Goal: Task Accomplishment & Management: Use online tool/utility

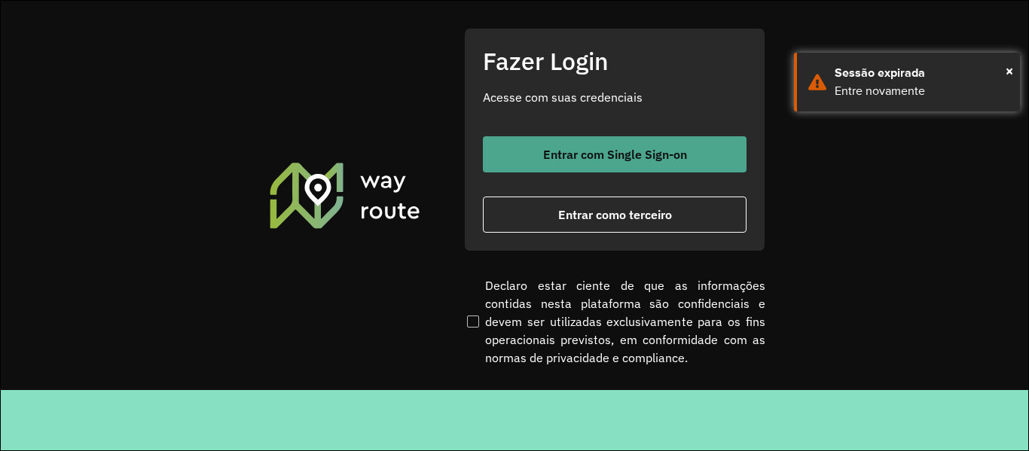
click at [666, 140] on button "Entrar com Single Sign-on" at bounding box center [615, 154] width 264 height 36
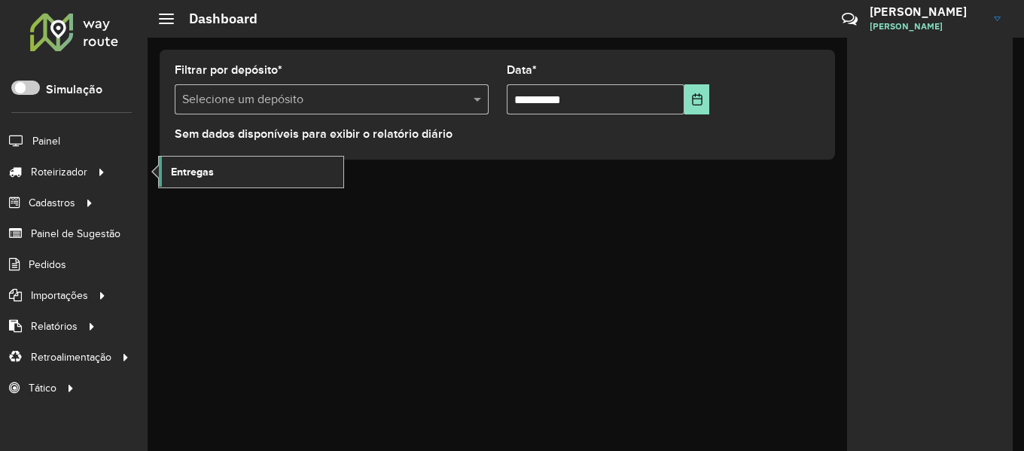
click at [221, 179] on link "Entregas" at bounding box center [251, 172] width 185 height 30
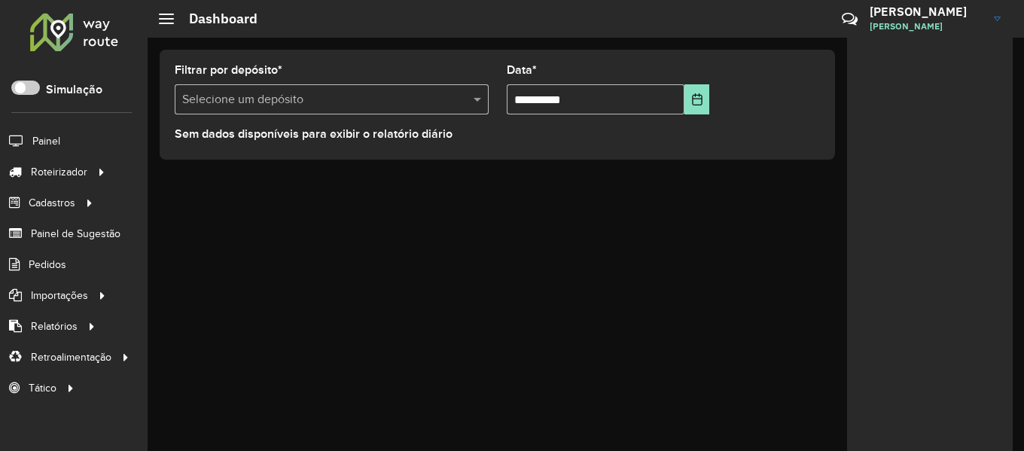
click at [96, 40] on div at bounding box center [74, 31] width 91 height 39
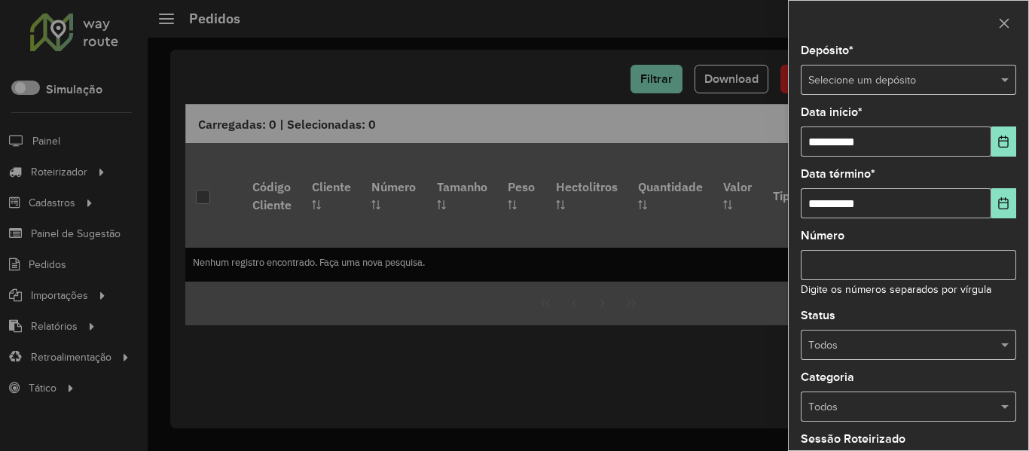
click at [868, 89] on div "Selecione um depósito" at bounding box center [908, 80] width 215 height 30
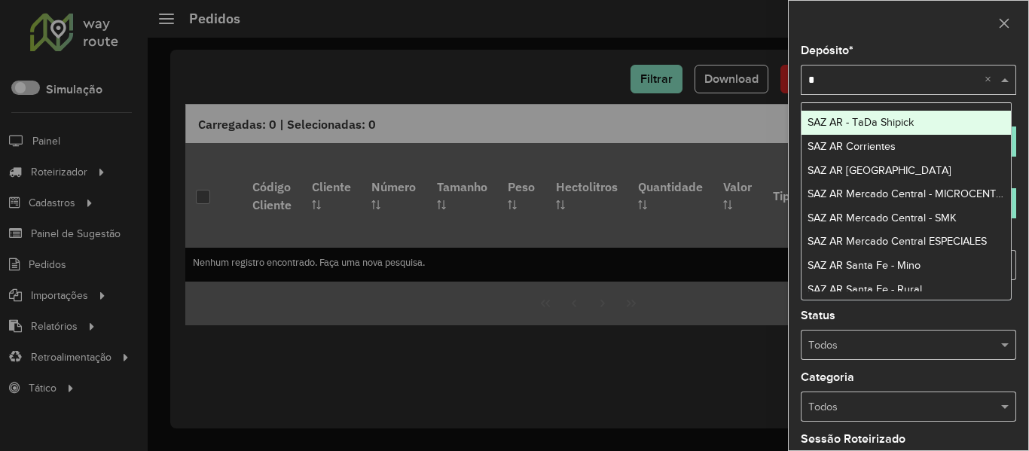
type input "**"
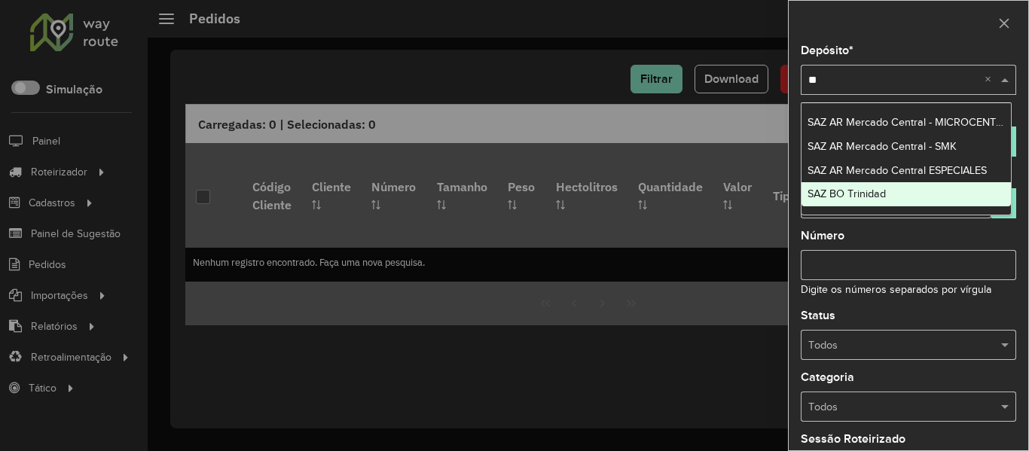
click at [884, 197] on span "SAZ BO Trinidad" at bounding box center [846, 194] width 78 height 12
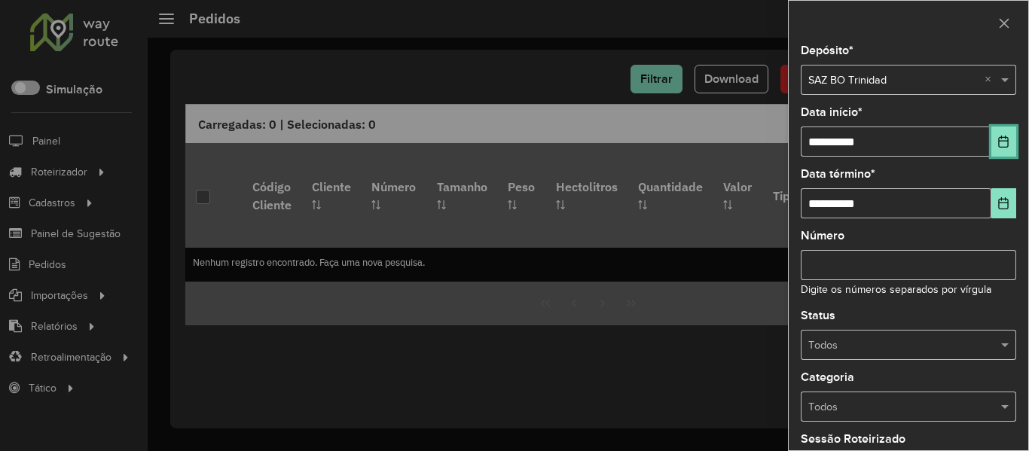
click at [1006, 144] on button "Choose Date" at bounding box center [1003, 142] width 25 height 30
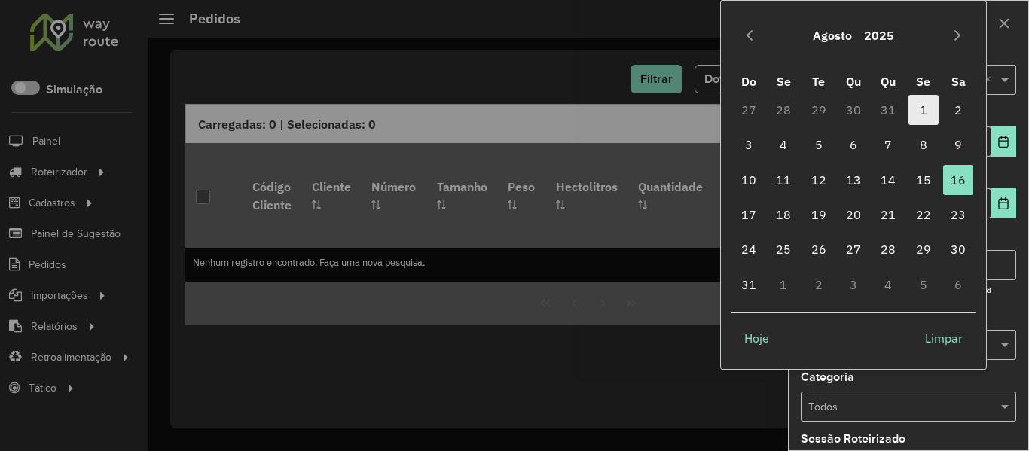
click at [917, 108] on span "1" at bounding box center [923, 110] width 30 height 30
type input "**********"
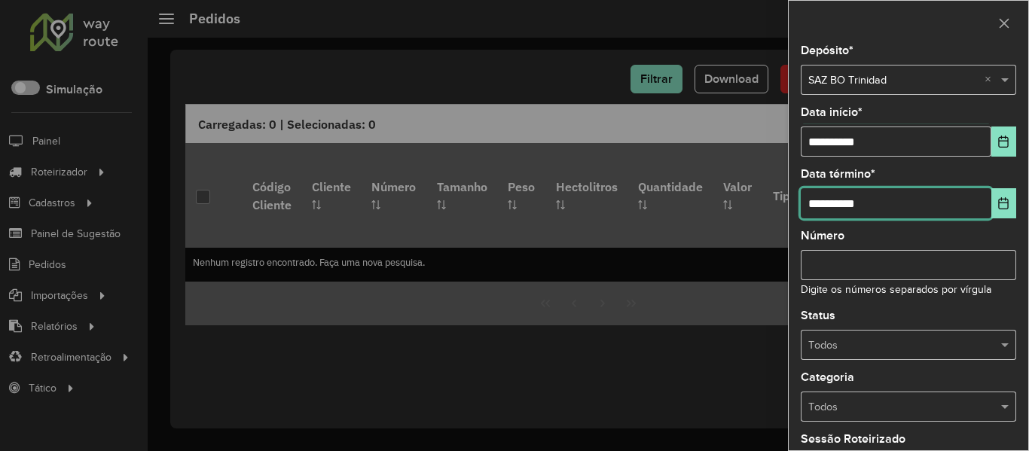
click at [983, 206] on input "**********" at bounding box center [896, 203] width 191 height 30
click at [997, 214] on button "Choose Date" at bounding box center [1003, 203] width 25 height 30
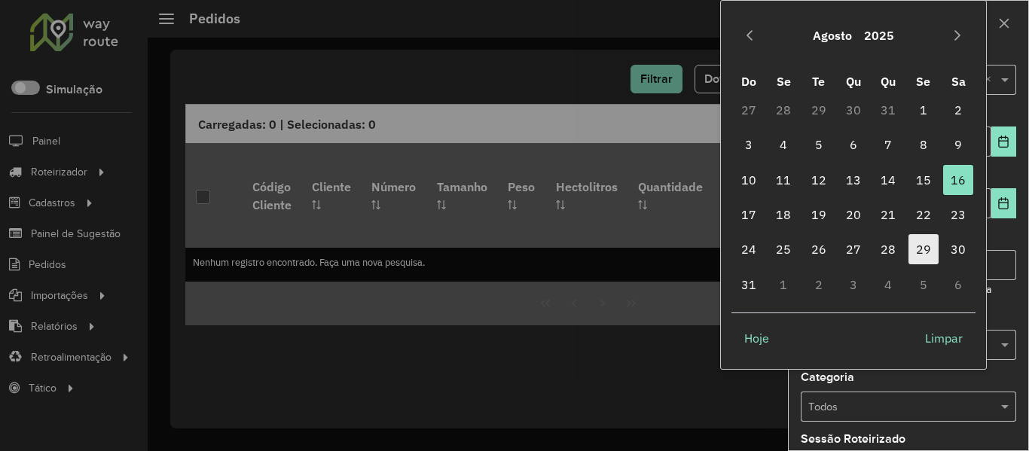
click at [927, 243] on span "29" at bounding box center [923, 249] width 30 height 30
type input "**********"
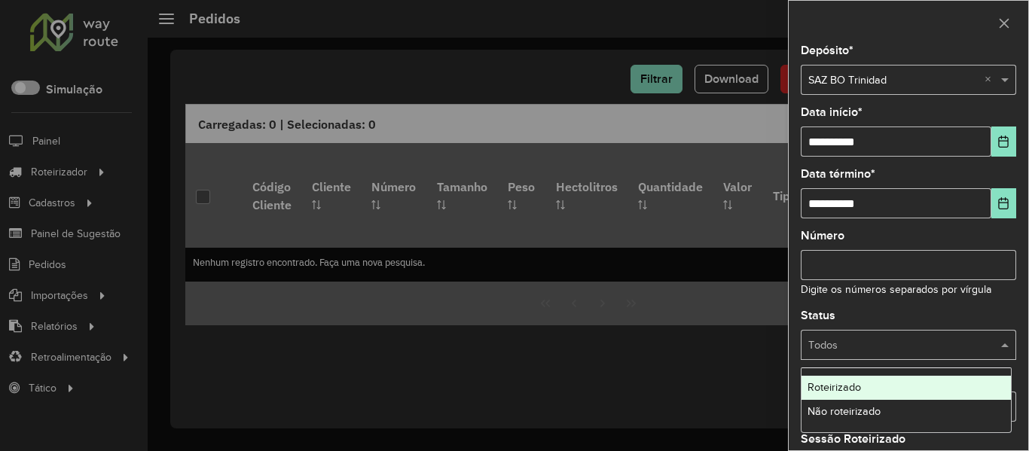
click at [970, 349] on input "text" at bounding box center [893, 345] width 170 height 17
click at [938, 402] on div "Não roteirizado" at bounding box center [905, 412] width 209 height 24
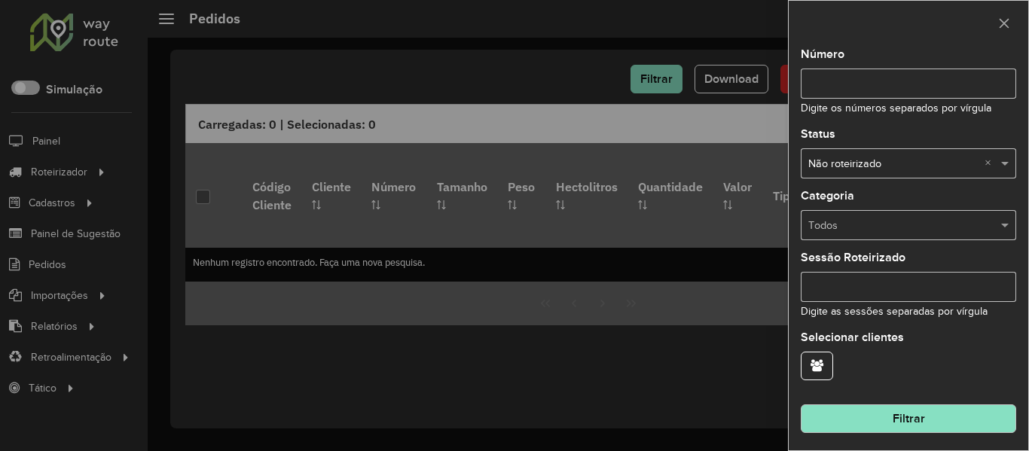
scroll to position [183, 0]
click at [935, 393] on hb-field-button "Filtrar" at bounding box center [908, 411] width 215 height 41
click at [936, 432] on hb-field-button "Filtrar" at bounding box center [908, 411] width 215 height 41
click at [937, 420] on button "Filtrar" at bounding box center [908, 417] width 215 height 29
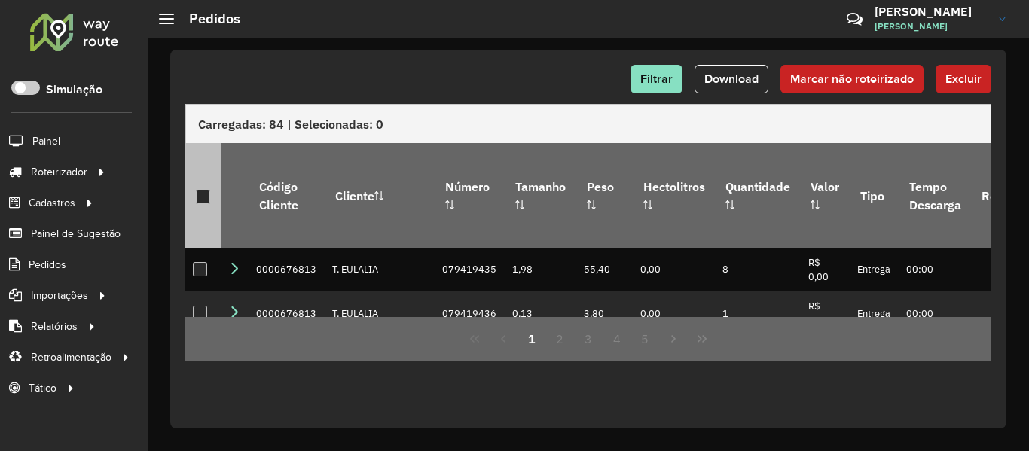
click at [194, 185] on th at bounding box center [202, 195] width 35 height 104
click at [204, 190] on div at bounding box center [203, 197] width 14 height 14
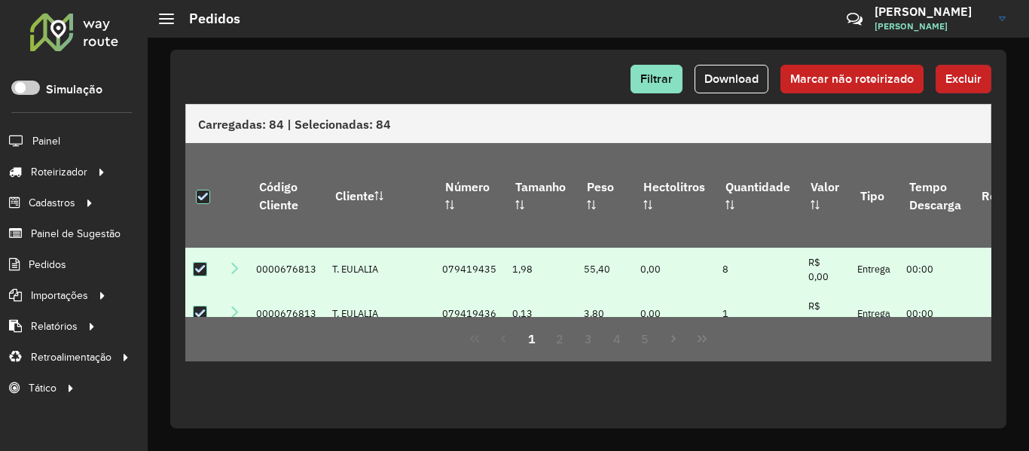
click at [961, 77] on span "Excluir" at bounding box center [963, 78] width 36 height 13
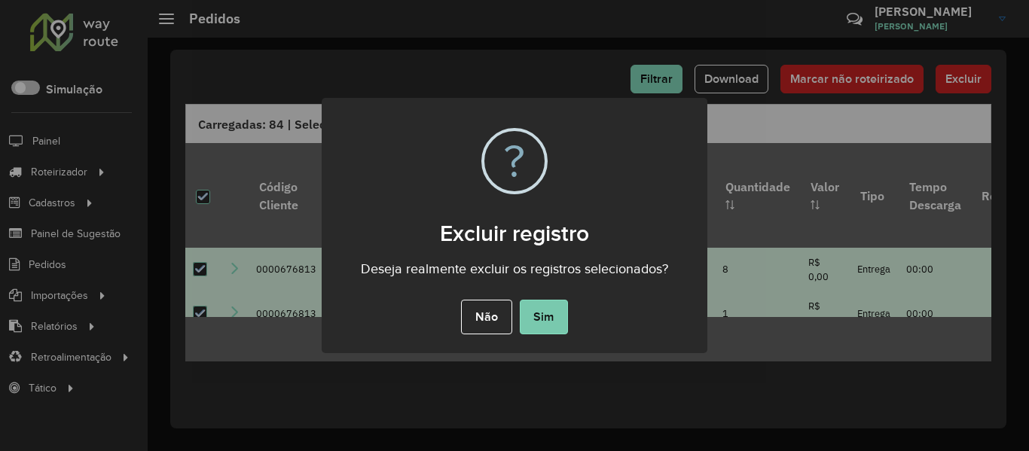
click at [539, 320] on button "Sim" at bounding box center [544, 317] width 48 height 35
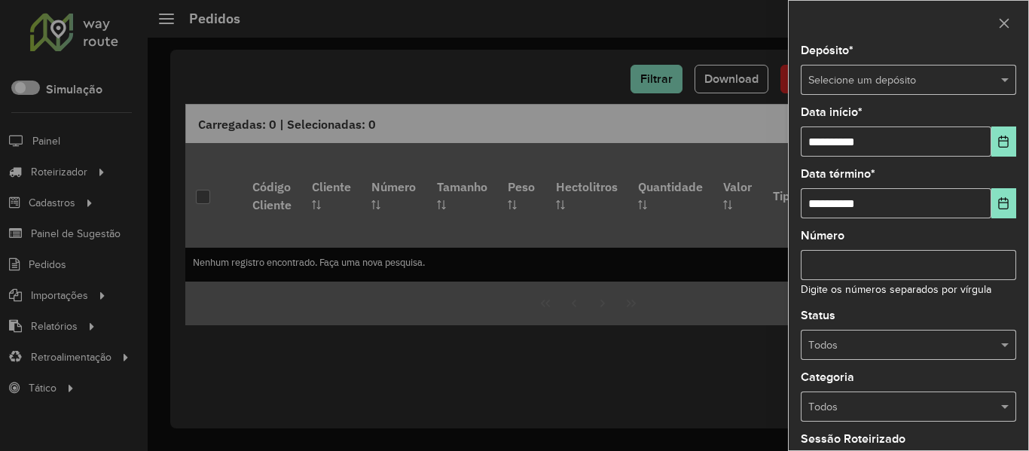
click at [869, 84] on input "text" at bounding box center [893, 80] width 170 height 17
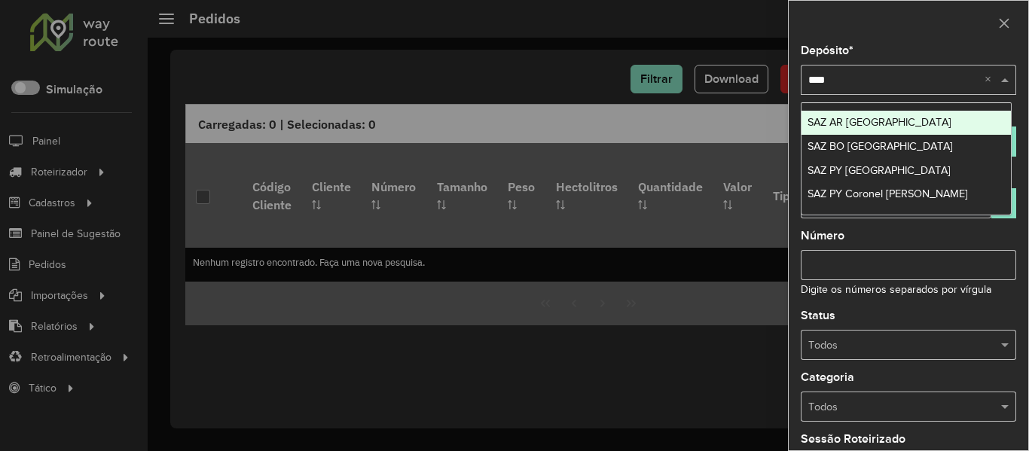
type input "*****"
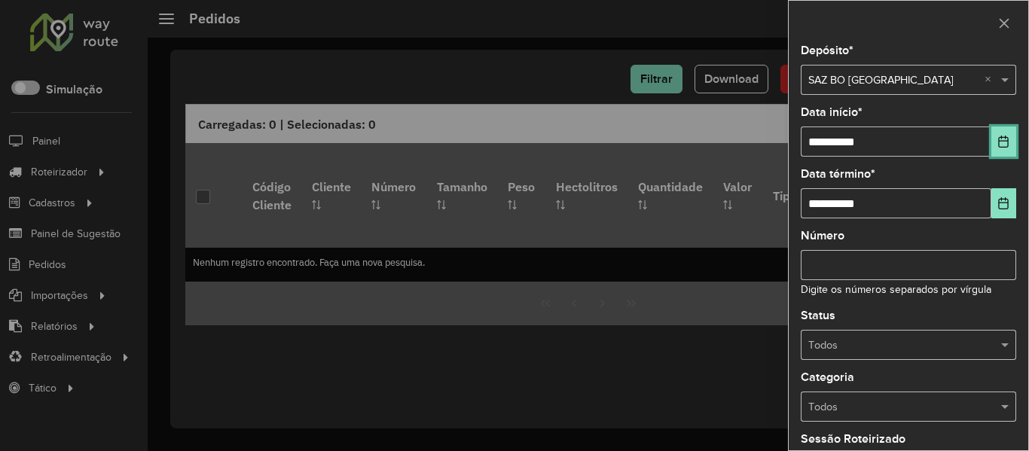
click at [1002, 149] on button "Choose Date" at bounding box center [1003, 142] width 25 height 30
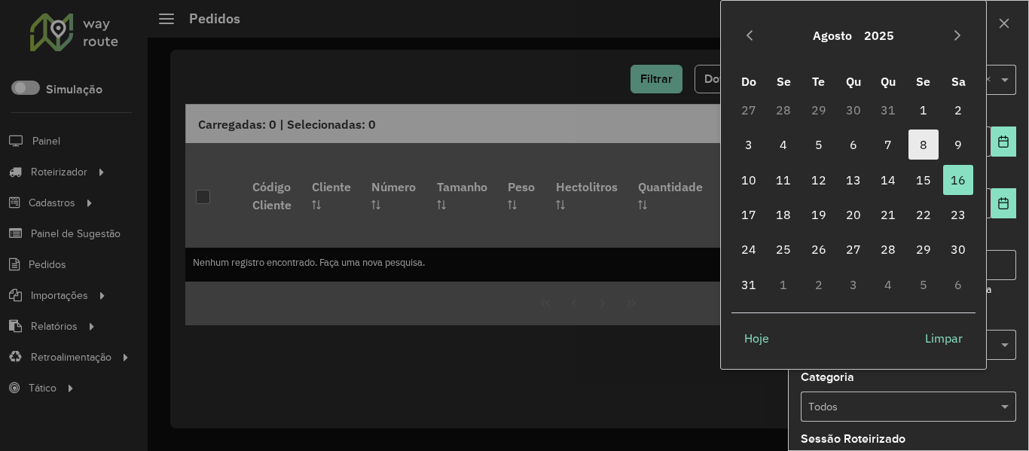
click at [923, 145] on span "8" at bounding box center [923, 145] width 30 height 30
type input "**********"
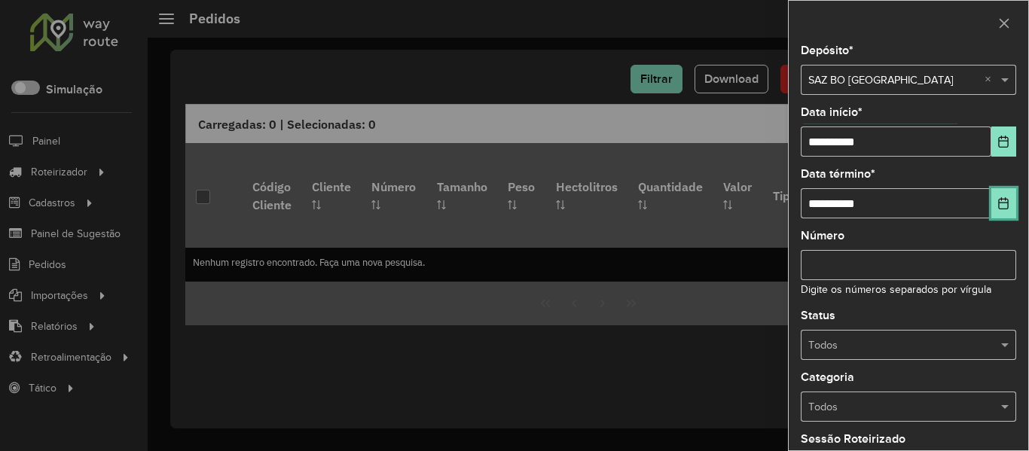
click at [998, 194] on button "Choose Date" at bounding box center [1003, 203] width 25 height 30
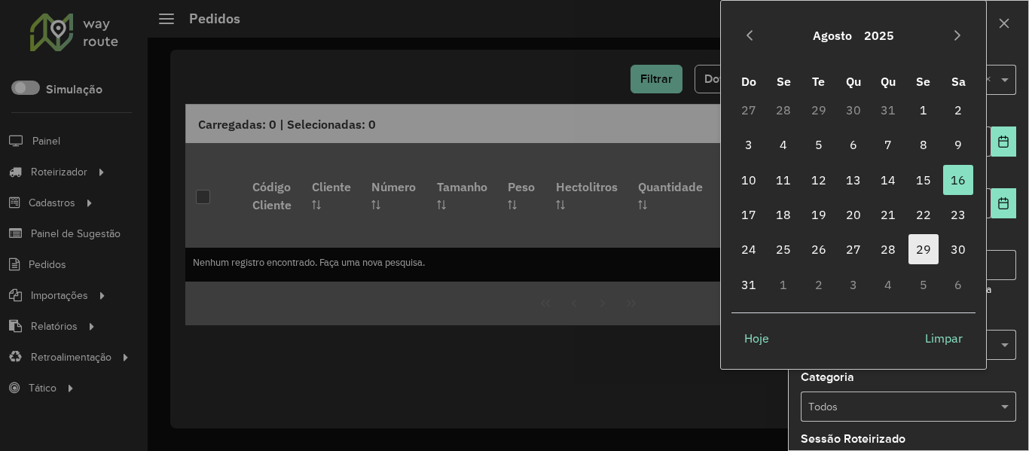
click at [938, 252] on span "29" at bounding box center [923, 249] width 30 height 30
type input "**********"
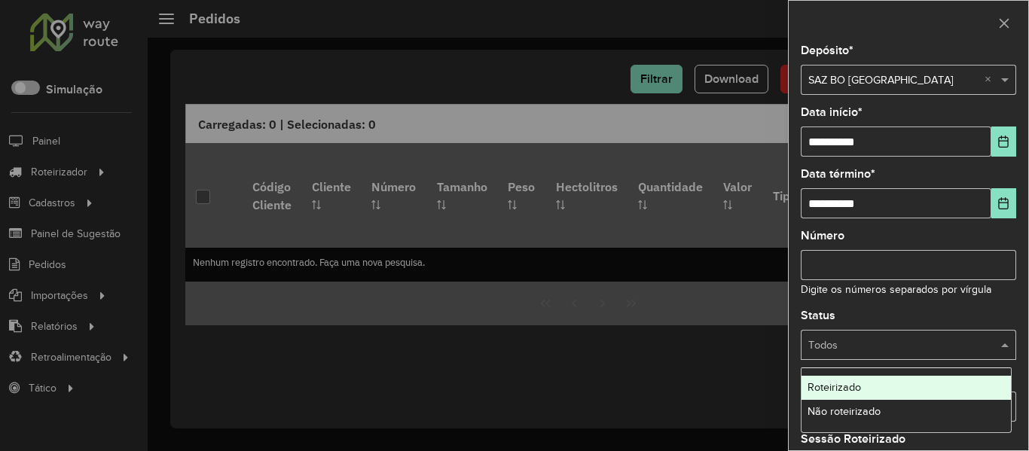
click at [966, 340] on input "text" at bounding box center [893, 345] width 170 height 17
click at [886, 414] on div "Não roteirizado" at bounding box center [905, 412] width 209 height 24
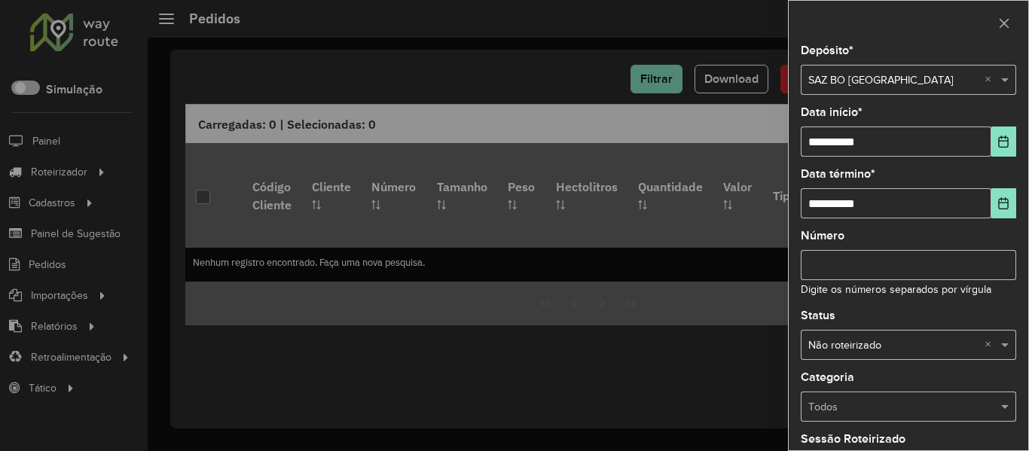
scroll to position [183, 0]
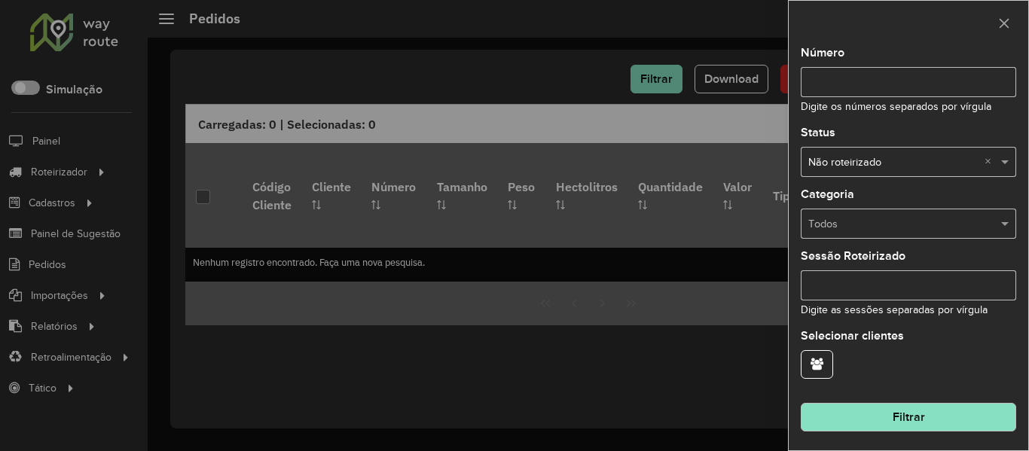
click at [951, 417] on button "Filtrar" at bounding box center [908, 417] width 215 height 29
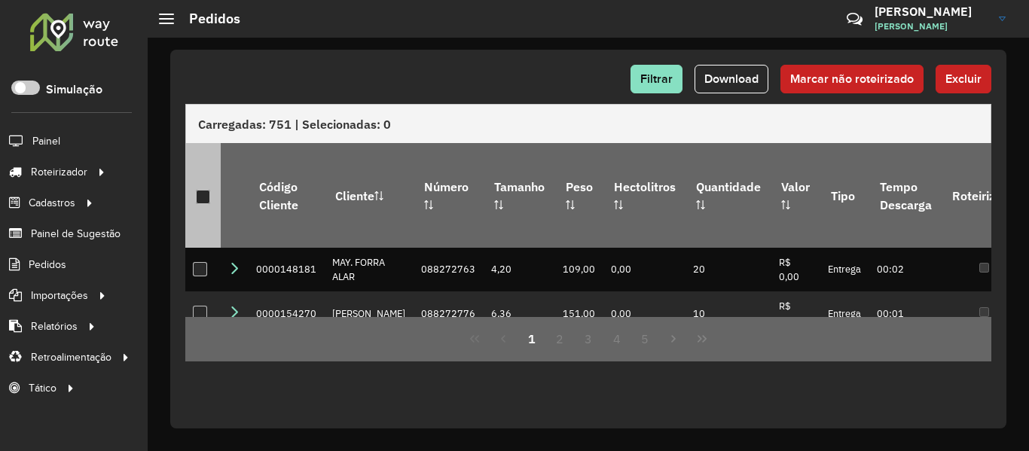
click at [204, 190] on div at bounding box center [203, 197] width 14 height 14
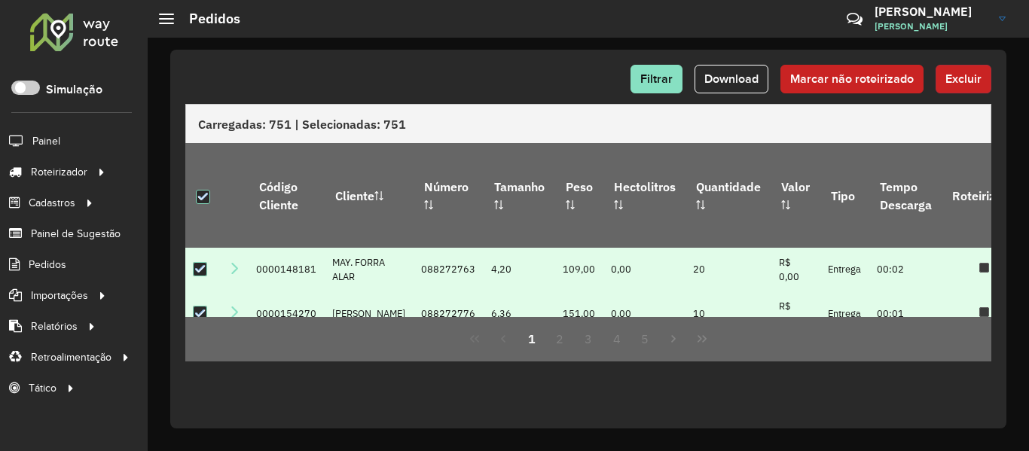
click at [975, 76] on span "Excluir" at bounding box center [963, 78] width 36 height 13
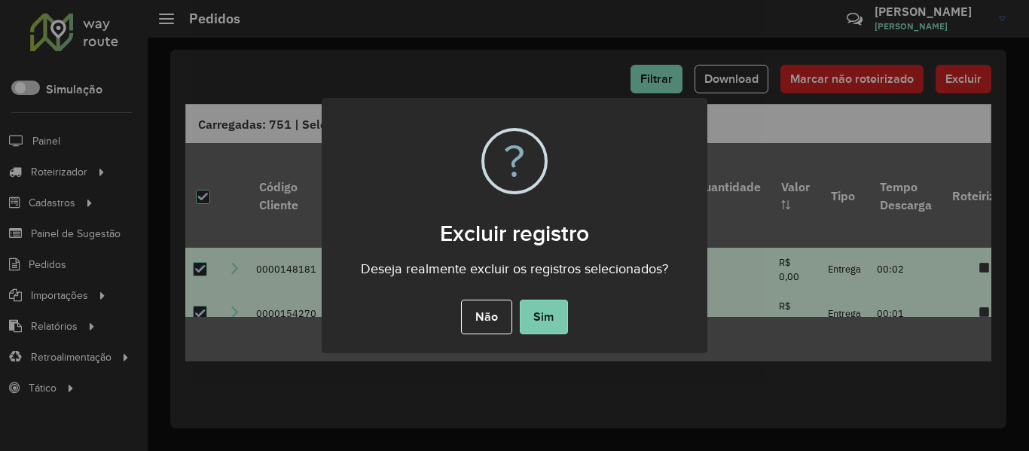
click at [548, 316] on button "Sim" at bounding box center [544, 317] width 48 height 35
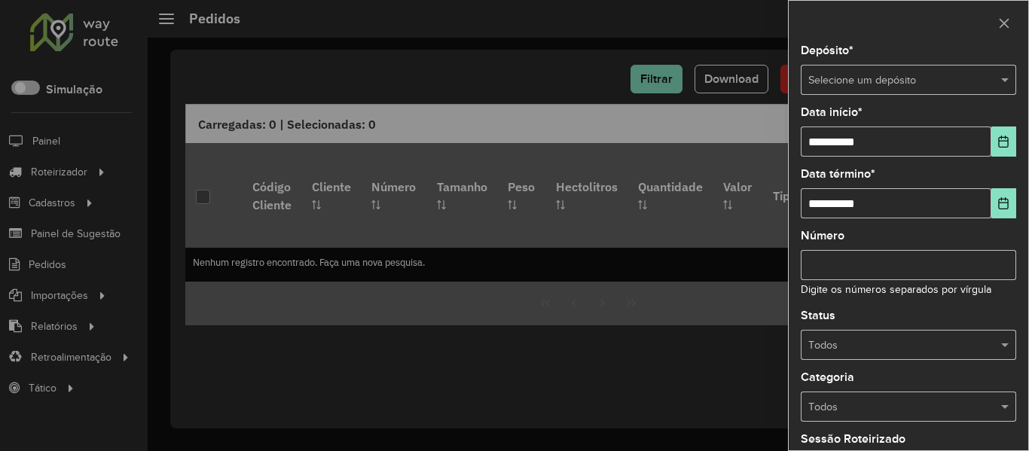
click at [932, 95] on div "Selecione um depósito" at bounding box center [908, 80] width 215 height 30
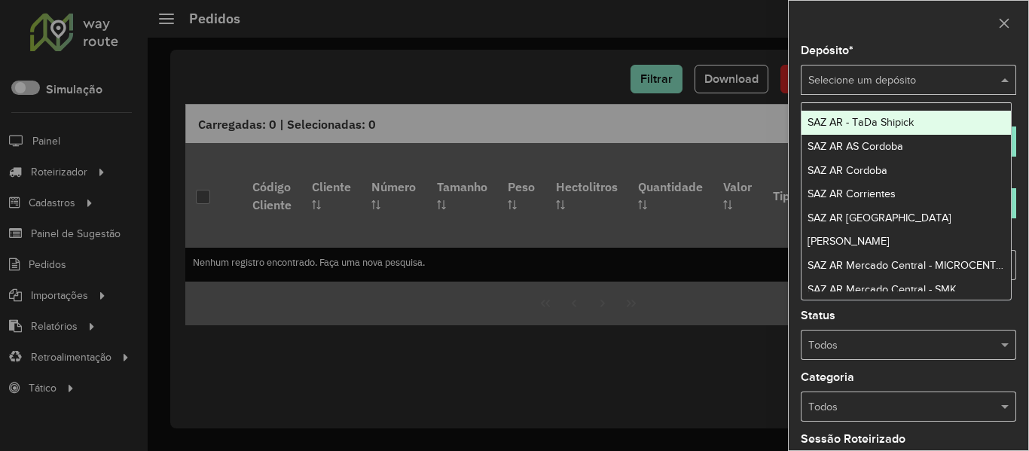
click at [946, 80] on input "text" at bounding box center [893, 80] width 170 height 17
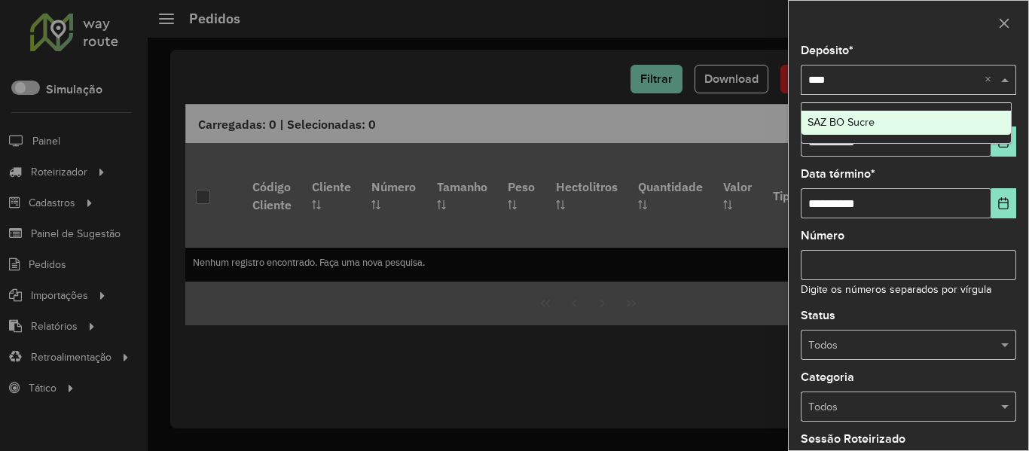
type input "*****"
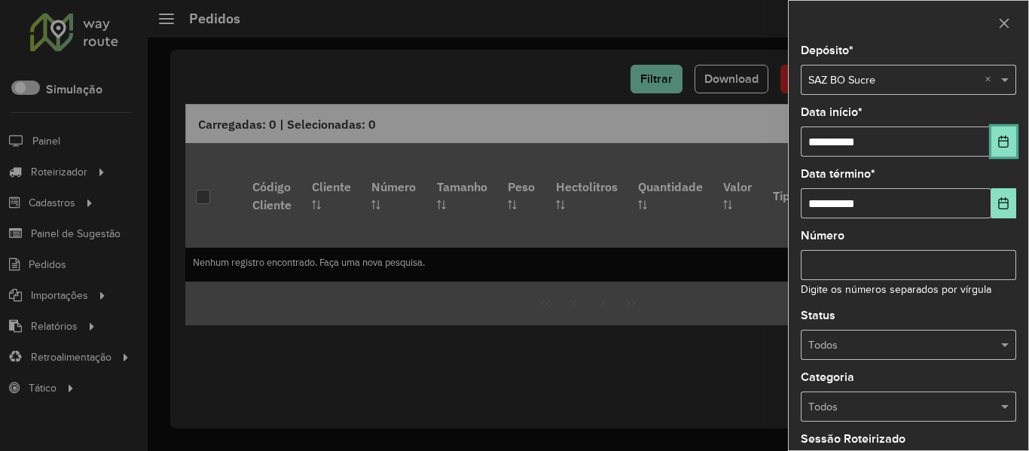
click at [991, 130] on button "Choose Date" at bounding box center [1003, 142] width 25 height 30
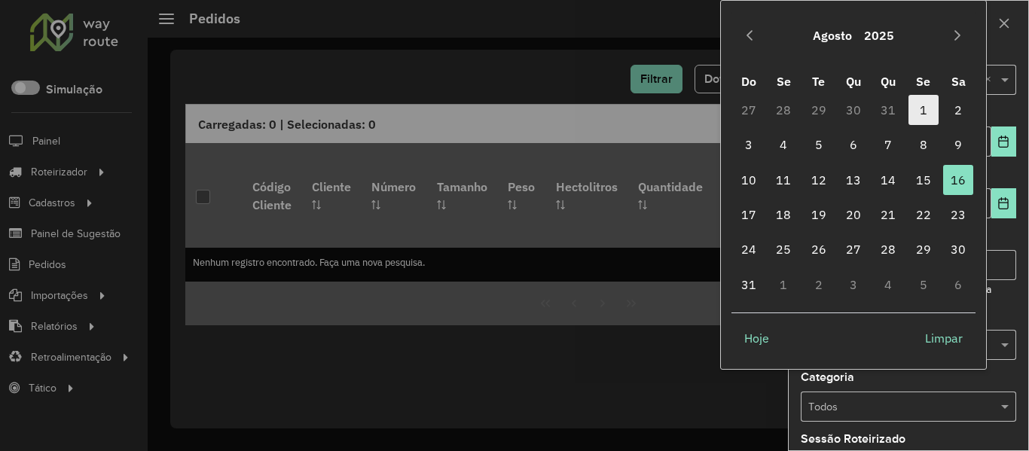
click at [926, 118] on span "1" at bounding box center [923, 110] width 30 height 30
type input "**********"
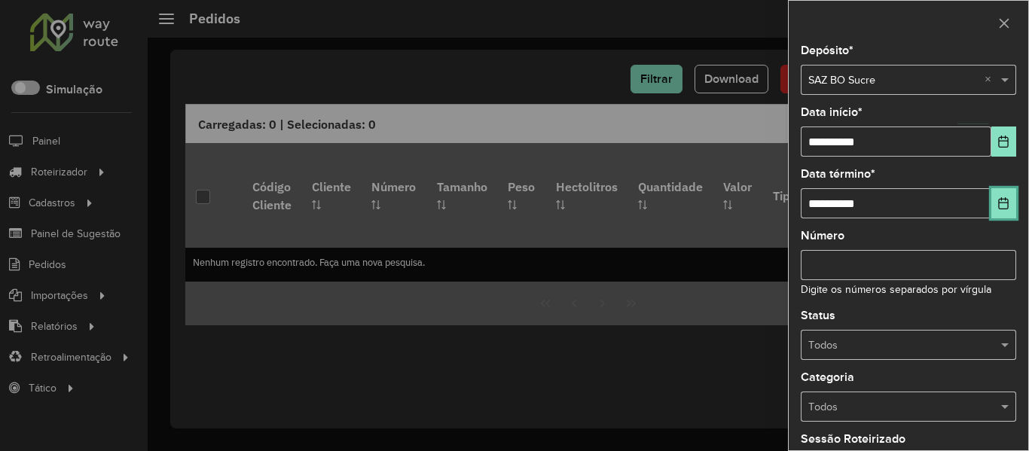
click at [1004, 214] on button "Choose Date" at bounding box center [1003, 203] width 25 height 30
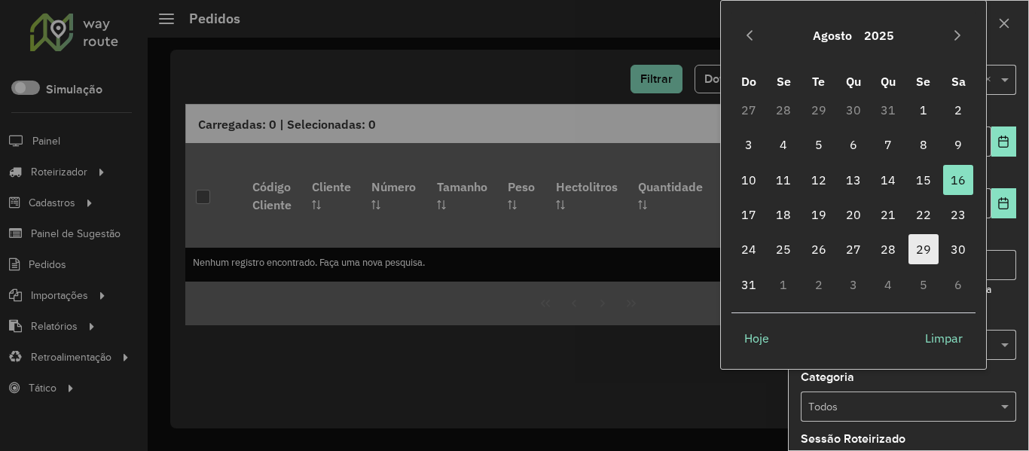
click at [908, 243] on span "29" at bounding box center [923, 249] width 30 height 30
type input "**********"
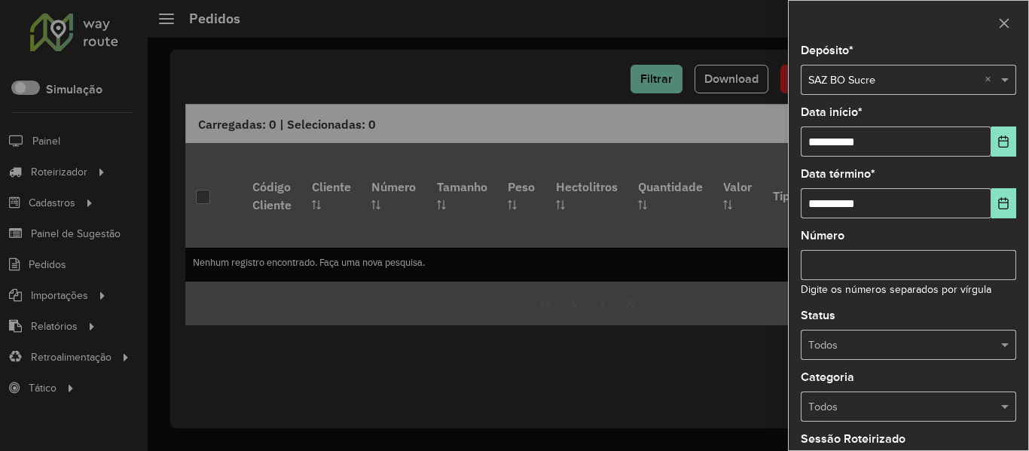
click at [921, 246] on span "29" at bounding box center [923, 249] width 30 height 30
click at [969, 340] on input "text" at bounding box center [893, 345] width 170 height 17
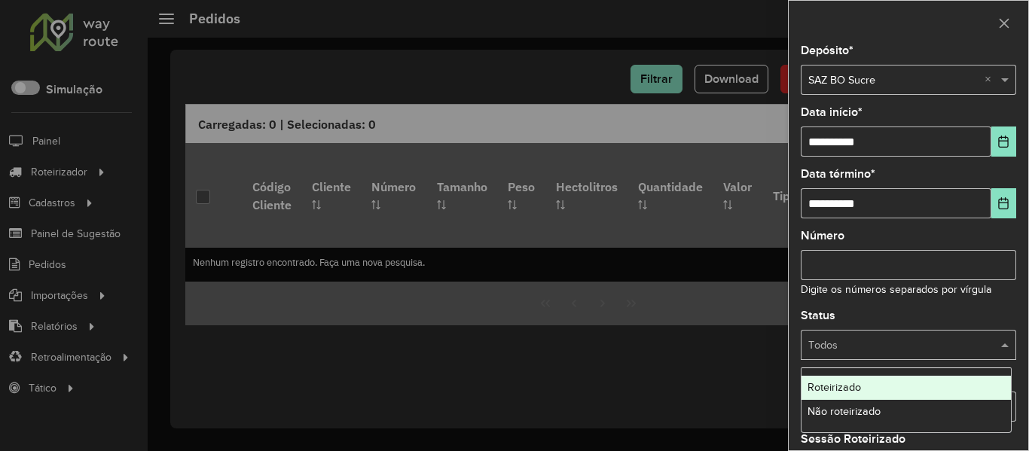
click at [899, 410] on div "Não roteirizado" at bounding box center [905, 412] width 209 height 24
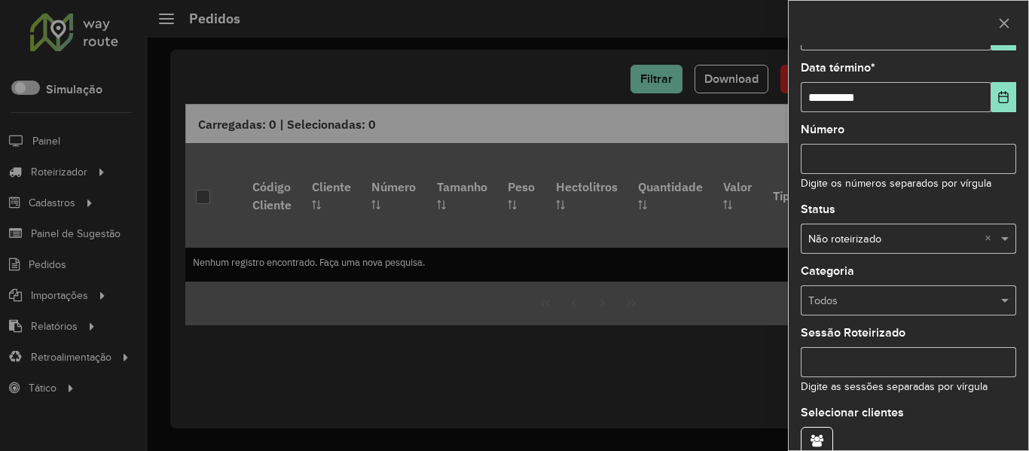
scroll to position [183, 0]
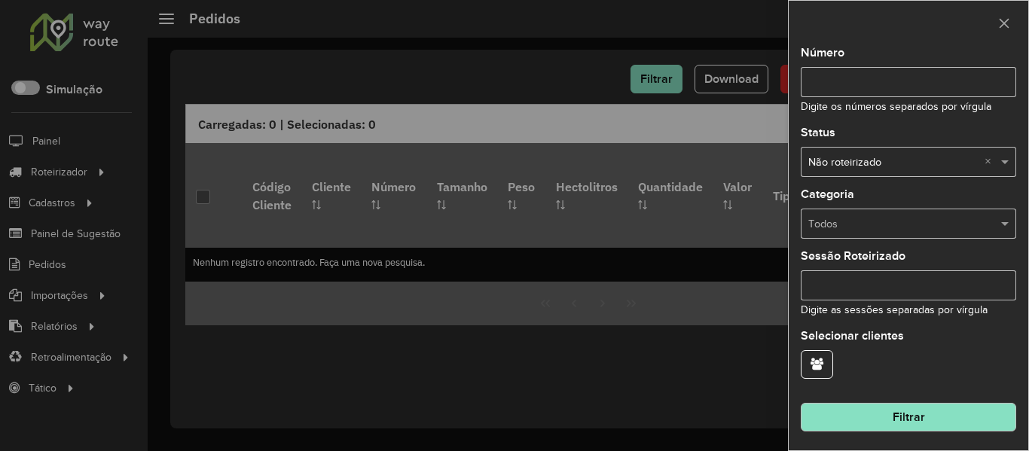
click at [947, 408] on button "Filtrar" at bounding box center [908, 417] width 215 height 29
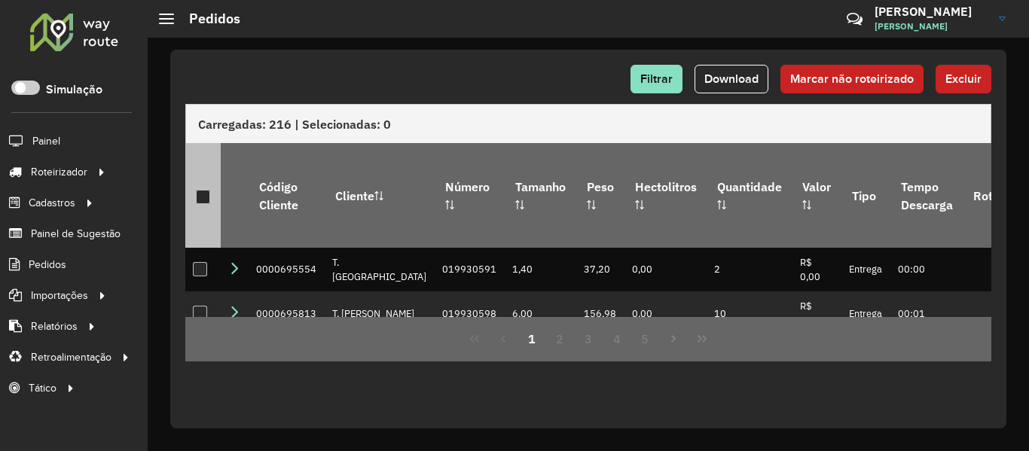
click at [203, 188] on p-tableheadercheckbox at bounding box center [203, 195] width 15 height 15
click at [201, 190] on div at bounding box center [203, 197] width 14 height 14
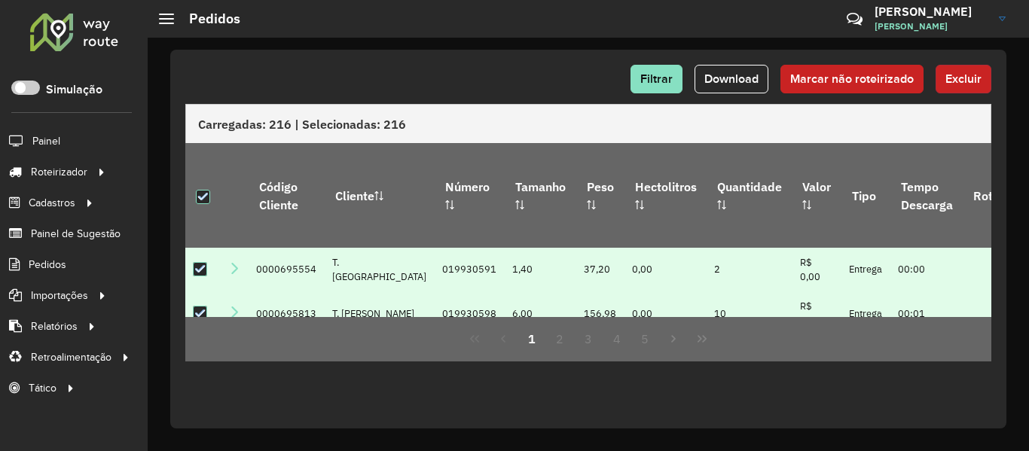
click at [972, 83] on span "Excluir" at bounding box center [963, 78] width 36 height 13
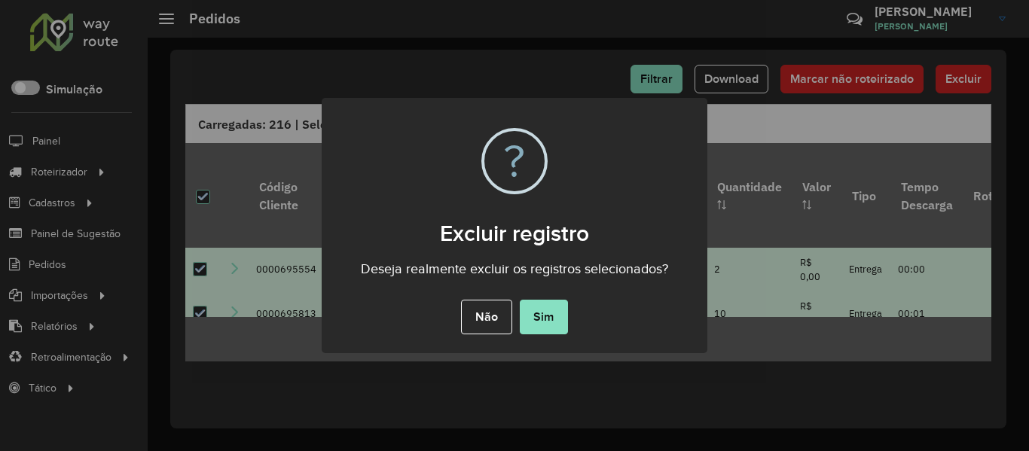
click at [542, 330] on button "Sim" at bounding box center [544, 317] width 48 height 35
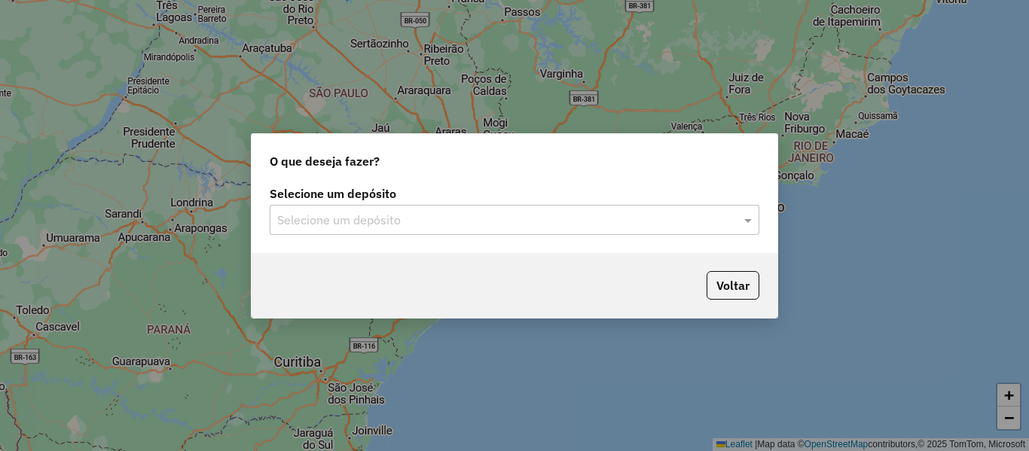
click at [435, 224] on input "text" at bounding box center [499, 221] width 444 height 18
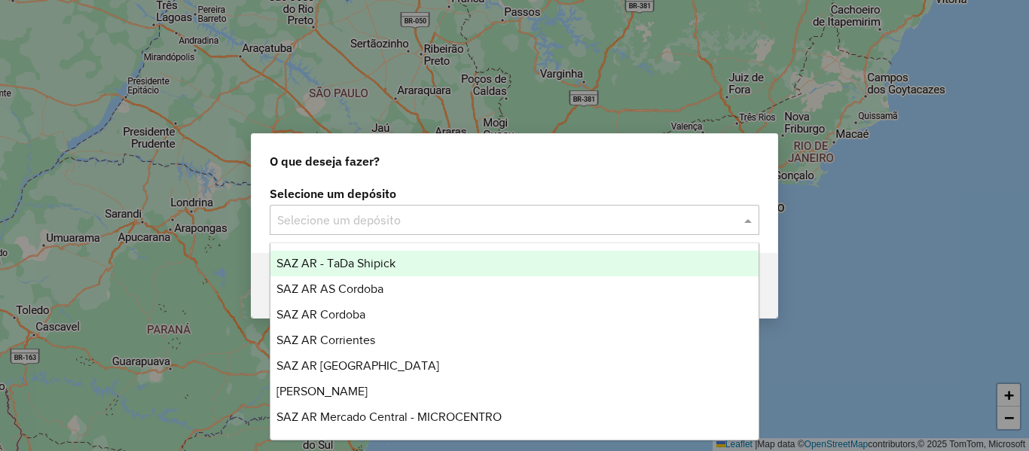
drag, startPoint x: 472, startPoint y: 224, endPoint x: 457, endPoint y: 231, distance: 15.8
click at [472, 224] on input "text" at bounding box center [499, 221] width 444 height 18
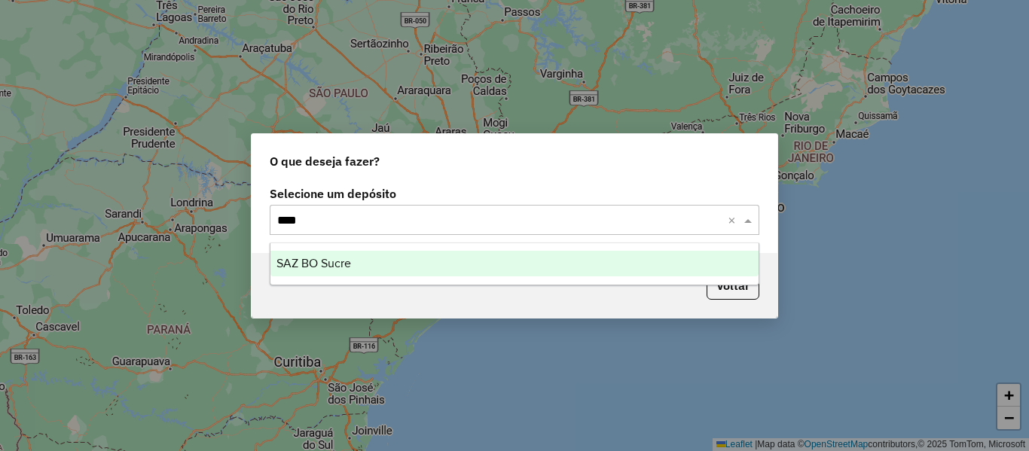
type input "*****"
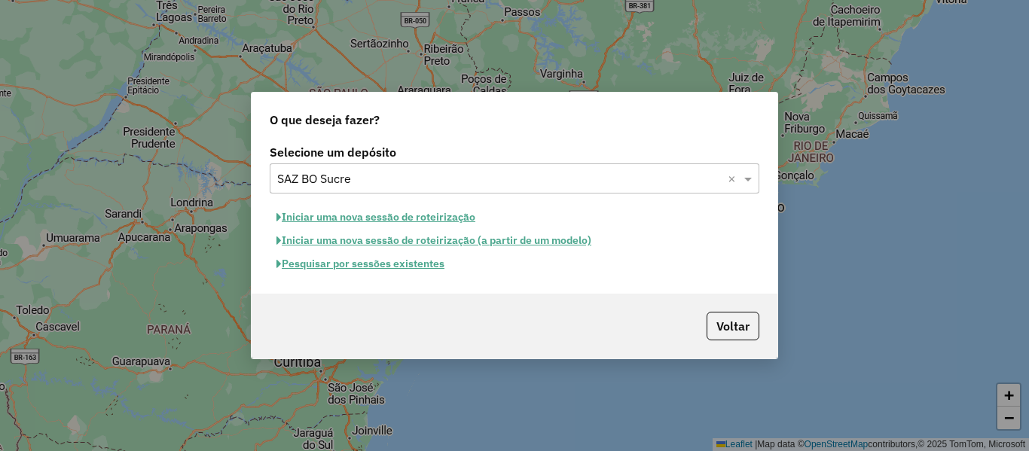
click at [378, 256] on button "Pesquisar por sessões existentes" at bounding box center [361, 263] width 182 height 23
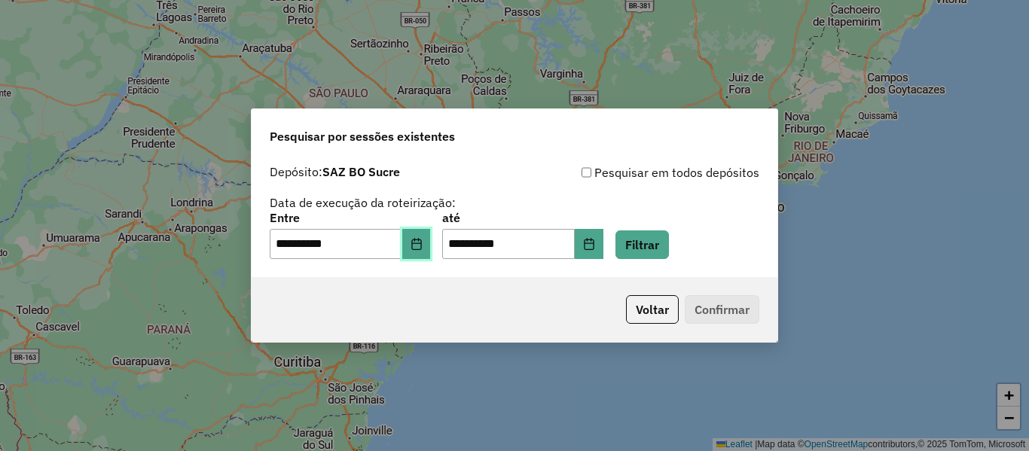
click at [426, 252] on button "Choose Date" at bounding box center [416, 244] width 29 height 30
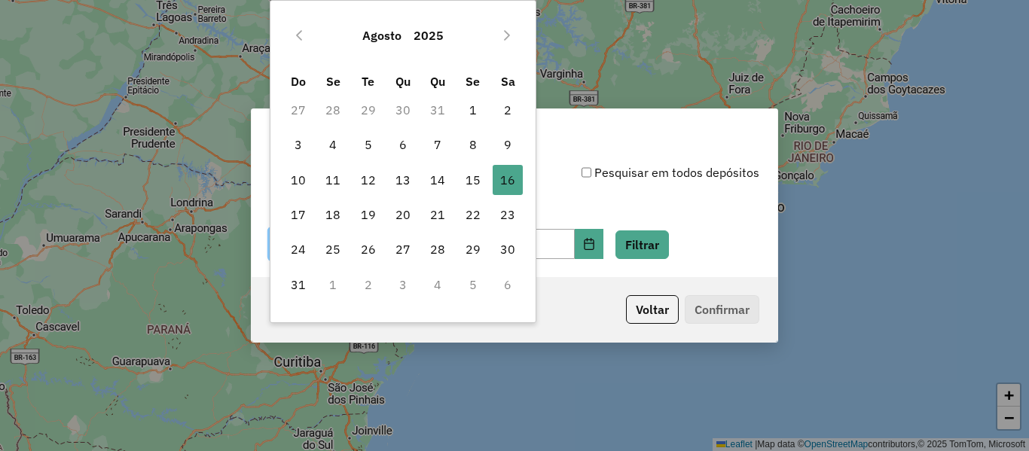
drag, startPoint x: 344, startPoint y: 215, endPoint x: 383, endPoint y: 219, distance: 39.3
click at [343, 215] on span "18" at bounding box center [333, 215] width 30 height 30
type input "**********"
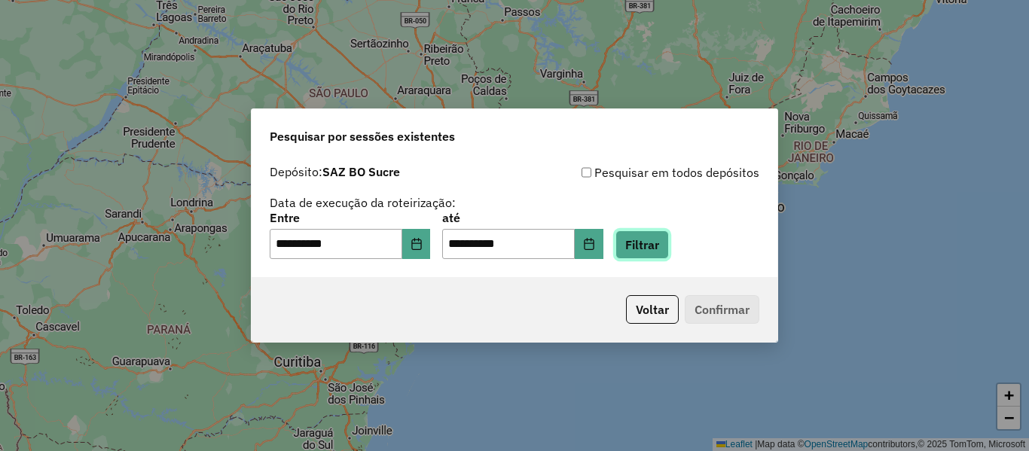
click at [669, 255] on button "Filtrar" at bounding box center [641, 244] width 53 height 29
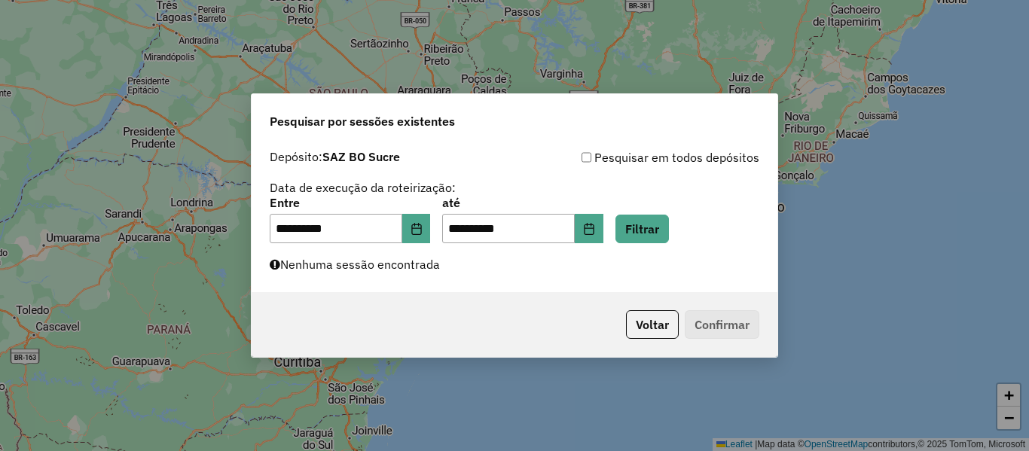
click at [569, 283] on div "**********" at bounding box center [515, 217] width 526 height 151
click at [423, 224] on icon "Choose Date" at bounding box center [417, 229] width 12 height 12
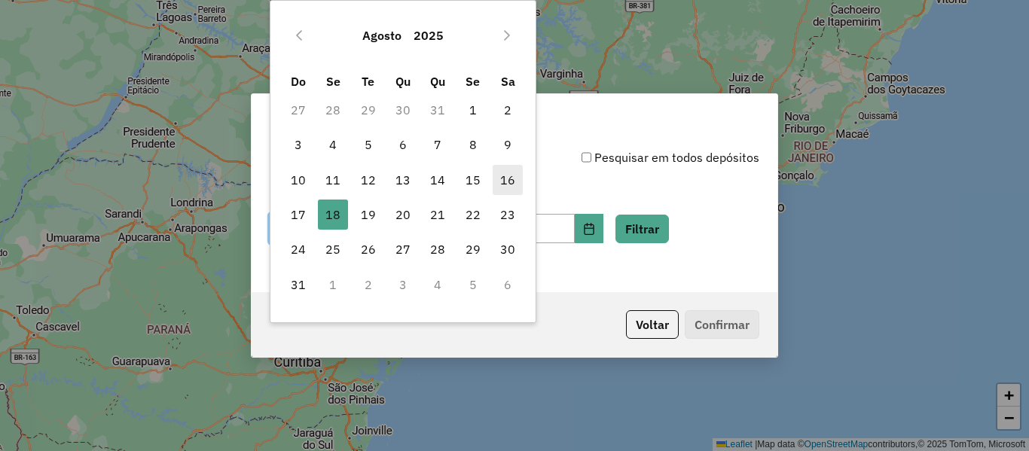
click at [520, 181] on span "16" at bounding box center [508, 180] width 30 height 30
type input "**********"
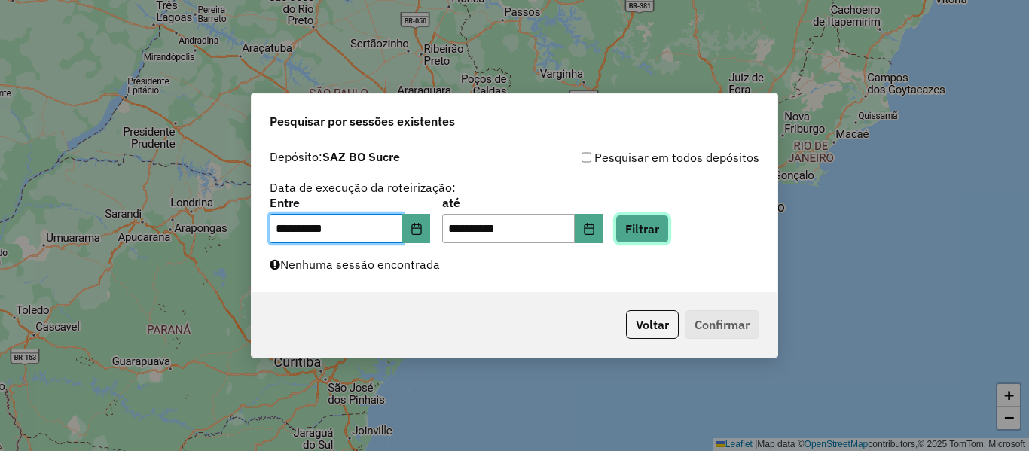
click at [668, 220] on button "Filtrar" at bounding box center [641, 229] width 53 height 29
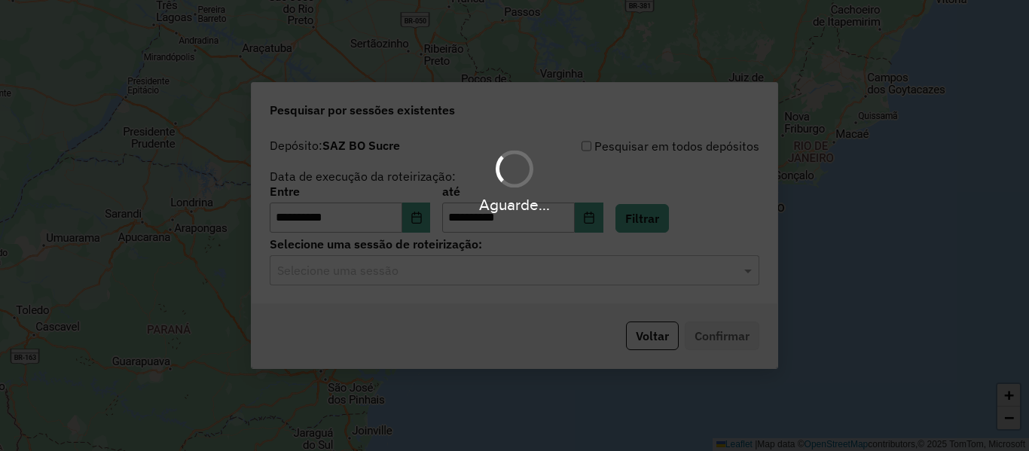
click at [509, 280] on div "Aguarde..." at bounding box center [514, 225] width 1029 height 451
click at [509, 280] on div "Selecione uma sessão" at bounding box center [515, 270] width 490 height 30
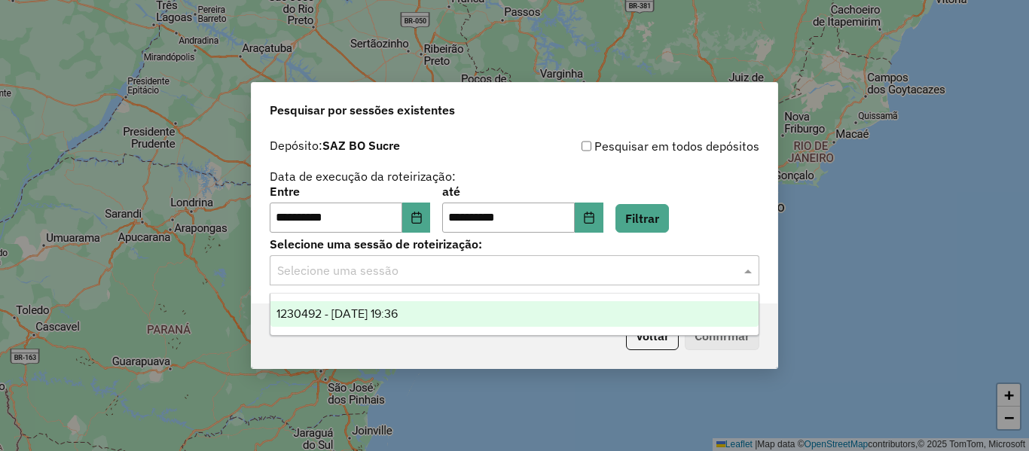
click at [509, 280] on div "Selecione uma sessão" at bounding box center [515, 270] width 490 height 30
click at [445, 304] on div "1230492 - [DATE] 19:36" at bounding box center [514, 314] width 488 height 26
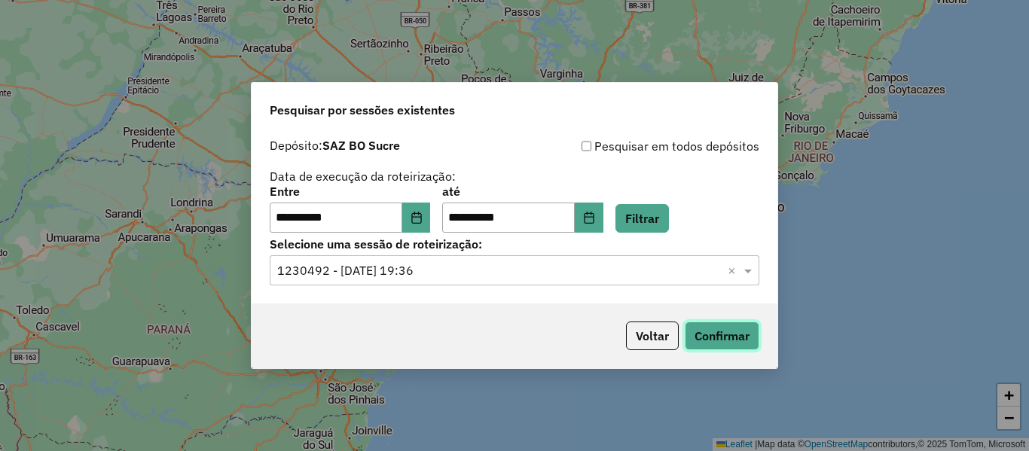
click at [737, 341] on button "Confirmar" at bounding box center [722, 336] width 75 height 29
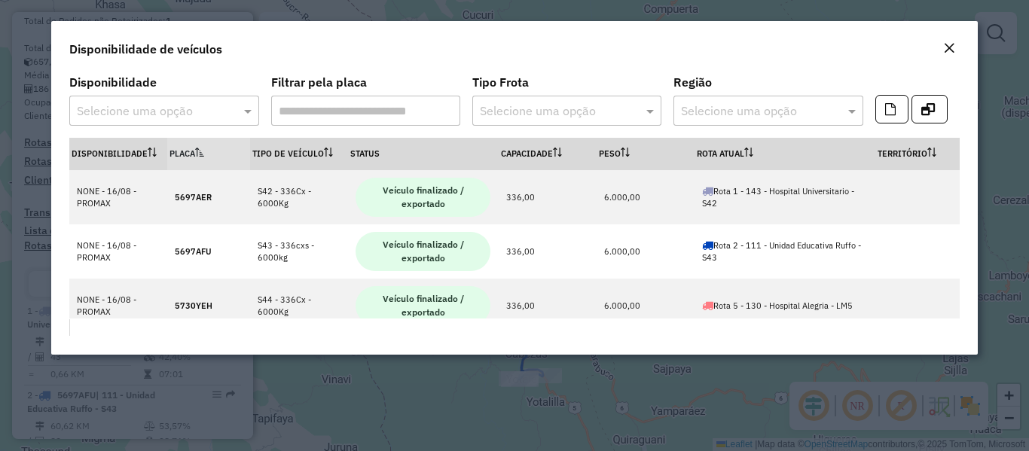
click at [953, 43] on em "Close" at bounding box center [949, 48] width 12 height 12
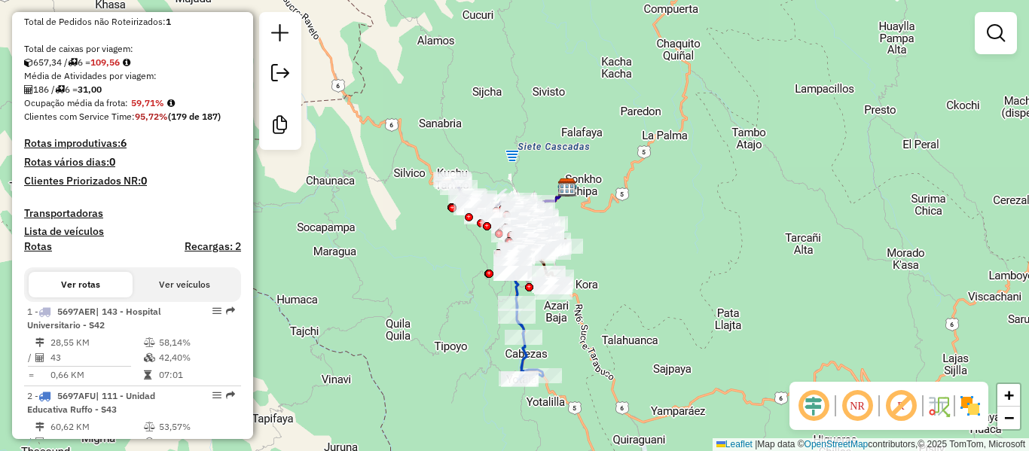
scroll to position [301, 0]
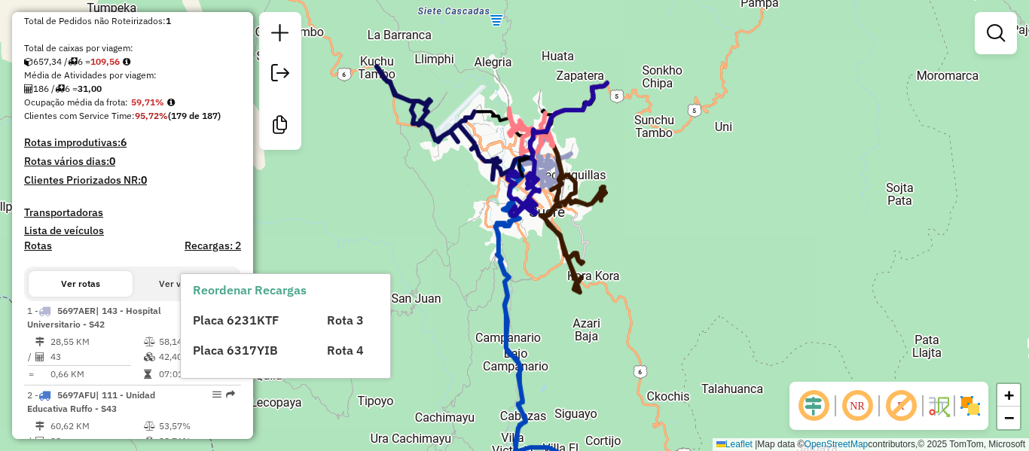
click at [509, 295] on icon at bounding box center [527, 315] width 63 height 304
select select "**********"
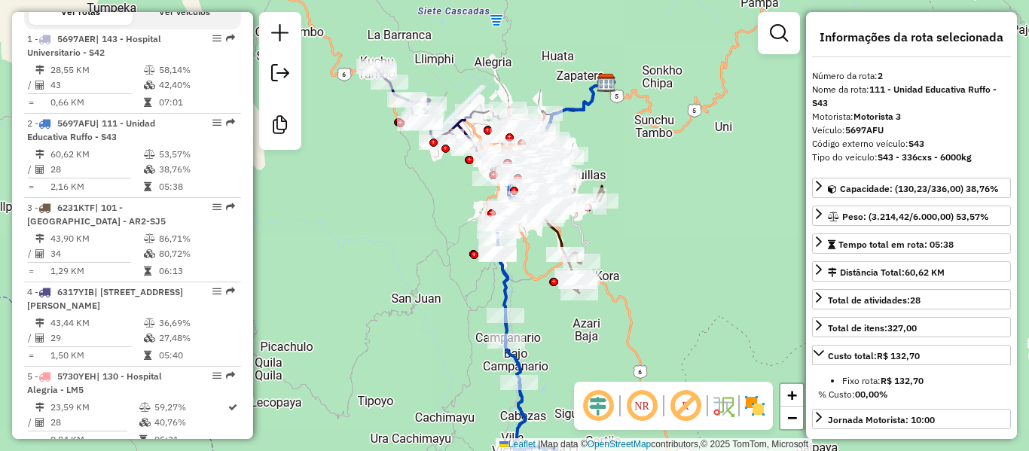
scroll to position [688, 0]
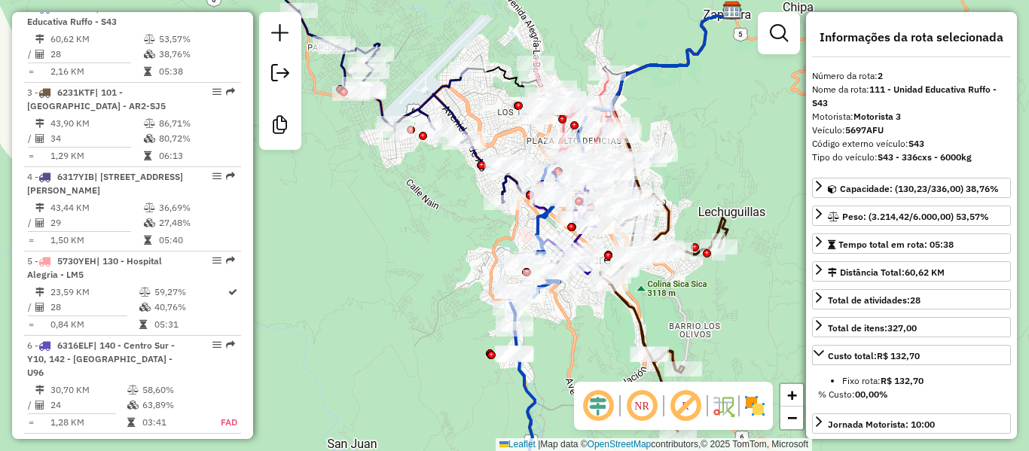
click at [475, 154] on icon at bounding box center [394, 90] width 249 height 224
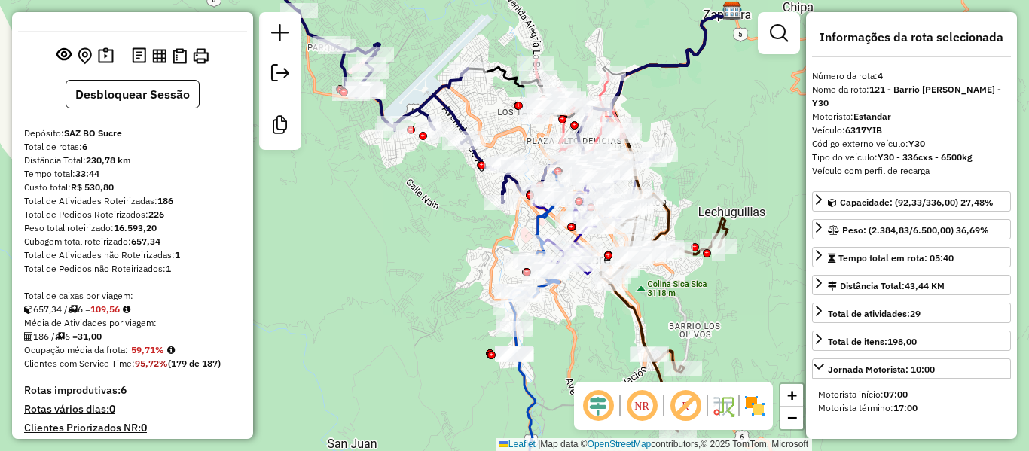
scroll to position [29, 0]
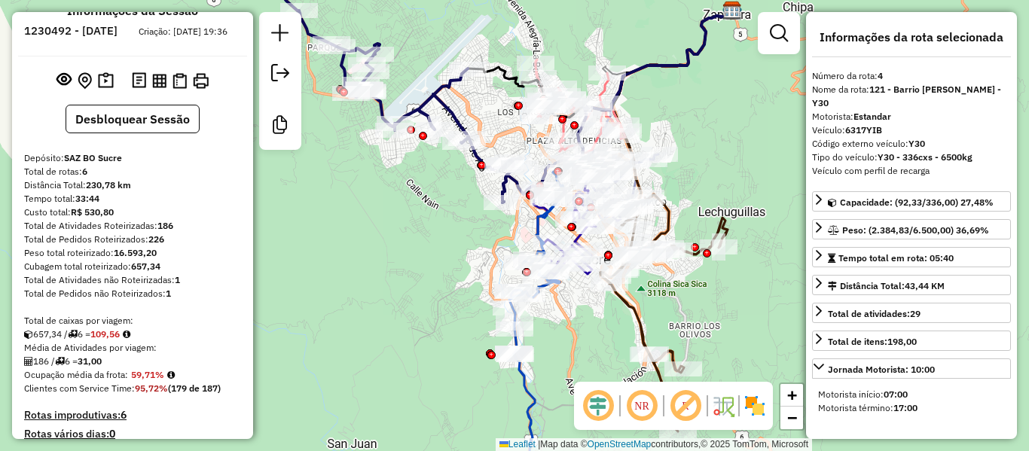
click at [422, 213] on div "Rota 4 - Placa 6317YIB 0000907735 - T. MARIBEL Janela de atendimento Grade de a…" at bounding box center [514, 225] width 1029 height 451
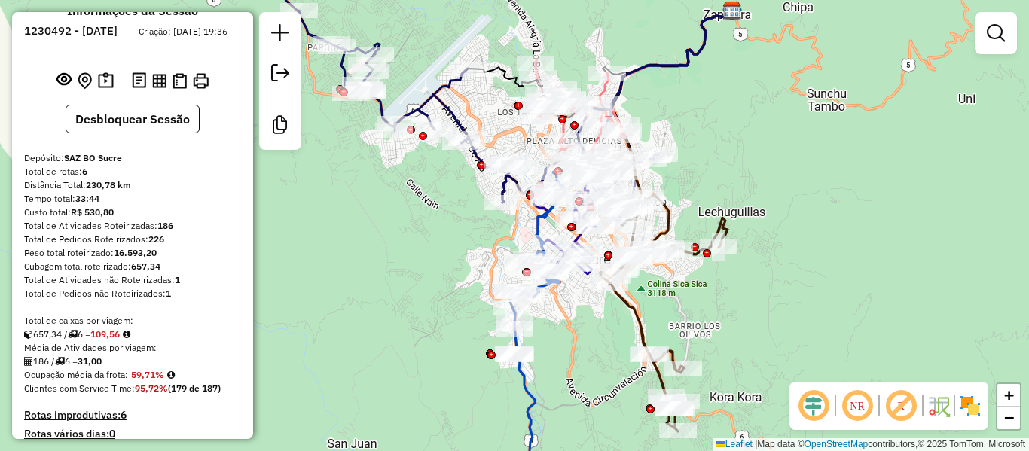
click at [399, 215] on div "Janela de atendimento Grade de atendimento Capacidade Transportadoras Veículos …" at bounding box center [514, 225] width 1029 height 451
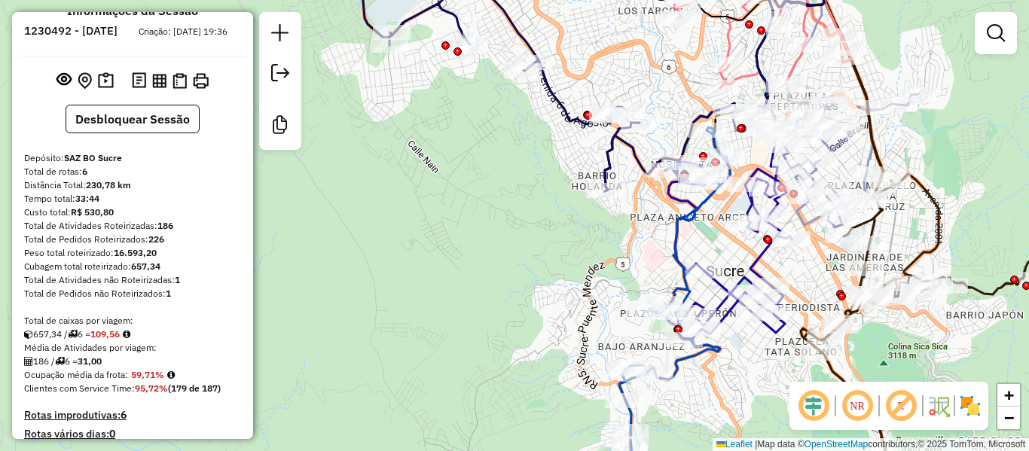
click at [356, 199] on div "Janela de atendimento Grade de atendimento Capacidade Transportadoras Veículos …" at bounding box center [514, 225] width 1029 height 451
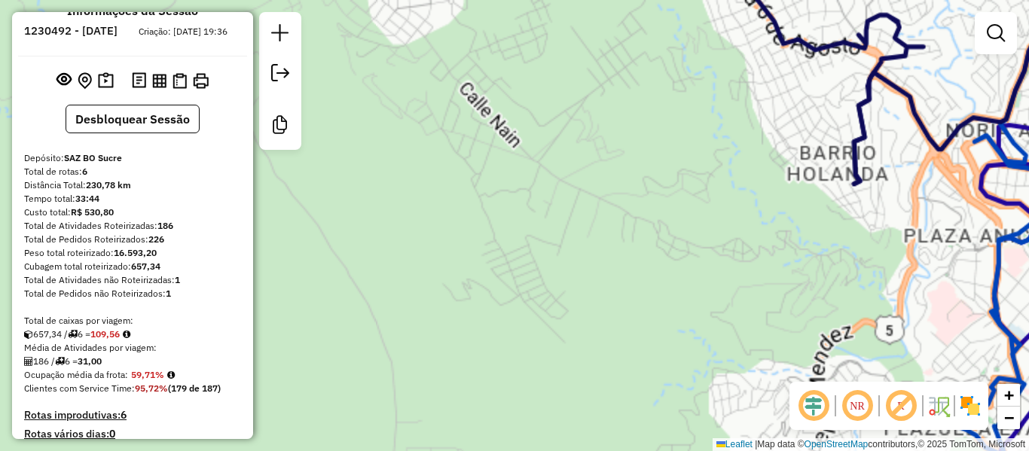
click at [356, 199] on div "Janela de atendimento Grade de atendimento Capacidade Transportadoras Veículos …" at bounding box center [514, 225] width 1029 height 451
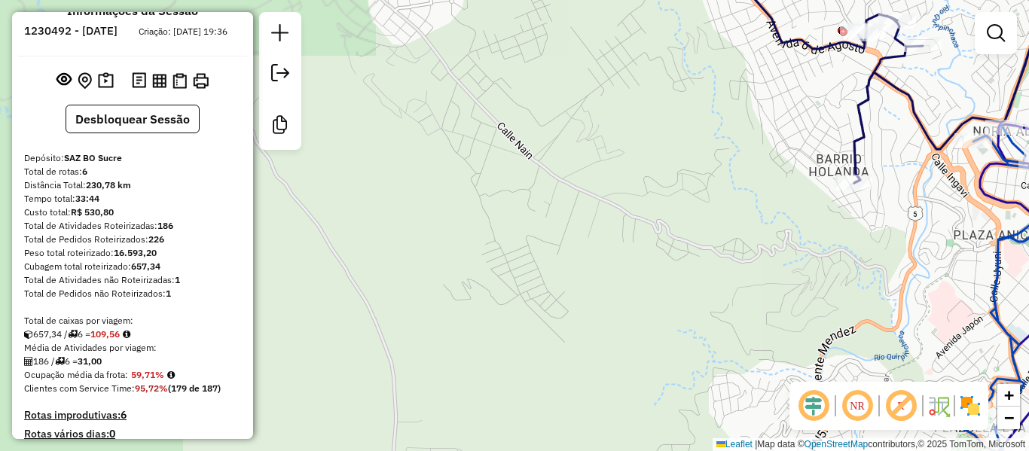
click at [356, 199] on div "Janela de atendimento Grade de atendimento Capacidade Transportadoras Veículos …" at bounding box center [514, 225] width 1029 height 451
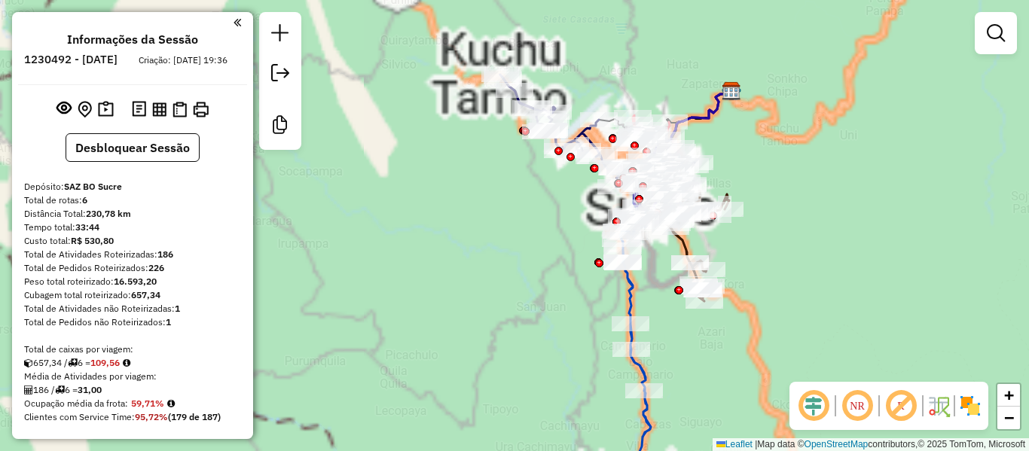
click at [447, 270] on div "Janela de atendimento Grade de atendimento Capacidade Transportadoras Veículos …" at bounding box center [514, 225] width 1029 height 451
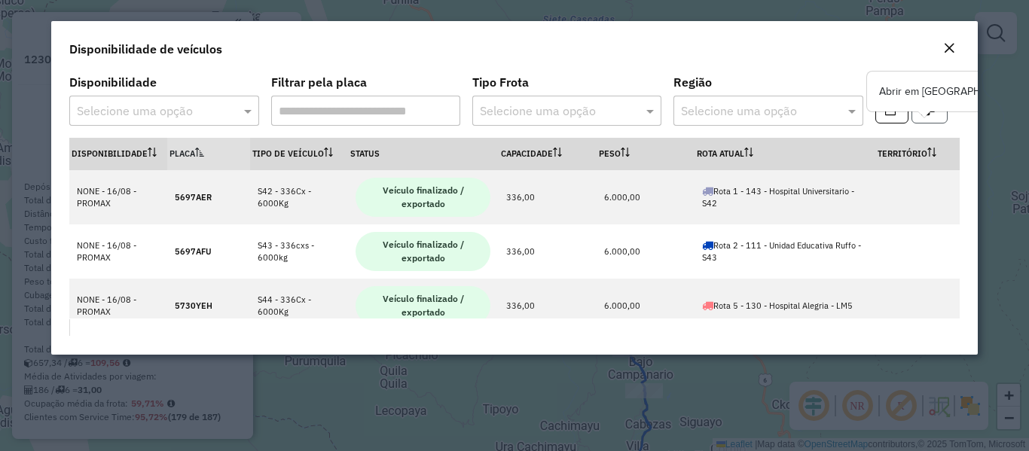
click at [938, 114] on button "button" at bounding box center [929, 109] width 36 height 29
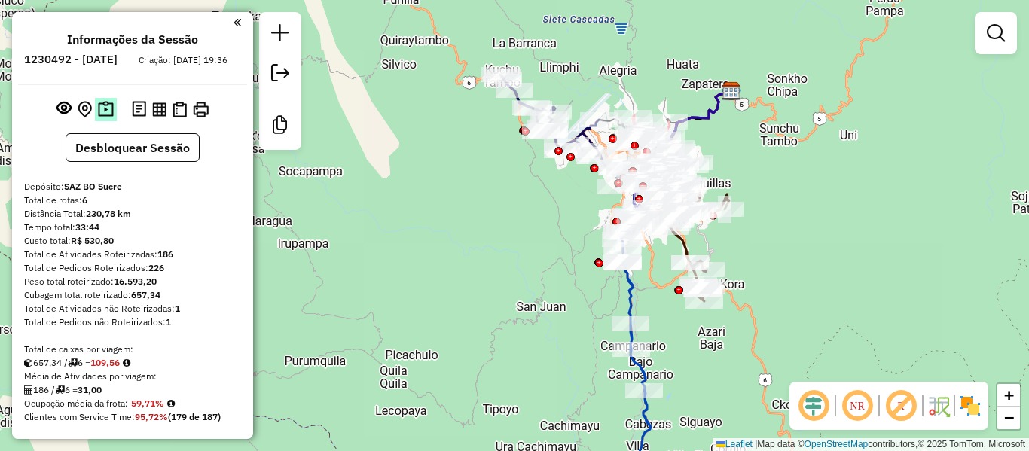
click at [106, 118] on img at bounding box center [106, 109] width 16 height 17
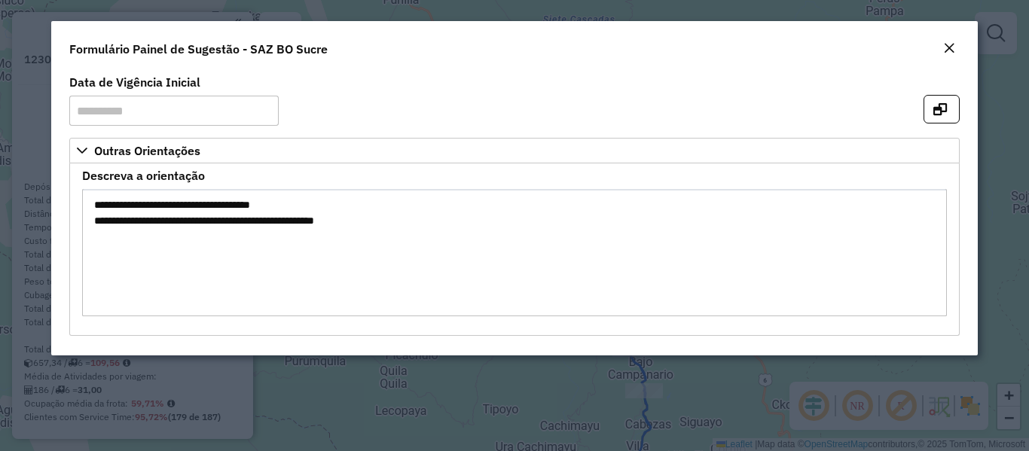
click at [767, 114] on formly-group "**********" at bounding box center [514, 107] width 908 height 61
click at [966, 45] on div "Formulário Painel de Sugestão - SAZ BO Sucre" at bounding box center [514, 46] width 926 height 50
click at [957, 47] on button "Close" at bounding box center [949, 49] width 21 height 20
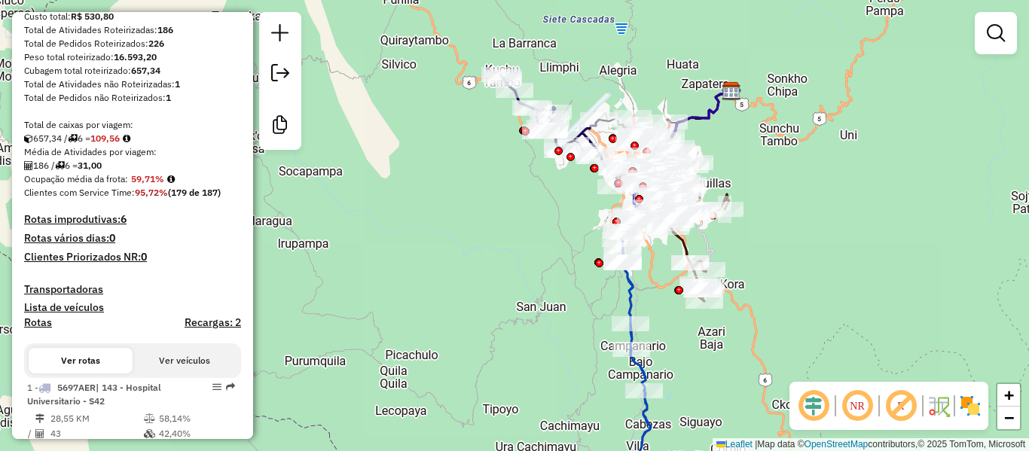
scroll to position [226, 0]
click at [139, 103] on div "Total de Pedidos não Roteirizados: 1" at bounding box center [132, 97] width 217 height 14
click at [162, 90] on div "Total de Atividades não Roteirizadas: 1" at bounding box center [132, 83] width 217 height 14
click at [198, 328] on h4 "Recargas: 2" at bounding box center [213, 321] width 56 height 13
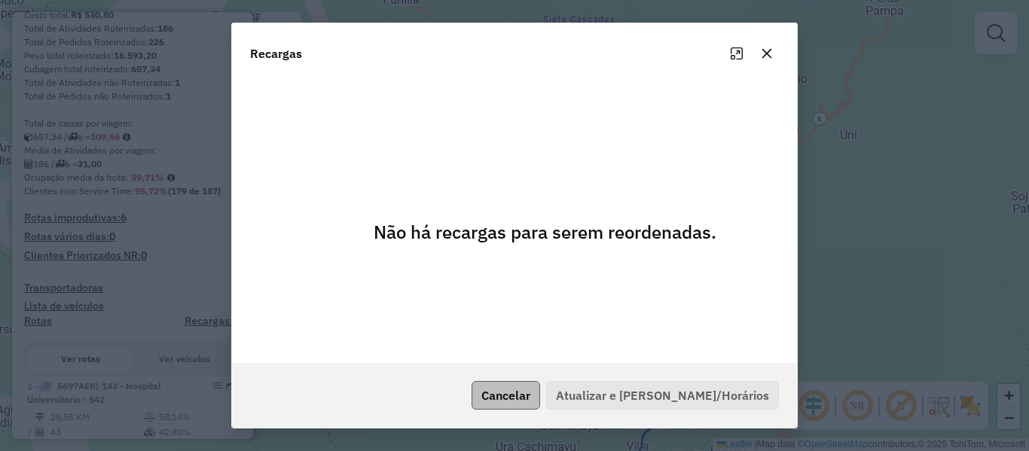
click at [514, 387] on button "Cancelar" at bounding box center [506, 395] width 69 height 29
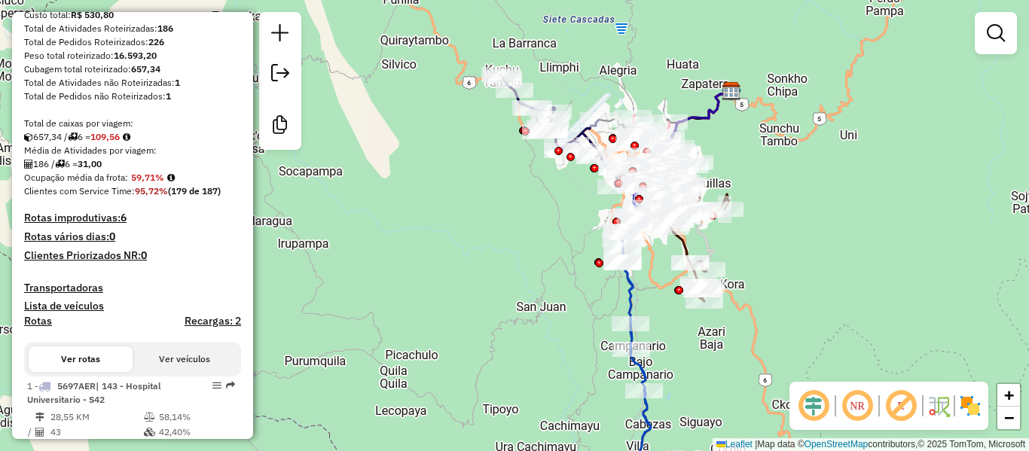
click at [383, 244] on div "Janela de atendimento Grade de atendimento Capacidade Transportadoras Veículos …" at bounding box center [514, 225] width 1029 height 451
click at [633, 291] on icon at bounding box center [652, 323] width 64 height 303
select select "**********"
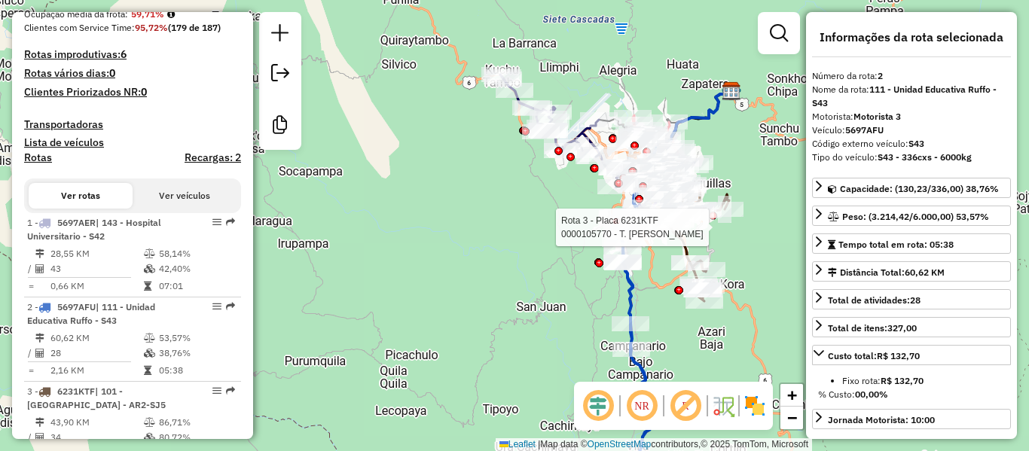
scroll to position [688, 0]
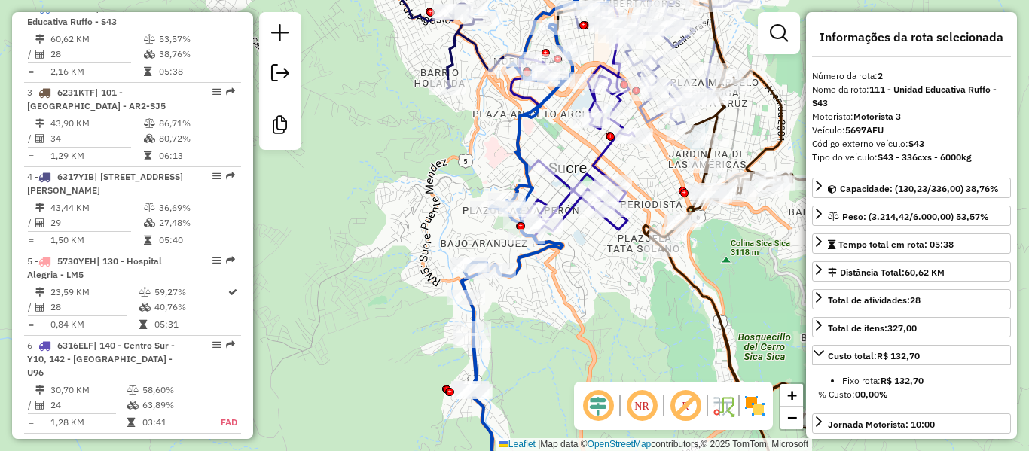
click at [605, 156] on icon at bounding box center [573, 148] width 124 height 179
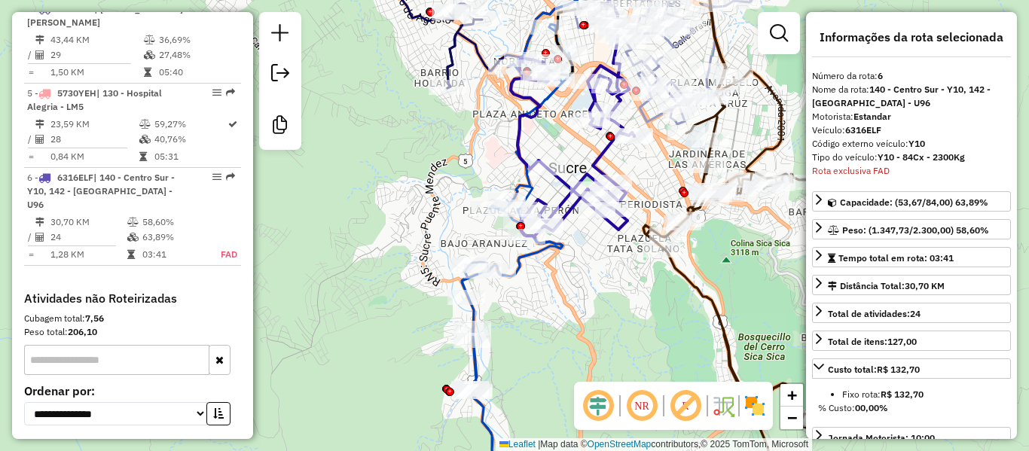
scroll to position [946, 0]
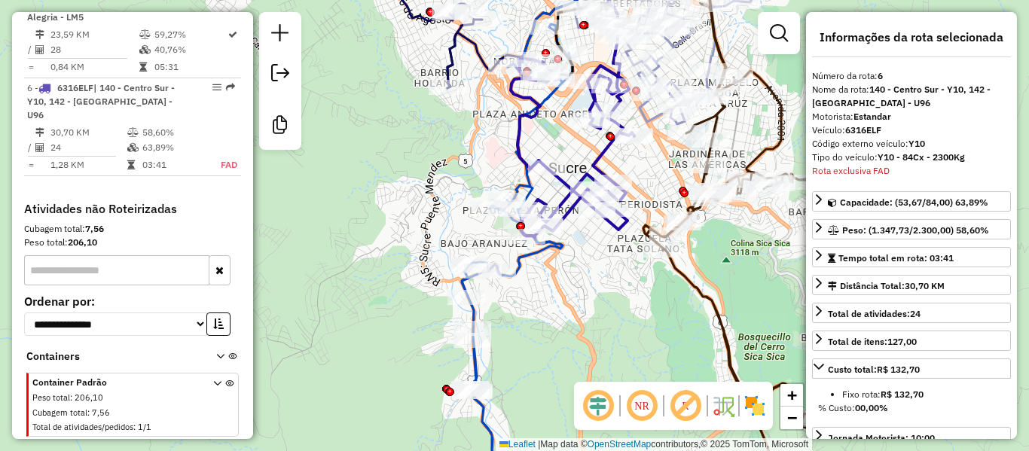
click at [599, 153] on icon at bounding box center [573, 148] width 124 height 179
drag, startPoint x: 624, startPoint y: 158, endPoint x: 591, endPoint y: 313, distance: 157.8
click at [591, 313] on div "Janela de atendimento Grade de atendimento Capacidade Transportadoras Veículos …" at bounding box center [514, 225] width 1029 height 451
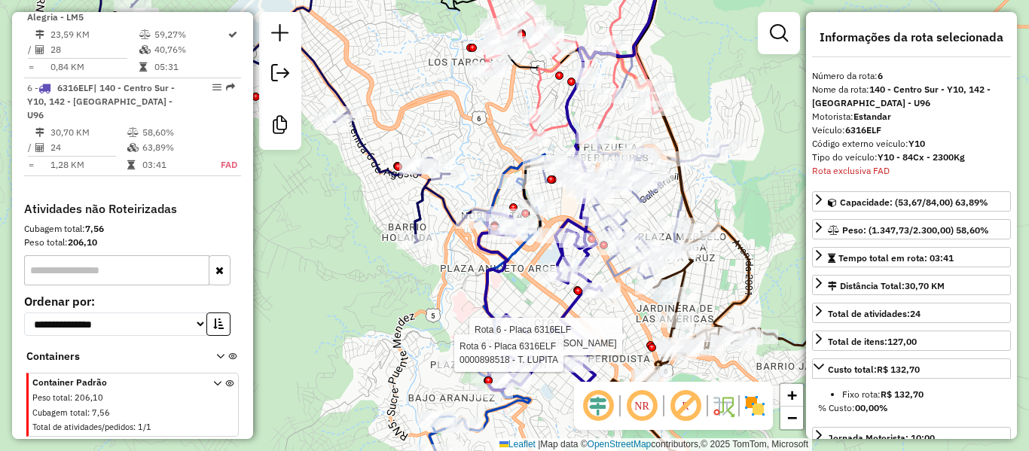
click at [749, 297] on icon at bounding box center [738, 360] width 255 height 271
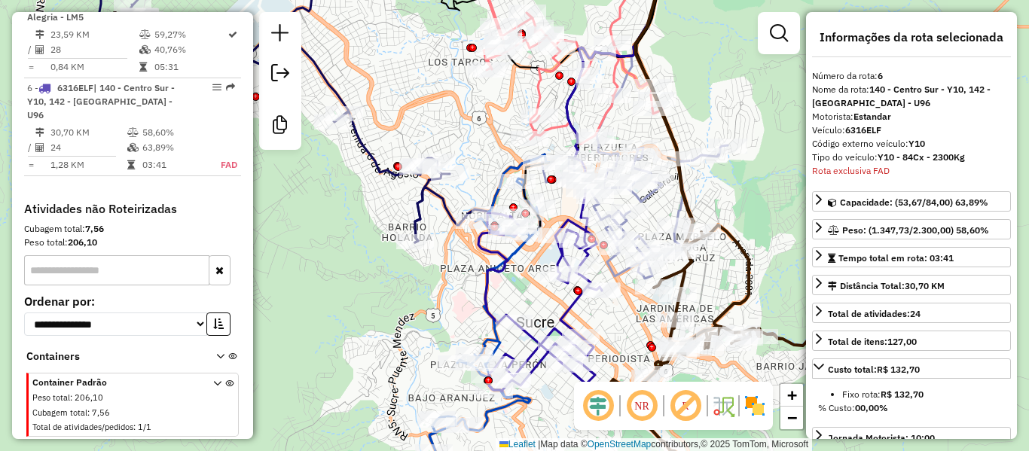
drag, startPoint x: 301, startPoint y: 240, endPoint x: 295, endPoint y: 234, distance: 8.0
click at [297, 236] on div "Janela de atendimento Grade de atendimento Capacidade Transportadoras Veículos …" at bounding box center [514, 225] width 1029 height 451
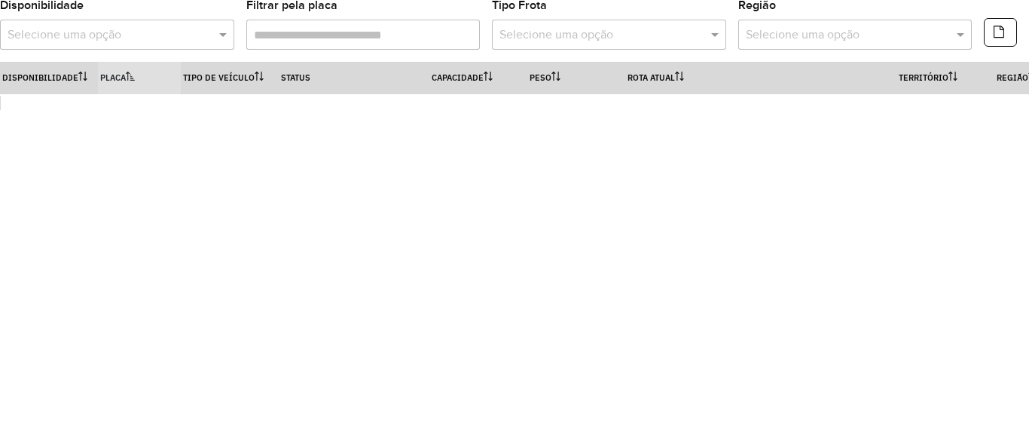
click at [160, 29] on input "text" at bounding box center [102, 35] width 189 height 18
click at [212, 35] on div at bounding box center [117, 35] width 234 height 19
click at [227, 33] on span at bounding box center [224, 35] width 19 height 18
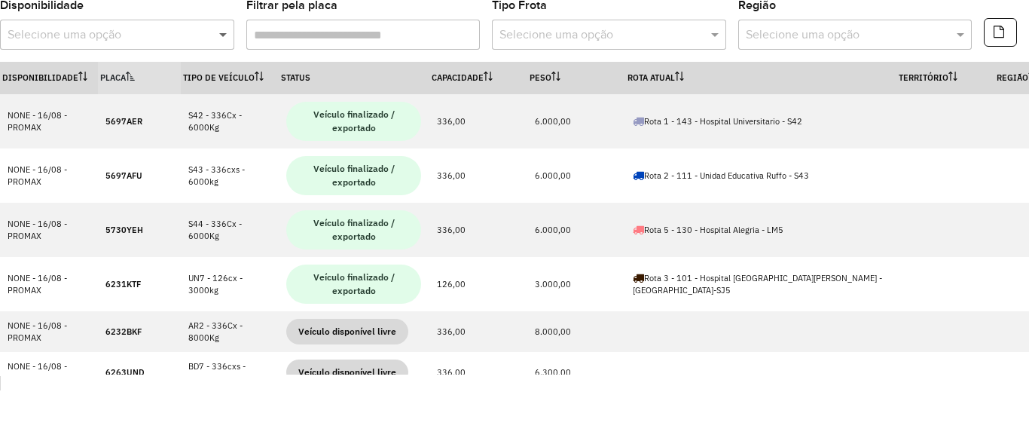
click at [219, 35] on span at bounding box center [224, 35] width 19 height 18
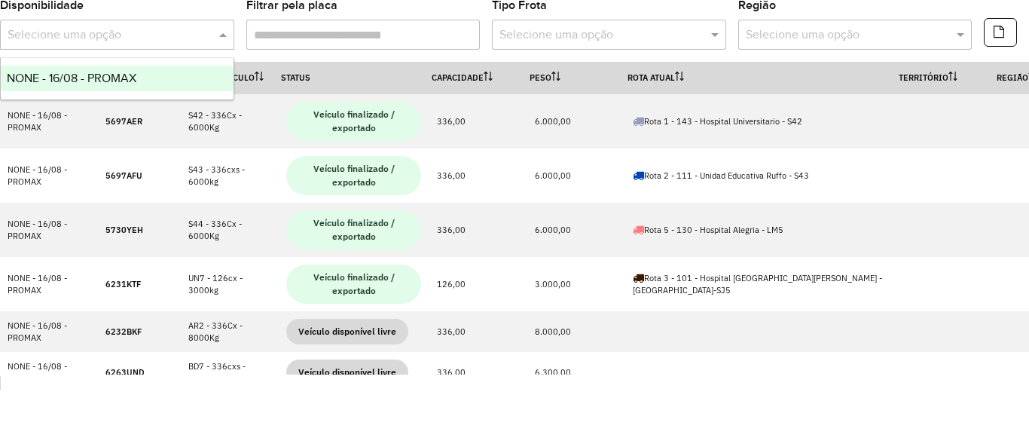
click at [159, 75] on div "NONE - 16/08 - PROMAX" at bounding box center [117, 79] width 233 height 26
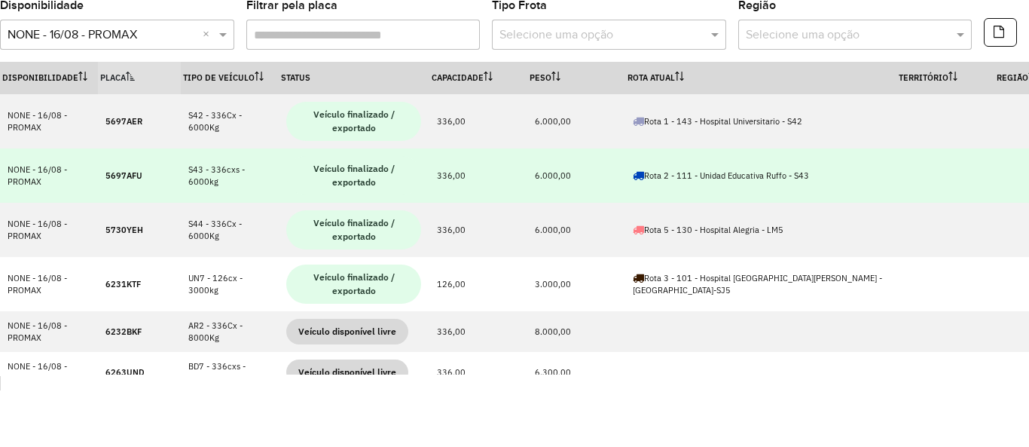
drag, startPoint x: 169, startPoint y: 169, endPoint x: 255, endPoint y: 189, distance: 89.0
click at [255, 189] on tr "NONE - 16/08 - PROMAX 5697AFU S43 - 336cxs - 6000kg Veículo finalizado / export…" at bounding box center [791, 175] width 1582 height 54
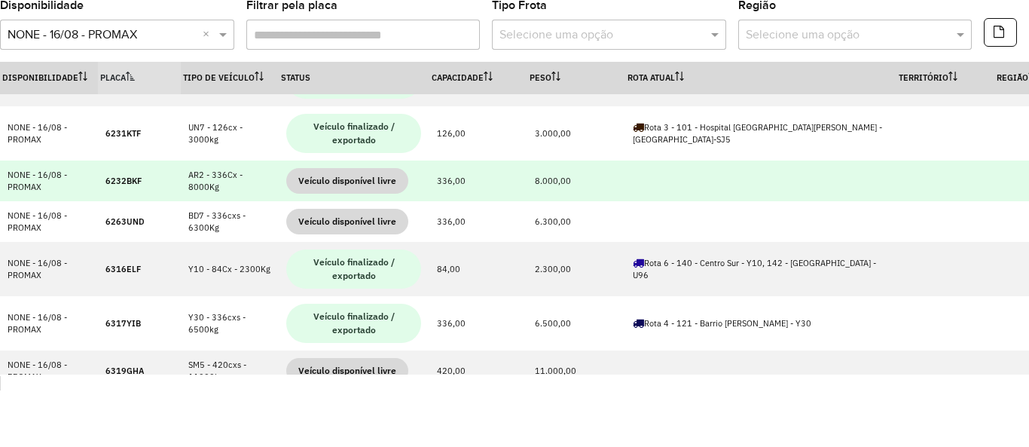
scroll to position [209, 0]
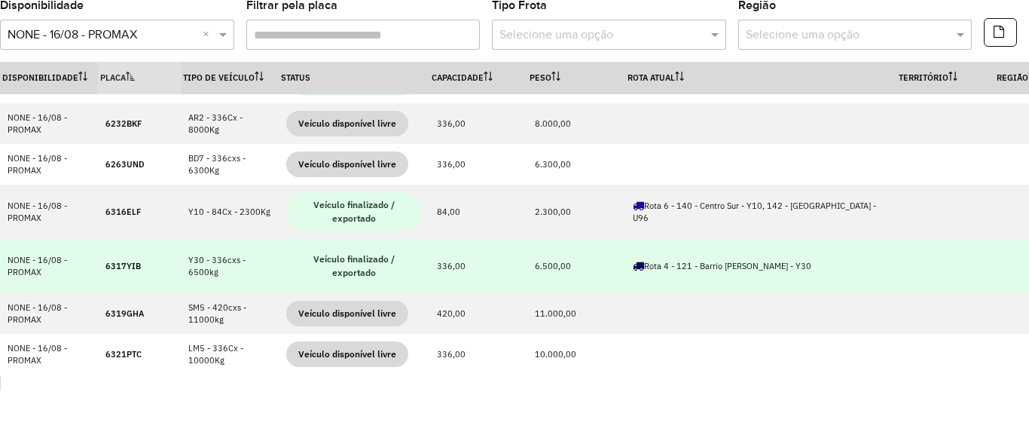
drag, startPoint x: 386, startPoint y: 269, endPoint x: 279, endPoint y: 253, distance: 108.1
click at [279, 253] on td "Veículo finalizado / exportado" at bounding box center [354, 266] width 151 height 54
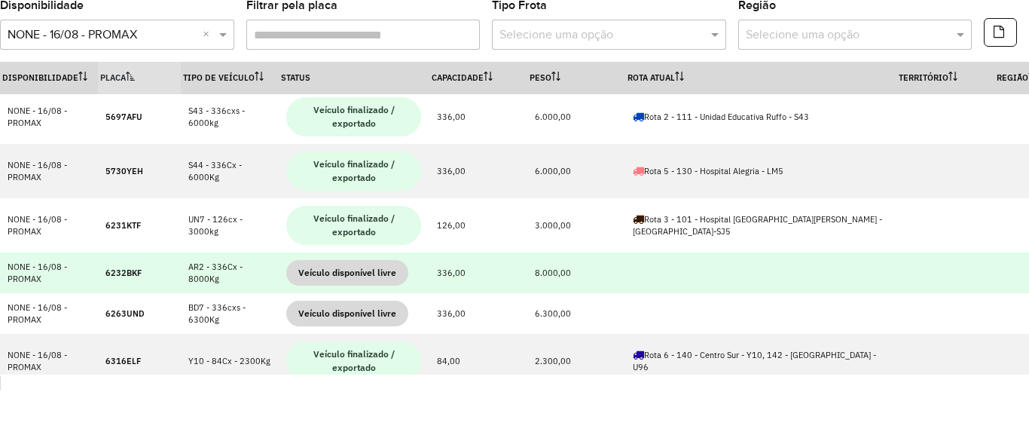
scroll to position [0, 0]
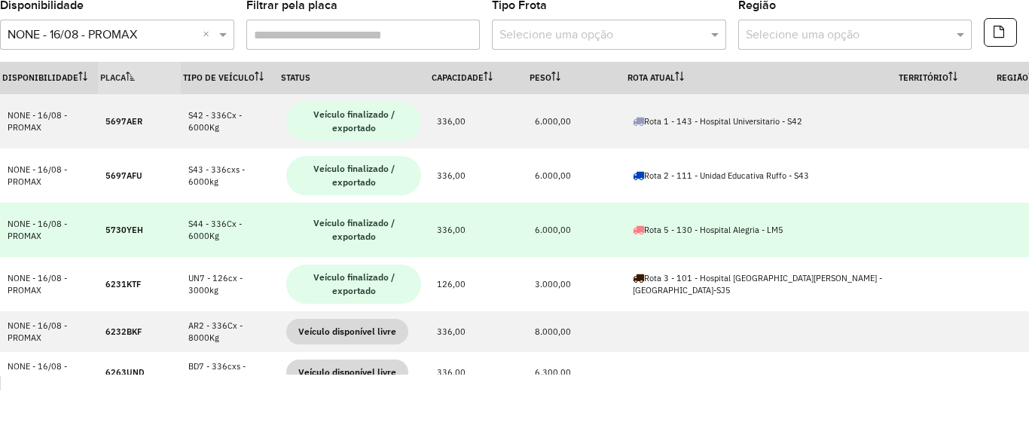
click at [608, 243] on td "6.000,00" at bounding box center [576, 230] width 98 height 54
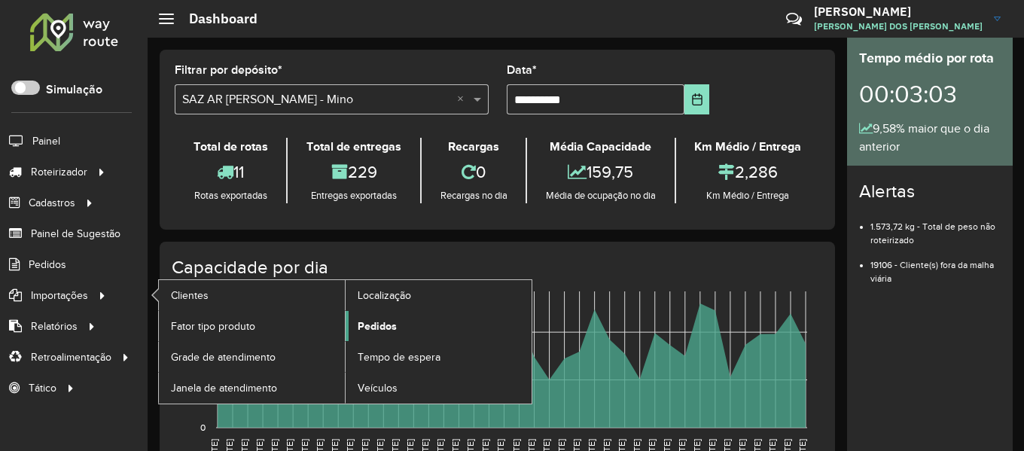
click at [382, 321] on span "Pedidos" at bounding box center [377, 327] width 39 height 16
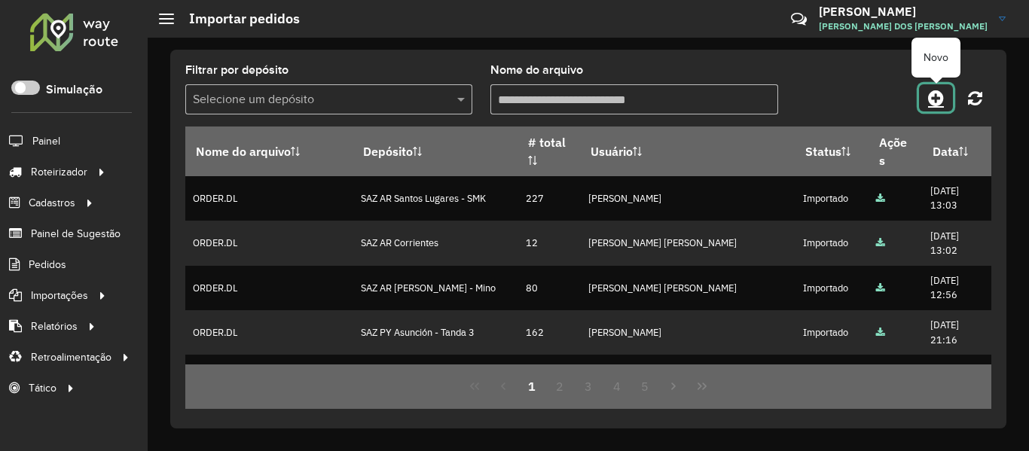
click at [939, 97] on icon at bounding box center [936, 98] width 16 height 18
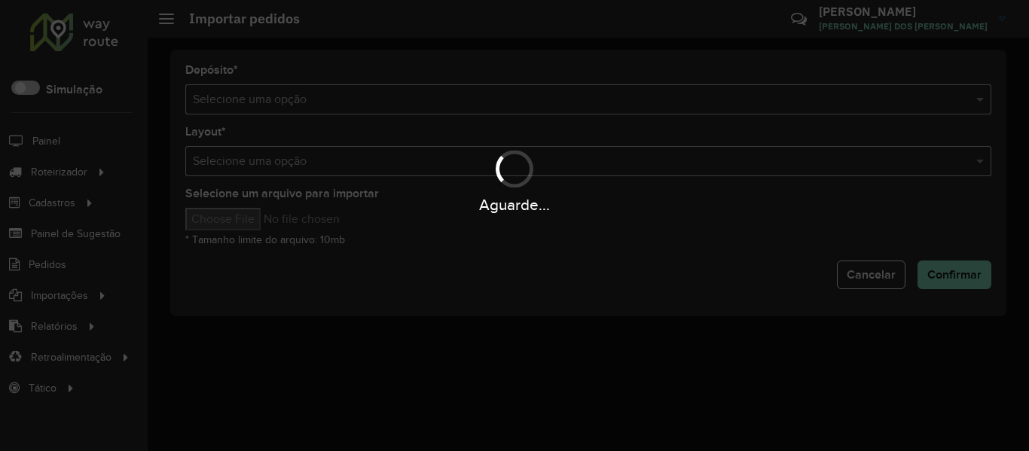
click at [694, 113] on div "Aguarde..." at bounding box center [514, 225] width 1029 height 451
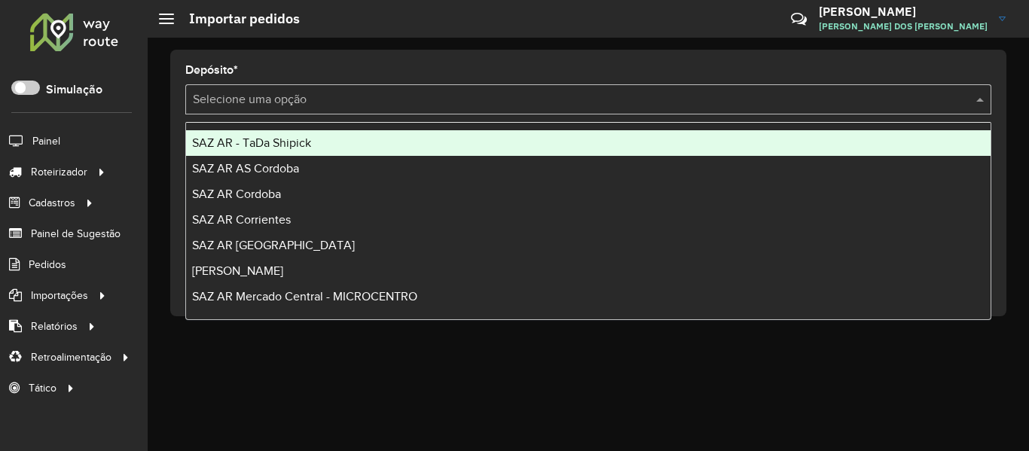
click at [701, 102] on input "text" at bounding box center [573, 100] width 761 height 18
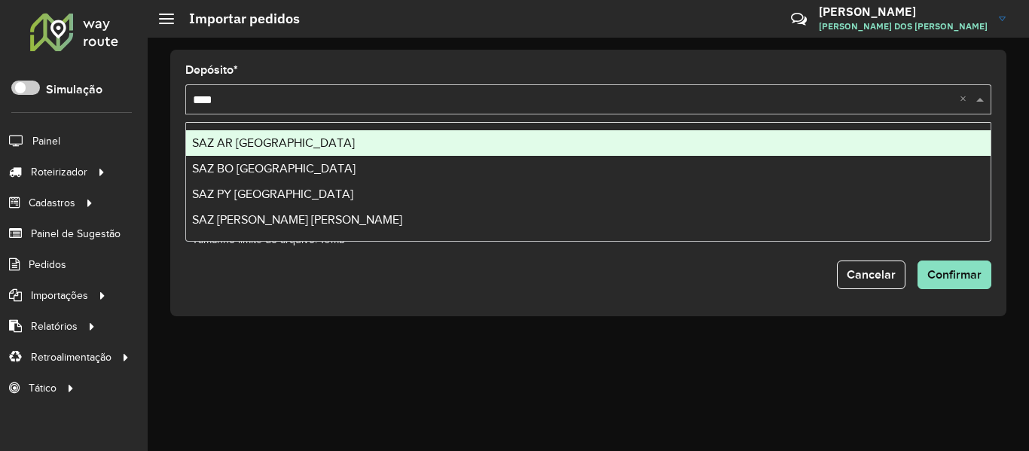
type input "*****"
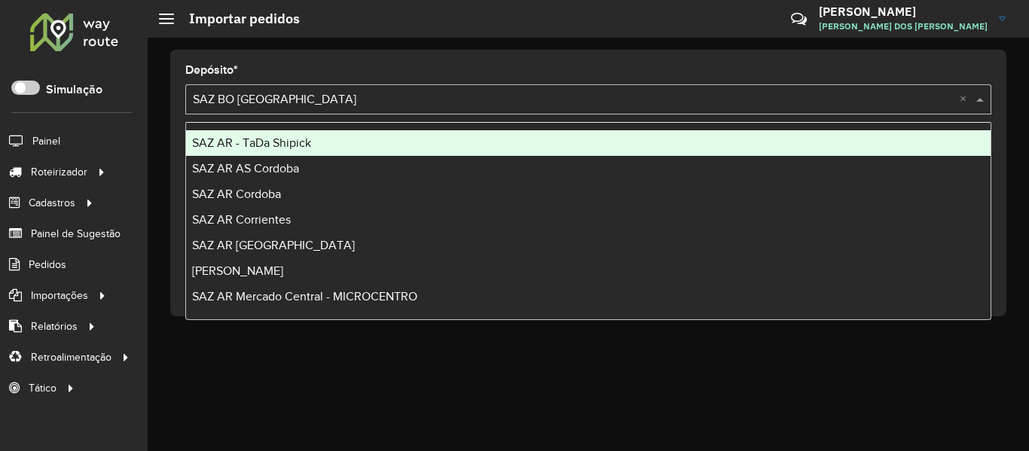
click at [322, 108] on div "Selecione uma opção × SAZ BO El Alto ×" at bounding box center [588, 99] width 806 height 30
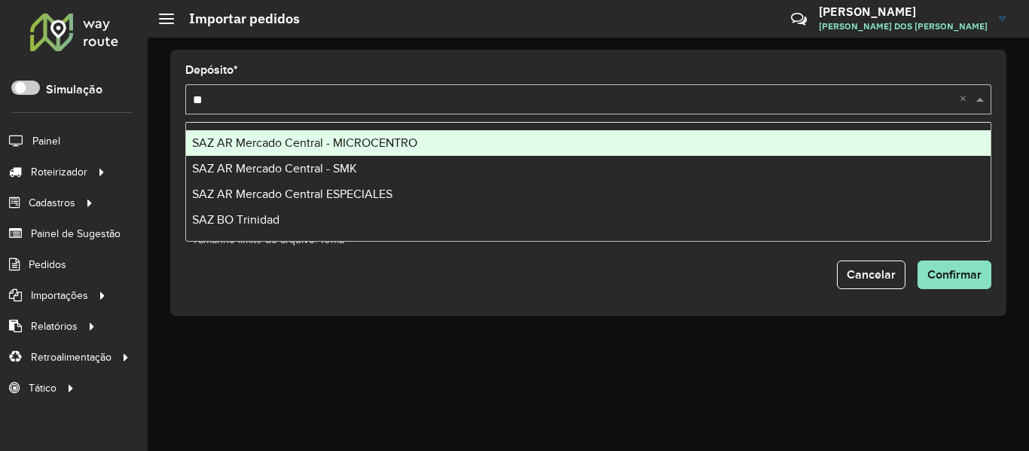
type input "***"
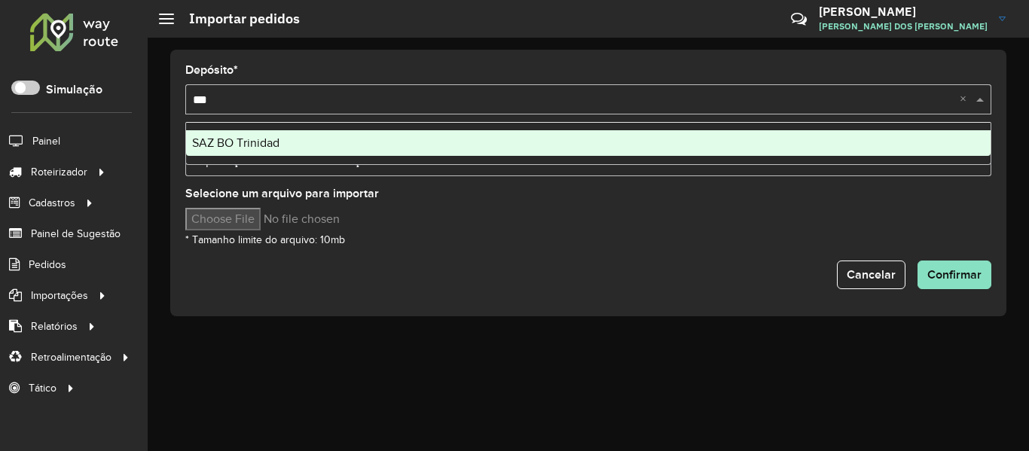
click at [246, 134] on div "SAZ BO Trinidad" at bounding box center [588, 143] width 804 height 26
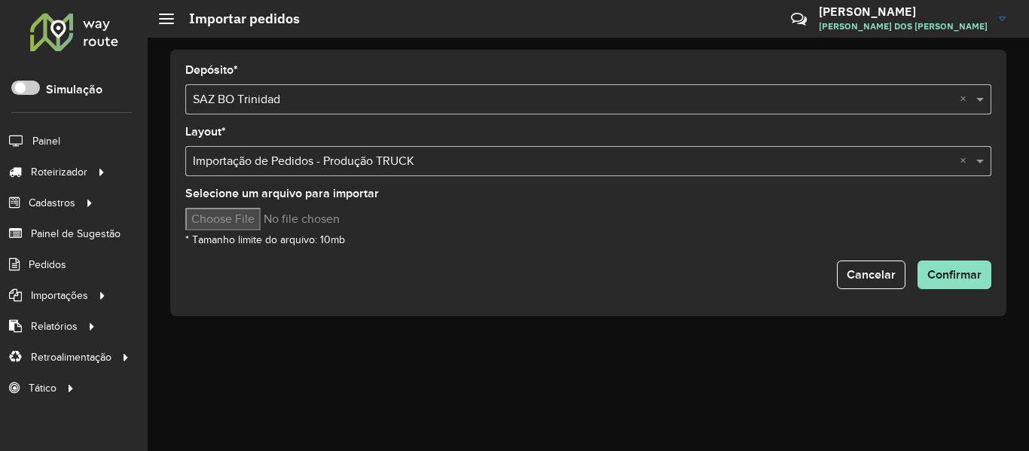
click at [339, 266] on div "Cancelar Confirmar" at bounding box center [588, 275] width 806 height 29
click at [249, 218] on input "Selecione um arquivo para importar" at bounding box center [313, 219] width 256 height 23
type input "**********"
click at [496, 282] on div "Cancelar Confirmar" at bounding box center [588, 275] width 806 height 29
click at [955, 267] on button "Confirmar" at bounding box center [954, 275] width 74 height 29
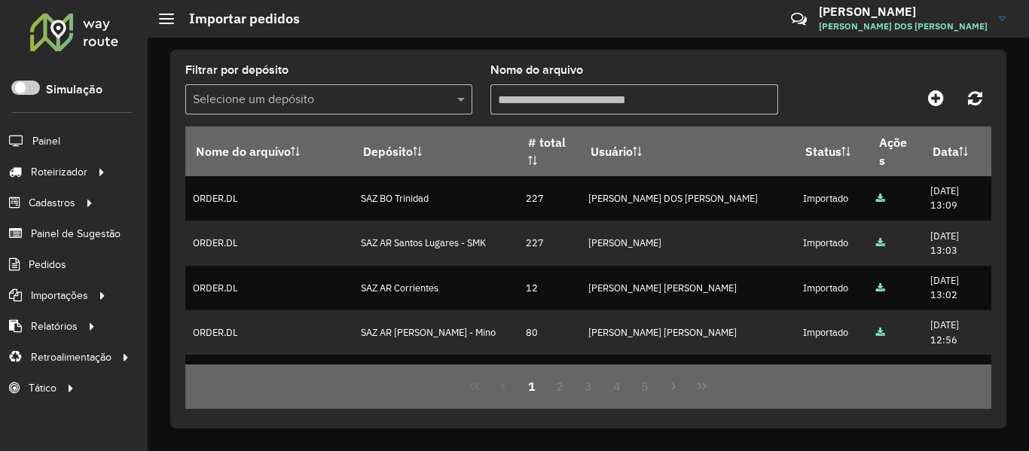
click at [96, 19] on div at bounding box center [74, 31] width 91 height 39
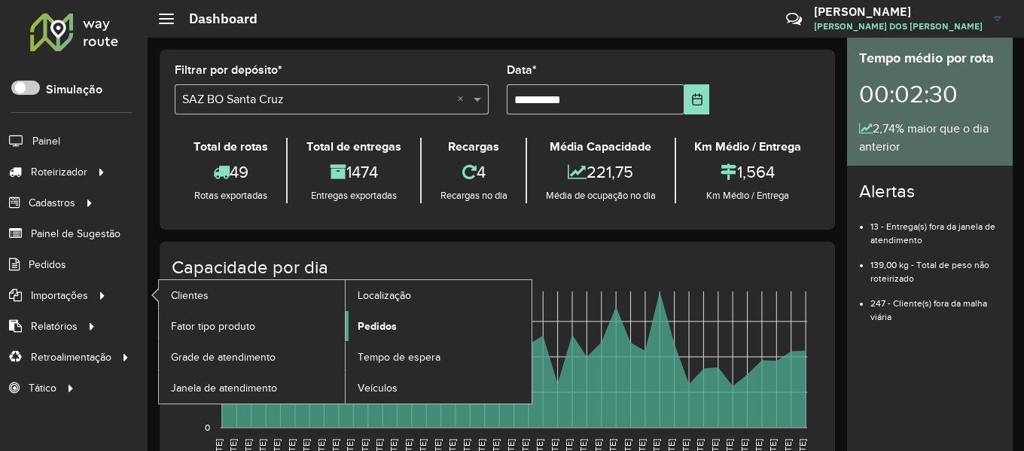
click at [374, 324] on span "Pedidos" at bounding box center [377, 327] width 39 height 16
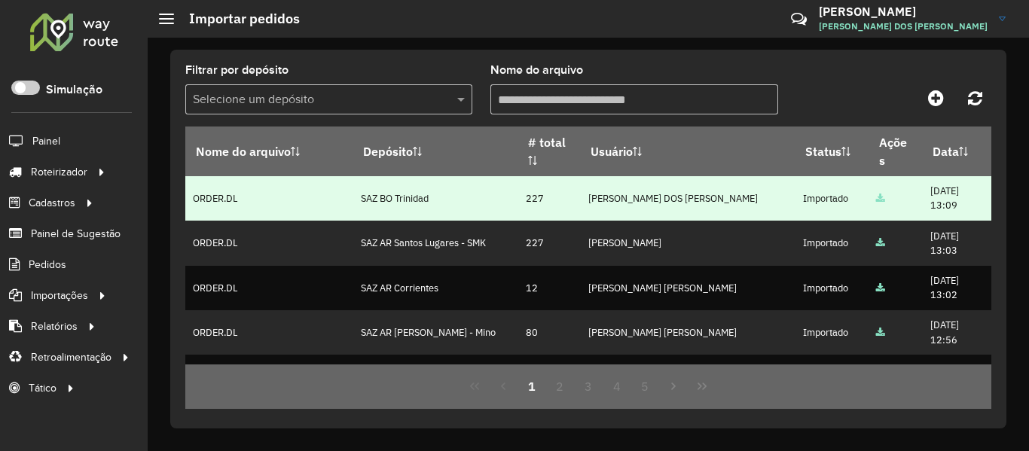
click at [517, 193] on td "227" at bounding box center [548, 198] width 63 height 44
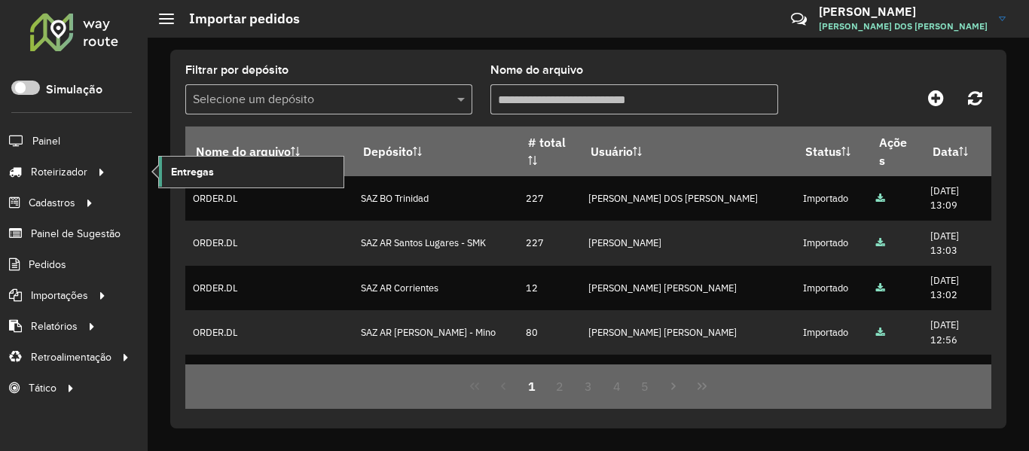
click at [230, 171] on link "Entregas" at bounding box center [251, 172] width 185 height 30
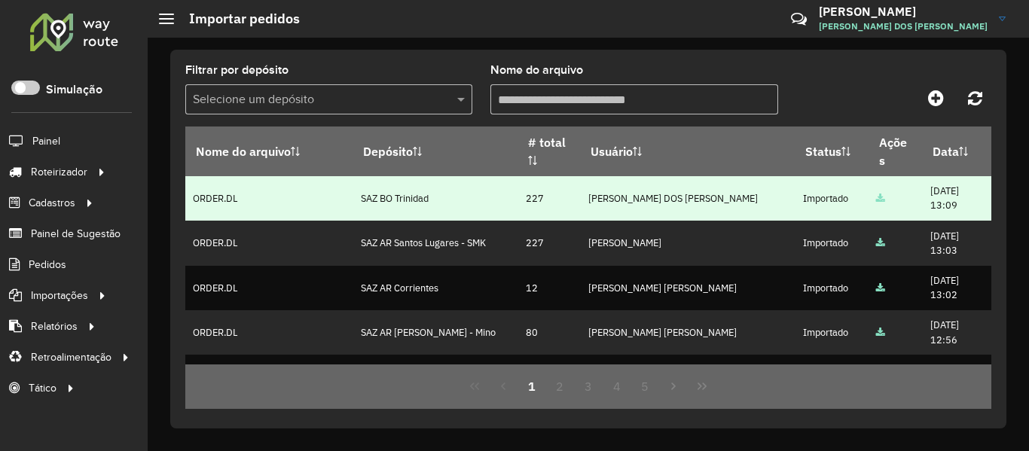
click at [546, 202] on td "227" at bounding box center [548, 198] width 63 height 44
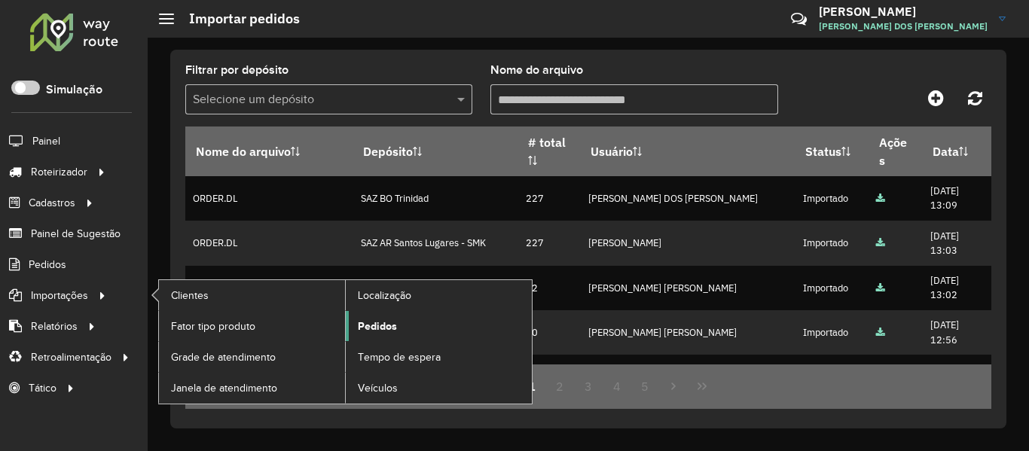
click at [365, 322] on span "Pedidos" at bounding box center [377, 327] width 39 height 16
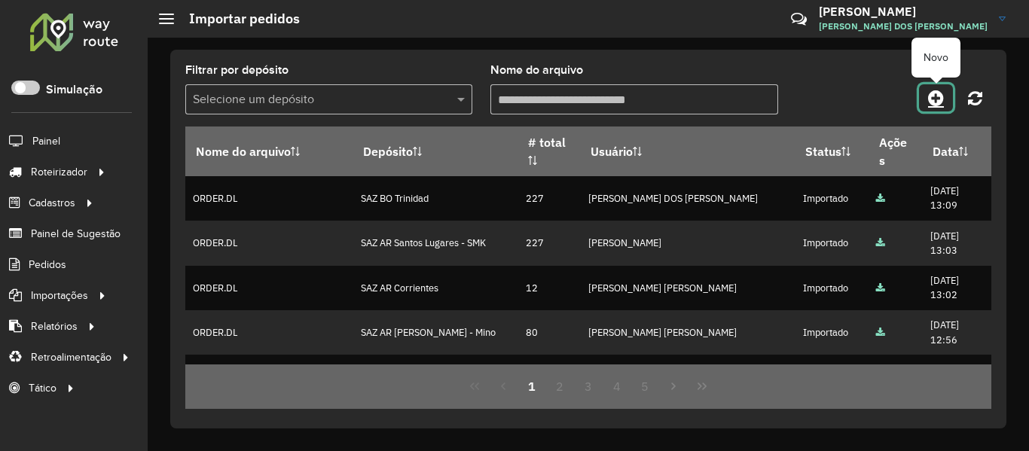
click at [947, 95] on link at bounding box center [936, 97] width 34 height 27
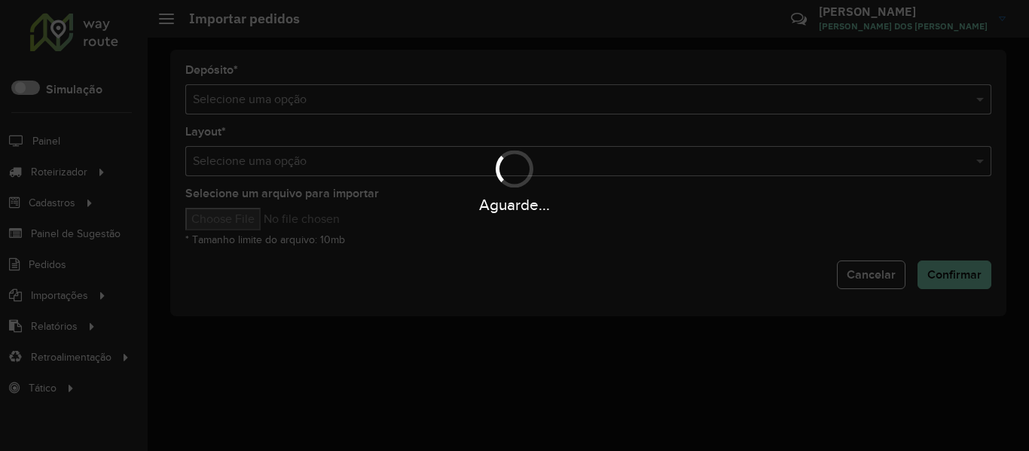
click at [788, 95] on div "Aguarde..." at bounding box center [514, 225] width 1029 height 451
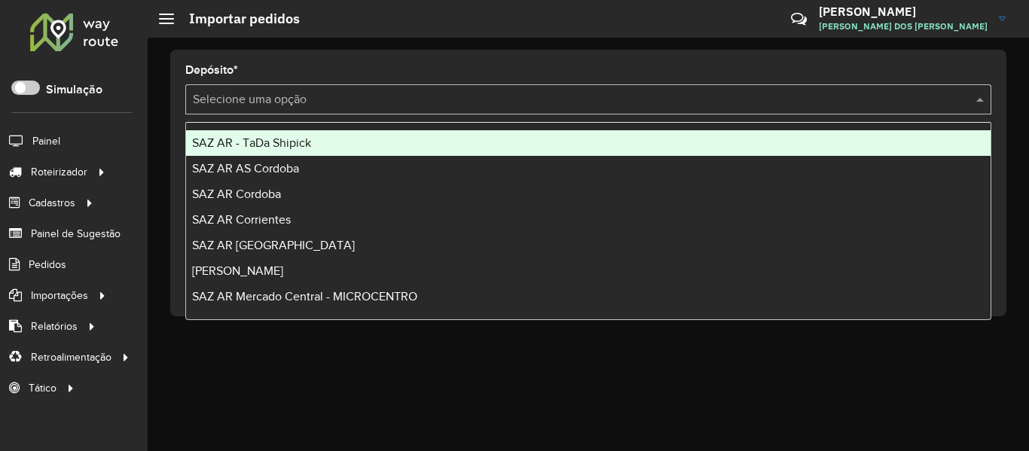
click at [789, 96] on input "text" at bounding box center [573, 100] width 761 height 18
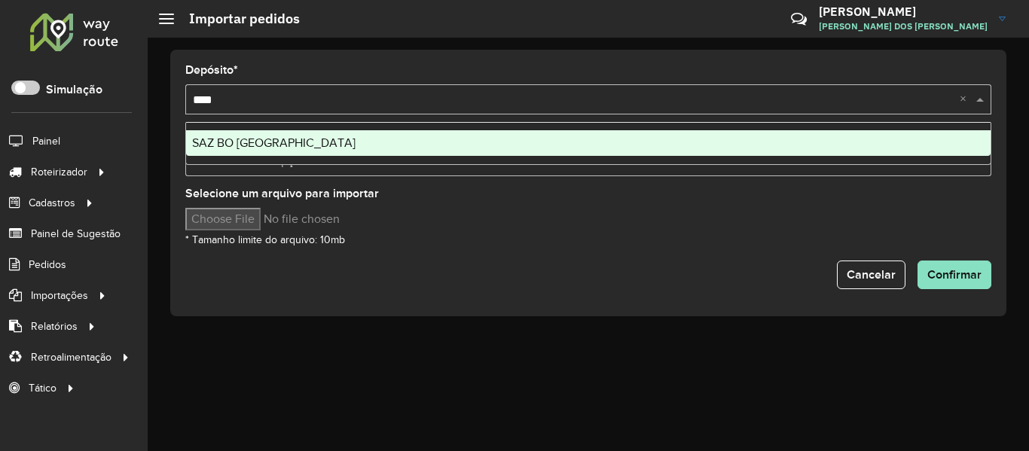
type input "*****"
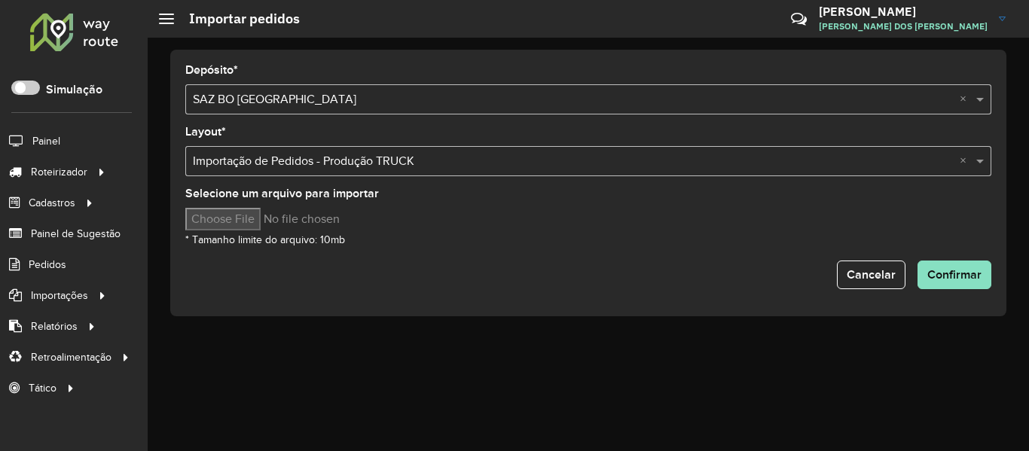
click at [249, 229] on input "Selecione um arquivo para importar" at bounding box center [313, 219] width 256 height 23
type input "**********"
click at [938, 271] on span "Confirmar" at bounding box center [954, 274] width 54 height 13
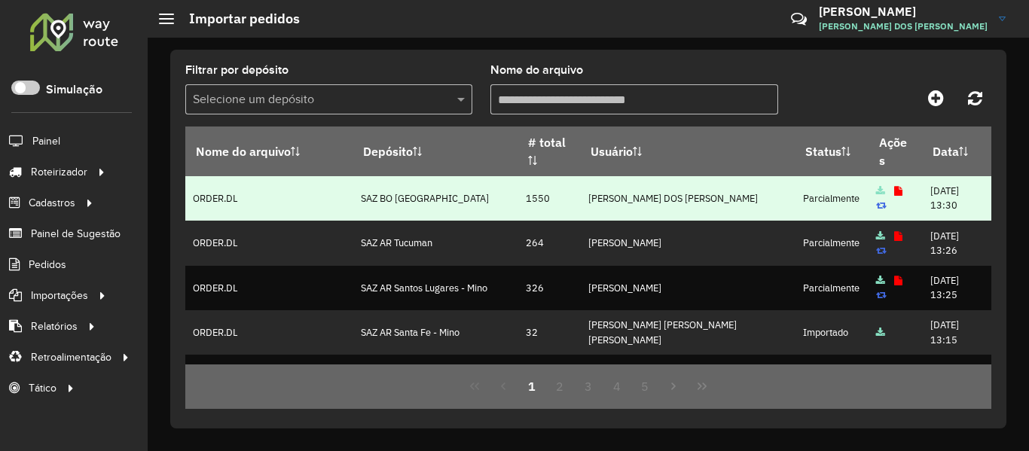
click at [894, 192] on icon at bounding box center [898, 192] width 8 height 10
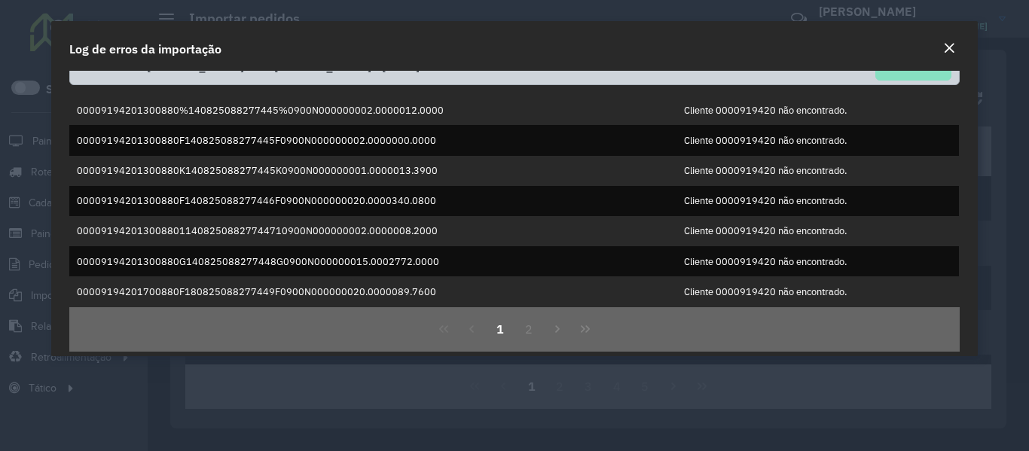
scroll to position [43, 0]
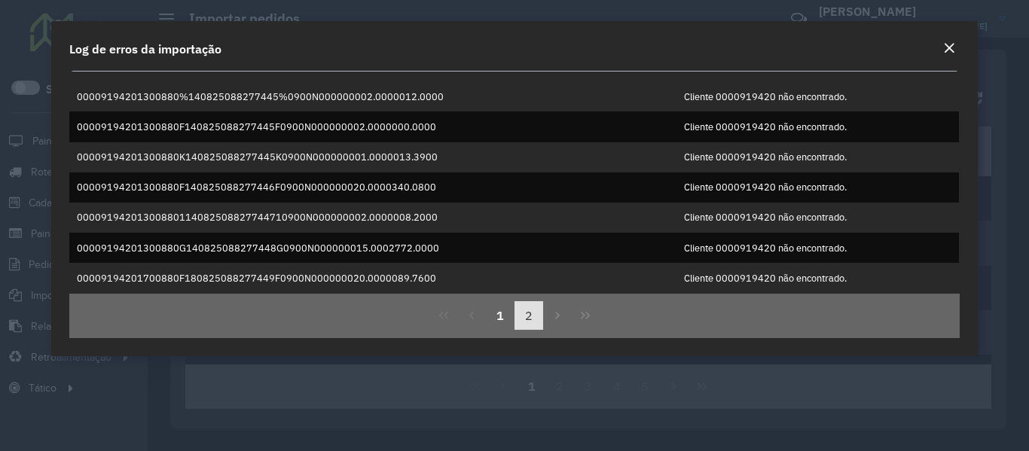
click at [527, 321] on button "2" at bounding box center [528, 315] width 29 height 29
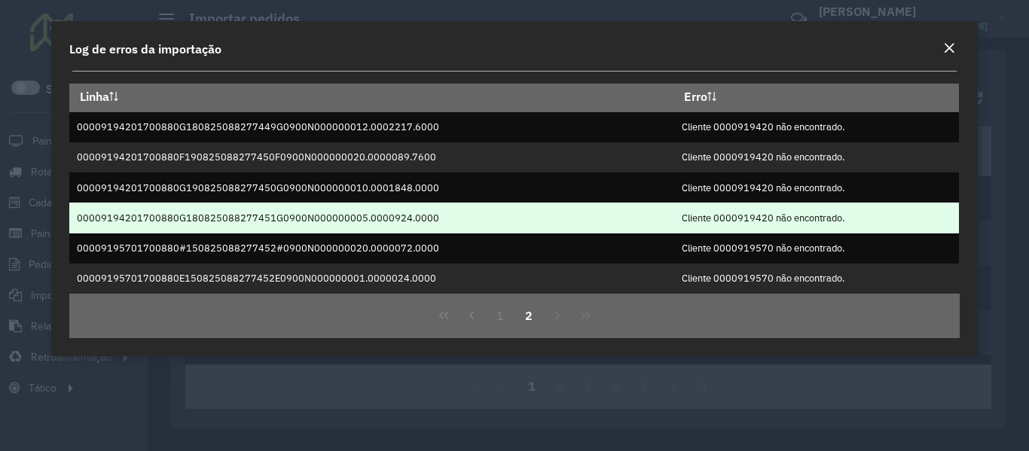
scroll to position [0, 0]
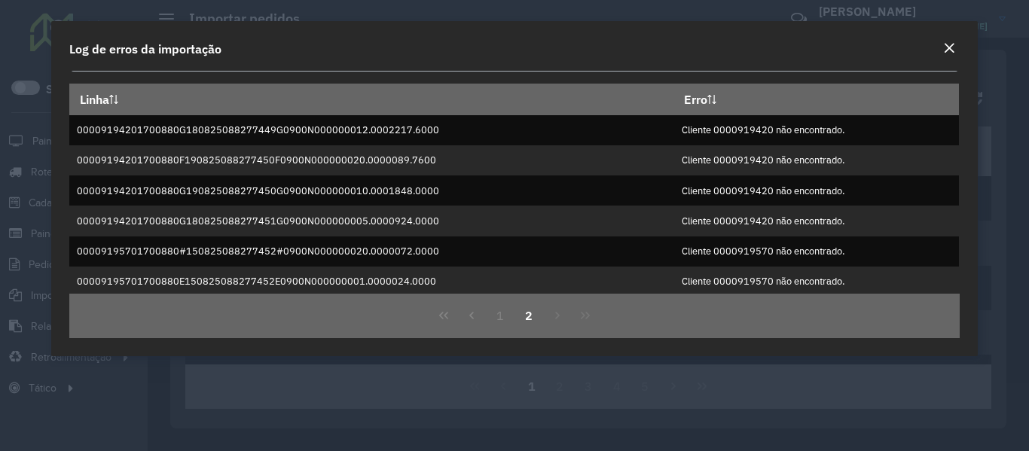
click at [949, 44] on em "Close" at bounding box center [949, 48] width 12 height 12
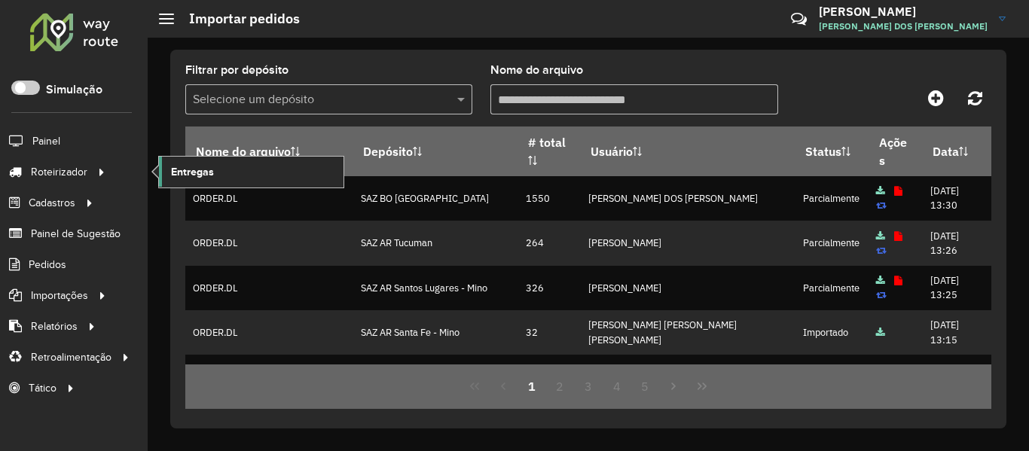
click at [221, 166] on link "Entregas" at bounding box center [251, 172] width 185 height 30
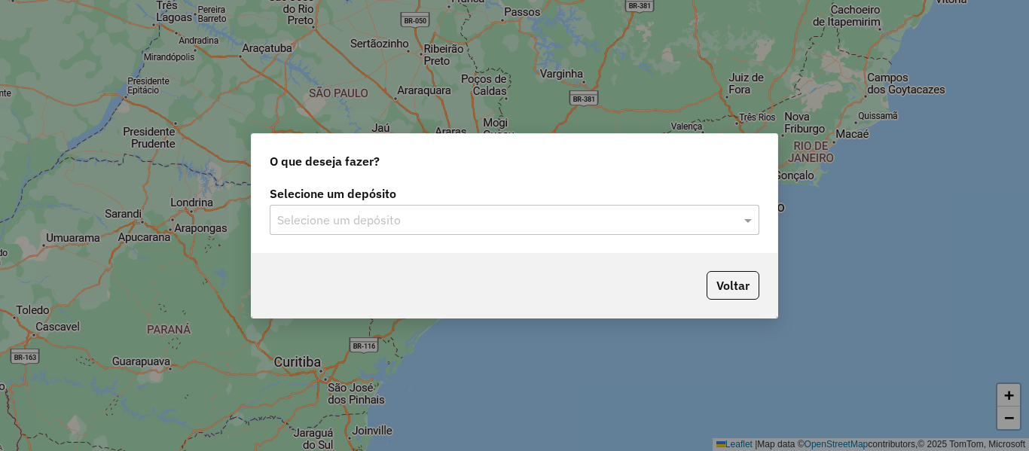
click at [389, 243] on div "Selecione um depósito Selecione um depósito" at bounding box center [515, 217] width 526 height 71
click at [402, 233] on div "Selecione um depósito" at bounding box center [515, 220] width 490 height 30
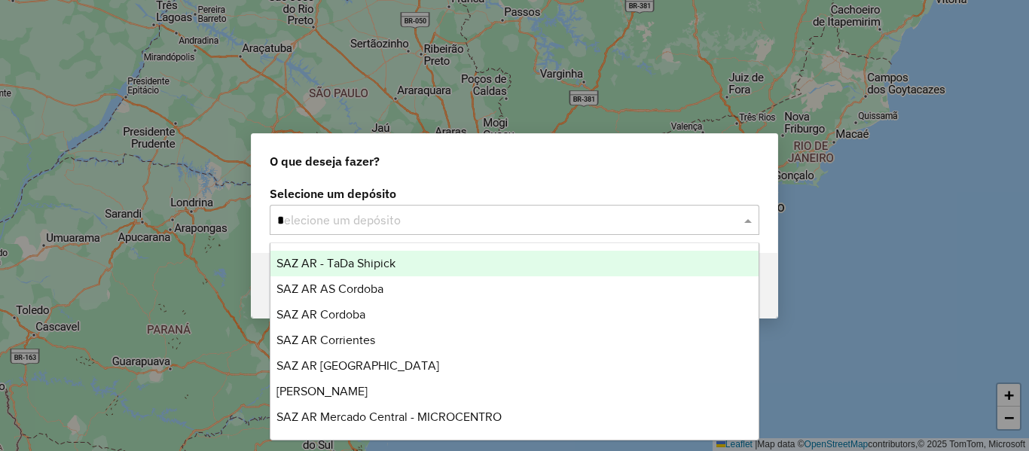
type input "**"
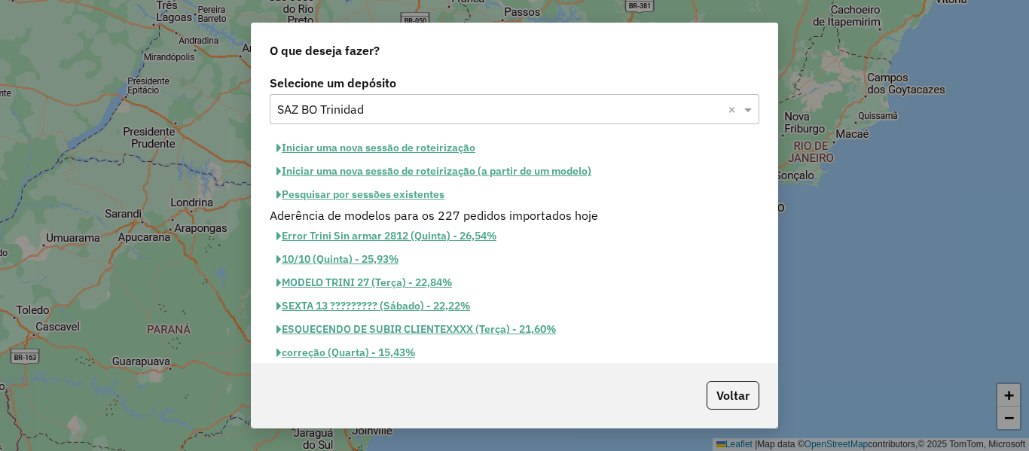
click at [432, 147] on button "Iniciar uma nova sessão de roteirização" at bounding box center [376, 147] width 212 height 23
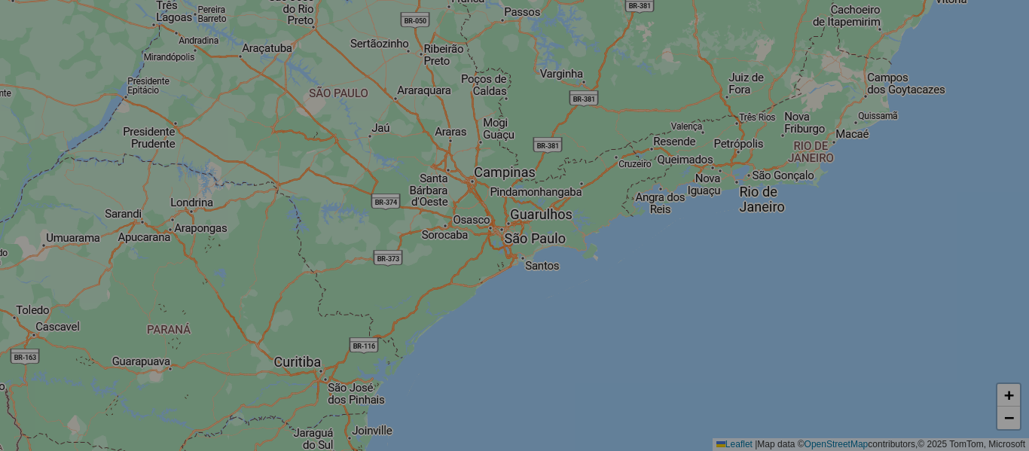
select select "*"
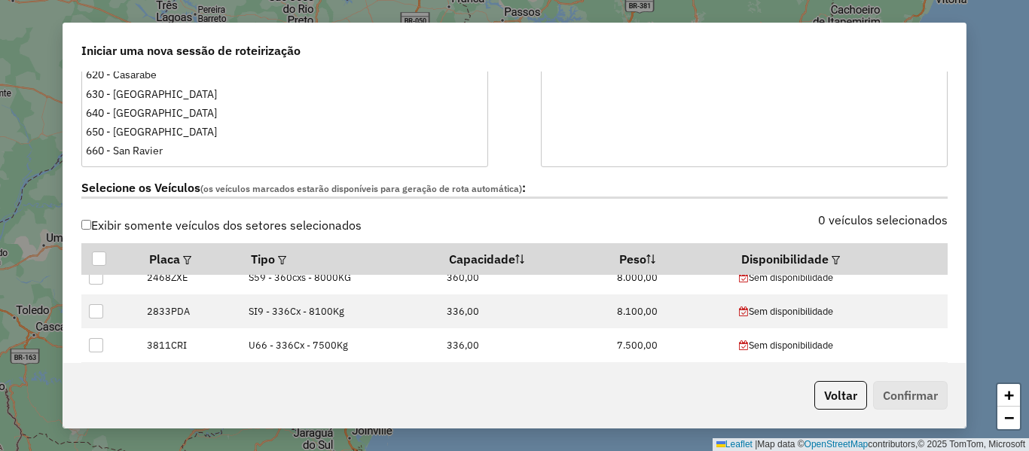
scroll to position [75, 0]
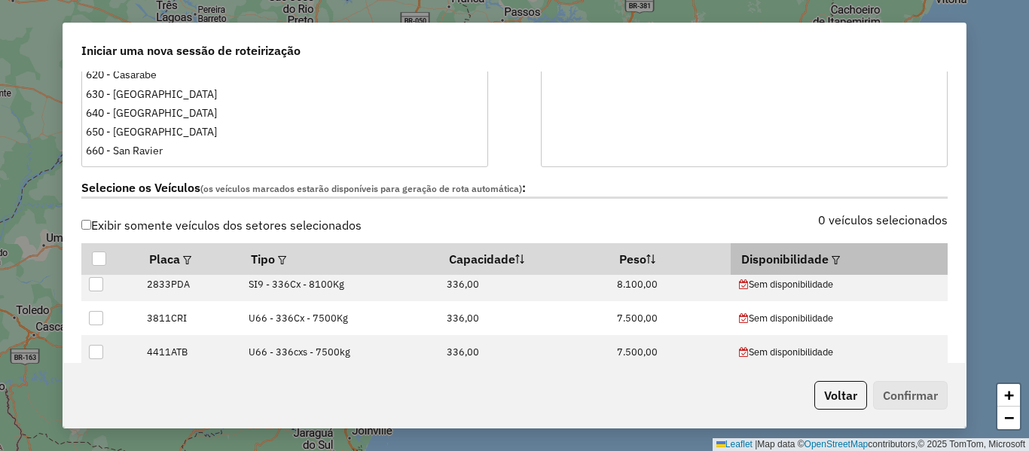
click at [832, 264] on em at bounding box center [836, 260] width 8 height 8
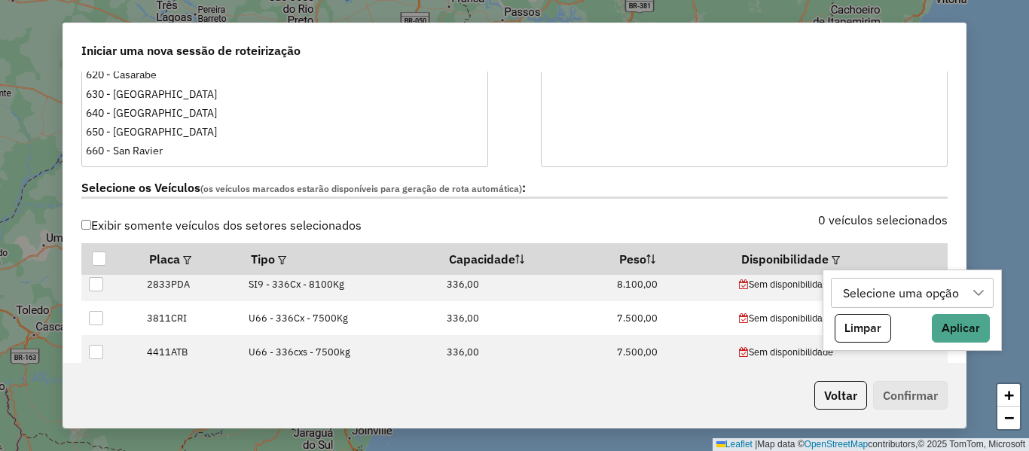
click at [884, 295] on div "Selecione uma opção" at bounding box center [901, 293] width 127 height 29
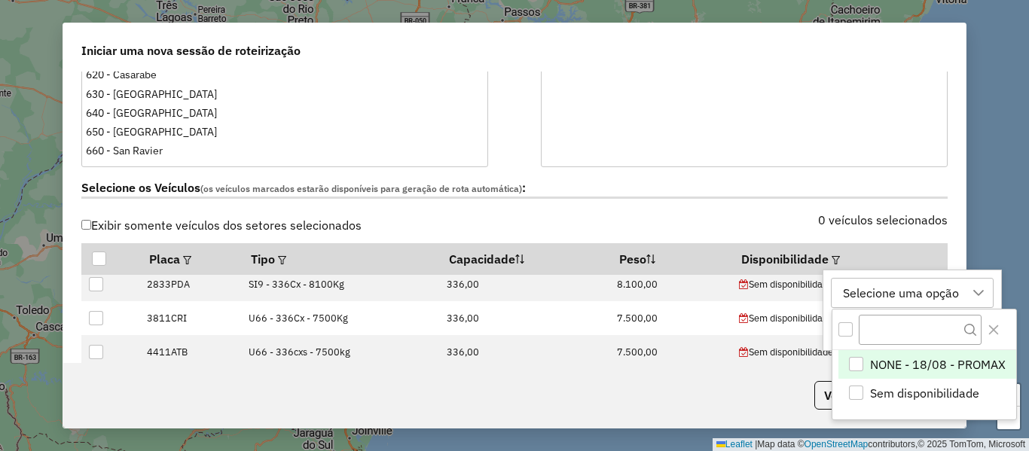
scroll to position [11, 69]
click at [935, 365] on span "NONE - 18/08 - PROMAX" at bounding box center [938, 365] width 136 height 18
click at [975, 294] on div "NONE - 18/08 - PROMAX" at bounding box center [911, 293] width 146 height 29
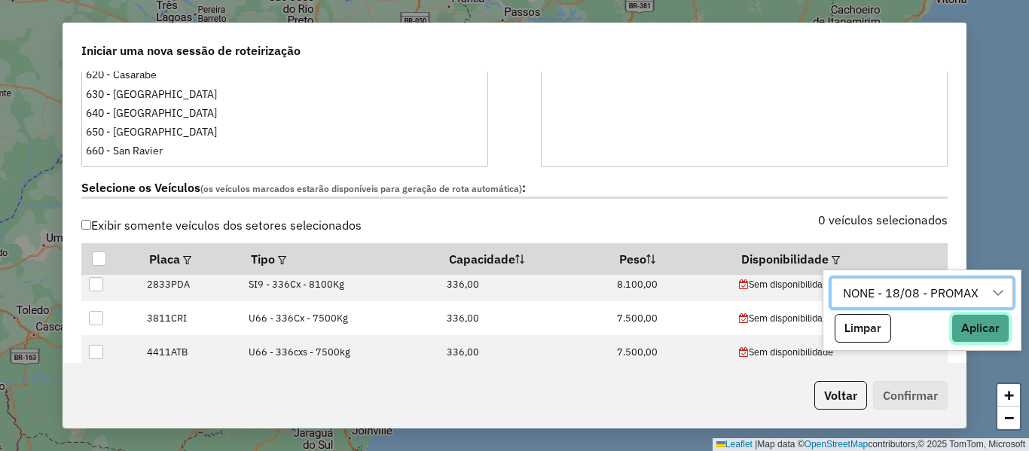
click at [998, 332] on button "Aplicar" at bounding box center [980, 328] width 58 height 29
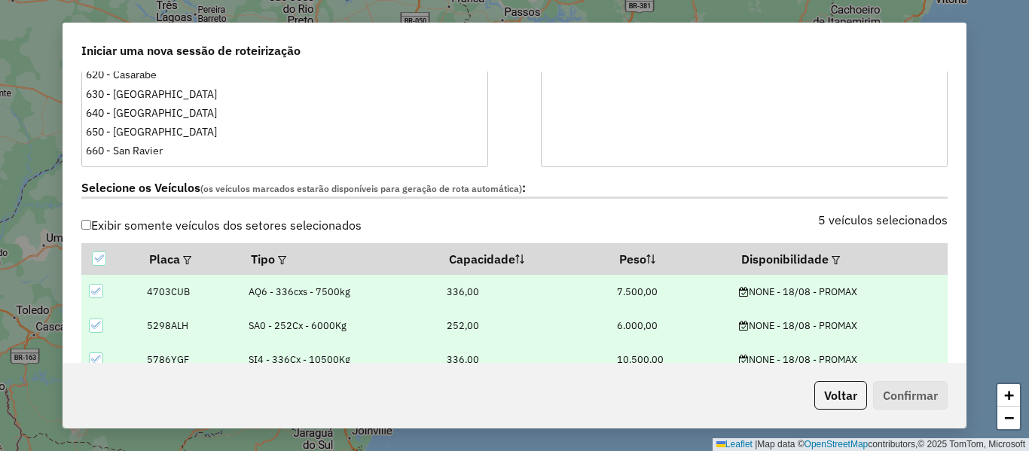
scroll to position [0, 0]
click at [680, 200] on div "Selecione os Veículos (os veículos marcados estarão disponíveis para geração de…" at bounding box center [514, 190] width 884 height 47
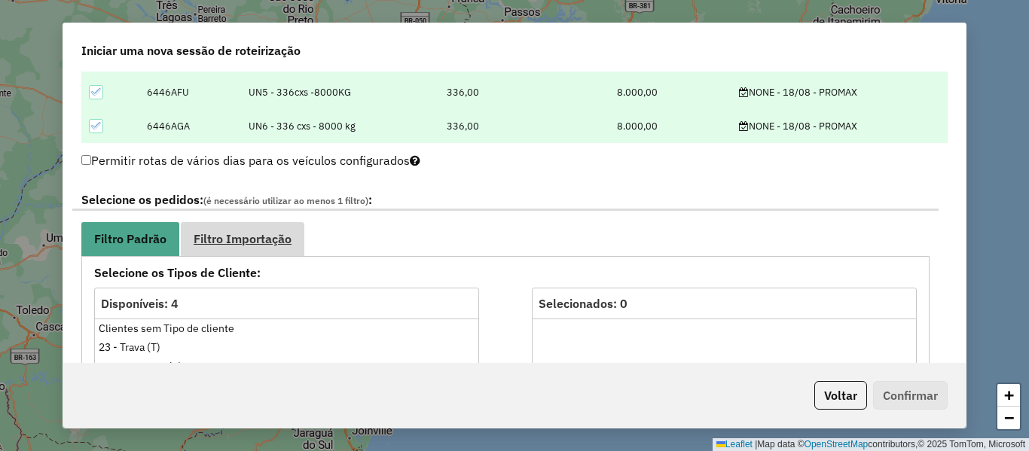
click at [273, 228] on link "Filtro Importação" at bounding box center [243, 239] width 124 height 34
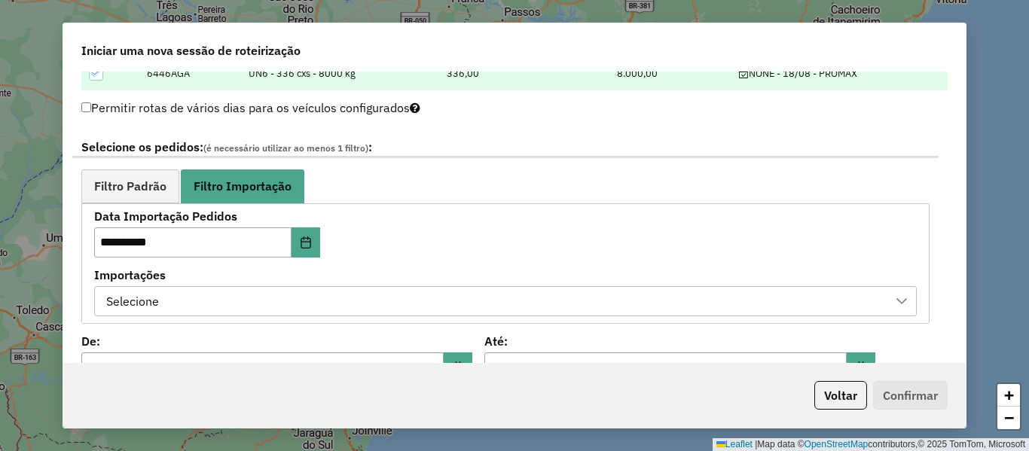
scroll to position [753, 0]
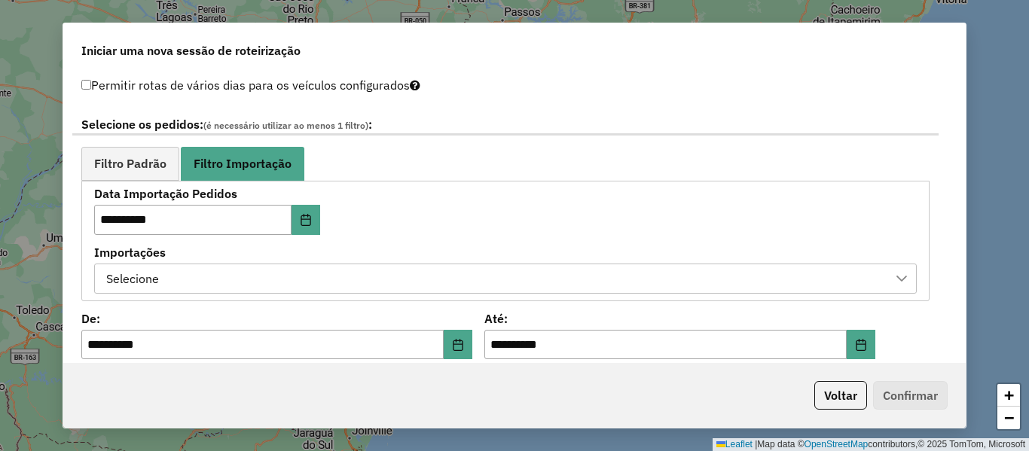
click at [464, 251] on label "Importações" at bounding box center [505, 252] width 823 height 18
click at [465, 272] on div "Selecione" at bounding box center [494, 278] width 786 height 29
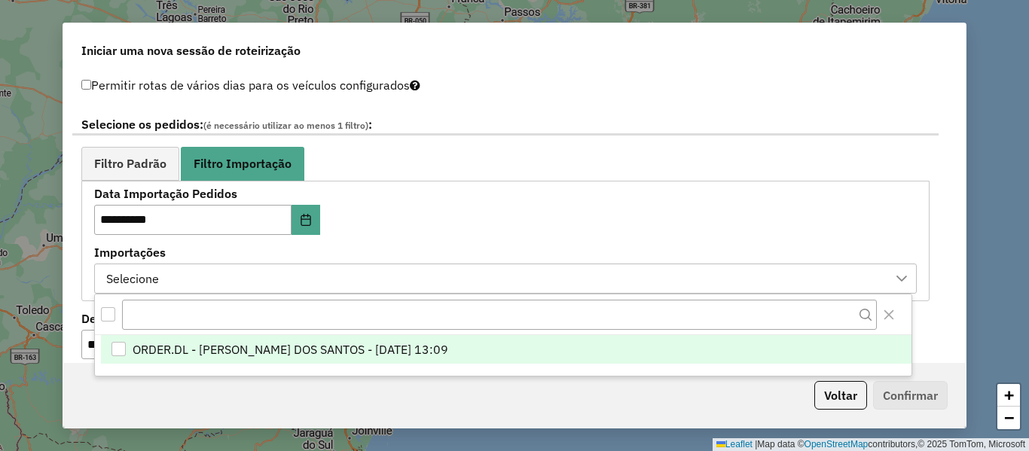
scroll to position [11, 69]
click at [448, 345] on span "ORDER.DL - BRUNO CORDEIRO DOS SANTOS - 16/08/2025 13:09" at bounding box center [291, 349] width 316 height 18
click at [470, 225] on div "**********" at bounding box center [505, 240] width 823 height 105
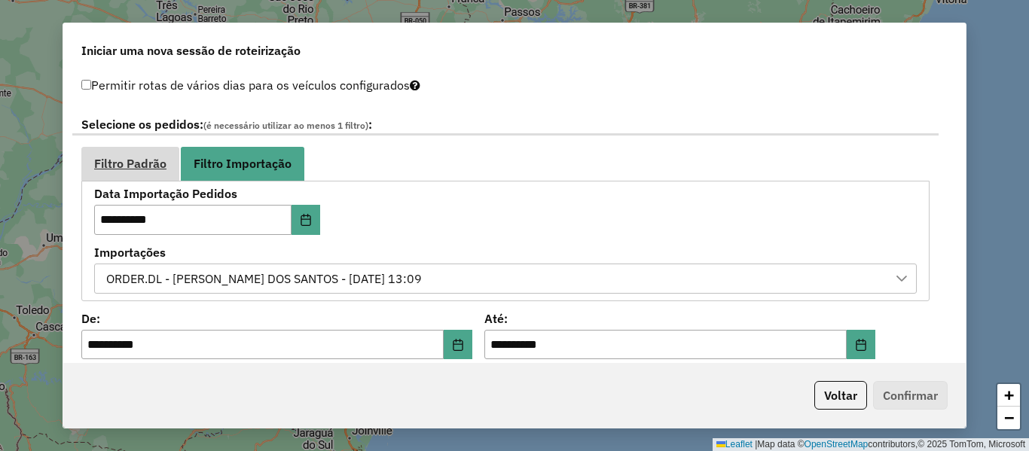
click at [148, 167] on span "Filtro Padrão" at bounding box center [130, 163] width 72 height 12
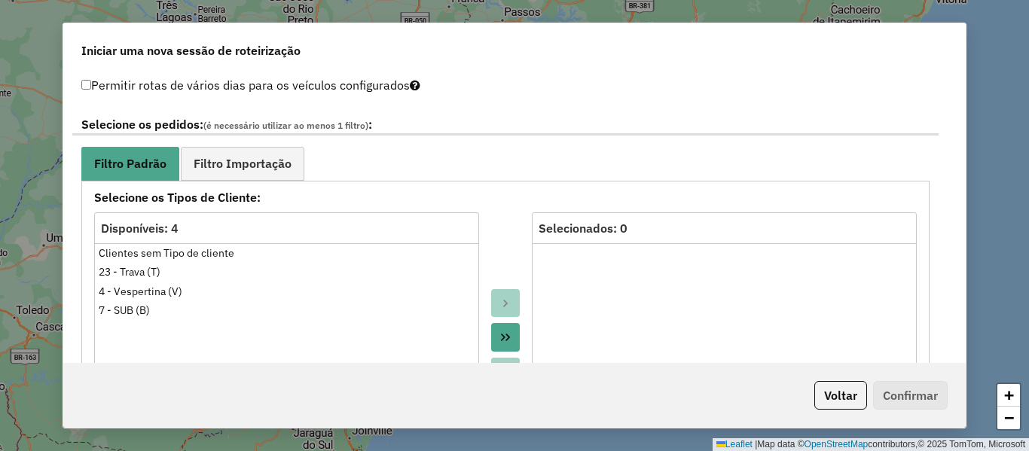
drag, startPoint x: 432, startPoint y: 171, endPoint x: 467, endPoint y: 172, distance: 35.4
click at [432, 171] on ul "Filtro Padrão Filtro Importação" at bounding box center [505, 164] width 848 height 34
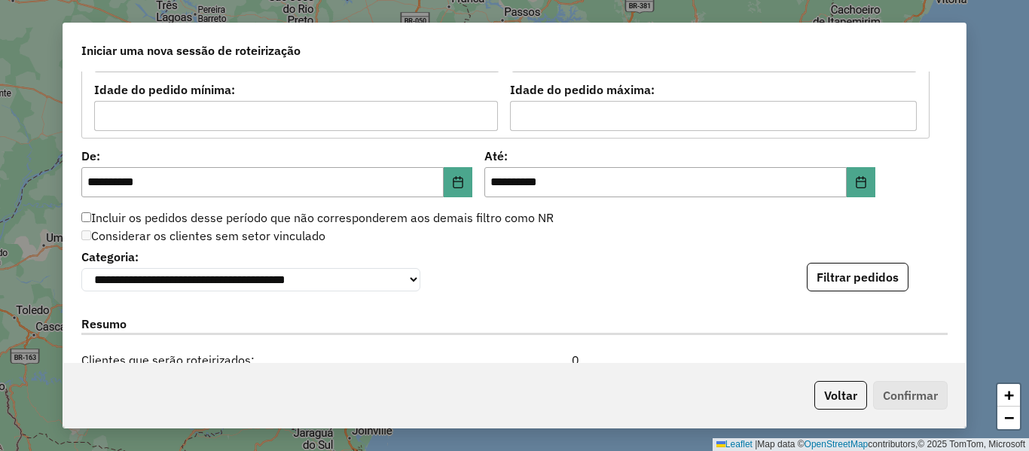
scroll to position [1356, 0]
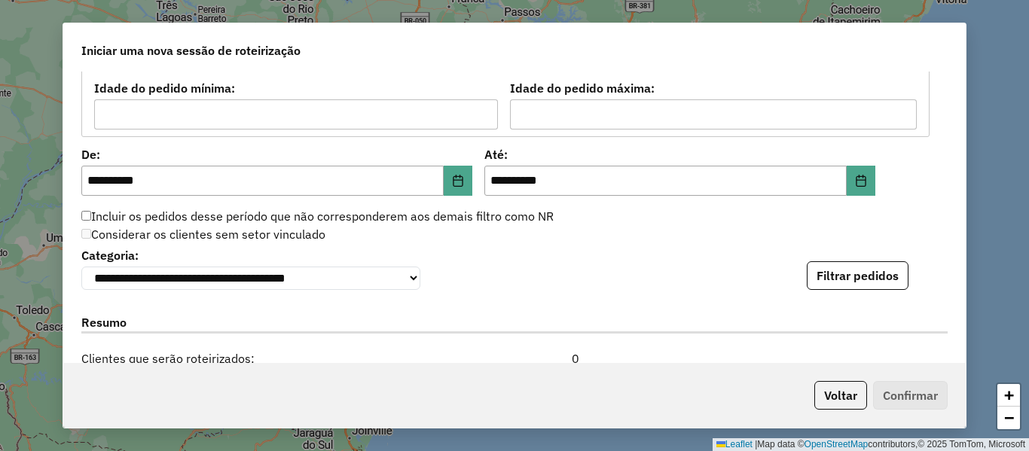
click at [820, 285] on button "Filtrar pedidos" at bounding box center [858, 275] width 102 height 29
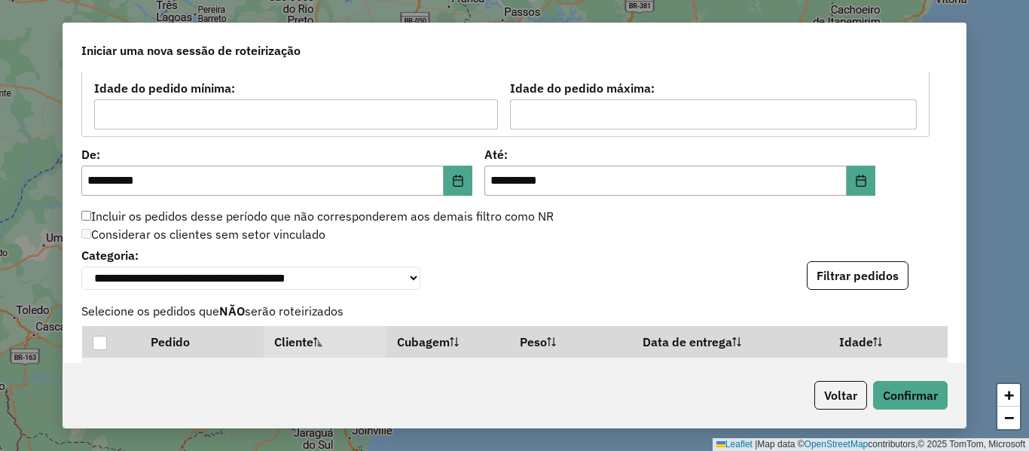
click at [563, 269] on div "**********" at bounding box center [514, 267] width 866 height 46
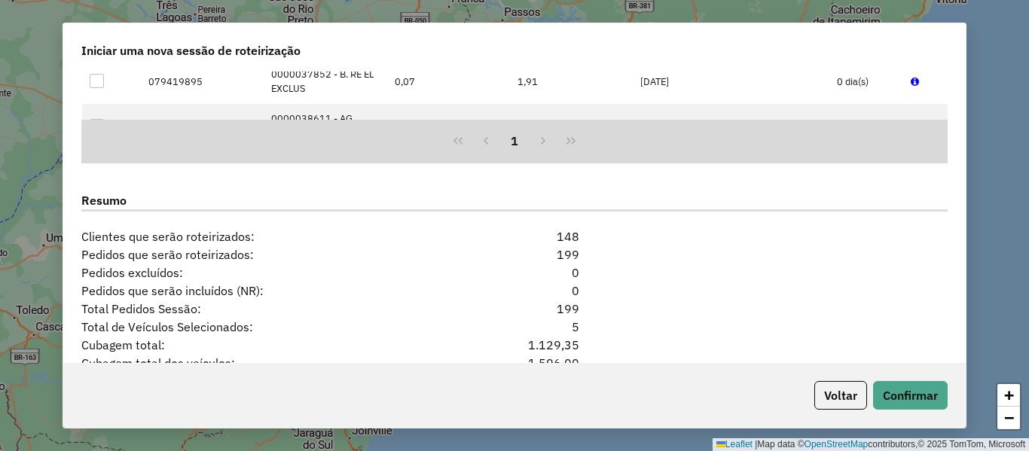
scroll to position [1883, 0]
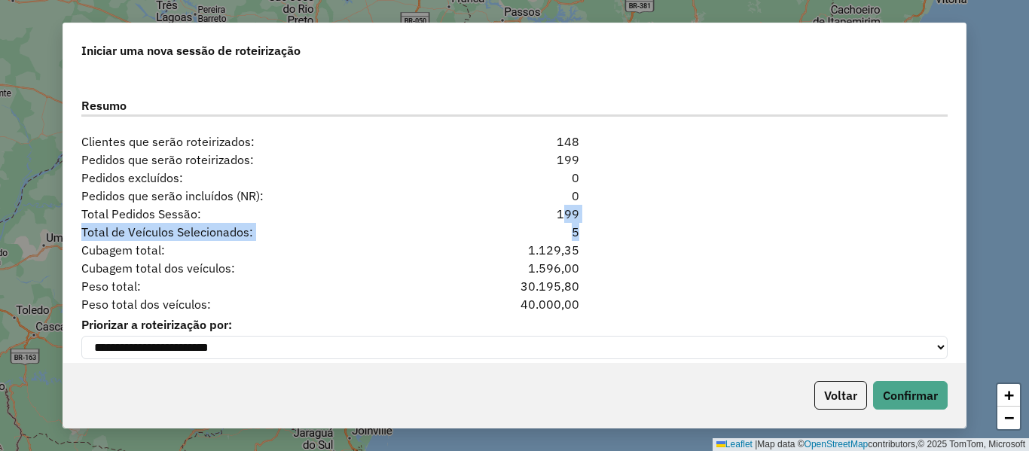
drag, startPoint x: 594, startPoint y: 227, endPoint x: 521, endPoint y: 230, distance: 72.4
click at [514, 225] on div "**********" at bounding box center [514, 218] width 902 height 292
click at [580, 227] on div "5" at bounding box center [515, 232] width 148 height 18
click at [564, 218] on div "199" at bounding box center [515, 214] width 148 height 18
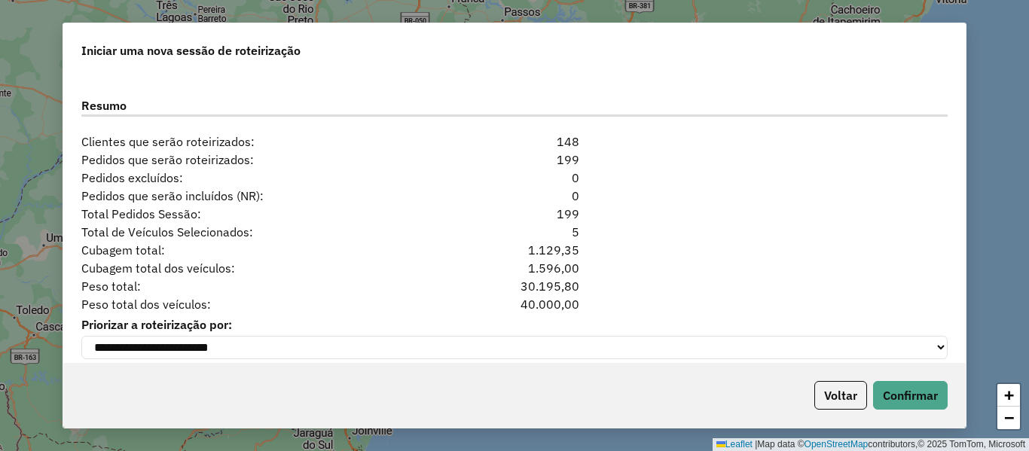
click at [615, 233] on div "Total de Veículos Selecionados: 5" at bounding box center [514, 232] width 884 height 18
drag, startPoint x: 748, startPoint y: 234, endPoint x: 694, endPoint y: 242, distance: 54.8
click at [748, 235] on div "Total de Veículos Selecionados: 5" at bounding box center [514, 232] width 884 height 18
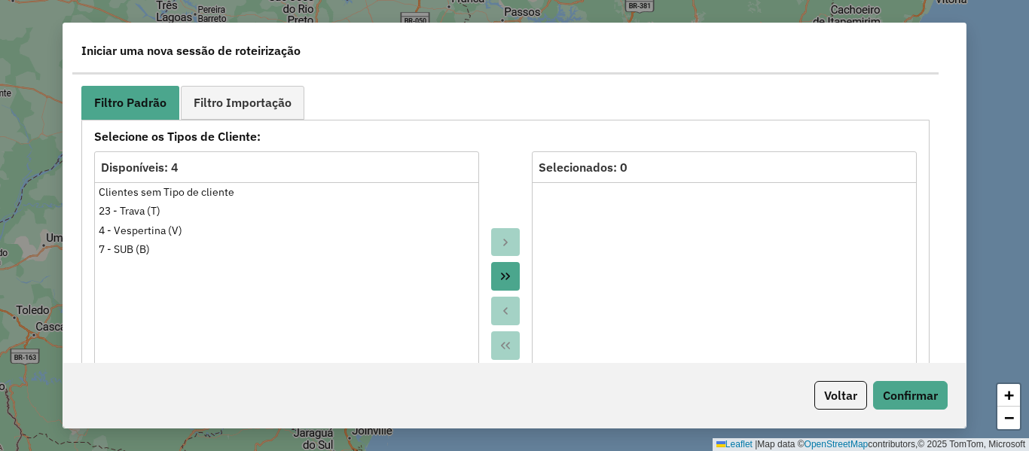
scroll to position [829, 0]
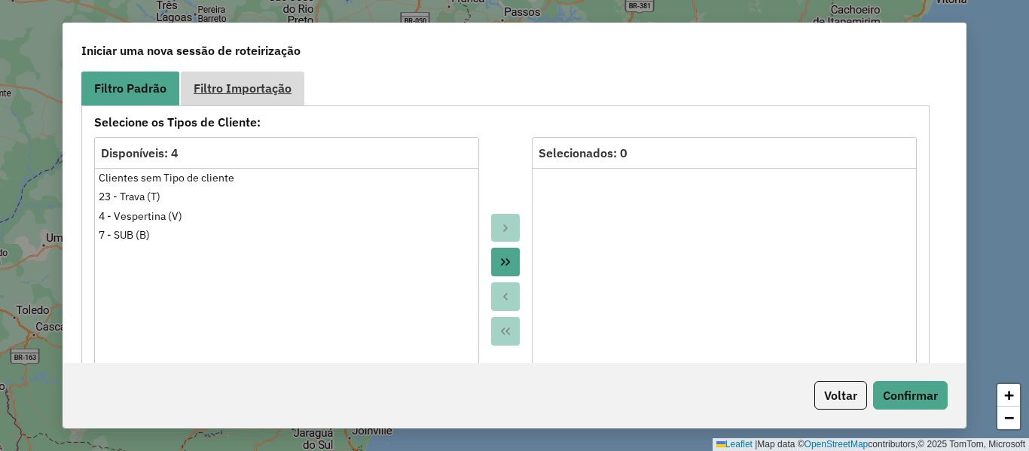
drag, startPoint x: 304, startPoint y: 91, endPoint x: 270, endPoint y: 91, distance: 33.9
click at [296, 91] on link "Filtro Importação" at bounding box center [243, 89] width 124 height 34
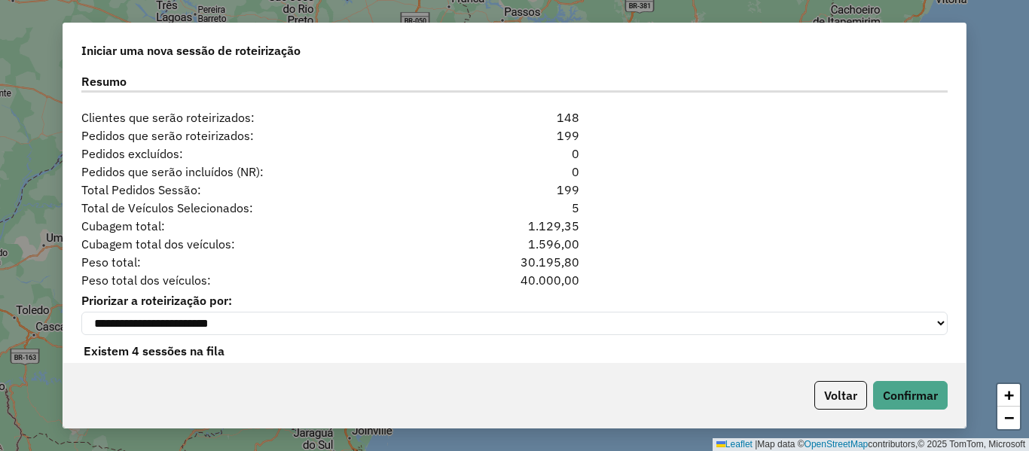
scroll to position [1500, 0]
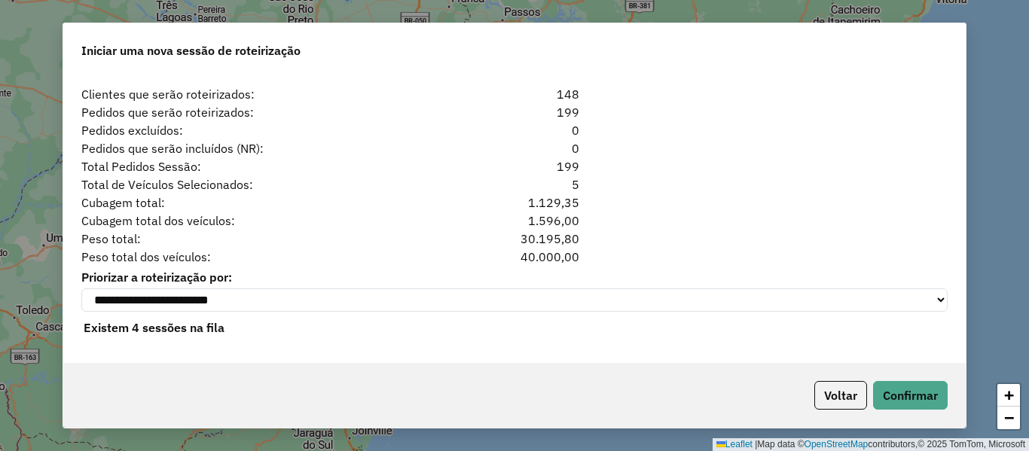
click at [908, 411] on div "Voltar Confirmar" at bounding box center [514, 395] width 902 height 65
click at [909, 405] on button "Confirmar" at bounding box center [910, 395] width 75 height 29
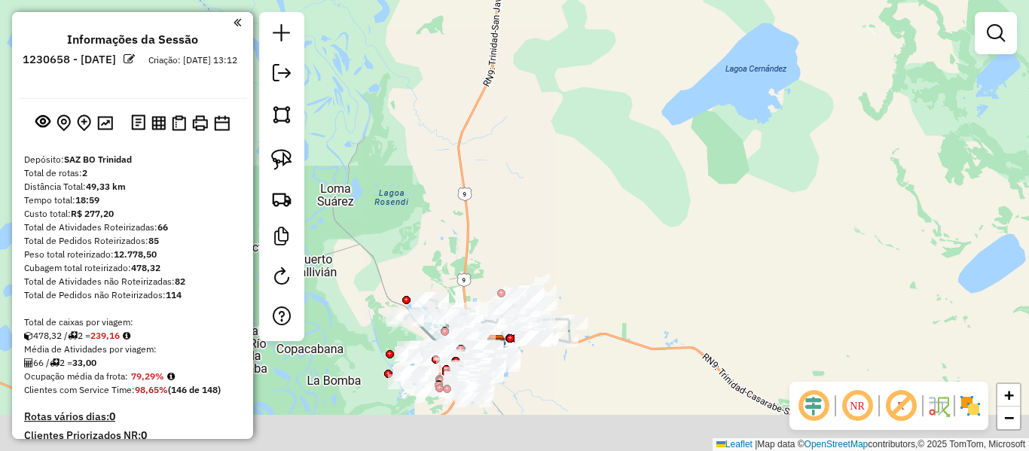
drag, startPoint x: 617, startPoint y: 238, endPoint x: 647, endPoint y: 141, distance: 101.7
click at [647, 141] on div "Janela de atendimento Grade de atendimento Capacidade Transportadoras Veículos …" at bounding box center [514, 225] width 1029 height 451
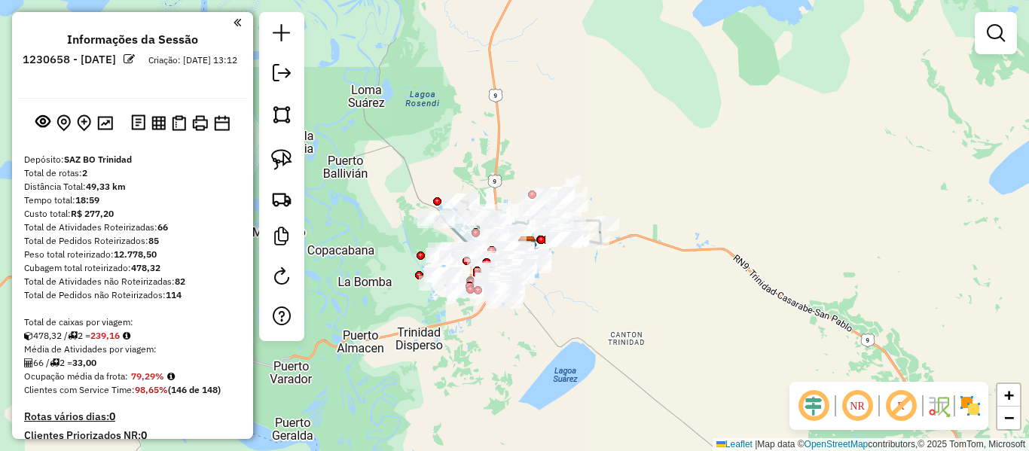
click at [964, 403] on img at bounding box center [970, 406] width 24 height 24
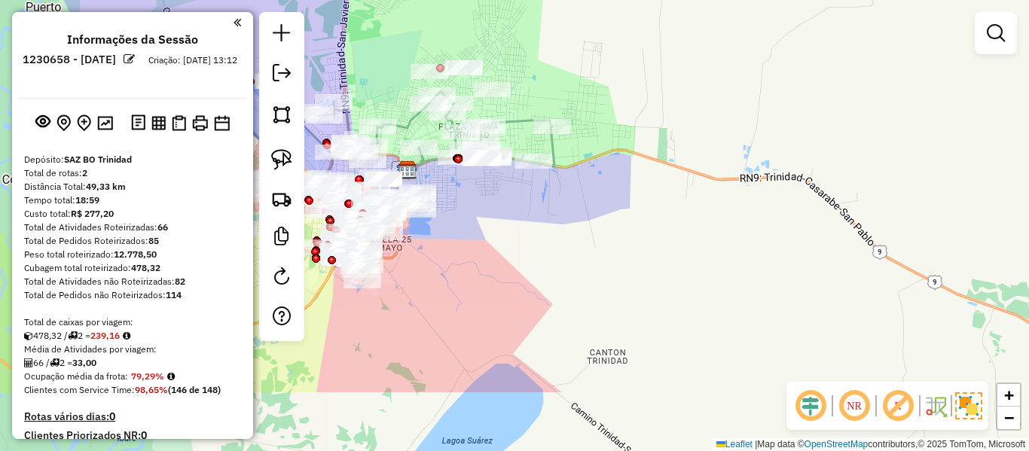
drag, startPoint x: 721, startPoint y: 264, endPoint x: 597, endPoint y: 188, distance: 145.5
click at [599, 188] on div "Janela de atendimento Grade de atendimento Capacidade Transportadoras Veículos …" at bounding box center [514, 225] width 1029 height 451
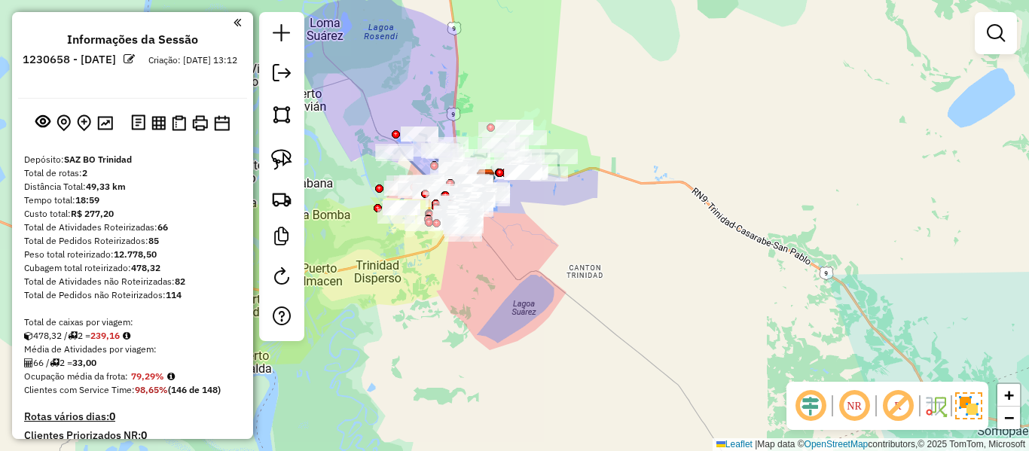
drag, startPoint x: 630, startPoint y: 206, endPoint x: 431, endPoint y: 161, distance: 204.7
click at [431, 161] on div "Janela de atendimento Grade de atendimento Capacidade Transportadoras Veículos …" at bounding box center [514, 225] width 1029 height 451
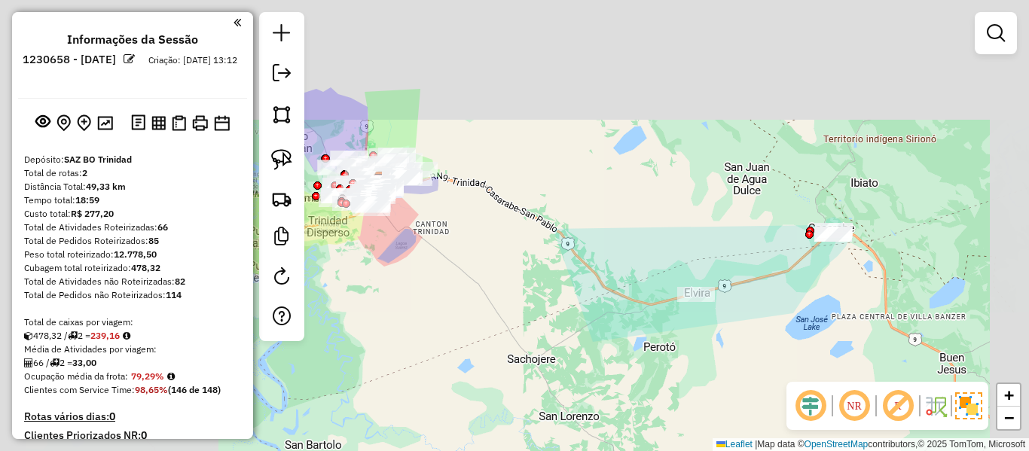
drag, startPoint x: 557, startPoint y: 258, endPoint x: 581, endPoint y: 283, distance: 35.2
click at [581, 283] on div "Janela de atendimento Grade de atendimento Capacidade Transportadoras Veículos …" at bounding box center [514, 225] width 1029 height 451
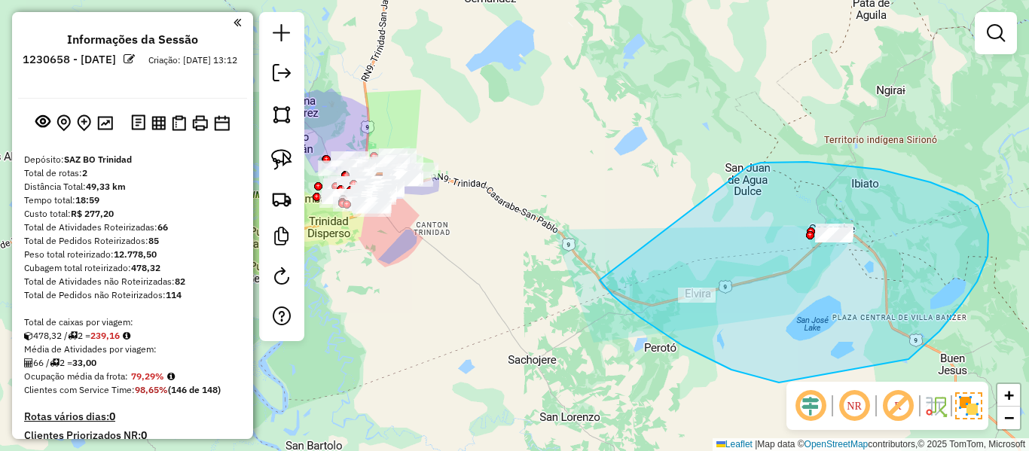
drag, startPoint x: 779, startPoint y: 383, endPoint x: 705, endPoint y: 189, distance: 207.2
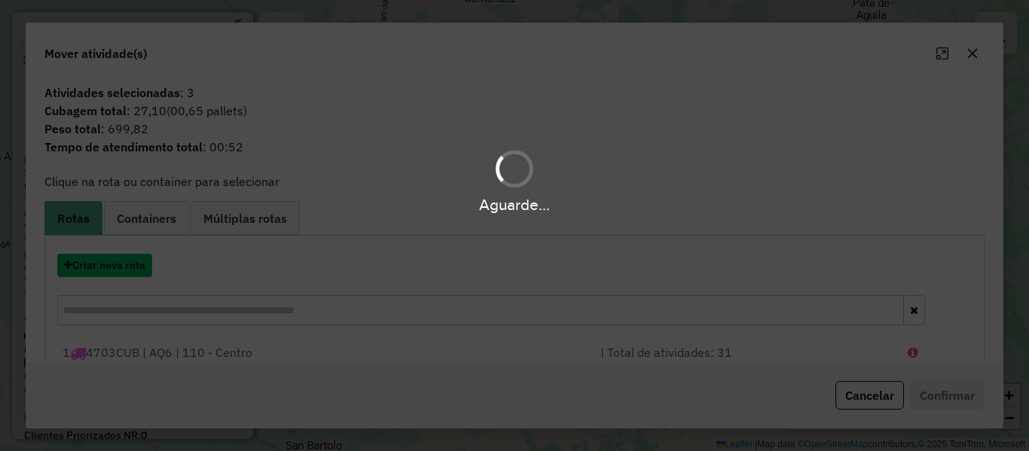
click at [136, 264] on button "Criar nova rota" at bounding box center [104, 265] width 95 height 23
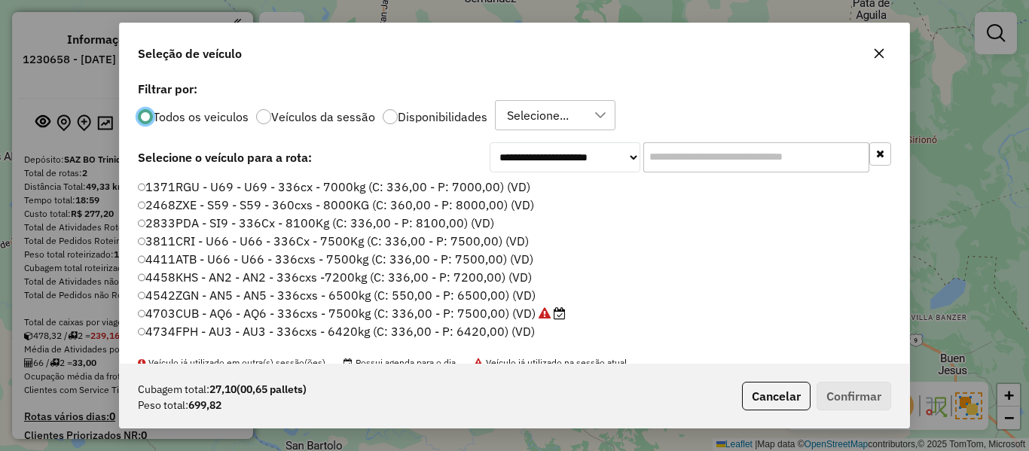
scroll to position [8, 5]
click at [429, 124] on p-radiobutton "Disponibilidades" at bounding box center [435, 116] width 105 height 15
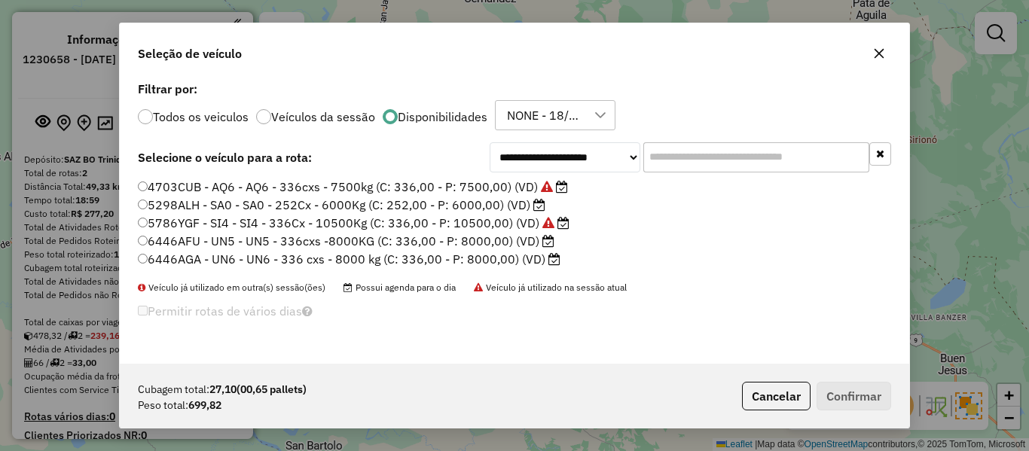
click at [523, 243] on label "6446AFU - UN5 - UN5 - 336cxs -8000KG (C: 336,00 - P: 8000,00) (VD)" at bounding box center [346, 241] width 417 height 18
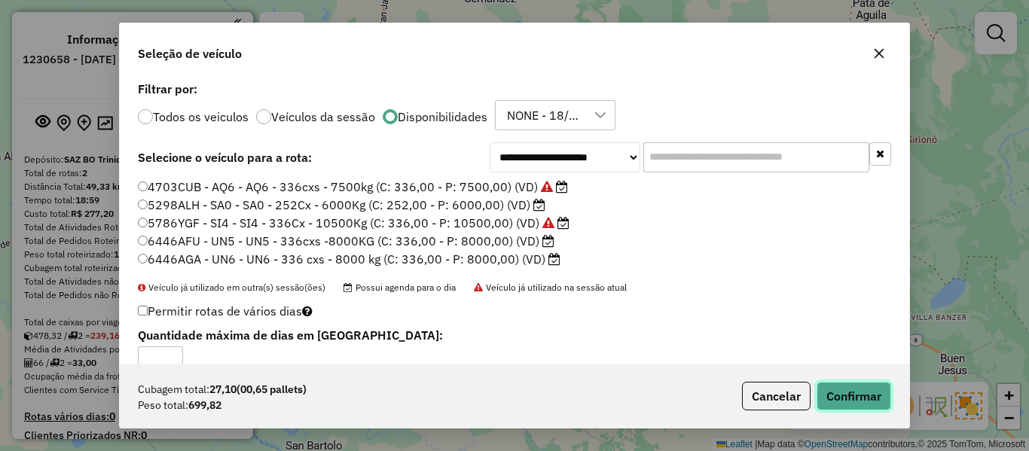
click at [838, 398] on button "Confirmar" at bounding box center [854, 396] width 75 height 29
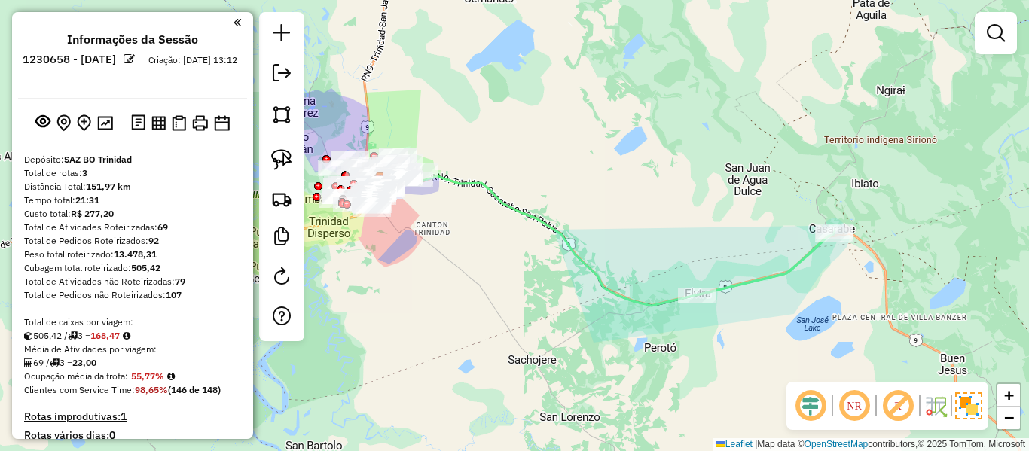
click at [568, 237] on icon at bounding box center [608, 241] width 450 height 130
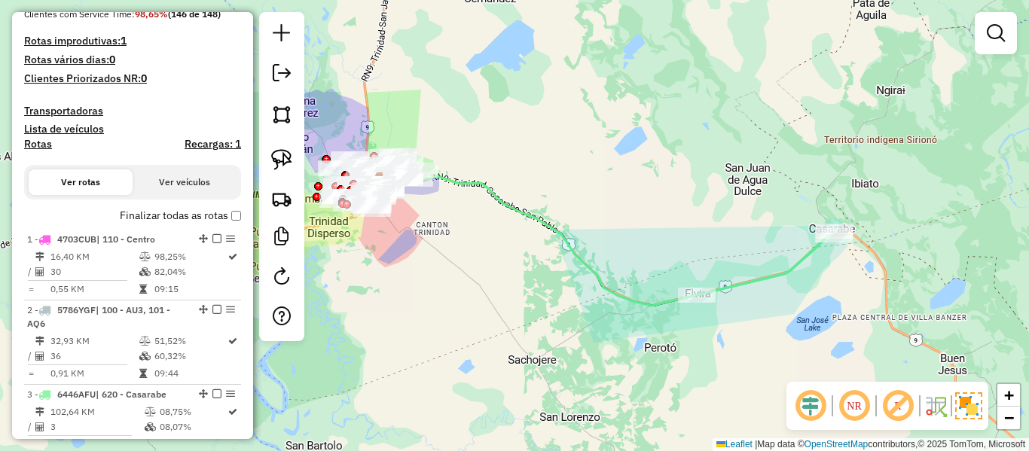
select select "**********"
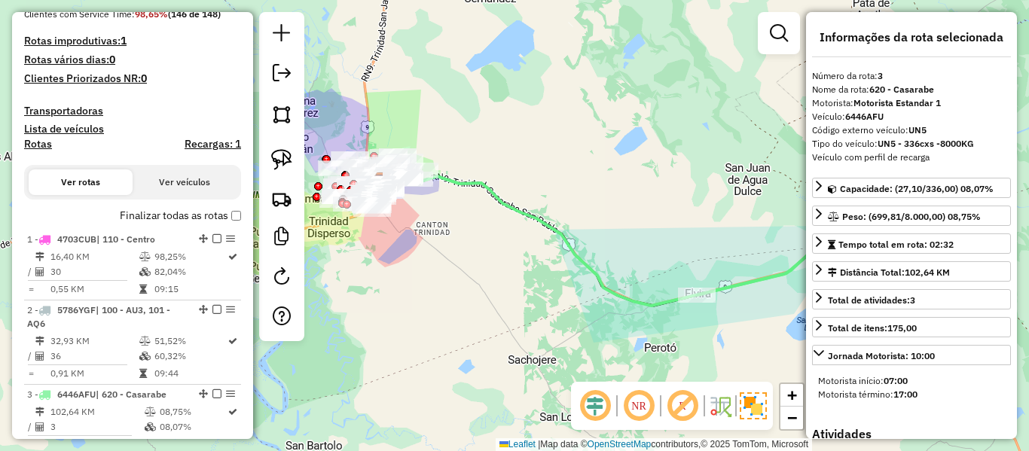
scroll to position [730, 0]
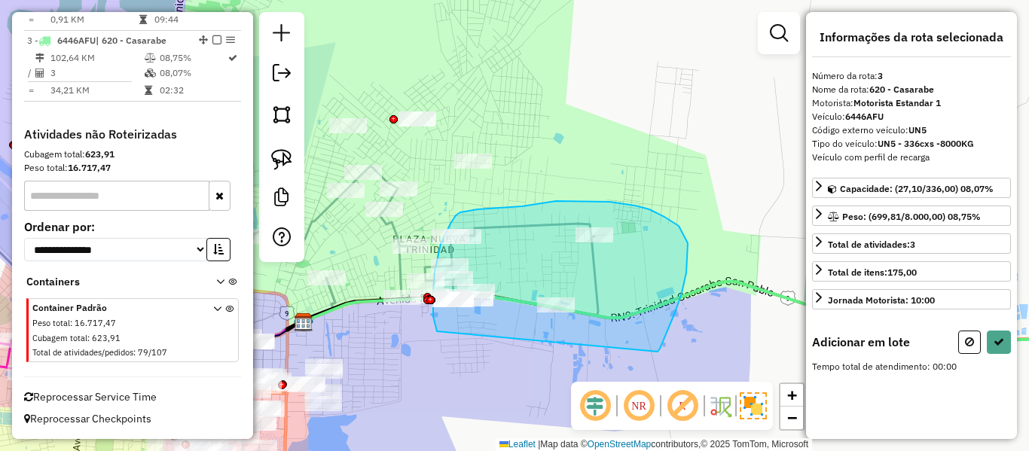
drag, startPoint x: 664, startPoint y: 217, endPoint x: 466, endPoint y: 339, distance: 232.7
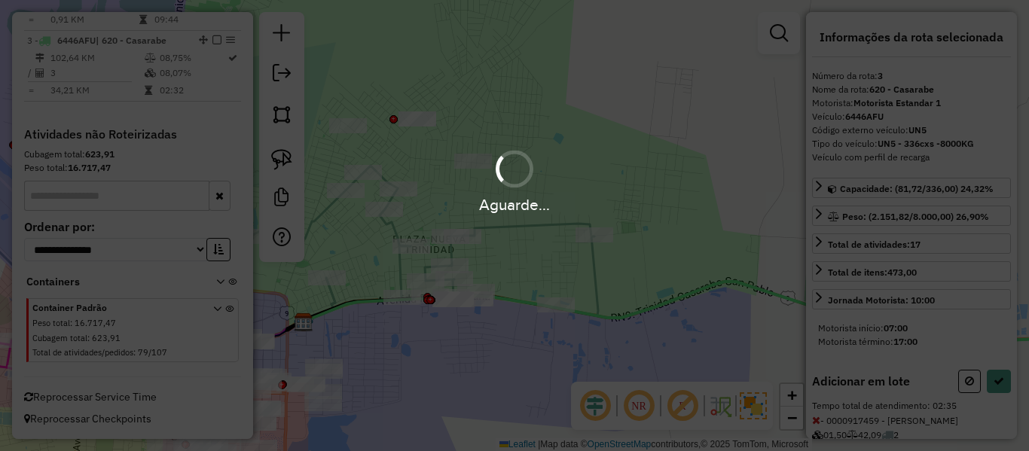
select select "**********"
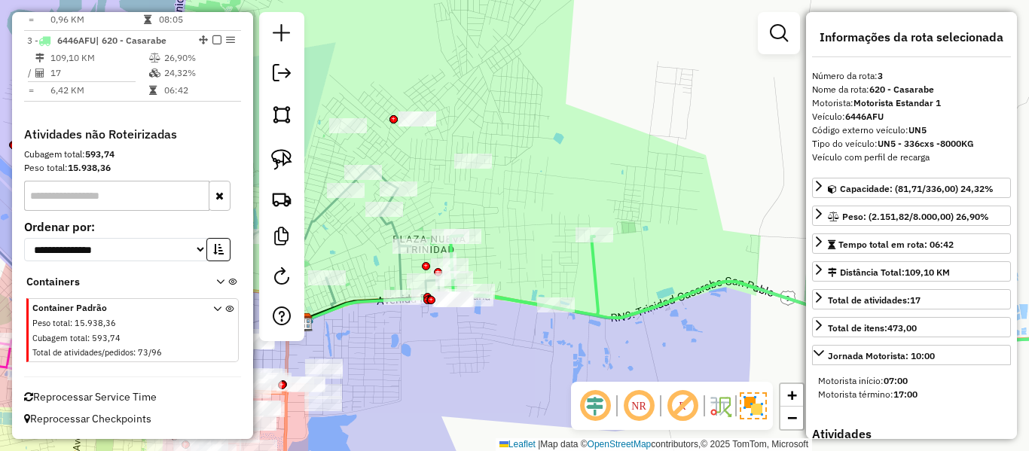
click at [592, 275] on icon at bounding box center [778, 302] width 705 height 132
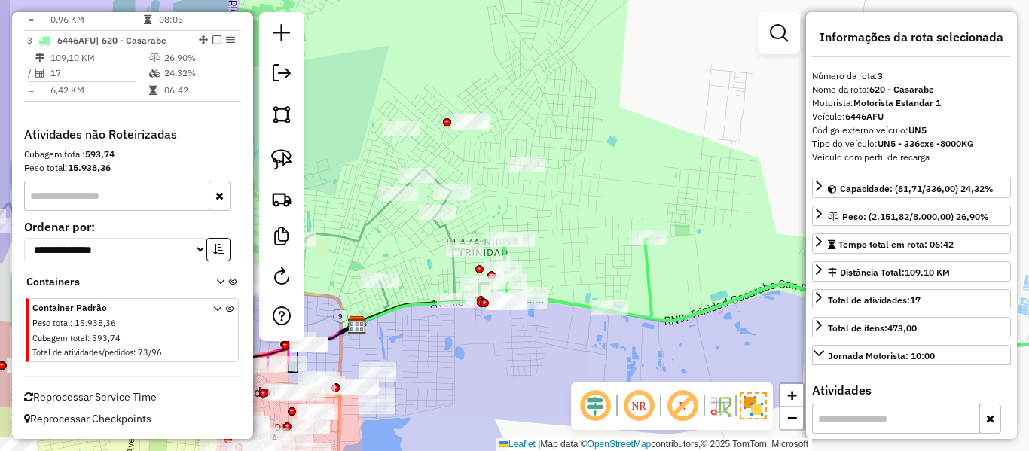
drag, startPoint x: 557, startPoint y: 267, endPoint x: 622, endPoint y: 267, distance: 64.8
click at [619, 267] on div "Janela de atendimento Grade de atendimento Capacidade Transportadoras Veículos …" at bounding box center [514, 225] width 1029 height 451
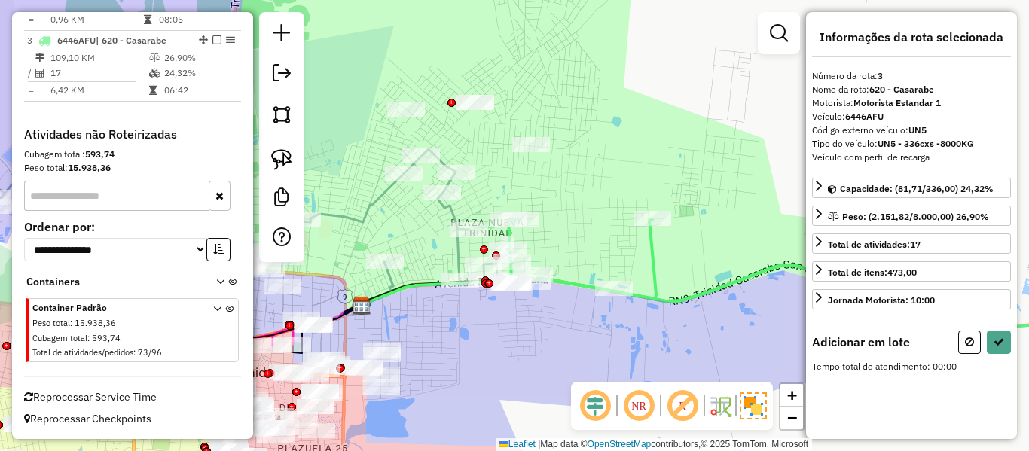
drag, startPoint x: 563, startPoint y: 118, endPoint x: 482, endPoint y: 81, distance: 89.0
click at [482, 81] on div "Janela de atendimento Grade de atendimento Capacidade Transportadoras Veículos …" at bounding box center [514, 225] width 1029 height 451
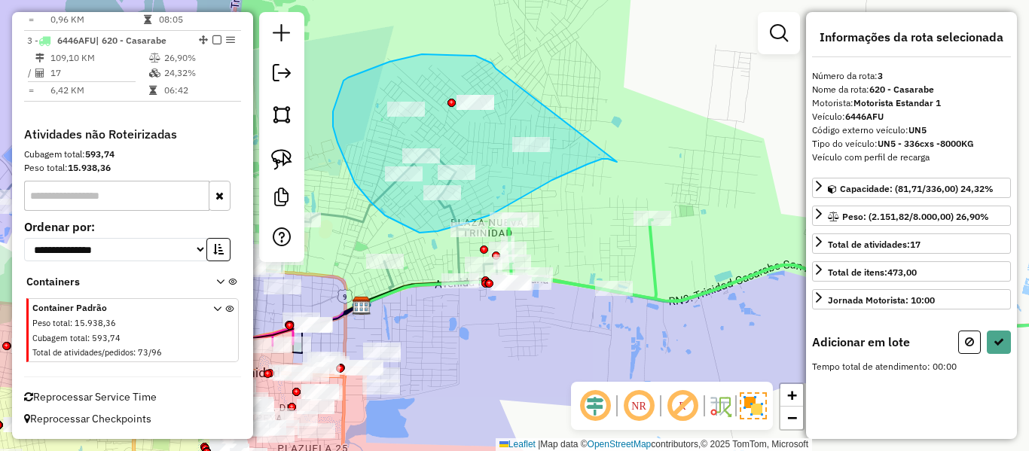
drag, startPoint x: 492, startPoint y: 63, endPoint x: 617, endPoint y: 162, distance: 159.3
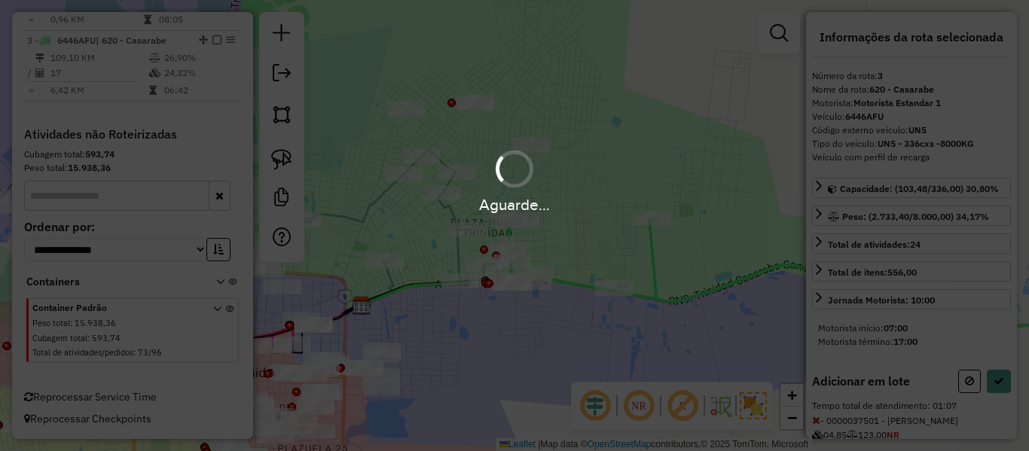
select select "**********"
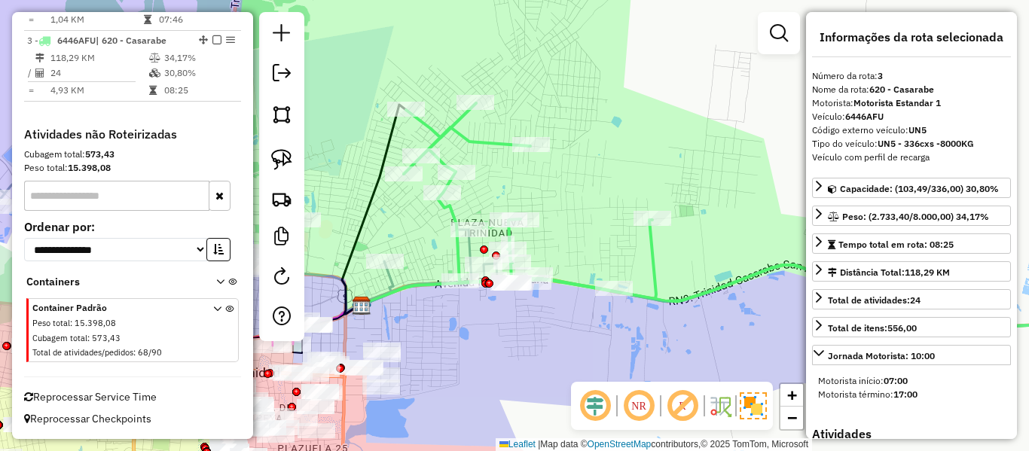
click at [653, 258] on icon at bounding box center [768, 215] width 728 height 224
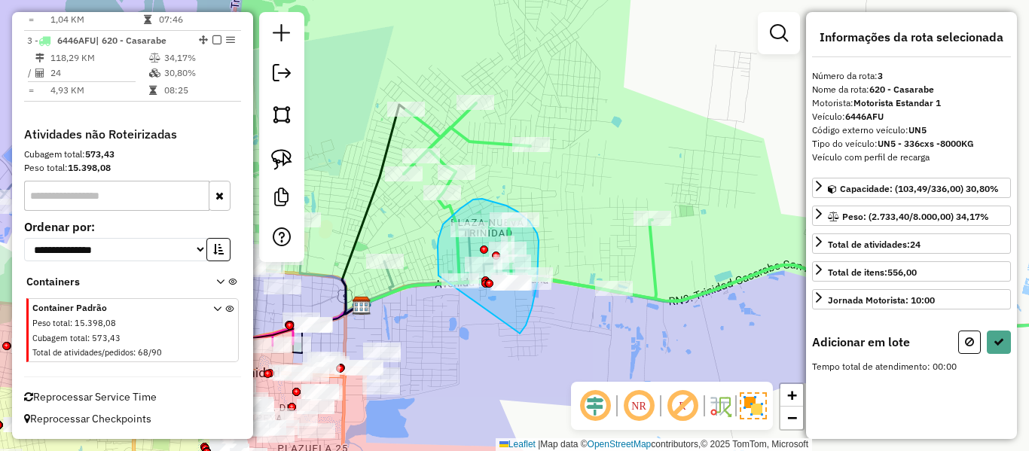
drag, startPoint x: 519, startPoint y: 333, endPoint x: 448, endPoint y: 295, distance: 80.2
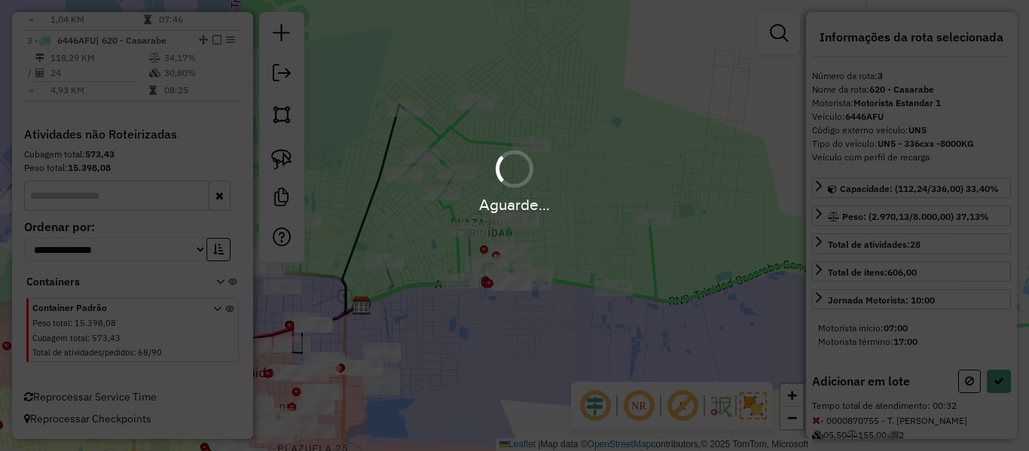
select select "**********"
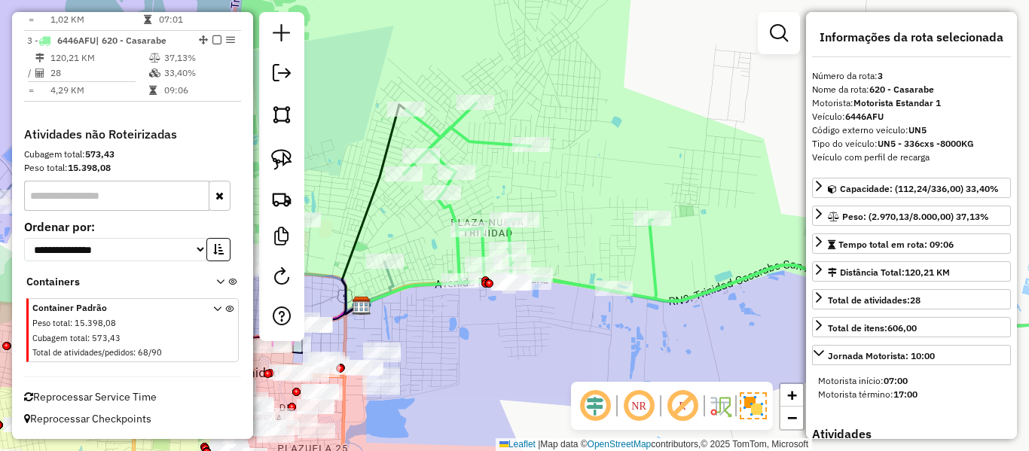
click at [652, 256] on icon at bounding box center [768, 215] width 728 height 224
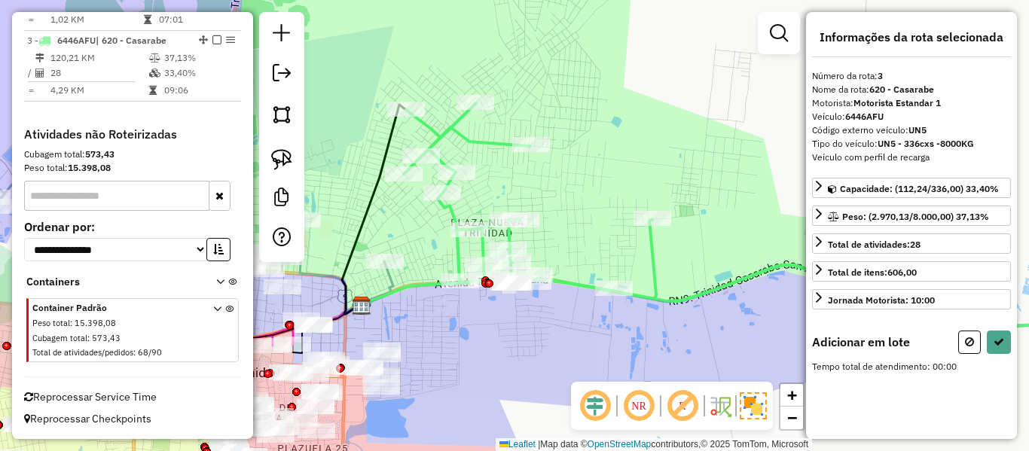
click at [553, 381] on div "Janela de atendimento Grade de atendimento Capacidade Transportadoras Veículos …" at bounding box center [514, 225] width 1029 height 451
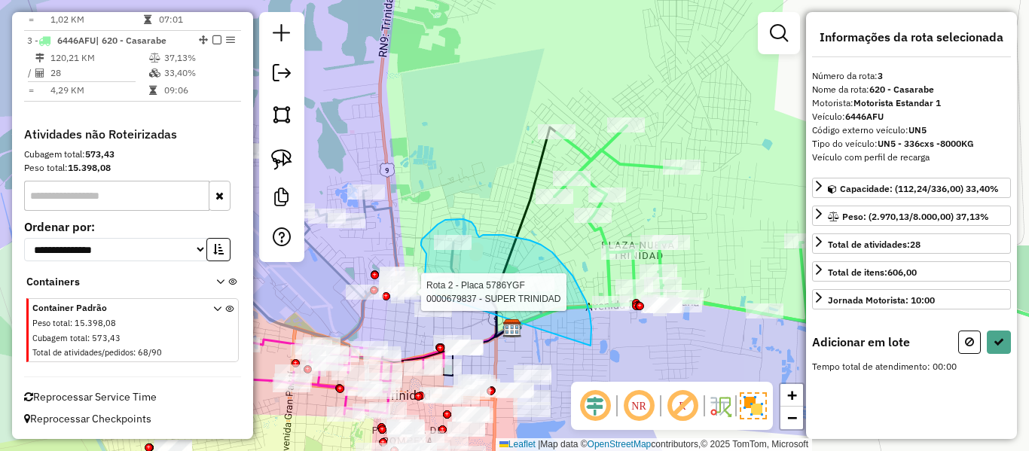
click at [432, 293] on div "Rota 2 - Placa 5786YGF 0000098551 - PAL. DEL BILLAR Rota 2 - Placa 5786YGF 0000…" at bounding box center [514, 225] width 1029 height 451
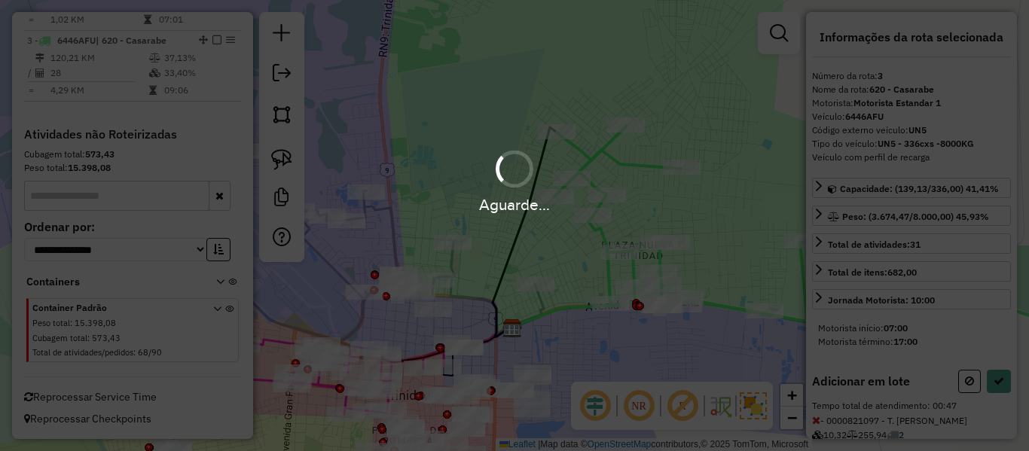
select select "**********"
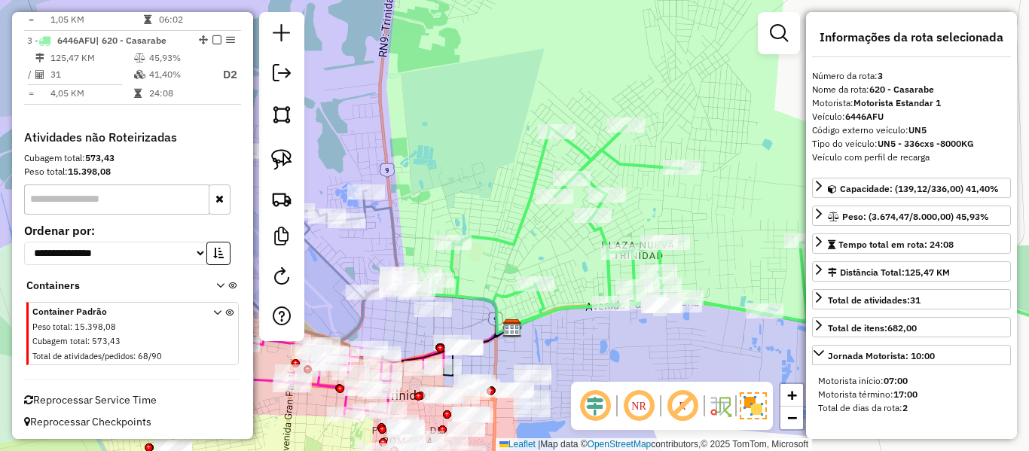
scroll to position [733, 0]
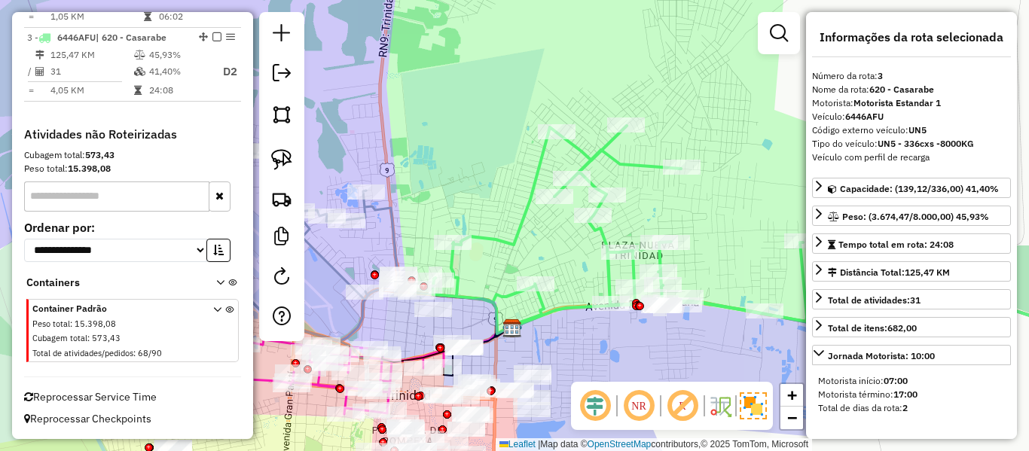
click at [599, 235] on icon at bounding box center [781, 237] width 699 height 223
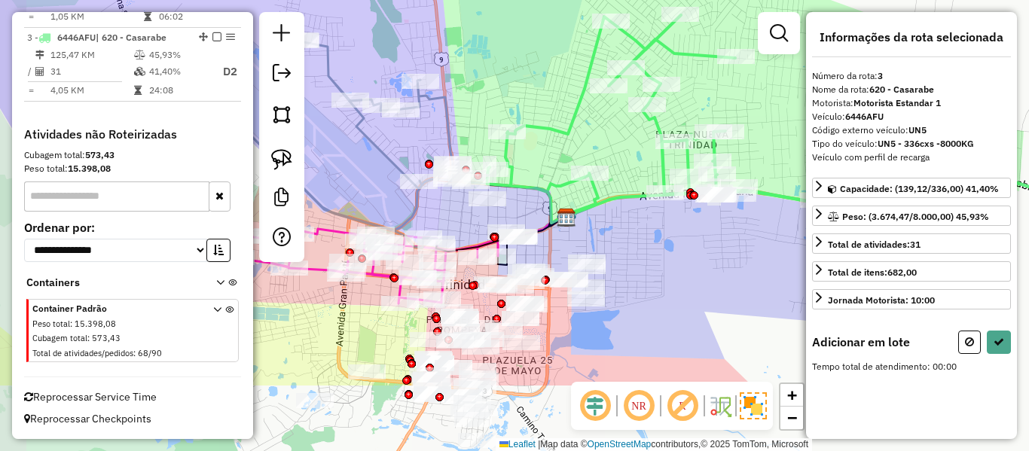
drag, startPoint x: 563, startPoint y: 298, endPoint x: 618, endPoint y: 188, distance: 123.3
click at [618, 188] on div "Janela de atendimento Grade de atendimento Capacidade Transportadoras Veículos …" at bounding box center [514, 225] width 1029 height 451
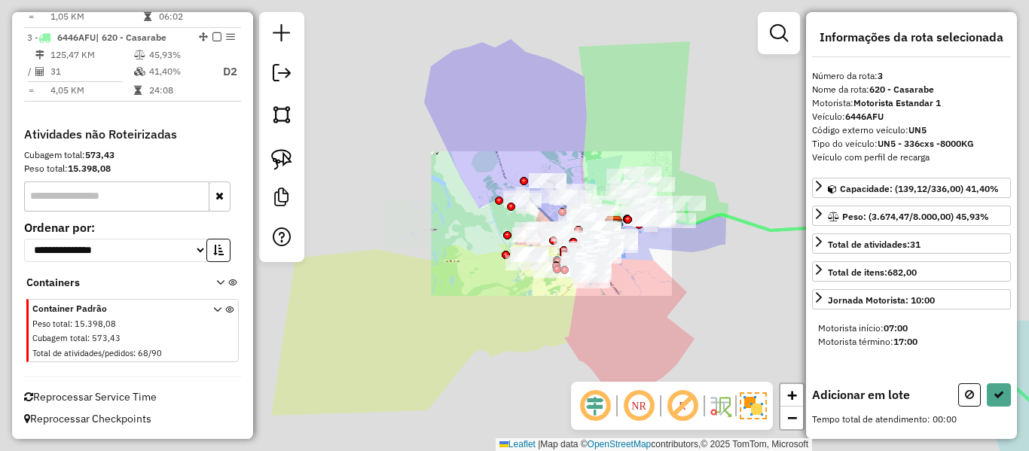
select select "**********"
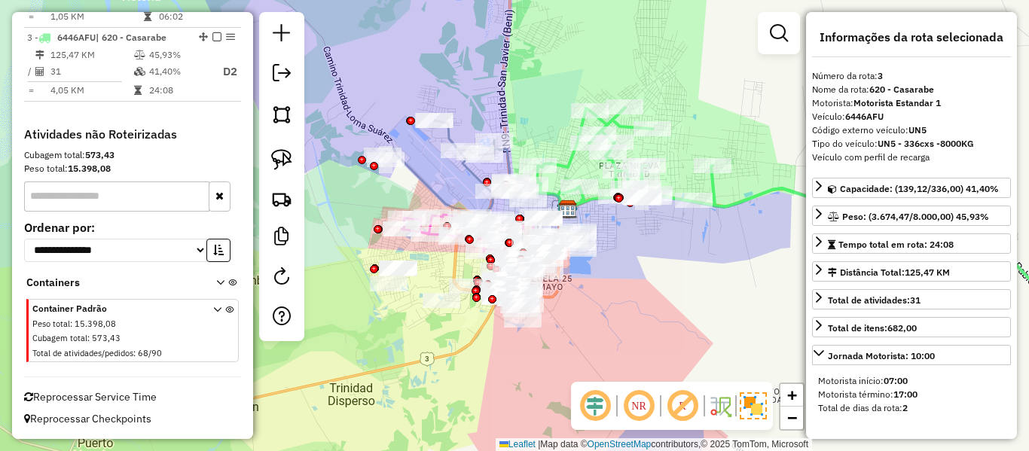
click at [752, 189] on icon at bounding box center [829, 223] width 603 height 230
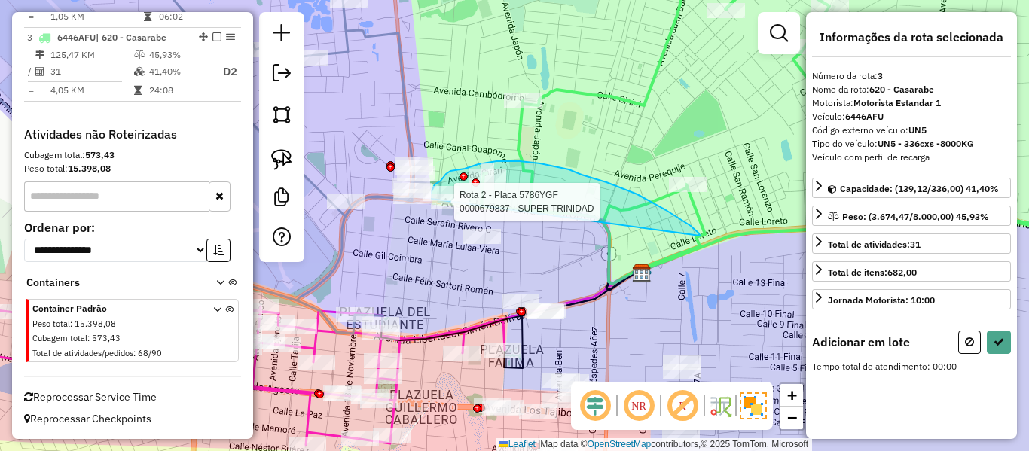
drag, startPoint x: 700, startPoint y: 236, endPoint x: 438, endPoint y: 212, distance: 262.4
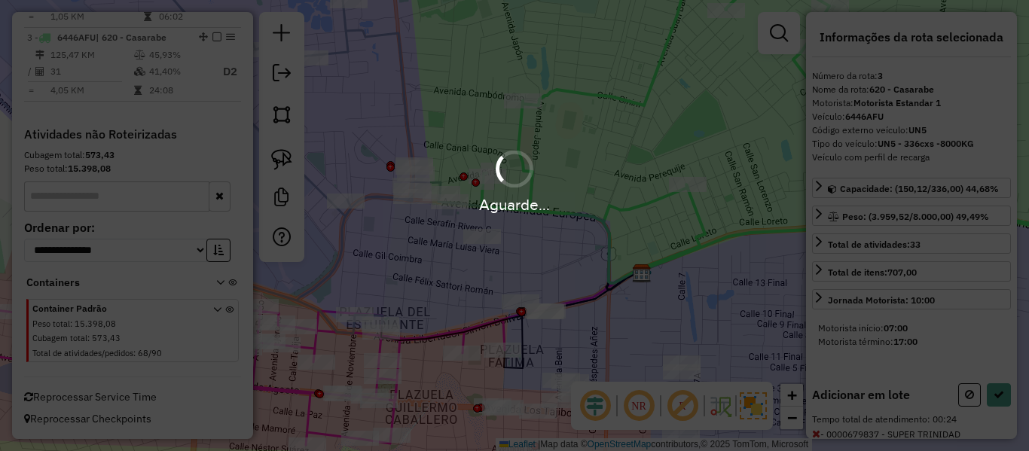
select select "**********"
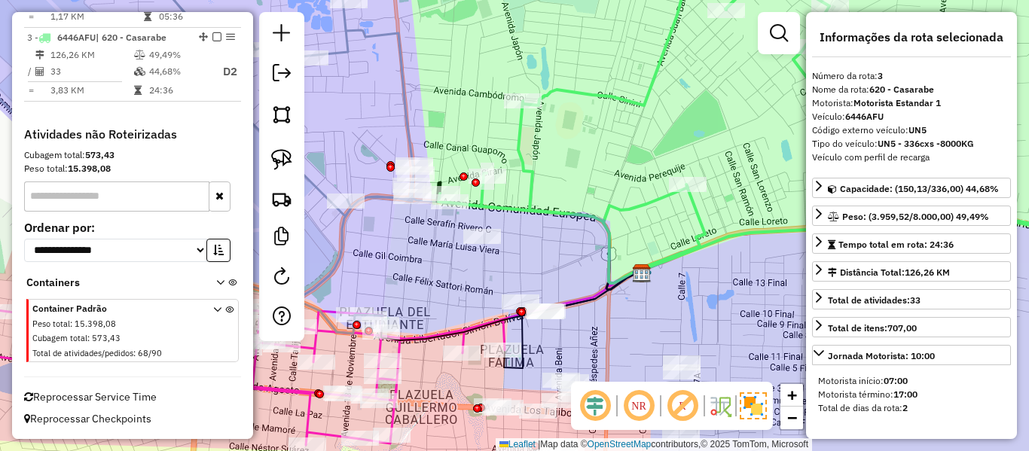
click at [523, 165] on icon at bounding box center [784, 119] width 693 height 328
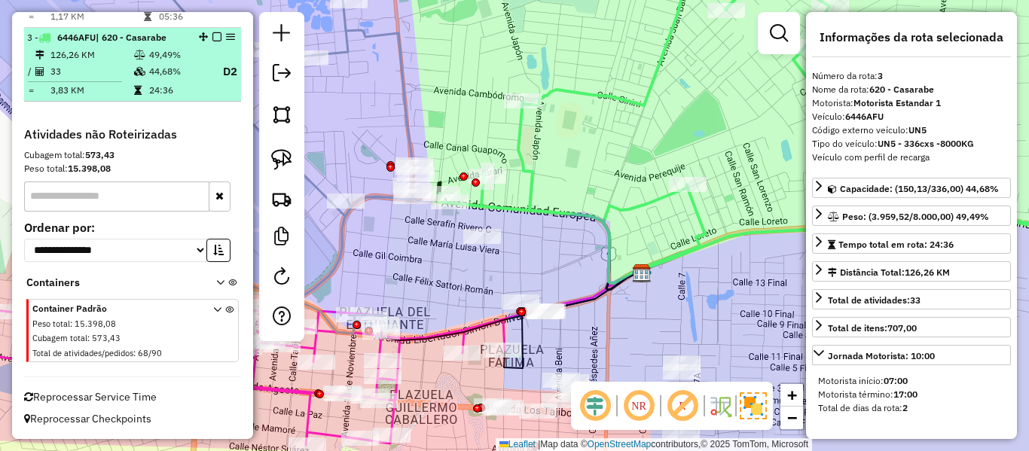
click at [213, 38] on em at bounding box center [216, 36] width 9 height 9
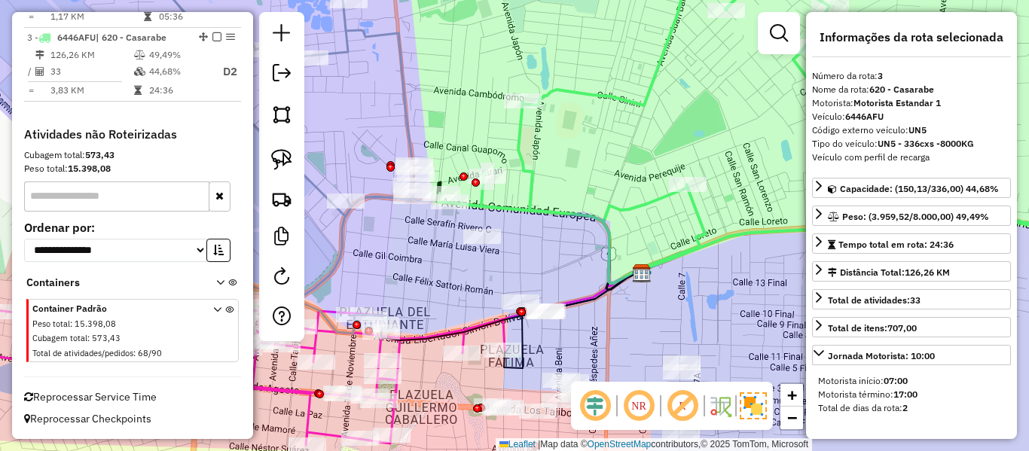
scroll to position [679, 0]
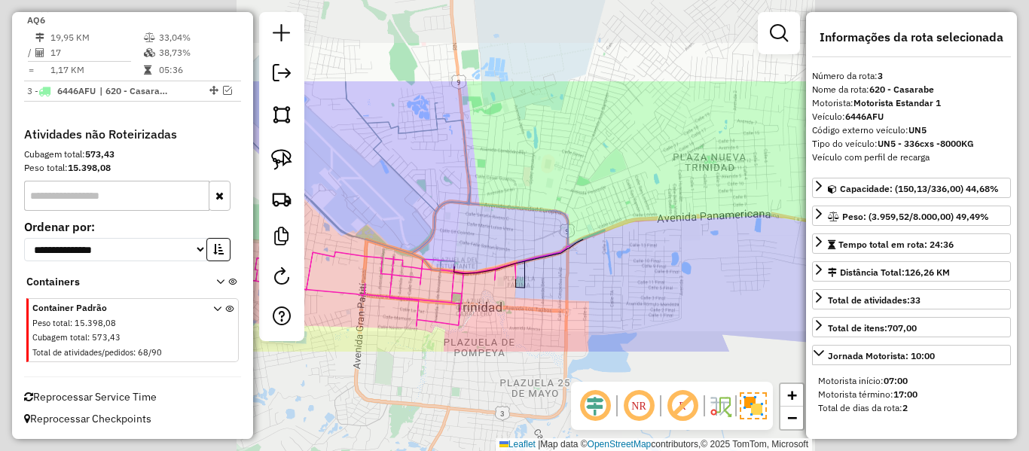
click at [578, 215] on div "Janela de atendimento Grade de atendimento Capacidade Transportadoras Veículos …" at bounding box center [514, 225] width 1029 height 451
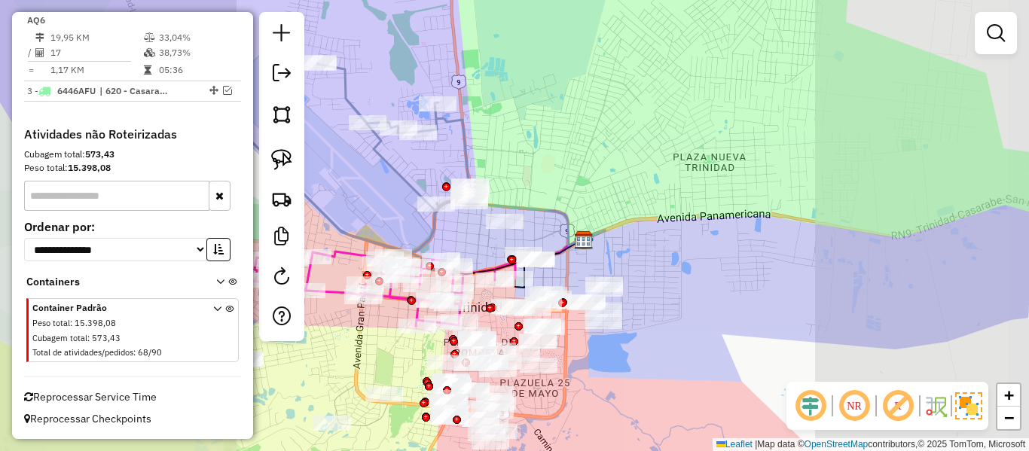
drag, startPoint x: 566, startPoint y: 164, endPoint x: 737, endPoint y: 241, distance: 187.5
click at [737, 241] on div "Janela de atendimento Grade de atendimento Capacidade Transportadoras Veículos …" at bounding box center [514, 225] width 1029 height 451
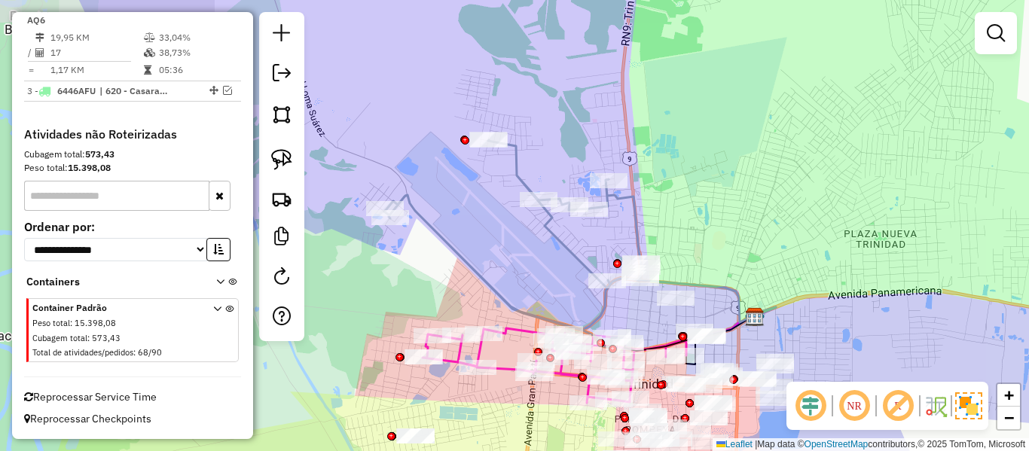
click at [636, 206] on icon at bounding box center [512, 243] width 257 height 207
select select "**********"
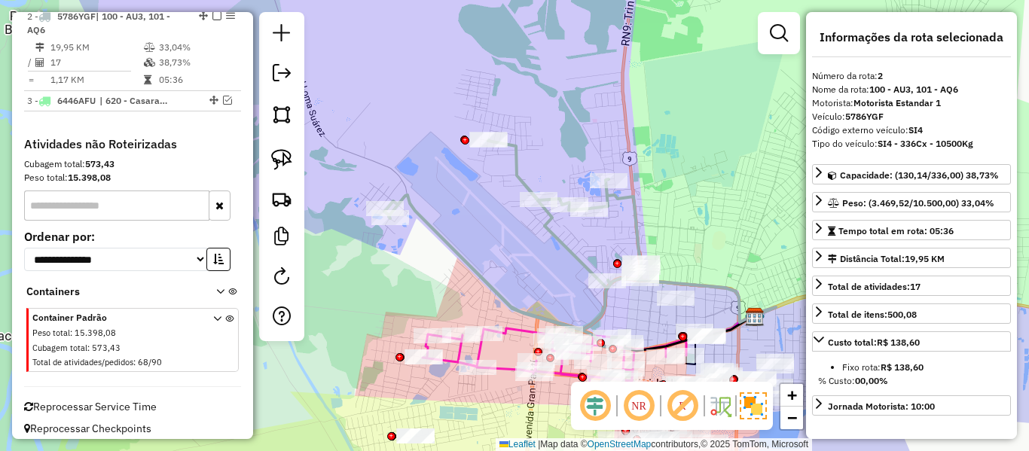
scroll to position [664, 0]
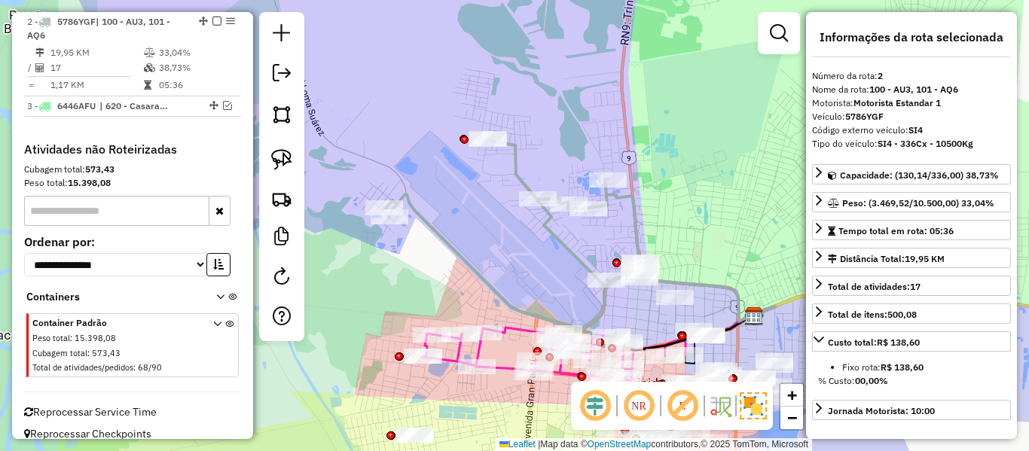
click at [636, 206] on icon at bounding box center [511, 242] width 257 height 207
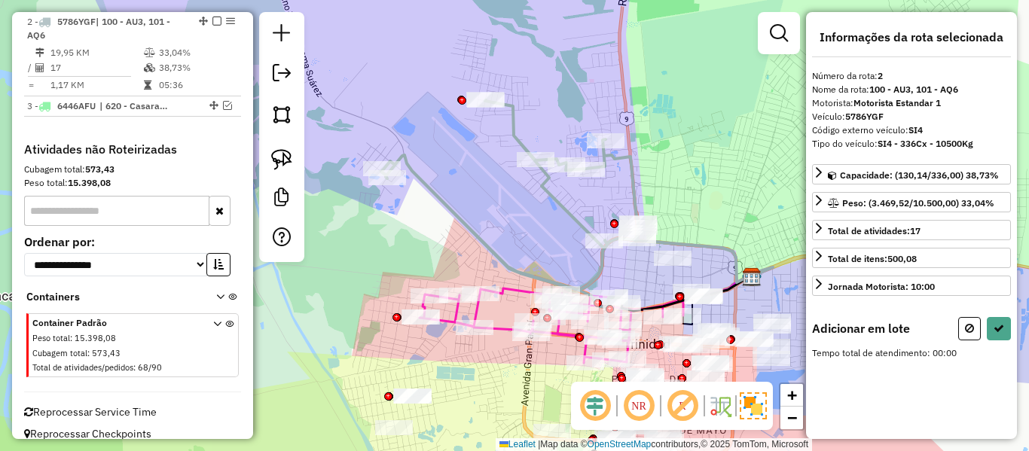
drag, startPoint x: 574, startPoint y: 268, endPoint x: 572, endPoint y: 233, distance: 35.5
click at [572, 233] on div "Janela de atendimento Grade de atendimento Capacidade Transportadoras Veículos …" at bounding box center [514, 225] width 1029 height 451
select select "**********"
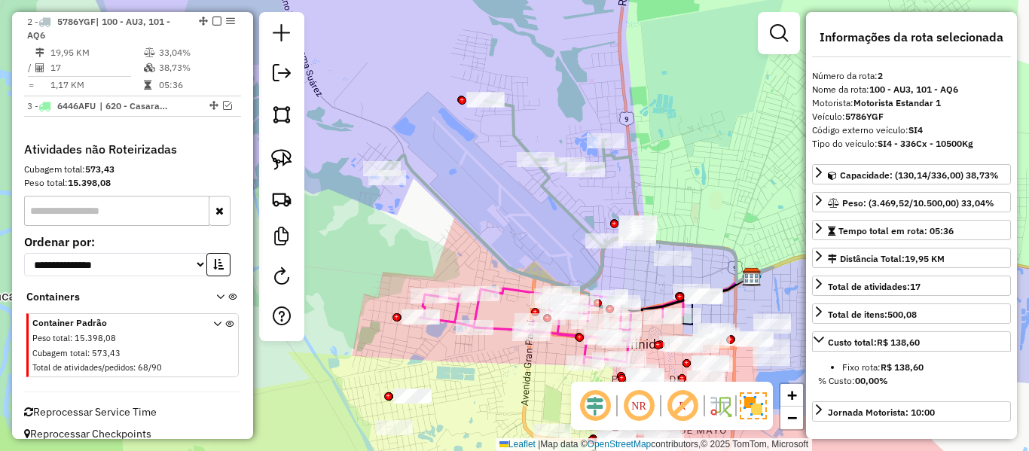
click at [629, 183] on icon at bounding box center [509, 203] width 257 height 207
click at [632, 172] on icon at bounding box center [509, 203] width 257 height 207
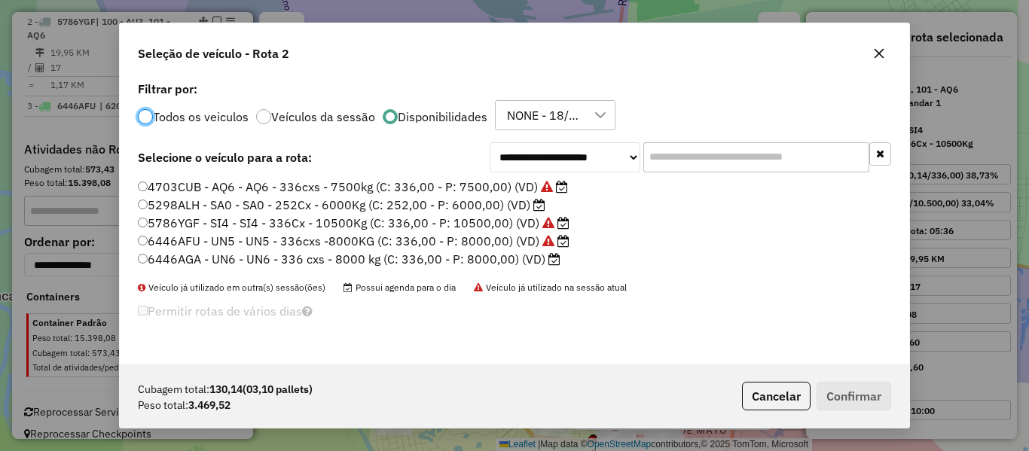
scroll to position [8, 5]
click at [514, 208] on label "5298ALH - SA0 - SA0 - 252Cx - 6000Kg (C: 252,00 - P: 6000,00) (VD)" at bounding box center [341, 205] width 407 height 18
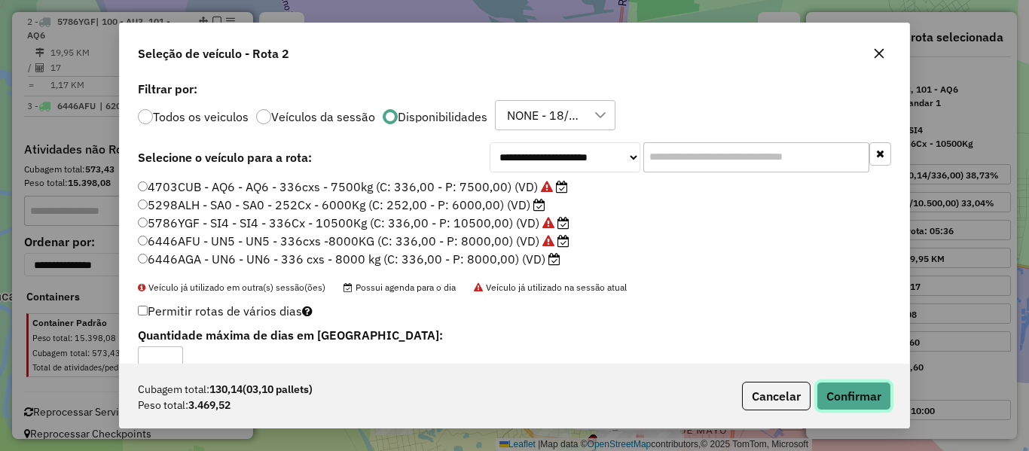
click at [859, 393] on button "Confirmar" at bounding box center [854, 396] width 75 height 29
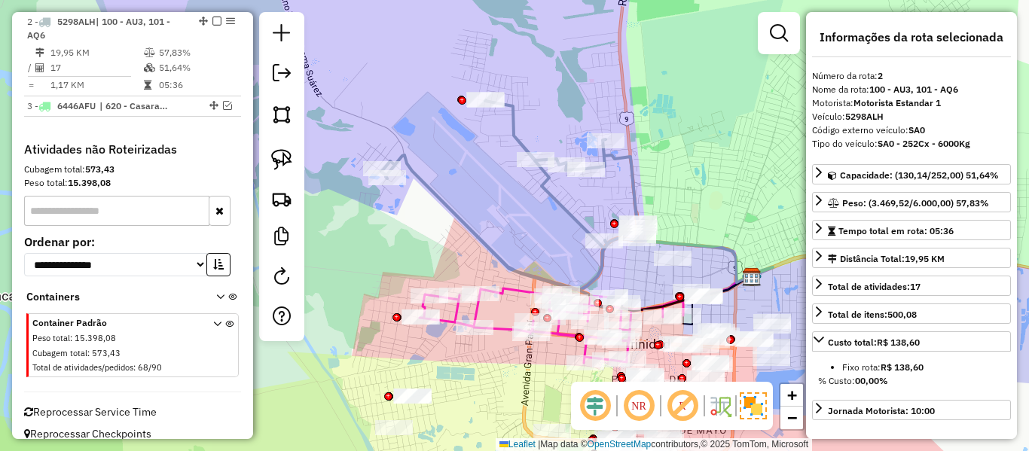
click at [514, 136] on icon at bounding box center [509, 203] width 257 height 207
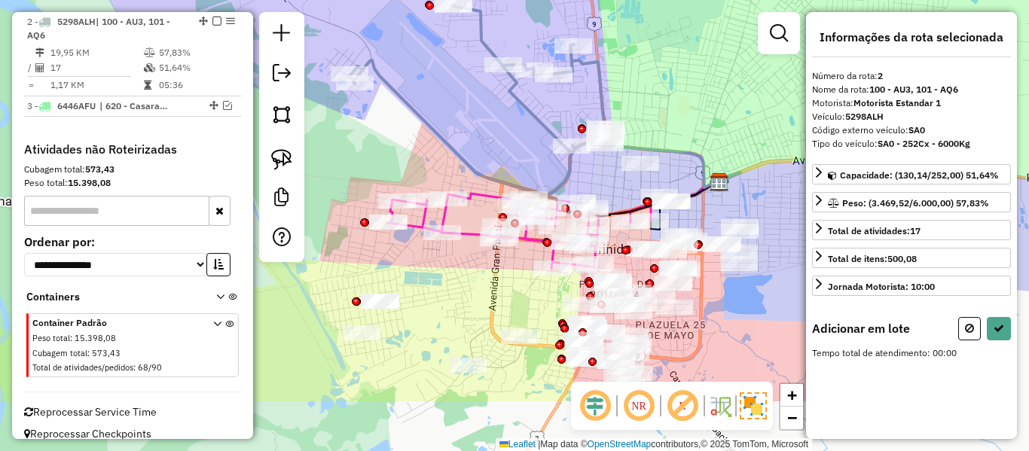
drag, startPoint x: 545, startPoint y: 133, endPoint x: 495, endPoint y: 16, distance: 127.6
click at [495, 16] on div "Janela de atendimento Grade de atendimento Capacidade Transportadoras Veículos …" at bounding box center [514, 225] width 1029 height 451
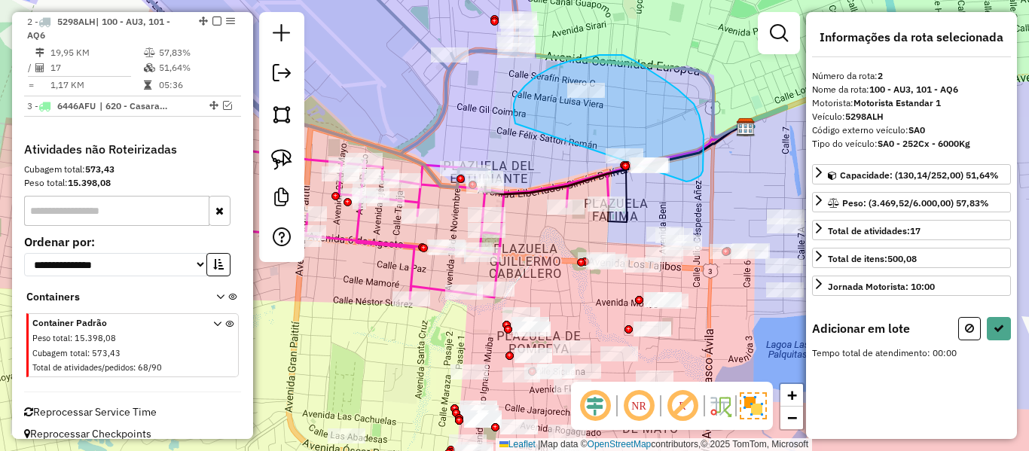
drag, startPoint x: 514, startPoint y: 110, endPoint x: 599, endPoint y: 179, distance: 109.3
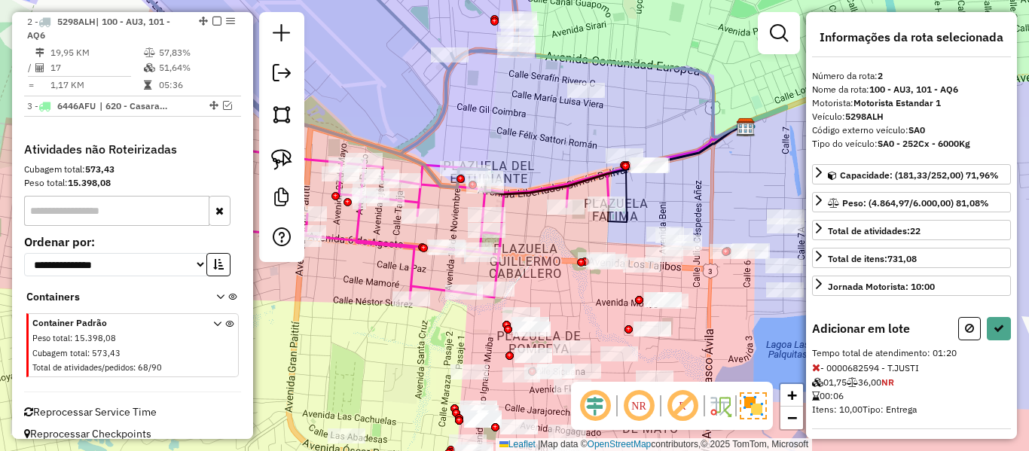
select select "**********"
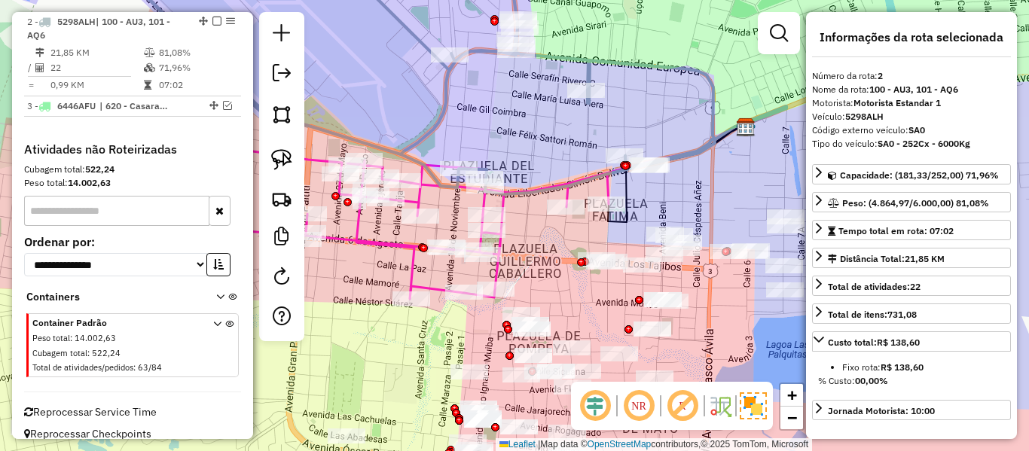
click at [479, 51] on icon at bounding box center [409, 75] width 609 height 240
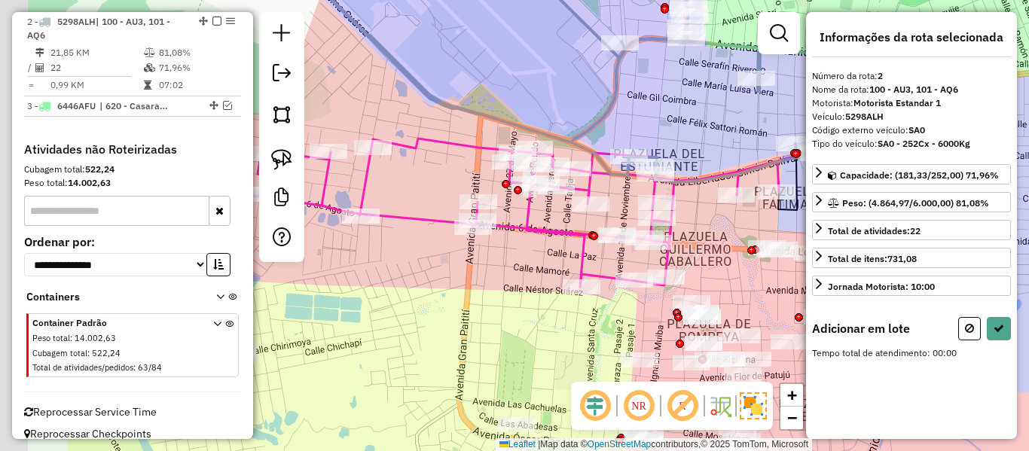
drag, startPoint x: 606, startPoint y: 115, endPoint x: 671, endPoint y: 116, distance: 65.5
click at [671, 116] on div "Janela de atendimento Grade de atendimento Capacidade Transportadoras Veículos …" at bounding box center [514, 225] width 1029 height 451
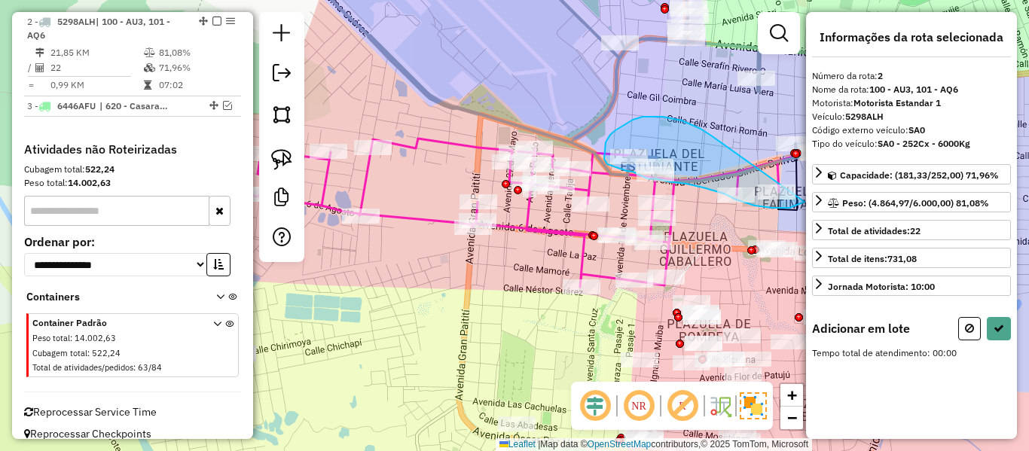
drag, startPoint x: 663, startPoint y: 117, endPoint x: 768, endPoint y: 118, distance: 105.5
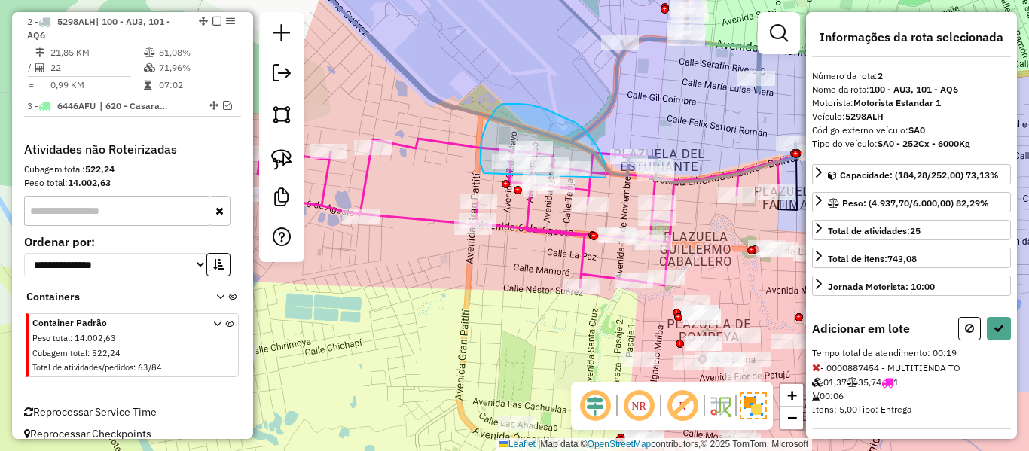
drag, startPoint x: 544, startPoint y: 108, endPoint x: 484, endPoint y: 173, distance: 88.5
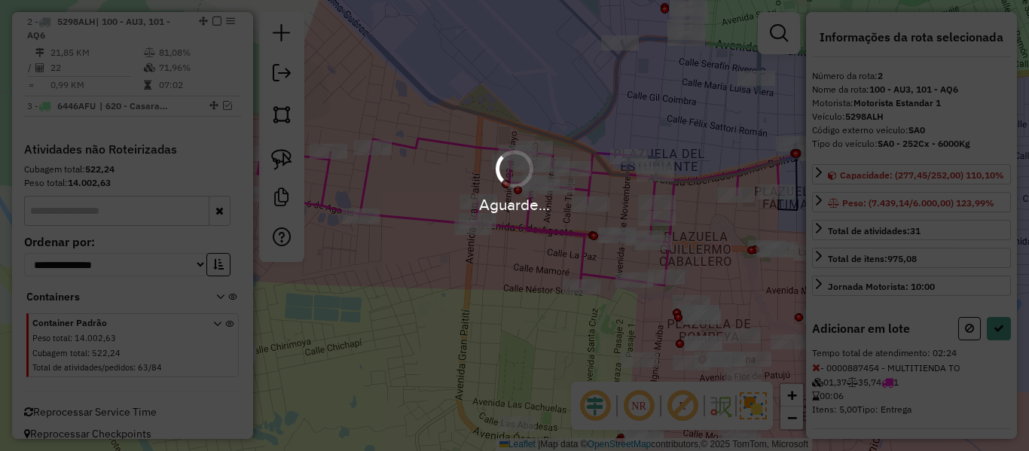
select select "**********"
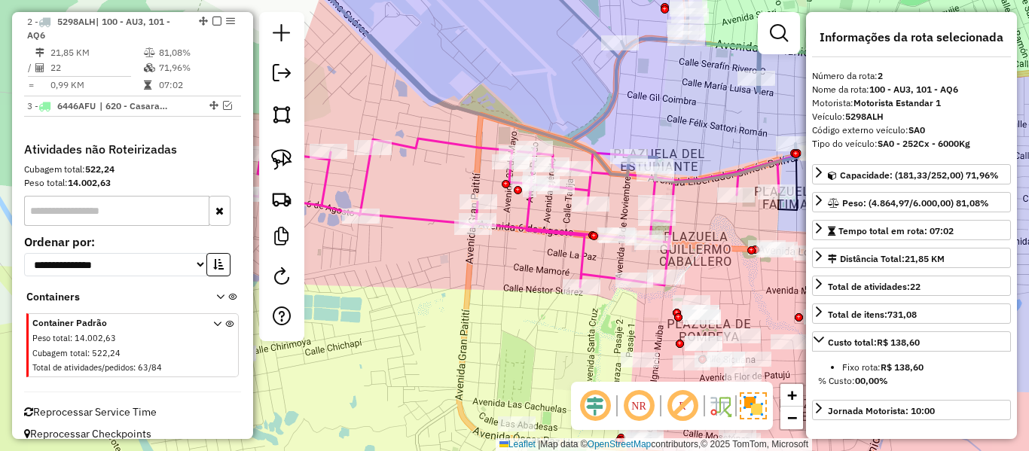
click at [652, 41] on icon at bounding box center [586, 68] width 598 height 227
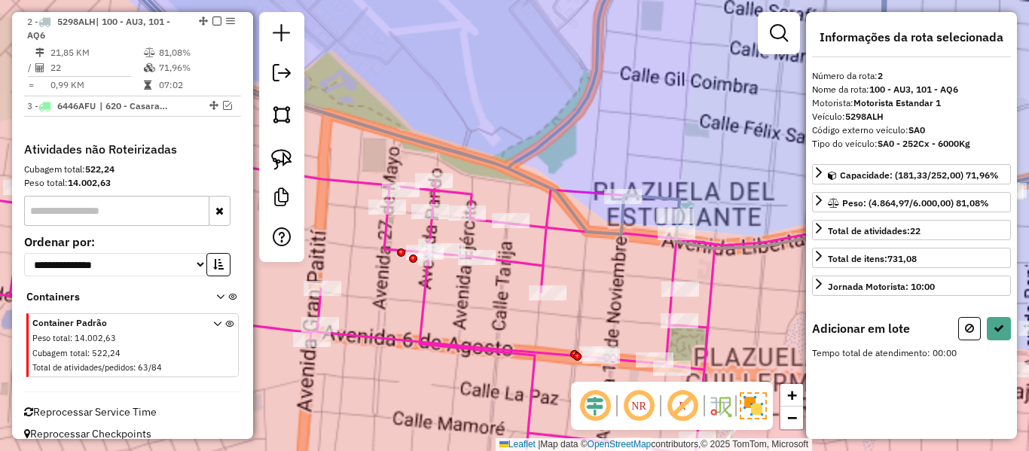
drag, startPoint x: 701, startPoint y: 139, endPoint x: 651, endPoint y: 131, distance: 50.3
click at [652, 129] on div "Janela de atendimento Grade de atendimento Capacidade Transportadoras Veículos …" at bounding box center [514, 225] width 1029 height 451
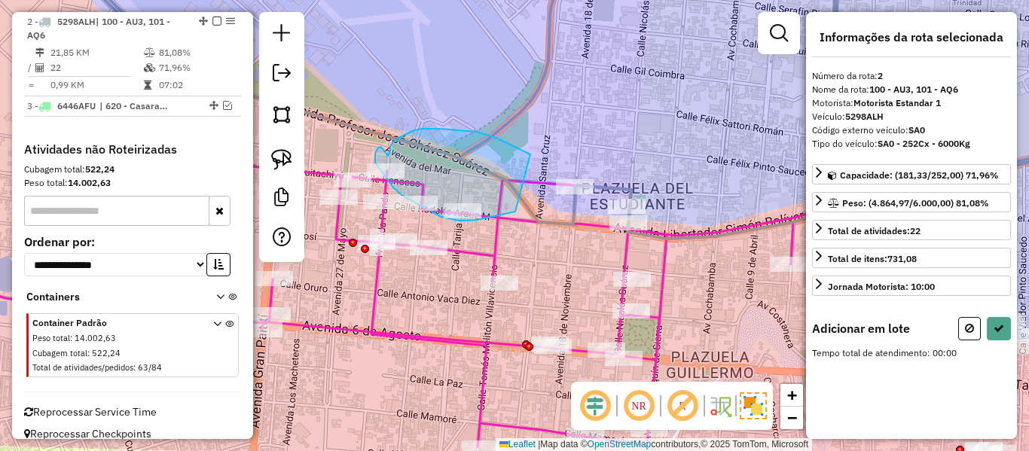
drag, startPoint x: 457, startPoint y: 130, endPoint x: 522, endPoint y: 205, distance: 99.3
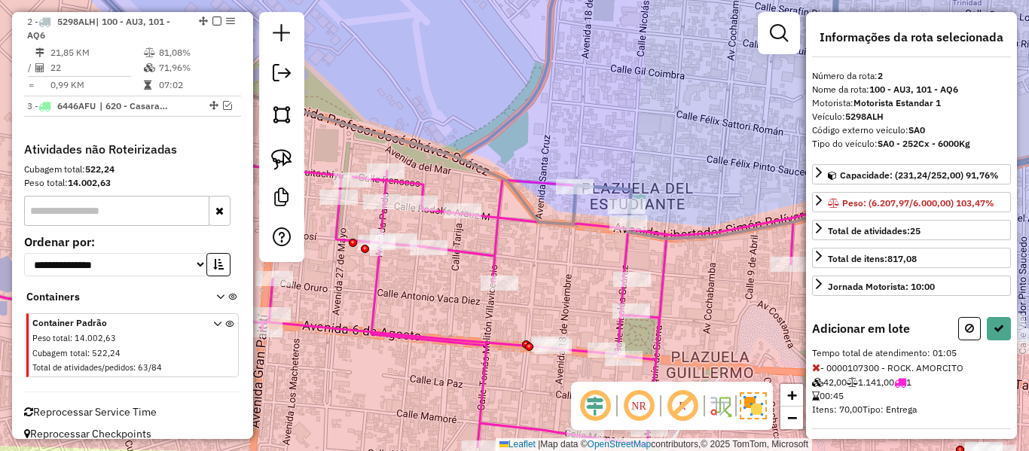
select select "**********"
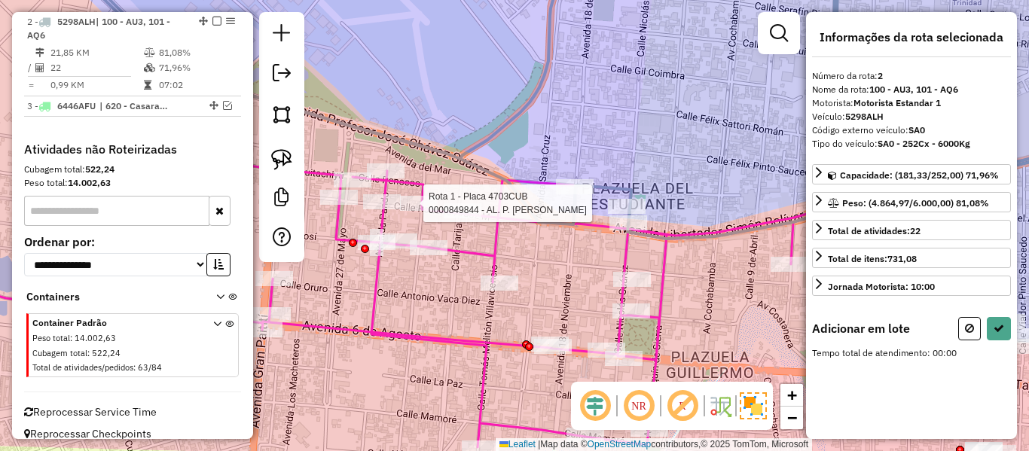
drag, startPoint x: 468, startPoint y: 192, endPoint x: 413, endPoint y: 217, distance: 60.3
click at [413, 217] on div "Rota 1 - Placa 4703CUB 0000682622 - T.DELFINA Rota 1 - Placa 4703CUB 0000849844…" at bounding box center [514, 225] width 1029 height 451
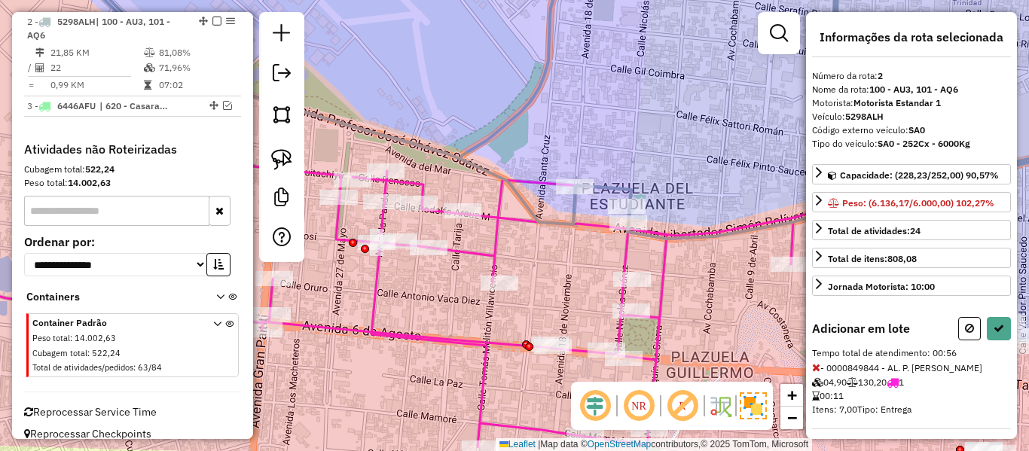
select select "**********"
click at [551, 236] on div "Rota 1 - Placa 4703CUB 0000107300 - ROCK. AMORCITO Janela de atendimento Grade …" at bounding box center [514, 225] width 1029 height 451
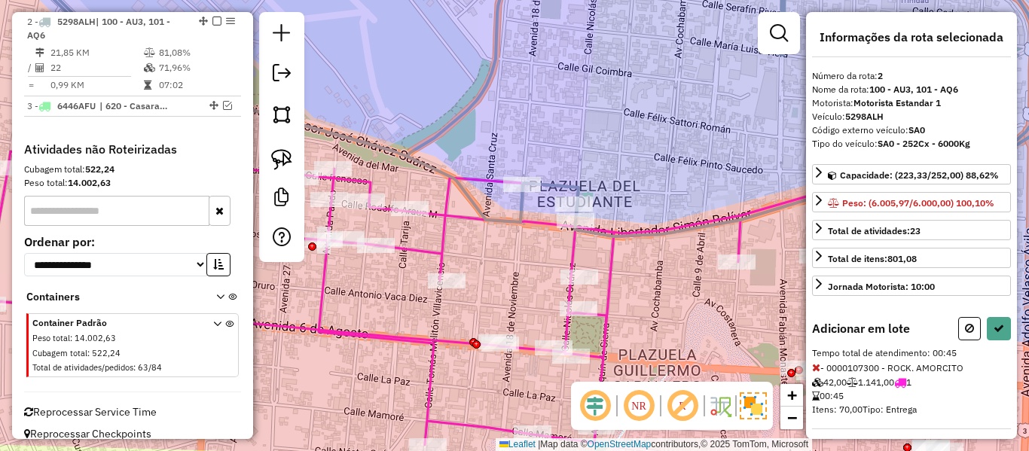
select select "**********"
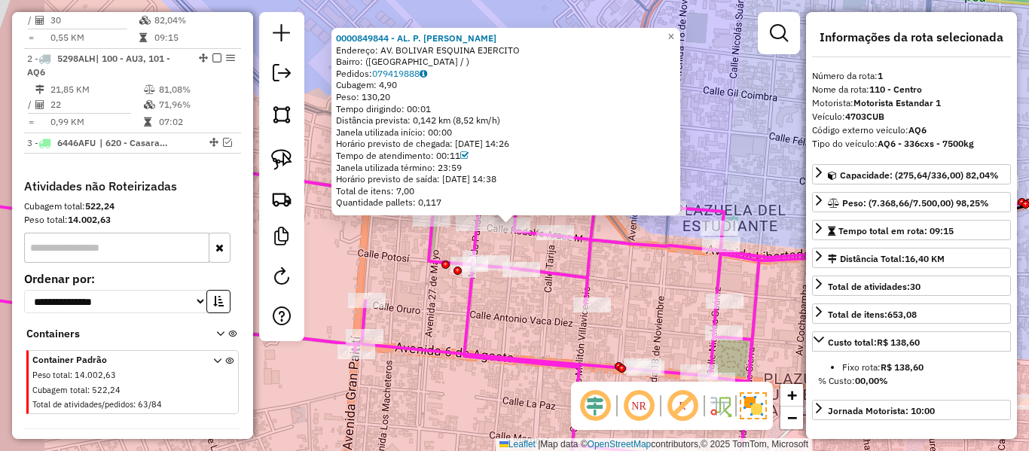
drag, startPoint x: 602, startPoint y: 247, endPoint x: 513, endPoint y: 240, distance: 89.1
click at [513, 242] on icon at bounding box center [440, 320] width 1054 height 297
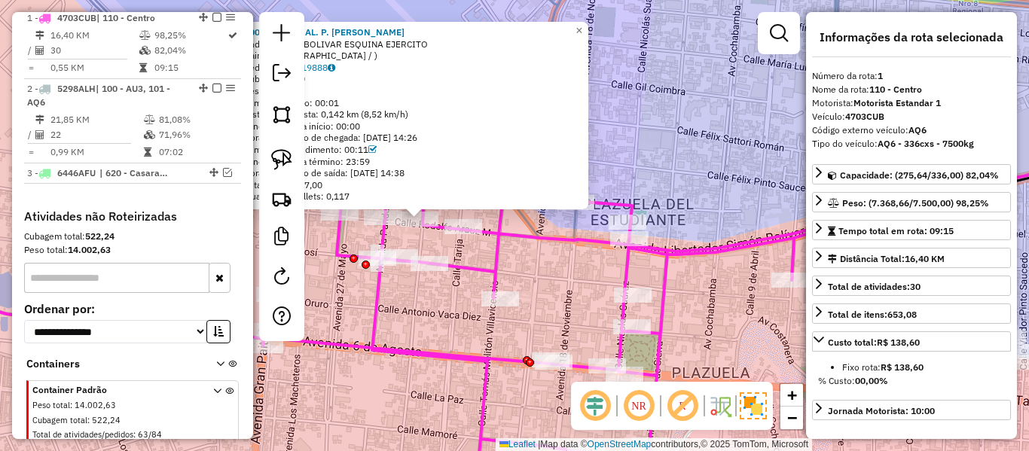
scroll to position [594, 0]
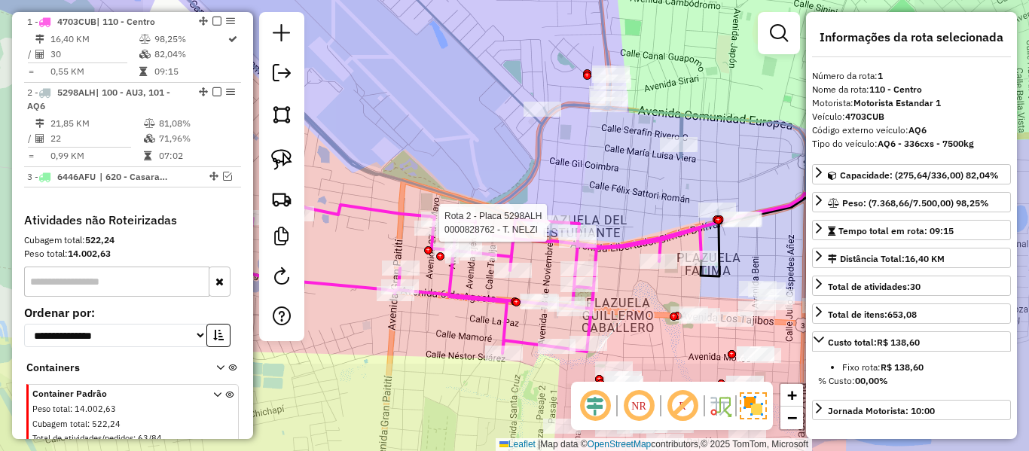
click at [566, 199] on div "Rota 2 - Placa 5298ALH 0000828762 - T. NELZI Janela de atendimento Grade de ate…" at bounding box center [514, 225] width 1029 height 451
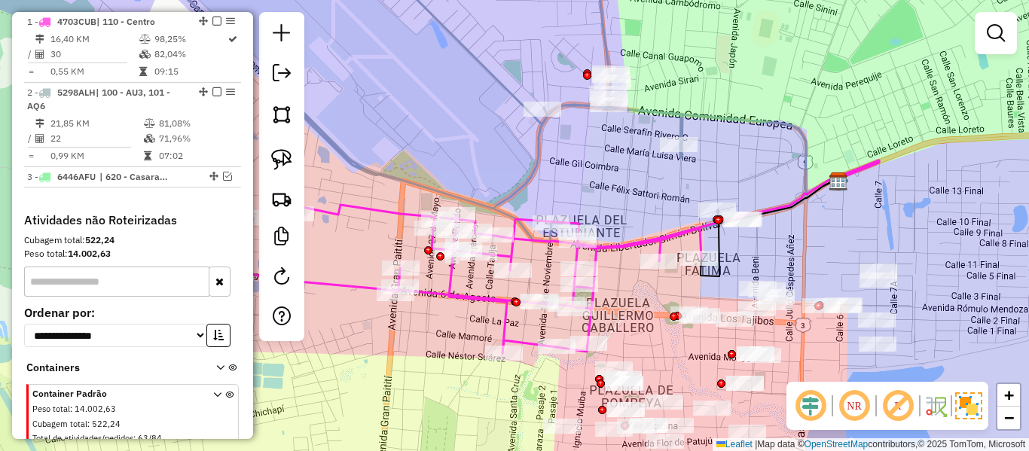
click at [527, 162] on div "Janela de atendimento Grade de atendimento Capacidade Transportadoras Veículos …" at bounding box center [514, 225] width 1029 height 451
click at [533, 163] on icon at bounding box center [452, 102] width 710 height 294
select select "**********"
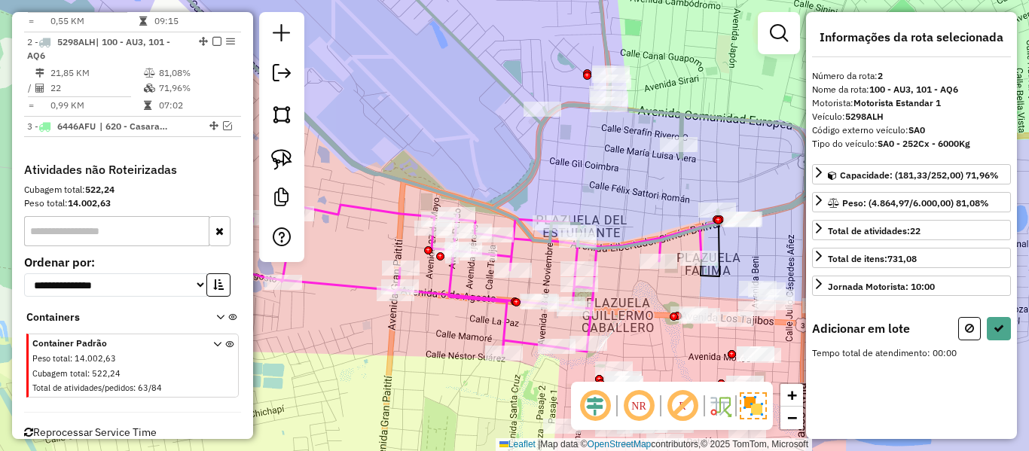
scroll to position [664, 0]
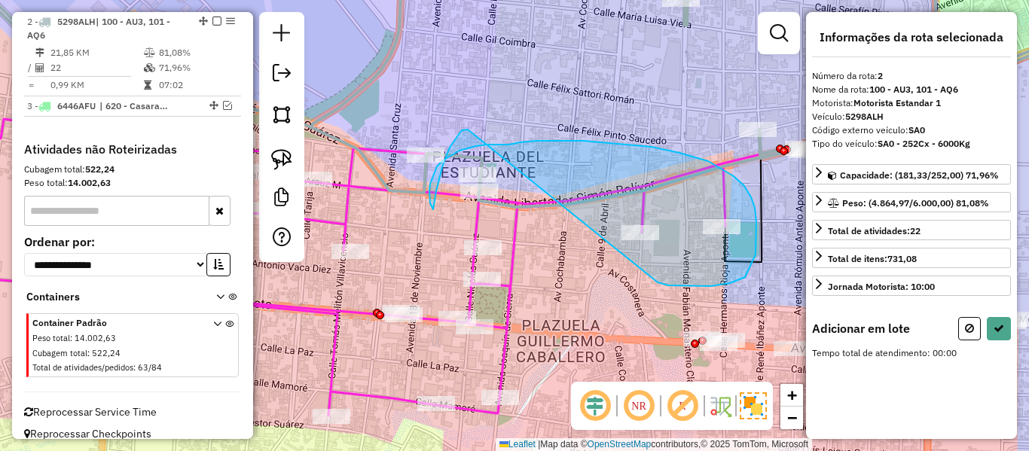
drag, startPoint x: 658, startPoint y: 282, endPoint x: 468, endPoint y: 130, distance: 243.7
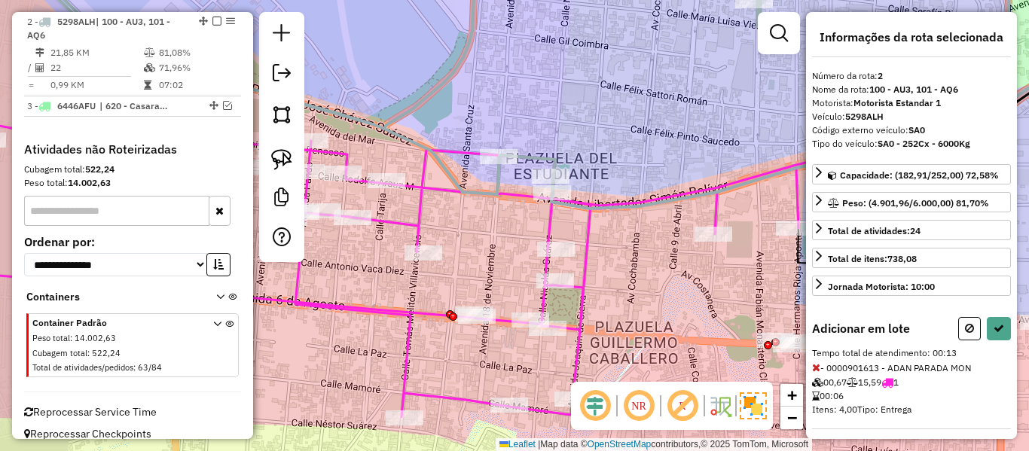
drag, startPoint x: 387, startPoint y: 203, endPoint x: 466, endPoint y: 204, distance: 79.1
click at [466, 204] on div "Janela de atendimento Grade de atendimento Capacidade Transportadoras Veículos …" at bounding box center [514, 225] width 1029 height 451
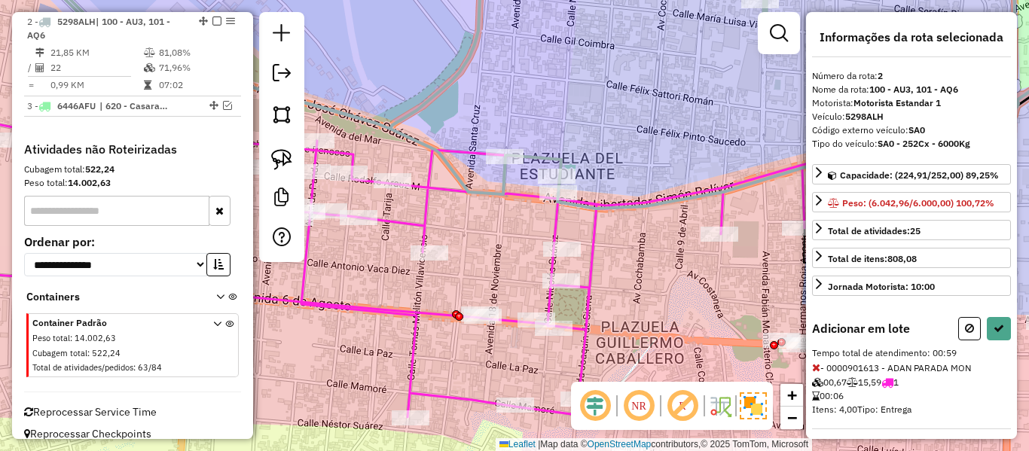
select select "**********"
drag, startPoint x: 653, startPoint y: 169, endPoint x: 456, endPoint y: 149, distance: 198.3
click at [456, 149] on div "Rota 1 - Placa 4703CUB 0000887454 - MULTITIENDA TO Janela de atendimento Grade …" at bounding box center [514, 225] width 1029 height 451
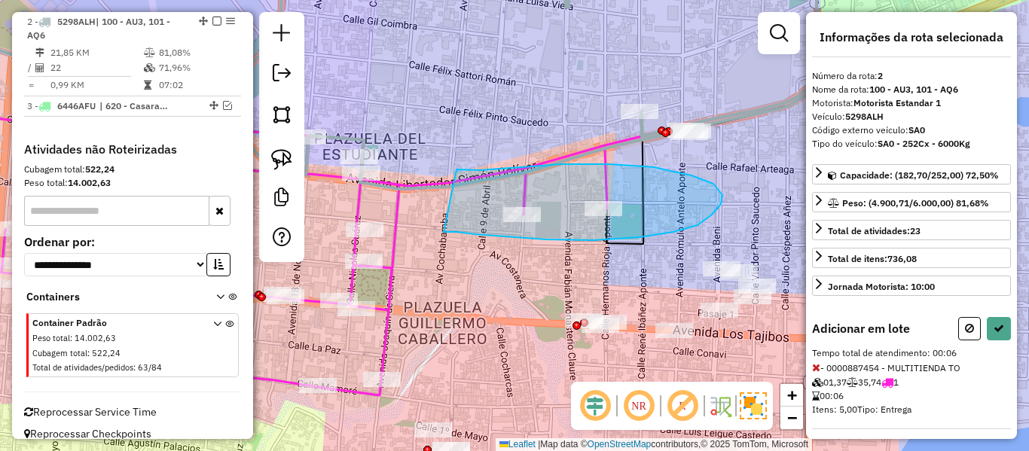
drag, startPoint x: 609, startPoint y: 164, endPoint x: 444, endPoint y: 231, distance: 178.8
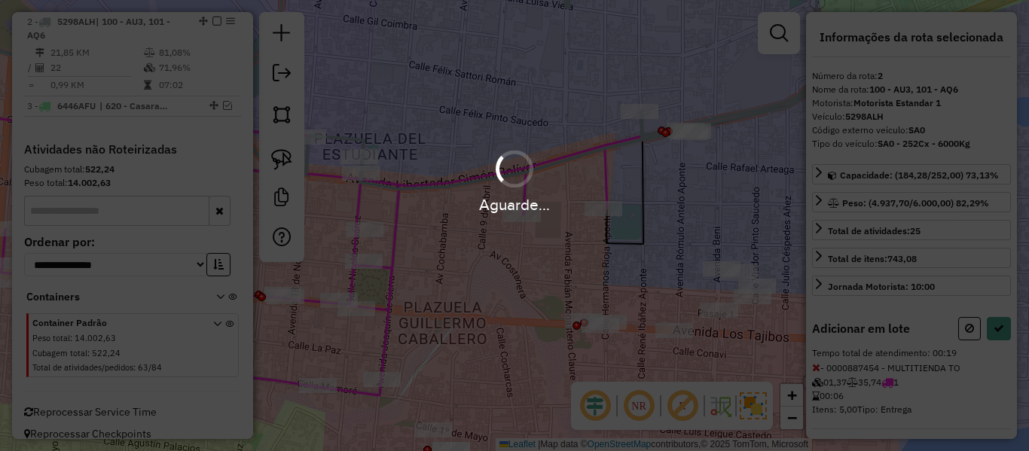
select select "**********"
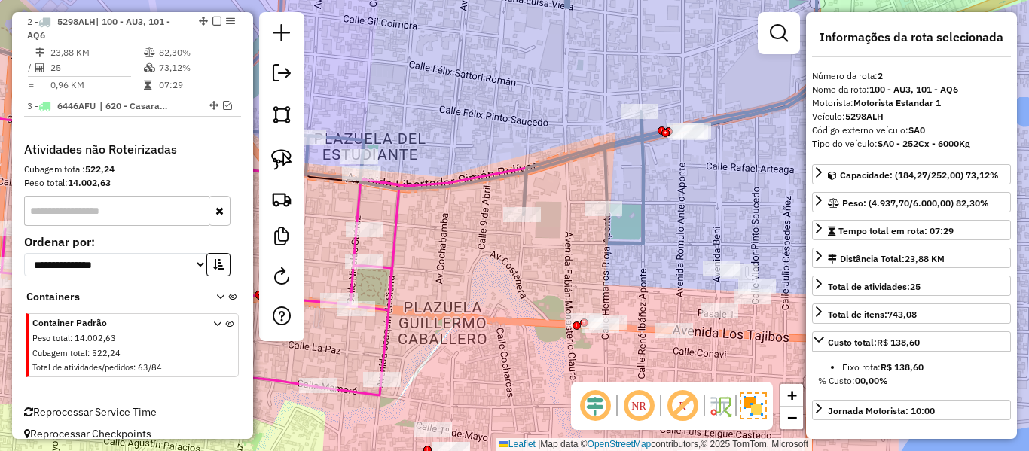
click at [621, 139] on icon at bounding box center [359, 99] width 924 height 289
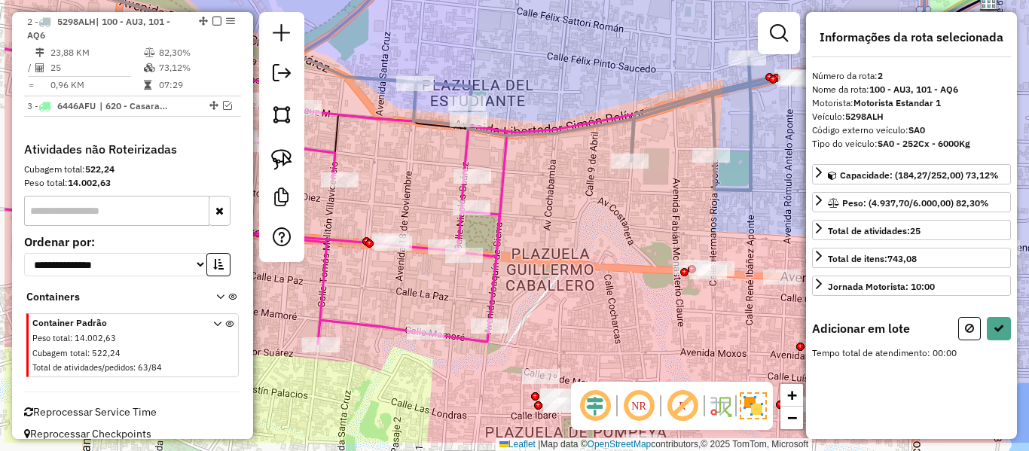
drag, startPoint x: 551, startPoint y: 192, endPoint x: 658, endPoint y: 139, distance: 120.3
click at [658, 139] on div "Janela de atendimento Grade de atendimento Capacidade Transportadoras Veículos …" at bounding box center [514, 225] width 1029 height 451
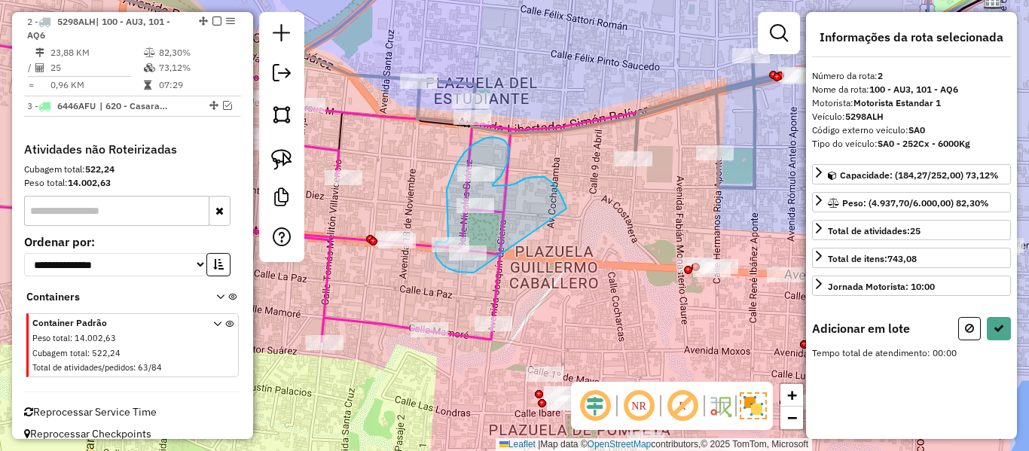
drag, startPoint x: 566, startPoint y: 209, endPoint x: 494, endPoint y: 258, distance: 87.3
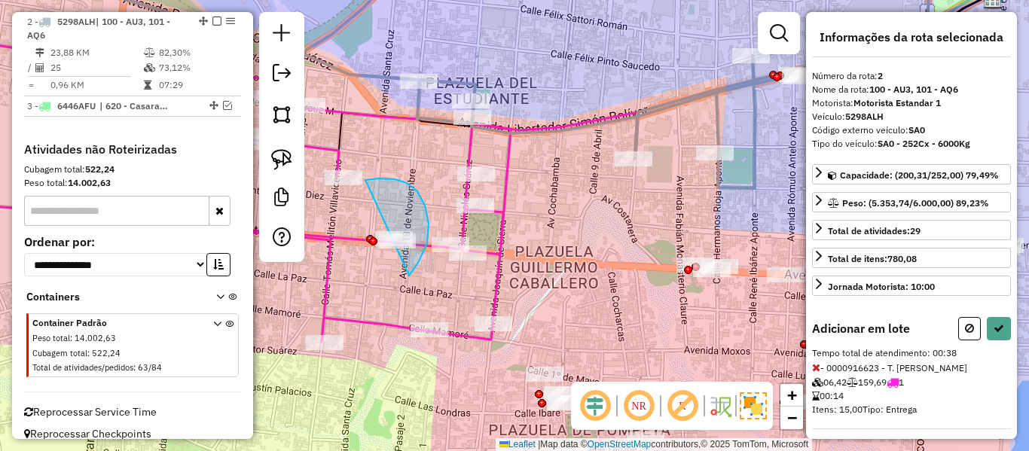
drag, startPoint x: 429, startPoint y: 224, endPoint x: 361, endPoint y: 264, distance: 79.1
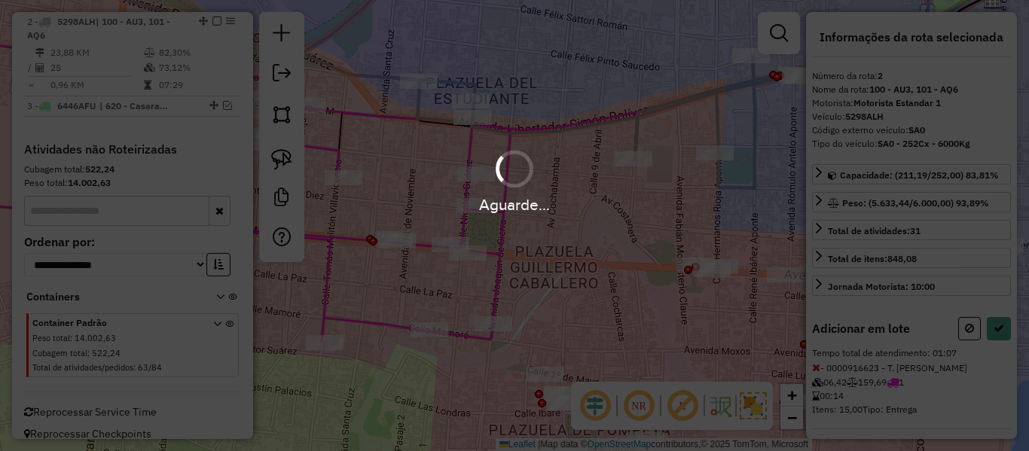
select select "**********"
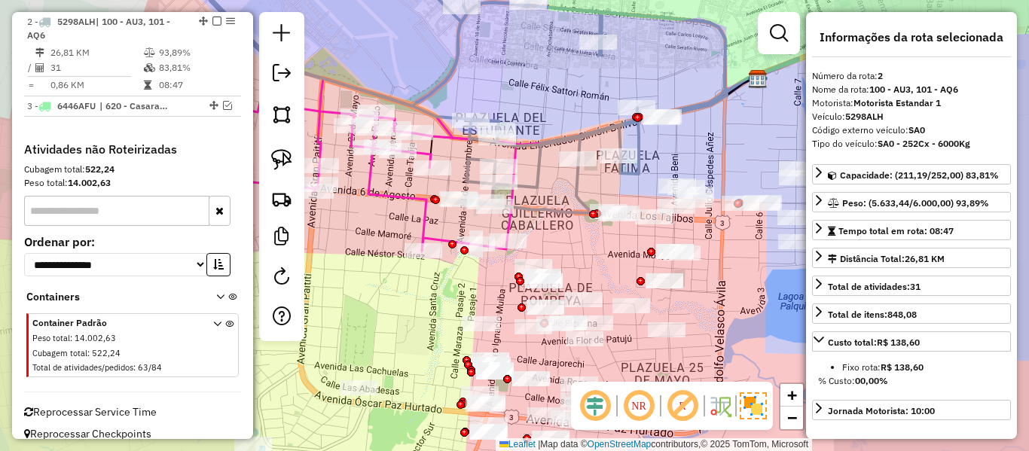
click at [536, 167] on icon at bounding box center [649, 123] width 300 height 130
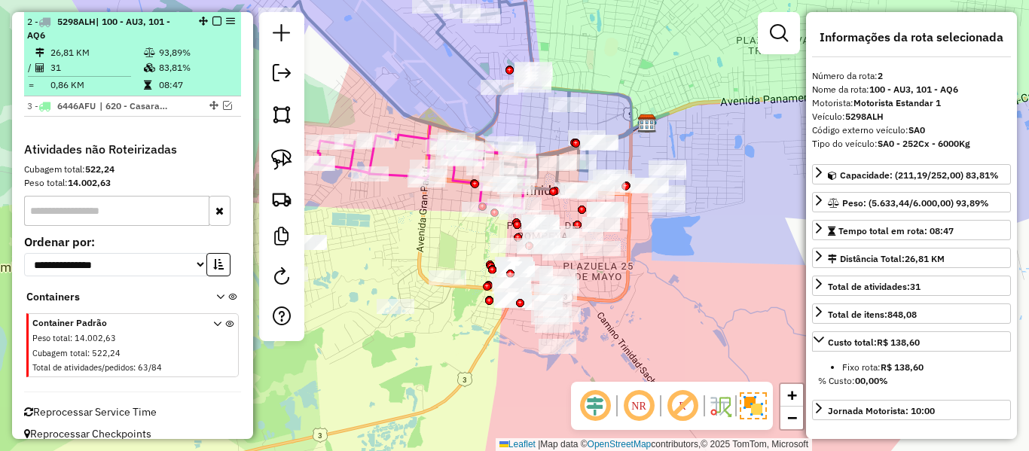
click at [212, 20] on em at bounding box center [216, 21] width 9 height 9
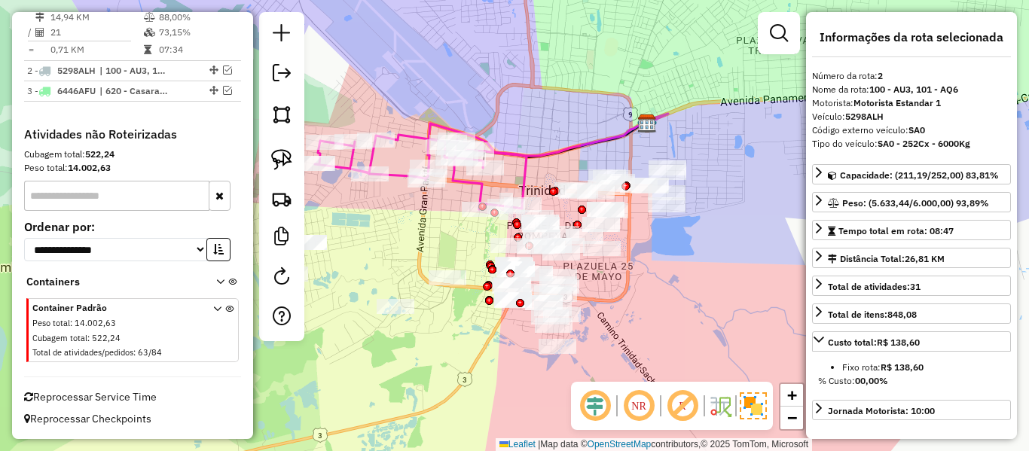
scroll to position [600, 0]
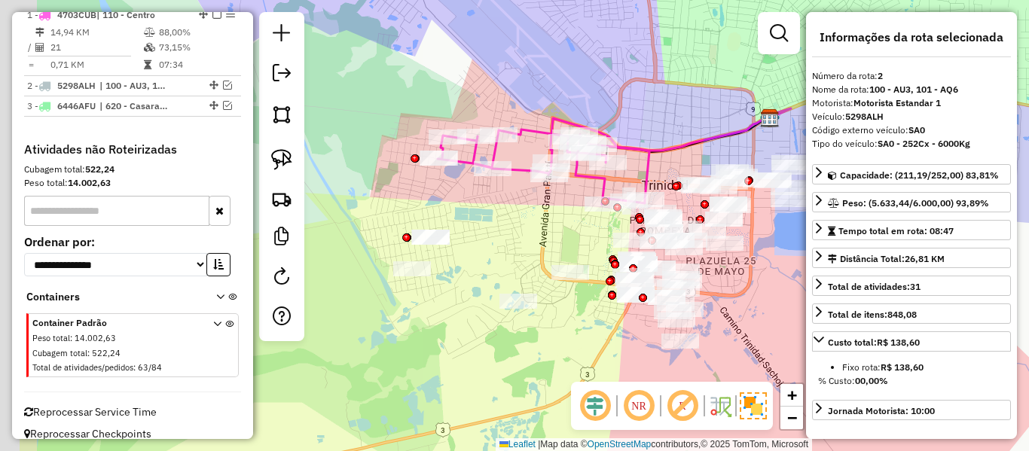
drag, startPoint x: 431, startPoint y: 234, endPoint x: 553, endPoint y: 239, distance: 122.1
click at [555, 228] on div "Janela de atendimento Grade de atendimento Capacidade Transportadoras Veículos …" at bounding box center [514, 225] width 1029 height 451
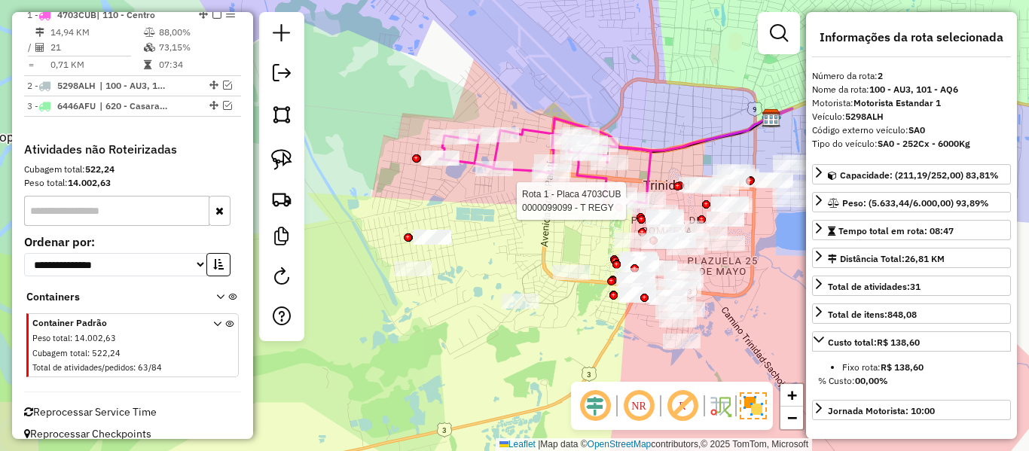
drag, startPoint x: 550, startPoint y: 246, endPoint x: 595, endPoint y: 191, distance: 71.2
click at [578, 199] on div "Rota 1 - Placa 4703CUB 0000099099 - T REGY Janela de atendimento Grade de atend…" at bounding box center [514, 225] width 1029 height 451
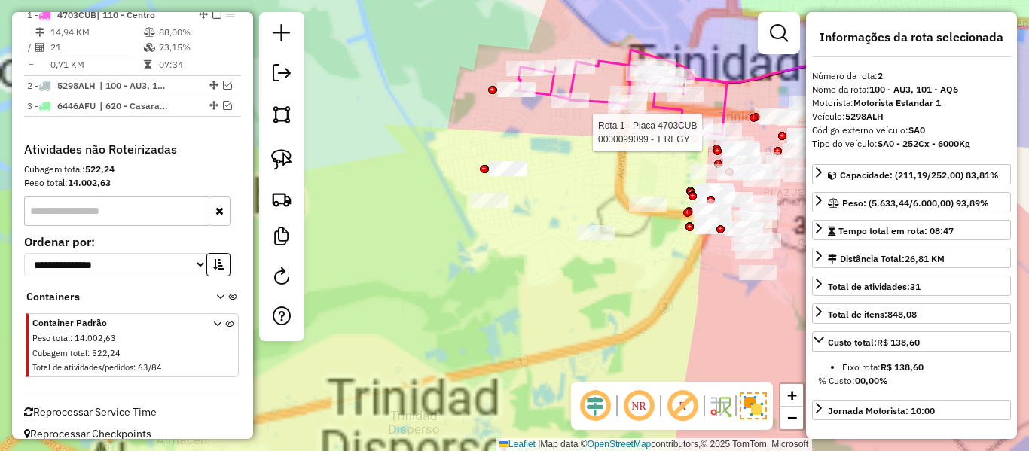
click at [618, 291] on div "Rota 1 - Placa 4703CUB 0000099099 - T REGY Janela de atendimento Grade de atend…" at bounding box center [514, 225] width 1029 height 451
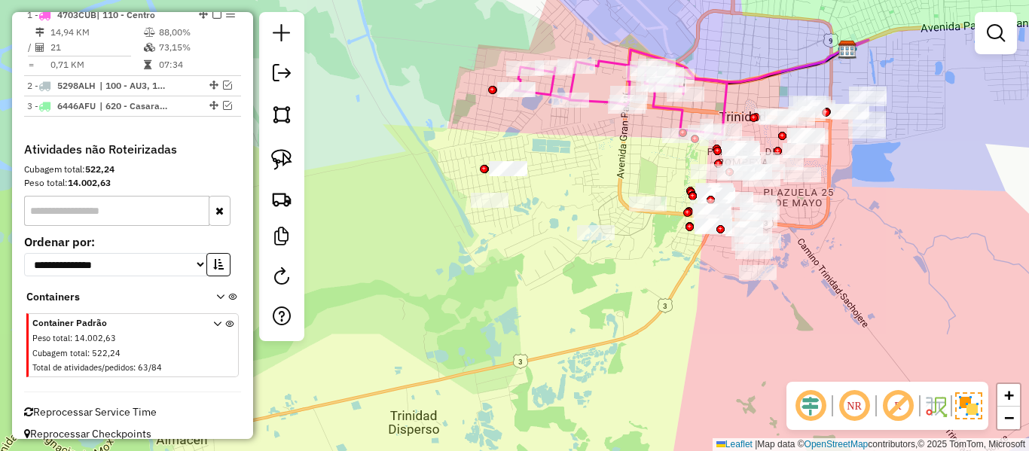
click at [612, 288] on div "Janela de atendimento Grade de atendimento Capacidade Transportadoras Veículos …" at bounding box center [514, 225] width 1029 height 451
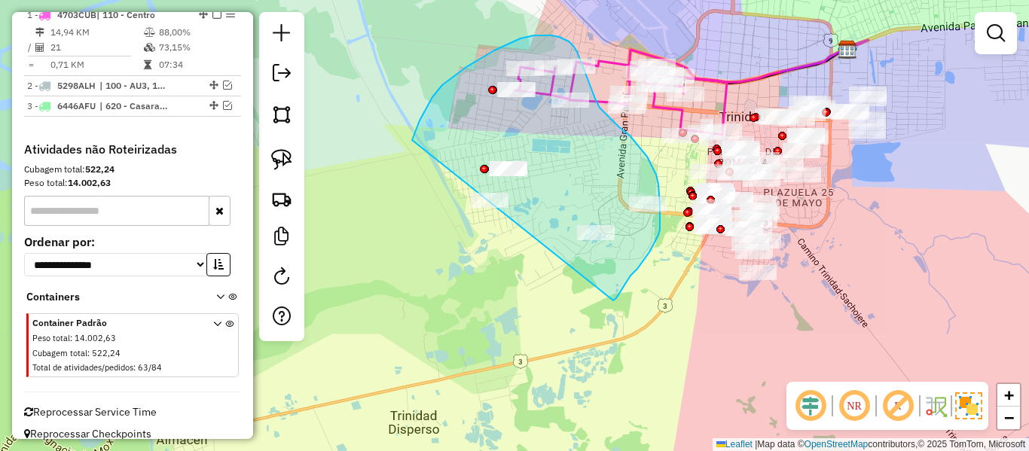
drag, startPoint x: 613, startPoint y: 301, endPoint x: 432, endPoint y: 254, distance: 187.4
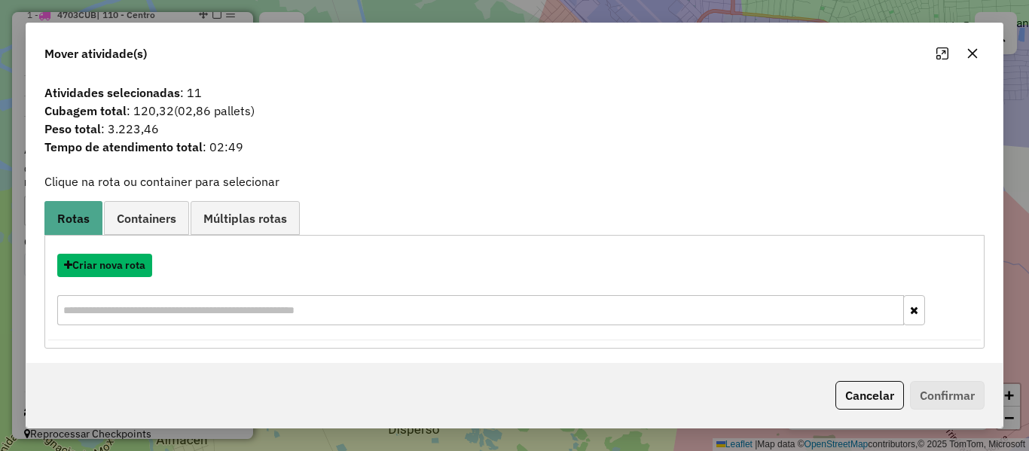
click at [104, 264] on button "Criar nova rota" at bounding box center [104, 265] width 95 height 23
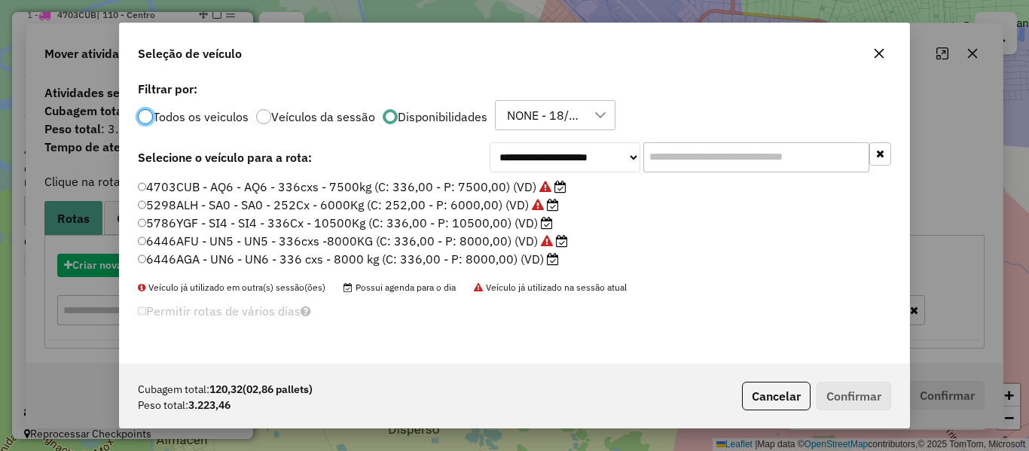
scroll to position [8, 5]
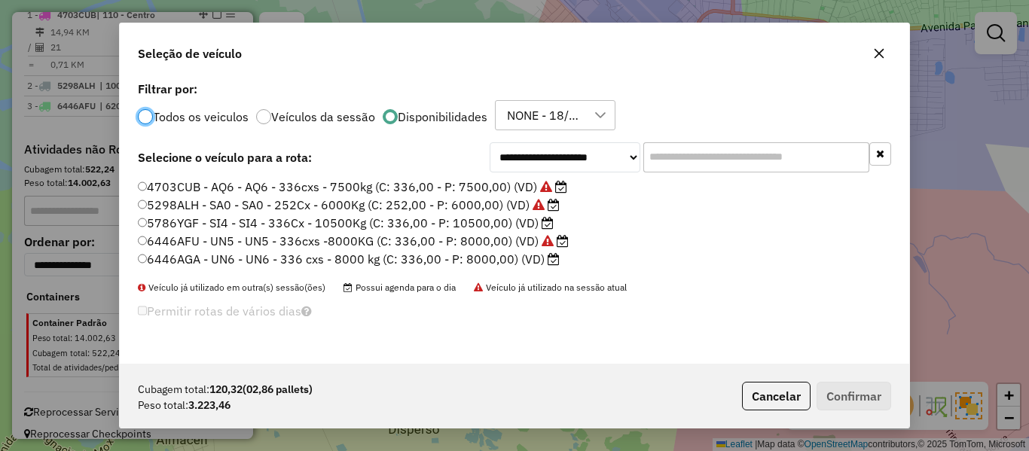
click at [530, 261] on label "6446AGA - UN6 - UN6 - 336 cxs - 8000 kg (C: 336,00 - P: 8000,00) (VD)" at bounding box center [349, 259] width 422 height 18
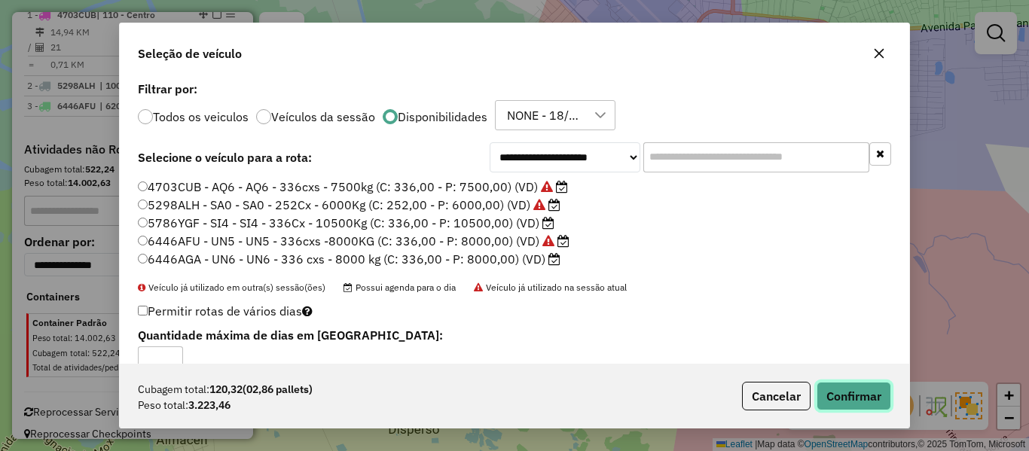
click at [838, 392] on button "Confirmar" at bounding box center [854, 396] width 75 height 29
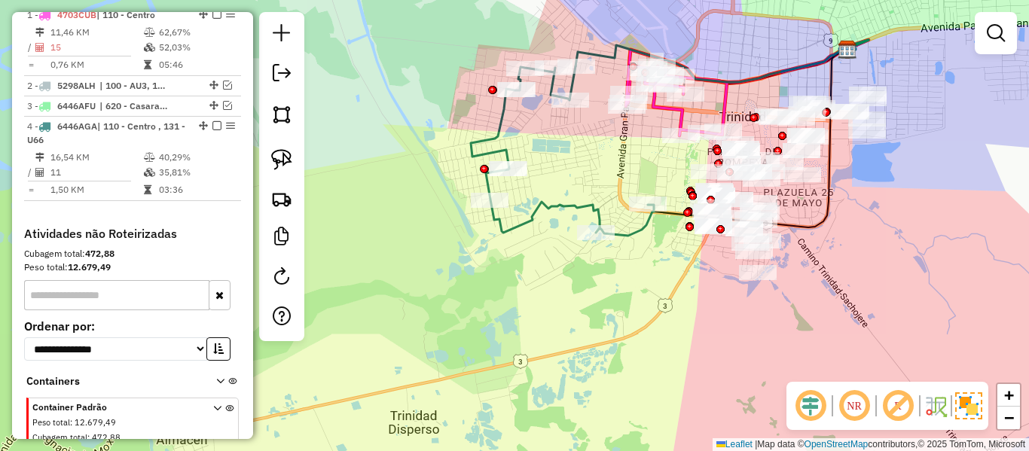
click at [594, 210] on icon at bounding box center [562, 150] width 183 height 169
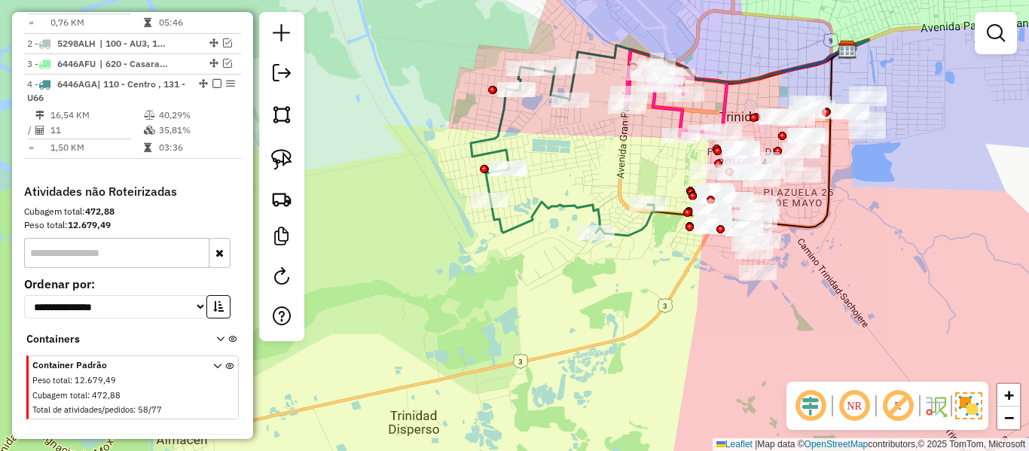
select select "**********"
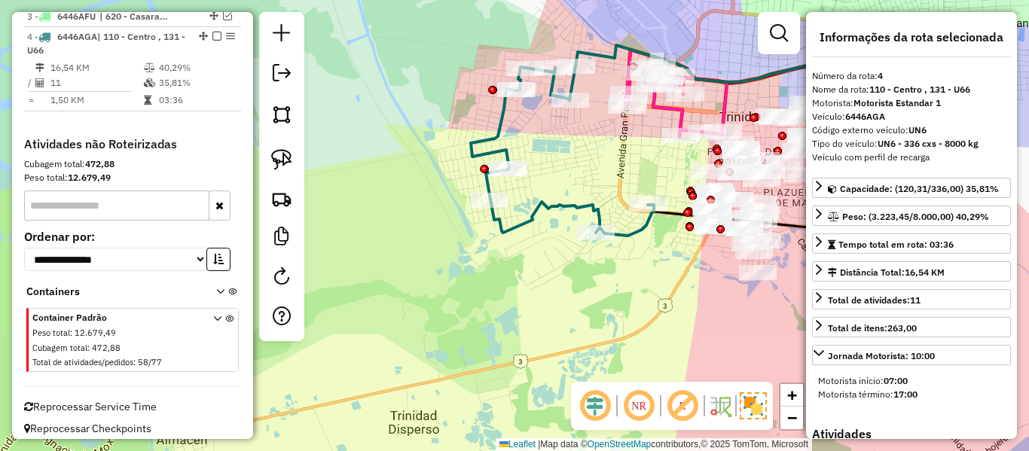
scroll to position [700, 0]
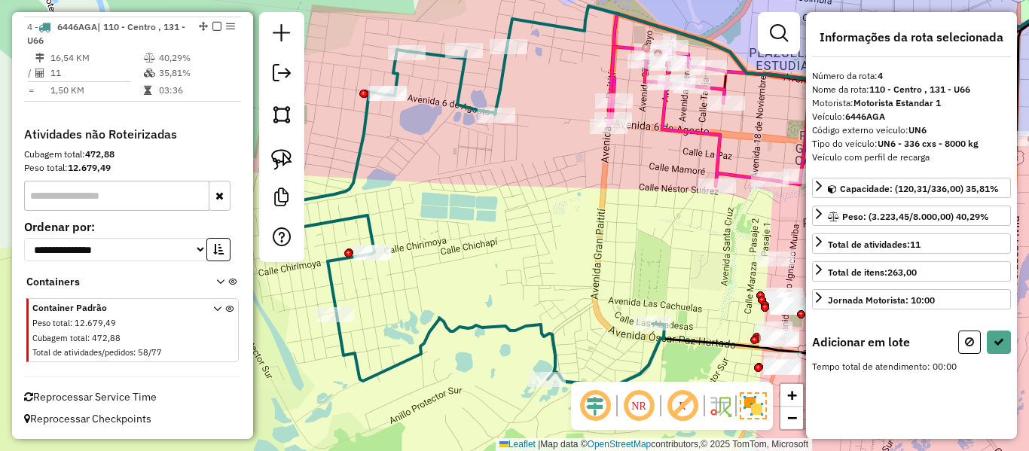
drag, startPoint x: 633, startPoint y: 182, endPoint x: 588, endPoint y: 217, distance: 56.9
click at [588, 217] on div "Janela de atendimento Grade de atendimento Capacidade Transportadoras Veículos …" at bounding box center [514, 225] width 1029 height 451
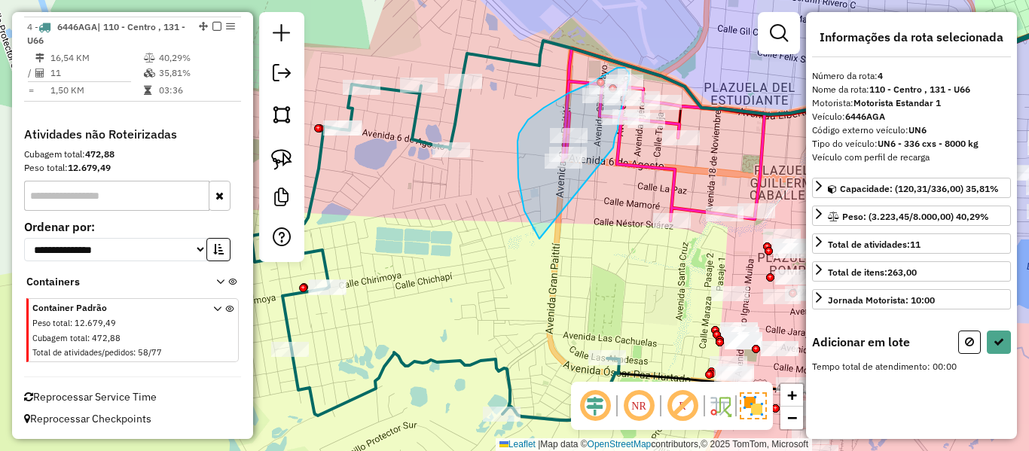
drag, startPoint x: 517, startPoint y: 152, endPoint x: 614, endPoint y: 157, distance: 96.5
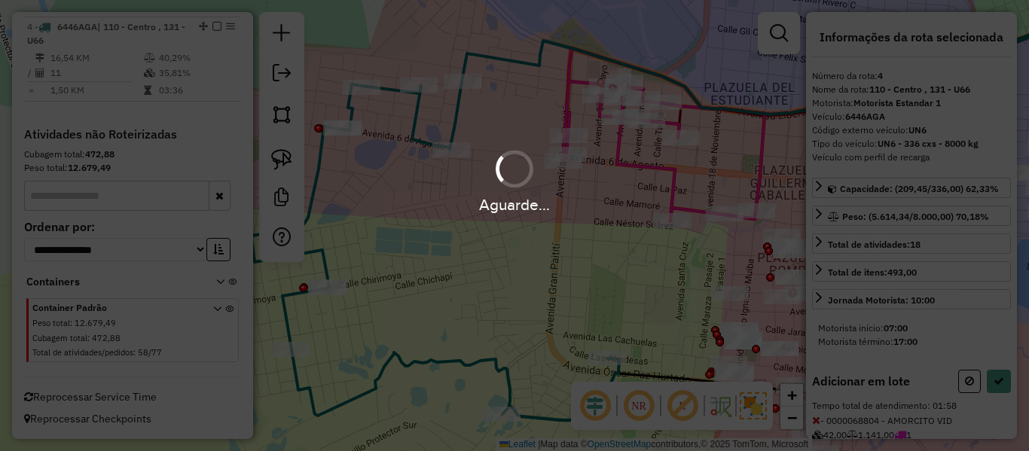
select select "**********"
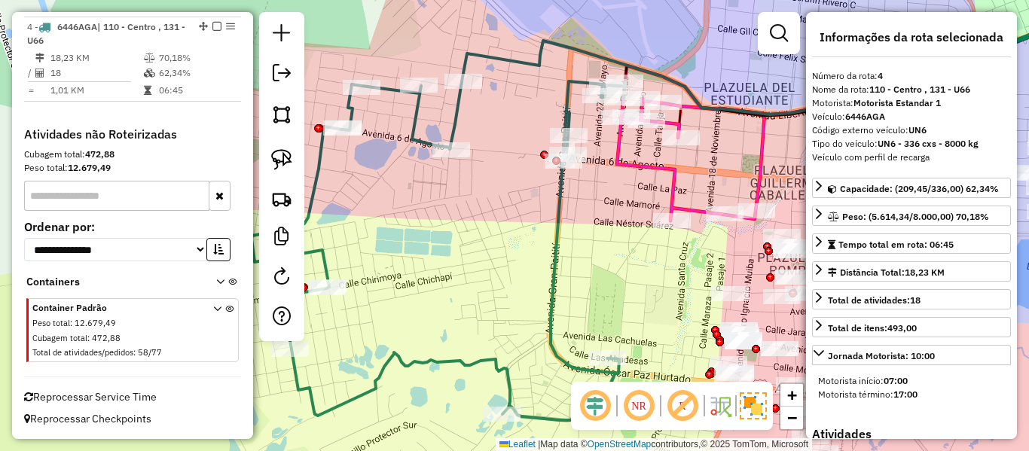
click at [559, 181] on icon at bounding box center [439, 250] width 374 height 339
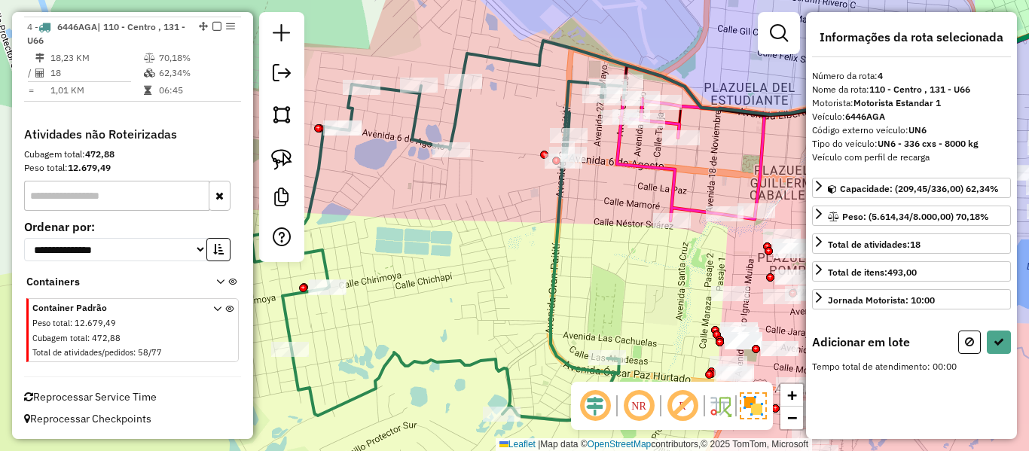
drag, startPoint x: 609, startPoint y: 225, endPoint x: 513, endPoint y: 234, distance: 96.0
click at [513, 234] on div "Janela de atendimento Grade de atendimento Capacidade Transportadoras Veículos …" at bounding box center [514, 225] width 1029 height 451
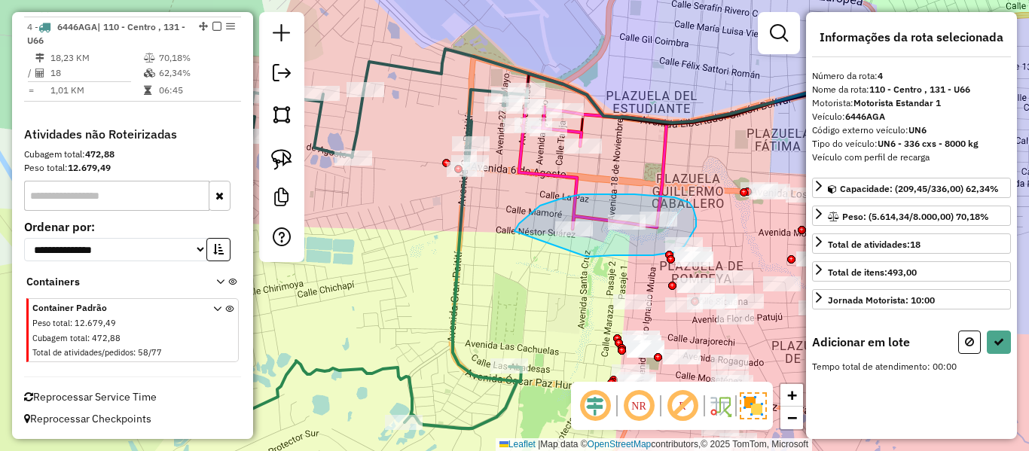
drag, startPoint x: 530, startPoint y: 213, endPoint x: 587, endPoint y: 257, distance: 71.4
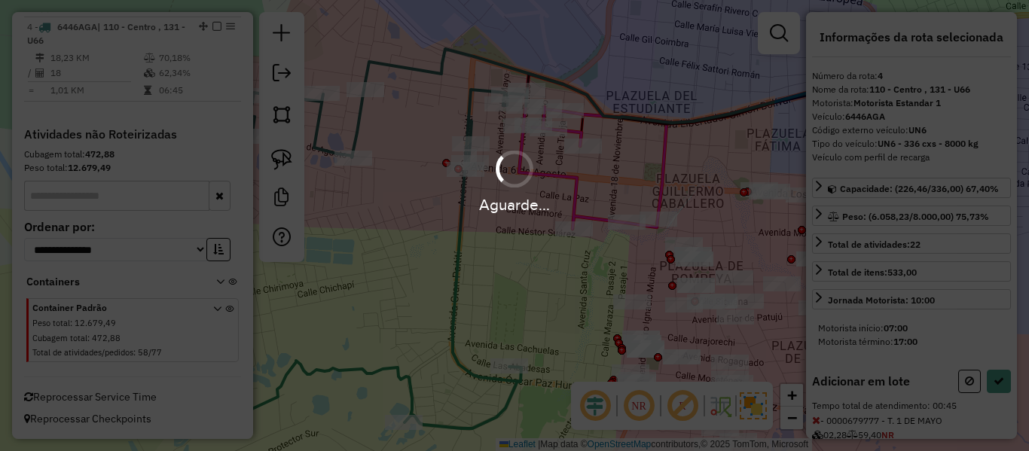
select select "**********"
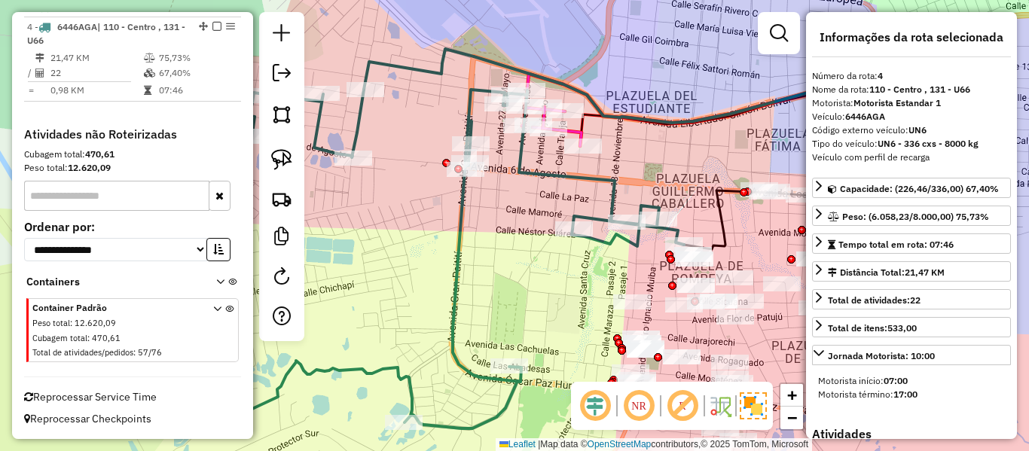
click at [461, 200] on icon at bounding box center [419, 259] width 530 height 339
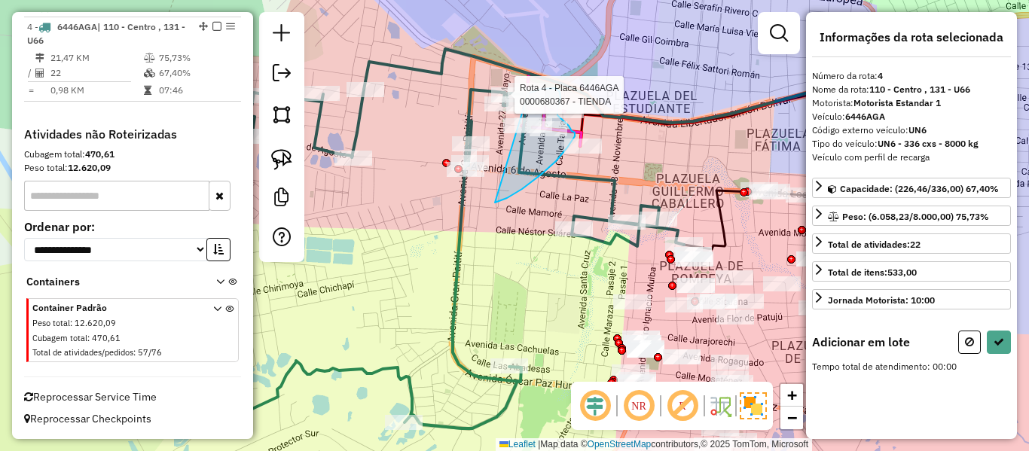
drag, startPoint x: 495, startPoint y: 203, endPoint x: 496, endPoint y: 121, distance: 81.4
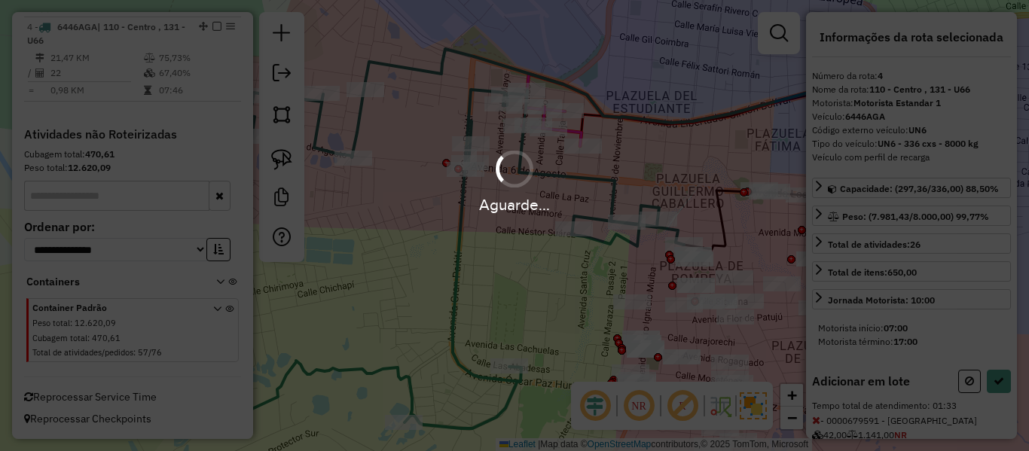
select select "**********"
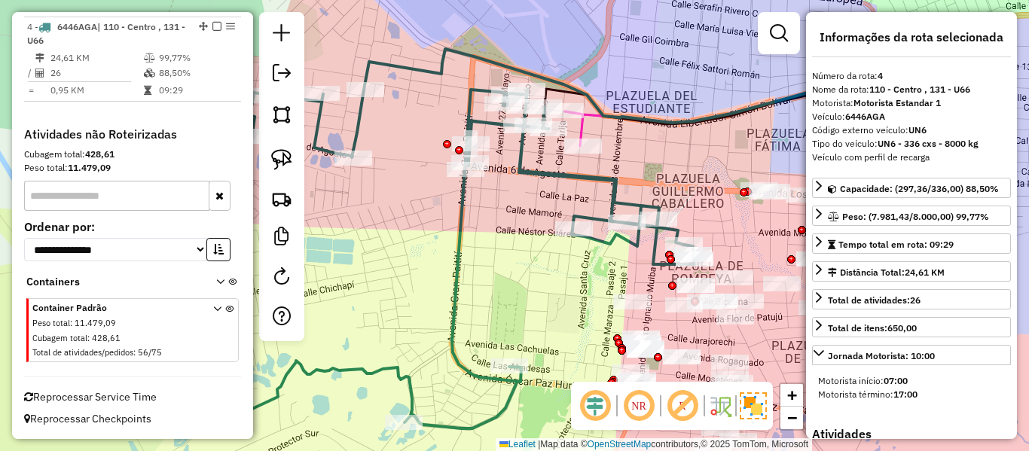
click at [517, 172] on icon at bounding box center [424, 259] width 540 height 339
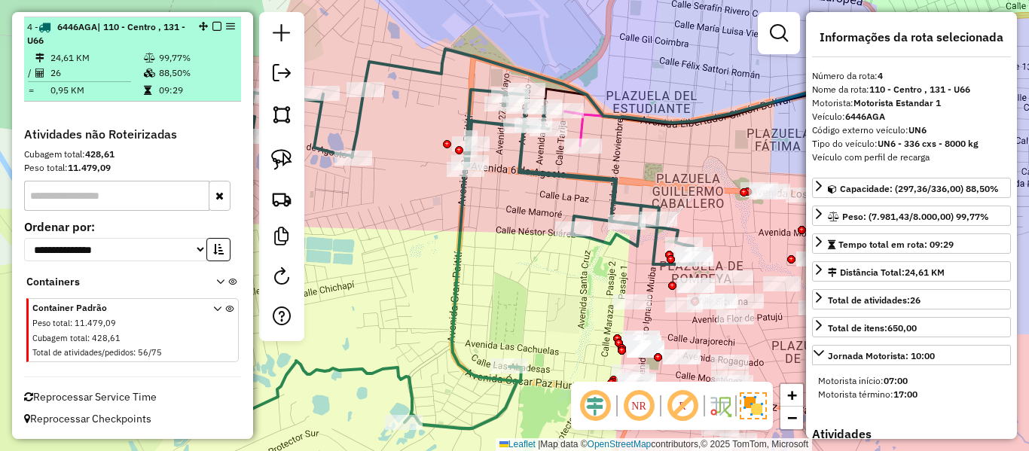
click at [212, 27] on em at bounding box center [216, 26] width 9 height 9
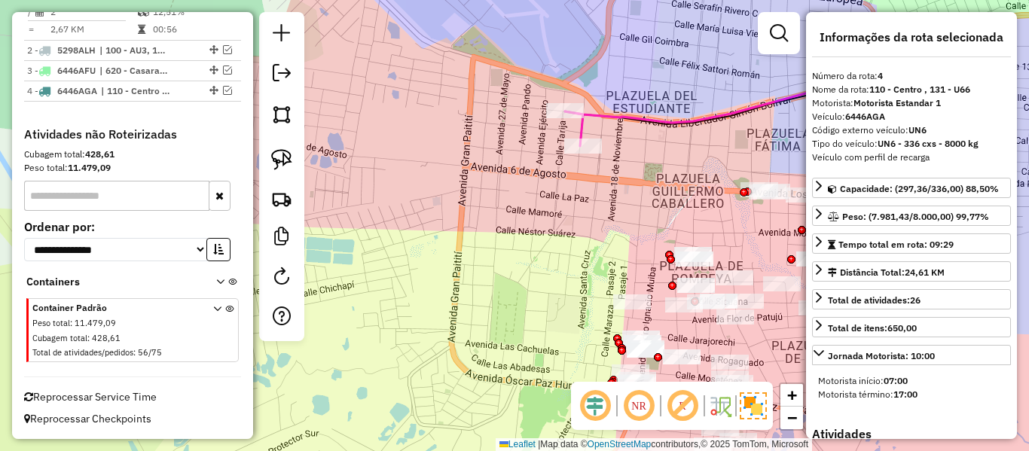
scroll to position [636, 0]
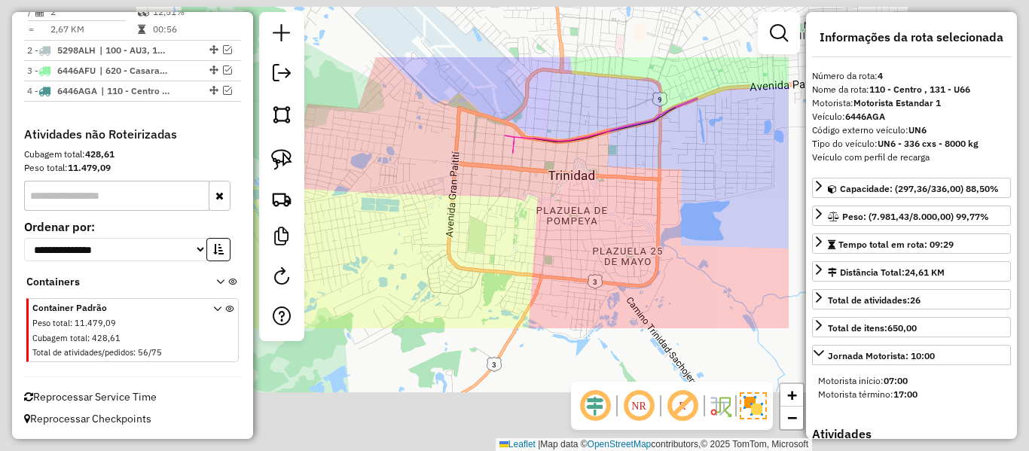
click at [453, 197] on div "Janela de atendimento Grade de atendimento Capacidade Transportadoras Veículos …" at bounding box center [514, 225] width 1029 height 451
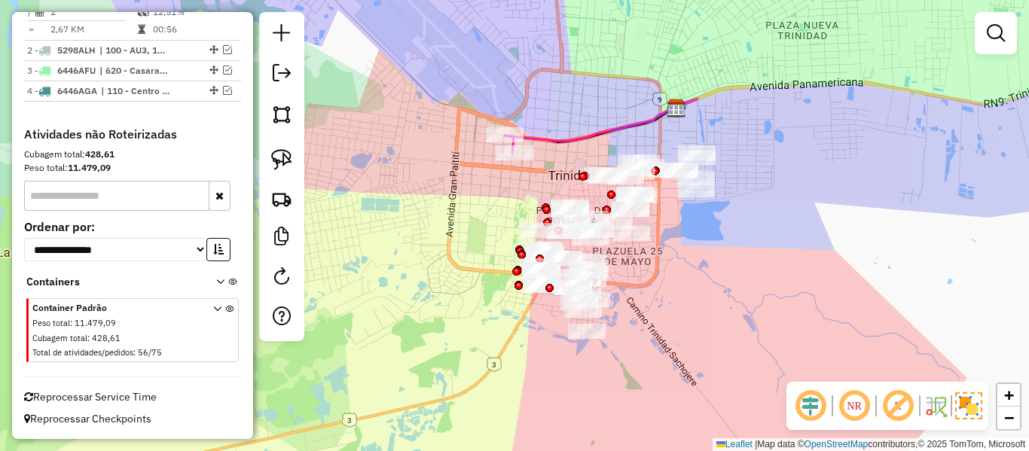
drag, startPoint x: 693, startPoint y: 304, endPoint x: 658, endPoint y: 264, distance: 52.3
click at [664, 270] on div "Janela de atendimento Grade de atendimento Capacidade Transportadoras Veículos …" at bounding box center [514, 225] width 1029 height 451
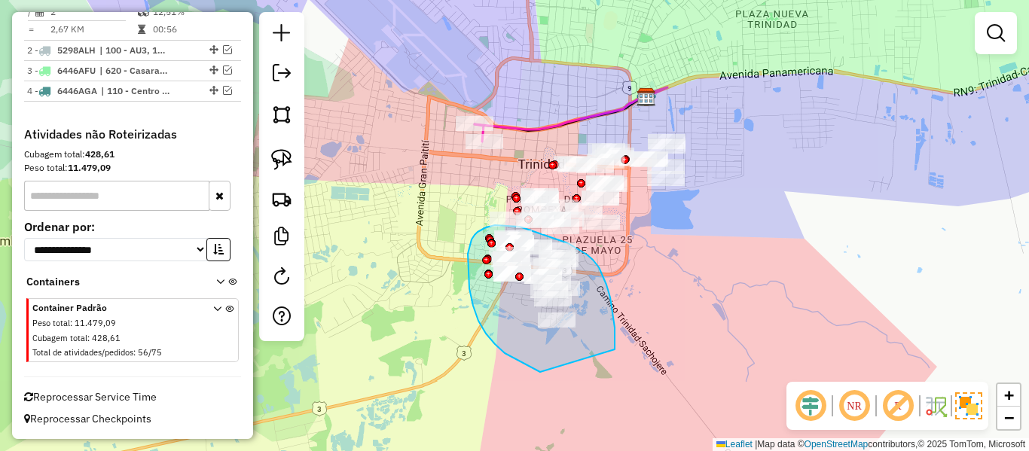
drag, startPoint x: 615, startPoint y: 342, endPoint x: 548, endPoint y: 375, distance: 74.8
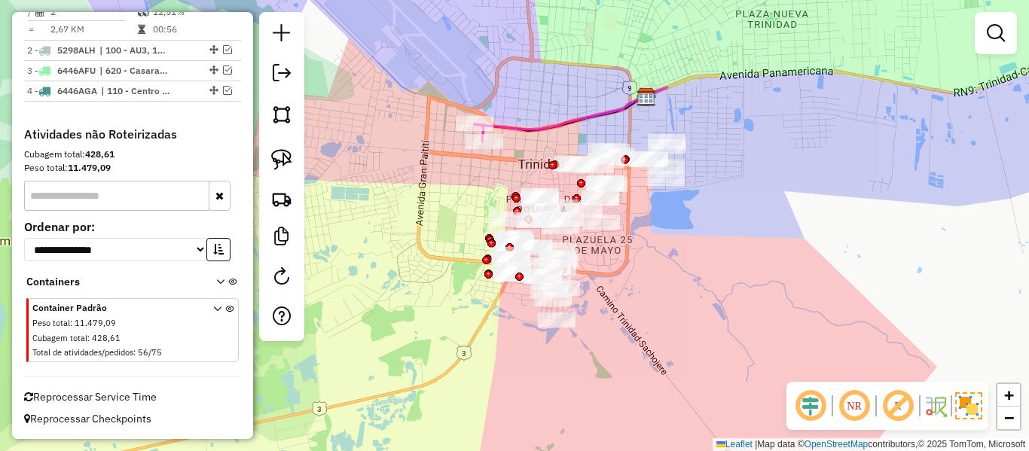
click at [510, 320] on hb-app "Aguarde... Pop-up bloqueado! Seu navegador bloqueou automáticamente a abertura …" at bounding box center [514, 225] width 1029 height 451
click at [291, 275] on link at bounding box center [282, 278] width 30 height 34
select select "*"
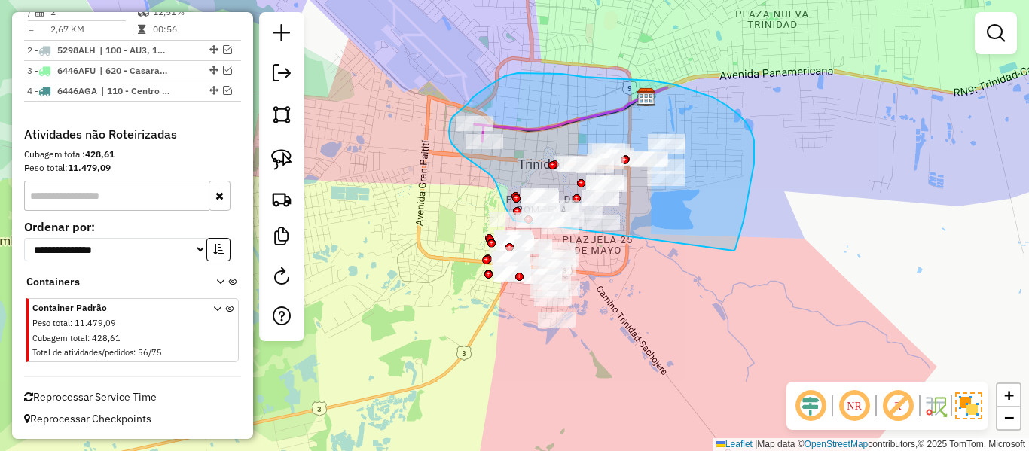
click at [563, 249] on div "Janela de atendimento Grade de atendimento Capacidade Transportadoras Veículos …" at bounding box center [514, 225] width 1029 height 451
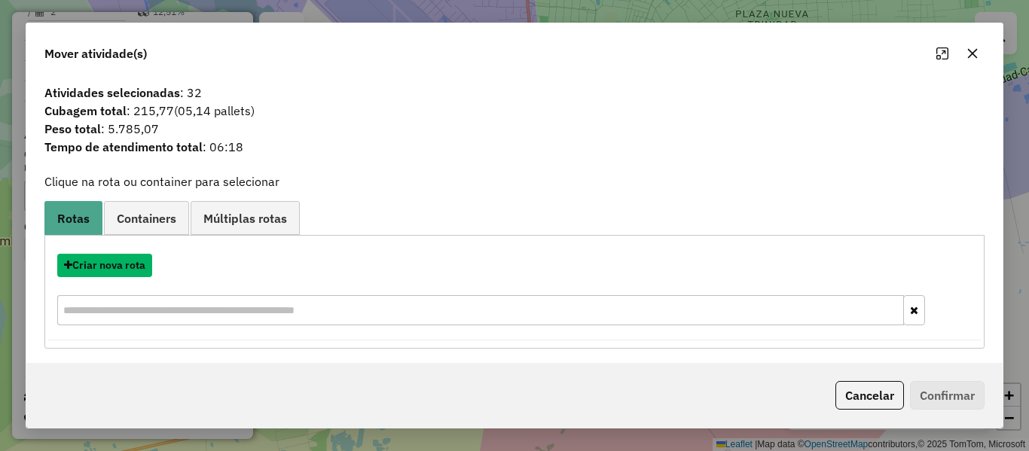
click at [145, 262] on button "Criar nova rota" at bounding box center [104, 265] width 95 height 23
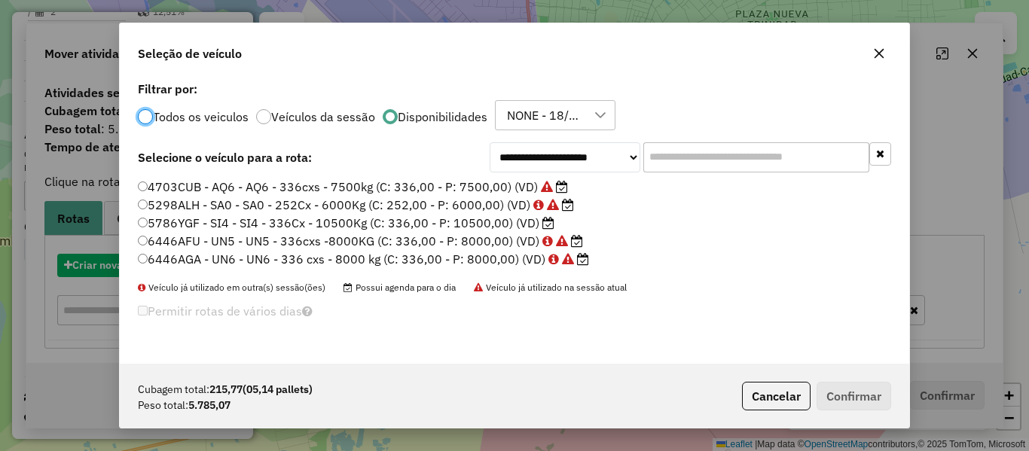
scroll to position [8, 5]
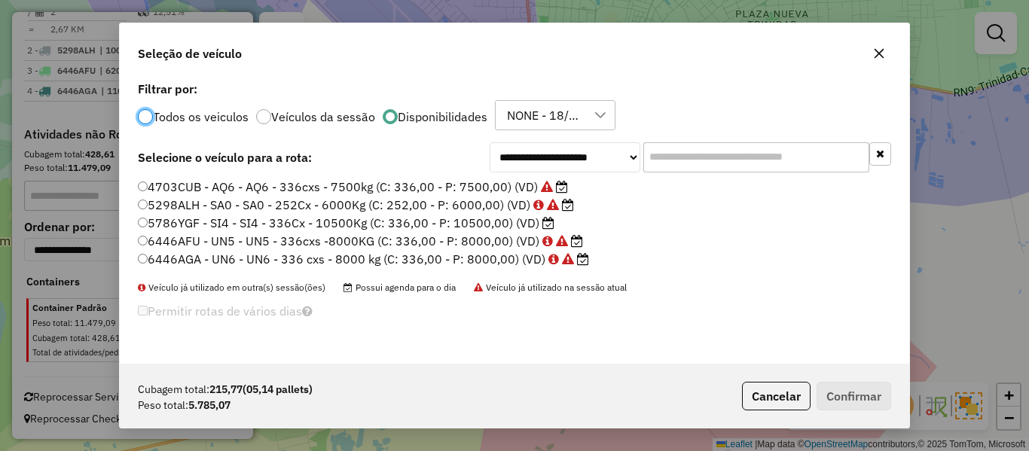
click at [663, 154] on input "text" at bounding box center [756, 157] width 226 height 30
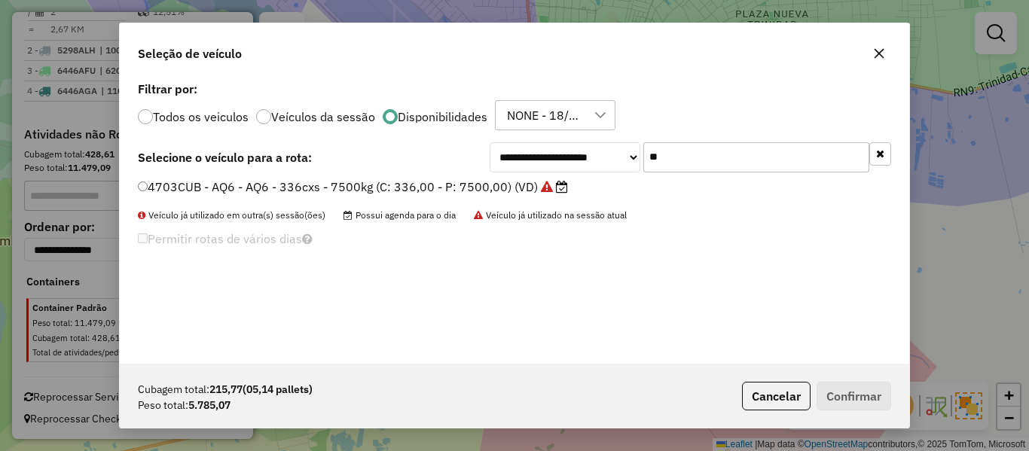
type input "**"
click at [520, 182] on label "4703CUB - AQ6 - AQ6 - 336cxs - 7500kg (C: 336,00 - P: 7500,00) (VD)" at bounding box center [353, 187] width 430 height 18
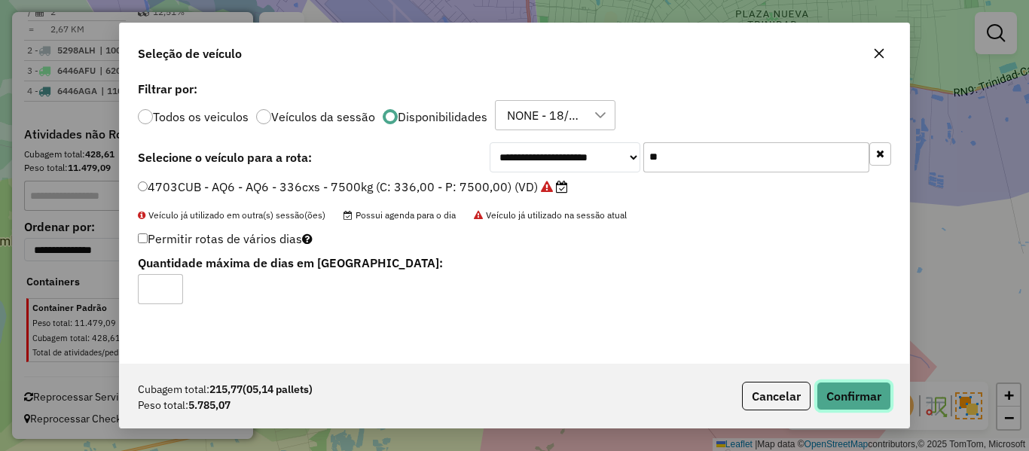
click at [854, 399] on button "Confirmar" at bounding box center [854, 396] width 75 height 29
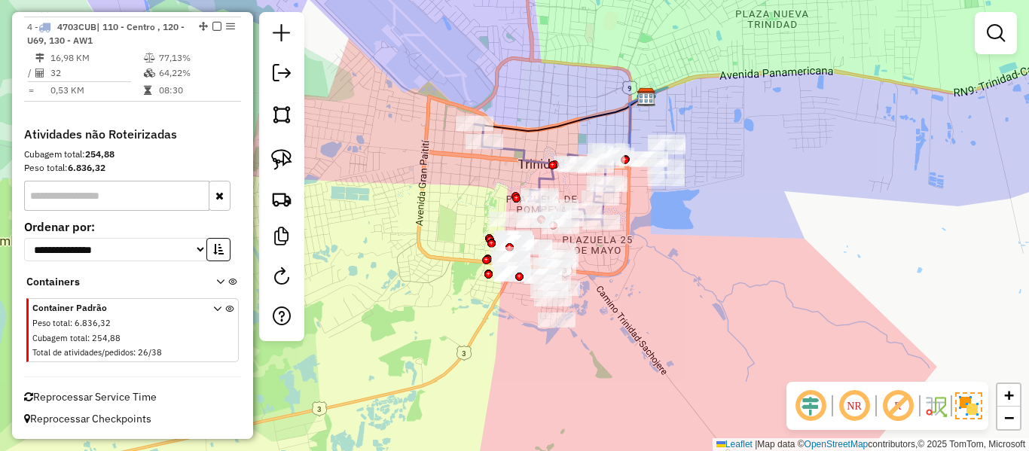
scroll to position [610, 0]
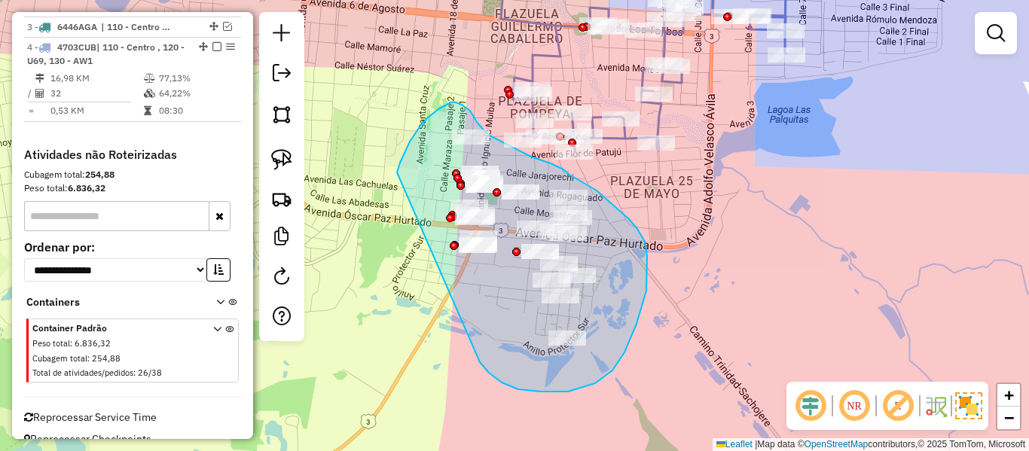
drag, startPoint x: 489, startPoint y: 373, endPoint x: 473, endPoint y: 211, distance: 162.7
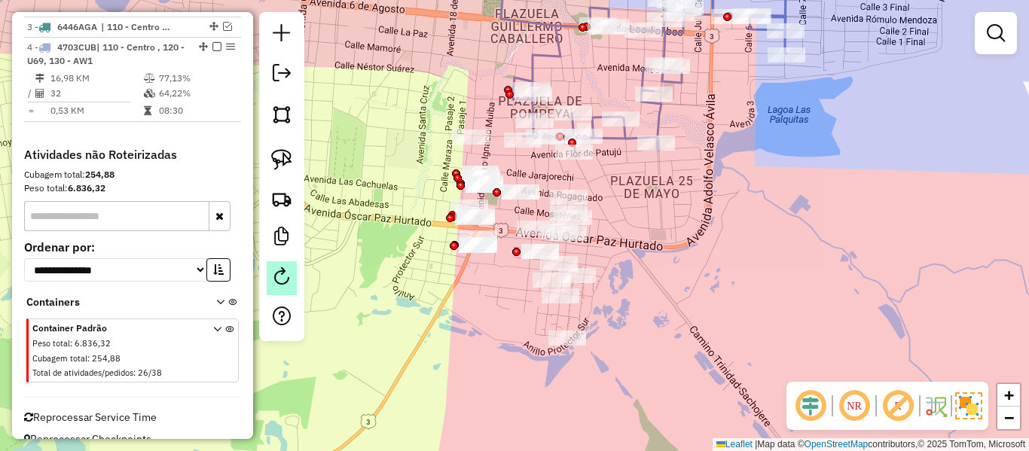
click at [295, 272] on link at bounding box center [282, 278] width 30 height 34
select select "*"
select select "**********"
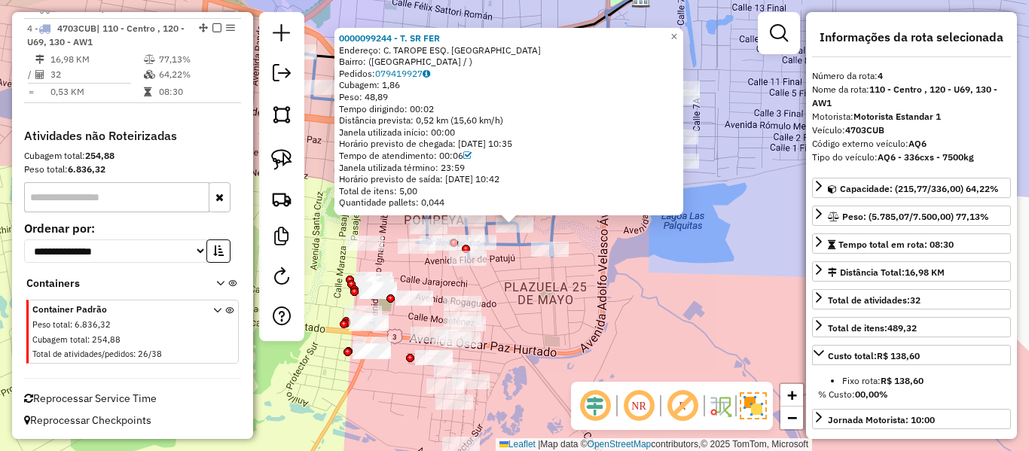
scroll to position [630, 0]
click at [212, 25] on em at bounding box center [216, 26] width 9 height 9
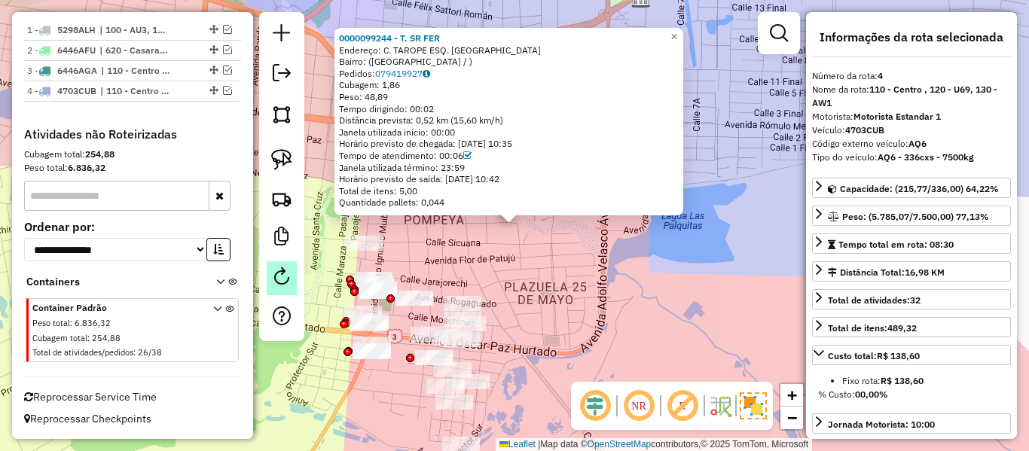
click at [292, 289] on link at bounding box center [282, 278] width 30 height 34
select select "*"
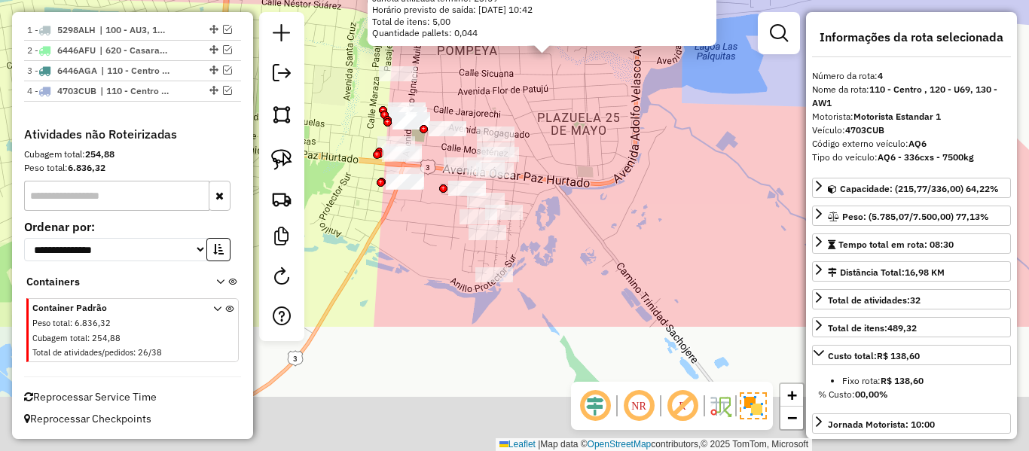
drag, startPoint x: 602, startPoint y: 158, endPoint x: 602, endPoint y: 144, distance: 14.3
click at [602, 144] on div "0000099244 - T. SR FER Endereço: C. TAROPE ESQ. LAS GARZAS Bairro: (Trinidad / …" at bounding box center [514, 225] width 1029 height 451
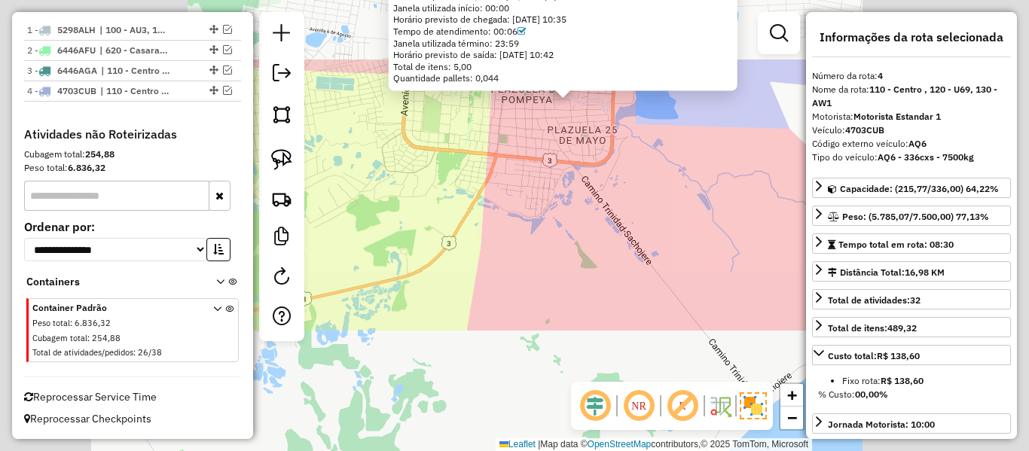
drag, startPoint x: 596, startPoint y: 252, endPoint x: 554, endPoint y: 285, distance: 52.6
click at [596, 253] on div "0000099244 - T. SR FER Endereço: C. TAROPE ESQ. LAS GARZAS Bairro: (Trinidad / …" at bounding box center [514, 225] width 1029 height 451
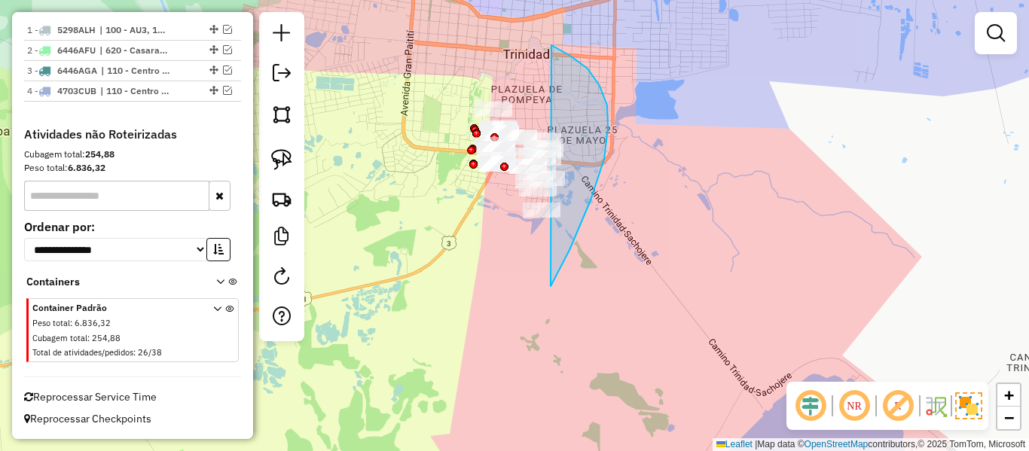
drag, startPoint x: 551, startPoint y: 286, endPoint x: 453, endPoint y: 241, distance: 107.8
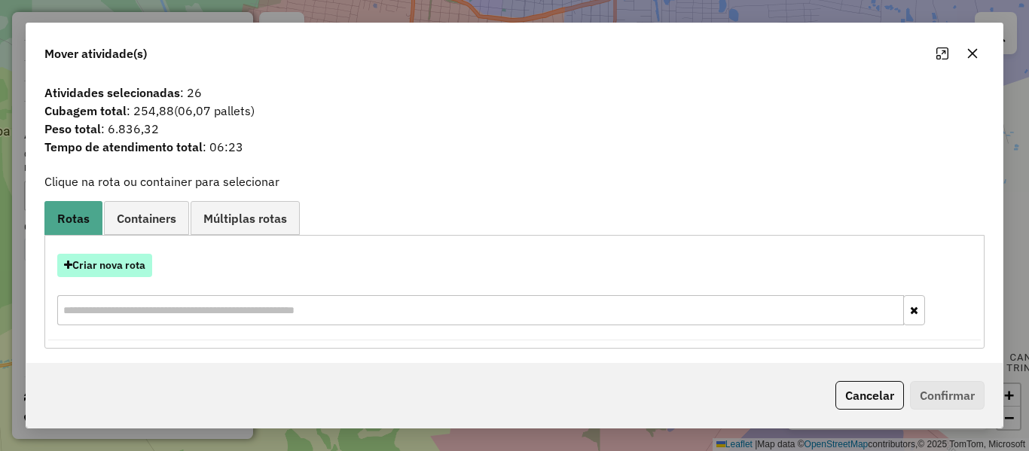
drag, startPoint x: 160, startPoint y: 257, endPoint x: 139, endPoint y: 263, distance: 21.9
click at [139, 263] on div "Criar nova rota" at bounding box center [514, 265] width 932 height 23
click at [139, 264] on button "Criar nova rota" at bounding box center [104, 265] width 95 height 23
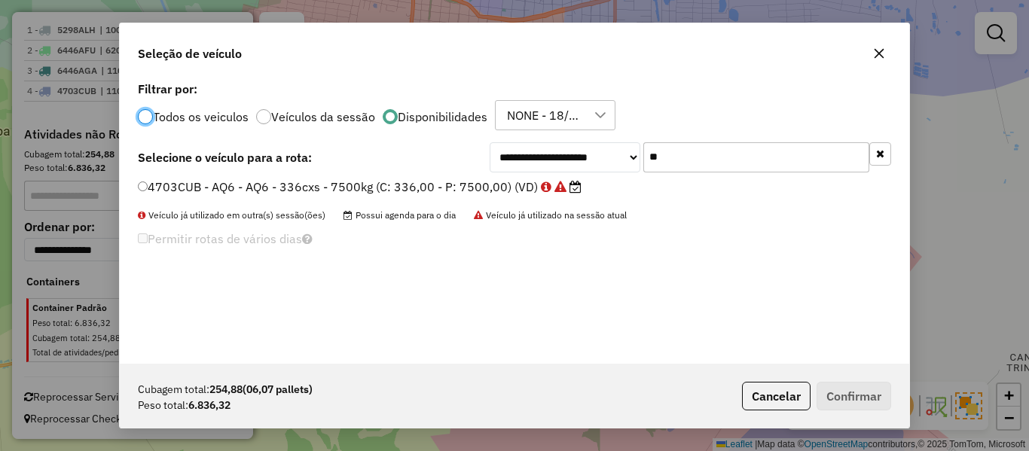
scroll to position [8, 5]
click at [658, 155] on input "**" at bounding box center [756, 157] width 226 height 30
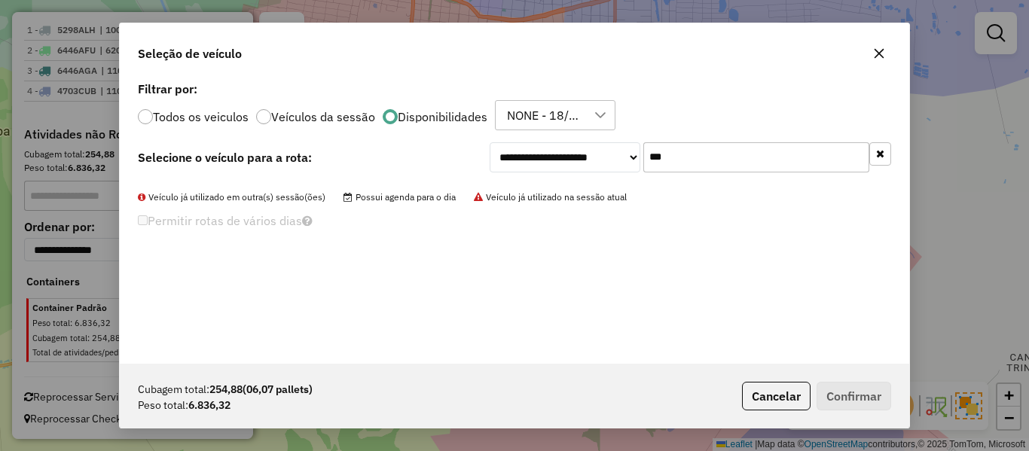
click at [681, 154] on input "***" at bounding box center [756, 157] width 226 height 30
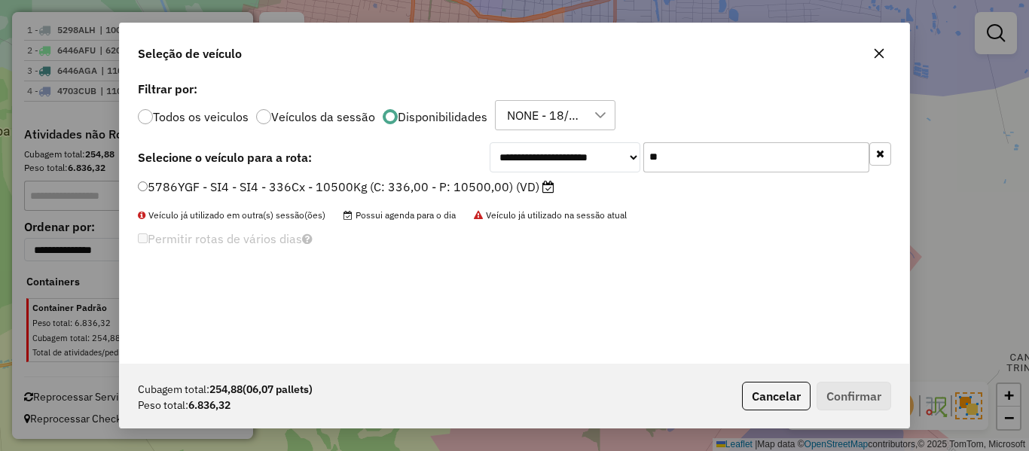
type input "**"
click at [532, 189] on label "5786YGF - SI4 - SI4 - 336Cx - 10500Kg (C: 336,00 - P: 10500,00) (VD)" at bounding box center [346, 187] width 417 height 18
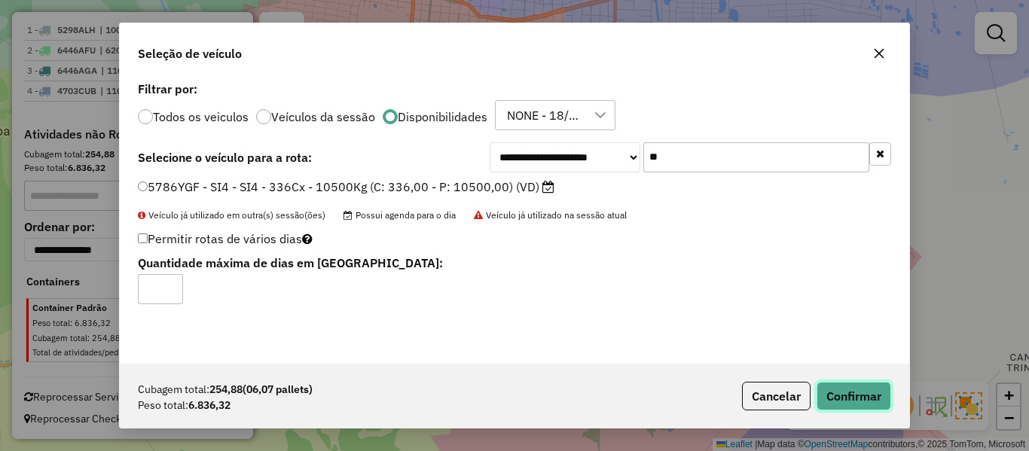
click at [860, 388] on button "Confirmar" at bounding box center [854, 396] width 75 height 29
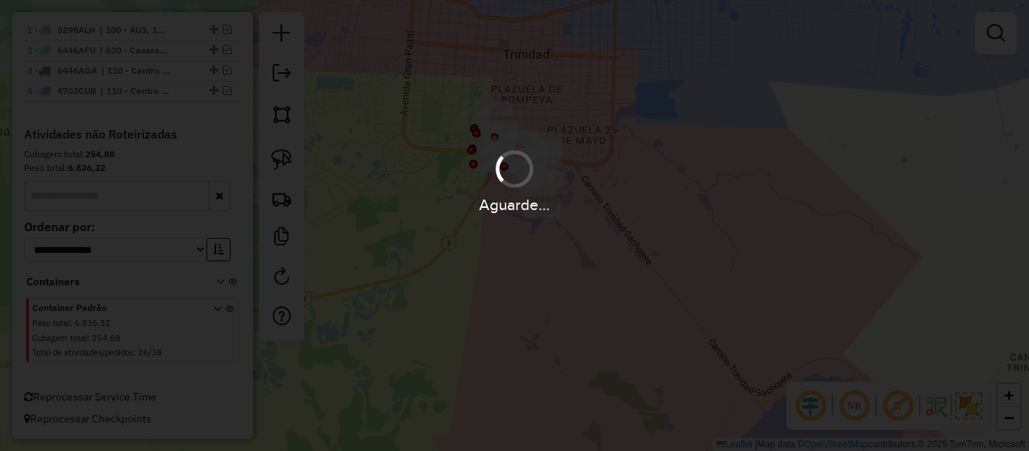
scroll to position [400, 0]
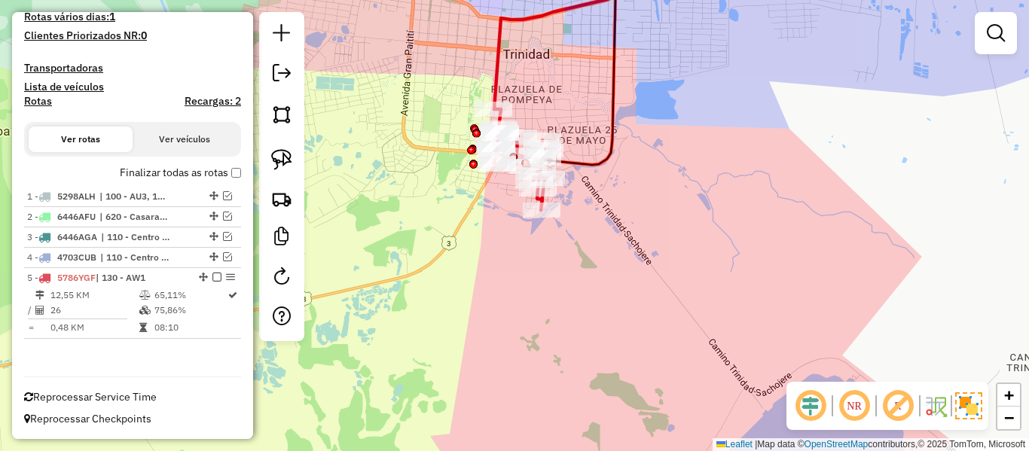
click at [603, 161] on icon at bounding box center [563, 75] width 136 height 179
select select "**********"
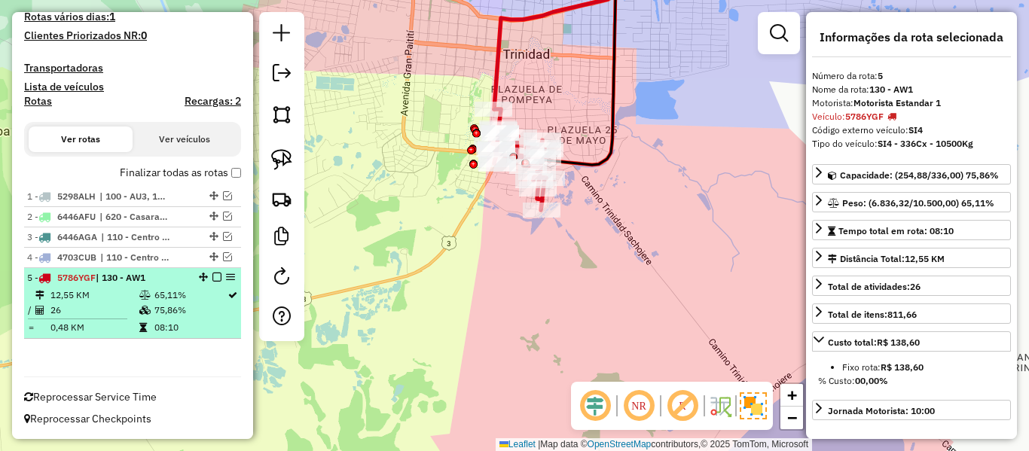
click at [212, 275] on em at bounding box center [216, 277] width 9 height 9
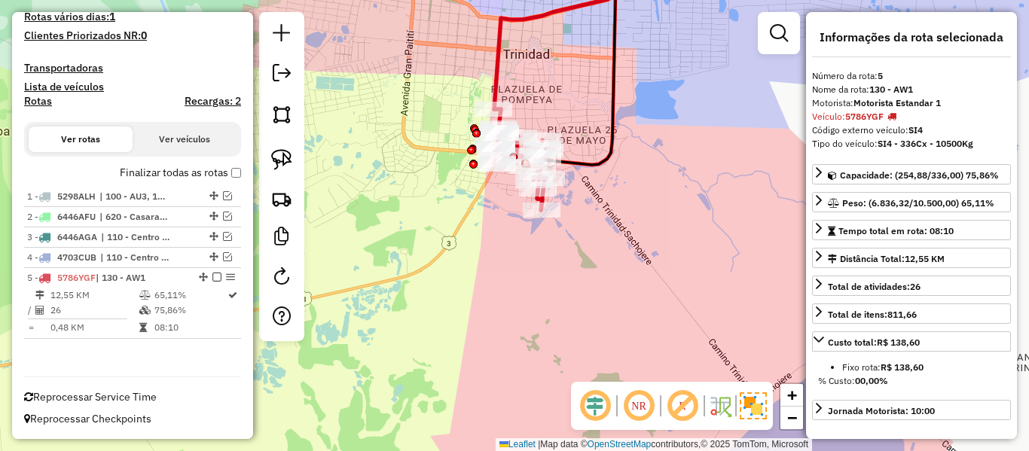
scroll to position [349, 0]
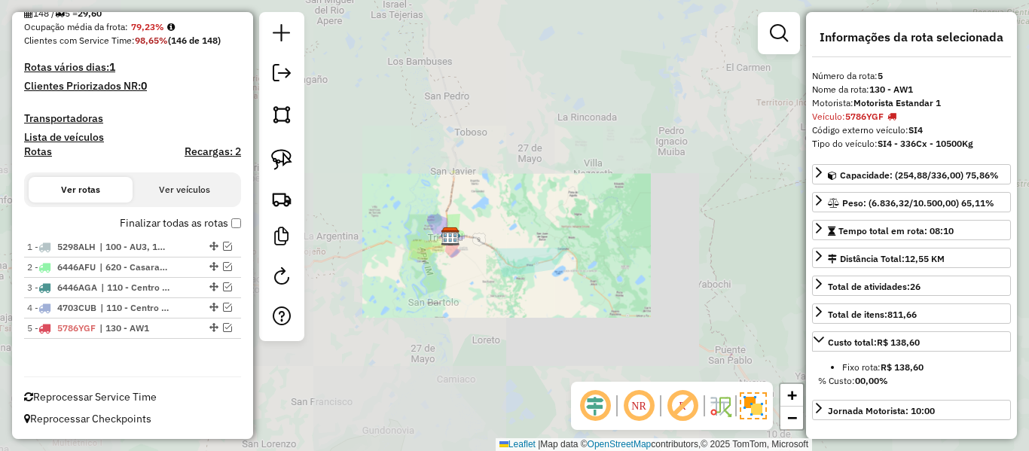
click at [182, 221] on label "Finalizar todas as rotas" at bounding box center [180, 223] width 121 height 16
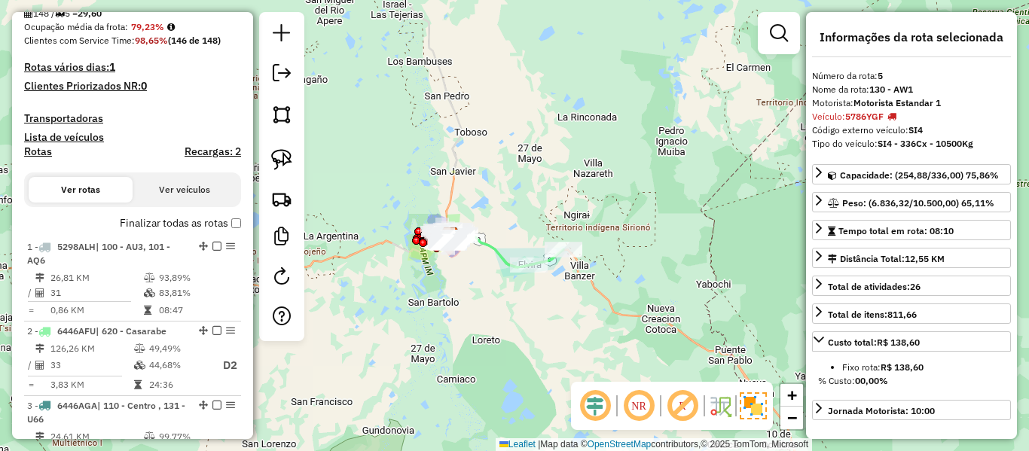
click at [35, 154] on h4 "Rotas" at bounding box center [38, 151] width 28 height 13
select select
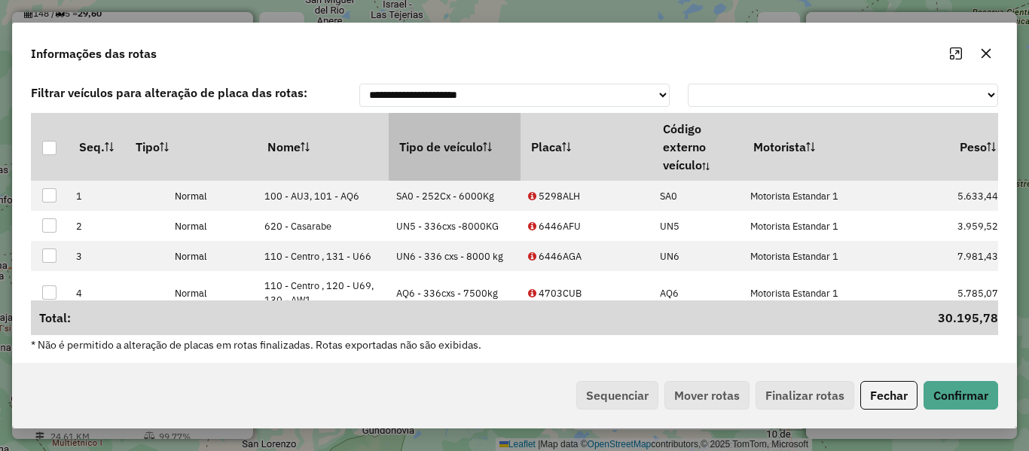
click at [448, 140] on th "Tipo de veículo" at bounding box center [455, 147] width 132 height 68
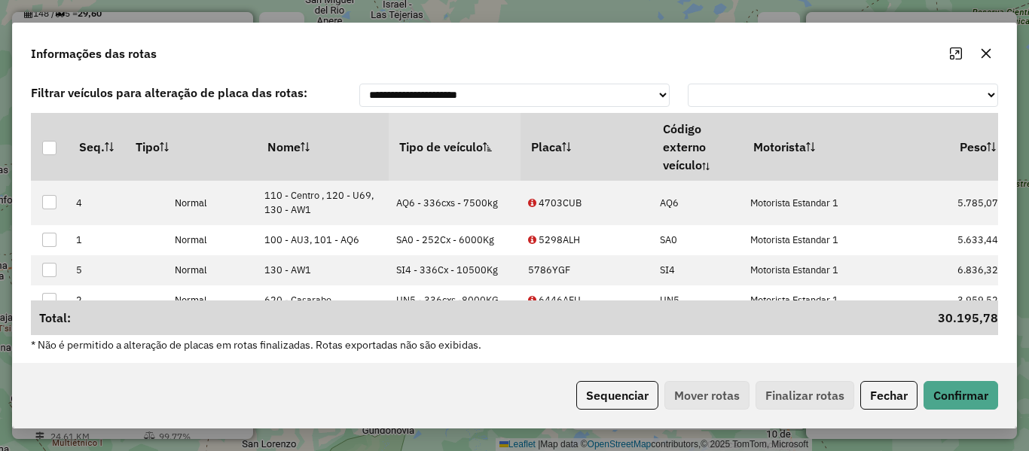
click at [638, 414] on div "Sequenciar Mover rotas Finalizar rotas Fechar Confirmar" at bounding box center [514, 395] width 1003 height 65
click at [628, 395] on button "Sequenciar" at bounding box center [617, 395] width 82 height 29
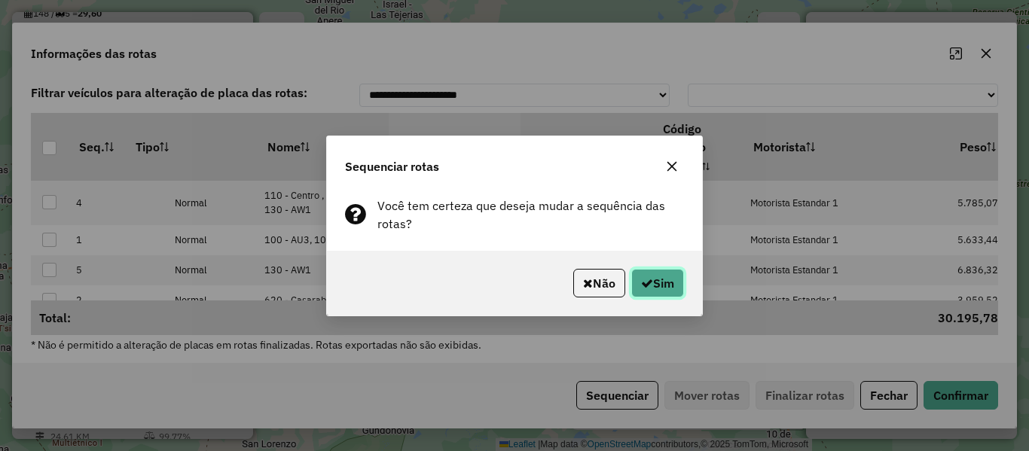
click at [644, 284] on icon "button" at bounding box center [647, 283] width 12 height 12
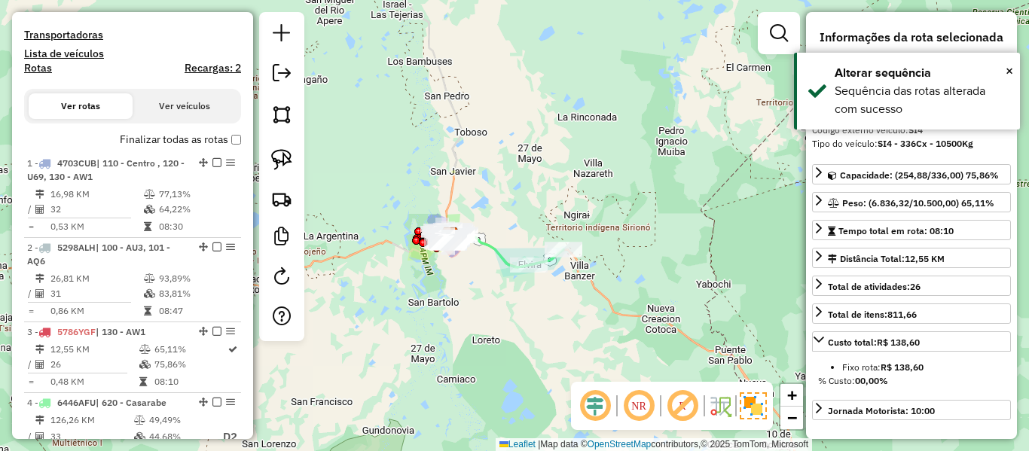
scroll to position [646, 0]
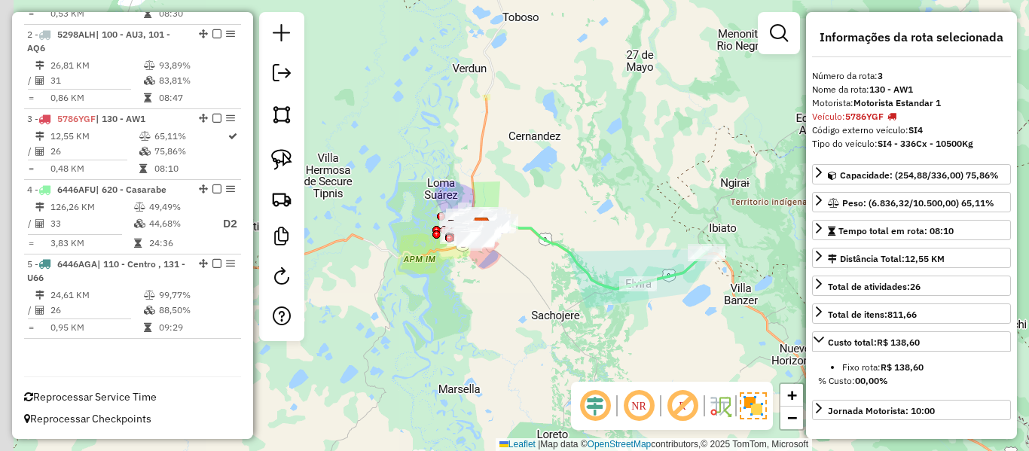
click at [459, 295] on div "Janela de atendimento Grade de atendimento Capacidade Transportadoras Veículos …" at bounding box center [514, 225] width 1029 height 451
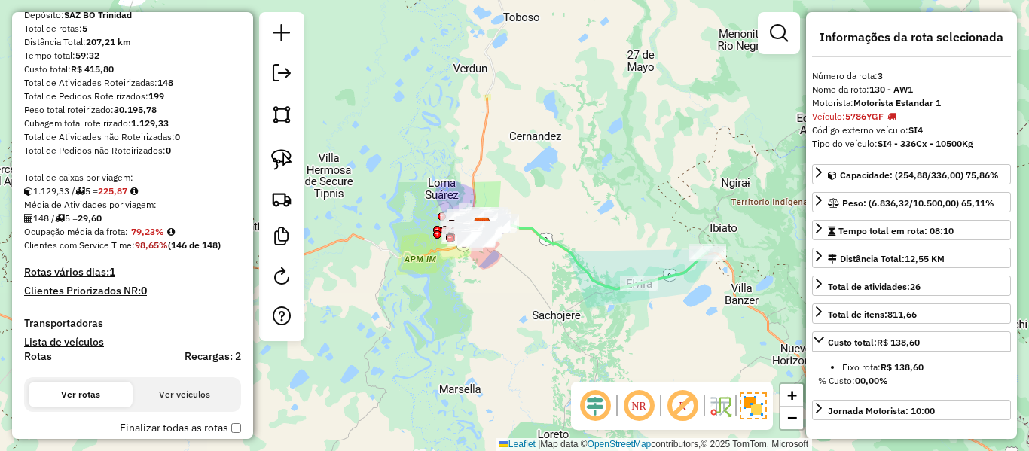
scroll to position [226, 0]
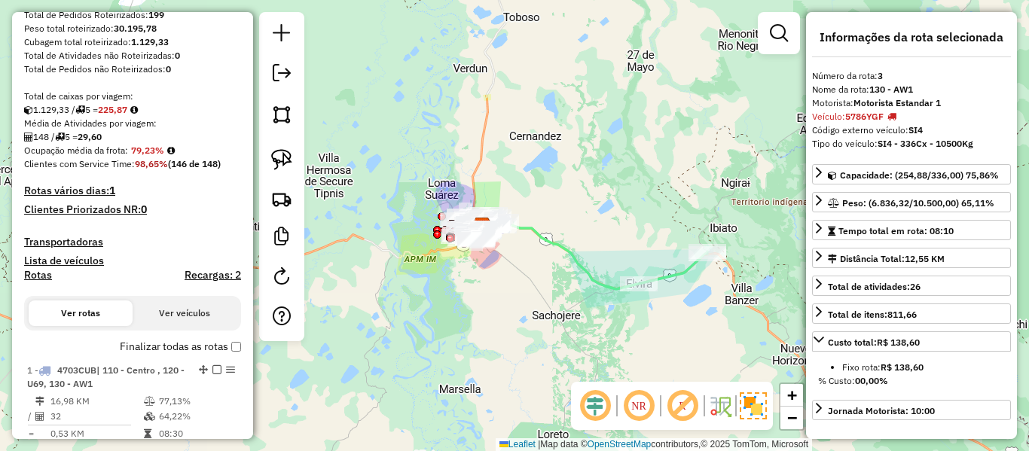
click at [178, 341] on label "Finalizar todas as rotas" at bounding box center [180, 347] width 121 height 16
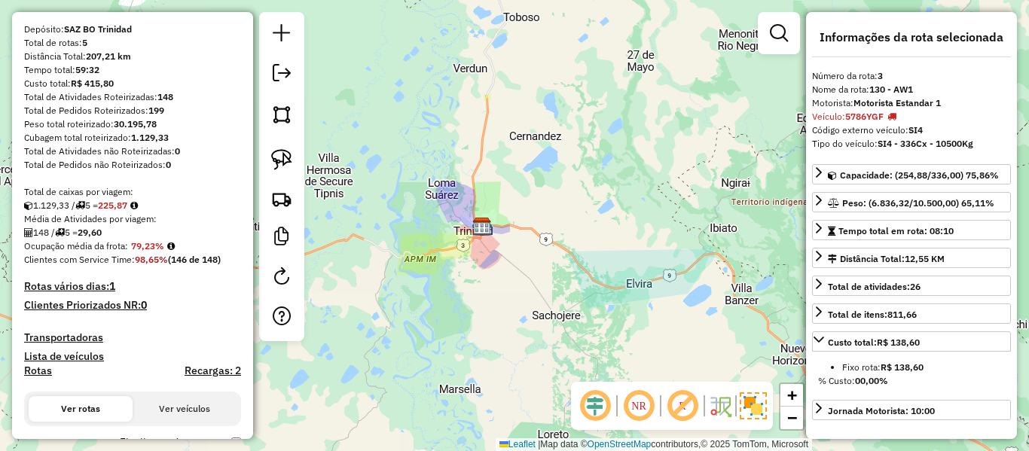
scroll to position [124, 0]
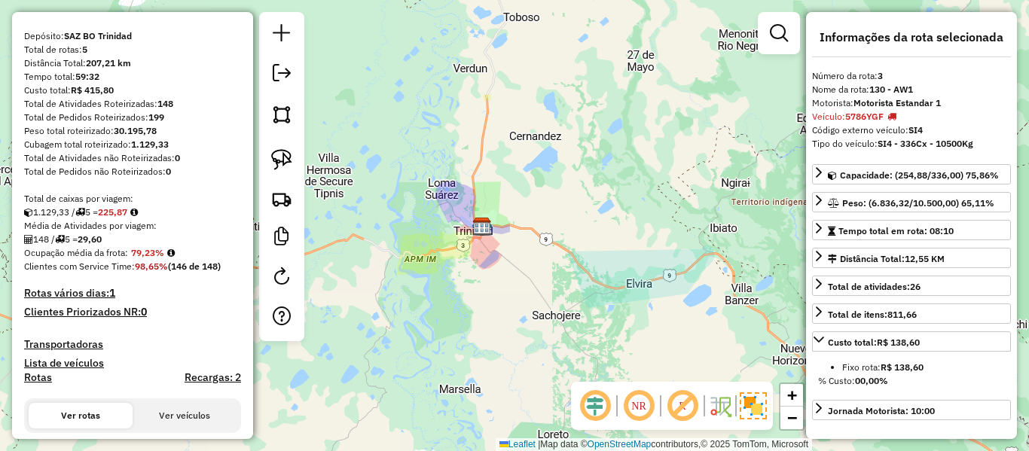
click at [539, 279] on div "Janela de atendimento Grade de atendimento Capacidade Transportadoras Veículos …" at bounding box center [514, 225] width 1029 height 451
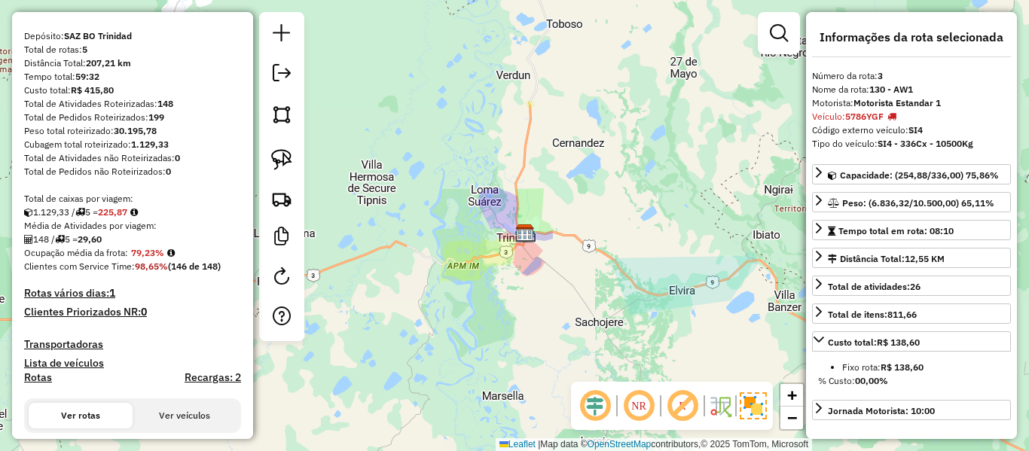
scroll to position [0, 0]
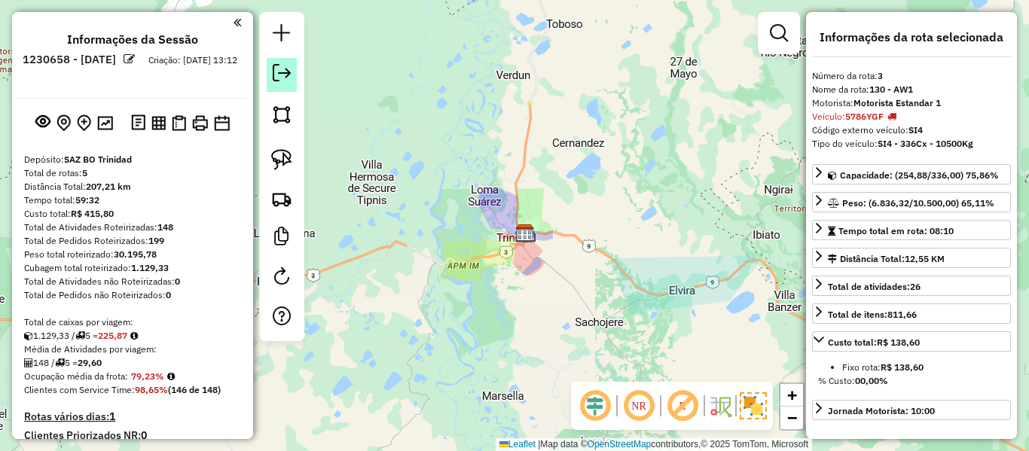
click at [288, 90] on link at bounding box center [282, 75] width 30 height 34
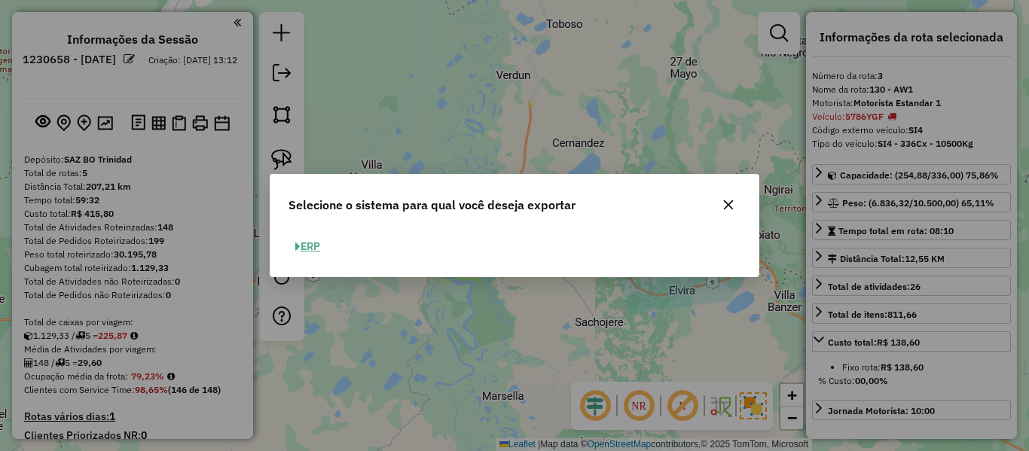
click at [303, 250] on button "ERP" at bounding box center [307, 246] width 38 height 23
select select "**"
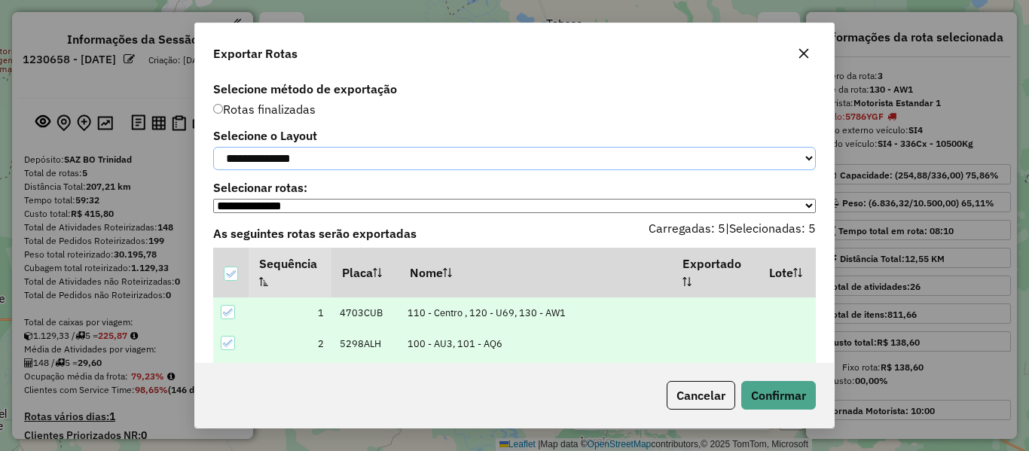
click at [344, 166] on select "**********" at bounding box center [514, 158] width 603 height 23
select select "*********"
click at [213, 147] on select "**********" at bounding box center [514, 158] width 603 height 23
click at [804, 404] on button "Confirmar" at bounding box center [778, 395] width 75 height 29
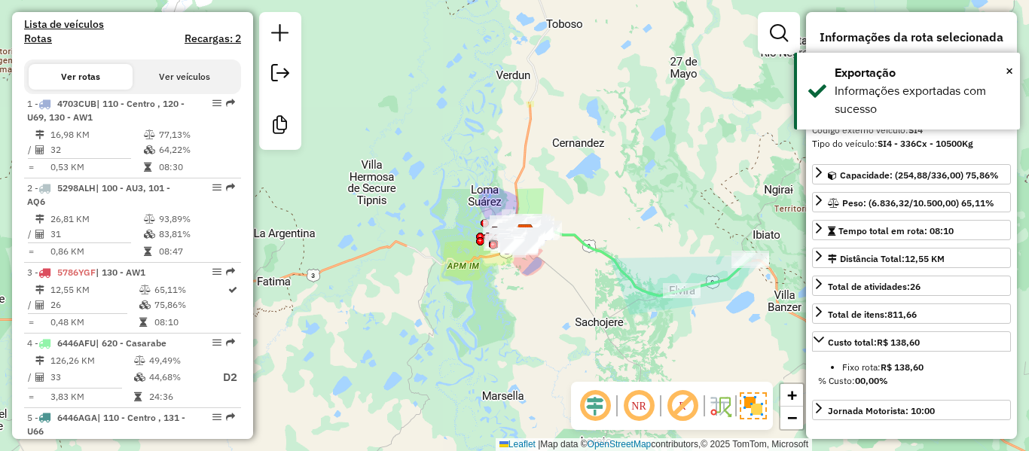
scroll to position [582, 0]
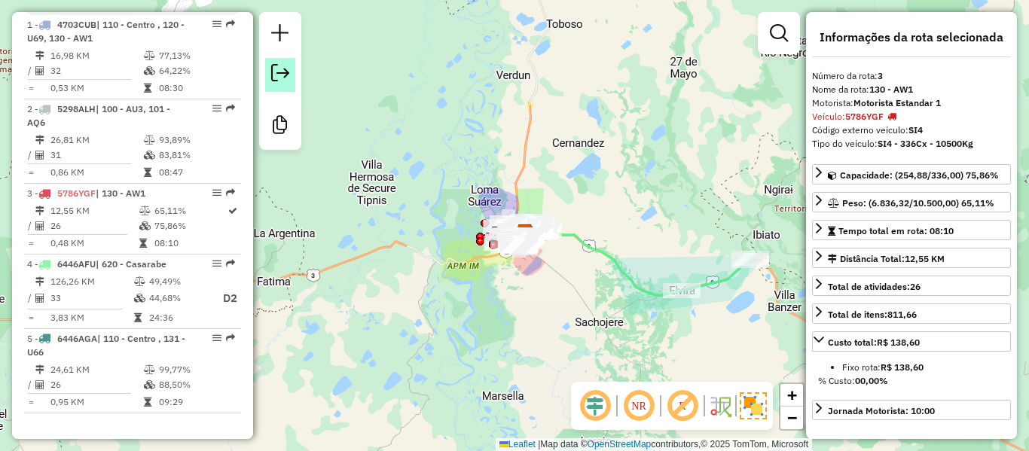
click at [284, 74] on em at bounding box center [280, 73] width 18 height 18
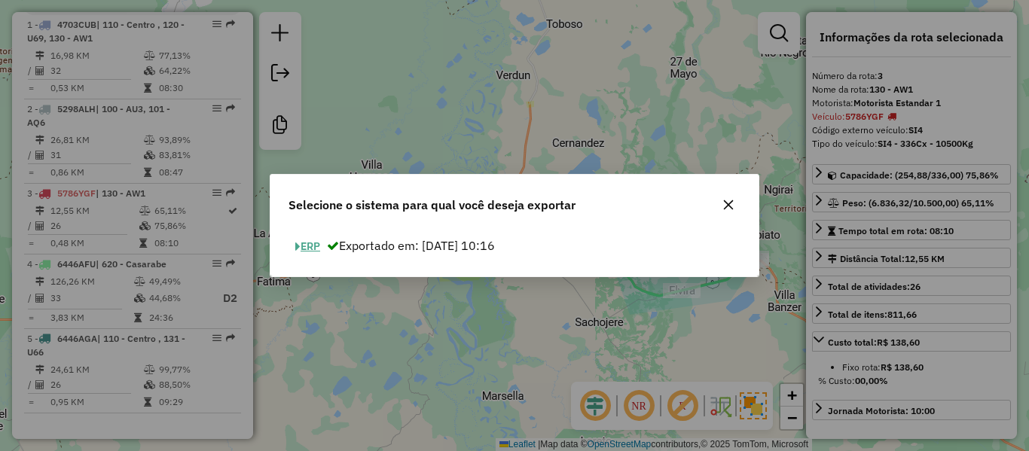
click at [316, 240] on button "ERP" at bounding box center [307, 246] width 38 height 23
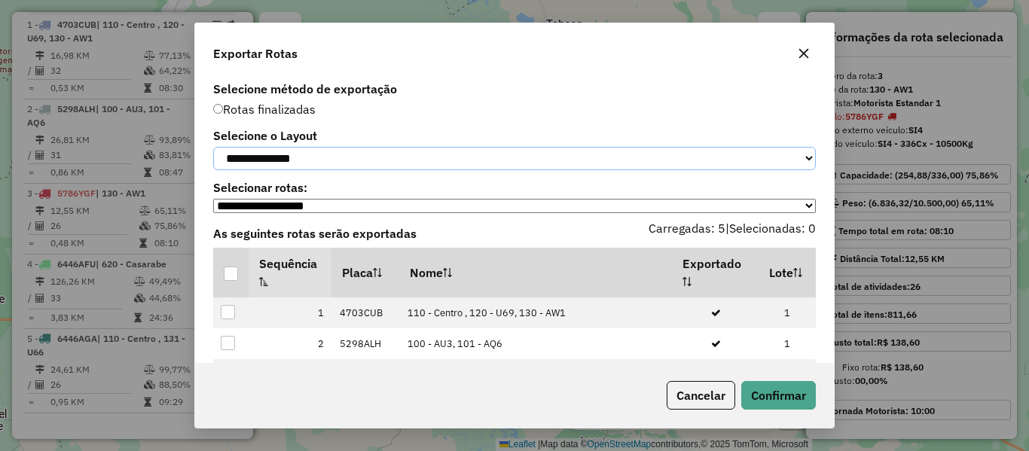
click at [333, 160] on select "**********" at bounding box center [514, 158] width 603 height 23
select select "*********"
click at [213, 147] on select "**********" at bounding box center [514, 158] width 603 height 23
click at [235, 281] on div at bounding box center [231, 274] width 14 height 14
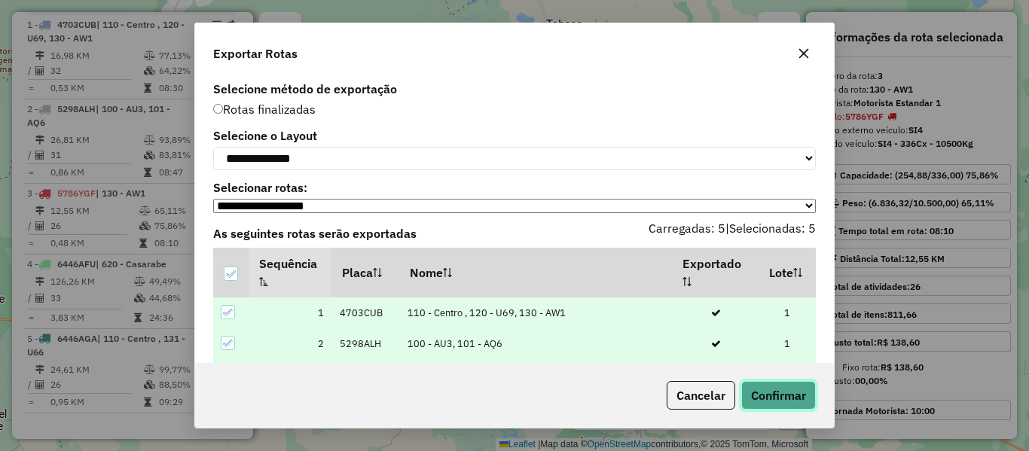
click at [767, 385] on button "Confirmar" at bounding box center [778, 395] width 75 height 29
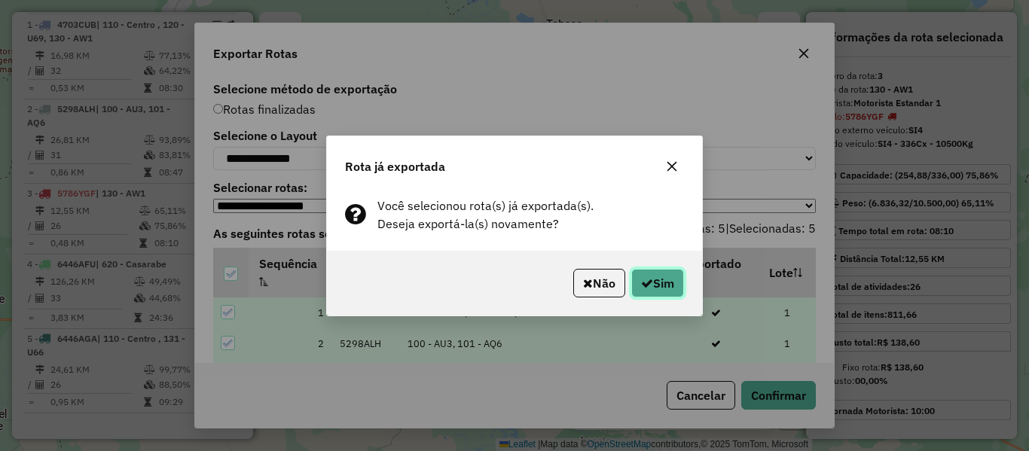
click at [657, 289] on button "Sim" at bounding box center [657, 283] width 53 height 29
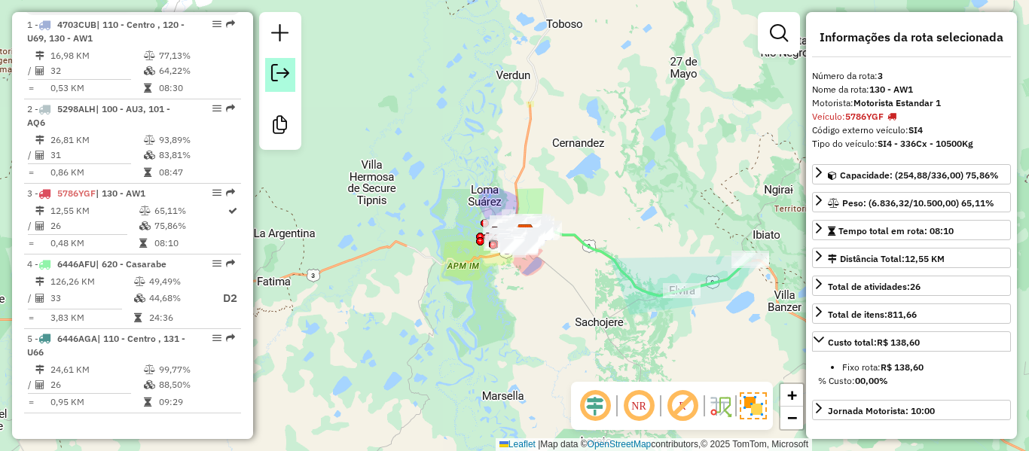
click at [270, 74] on link at bounding box center [280, 75] width 30 height 34
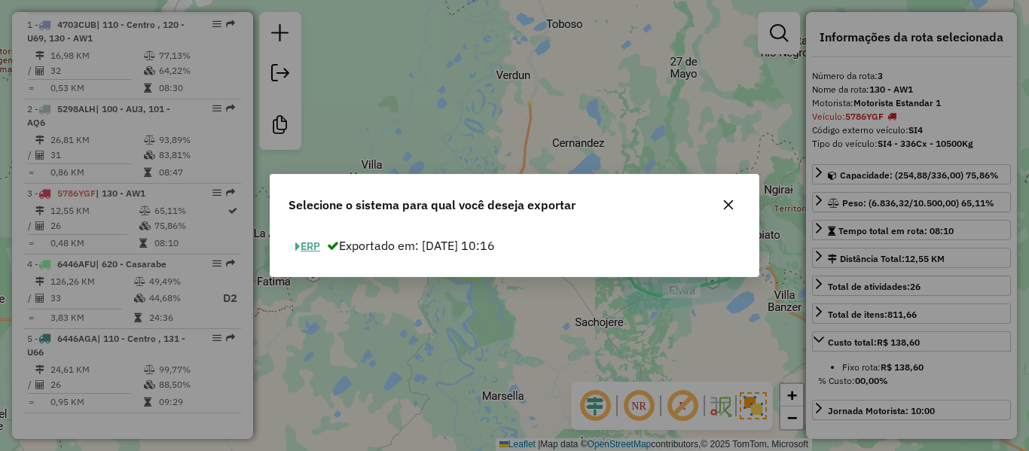
click at [316, 248] on button "ERP" at bounding box center [307, 246] width 38 height 23
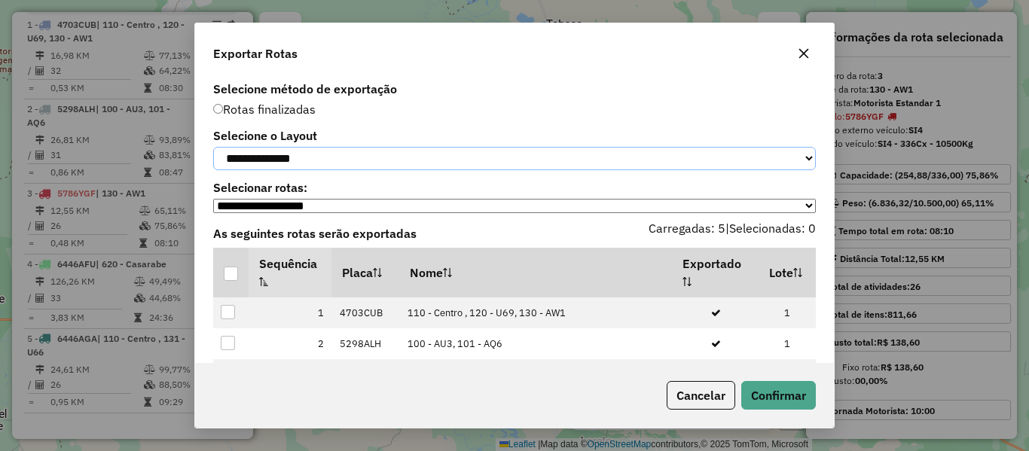
click at [359, 147] on select "**********" at bounding box center [514, 158] width 603 height 23
select select "*********"
click at [213, 147] on select "**********" at bounding box center [514, 158] width 603 height 23
click at [234, 281] on div at bounding box center [231, 274] width 14 height 14
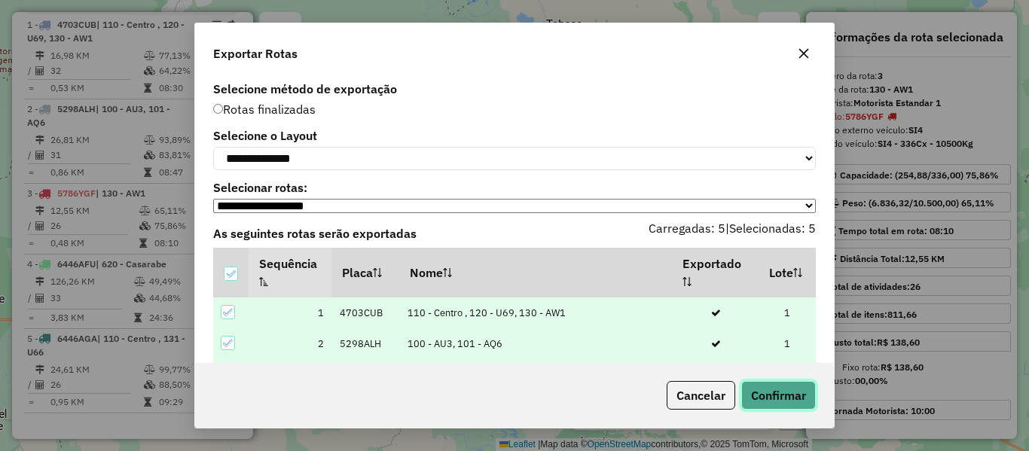
click at [764, 406] on button "Confirmar" at bounding box center [778, 395] width 75 height 29
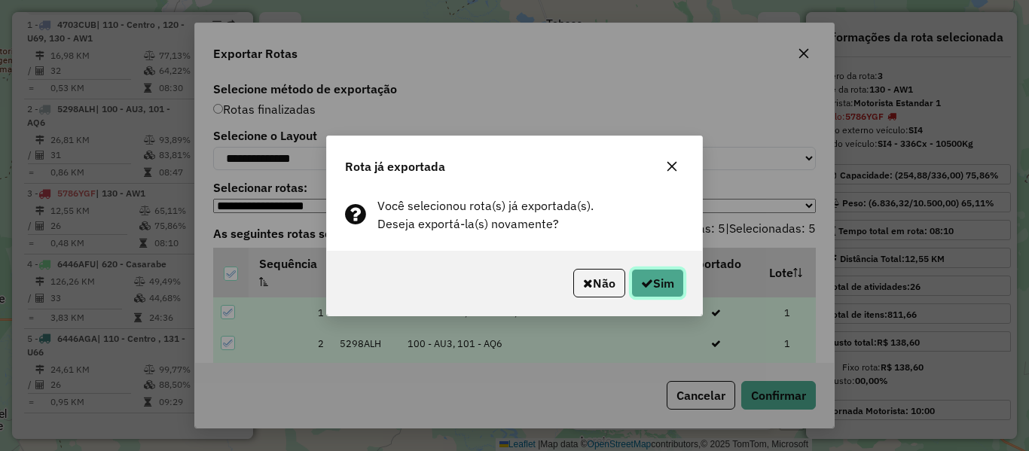
click at [663, 280] on button "Sim" at bounding box center [657, 283] width 53 height 29
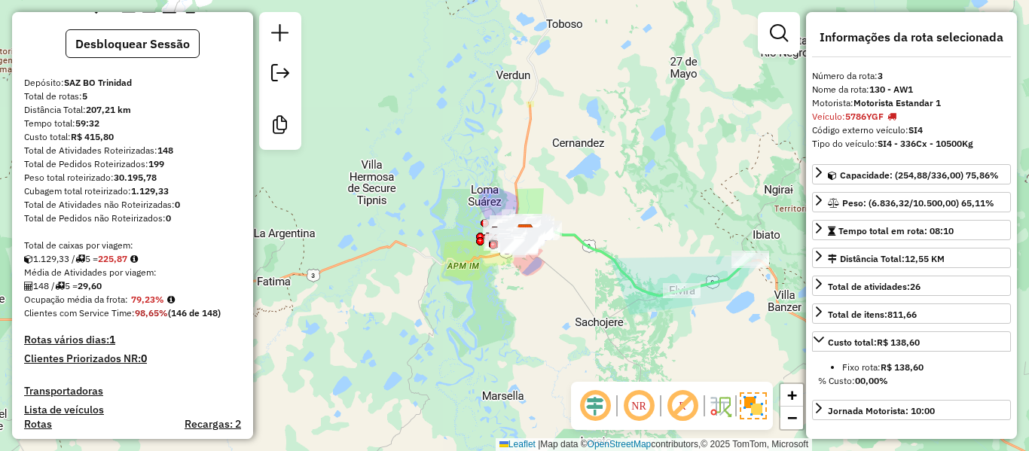
scroll to position [0, 0]
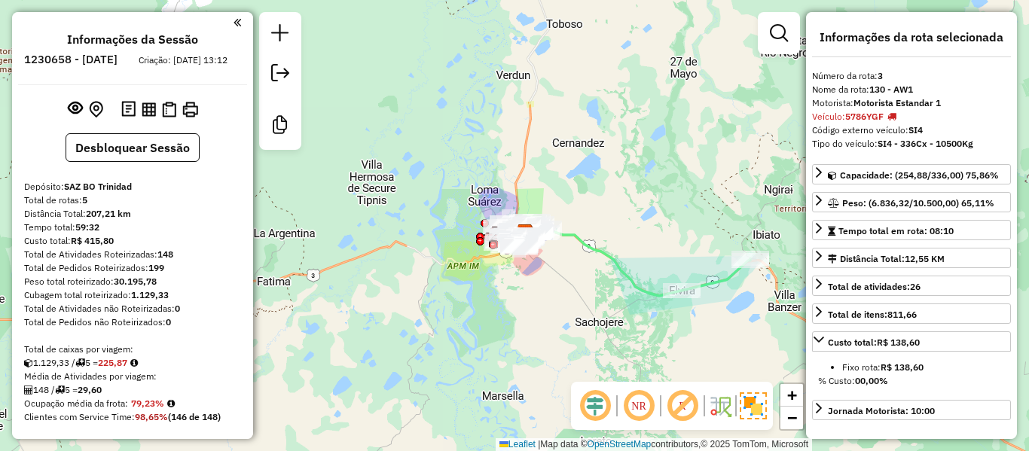
click at [118, 55] on h6 "1230658 - 18/08/2025" at bounding box center [70, 60] width 93 height 14
copy h6 "18"
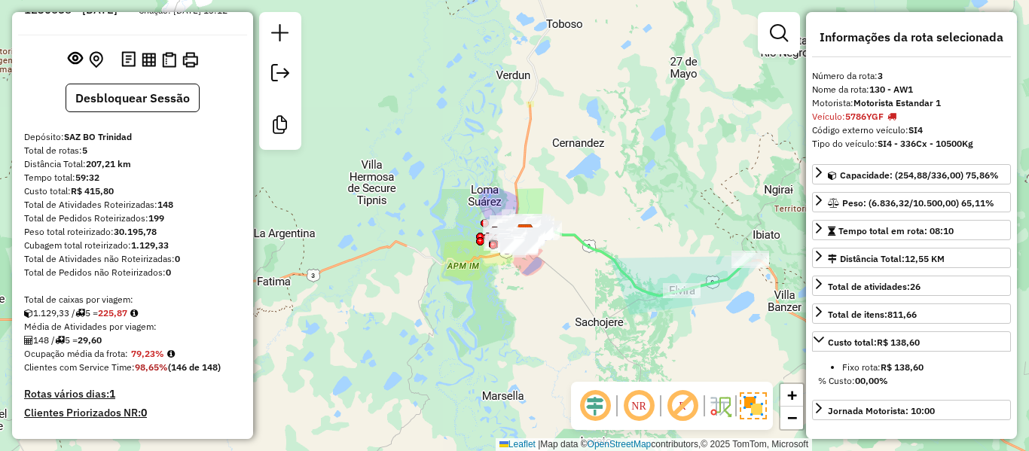
scroll to position [75, 0]
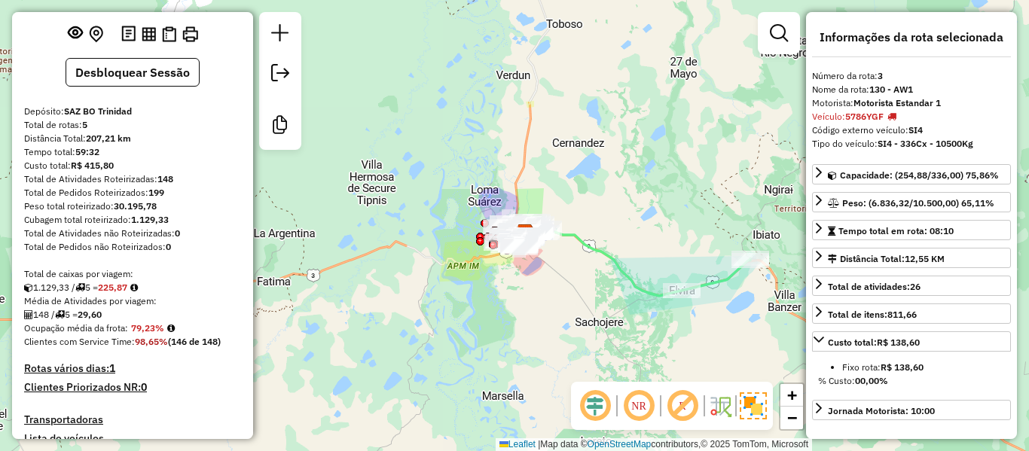
click at [146, 334] on strong "79,23%" at bounding box center [147, 327] width 33 height 11
copy strong "79,23"
click at [165, 185] on strong "148" at bounding box center [165, 178] width 16 height 11
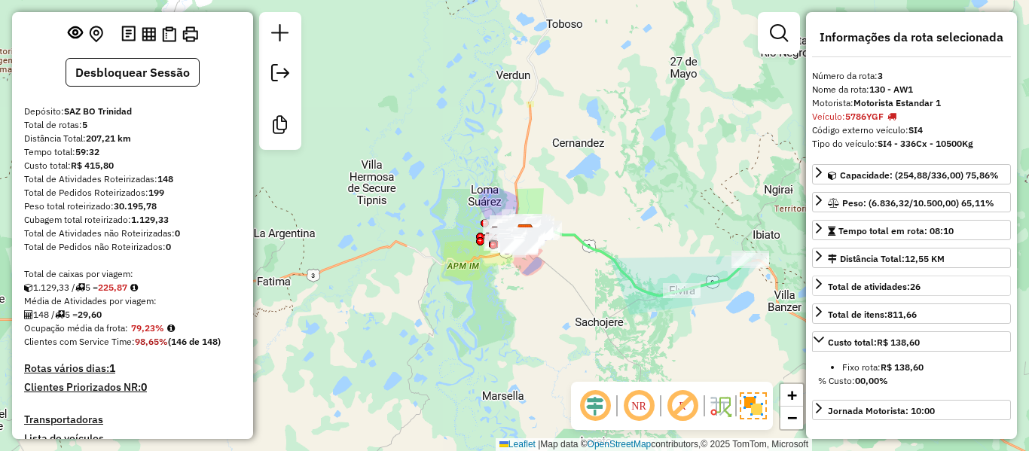
copy strong "148"
click at [98, 320] on strong "29,60" at bounding box center [90, 314] width 24 height 11
copy strong "29,60"
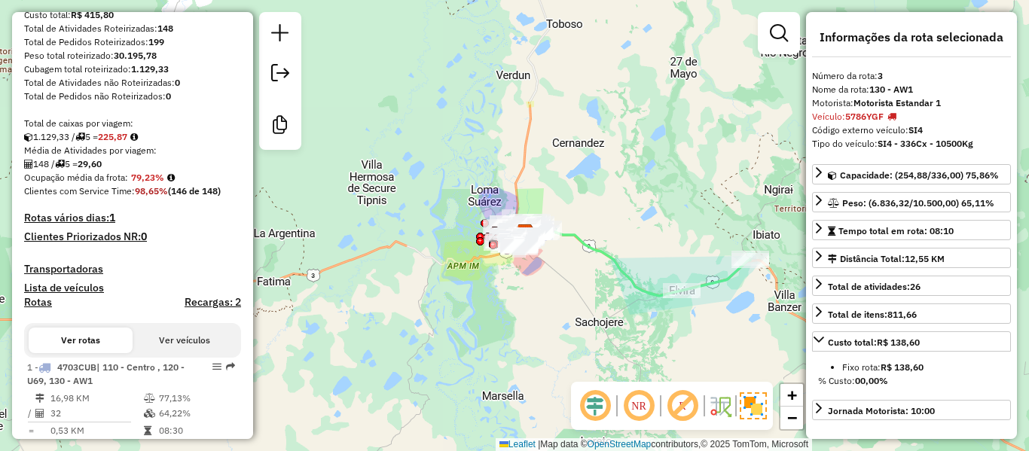
scroll to position [301, 0]
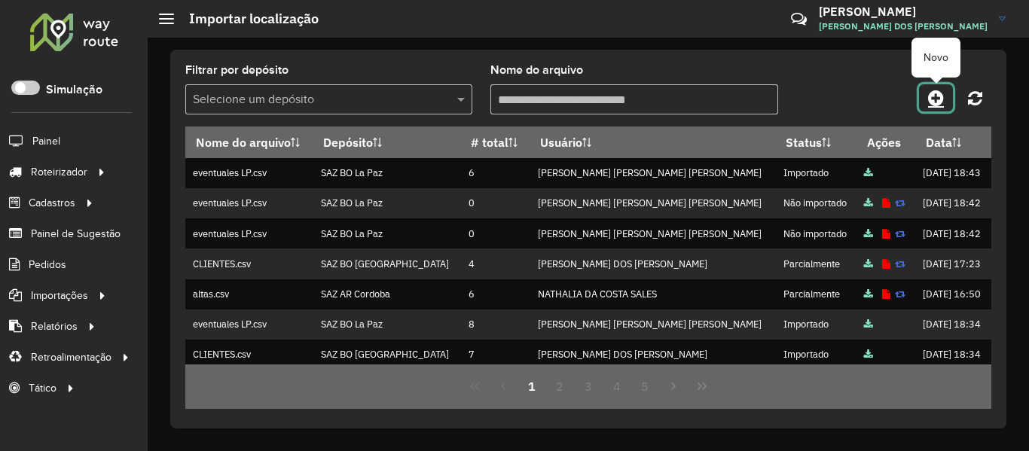
click at [934, 99] on icon at bounding box center [936, 98] width 16 height 18
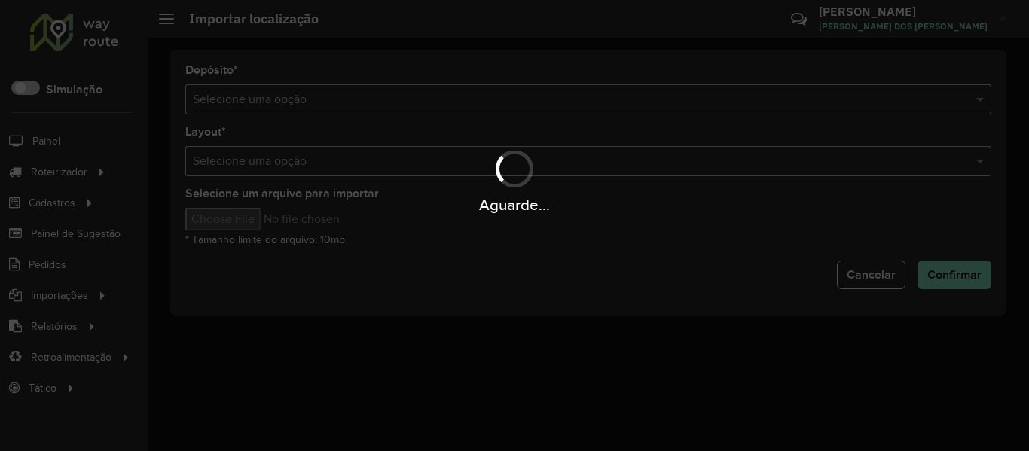
click at [812, 96] on div "Aguarde..." at bounding box center [514, 225] width 1029 height 451
click at [812, 96] on input "text" at bounding box center [573, 100] width 761 height 18
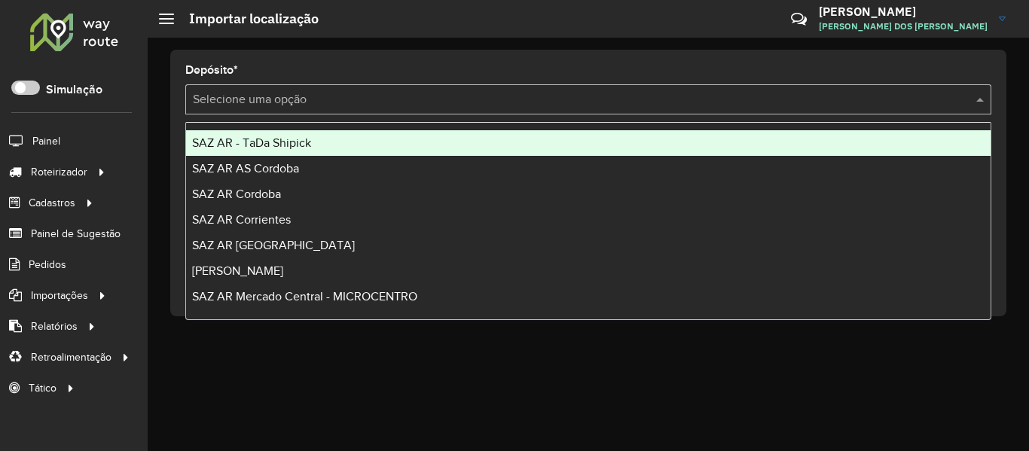
click at [812, 96] on input "text" at bounding box center [573, 100] width 761 height 18
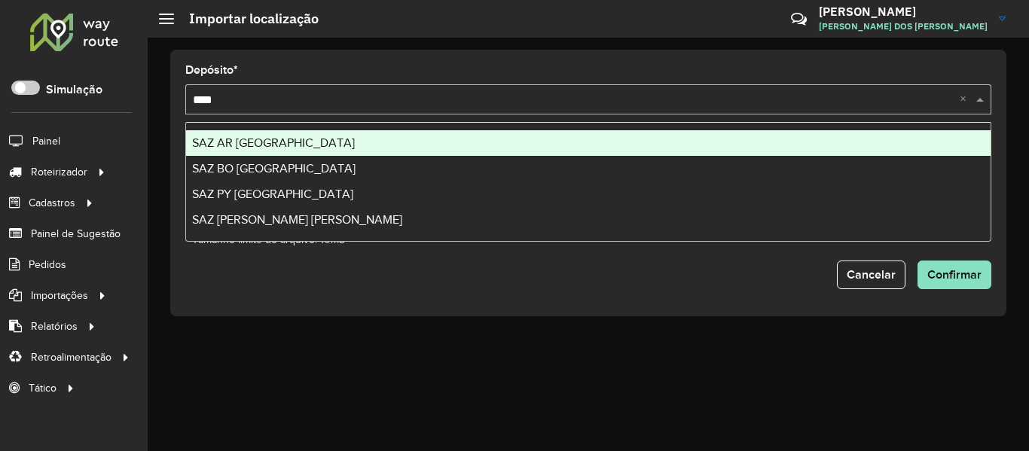
type input "*****"
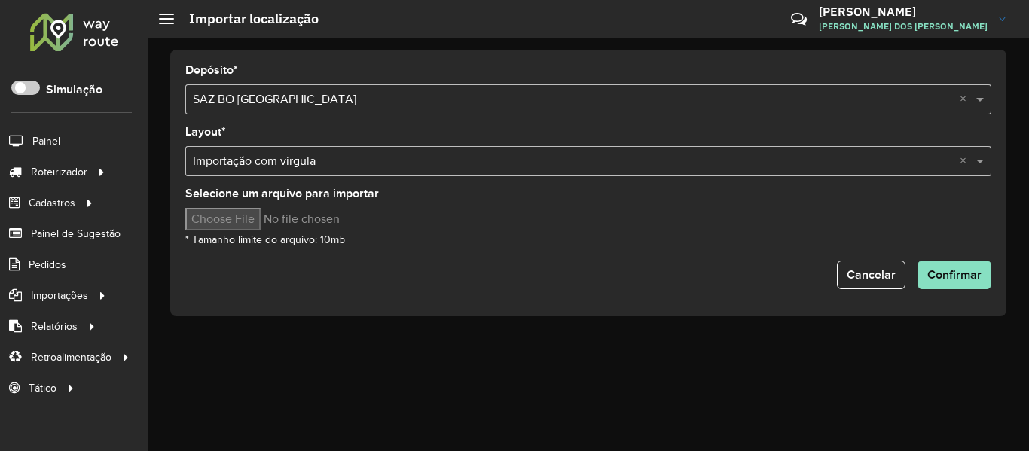
click at [263, 208] on input "Selecione um arquivo para importar" at bounding box center [313, 219] width 256 height 23
type input "**********"
click at [485, 244] on div "Selecione um arquivo para importar * Tamanho limite do arquivo: 10mb" at bounding box center [588, 218] width 806 height 60
click at [934, 279] on span "Confirmar" at bounding box center [954, 274] width 54 height 13
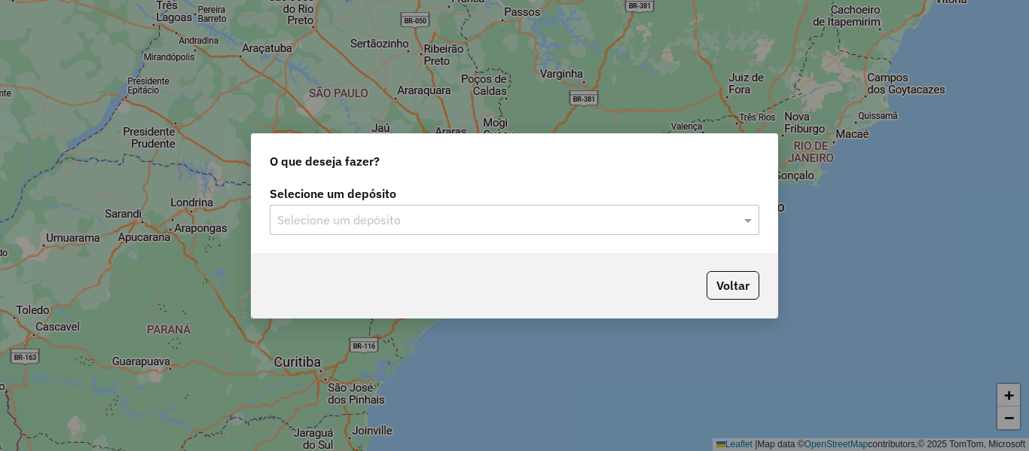
click at [533, 224] on input "text" at bounding box center [499, 221] width 444 height 18
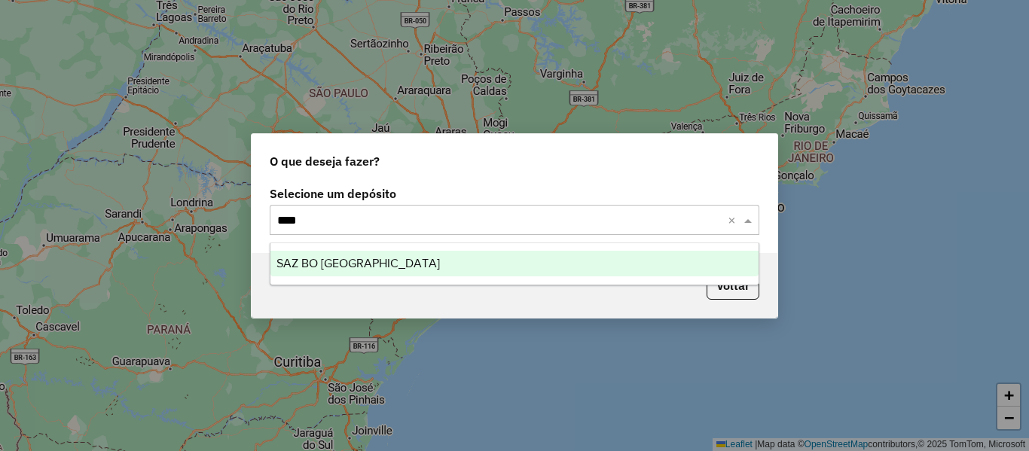
type input "*****"
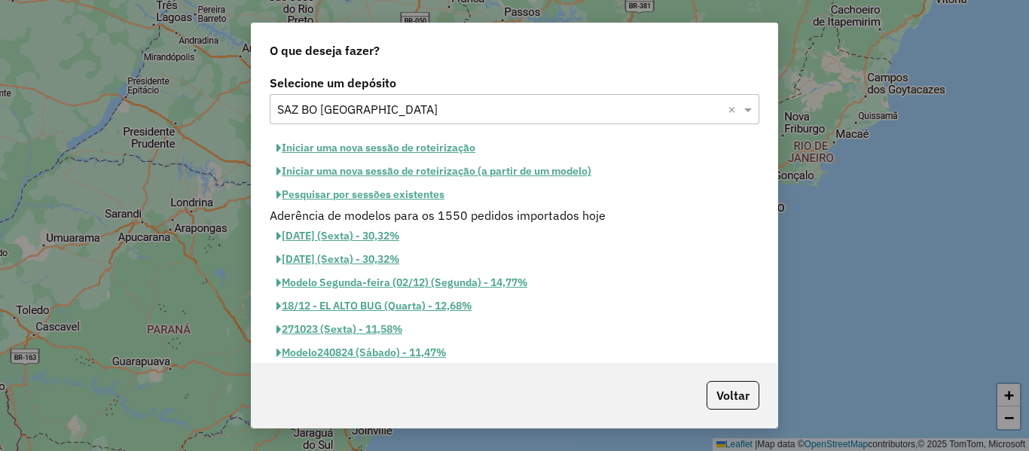
click at [432, 151] on button "Iniciar uma nova sessão de roteirização" at bounding box center [376, 147] width 212 height 23
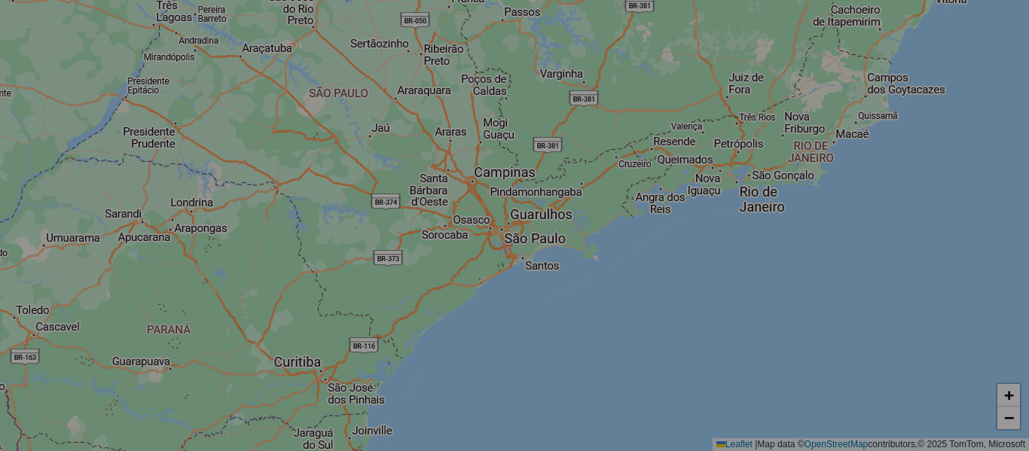
select select "*"
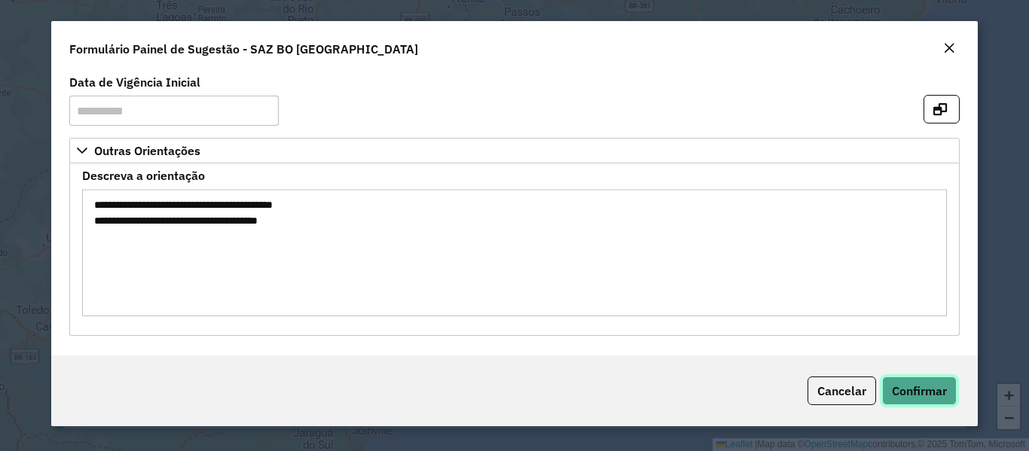
click at [894, 389] on span "Confirmar" at bounding box center [919, 390] width 55 height 15
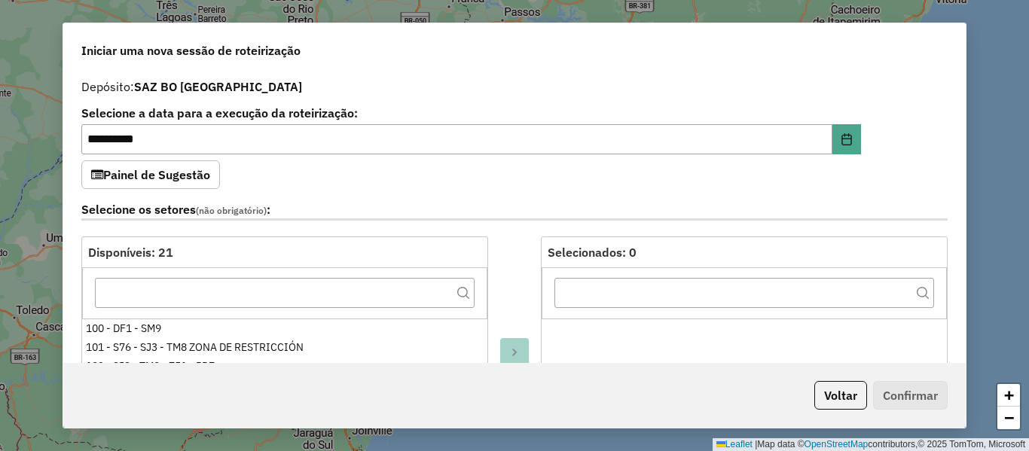
click at [514, 189] on div "Selecione os setores (não obrigatório) :" at bounding box center [514, 212] width 884 height 47
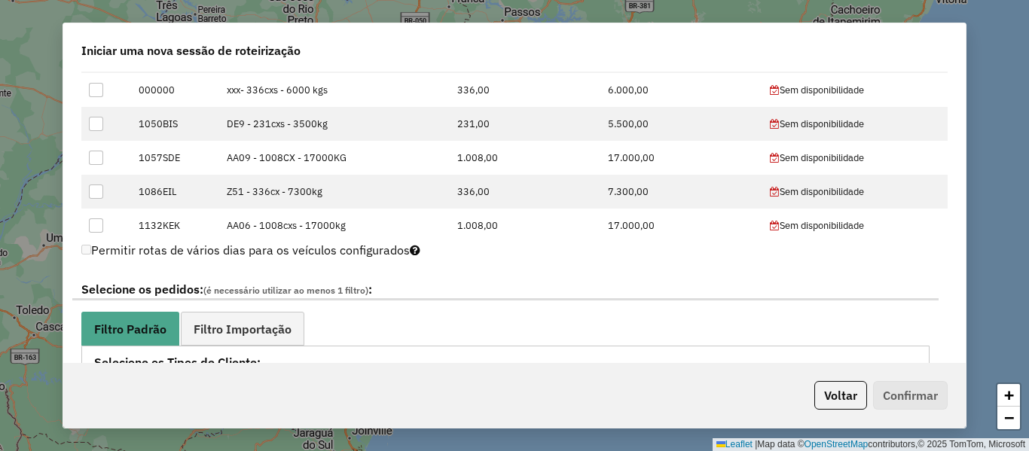
scroll to position [452, 0]
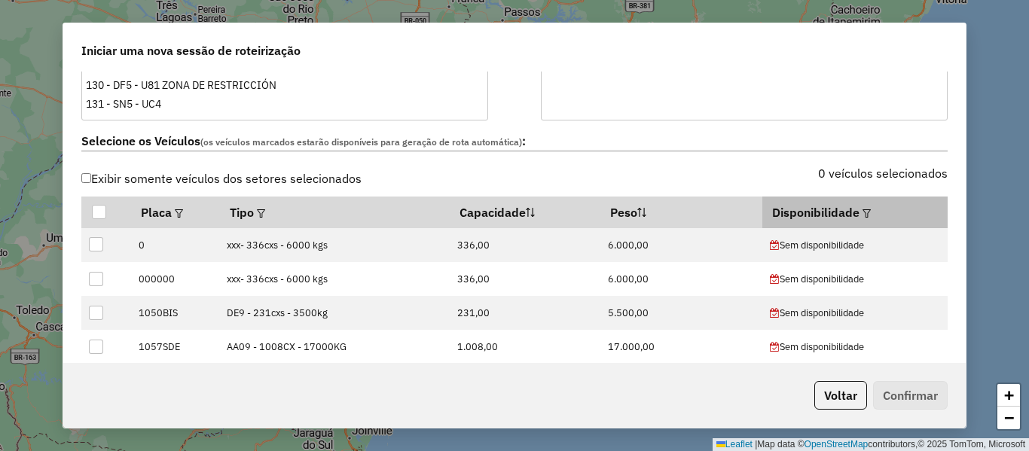
click at [862, 214] on em at bounding box center [866, 213] width 8 height 8
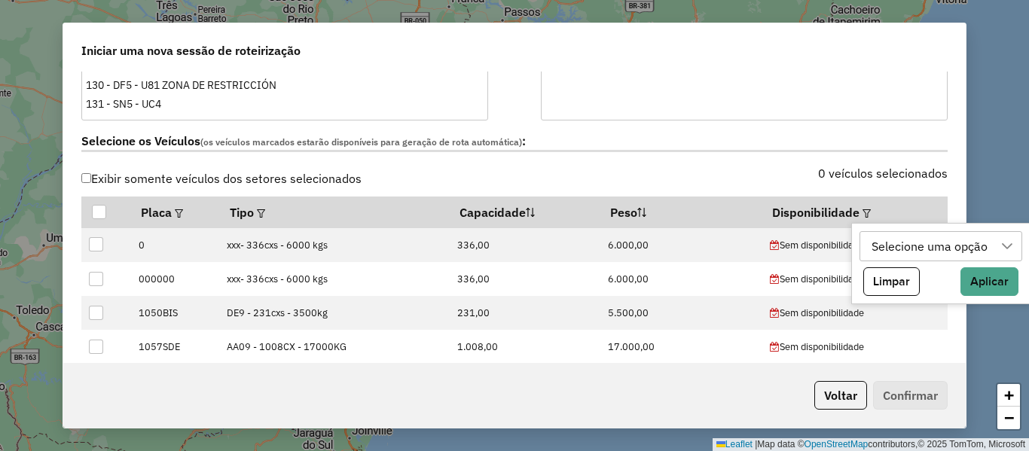
click at [941, 249] on div "Selecione uma opção" at bounding box center [929, 246] width 127 height 29
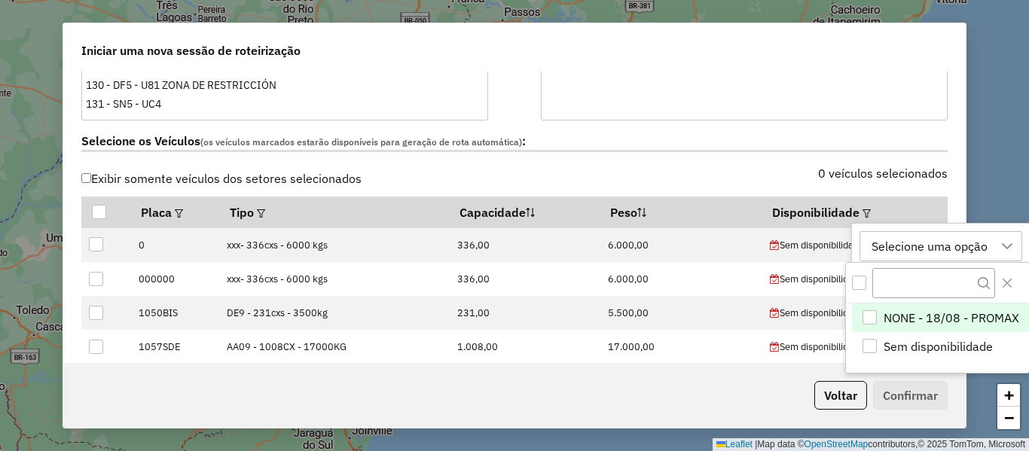
drag, startPoint x: 907, startPoint y: 314, endPoint x: 922, endPoint y: 311, distance: 15.4
click at [908, 314] on span "NONE - 18/08 - PROMAX" at bounding box center [952, 318] width 136 height 18
click at [1000, 235] on div "NONE - 18/08 - PROMAX" at bounding box center [939, 246] width 146 height 29
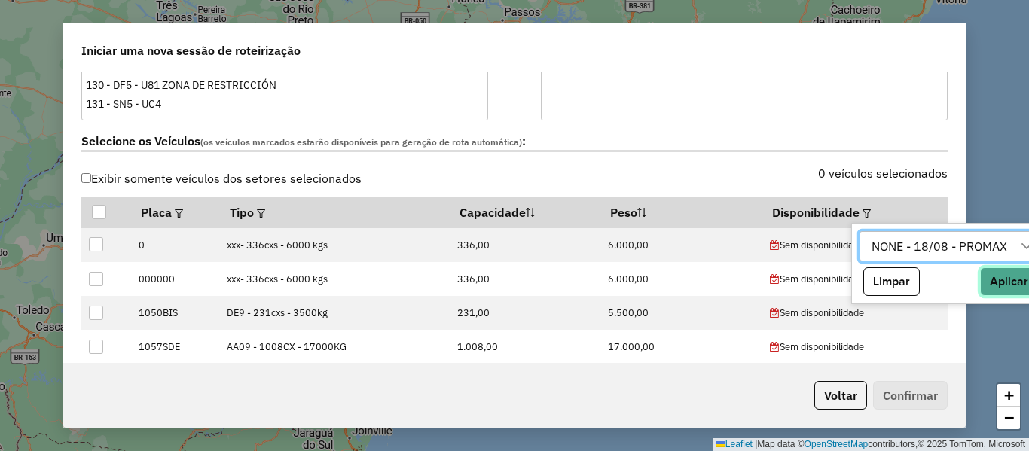
click at [1014, 285] on button "Aplicar" at bounding box center [1009, 281] width 58 height 29
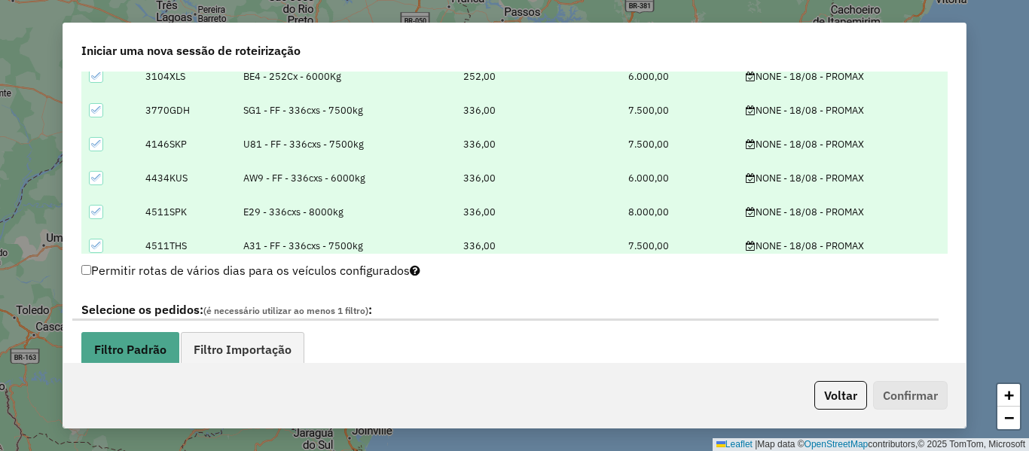
scroll to position [753, 0]
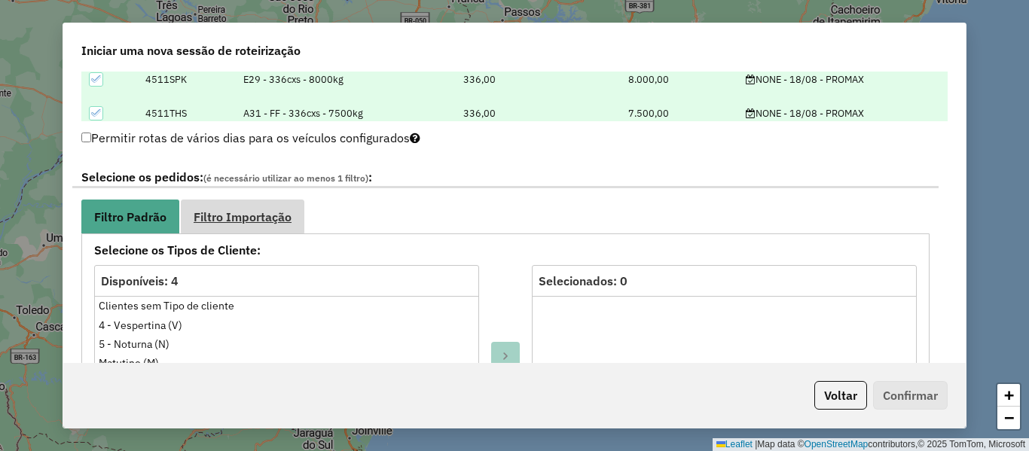
click at [296, 222] on link "Filtro Importação" at bounding box center [243, 217] width 124 height 34
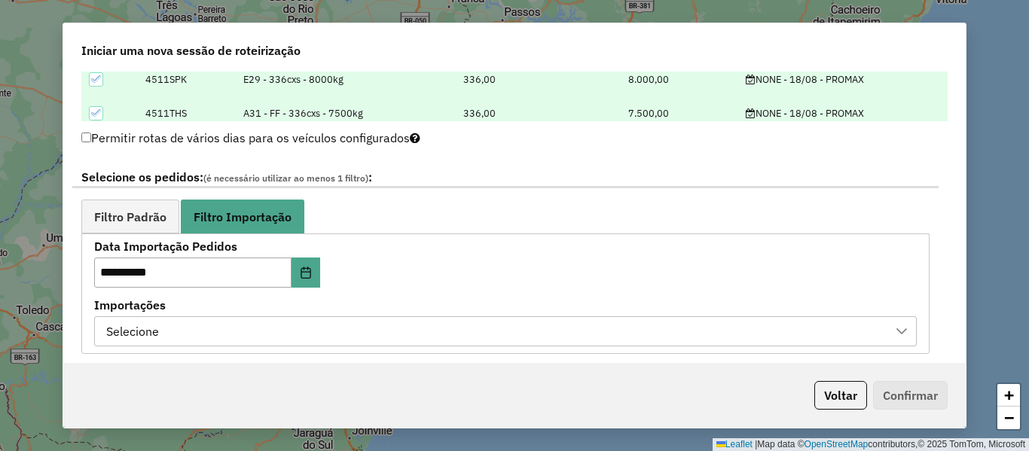
click at [362, 325] on div "Selecione" at bounding box center [494, 331] width 786 height 29
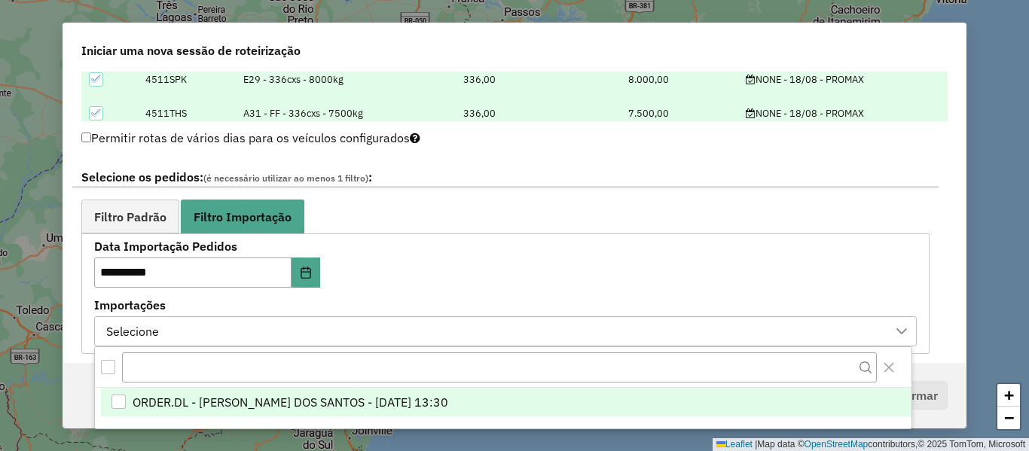
click at [387, 394] on span "ORDER.DL - [PERSON_NAME] DOS SANTOS - [DATE] 13:30" at bounding box center [291, 402] width 316 height 18
click at [404, 243] on label "Data Importação Pedidos" at bounding box center [265, 246] width 343 height 18
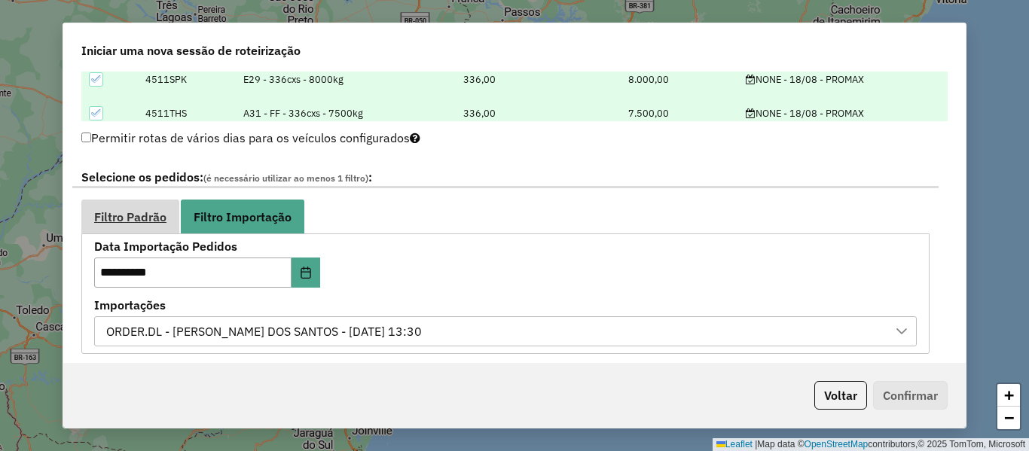
click at [163, 231] on div "**********" at bounding box center [505, 277] width 848 height 154
click at [156, 212] on span "Filtro Padrão" at bounding box center [130, 217] width 72 height 12
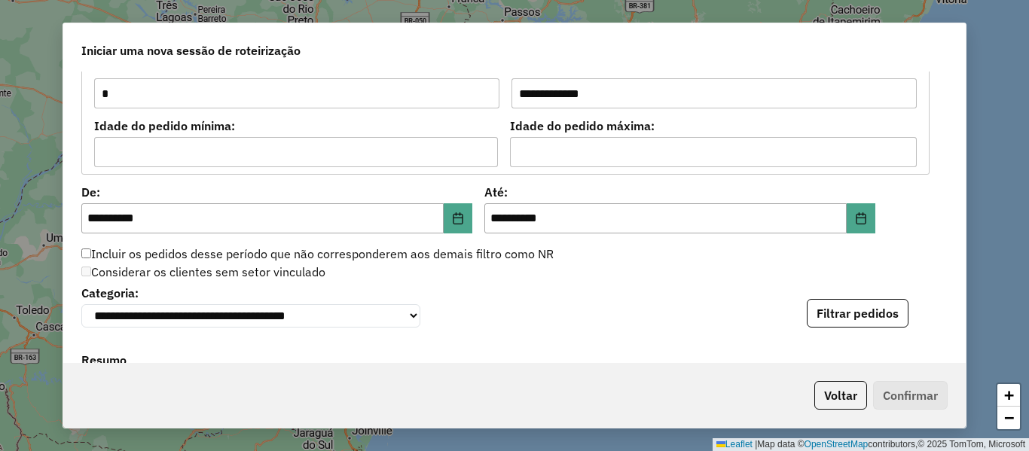
scroll to position [1431, 0]
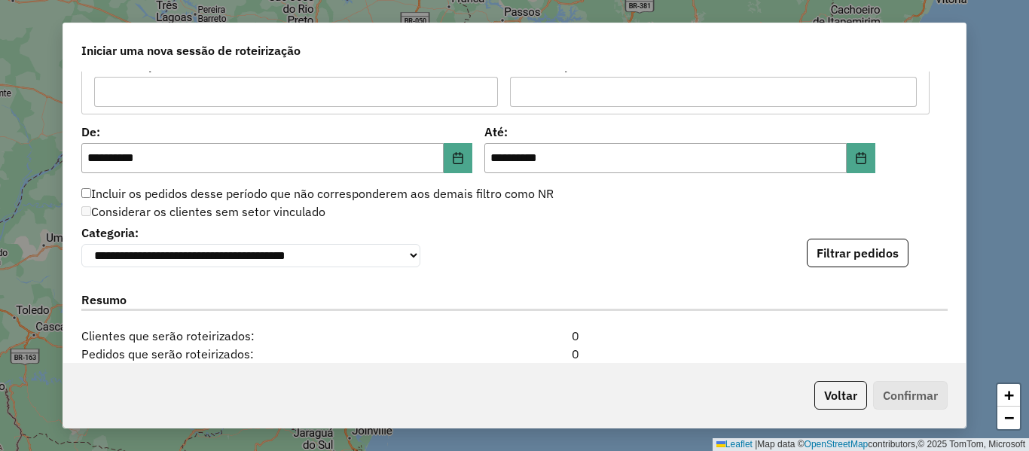
drag, startPoint x: 856, startPoint y: 249, endPoint x: 864, endPoint y: 251, distance: 8.4
click at [856, 249] on button "Filtrar pedidos" at bounding box center [858, 253] width 102 height 29
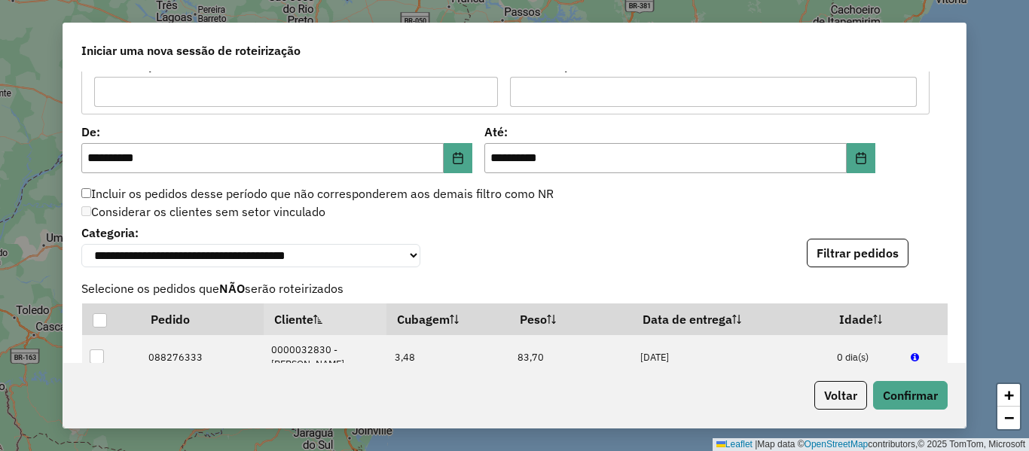
click at [505, 220] on div "Considerar os clientes sem setor vinculado" at bounding box center [505, 212] width 866 height 18
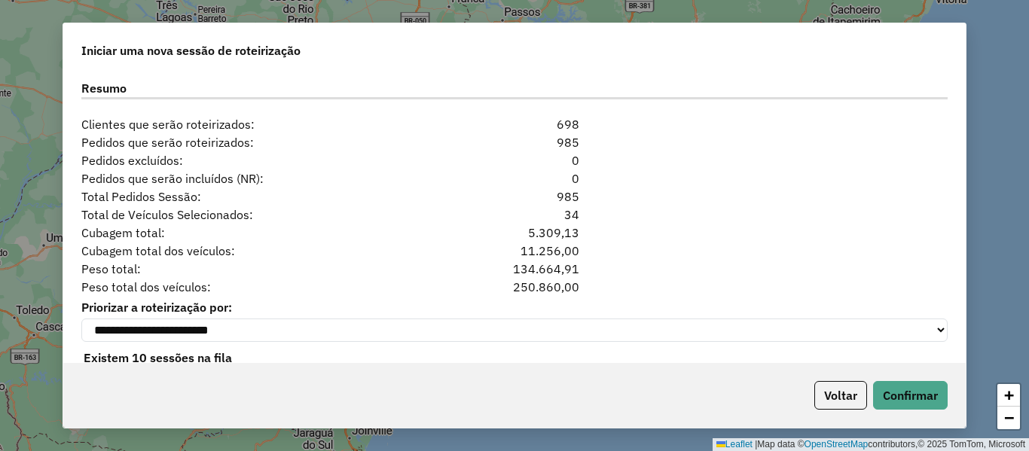
scroll to position [1958, 0]
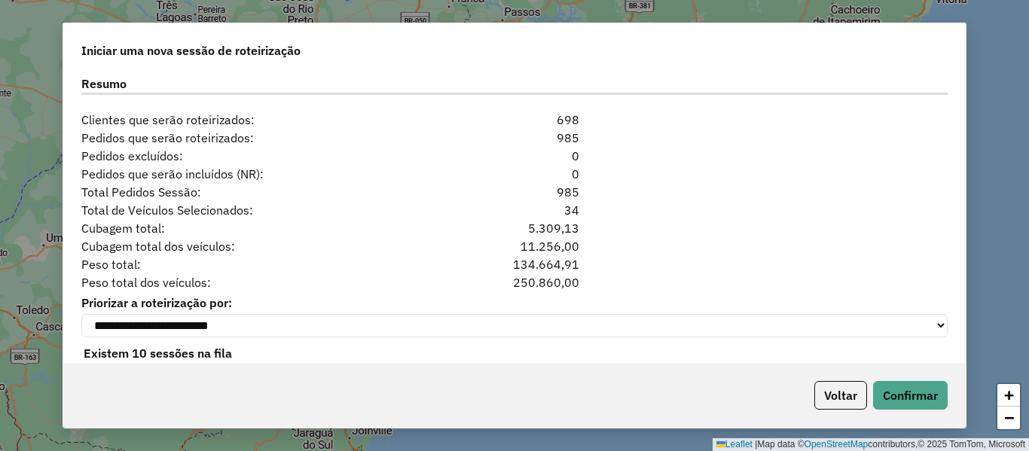
drag, startPoint x: 599, startPoint y: 197, endPoint x: 485, endPoint y: 190, distance: 113.9
click at [485, 190] on div "Total Pedidos Sessão: 985" at bounding box center [514, 192] width 884 height 18
click at [753, 255] on div "Cubagem total dos veículos: 11.256,00" at bounding box center [514, 246] width 884 height 18
click at [560, 194] on div "985" at bounding box center [515, 192] width 148 height 18
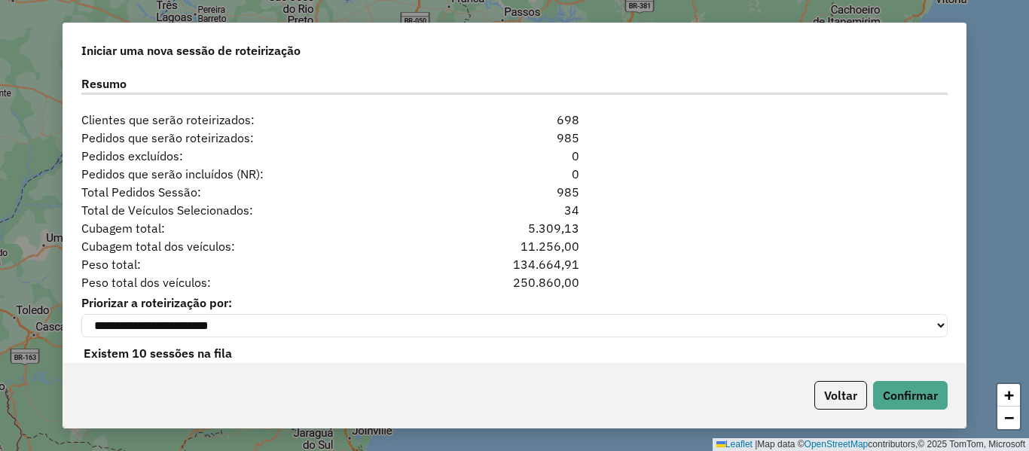
drag, startPoint x: 392, startPoint y: 232, endPoint x: 386, endPoint y: 222, distance: 11.5
click at [389, 227] on span "Cubagem total:" at bounding box center [256, 228] width 368 height 18
click at [605, 188] on div "Total Pedidos Sessão: 985" at bounding box center [514, 192] width 884 height 18
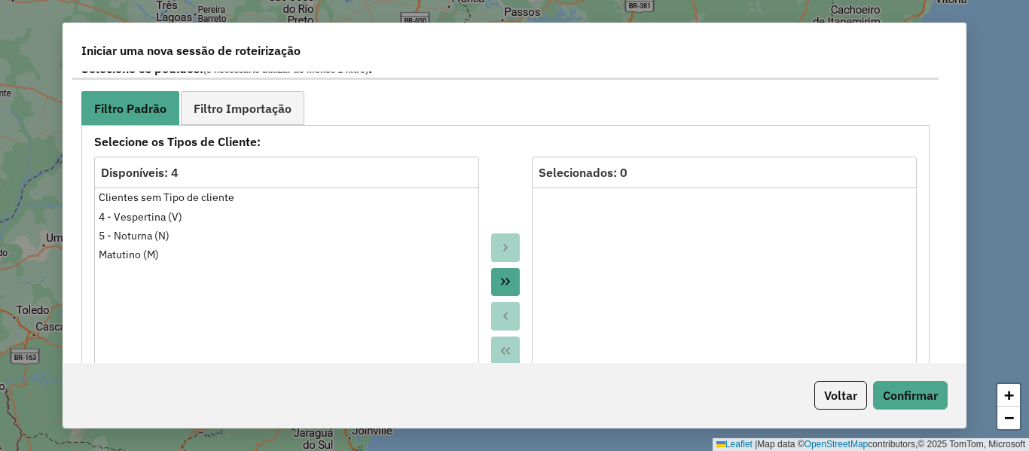
scroll to position [711, 0]
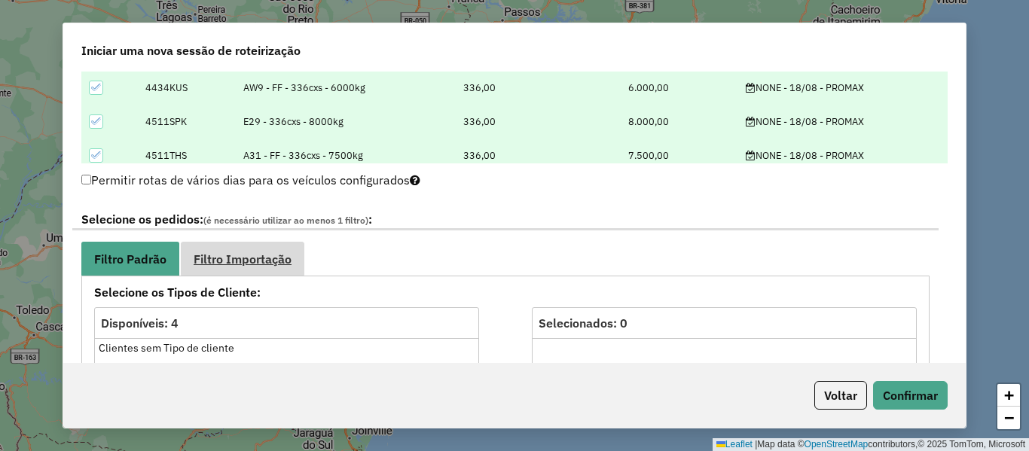
click at [229, 268] on link "Filtro Importação" at bounding box center [243, 259] width 124 height 34
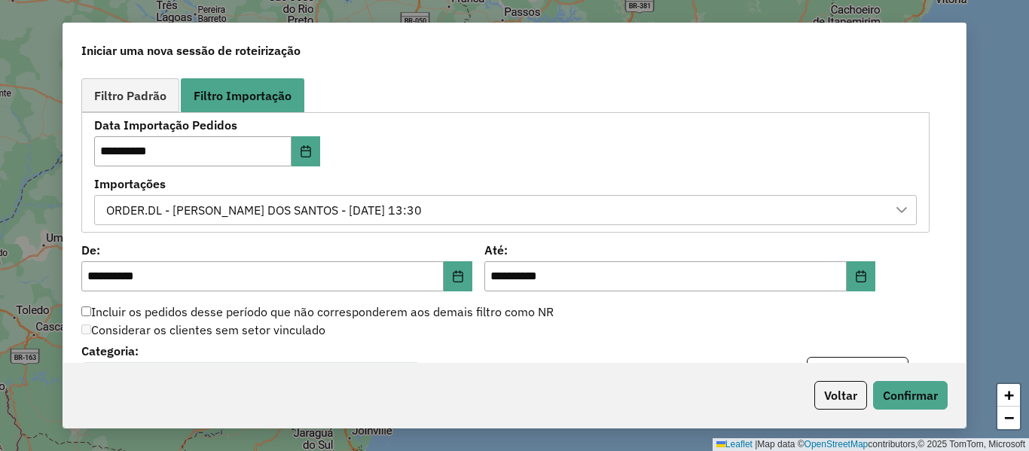
scroll to position [1025, 0]
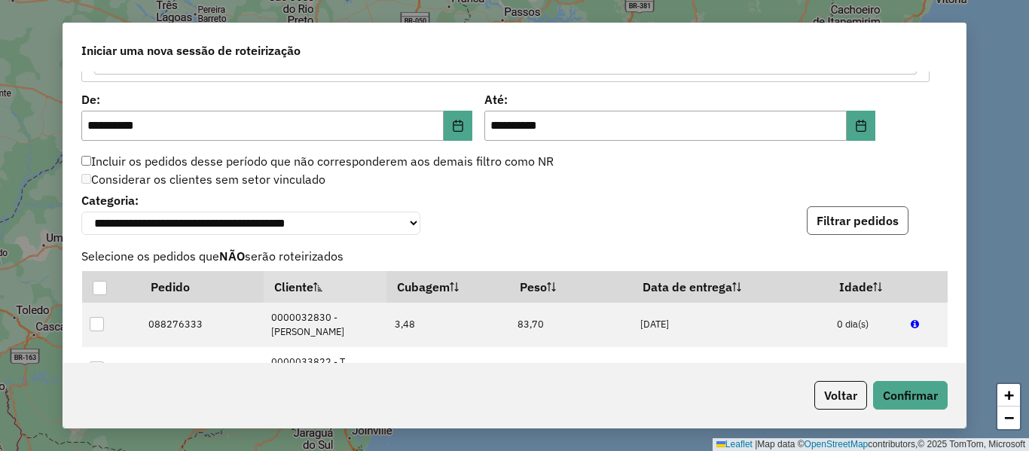
click at [853, 218] on button "Filtrar pedidos" at bounding box center [858, 220] width 102 height 29
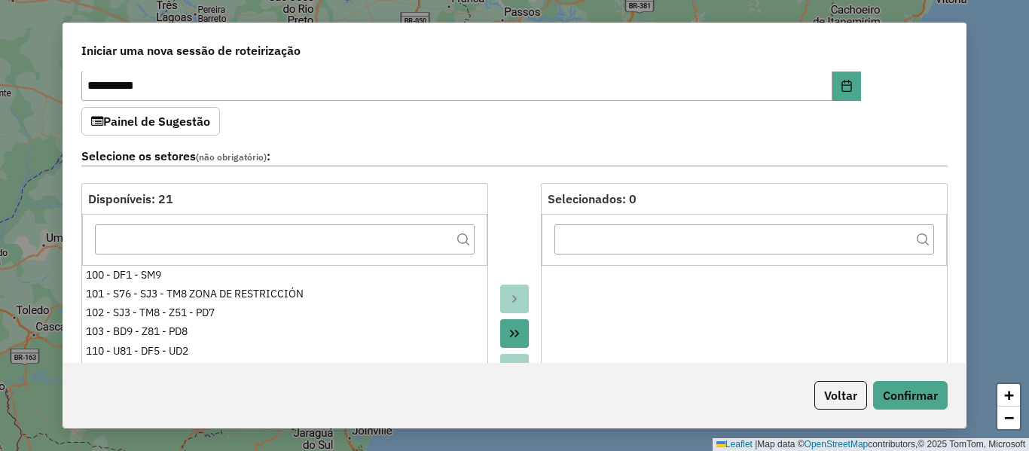
scroll to position [0, 0]
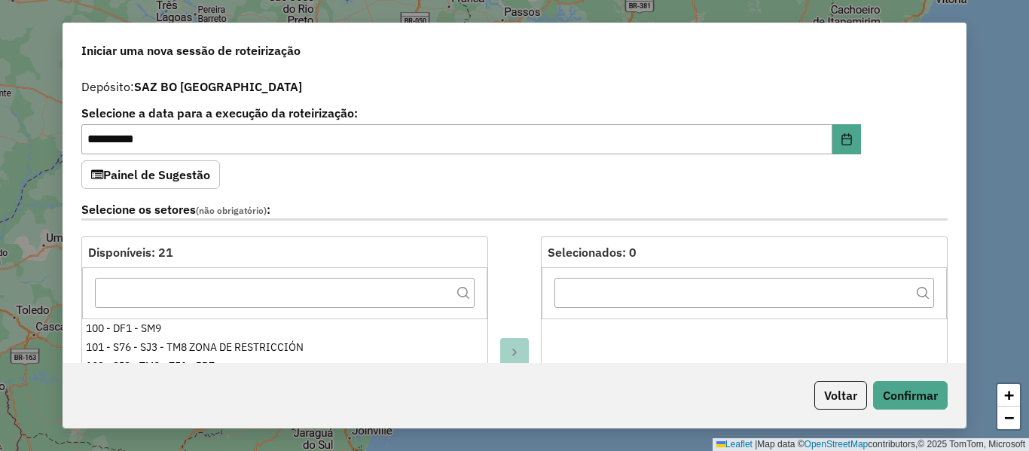
click at [517, 198] on div "Selecione os setores (não obrigatório) :" at bounding box center [514, 212] width 884 height 47
click at [467, 176] on div "**********" at bounding box center [514, 218] width 902 height 292
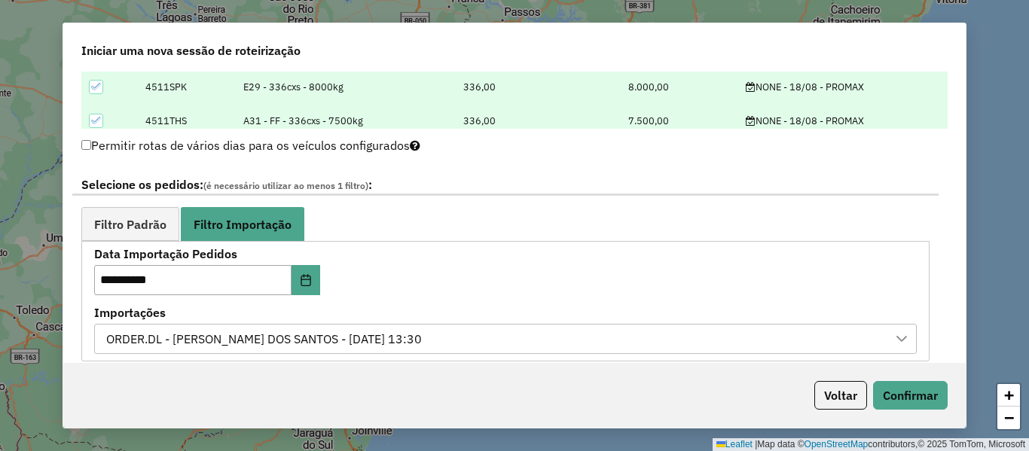
scroll to position [829, 0]
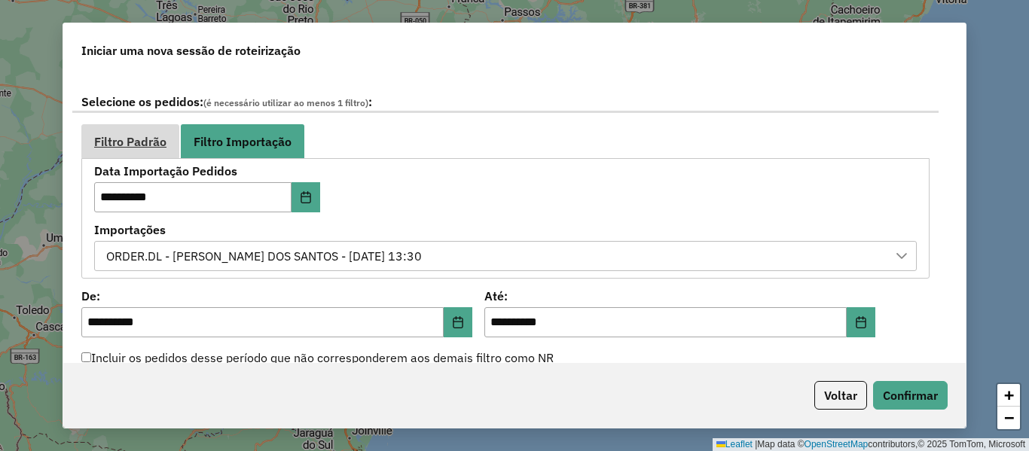
click at [179, 146] on link "Filtro Padrão" at bounding box center [130, 141] width 98 height 34
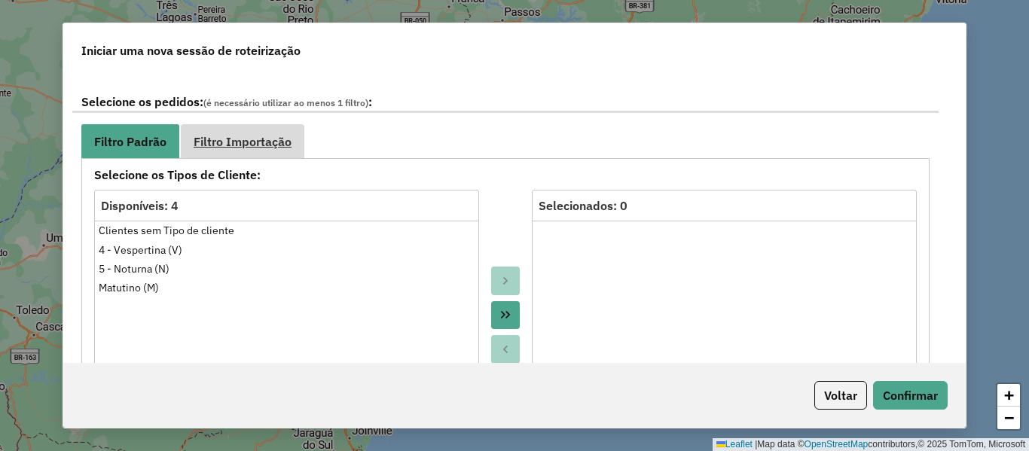
click at [221, 131] on link "Filtro Importação" at bounding box center [243, 141] width 124 height 34
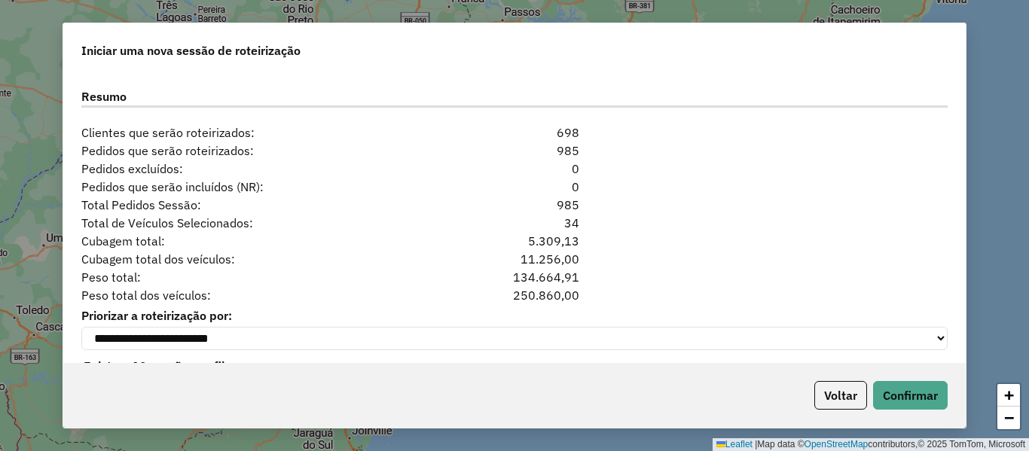
drag, startPoint x: 459, startPoint y: 211, endPoint x: 657, endPoint y: 245, distance: 200.2
click at [450, 210] on div "Total Pedidos Sessão: 985" at bounding box center [514, 205] width 884 height 18
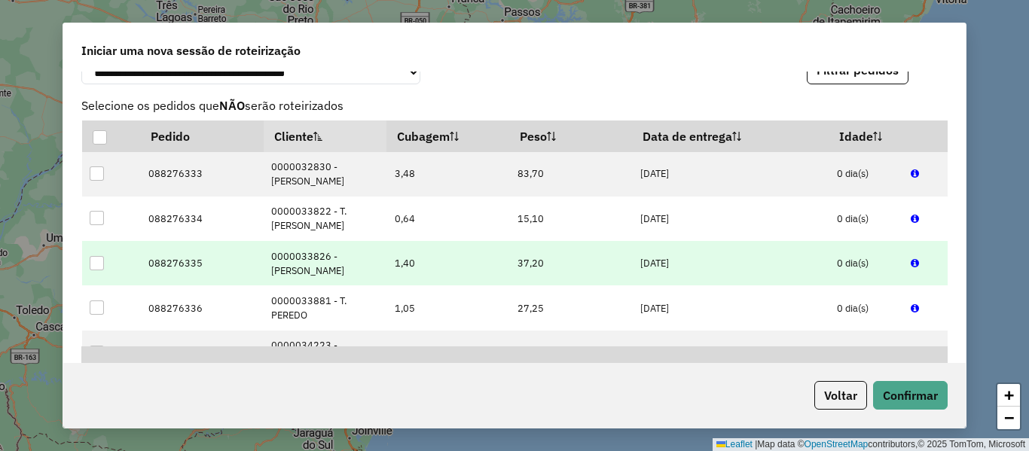
scroll to position [875, 0]
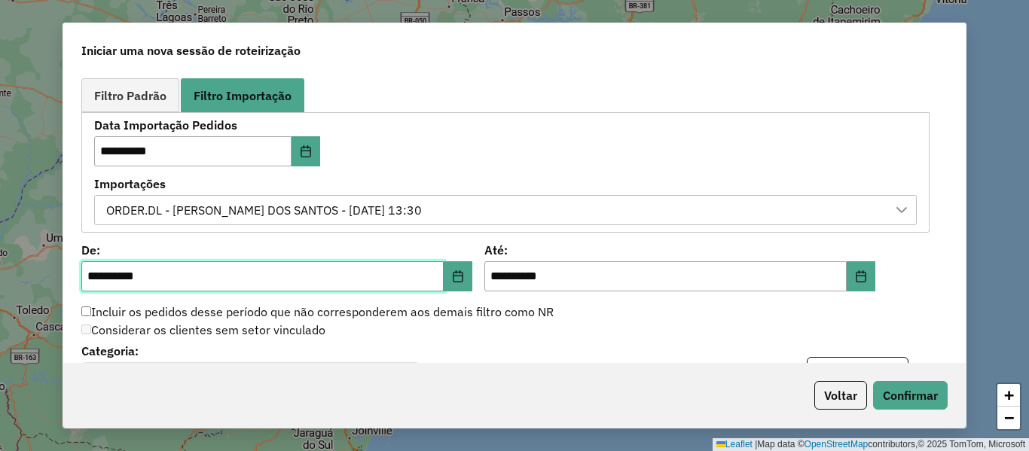
click at [439, 282] on input "**********" at bounding box center [262, 276] width 362 height 30
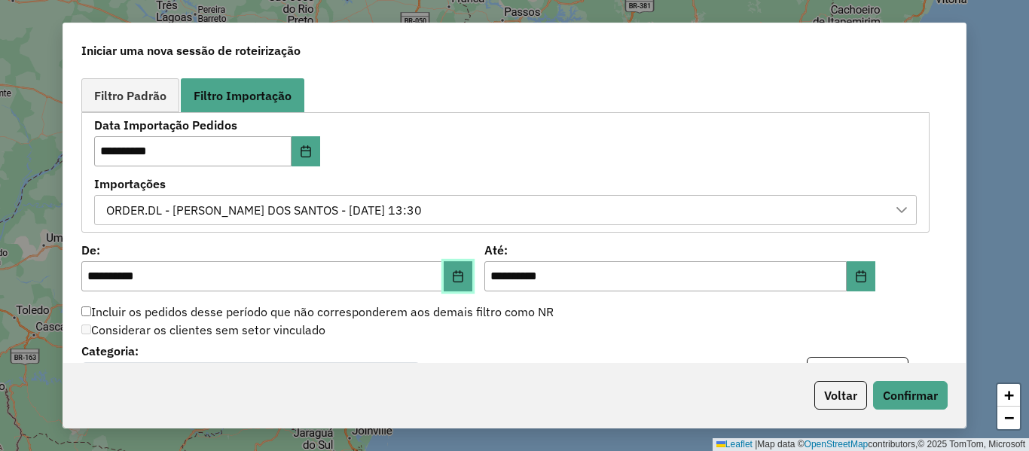
click at [447, 278] on button "Choose Date" at bounding box center [458, 276] width 29 height 30
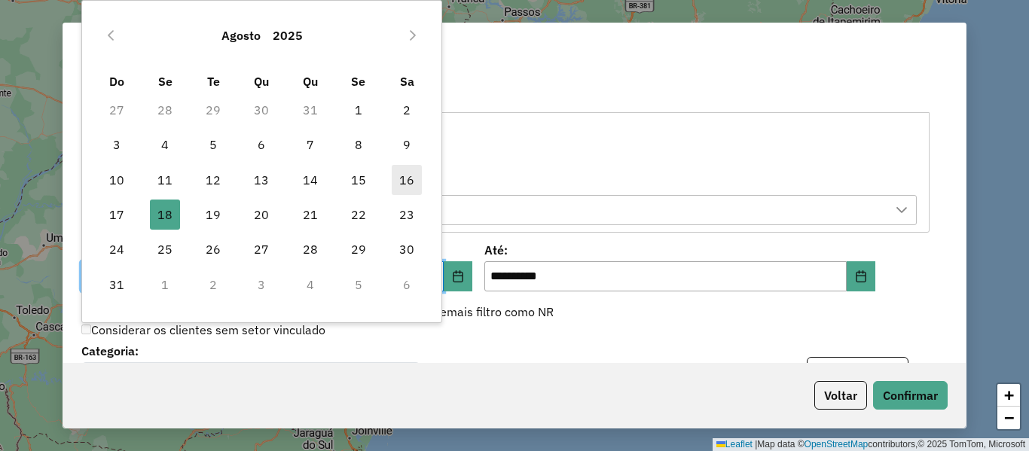
click at [413, 182] on span "16" at bounding box center [407, 180] width 30 height 30
type input "**********"
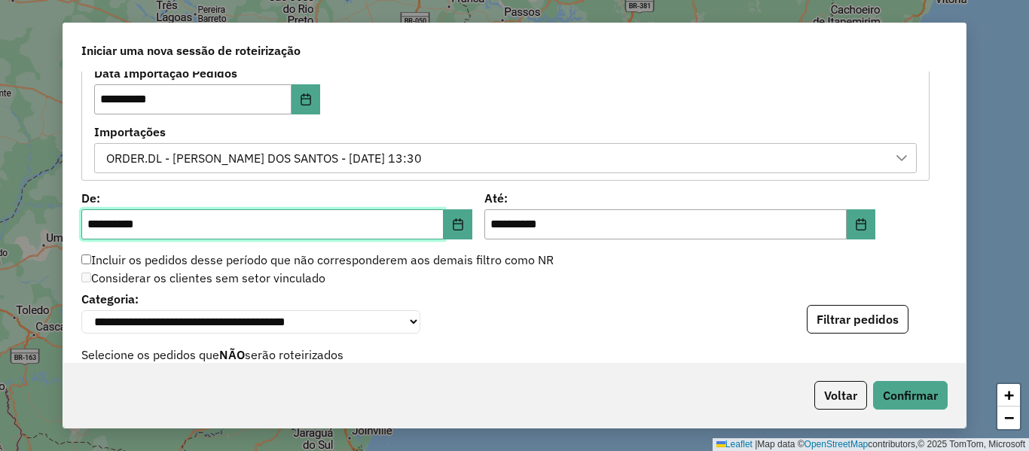
scroll to position [950, 0]
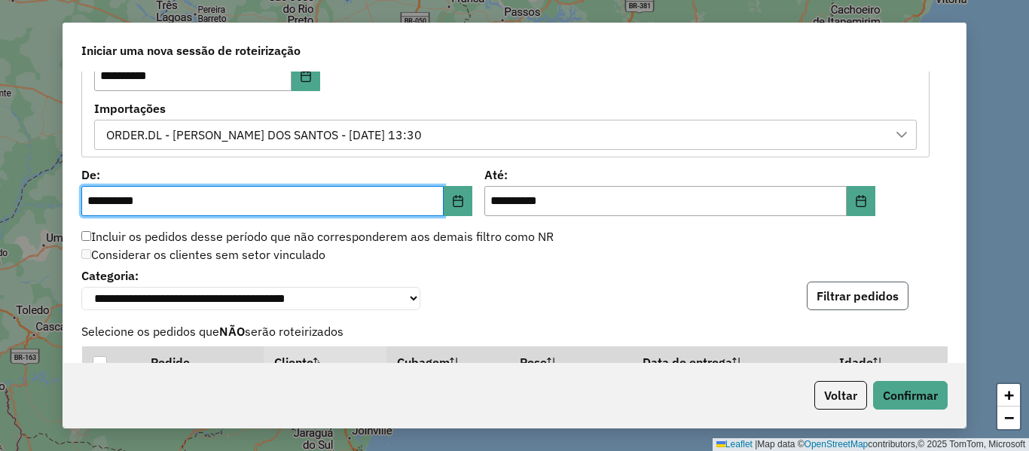
click at [883, 298] on button "Filtrar pedidos" at bounding box center [858, 296] width 102 height 29
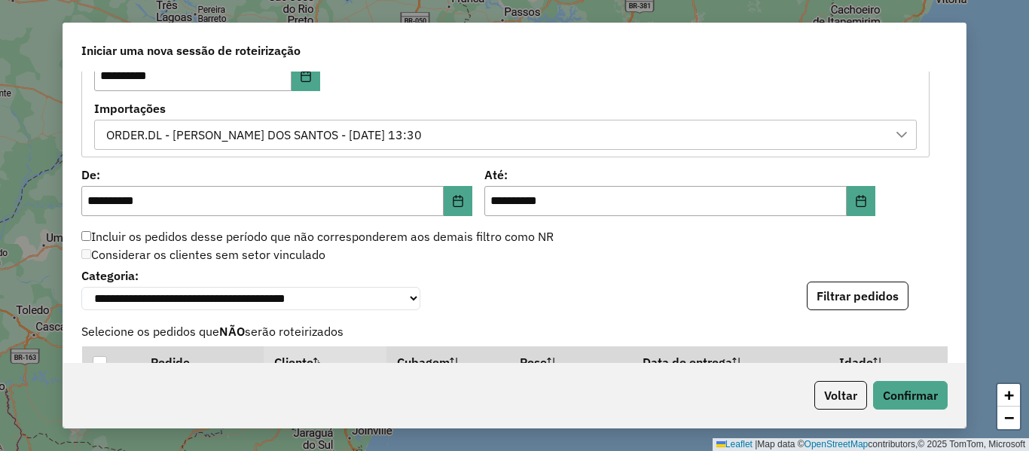
scroll to position [1477, 0]
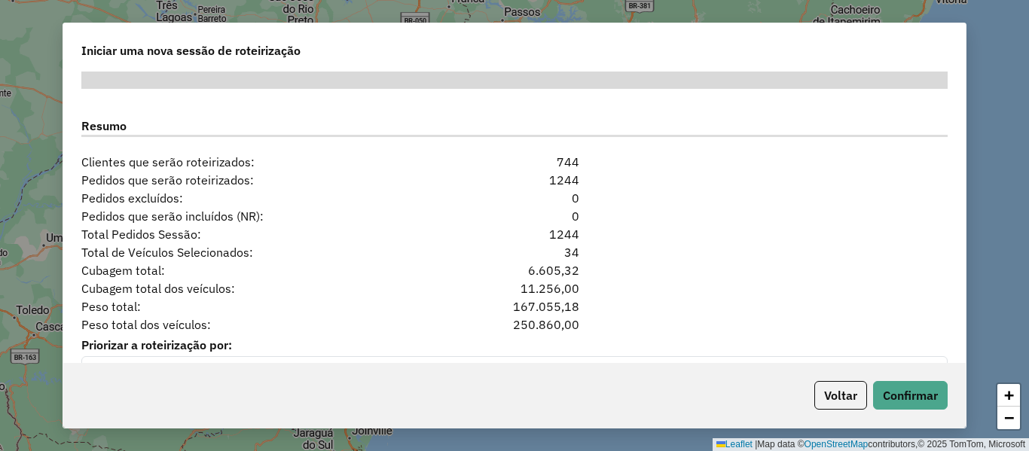
drag, startPoint x: 621, startPoint y: 246, endPoint x: 505, endPoint y: 240, distance: 116.2
click at [505, 240] on div "Total Pedidos Sessão: 1244" at bounding box center [514, 234] width 884 height 18
click at [595, 243] on div "Total Pedidos Sessão: 1244" at bounding box center [514, 234] width 884 height 18
drag, startPoint x: 666, startPoint y: 225, endPoint x: 664, endPoint y: 234, distance: 8.6
click at [665, 225] on div "Pedidos que serão incluídos (NR): 0" at bounding box center [514, 216] width 884 height 18
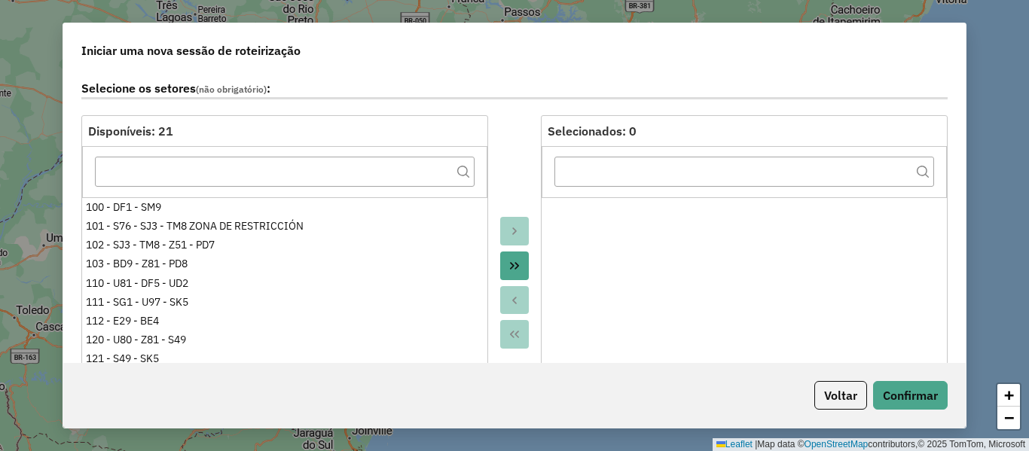
scroll to position [0, 0]
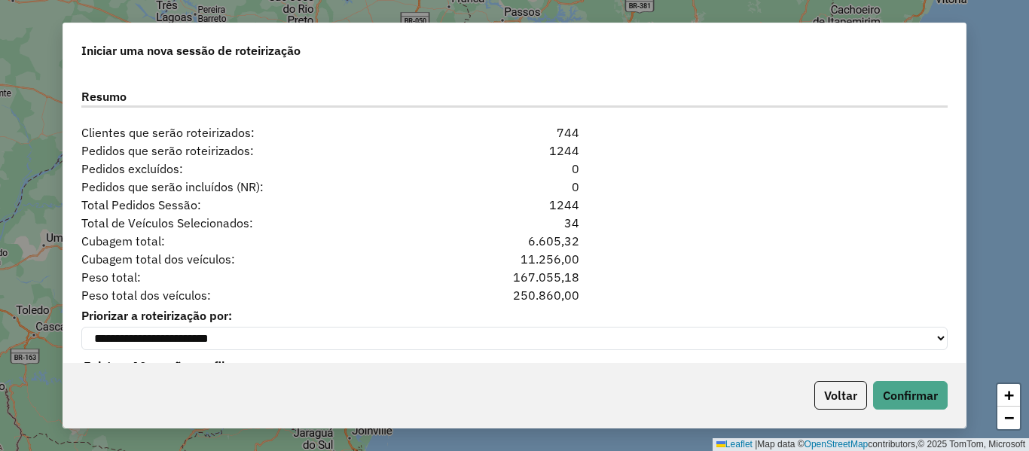
drag, startPoint x: 624, startPoint y: 215, endPoint x: 505, endPoint y: 204, distance: 118.7
click at [508, 205] on div "Total Pedidos Sessão: 1244" at bounding box center [514, 205] width 884 height 18
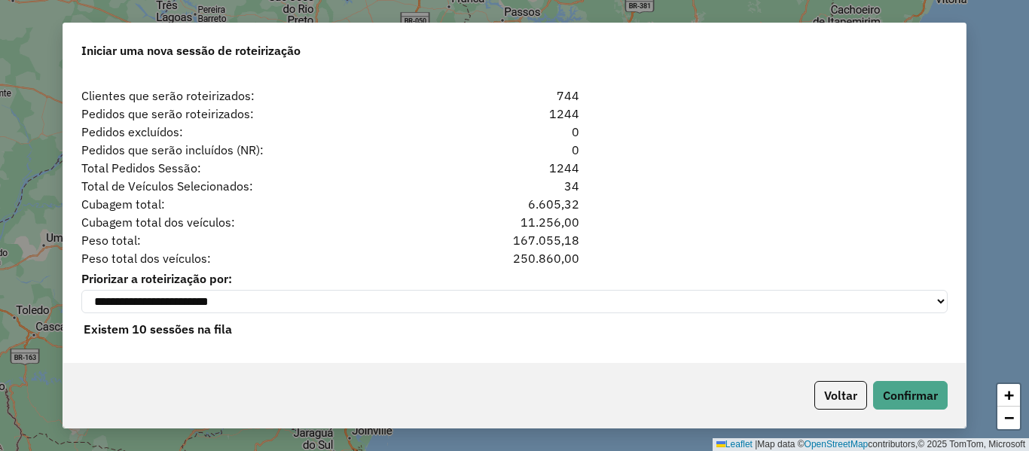
scroll to position [1552, 0]
click at [904, 395] on button "Confirmar" at bounding box center [910, 395] width 75 height 29
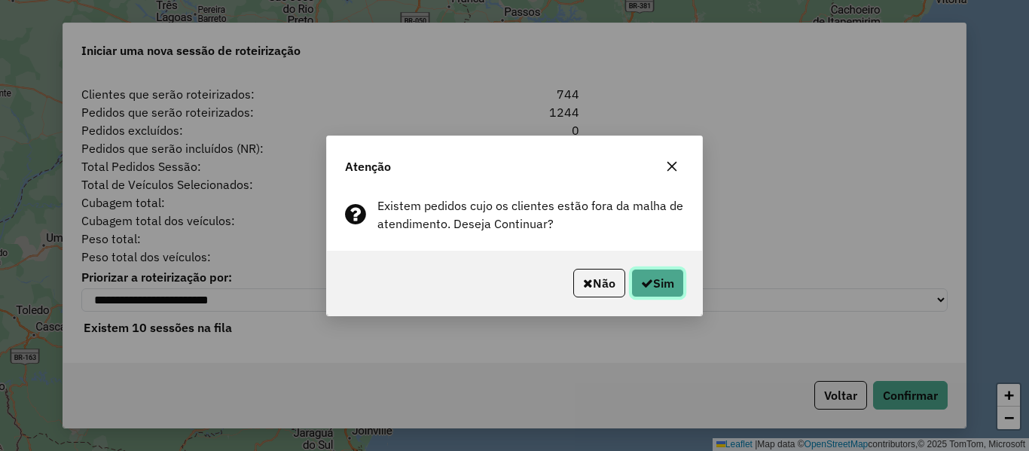
click at [664, 289] on button "Sim" at bounding box center [657, 283] width 53 height 29
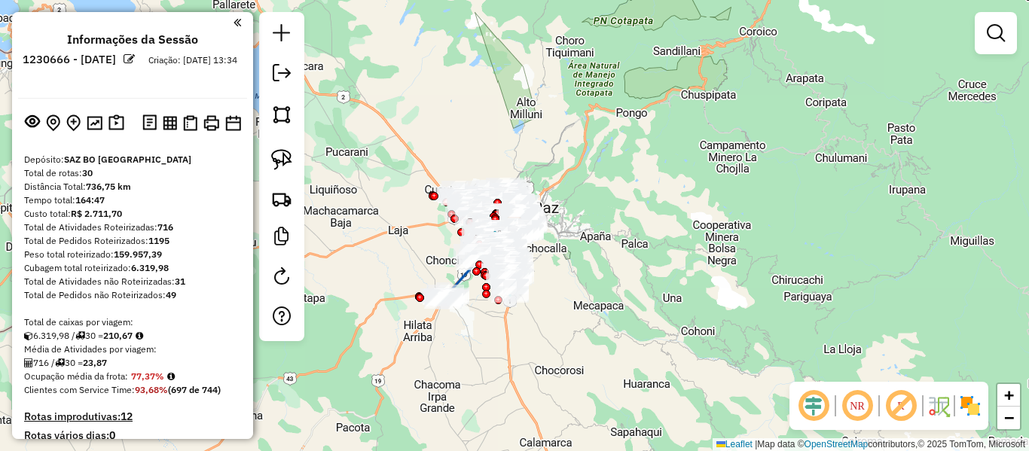
click at [591, 211] on div "Janela de atendimento Grade de atendimento Capacidade Transportadoras Veículos …" at bounding box center [514, 225] width 1029 height 451
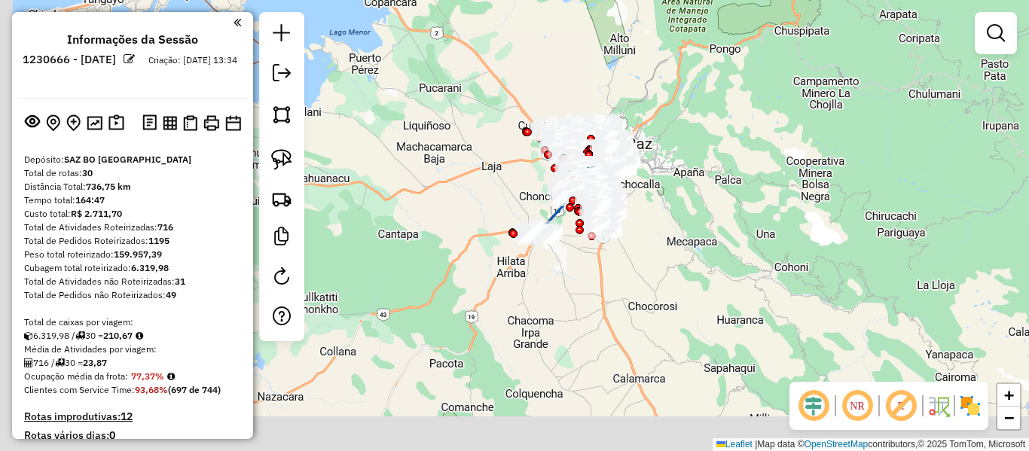
drag, startPoint x: 617, startPoint y: 221, endPoint x: 682, endPoint y: 185, distance: 74.8
click at [682, 185] on div "Janela de atendimento Grade de atendimento Capacidade Transportadoras Veículos …" at bounding box center [514, 225] width 1029 height 451
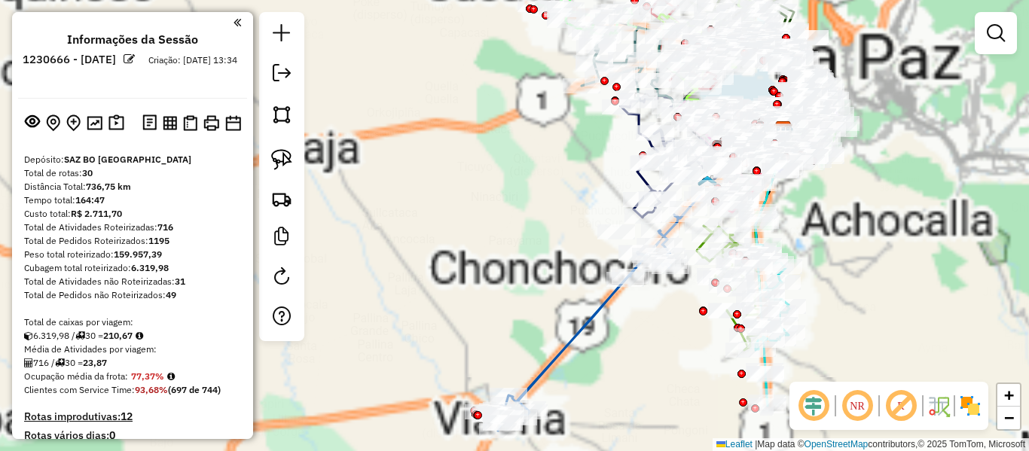
drag, startPoint x: 839, startPoint y: 264, endPoint x: 948, endPoint y: 346, distance: 136.0
click at [841, 211] on div "Janela de atendimento Grade de atendimento Capacidade Transportadoras Veículos …" at bounding box center [514, 225] width 1029 height 451
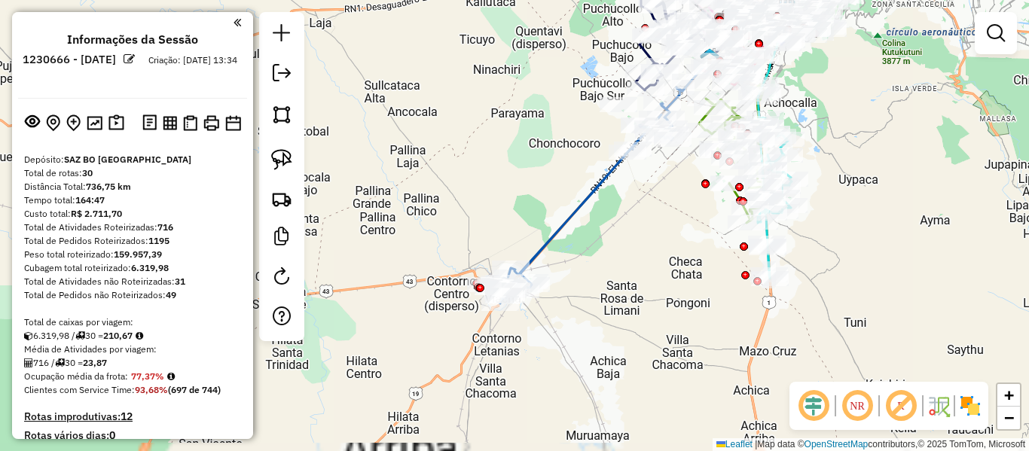
drag, startPoint x: 414, startPoint y: 167, endPoint x: 392, endPoint y: 108, distance: 63.4
click at [410, 135] on div "Janela de atendimento Grade de atendimento Capacidade Transportadoras Veículos …" at bounding box center [514, 225] width 1029 height 451
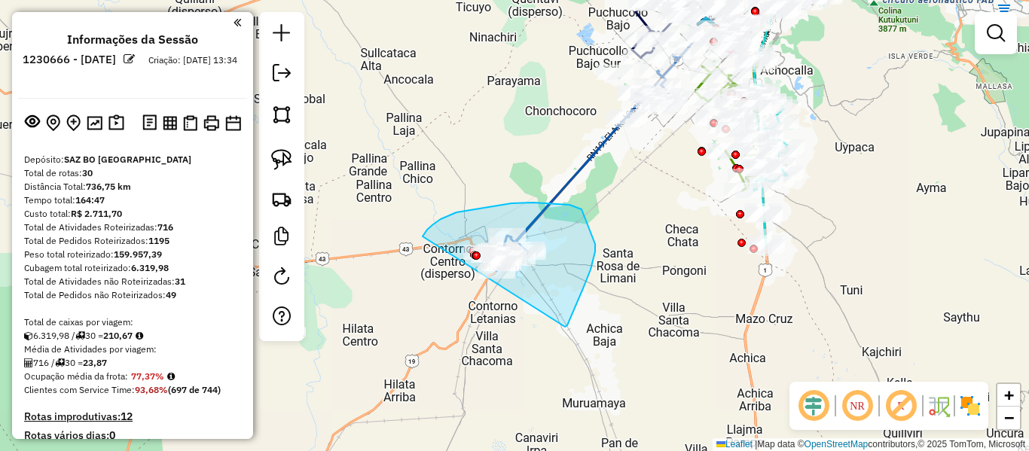
drag, startPoint x: 565, startPoint y: 327, endPoint x: 411, endPoint y: 261, distance: 167.3
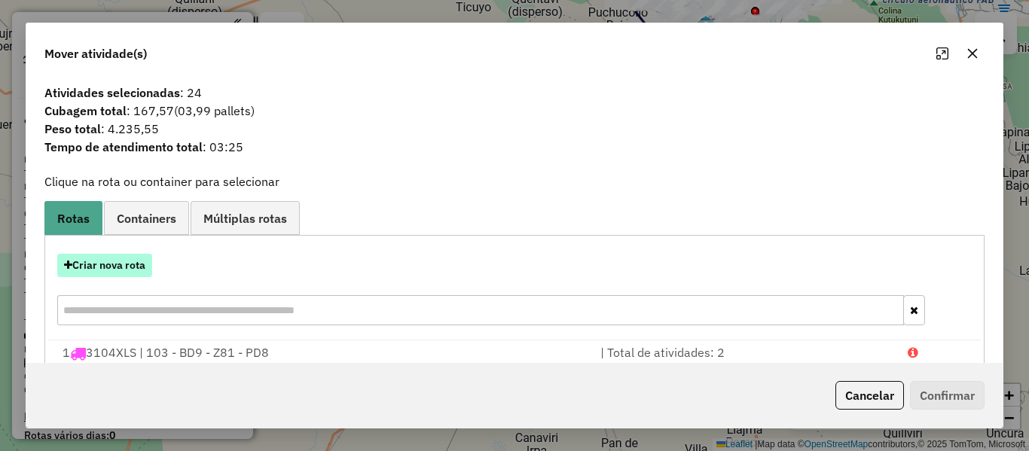
click at [147, 263] on button "Criar nova rota" at bounding box center [104, 265] width 95 height 23
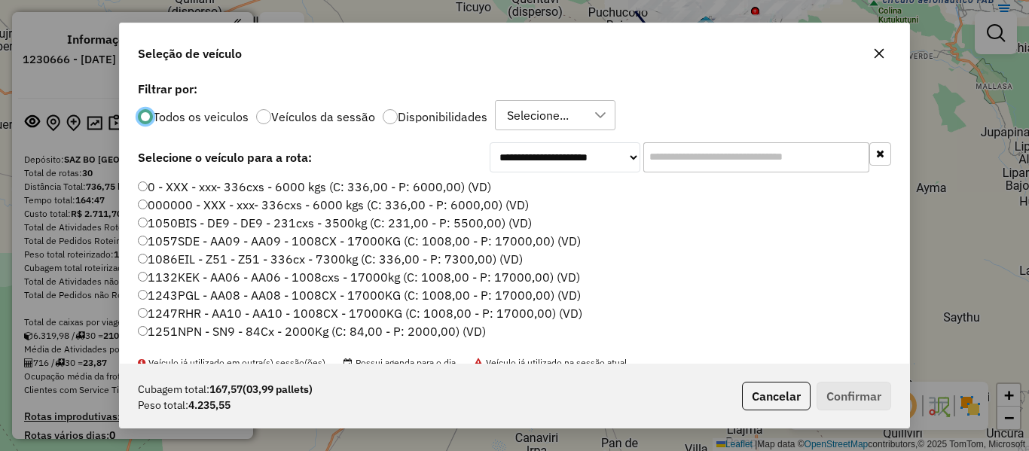
scroll to position [8, 5]
click at [386, 119] on div at bounding box center [390, 116] width 15 height 15
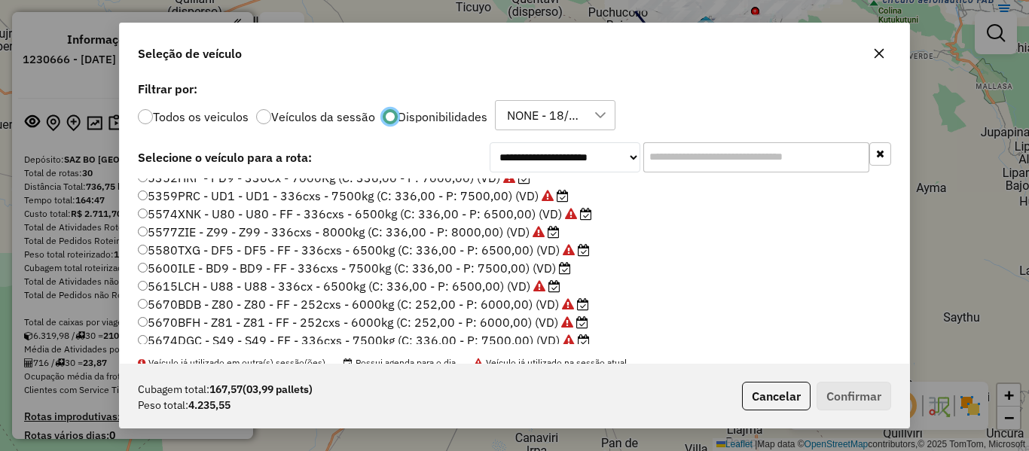
scroll to position [301, 0]
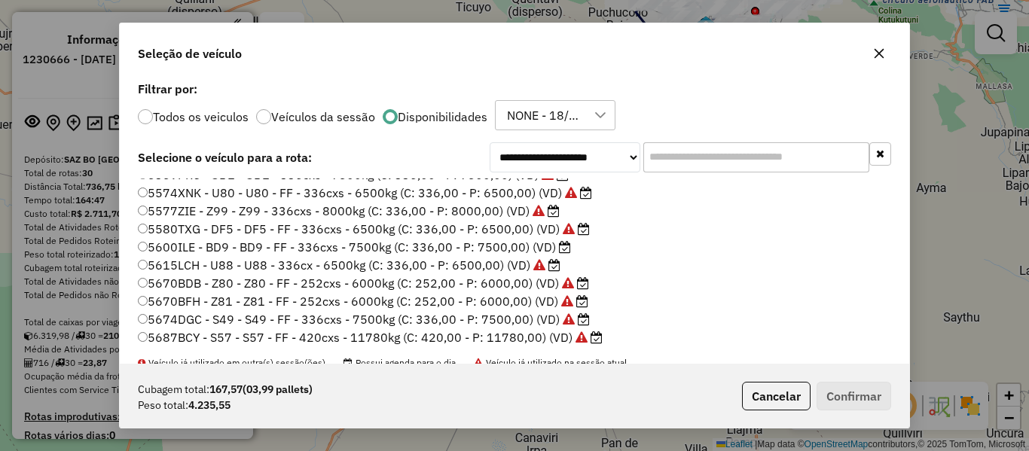
click at [556, 249] on label "5600ILE - BD9 - BD9 - FF - 336cxs - 7500kg (C: 336,00 - P: 7500,00) (VD)" at bounding box center [354, 247] width 433 height 18
click at [844, 392] on button "Confirmar" at bounding box center [854, 396] width 75 height 29
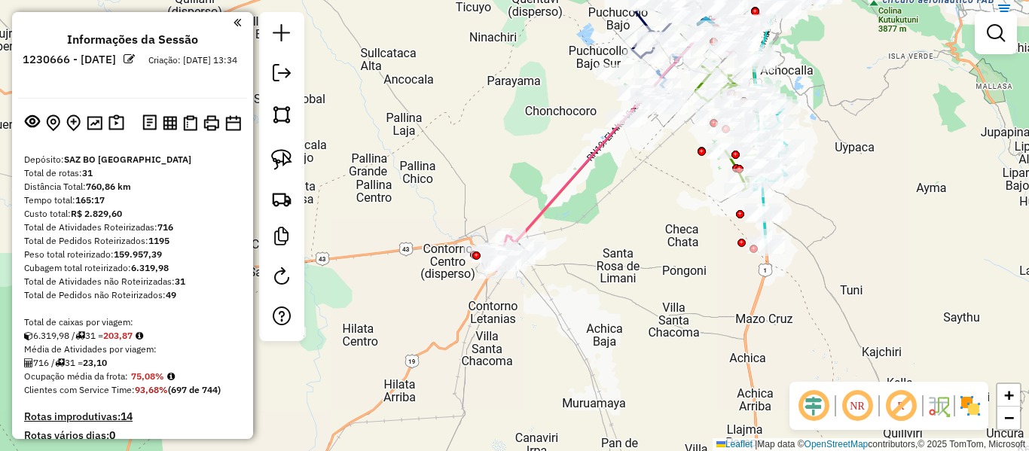
drag, startPoint x: 589, startPoint y: 170, endPoint x: 608, endPoint y: 172, distance: 18.9
click at [588, 170] on icon at bounding box center [644, 107] width 275 height 272
select select "**********"
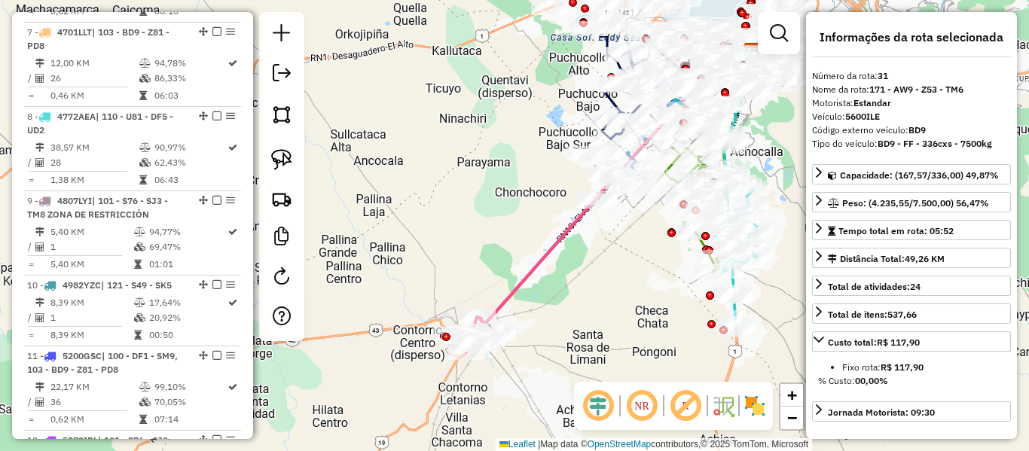
drag, startPoint x: 597, startPoint y: 242, endPoint x: 593, endPoint y: 252, distance: 11.2
click at [593, 252] on div "Janela de atendimento Grade de atendimento Capacidade Transportadoras Veículos …" at bounding box center [514, 225] width 1029 height 451
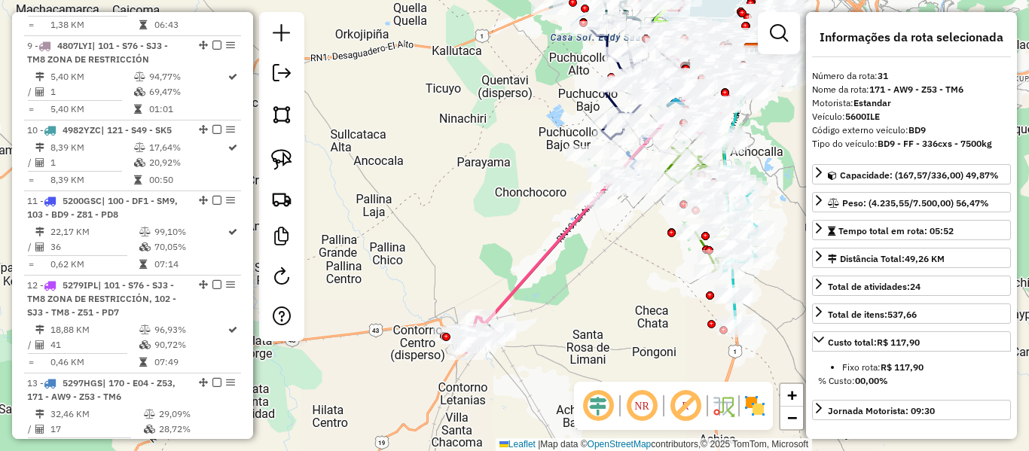
click at [758, 409] on img at bounding box center [755, 406] width 24 height 24
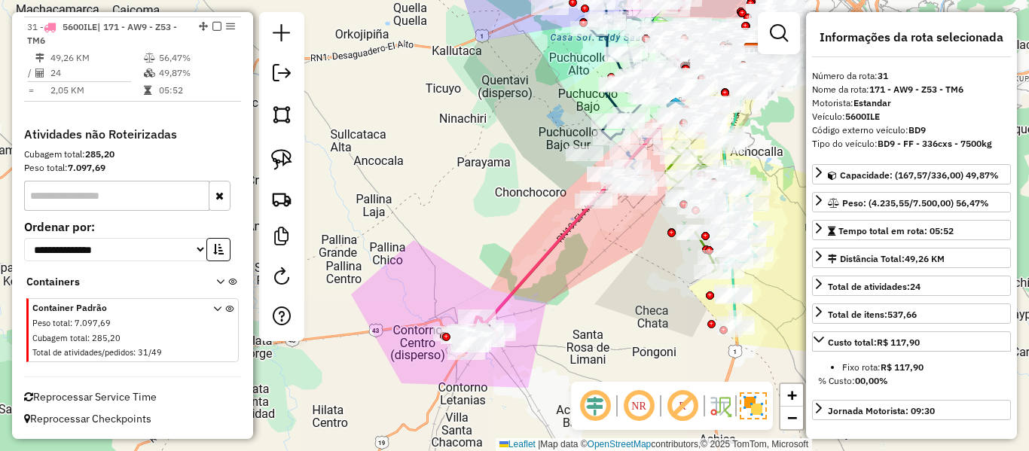
click at [562, 233] on icon at bounding box center [614, 188] width 275 height 272
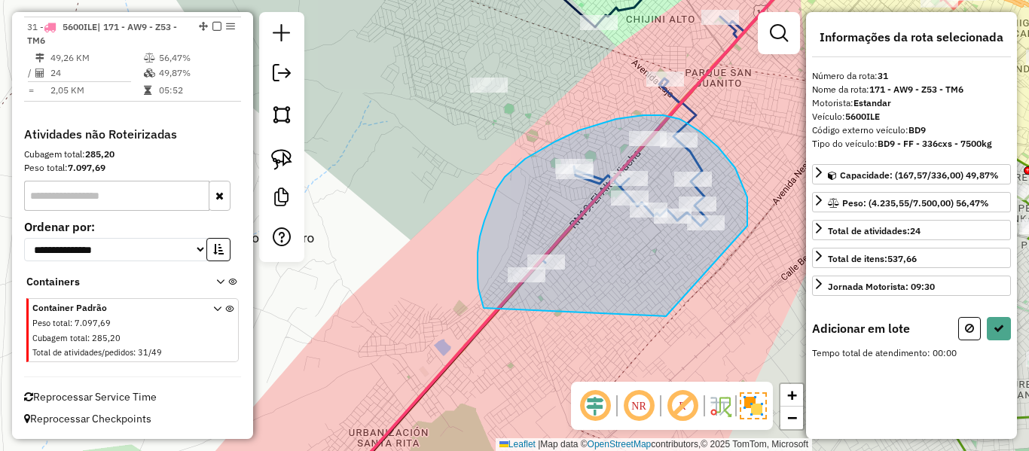
drag, startPoint x: 666, startPoint y: 316, endPoint x: 487, endPoint y: 314, distance: 178.5
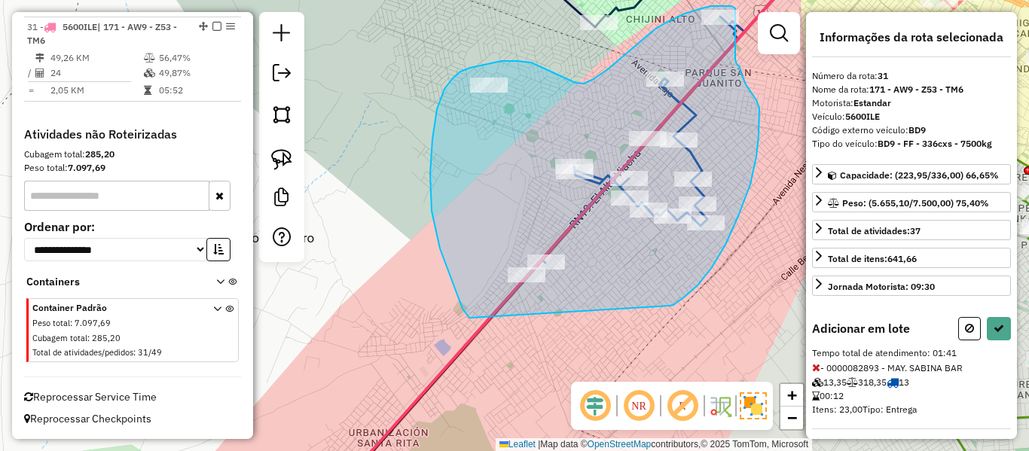
drag, startPoint x: 673, startPoint y: 305, endPoint x: 472, endPoint y: 316, distance: 201.4
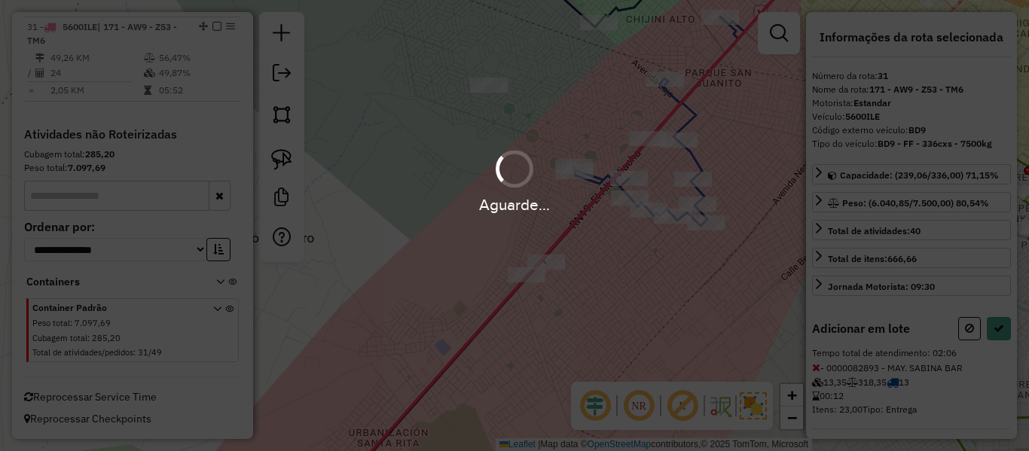
select select "**********"
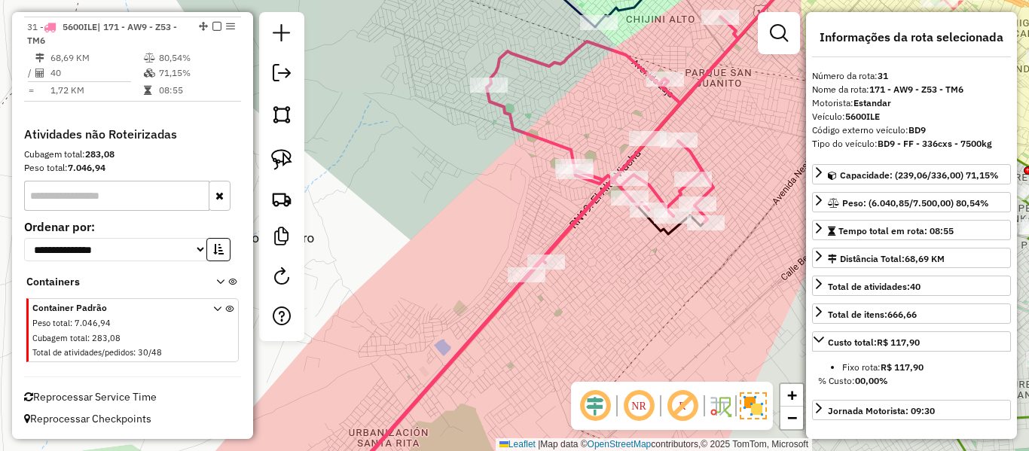
click at [595, 175] on icon at bounding box center [534, 257] width 407 height 480
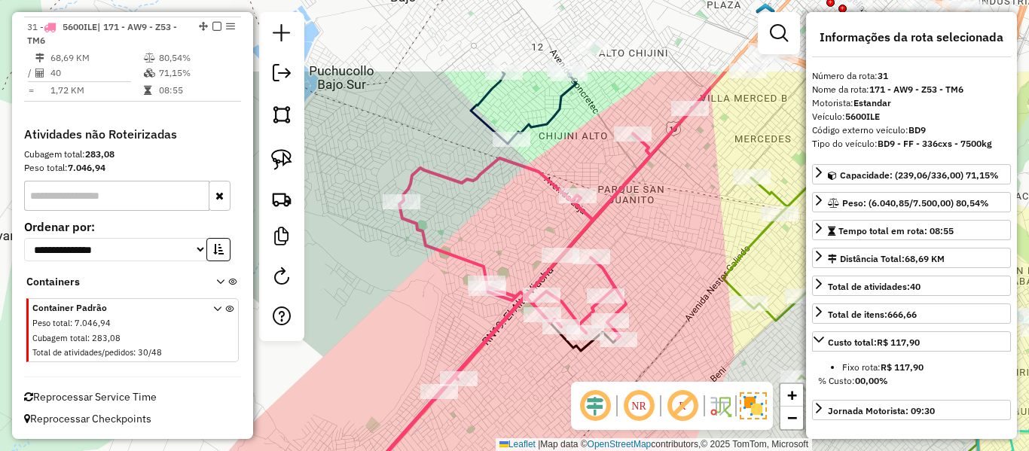
drag, startPoint x: 566, startPoint y: 270, endPoint x: 522, endPoint y: 345, distance: 87.1
click at [522, 345] on div "Janela de atendimento Grade de atendimento Capacidade Transportadoras Veículos …" at bounding box center [514, 225] width 1029 height 451
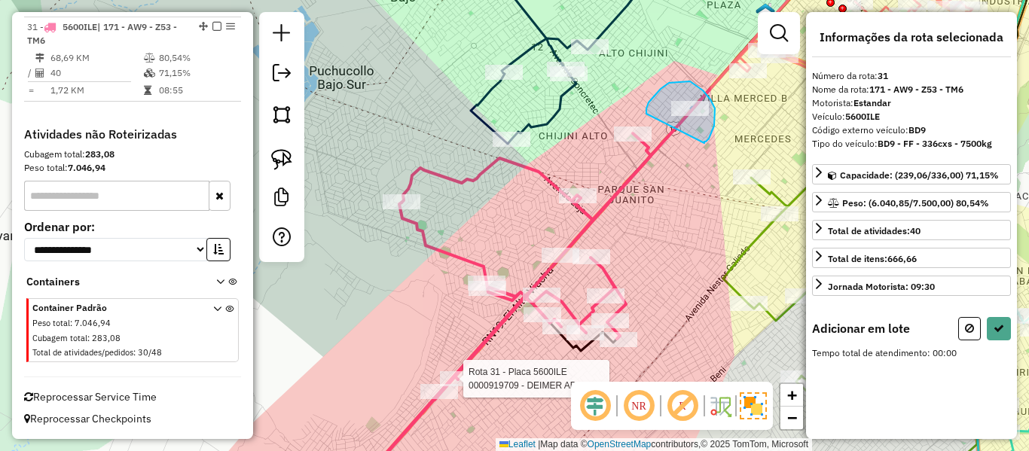
drag, startPoint x: 704, startPoint y: 143, endPoint x: 647, endPoint y: 121, distance: 61.5
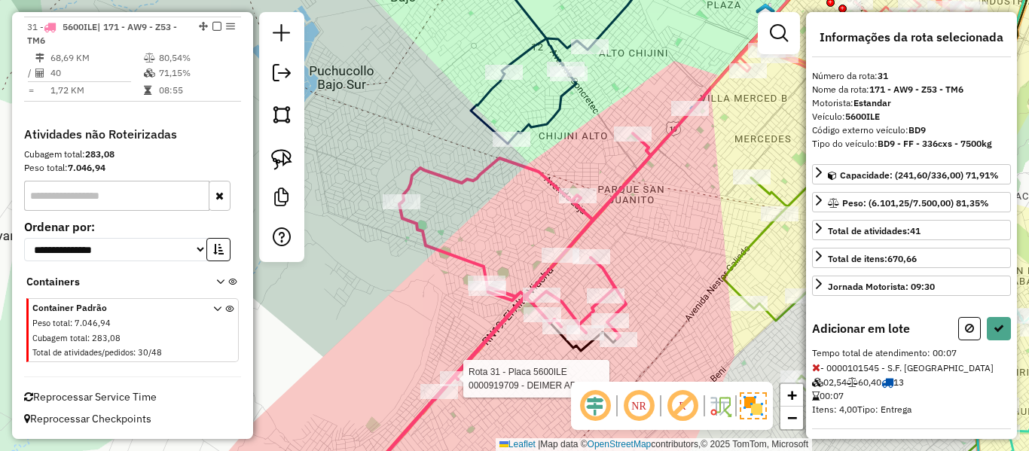
drag, startPoint x: 678, startPoint y: 223, endPoint x: 658, endPoint y: 259, distance: 41.5
click at [659, 255] on div "Rota 31 - Placa 5600ILE 0000919709 - DEIMER APAZA NI Janela de atendimento Grad…" at bounding box center [514, 225] width 1029 height 451
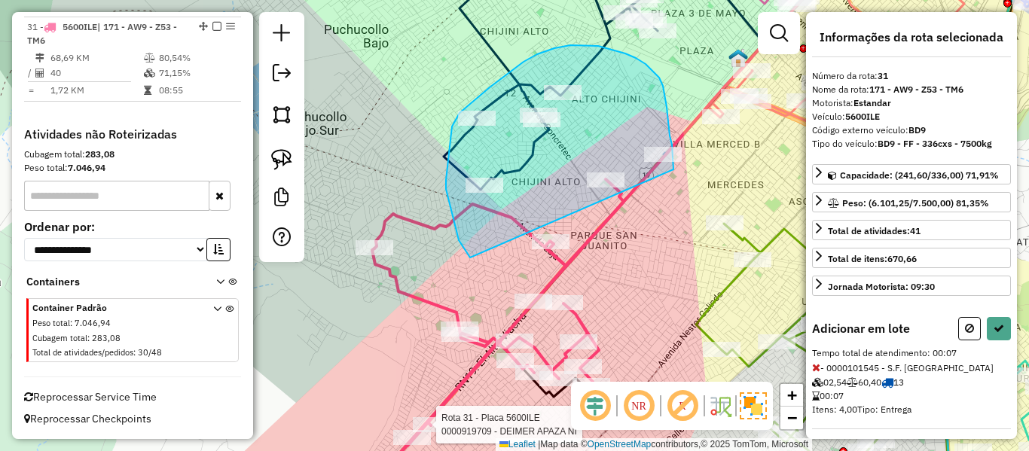
drag, startPoint x: 667, startPoint y: 107, endPoint x: 477, endPoint y: 263, distance: 245.6
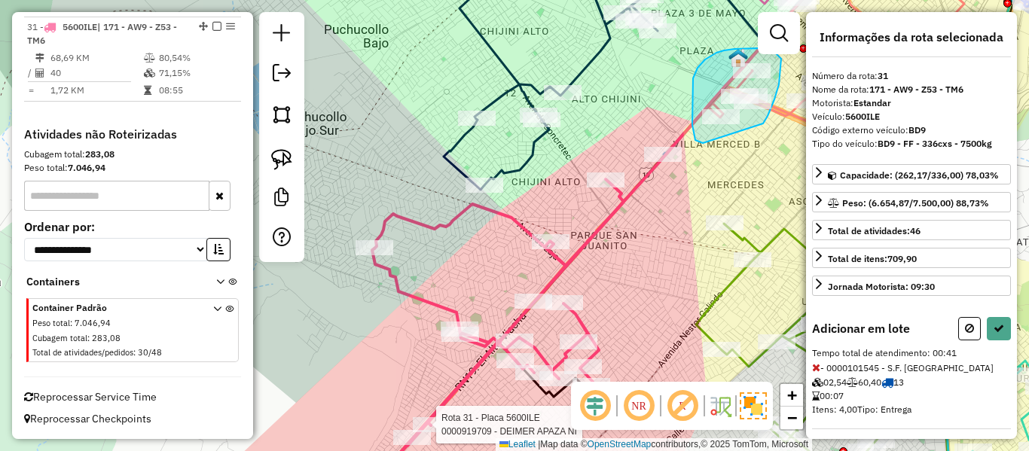
drag, startPoint x: 692, startPoint y: 125, endPoint x: 691, endPoint y: 83, distance: 42.2
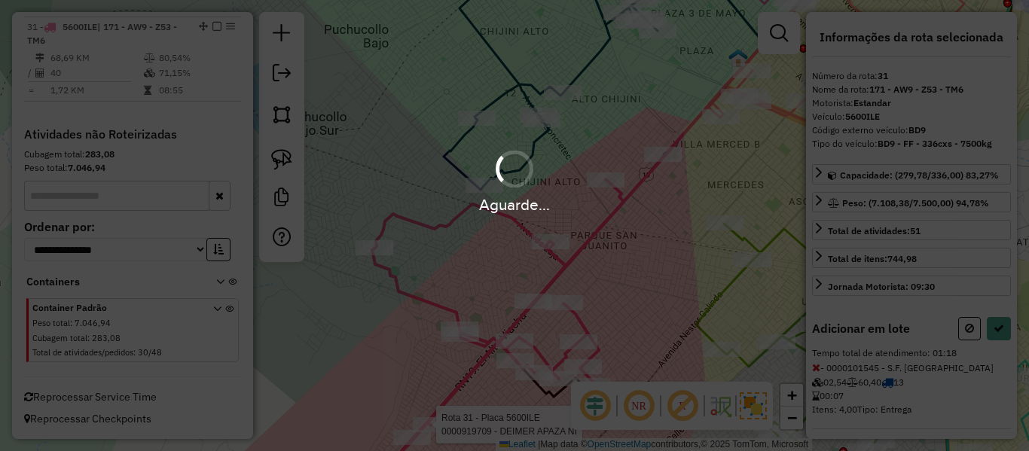
select select "**********"
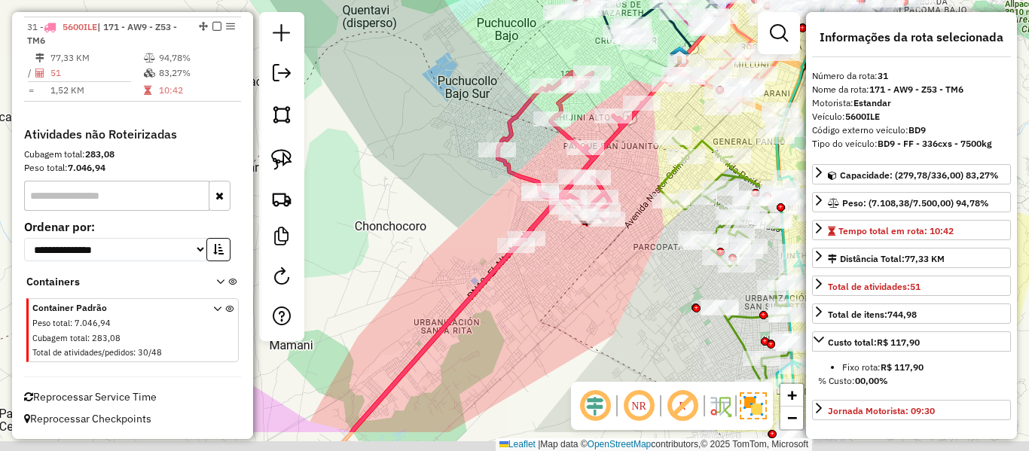
drag, startPoint x: 644, startPoint y: 191, endPoint x: 637, endPoint y: 174, distance: 17.9
click at [637, 174] on div "Janela de atendimento Grade de atendimento Capacidade Transportadoras Veículos …" at bounding box center [514, 225] width 1029 height 451
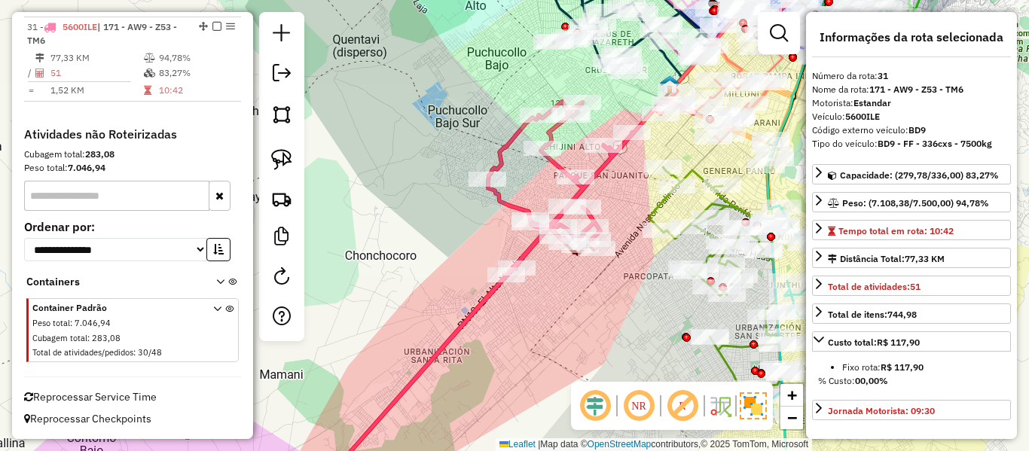
drag, startPoint x: 593, startPoint y: 240, endPoint x: 628, endPoint y: 195, distance: 56.8
click at [628, 195] on div "Janela de atendimento Grade de atendimento Capacidade Transportadoras Veículos …" at bounding box center [514, 225] width 1029 height 451
click at [606, 166] on icon at bounding box center [503, 293] width 384 height 405
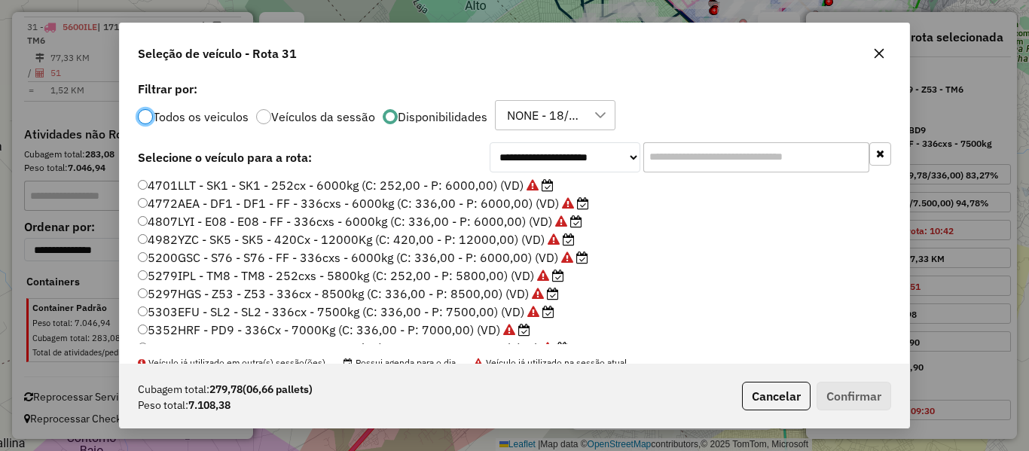
scroll to position [151, 0]
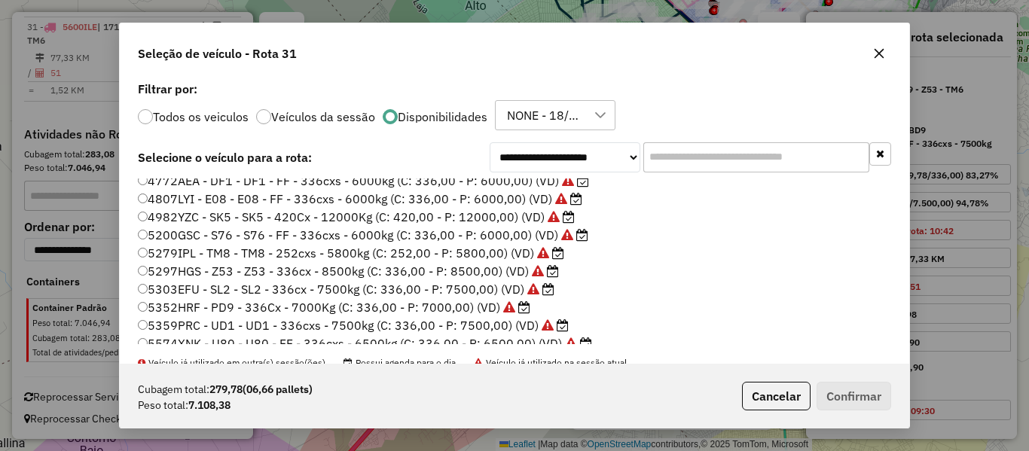
click at [673, 165] on input "text" at bounding box center [756, 157] width 226 height 30
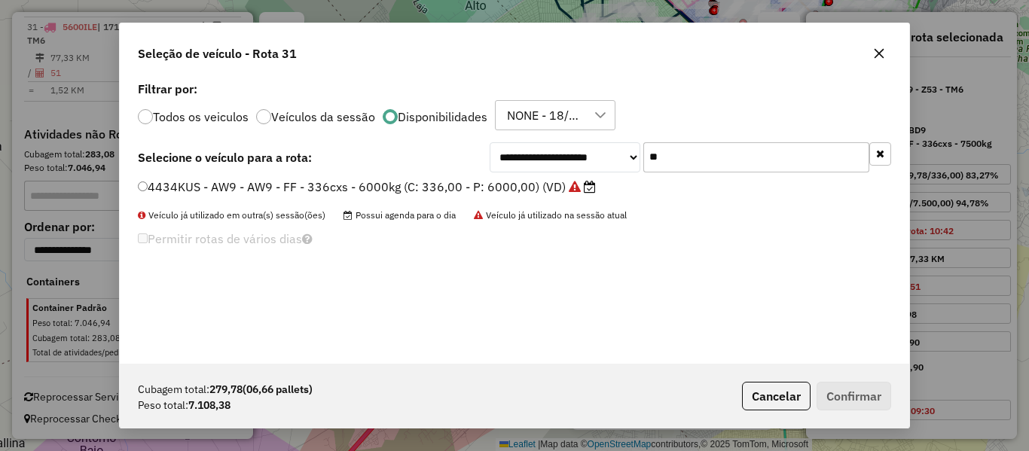
type input "**"
click at [550, 188] on label "4434KUS - AW9 - AW9 - FF - 336cxs - 6000kg (C: 336,00 - P: 6000,00) (VD)" at bounding box center [367, 187] width 458 height 18
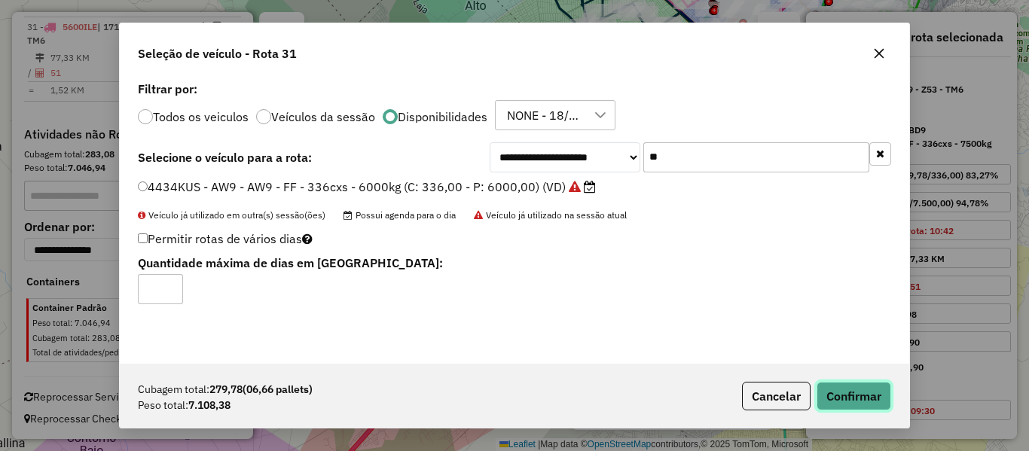
click at [854, 399] on button "Confirmar" at bounding box center [854, 396] width 75 height 29
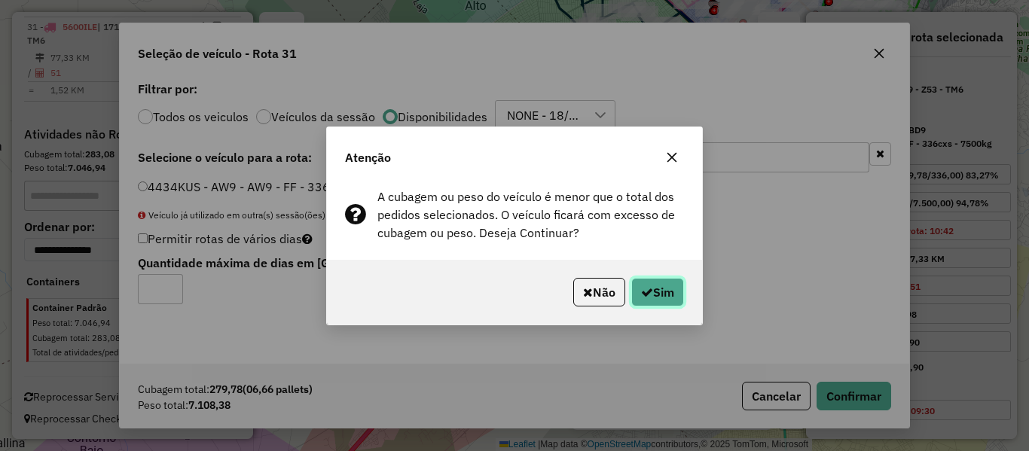
click at [667, 289] on button "Sim" at bounding box center [657, 292] width 53 height 29
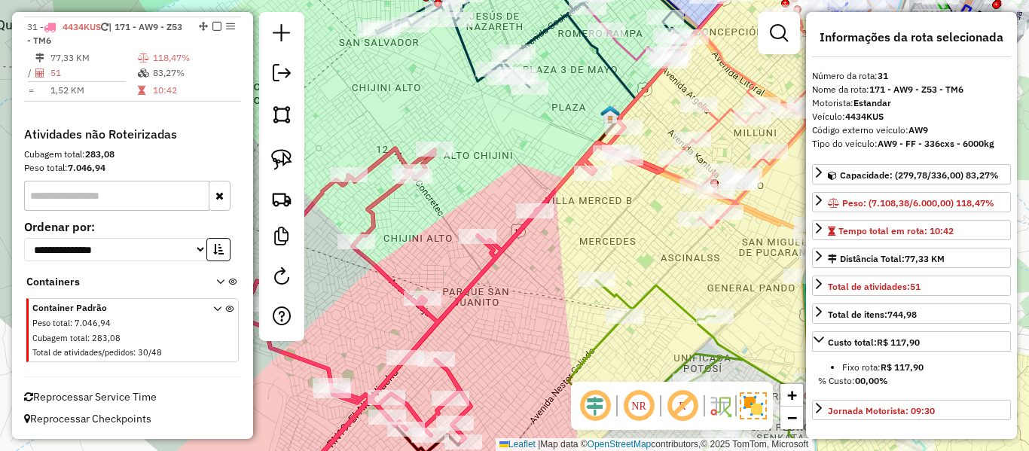
click at [733, 71] on icon at bounding box center [749, 91] width 174 height 273
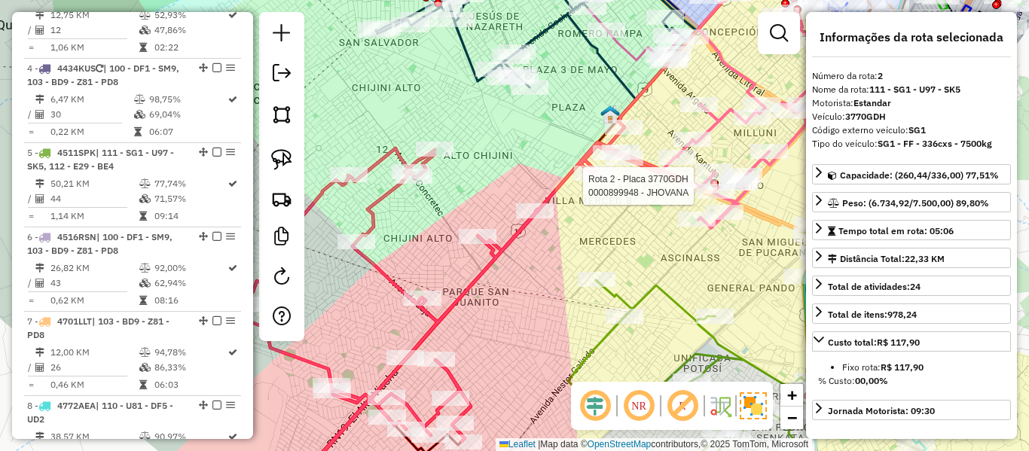
scroll to position [678, 0]
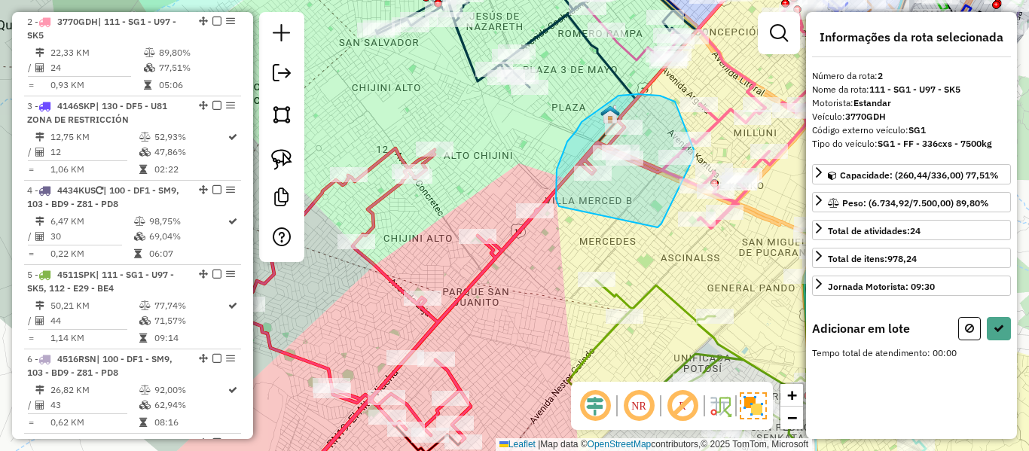
drag, startPoint x: 661, startPoint y: 224, endPoint x: 560, endPoint y: 206, distance: 103.2
select select "**********"
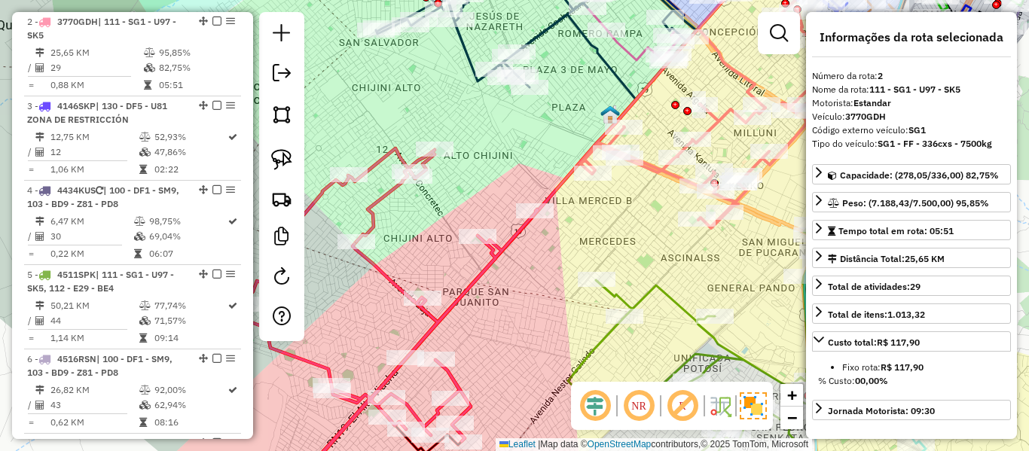
click at [375, 267] on icon at bounding box center [598, 139] width 490 height 368
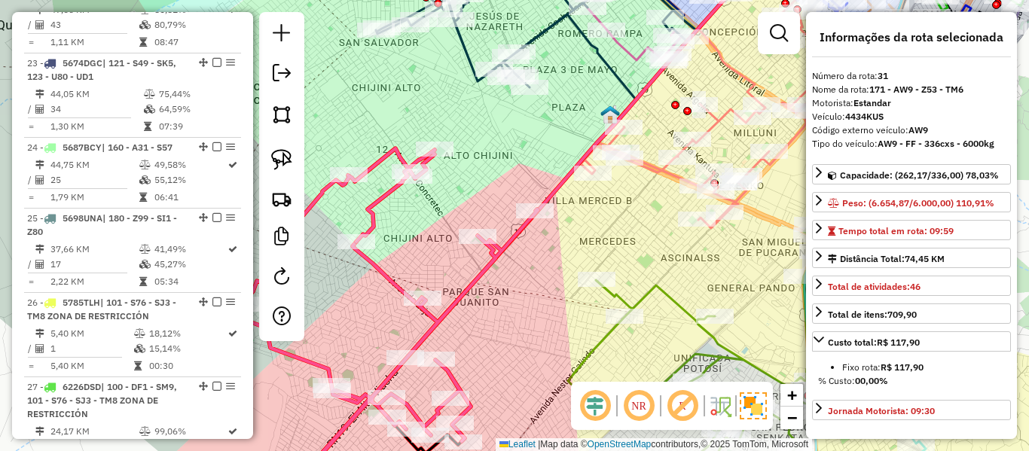
scroll to position [3106, 0]
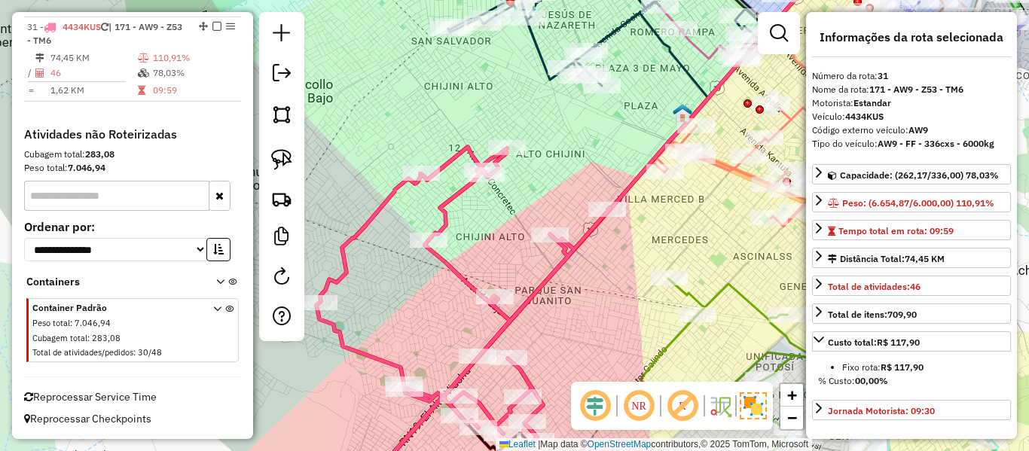
drag, startPoint x: 375, startPoint y: 267, endPoint x: 449, endPoint y: 254, distance: 75.1
click at [448, 266] on icon at bounding box center [670, 137] width 490 height 368
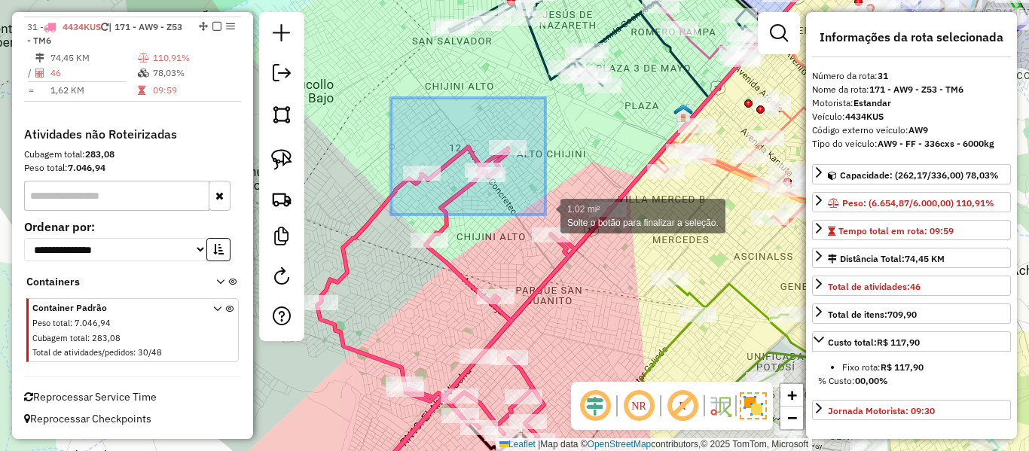
drag, startPoint x: 522, startPoint y: 195, endPoint x: 545, endPoint y: 215, distance: 30.5
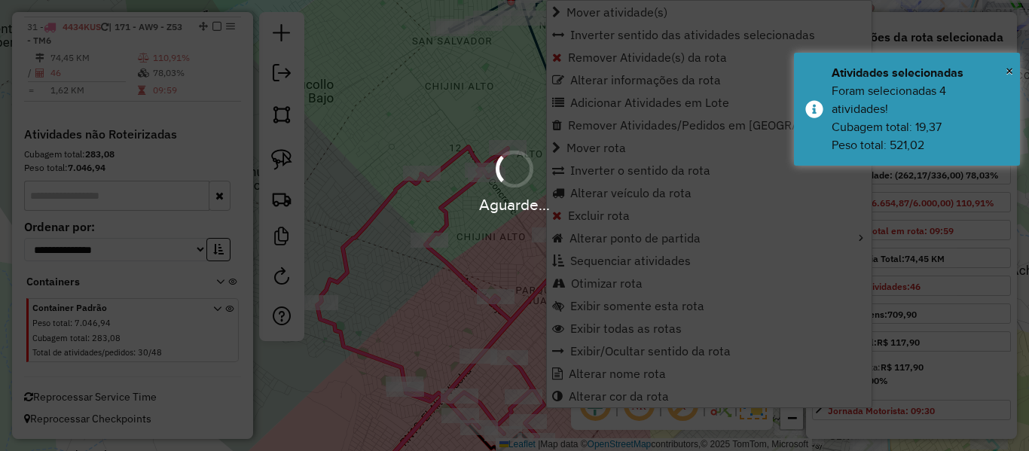
drag, startPoint x: 442, startPoint y: 272, endPoint x: 447, endPoint y: 279, distance: 8.6
click at [442, 276] on div "Aguarde..." at bounding box center [514, 225] width 1029 height 451
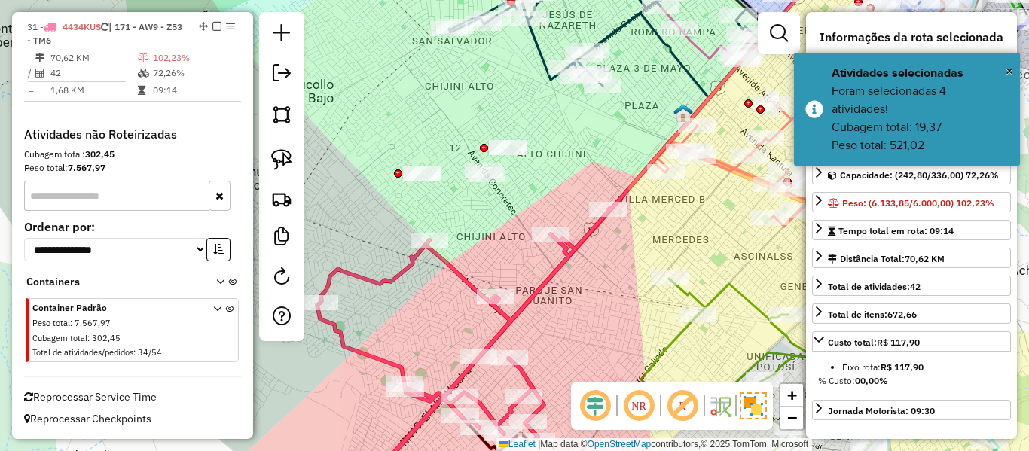
click at [452, 271] on icon at bounding box center [670, 138] width 489 height 366
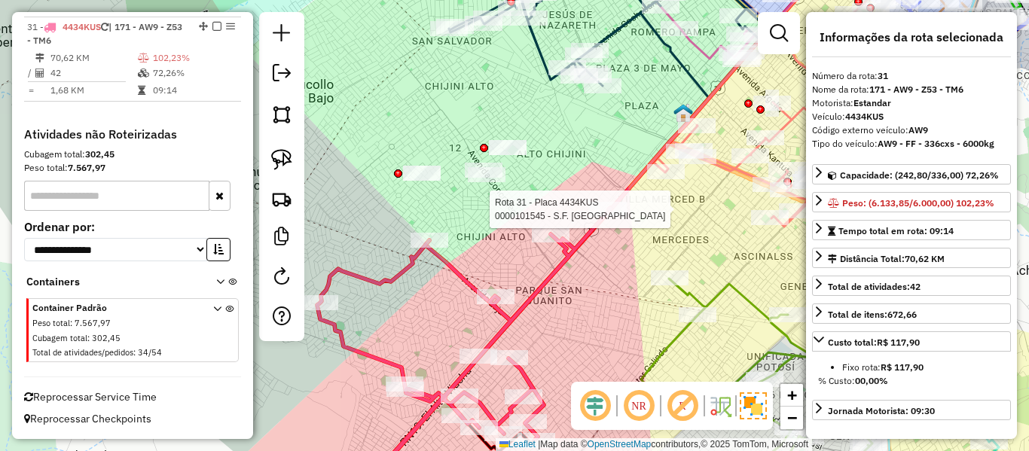
click at [624, 217] on div at bounding box center [608, 209] width 38 height 15
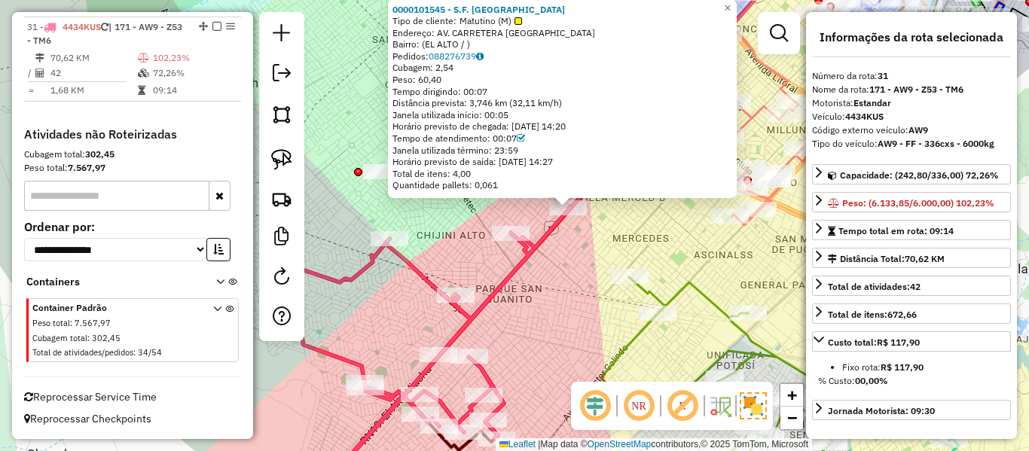
drag, startPoint x: 513, startPoint y: 292, endPoint x: 566, endPoint y: 275, distance: 56.2
click at [566, 275] on div "0000101545 - S.F. INTI Tipo de cliente: Matutino (M) Endereço: AV. CARRETERA VI…" at bounding box center [514, 225] width 1029 height 451
click at [819, 200] on icon at bounding box center [819, 200] width 12 height 12
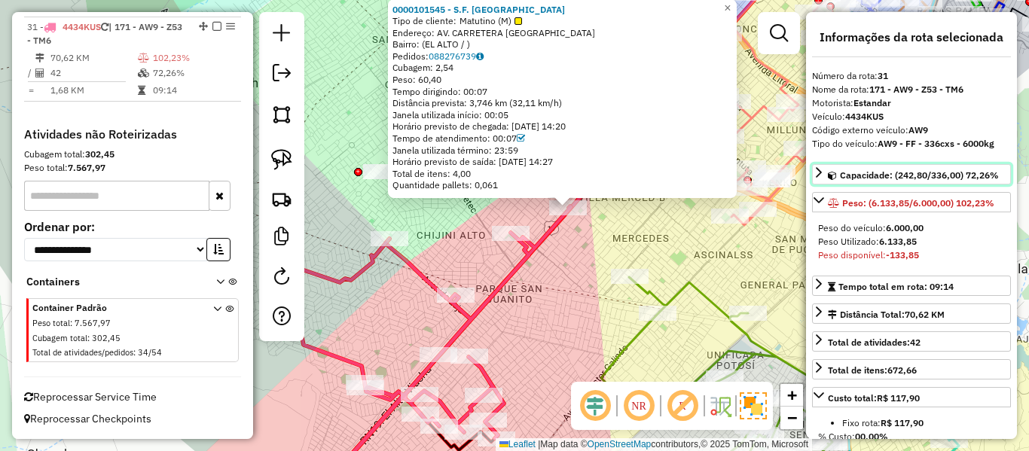
click at [823, 172] on icon at bounding box center [819, 172] width 12 height 12
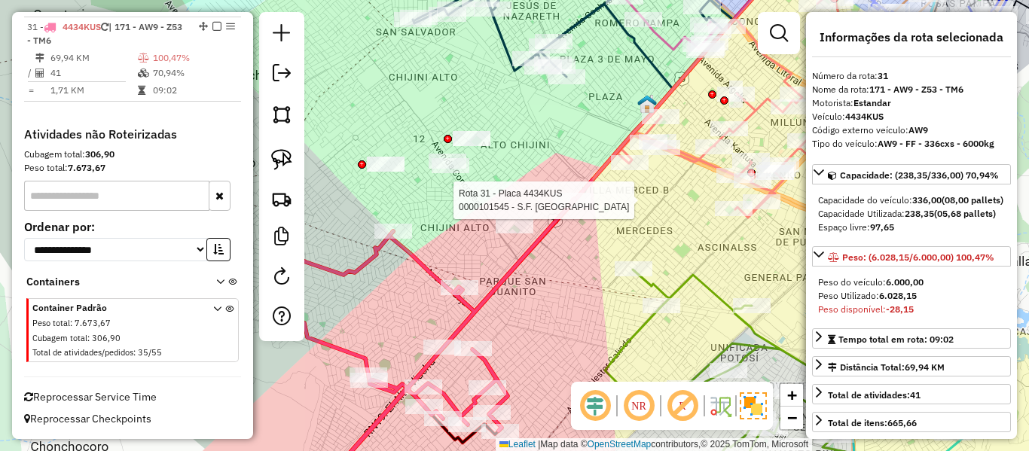
click at [562, 190] on div "Rota 31 - Placa 4434KUS 0000101545 - S.F. INTI Janela de atendimento Grade de a…" at bounding box center [514, 225] width 1029 height 451
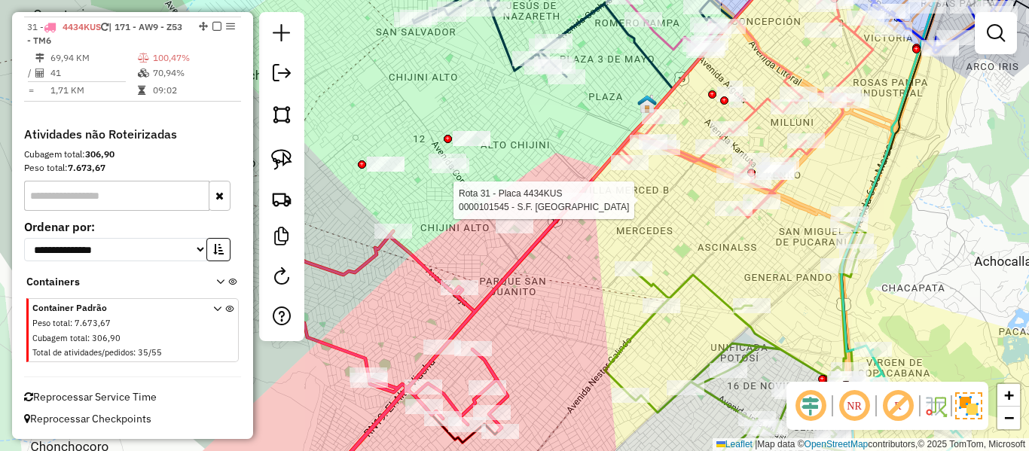
click at [572, 208] on div at bounding box center [572, 200] width 38 height 15
select select "**********"
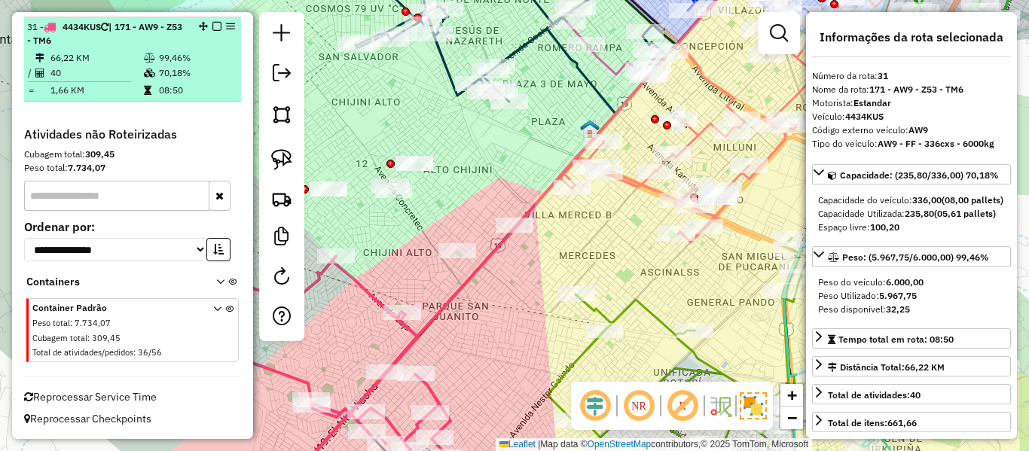
click at [212, 29] on em at bounding box center [216, 26] width 9 height 9
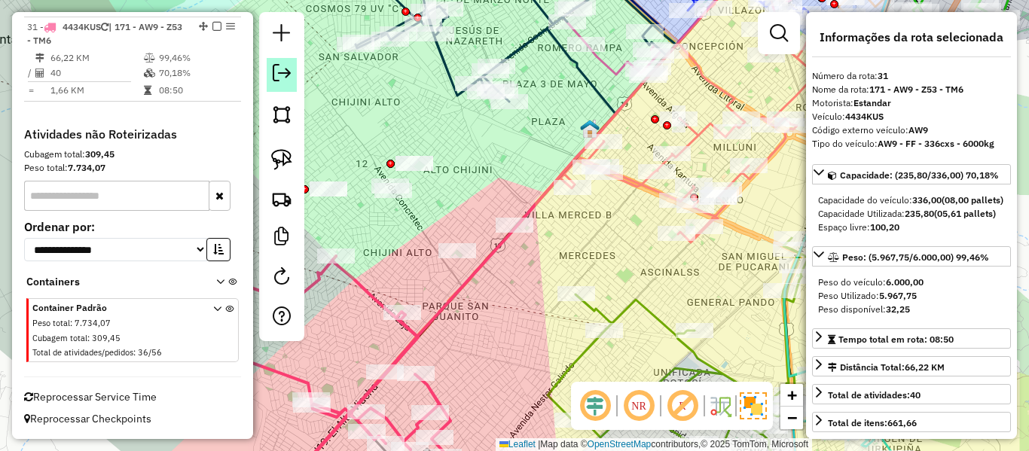
scroll to position [3042, 0]
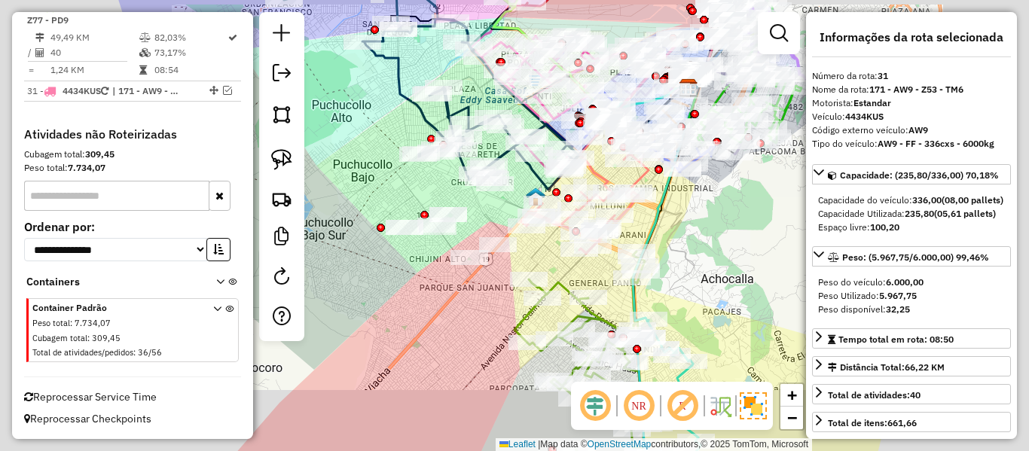
click at [473, 296] on div "Janela de atendimento Grade de atendimento Capacidade Transportadoras Veículos …" at bounding box center [514, 225] width 1029 height 451
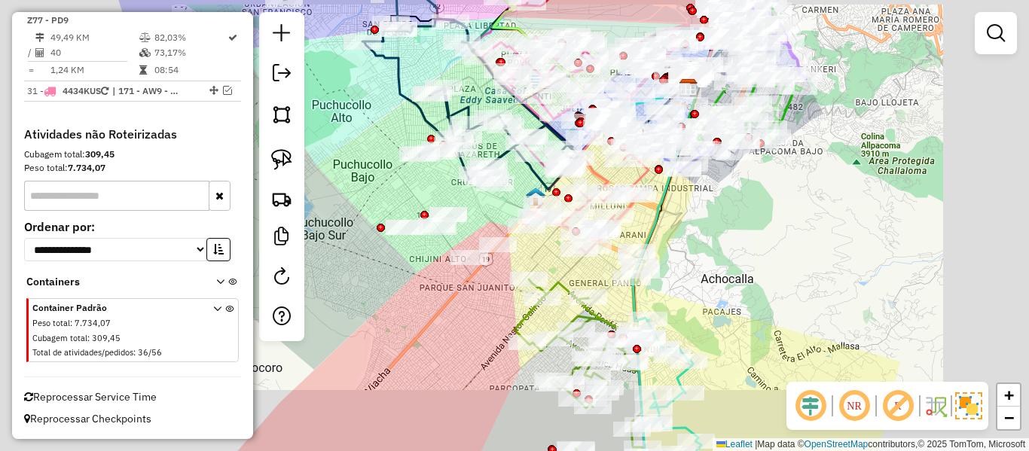
drag, startPoint x: 447, startPoint y: 258, endPoint x: 414, endPoint y: 185, distance: 79.9
click at [414, 187] on div "Janela de atendimento Grade de atendimento Capacidade Transportadoras Veículos …" at bounding box center [514, 225] width 1029 height 451
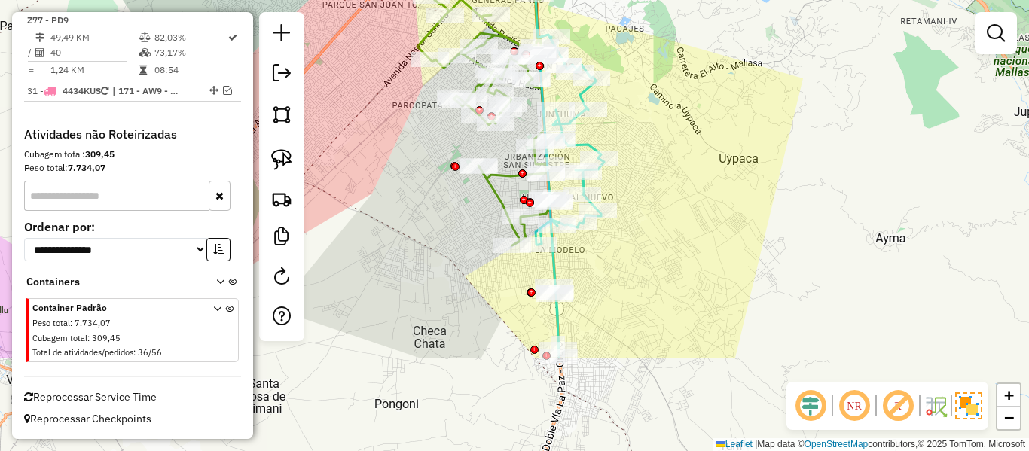
drag, startPoint x: 710, startPoint y: 181, endPoint x: 652, endPoint y: 221, distance: 70.8
click at [704, 166] on div "Janela de atendimento Grade de atendimento Capacidade Transportadoras Veículos …" at bounding box center [514, 225] width 1029 height 451
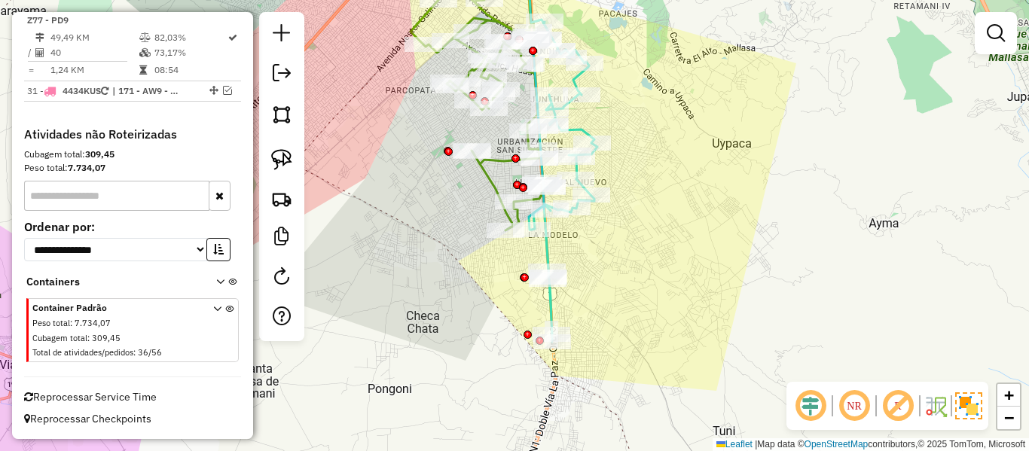
click at [551, 258] on icon at bounding box center [563, 182] width 69 height 320
select select "**********"
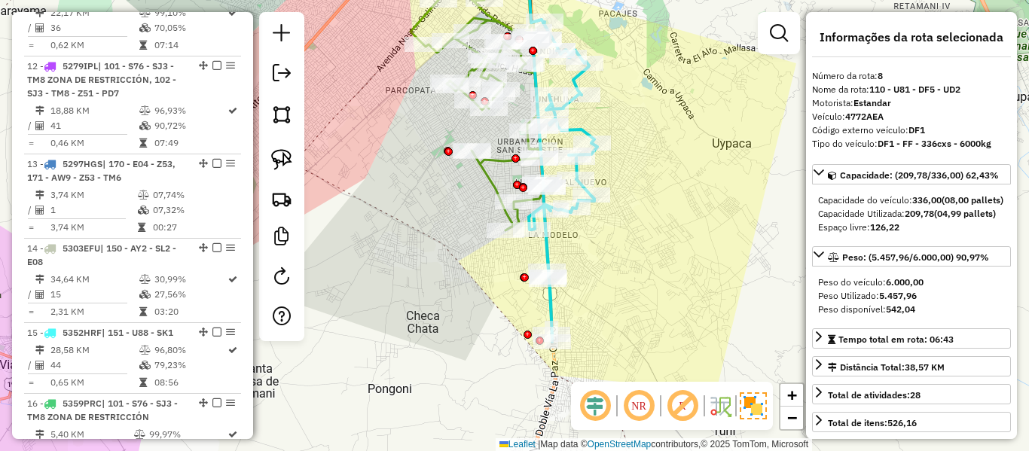
scroll to position [1184, 0]
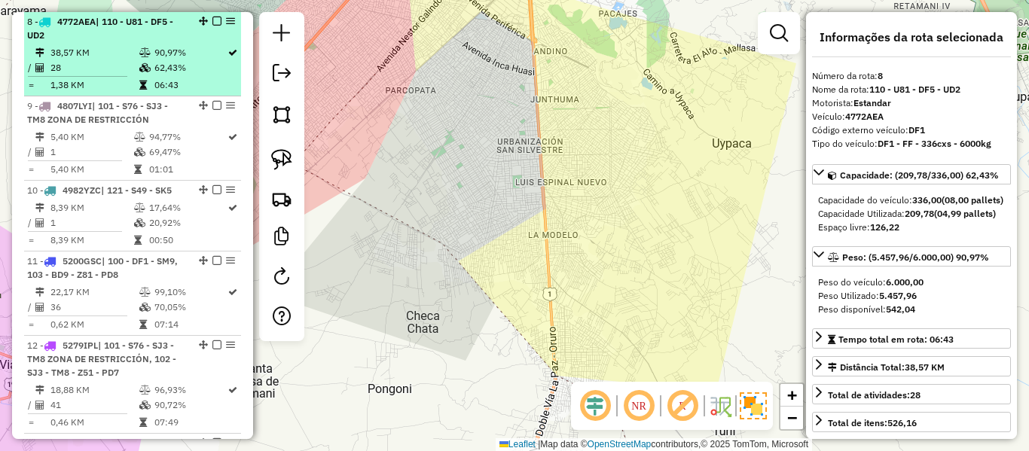
click at [162, 66] on td "62,43%" at bounding box center [190, 67] width 73 height 15
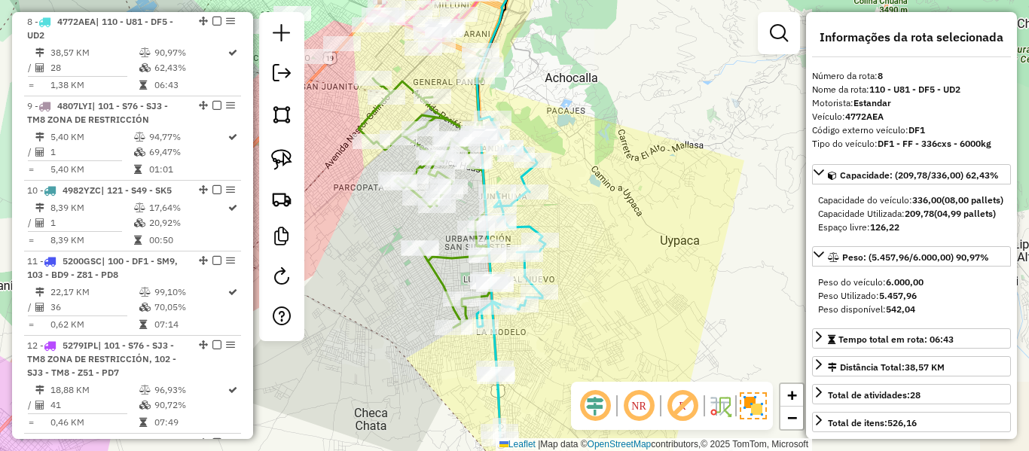
scroll to position [3042, 0]
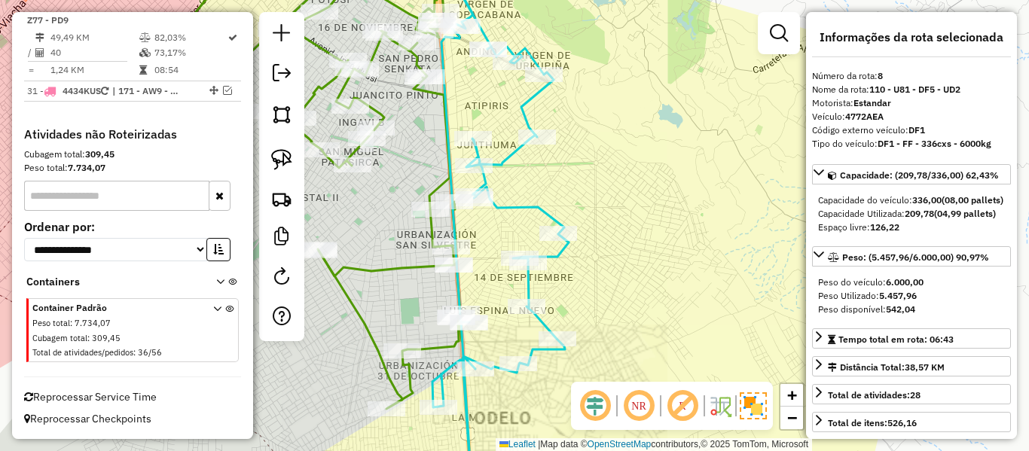
click at [537, 211] on icon at bounding box center [500, 243] width 136 height 505
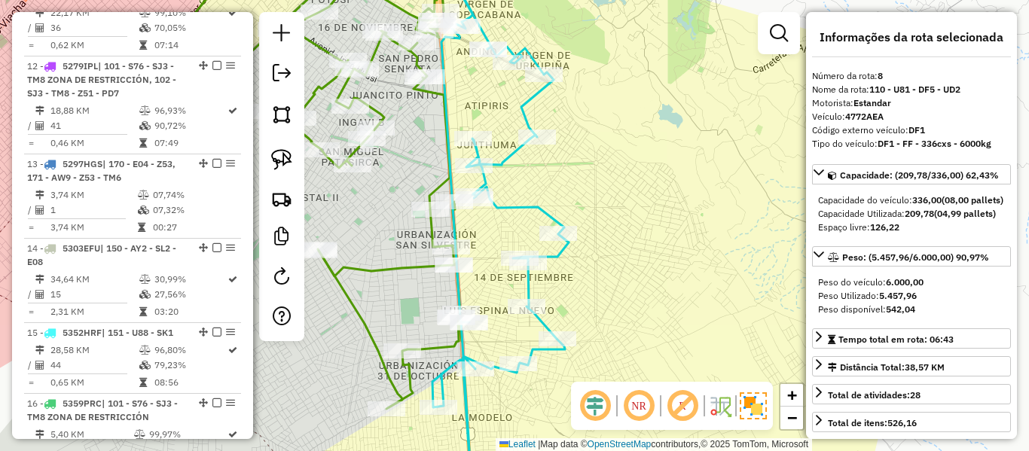
scroll to position [1184, 0]
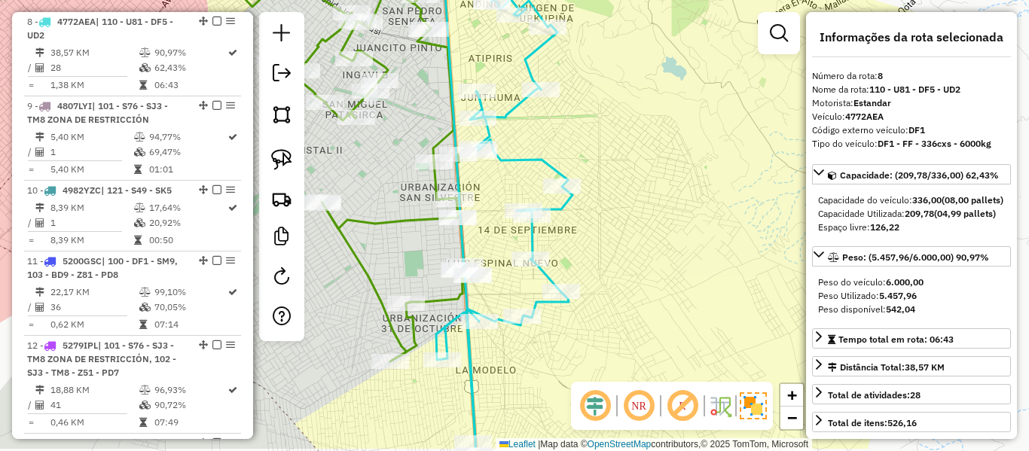
drag, startPoint x: 674, startPoint y: 266, endPoint x: 691, endPoint y: 199, distance: 69.1
click at [691, 189] on div "Janela de atendimento Grade de atendimento Capacidade Transportadoras Veículos …" at bounding box center [514, 225] width 1029 height 451
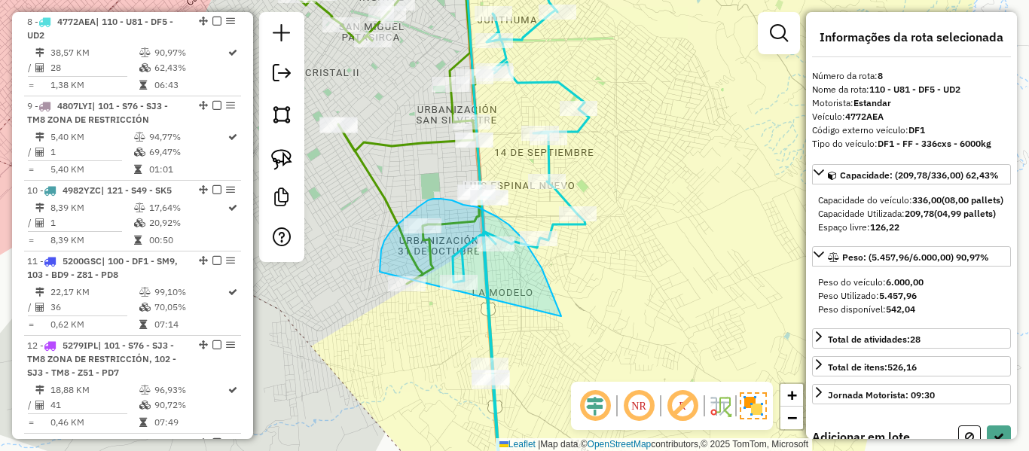
drag, startPoint x: 554, startPoint y: 300, endPoint x: 438, endPoint y: 362, distance: 132.1
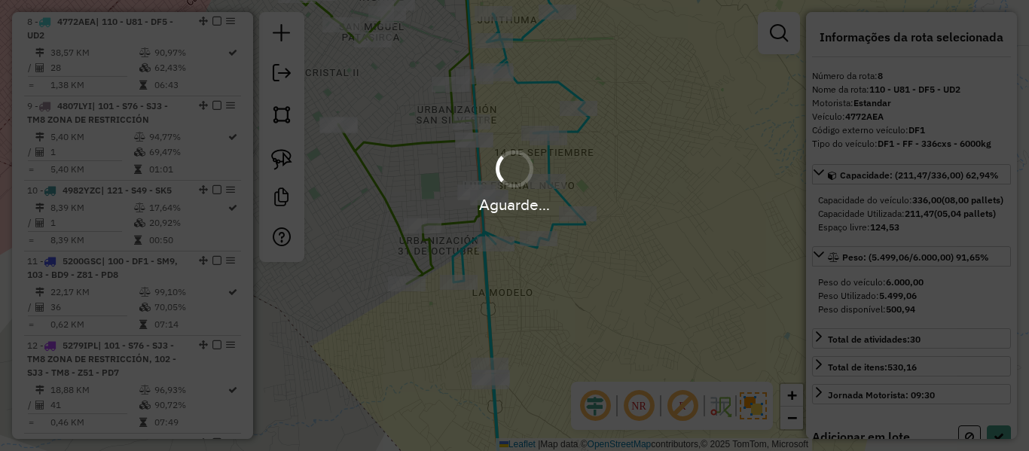
select select "**********"
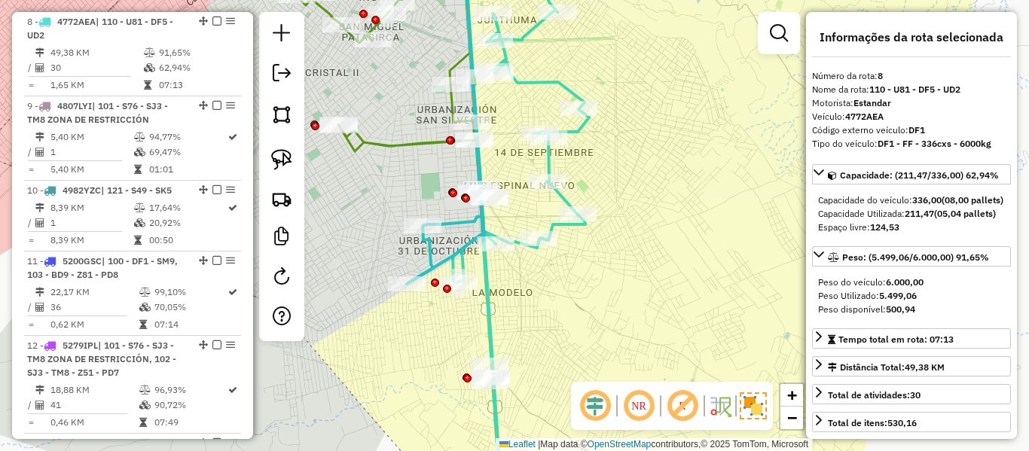
click at [552, 156] on icon at bounding box center [498, 226] width 182 height 542
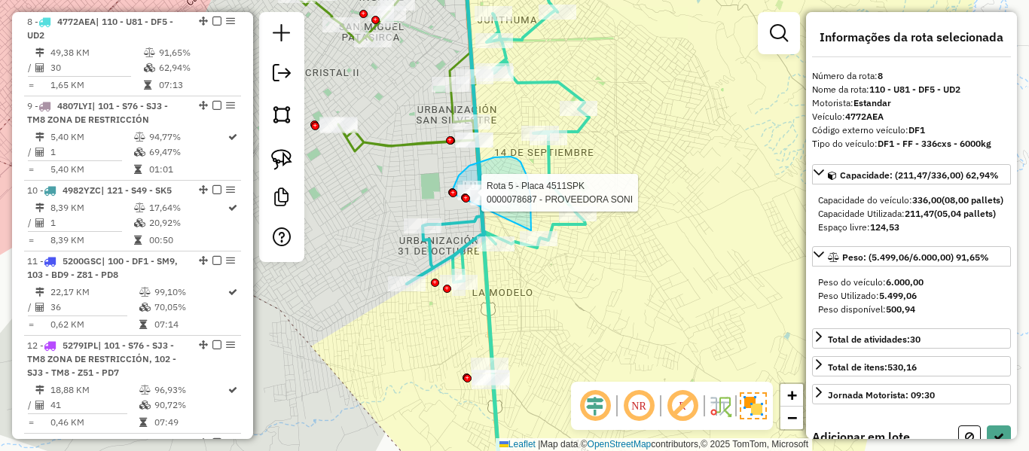
drag, startPoint x: 523, startPoint y: 167, endPoint x: 476, endPoint y: 246, distance: 92.2
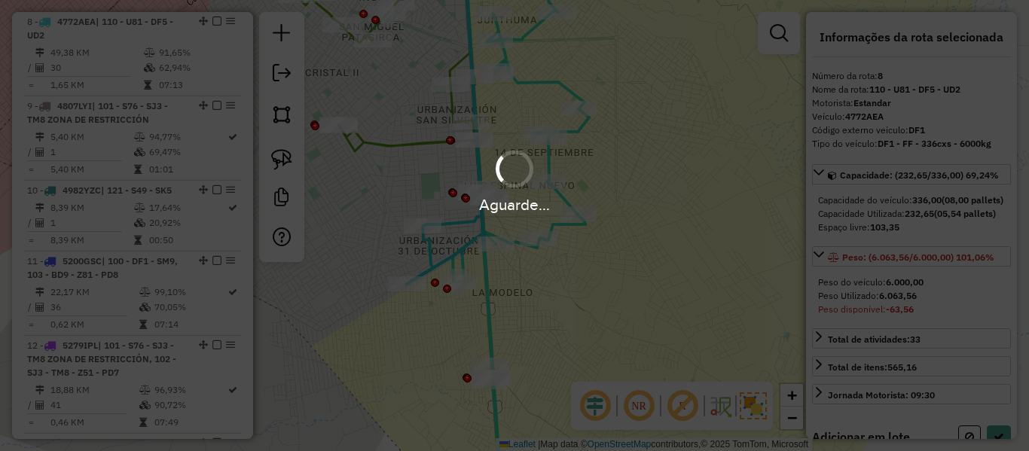
select select "**********"
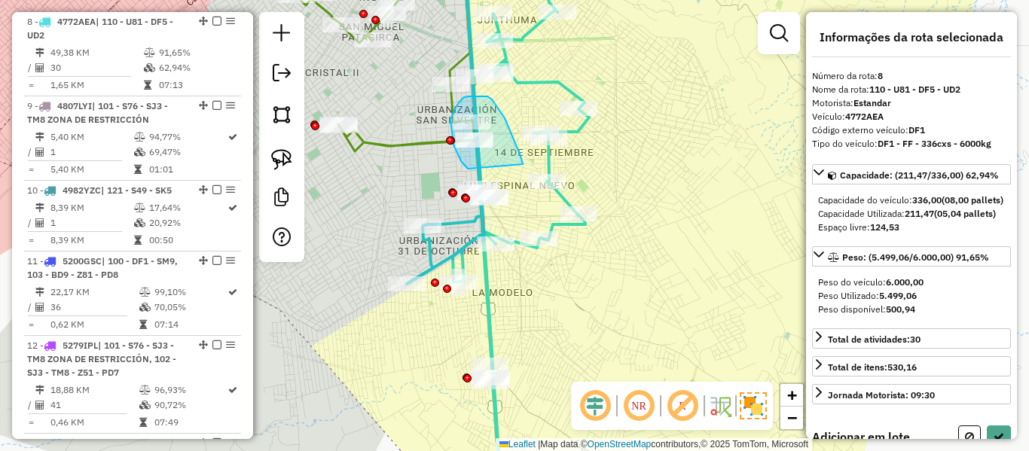
drag, startPoint x: 510, startPoint y: 130, endPoint x: 471, endPoint y: 169, distance: 54.9
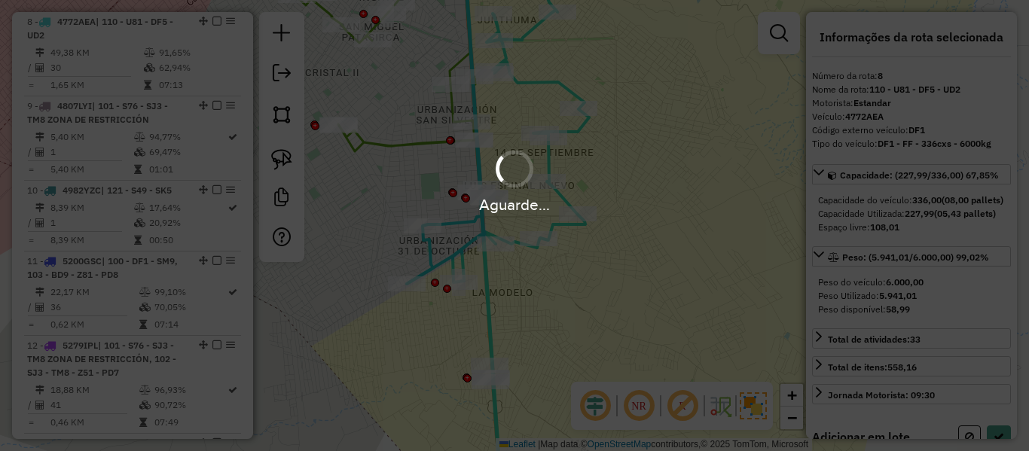
select select "**********"
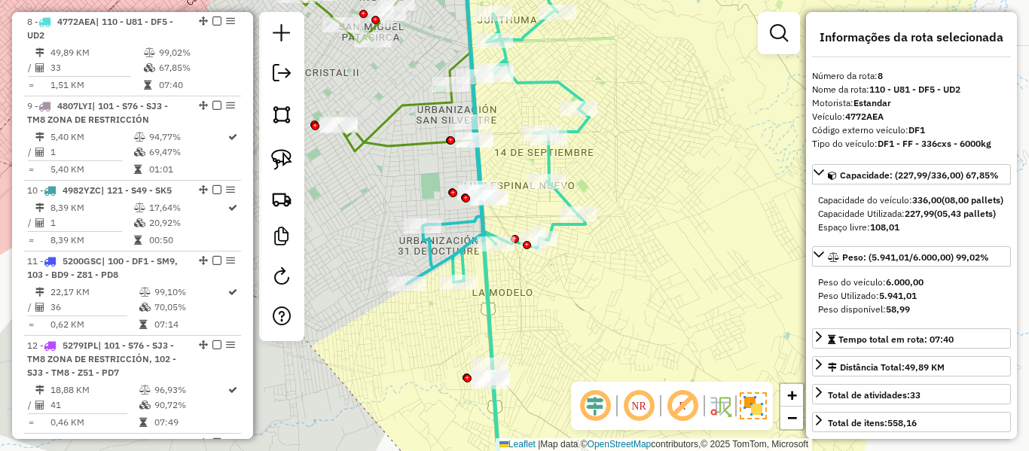
click at [212, 21] on em at bounding box center [216, 21] width 9 height 9
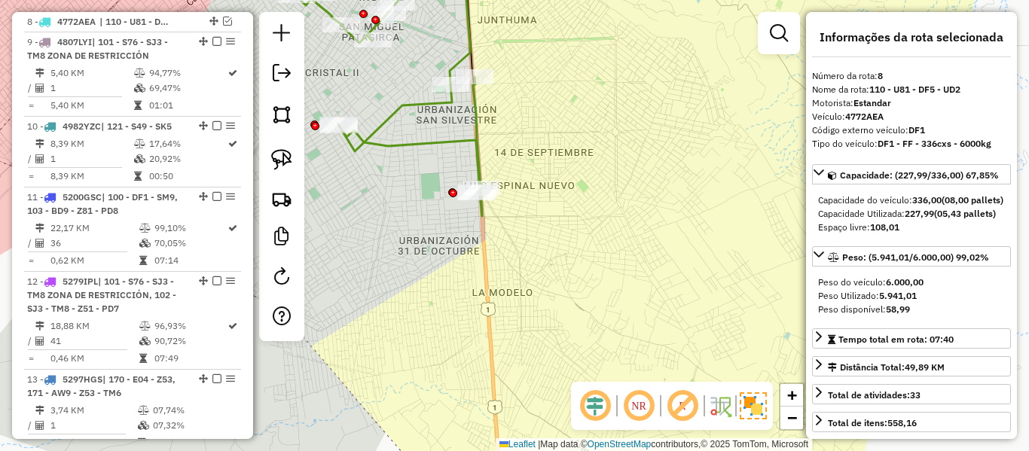
scroll to position [1120, 0]
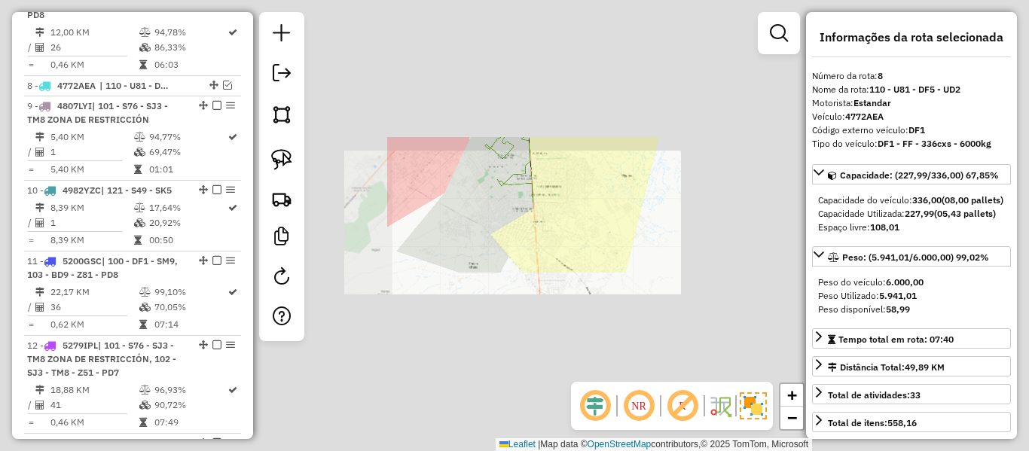
click at [550, 197] on div "Janela de atendimento Grade de atendimento Capacidade Transportadoras Veículos …" at bounding box center [514, 225] width 1029 height 451
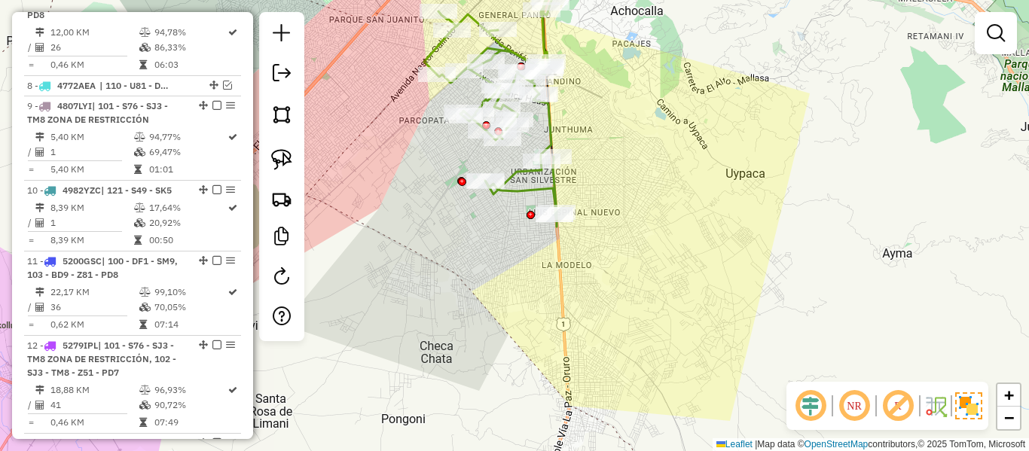
click at [515, 194] on icon at bounding box center [490, 104] width 133 height 243
select select "**********"
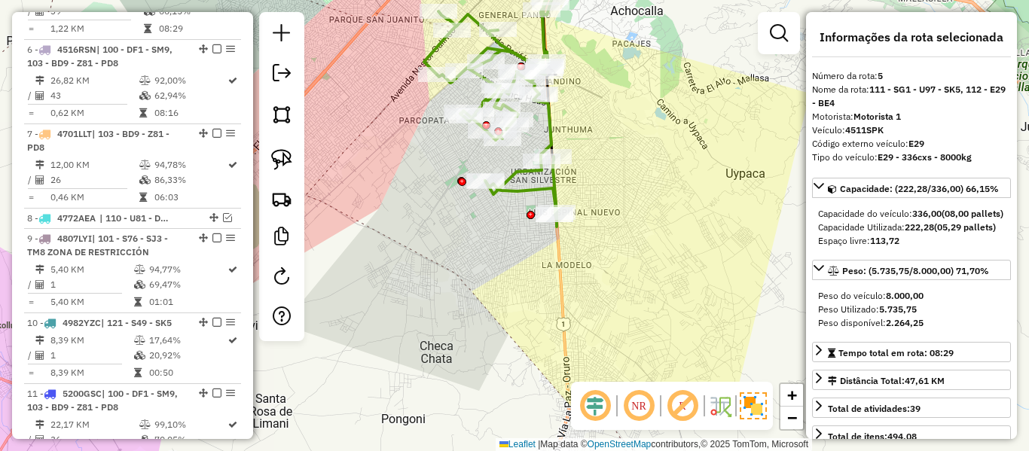
scroll to position [931, 0]
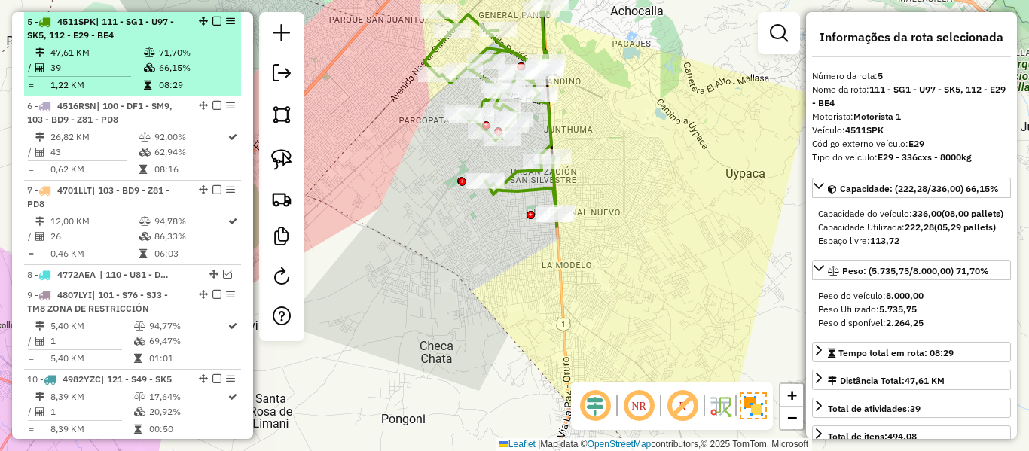
click at [160, 56] on td "71,70%" at bounding box center [196, 52] width 76 height 15
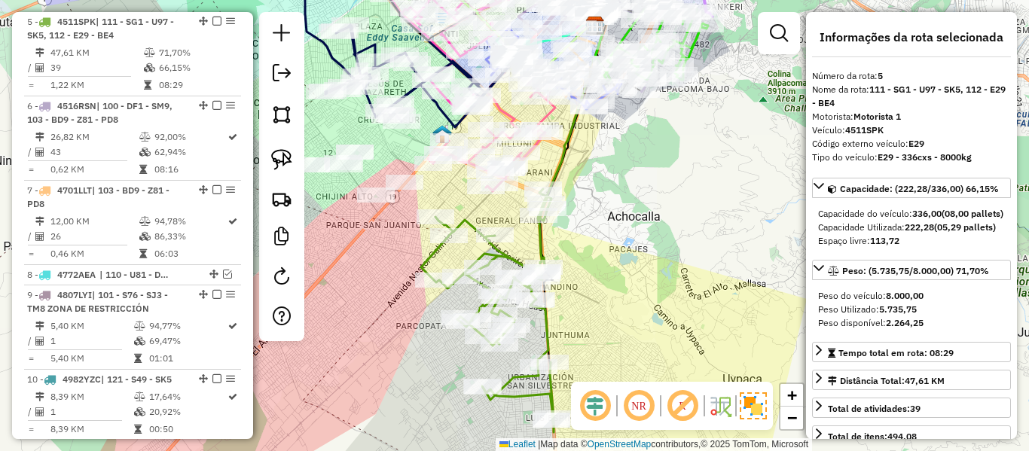
scroll to position [2978, 0]
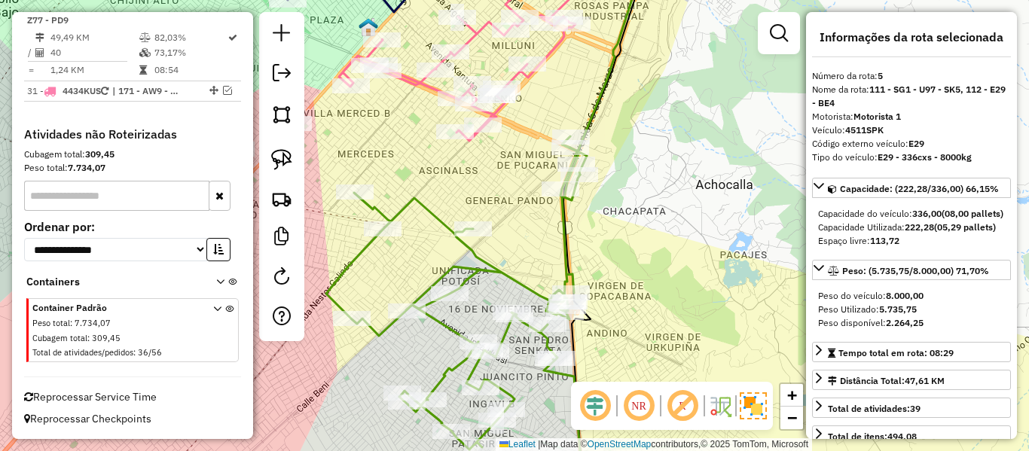
click at [487, 267] on icon at bounding box center [455, 316] width 259 height 360
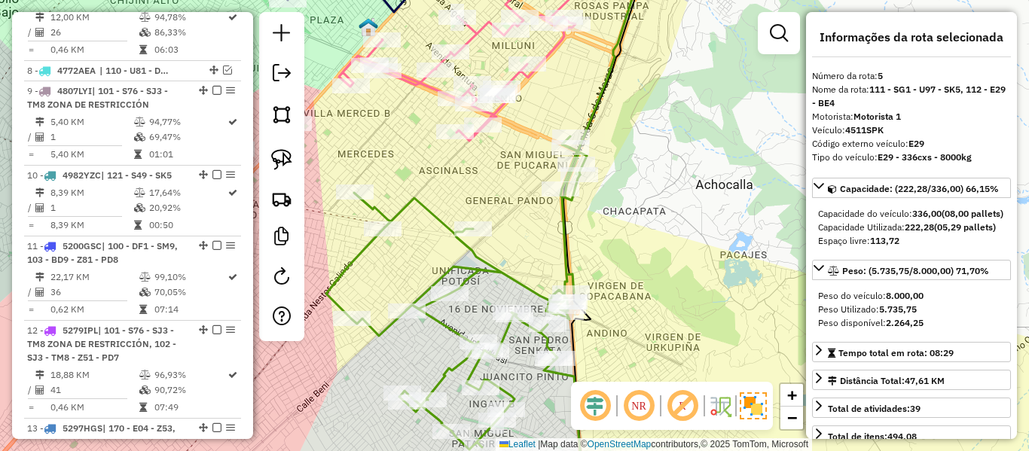
scroll to position [931, 0]
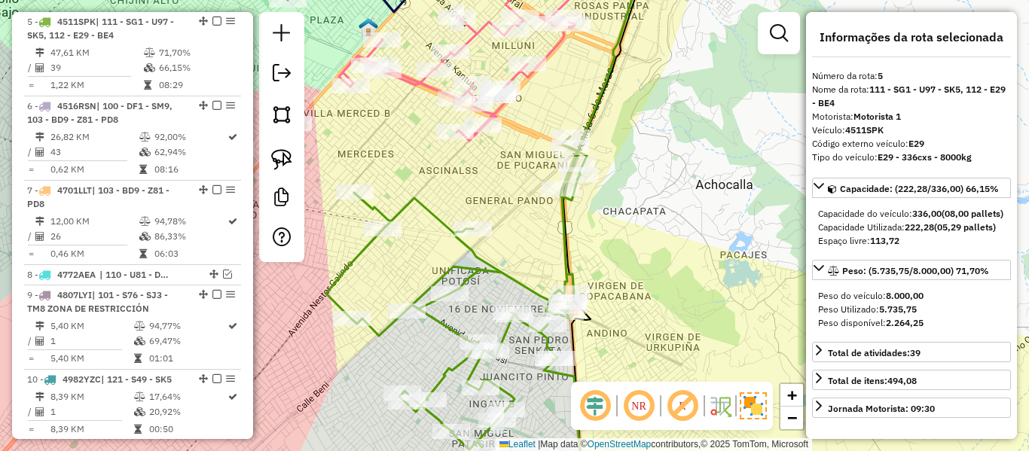
click at [549, 292] on div "Janela de atendimento Grade de atendimento Capacidade Transportadoras Veículos …" at bounding box center [514, 225] width 1029 height 451
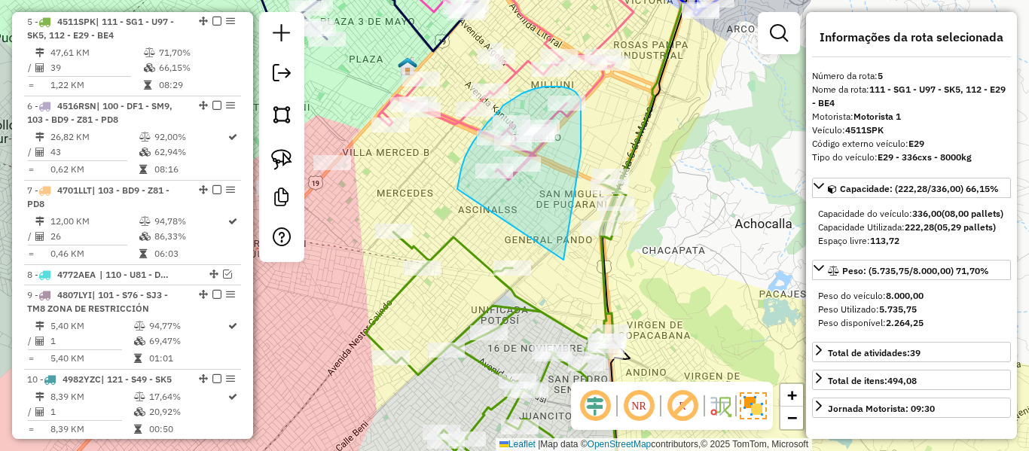
drag, startPoint x: 575, startPoint y: 192, endPoint x: 456, endPoint y: 192, distance: 118.3
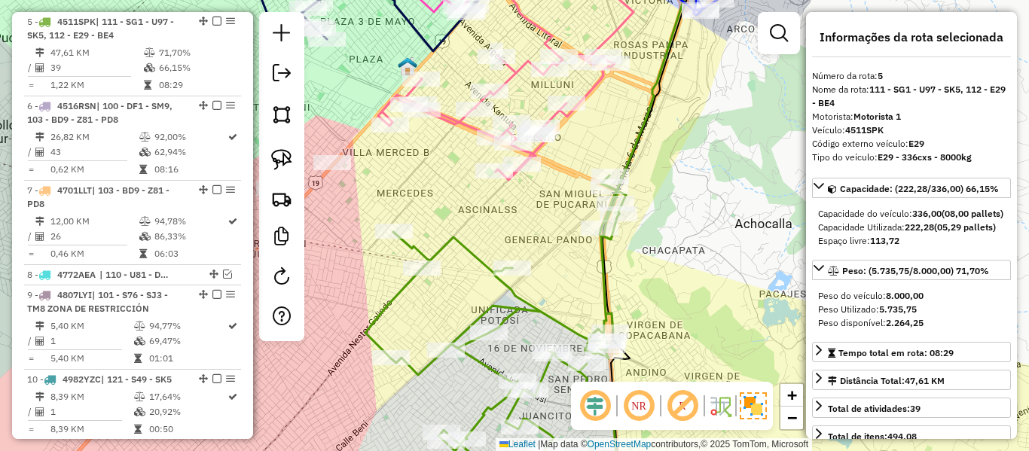
click at [551, 221] on div "Janela de atendimento Grade de atendimento Capacidade Transportadoras Veículos …" at bounding box center [514, 225] width 1029 height 451
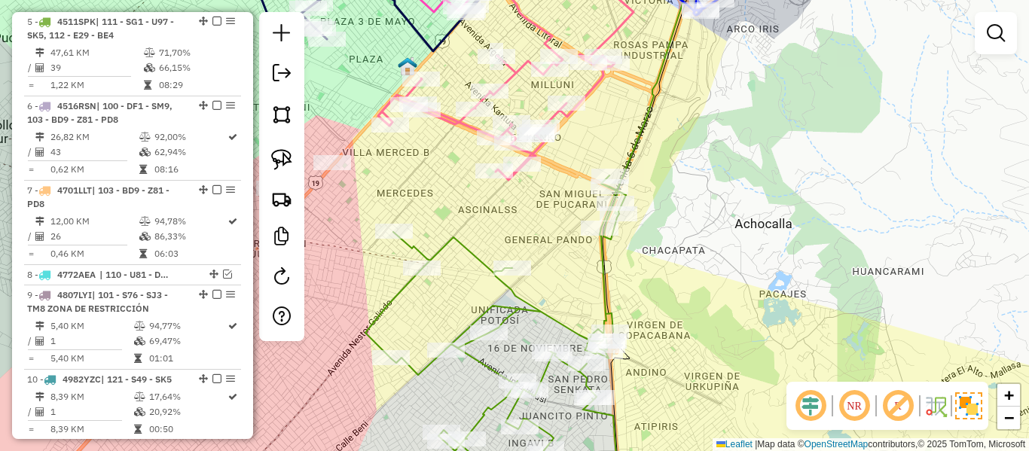
click at [477, 255] on icon at bounding box center [492, 336] width 254 height 321
select select "**********"
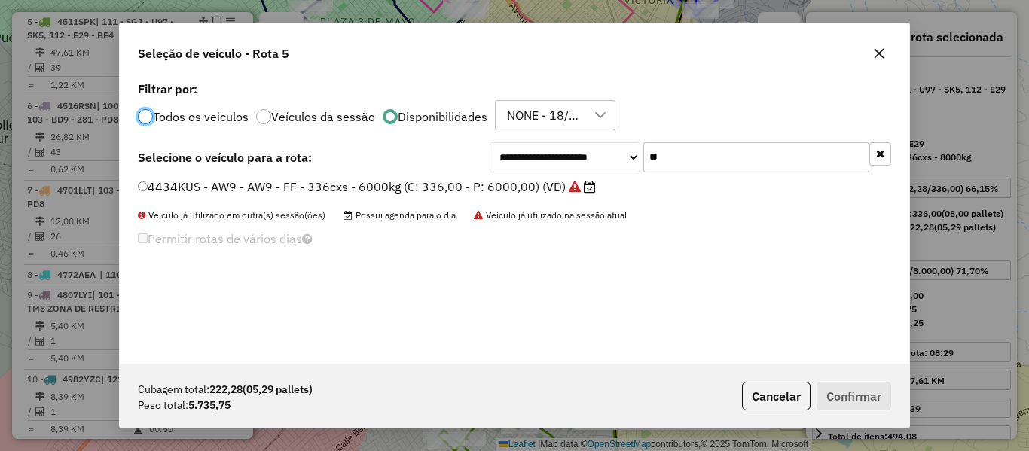
scroll to position [8, 5]
click at [685, 154] on input "**" at bounding box center [756, 157] width 226 height 30
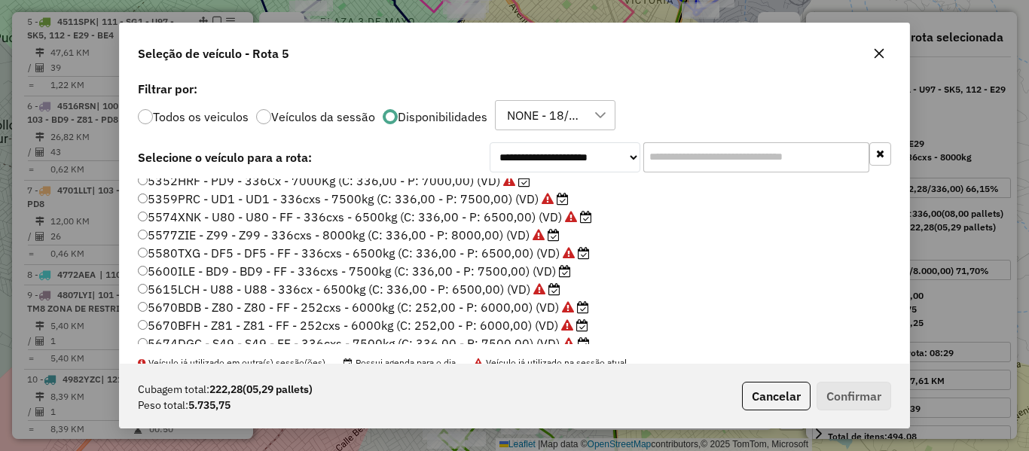
scroll to position [301, 0]
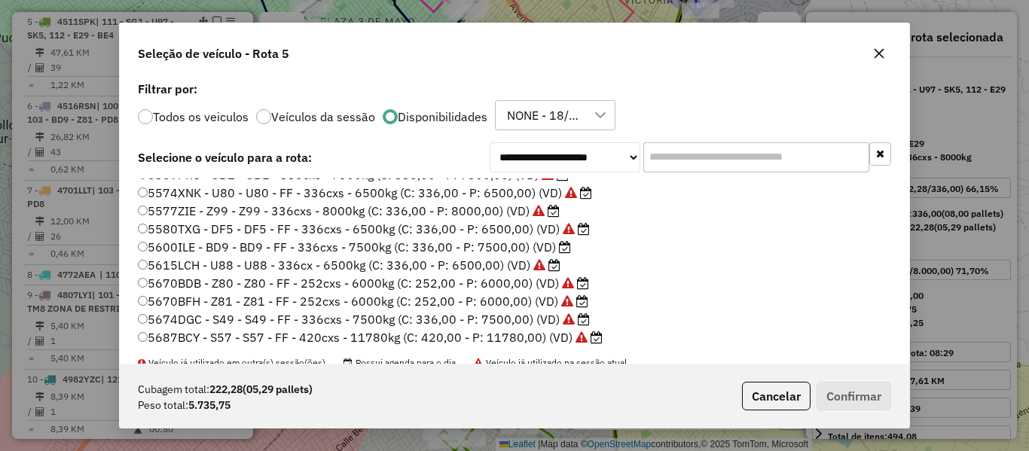
click at [557, 248] on label "5600ILE - BD9 - BD9 - FF - 336cxs - 7500kg (C: 336,00 - P: 7500,00) (VD)" at bounding box center [354, 247] width 433 height 18
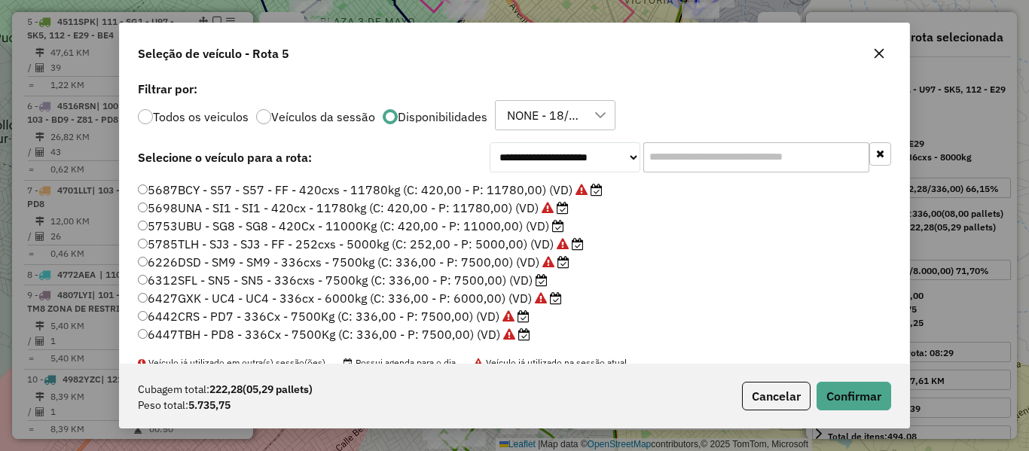
scroll to position [75, 0]
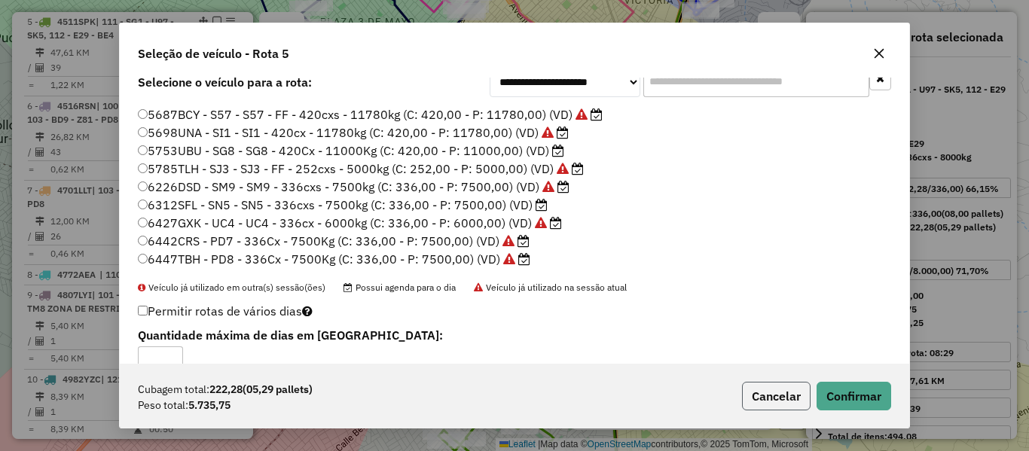
click at [766, 390] on button "Cancelar" at bounding box center [776, 396] width 69 height 29
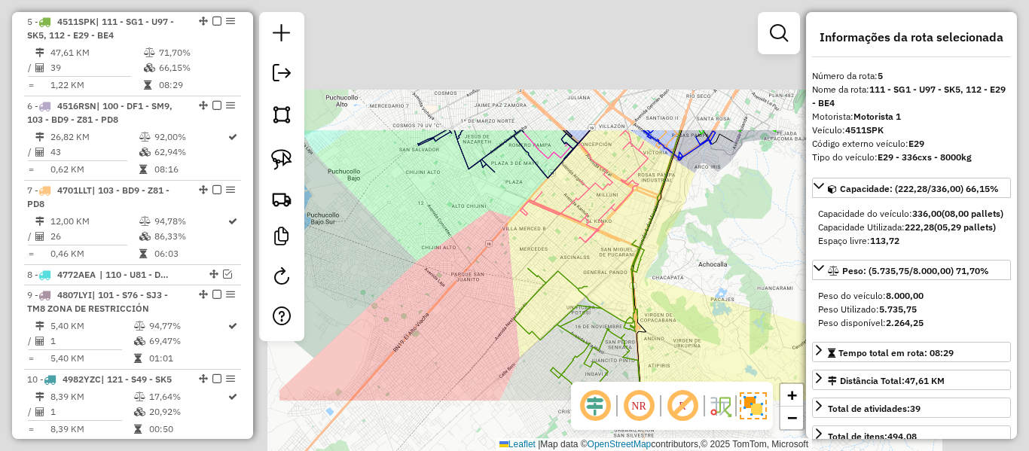
click at [678, 301] on div "Janela de atendimento Grade de atendimento Capacidade Transportadoras Veículos …" at bounding box center [514, 225] width 1029 height 451
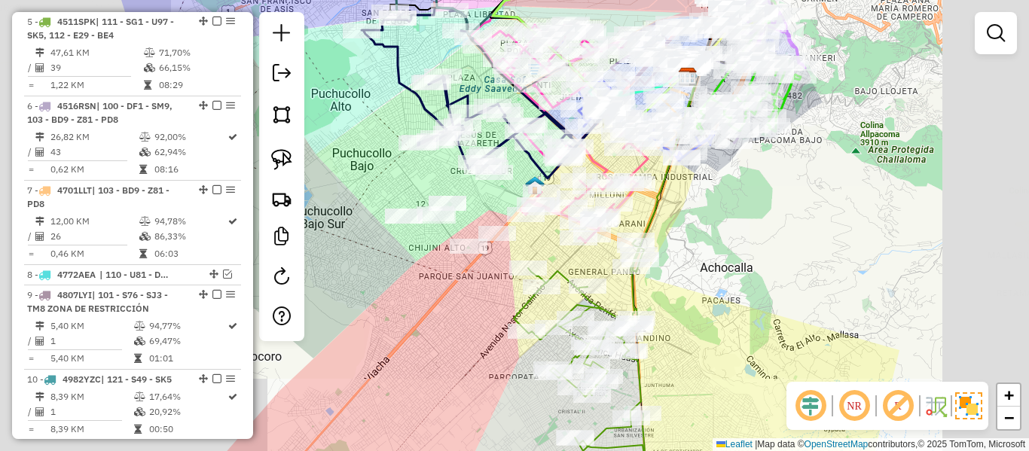
drag, startPoint x: 685, startPoint y: 301, endPoint x: 836, endPoint y: 330, distance: 153.3
click at [834, 329] on div "Janela de atendimento Grade de atendimento Capacidade Transportadoras Veículos …" at bounding box center [514, 225] width 1029 height 451
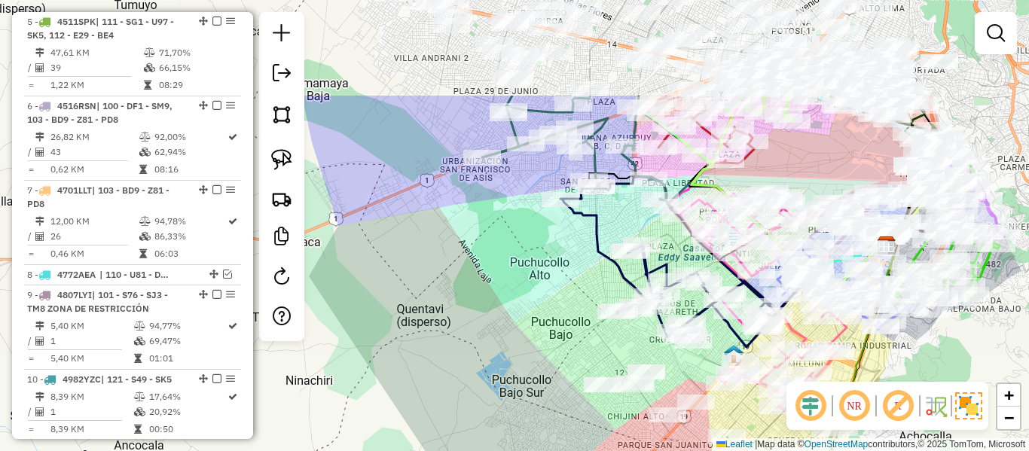
click at [641, 450] on html "Aguarde... Pop-up bloqueado! Seu navegador bloqueou automáticamente a abertura …" at bounding box center [514, 225] width 1029 height 451
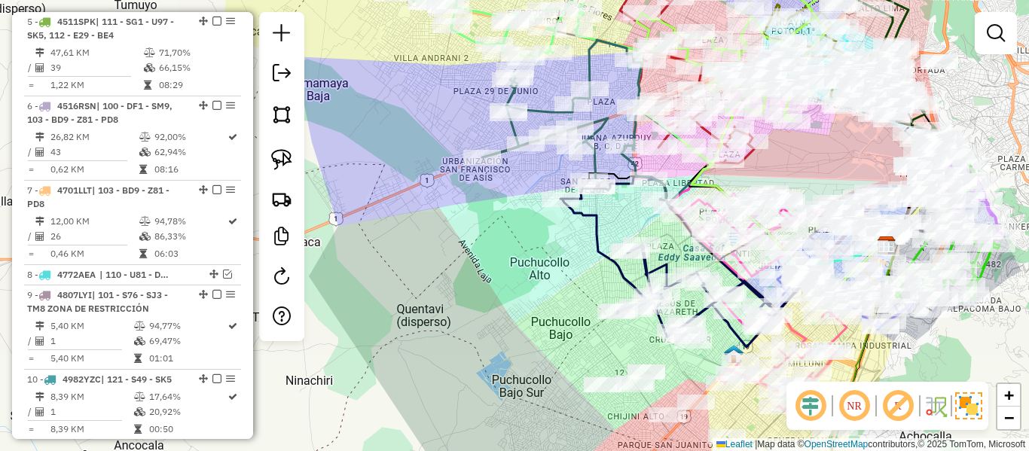
drag, startPoint x: 490, startPoint y: 273, endPoint x: 529, endPoint y: 398, distance: 130.3
click at [551, 450] on div "Janela de atendimento Grade de atendimento Capacidade Transportadoras Veículos …" at bounding box center [514, 225] width 1029 height 451
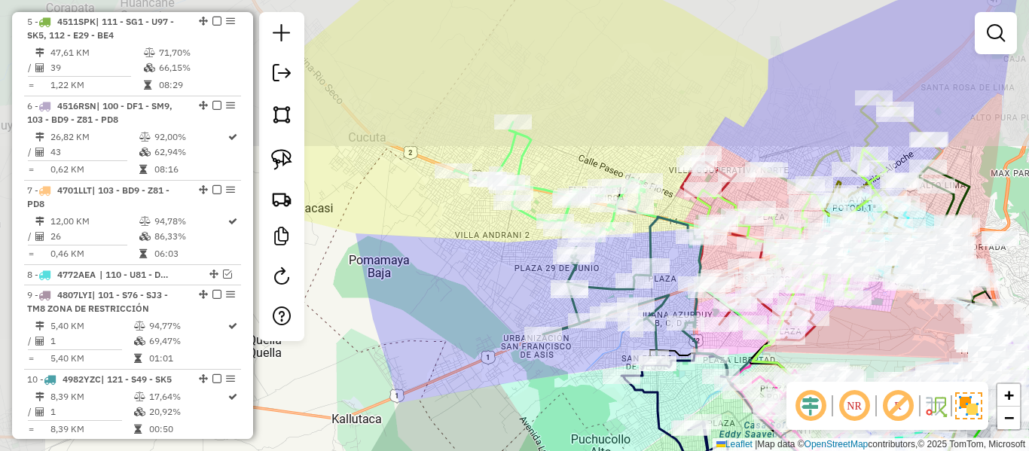
drag, startPoint x: 484, startPoint y: 324, endPoint x: 540, endPoint y: 243, distance: 99.0
click at [486, 369] on div "Janela de atendimento Grade de atendimento Capacidade Transportadoras Veículos …" at bounding box center [514, 225] width 1029 height 451
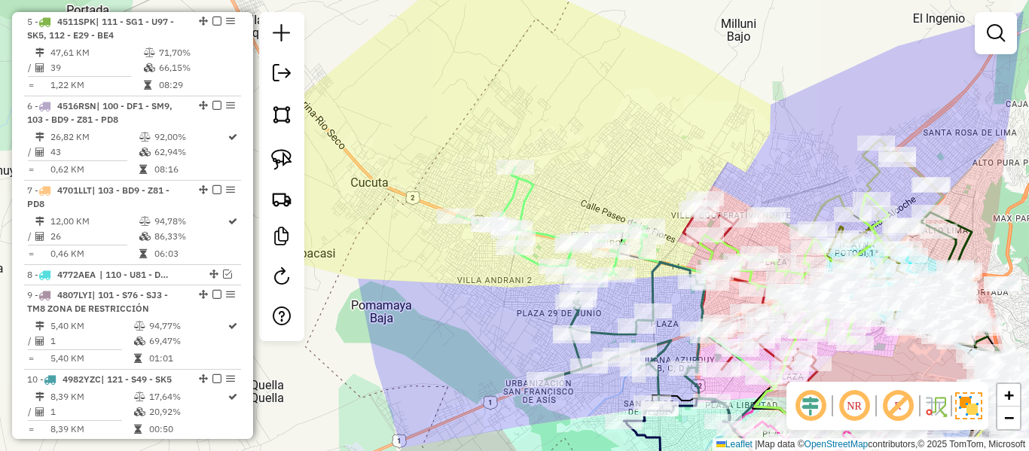
click at [523, 203] on icon at bounding box center [551, 223] width 191 height 113
select select "**********"
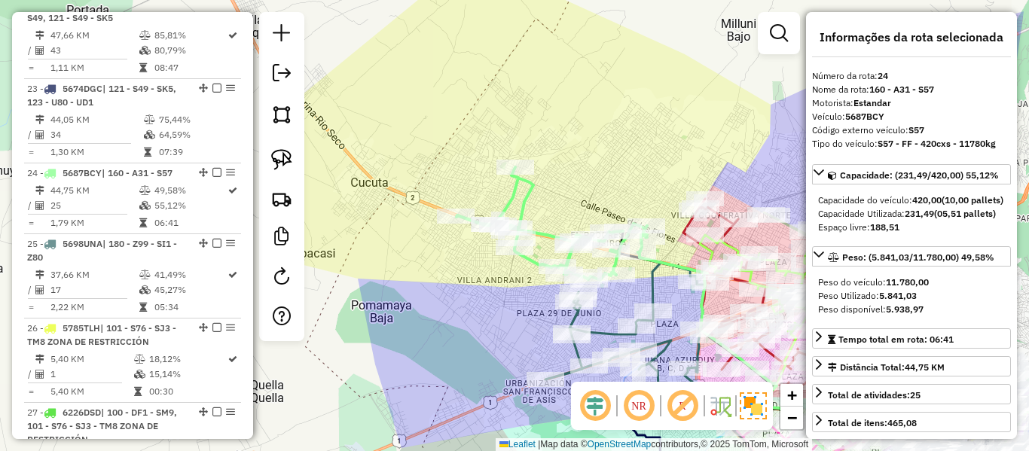
scroll to position [2443, 0]
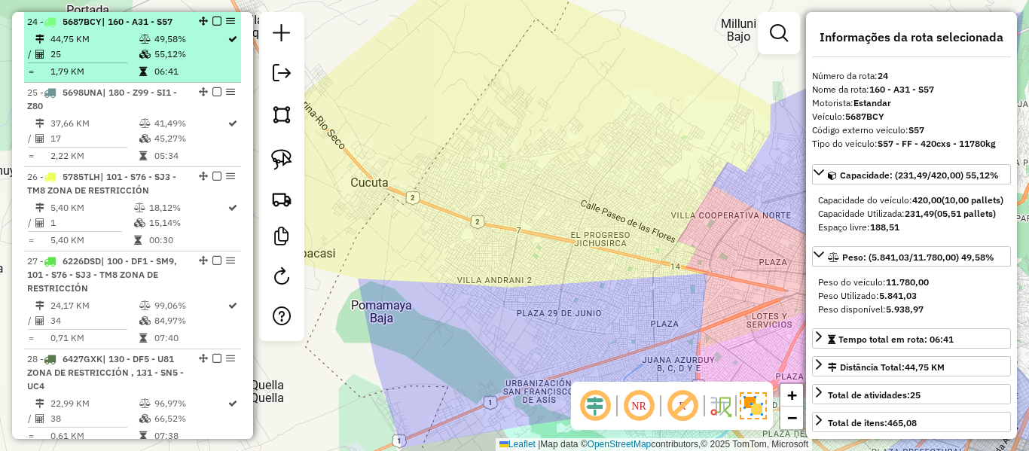
click at [163, 36] on td "49,58%" at bounding box center [190, 39] width 73 height 15
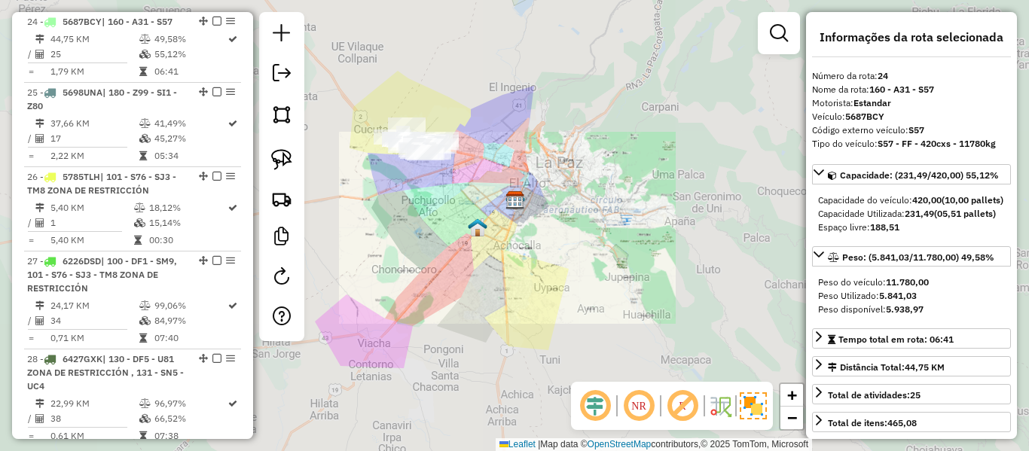
drag, startPoint x: 474, startPoint y: 185, endPoint x: 504, endPoint y: 177, distance: 31.2
click at [525, 197] on div "Janela de atendimento Grade de atendimento Capacidade Transportadoras Veículos …" at bounding box center [514, 225] width 1029 height 451
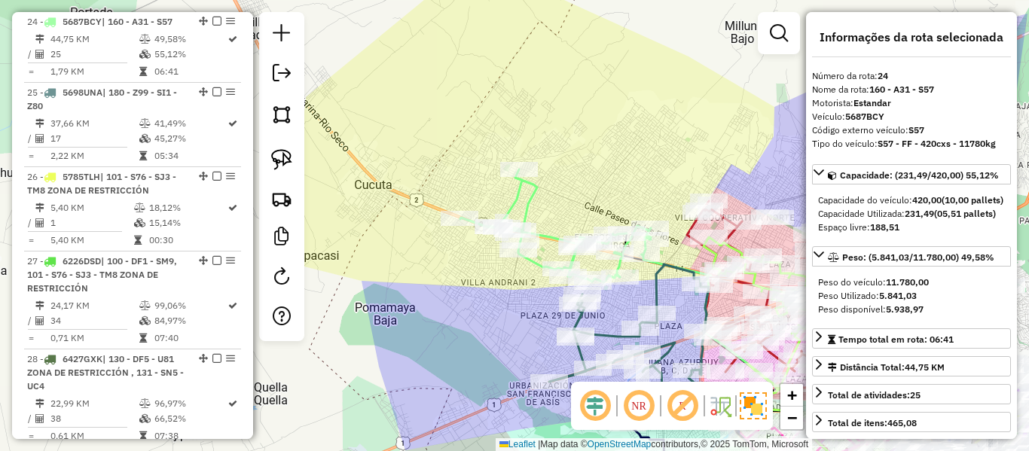
click at [536, 201] on icon at bounding box center [555, 225] width 191 height 113
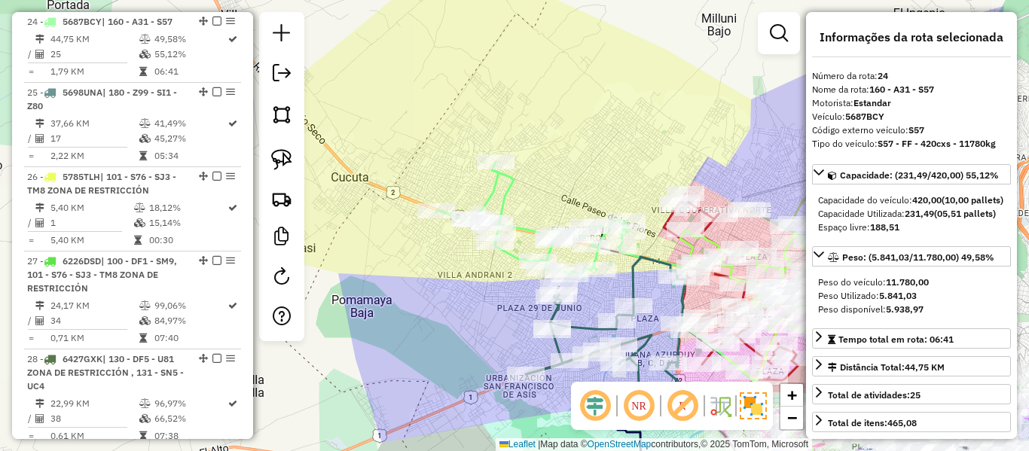
drag, startPoint x: 536, startPoint y: 186, endPoint x: 459, endPoint y: 168, distance: 78.9
click at [462, 169] on div "Janela de atendimento Grade de atendimento Capacidade Transportadoras Veículos …" at bounding box center [514, 225] width 1029 height 451
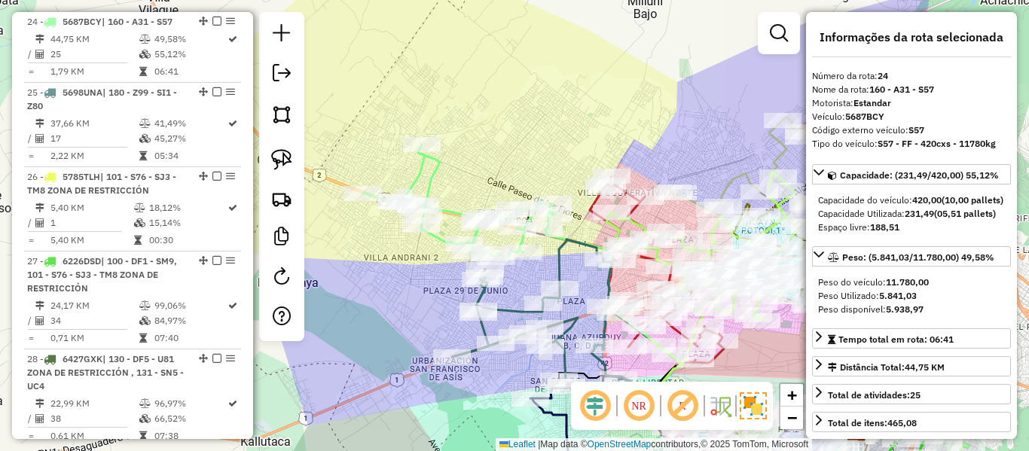
click at [429, 163] on icon at bounding box center [458, 201] width 191 height 113
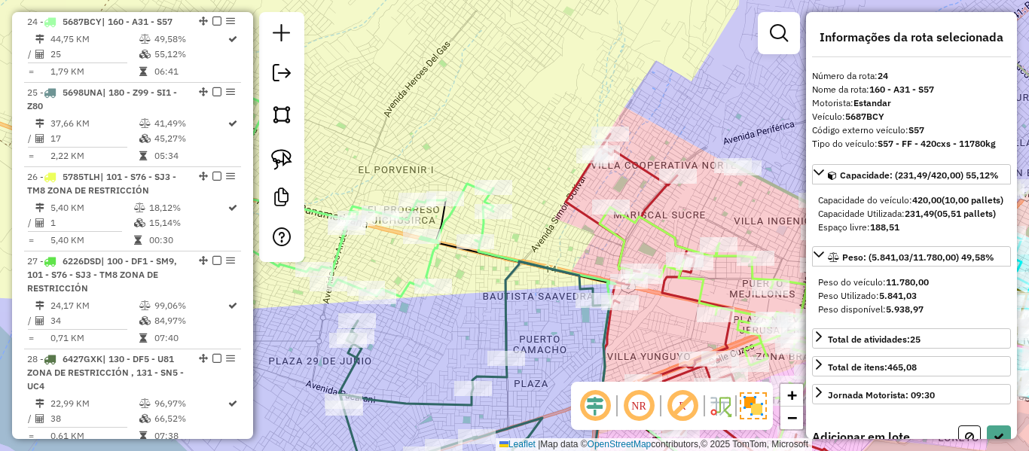
drag, startPoint x: 561, startPoint y: 234, endPoint x: 530, endPoint y: 208, distance: 40.6
click at [541, 197] on div "Janela de atendimento Grade de atendimento Capacidade Transportadoras Veículos …" at bounding box center [514, 225] width 1029 height 451
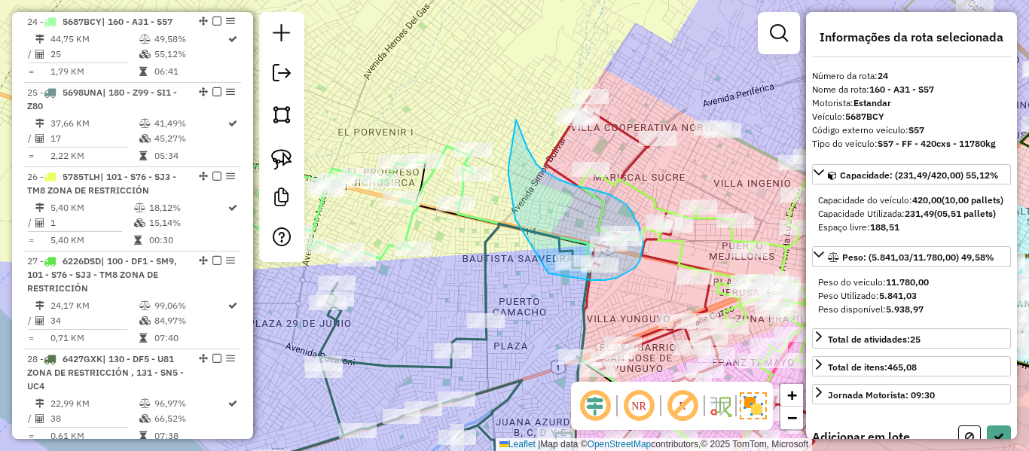
drag, startPoint x: 514, startPoint y: 209, endPoint x: 534, endPoint y: 259, distance: 54.4
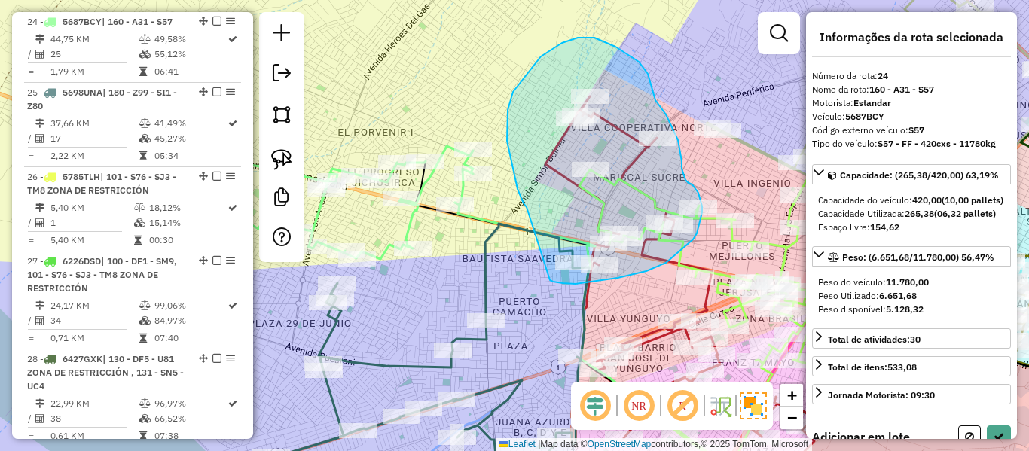
drag, startPoint x: 513, startPoint y: 92, endPoint x: 527, endPoint y: 257, distance: 165.5
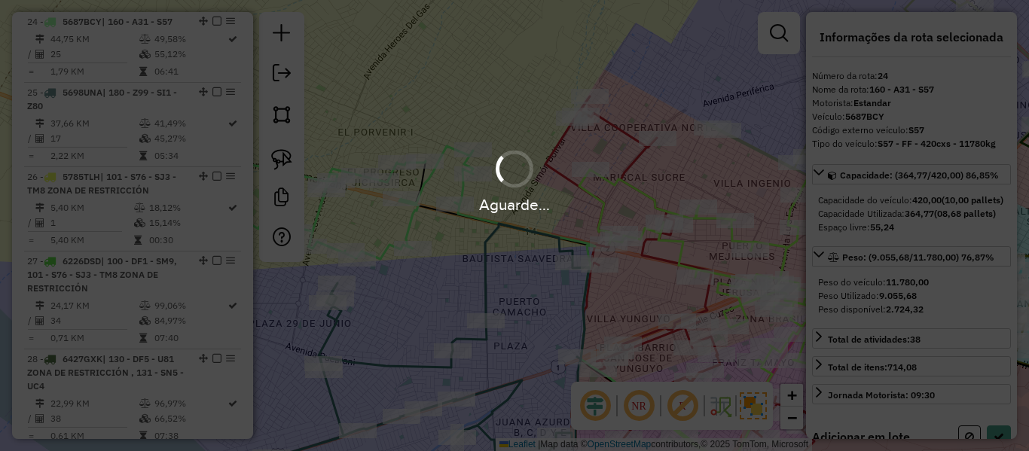
select select "**********"
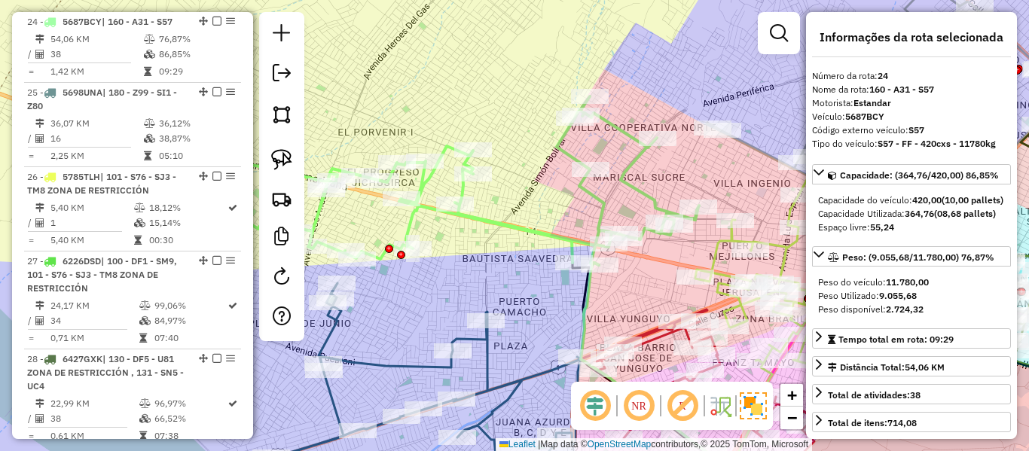
click at [457, 188] on icon at bounding box center [395, 148] width 607 height 233
click at [459, 188] on icon at bounding box center [395, 148] width 607 height 233
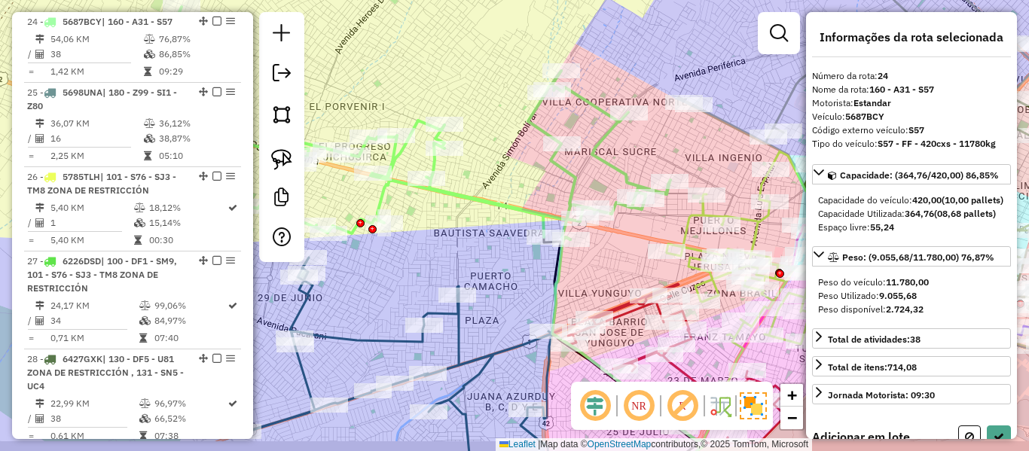
drag, startPoint x: 637, startPoint y: 279, endPoint x: 609, endPoint y: 254, distance: 38.4
click at [609, 254] on div "Janela de atendimento Grade de atendimento Capacidade Transportadoras Veículos …" at bounding box center [514, 225] width 1029 height 451
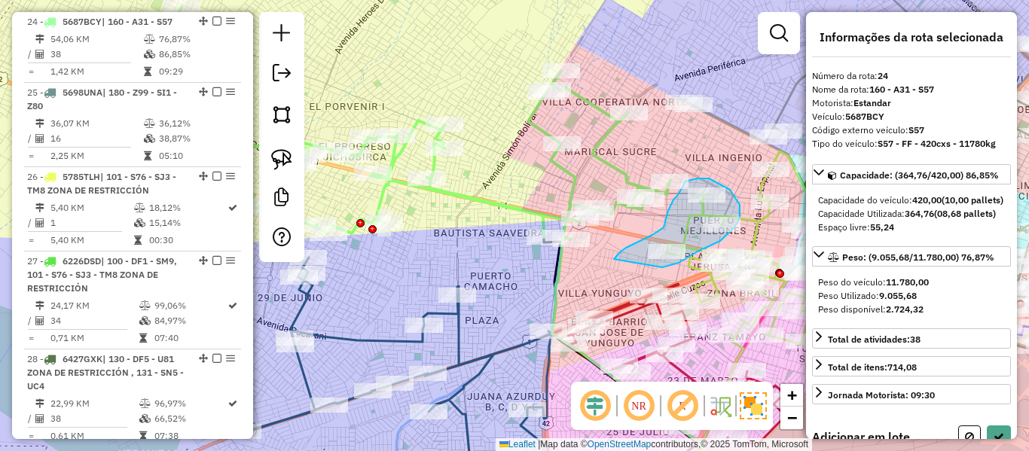
drag, startPoint x: 614, startPoint y: 259, endPoint x: 615, endPoint y: 270, distance: 10.6
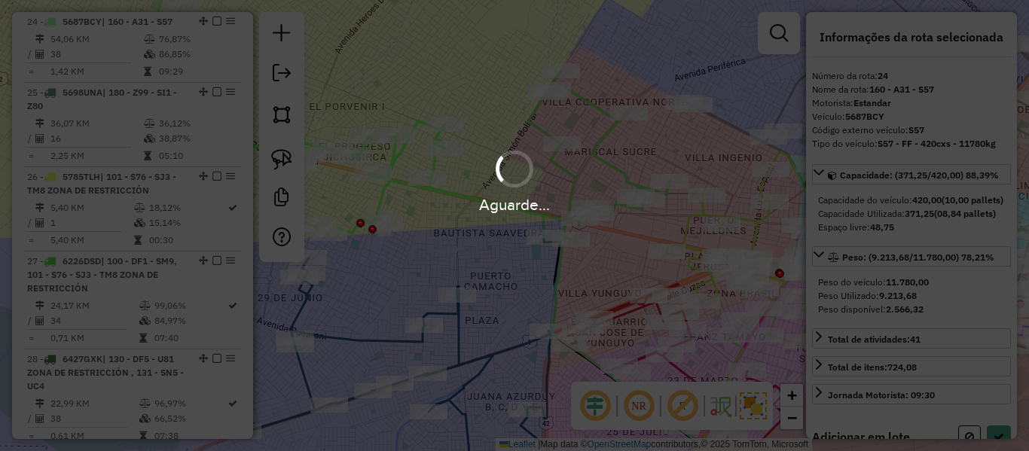
select select "**********"
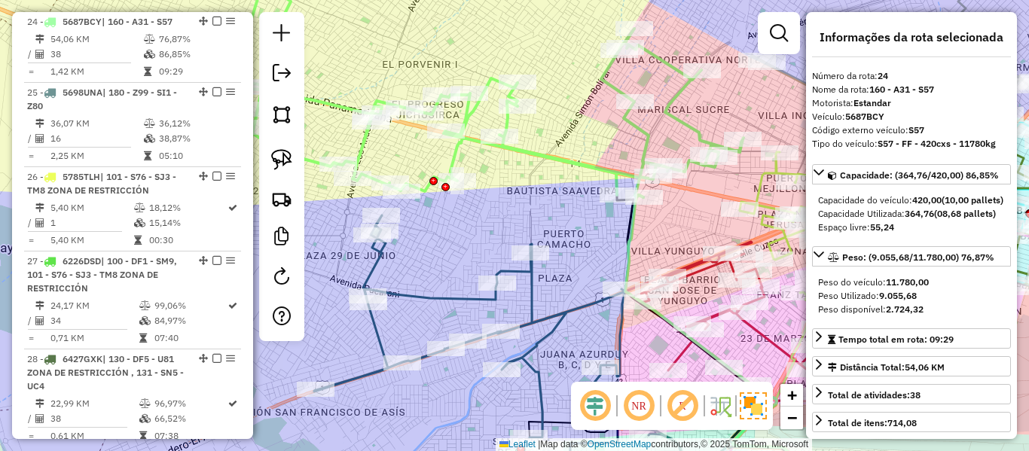
drag, startPoint x: 600, startPoint y: 270, endPoint x: 672, endPoint y: 209, distance: 93.5
click at [689, 226] on div "Janela de atendimento Grade de atendimento Capacidade Transportadoras Veículos …" at bounding box center [514, 225] width 1029 height 451
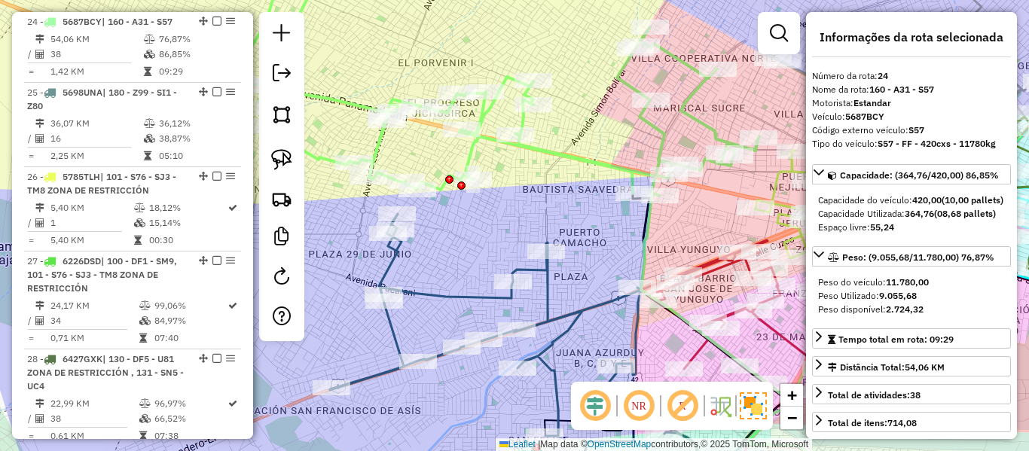
click at [624, 169] on icon at bounding box center [455, 79] width 607 height 233
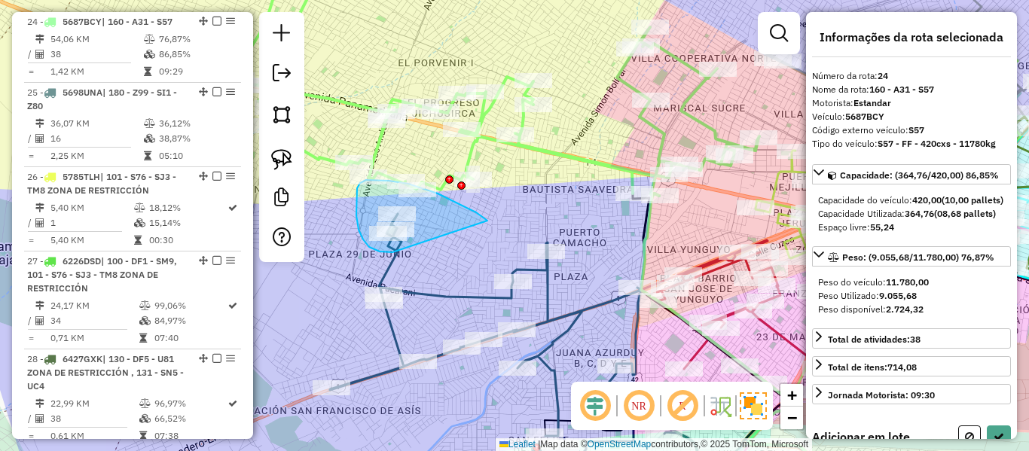
drag, startPoint x: 487, startPoint y: 221, endPoint x: 399, endPoint y: 249, distance: 92.4
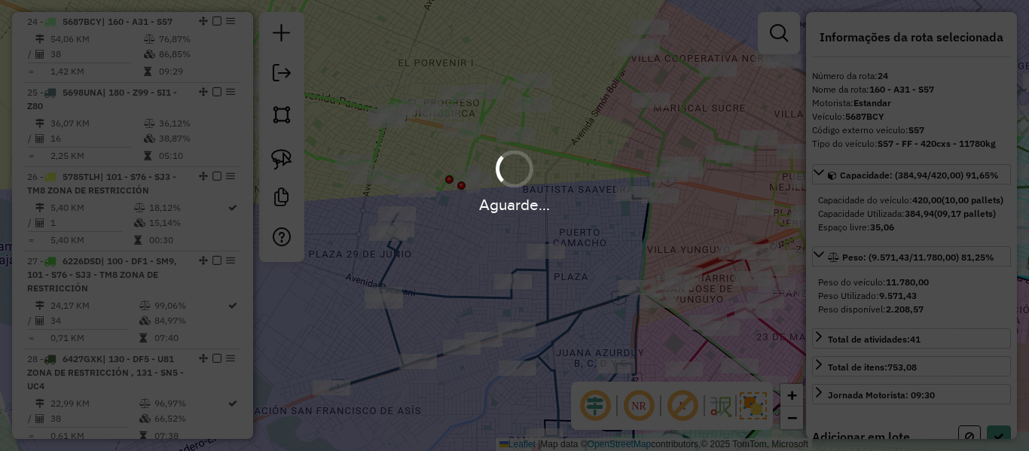
select select "**********"
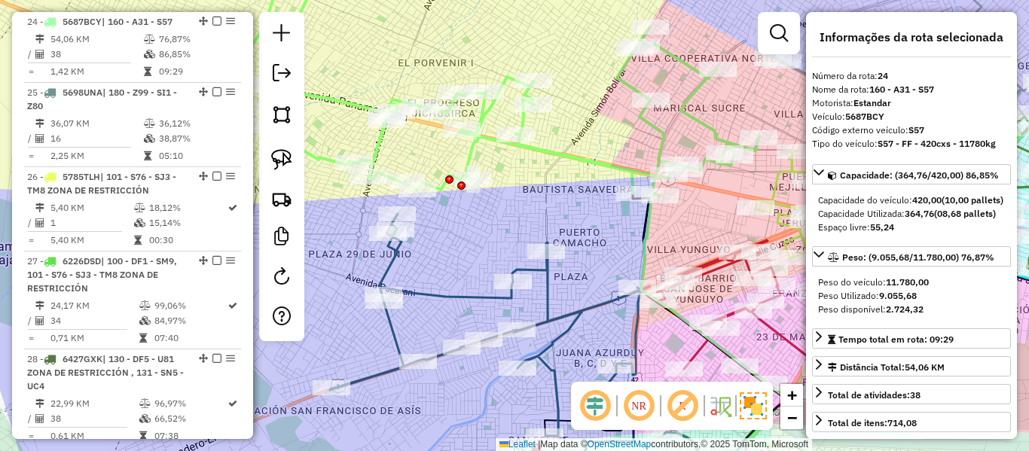
drag, startPoint x: 517, startPoint y: 196, endPoint x: 538, endPoint y: 177, distance: 28.3
click at [517, 195] on div "Janela de atendimento Grade de atendimento Capacidade Transportadoras Veículos …" at bounding box center [514, 225] width 1029 height 451
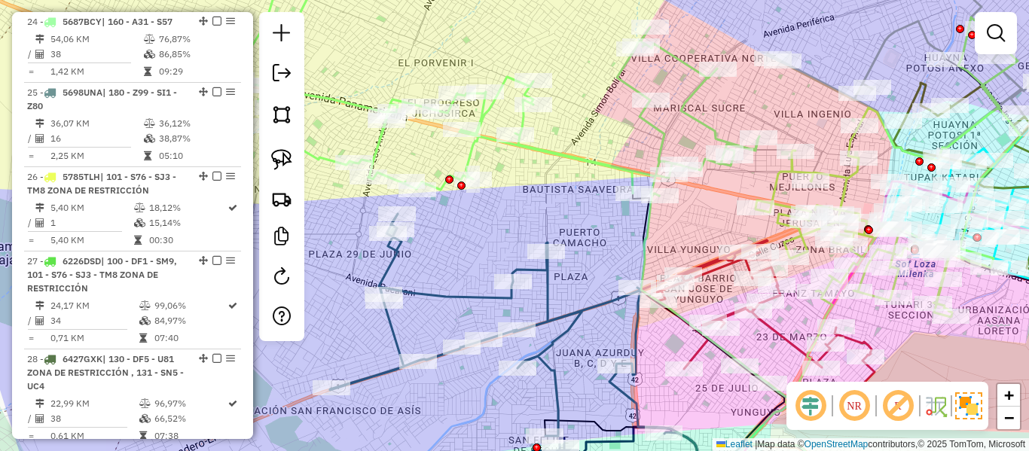
click at [556, 152] on icon at bounding box center [455, 79] width 607 height 233
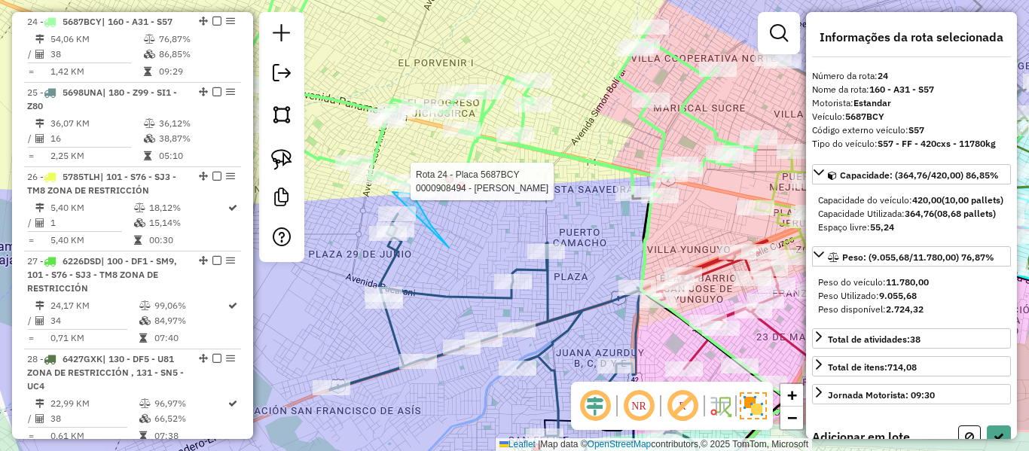
drag, startPoint x: 449, startPoint y: 248, endPoint x: 371, endPoint y: 247, distance: 78.3
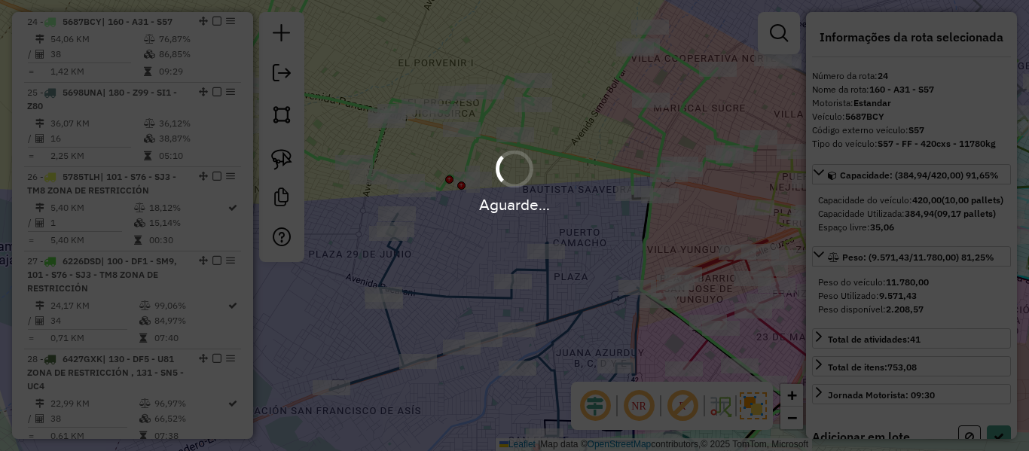
select select "**********"
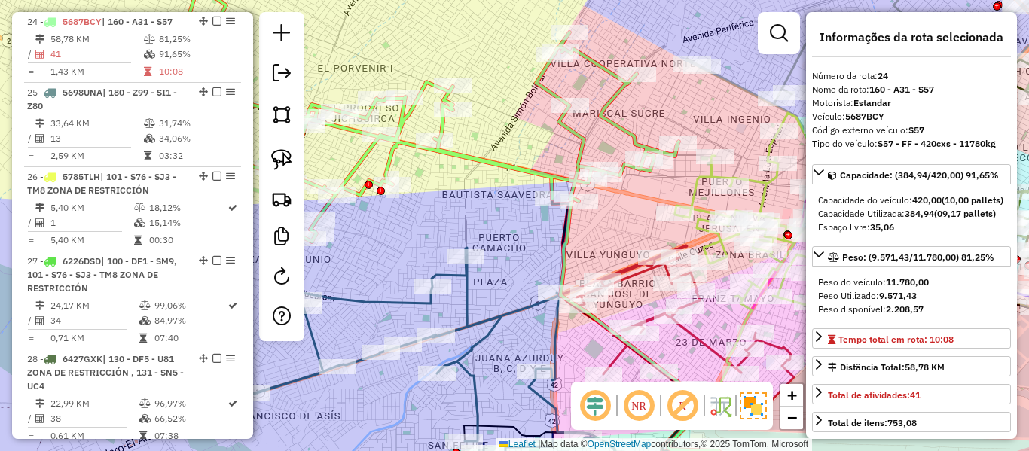
drag, startPoint x: 536, startPoint y: 203, endPoint x: 492, endPoint y: 208, distance: 44.0
click at [492, 208] on div "Janela de atendimento Grade de atendimento Capacidade Transportadoras Veículos …" at bounding box center [514, 225] width 1029 height 451
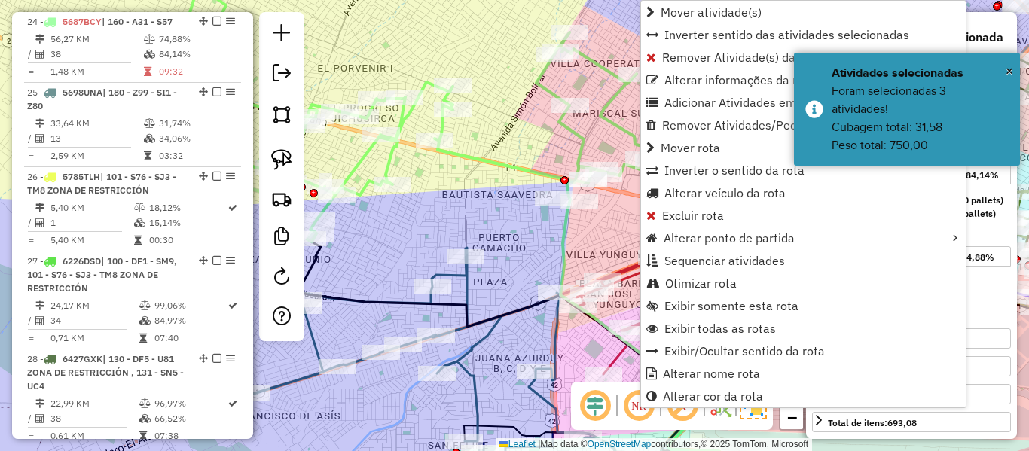
click at [522, 157] on div "Janela de atendimento Grade de atendimento Capacidade Transportadoras Veículos …" at bounding box center [514, 225] width 1029 height 451
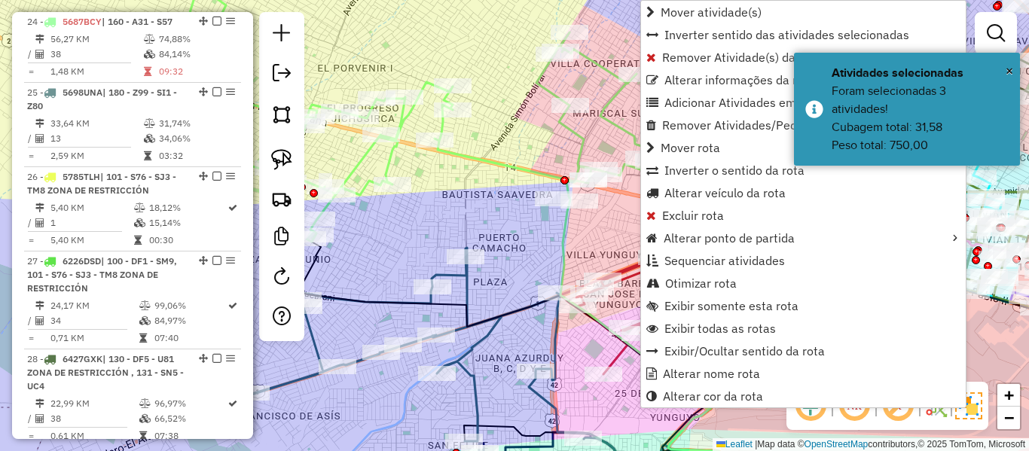
click at [516, 165] on icon at bounding box center [375, 104] width 607 height 273
select select "**********"
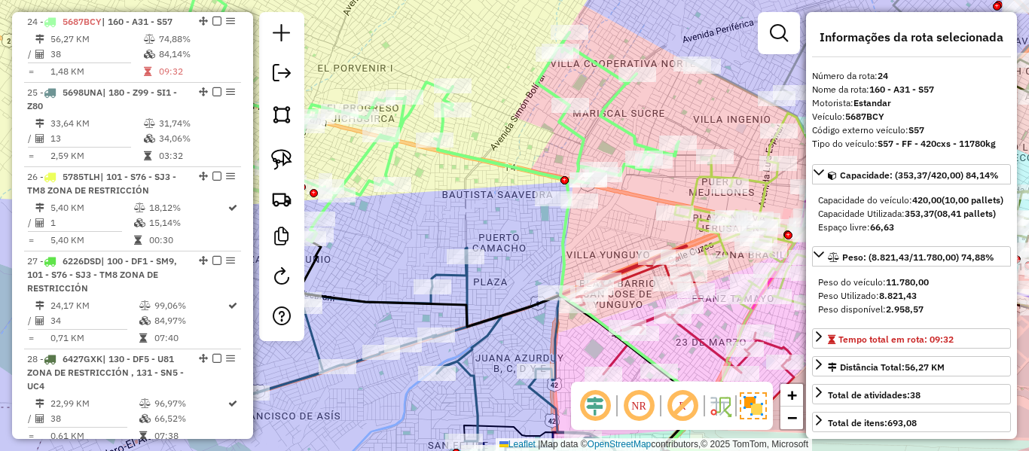
drag, startPoint x: 523, startPoint y: 154, endPoint x: 459, endPoint y: 221, distance: 92.2
click at [458, 225] on div "Janela de atendimento Grade de atendimento Capacidade Transportadoras Veículos …" at bounding box center [514, 225] width 1029 height 451
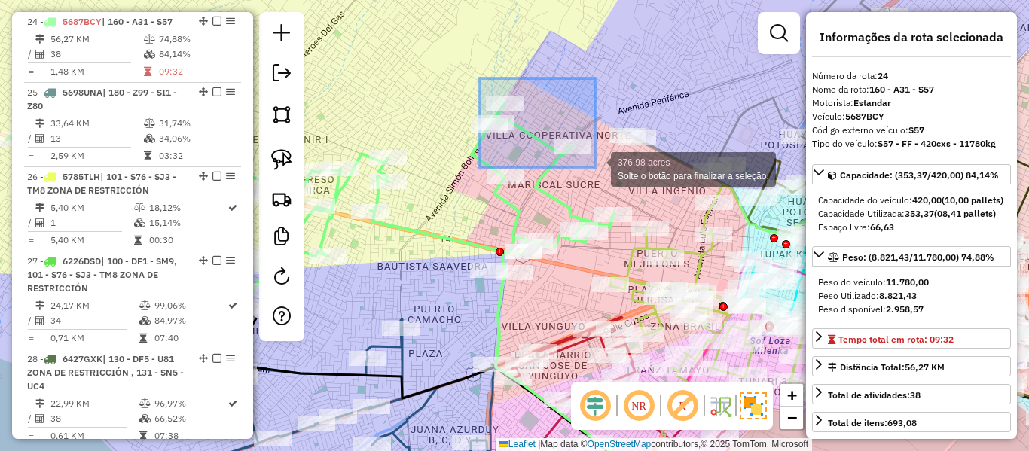
drag, startPoint x: 479, startPoint y: 81, endPoint x: 588, endPoint y: 176, distance: 144.6
click at [603, 172] on div "Rota 24 - Placa 5687BCY 0000916872 - NOLBERTO APAZAN 376.98 acres Solte o botão…" at bounding box center [514, 225] width 1029 height 451
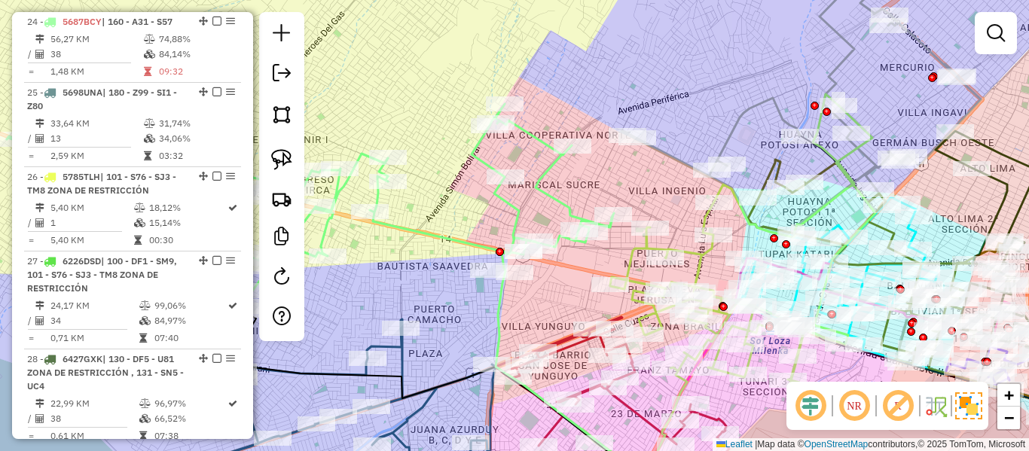
click at [542, 163] on div "Janela de atendimento Grade de atendimento Capacidade Transportadoras Veículos …" at bounding box center [514, 225] width 1029 height 451
click at [548, 166] on icon at bounding box center [310, 176] width 607 height 273
select select "**********"
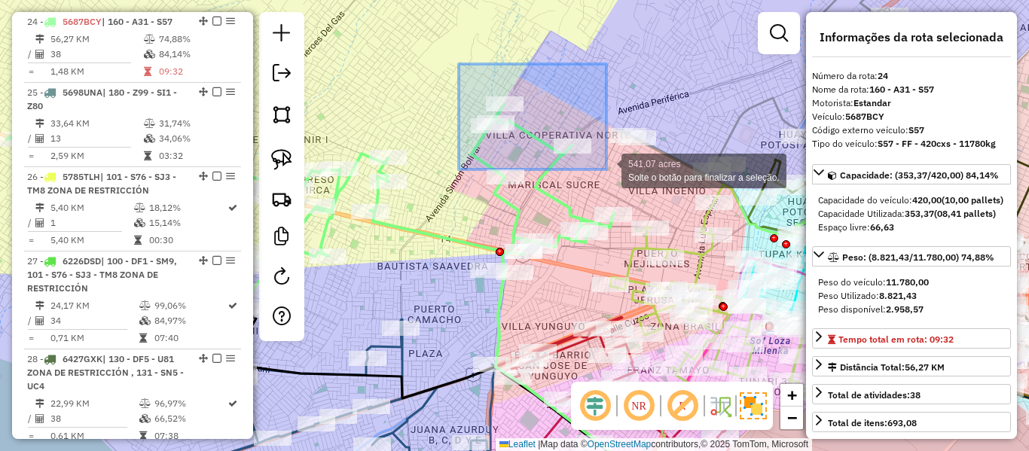
drag, startPoint x: 483, startPoint y: 100, endPoint x: 606, endPoint y: 169, distance: 141.6
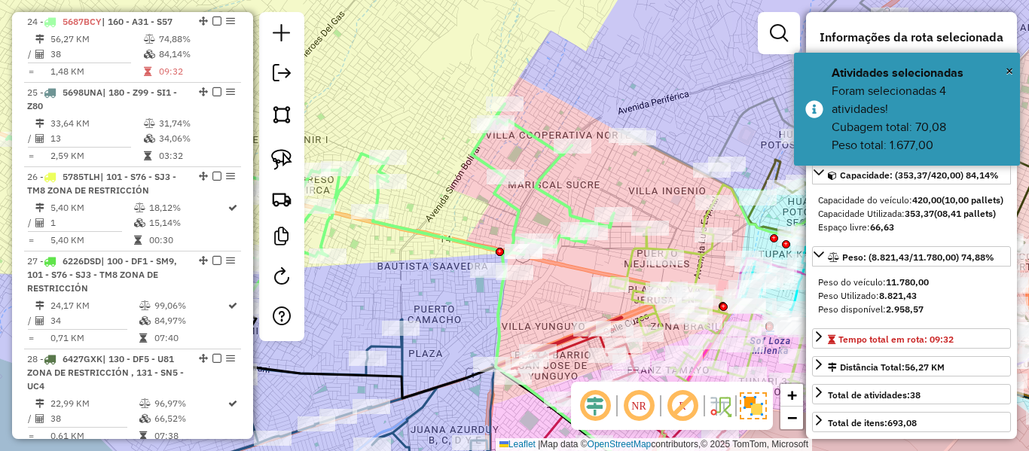
click at [519, 206] on icon at bounding box center [310, 176] width 607 height 273
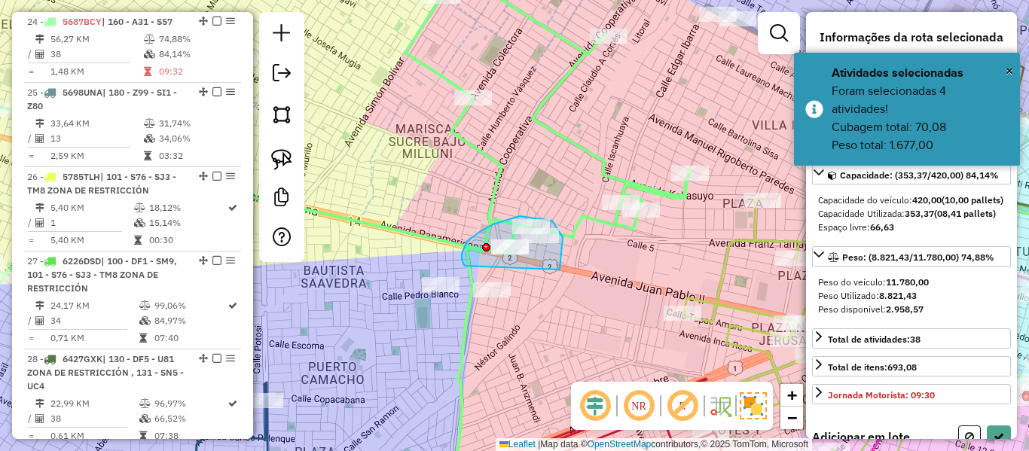
drag, startPoint x: 563, startPoint y: 237, endPoint x: 483, endPoint y: 258, distance: 82.4
select select "**********"
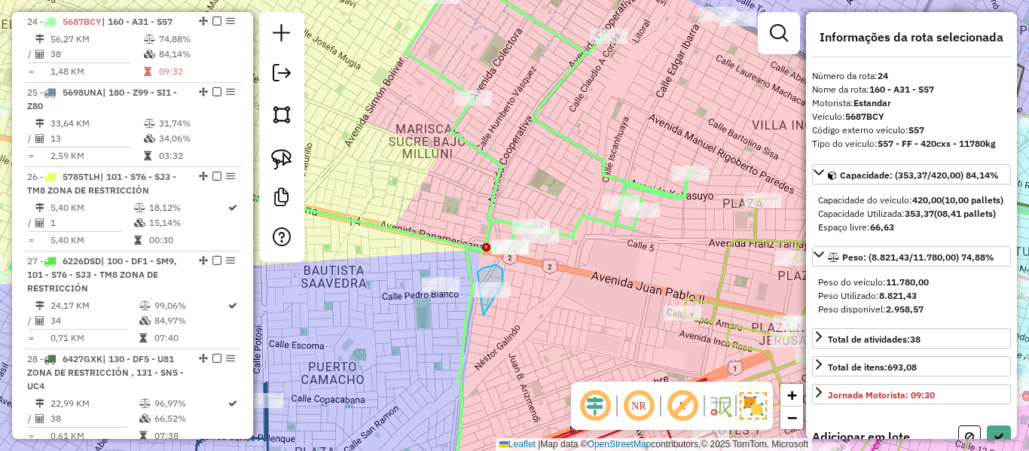
click at [475, 285] on div "Janela de atendimento Grade de atendimento Capacidade Transportadoras Veículos …" at bounding box center [514, 225] width 1029 height 451
drag, startPoint x: 465, startPoint y: 325, endPoint x: 393, endPoint y: 305, distance: 74.4
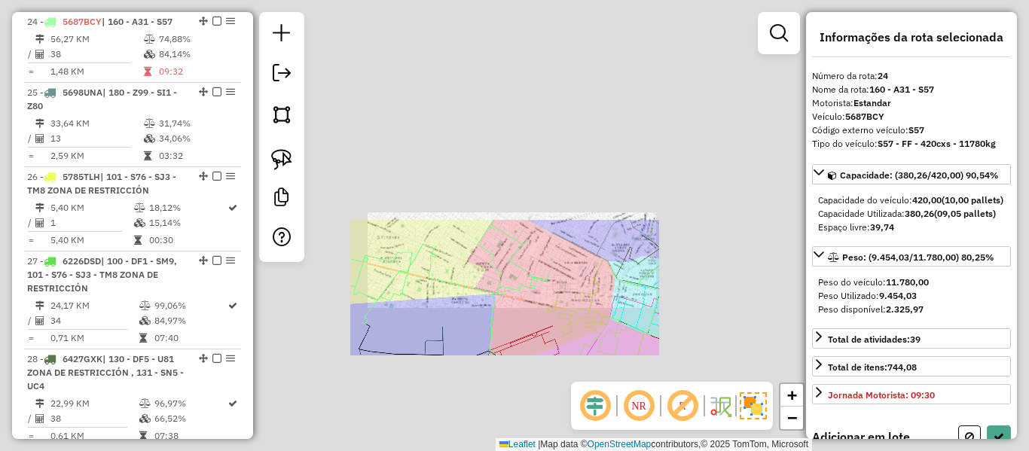
select select "**********"
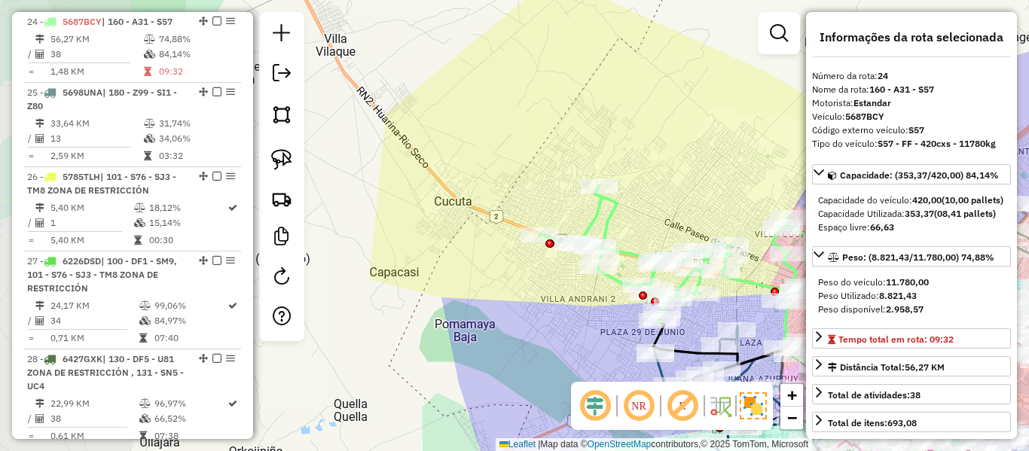
drag, startPoint x: 473, startPoint y: 279, endPoint x: 768, endPoint y: 277, distance: 294.5
click at [768, 277] on div "Janela de atendimento Grade de atendimento Capacidade Transportadoras Veículos …" at bounding box center [514, 225] width 1029 height 451
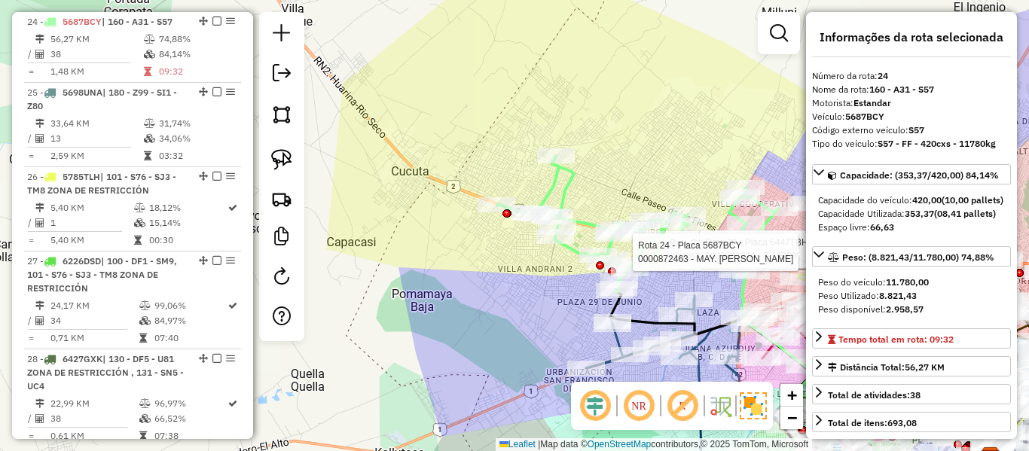
drag, startPoint x: 617, startPoint y: 171, endPoint x: 565, endPoint y: 148, distance: 57.0
click at [555, 143] on div "Rota 24 - Placa 5687BCY 0000677397 - T. CHICLE Rota 30 - Placa 6447TBH 00006829…" at bounding box center [514, 225] width 1029 height 451
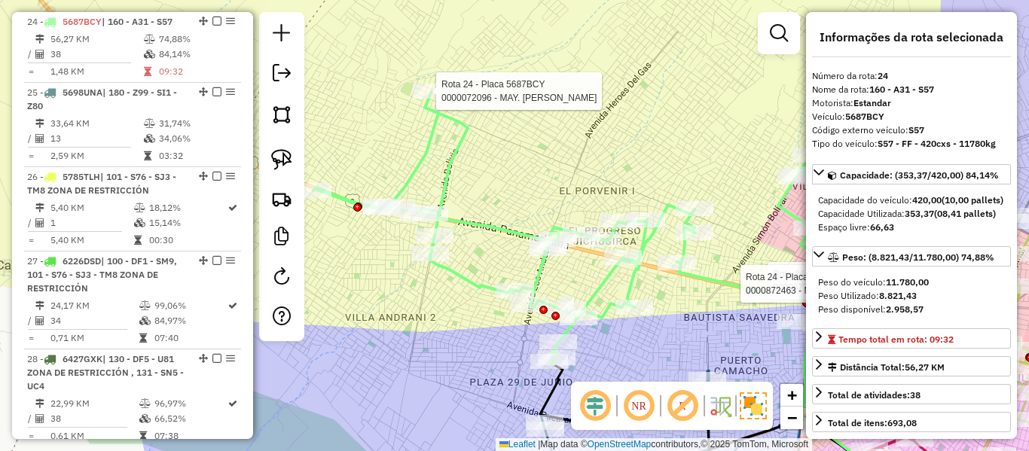
click at [655, 279] on div "Rota 24 - Placa 5687BCY 0000677397 - T. CHICLE Rota 30 - Placa 6447TBH 00006829…" at bounding box center [514, 225] width 1029 height 451
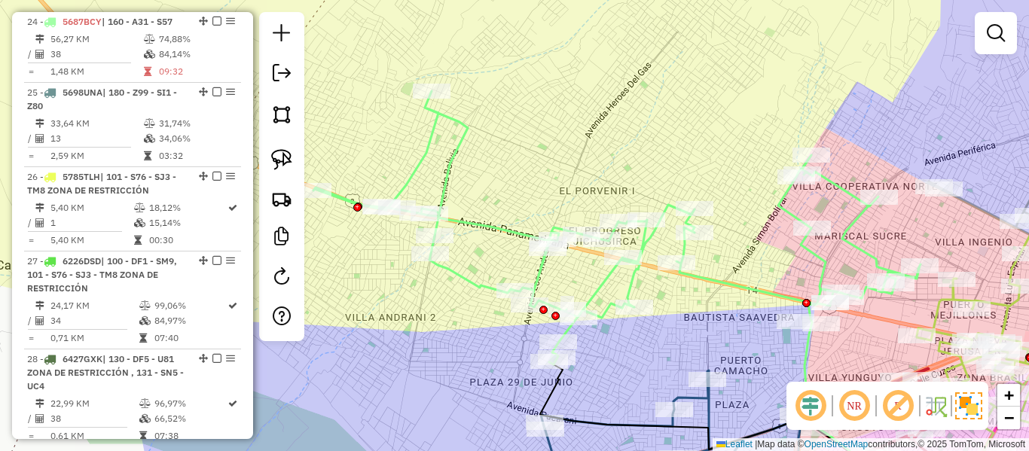
click at [678, 303] on div "Janela de atendimento Grade de atendimento Capacidade Transportadoras Veículos …" at bounding box center [514, 225] width 1029 height 451
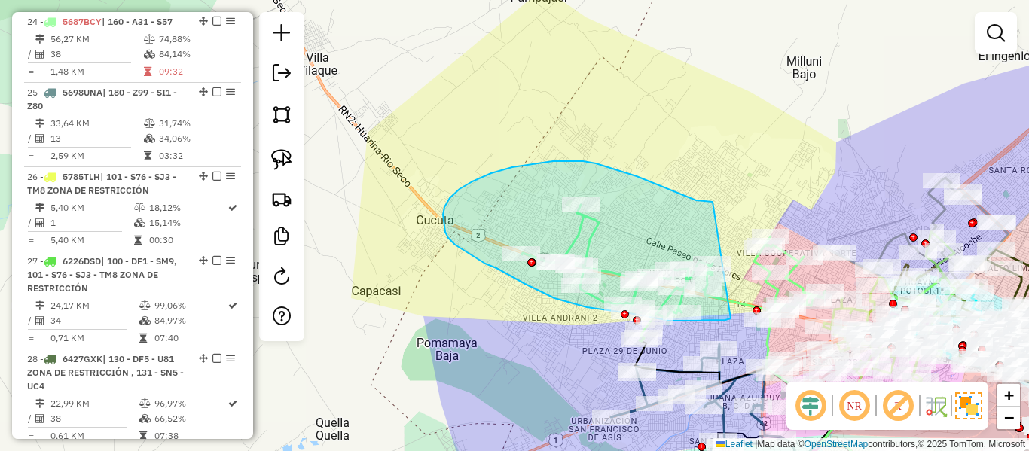
drag, startPoint x: 731, startPoint y: 319, endPoint x: 728, endPoint y: 202, distance: 116.8
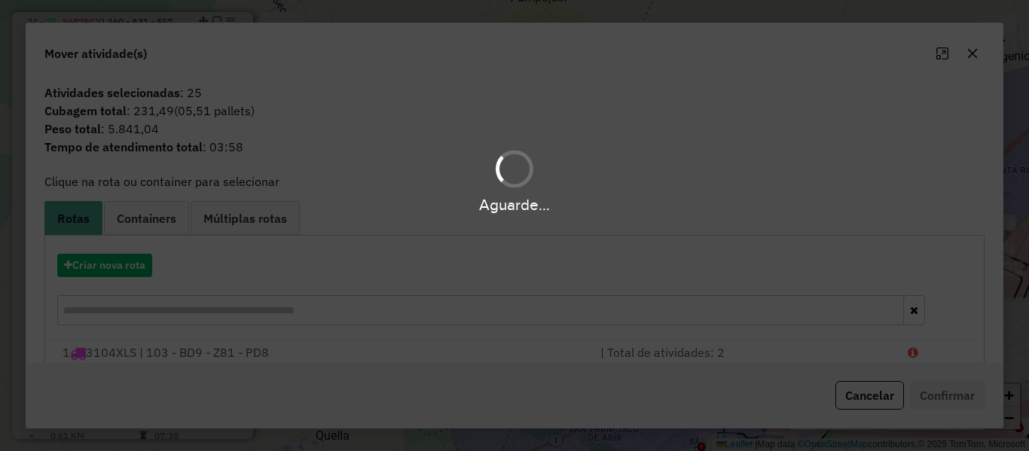
click at [133, 264] on div "Aguarde..." at bounding box center [514, 225] width 1029 height 451
click at [133, 264] on button "Criar nova rota" at bounding box center [104, 265] width 95 height 23
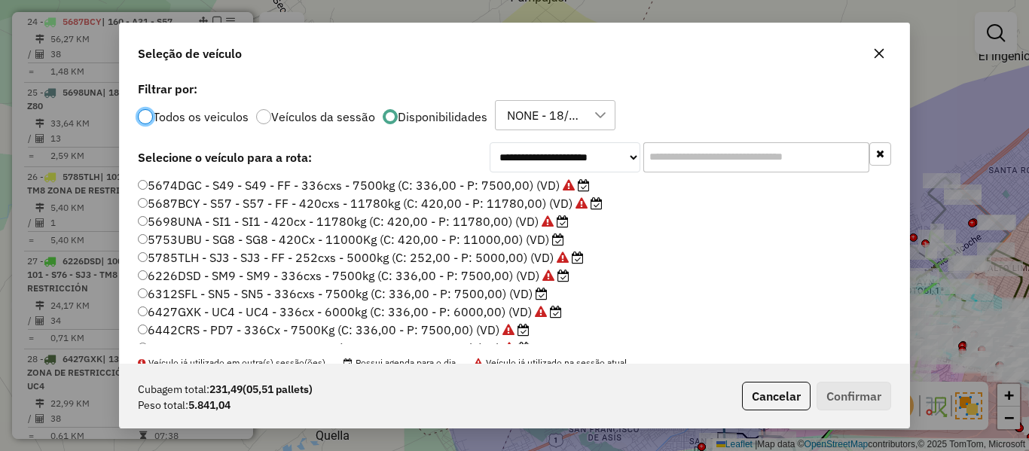
scroll to position [449, 0]
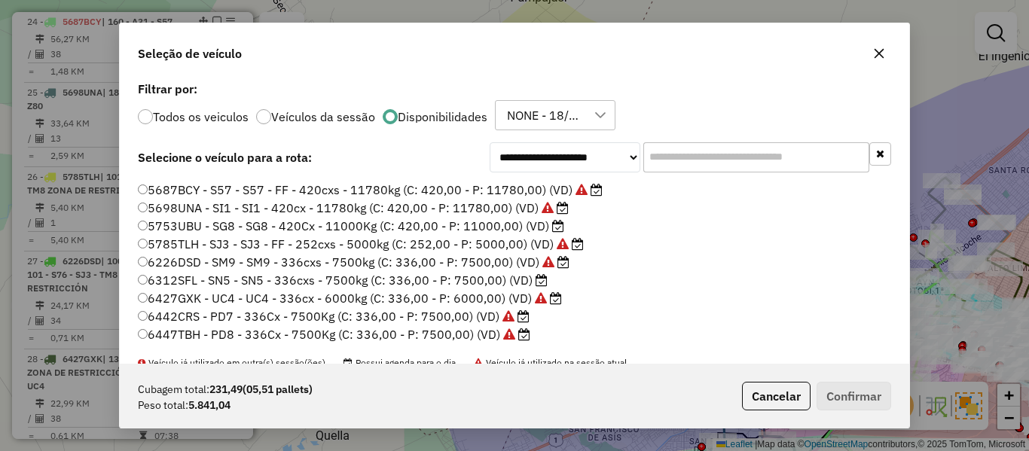
click at [536, 276] on icon at bounding box center [542, 280] width 12 height 12
click at [836, 384] on button "Confirmar" at bounding box center [854, 396] width 75 height 29
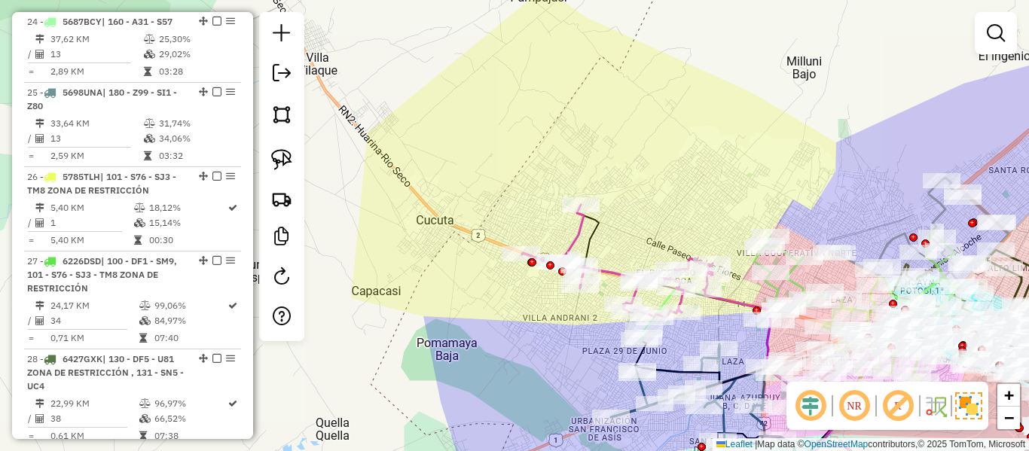
click at [577, 240] on icon at bounding box center [617, 261] width 191 height 113
select select "**********"
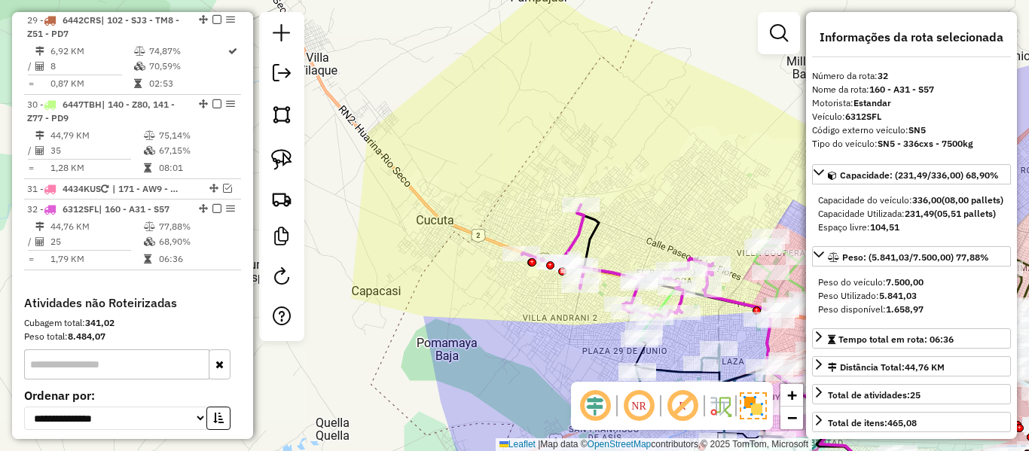
scroll to position [3048, 0]
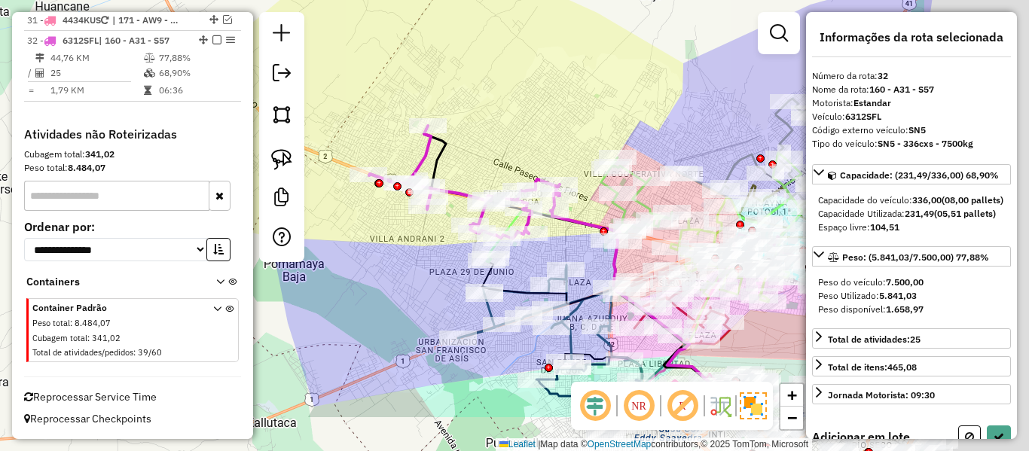
drag, startPoint x: 544, startPoint y: 126, endPoint x: 553, endPoint y: 136, distance: 13.9
click at [542, 124] on div "Janela de atendimento Grade de atendimento Capacidade Transportadoras Veículos …" at bounding box center [514, 225] width 1029 height 451
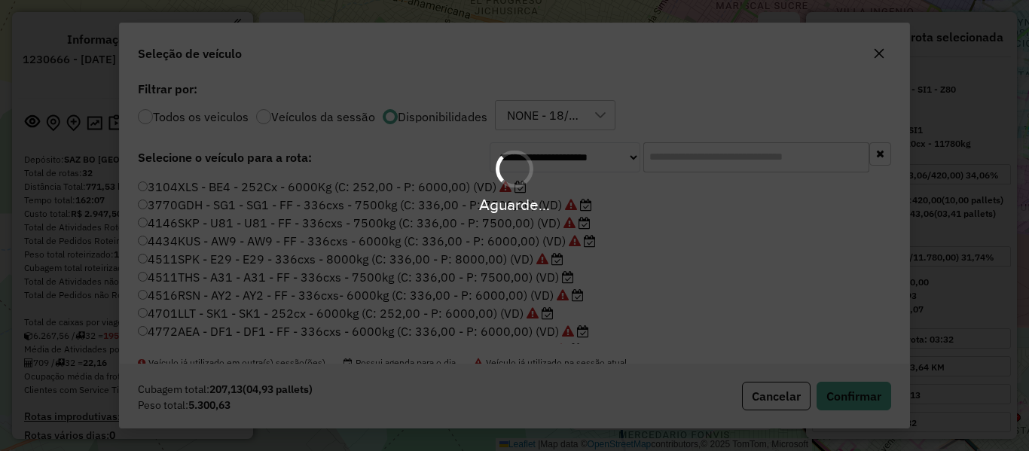
select select "**********"
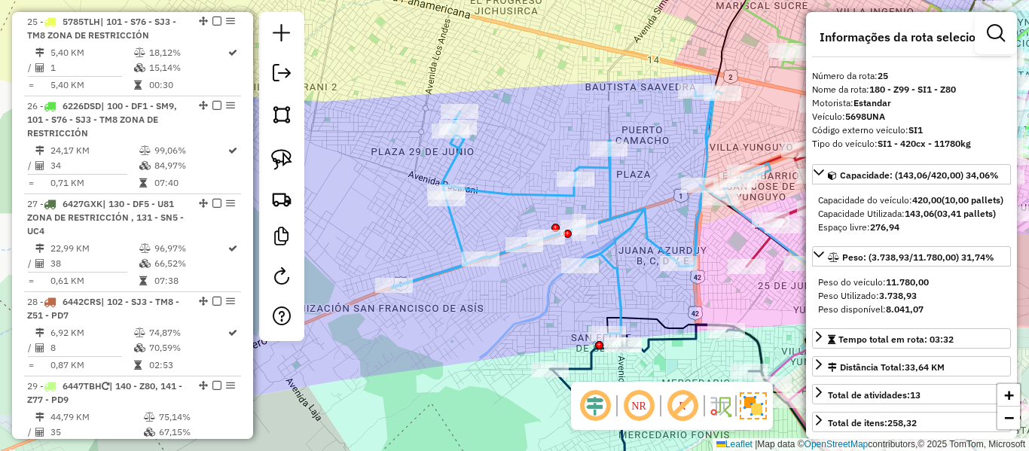
scroll to position [2358, 0]
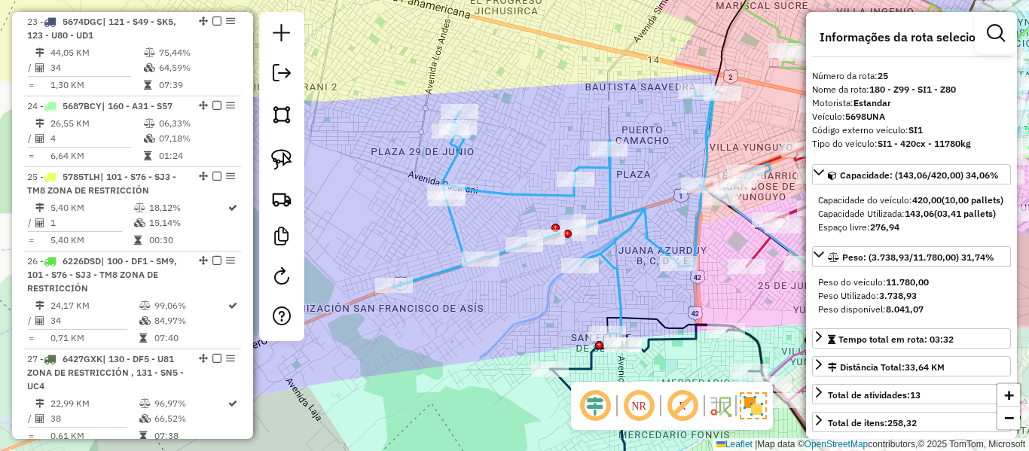
click at [560, 194] on icon at bounding box center [581, 212] width 378 height 243
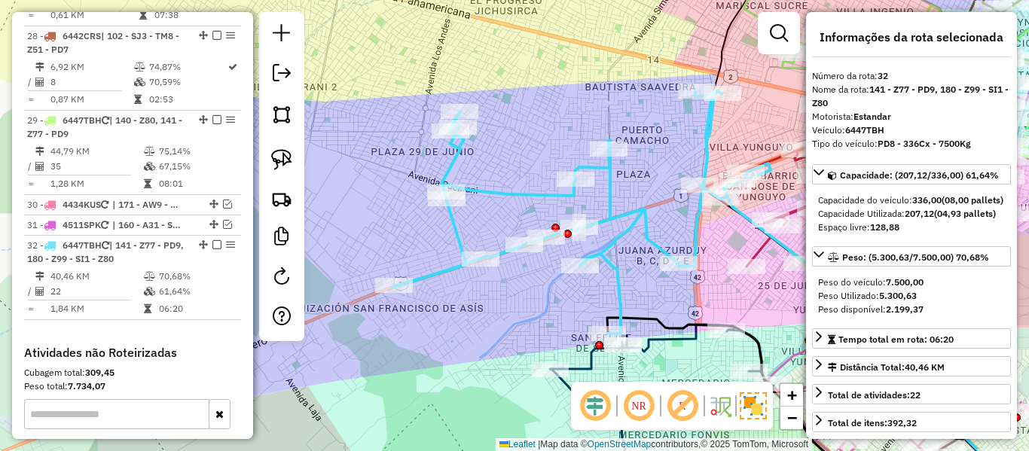
scroll to position [2998, 0]
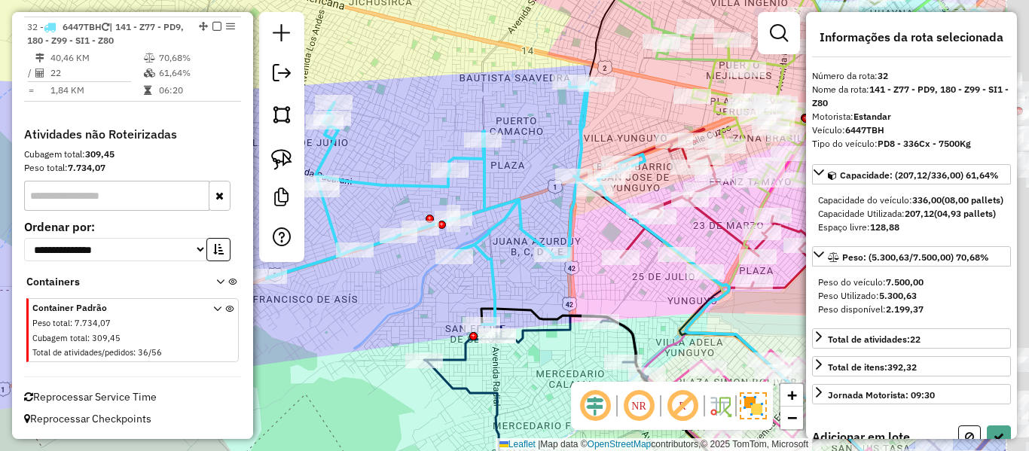
drag, startPoint x: 724, startPoint y: 234, endPoint x: 590, endPoint y: 224, distance: 134.4
click at [591, 224] on div "Janela de atendimento Grade de atendimento Capacidade Transportadoras Veículos …" at bounding box center [514, 225] width 1029 height 451
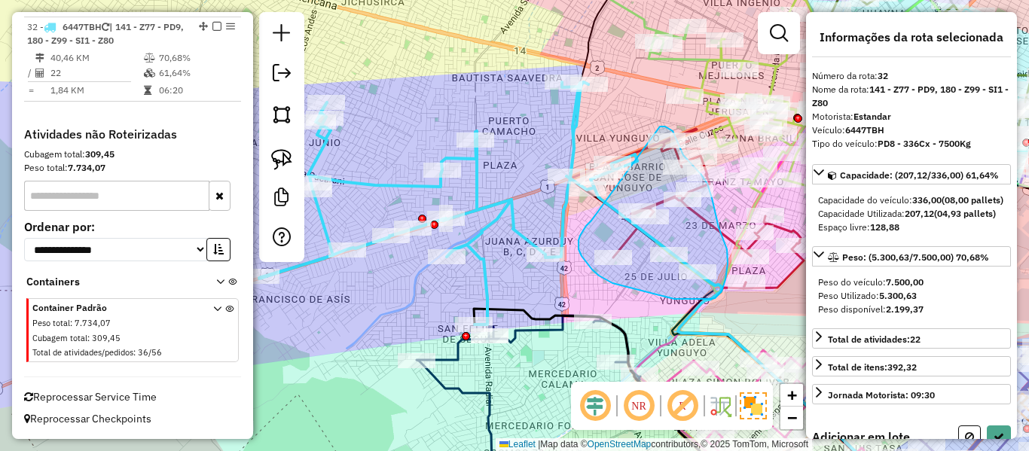
drag, startPoint x: 591, startPoint y: 221, endPoint x: 636, endPoint y: 131, distance: 100.0
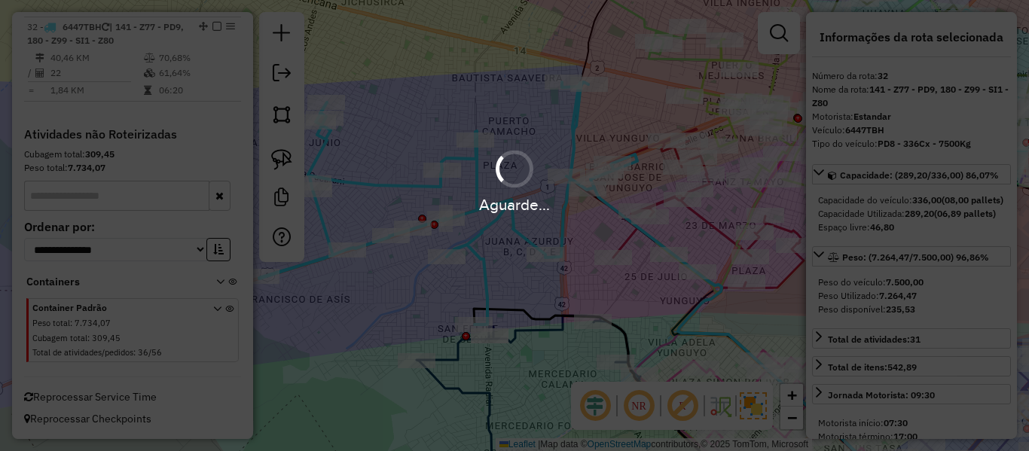
select select "**********"
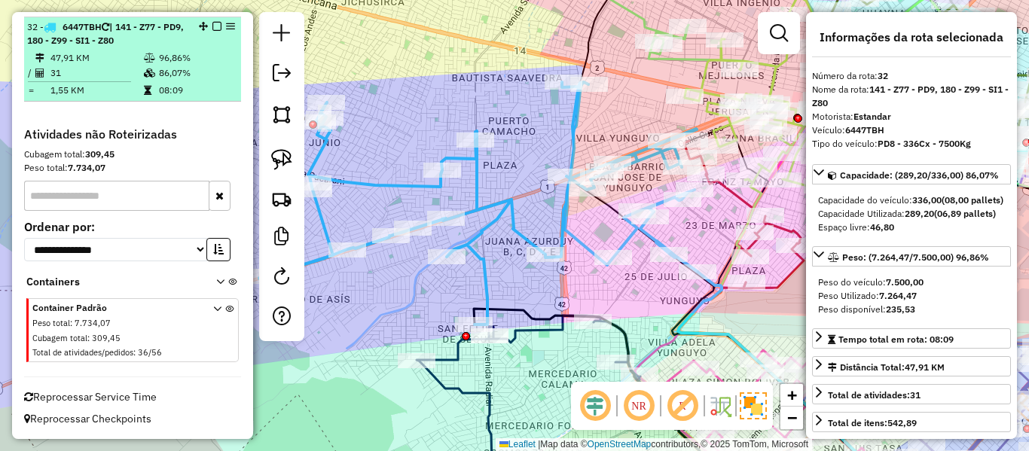
click at [212, 28] on em at bounding box center [216, 26] width 9 height 9
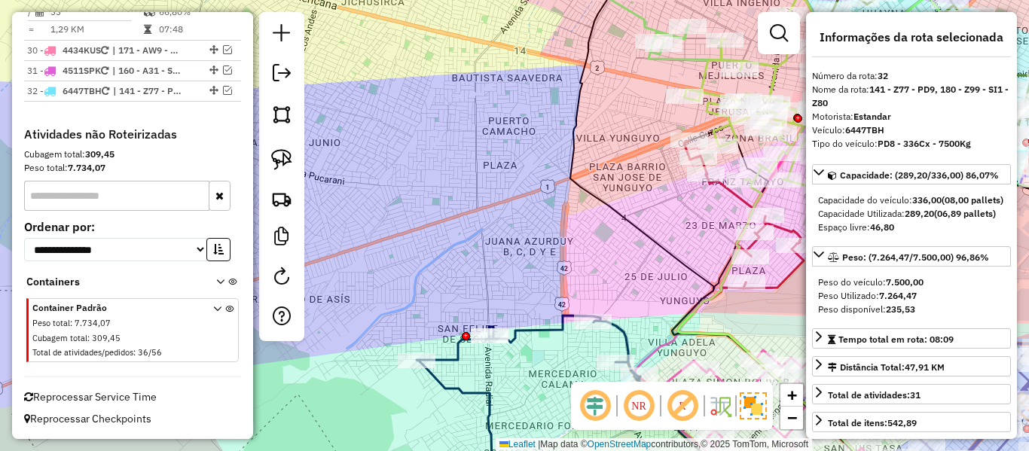
scroll to position [2934, 0]
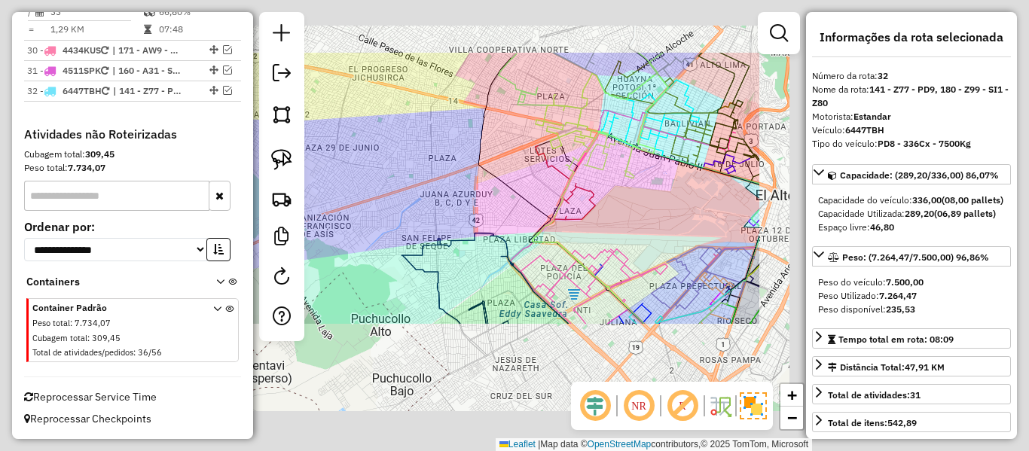
click at [414, 171] on div "Janela de atendimento Grade de atendimento Capacidade Transportadoras Veículos …" at bounding box center [514, 225] width 1029 height 451
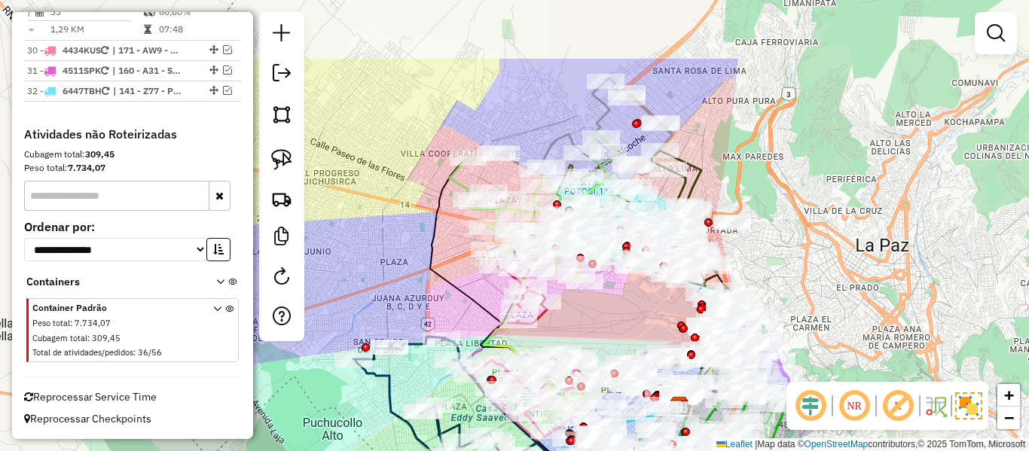
drag, startPoint x: 425, startPoint y: 161, endPoint x: 357, endPoint y: 287, distance: 142.9
click at [356, 295] on div "Janela de atendimento Grade de atendimento Capacidade Transportadoras Veículos …" at bounding box center [514, 225] width 1029 height 451
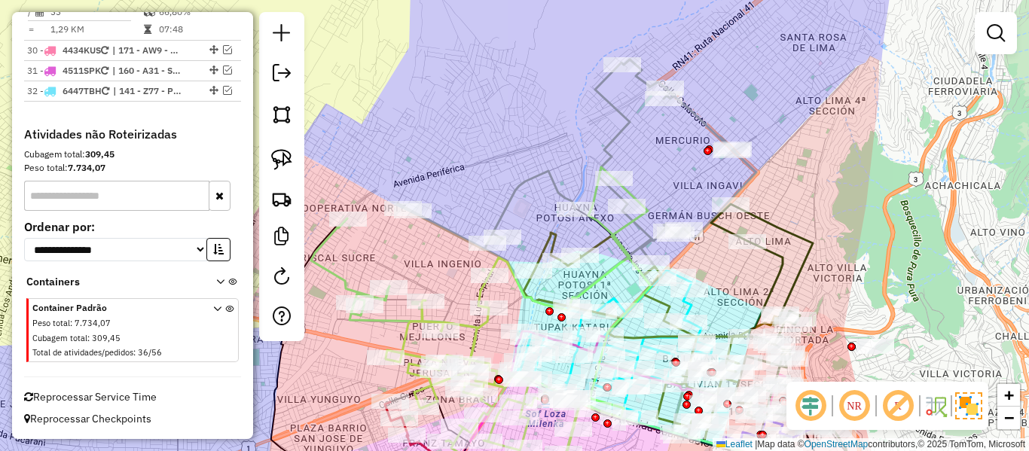
click at [621, 132] on icon at bounding box center [576, 183] width 359 height 247
select select "**********"
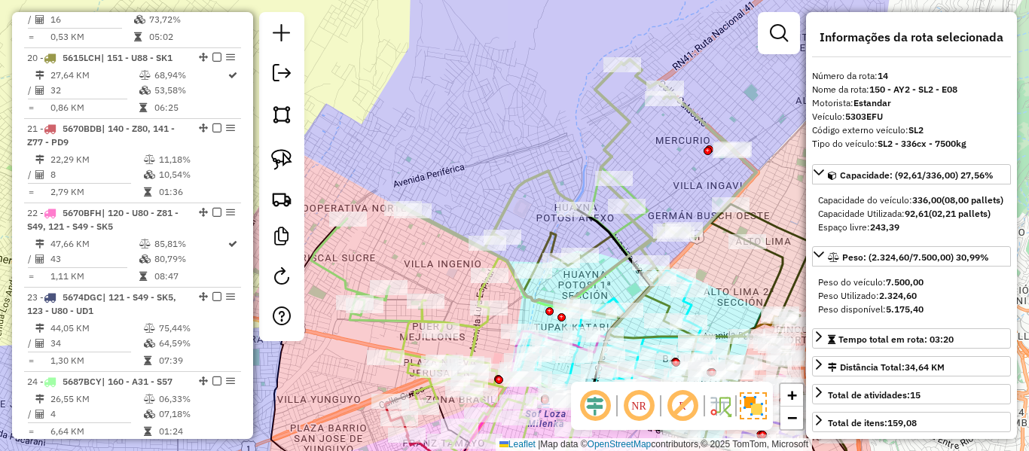
scroll to position [1626, 0]
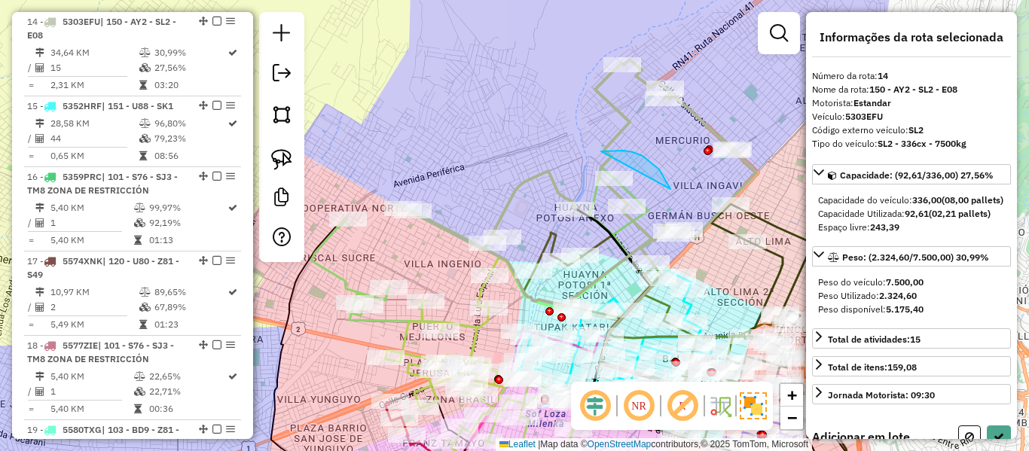
click at [564, 208] on div "Janela de atendimento Grade de atendimento Capacidade Transportadoras Veículos …" at bounding box center [514, 225] width 1029 height 451
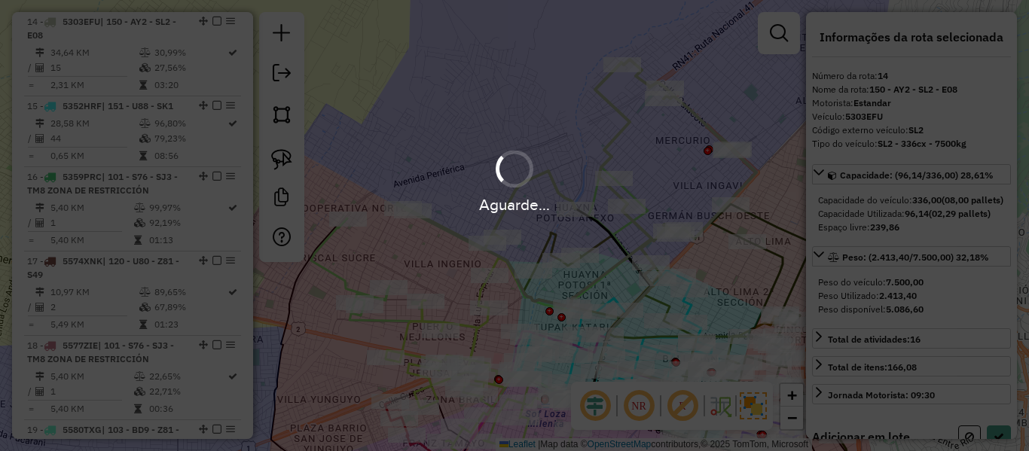
select select "**********"
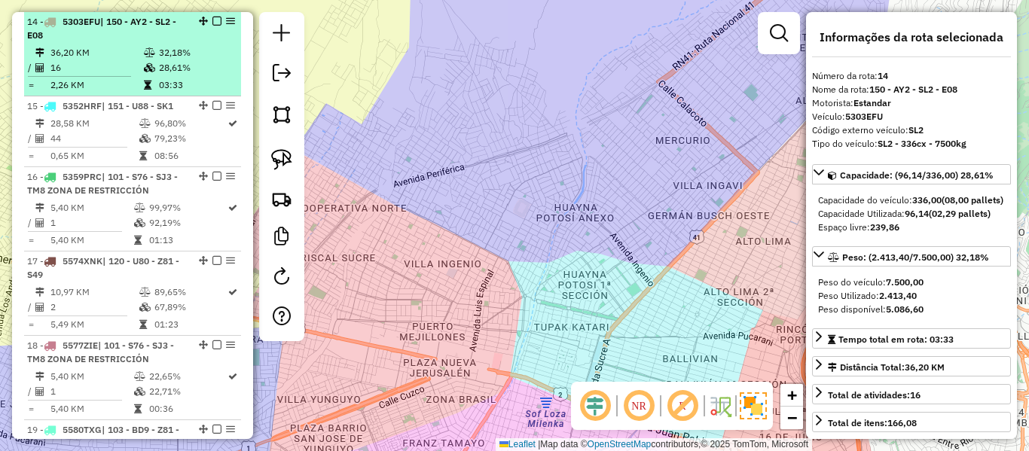
click at [161, 70] on td "28,61%" at bounding box center [196, 67] width 76 height 15
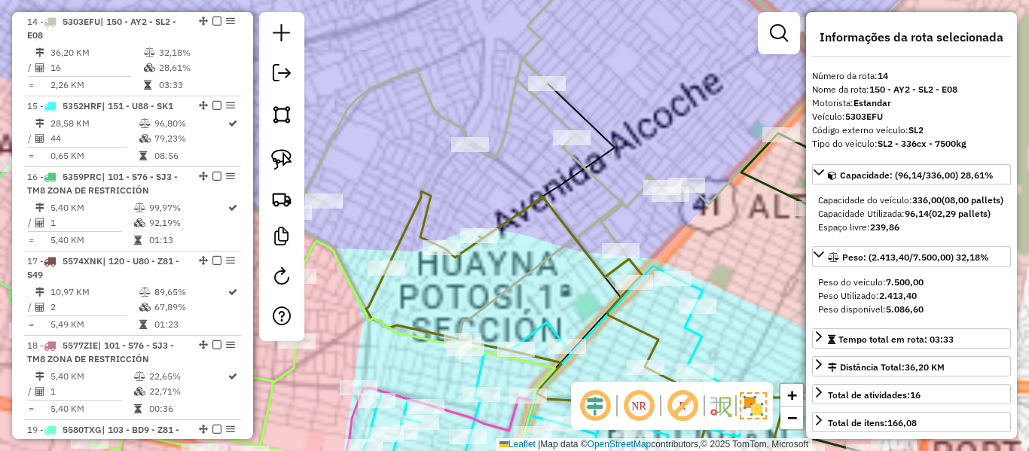
scroll to position [2934, 0]
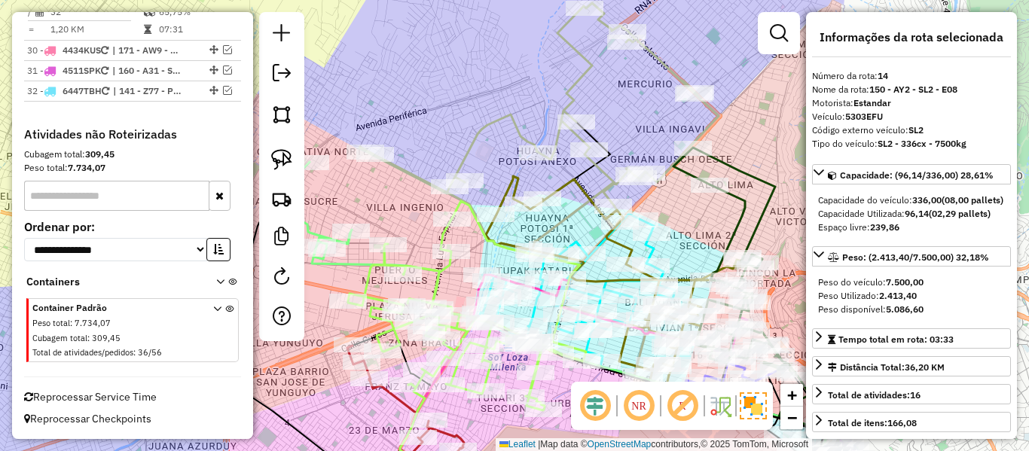
click at [578, 79] on icon at bounding box center [538, 126] width 359 height 247
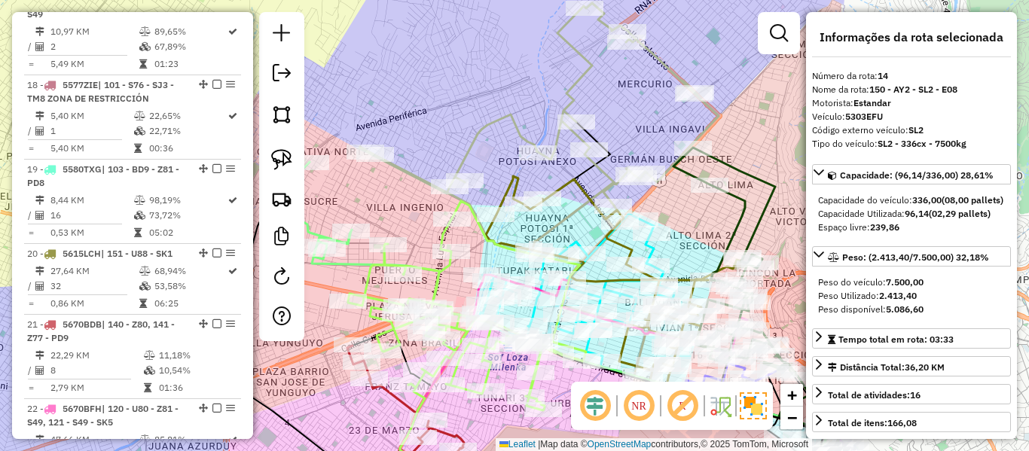
scroll to position [1626, 0]
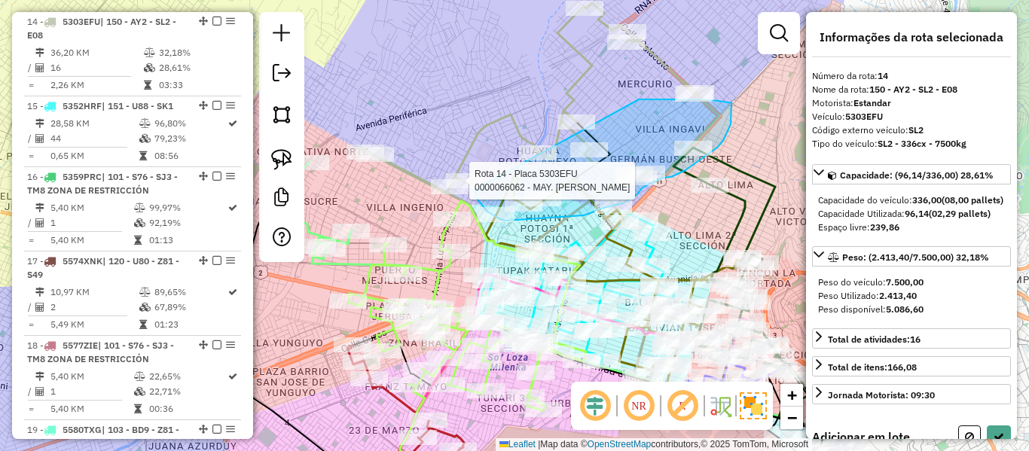
click at [475, 177] on div "Rota 20 - Placa 5615LCH 0000844922 - T. OSWALDO Rota 14 - Placa 5303EFU 0000066…" at bounding box center [514, 225] width 1029 height 451
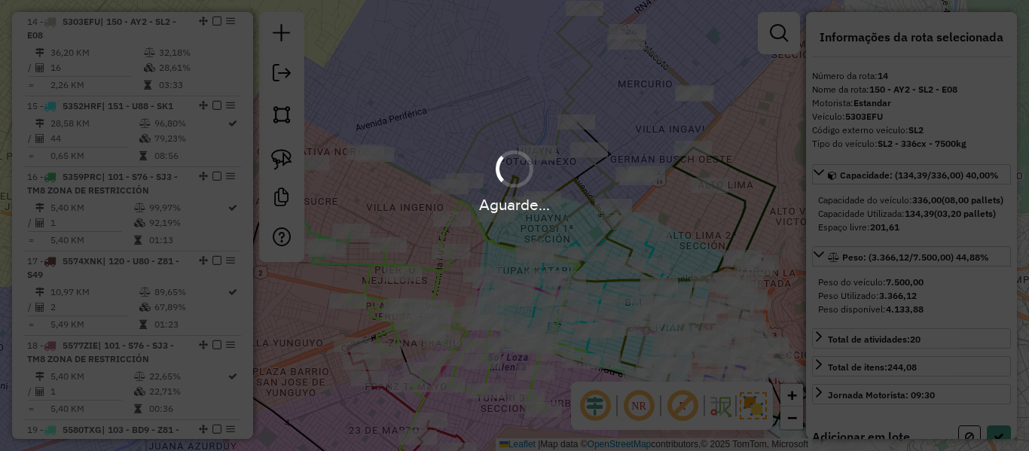
select select "**********"
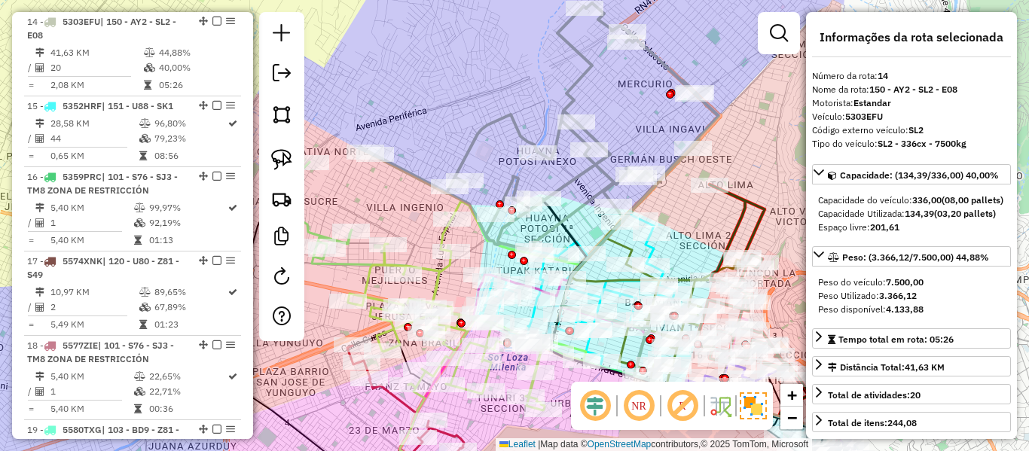
click at [517, 183] on icon at bounding box center [538, 126] width 359 height 247
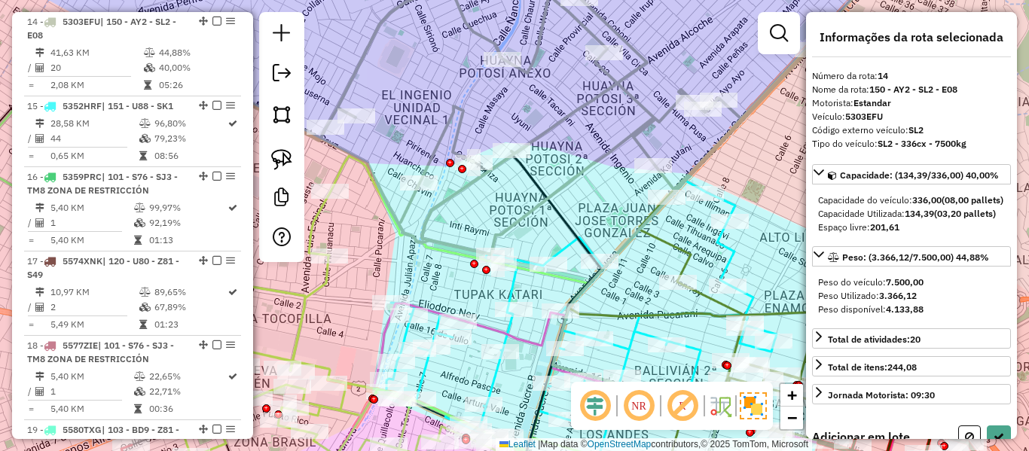
drag, startPoint x: 591, startPoint y: 191, endPoint x: 585, endPoint y: 173, distance: 19.3
click at [604, 164] on div "Janela de atendimento Grade de atendimento Capacidade Transportadoras Veículos …" at bounding box center [514, 225] width 1029 height 451
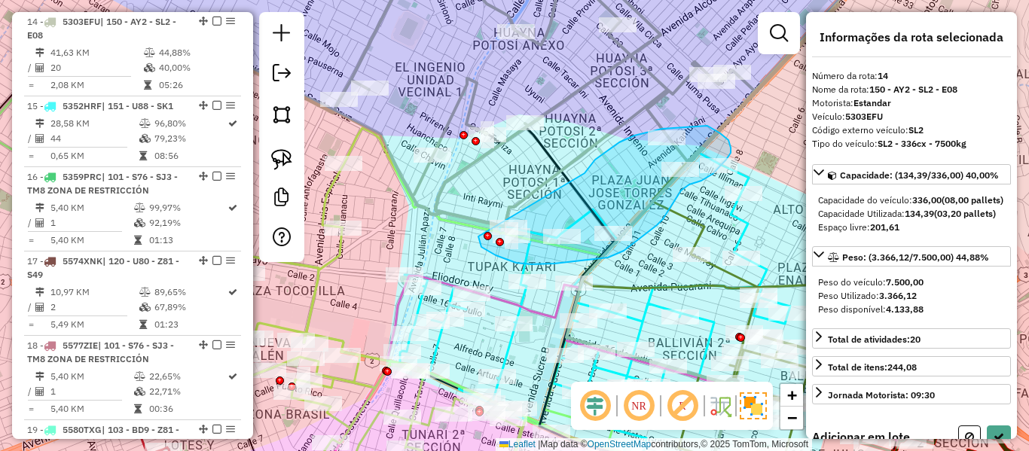
drag, startPoint x: 585, startPoint y: 173, endPoint x: 485, endPoint y: 178, distance: 99.5
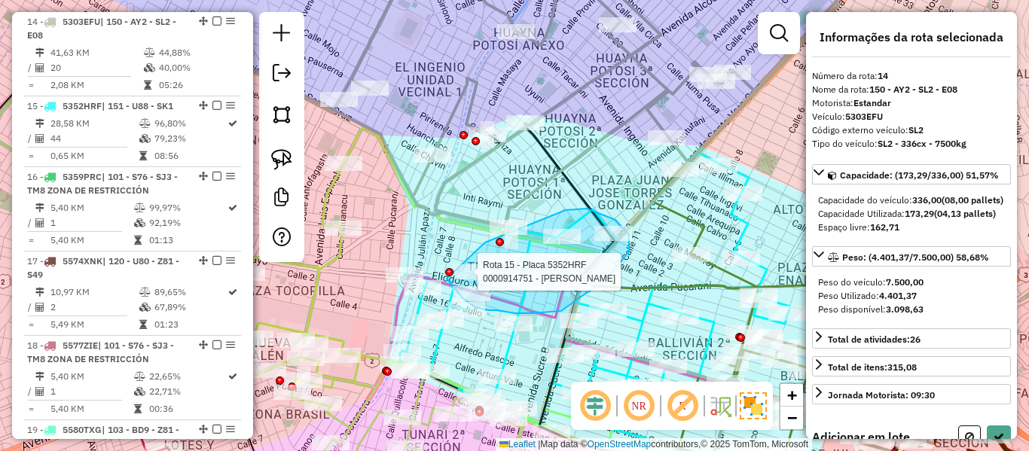
drag, startPoint x: 485, startPoint y: 243, endPoint x: 452, endPoint y: 253, distance: 34.8
click at [445, 268] on div at bounding box center [449, 272] width 8 height 8
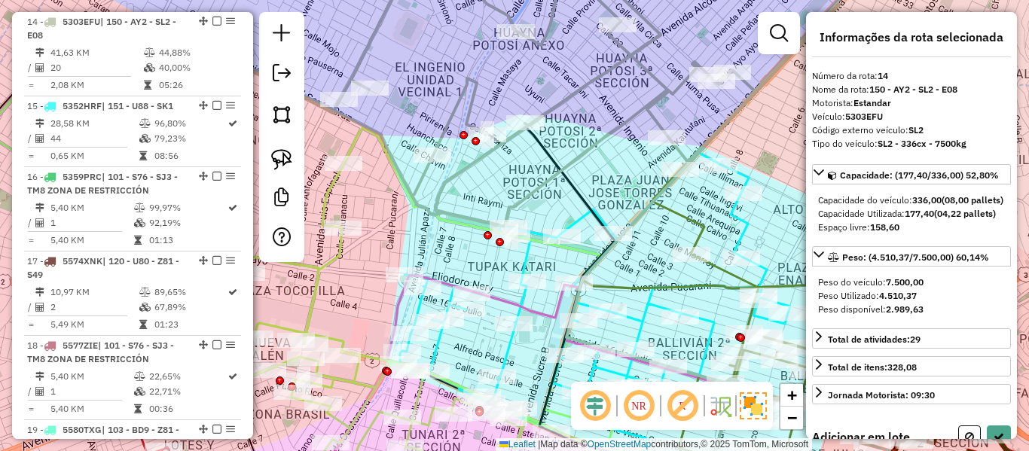
select select "**********"
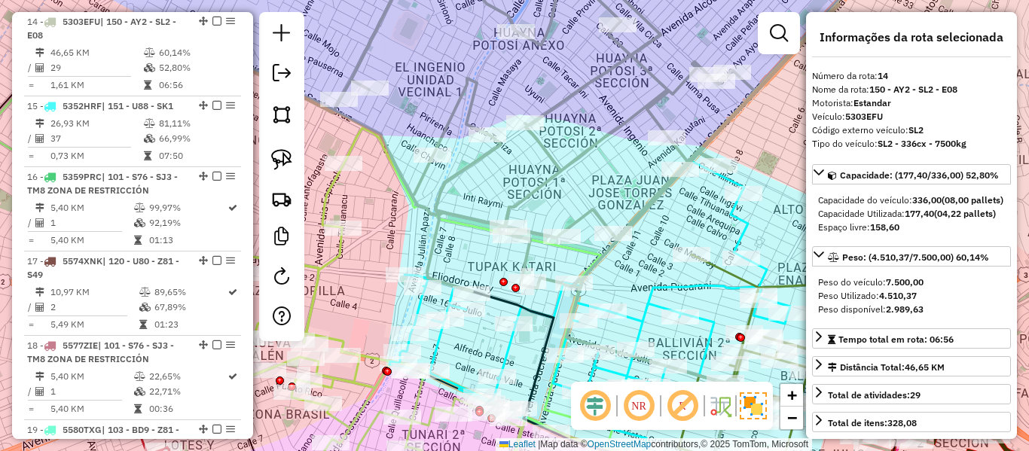
click at [633, 51] on icon at bounding box center [517, 123] width 719 height 337
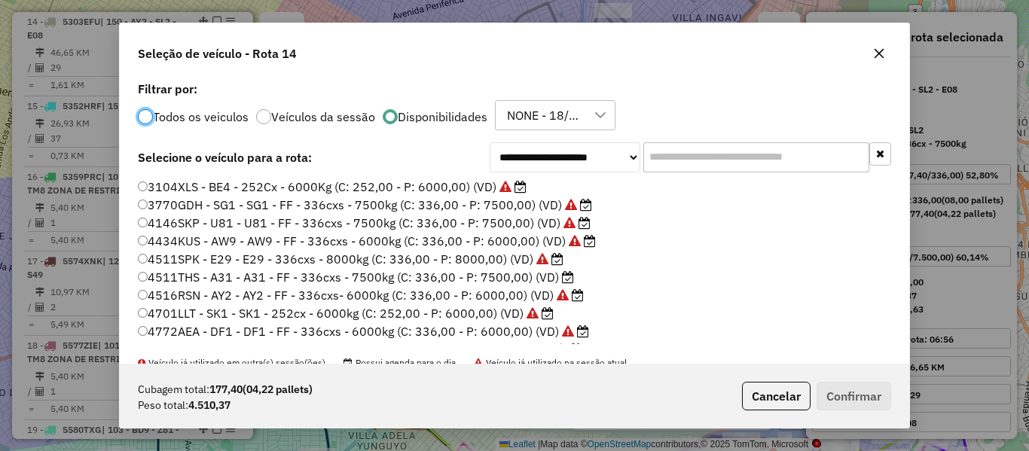
scroll to position [8, 5]
click at [655, 154] on input "text" at bounding box center [756, 157] width 226 height 30
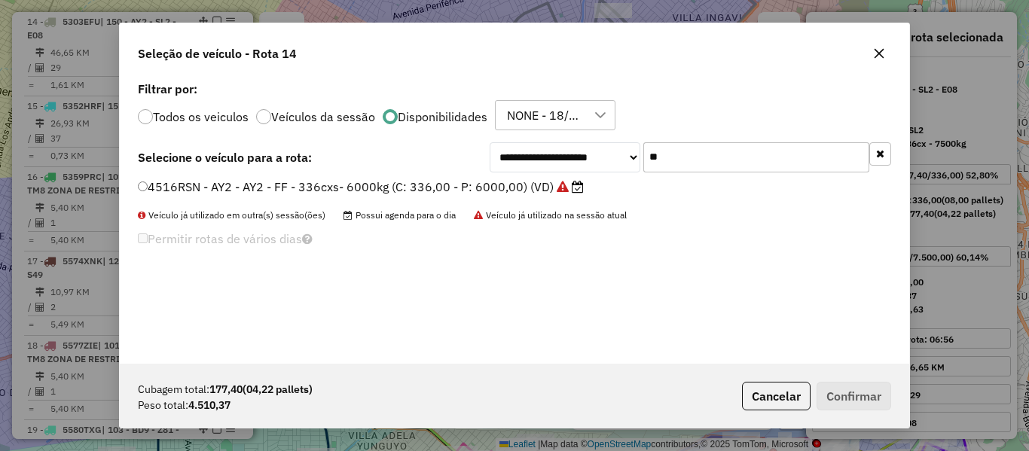
type input "**"
click at [498, 179] on label "4516RSN - AY2 - AY2 - FF - 336cxs- 6000kg (C: 336,00 - P: 6000,00) (VD)" at bounding box center [361, 187] width 446 height 18
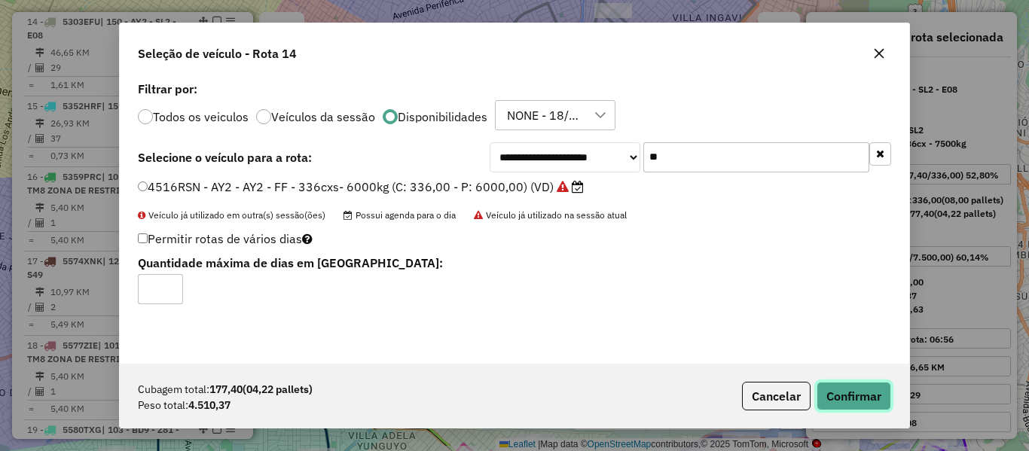
click at [860, 405] on button "Confirmar" at bounding box center [854, 396] width 75 height 29
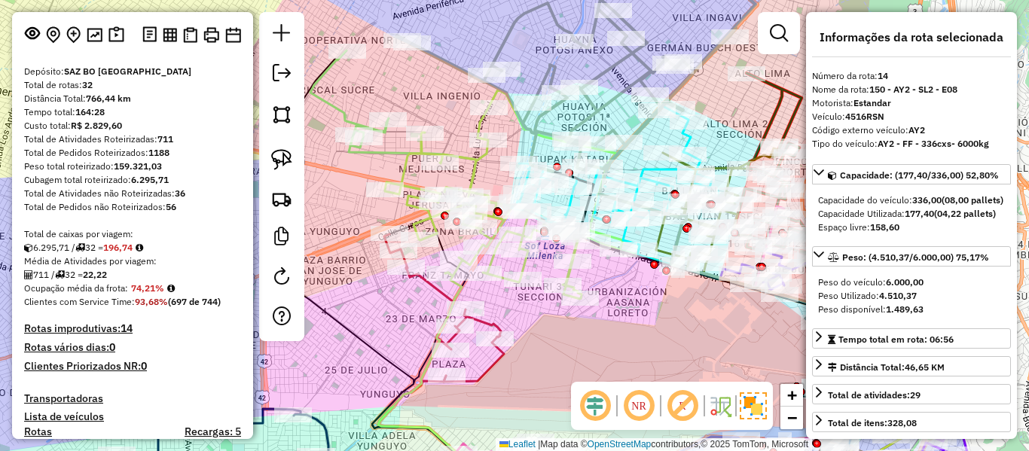
scroll to position [0, 0]
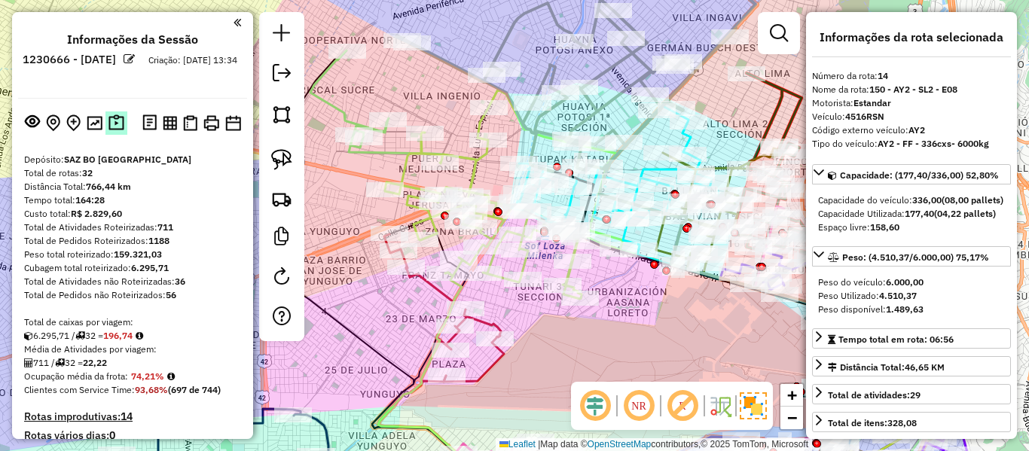
click at [114, 130] on img at bounding box center [116, 122] width 16 height 17
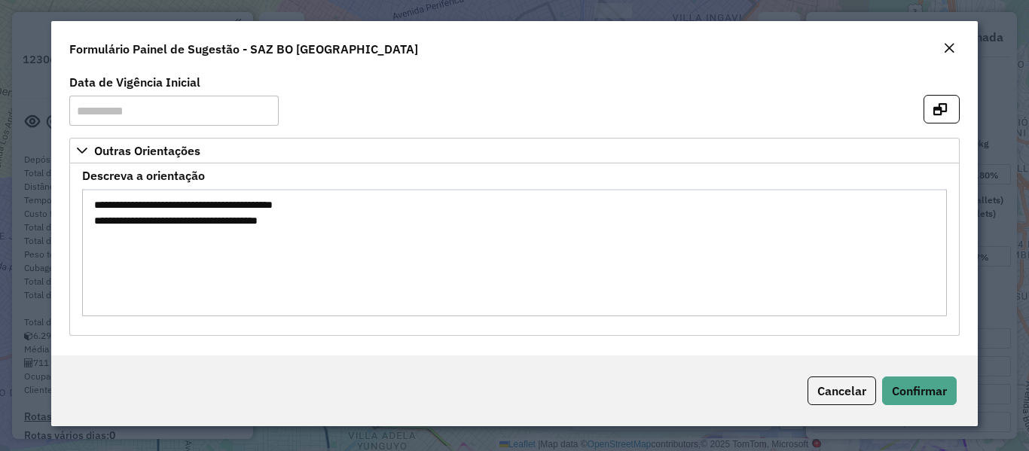
click at [417, 233] on textarea "**********" at bounding box center [514, 252] width 864 height 127
click at [953, 49] on em "Close" at bounding box center [949, 48] width 12 height 12
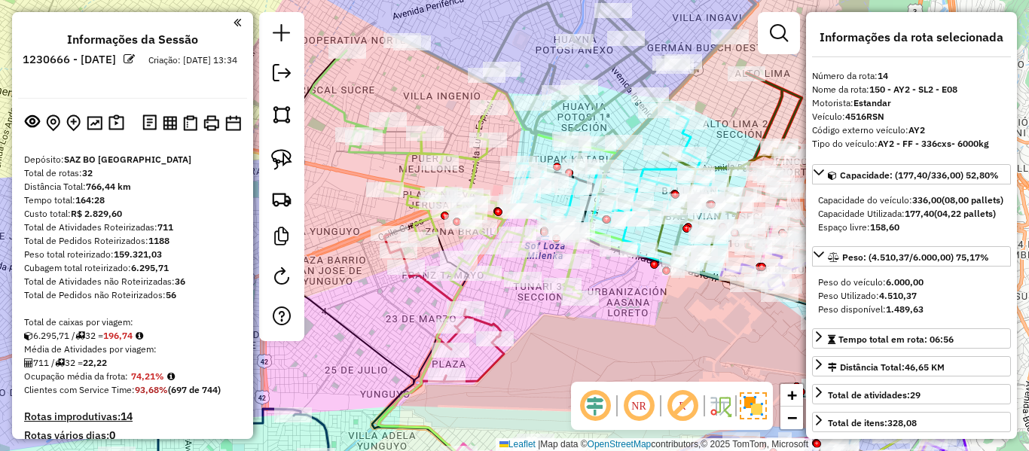
click at [517, 30] on icon at bounding box center [575, 63] width 359 height 217
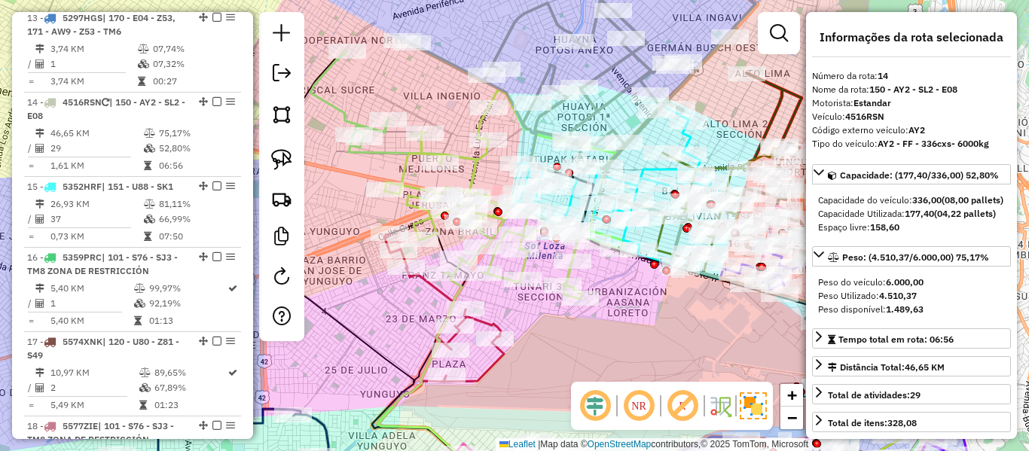
scroll to position [1626, 0]
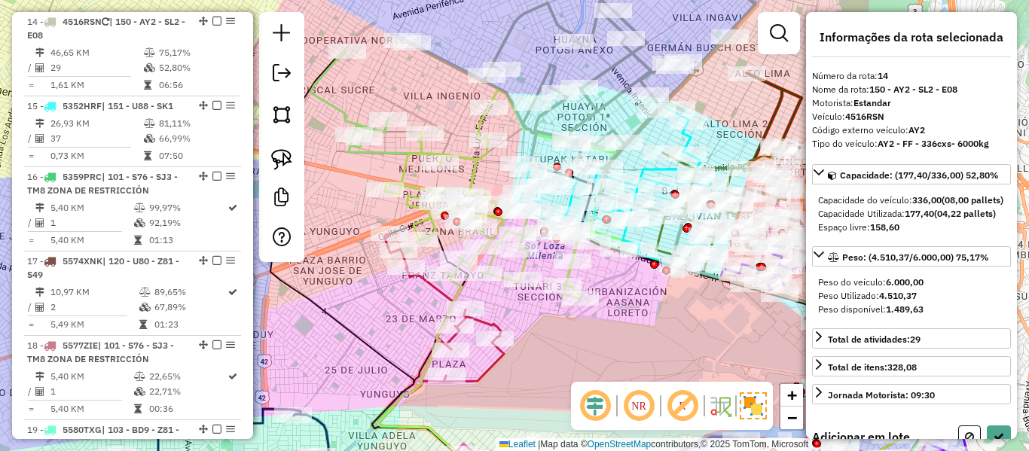
select select "**********"
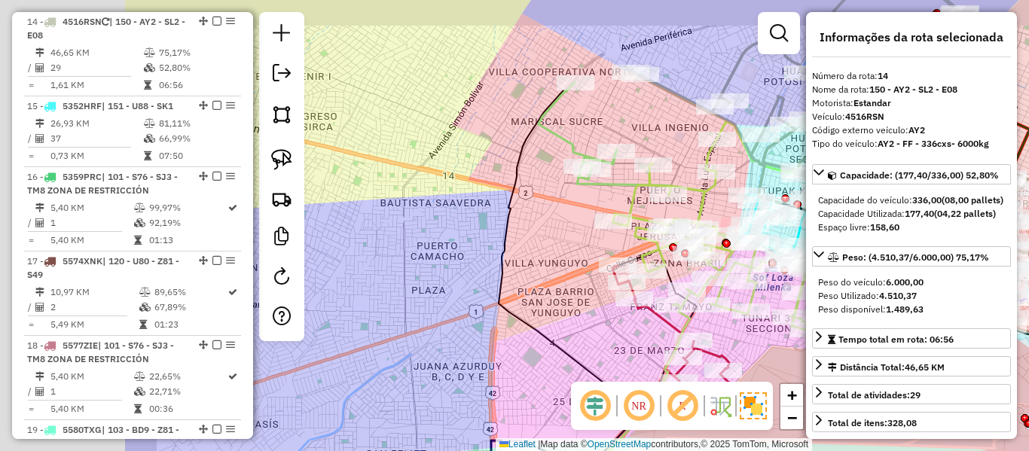
drag, startPoint x: 427, startPoint y: 104, endPoint x: 655, endPoint y: 136, distance: 230.4
click at [655, 136] on div "Janela de atendimento Grade de atendimento Capacidade Transportadoras Veículos …" at bounding box center [514, 225] width 1029 height 451
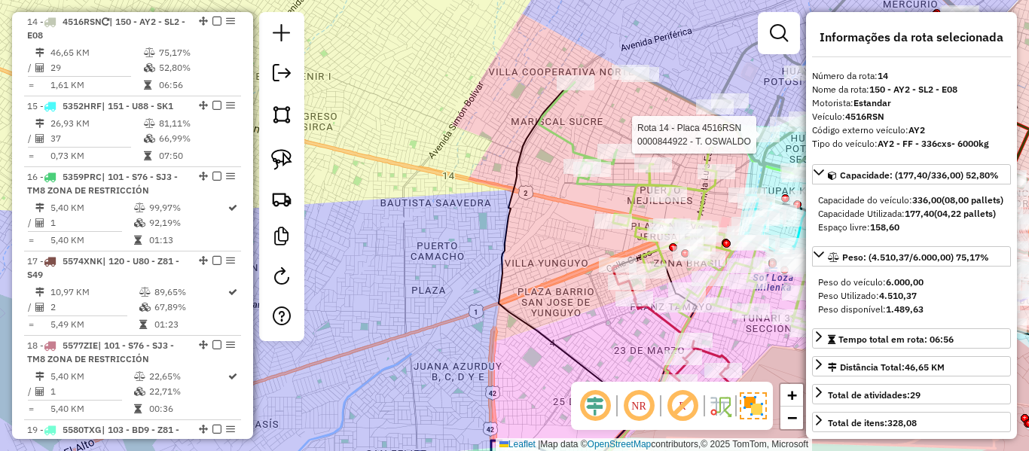
click at [557, 128] on icon at bounding box center [578, 130] width 78 height 97
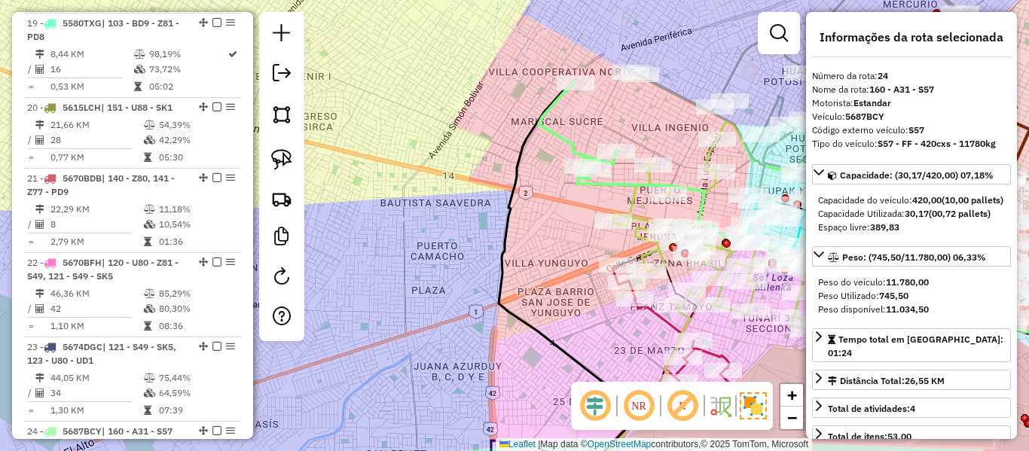
scroll to position [2443, 0]
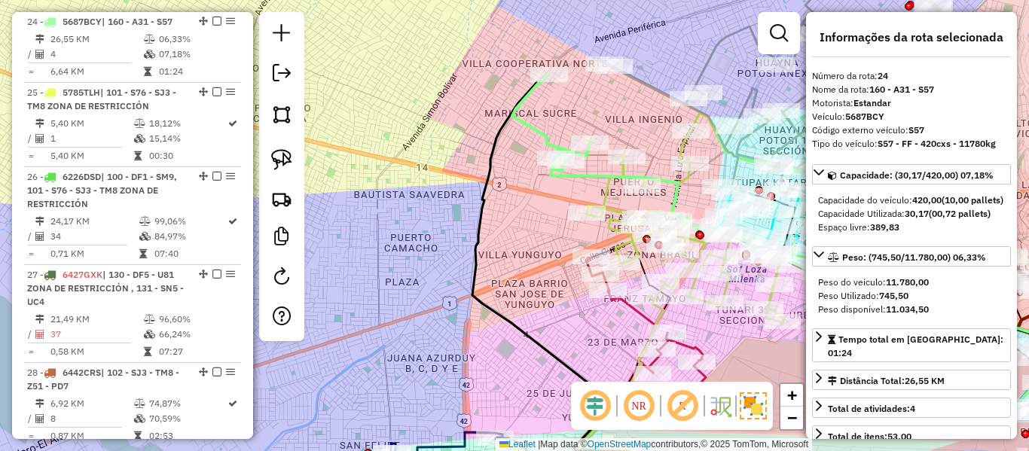
drag, startPoint x: 517, startPoint y: 176, endPoint x: 401, endPoint y: 150, distance: 119.0
click at [472, 150] on icon at bounding box center [570, 281] width 197 height 414
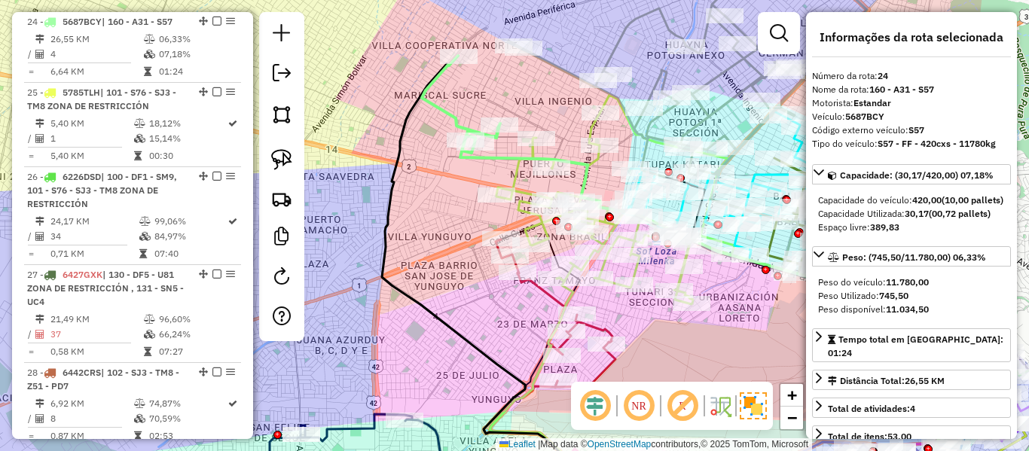
click at [402, 151] on icon at bounding box center [495, 276] width 227 height 441
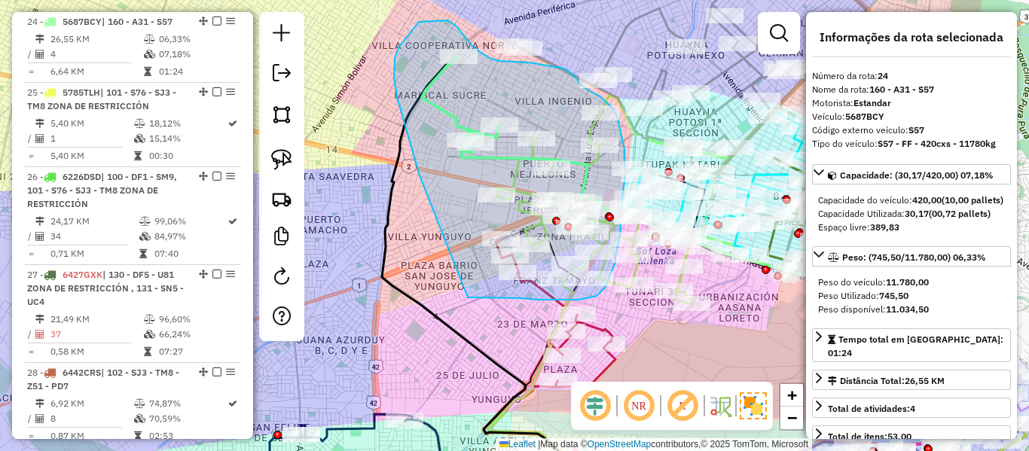
drag, startPoint x: 395, startPoint y: 86, endPoint x: 459, endPoint y: 301, distance: 224.2
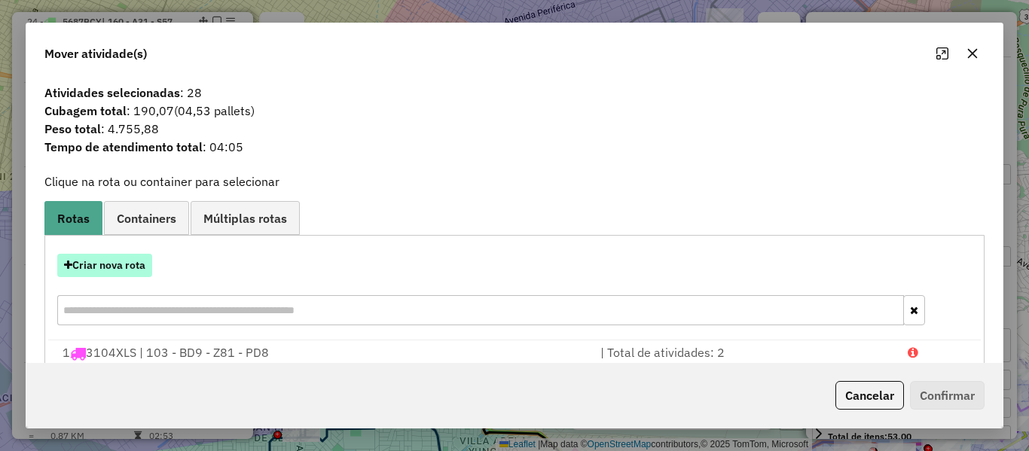
click at [124, 268] on button "Criar nova rota" at bounding box center [104, 265] width 95 height 23
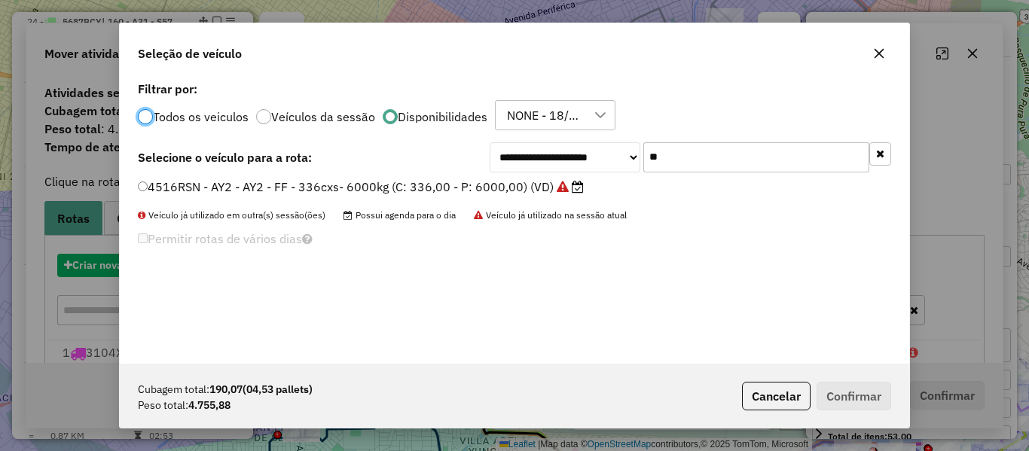
scroll to position [8, 5]
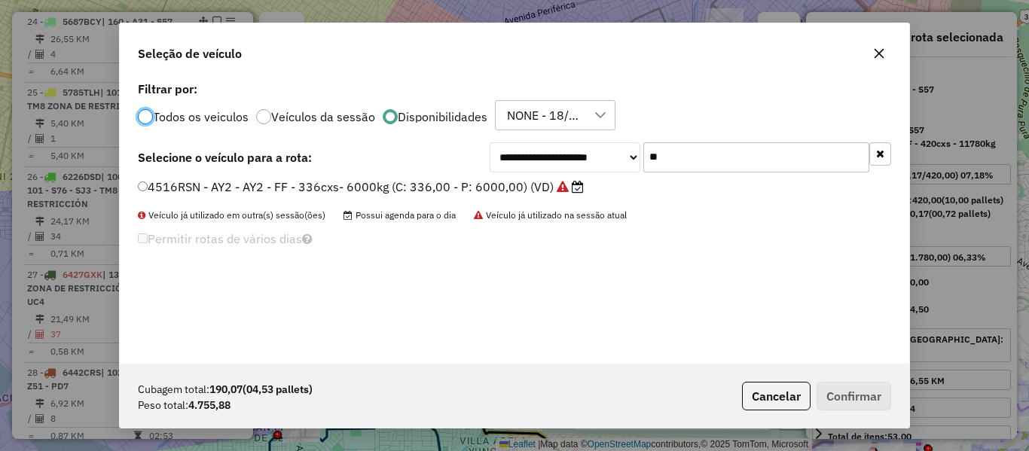
click at [882, 157] on icon "button" at bounding box center [880, 153] width 8 height 11
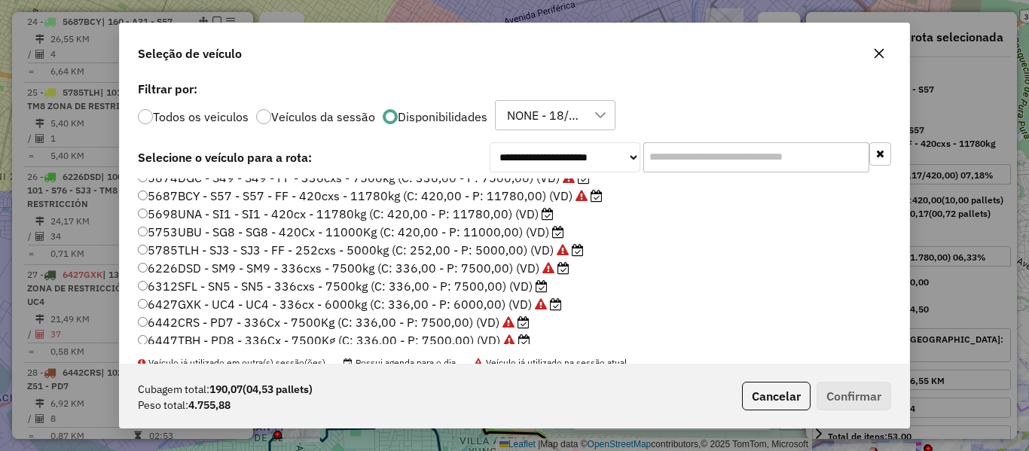
scroll to position [449, 0]
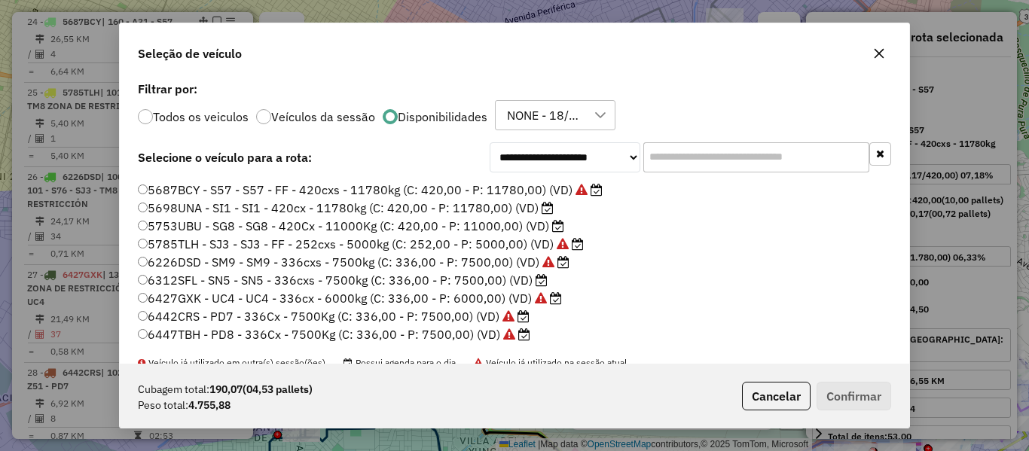
click at [524, 278] on label "6312SFL - SN5 - SN5 - 336cxs - 7500kg (C: 336,00 - P: 7500,00) (VD)" at bounding box center [343, 280] width 410 height 18
click at [845, 385] on button "Confirmar" at bounding box center [854, 396] width 75 height 29
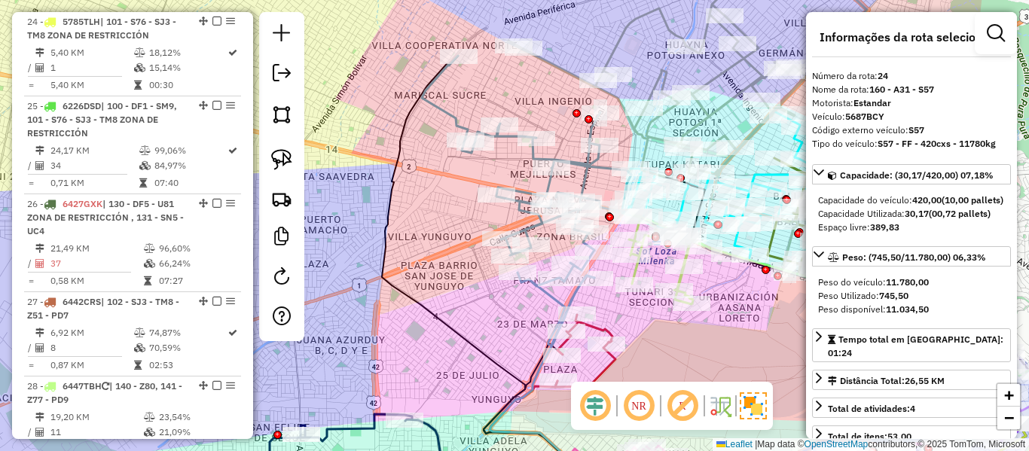
scroll to position [2372, 0]
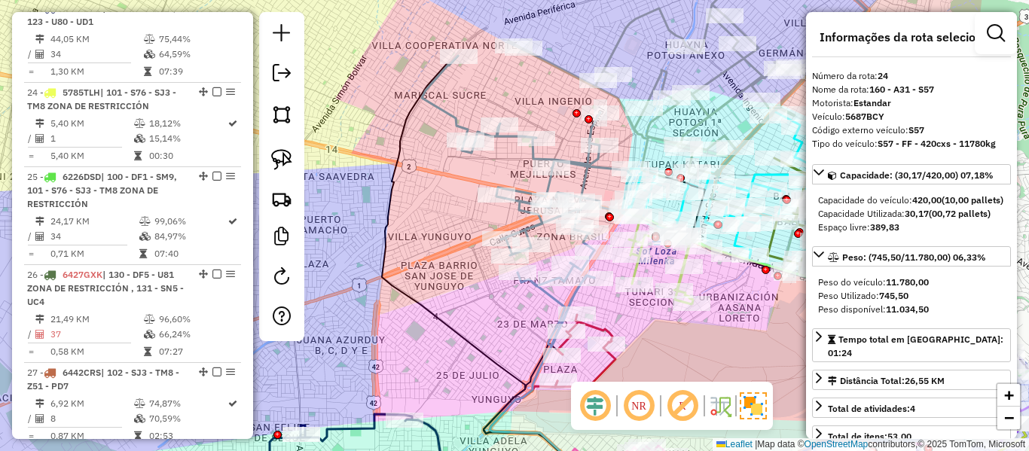
click at [587, 167] on icon at bounding box center [526, 201] width 209 height 290
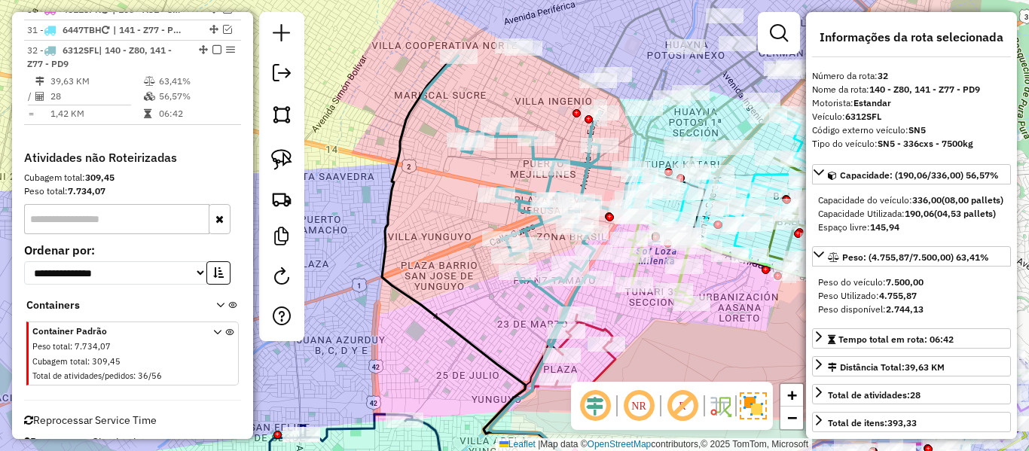
scroll to position [2947, 0]
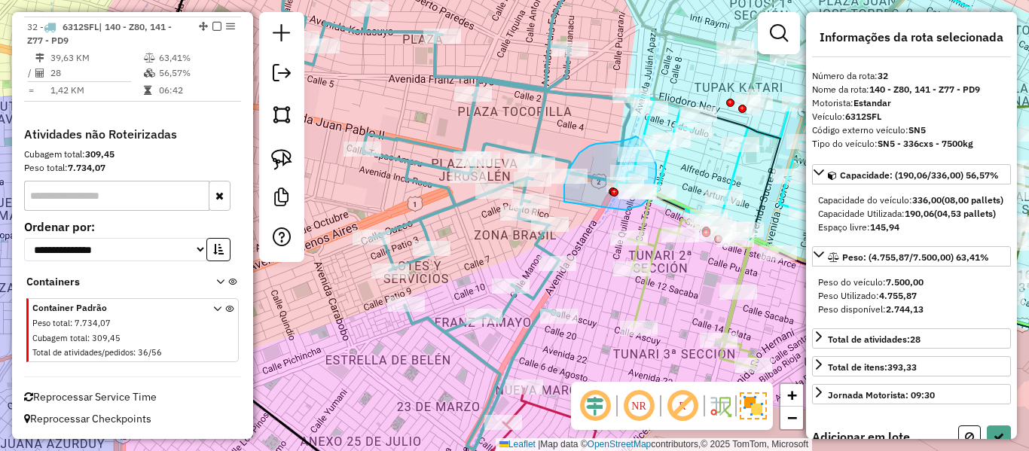
drag, startPoint x: 564, startPoint y: 185, endPoint x: 626, endPoint y: 211, distance: 66.9
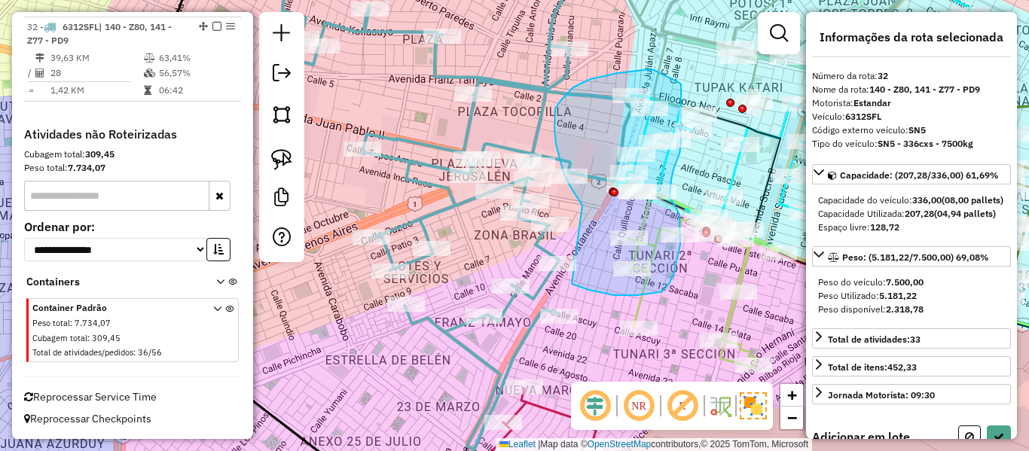
drag, startPoint x: 556, startPoint y: 144, endPoint x: 551, endPoint y: 278, distance: 134.2
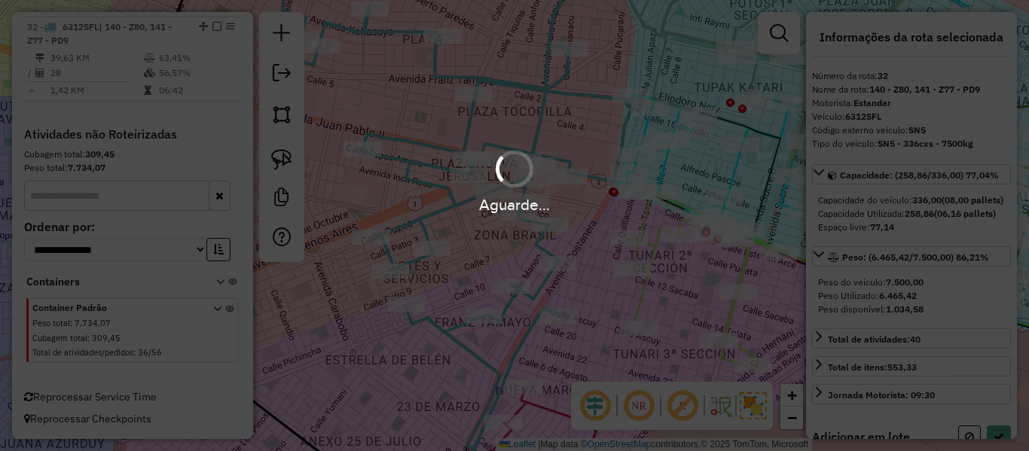
select select "**********"
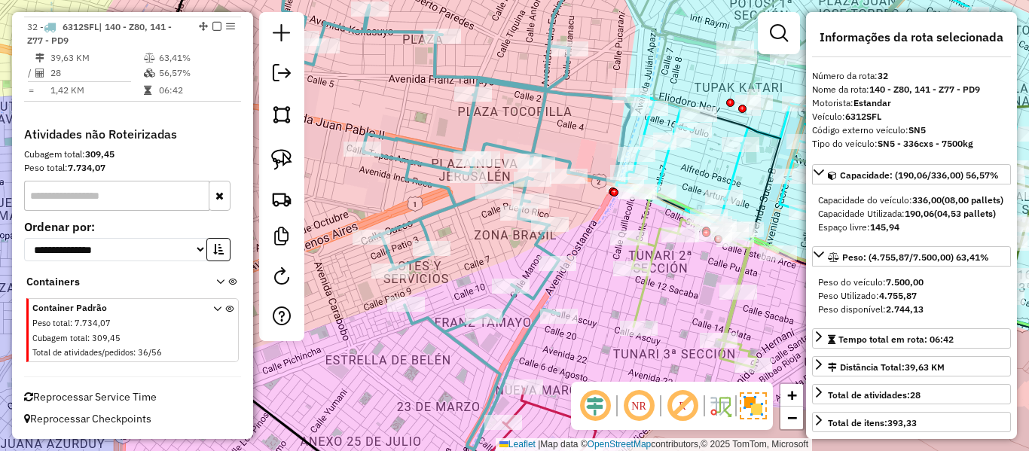
click at [537, 245] on icon at bounding box center [422, 202] width 420 height 495
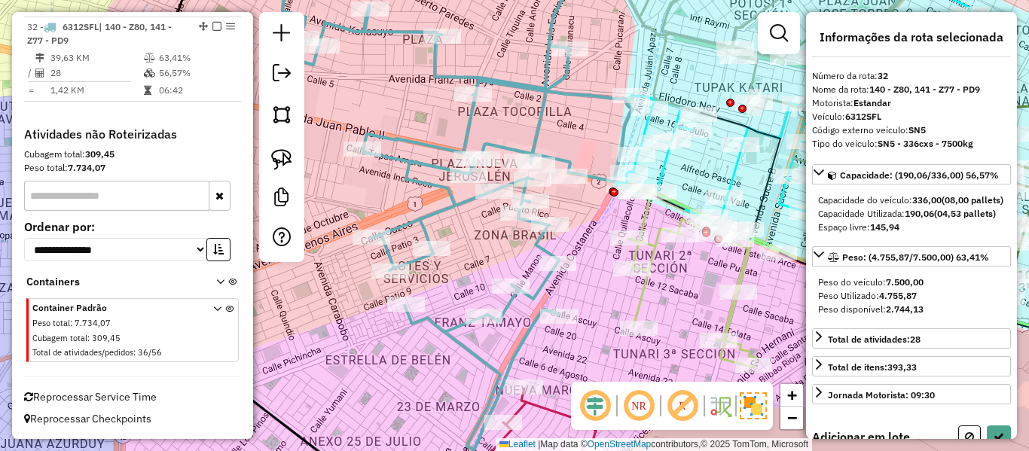
click at [652, 259] on icon at bounding box center [729, 277] width 203 height 182
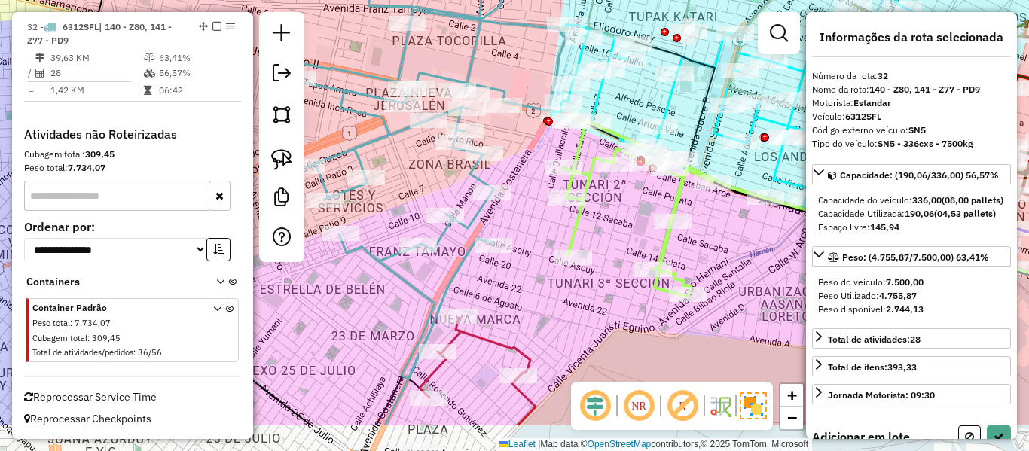
drag, startPoint x: 678, startPoint y: 258, endPoint x: 614, endPoint y: 184, distance: 98.3
click at [612, 185] on div "Janela de atendimento Grade de atendimento Capacidade Transportadoras Veículos …" at bounding box center [514, 225] width 1029 height 451
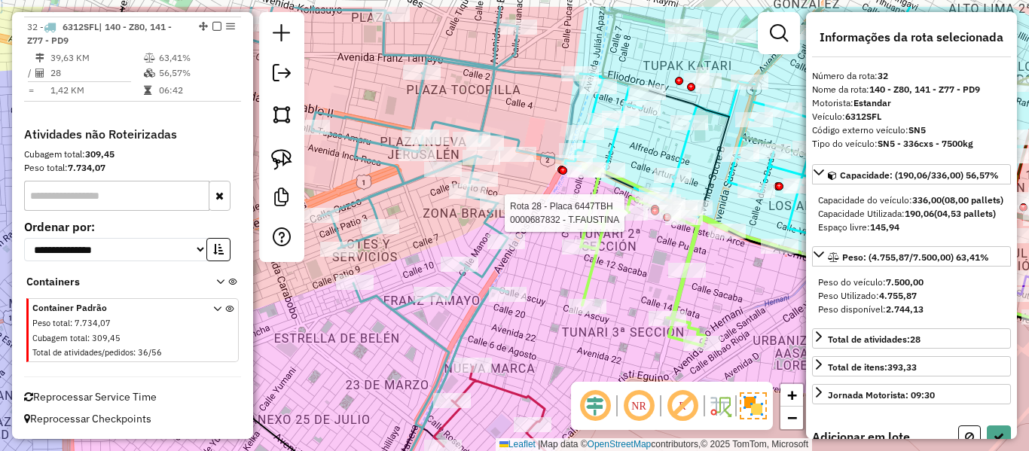
drag, startPoint x: 622, startPoint y: 273, endPoint x: 628, endPoint y: 313, distance: 40.4
click at [640, 335] on div "Rota 28 - Placa 6447TBH 0000687832 - T.FAUSTINA Janela de atendimento Grade de …" at bounding box center [514, 225] width 1029 height 451
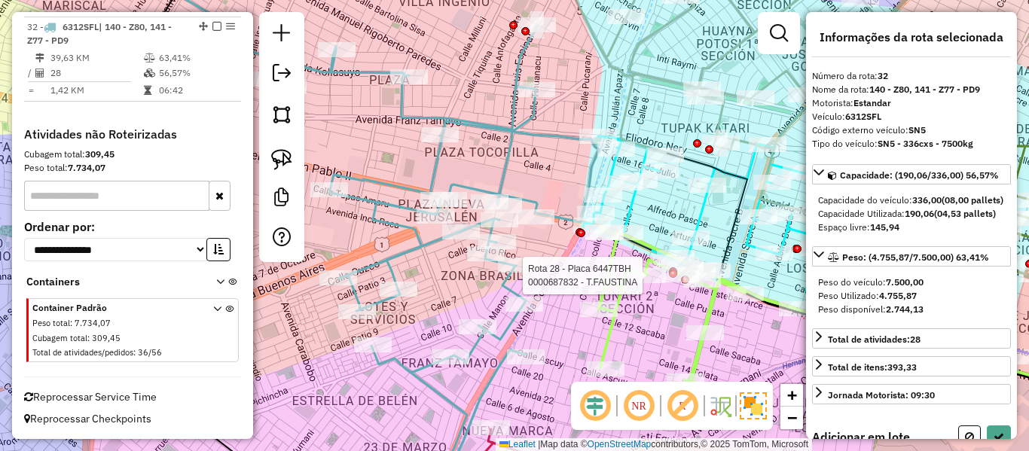
click at [561, 254] on div "Rota 28 - Placa 6447TBH 0000687832 - T.FAUSTINA Janela de atendimento Grade de …" at bounding box center [514, 225] width 1029 height 451
click at [613, 259] on icon at bounding box center [696, 318] width 203 height 182
select select "**********"
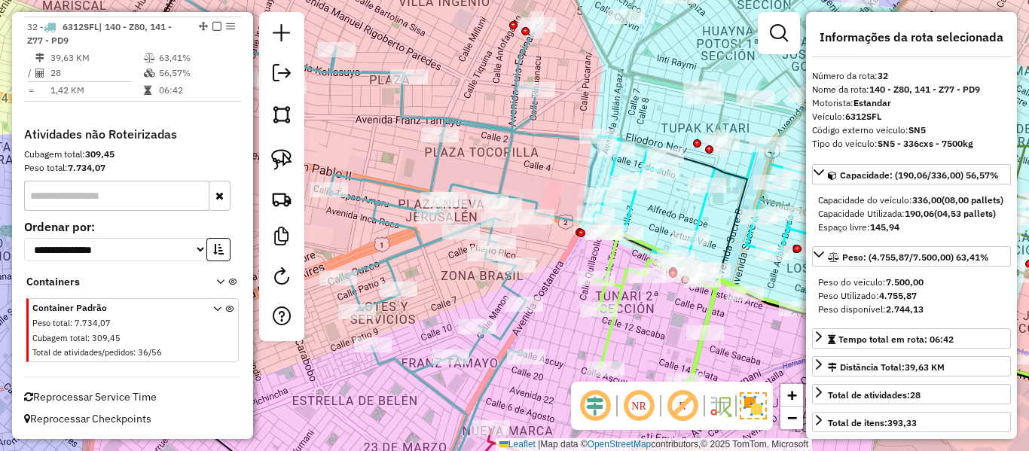
click at [623, 294] on icon at bounding box center [696, 318] width 203 height 182
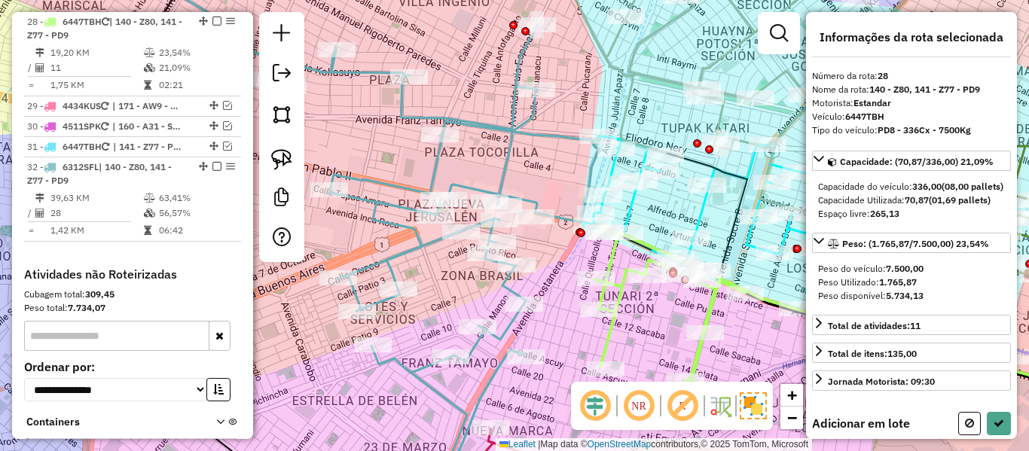
scroll to position [2807, 0]
drag, startPoint x: 580, startPoint y: 345, endPoint x: 593, endPoint y: 286, distance: 60.1
click at [593, 286] on div "Rota 28 - Placa 6447TBH 0000687822 - Y.DELIA Janela de atendimento Grade de ate…" at bounding box center [514, 225] width 1029 height 451
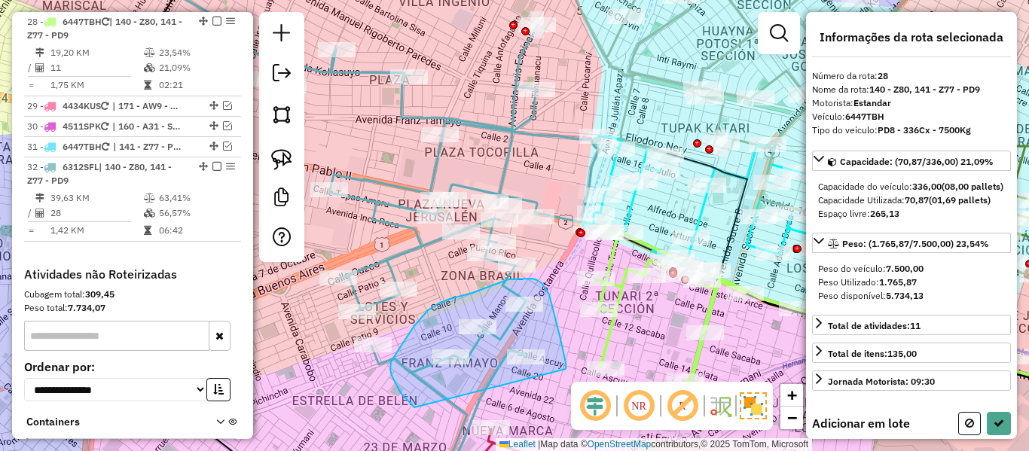
drag, startPoint x: 566, startPoint y: 369, endPoint x: 422, endPoint y: 409, distance: 149.3
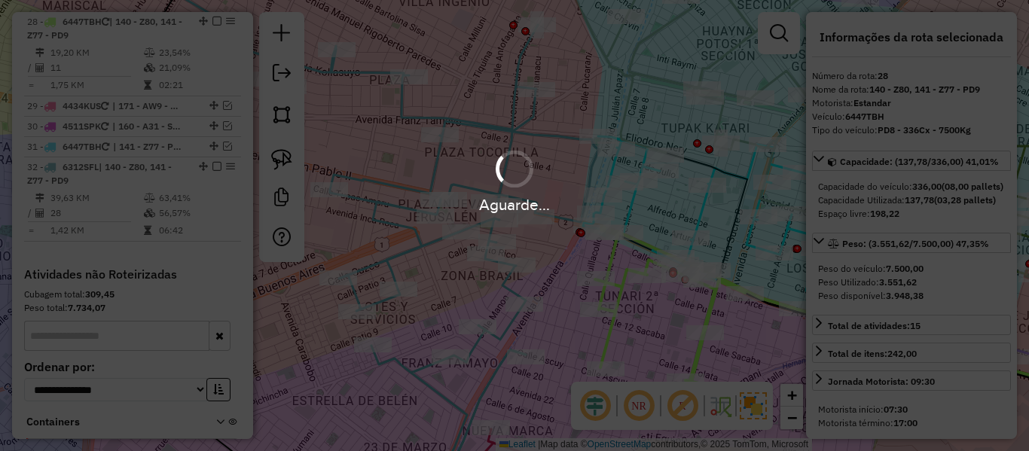
select select "**********"
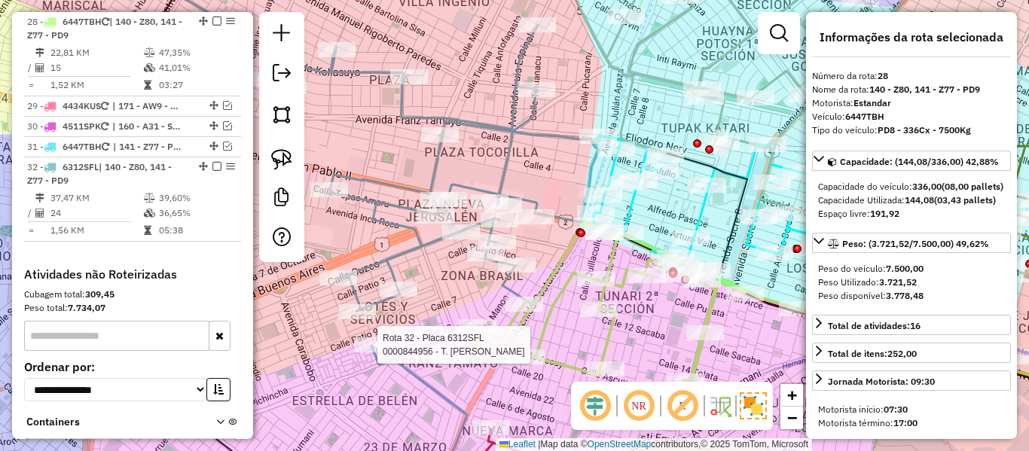
select select "**********"
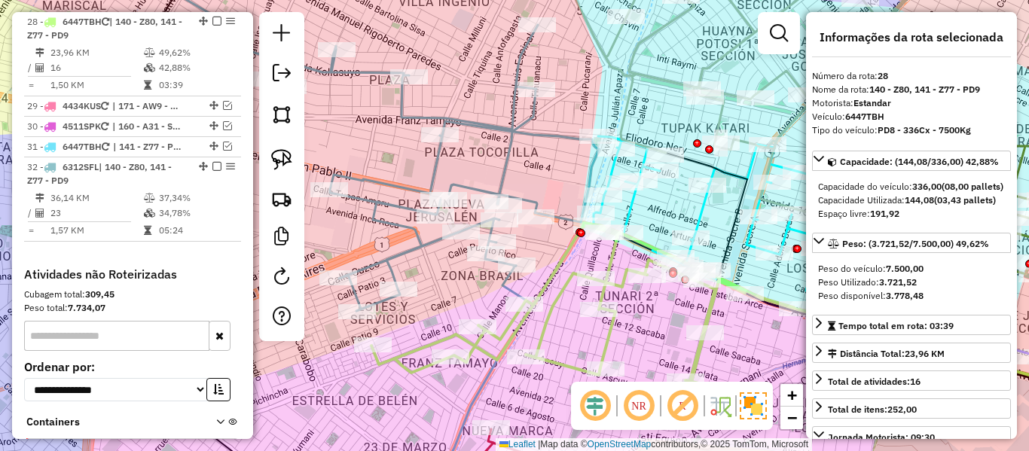
click at [435, 160] on icon at bounding box center [389, 133] width 420 height 356
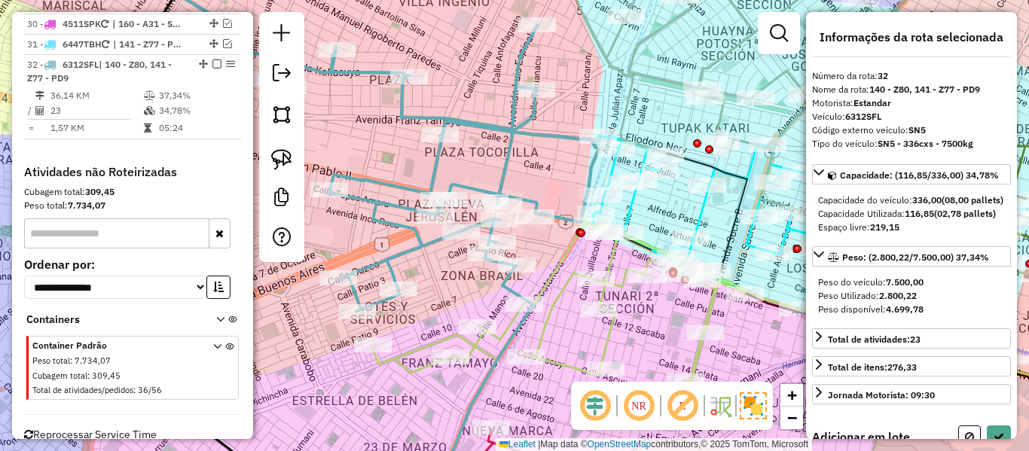
scroll to position [2947, 0]
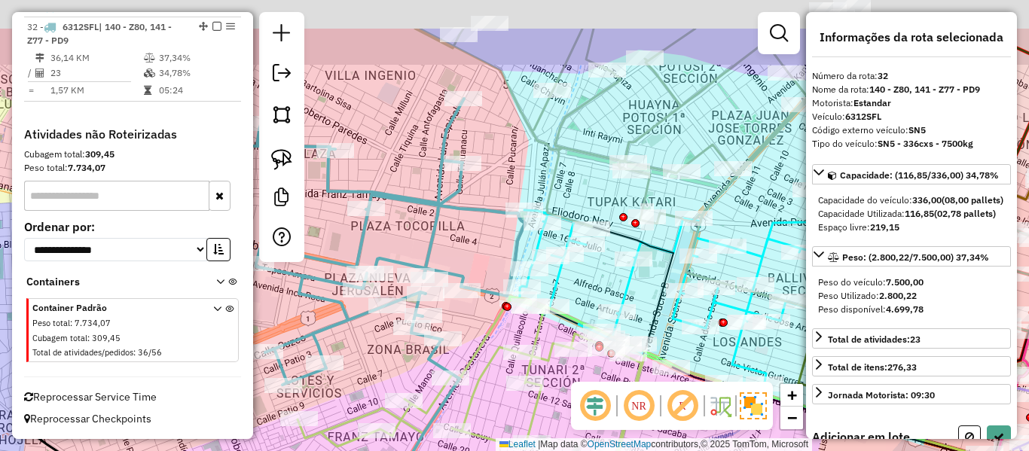
drag, startPoint x: 481, startPoint y: 169, endPoint x: 407, endPoint y: 243, distance: 104.4
click at [407, 243] on div "Janela de atendimento Grade de atendimento Capacidade Transportadoras Veículos …" at bounding box center [514, 225] width 1029 height 451
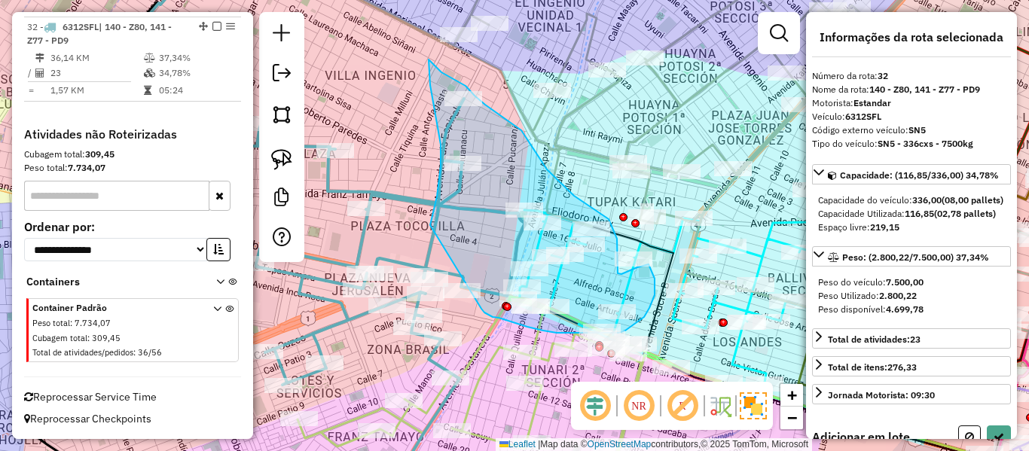
drag, startPoint x: 441, startPoint y: 145, endPoint x: 481, endPoint y: 309, distance: 169.2
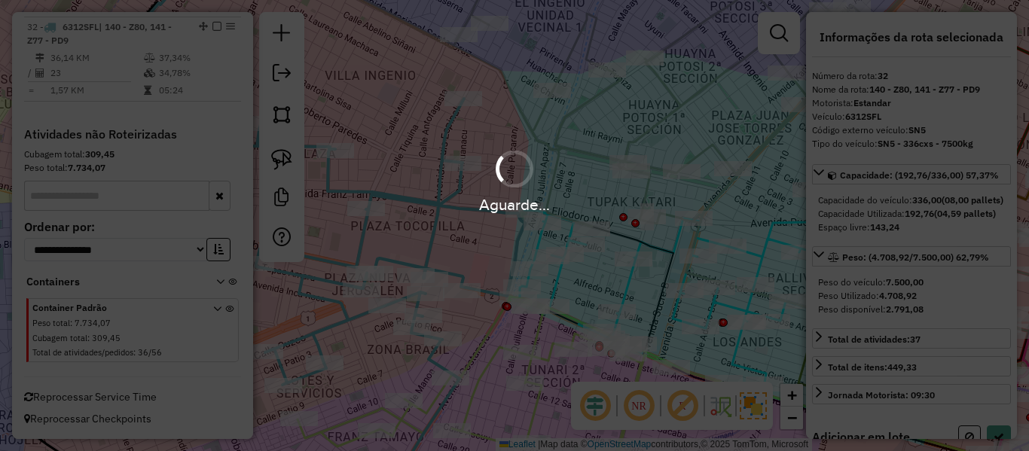
select select "**********"
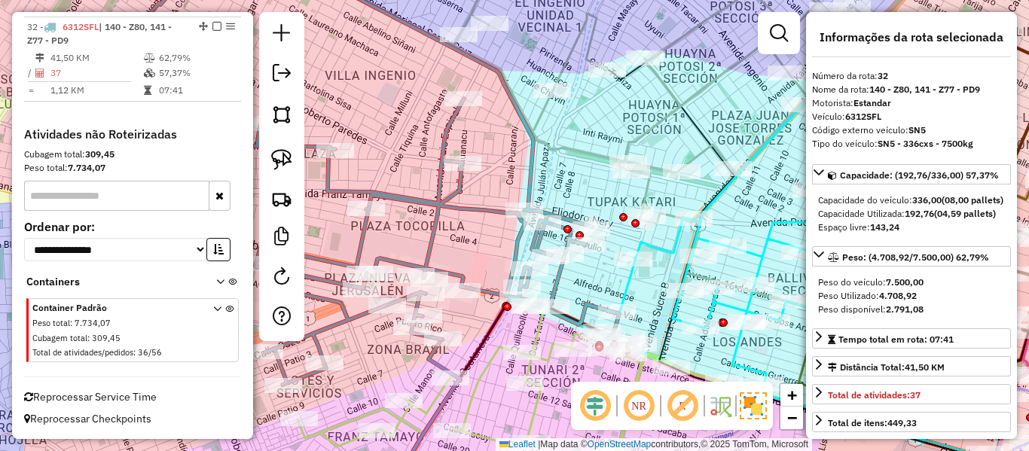
click at [669, 81] on icon at bounding box center [612, 89] width 669 height 269
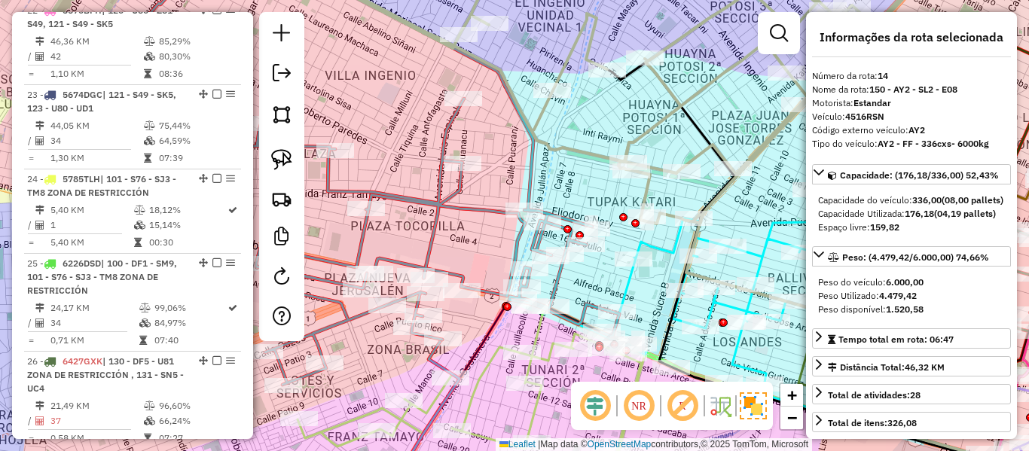
scroll to position [1626, 0]
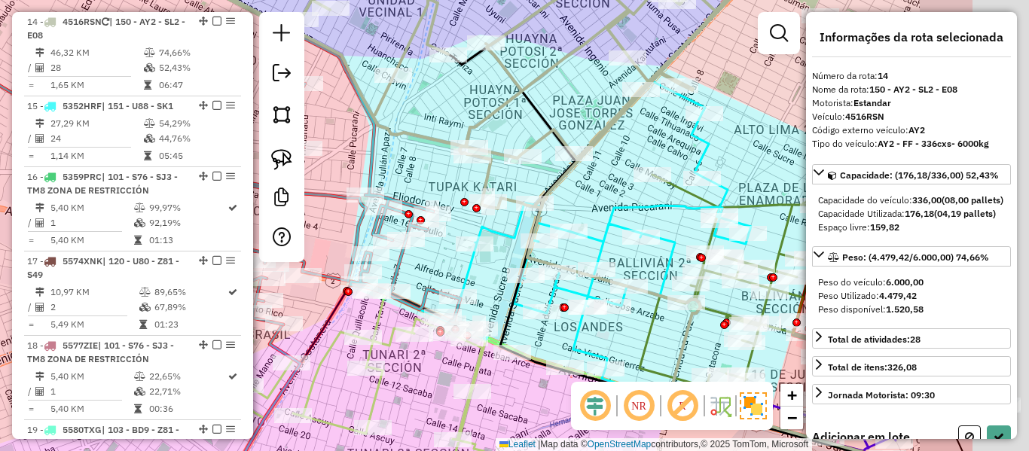
drag, startPoint x: 614, startPoint y: 121, endPoint x: 463, endPoint y: 105, distance: 151.4
click at [463, 105] on div "Janela de atendimento Grade de atendimento Capacidade Transportadoras Veículos …" at bounding box center [514, 225] width 1029 height 451
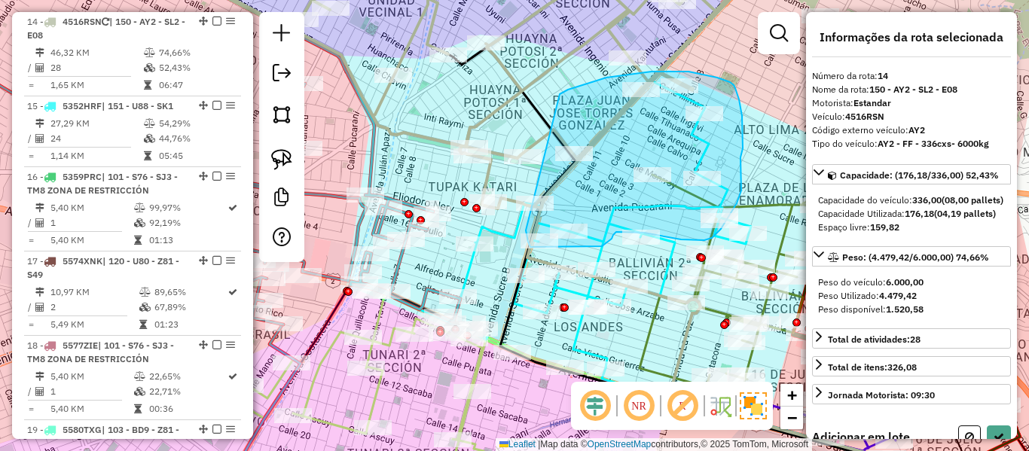
drag, startPoint x: 643, startPoint y: 72, endPoint x: 542, endPoint y: 193, distance: 157.7
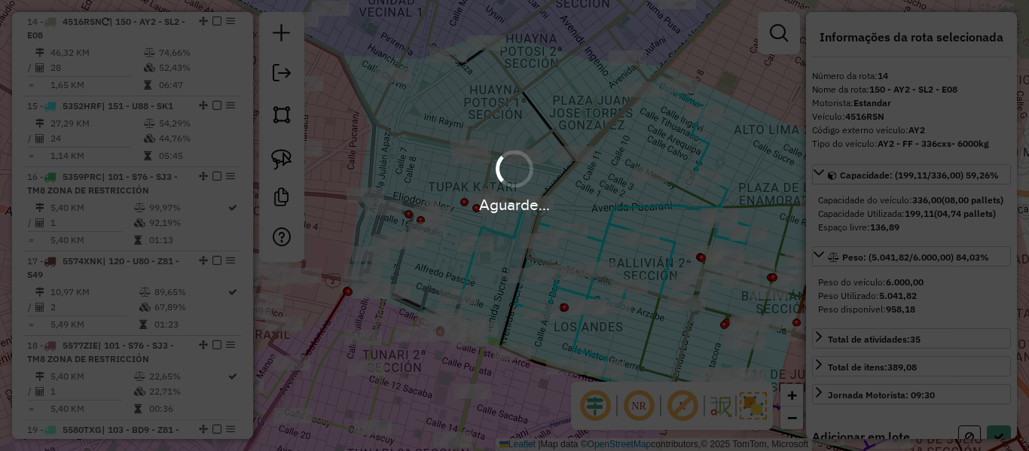
select select "**********"
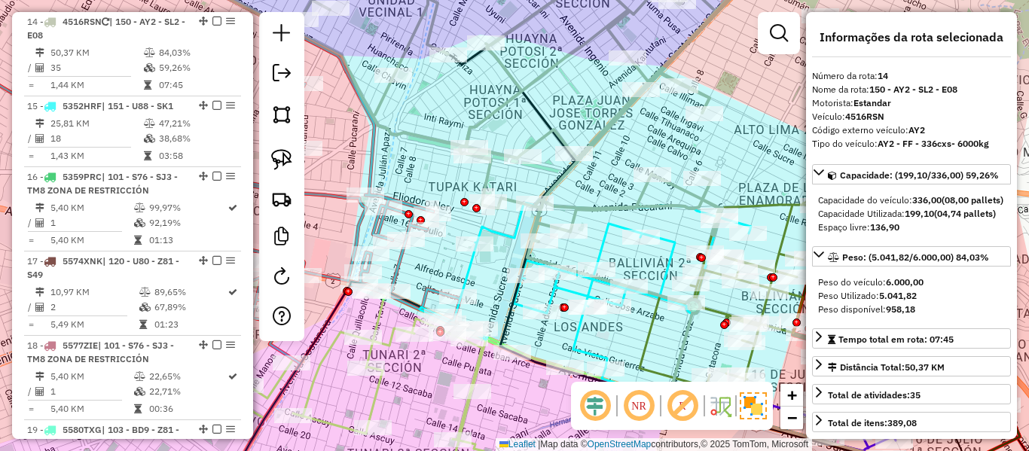
click at [400, 266] on icon at bounding box center [204, 162] width 514 height 415
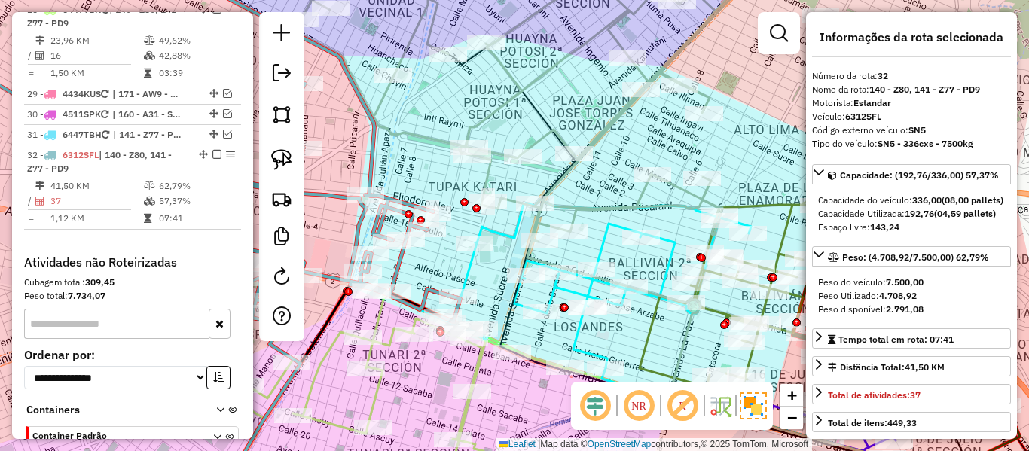
scroll to position [2947, 0]
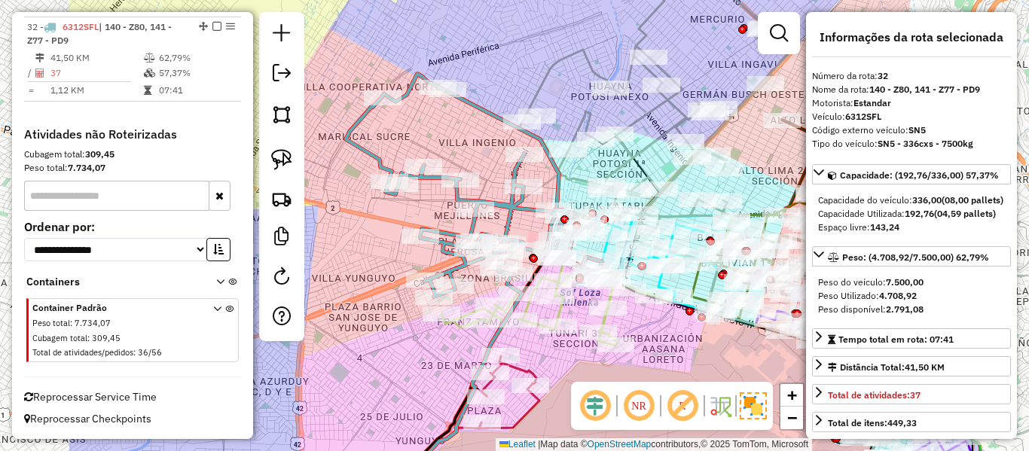
drag, startPoint x: 375, startPoint y: 191, endPoint x: 548, endPoint y: 171, distance: 174.4
click at [548, 171] on icon at bounding box center [474, 185] width 256 height 223
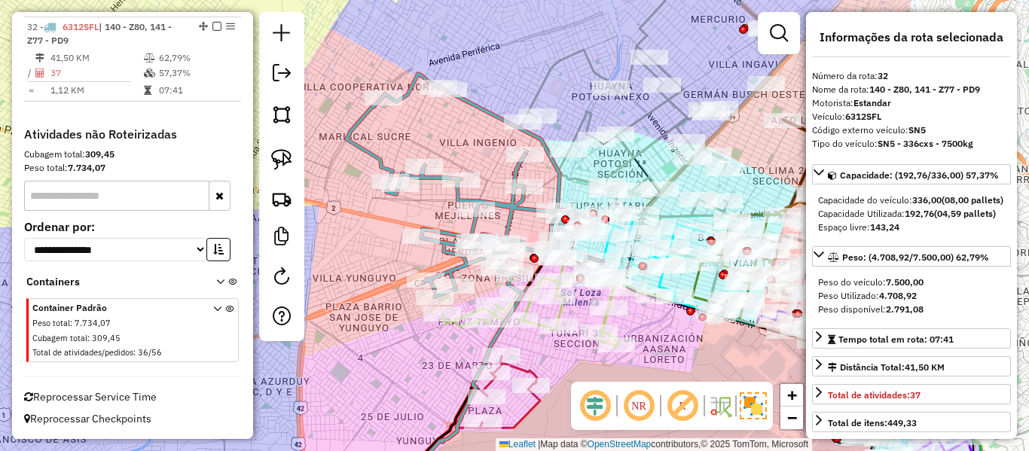
click at [560, 176] on icon at bounding box center [474, 185] width 256 height 223
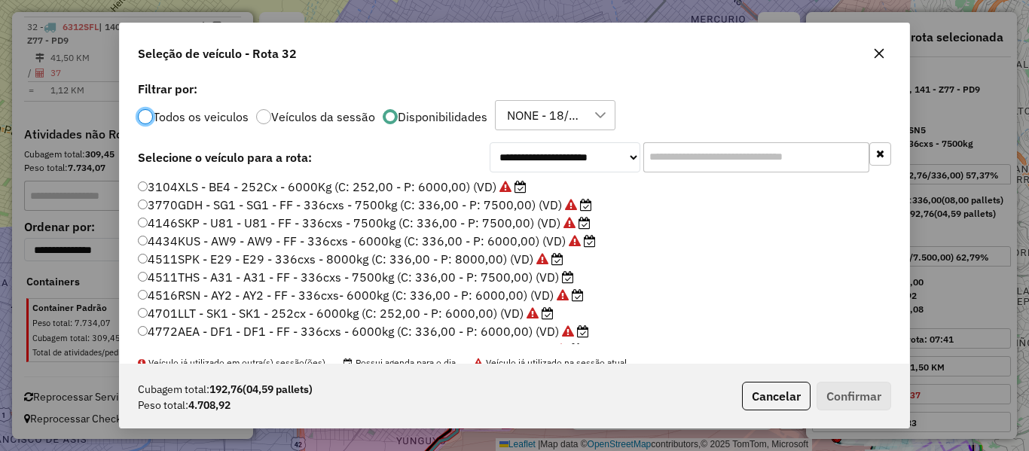
scroll to position [8, 5]
click at [690, 153] on input "text" at bounding box center [756, 157] width 226 height 30
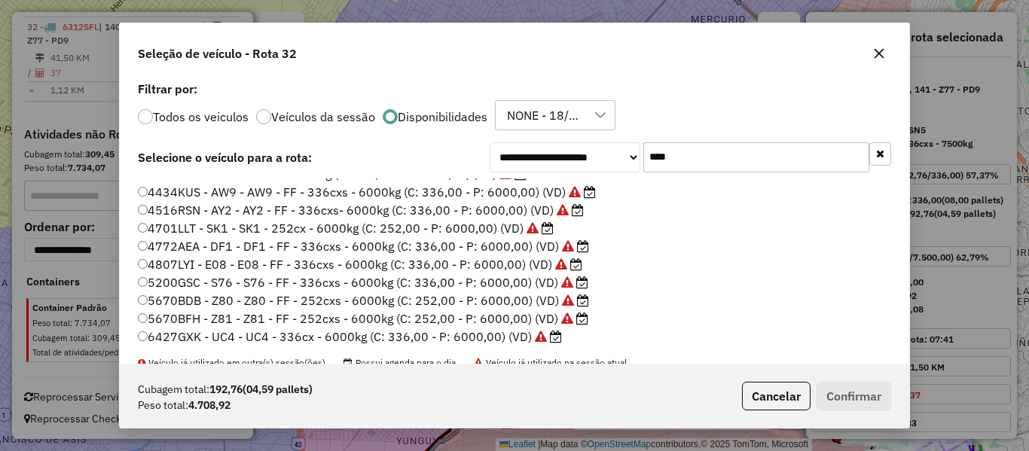
scroll to position [15, 0]
type input "****"
click at [505, 329] on label "6427GXK - UC4 - UC4 - 336cx - 6000kg (C: 336,00 - P: 6000,00) (VD)" at bounding box center [350, 334] width 424 height 18
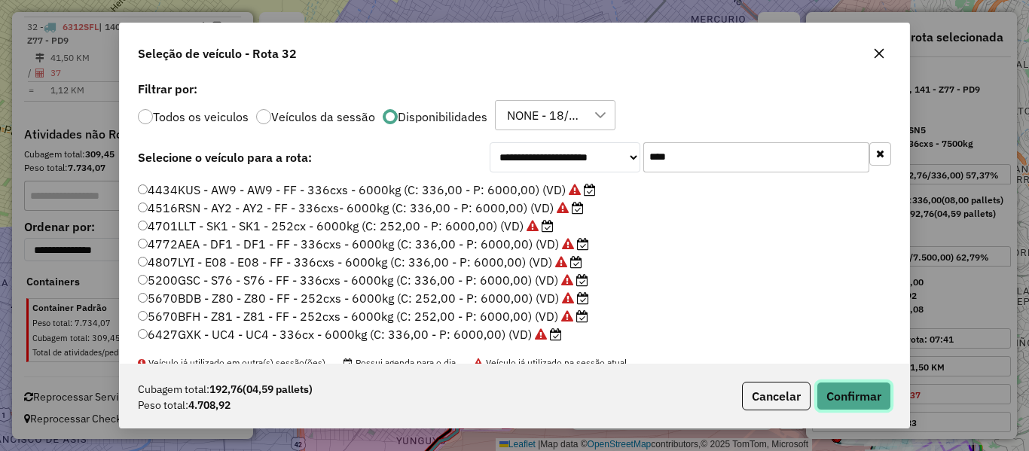
click at [865, 398] on button "Confirmar" at bounding box center [854, 396] width 75 height 29
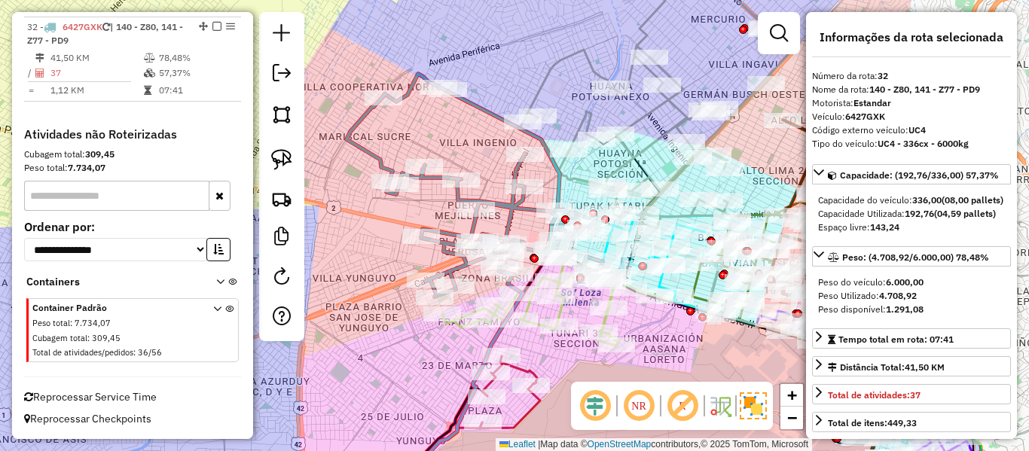
click at [370, 153] on icon at bounding box center [474, 185] width 256 height 223
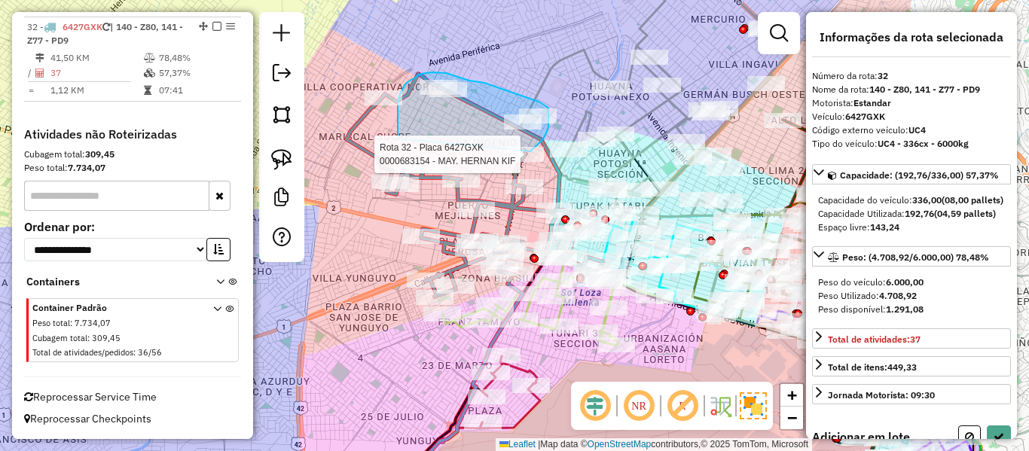
click at [524, 157] on div "Rota 14 - Placa 4516RSN 0000066062 - MAY. YOLA LIDIA Rota 32 - Placa 6427GXK 00…" at bounding box center [514, 225] width 1029 height 451
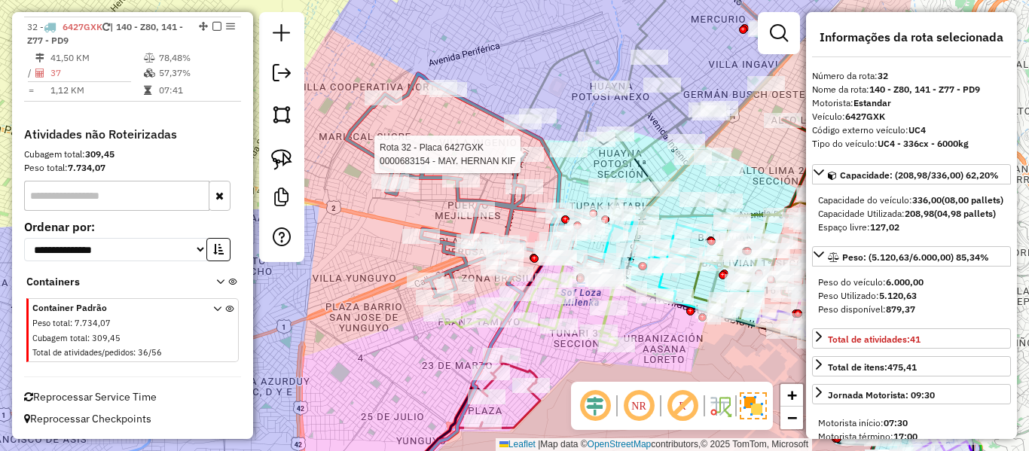
select select "**********"
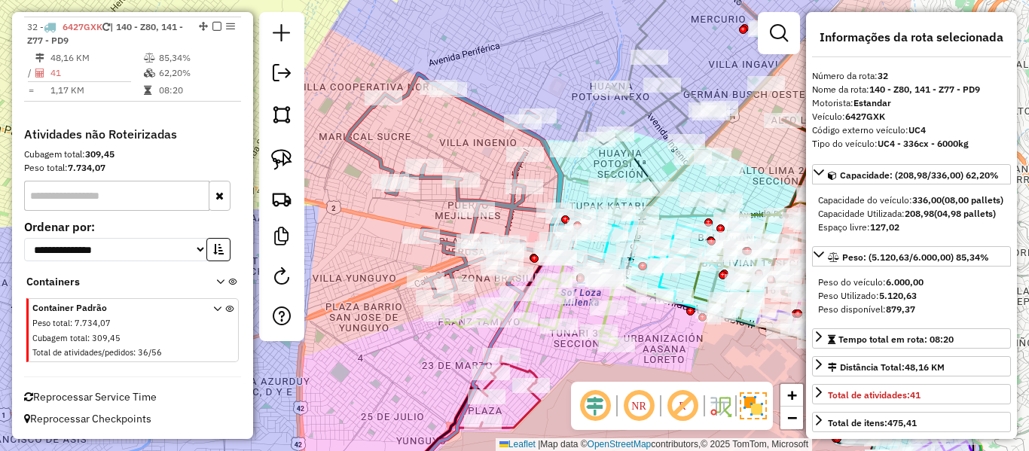
click at [517, 174] on icon at bounding box center [474, 185] width 256 height 223
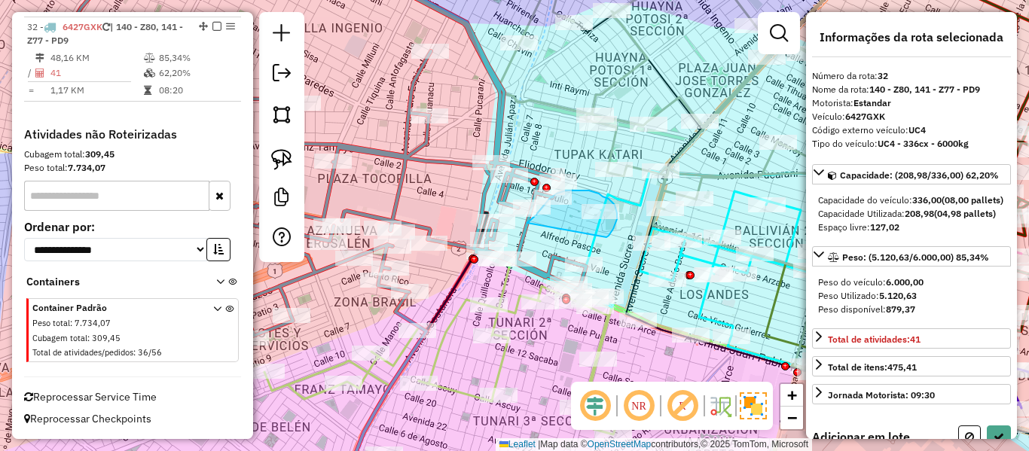
drag, startPoint x: 527, startPoint y: 223, endPoint x: 585, endPoint y: 248, distance: 63.1
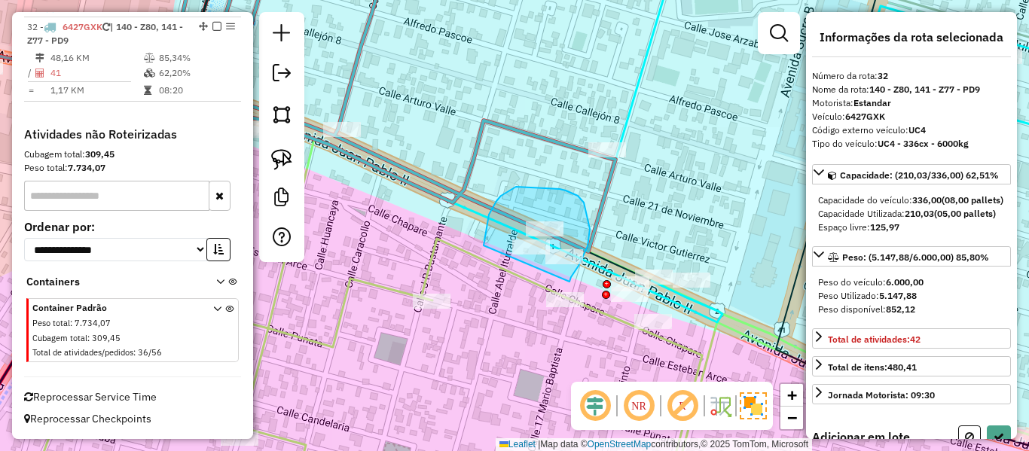
drag, startPoint x: 569, startPoint y: 282, endPoint x: 484, endPoint y: 246, distance: 93.2
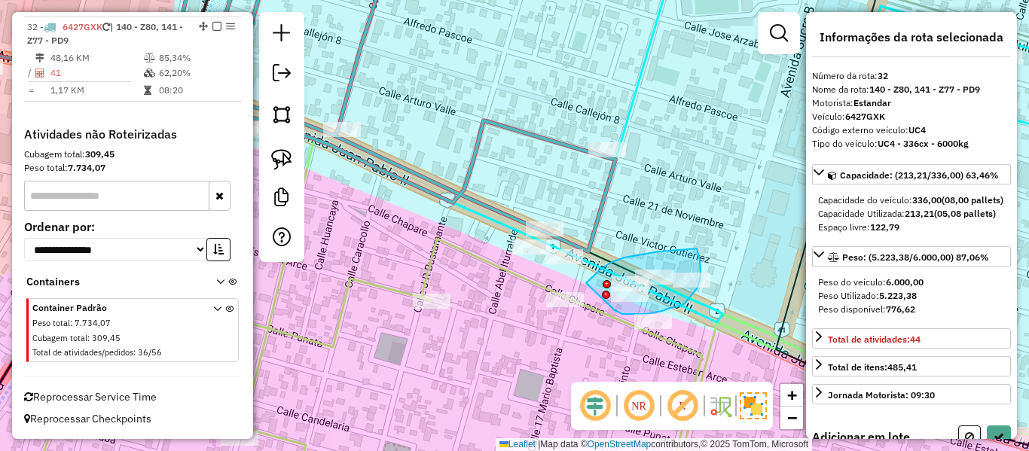
drag, startPoint x: 586, startPoint y: 283, endPoint x: 606, endPoint y: 296, distance: 23.4
click at [607, 299] on div "Rota 28 - Placa 6447TBH 0000869983 - T. ESPERANZA Janela de atendimento Grade d…" at bounding box center [514, 225] width 1029 height 451
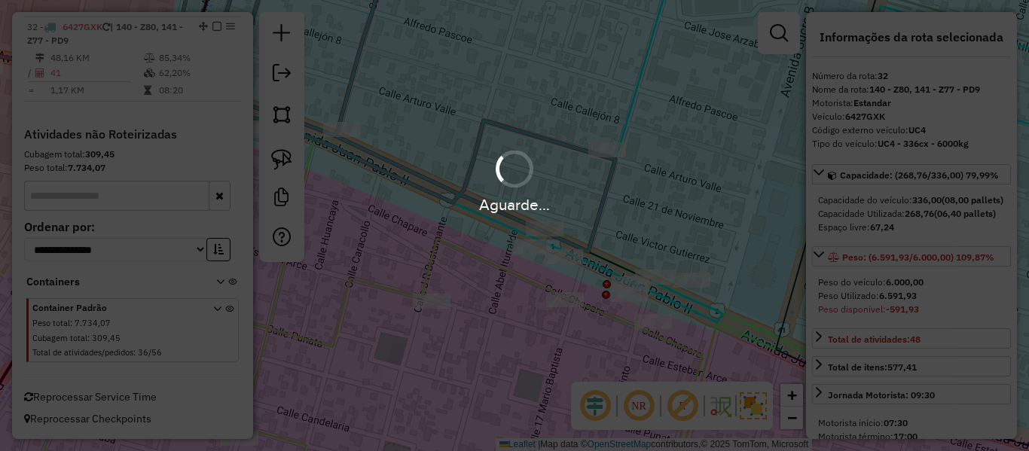
select select "**********"
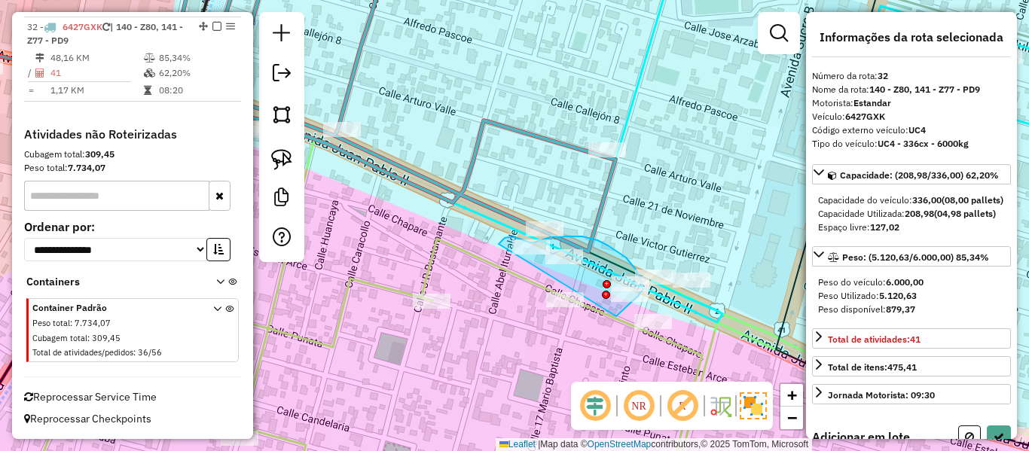
drag, startPoint x: 616, startPoint y: 316, endPoint x: 492, endPoint y: 264, distance: 135.0
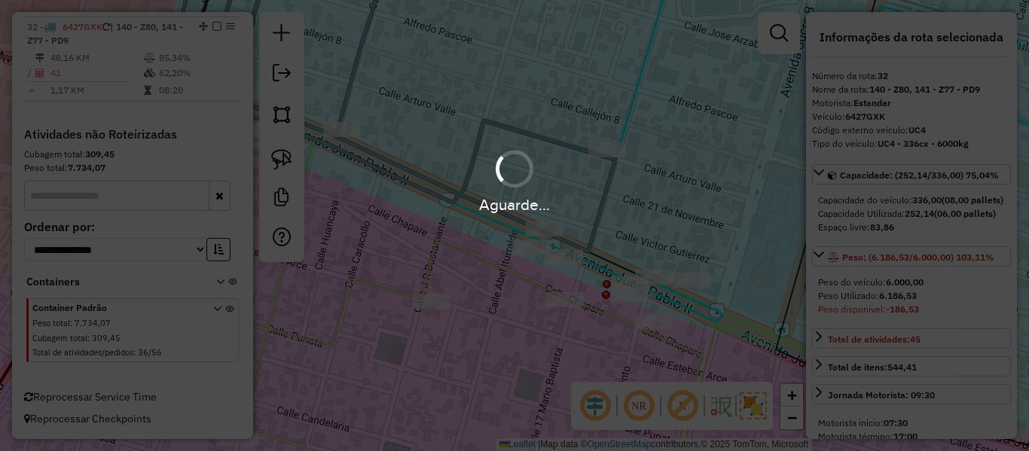
select select "**********"
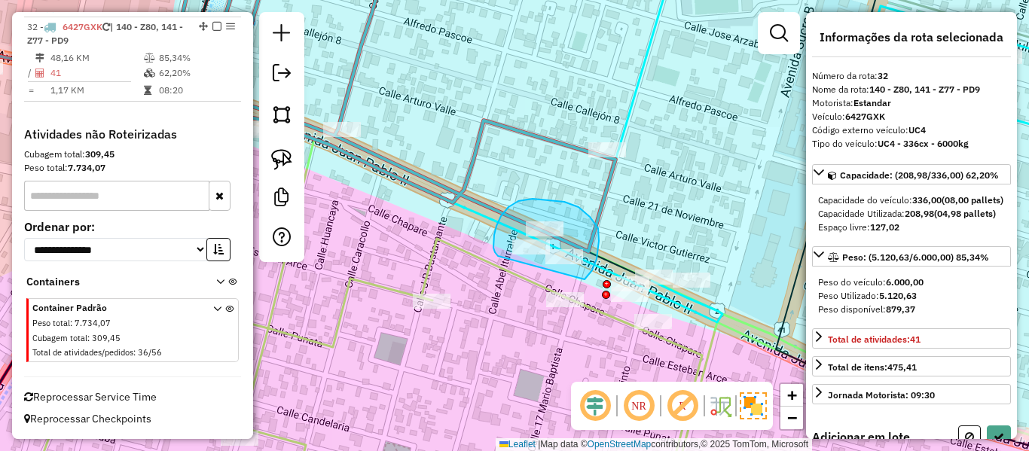
drag, startPoint x: 585, startPoint y: 279, endPoint x: 511, endPoint y: 258, distance: 77.0
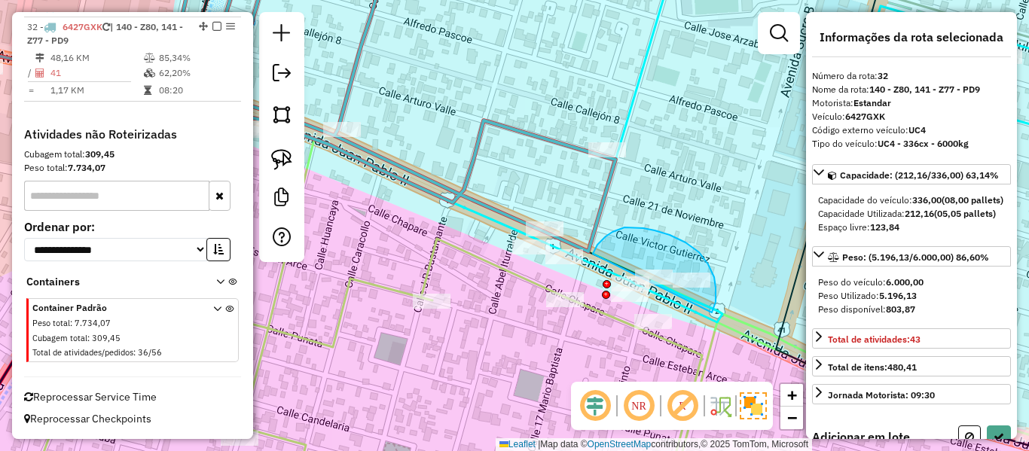
drag, startPoint x: 714, startPoint y: 277, endPoint x: 593, endPoint y: 254, distance: 123.5
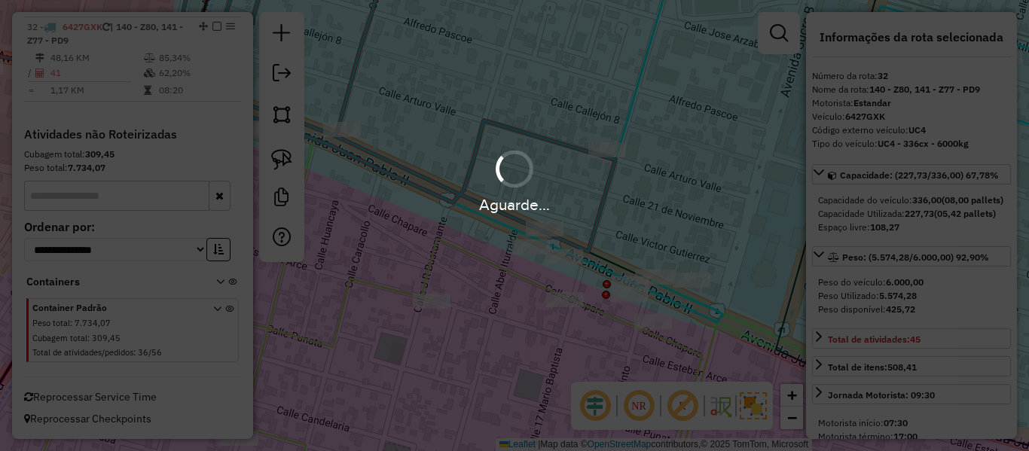
select select "**********"
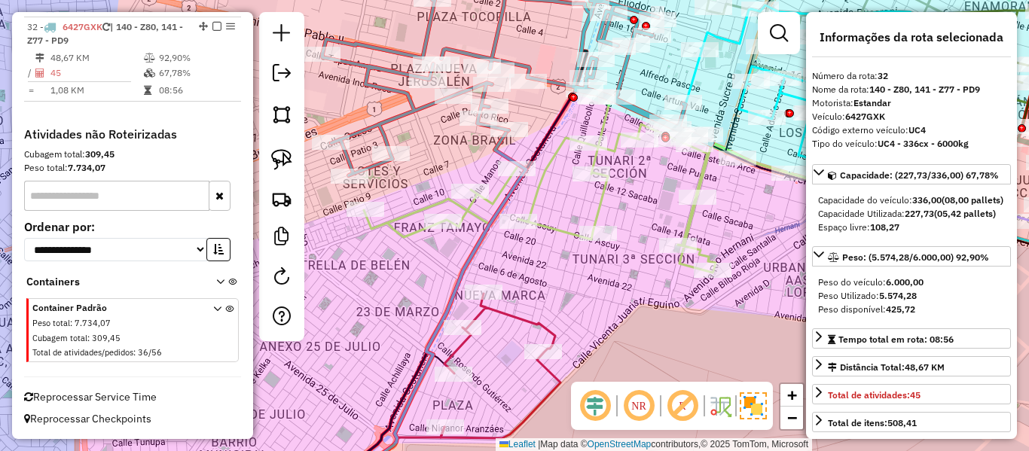
drag, startPoint x: 506, startPoint y: 198, endPoint x: 519, endPoint y: 230, distance: 34.1
click at [518, 230] on icon at bounding box center [428, 313] width 196 height 366
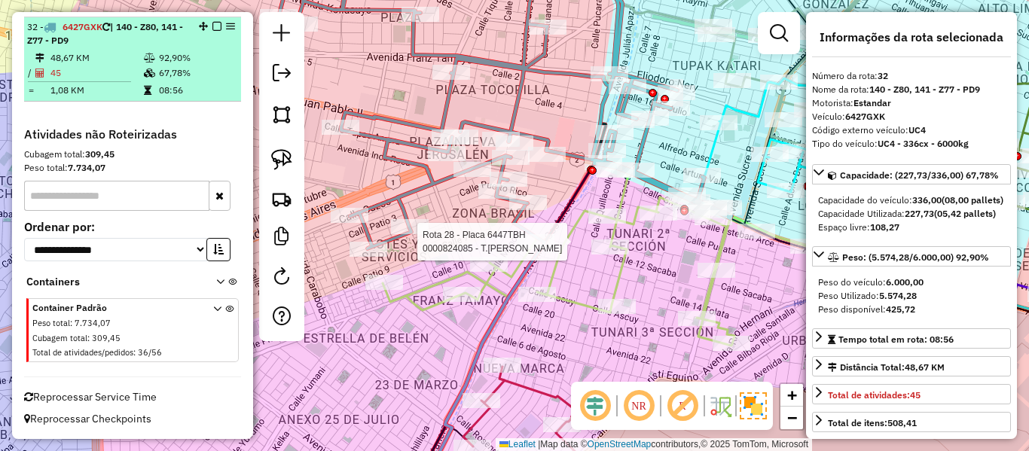
click at [212, 22] on em at bounding box center [216, 26] width 9 height 9
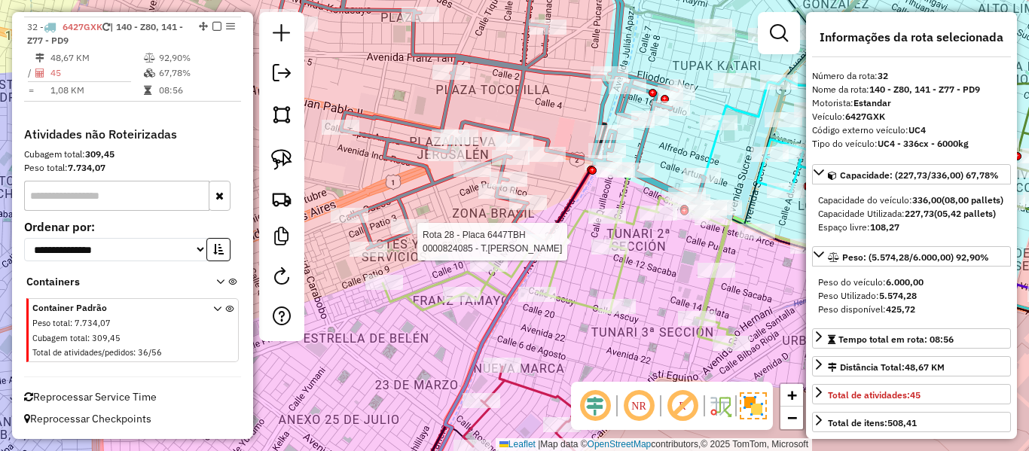
scroll to position [2883, 0]
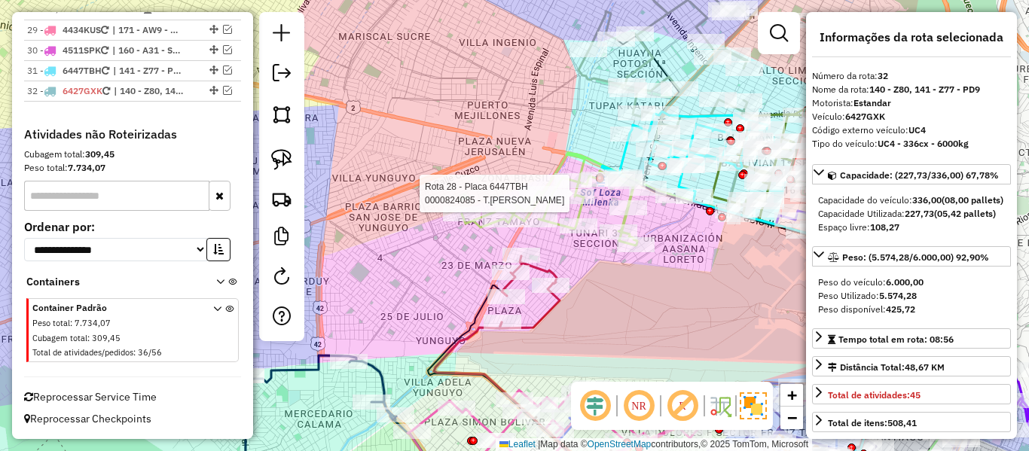
click at [661, 327] on div "Rota 28 - Placa 6447TBH 0000824085 - T.JENNY Janela de atendimento Grade de ate…" at bounding box center [514, 225] width 1029 height 451
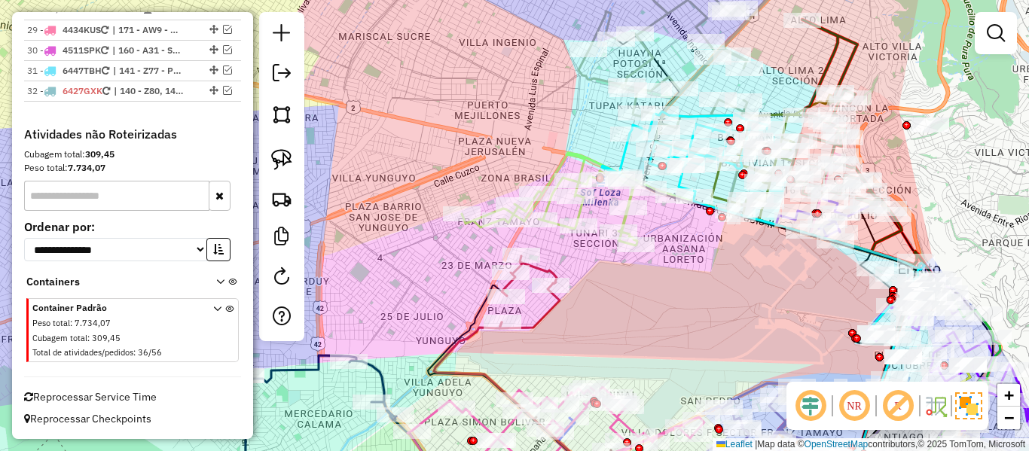
click at [560, 307] on icon at bounding box center [529, 292] width 60 height 72
select select "**********"
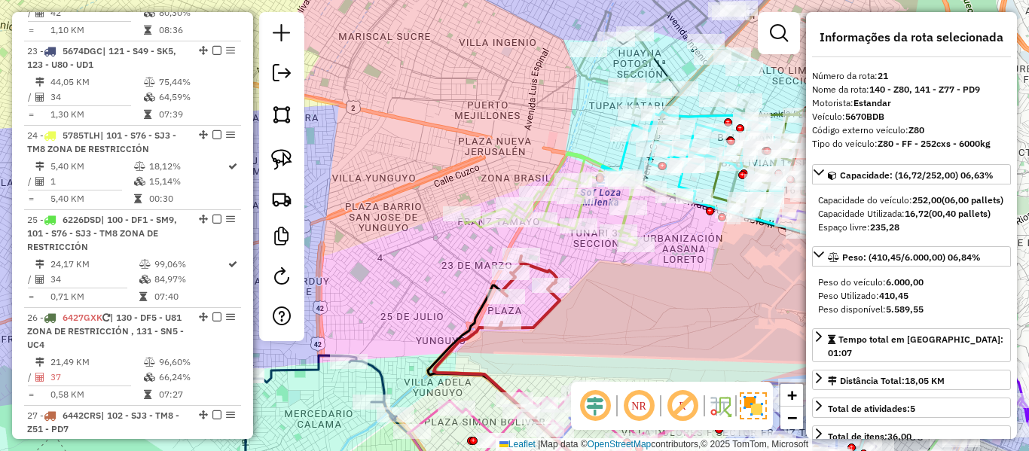
scroll to position [2190, 0]
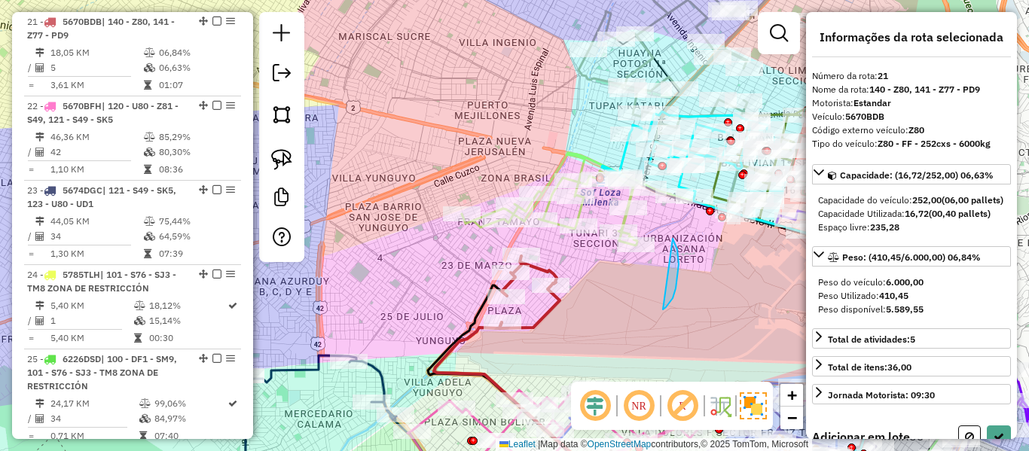
drag, startPoint x: 676, startPoint y: 288, endPoint x: 676, endPoint y: 251, distance: 37.7
click at [629, 221] on icon at bounding box center [568, 199] width 212 height 93
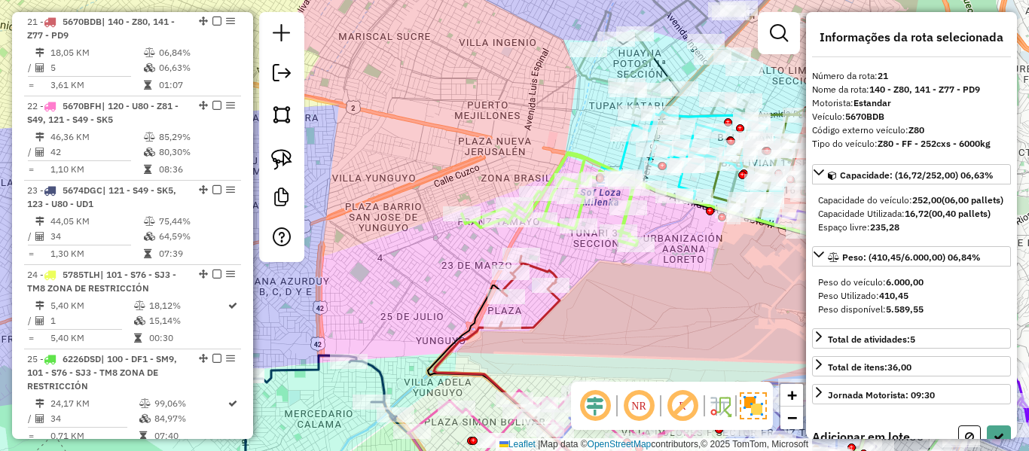
click at [624, 221] on icon at bounding box center [568, 199] width 212 height 93
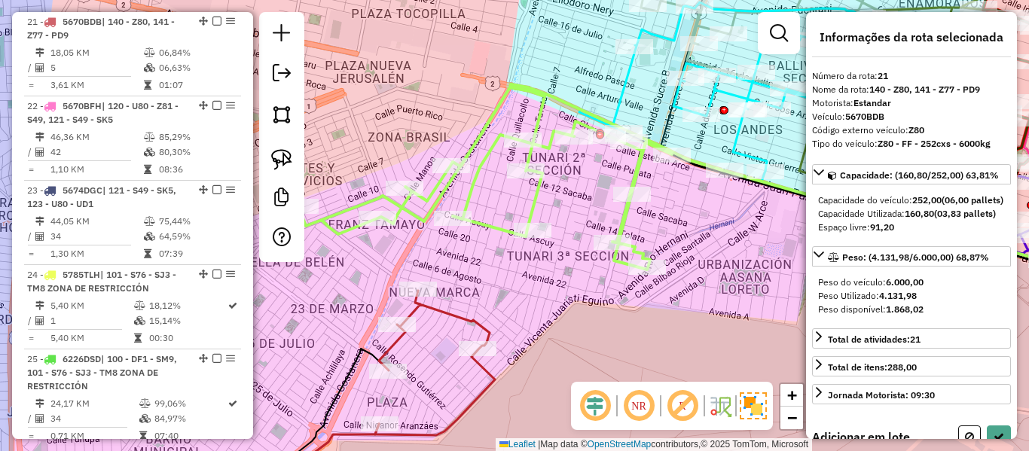
select select "**********"
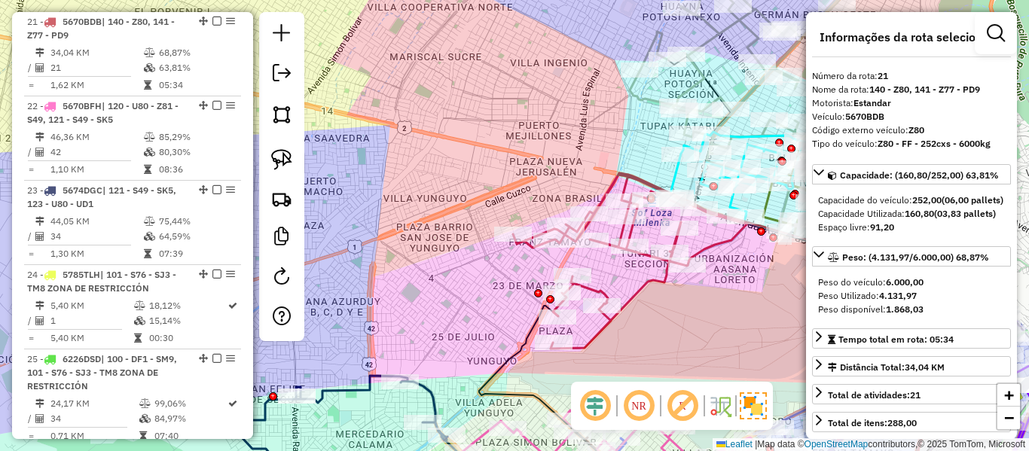
click at [524, 161] on div "Janela de atendimento Grade de atendimento Capacidade Transportadoras Veículos …" at bounding box center [514, 225] width 1029 height 451
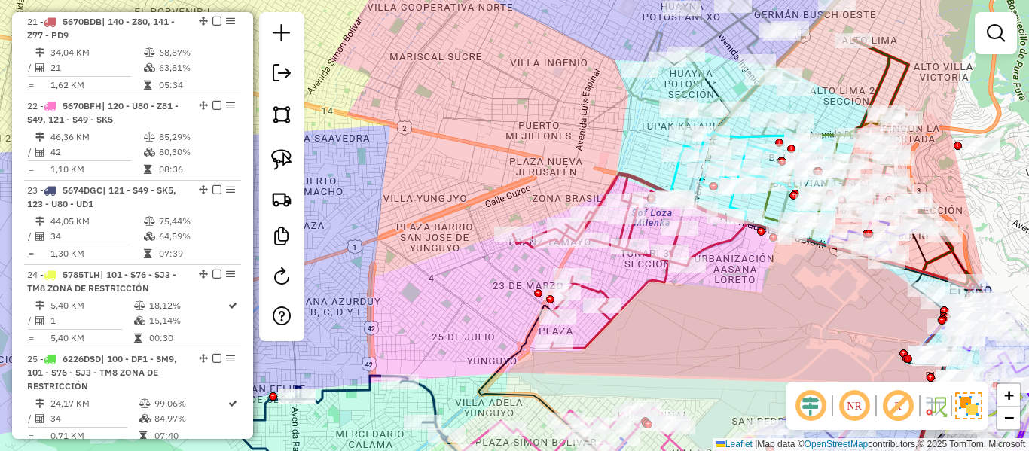
click at [603, 292] on icon at bounding box center [628, 261] width 231 height 176
select select "**********"
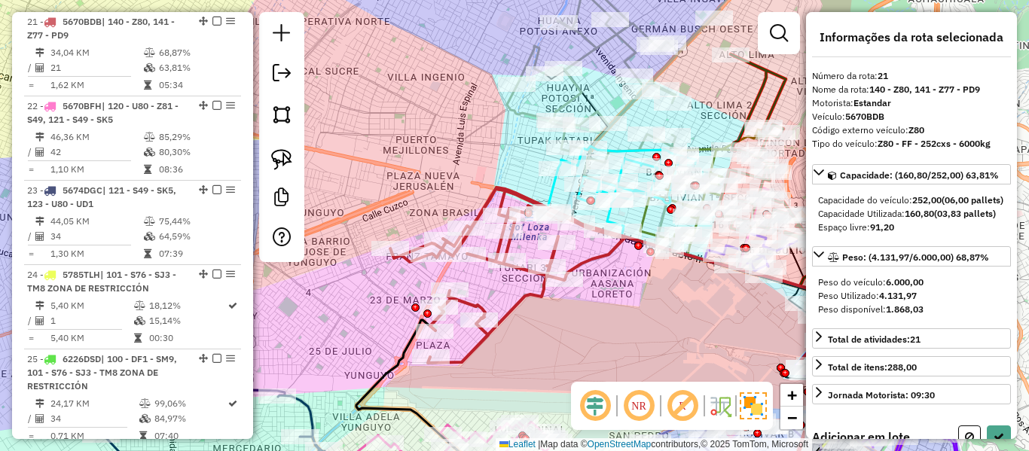
drag, startPoint x: 694, startPoint y: 297, endPoint x: 560, endPoint y: 298, distance: 134.1
click at [560, 308] on div "Janela de atendimento Grade de atendimento Capacidade Transportadoras Veículos …" at bounding box center [514, 225] width 1029 height 451
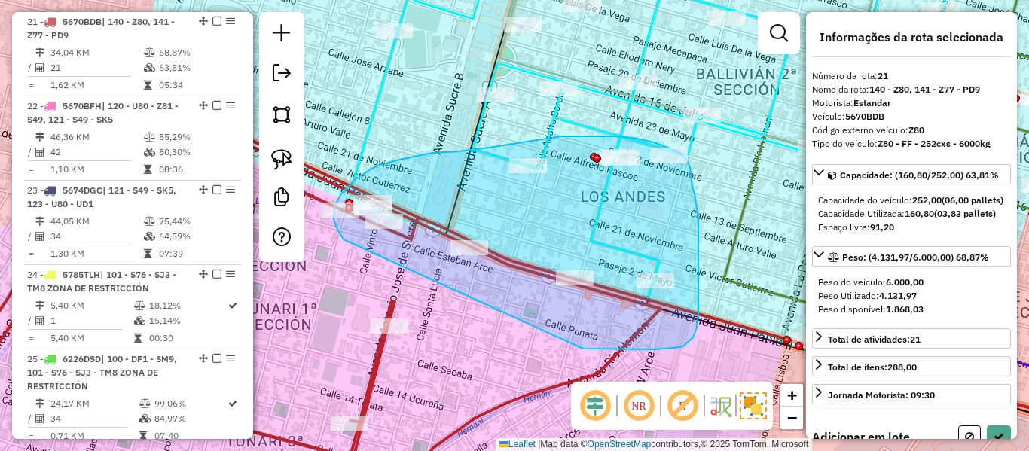
drag, startPoint x: 583, startPoint y: 349, endPoint x: 405, endPoint y: 257, distance: 200.1
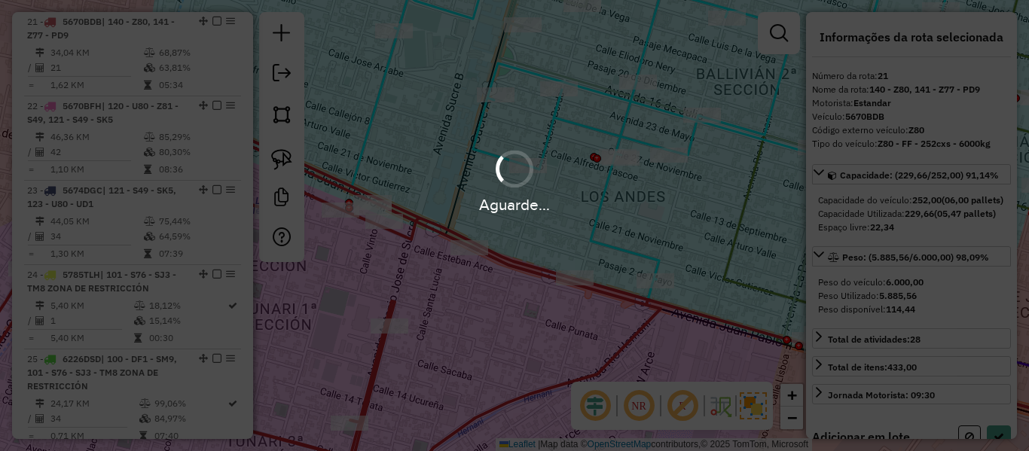
select select "**********"
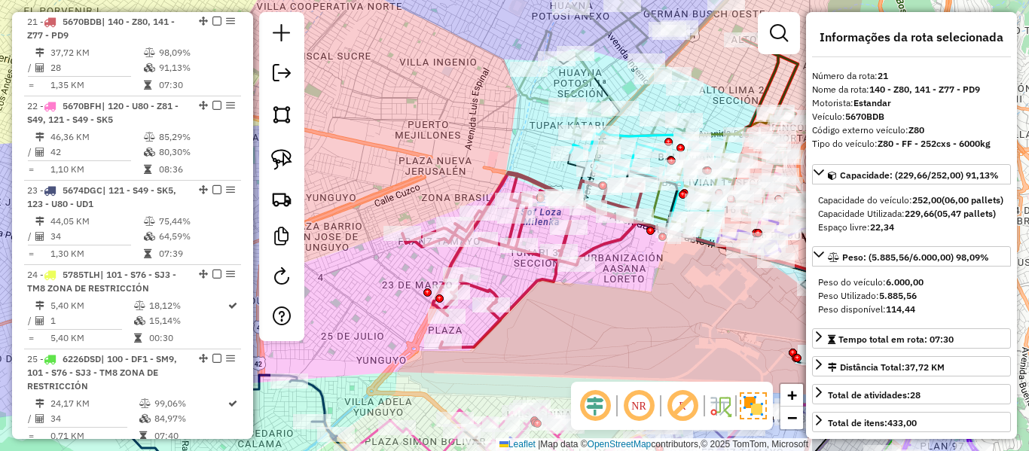
click at [212, 20] on em at bounding box center [216, 21] width 9 height 9
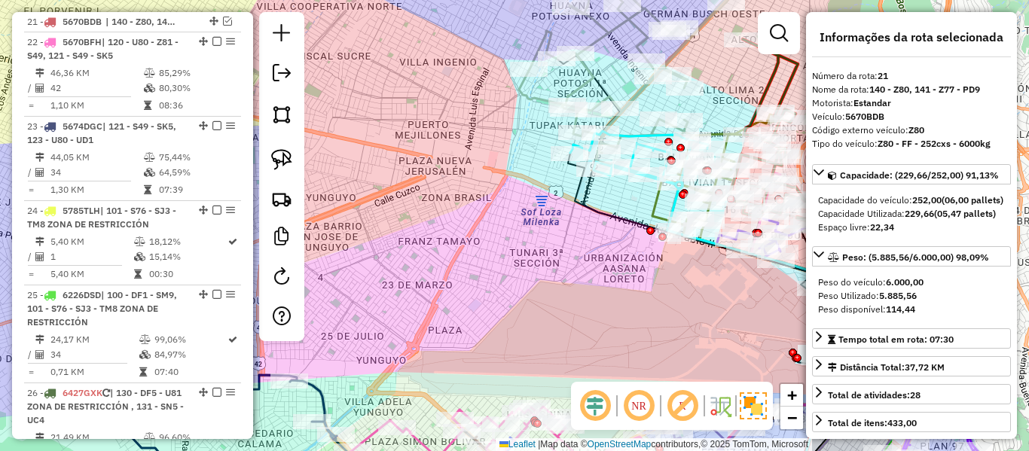
scroll to position [2126, 0]
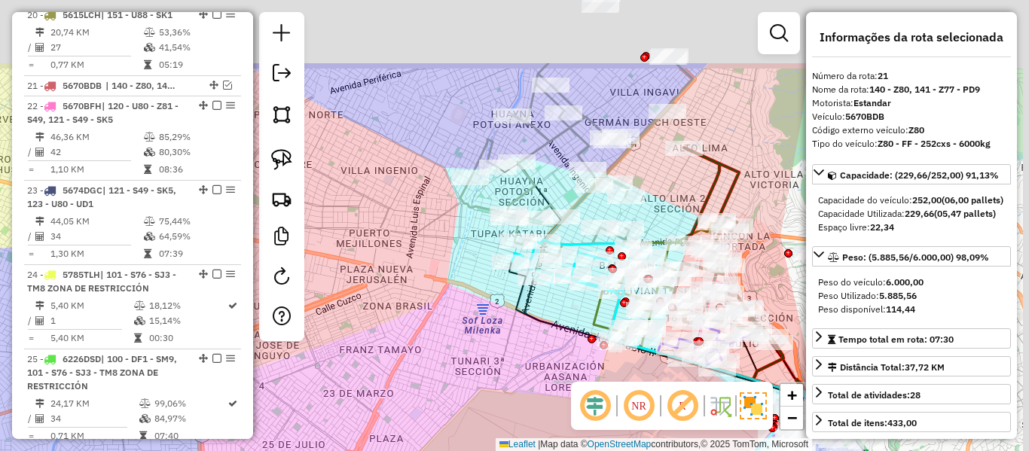
drag, startPoint x: 530, startPoint y: 202, endPoint x: 474, endPoint y: 292, distance: 106.6
click at [462, 330] on div "Janela de atendimento Grade de atendimento Capacidade Transportadoras Veículos …" at bounding box center [514, 225] width 1029 height 451
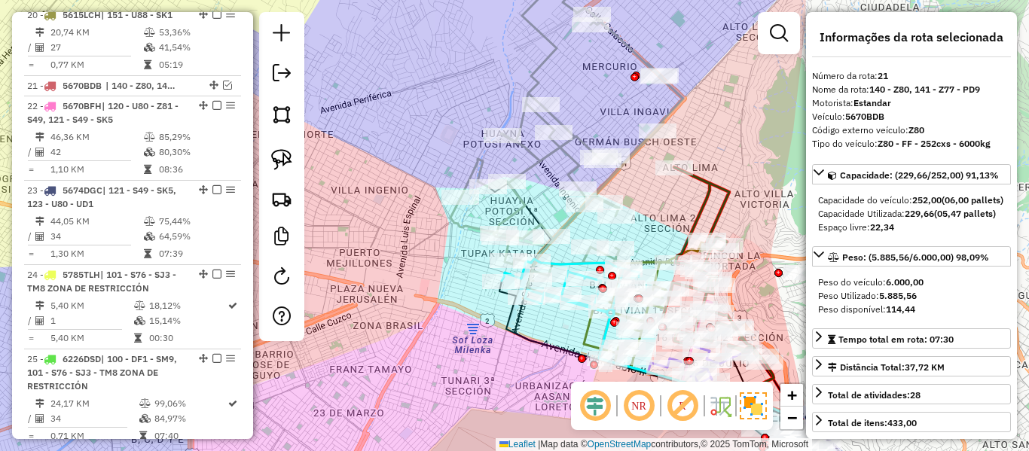
click at [557, 168] on div "Janela de atendimento Grade de atendimento Capacidade Transportadoras Veículos …" at bounding box center [514, 225] width 1029 height 451
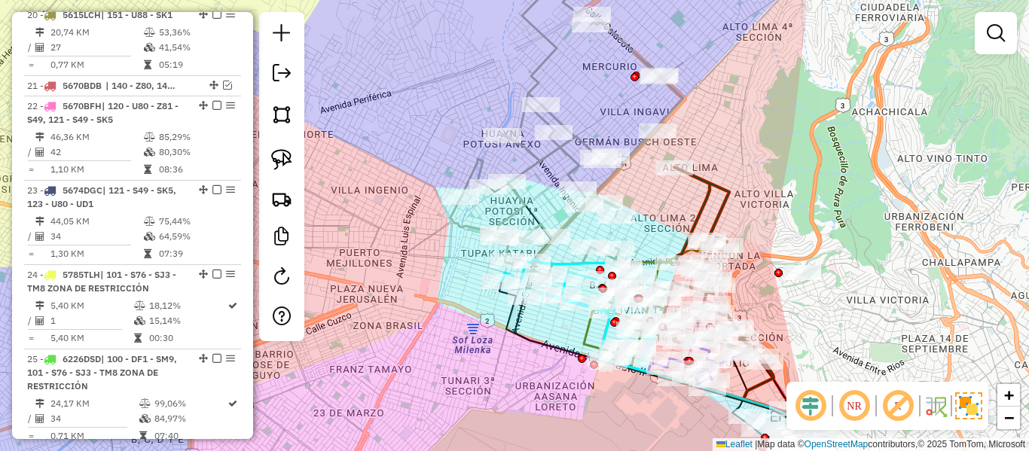
click at [557, 155] on icon at bounding box center [566, 133] width 233 height 295
select select "**********"
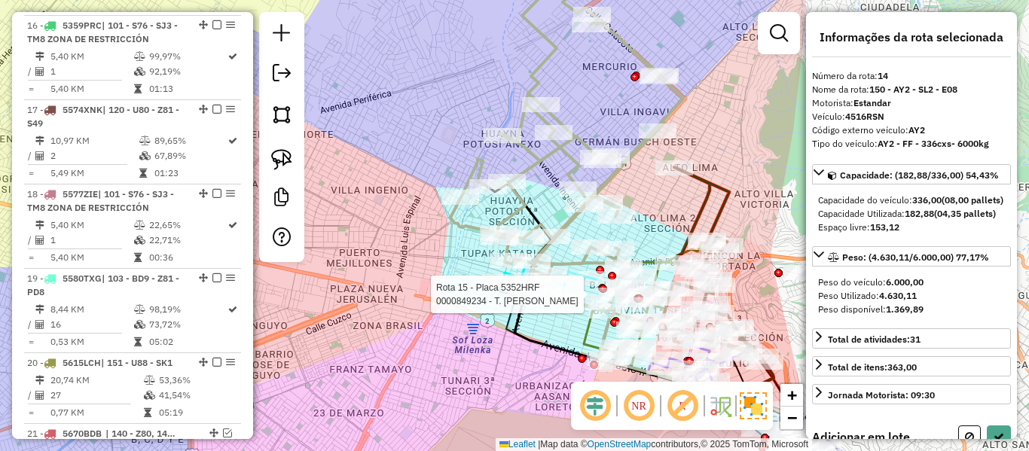
scroll to position [1626, 0]
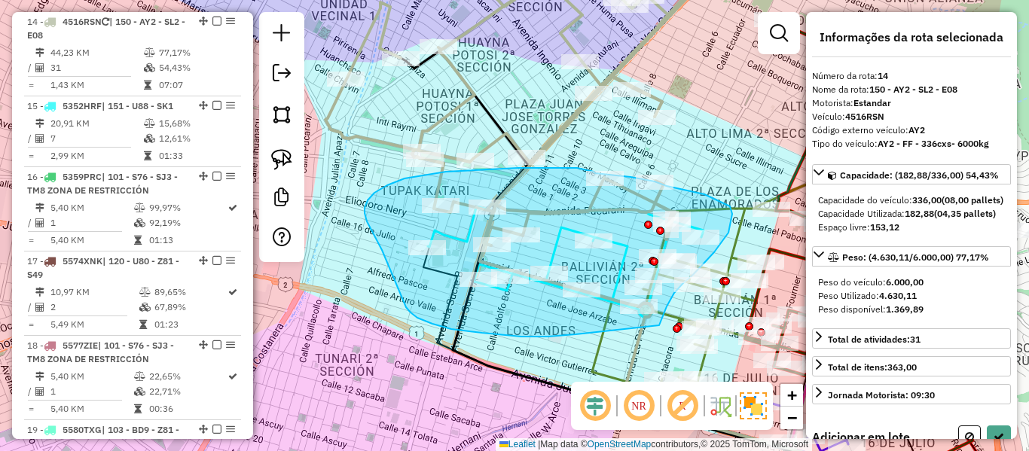
drag, startPoint x: 548, startPoint y: 337, endPoint x: 658, endPoint y: 327, distance: 111.2
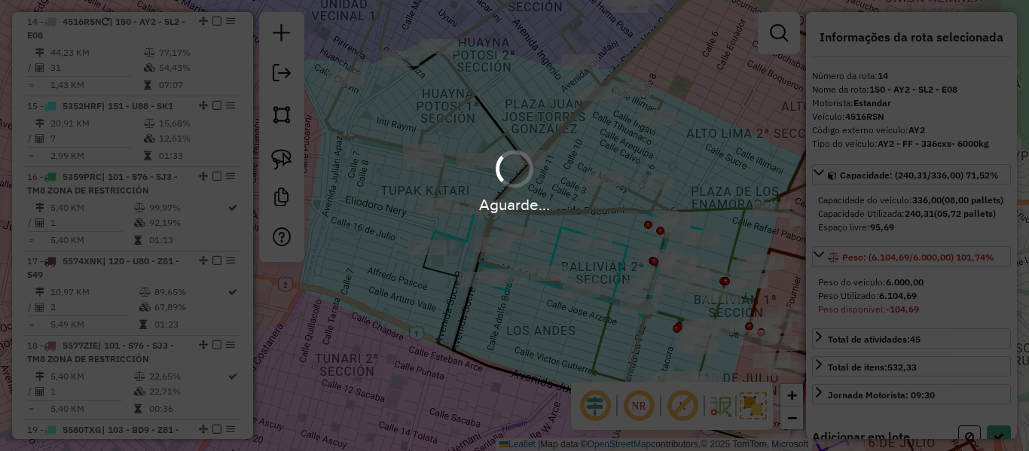
select select "**********"
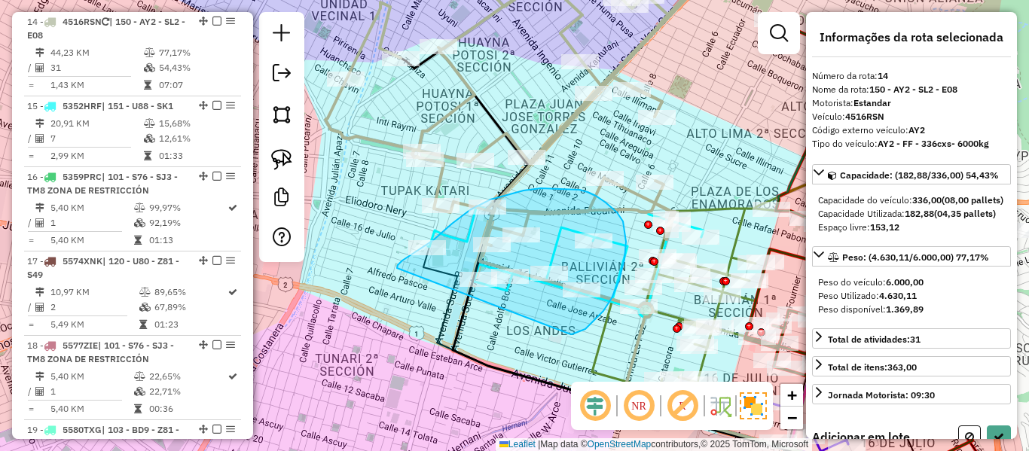
drag, startPoint x: 624, startPoint y: 259, endPoint x: 438, endPoint y: 307, distance: 192.7
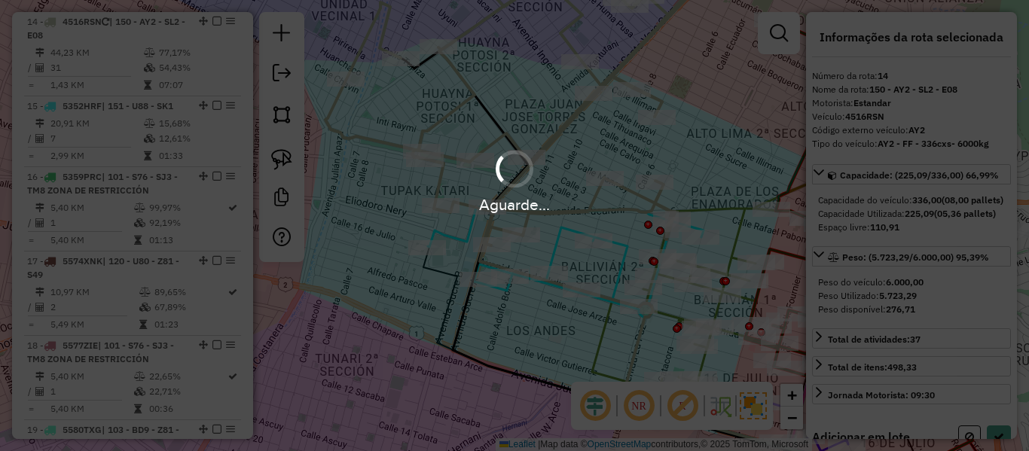
select select "**********"
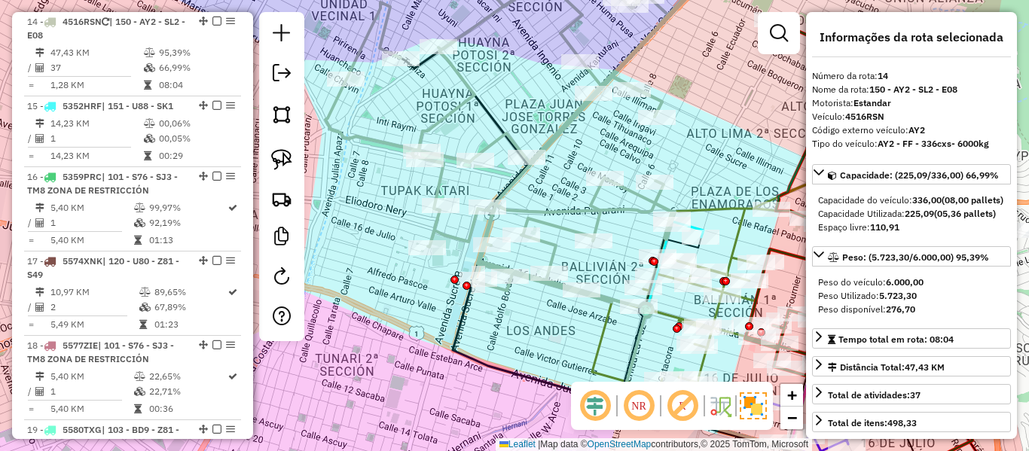
click at [544, 209] on icon at bounding box center [524, 128] width 398 height 347
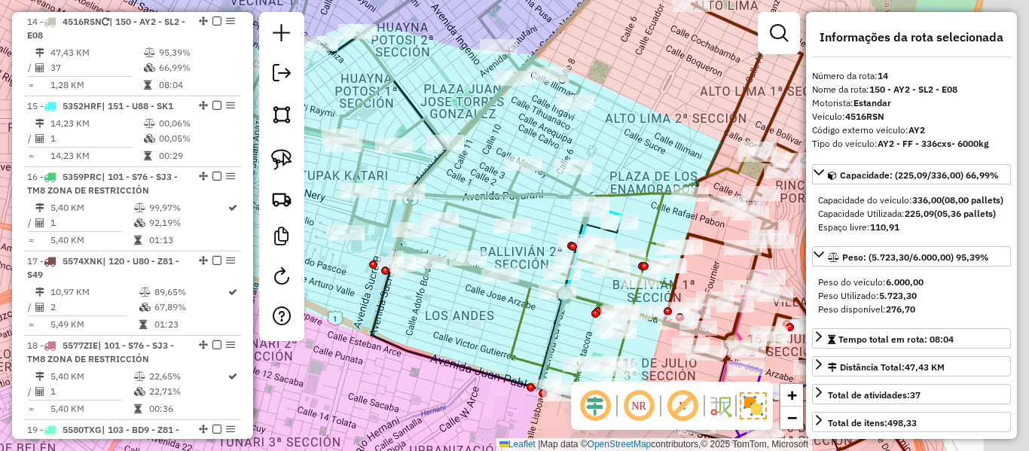
drag, startPoint x: 568, startPoint y: 198, endPoint x: 481, endPoint y: 183, distance: 88.7
click at [481, 183] on div "Janela de atendimento Grade de atendimento Capacidade Transportadoras Veículos …" at bounding box center [514, 225] width 1029 height 451
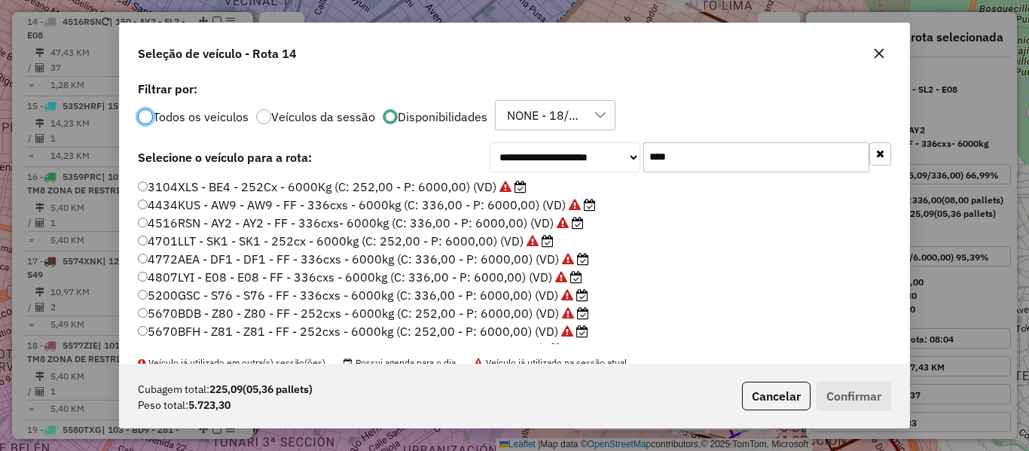
scroll to position [15, 0]
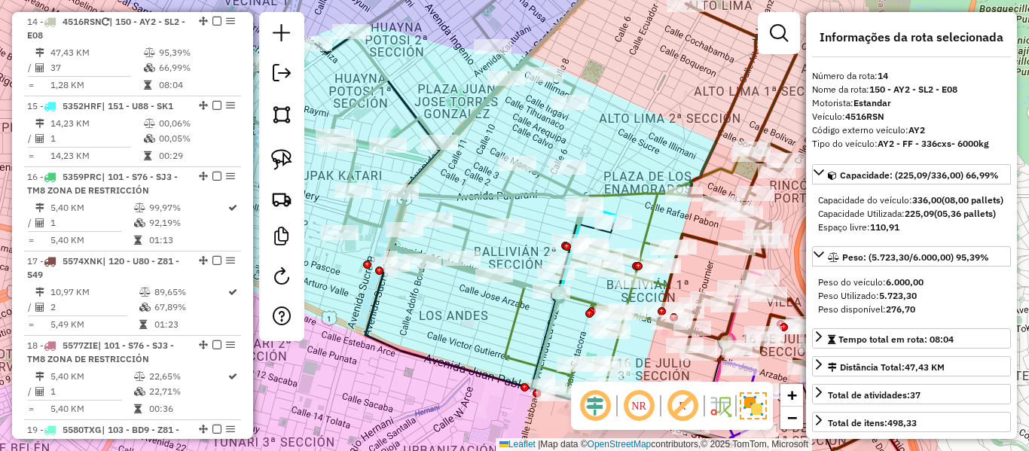
click at [530, 183] on div "Janela de atendimento Grade de atendimento Capacidade Transportadoras Veículos …" at bounding box center [514, 225] width 1029 height 451
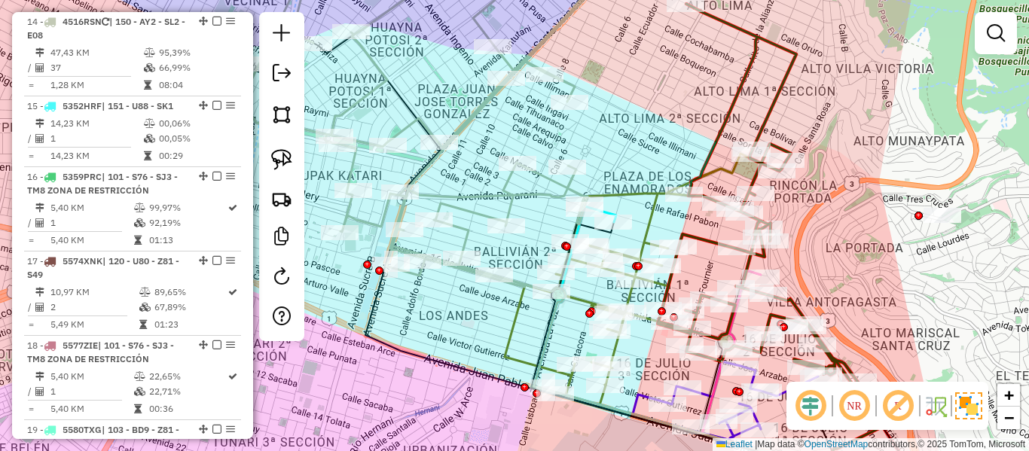
click at [545, 182] on icon at bounding box center [430, 121] width 384 height 332
select select "**********"
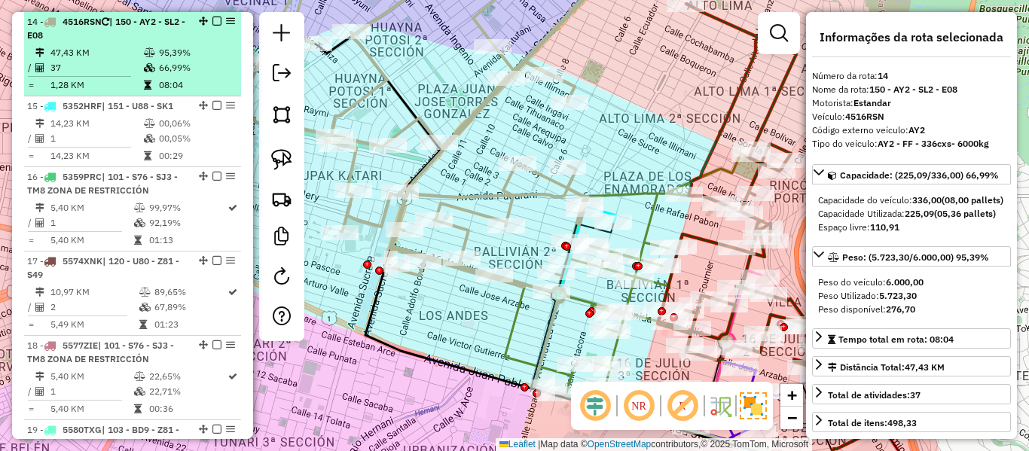
click at [212, 20] on em at bounding box center [216, 21] width 9 height 9
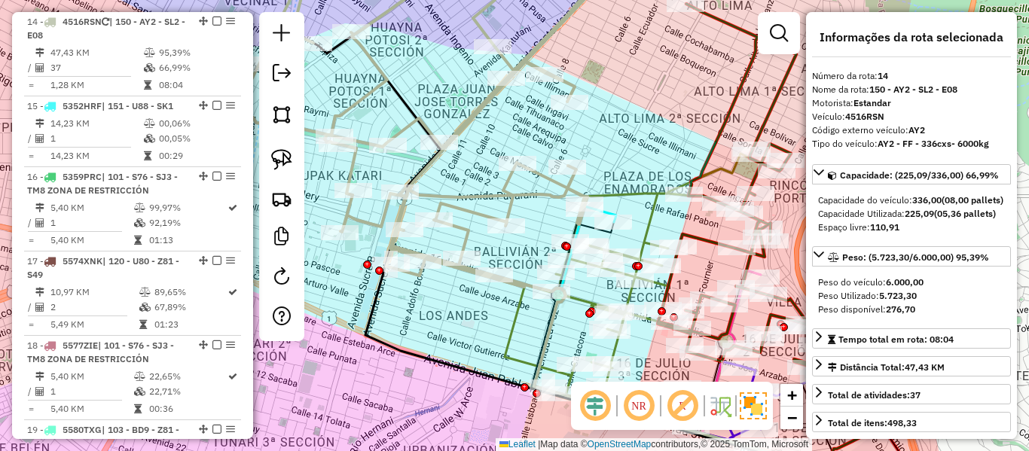
scroll to position [1562, 0]
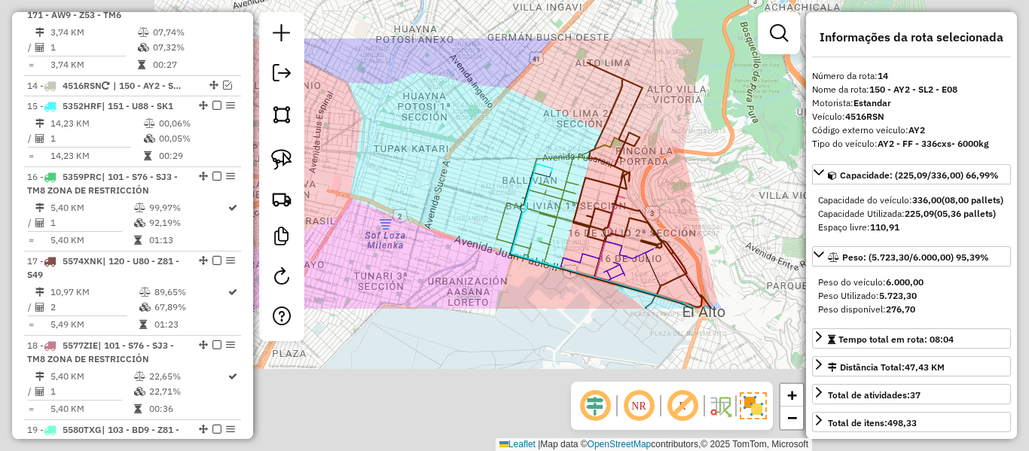
click at [499, 128] on div "Janela de atendimento Grade de atendimento Capacidade Transportadoras Veículos …" at bounding box center [514, 225] width 1029 height 451
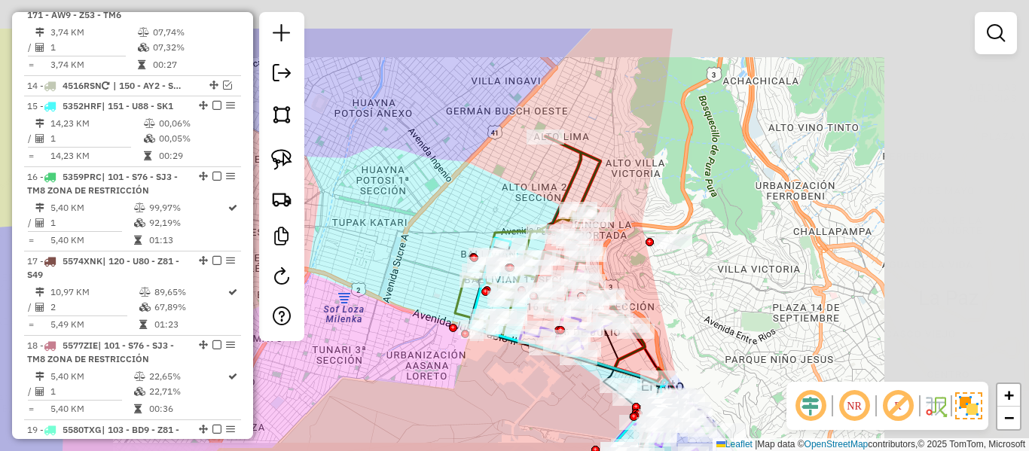
drag, startPoint x: 478, startPoint y: 181, endPoint x: 502, endPoint y: 190, distance: 25.7
click at [471, 194] on div "Janela de atendimento Grade de atendimento Capacidade Transportadoras Veículos …" at bounding box center [514, 225] width 1029 height 451
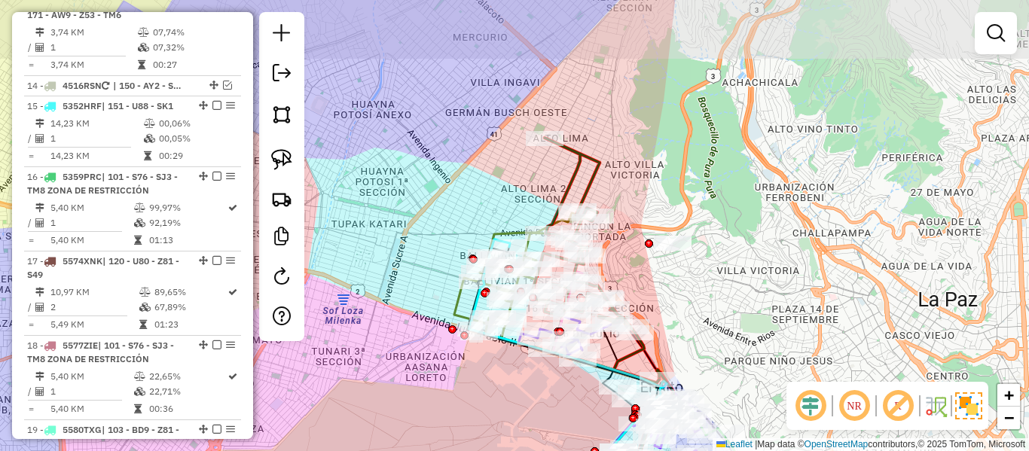
click at [653, 155] on div "Janela de atendimento Grade de atendimento Capacidade Transportadoras Veículos …" at bounding box center [514, 225] width 1029 height 451
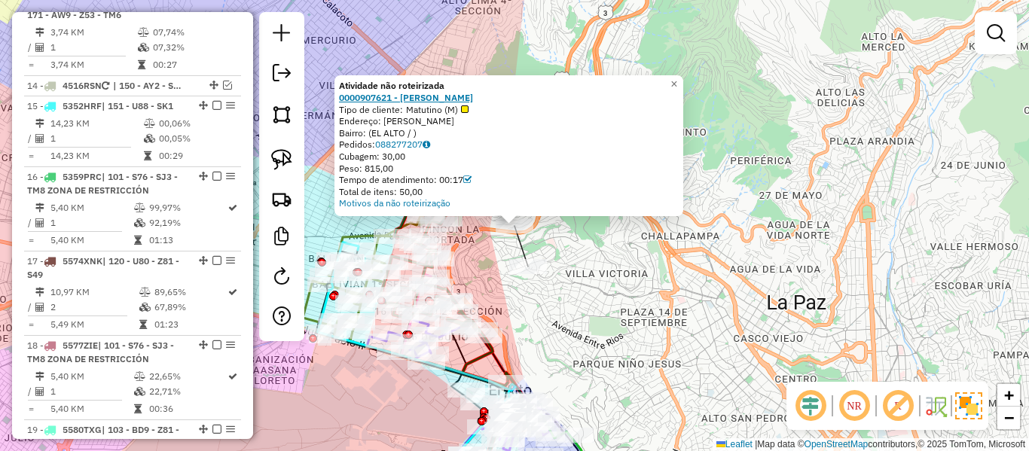
click at [473, 96] on strong "0000907621 - NANCY CHOQUE CH" at bounding box center [406, 97] width 134 height 11
drag, startPoint x: 651, startPoint y: 232, endPoint x: 622, endPoint y: 257, distance: 37.9
click at [650, 232] on div "Atividade não roteirizada 0000907621 - NANCY CHOQUE CH Tipo de cliente: Matutin…" at bounding box center [514, 225] width 1029 height 451
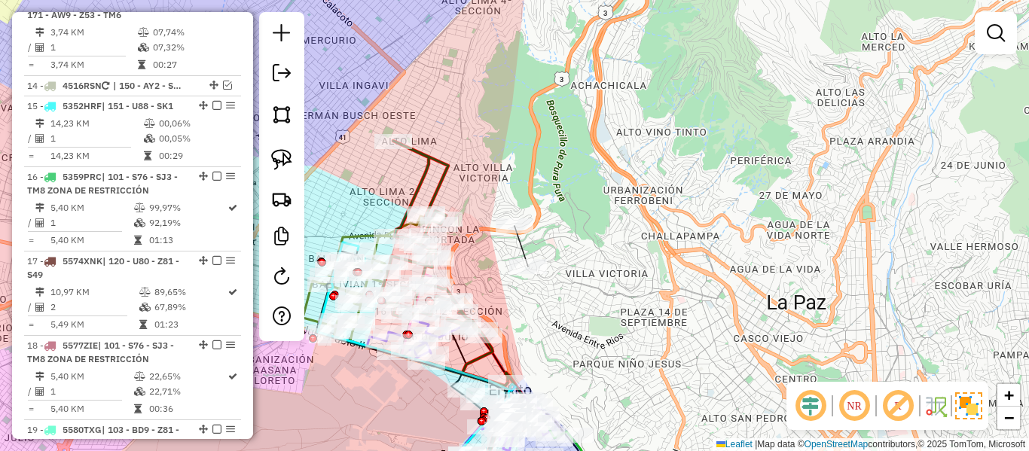
click at [721, 243] on div "Janela de atendimento Grade de atendimento Capacidade Transportadoras Veículos …" at bounding box center [514, 225] width 1029 height 451
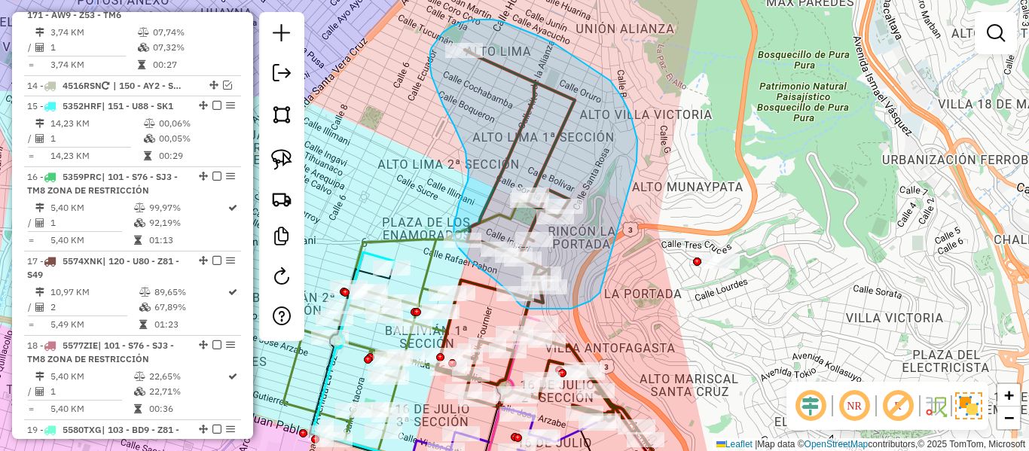
drag, startPoint x: 556, startPoint y: 44, endPoint x: 612, endPoint y: 266, distance: 228.4
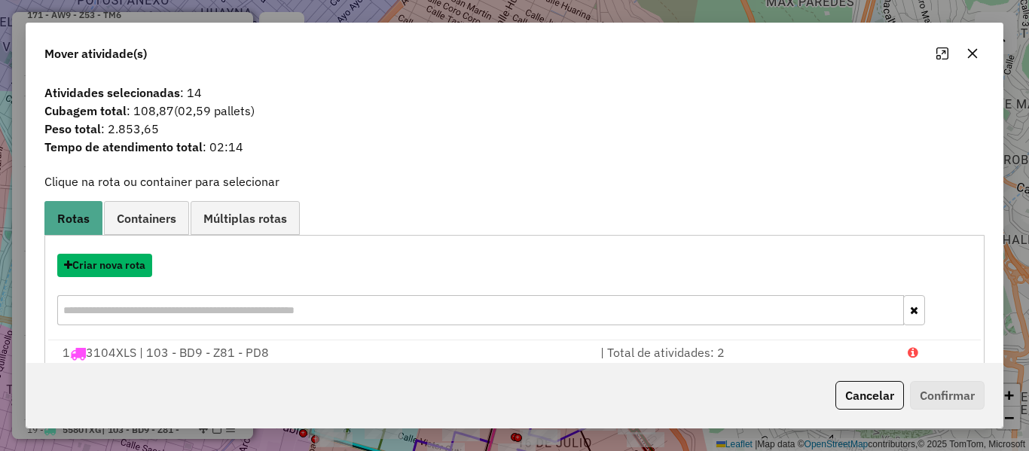
click at [132, 266] on button "Criar nova rota" at bounding box center [104, 265] width 95 height 23
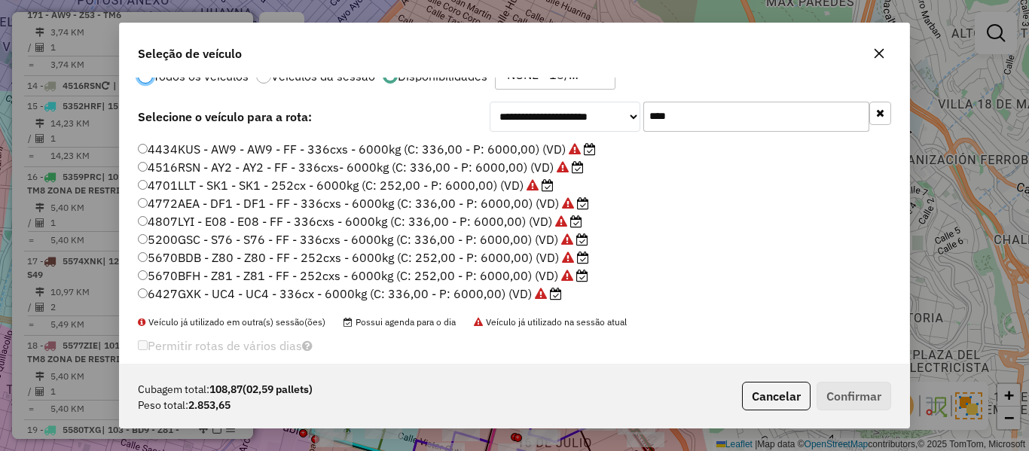
scroll to position [60, 0]
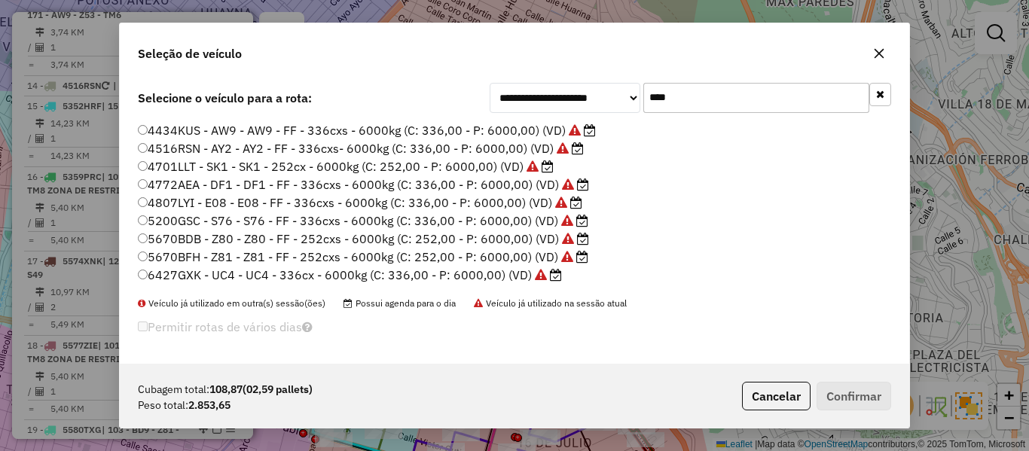
click at [518, 234] on label "5670BDB - Z80 - Z80 - FF - 252cxs - 6000kg (C: 252,00 - P: 6000,00) (VD)" at bounding box center [363, 239] width 451 height 18
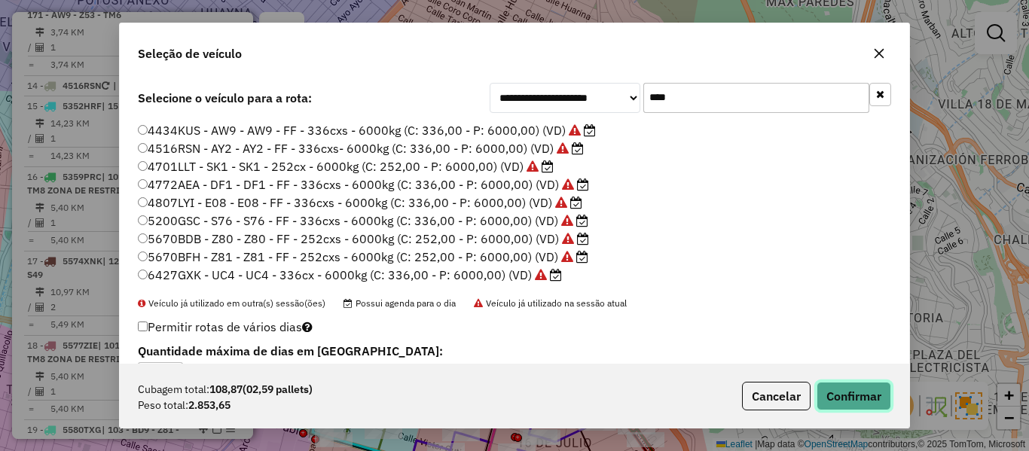
click at [856, 389] on button "Confirmar" at bounding box center [854, 396] width 75 height 29
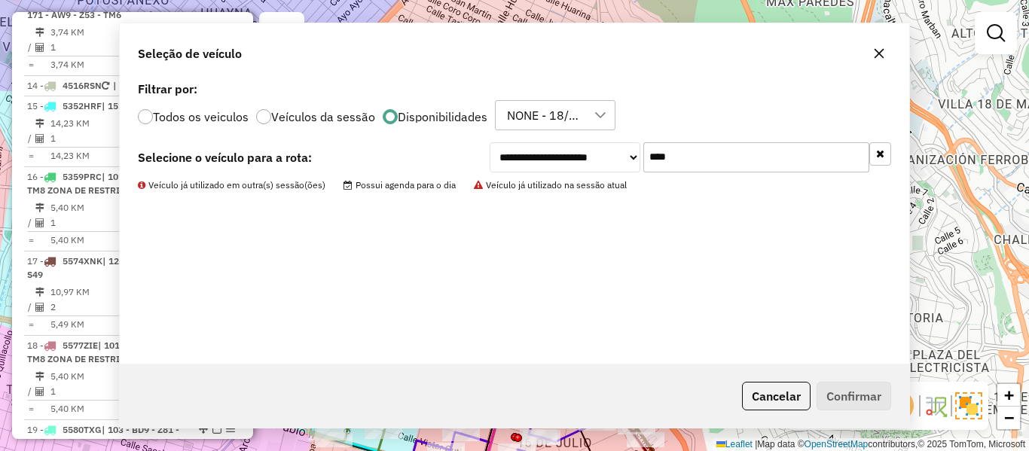
scroll to position [0, 0]
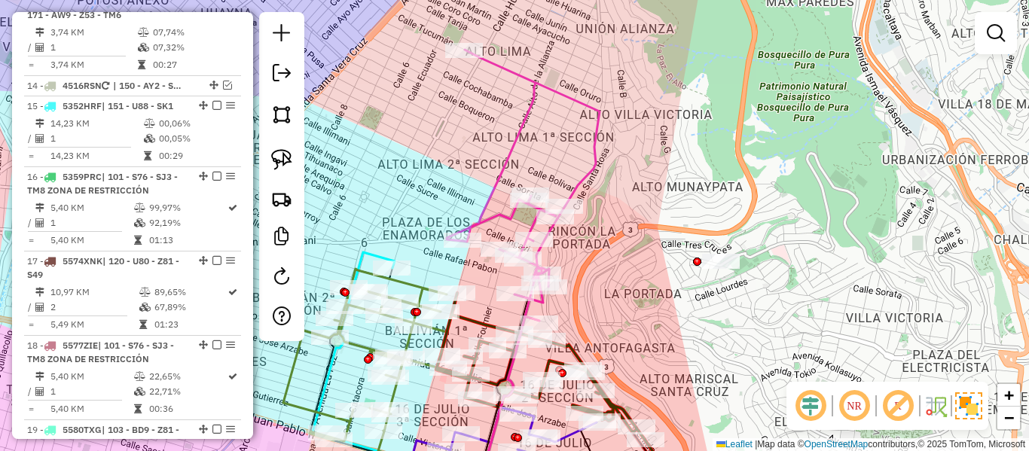
click at [595, 166] on icon at bounding box center [523, 176] width 153 height 253
select select "**********"
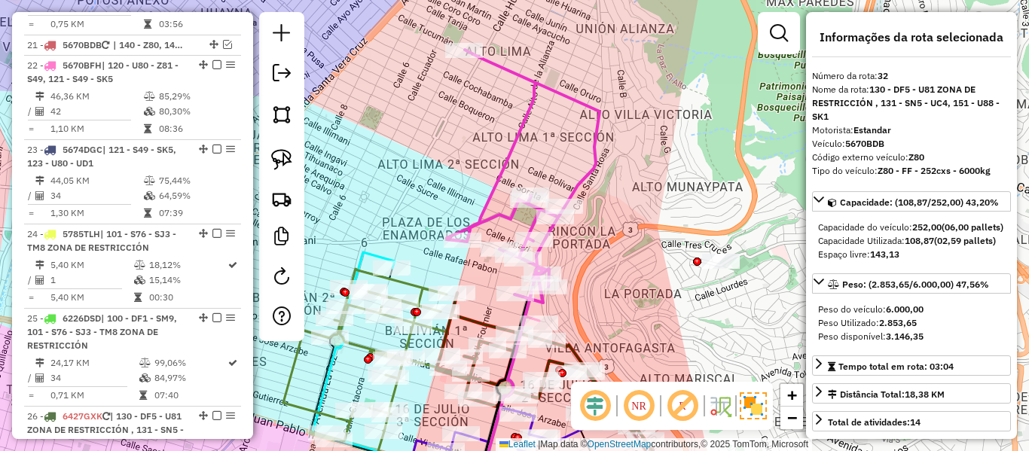
scroll to position [2761, 0]
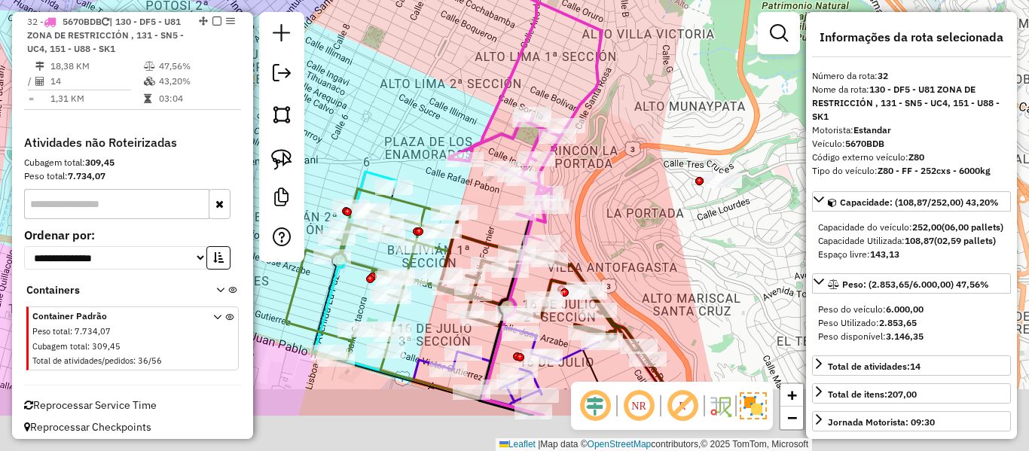
drag, startPoint x: 628, startPoint y: 268, endPoint x: 633, endPoint y: 142, distance: 125.9
click at [633, 142] on div "Janela de atendimento Grade de atendimento Capacidade Transportadoras Veículos …" at bounding box center [514, 225] width 1029 height 451
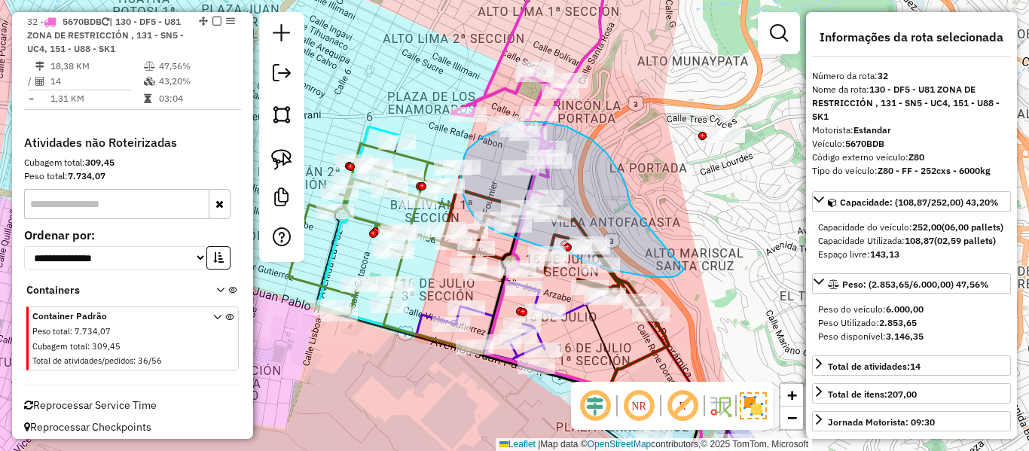
drag, startPoint x: 624, startPoint y: 184, endPoint x: 691, endPoint y: 262, distance: 103.1
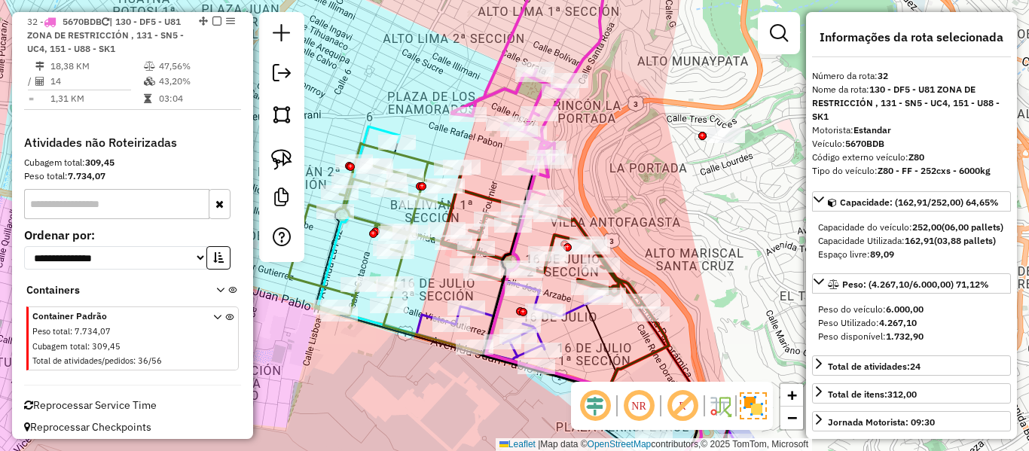
select select "**********"
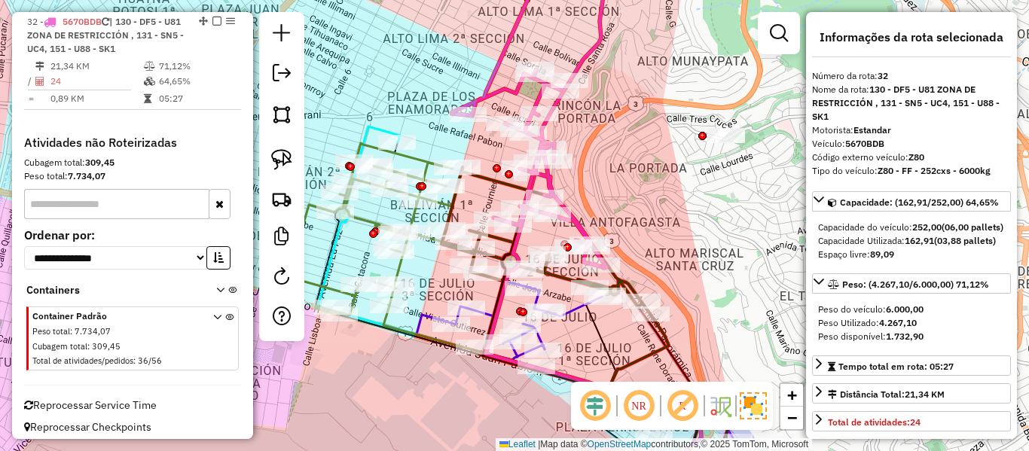
click at [591, 51] on icon at bounding box center [529, 111] width 154 height 313
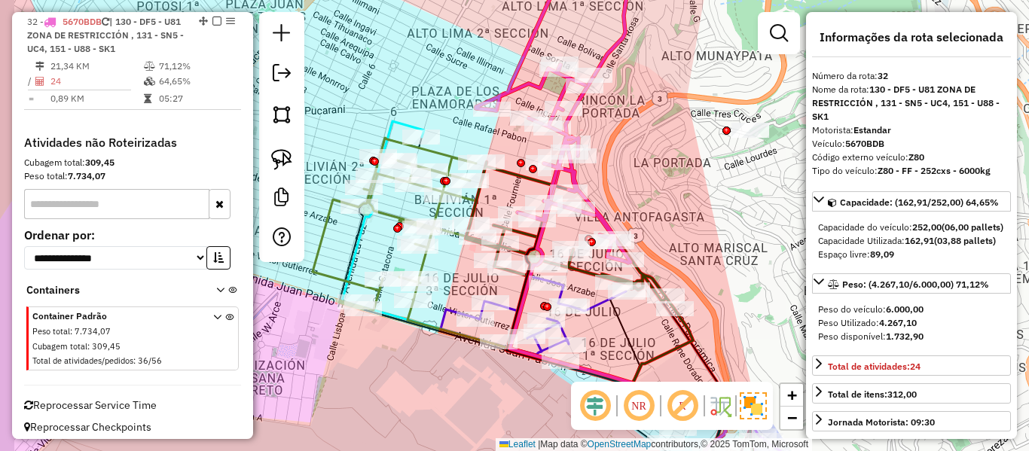
drag, startPoint x: 630, startPoint y: 140, endPoint x: 707, endPoint y: 111, distance: 82.0
click at [707, 111] on div "Janela de atendimento Grade de atendimento Capacidade Transportadoras Veículos …" at bounding box center [514, 225] width 1029 height 451
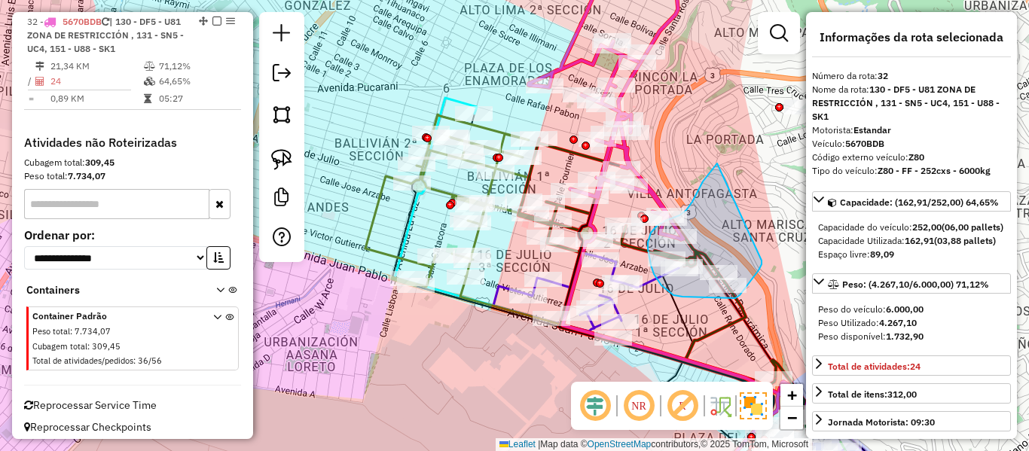
drag, startPoint x: 713, startPoint y: 168, endPoint x: 762, endPoint y: 247, distance: 92.6
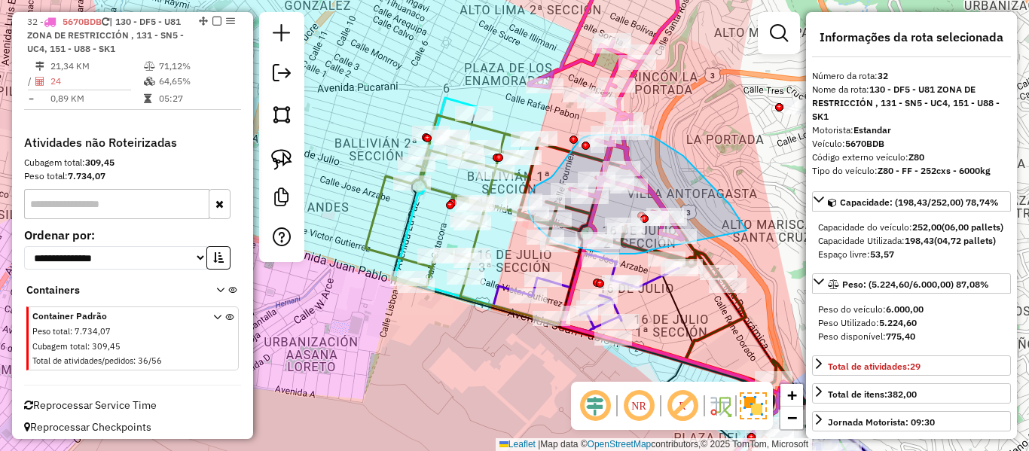
drag, startPoint x: 741, startPoint y: 221, endPoint x: 654, endPoint y: 247, distance: 91.1
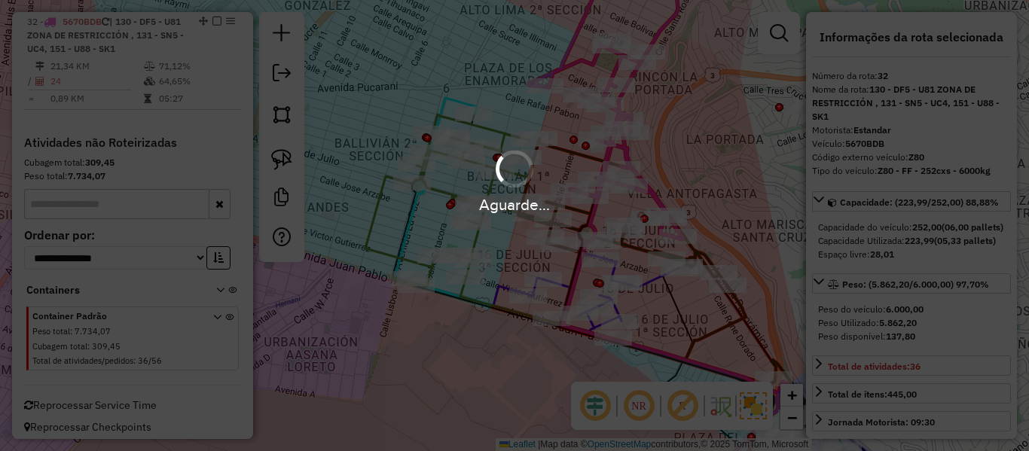
select select "**********"
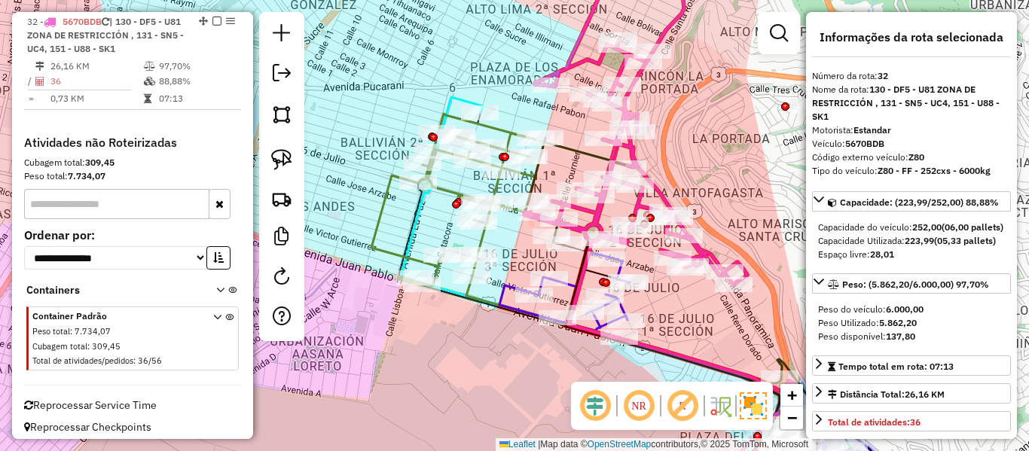
click at [773, 194] on div "Janela de atendimento Grade de atendimento Capacidade Transportadoras Veículos …" at bounding box center [514, 225] width 1029 height 451
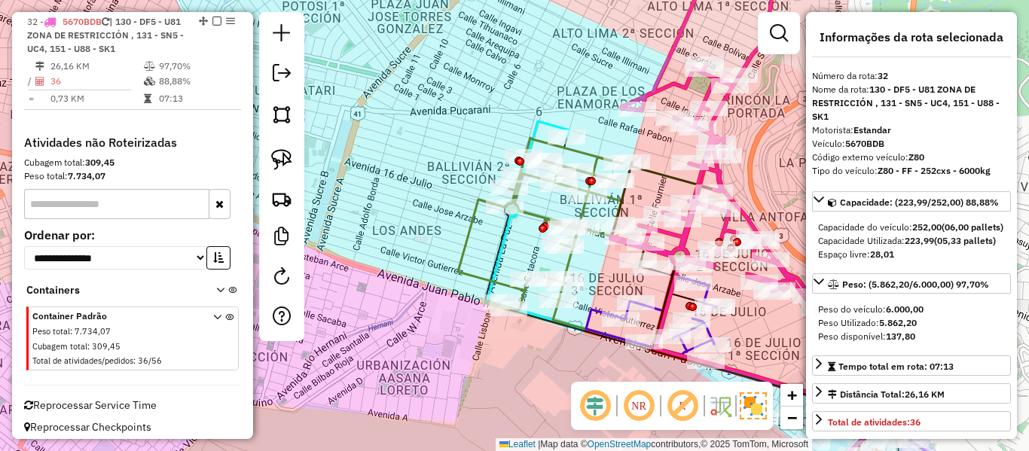
click at [551, 84] on div "Rota 15 - Placa 5352HRF 0000683287 - T. JANETTE Janela de atendimento Grade de …" at bounding box center [514, 225] width 1029 height 451
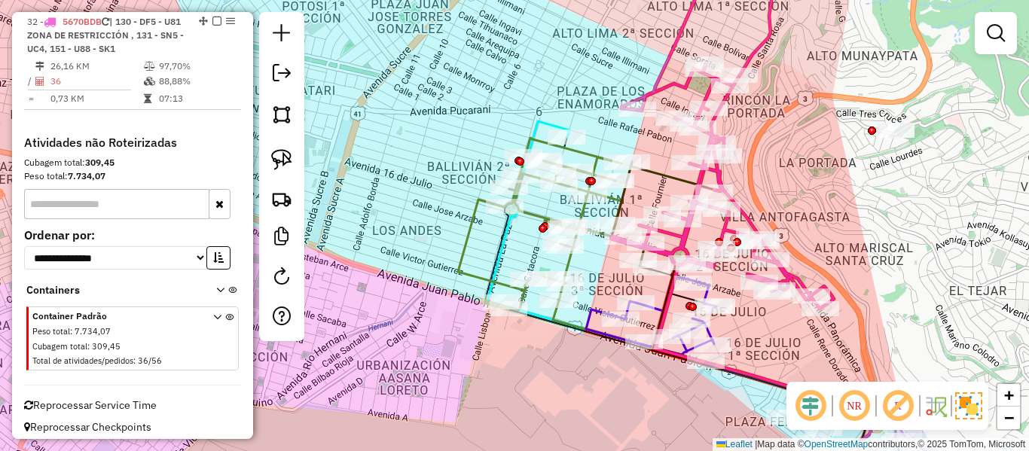
click at [531, 124] on icon at bounding box center [684, 308] width 395 height 375
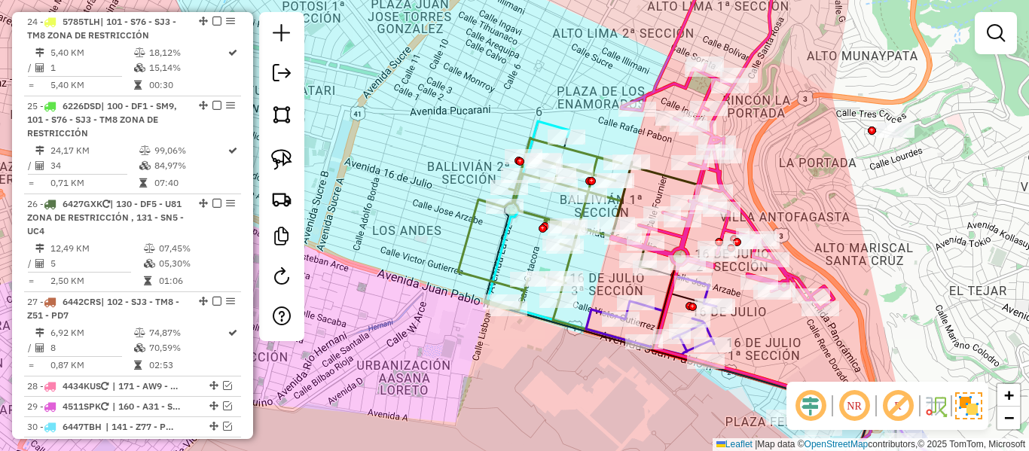
select select "**********"
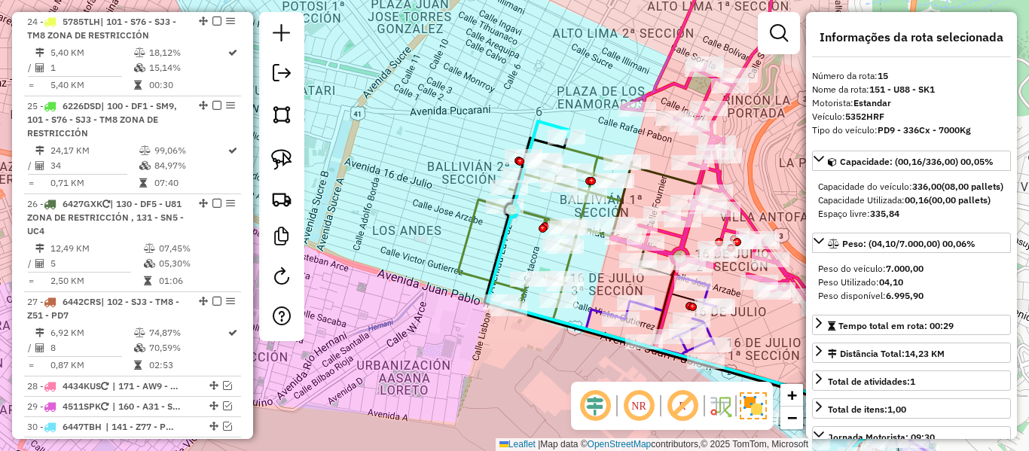
scroll to position [1647, 0]
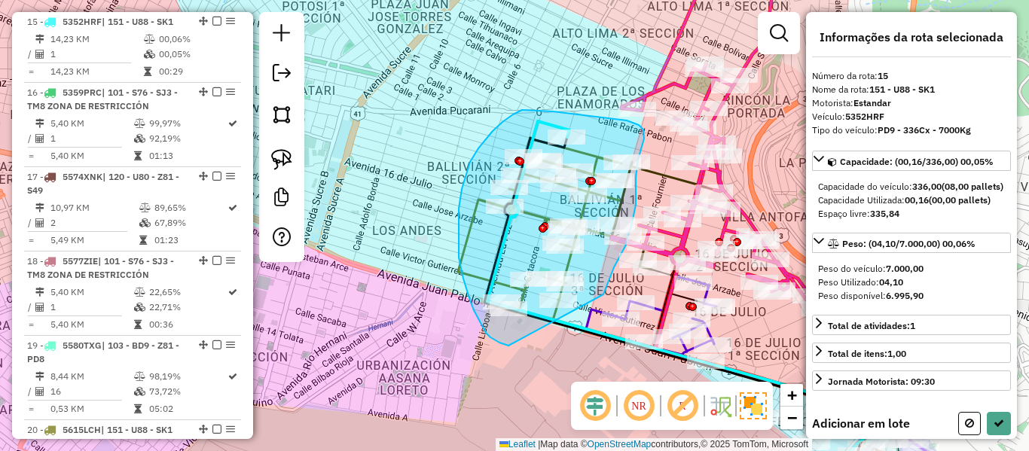
drag, startPoint x: 614, startPoint y: 267, endPoint x: 513, endPoint y: 339, distance: 123.7
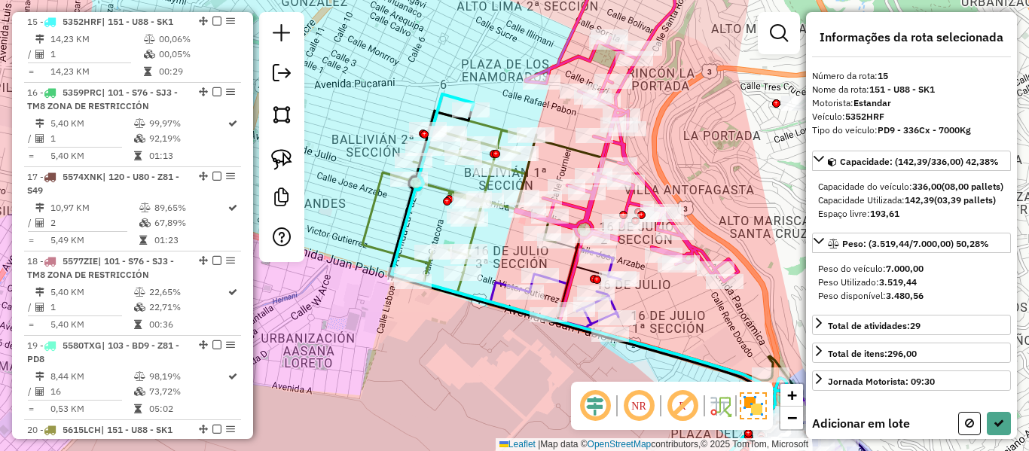
drag, startPoint x: 509, startPoint y: 332, endPoint x: 443, endPoint y: 316, distance: 68.1
click at [443, 316] on div "Janela de atendimento Grade de atendimento Capacidade Transportadoras Veículos …" at bounding box center [514, 225] width 1029 height 451
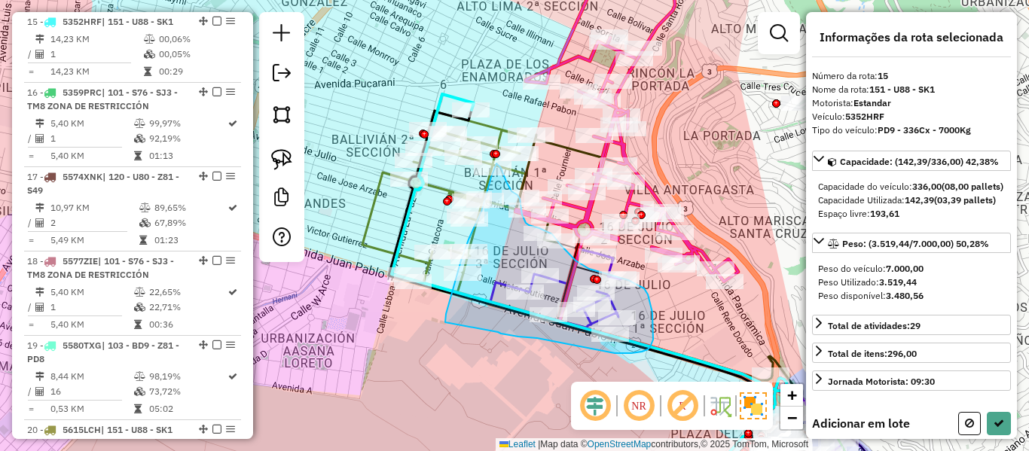
drag, startPoint x: 445, startPoint y: 322, endPoint x: 492, endPoint y: 328, distance: 47.0
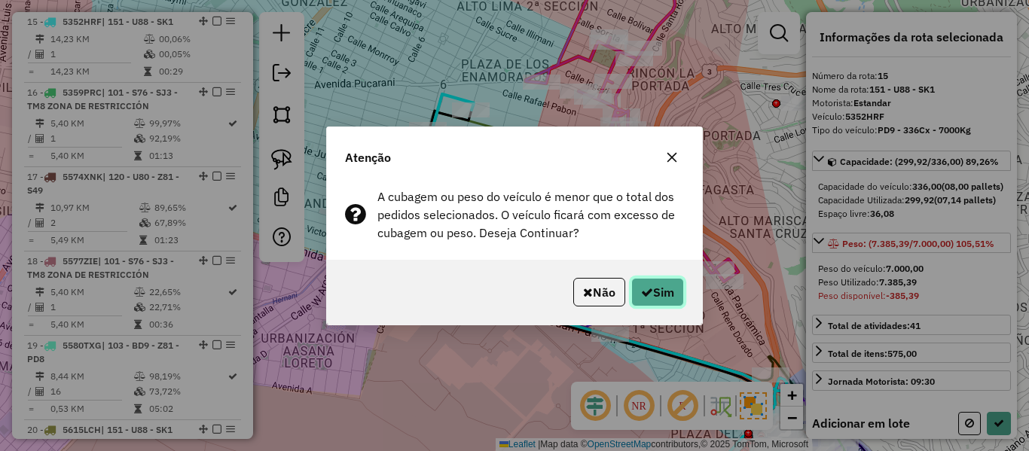
click at [652, 293] on button "Sim" at bounding box center [657, 292] width 53 height 29
select select "**********"
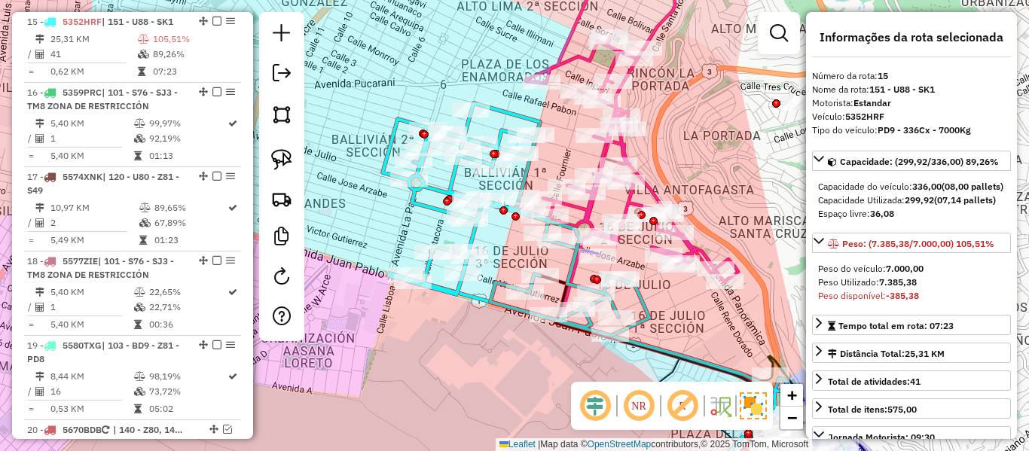
click at [453, 187] on icon at bounding box center [516, 219] width 267 height 232
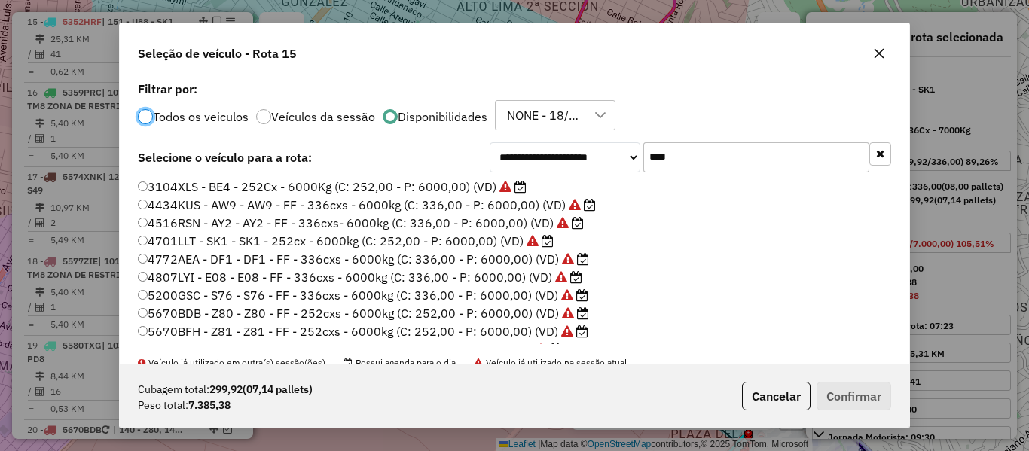
scroll to position [15, 0]
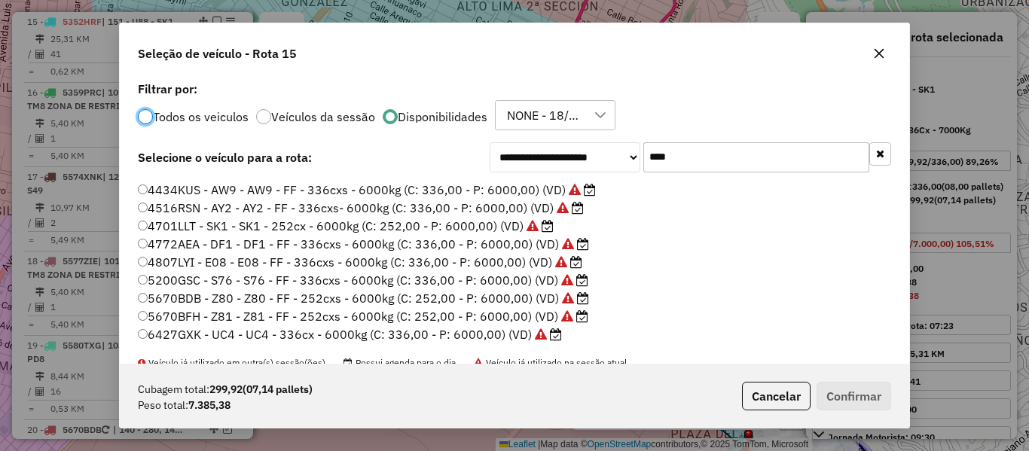
click at [747, 145] on input "****" at bounding box center [756, 157] width 226 height 30
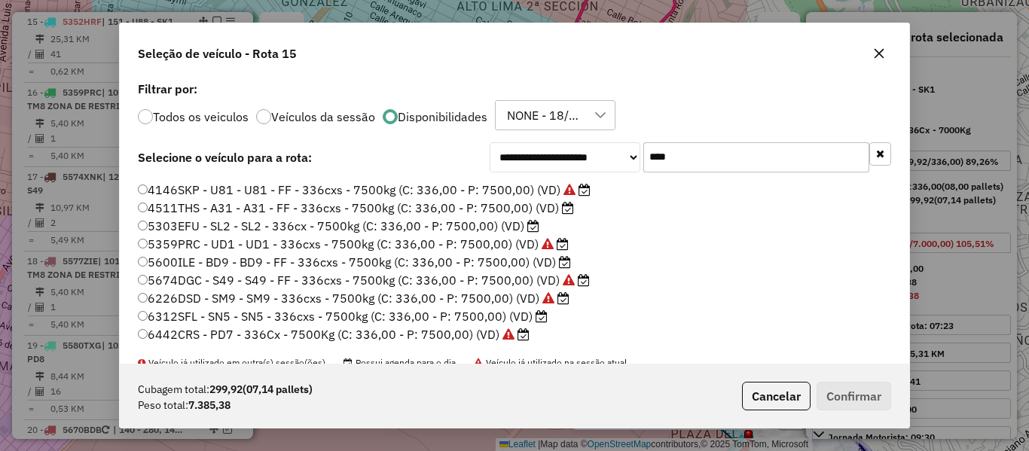
type input "****"
click at [534, 264] on label "5600ILE - BD9 - BD9 - FF - 336cxs - 7500kg (C: 336,00 - P: 7500,00) (VD)" at bounding box center [354, 262] width 433 height 18
click at [838, 388] on button "Confirmar" at bounding box center [854, 396] width 75 height 29
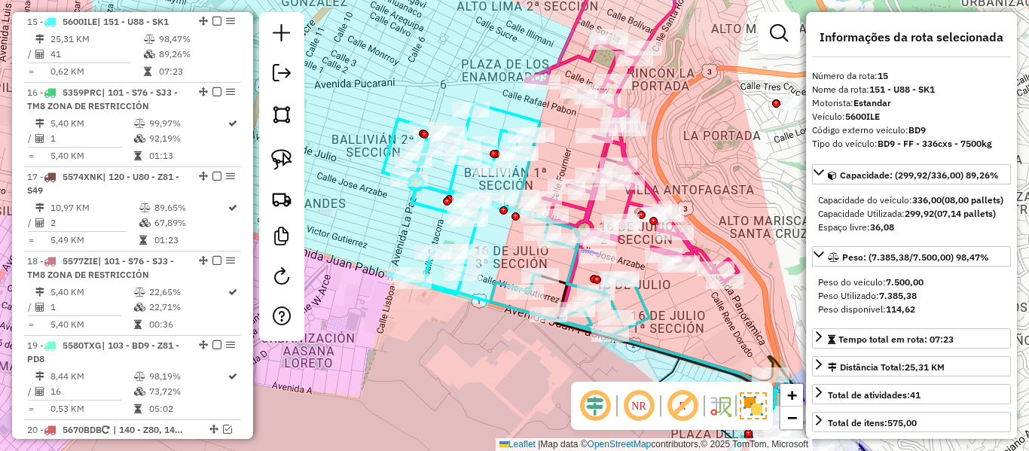
click at [508, 113] on icon at bounding box center [516, 219] width 267 height 232
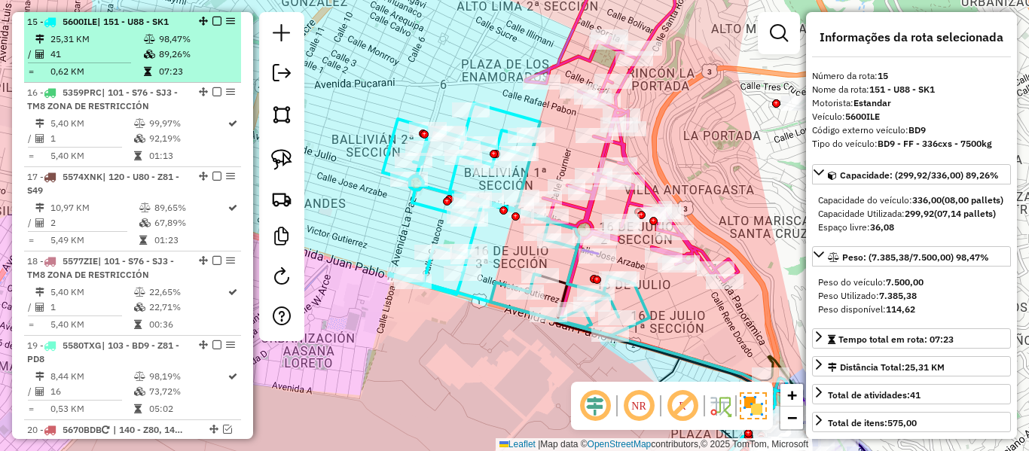
click at [213, 20] on em at bounding box center [216, 21] width 9 height 9
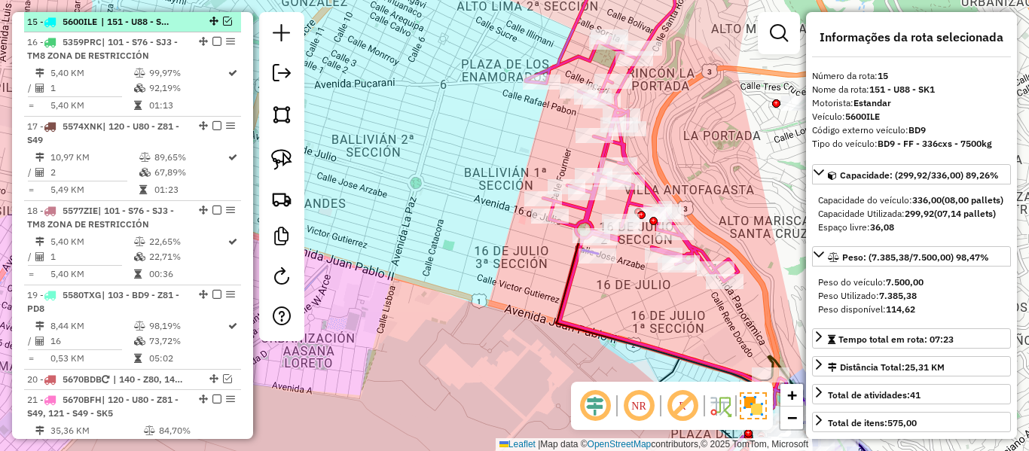
scroll to position [1596, 0]
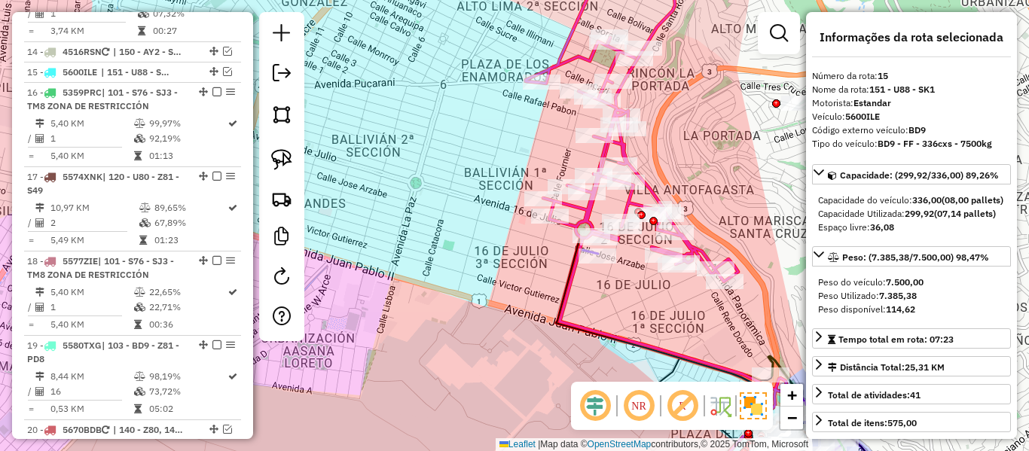
drag, startPoint x: 752, startPoint y: 154, endPoint x: 740, endPoint y: 186, distance: 34.6
click at [744, 185] on div "Janela de atendimento Grade de atendimento Capacidade Transportadoras Veículos …" at bounding box center [514, 225] width 1029 height 451
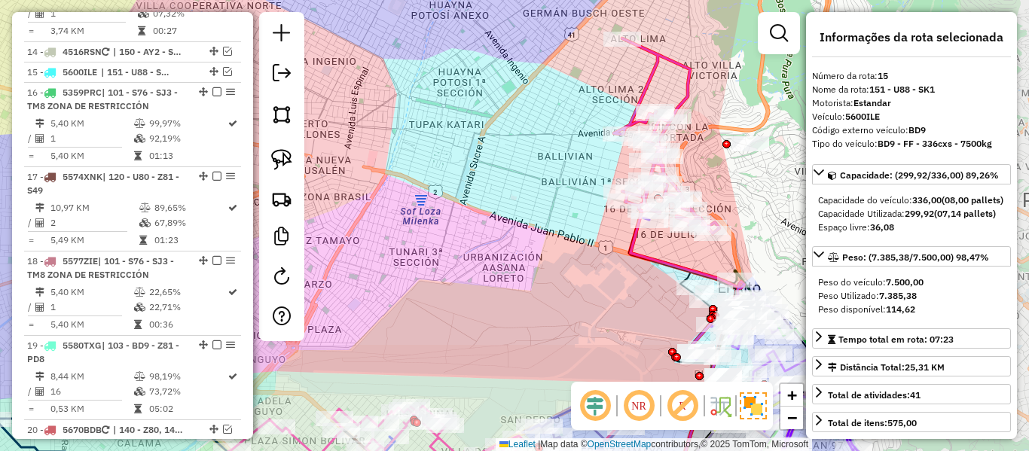
click at [691, 92] on icon at bounding box center [666, 135] width 105 height 195
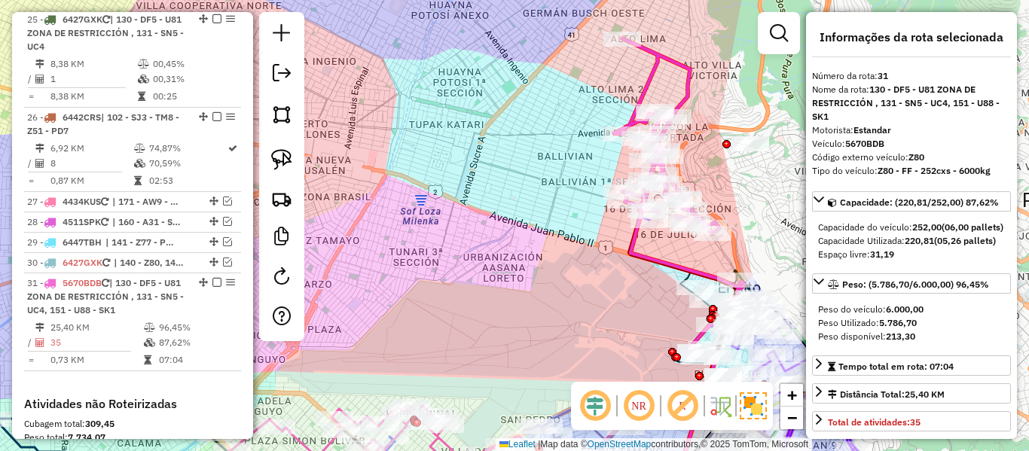
scroll to position [2639, 0]
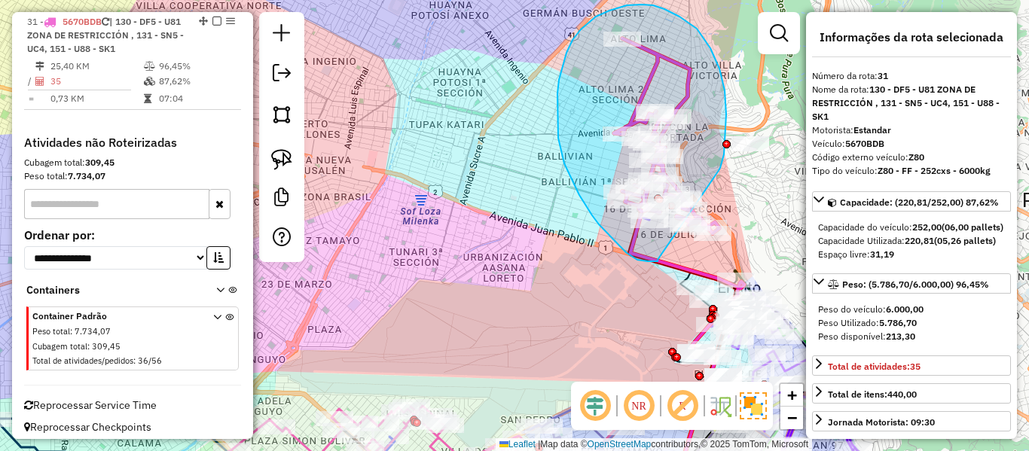
drag, startPoint x: 720, startPoint y: 168, endPoint x: 658, endPoint y: 260, distance: 111.1
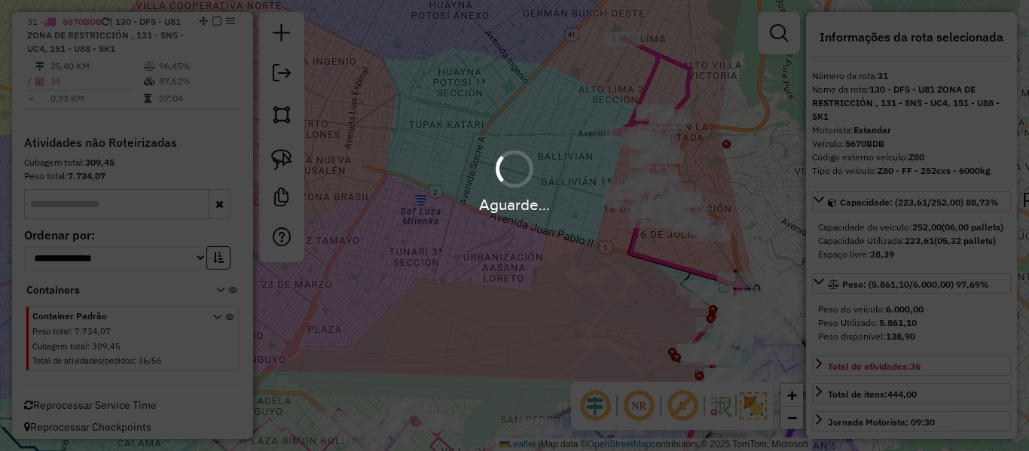
select select "**********"
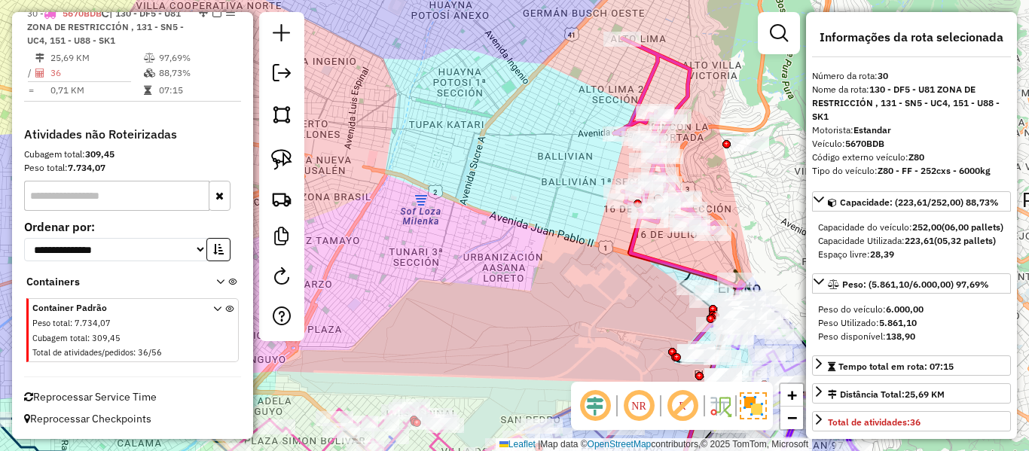
scroll to position [2563, 0]
click at [635, 254] on icon at bounding box center [687, 307] width 114 height 380
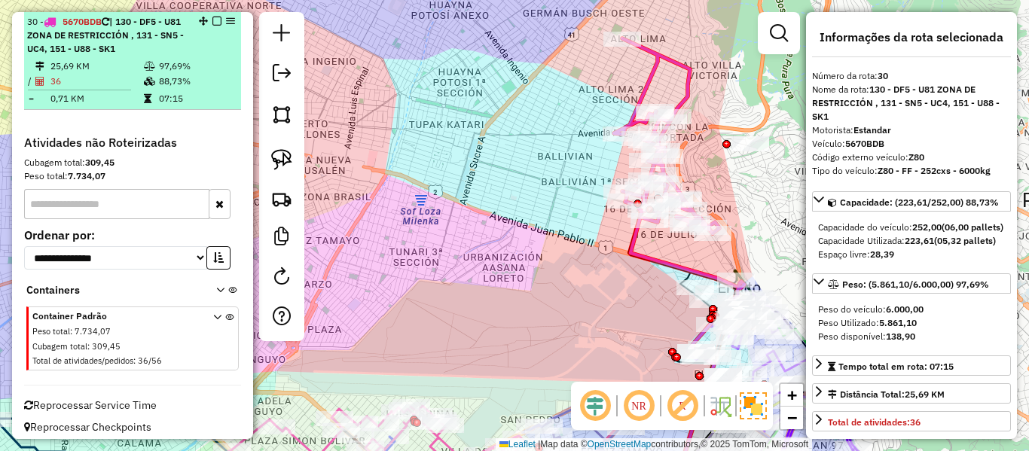
click at [212, 19] on em at bounding box center [216, 21] width 9 height 9
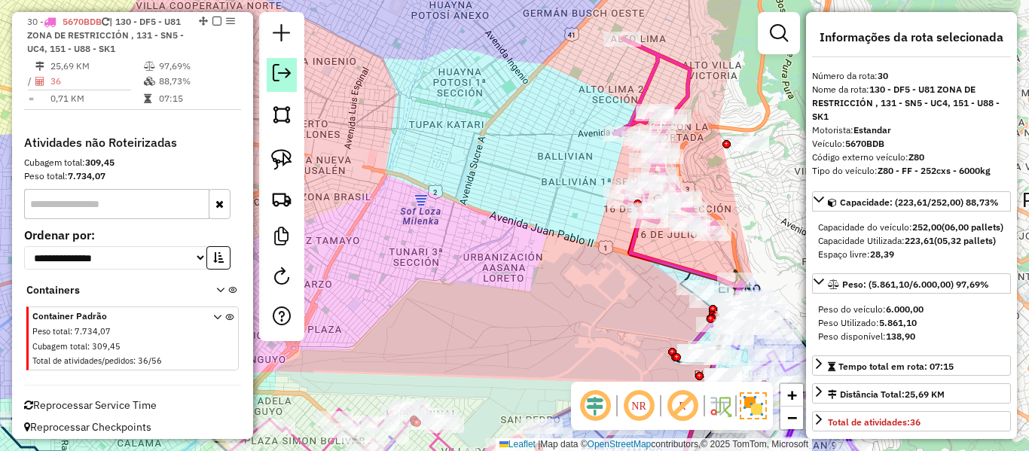
scroll to position [2486, 0]
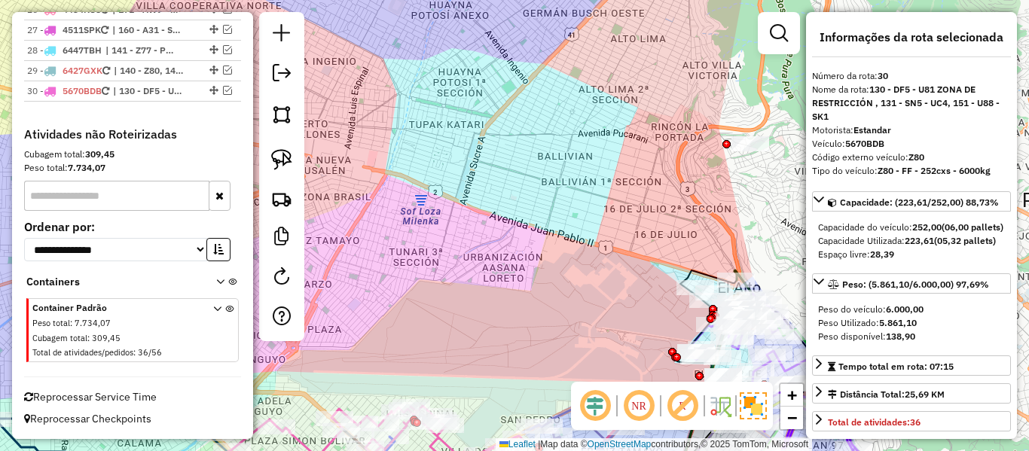
click at [575, 185] on div "Janela de atendimento Grade de atendimento Capacidade Transportadoras Veículos …" at bounding box center [514, 225] width 1029 height 451
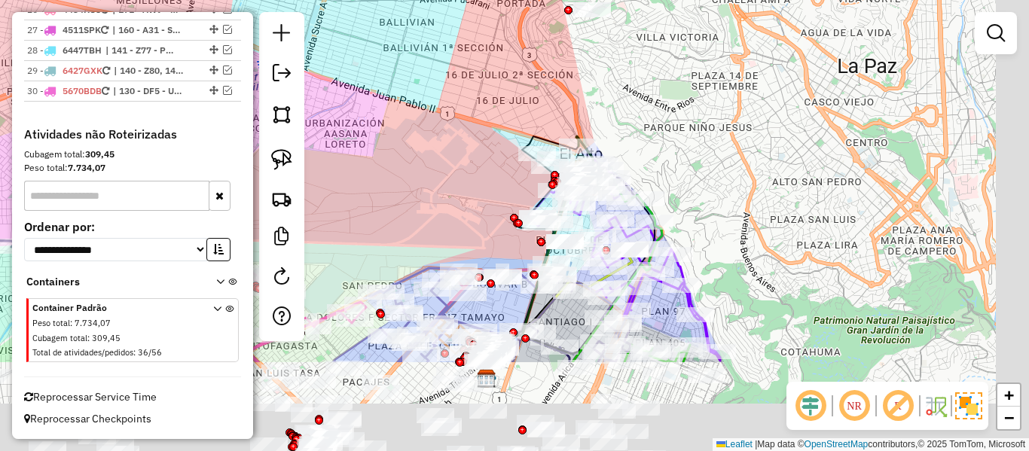
drag, startPoint x: 535, startPoint y: 157, endPoint x: 496, endPoint y: 129, distance: 47.5
click at [492, 128] on div "Janela de atendimento Grade de atendimento Capacidade Transportadoras Veículos …" at bounding box center [514, 225] width 1029 height 451
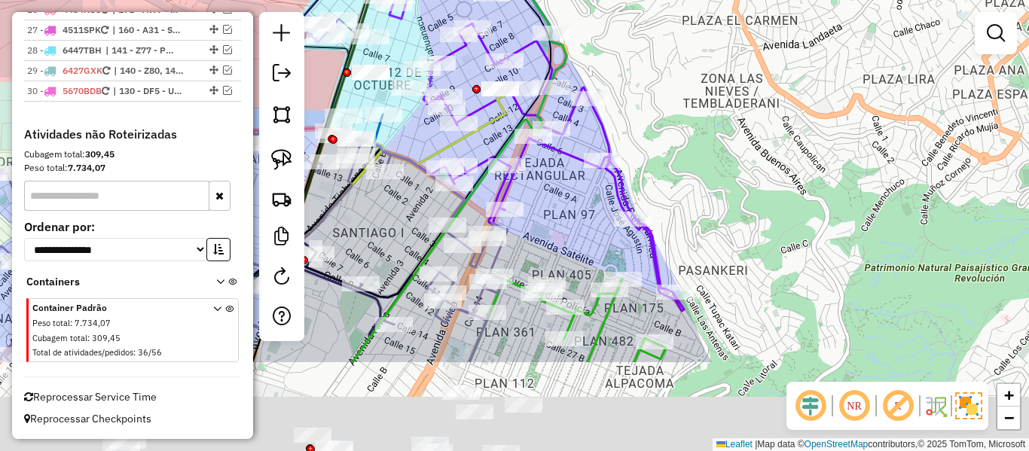
drag, startPoint x: 792, startPoint y: 246, endPoint x: 712, endPoint y: 166, distance: 113.4
click at [696, 141] on div "Janela de atendimento Grade de atendimento Capacidade Transportadoras Veículos …" at bounding box center [514, 225] width 1029 height 451
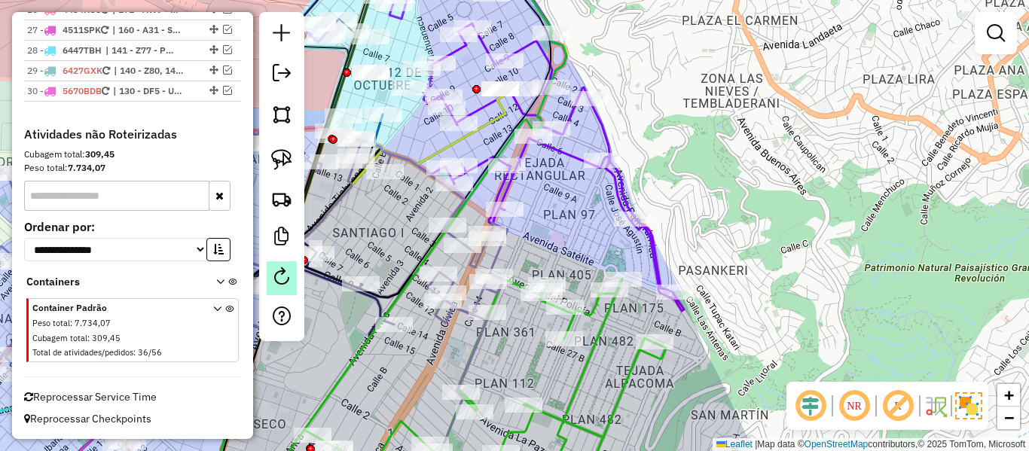
click at [284, 268] on em at bounding box center [282, 276] width 18 height 18
select select "*"
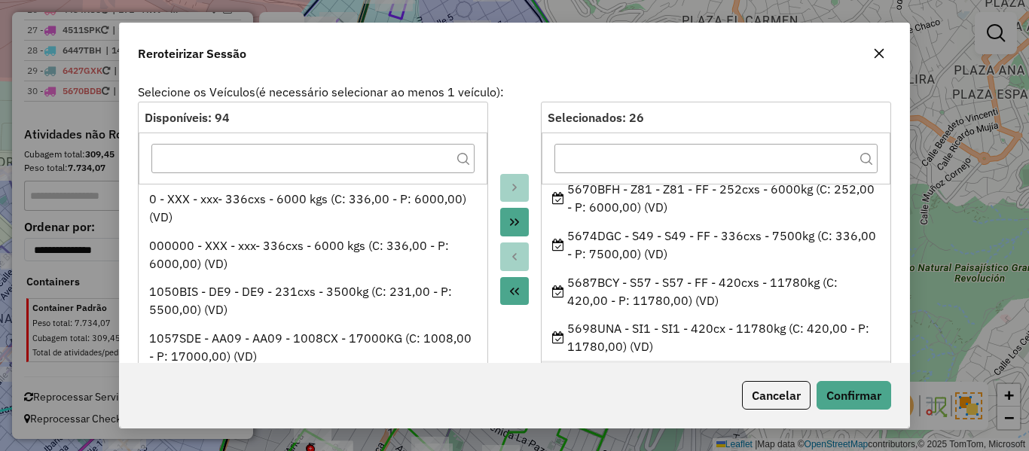
scroll to position [728, 0]
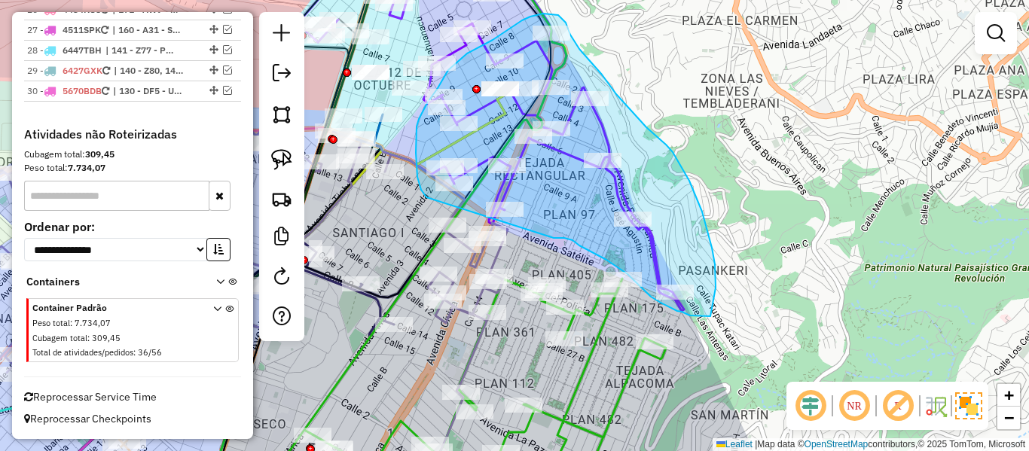
drag, startPoint x: 560, startPoint y: 238, endPoint x: 434, endPoint y: 207, distance: 129.5
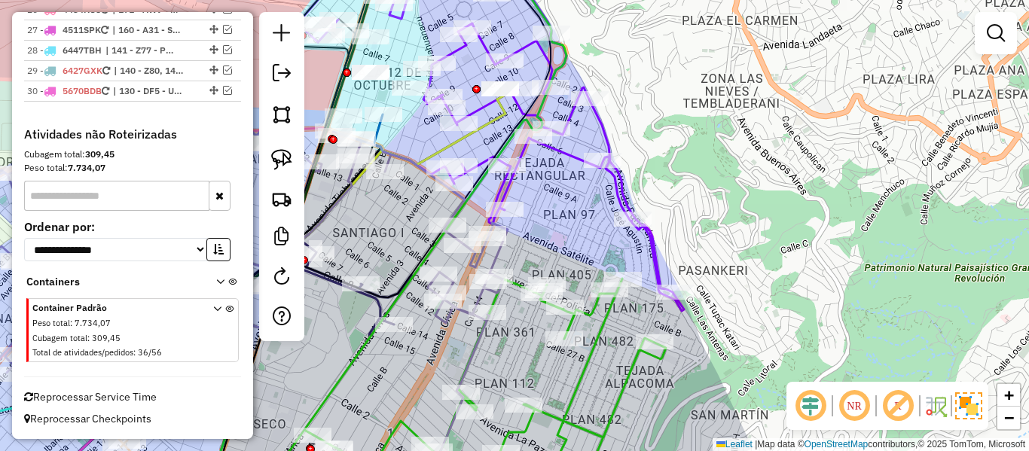
drag, startPoint x: 588, startPoint y: 235, endPoint x: 615, endPoint y: 262, distance: 38.3
click at [615, 262] on div "Janela de atendimento Grade de atendimento Capacidade Transportadoras Veículos …" at bounding box center [514, 225] width 1029 height 451
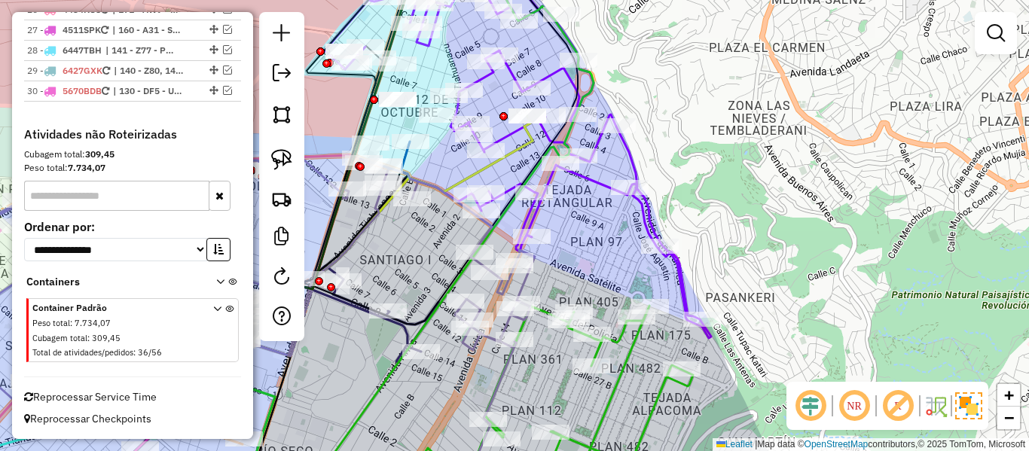
click at [527, 139] on icon at bounding box center [387, 245] width 292 height 258
select select "**********"
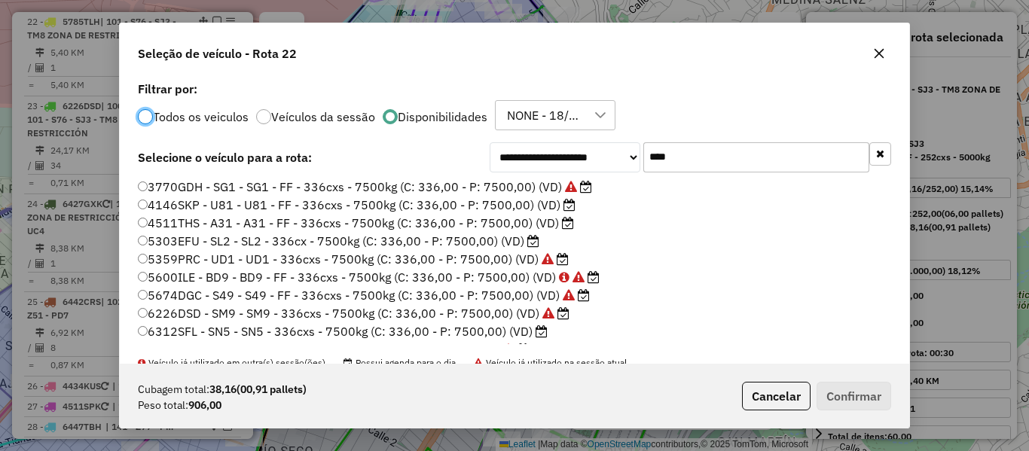
scroll to position [8, 5]
click at [527, 334] on label "6312SFL - SN5 - SN5 - 336cxs - 7500kg (C: 336,00 - P: 7500,00) (VD)" at bounding box center [343, 331] width 410 height 18
click at [838, 395] on button "Confirmar" at bounding box center [854, 396] width 75 height 29
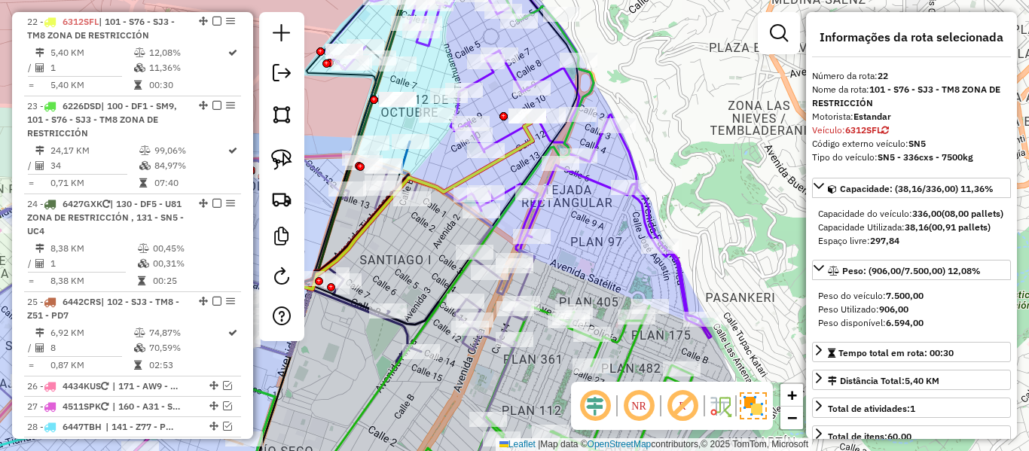
click at [523, 146] on icon at bounding box center [387, 245] width 292 height 258
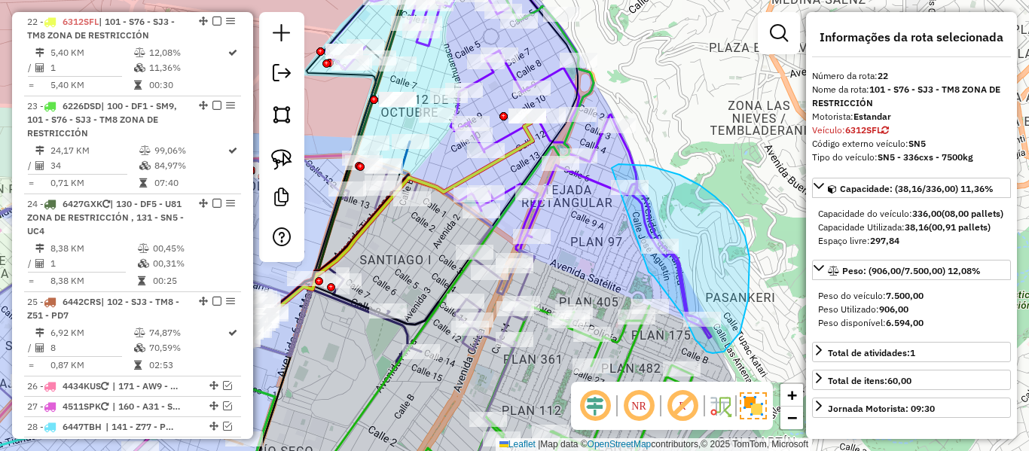
drag, startPoint x: 652, startPoint y: 274, endPoint x: 604, endPoint y: 192, distance: 94.8
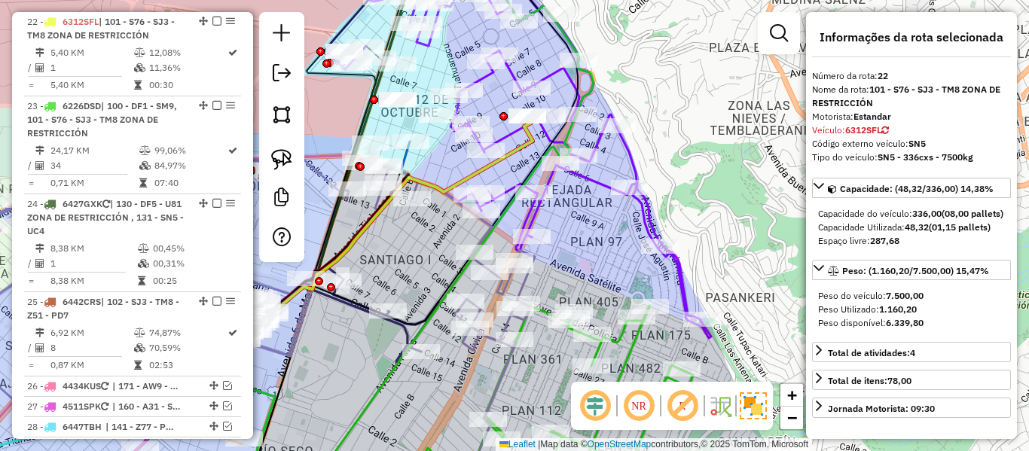
select select "**********"
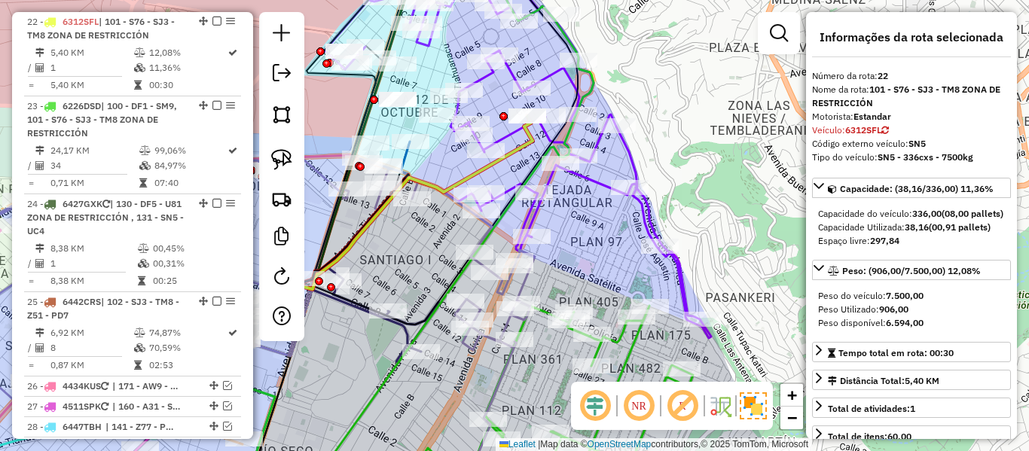
click at [530, 139] on icon at bounding box center [387, 245] width 292 height 258
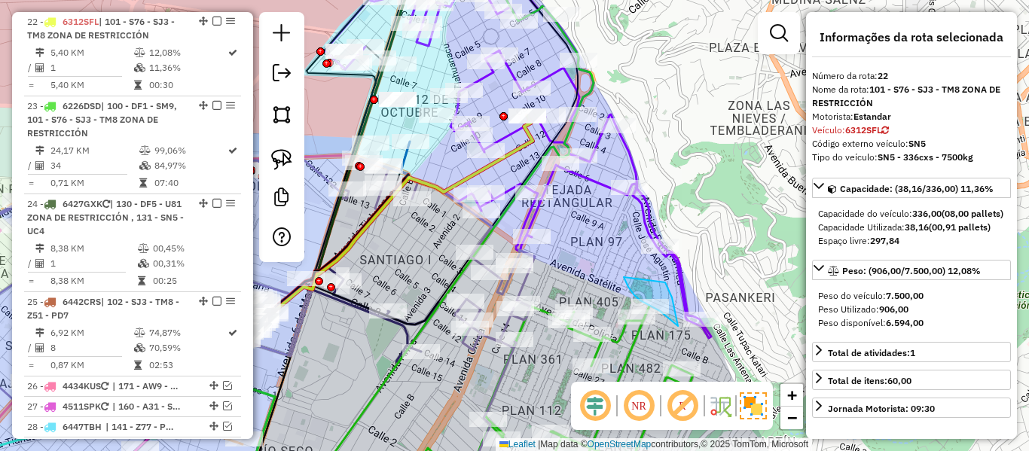
drag, startPoint x: 624, startPoint y: 278, endPoint x: 627, endPoint y: 253, distance: 25.0
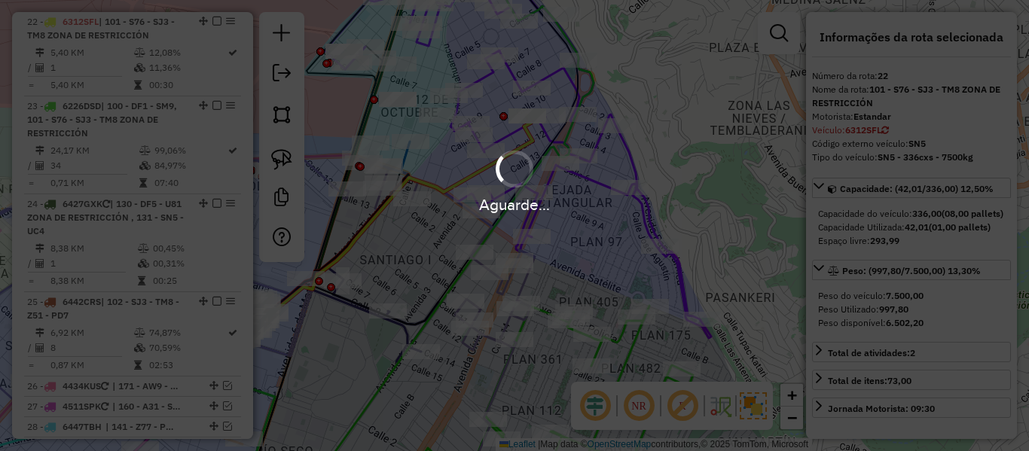
select select "**********"
click at [578, 229] on div "Janela de atendimento Grade de atendimento Capacidade Transportadoras Veículos …" at bounding box center [514, 225] width 1029 height 451
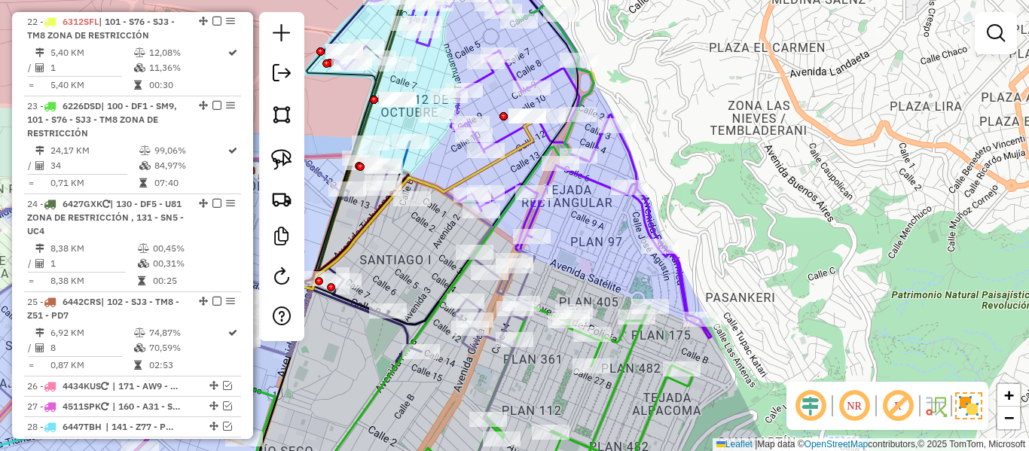
click at [525, 142] on icon at bounding box center [387, 245] width 292 height 258
select select "**********"
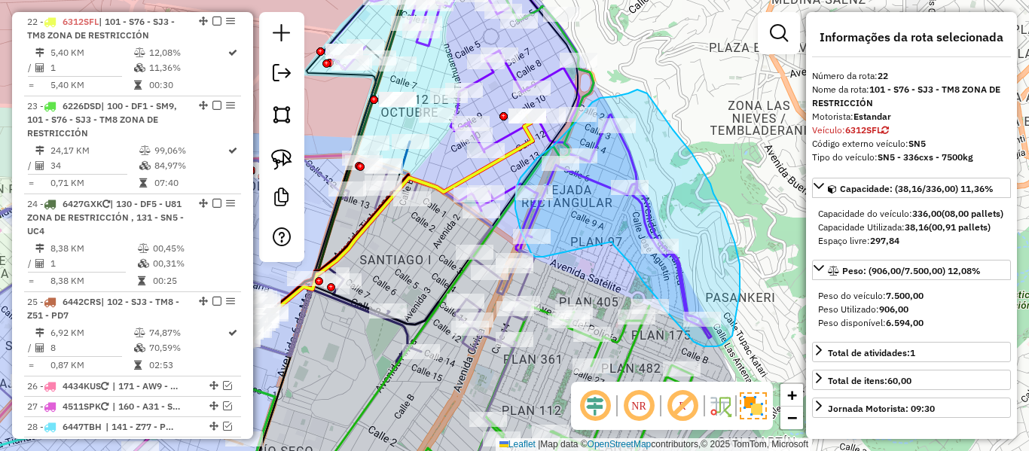
drag, startPoint x: 631, startPoint y: 264, endPoint x: 553, endPoint y: 258, distance: 78.6
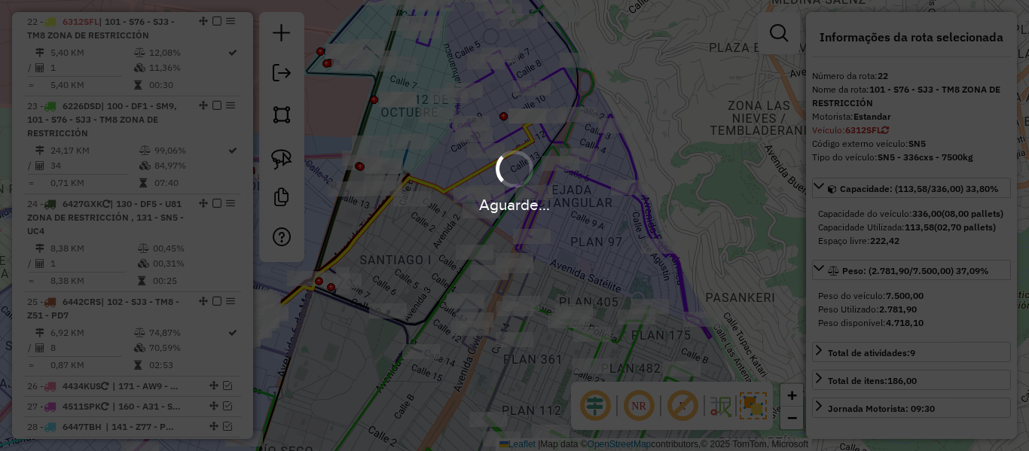
select select "**********"
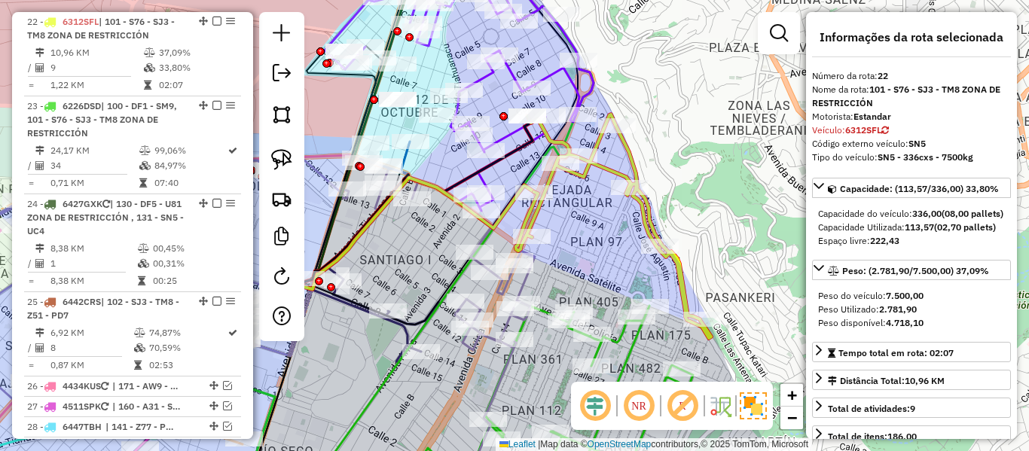
click at [610, 173] on icon at bounding box center [613, 226] width 195 height 224
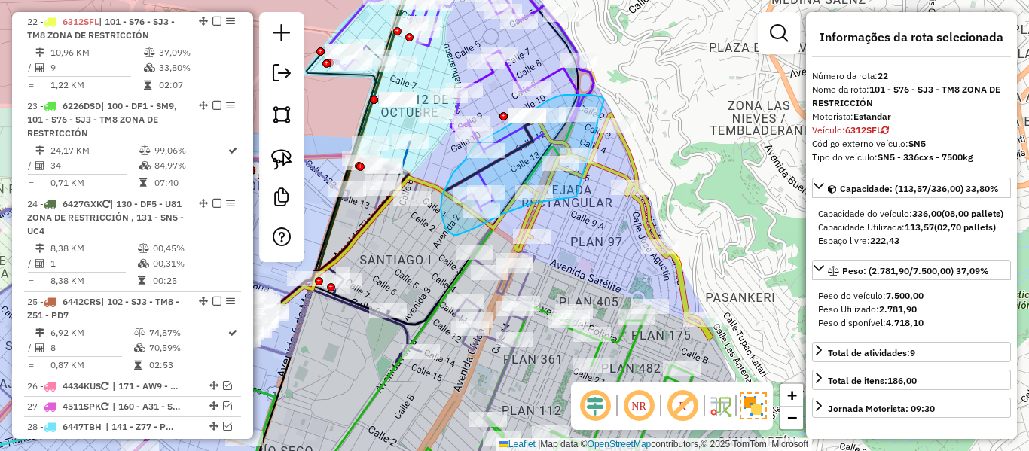
drag, startPoint x: 569, startPoint y: 197, endPoint x: 625, endPoint y: 123, distance: 93.6
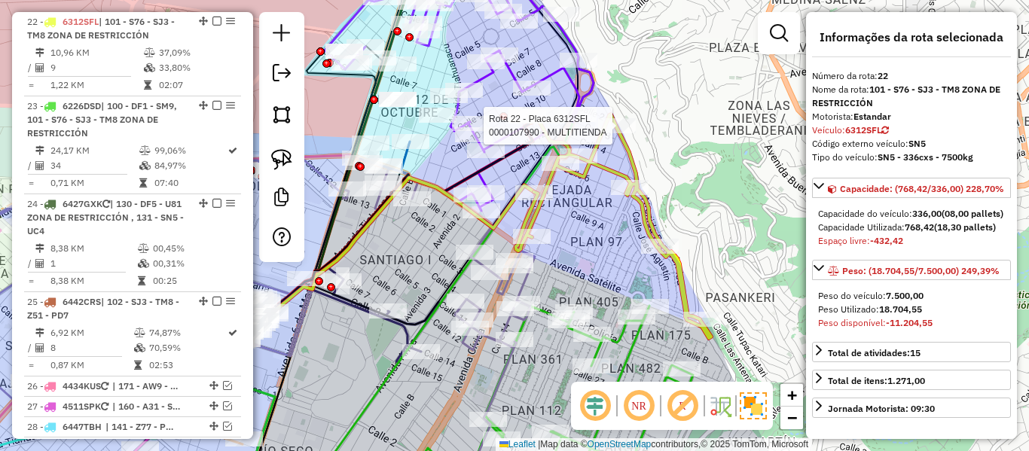
select select "**********"
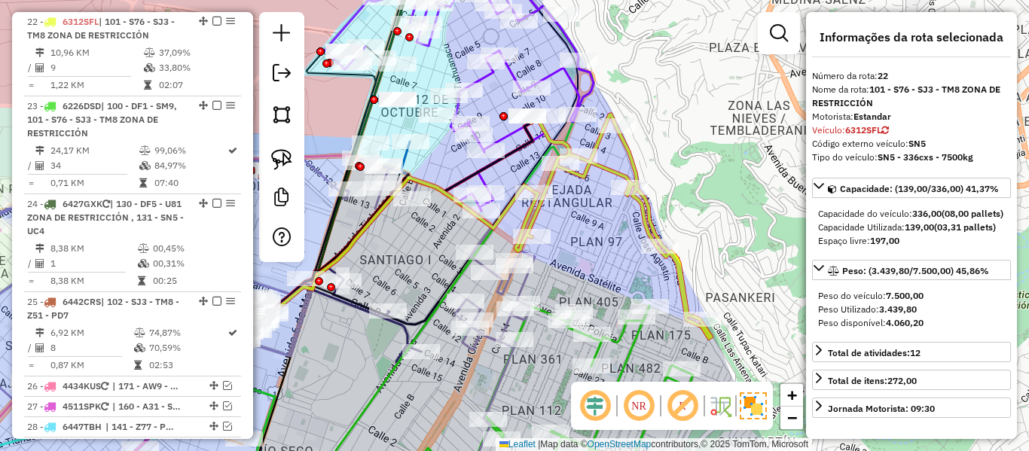
select select "**********"
drag, startPoint x: 633, startPoint y: 144, endPoint x: 532, endPoint y: 154, distance: 102.2
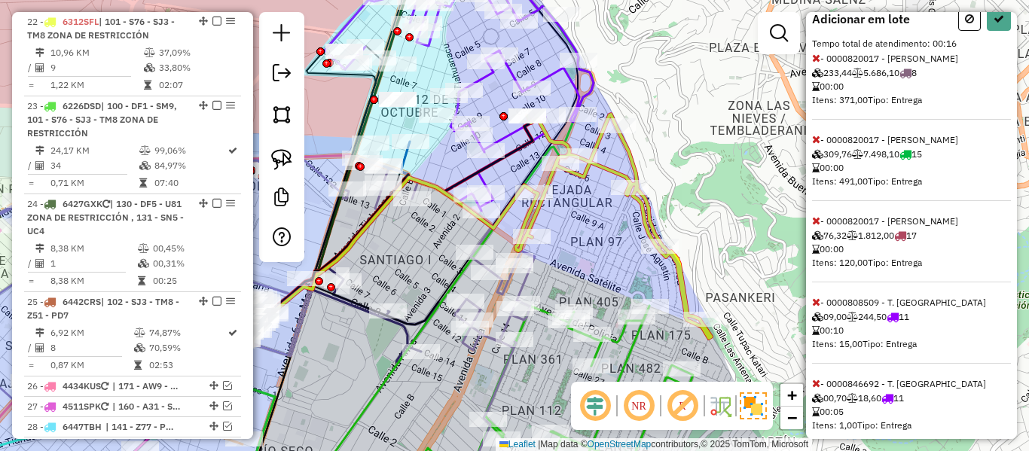
scroll to position [452, 0]
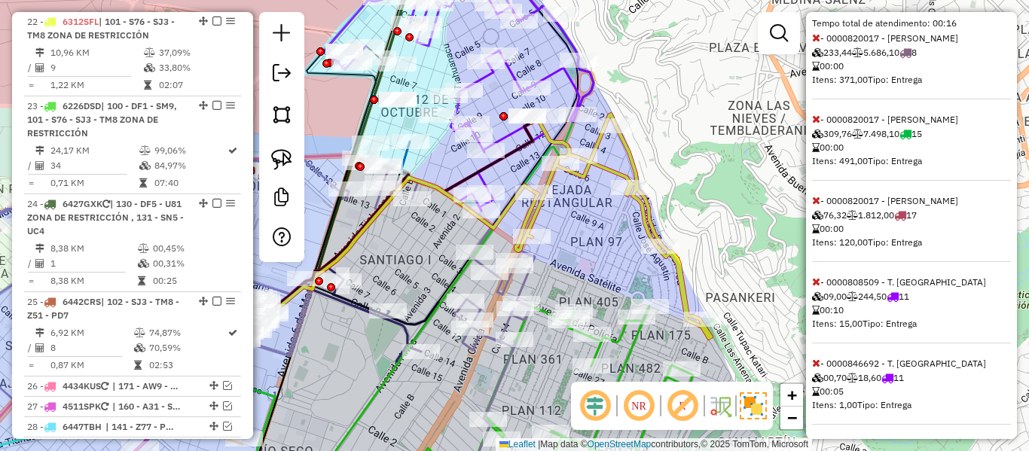
select select "**********"
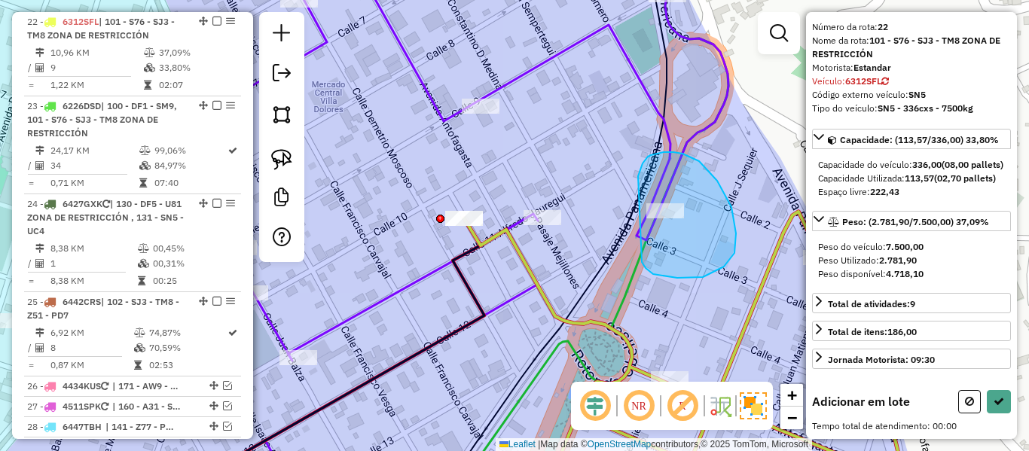
drag, startPoint x: 731, startPoint y: 207, endPoint x: 634, endPoint y: 188, distance: 99.1
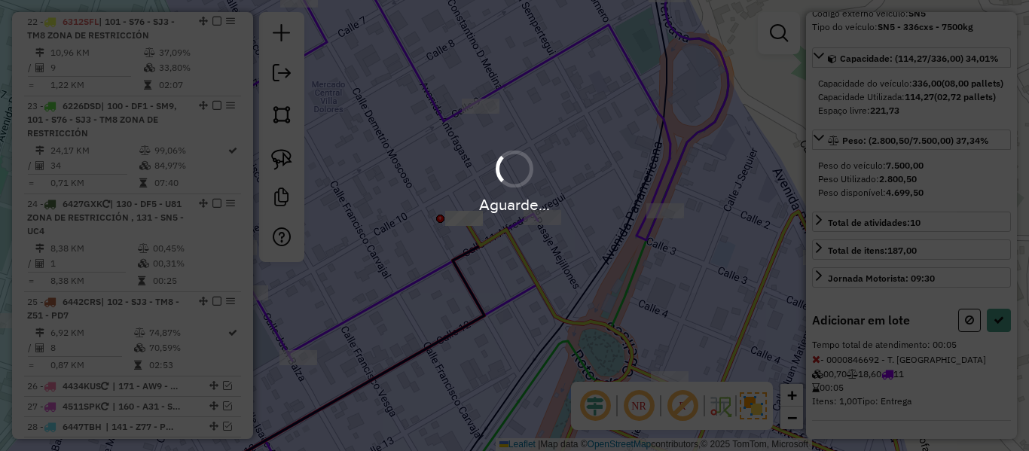
select select "**********"
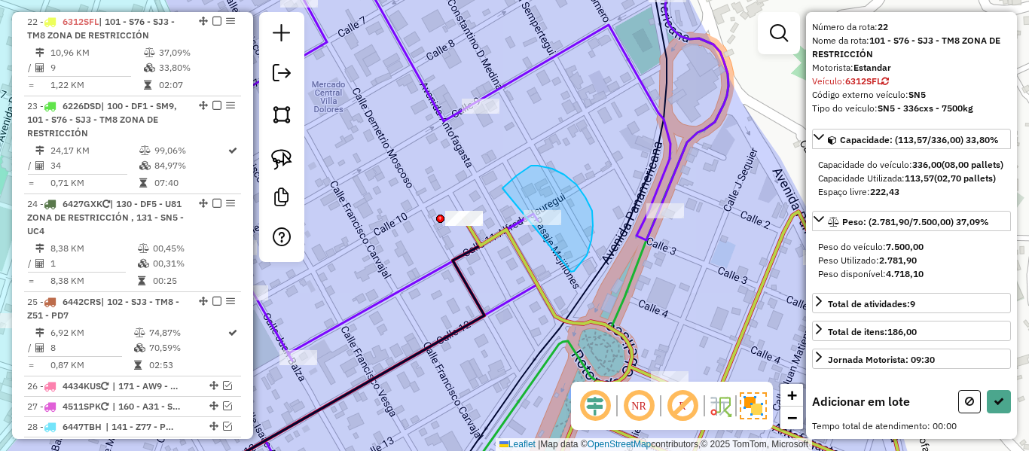
drag, startPoint x: 571, startPoint y: 272, endPoint x: 537, endPoint y: 255, distance: 38.1
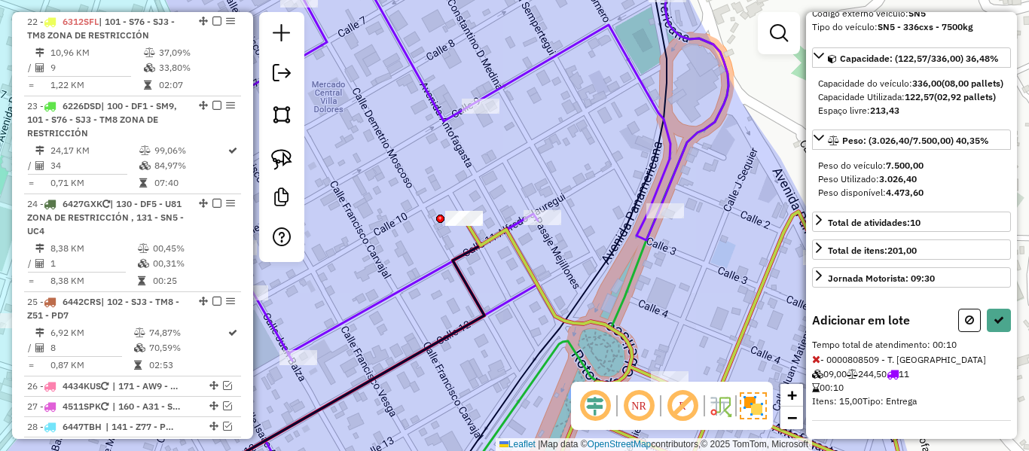
select select "**********"
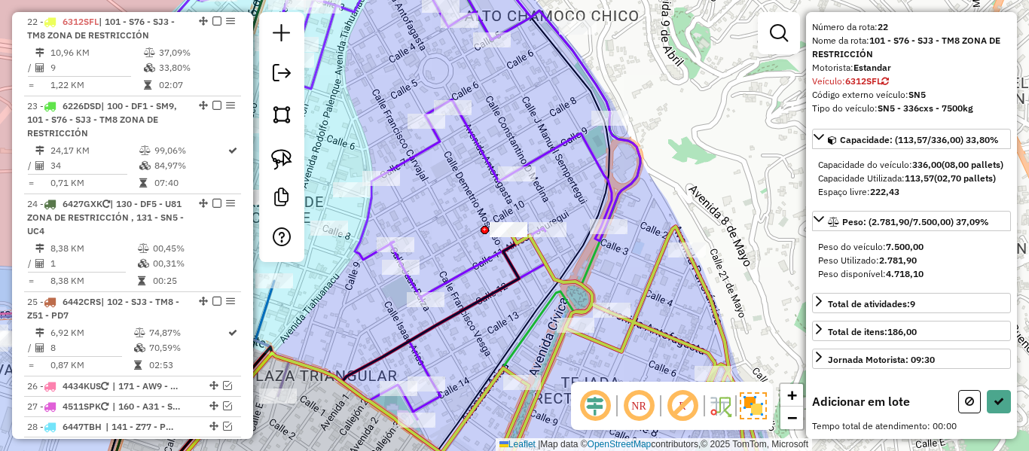
scroll to position [76, 0]
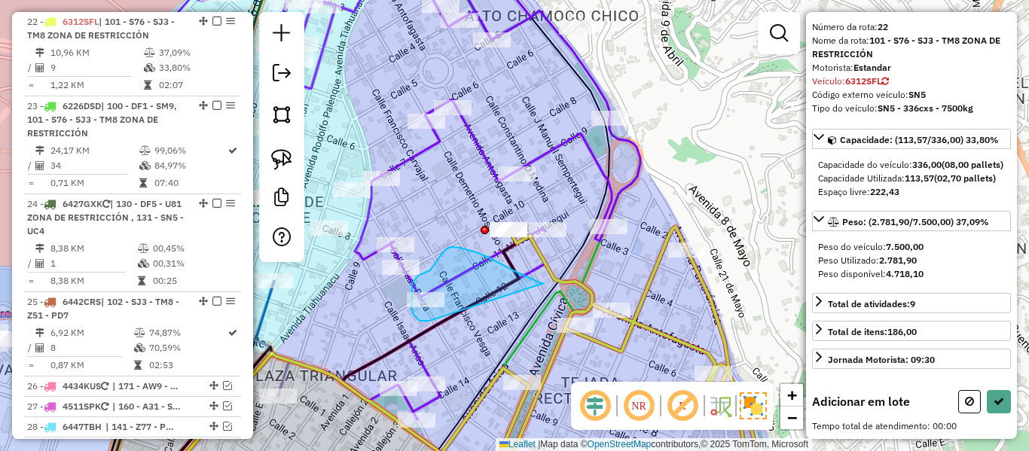
drag, startPoint x: 460, startPoint y: 248, endPoint x: 484, endPoint y: 312, distance: 68.1
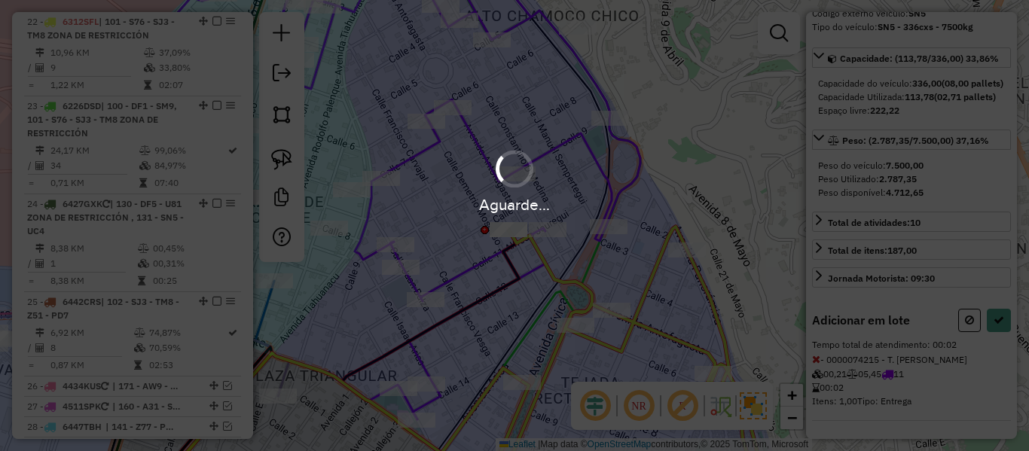
select select "**********"
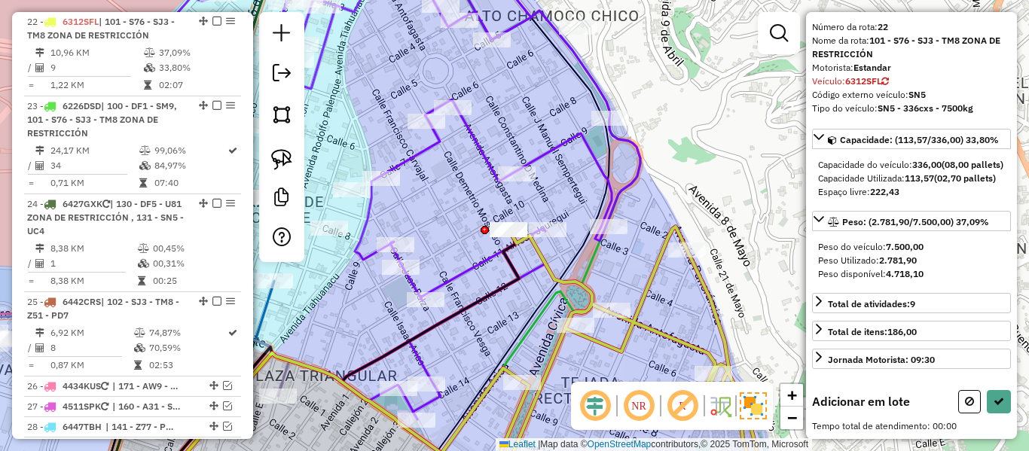
drag, startPoint x: 685, startPoint y: 297, endPoint x: 612, endPoint y: 184, distance: 135.0
click at [609, 172] on div "Janela de atendimento Grade de atendimento Capacidade Transportadoras Veículos …" at bounding box center [514, 225] width 1029 height 451
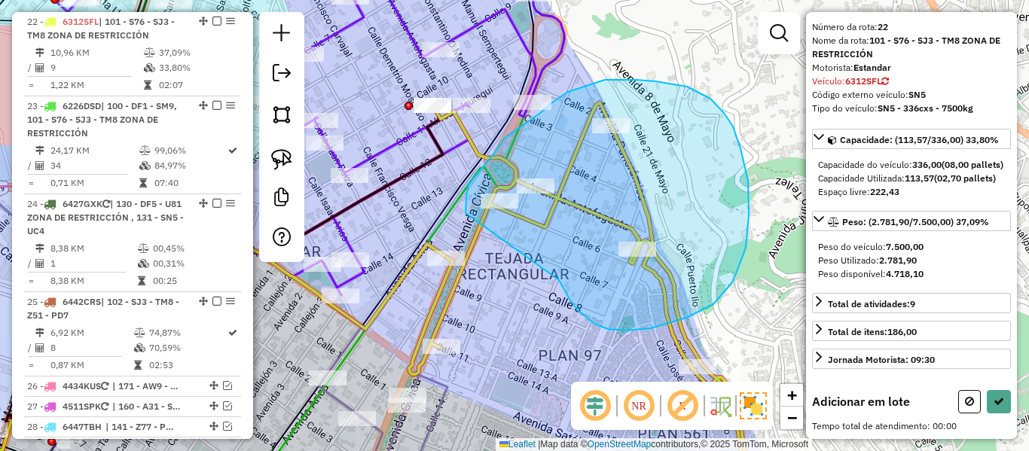
drag, startPoint x: 561, startPoint y: 285, endPoint x: 472, endPoint y: 248, distance: 96.9
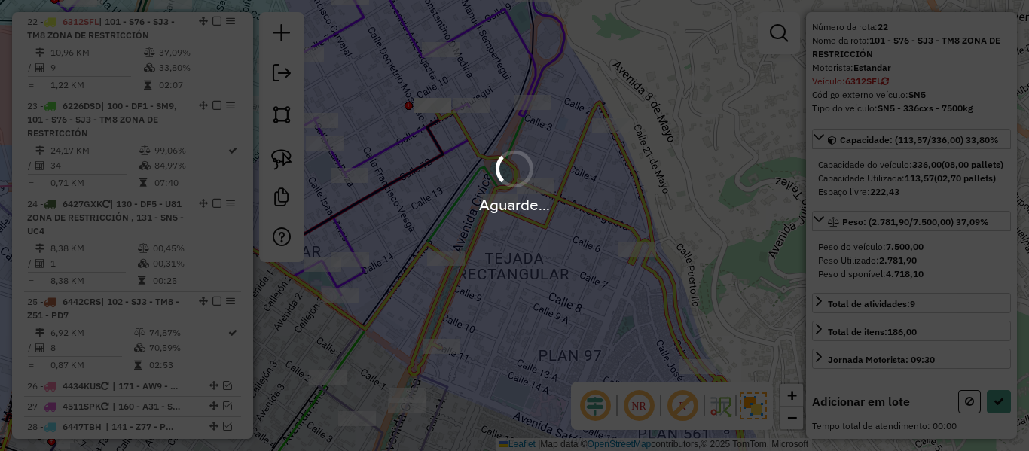
select select "**********"
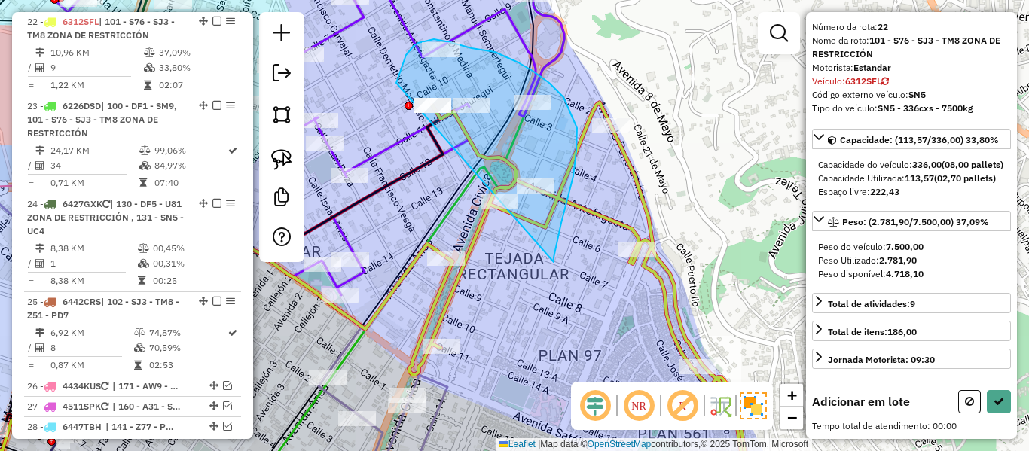
drag, startPoint x: 566, startPoint y: 200, endPoint x: 422, endPoint y: 185, distance: 145.5
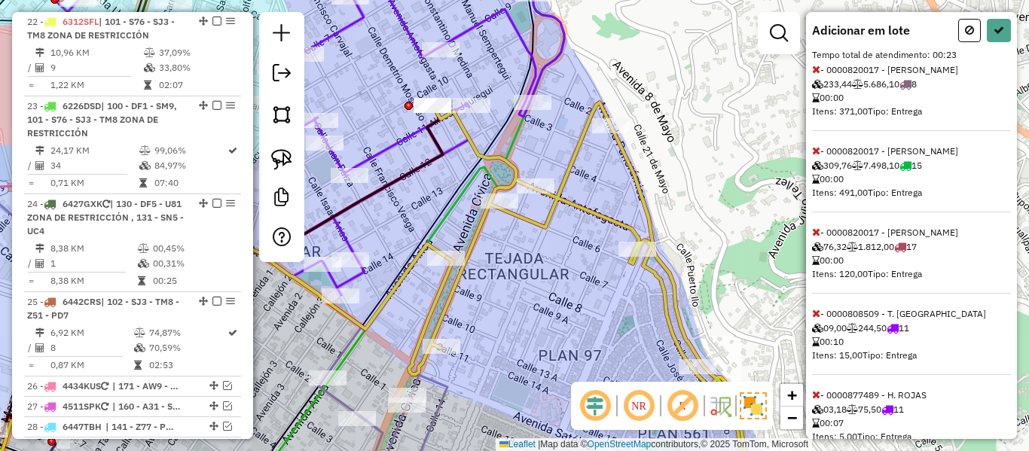
scroll to position [452, 0]
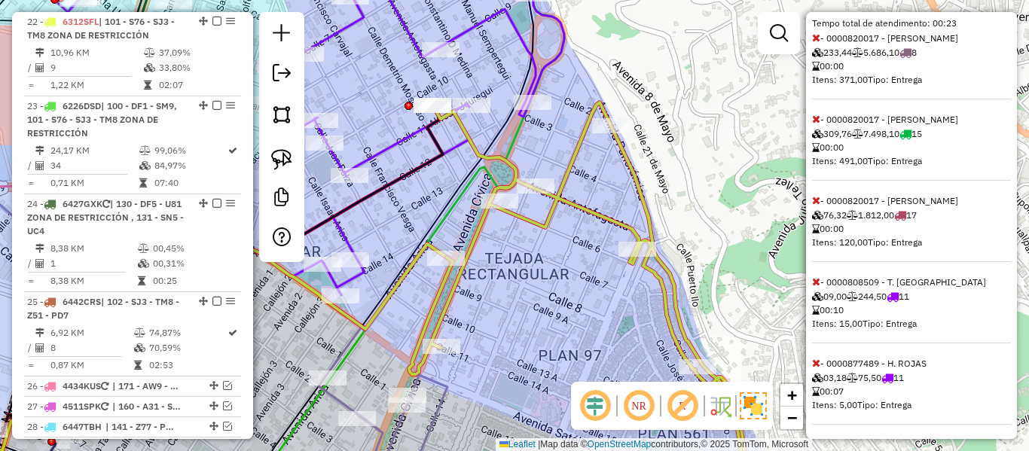
click at [814, 124] on icon at bounding box center [816, 119] width 8 height 11
click at [817, 43] on icon at bounding box center [816, 37] width 8 height 11
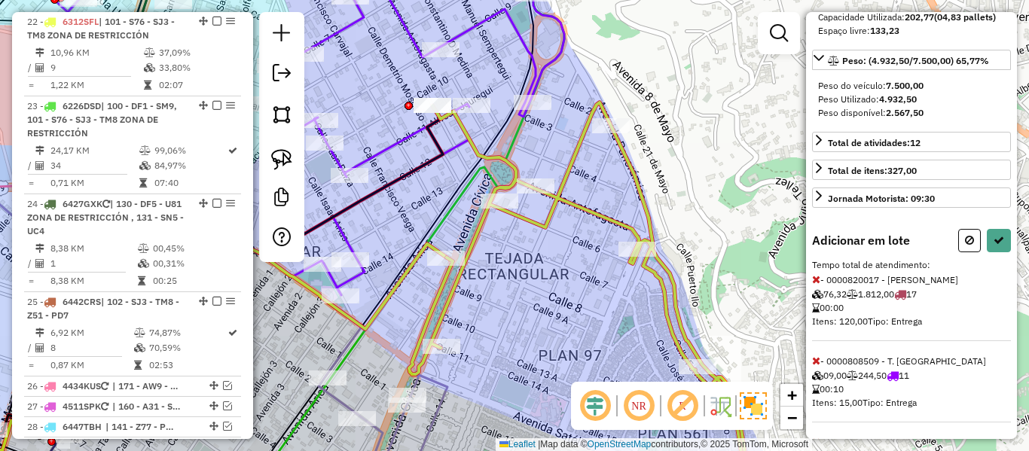
scroll to position [251, 0]
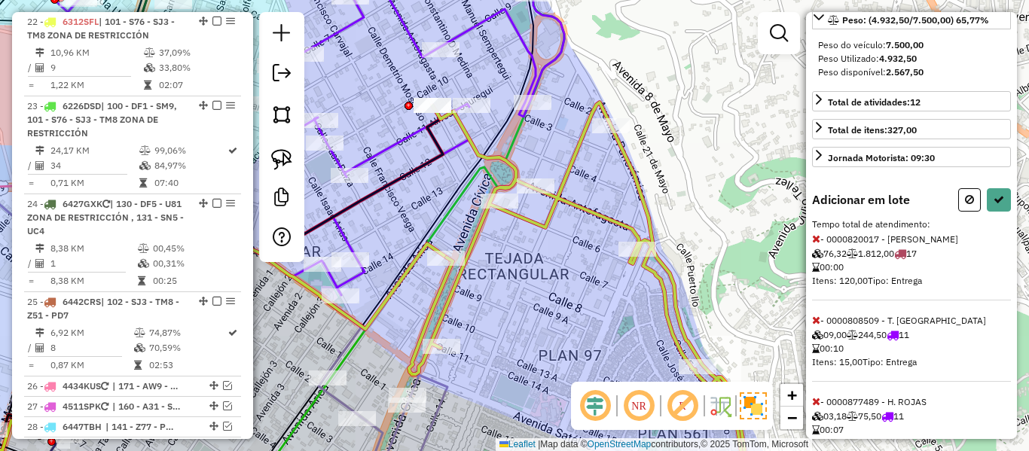
select select "**********"
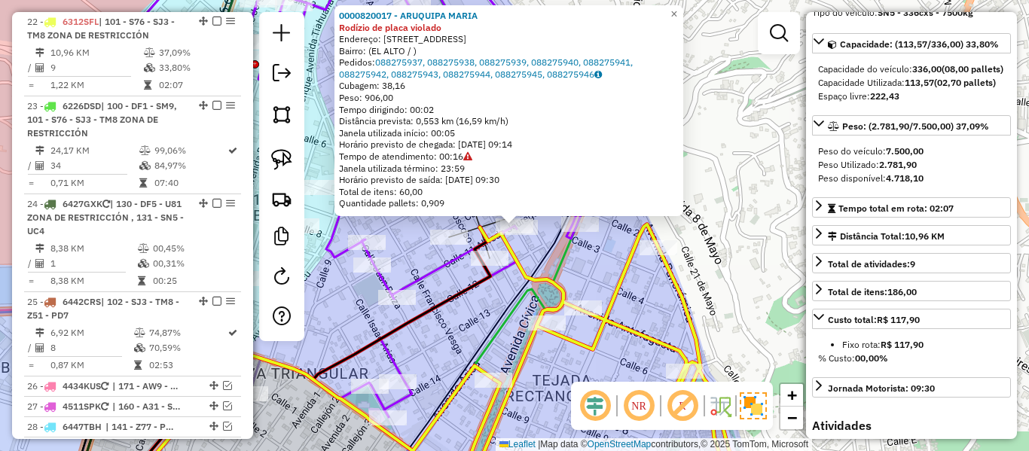
scroll to position [25, 0]
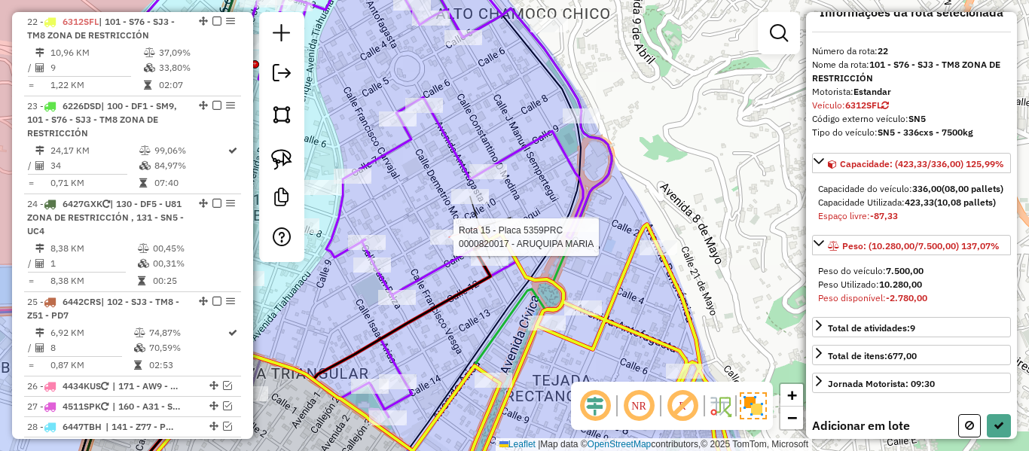
select select "**********"
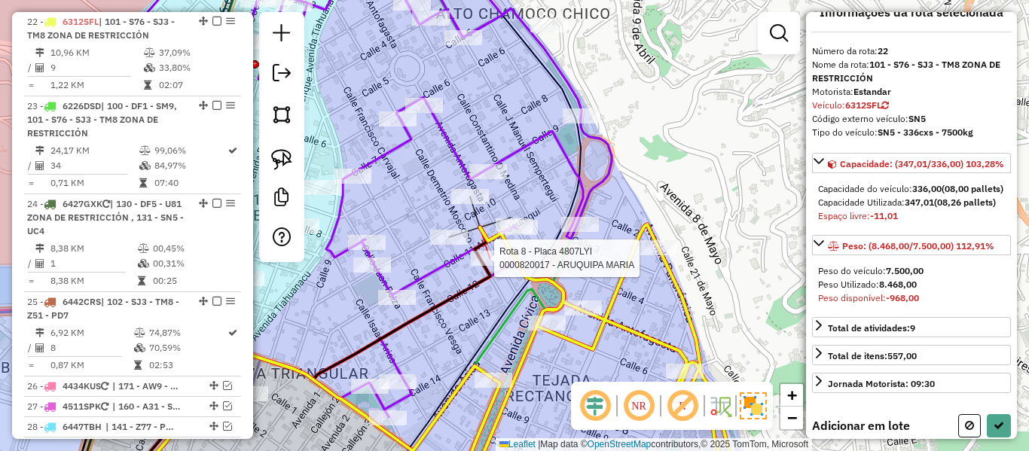
select select "**********"
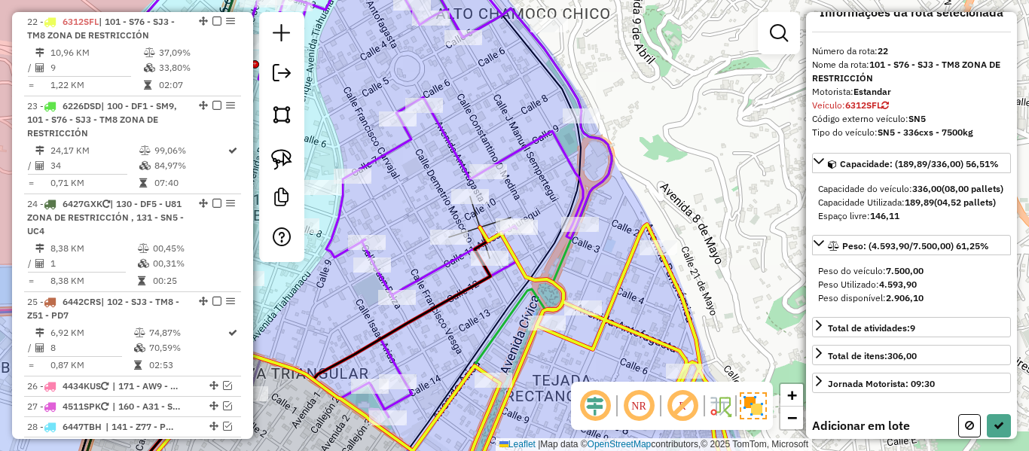
select select "**********"
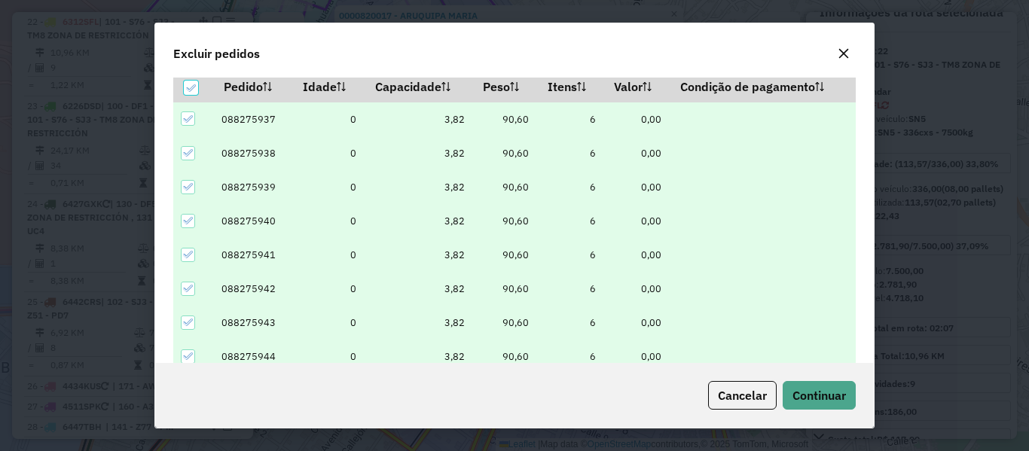
scroll to position [52, 0]
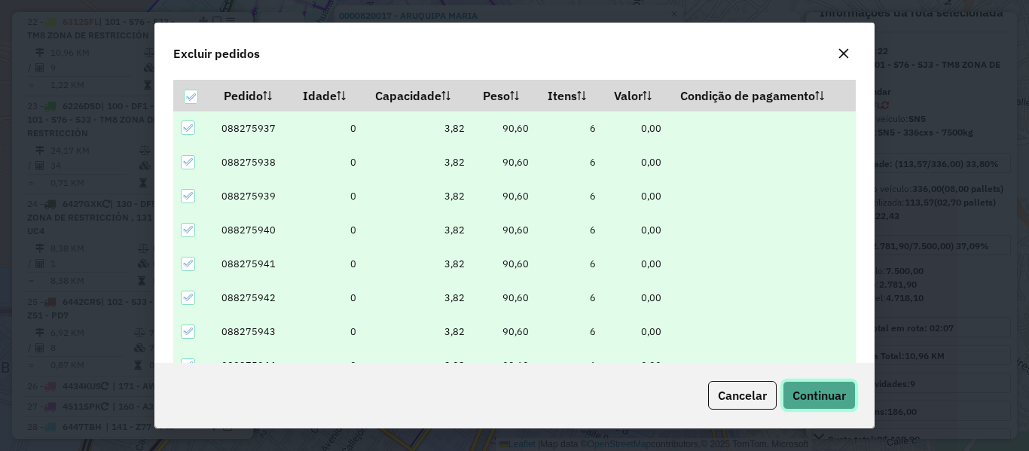
click at [851, 395] on button "Continuar" at bounding box center [819, 395] width 73 height 29
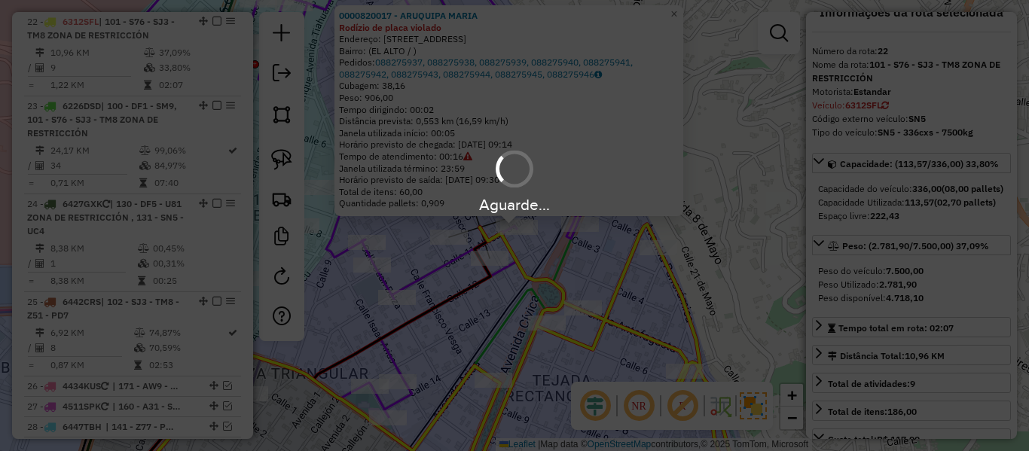
click at [615, 292] on div "Aguarde..." at bounding box center [514, 225] width 1029 height 451
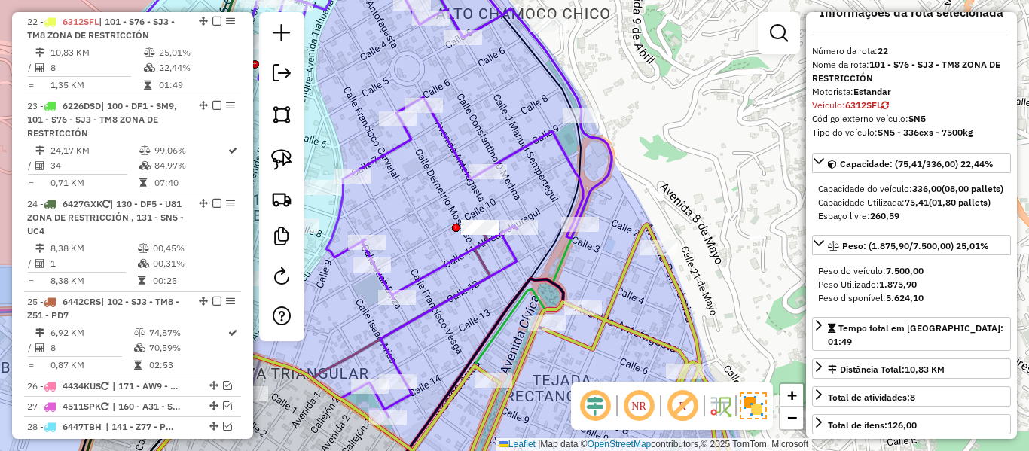
click at [616, 299] on icon at bounding box center [607, 360] width 302 height 272
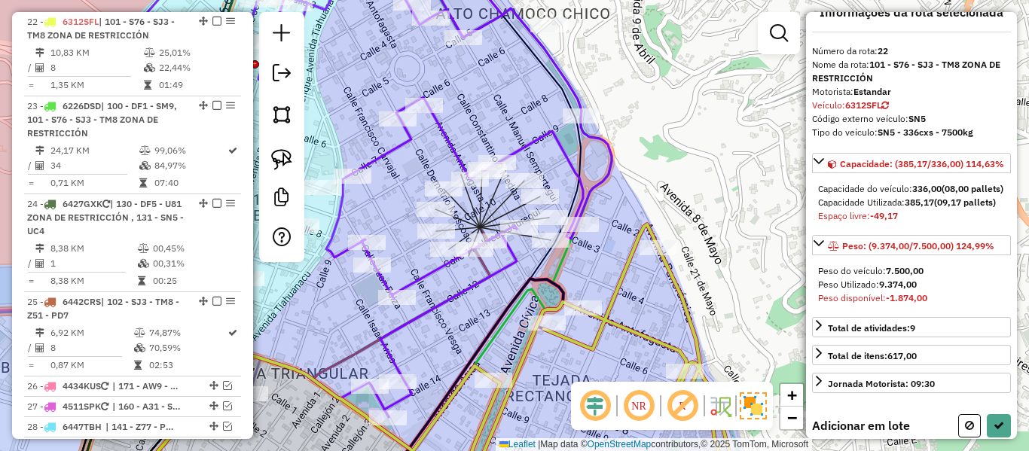
select select "**********"
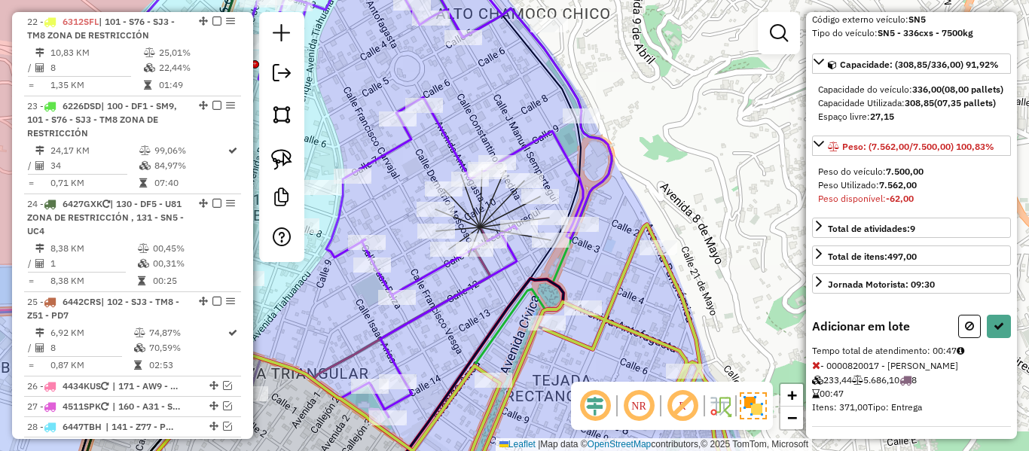
scroll to position [157, 0]
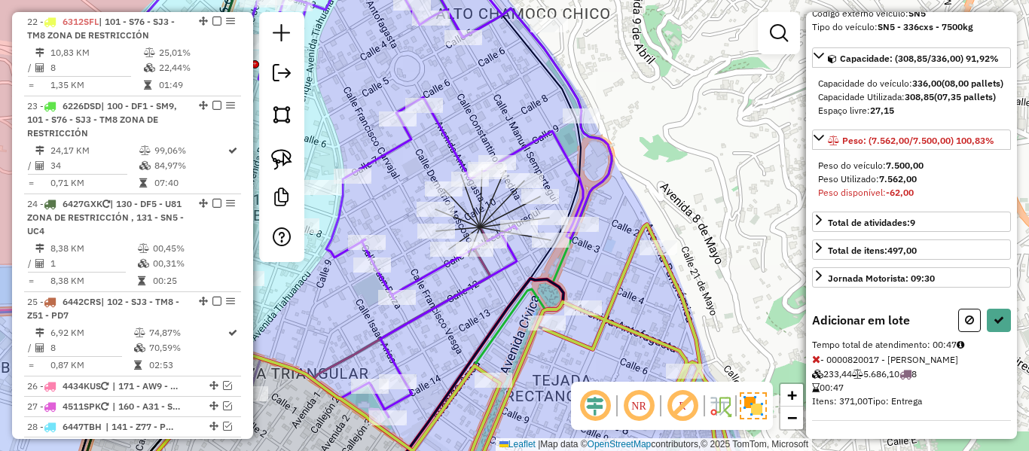
click at [976, 319] on div at bounding box center [984, 320] width 53 height 23
click at [987, 319] on button at bounding box center [999, 320] width 24 height 23
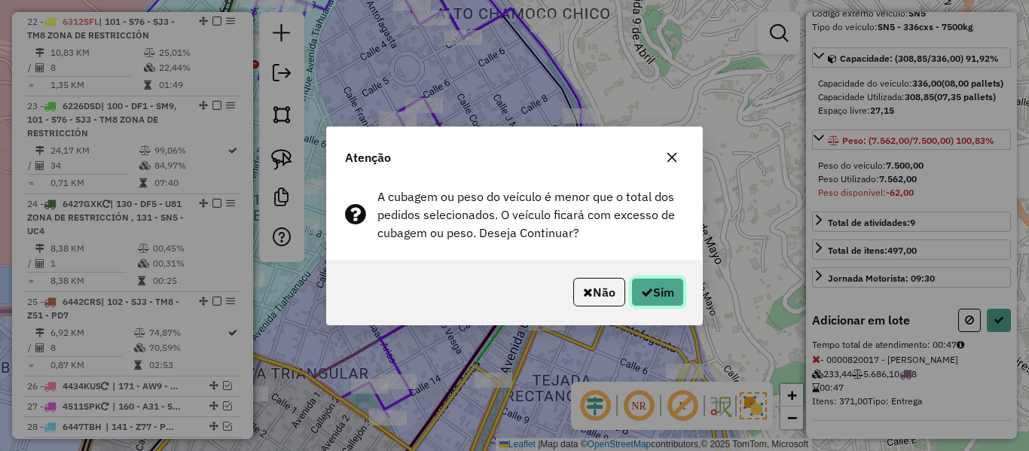
click at [664, 287] on button "Sim" at bounding box center [657, 292] width 53 height 29
select select "**********"
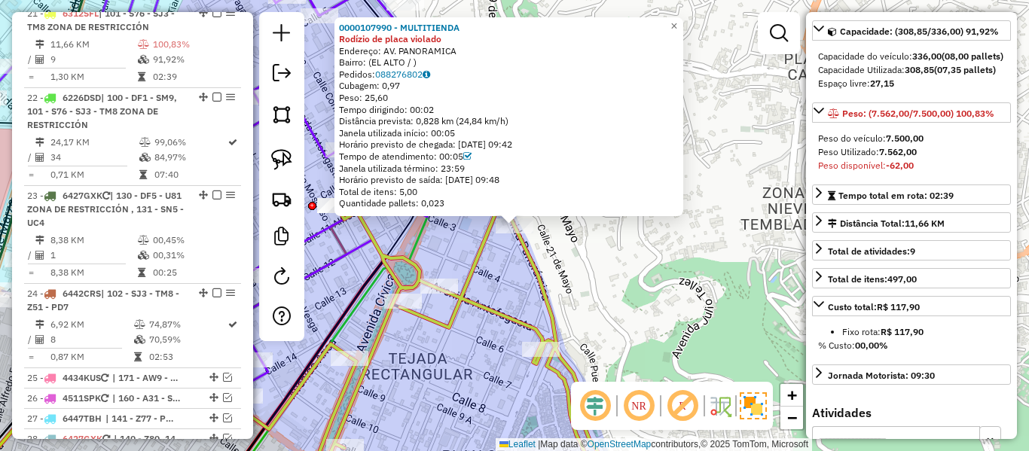
scroll to position [2025, 0]
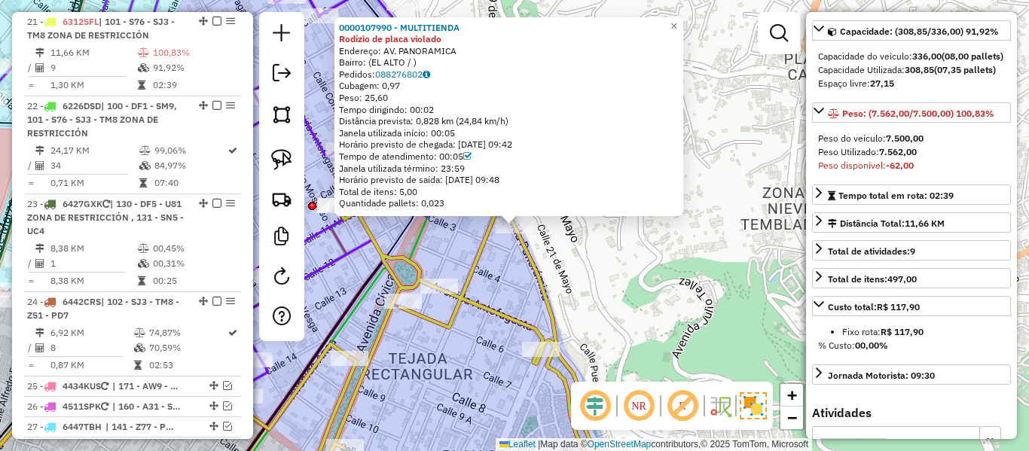
click at [441, 276] on div "Rota 21 - Placa 6312SFL 0000895867 - ANA MAYTA 0000107990 - MULTITIENDA Rodízio…" at bounding box center [514, 225] width 1029 height 451
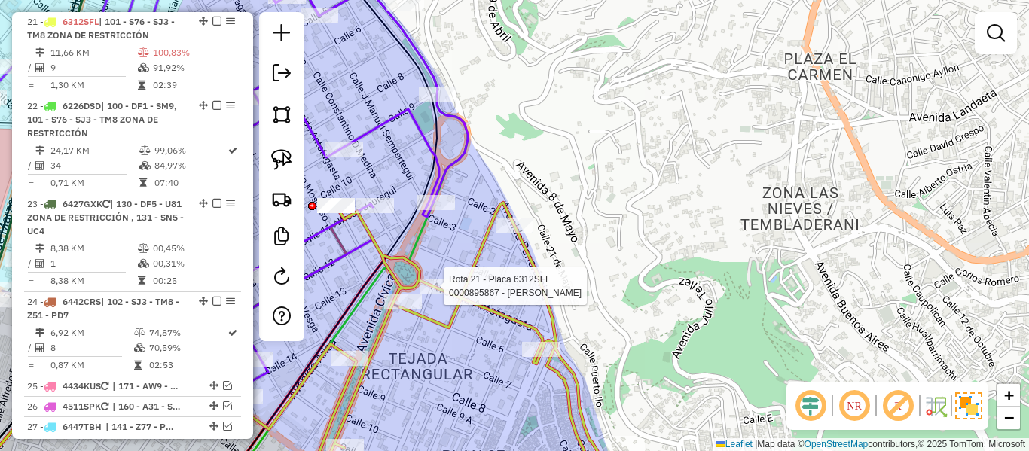
select select "**********"
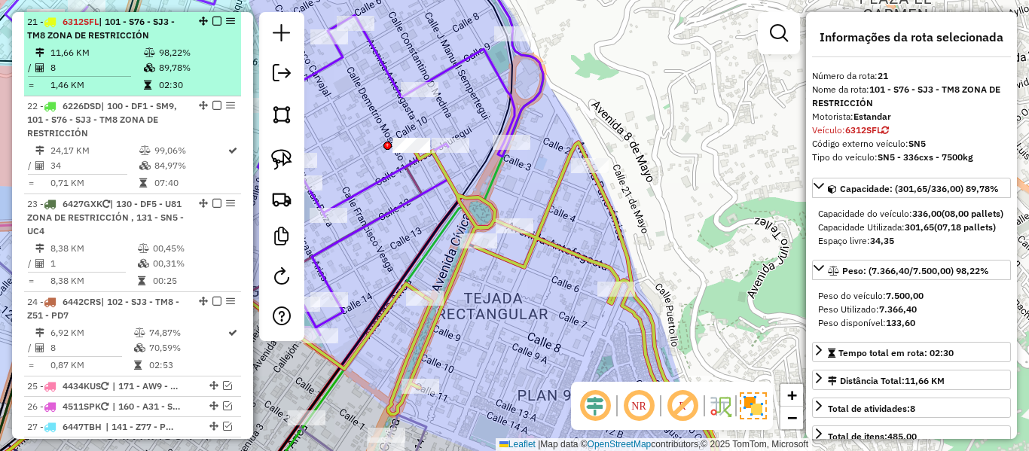
click at [214, 20] on em at bounding box center [216, 21] width 9 height 9
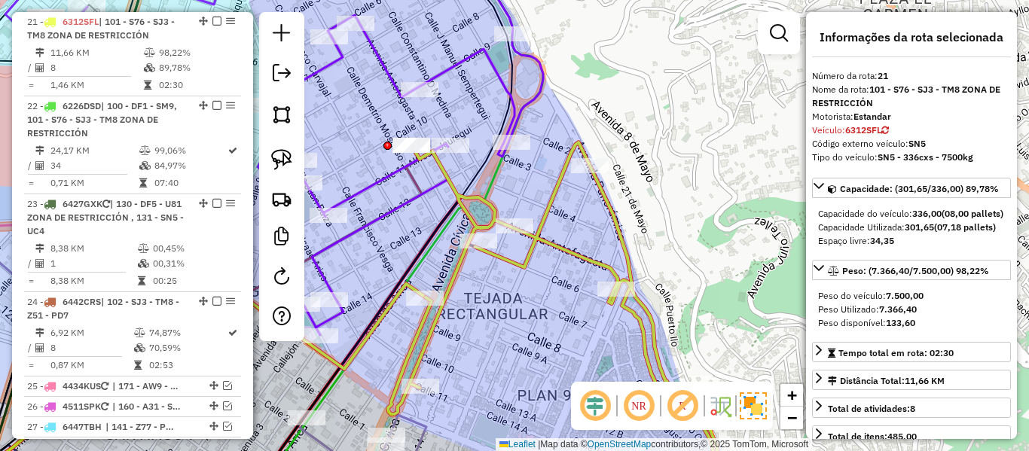
scroll to position [1961, 0]
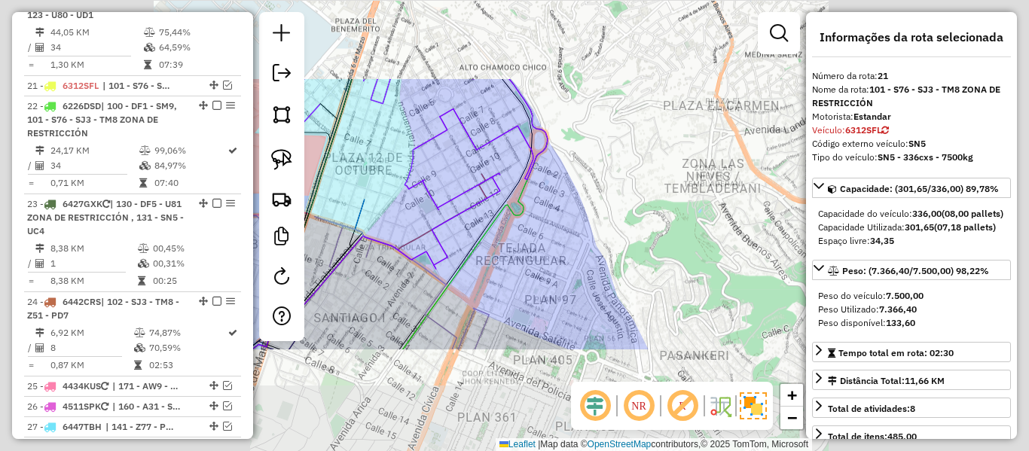
click at [578, 226] on div "Janela de atendimento Grade de atendimento Capacidade Transportadoras Veículos …" at bounding box center [514, 225] width 1029 height 451
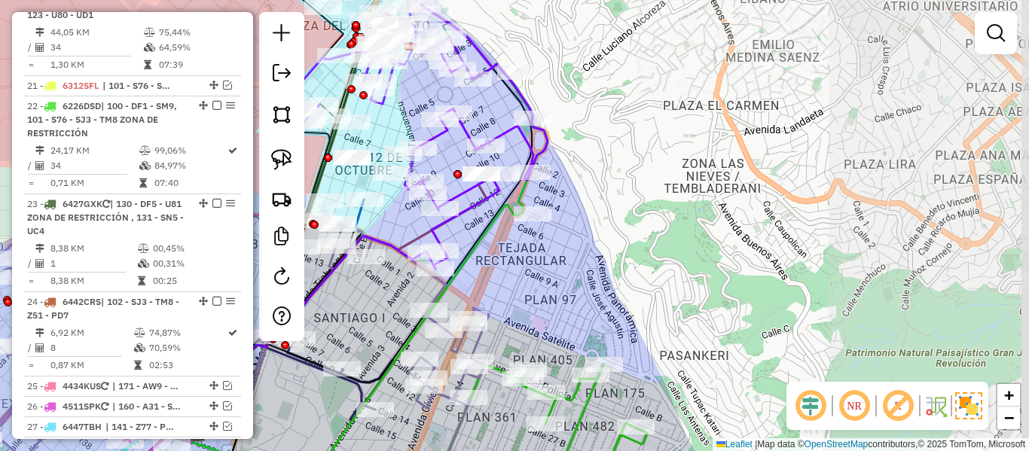
drag, startPoint x: 572, startPoint y: 270, endPoint x: 610, endPoint y: 264, distance: 39.0
click at [609, 263] on div "Janela de atendimento Grade de atendimento Capacidade Transportadoras Veículos …" at bounding box center [514, 225] width 1029 height 451
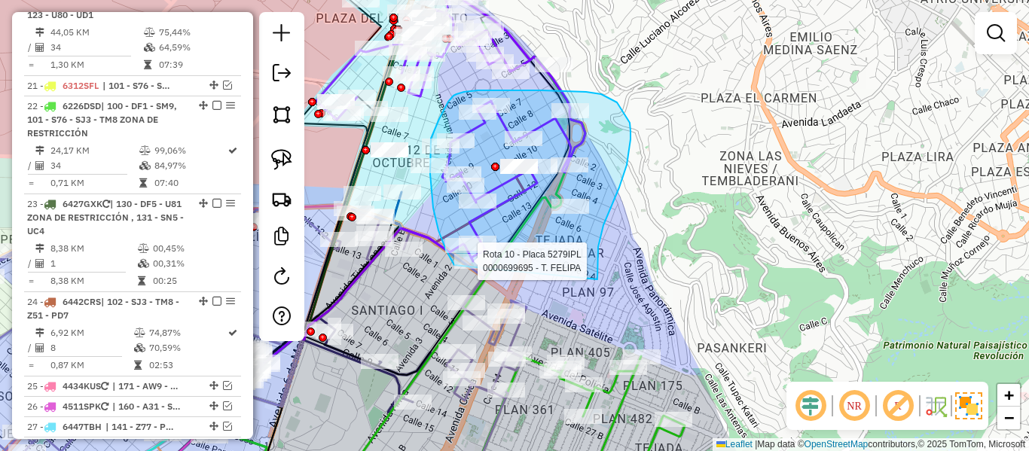
drag, startPoint x: 597, startPoint y: 279, endPoint x: 475, endPoint y: 281, distance: 122.0
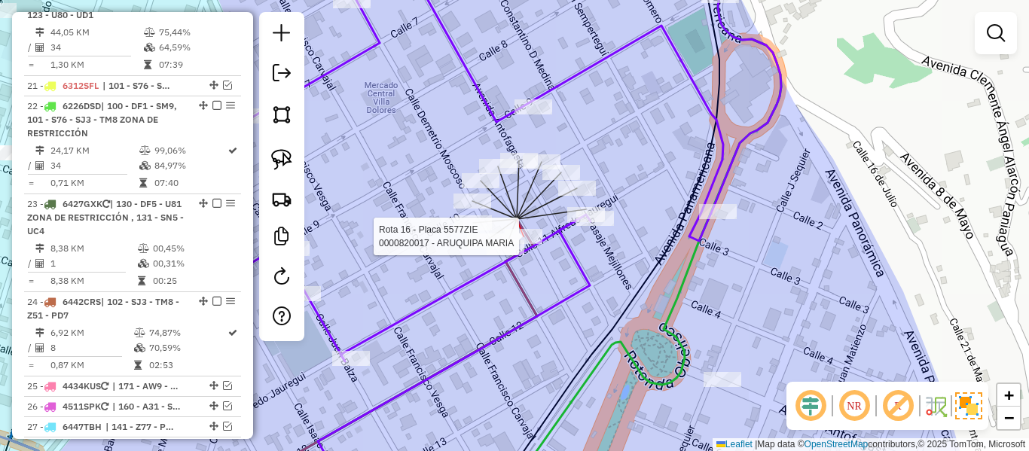
select select "**********"
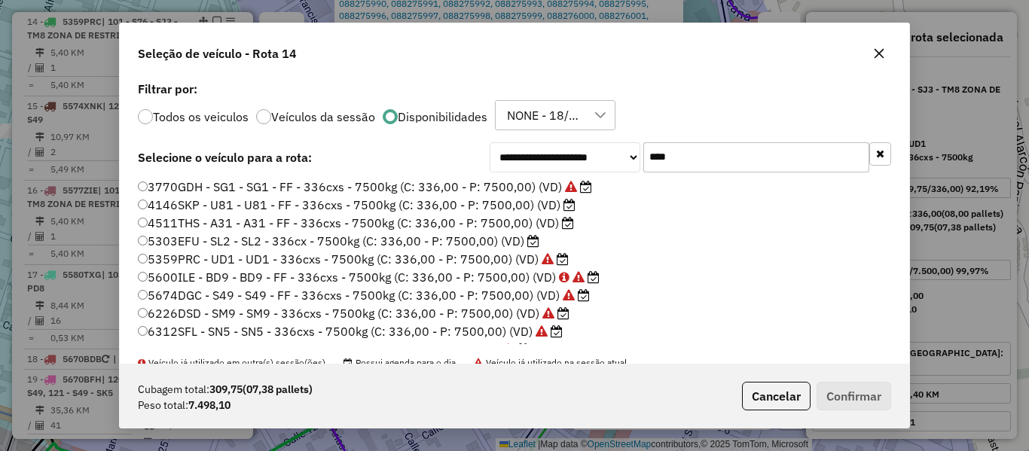
scroll to position [8, 5]
click at [543, 224] on label "4511THS - A31 - A31 - FF - 336cxs - 7500kg (C: 336,00 - P: 7500,00) (VD)" at bounding box center [356, 223] width 436 height 18
click at [861, 386] on button "Confirmar" at bounding box center [854, 396] width 75 height 29
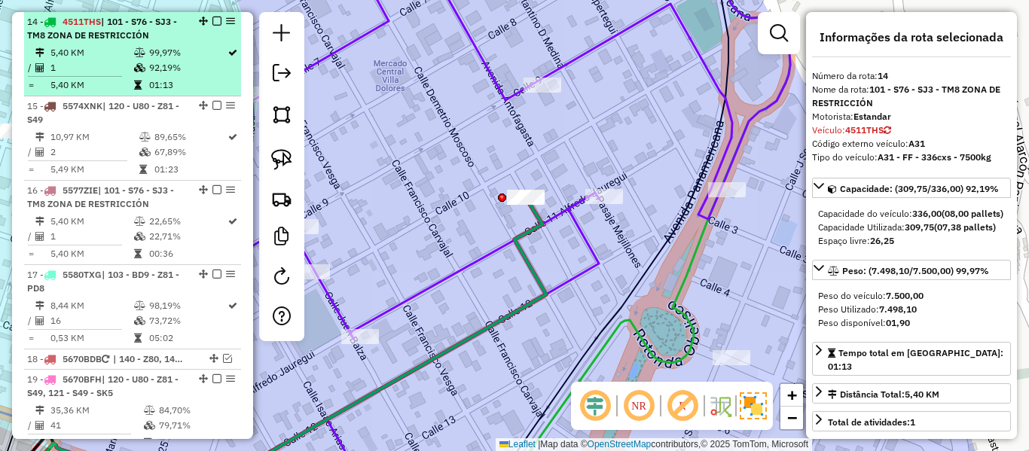
click at [213, 23] on em at bounding box center [216, 21] width 9 height 9
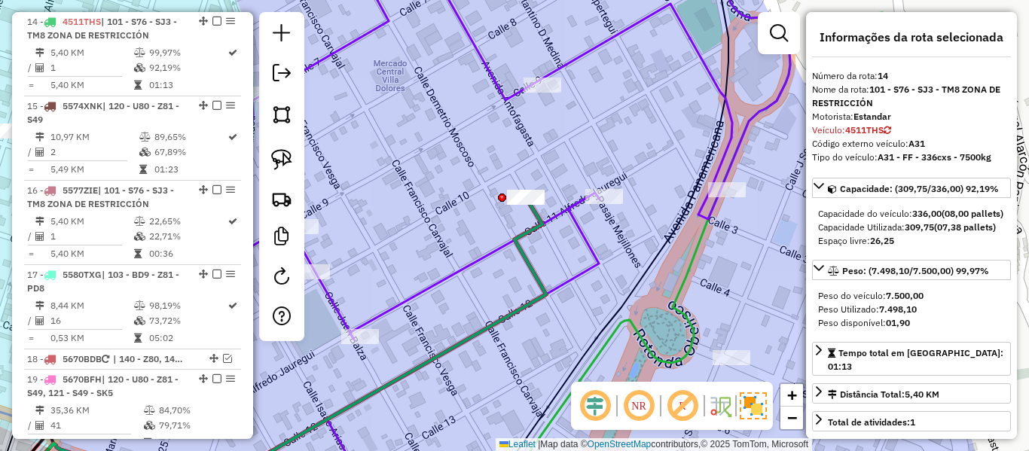
scroll to position [1434, 0]
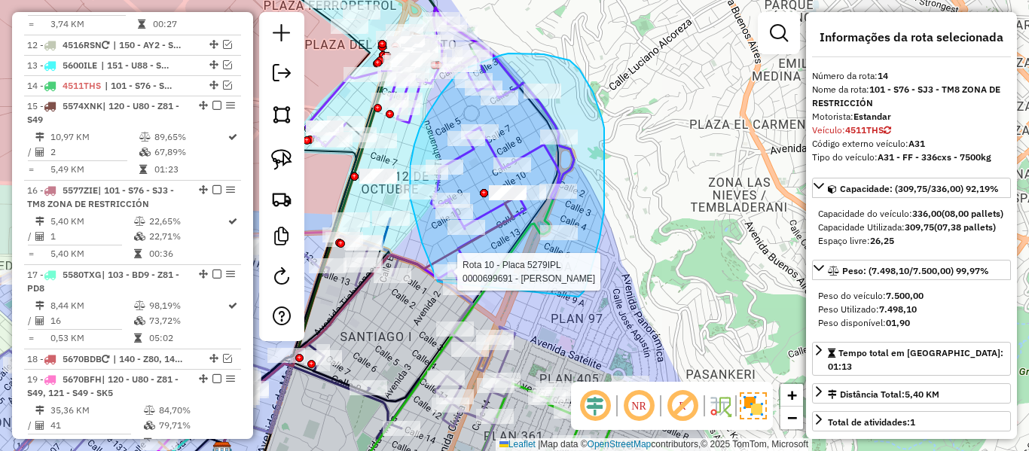
drag, startPoint x: 578, startPoint y: 297, endPoint x: 455, endPoint y: 303, distance: 123.7
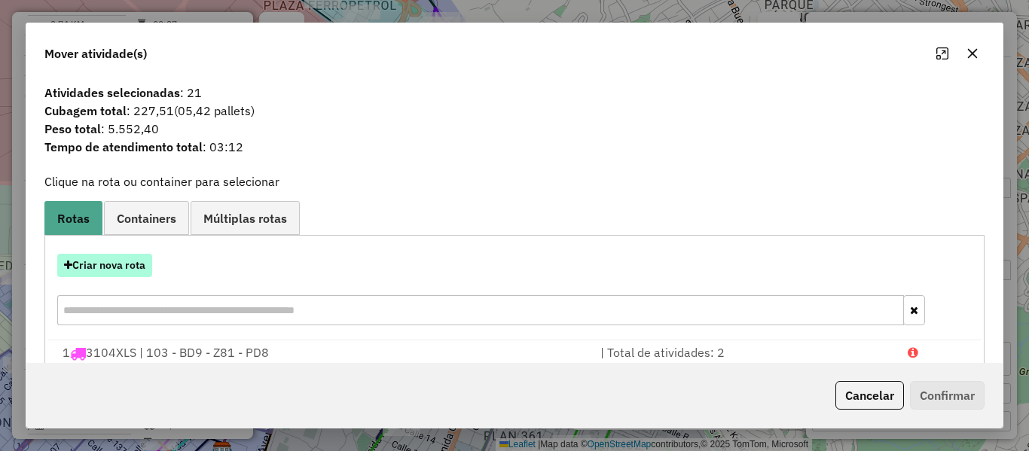
click at [132, 270] on button "Criar nova rota" at bounding box center [104, 265] width 95 height 23
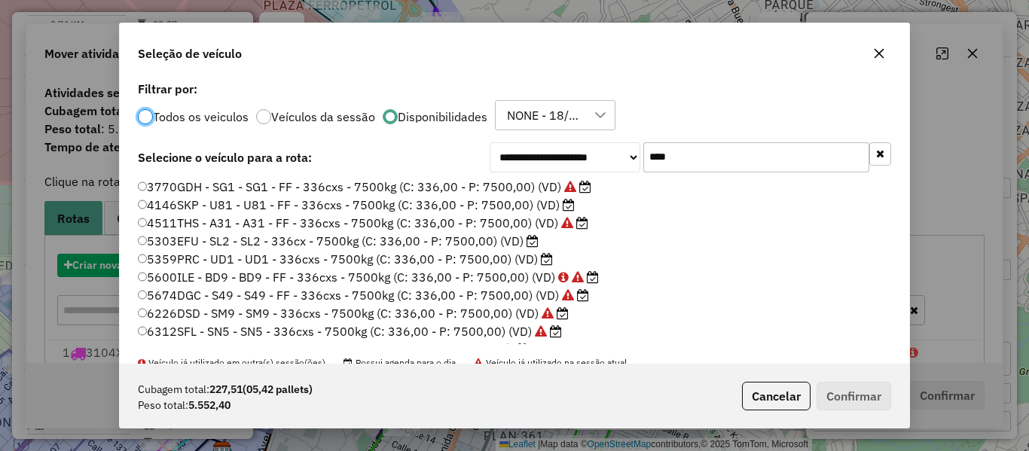
scroll to position [8, 5]
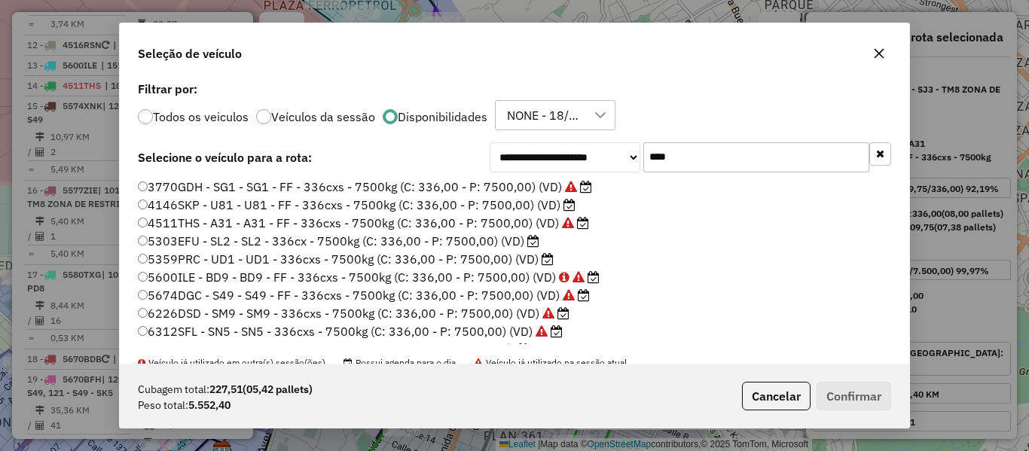
click at [524, 240] on label "5303EFU - SL2 - SL2 - 336cx - 7500kg (C: 336,00 - P: 7500,00) (VD)" at bounding box center [338, 241] width 401 height 18
click at [509, 261] on label "5359PRC - UD1 - UD1 - 336cxs - 7500kg (C: 336,00 - P: 7500,00) (VD)" at bounding box center [346, 259] width 416 height 18
click at [865, 396] on button "Confirmar" at bounding box center [854, 396] width 75 height 29
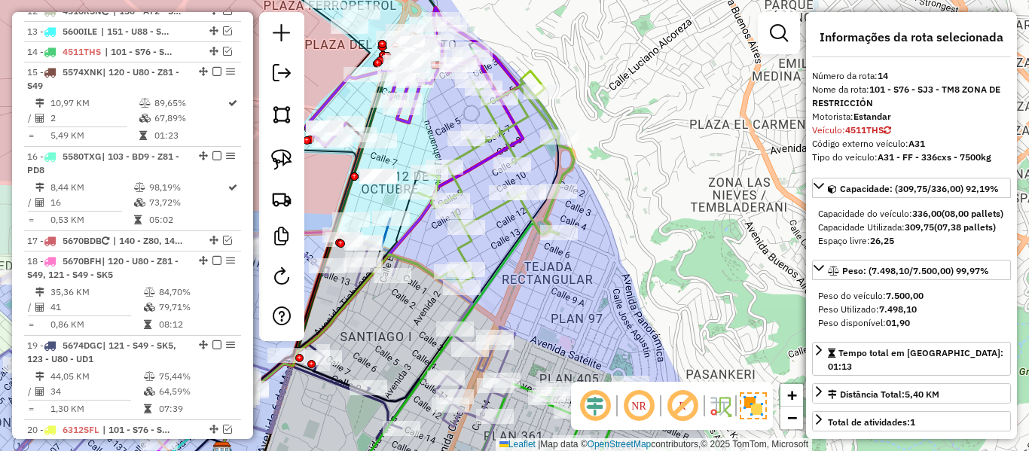
scroll to position [1498, 0]
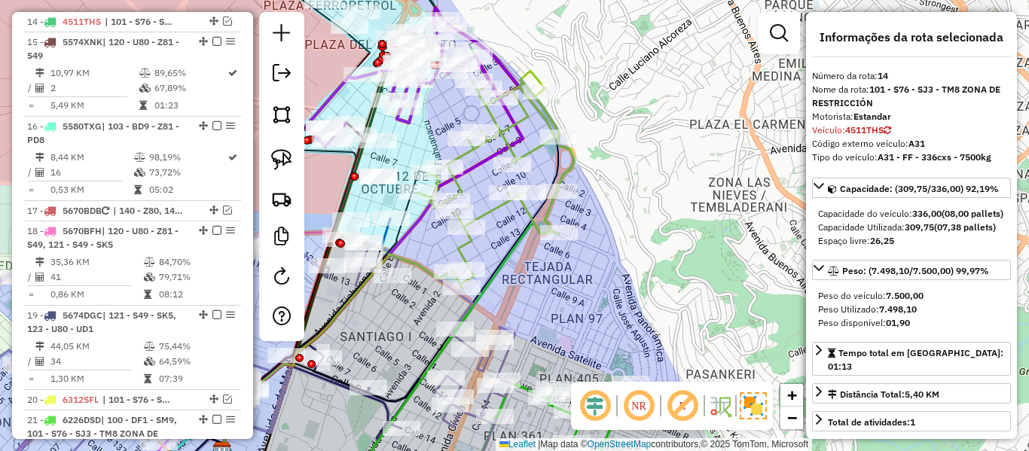
click at [541, 150] on icon at bounding box center [496, 179] width 156 height 217
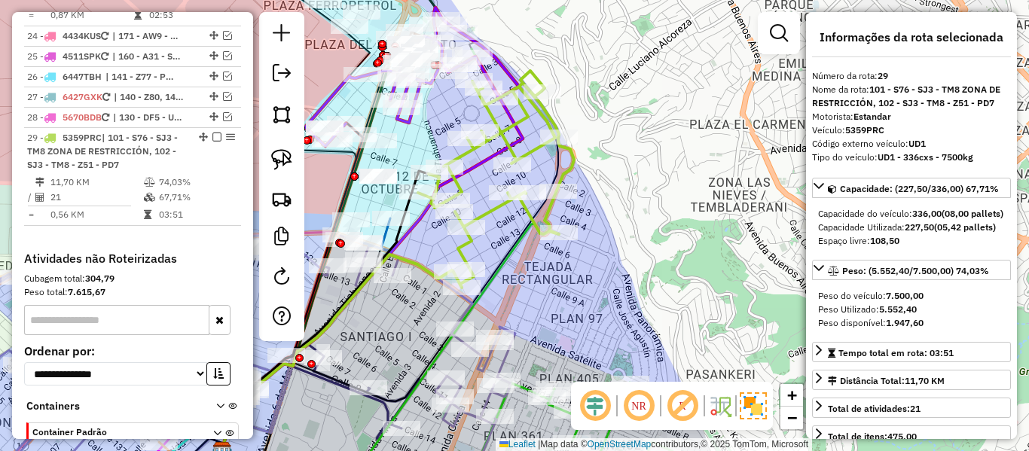
scroll to position [2279, 0]
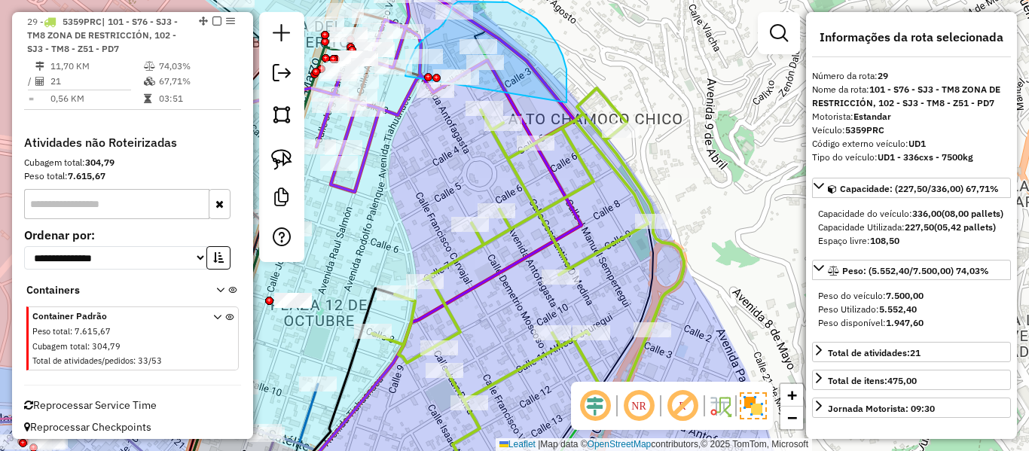
drag, startPoint x: 567, startPoint y: 84, endPoint x: 446, endPoint y: 147, distance: 136.8
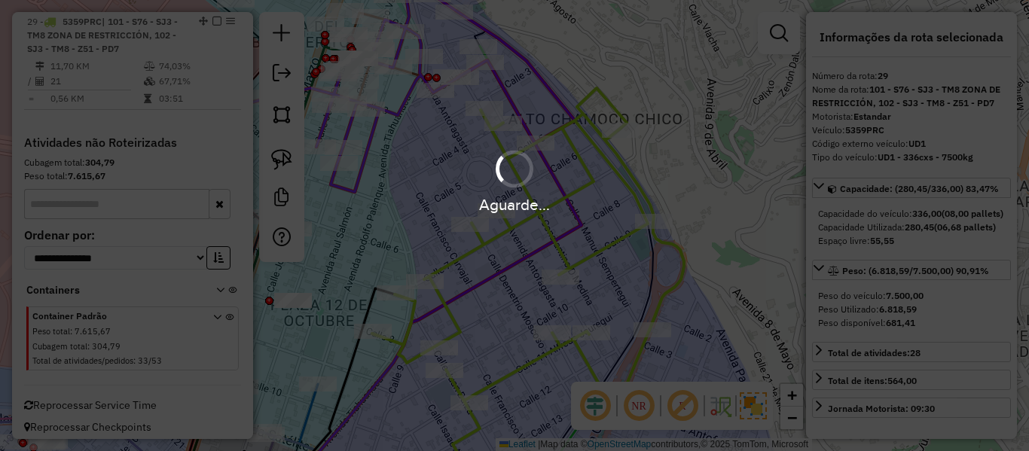
select select "**********"
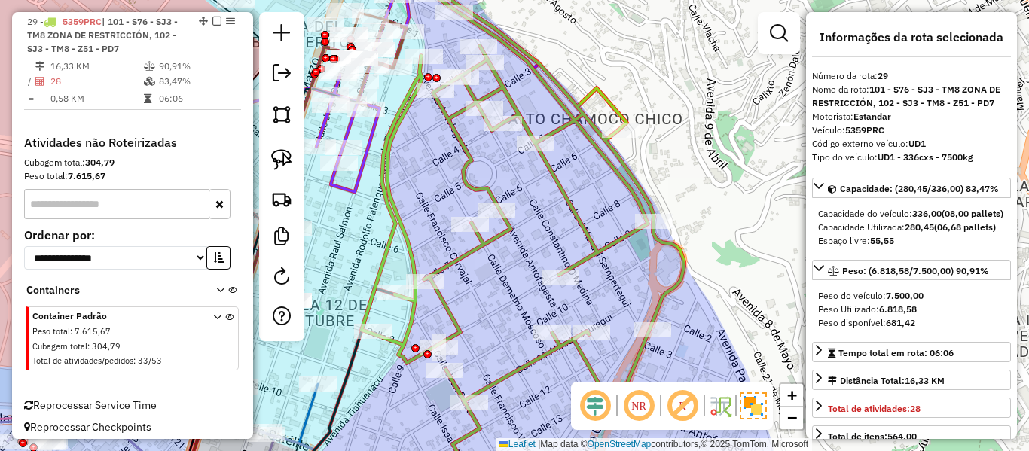
click at [516, 172] on div "Janela de atendimento Grade de atendimento Capacidade Transportadoras Veículos …" at bounding box center [514, 225] width 1029 height 451
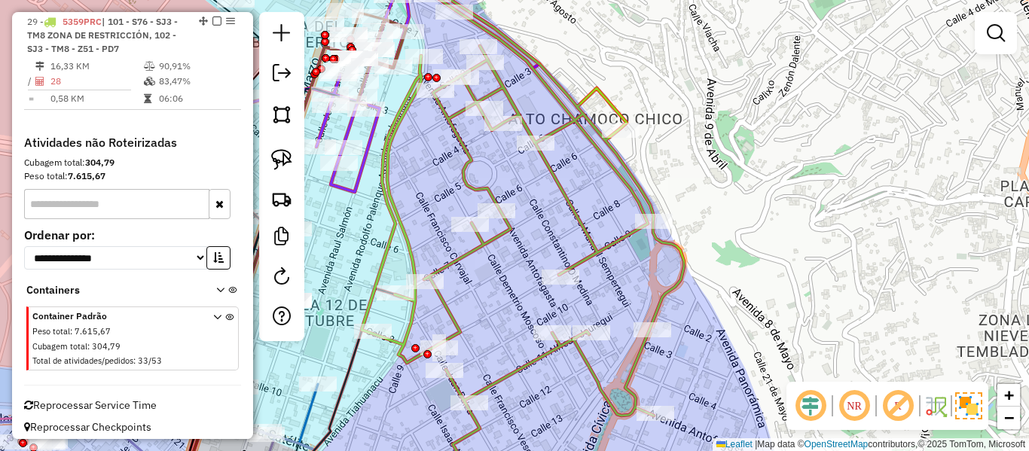
click at [466, 161] on icon at bounding box center [523, 229] width 322 height 533
select select "**********"
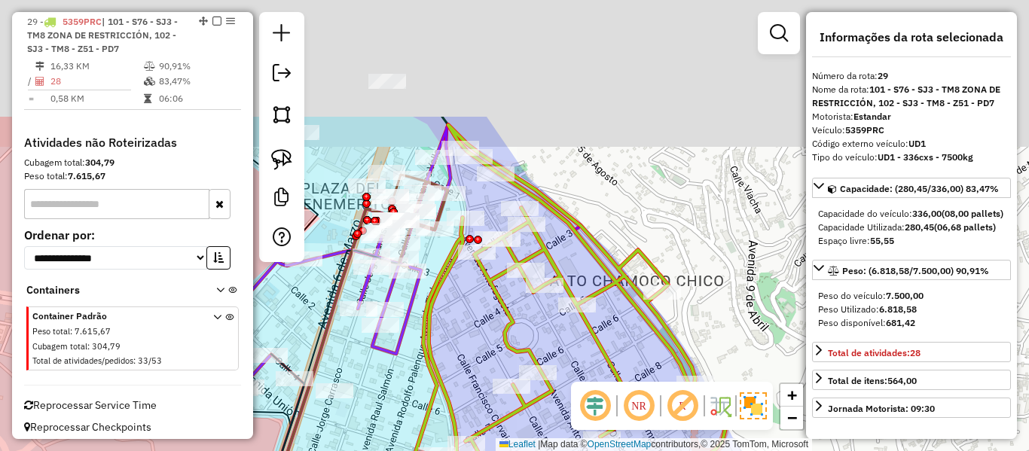
drag, startPoint x: 447, startPoint y: 154, endPoint x: 489, endPoint y: 316, distance: 167.2
click at [489, 316] on div "Janela de atendimento Grade de atendimento Capacidade Transportadoras Veículos …" at bounding box center [514, 225] width 1029 height 451
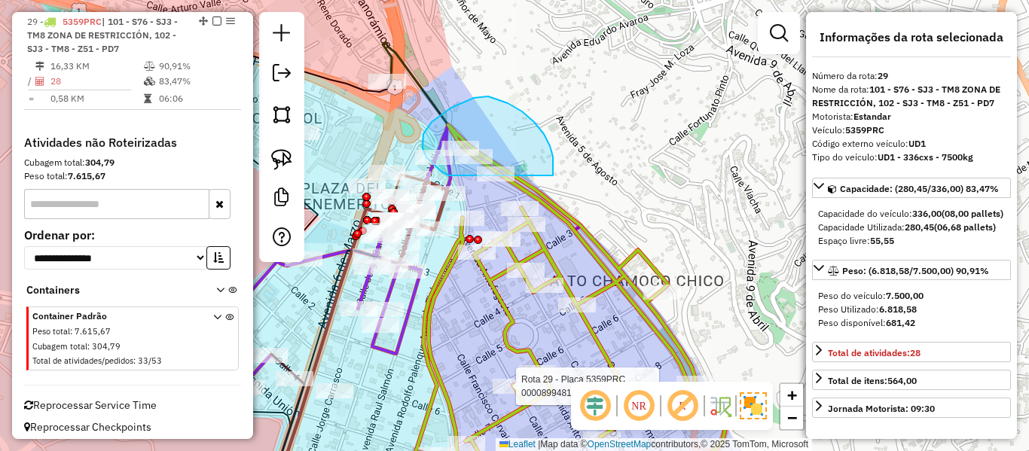
drag, startPoint x: 553, startPoint y: 176, endPoint x: 456, endPoint y: 176, distance: 96.4
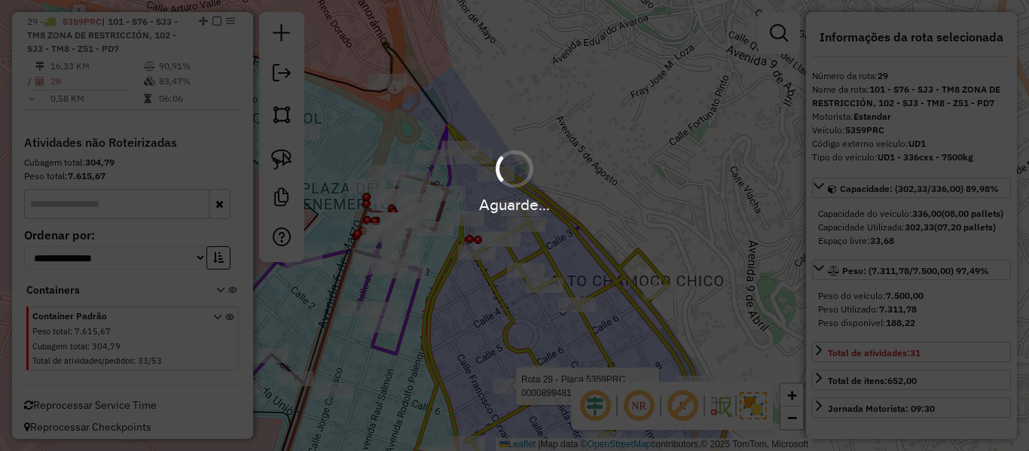
select select "**********"
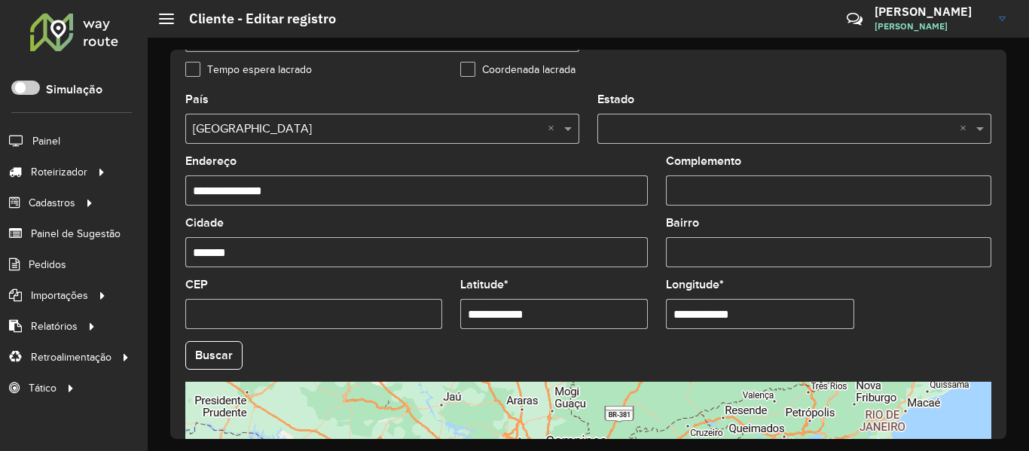
scroll to position [527, 0]
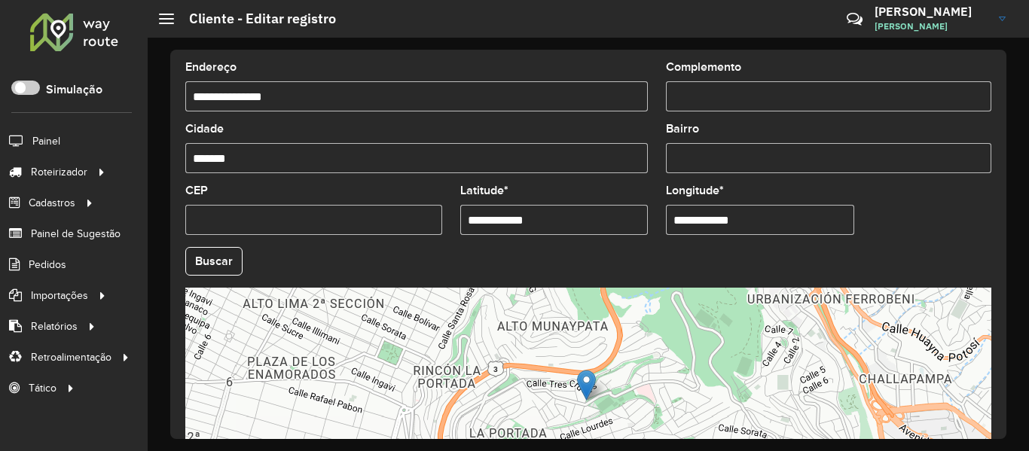
click at [484, 221] on input "**********" at bounding box center [554, 220] width 188 height 30
type input "**********"
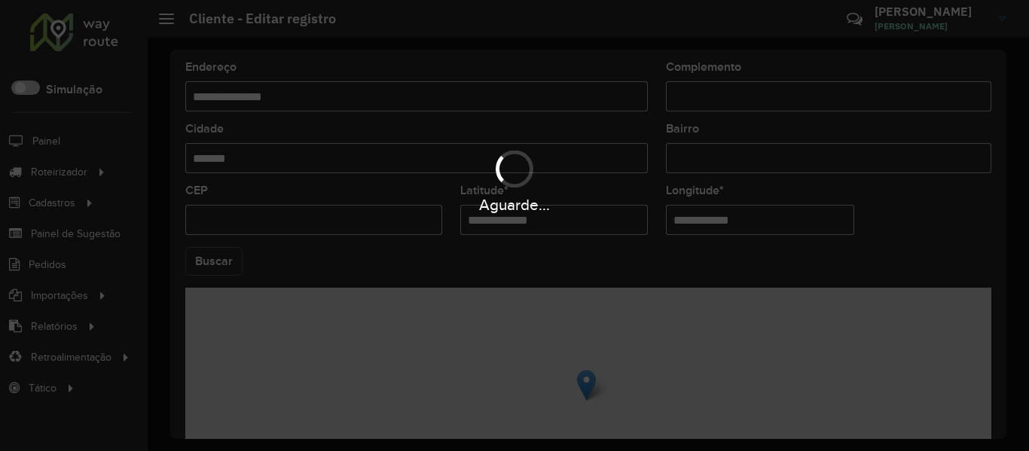
click at [228, 265] on hb-app "Aguarde... Pop-up bloqueado! Seu navegador bloqueou automáticamente a abertura …" at bounding box center [514, 225] width 1029 height 451
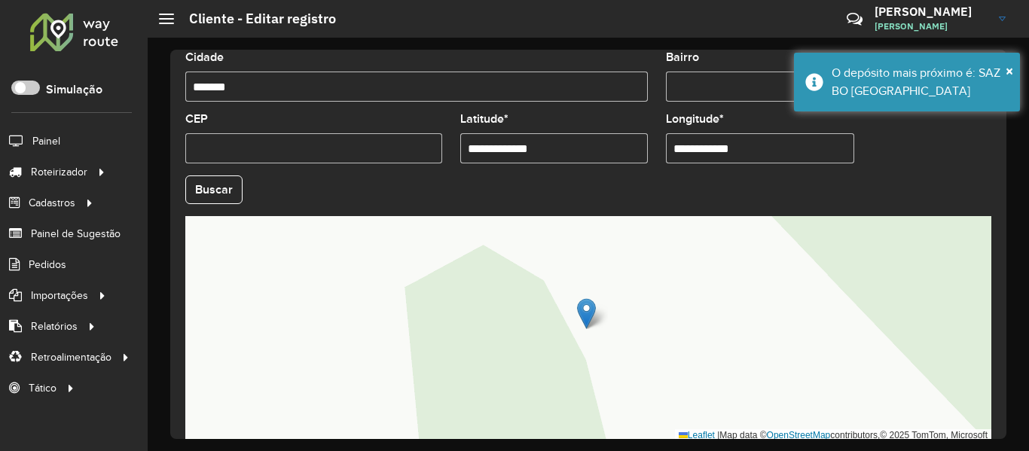
scroll to position [670, 0]
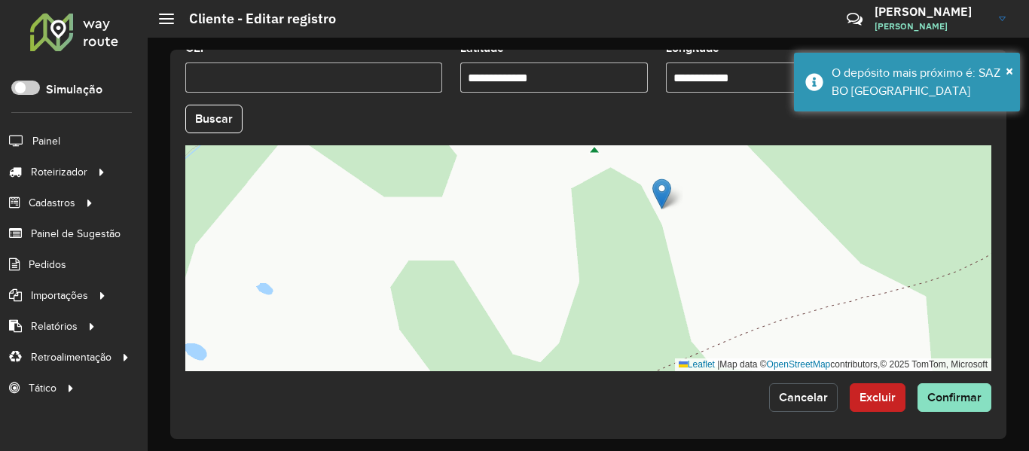
click at [810, 409] on button "Cancelar" at bounding box center [803, 397] width 69 height 29
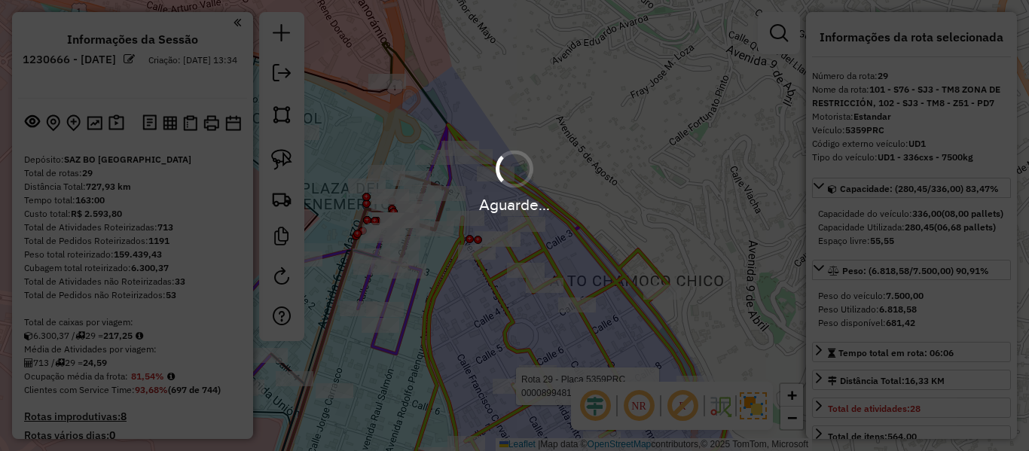
select select "**********"
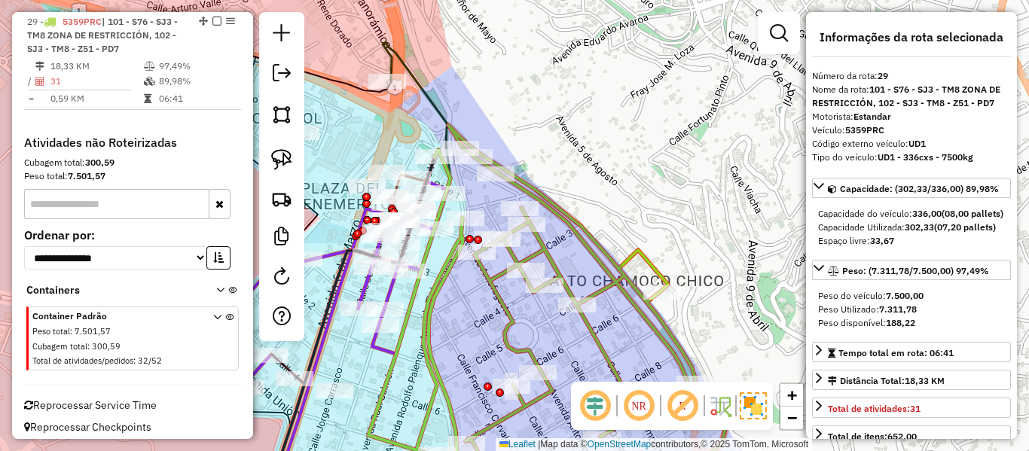
click at [548, 200] on icon at bounding box center [546, 310] width 357 height 371
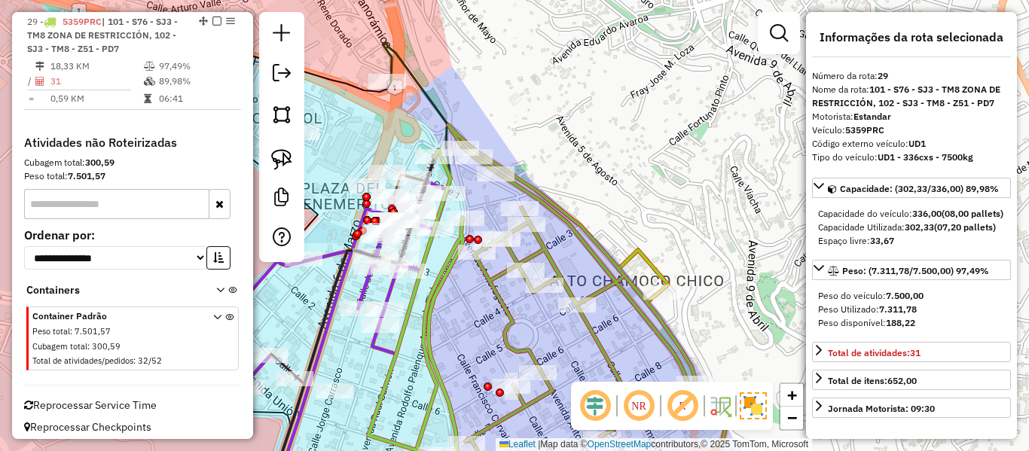
drag, startPoint x: 567, startPoint y: 256, endPoint x: 678, endPoint y: 102, distance: 190.0
click at [674, 105] on div "Janela de atendimento Grade de atendimento Capacidade Transportadoras Veículos …" at bounding box center [514, 225] width 1029 height 451
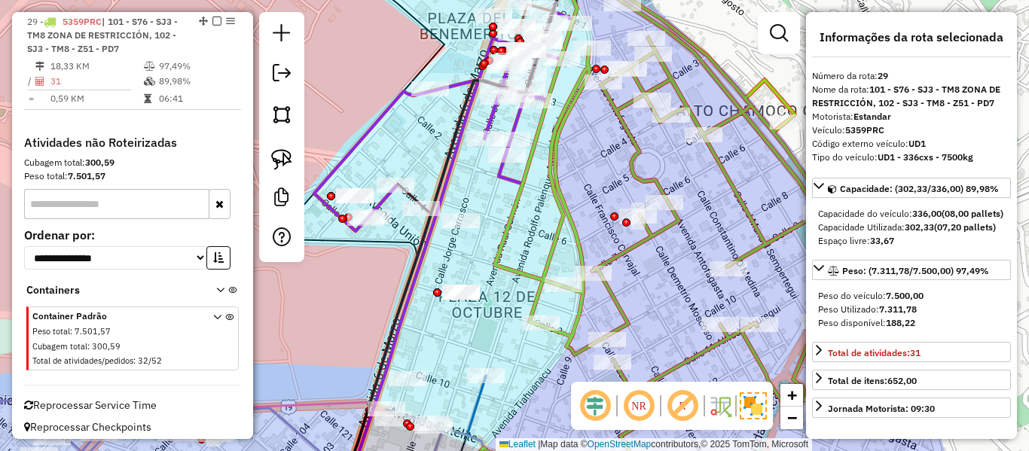
drag, startPoint x: 518, startPoint y: 225, endPoint x: 515, endPoint y: 137, distance: 88.2
click at [515, 139] on div "Janela de atendimento Grade de atendimento Capacidade Transportadoras Veículos …" at bounding box center [514, 225] width 1029 height 451
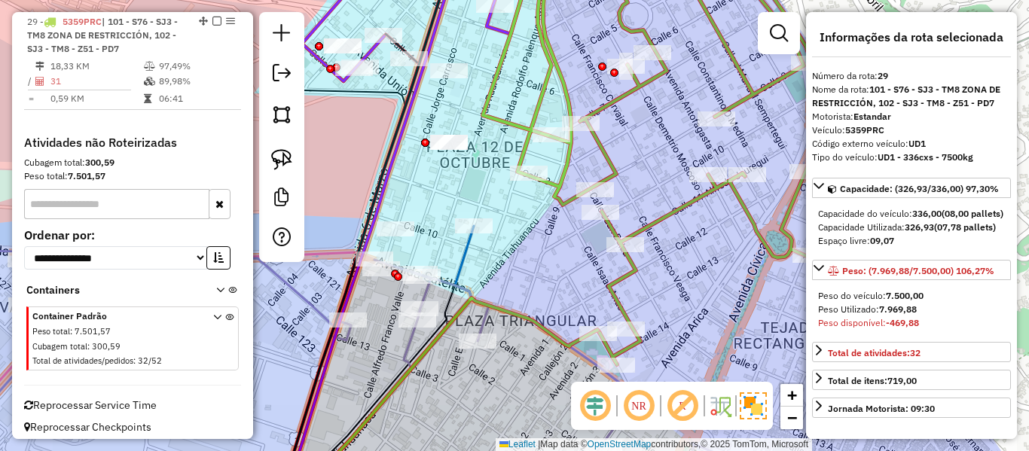
select select "**********"
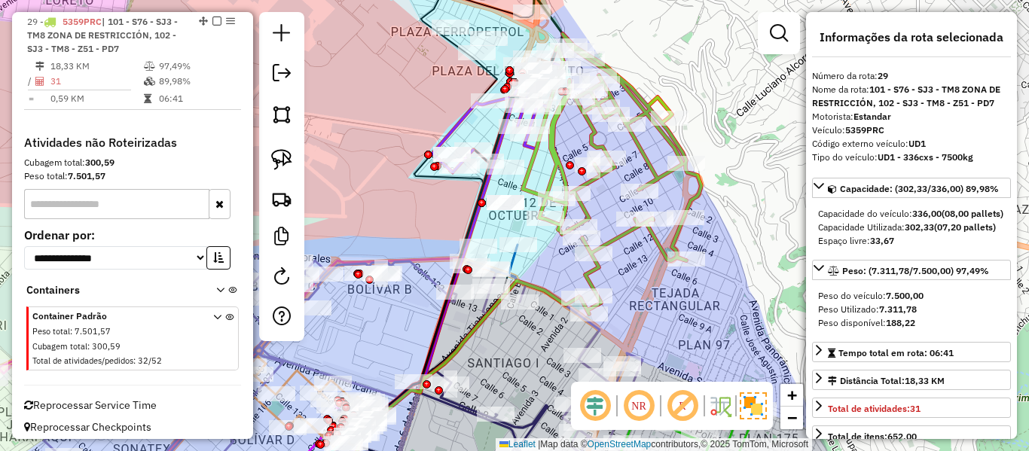
click at [621, 240] on icon at bounding box center [612, 174] width 179 height 280
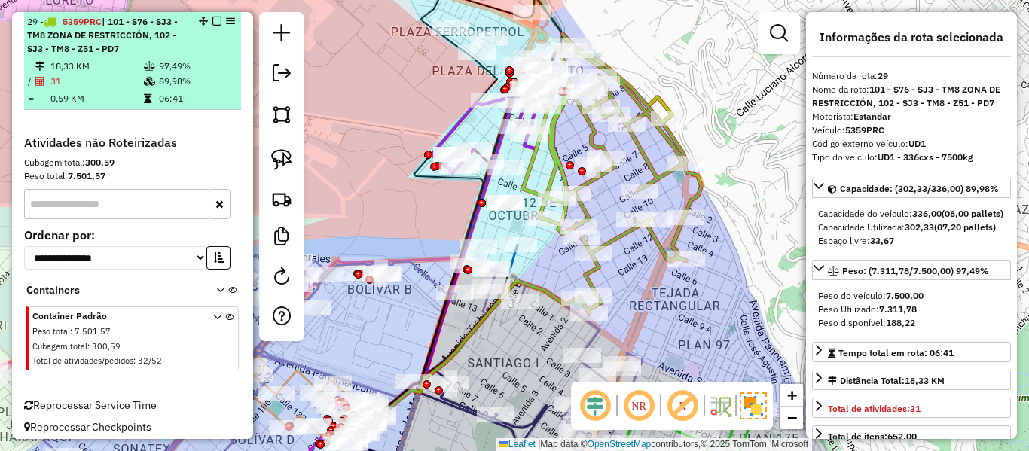
click at [212, 23] on em at bounding box center [216, 21] width 9 height 9
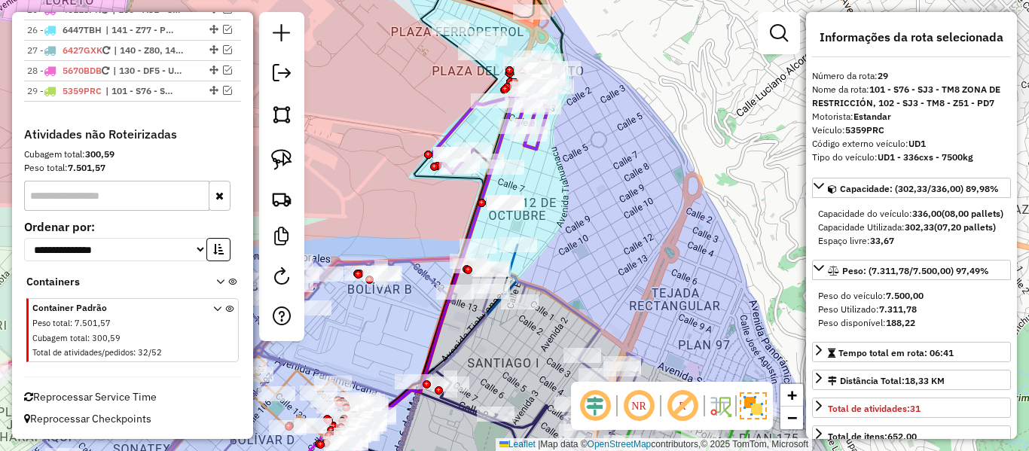
scroll to position [2209, 0]
click at [670, 188] on div "Rota 10 - Placa 5279IPL 0000918384 - [PERSON_NAME] de atendimento Grade de aten…" at bounding box center [514, 225] width 1029 height 451
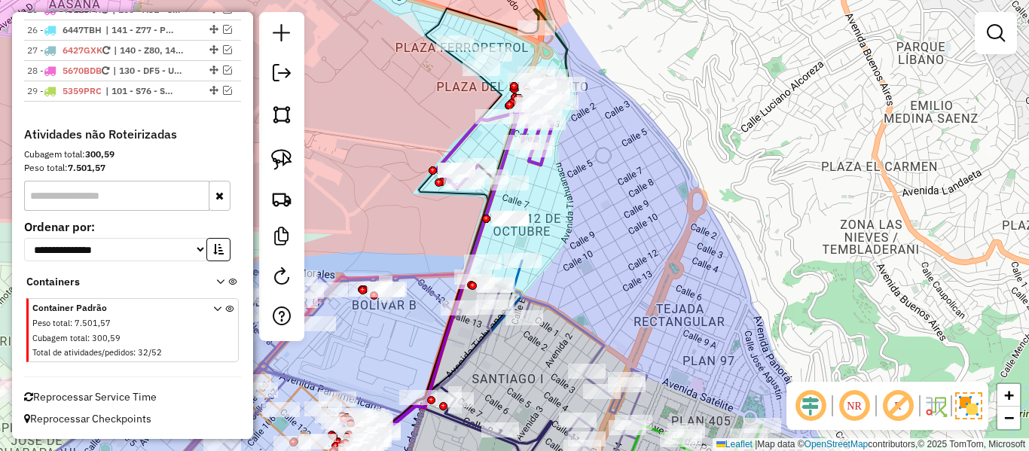
drag, startPoint x: 628, startPoint y: 198, endPoint x: 722, endPoint y: 316, distance: 150.7
click at [722, 316] on div "Janela de atendimento Grade de atendimento Capacidade Transportadoras Veículos …" at bounding box center [514, 225] width 1029 height 451
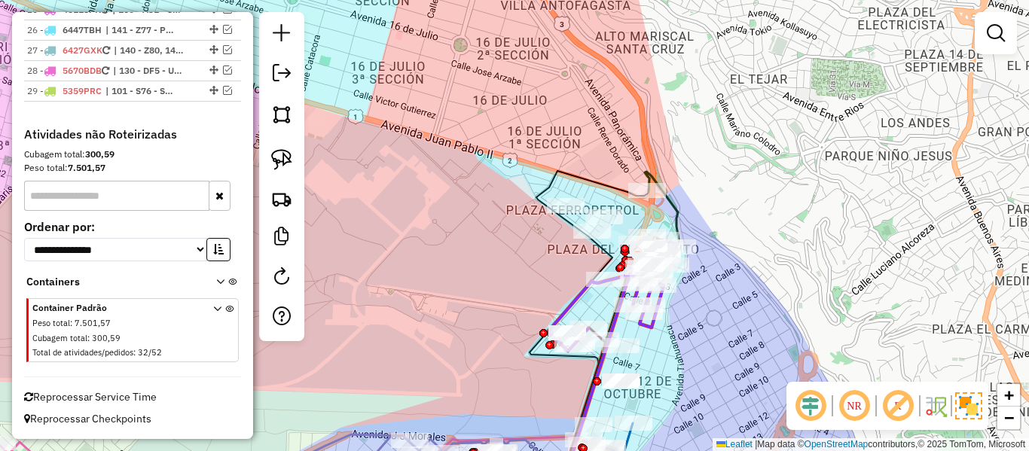
drag, startPoint x: 743, startPoint y: 218, endPoint x: 748, endPoint y: 225, distance: 8.1
click at [744, 219] on div "Janela de atendimento Grade de atendimento Capacidade Transportadoras Veículos …" at bounding box center [514, 225] width 1029 height 451
drag, startPoint x: 753, startPoint y: 290, endPoint x: 680, endPoint y: 218, distance: 102.8
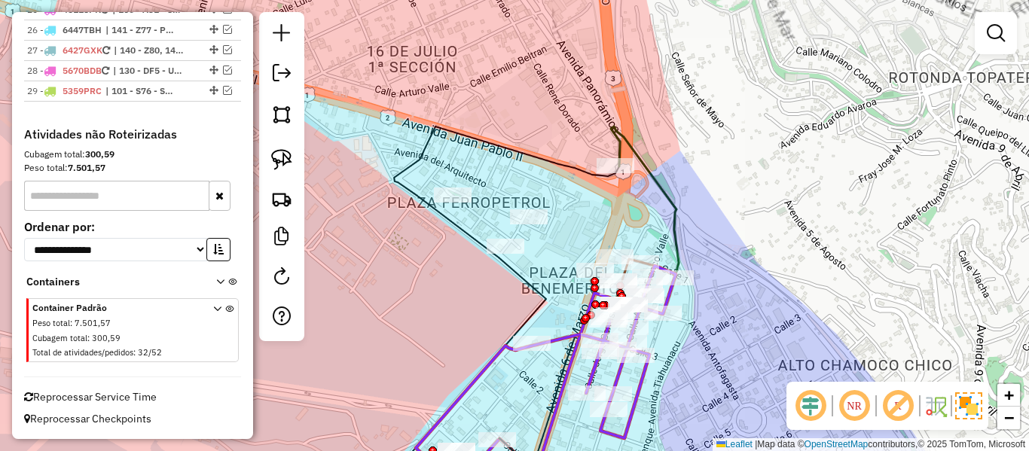
click at [749, 249] on div "Janela de atendimento Grade de atendimento Capacidade Transportadoras Veículos …" at bounding box center [514, 225] width 1029 height 451
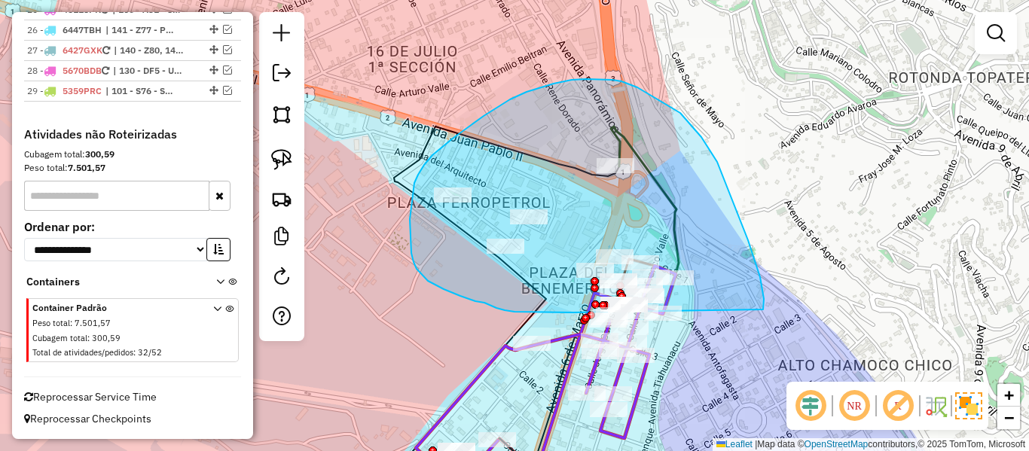
click at [594, 313] on div "Janela de atendimento Grade de atendimento Capacidade Transportadoras Veículos …" at bounding box center [514, 225] width 1029 height 451
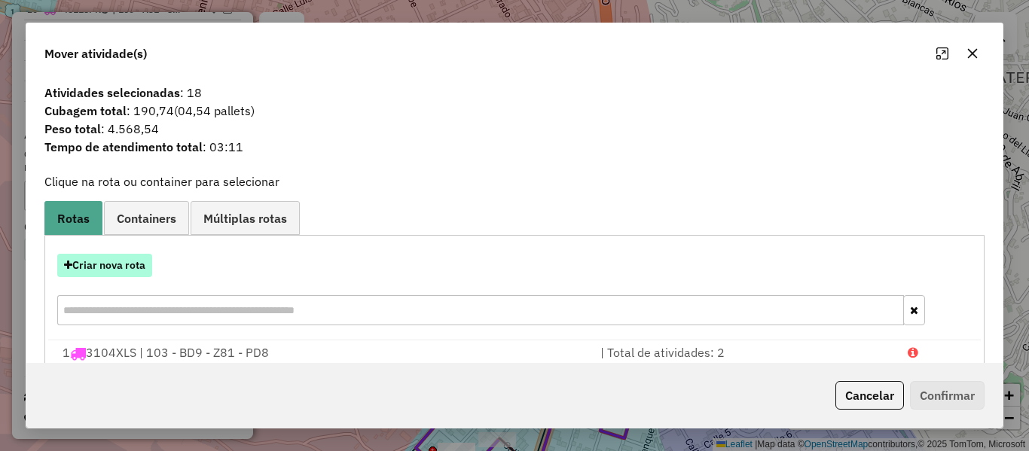
click at [129, 269] on button "Criar nova rota" at bounding box center [104, 265] width 95 height 23
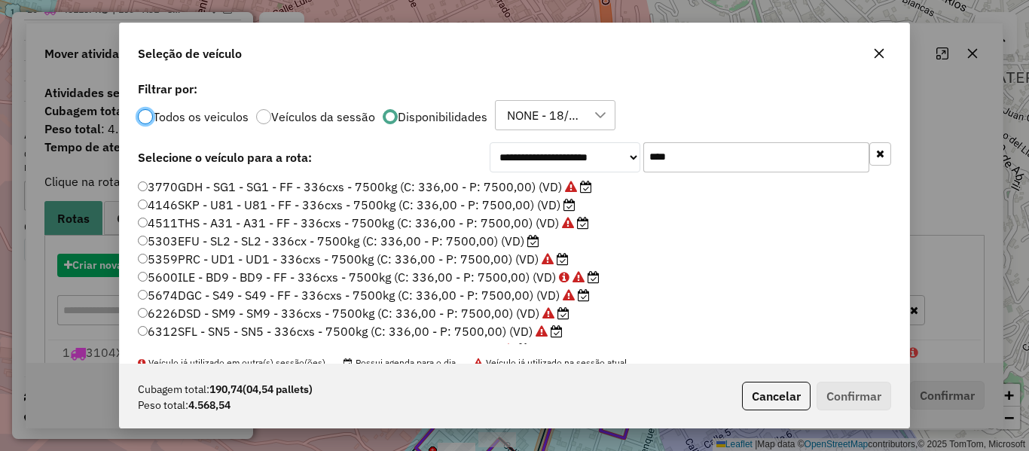
scroll to position [8, 5]
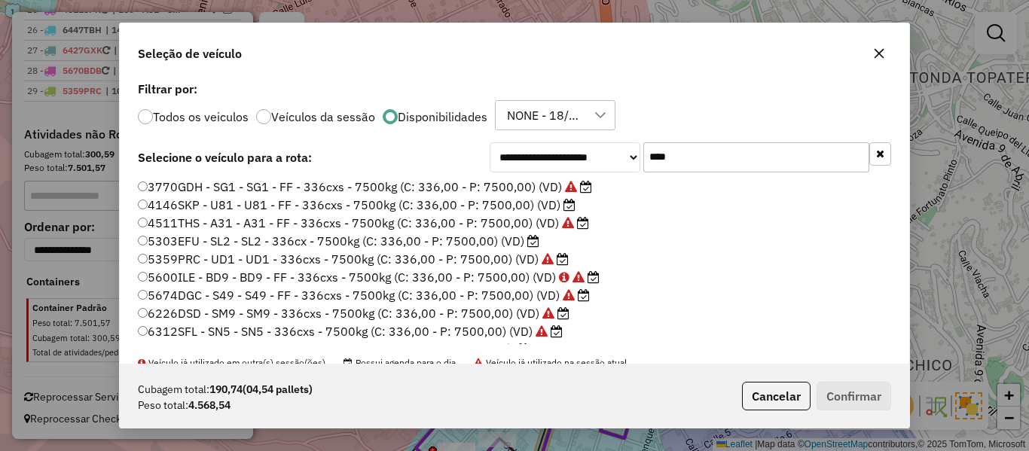
click at [527, 242] on icon at bounding box center [533, 241] width 12 height 12
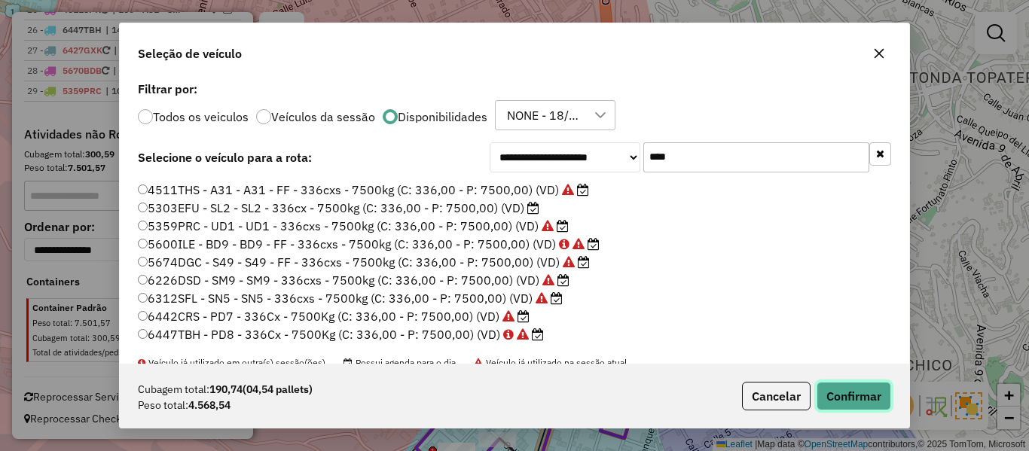
click at [859, 401] on button "Confirmar" at bounding box center [854, 396] width 75 height 29
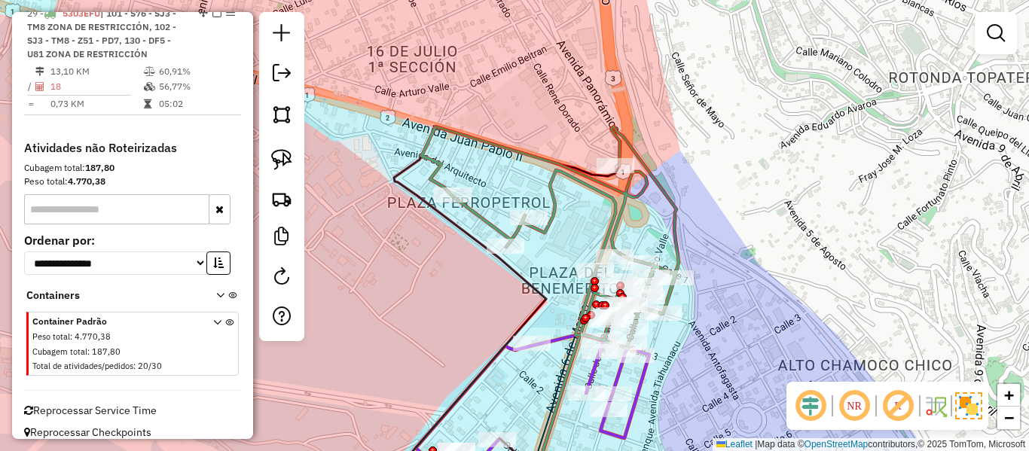
scroll to position [2223, 0]
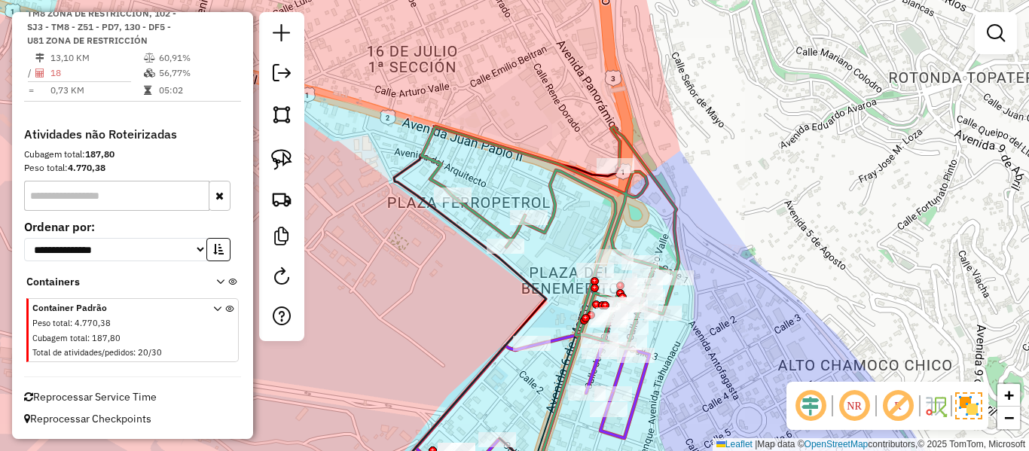
click at [670, 209] on icon at bounding box center [550, 238] width 257 height 222
select select "**********"
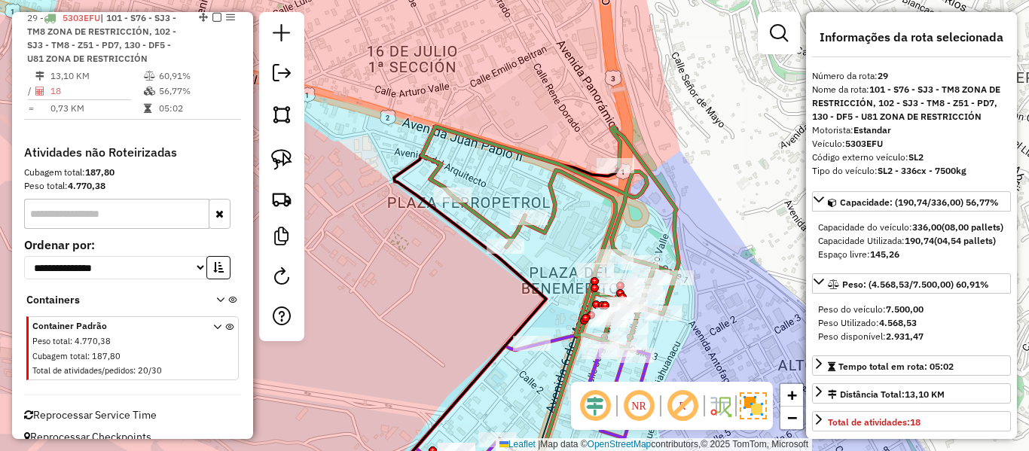
scroll to position [2201, 0]
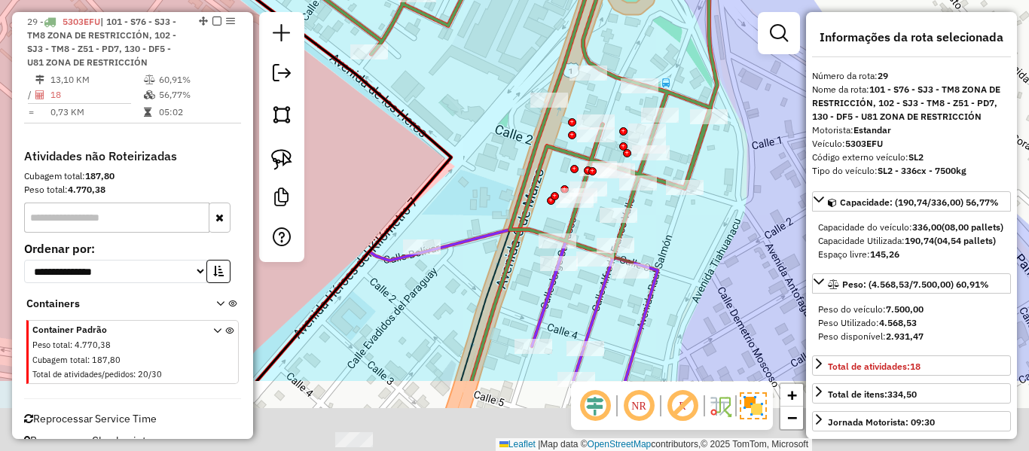
drag, startPoint x: 743, startPoint y: 215, endPoint x: 750, endPoint y: 199, distance: 17.9
click at [747, 198] on div "Janela de atendimento Grade de atendimento Capacidade Transportadoras Veículos …" at bounding box center [514, 225] width 1029 height 451
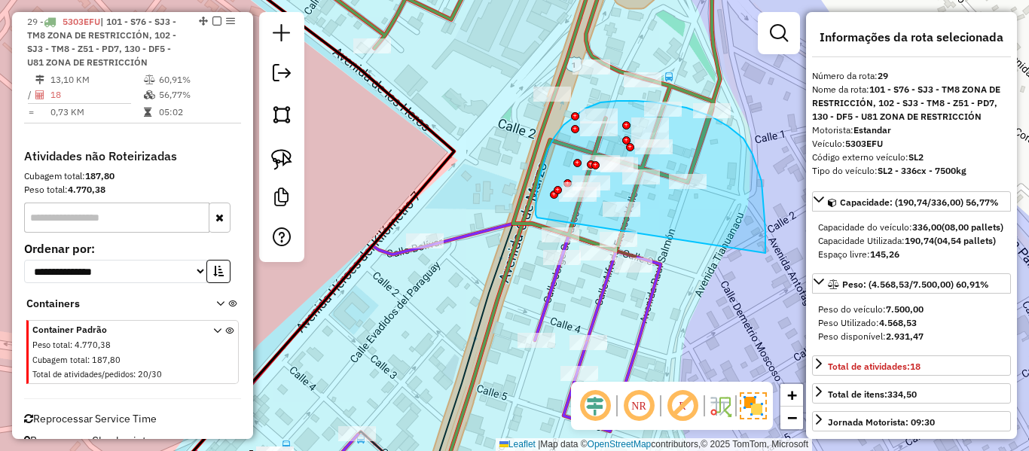
drag, startPoint x: 765, startPoint y: 253, endPoint x: 537, endPoint y: 218, distance: 231.0
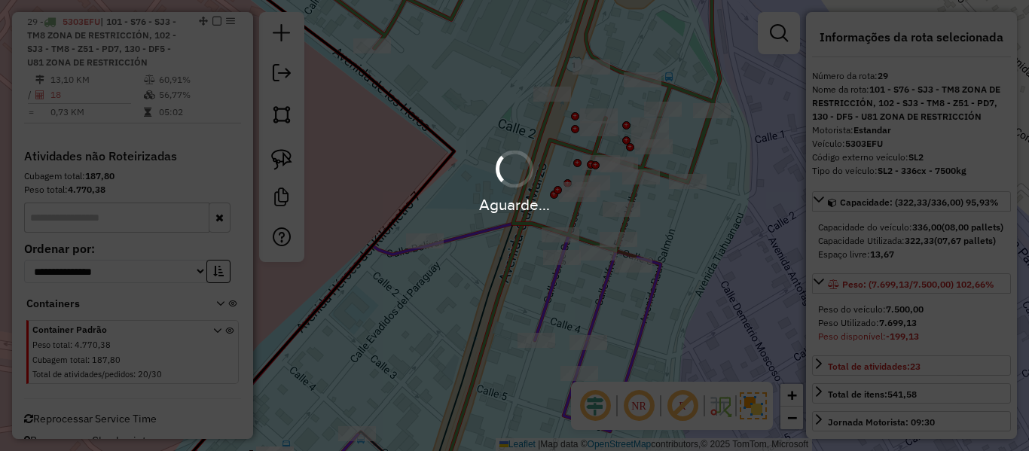
select select "**********"
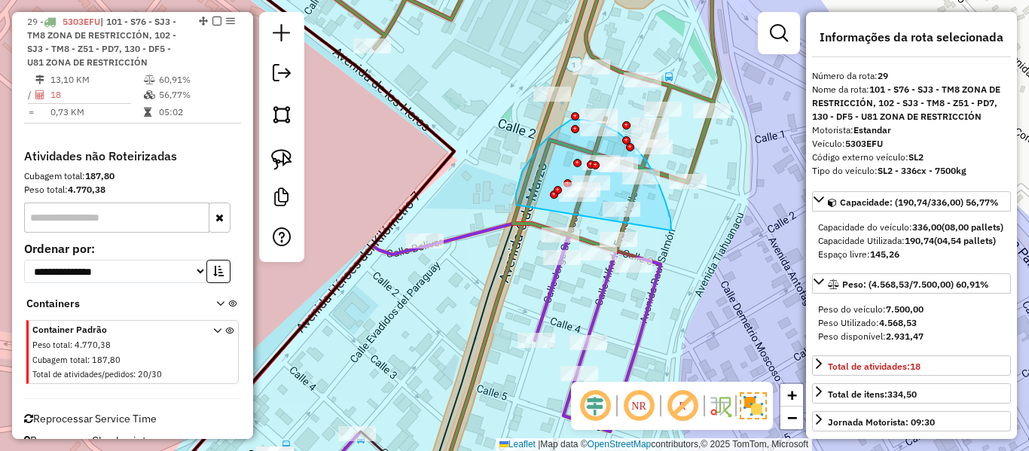
drag, startPoint x: 647, startPoint y: 162, endPoint x: 522, endPoint y: 203, distance: 131.7
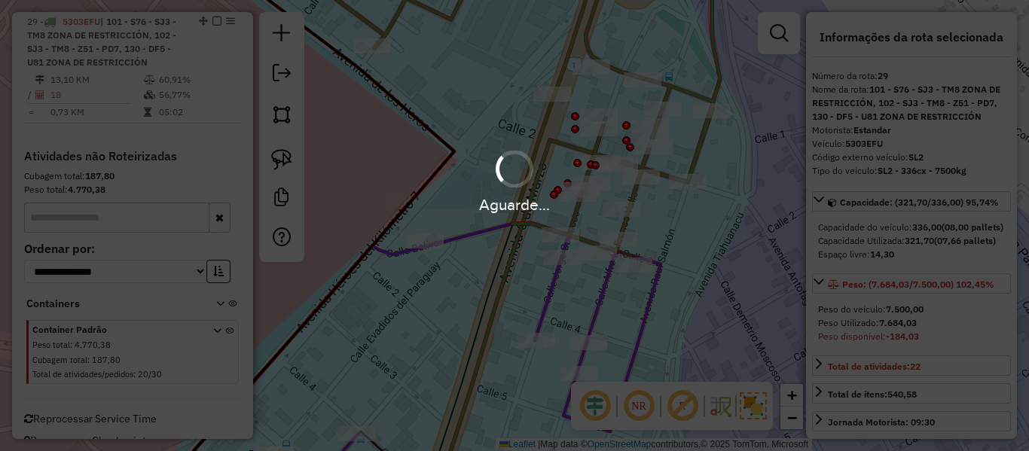
select select "**********"
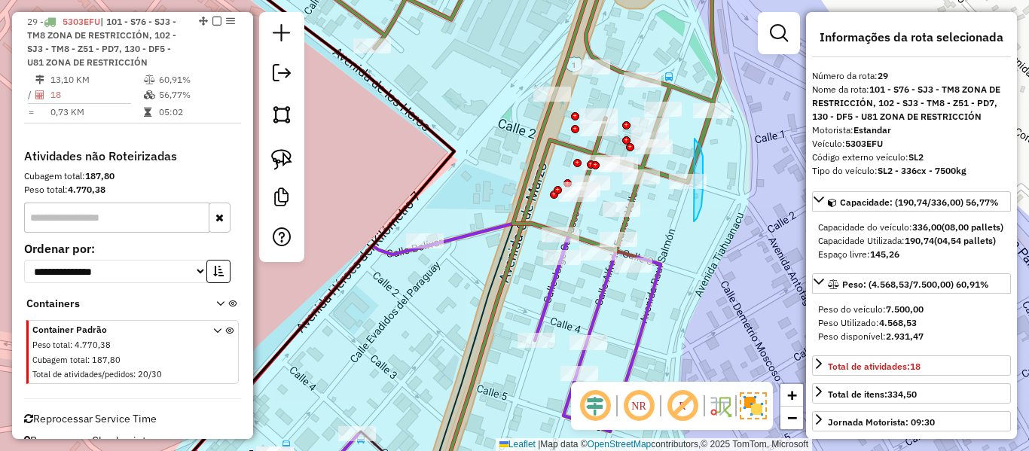
drag, startPoint x: 703, startPoint y: 157, endPoint x: 618, endPoint y: 152, distance: 84.5
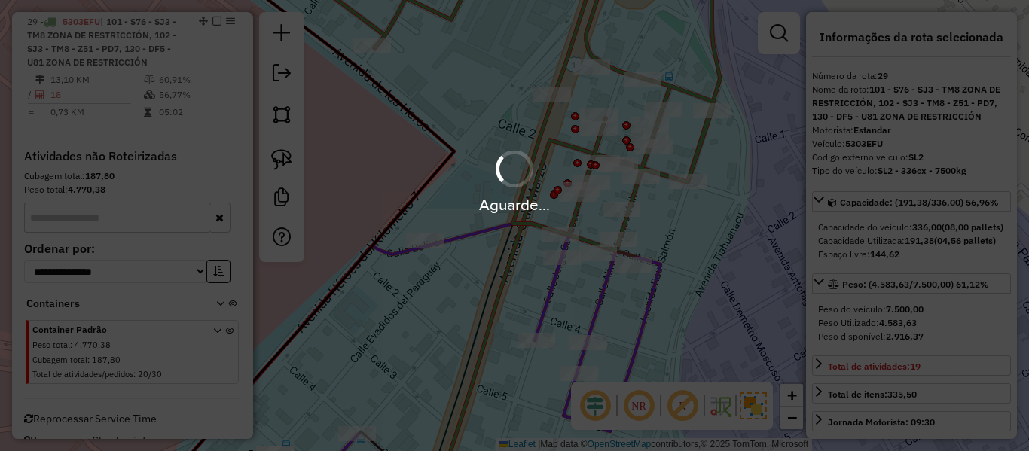
select select "**********"
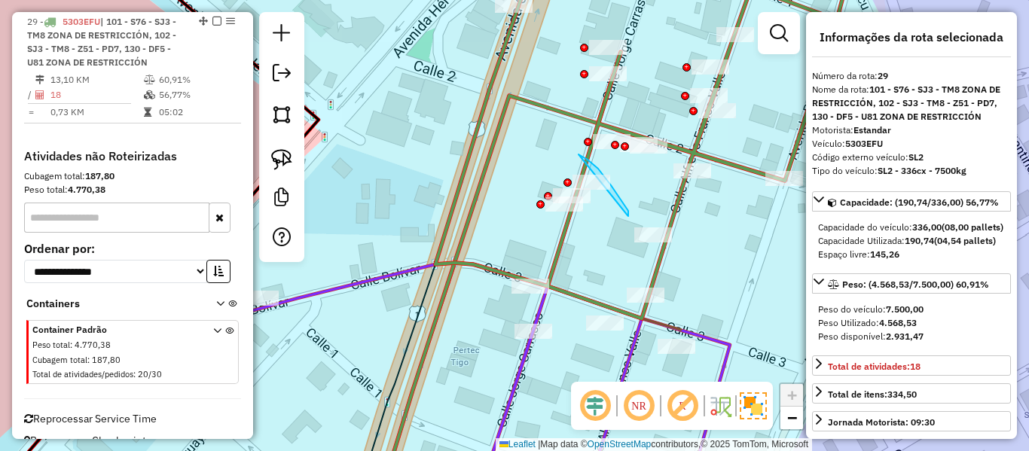
drag, startPoint x: 627, startPoint y: 215, endPoint x: 533, endPoint y: 165, distance: 106.8
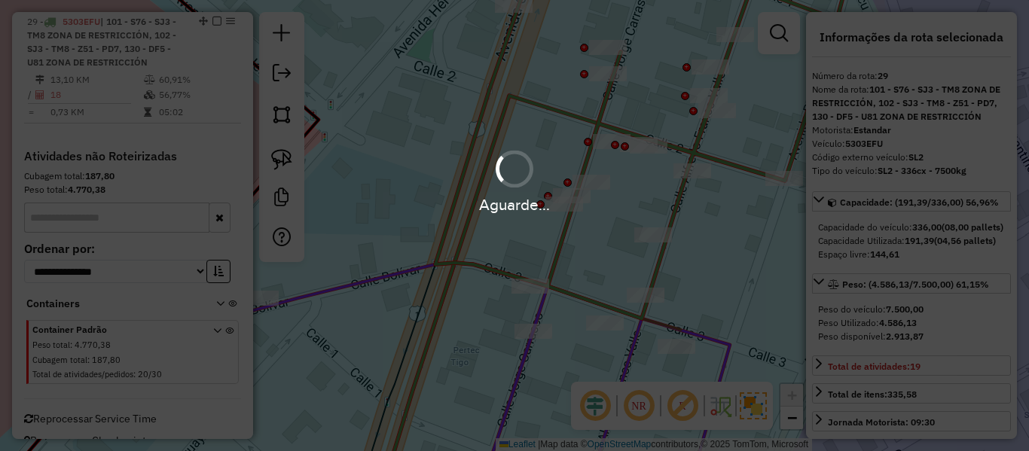
select select "**********"
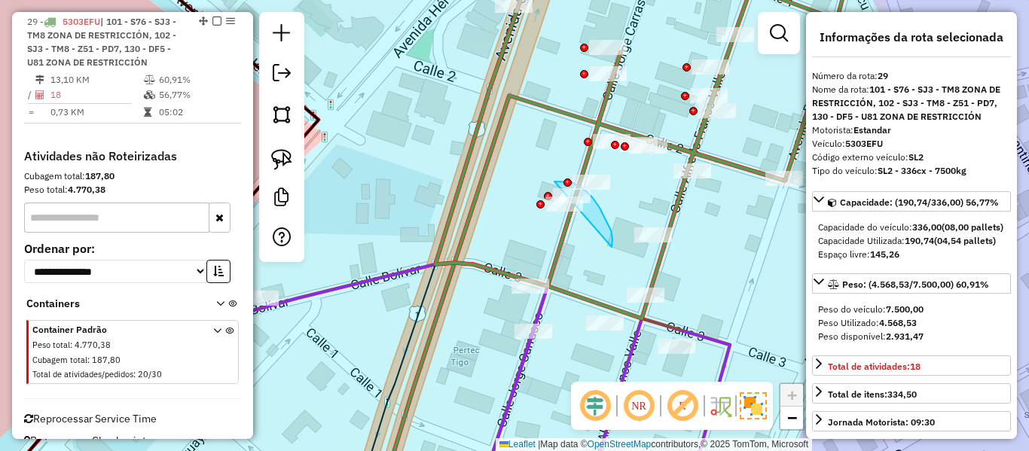
drag, startPoint x: 611, startPoint y: 230, endPoint x: 511, endPoint y: 205, distance: 103.4
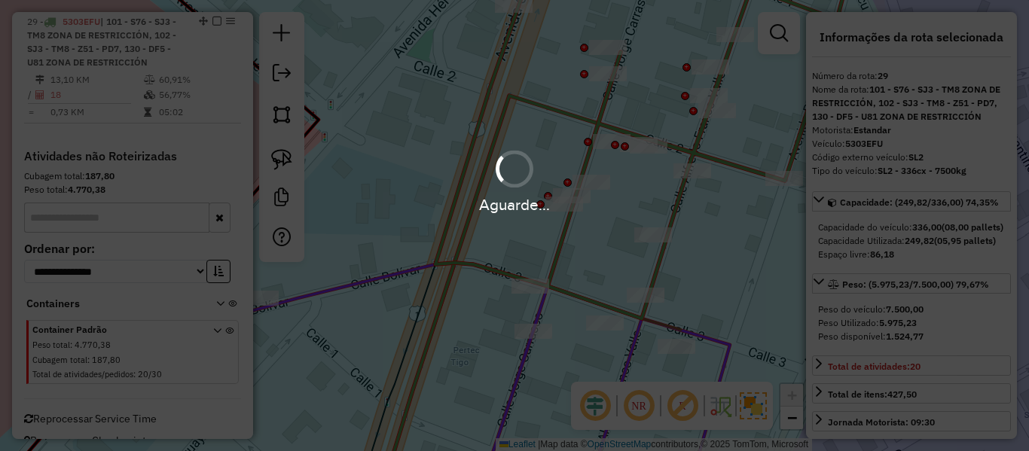
select select "**********"
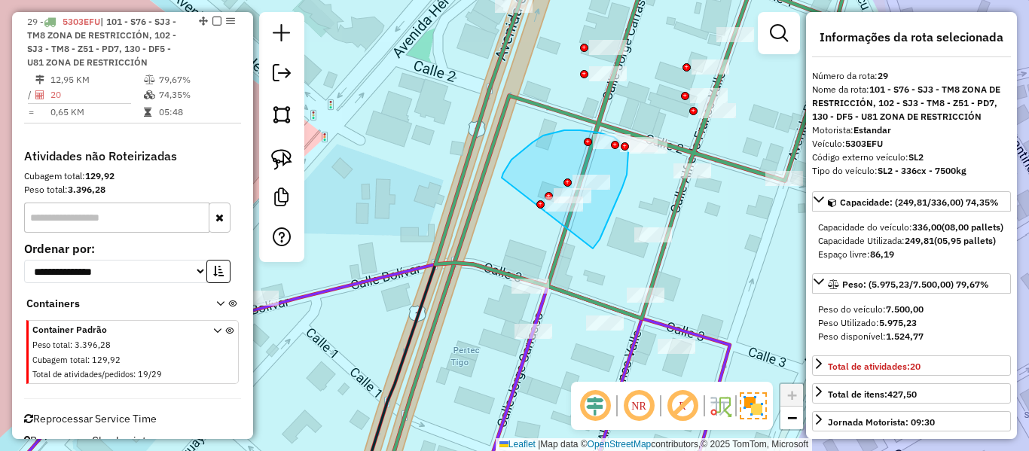
drag, startPoint x: 593, startPoint y: 249, endPoint x: 505, endPoint y: 189, distance: 105.7
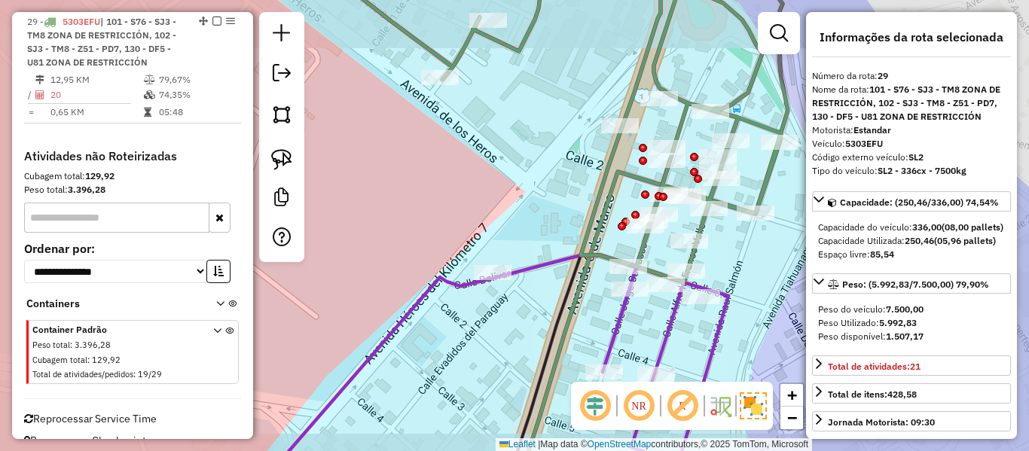
drag, startPoint x: 760, startPoint y: 298, endPoint x: 719, endPoint y: 203, distance: 103.9
click at [713, 197] on div "Janela de atendimento Grade de atendimento Capacidade Transportadoras Veículos …" at bounding box center [514, 225] width 1029 height 451
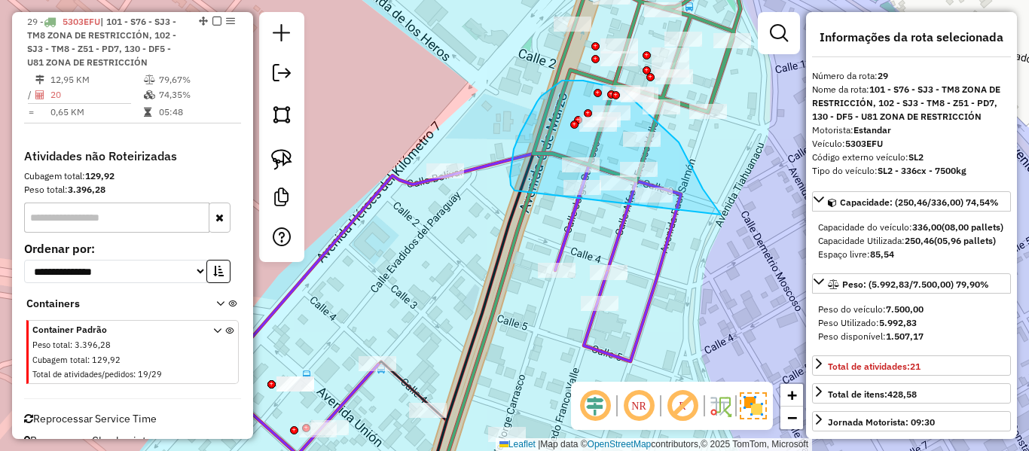
drag, startPoint x: 691, startPoint y: 166, endPoint x: 514, endPoint y: 191, distance: 178.7
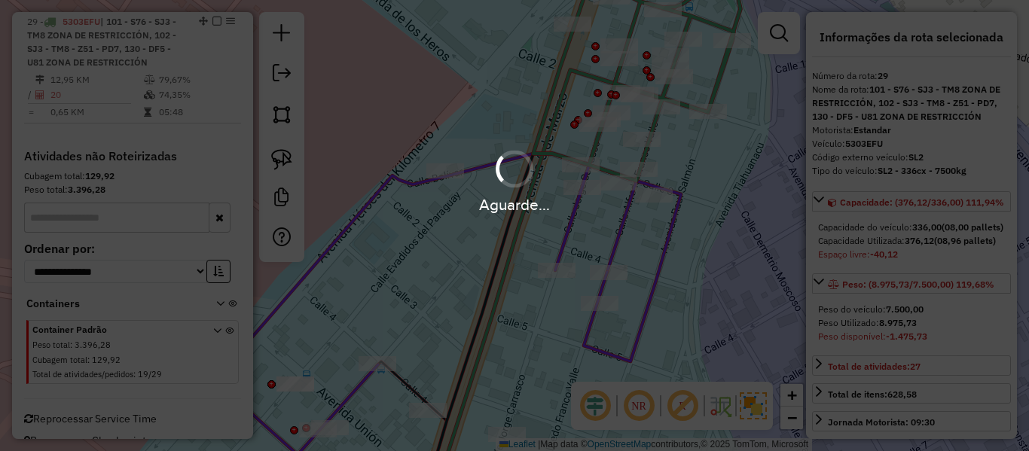
select select "**********"
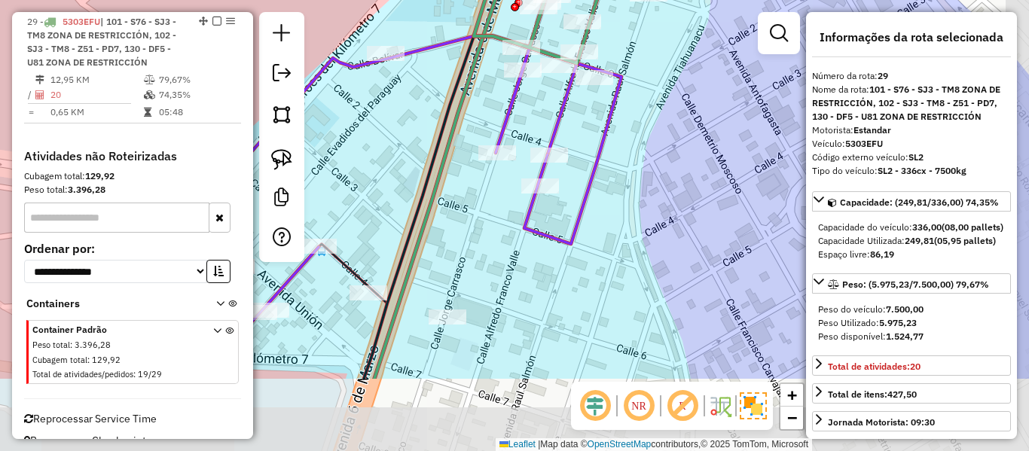
drag, startPoint x: 743, startPoint y: 130, endPoint x: 701, endPoint y: 248, distance: 125.3
click at [701, 248] on div "Janela de atendimento Grade de atendimento Capacidade Transportadoras Veículos …" at bounding box center [514, 225] width 1029 height 451
select select "**********"
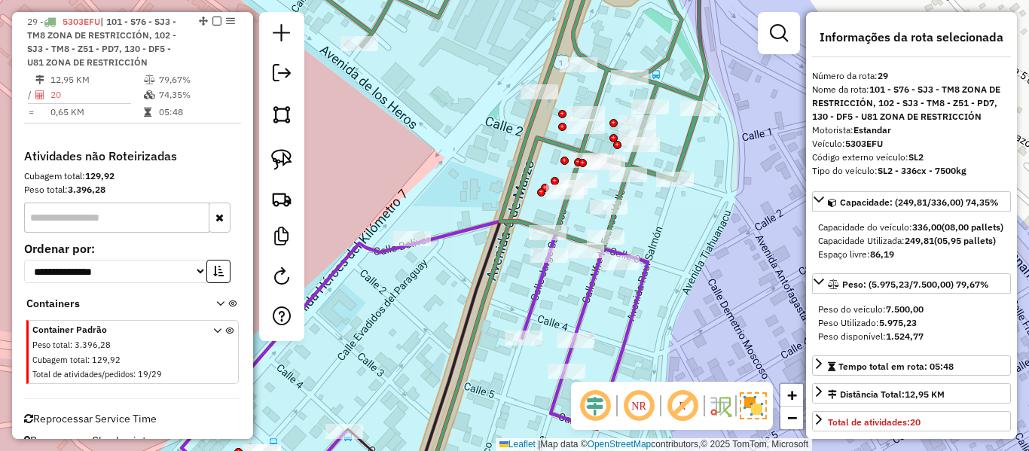
click at [681, 151] on icon at bounding box center [488, 102] width 438 height 294
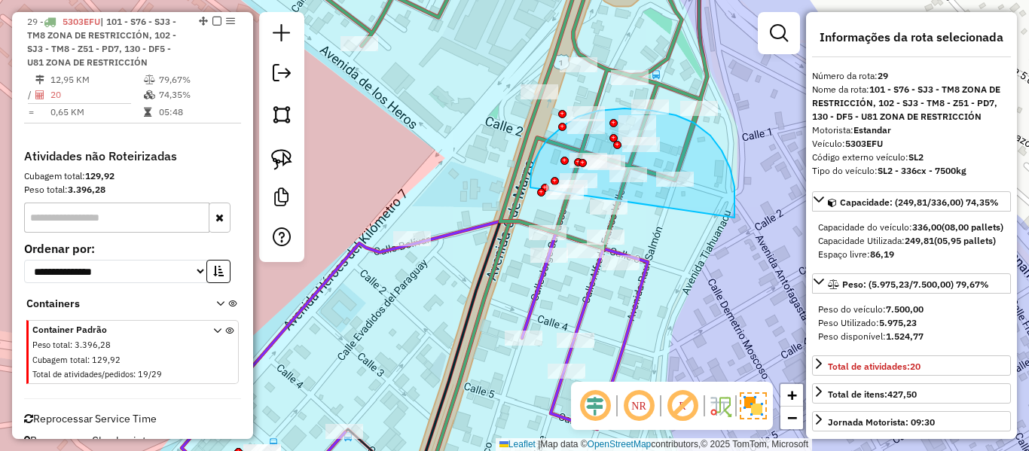
drag, startPoint x: 734, startPoint y: 218, endPoint x: 530, endPoint y: 189, distance: 206.1
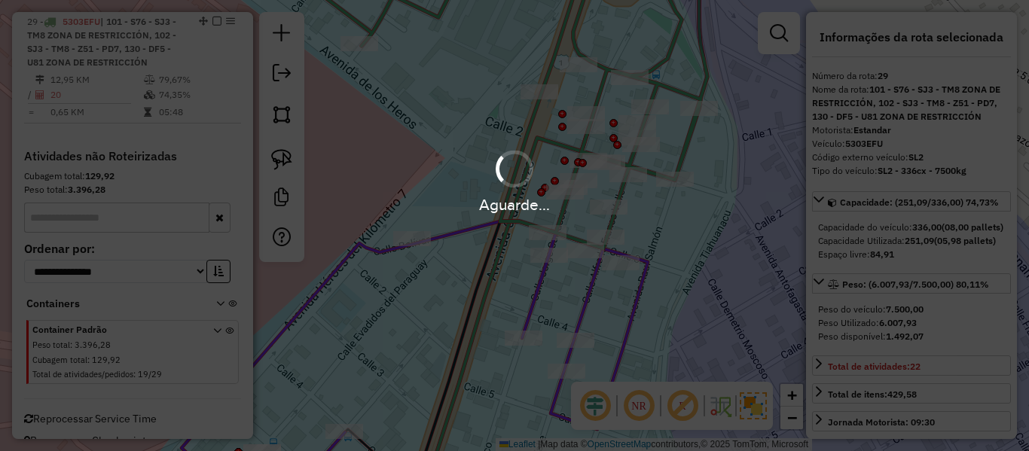
select select "**********"
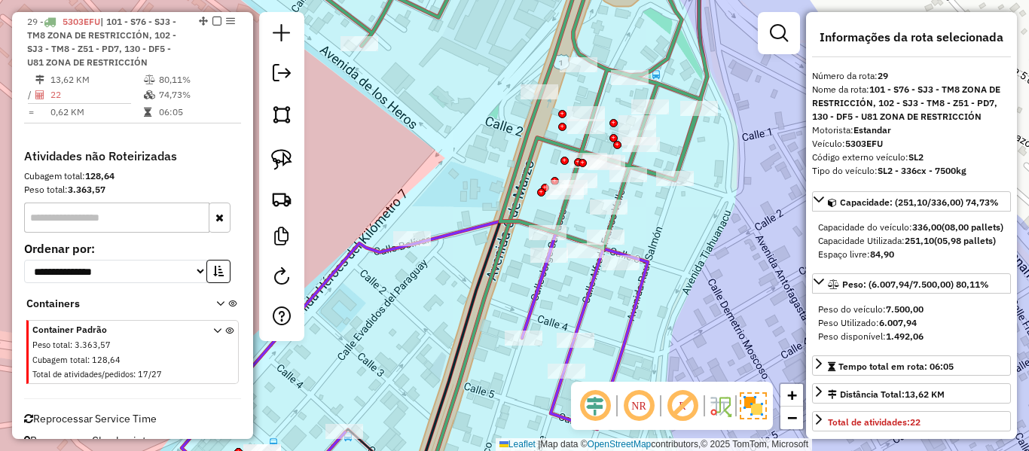
click at [688, 138] on icon at bounding box center [488, 102] width 438 height 294
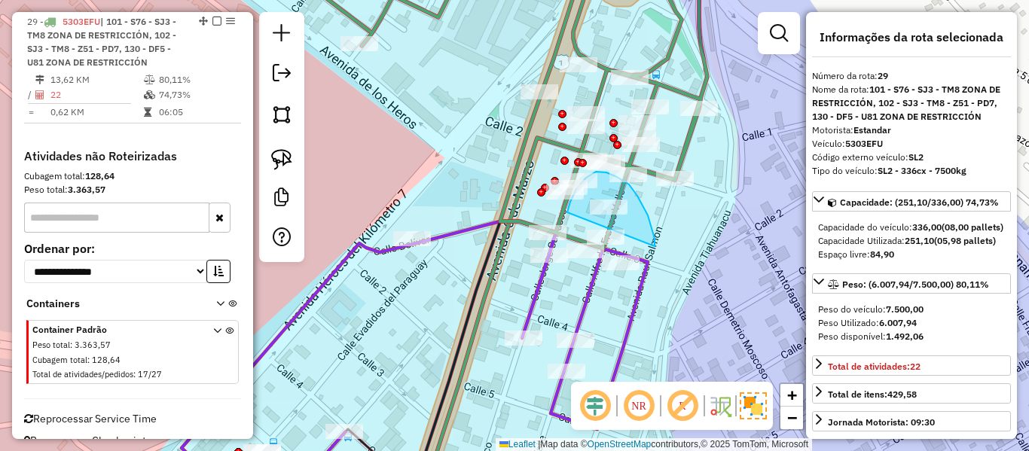
drag, startPoint x: 655, startPoint y: 239, endPoint x: 567, endPoint y: 219, distance: 89.5
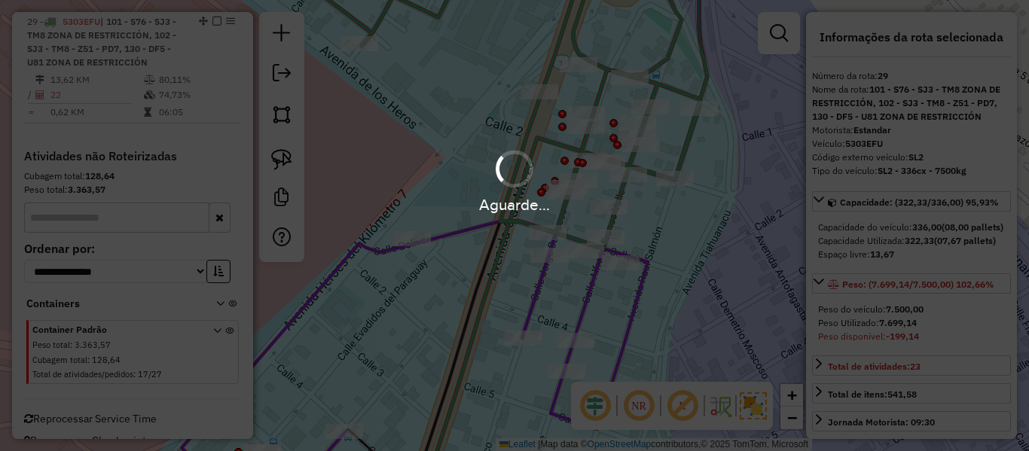
select select "**********"
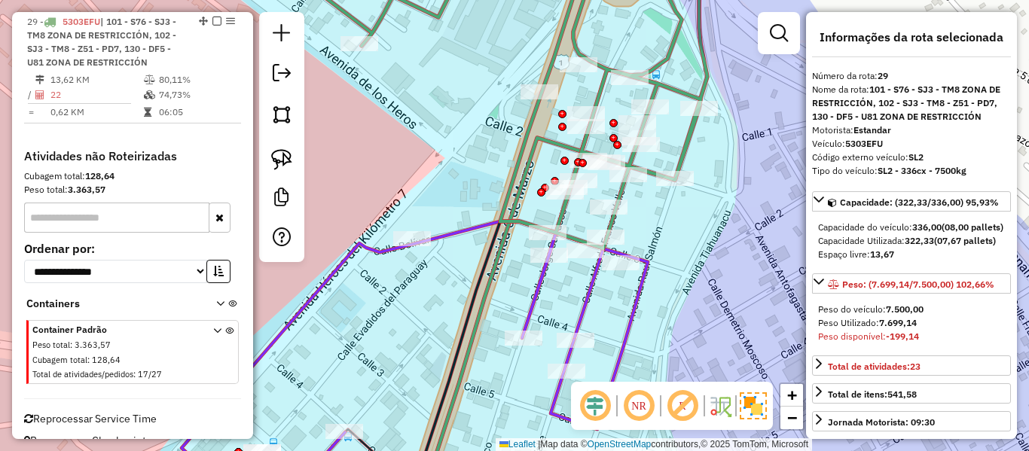
select select "**********"
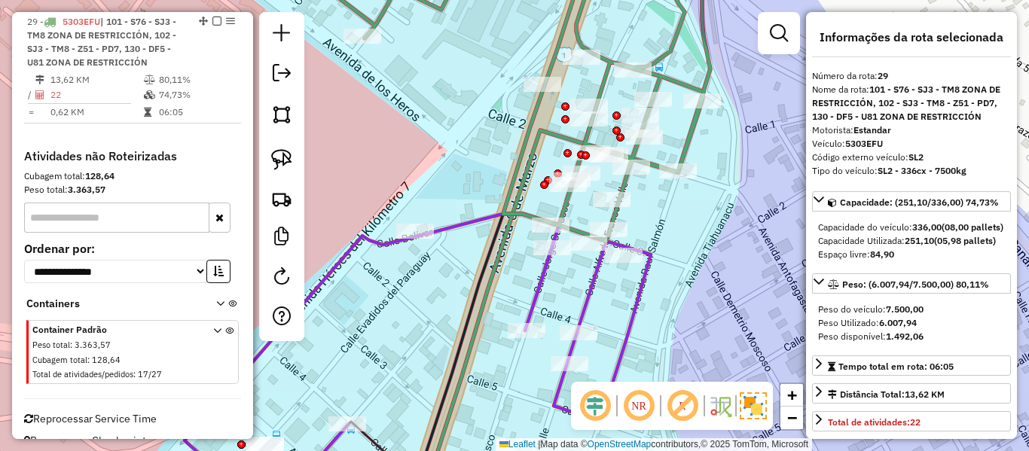
drag, startPoint x: 705, startPoint y: 292, endPoint x: 726, endPoint y: 278, distance: 25.5
click at [725, 278] on div "Janela de atendimento Grade de atendimento Capacidade Transportadoras Veículos …" at bounding box center [514, 225] width 1029 height 451
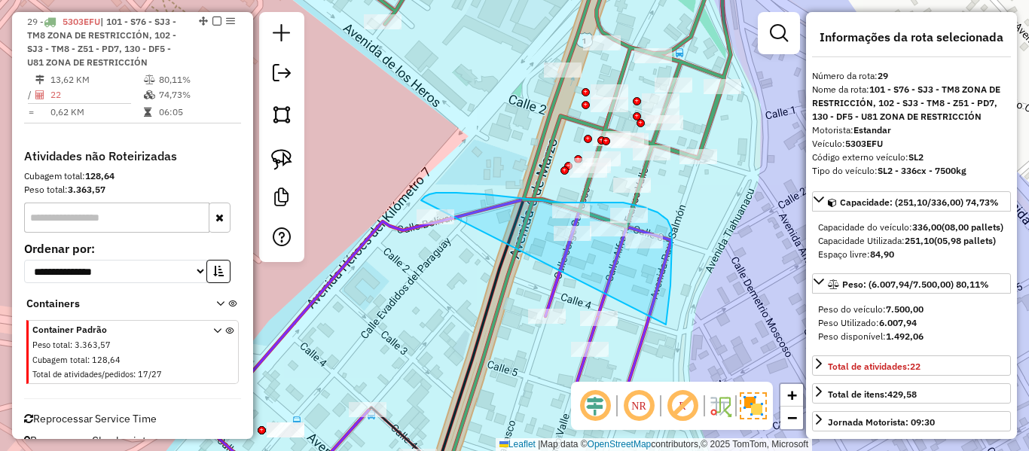
drag, startPoint x: 666, startPoint y: 325, endPoint x: 416, endPoint y: 252, distance: 260.5
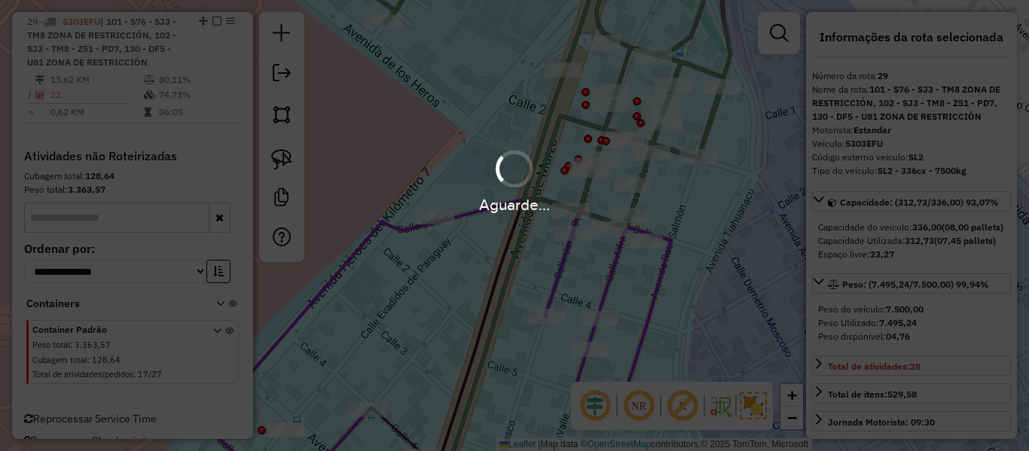
select select "**********"
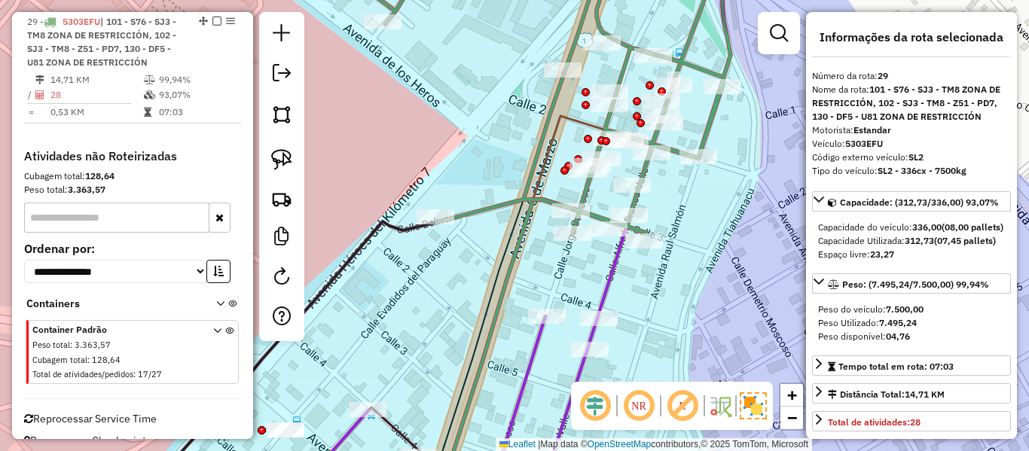
click at [701, 113] on div "Rota 29 - Placa 5303EFU 0000076235 - PBD. LOS CAPOS Janela de atendimento Grade…" at bounding box center [514, 225] width 1029 height 451
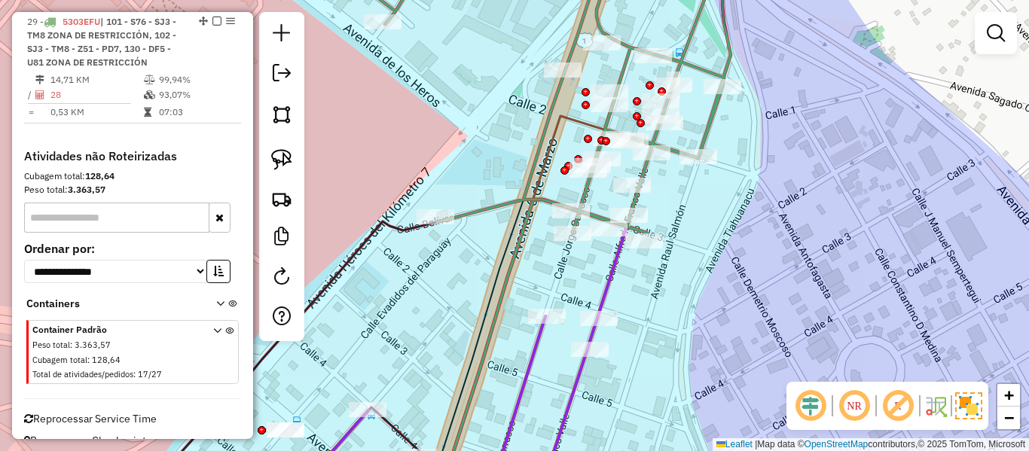
click at [707, 114] on icon at bounding box center [525, 94] width 411 height 279
select select "**********"
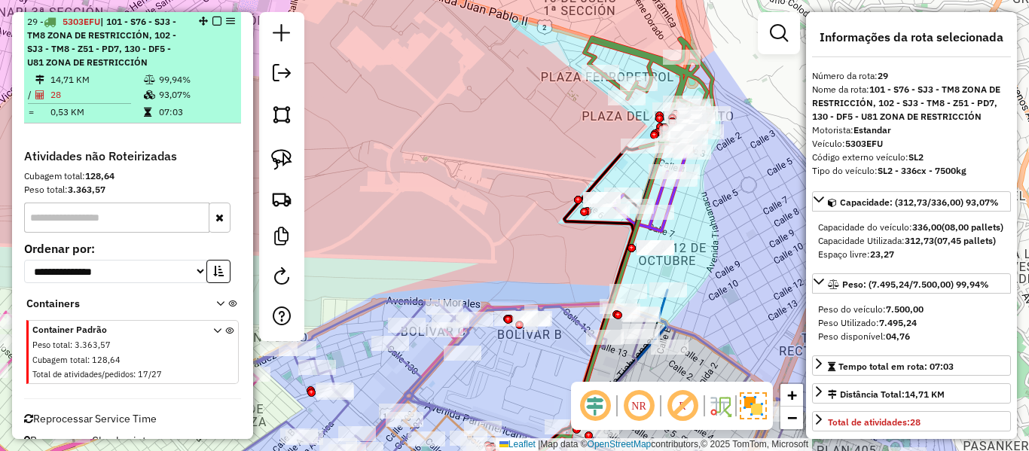
click at [212, 20] on em at bounding box center [216, 21] width 9 height 9
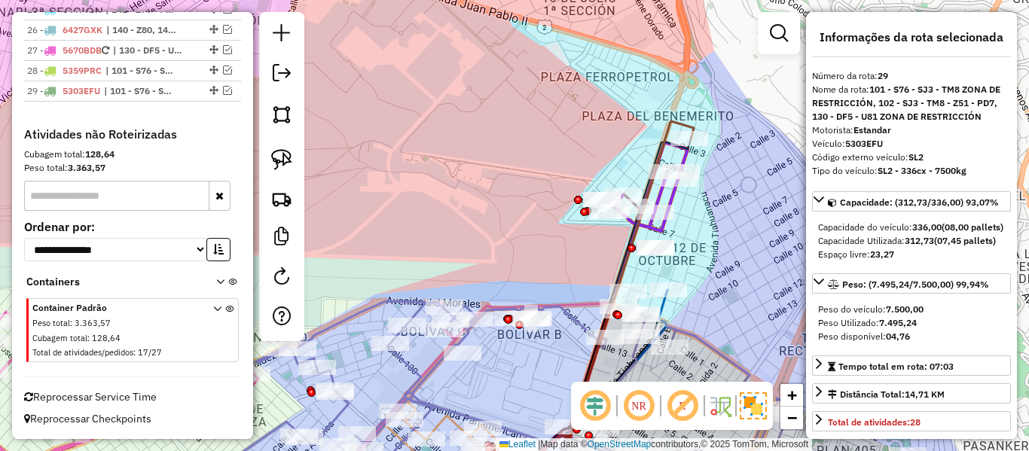
scroll to position [2132, 0]
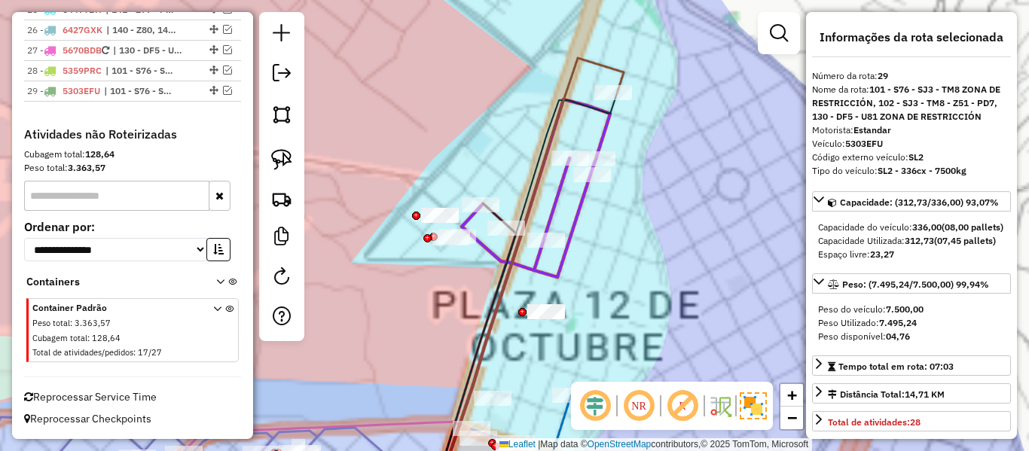
click at [736, 174] on div "Janela de atendimento Grade de atendimento Capacidade Transportadoras Veículos …" at bounding box center [514, 225] width 1029 height 451
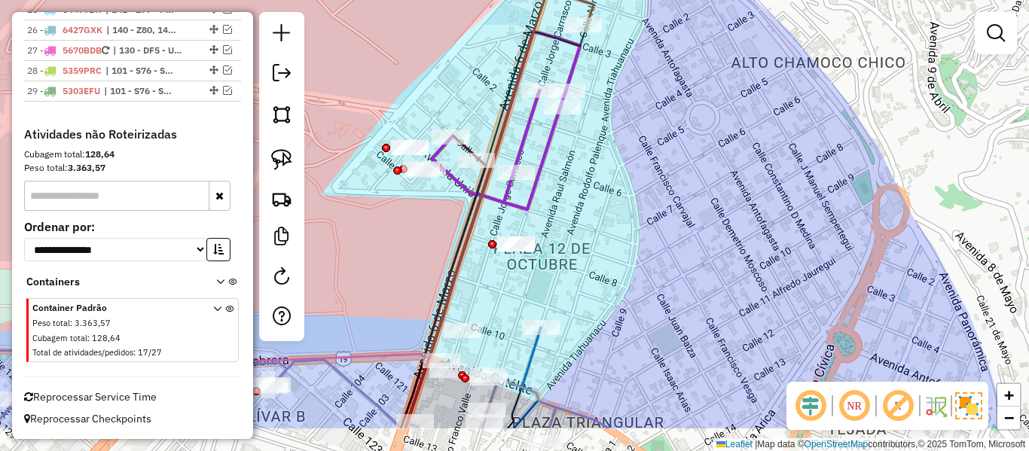
drag, startPoint x: 703, startPoint y: 211, endPoint x: 672, endPoint y: 157, distance: 62.4
click at [675, 159] on div "Janela de atendimento Grade de atendimento Capacidade Transportadoras Veículos …" at bounding box center [514, 225] width 1029 height 451
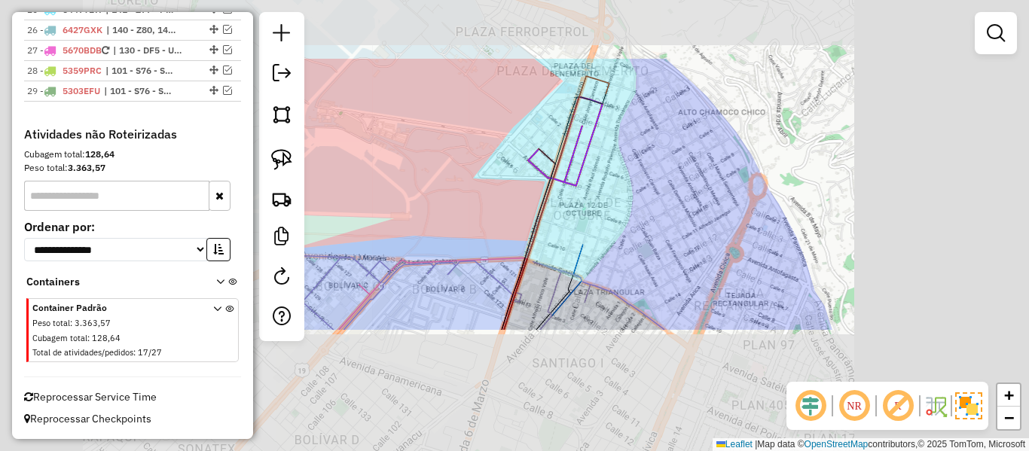
click at [627, 165] on div "Janela de atendimento Grade de atendimento Capacidade Transportadoras Veículos …" at bounding box center [514, 225] width 1029 height 451
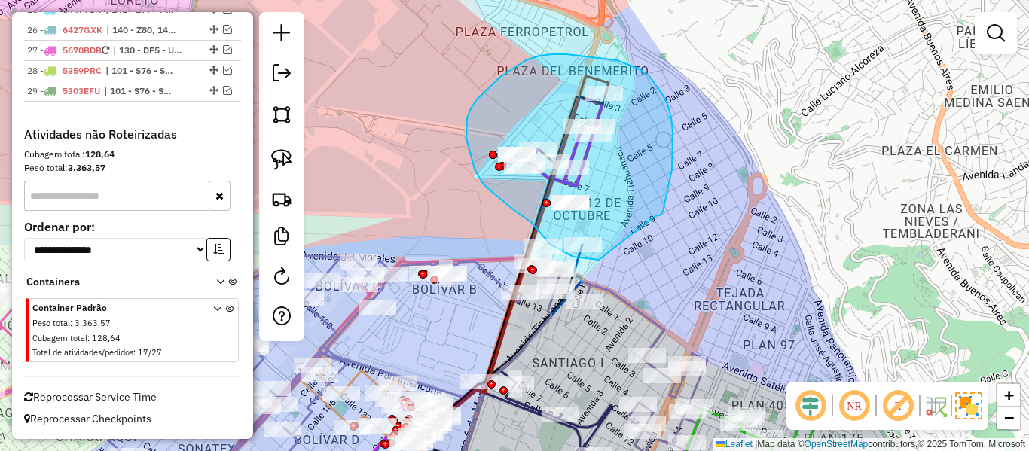
drag, startPoint x: 660, startPoint y: 215, endPoint x: 609, endPoint y: 261, distance: 68.3
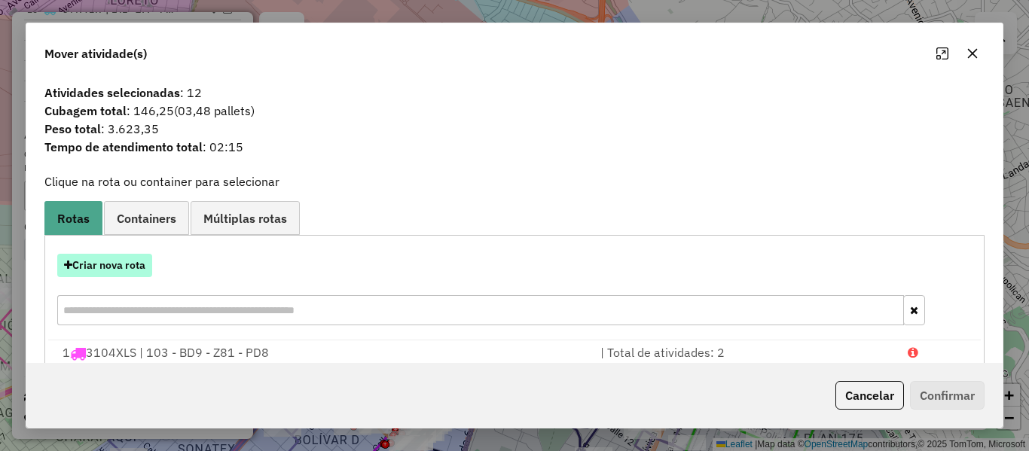
click at [133, 258] on button "Criar nova rota" at bounding box center [104, 265] width 95 height 23
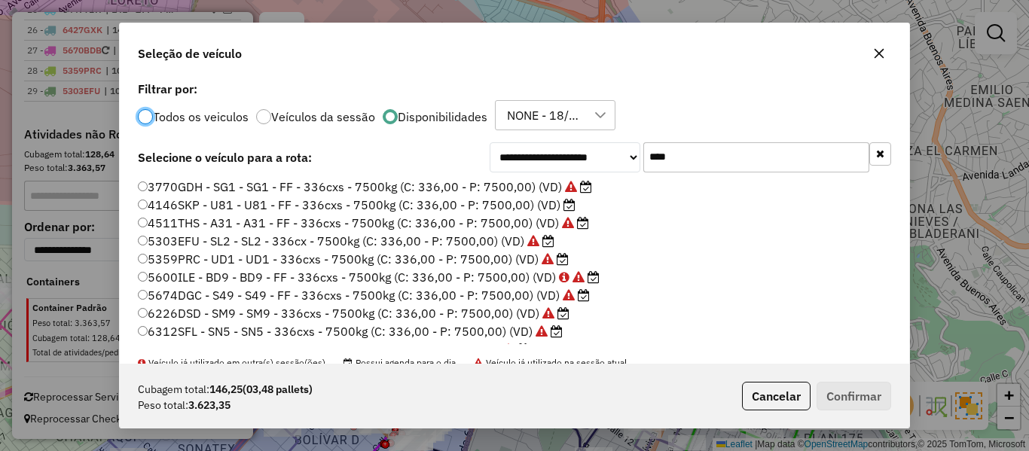
scroll to position [8, 5]
click at [563, 204] on icon at bounding box center [569, 205] width 12 height 12
click at [833, 394] on button "Confirmar" at bounding box center [854, 396] width 75 height 29
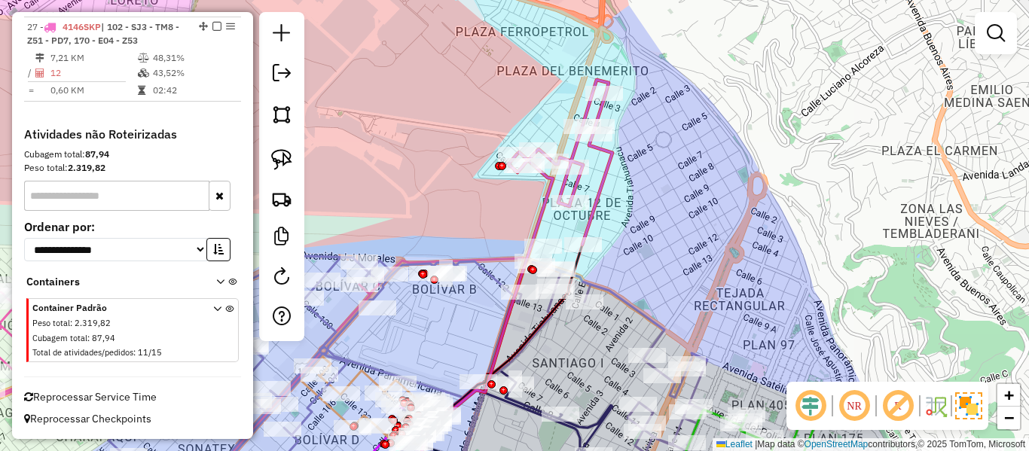
scroll to position [1949, 0]
click at [602, 167] on icon at bounding box center [560, 162] width 104 height 165
select select "**********"
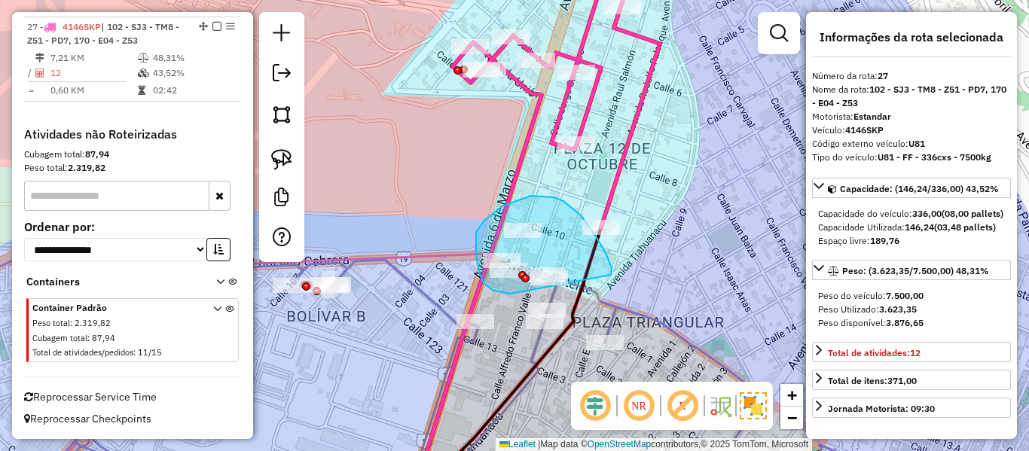
drag, startPoint x: 542, startPoint y: 196, endPoint x: 511, endPoint y: 294, distance: 102.9
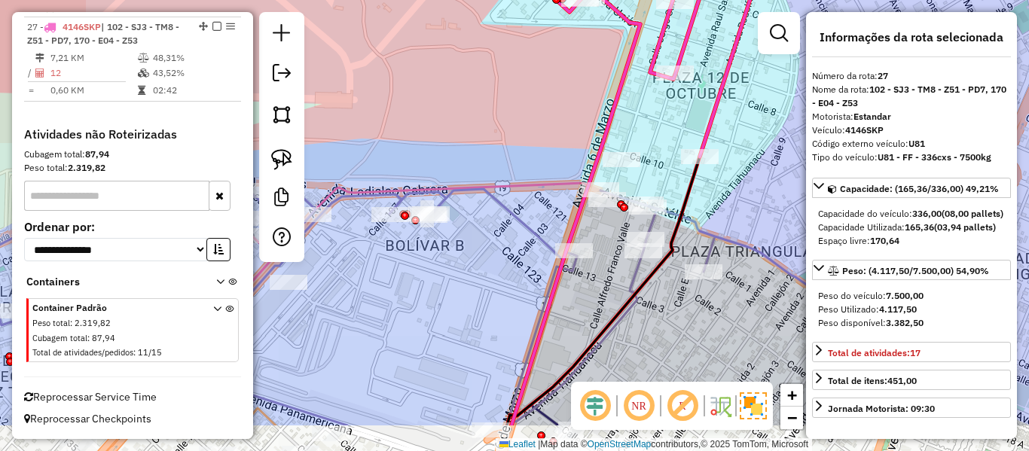
drag, startPoint x: 499, startPoint y: 306, endPoint x: 604, endPoint y: 234, distance: 127.4
click at [603, 234] on div "Janela de atendimento Grade de atendimento Capacidade Transportadoras Veículos …" at bounding box center [514, 225] width 1029 height 451
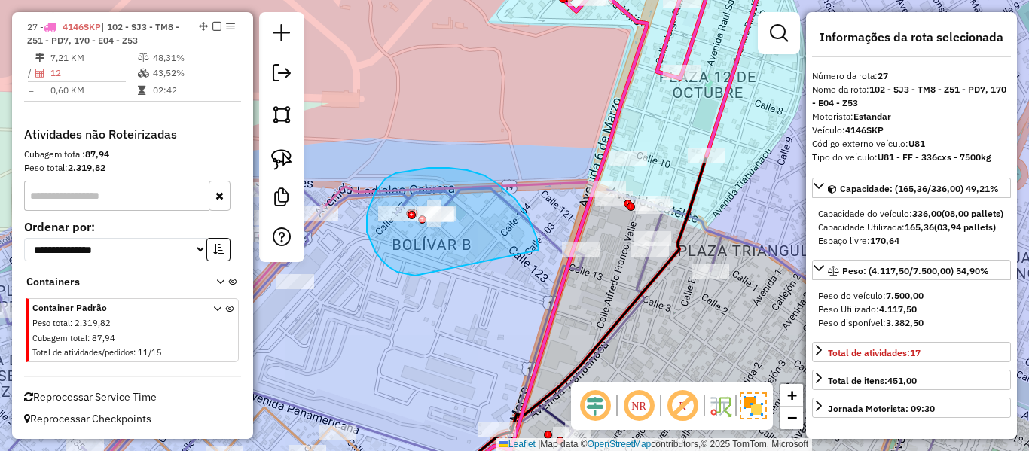
drag, startPoint x: 449, startPoint y: 168, endPoint x: 478, endPoint y: 289, distance: 124.8
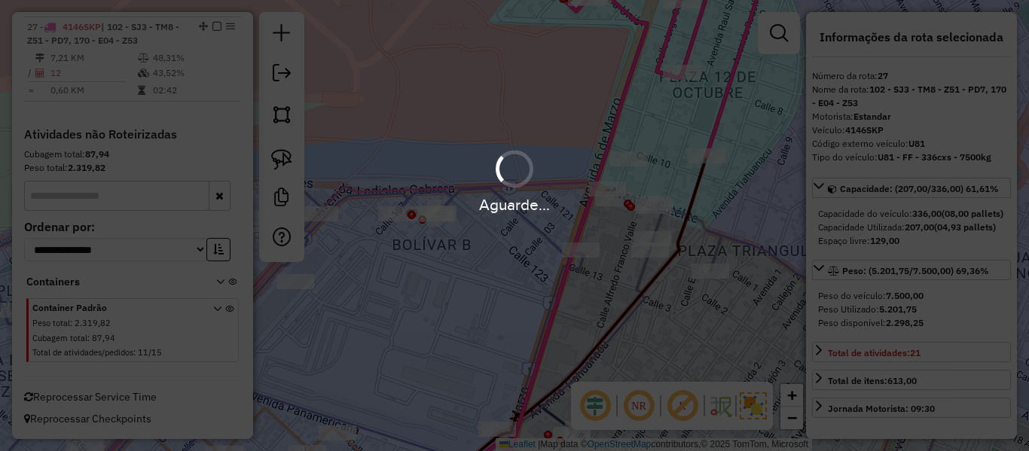
select select "**********"
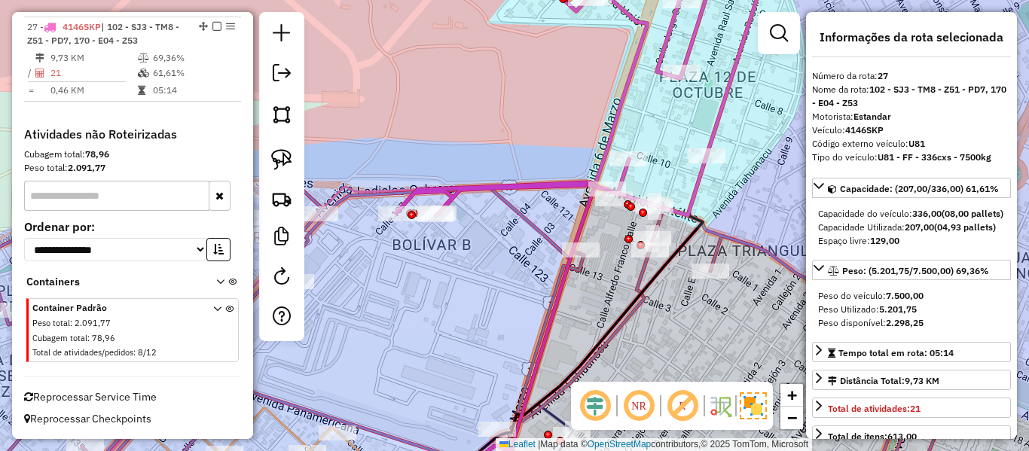
click at [728, 98] on icon at bounding box center [580, 85] width 369 height 261
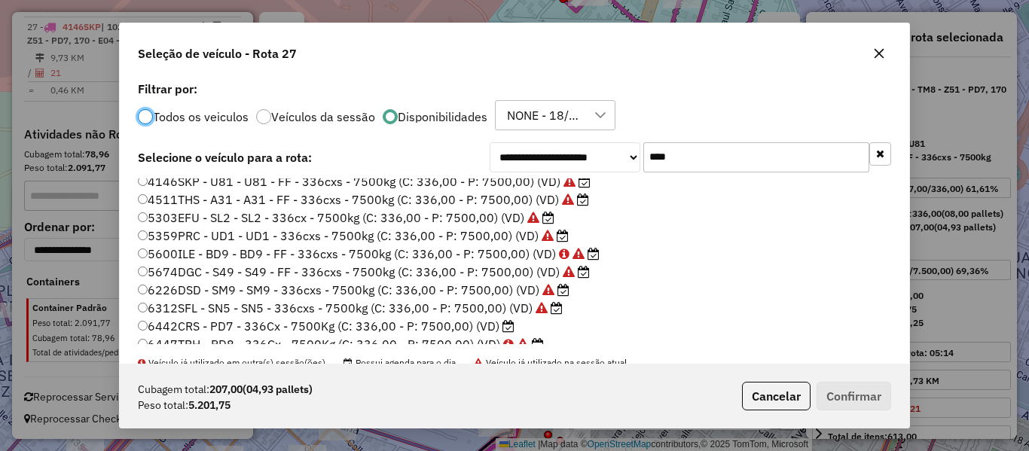
scroll to position [33, 0]
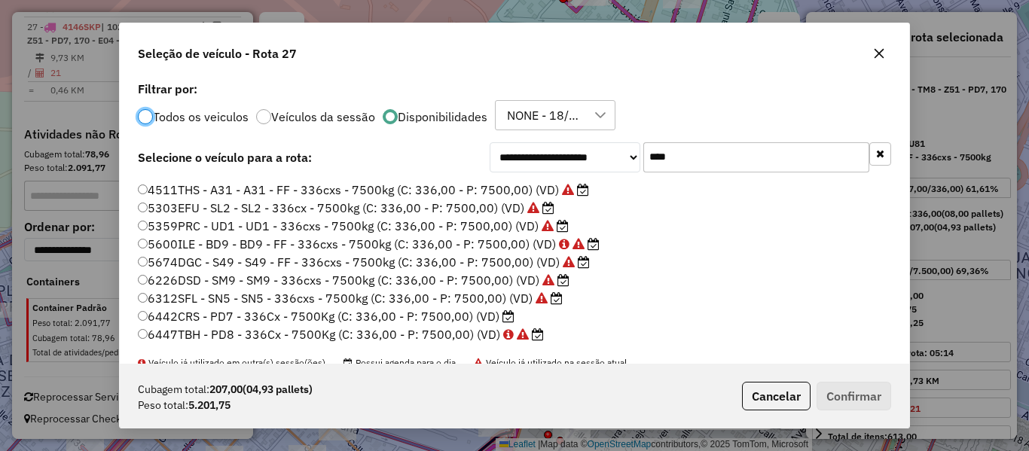
click at [881, 156] on button "button" at bounding box center [880, 153] width 22 height 23
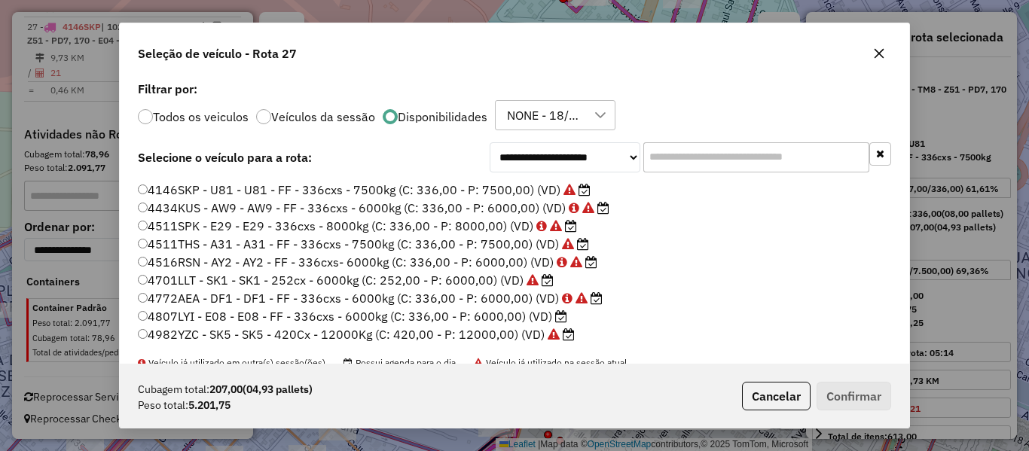
scroll to position [51, 0]
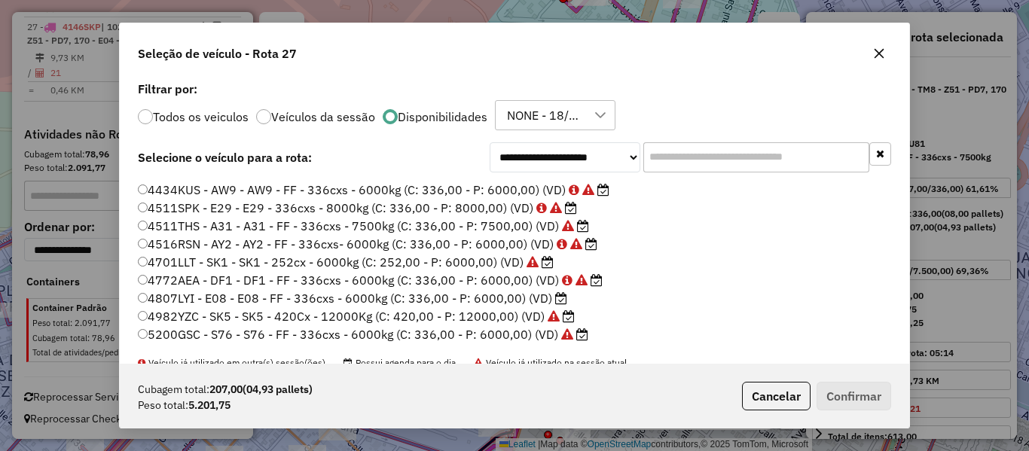
click at [777, 151] on input "text" at bounding box center [756, 157] width 226 height 30
click at [572, 294] on li "4807LYI - E08 - E08 - FF - 336cxs - 6000kg (C: 336,00 - P: 6000,00) (VD)" at bounding box center [514, 299] width 753 height 18
click at [560, 300] on icon at bounding box center [561, 298] width 12 height 12
click at [847, 396] on button "Confirmar" at bounding box center [854, 396] width 75 height 29
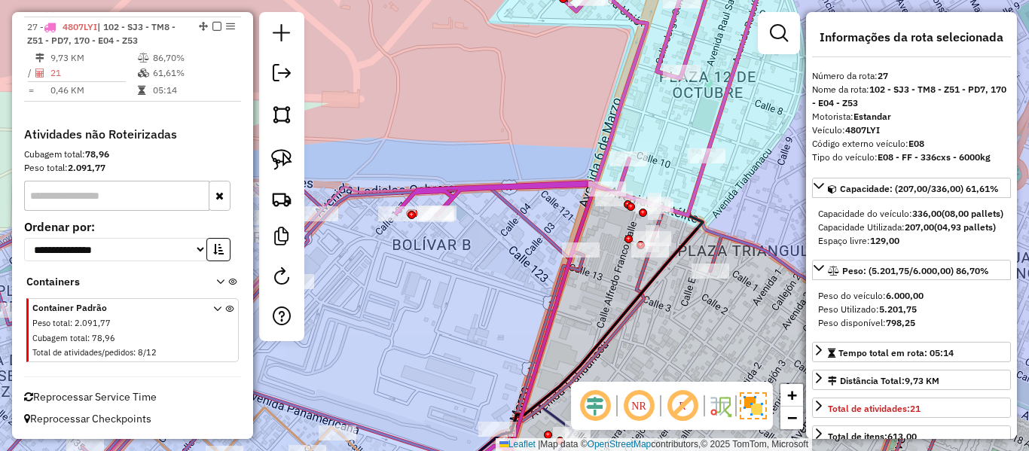
click at [692, 183] on icon at bounding box center [580, 85] width 369 height 261
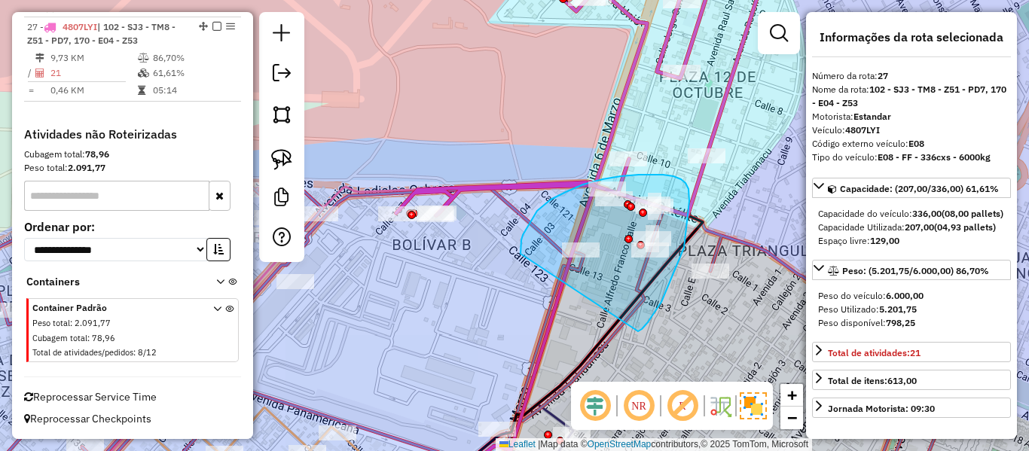
drag, startPoint x: 661, startPoint y: 302, endPoint x: 525, endPoint y: 259, distance: 142.9
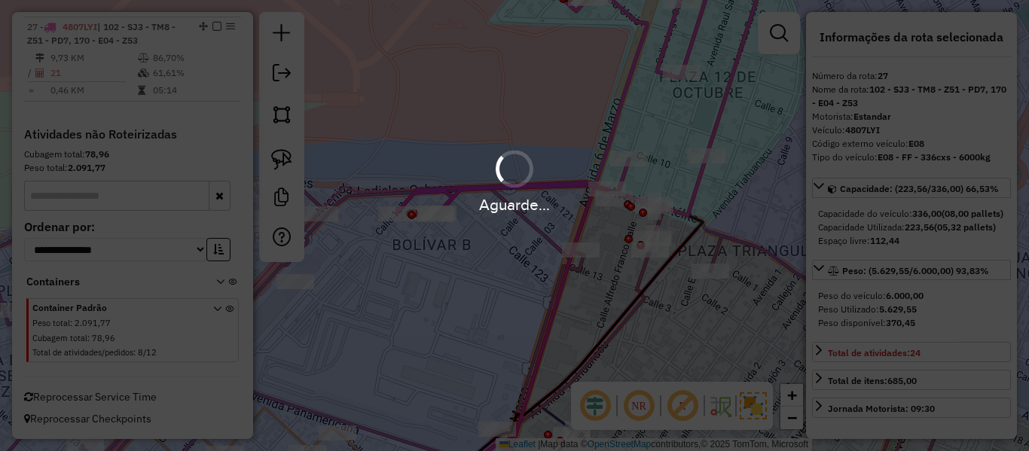
select select "**********"
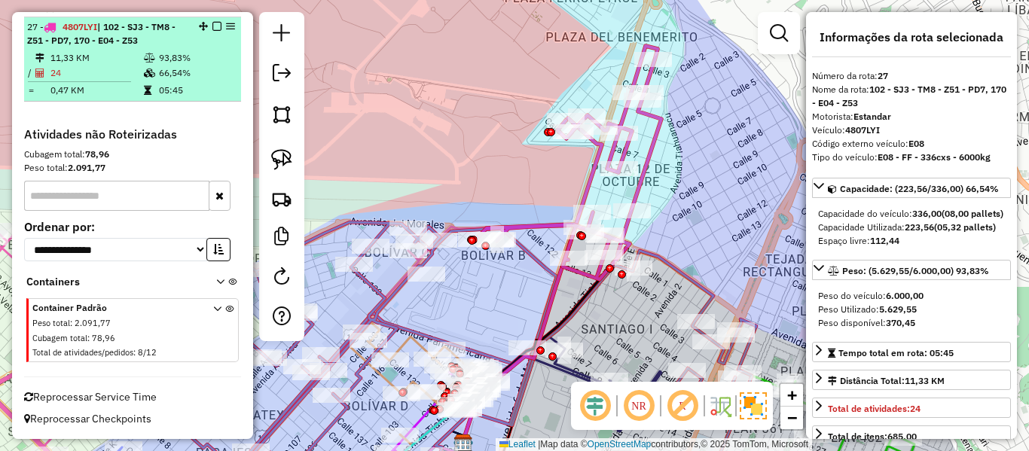
click at [212, 28] on em at bounding box center [216, 26] width 9 height 9
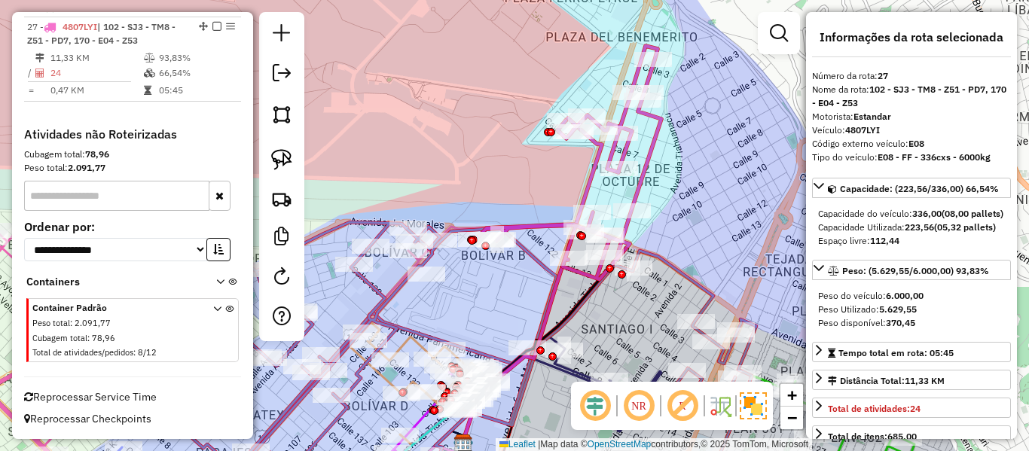
scroll to position [1885, 0]
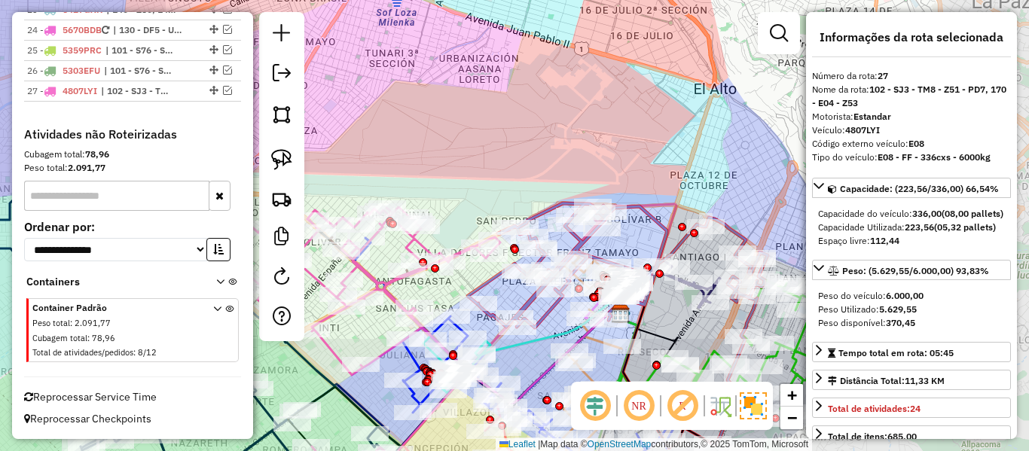
drag, startPoint x: 735, startPoint y: 177, endPoint x: 743, endPoint y: 186, distance: 12.3
click at [734, 177] on div "Janela de atendimento Grade de atendimento Capacidade Transportadoras Veículos …" at bounding box center [514, 225] width 1029 height 451
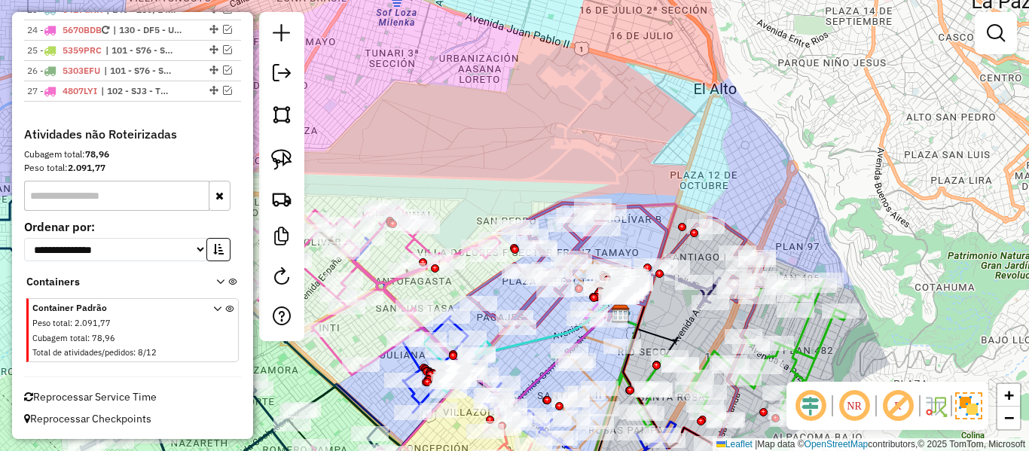
drag, startPoint x: 744, startPoint y: 203, endPoint x: 768, endPoint y: 85, distance: 119.8
click at [766, 90] on div "Janela de atendimento Grade de atendimento Capacidade Transportadoras Veículos …" at bounding box center [514, 225] width 1029 height 451
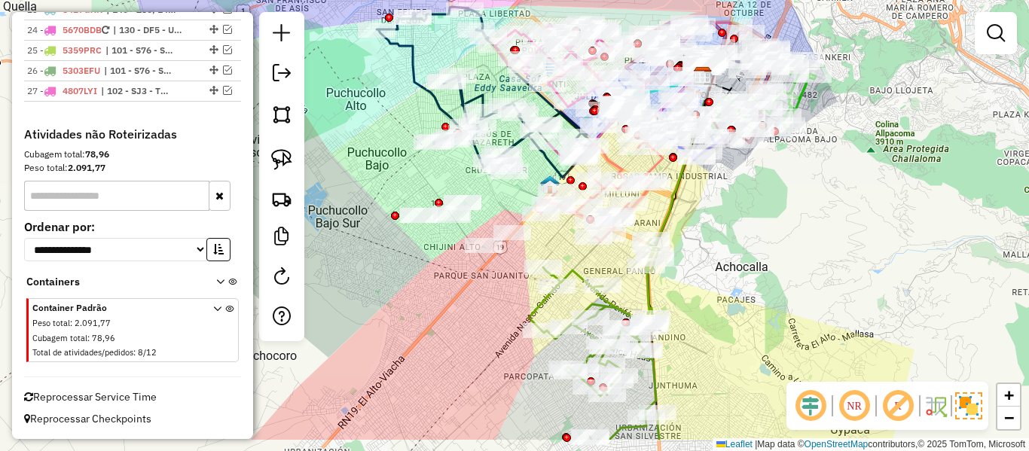
drag, startPoint x: 739, startPoint y: 292, endPoint x: 736, endPoint y: 198, distance: 94.2
click at [737, 163] on div "Rota 4 - Placa 4511SPK [PHONE_NUMBER] - T. ARMINDA CALL [PERSON_NAME] de atendi…" at bounding box center [514, 225] width 1029 height 451
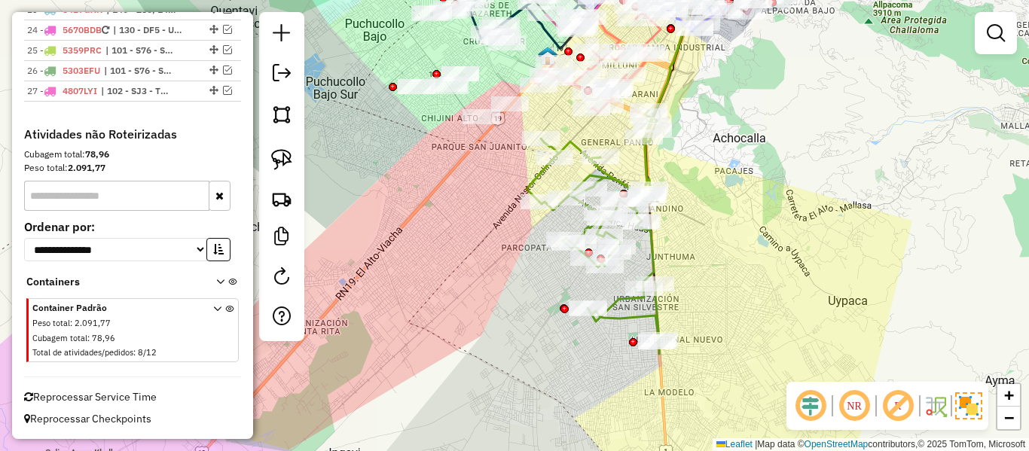
click at [622, 316] on icon at bounding box center [593, 232] width 133 height 243
select select "**********"
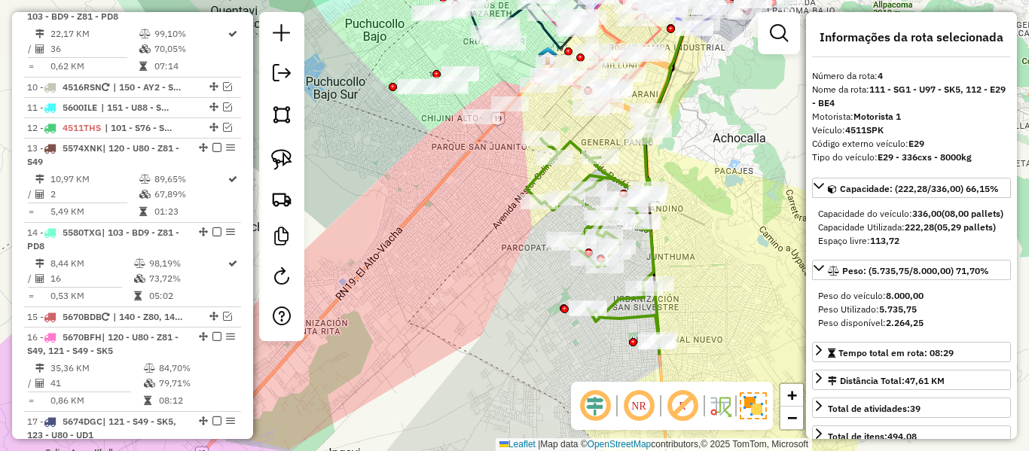
scroll to position [847, 0]
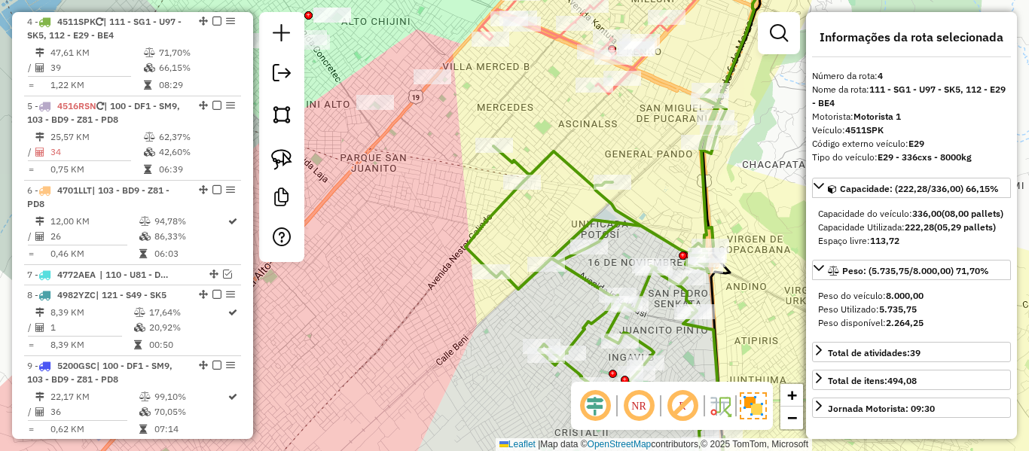
drag, startPoint x: 633, startPoint y: 126, endPoint x: 587, endPoint y: 230, distance: 114.0
click at [587, 227] on div "Janela de atendimento Grade de atendimento Capacidade Transportadoras Veículos …" at bounding box center [514, 225] width 1029 height 451
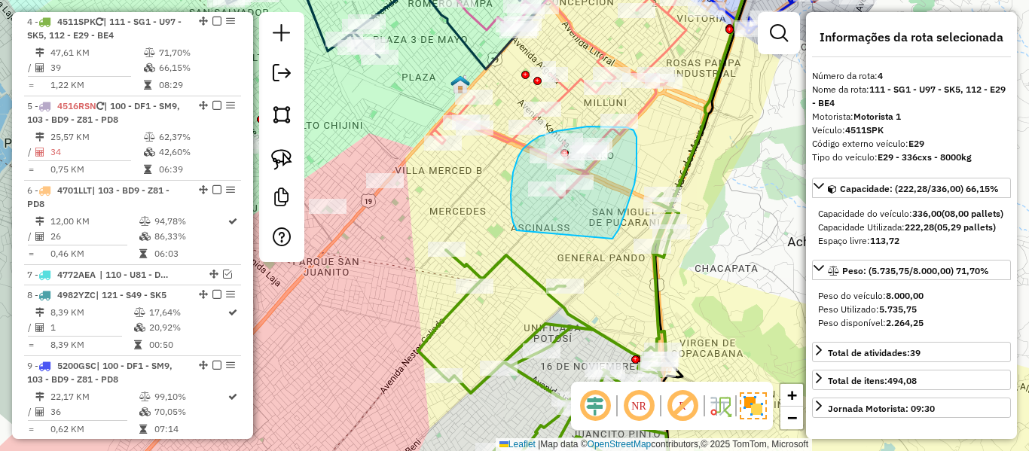
drag, startPoint x: 636, startPoint y: 170, endPoint x: 541, endPoint y: 243, distance: 119.9
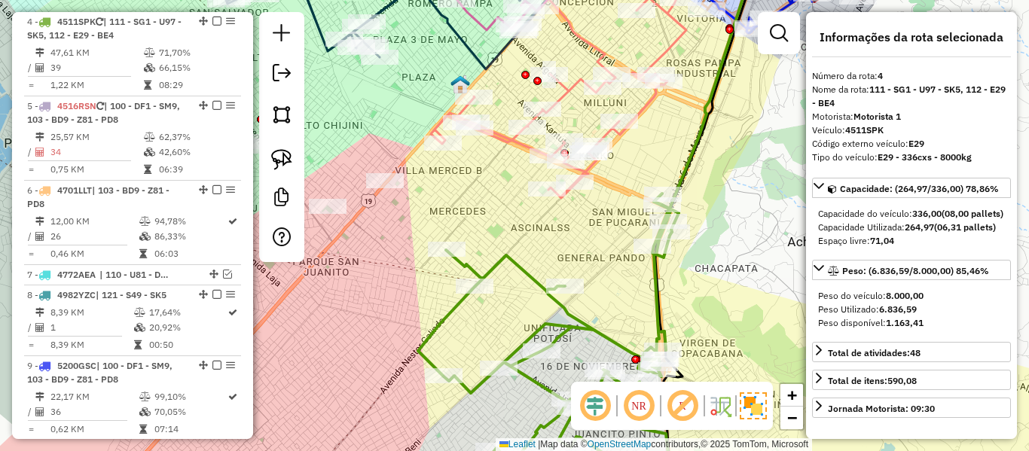
click at [591, 285] on div "Janela de atendimento Grade de atendimento Capacidade Transportadoras Veículos …" at bounding box center [514, 225] width 1029 height 451
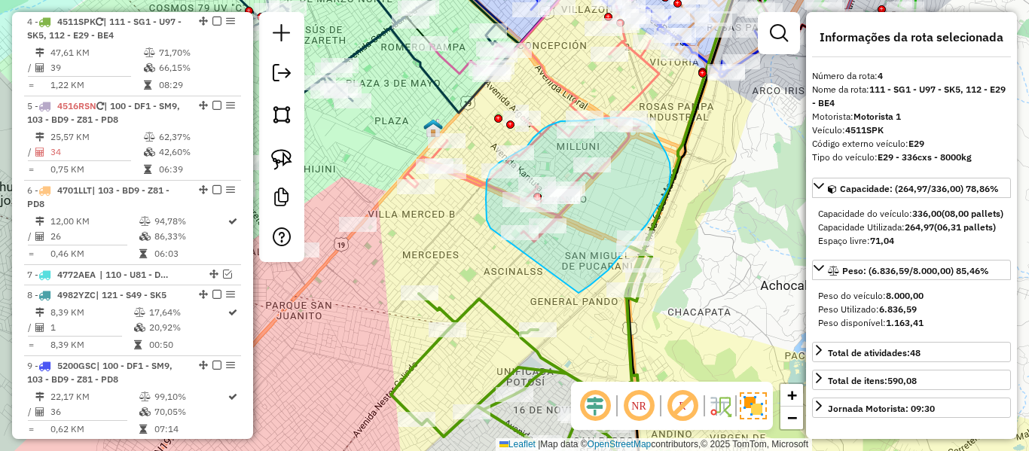
drag, startPoint x: 578, startPoint y: 293, endPoint x: 496, endPoint y: 237, distance: 99.7
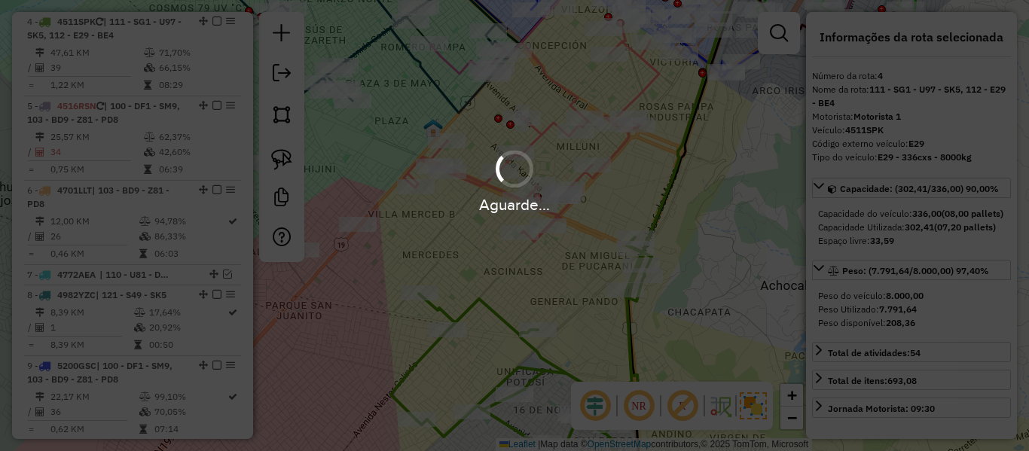
select select "**********"
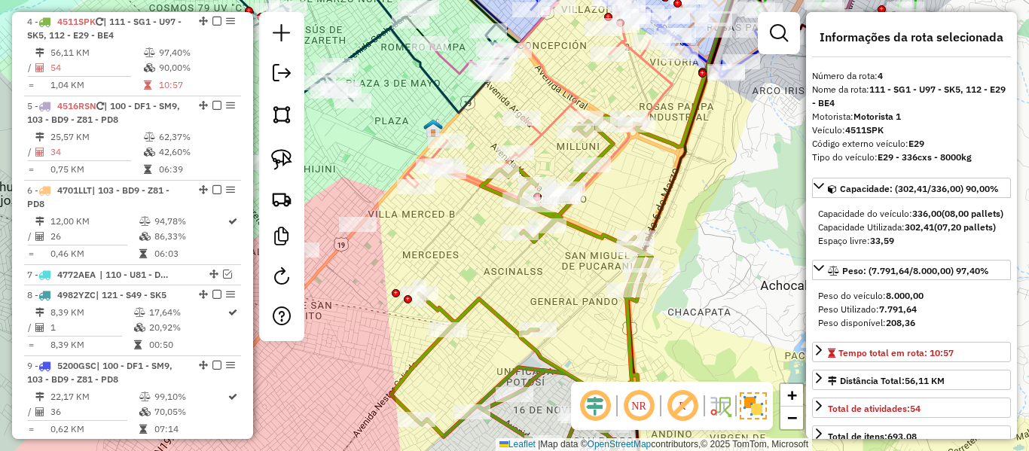
click at [655, 85] on div "Janela de atendimento Grade de atendimento Capacidade Transportadoras Veículos …" at bounding box center [514, 225] width 1029 height 451
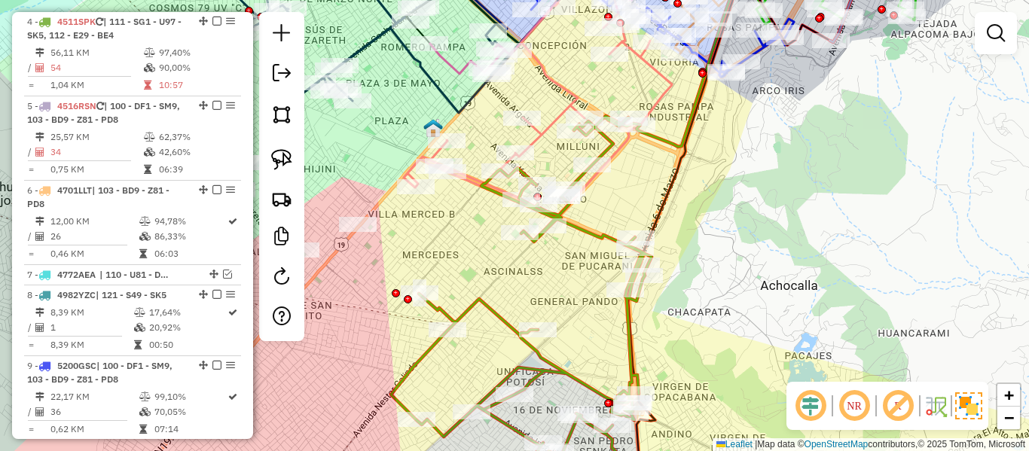
click at [667, 85] on icon at bounding box center [538, 85] width 268 height 261
select select "**********"
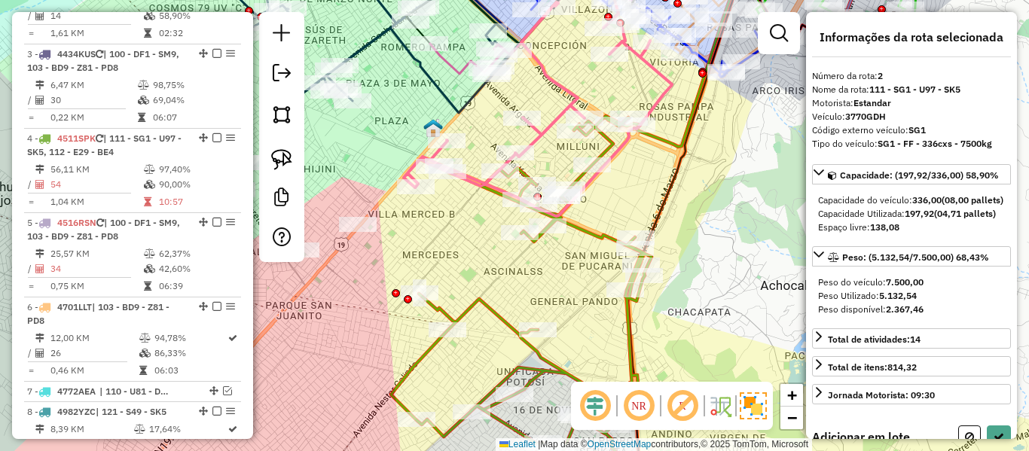
scroll to position [678, 0]
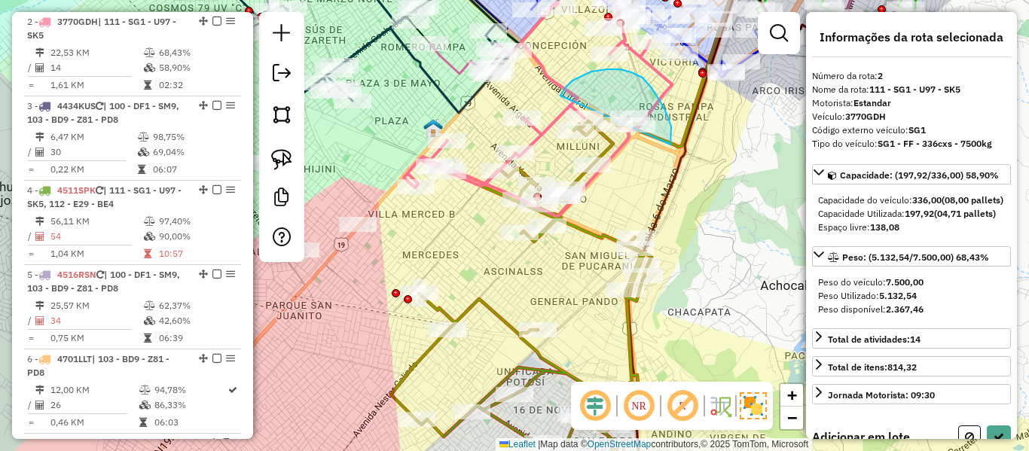
drag, startPoint x: 670, startPoint y: 145, endPoint x: 549, endPoint y: 124, distance: 123.1
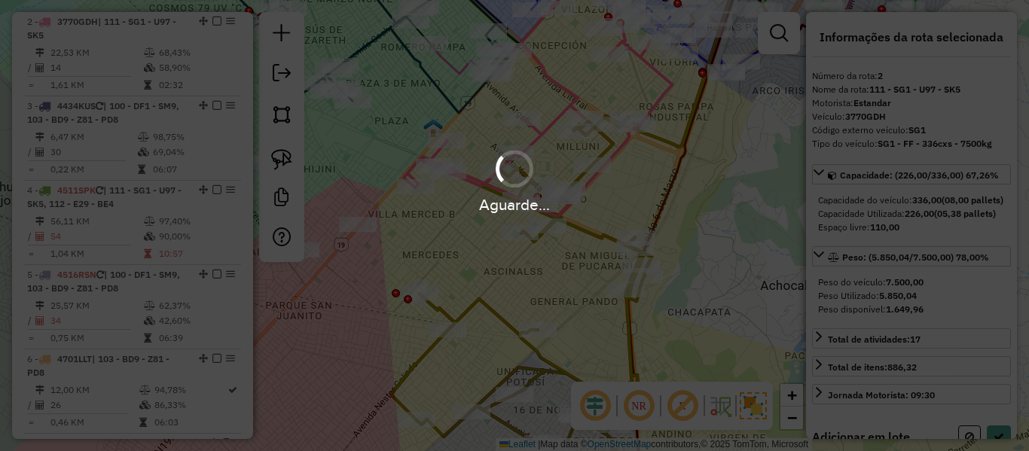
select select "**********"
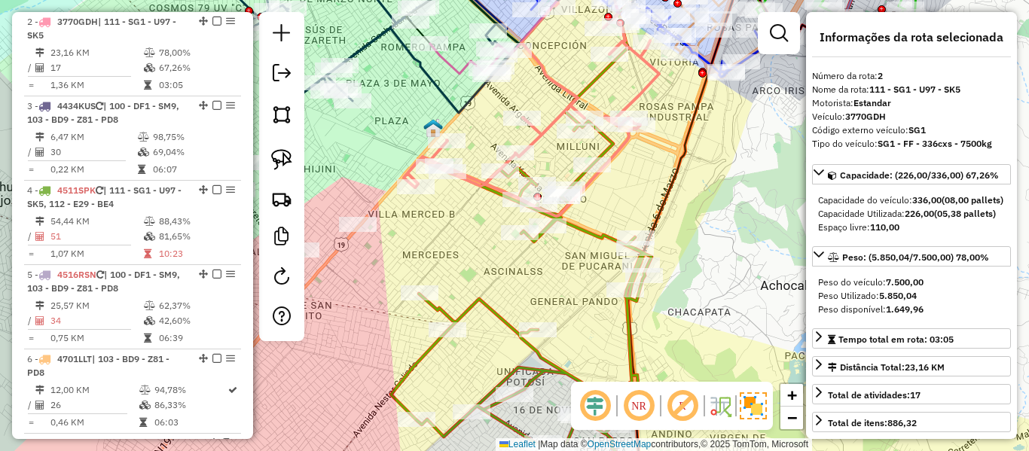
click at [592, 235] on icon at bounding box center [521, 308] width 261 height 375
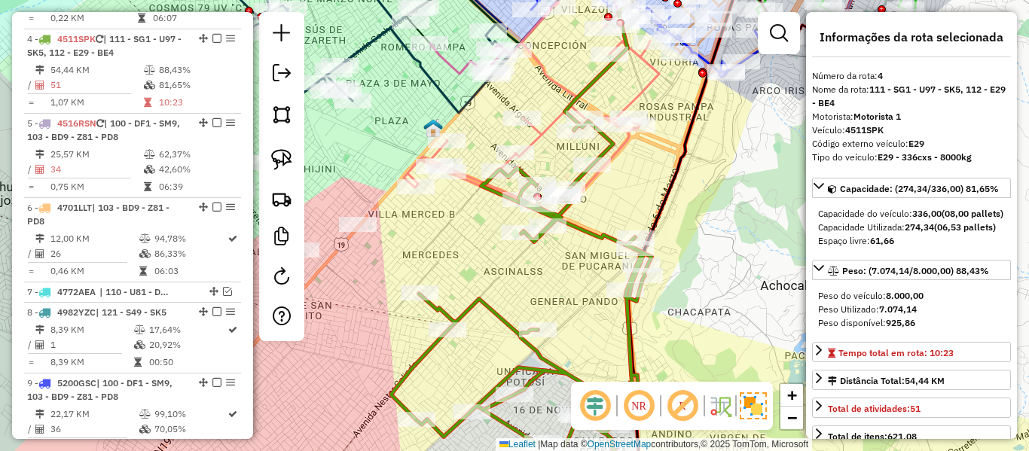
scroll to position [847, 0]
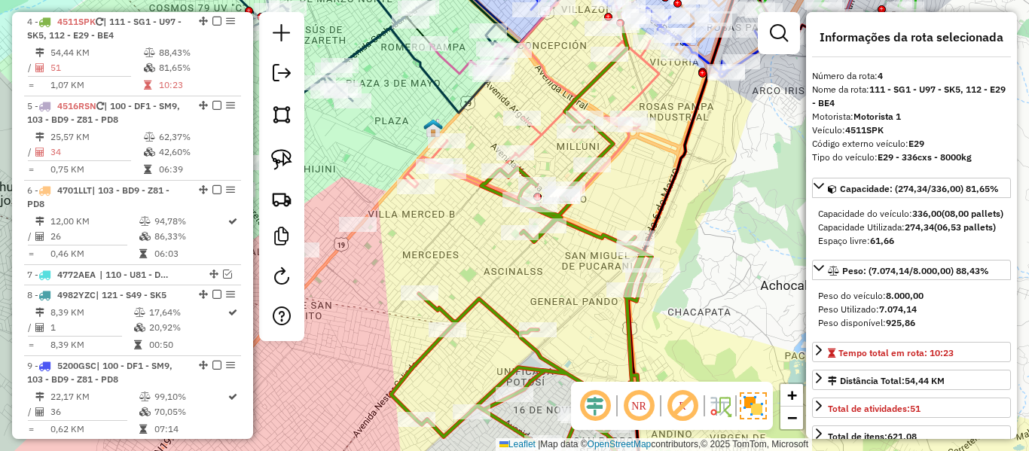
click at [590, 231] on icon at bounding box center [521, 308] width 261 height 375
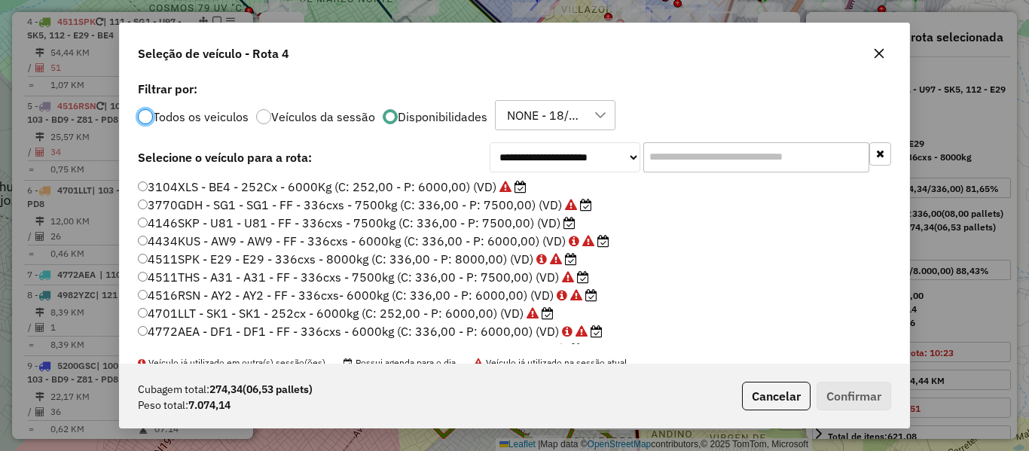
scroll to position [8, 5]
click at [536, 221] on label "4146SKP - U81 - U81 - FF - 336cxs - 7500kg (C: 336,00 - P: 7500,00) (VD)" at bounding box center [357, 223] width 438 height 18
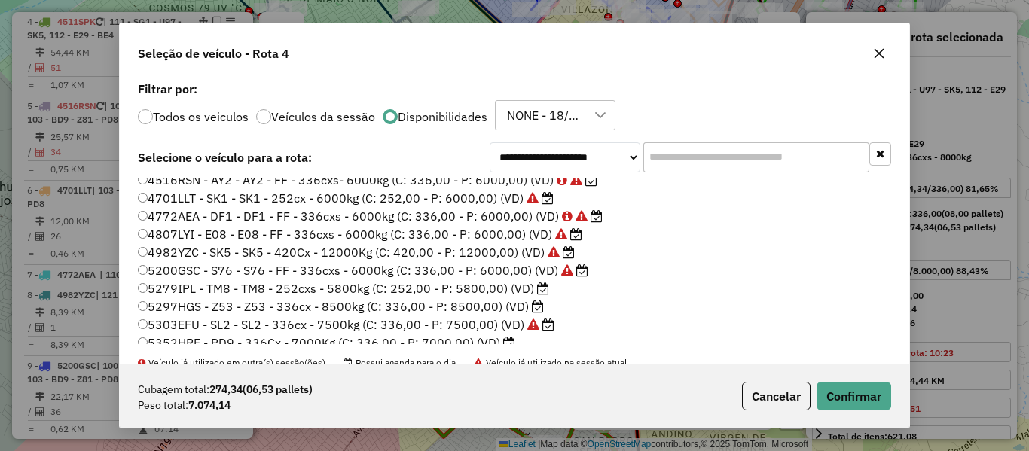
scroll to position [151, 0]
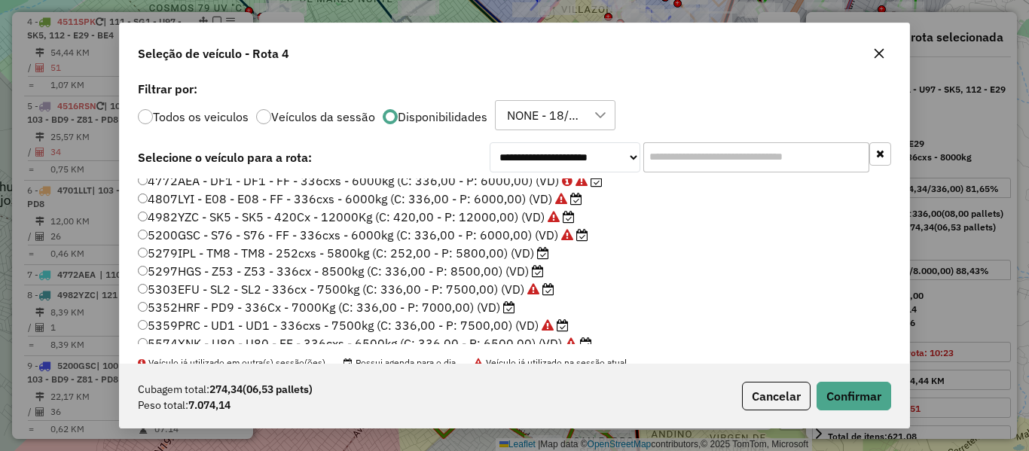
click at [698, 165] on input "text" at bounding box center [756, 157] width 226 height 30
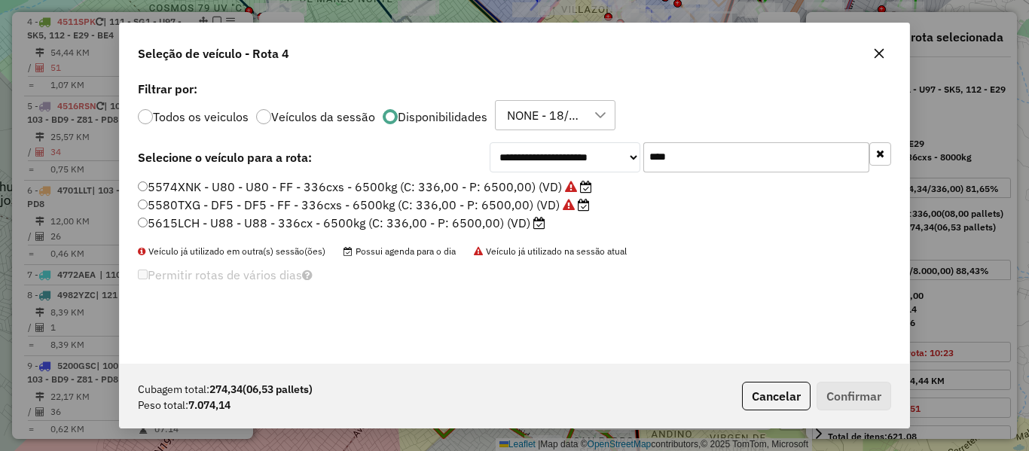
type input "****"
click at [472, 221] on label "5615LCH - U88 - U88 - 336cx - 6500kg (C: 336,00 - P: 6500,00) (VD)" at bounding box center [341, 223] width 407 height 18
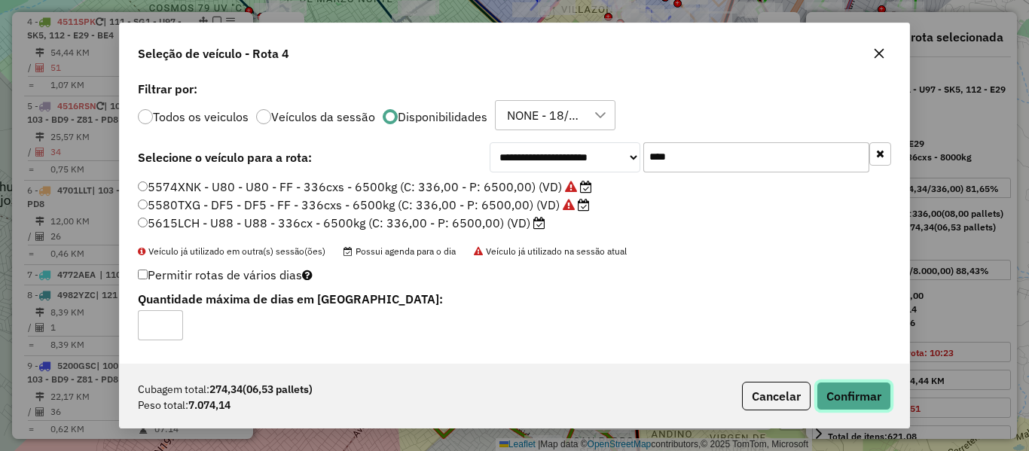
click at [881, 398] on button "Confirmar" at bounding box center [854, 396] width 75 height 29
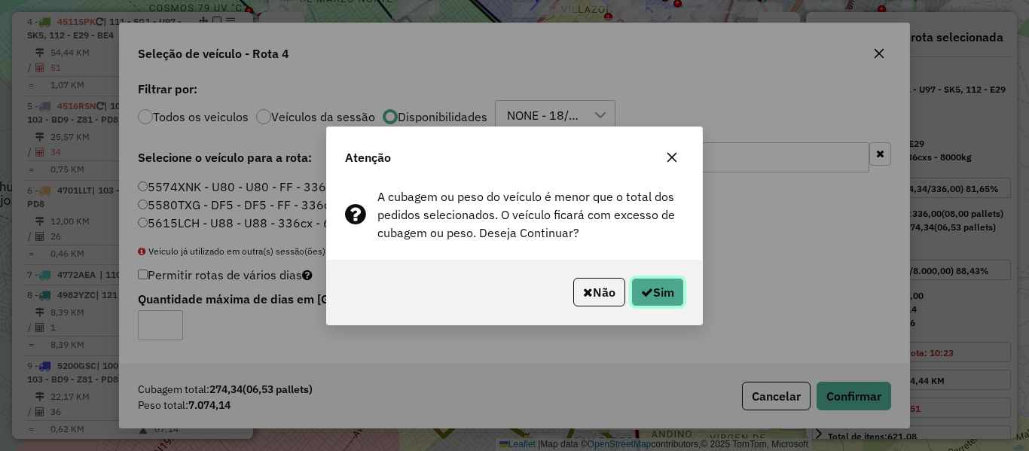
click at [662, 285] on button "Sim" at bounding box center [657, 292] width 53 height 29
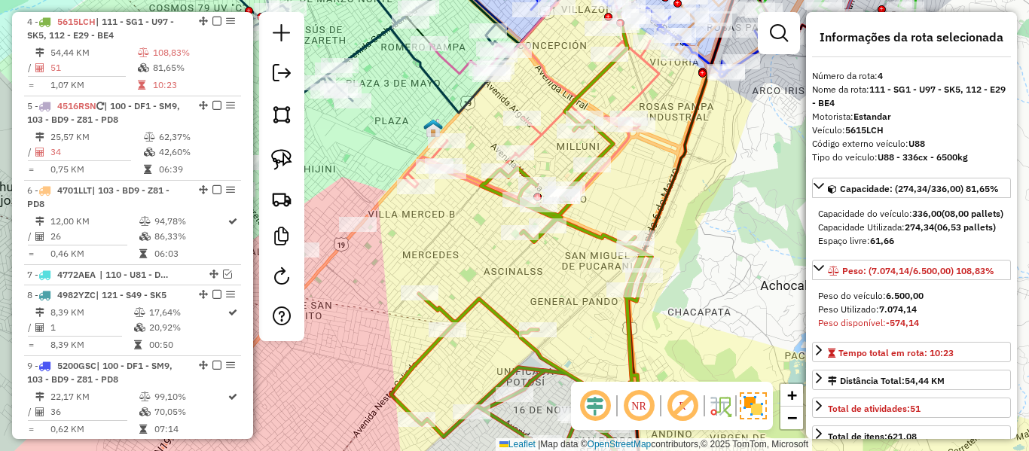
click at [650, 98] on div "Rota 2 - Placa 3770GDH 0000884845 - [PERSON_NAME] QUISPE Rota 2 - Placa 3770GDH…" at bounding box center [514, 225] width 1029 height 451
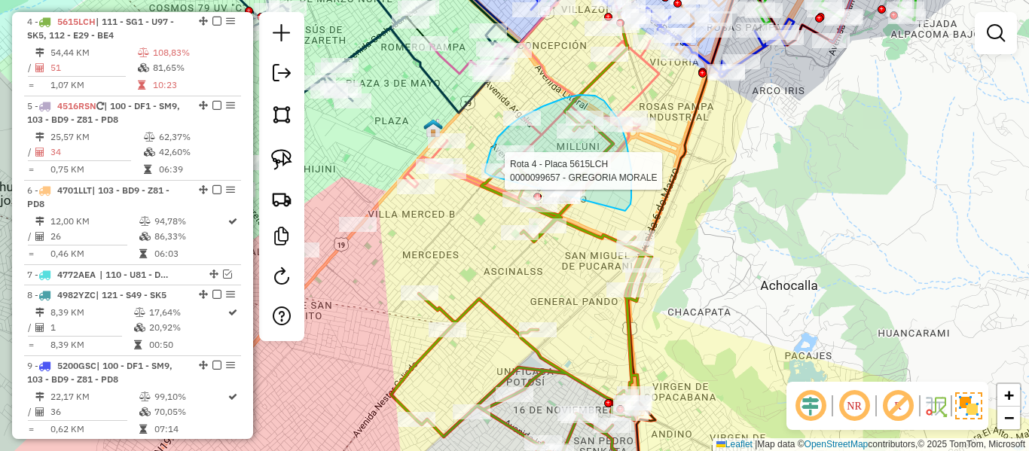
click at [493, 177] on div "Rota 4 - Placa 5615LCH 0000099657 - GREGORIA MORALE Janela de atendimento Grade…" at bounding box center [514, 225] width 1029 height 451
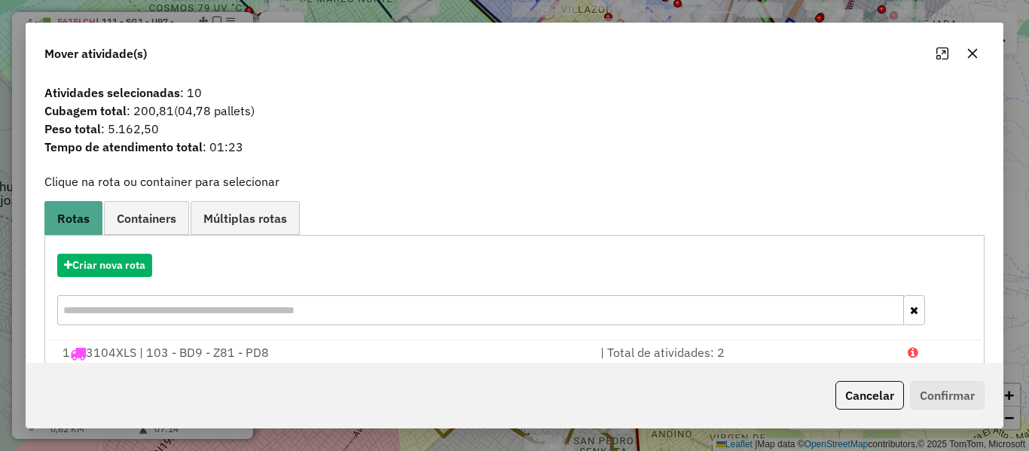
click at [972, 53] on icon "button" at bounding box center [973, 54] width 10 height 10
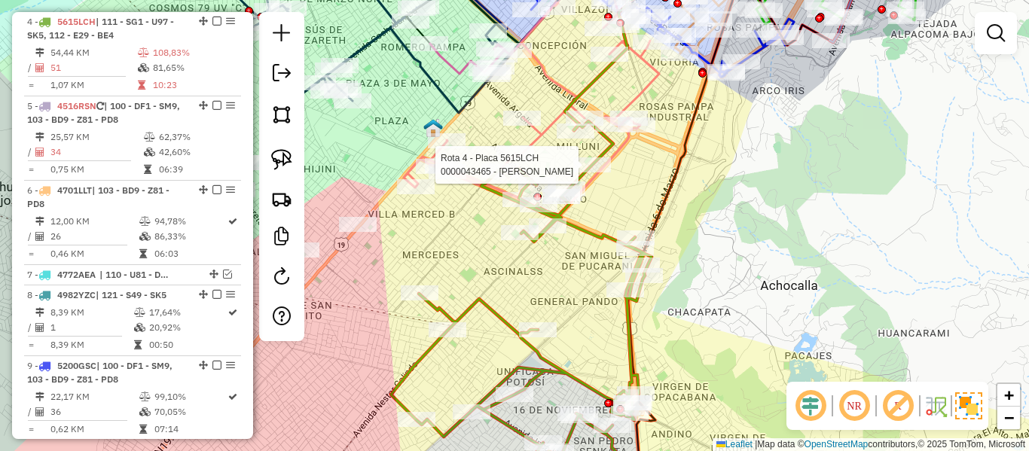
click at [609, 172] on div at bounding box center [592, 164] width 38 height 15
select select "**********"
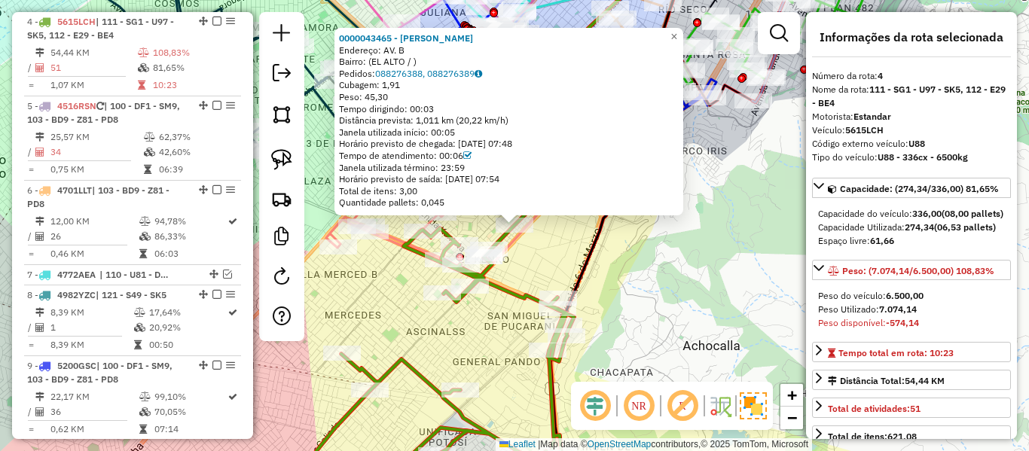
click at [509, 290] on icon at bounding box center [443, 339] width 261 height 315
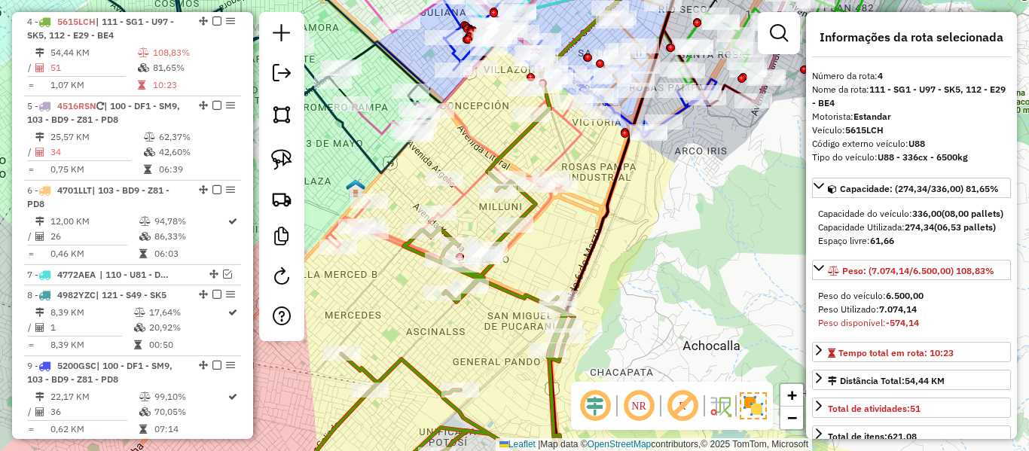
click at [572, 148] on icon at bounding box center [453, 116] width 255 height 322
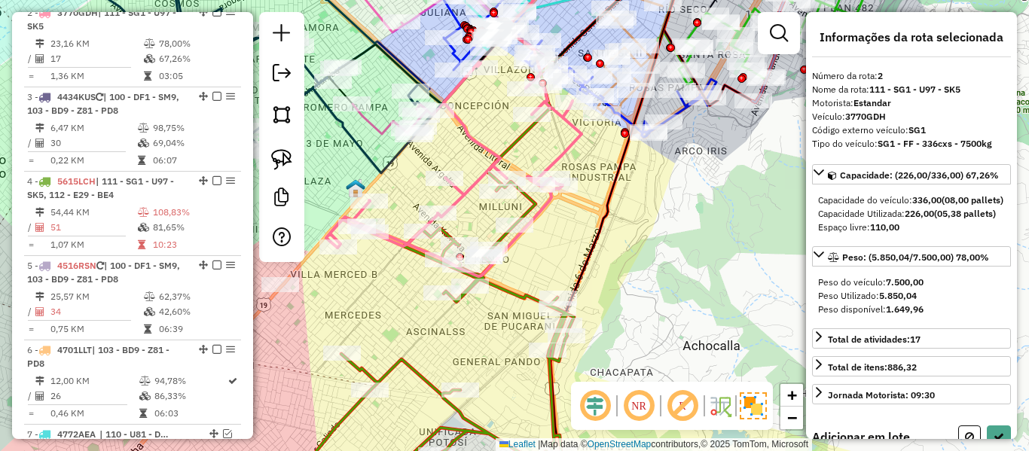
scroll to position [678, 0]
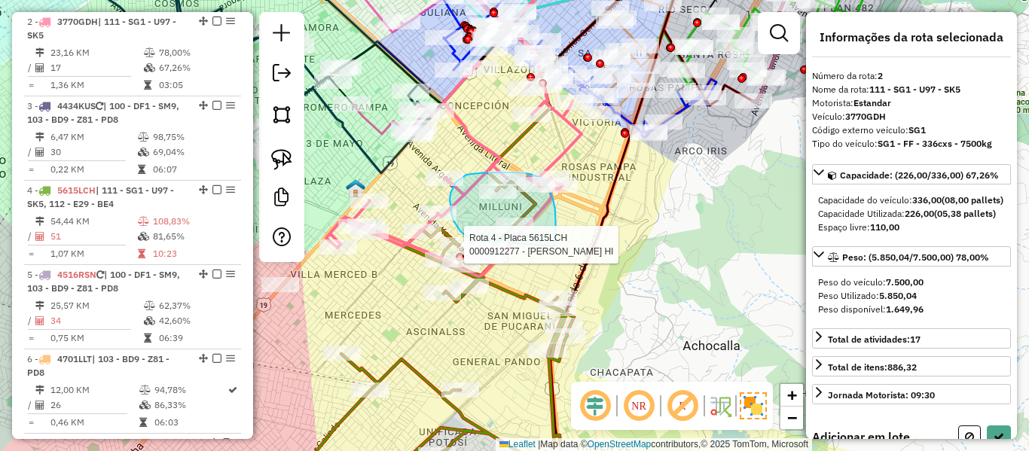
click at [500, 249] on div "Rota 2 - Placa 3770GDH 0000813374 - T. Felix Rota 4 - Placa 5615LCH 0000912277 …" at bounding box center [514, 225] width 1029 height 451
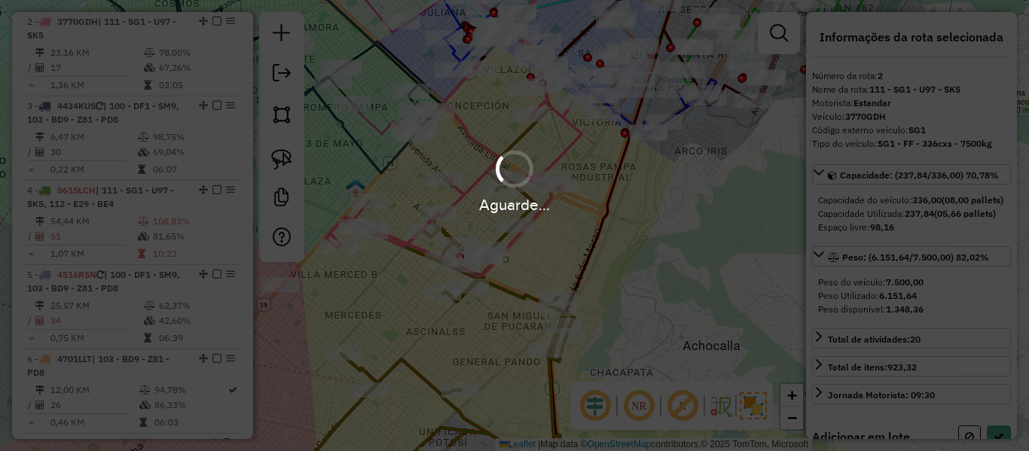
select select "**********"
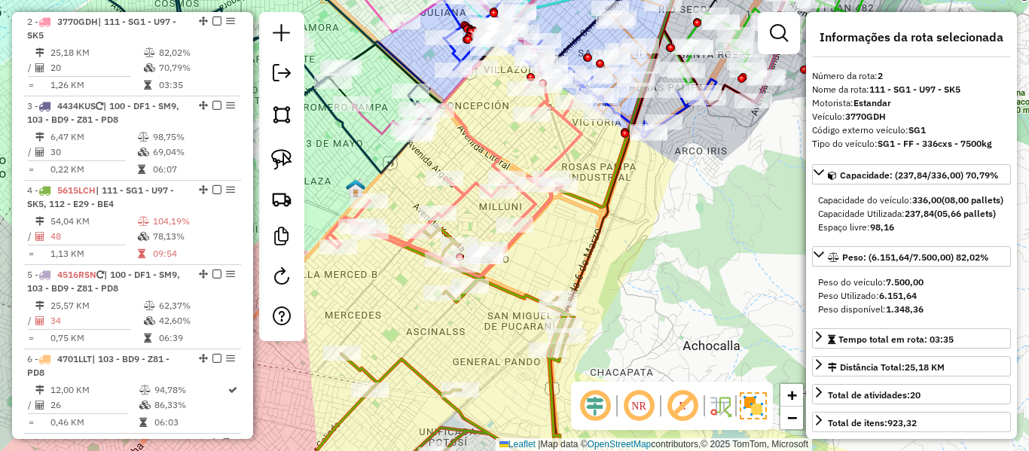
click at [505, 291] on icon at bounding box center [443, 362] width 261 height 268
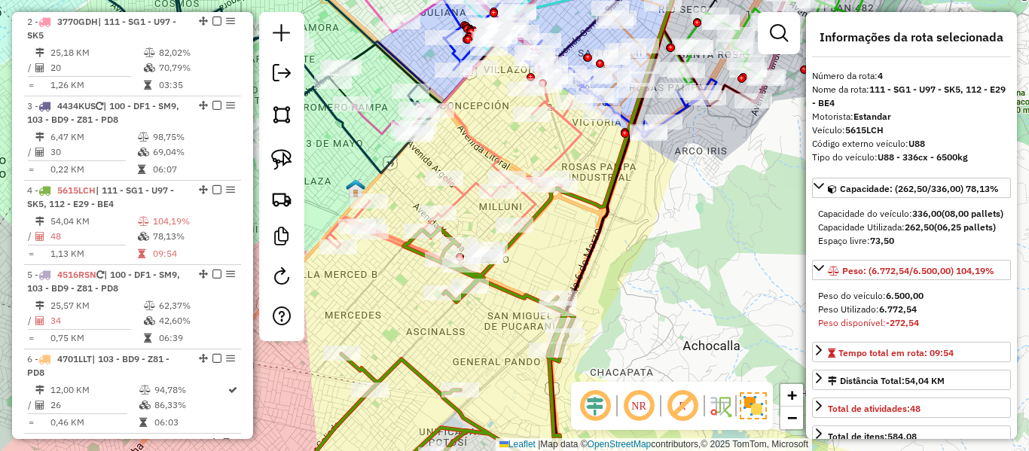
scroll to position [847, 0]
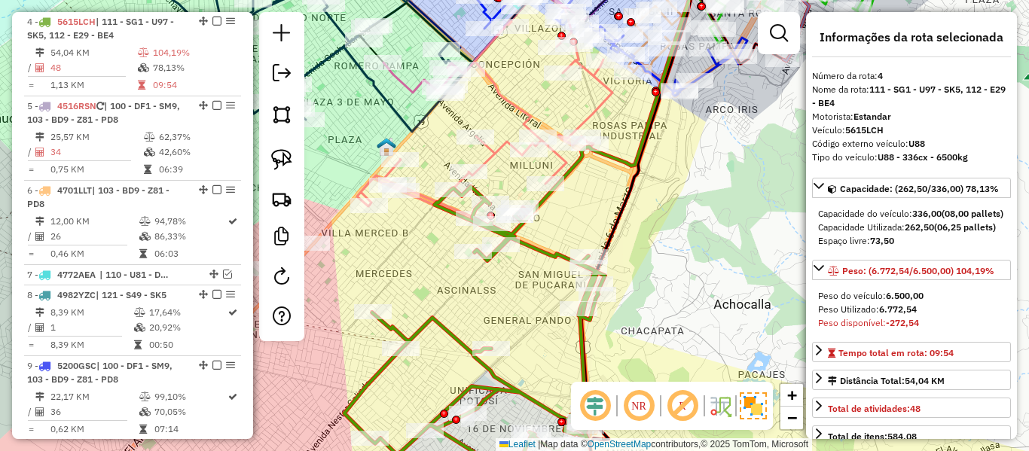
drag, startPoint x: 524, startPoint y: 315, endPoint x: 550, endPoint y: 285, distance: 39.0
click at [550, 285] on div "Janela de atendimento Grade de atendimento Capacidade Transportadoras Veículos …" at bounding box center [514, 225] width 1029 height 451
click at [588, 104] on div "Janela de atendimento Grade de atendimento Capacidade Transportadoras Veículos …" at bounding box center [514, 225] width 1029 height 451
click at [594, 104] on icon at bounding box center [484, 95] width 255 height 280
select select "**********"
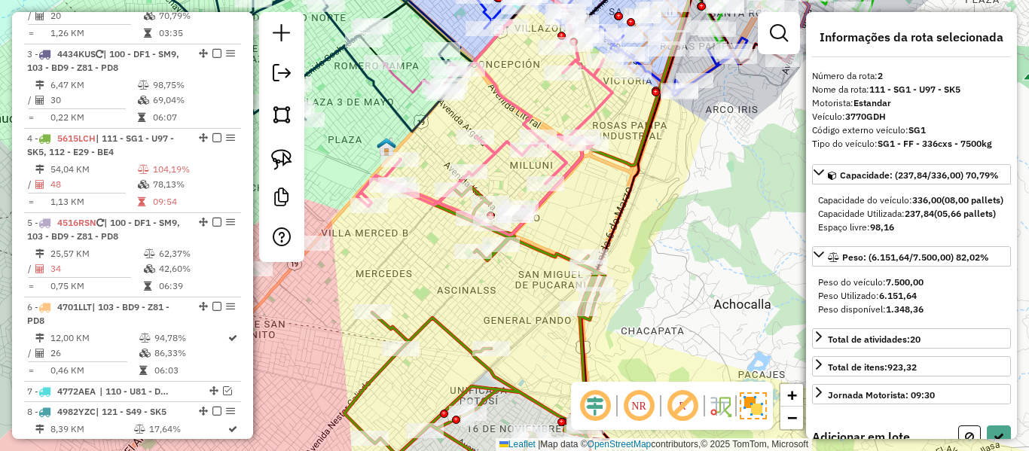
scroll to position [678, 0]
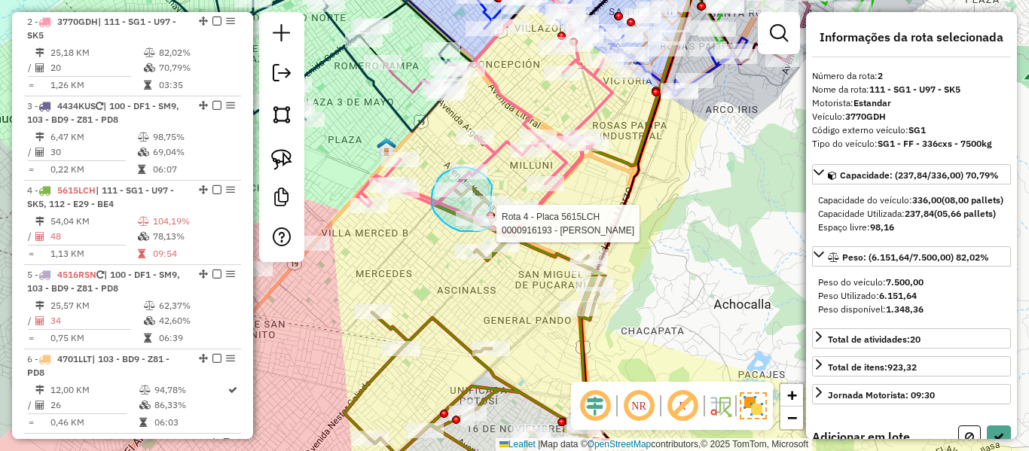
drag, startPoint x: 492, startPoint y: 185, endPoint x: 516, endPoint y: 179, distance: 24.8
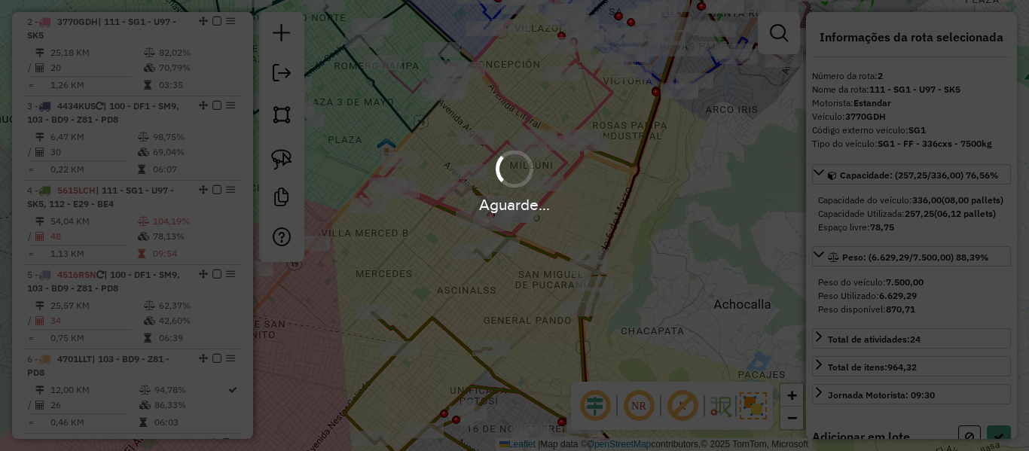
select select "**********"
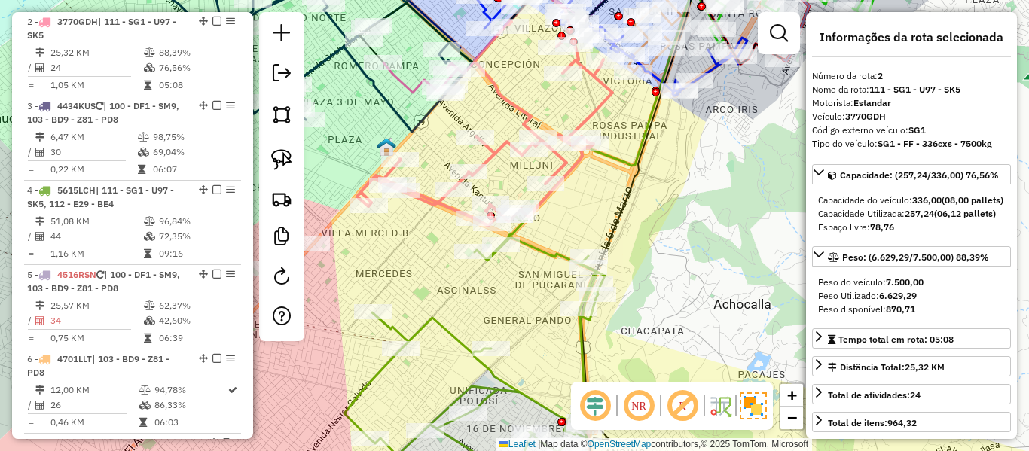
click at [548, 253] on icon at bounding box center [474, 354] width 261 height 284
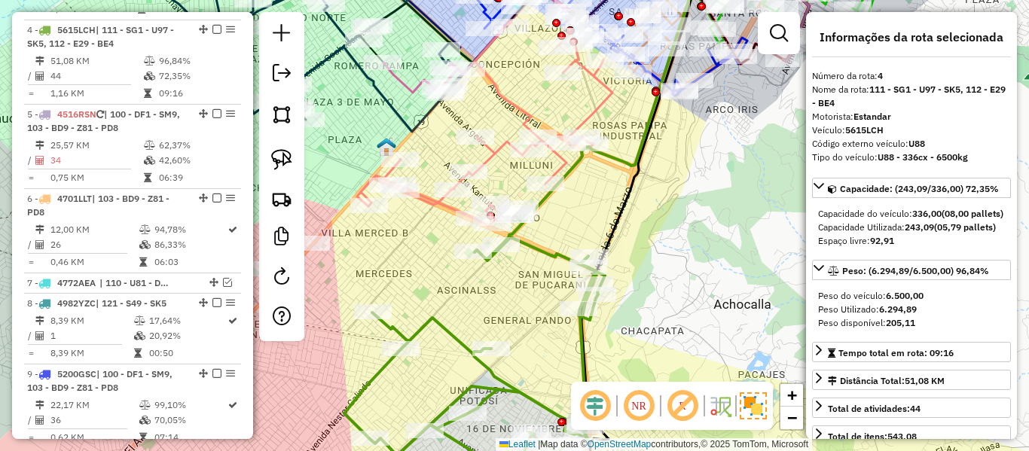
scroll to position [847, 0]
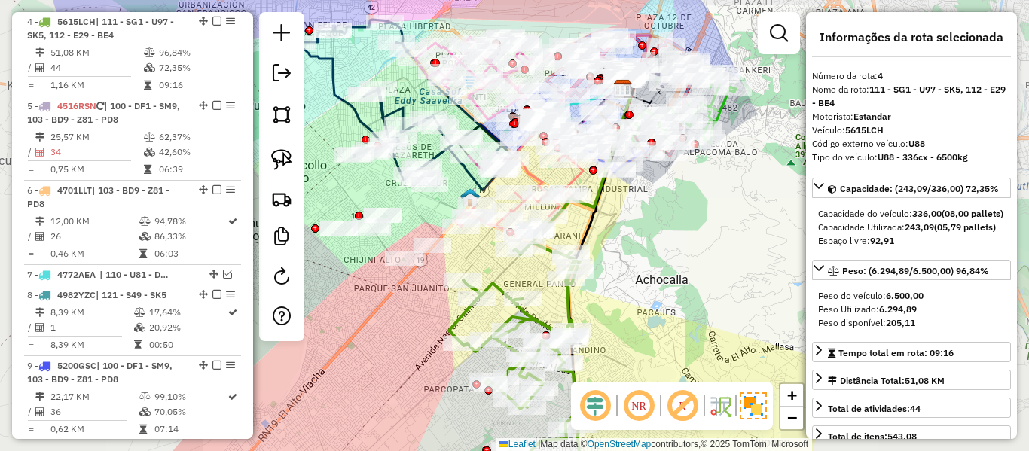
drag, startPoint x: 606, startPoint y: 256, endPoint x: 625, endPoint y: 156, distance: 102.1
click at [625, 157] on div "Janela de atendimento Grade de atendimento Capacidade Transportadoras Veículos …" at bounding box center [514, 225] width 1029 height 451
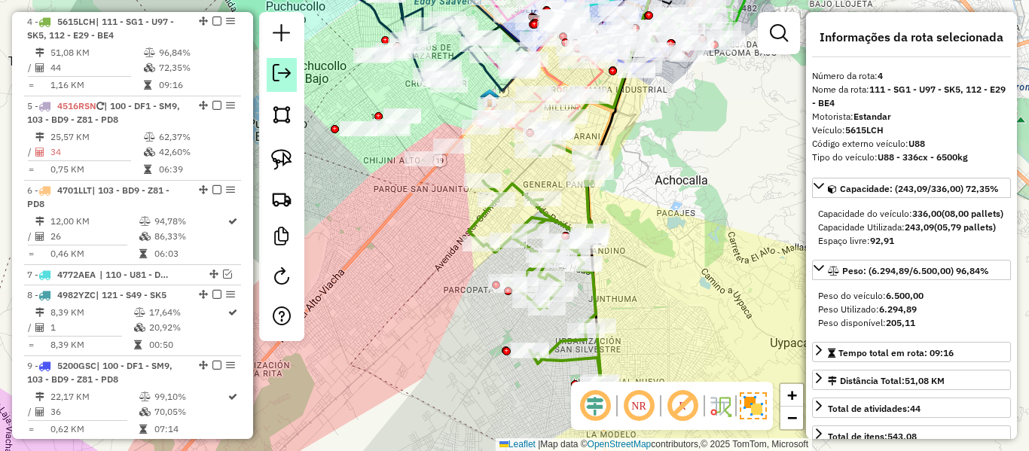
drag, startPoint x: 213, startPoint y: 20, endPoint x: 285, endPoint y: 67, distance: 86.1
click at [212, 20] on em at bounding box center [216, 21] width 9 height 9
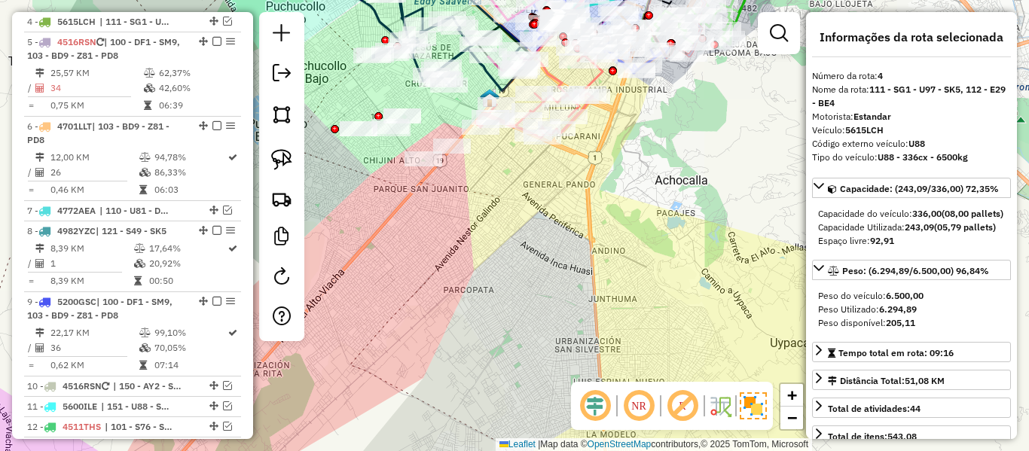
click at [594, 319] on div "Janela de atendimento Grade de atendimento Capacidade Transportadoras Veículos …" at bounding box center [514, 225] width 1029 height 451
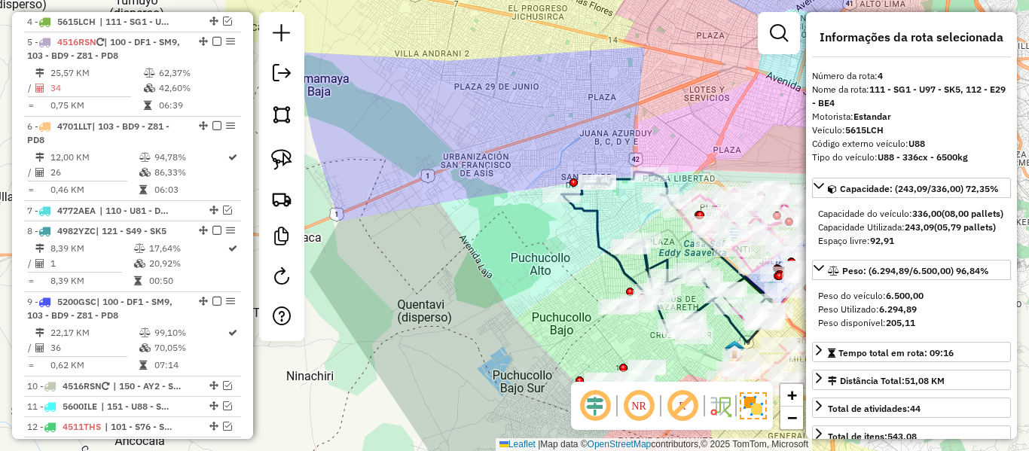
drag, startPoint x: 485, startPoint y: 260, endPoint x: 426, endPoint y: 188, distance: 93.1
click at [426, 188] on div "Janela de atendimento Grade de atendimento Capacidade Transportadoras Veículos …" at bounding box center [514, 225] width 1029 height 451
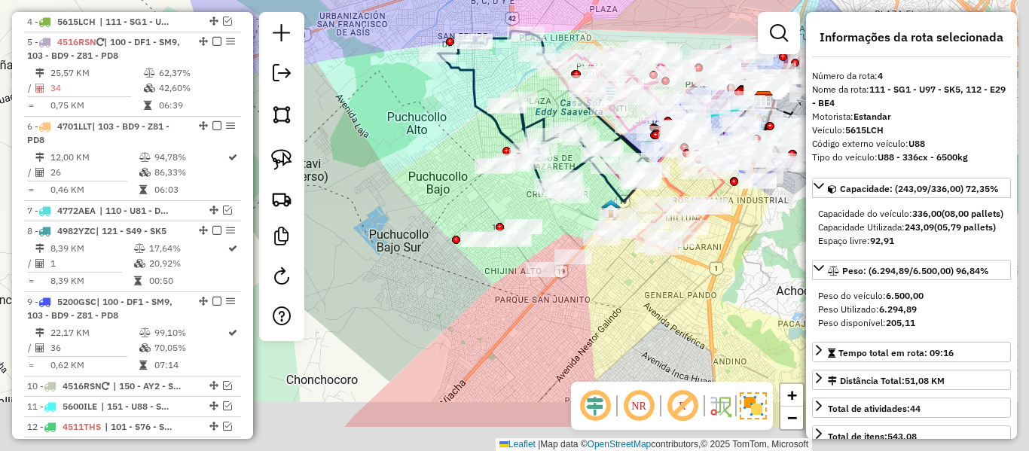
drag, startPoint x: 433, startPoint y: 175, endPoint x: 534, endPoint y: 262, distance: 133.5
click at [433, 178] on div "Janela de atendimento Grade de atendimento Capacidade Transportadoras Veículos …" at bounding box center [514, 225] width 1029 height 451
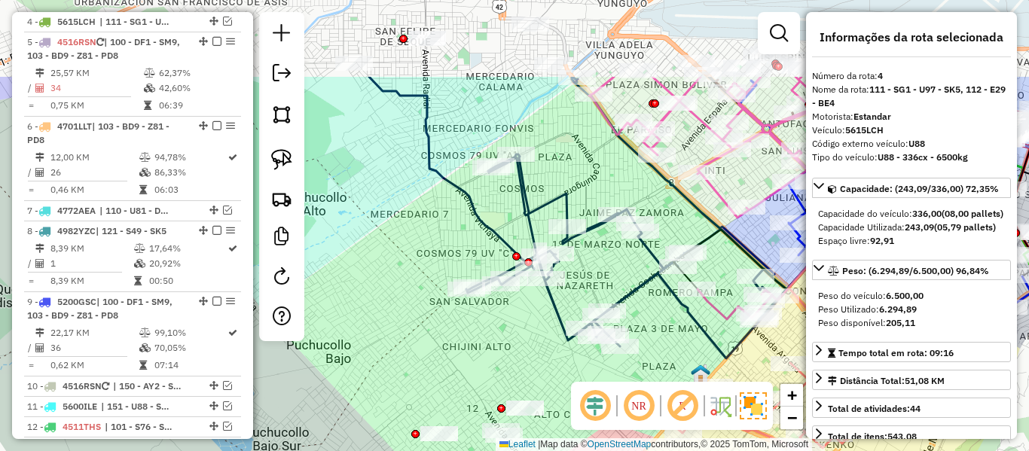
drag, startPoint x: 438, startPoint y: 304, endPoint x: 439, endPoint y: 270, distance: 33.9
click at [439, 305] on div "Janela de atendimento Grade de atendimento Capacidade Transportadoras Veículos …" at bounding box center [514, 225] width 1029 height 451
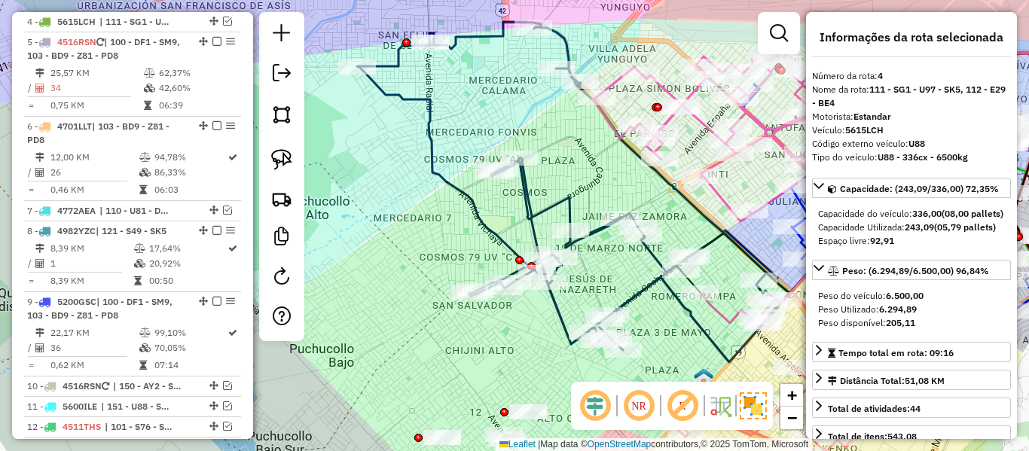
drag, startPoint x: 444, startPoint y: 249, endPoint x: 450, endPoint y: 289, distance: 41.2
click at [450, 289] on icon at bounding box center [573, 186] width 432 height 328
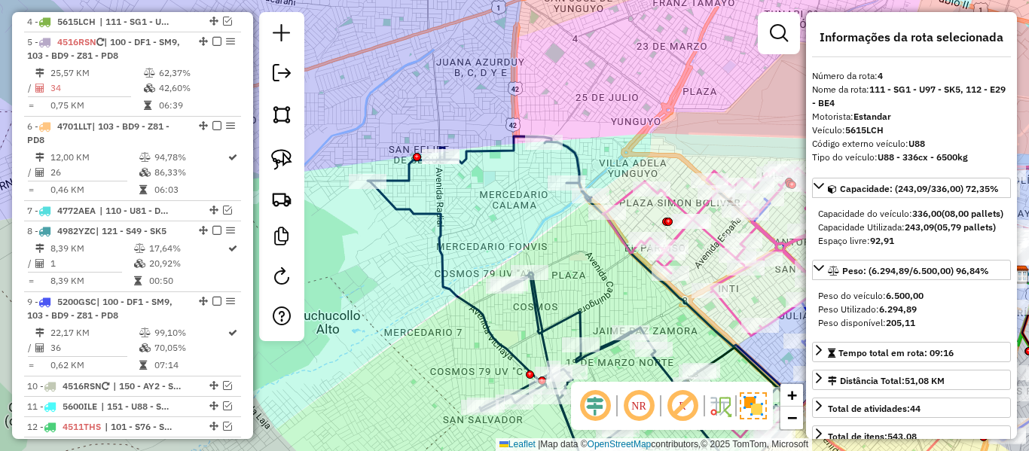
click at [523, 230] on div "Janela de atendimento Grade de atendimento Capacidade Transportadoras Veículos …" at bounding box center [514, 225] width 1029 height 451
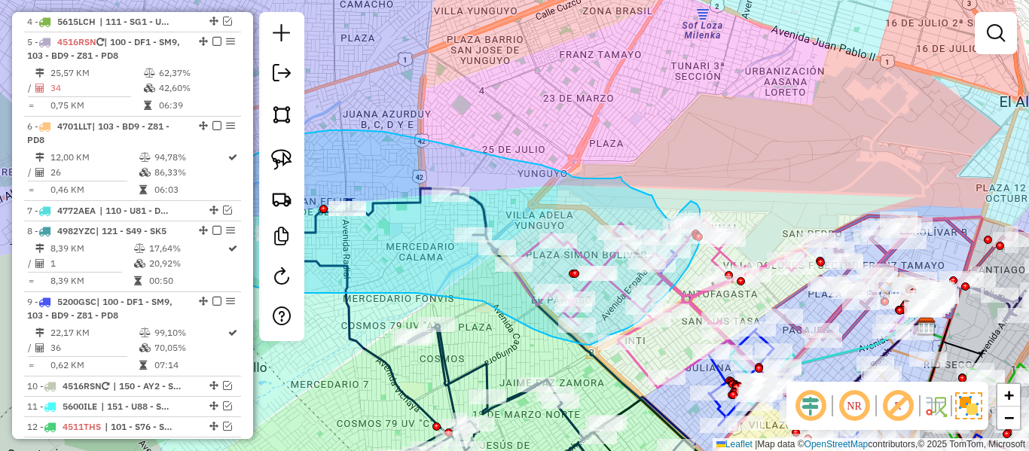
drag, startPoint x: 516, startPoint y: 236, endPoint x: 481, endPoint y: 300, distance: 72.8
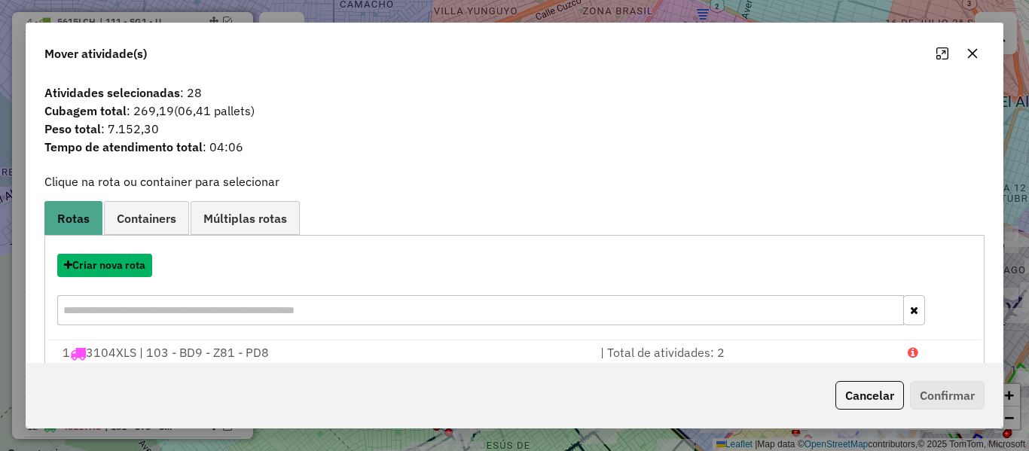
click at [127, 265] on button "Criar nova rota" at bounding box center [104, 265] width 95 height 23
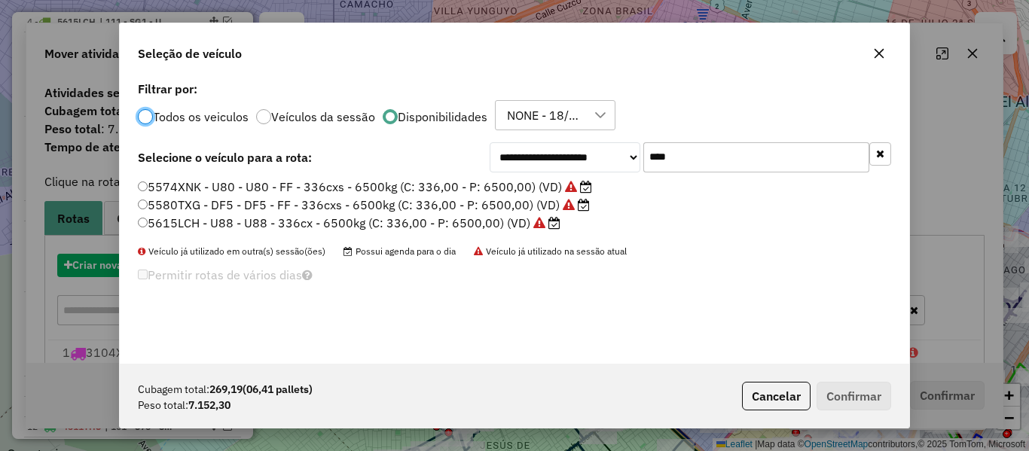
scroll to position [8, 5]
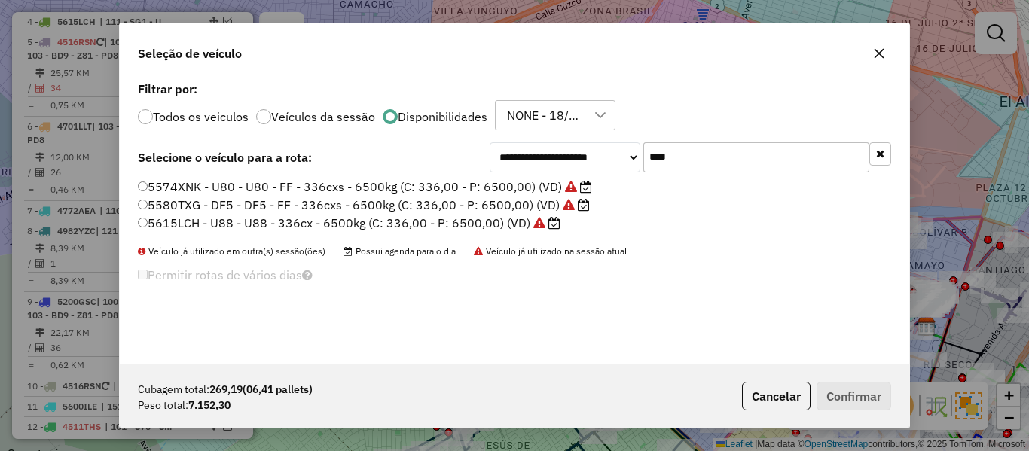
click at [884, 152] on button "button" at bounding box center [880, 153] width 22 height 23
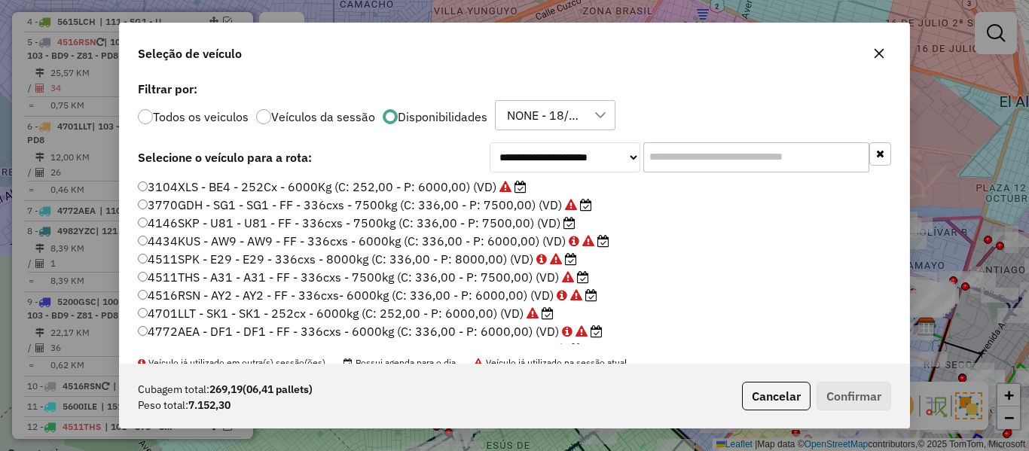
click at [552, 221] on label "4146SKP - U81 - U81 - FF - 336cxs - 7500kg (C: 336,00 - P: 7500,00) (VD)" at bounding box center [357, 223] width 438 height 18
click at [848, 401] on button "Confirmar" at bounding box center [854, 396] width 75 height 29
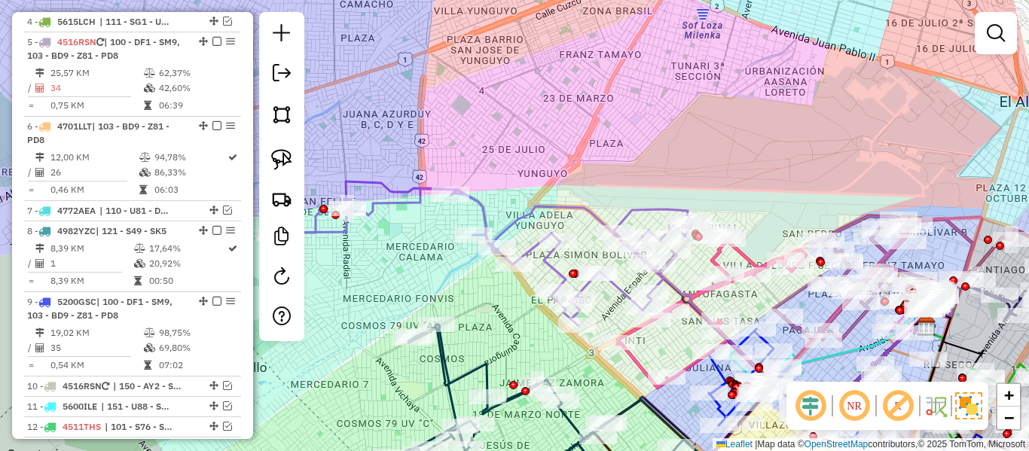
click at [539, 206] on icon at bounding box center [483, 254] width 418 height 144
select select "**********"
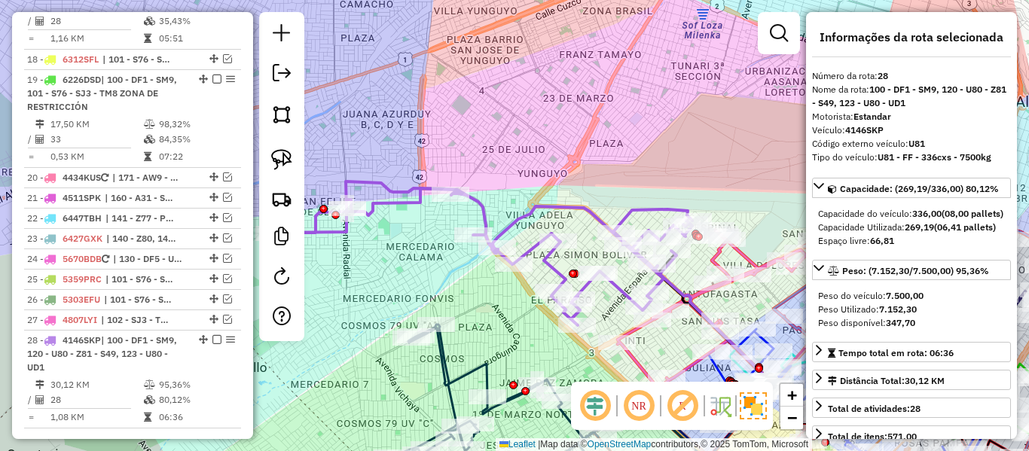
scroll to position [1911, 0]
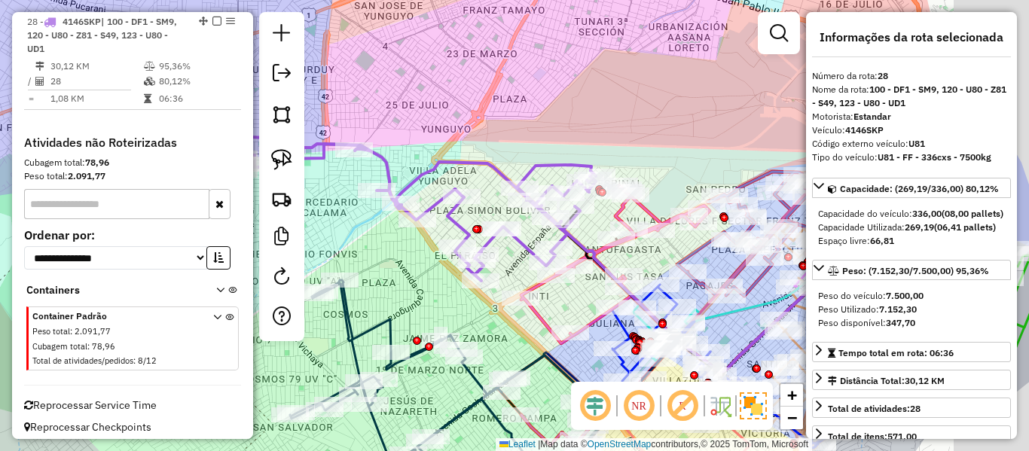
drag, startPoint x: 597, startPoint y: 177, endPoint x: 500, endPoint y: 133, distance: 106.2
click at [500, 133] on div "Janela de atendimento Grade de atendimento Capacidade Transportadoras Veículos …" at bounding box center [514, 225] width 1029 height 451
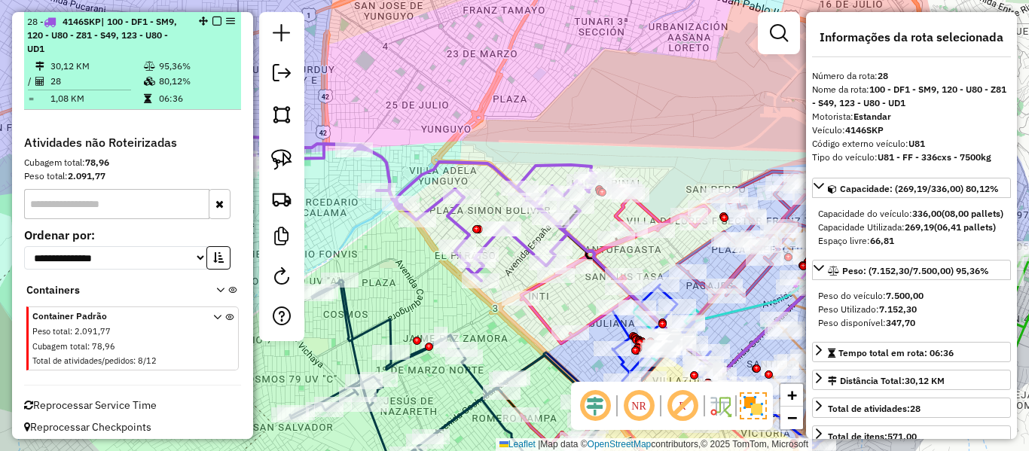
click at [212, 18] on em at bounding box center [216, 21] width 9 height 9
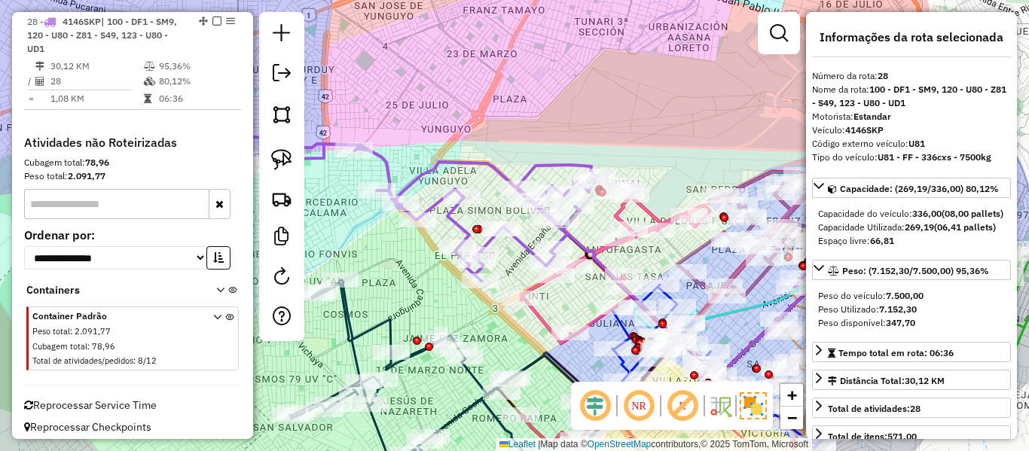
scroll to position [1842, 0]
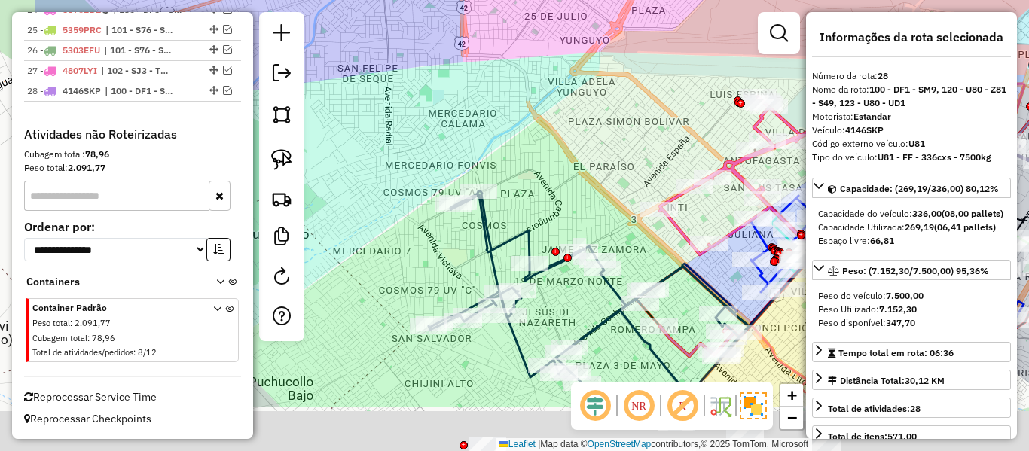
drag, startPoint x: 419, startPoint y: 157, endPoint x: 566, endPoint y: 69, distance: 172.3
click at [560, 66] on div "Janela de atendimento Grade de atendimento Capacidade Transportadoras Veículos …" at bounding box center [514, 225] width 1029 height 451
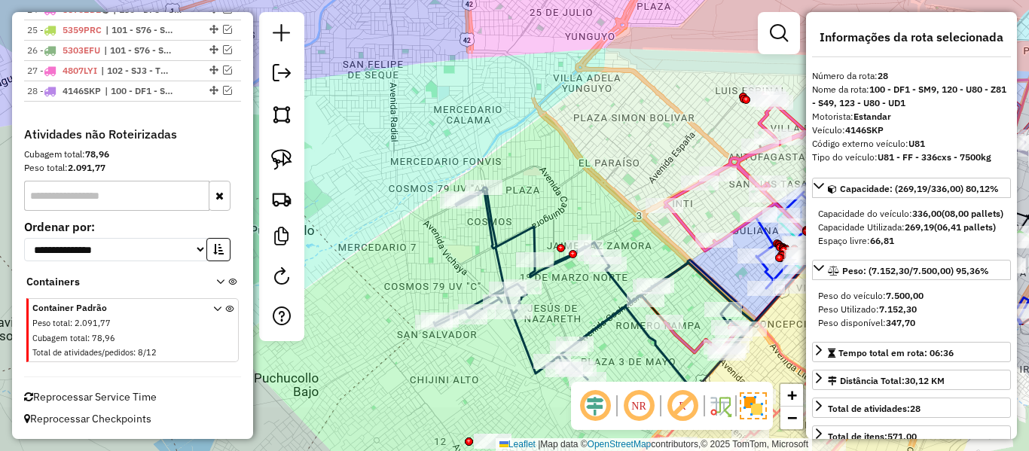
drag, startPoint x: 567, startPoint y: 87, endPoint x: 560, endPoint y: 75, distance: 14.2
click at [562, 78] on div "Janela de atendimento Grade de atendimento Capacidade Transportadoras Veículos …" at bounding box center [514, 225] width 1029 height 451
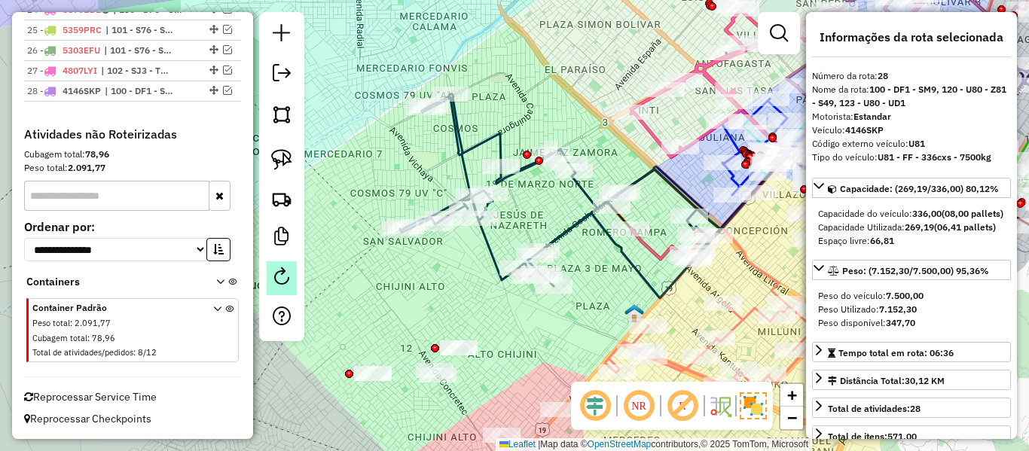
click at [279, 283] on em at bounding box center [282, 276] width 18 height 18
select select "*"
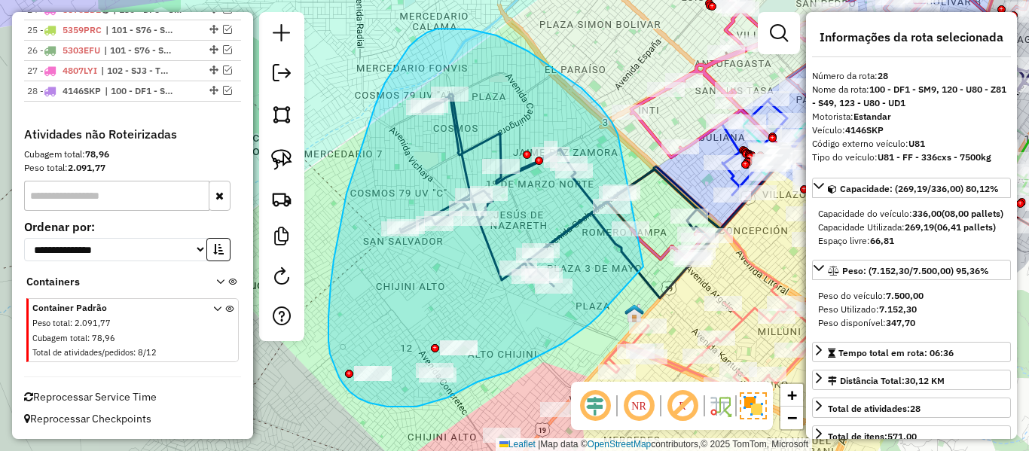
drag, startPoint x: 554, startPoint y: 69, endPoint x: 652, endPoint y: 254, distance: 209.6
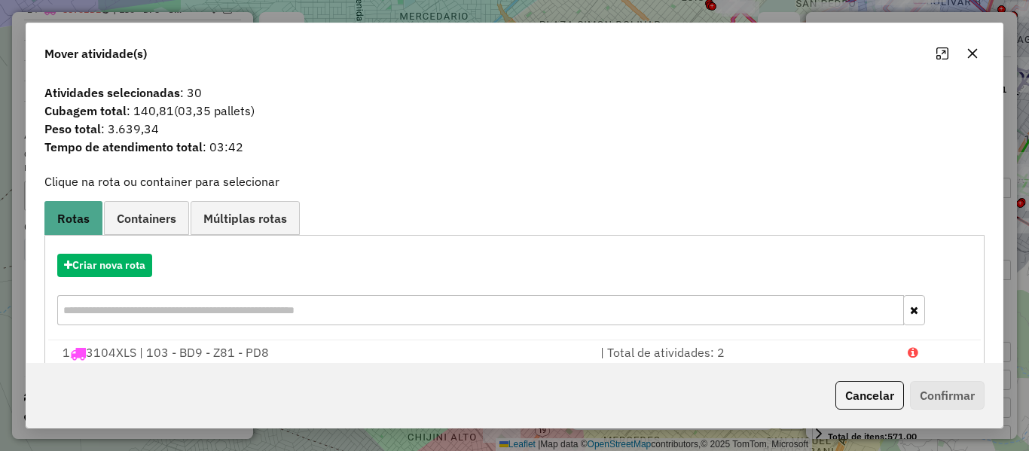
click at [94, 249] on div "Criar nova rota" at bounding box center [514, 292] width 932 height 98
click at [94, 257] on button "Criar nova rota" at bounding box center [104, 265] width 95 height 23
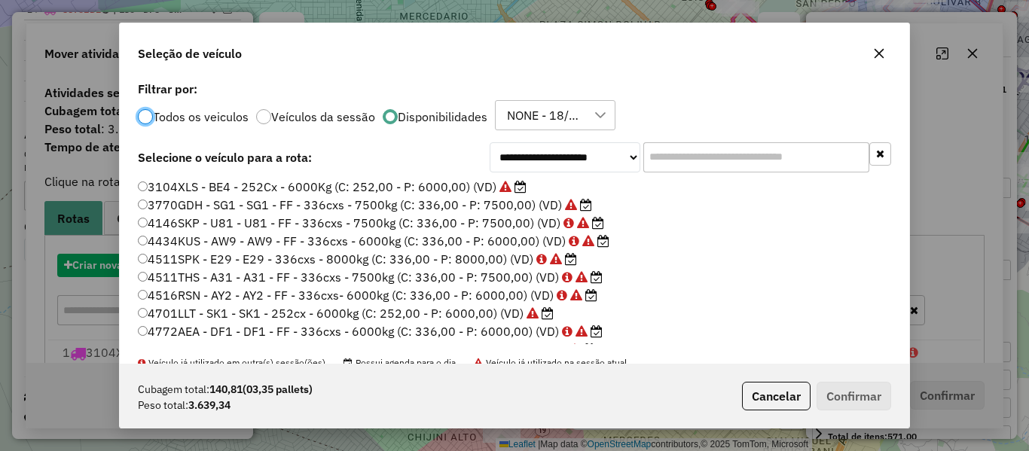
scroll to position [8, 5]
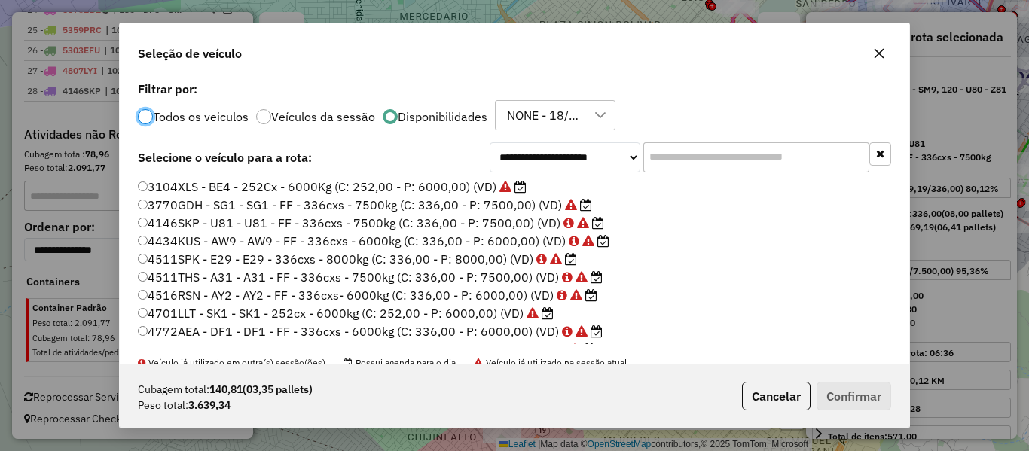
click at [754, 139] on div "**********" at bounding box center [514, 221] width 789 height 286
click at [744, 164] on input "text" at bounding box center [756, 157] width 226 height 30
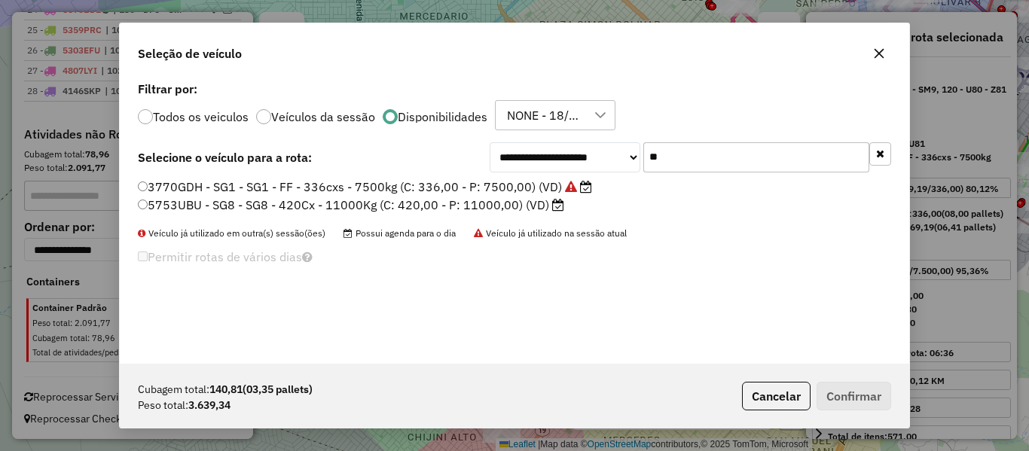
type input "**"
click at [511, 207] on label "5753UBU - SG8 - SG8 - 420Cx - 11000Kg (C: 420,00 - P: 11000,00) (VD)" at bounding box center [351, 205] width 426 height 18
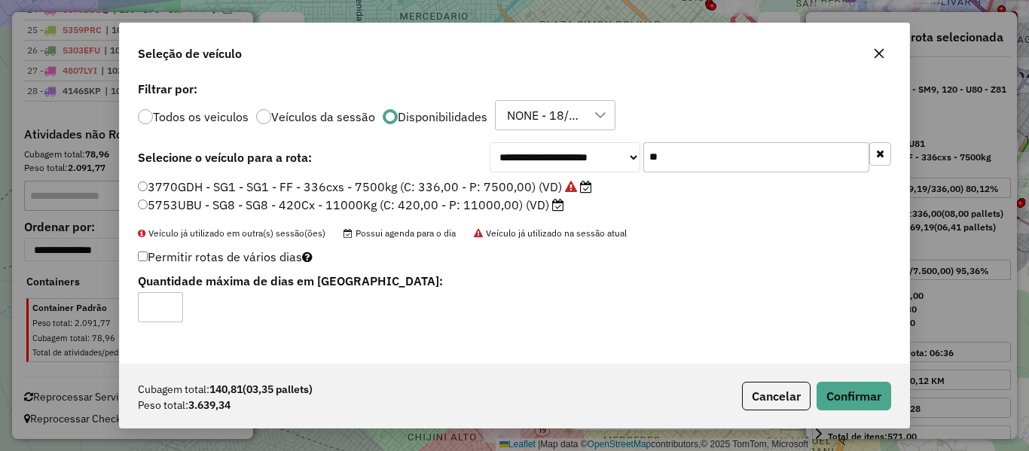
click at [537, 190] on label "3770GDH - SG1 - SG1 - FF - 336cxs - 7500kg (C: 336,00 - P: 7500,00) (VD)" at bounding box center [365, 187] width 454 height 18
click at [881, 385] on button "Confirmar" at bounding box center [854, 396] width 75 height 29
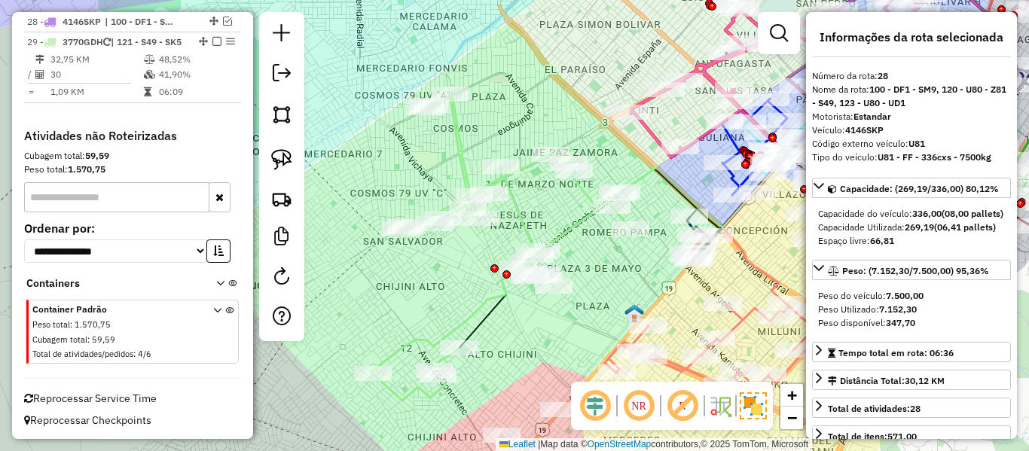
click at [574, 231] on icon at bounding box center [501, 247] width 261 height 307
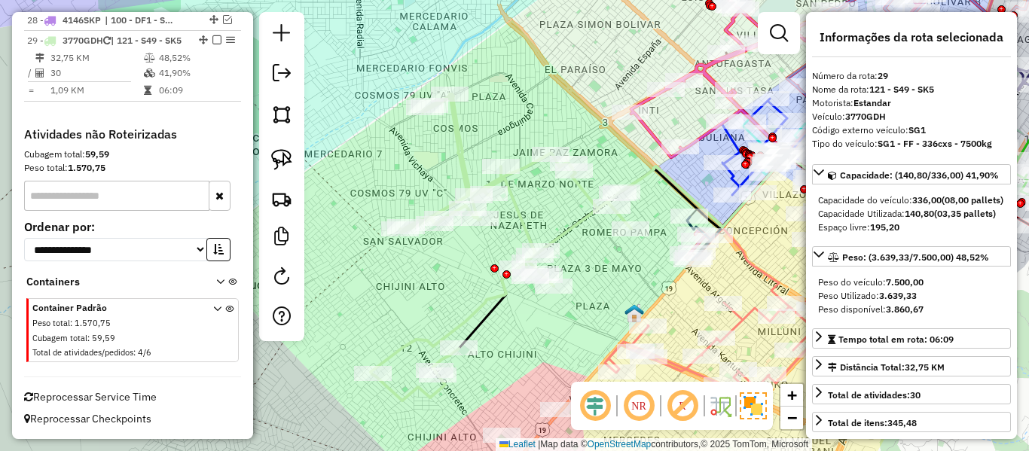
scroll to position [1926, 0]
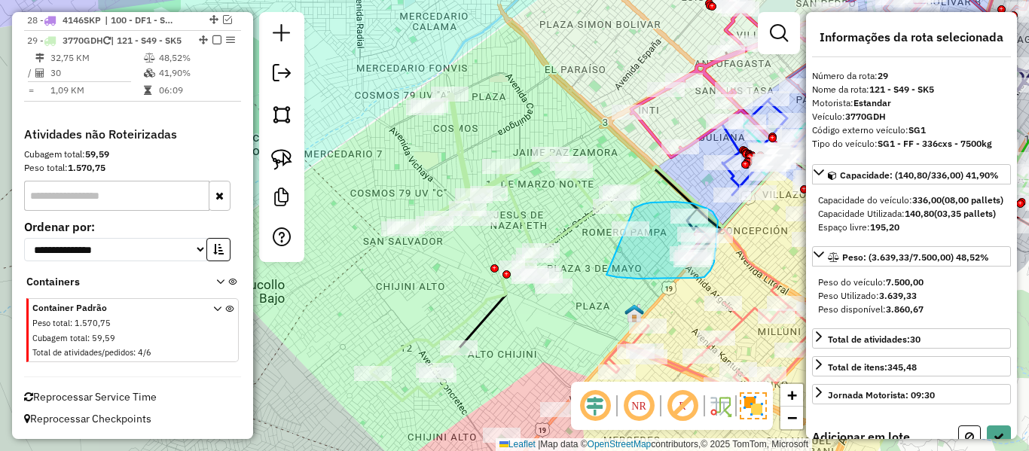
drag, startPoint x: 606, startPoint y: 275, endPoint x: 634, endPoint y: 208, distance: 72.6
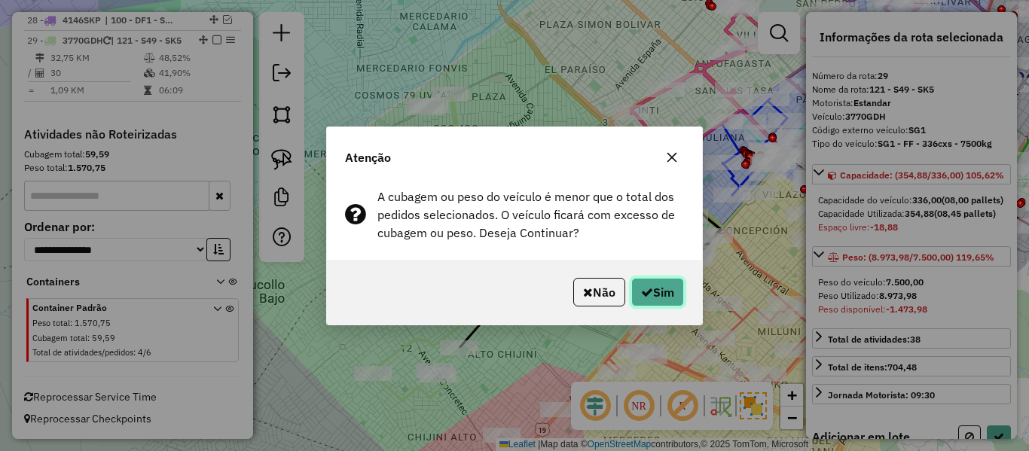
click at [663, 295] on button "Sim" at bounding box center [657, 292] width 53 height 29
select select "**********"
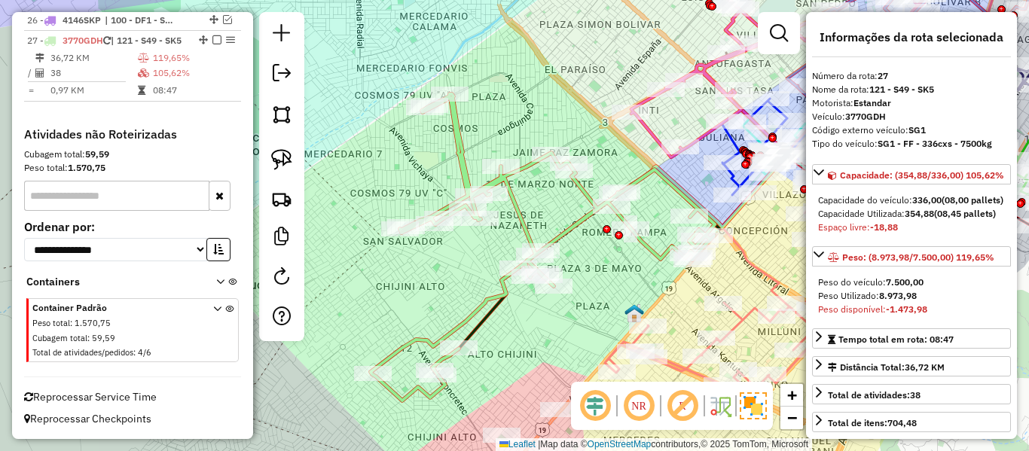
scroll to position [1771, 0]
click at [569, 223] on icon at bounding box center [543, 247] width 344 height 307
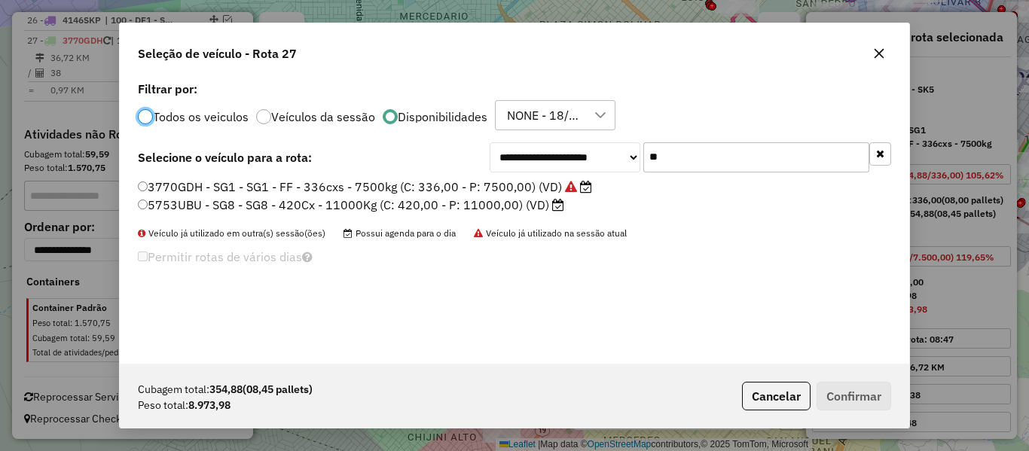
scroll to position [8, 5]
drag, startPoint x: 549, startPoint y: 216, endPoint x: 549, endPoint y: 206, distance: 9.8
click at [549, 215] on div "3770GDH - SG1 - SG1 - FF - 336cxs - 7500kg (C: 336,00 - P: 7500,00) (VD) 5753UB…" at bounding box center [514, 203] width 771 height 48
click at [550, 206] on label "5753UBU - SG8 - SG8 - 420Cx - 11000Kg (C: 420,00 - P: 11000,00) (VD)" at bounding box center [351, 205] width 426 height 18
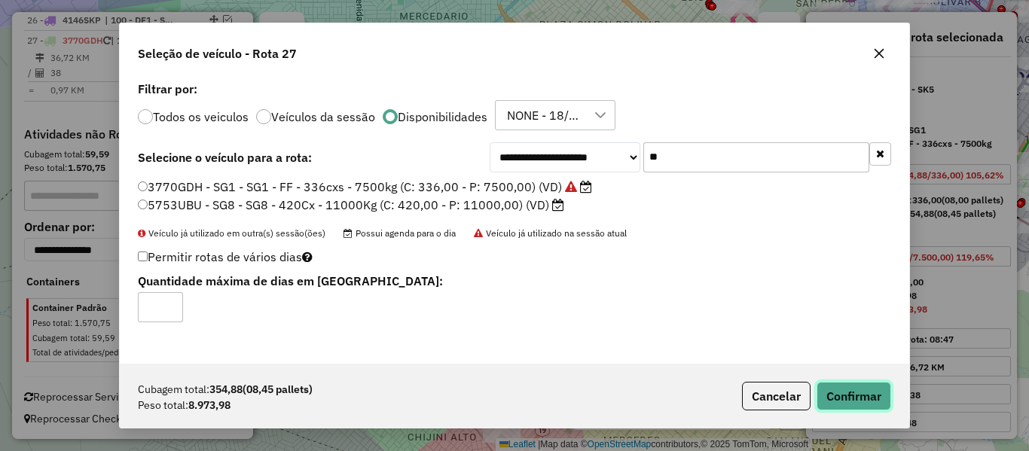
click at [881, 393] on button "Confirmar" at bounding box center [854, 396] width 75 height 29
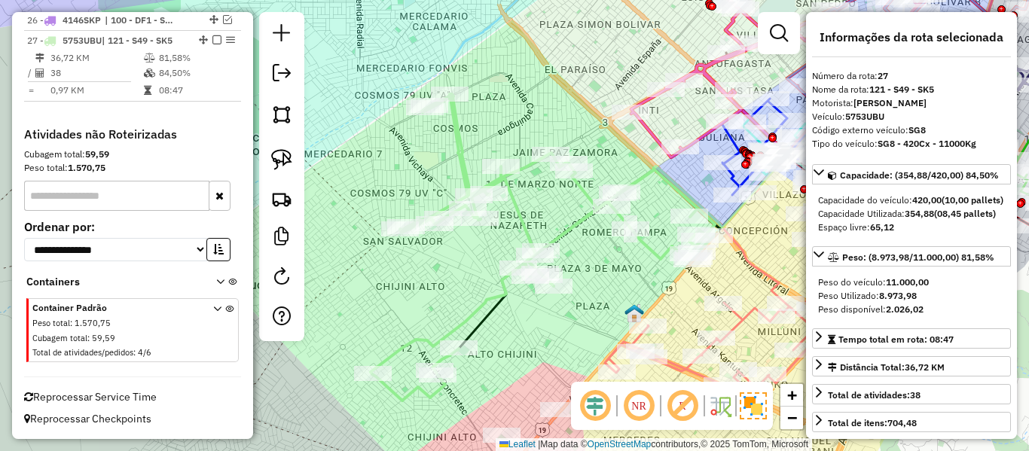
scroll to position [1757, 0]
click at [576, 228] on icon at bounding box center [543, 247] width 344 height 307
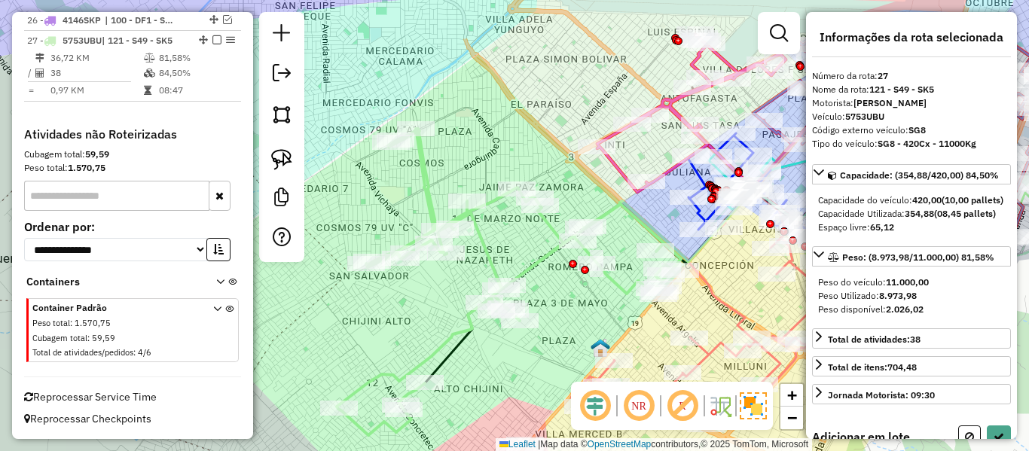
drag, startPoint x: 622, startPoint y: 276, endPoint x: 546, endPoint y: 353, distance: 108.7
click at [546, 353] on div "Janela de atendimento Grade de atendimento Capacidade Transportadoras Veículos …" at bounding box center [514, 225] width 1029 height 451
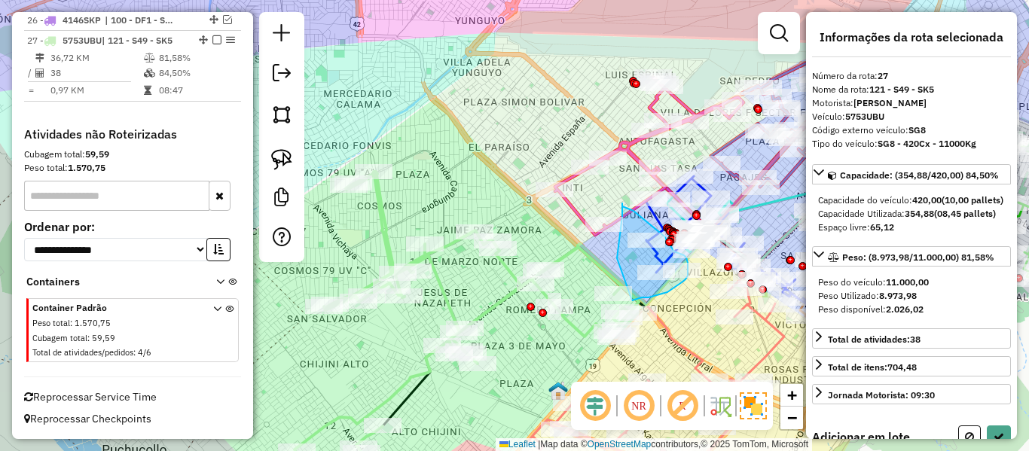
drag, startPoint x: 617, startPoint y: 258, endPoint x: 632, endPoint y: 301, distance: 44.8
select select "**********"
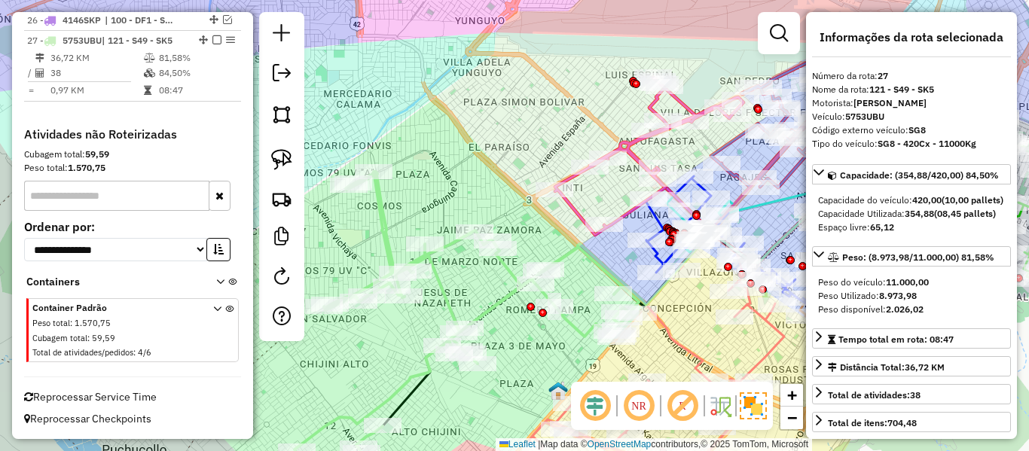
click at [578, 323] on icon at bounding box center [467, 325] width 344 height 307
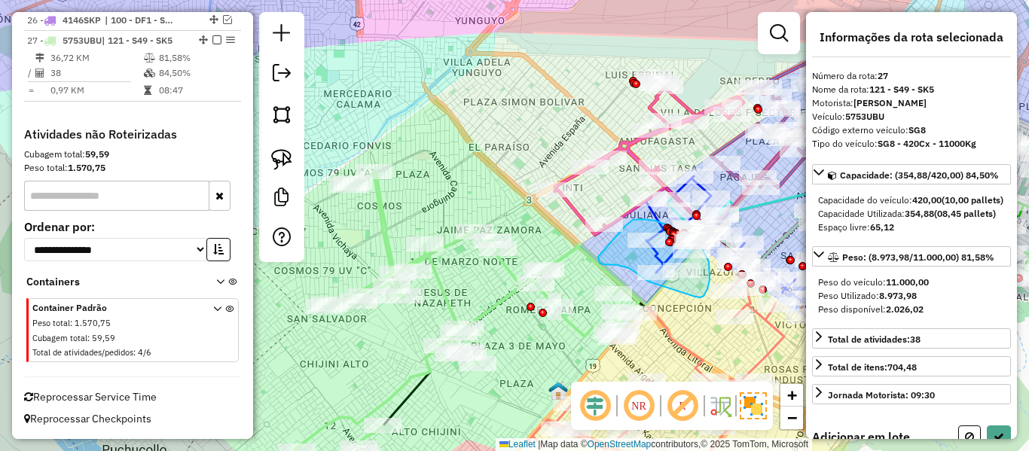
drag, startPoint x: 598, startPoint y: 257, endPoint x: 624, endPoint y: 227, distance: 39.5
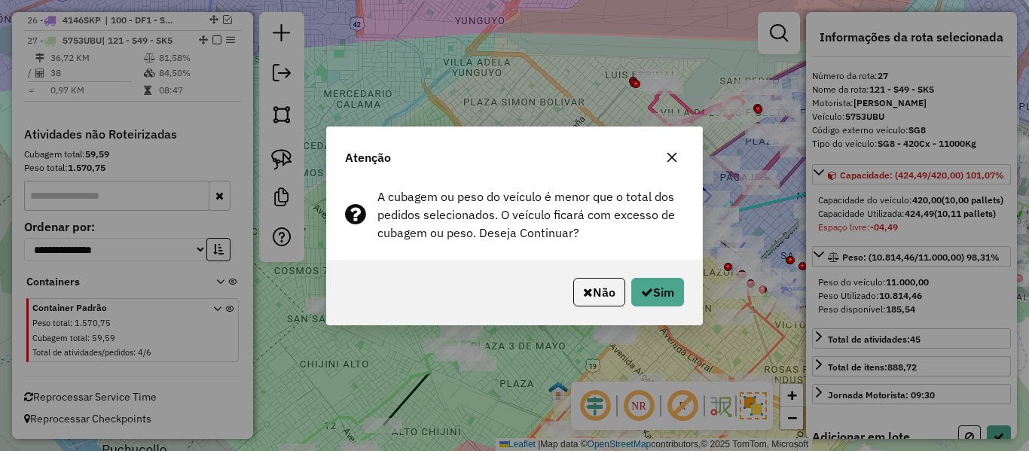
select select "**********"
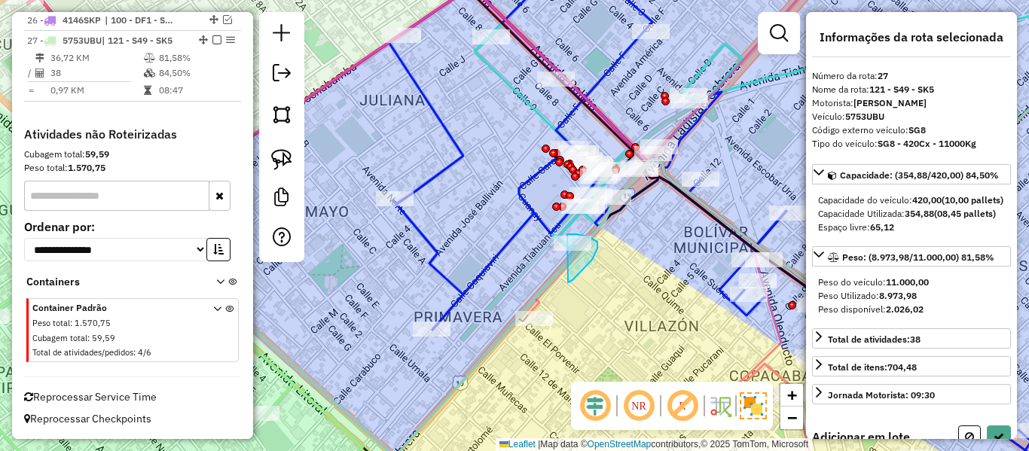
drag, startPoint x: 568, startPoint y: 282, endPoint x: 523, endPoint y: 256, distance: 52.3
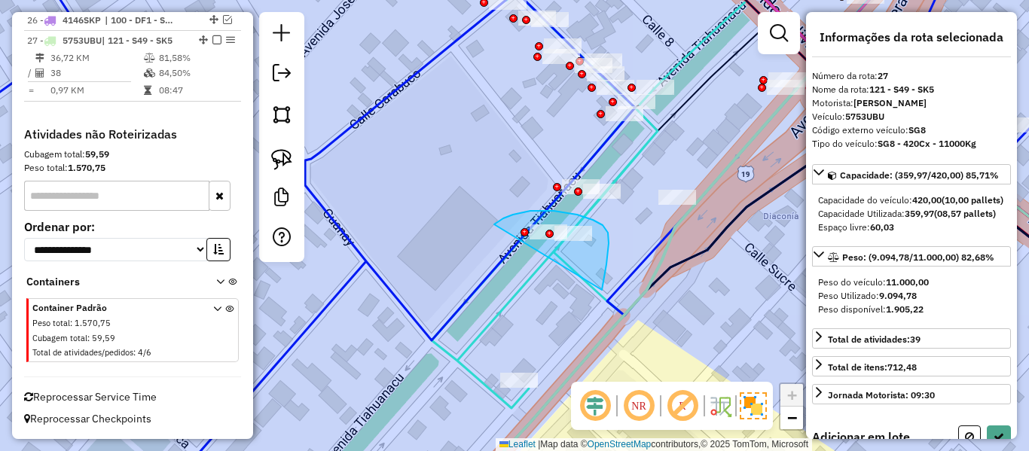
drag, startPoint x: 602, startPoint y: 290, endPoint x: 483, endPoint y: 249, distance: 126.0
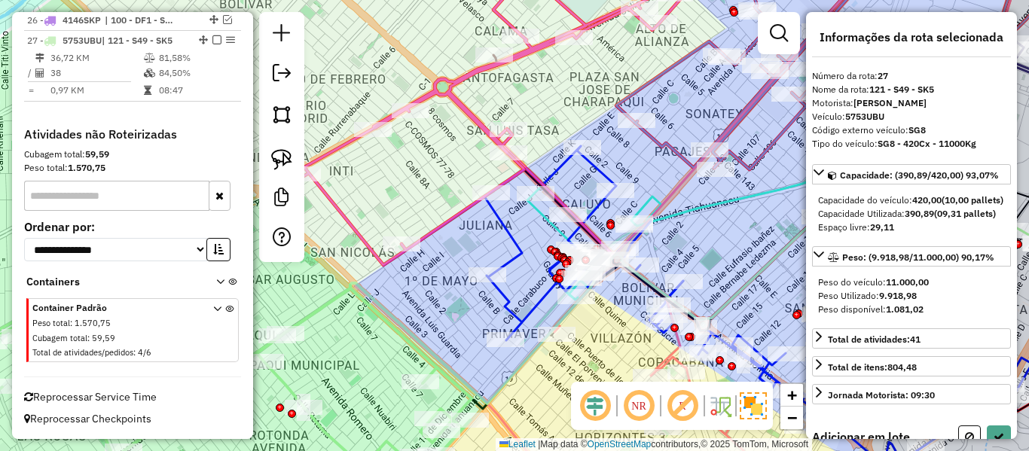
scroll to position [307, 0]
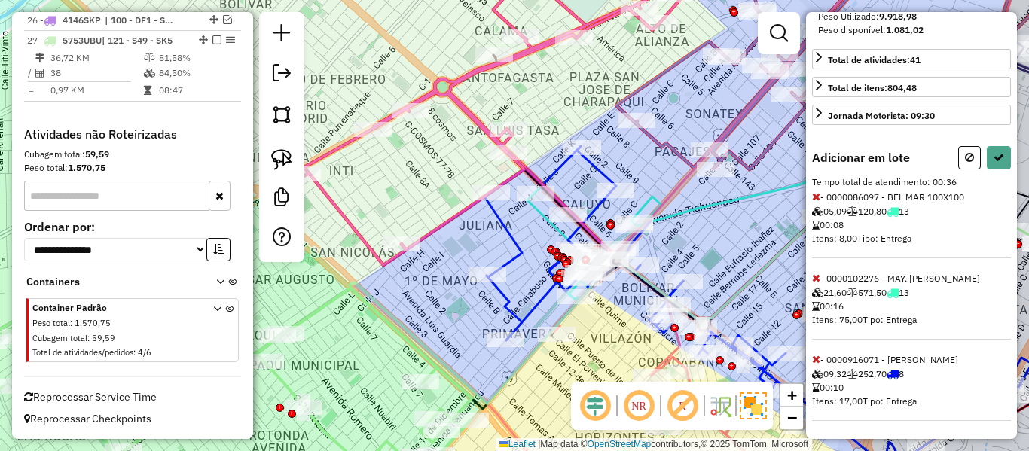
click at [813, 357] on icon at bounding box center [816, 359] width 8 height 11
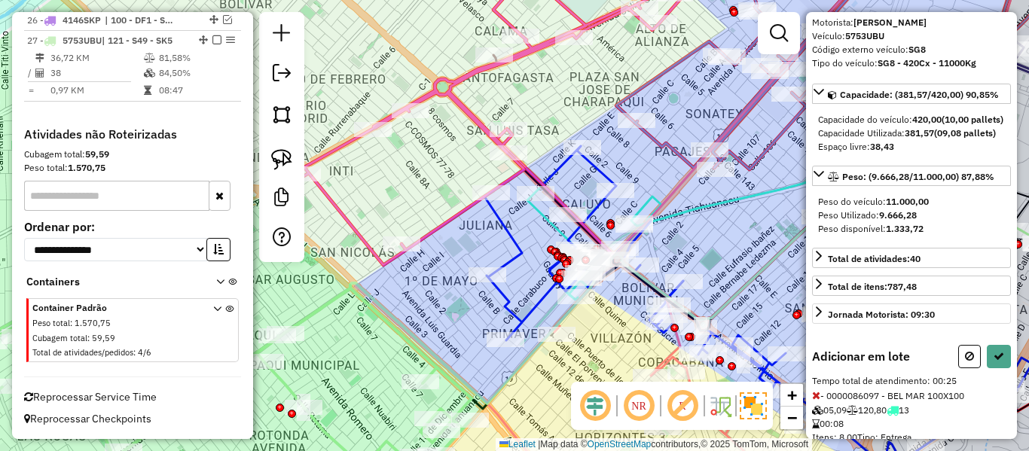
scroll to position [0, 0]
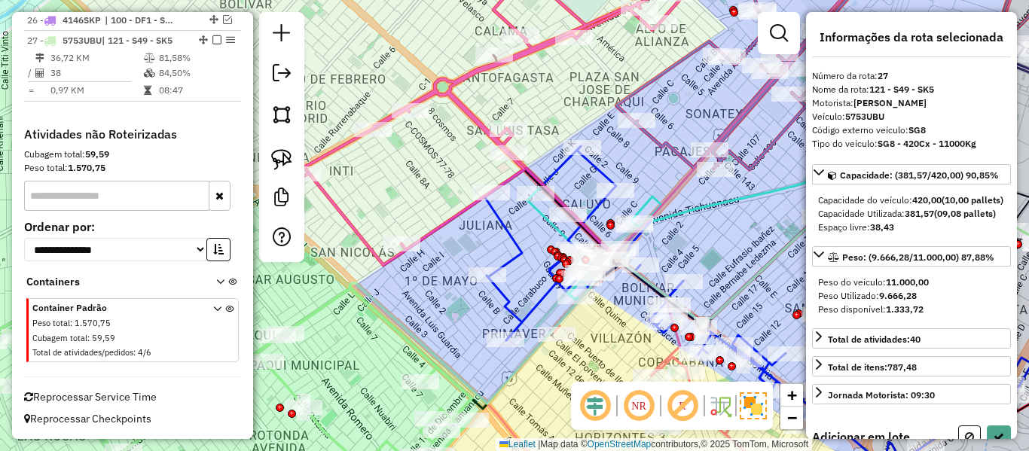
select select "**********"
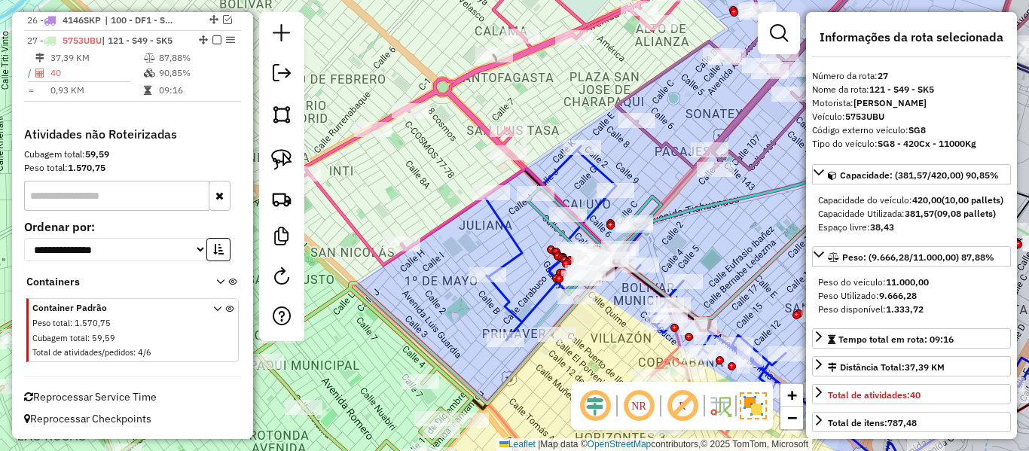
click at [412, 337] on icon at bounding box center [255, 316] width 716 height 359
click at [407, 345] on icon at bounding box center [255, 316] width 716 height 359
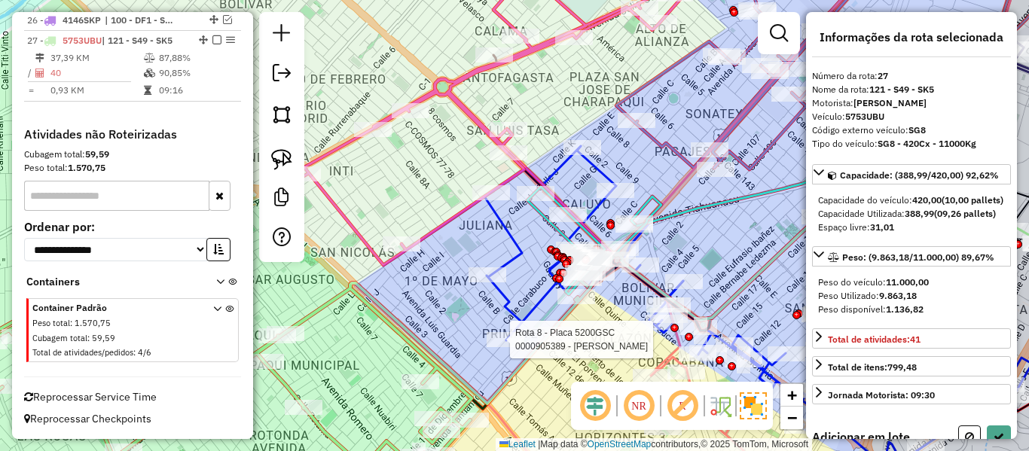
select select "**********"
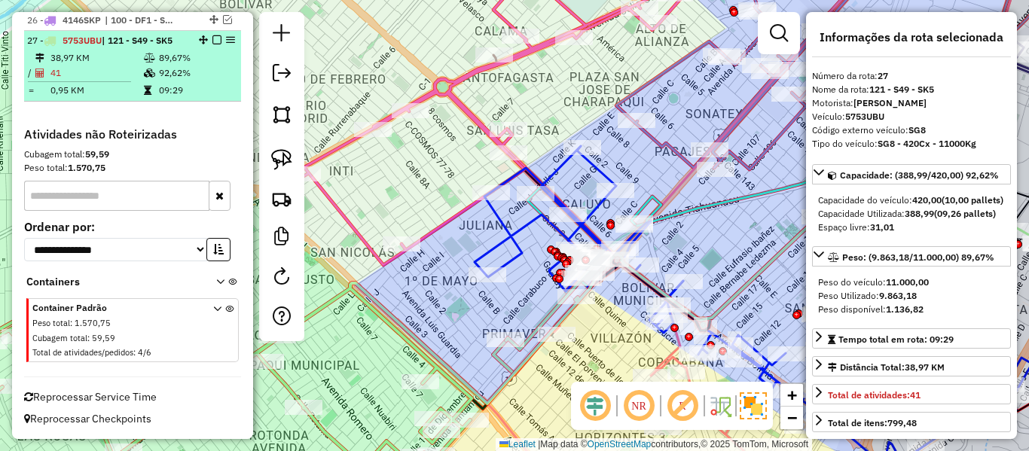
click at [212, 39] on em at bounding box center [216, 39] width 9 height 9
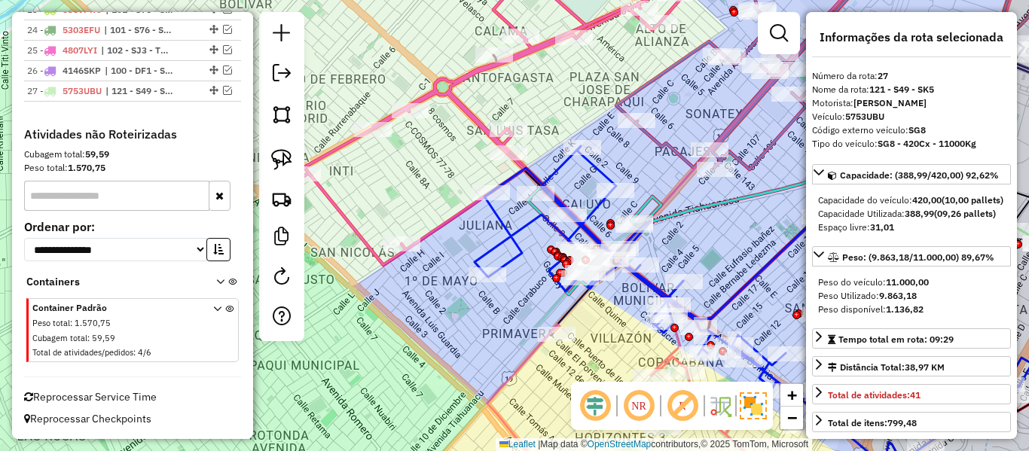
scroll to position [1707, 0]
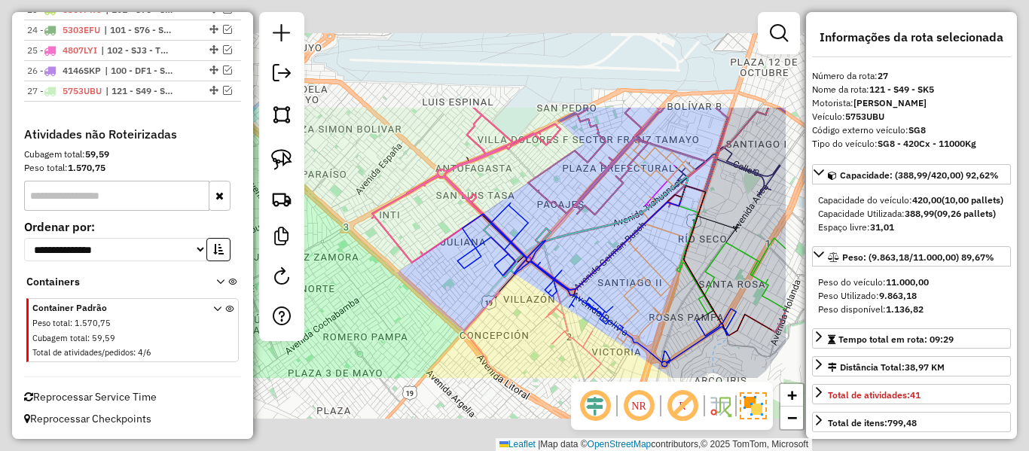
click at [435, 307] on div "Janela de atendimento Grade de atendimento Capacidade Transportadoras Veículos …" at bounding box center [514, 225] width 1029 height 451
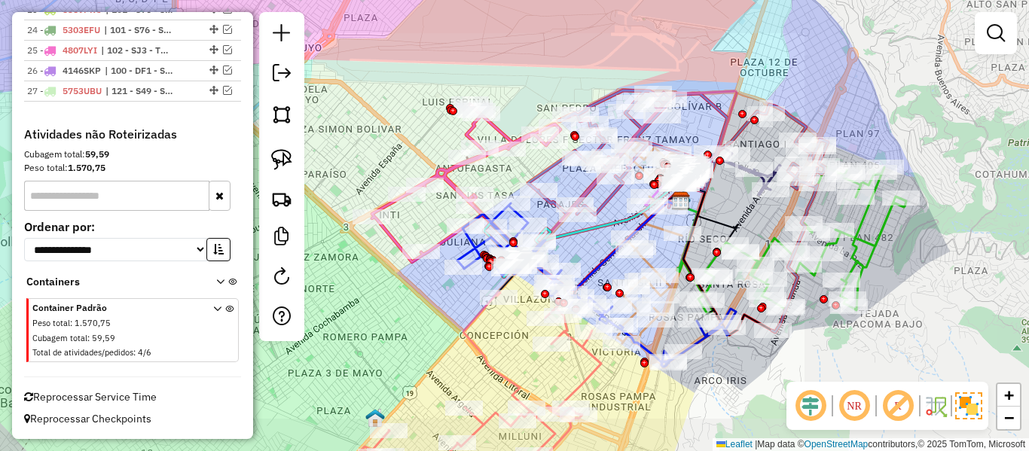
drag, startPoint x: 411, startPoint y: 332, endPoint x: 476, endPoint y: 178, distance: 167.4
click at [475, 182] on div "Janela de atendimento Grade de atendimento Capacidade Transportadoras Veículos …" at bounding box center [514, 225] width 1029 height 451
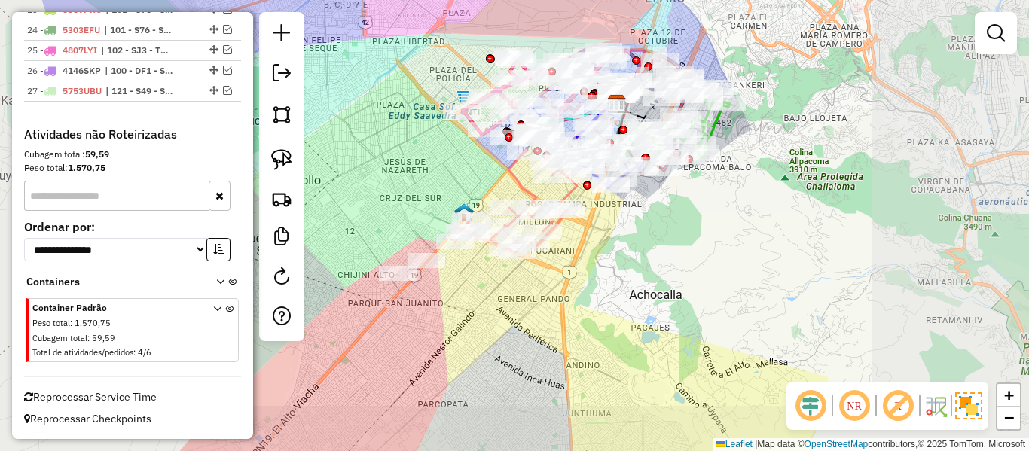
click at [537, 304] on div "Rota 2 - Placa 3770GDH 0000043143 - BACILIA LAURA Rota 2 - Placa 3770GDH 000011…" at bounding box center [514, 225] width 1029 height 451
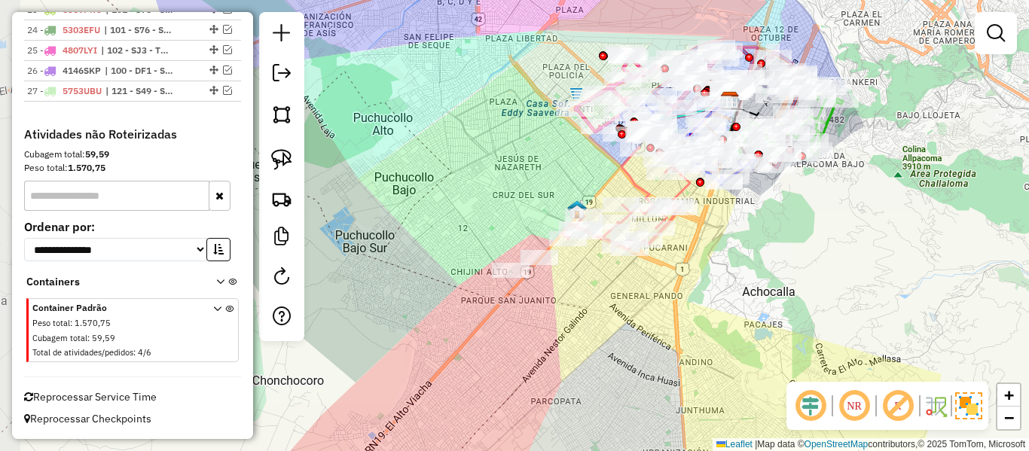
drag, startPoint x: 589, startPoint y: 298, endPoint x: 631, endPoint y: 305, distance: 42.7
click at [631, 305] on div "Janela de atendimento Grade de atendimento Capacidade Transportadoras Veículos …" at bounding box center [514, 225] width 1029 height 451
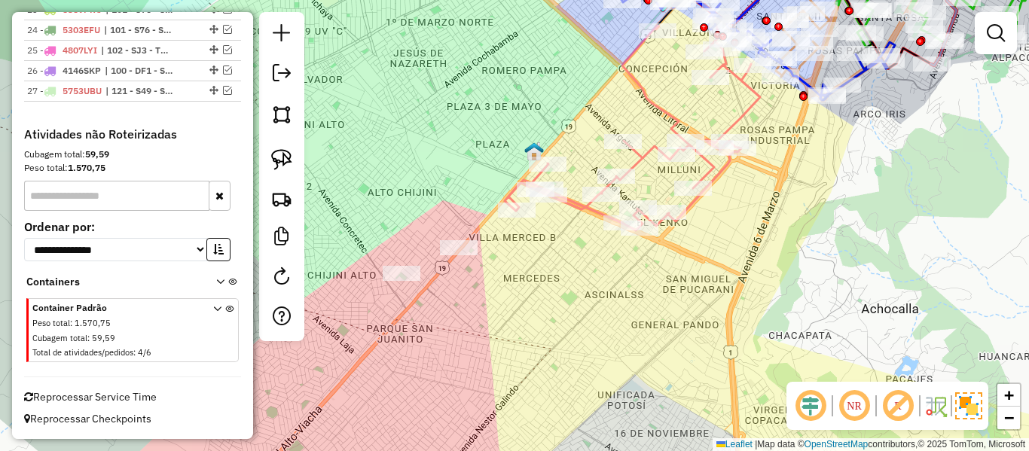
click at [740, 127] on icon at bounding box center [632, 93] width 255 height 276
select select "**********"
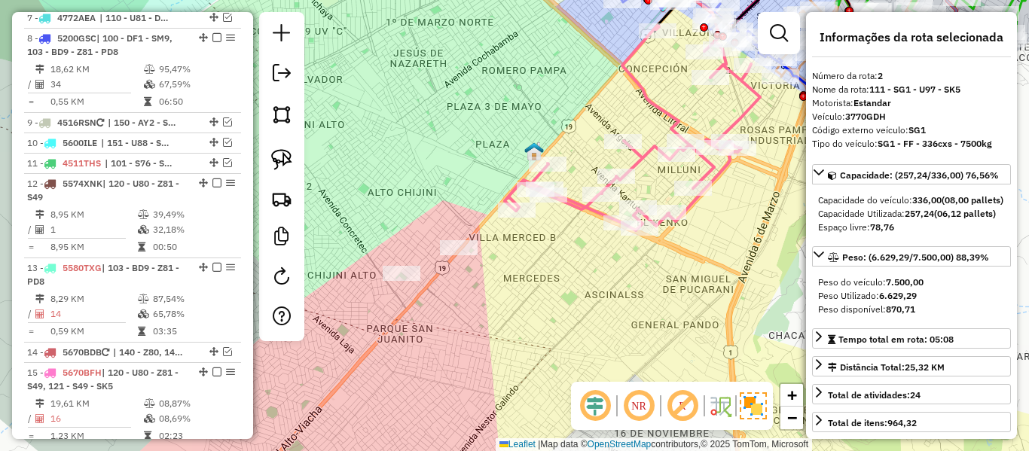
scroll to position [678, 0]
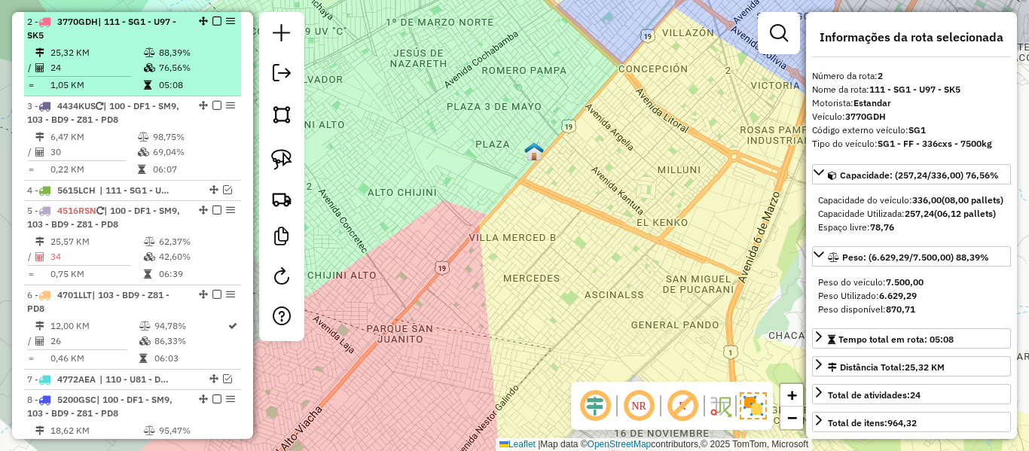
drag, startPoint x: 164, startPoint y: 79, endPoint x: 185, endPoint y: 84, distance: 21.6
click at [164, 78] on td "05:08" at bounding box center [196, 85] width 76 height 15
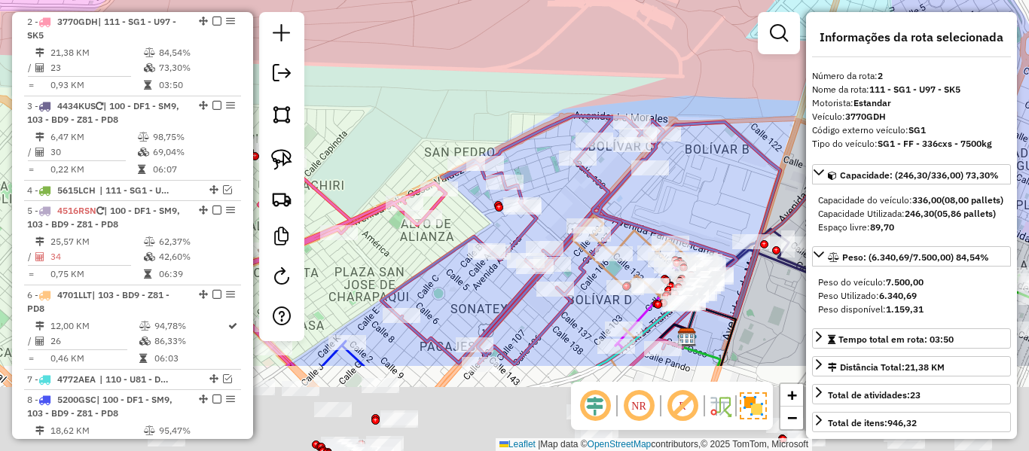
drag, startPoint x: 635, startPoint y: 197, endPoint x: 649, endPoint y: 183, distance: 19.7
click at [643, 189] on div "Rota 5 - Placa 4516RSN 0000876060 - K. NELY Janela de atendimento Grade de aten…" at bounding box center [514, 225] width 1029 height 451
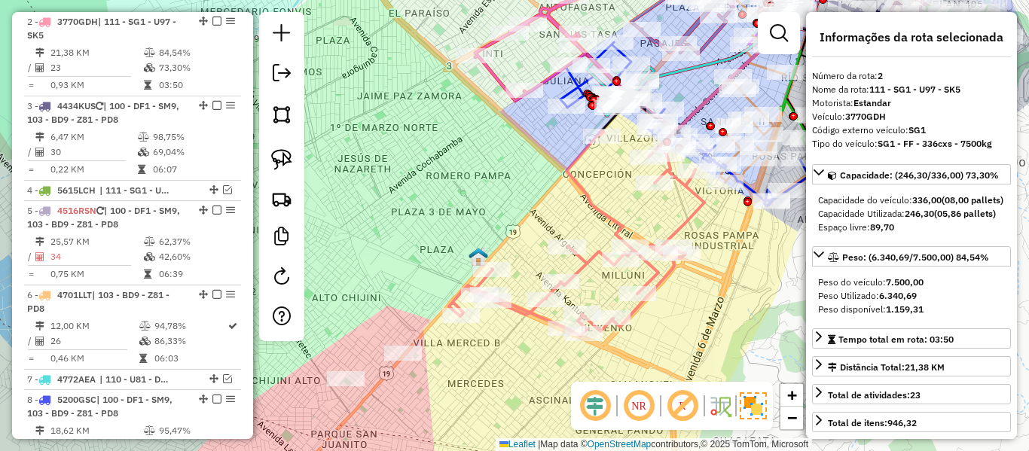
click at [688, 226] on icon at bounding box center [576, 233] width 255 height 205
click at [688, 214] on icon at bounding box center [576, 233] width 255 height 205
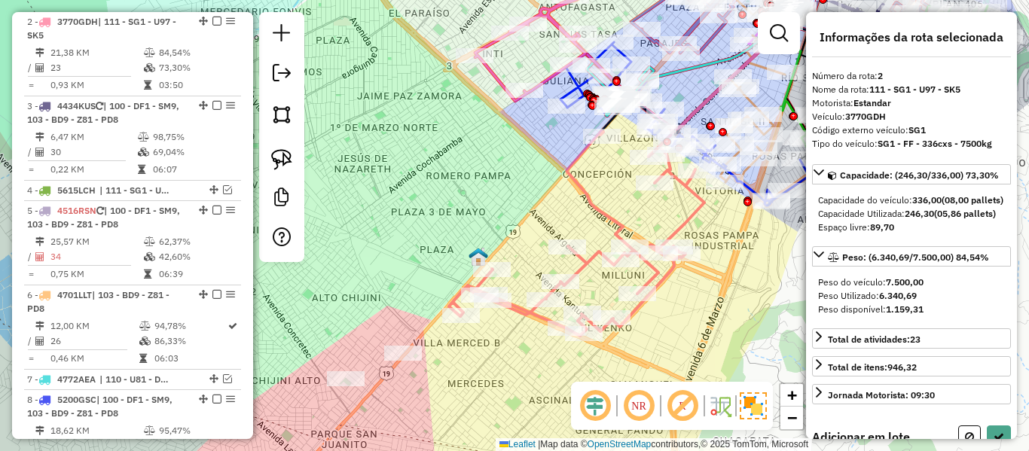
drag, startPoint x: 624, startPoint y: 322, endPoint x: 652, endPoint y: 300, distance: 34.8
click at [652, 300] on div "Janela de atendimento Grade de atendimento Capacidade Transportadoras Veículos …" at bounding box center [514, 225] width 1029 height 451
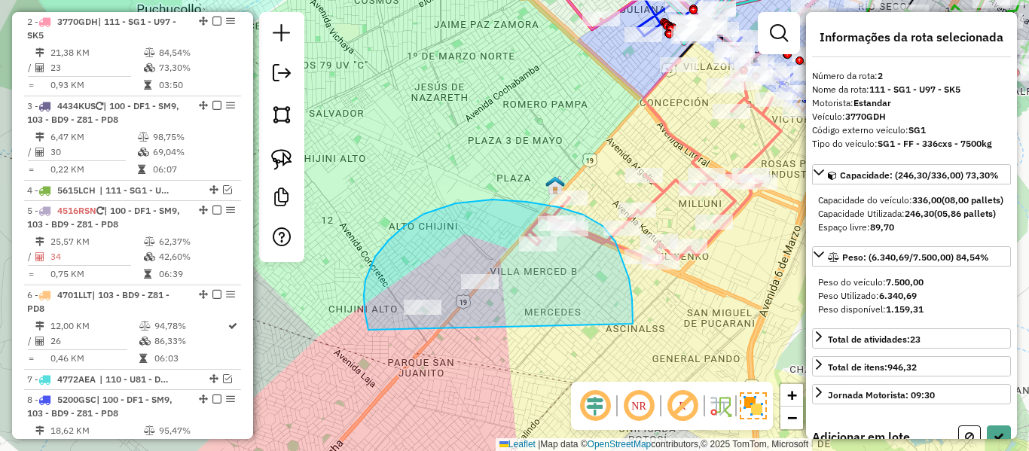
drag, startPoint x: 615, startPoint y: 242, endPoint x: 395, endPoint y: 359, distance: 249.4
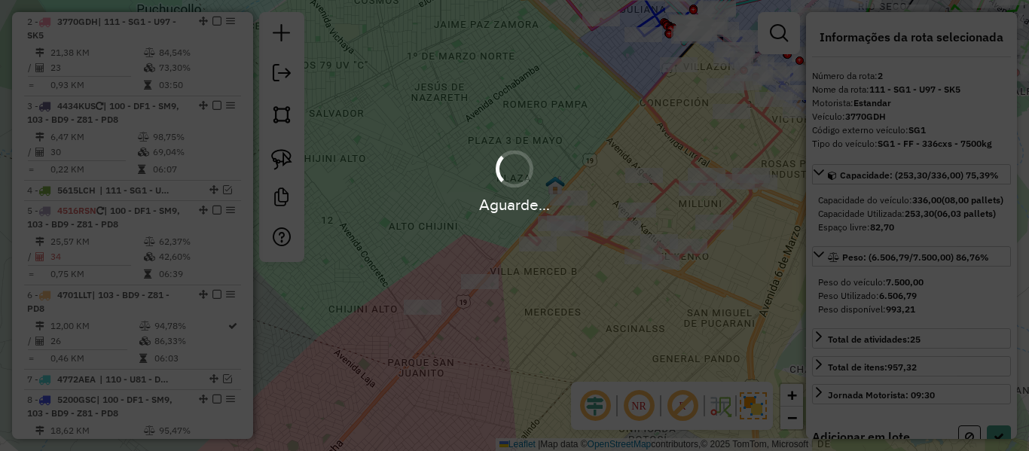
select select "**********"
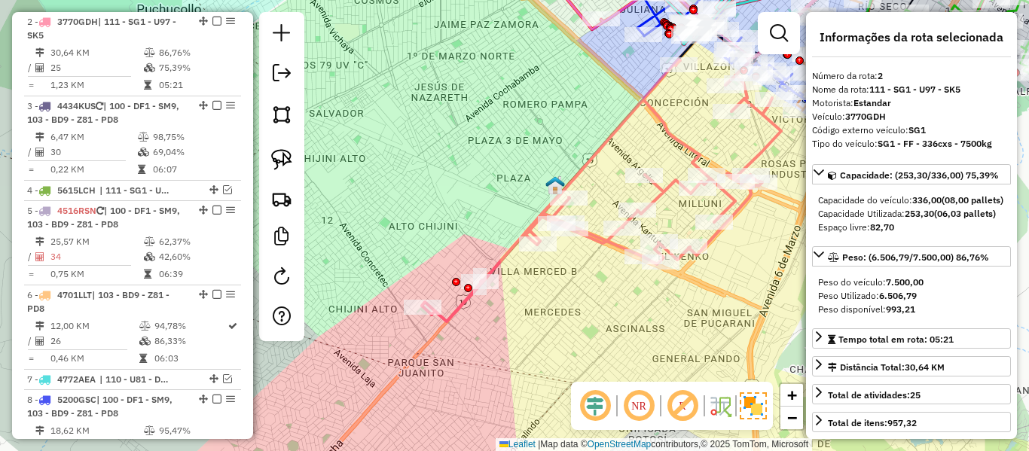
click at [768, 148] on icon at bounding box center [601, 191] width 359 height 262
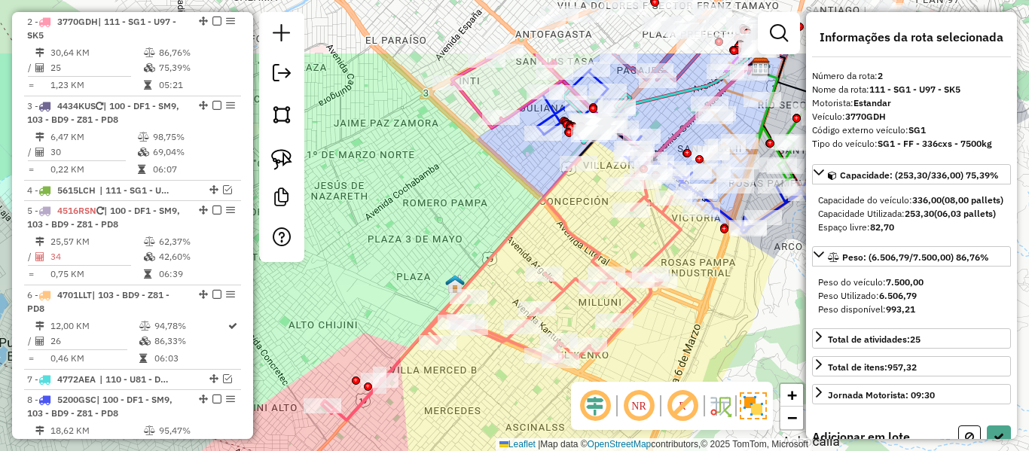
drag, startPoint x: 731, startPoint y: 145, endPoint x: 679, endPoint y: 207, distance: 81.3
click at [630, 243] on div "Janela de atendimento Grade de atendimento Capacidade Transportadoras Veículos …" at bounding box center [514, 225] width 1029 height 451
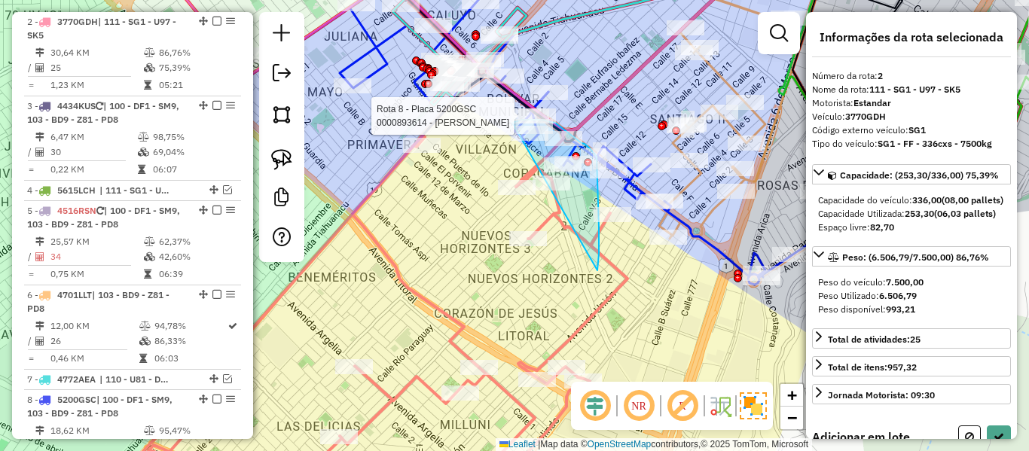
drag, startPoint x: 597, startPoint y: 269, endPoint x: 487, endPoint y: 145, distance: 165.9
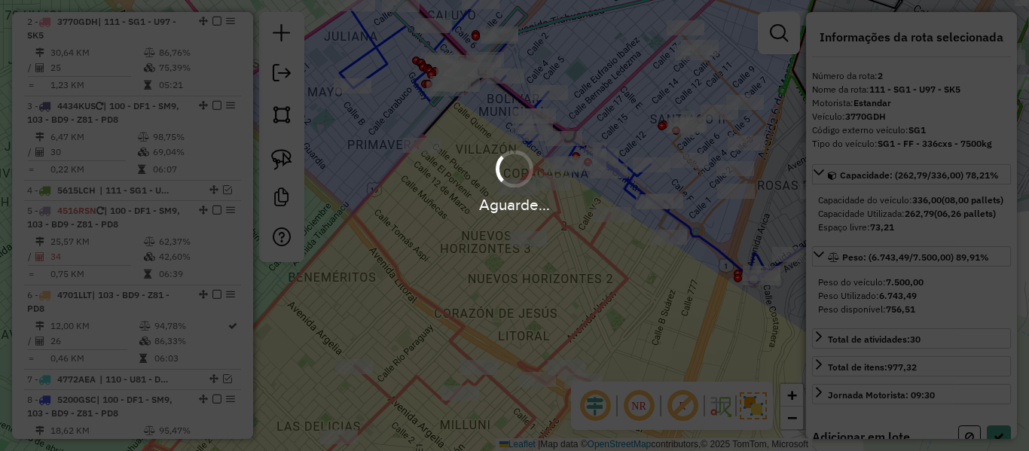
select select "**********"
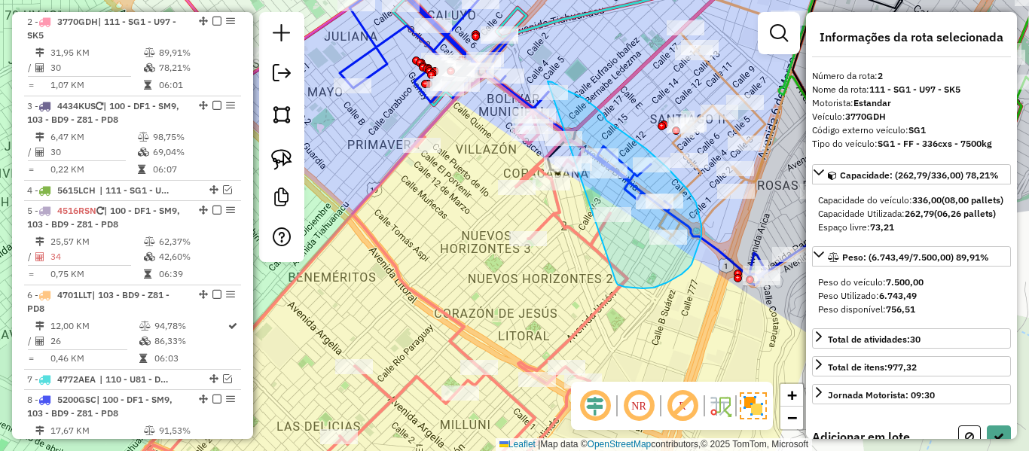
drag, startPoint x: 682, startPoint y: 274, endPoint x: 484, endPoint y: 177, distance: 220.6
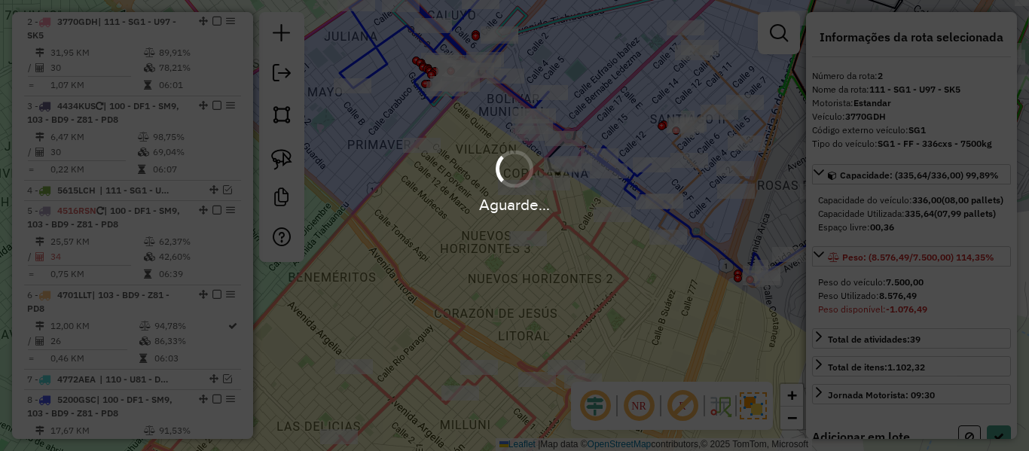
select select "**********"
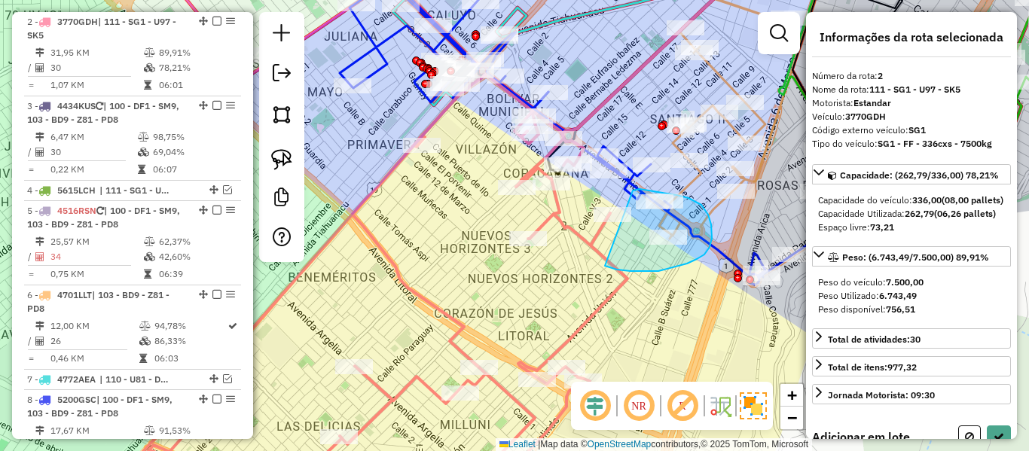
drag, startPoint x: 630, startPoint y: 271, endPoint x: 585, endPoint y: 223, distance: 66.1
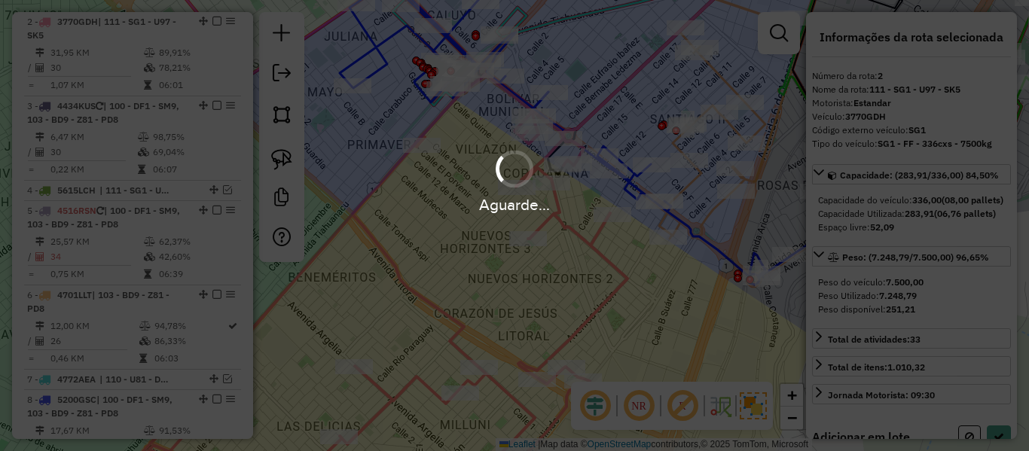
select select "**********"
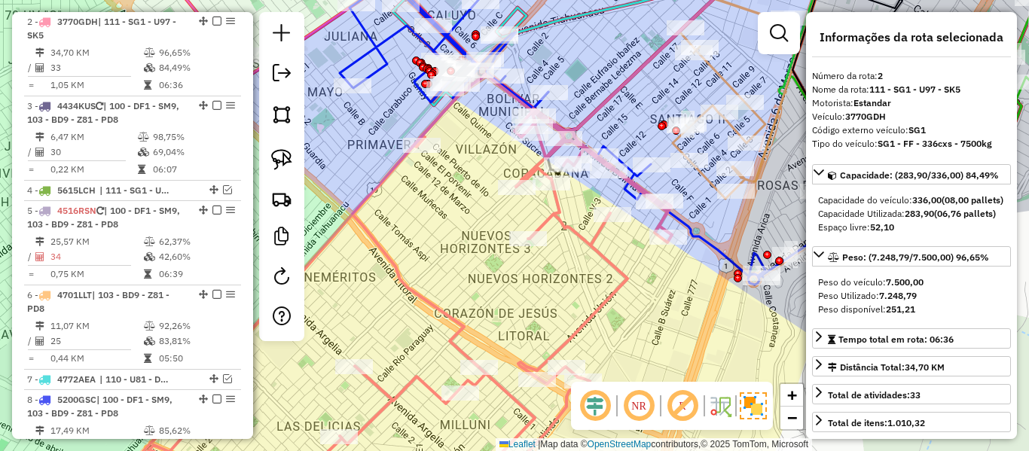
click at [581, 241] on icon at bounding box center [387, 286] width 569 height 422
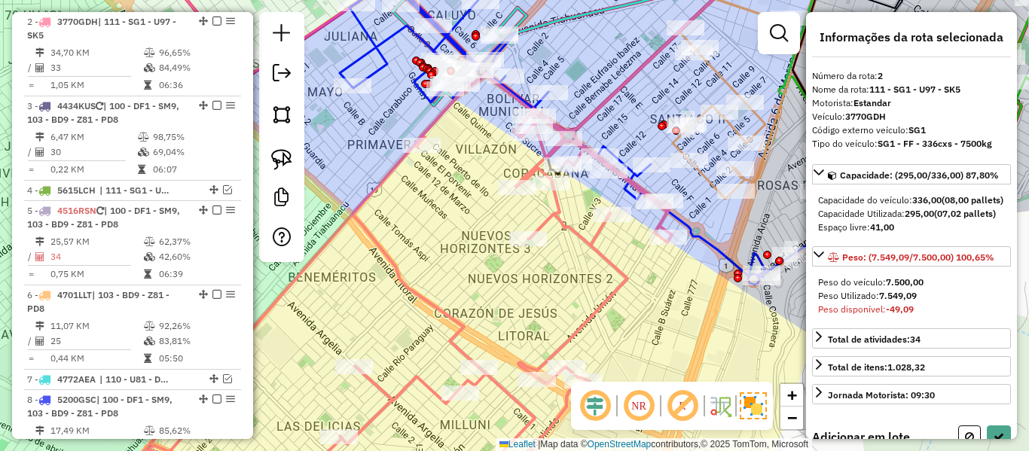
select select "**********"
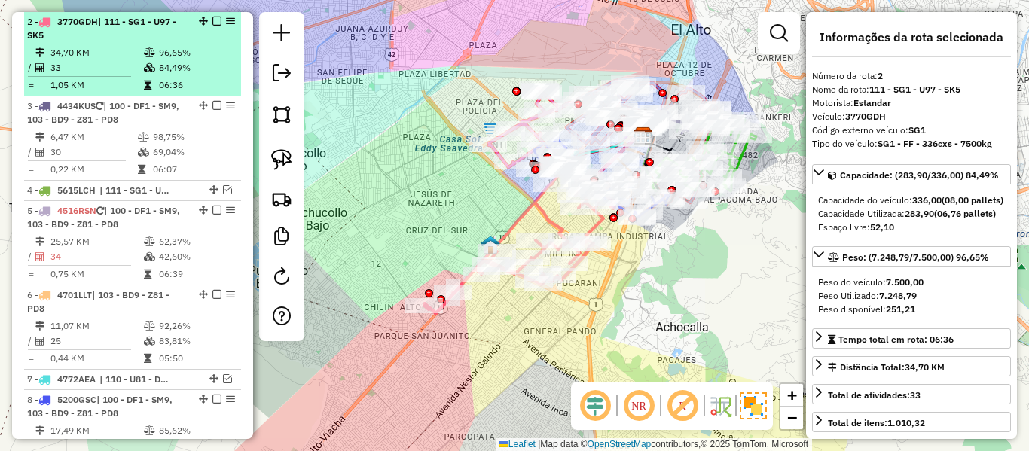
click at [212, 23] on em at bounding box center [216, 21] width 9 height 9
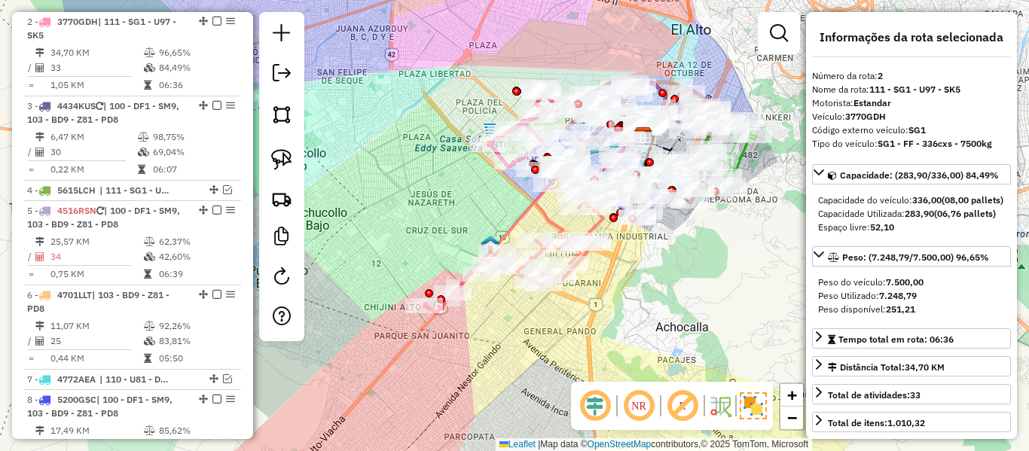
scroll to position [614, 0]
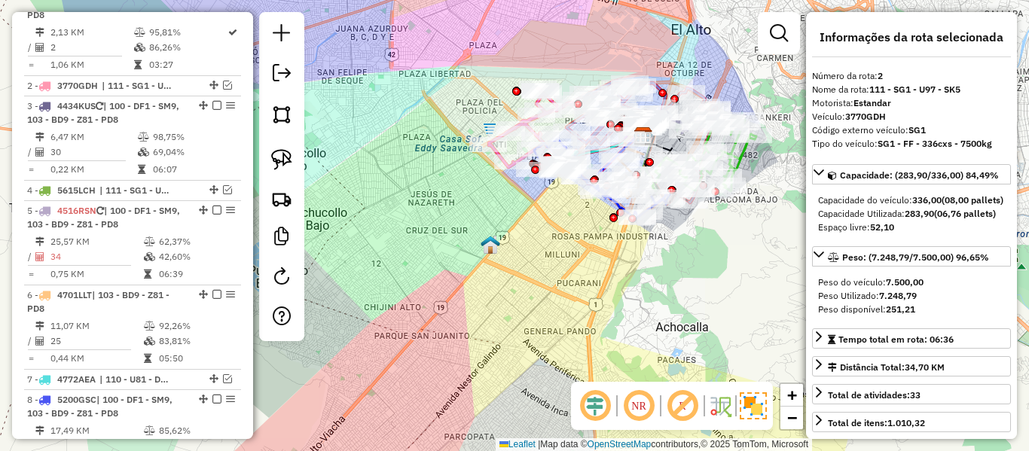
click at [495, 294] on div "Janela de atendimento Grade de atendimento Capacidade Transportadoras Veículos …" at bounding box center [514, 225] width 1029 height 451
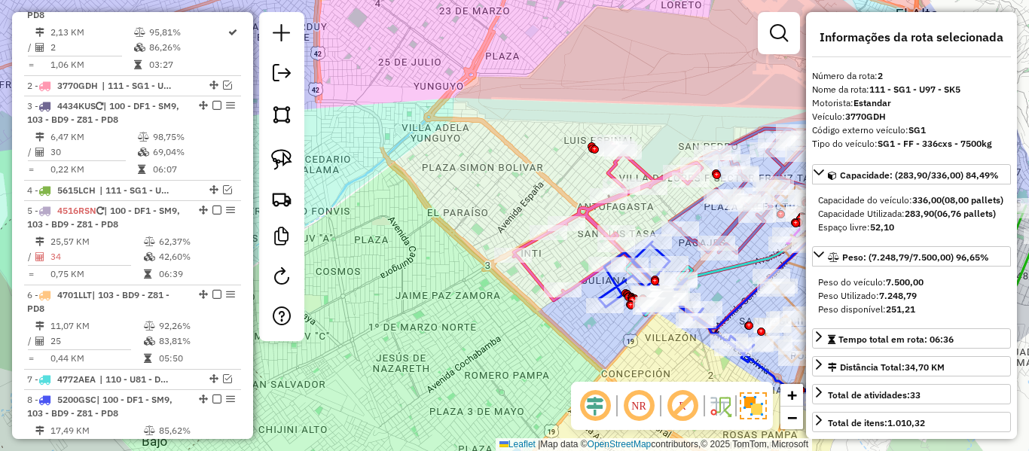
click at [436, 157] on div "Janela de atendimento Grade de atendimento Capacidade Transportadoras Veículos …" at bounding box center [514, 225] width 1029 height 451
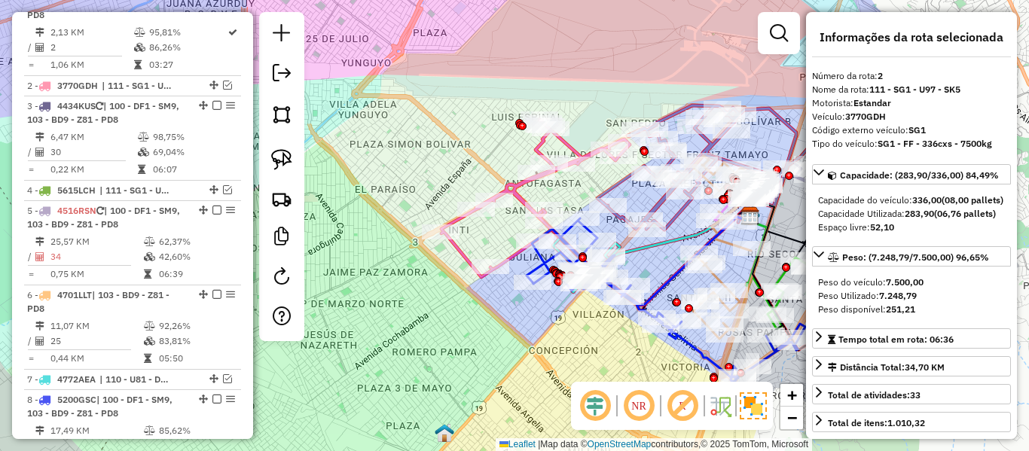
drag, startPoint x: 465, startPoint y: 163, endPoint x: 476, endPoint y: 166, distance: 11.5
click at [465, 164] on div "Janela de atendimento Grade de atendimento Capacidade Transportadoras Veículos …" at bounding box center [514, 225] width 1029 height 451
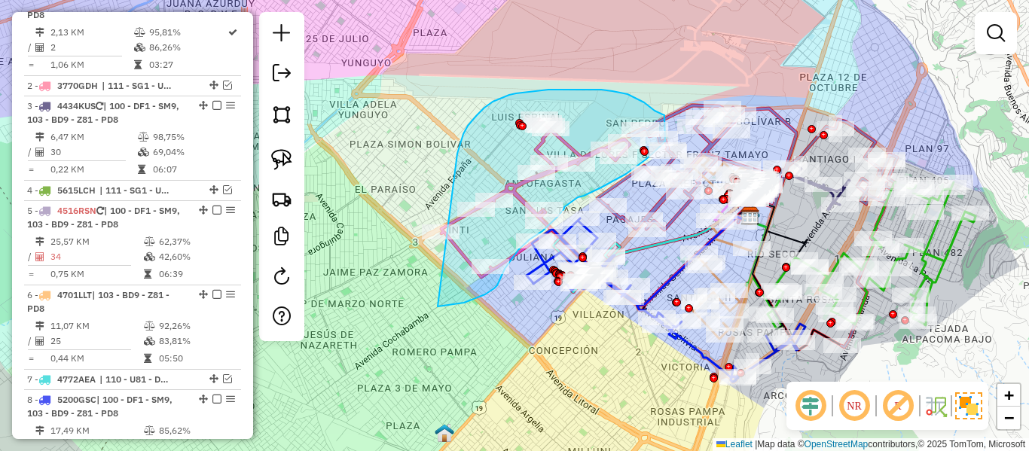
drag, startPoint x: 457, startPoint y: 154, endPoint x: 409, endPoint y: 215, distance: 77.8
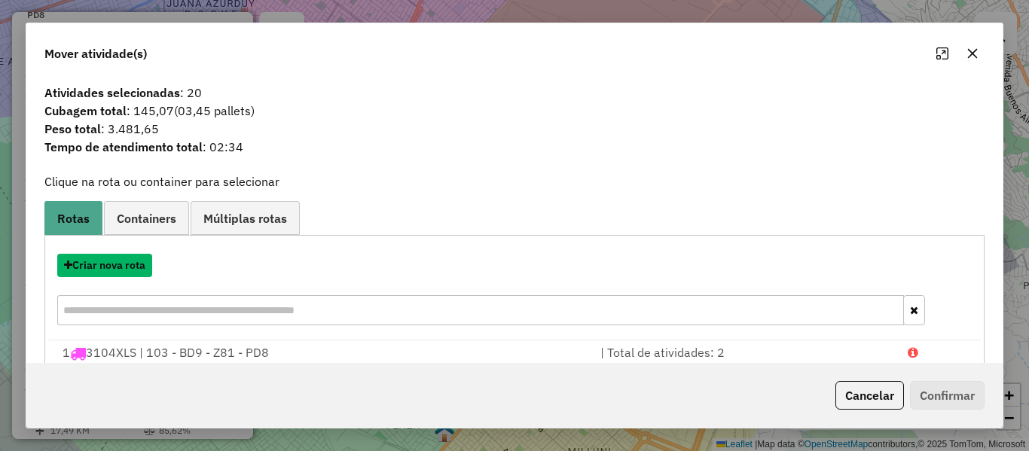
click at [124, 258] on button "Criar nova rota" at bounding box center [104, 265] width 95 height 23
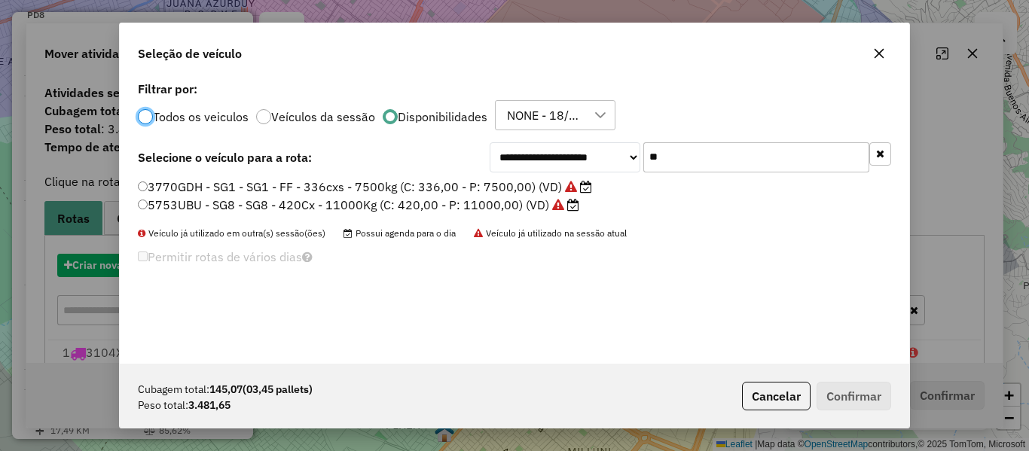
scroll to position [8, 5]
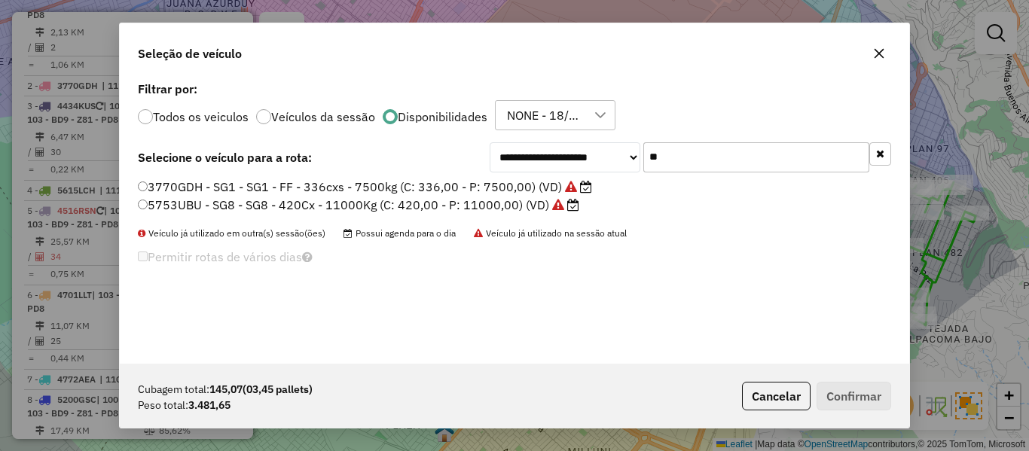
click at [884, 153] on button "button" at bounding box center [880, 153] width 22 height 23
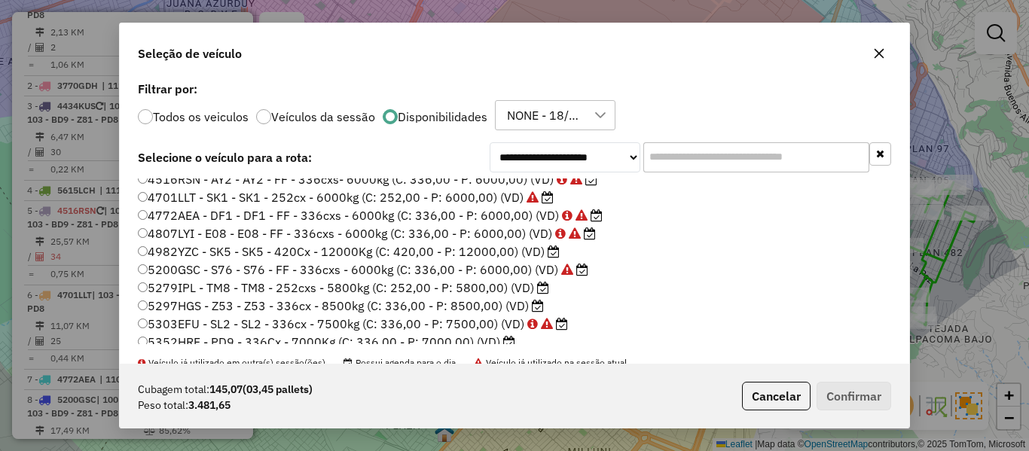
scroll to position [151, 0]
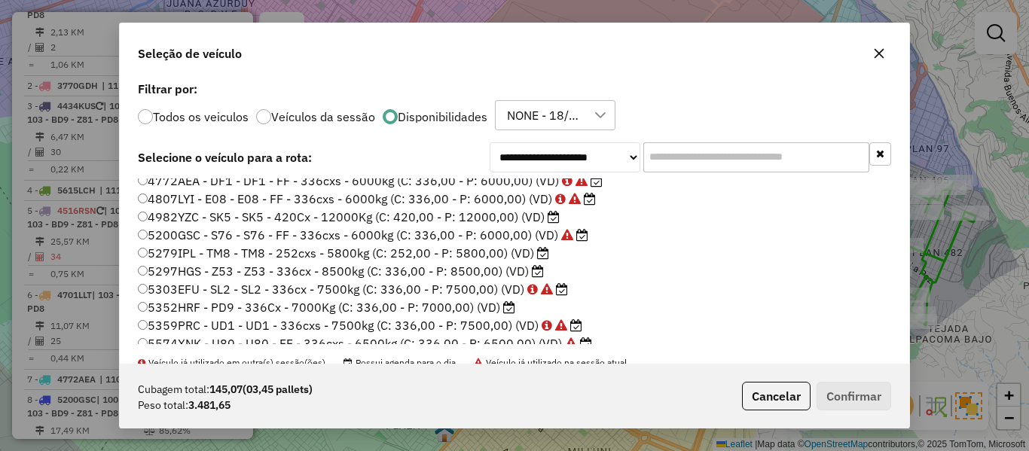
click at [540, 255] on icon at bounding box center [543, 253] width 12 height 12
click at [551, 221] on icon at bounding box center [554, 217] width 12 height 12
click at [527, 274] on label "5297HGS - Z53 - Z53 - 336cx - 8500kg (C: 336,00 - P: 8500,00) (VD)" at bounding box center [341, 271] width 406 height 18
click at [509, 310] on icon at bounding box center [509, 307] width 12 height 12
click at [533, 255] on label "5279IPL - TM8 - TM8 - 252cxs - 5800kg (C: 252,00 - P: 5800,00) (VD)" at bounding box center [343, 253] width 411 height 18
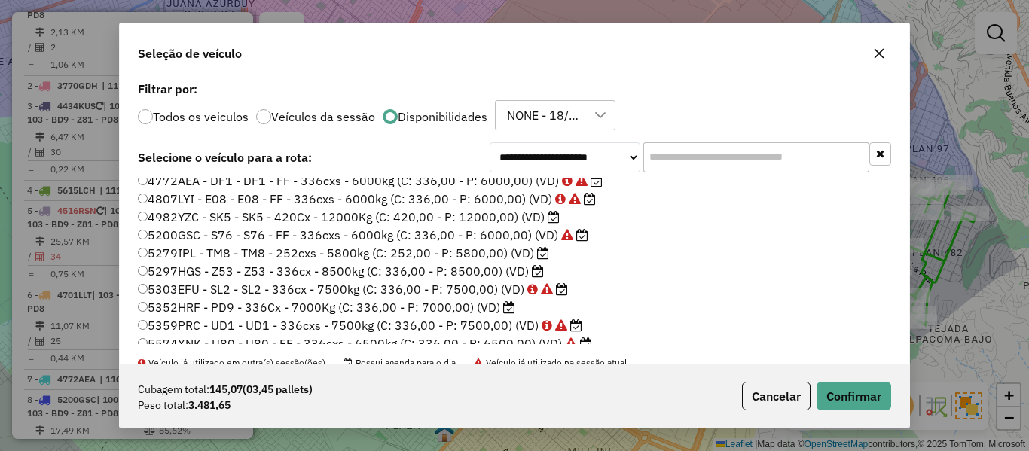
click at [502, 313] on label "5352HRF - PD9 - 336Cx - 7000Kg (C: 336,00 - P: 7000,00) (VD)" at bounding box center [326, 307] width 377 height 18
click at [862, 398] on button "Confirmar" at bounding box center [854, 396] width 75 height 29
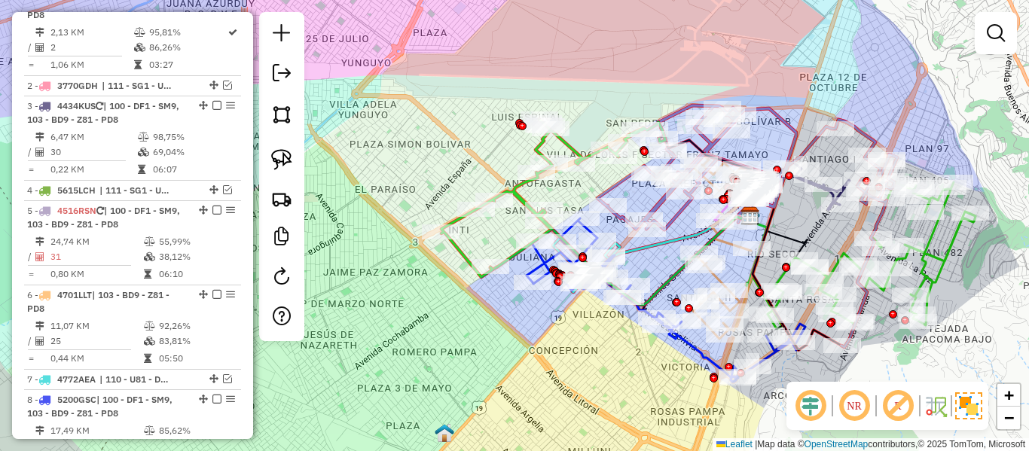
click at [506, 188] on icon at bounding box center [553, 198] width 224 height 157
select select "**********"
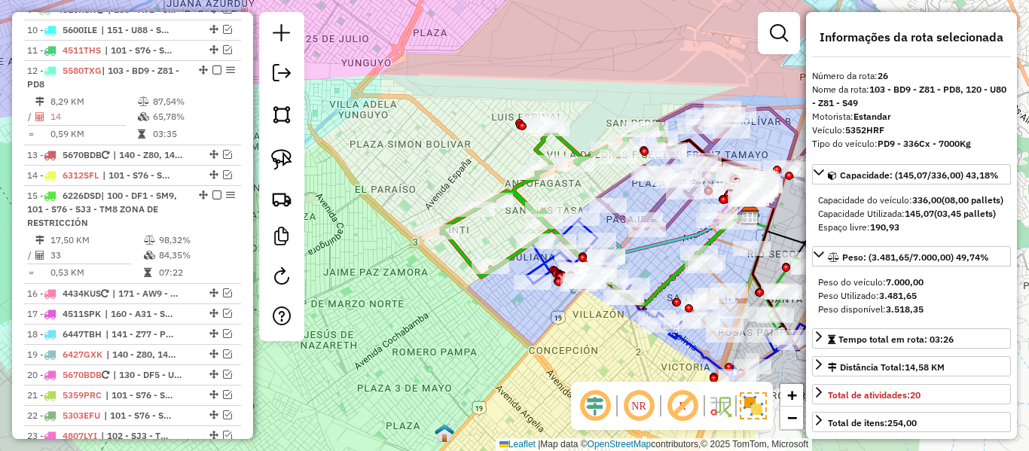
scroll to position [1558, 0]
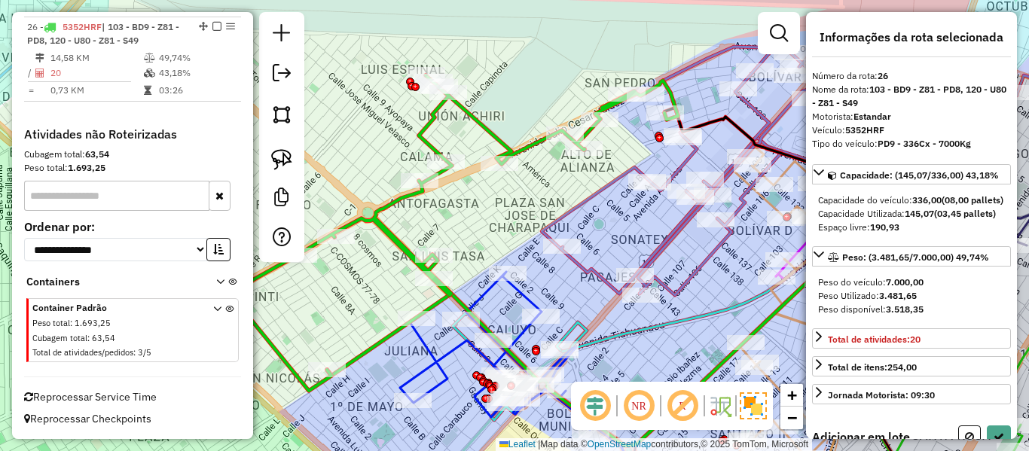
click at [573, 106] on div "Janela de atendimento Grade de atendimento Capacidade Transportadoras Veículos …" at bounding box center [514, 225] width 1029 height 451
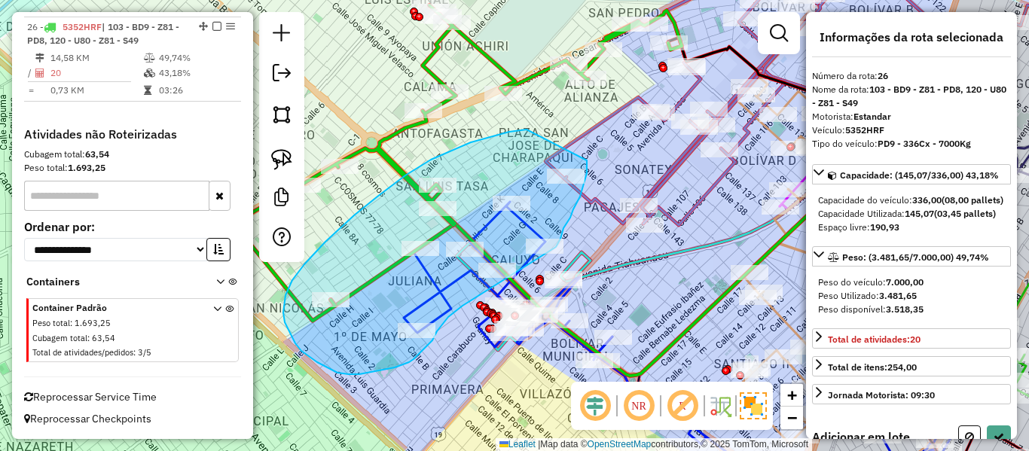
drag, startPoint x: 405, startPoint y: 176, endPoint x: 587, endPoint y: 160, distance: 182.2
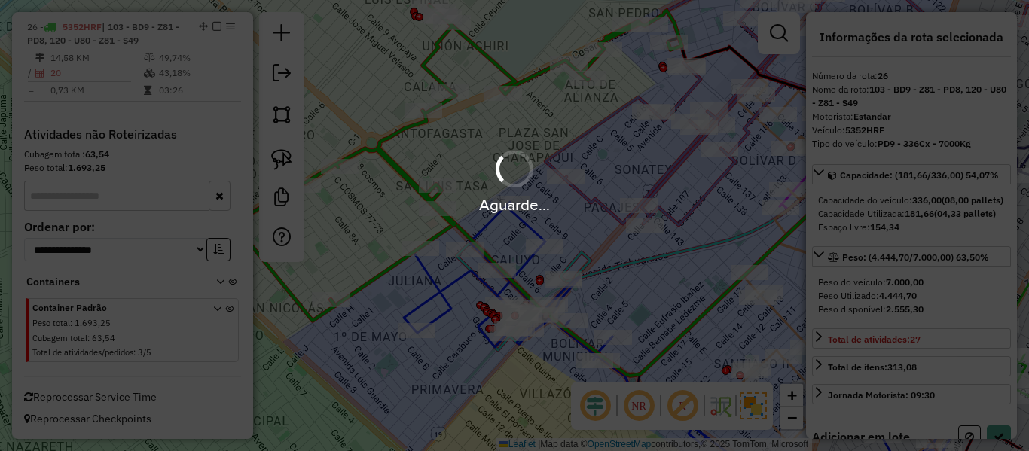
select select "**********"
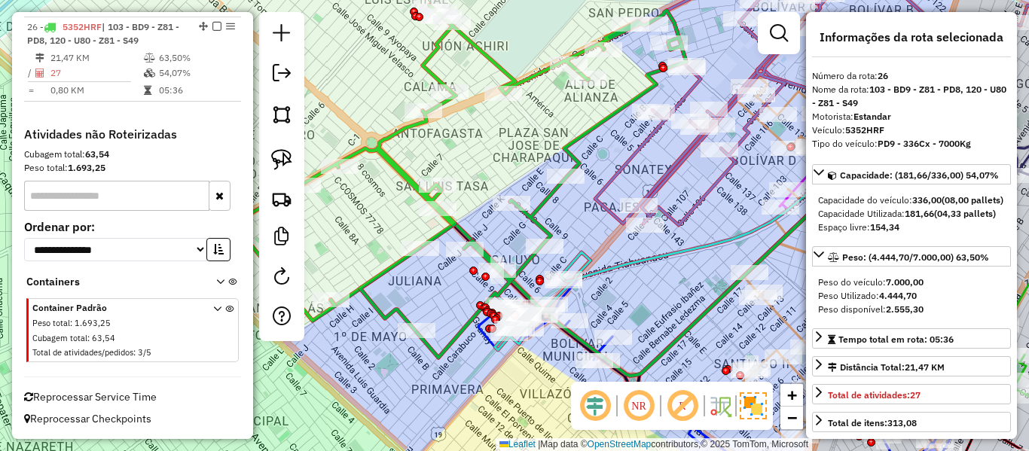
click at [383, 151] on icon at bounding box center [459, 181] width 453 height 353
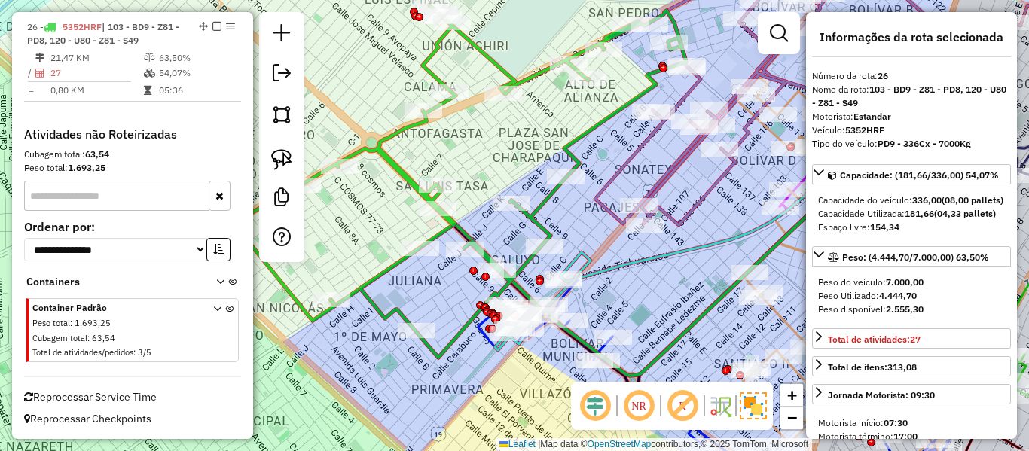
drag, startPoint x: 378, startPoint y: 208, endPoint x: 391, endPoint y: 133, distance: 76.4
click at [383, 133] on div "Janela de atendimento Grade de atendimento Capacidade Transportadoras Veículos …" at bounding box center [514, 225] width 1029 height 451
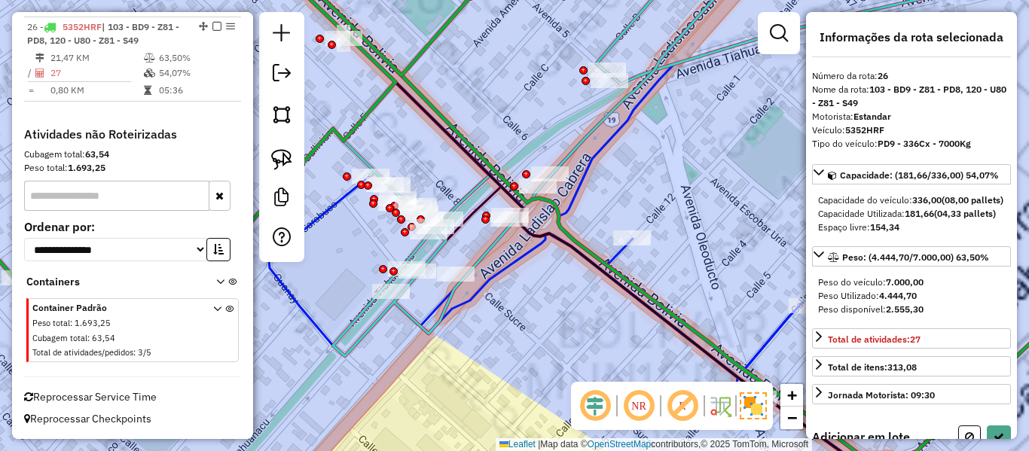
drag, startPoint x: 467, startPoint y: 305, endPoint x: 639, endPoint y: 280, distance: 174.3
click at [639, 281] on icon at bounding box center [568, 280] width 598 height 432
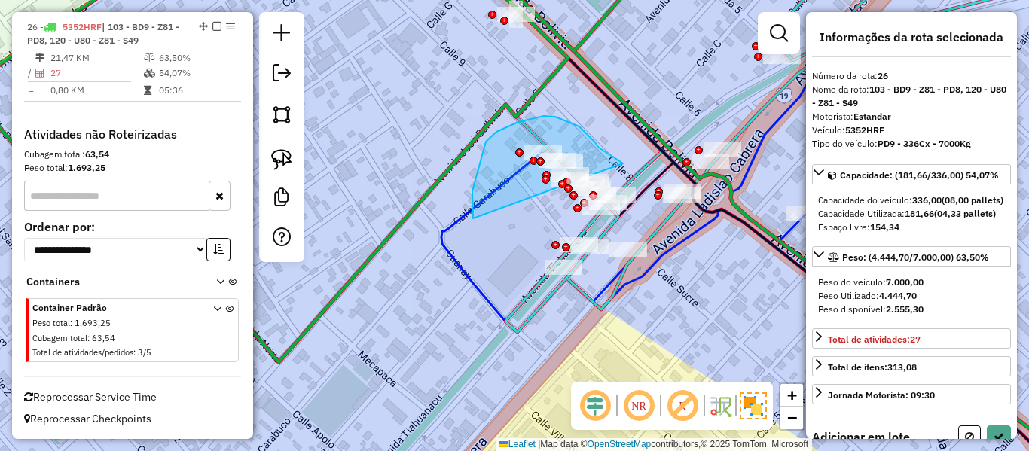
drag, startPoint x: 472, startPoint y: 191, endPoint x: 630, endPoint y: 170, distance: 158.8
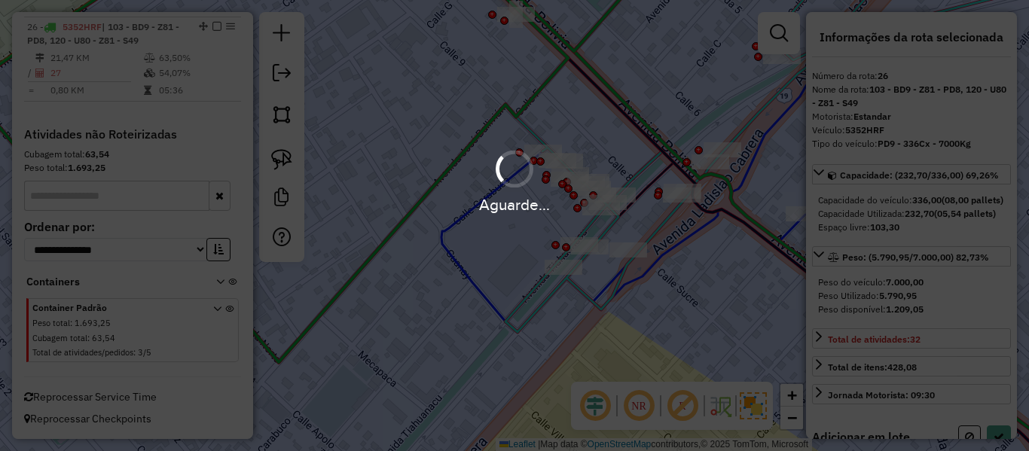
select select "**********"
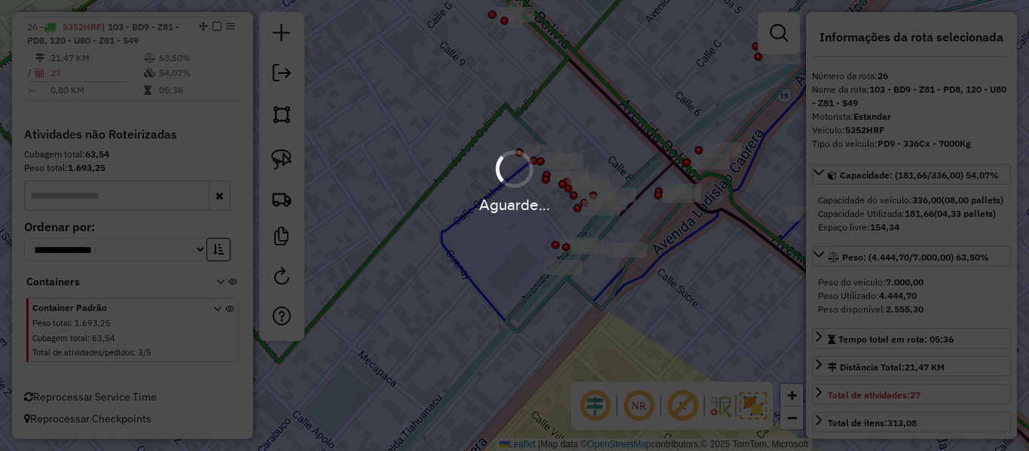
click at [531, 94] on div "Aguarde..." at bounding box center [514, 225] width 1029 height 451
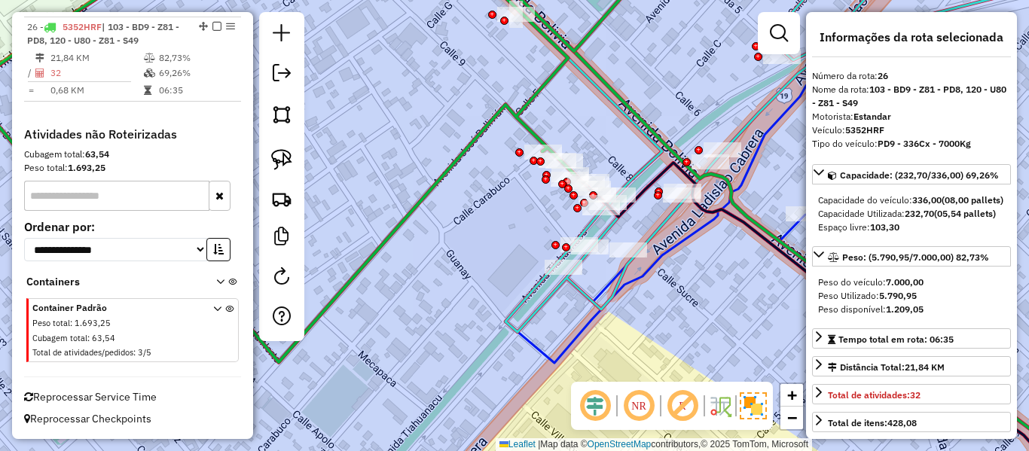
click at [542, 89] on icon at bounding box center [312, 158] width 693 height 407
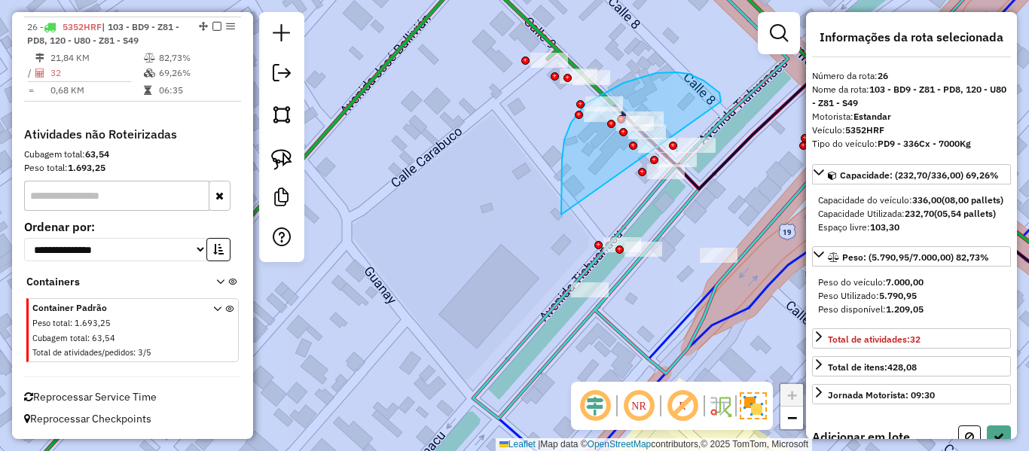
drag, startPoint x: 562, startPoint y: 160, endPoint x: 721, endPoint y: 102, distance: 168.9
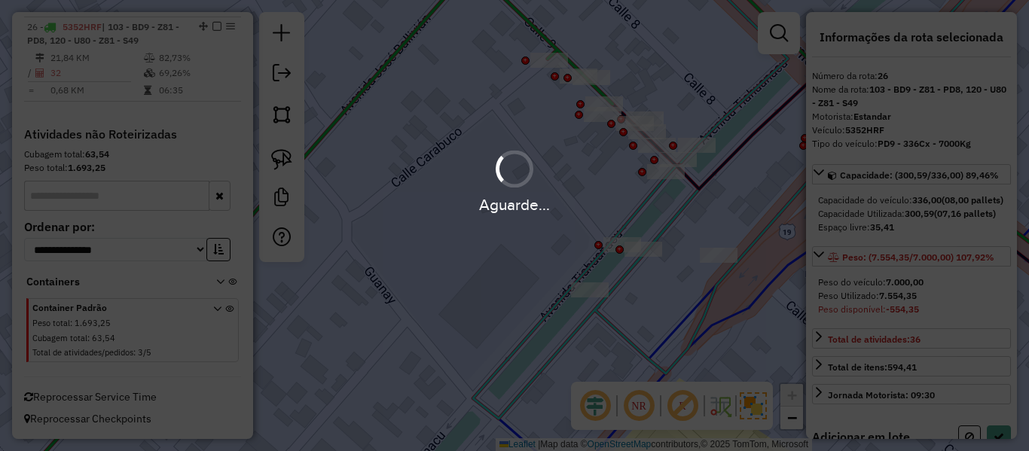
select select "**********"
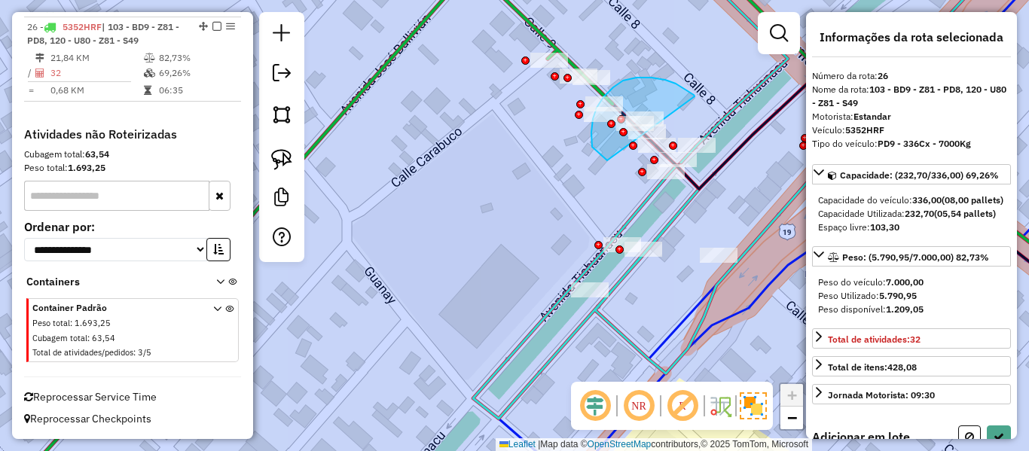
drag, startPoint x: 652, startPoint y: 78, endPoint x: 607, endPoint y: 160, distance: 94.0
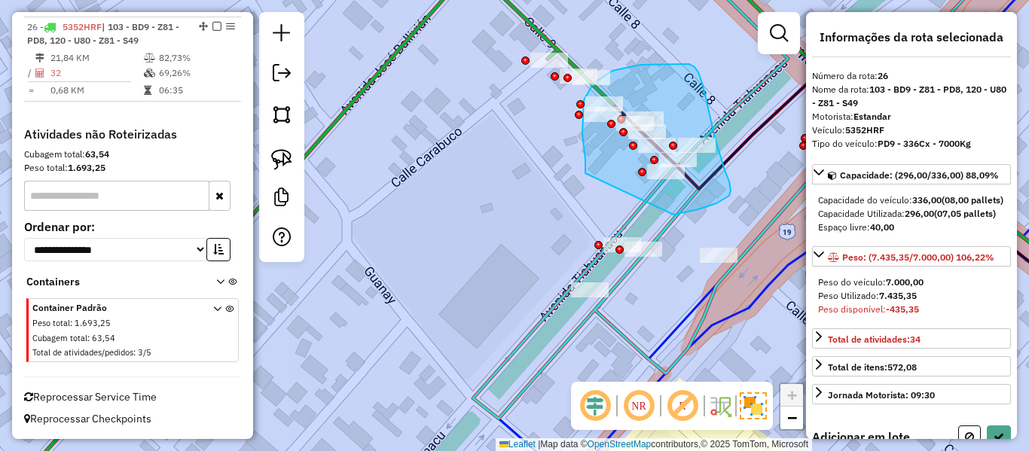
drag, startPoint x: 585, startPoint y: 173, endPoint x: 590, endPoint y: 215, distance: 41.7
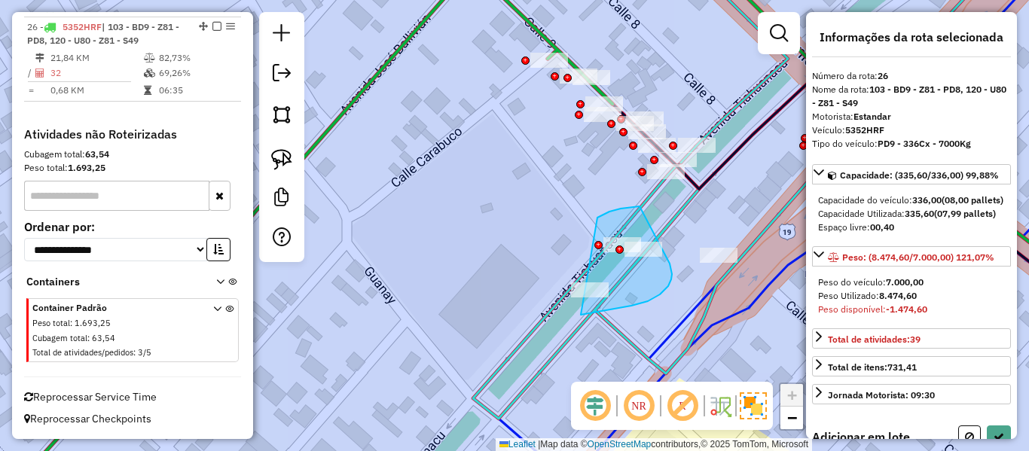
drag, startPoint x: 638, startPoint y: 206, endPoint x: 480, endPoint y: 279, distance: 174.2
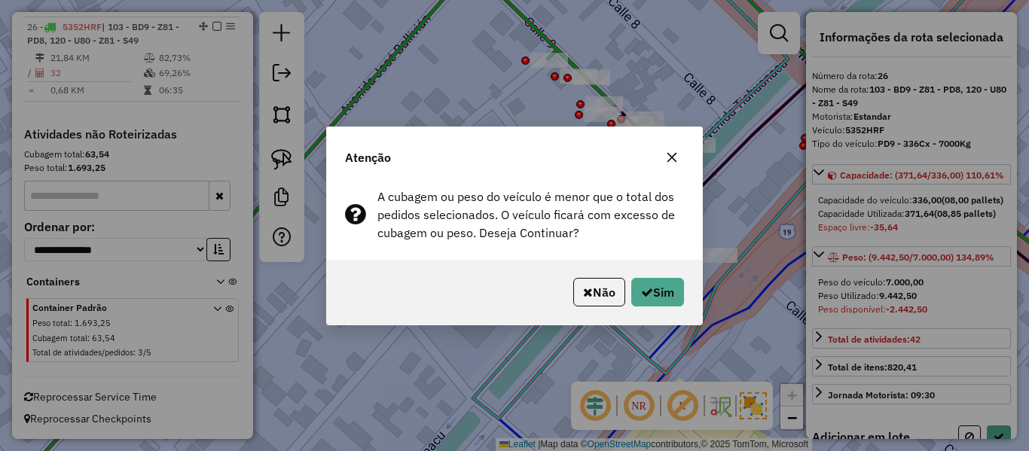
click at [685, 295] on div "Não Sim" at bounding box center [514, 292] width 375 height 65
click at [674, 288] on button "Sim" at bounding box center [657, 292] width 53 height 29
select select "**********"
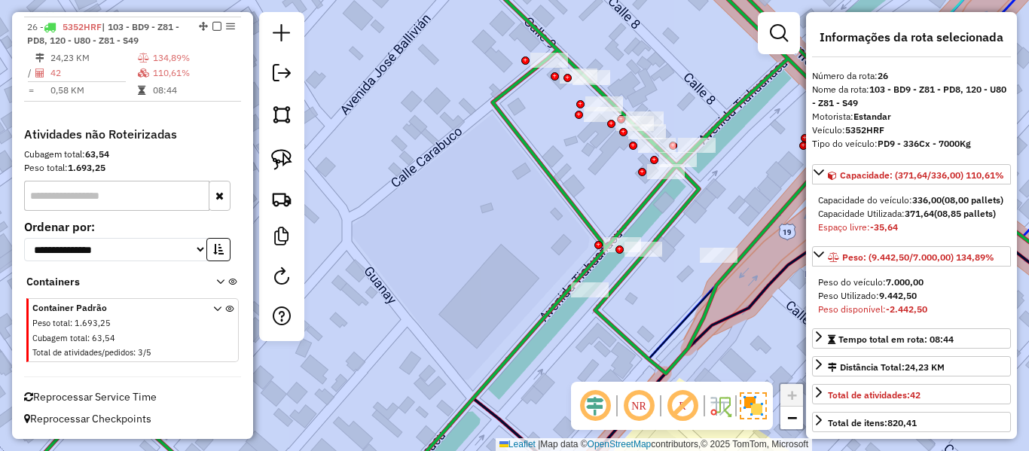
click at [506, 88] on icon at bounding box center [375, 226] width 957 height 542
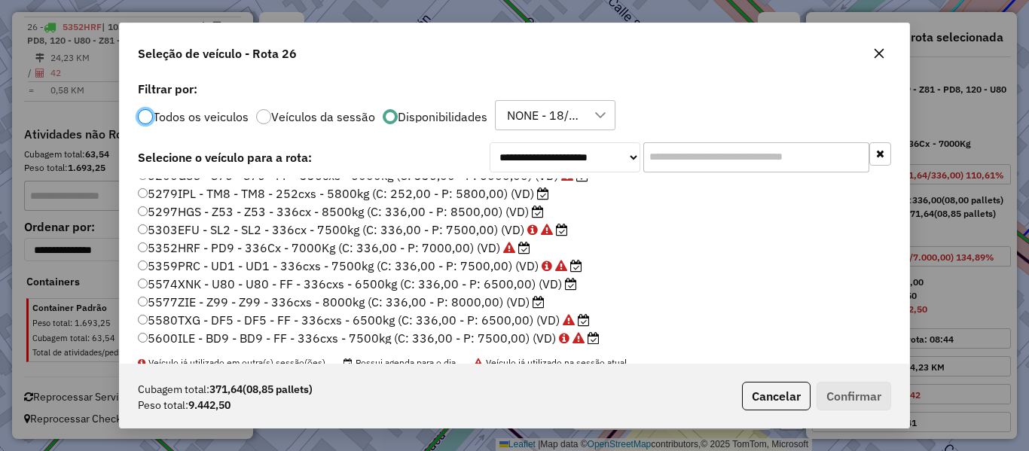
scroll to position [301, 0]
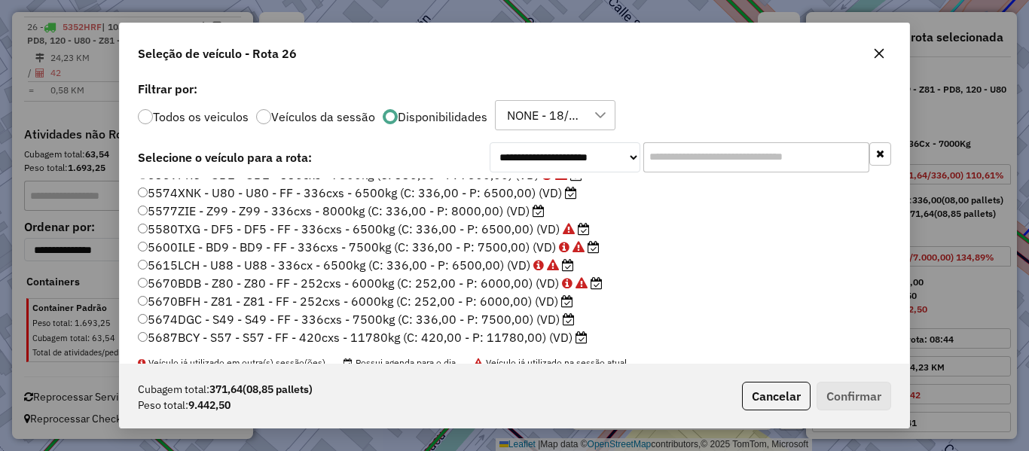
click at [547, 335] on label "5687BCY - S57 - S57 - FF - 420cxs - 11780kg (C: 420,00 - P: 11780,00) (VD)" at bounding box center [363, 337] width 450 height 18
click at [873, 408] on button "Confirmar" at bounding box center [854, 396] width 75 height 29
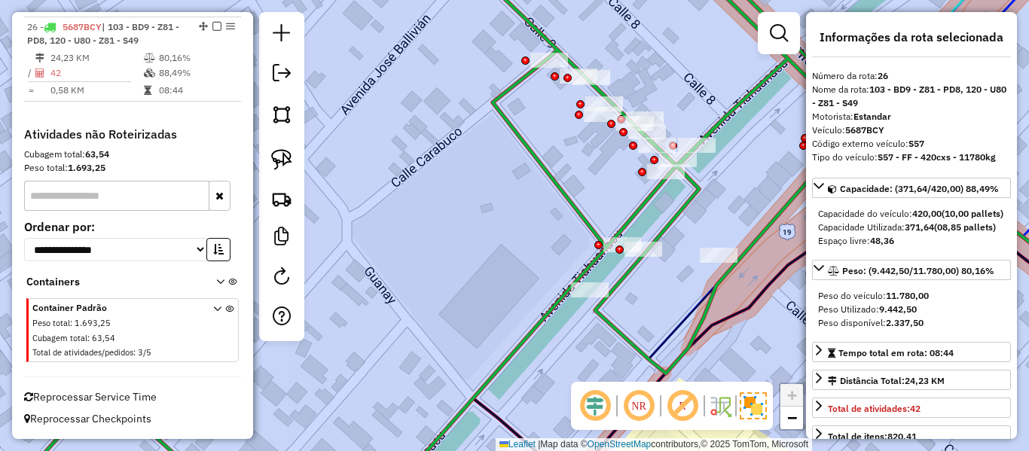
click at [574, 203] on icon at bounding box center [375, 226] width 957 height 542
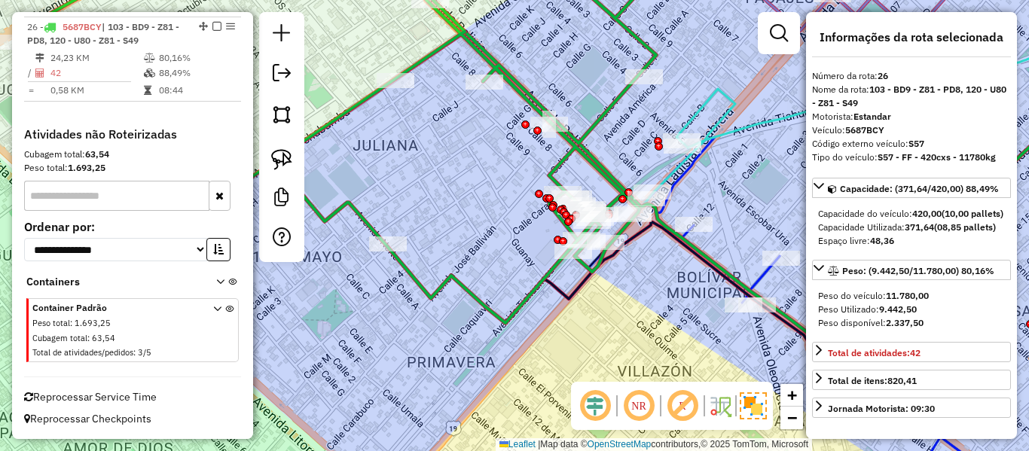
drag, startPoint x: 536, startPoint y: 279, endPoint x: 552, endPoint y: 278, distance: 15.8
click at [536, 279] on icon at bounding box center [347, 139] width 652 height 368
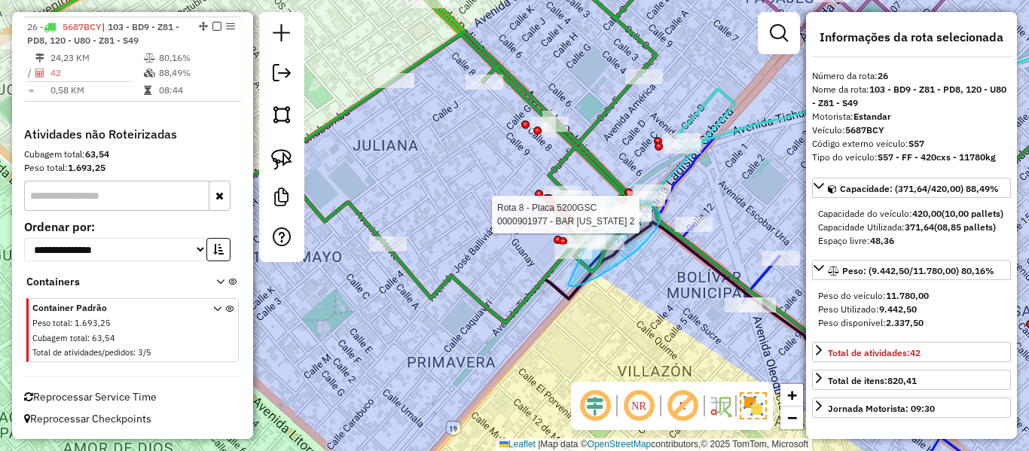
click at [585, 199] on div "Rota 8 - Placa 5200GSC 0000878616 - BAR VINA DEL MA Rota 8 - Placa 5200GSC 0000…" at bounding box center [514, 225] width 1029 height 451
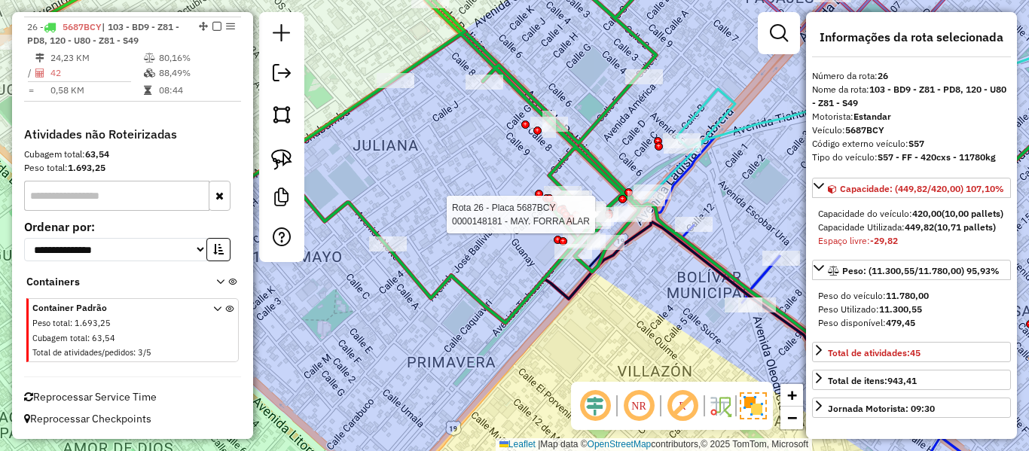
select select "**********"
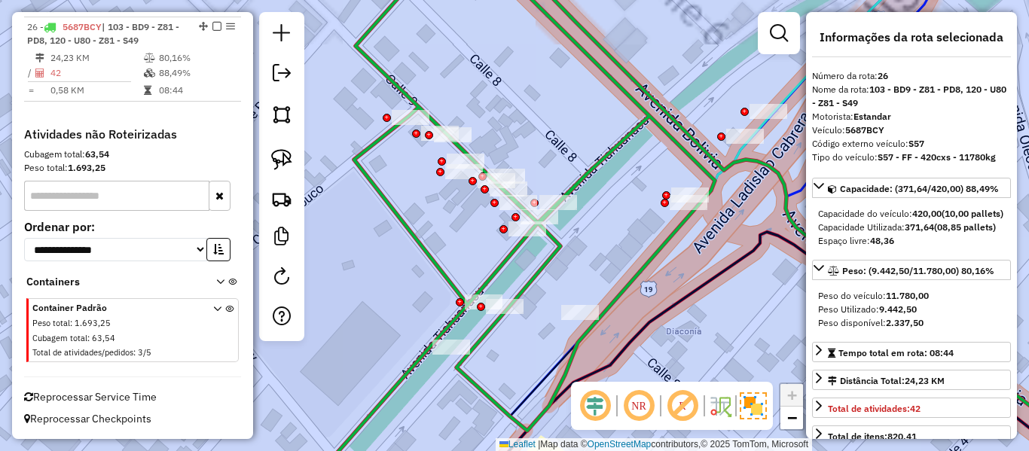
click at [589, 172] on icon at bounding box center [317, 226] width 796 height 542
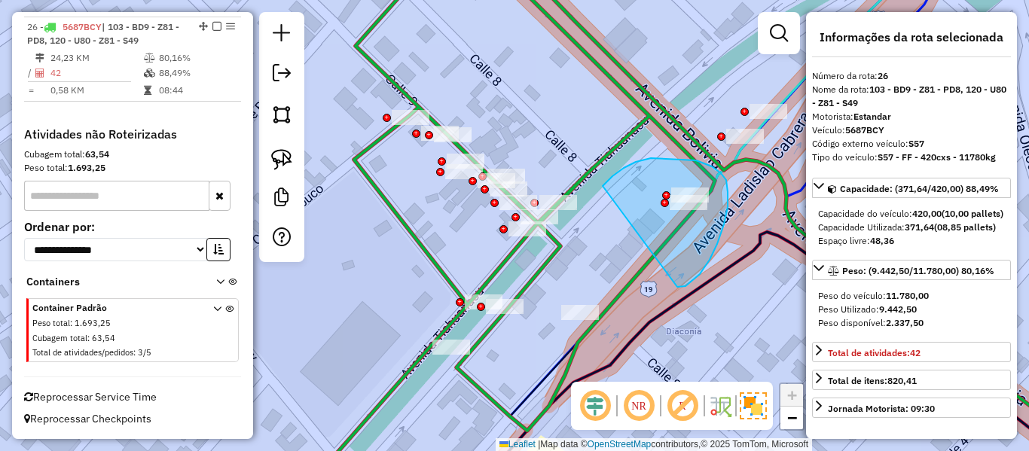
drag, startPoint x: 700, startPoint y: 274, endPoint x: 585, endPoint y: 208, distance: 132.9
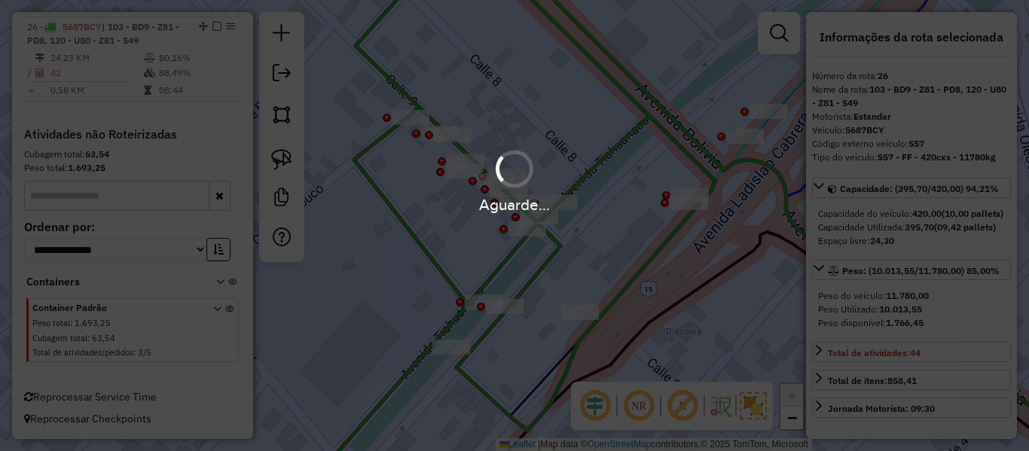
select select "**********"
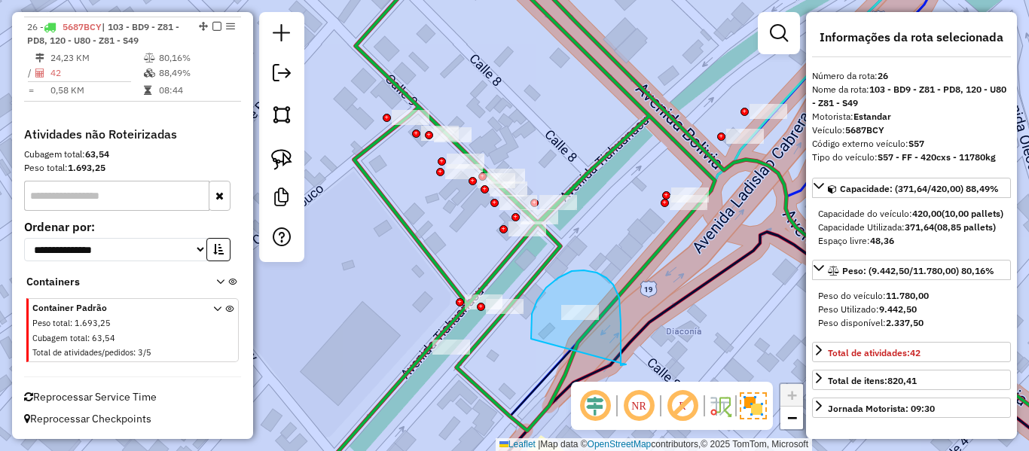
drag, startPoint x: 621, startPoint y: 364, endPoint x: 545, endPoint y: 346, distance: 78.0
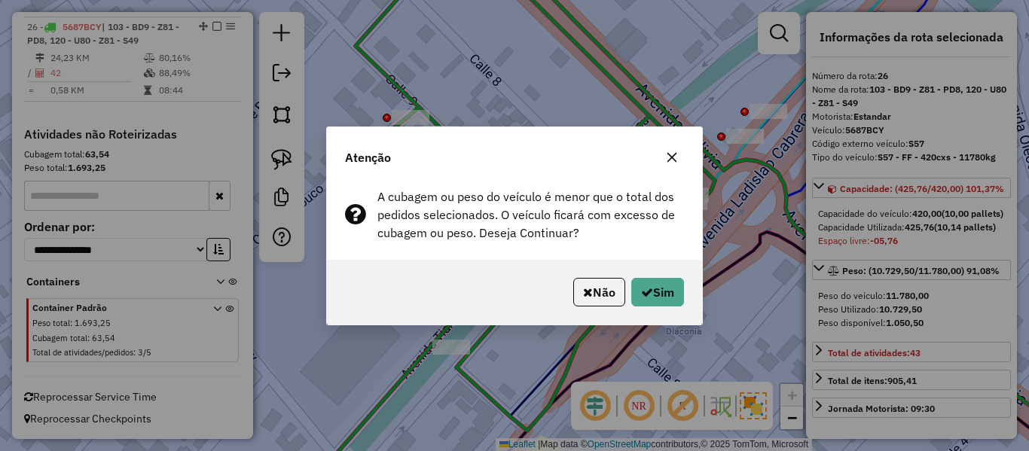
click at [686, 281] on div "Não Sim" at bounding box center [514, 292] width 375 height 65
click at [659, 284] on button "Sim" at bounding box center [657, 292] width 53 height 29
select select "**********"
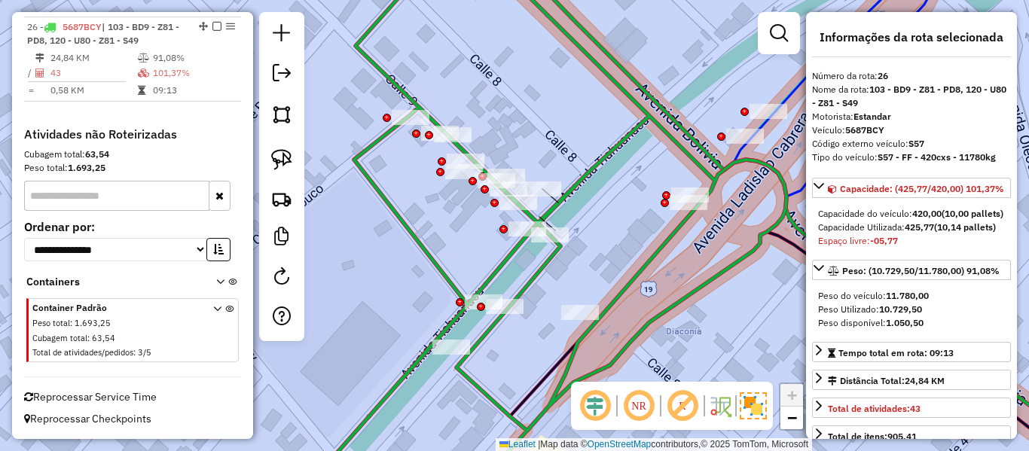
click at [549, 197] on div at bounding box center [542, 189] width 38 height 15
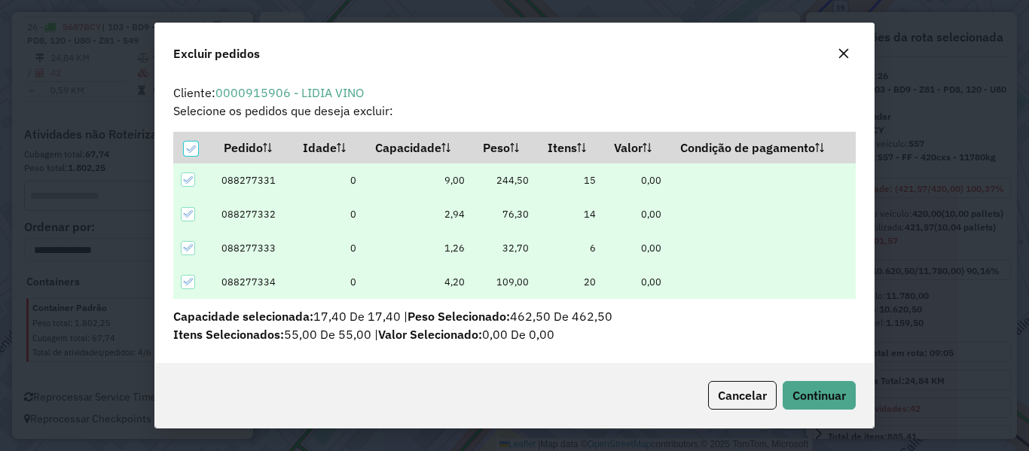
scroll to position [8, 5]
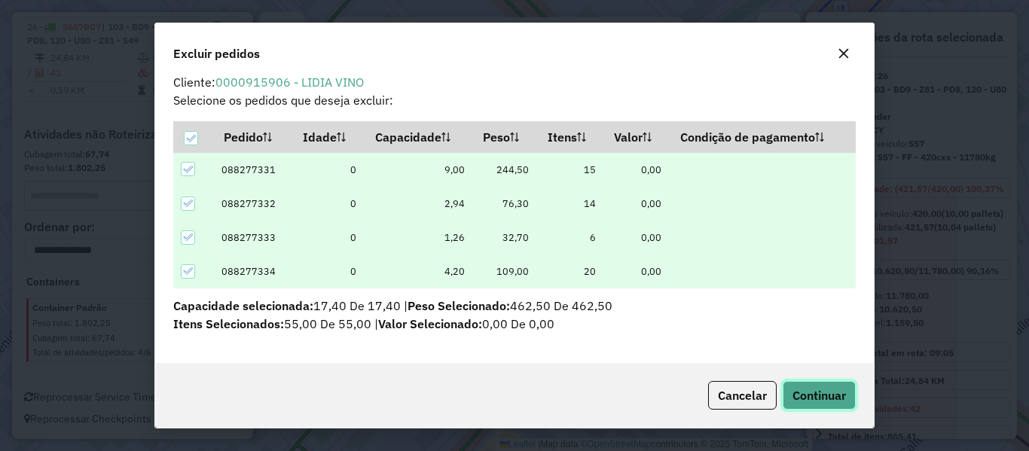
click at [819, 396] on span "Continuar" at bounding box center [818, 395] width 53 height 15
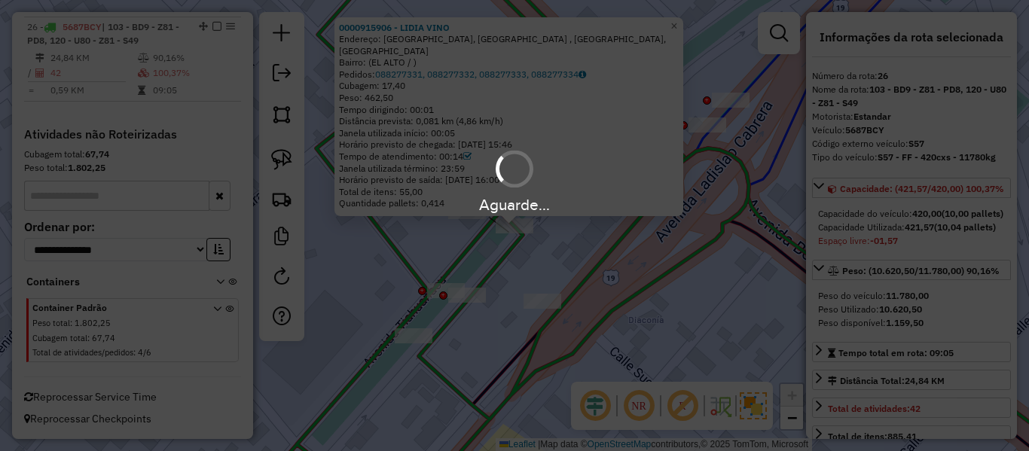
click at [488, 267] on div "Aguarde..." at bounding box center [514, 225] width 1029 height 451
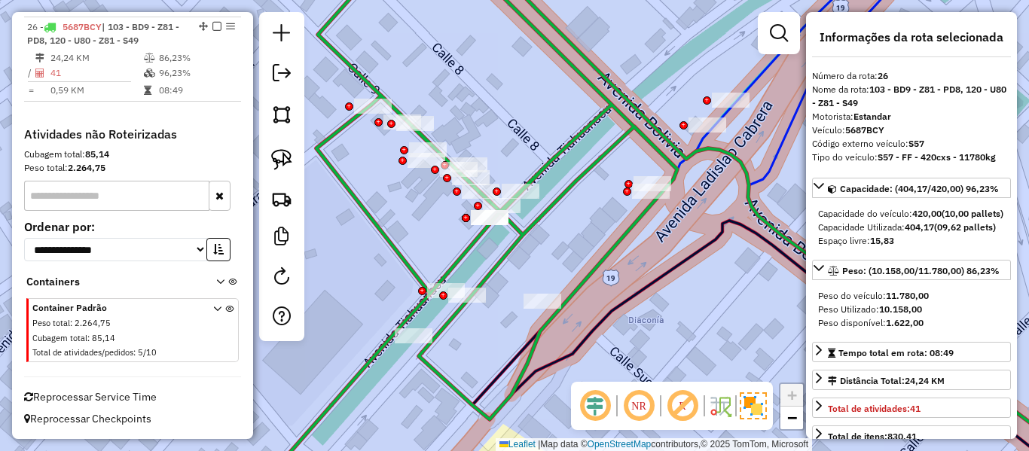
click at [493, 264] on icon at bounding box center [287, 226] width 780 height 542
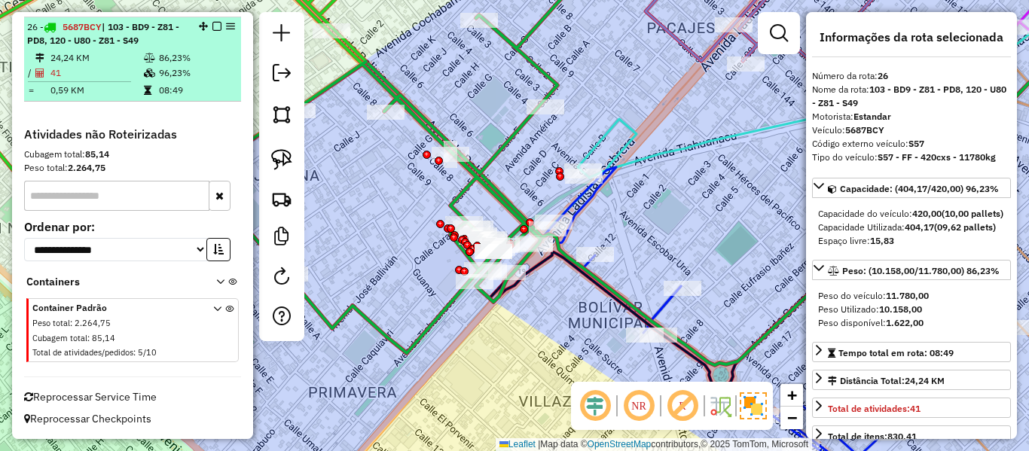
click at [212, 25] on em at bounding box center [216, 26] width 9 height 9
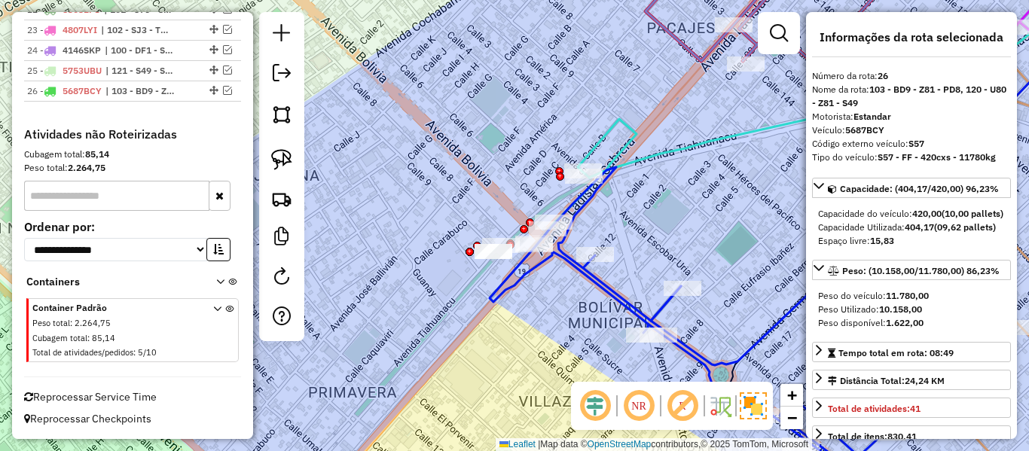
scroll to position [1494, 0]
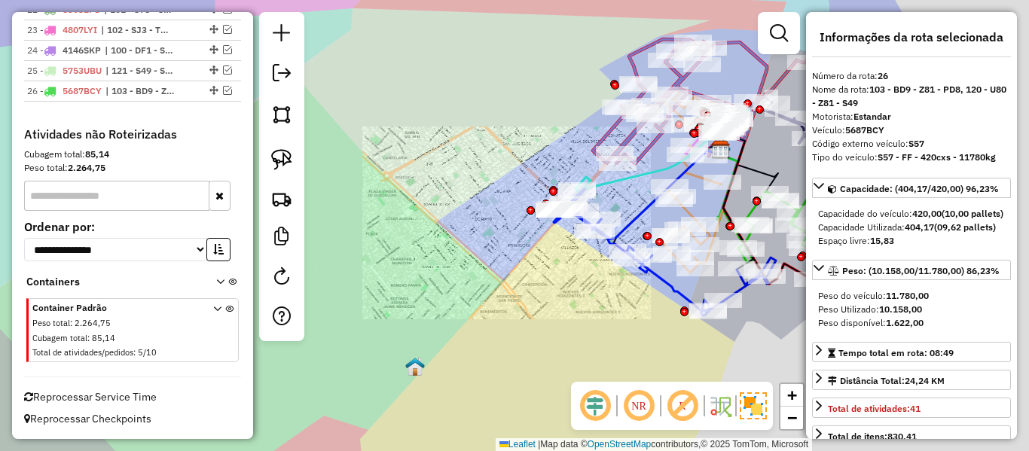
click at [630, 203] on div "Janela de atendimento Grade de atendimento Capacidade Transportadoras Veículos …" at bounding box center [514, 225] width 1029 height 451
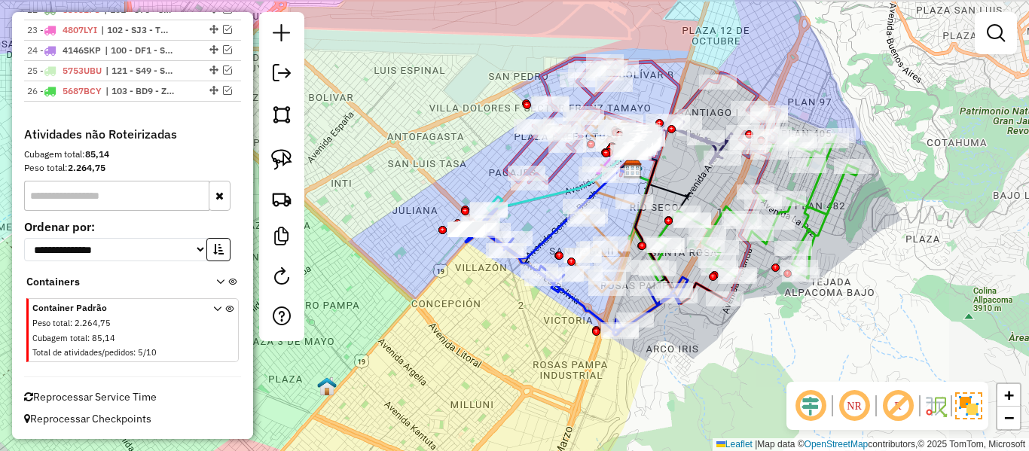
drag, startPoint x: 595, startPoint y: 306, endPoint x: 536, endPoint y: 332, distance: 65.1
click at [535, 332] on div "Janela de atendimento Grade de atendimento Capacidade Transportadoras Veículos …" at bounding box center [514, 225] width 1029 height 451
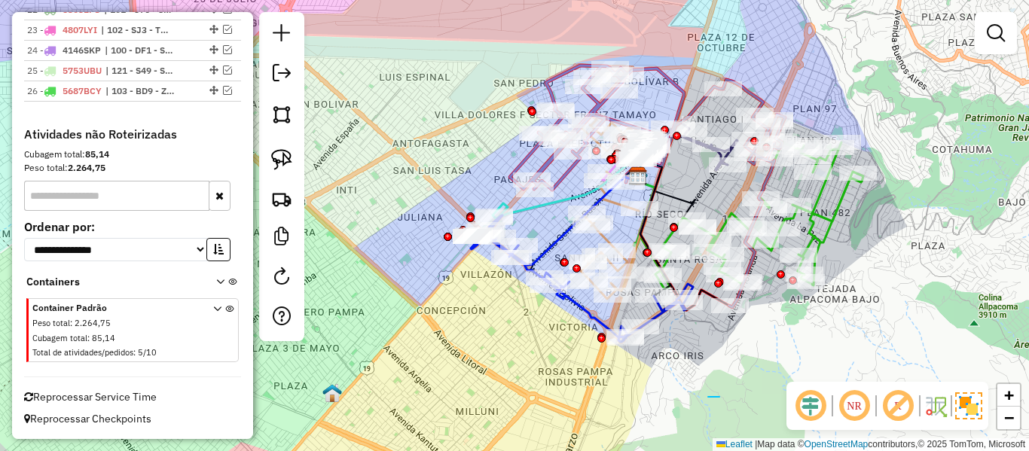
drag, startPoint x: 708, startPoint y: 397, endPoint x: 630, endPoint y: 395, distance: 78.4
click at [298, 284] on div at bounding box center [281, 176] width 45 height 329
click at [288, 284] on em at bounding box center [282, 276] width 18 height 18
select select "*"
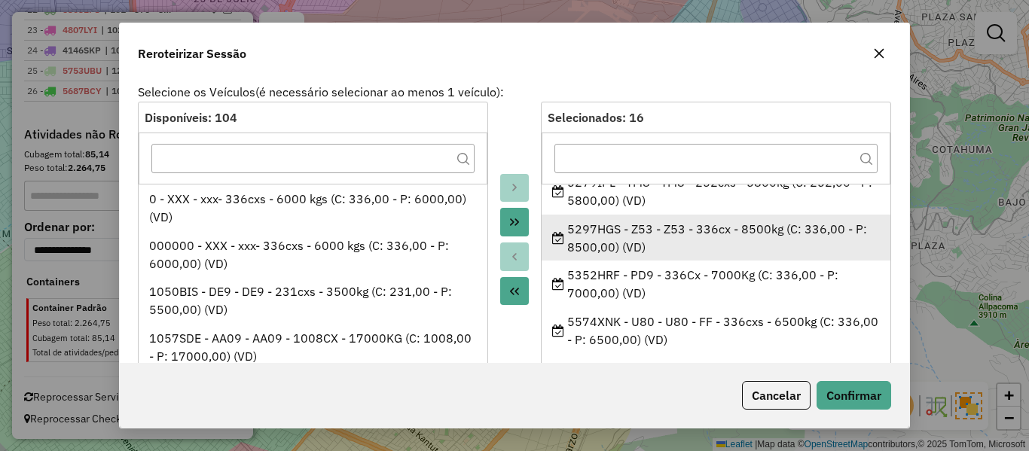
scroll to position [226, 0]
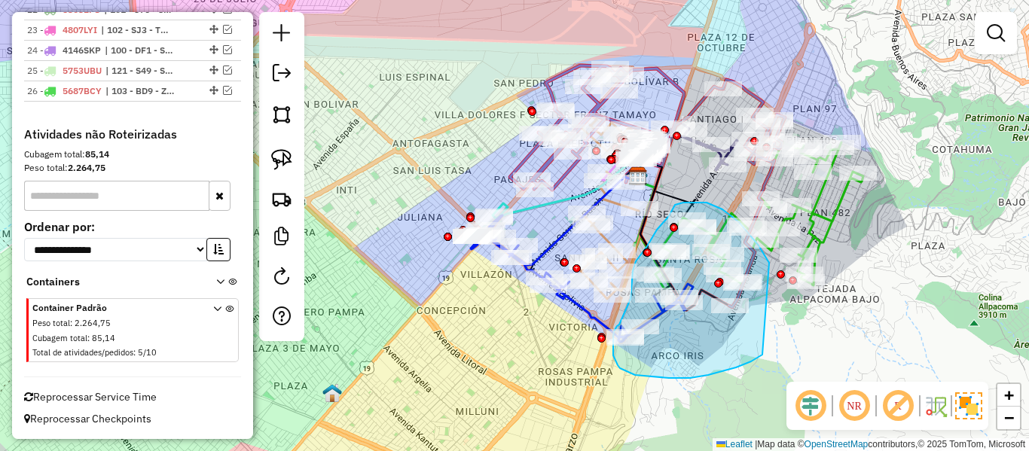
drag, startPoint x: 708, startPoint y: 375, endPoint x: 818, endPoint y: 343, distance: 114.4
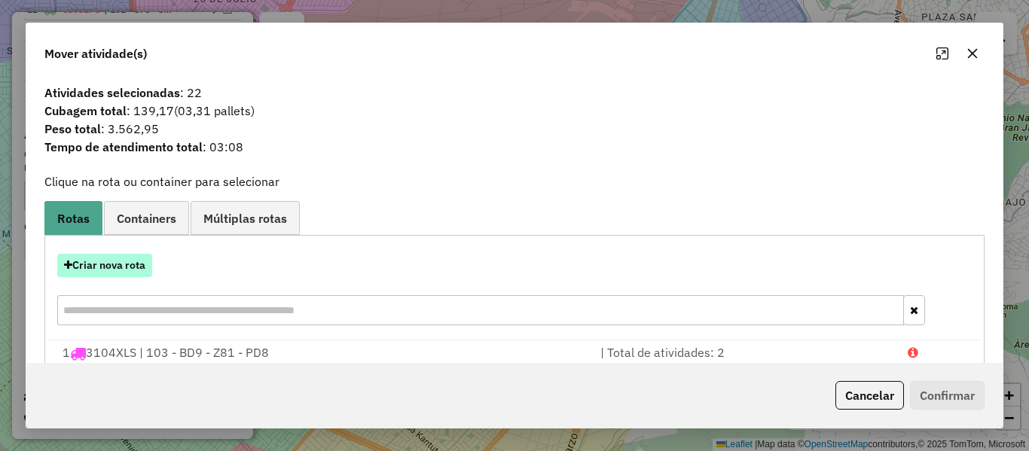
click at [142, 272] on button "Criar nova rota" at bounding box center [104, 265] width 95 height 23
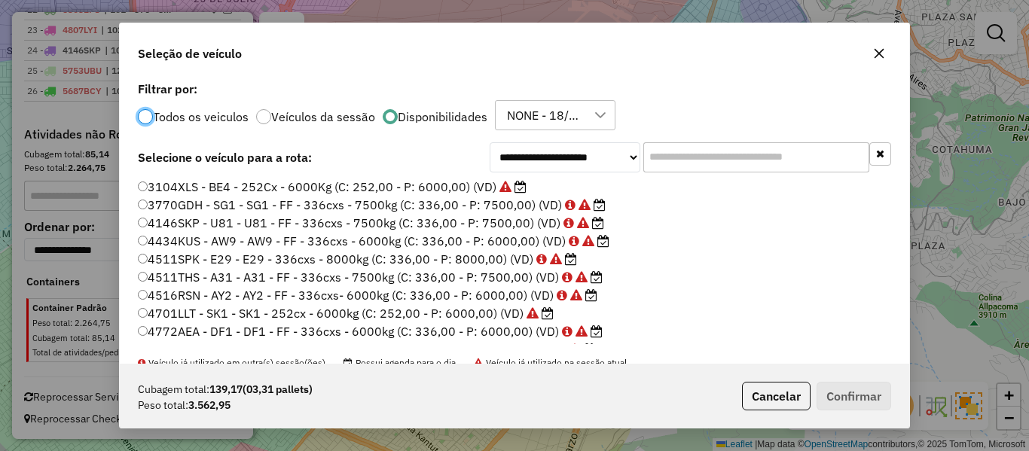
scroll to position [8, 5]
click at [772, 157] on input "text" at bounding box center [756, 157] width 226 height 30
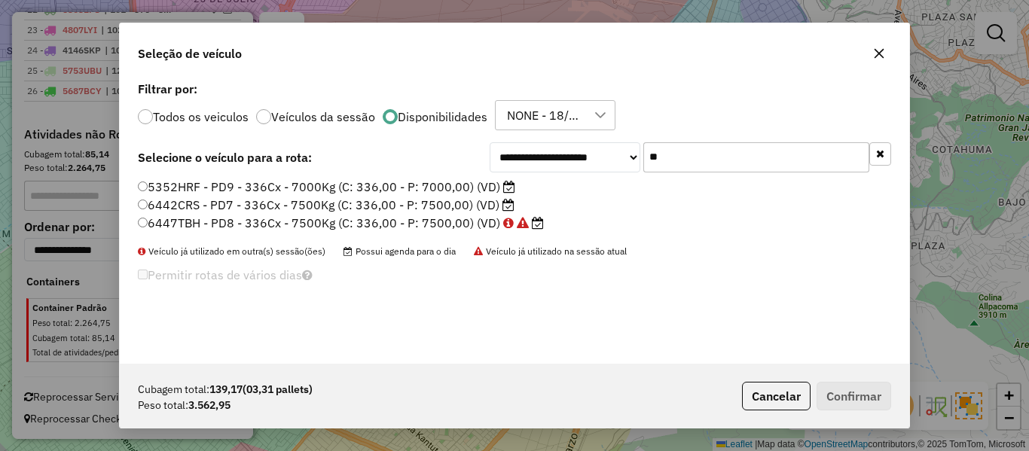
type input "**"
click at [469, 189] on label "5352HRF - PD9 - 336Cx - 7000Kg (C: 336,00 - P: 7000,00) (VD)" at bounding box center [326, 187] width 377 height 18
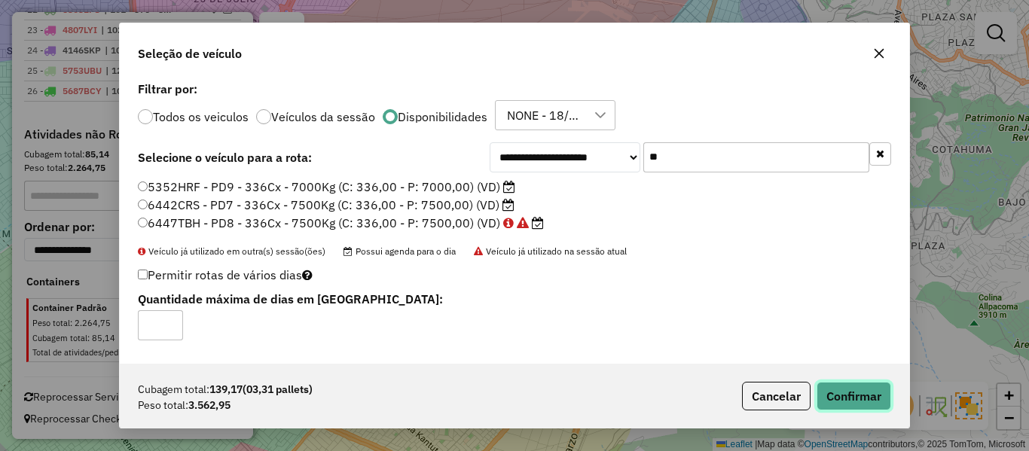
click at [850, 396] on button "Confirmar" at bounding box center [854, 396] width 75 height 29
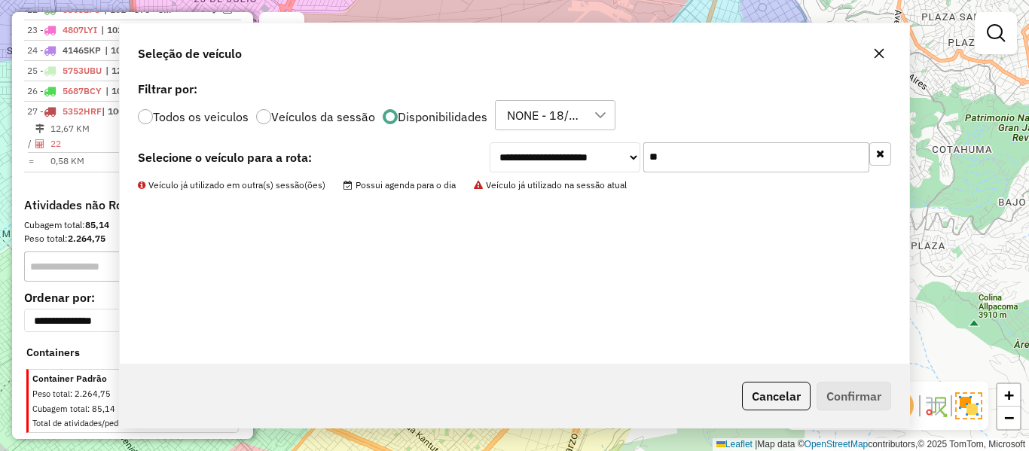
scroll to position [1558, 0]
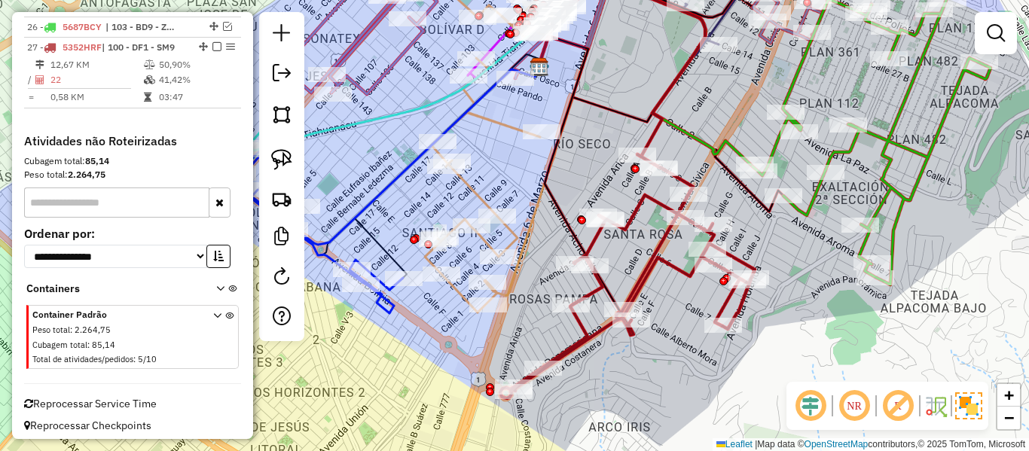
click at [734, 302] on icon at bounding box center [627, 276] width 255 height 244
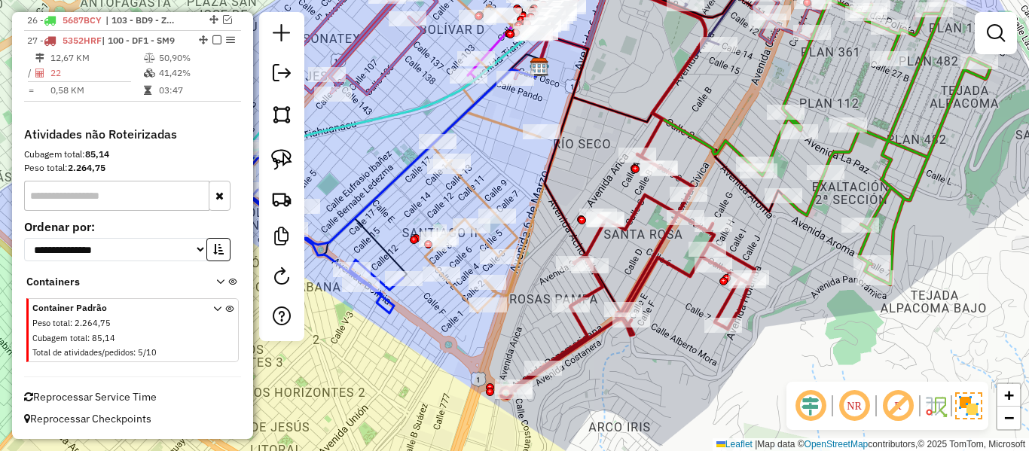
select select "**********"
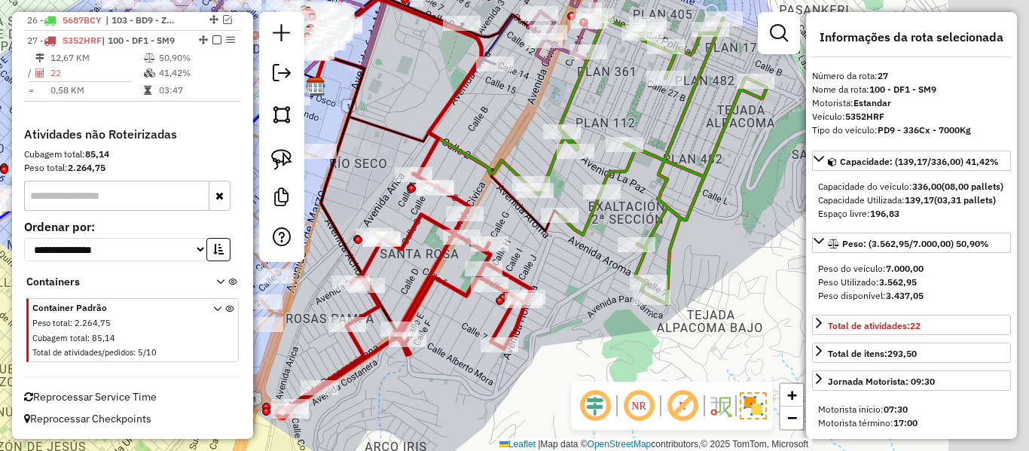
click at [560, 340] on div "Janela de atendimento Grade de atendimento Capacidade Transportadoras Veículos …" at bounding box center [514, 225] width 1029 height 451
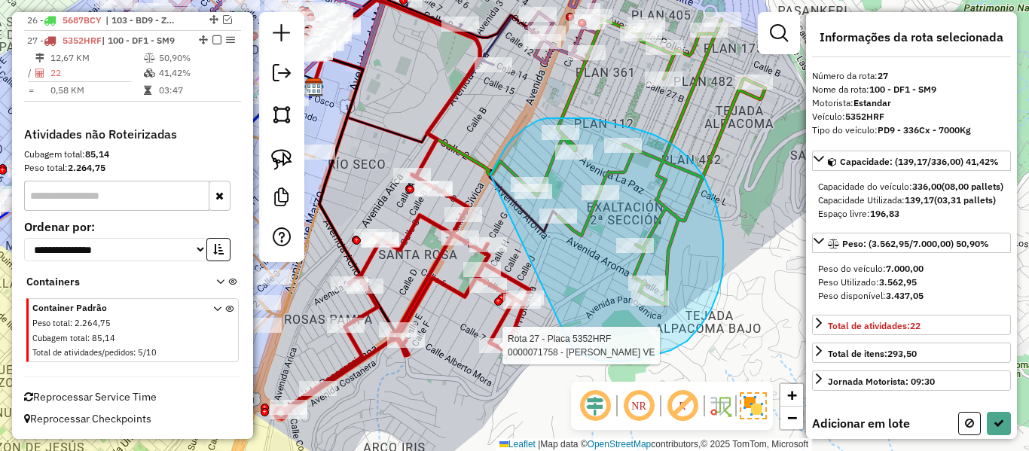
drag, startPoint x: 687, startPoint y: 341, endPoint x: 490, endPoint y: 179, distance: 255.3
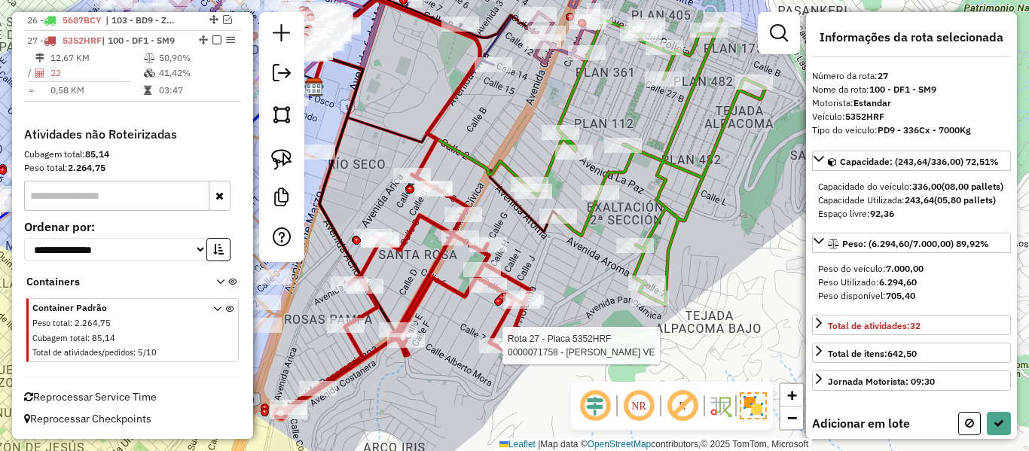
drag, startPoint x: 636, startPoint y: 220, endPoint x: 629, endPoint y: 229, distance: 11.3
click at [629, 229] on div "Rota 27 - Placa 5352HRF 0000071758 - DORA SHIRLEY VE Janela de atendimento Grad…" at bounding box center [514, 225] width 1029 height 451
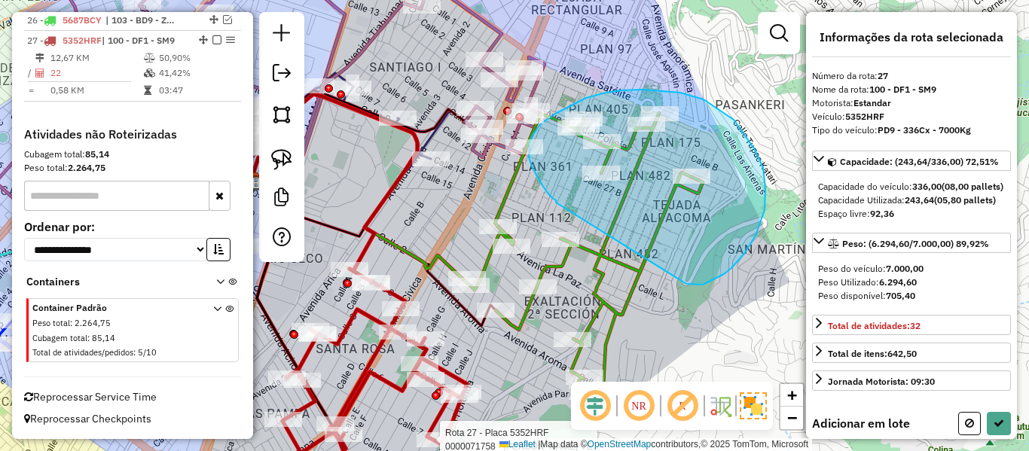
drag, startPoint x: 744, startPoint y: 254, endPoint x: 561, endPoint y: 208, distance: 188.7
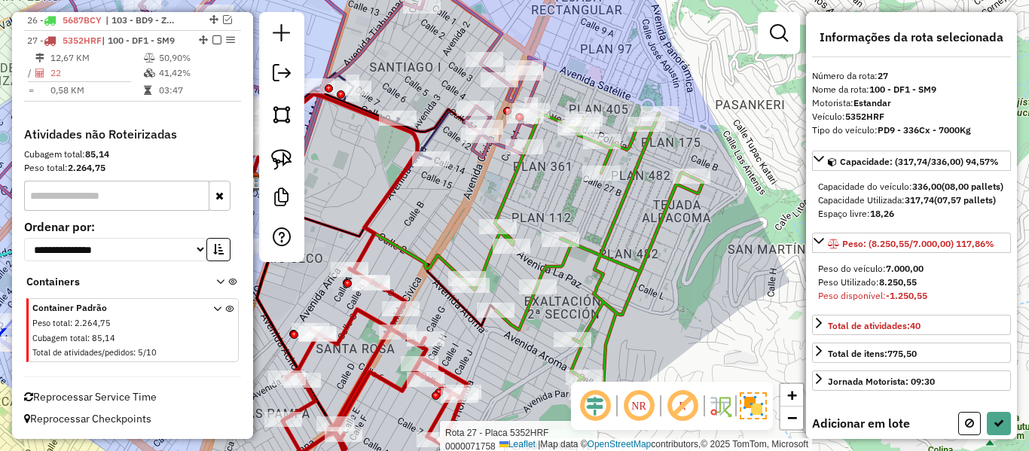
select select "**********"
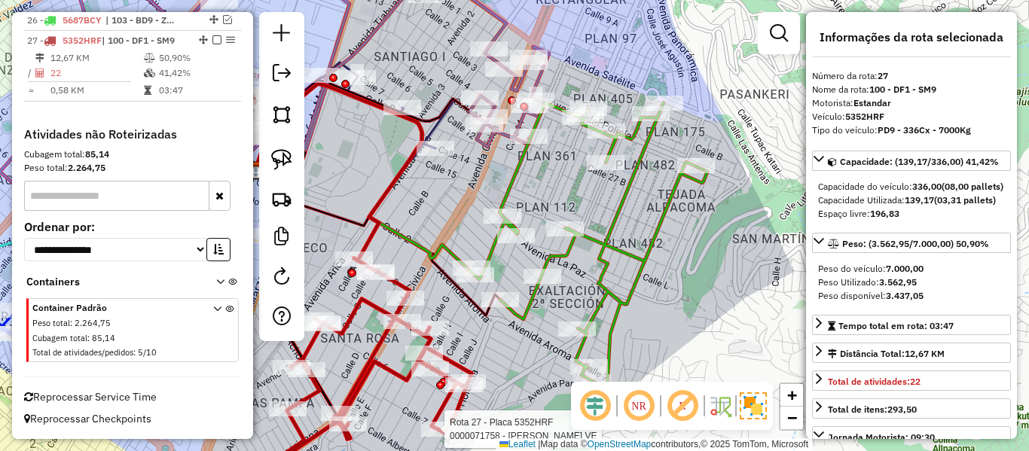
drag, startPoint x: 694, startPoint y: 286, endPoint x: 732, endPoint y: 177, distance: 115.8
click at [734, 168] on div "Rota 27 - Placa 5352HRF 0000071758 - DORA SHIRLEY VE Janela de atendimento Grad…" at bounding box center [514, 225] width 1029 height 451
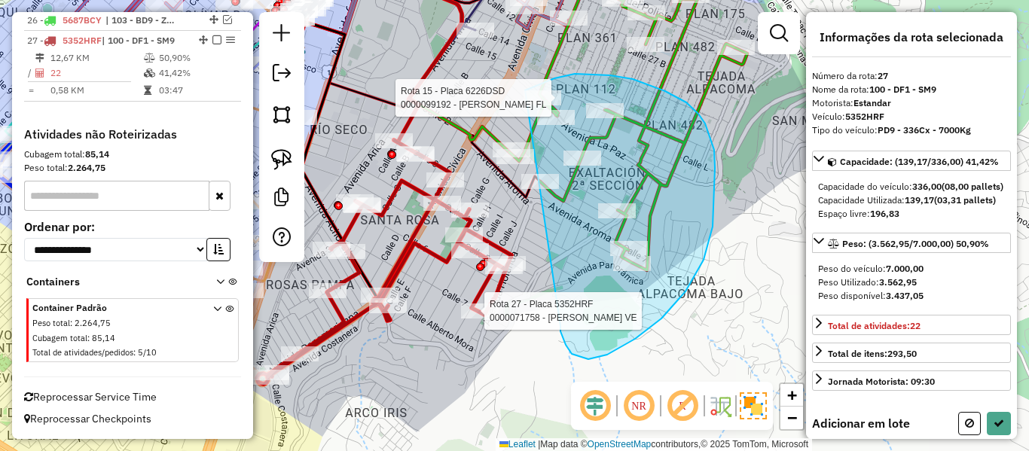
drag, startPoint x: 560, startPoint y: 331, endPoint x: 466, endPoint y: 148, distance: 206.5
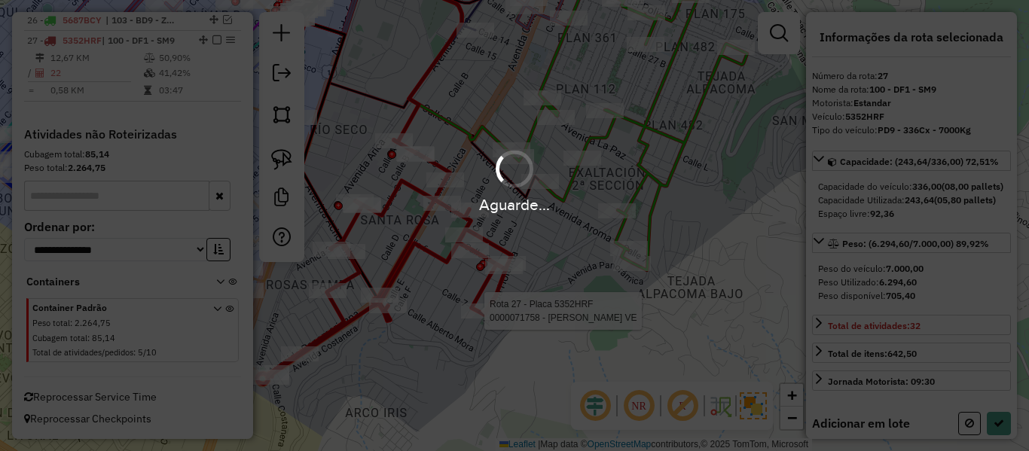
select select "**********"
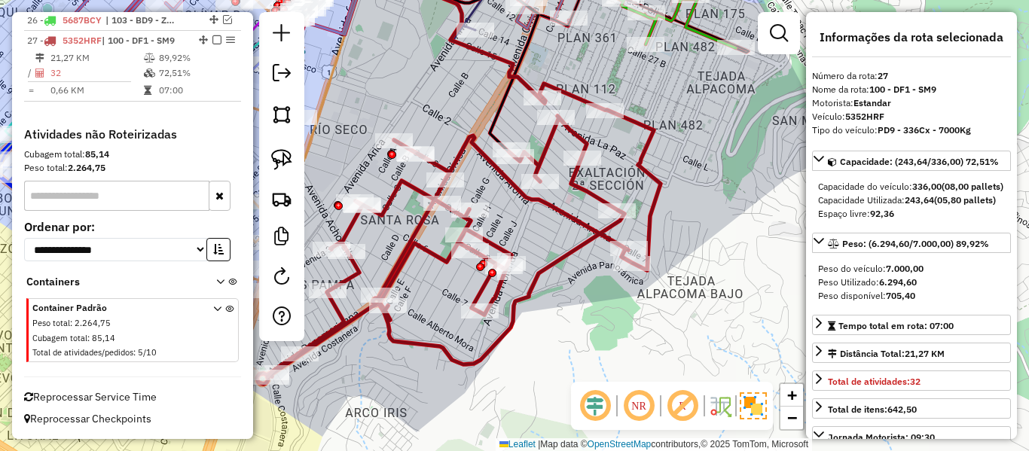
click at [482, 154] on icon at bounding box center [459, 234] width 404 height 301
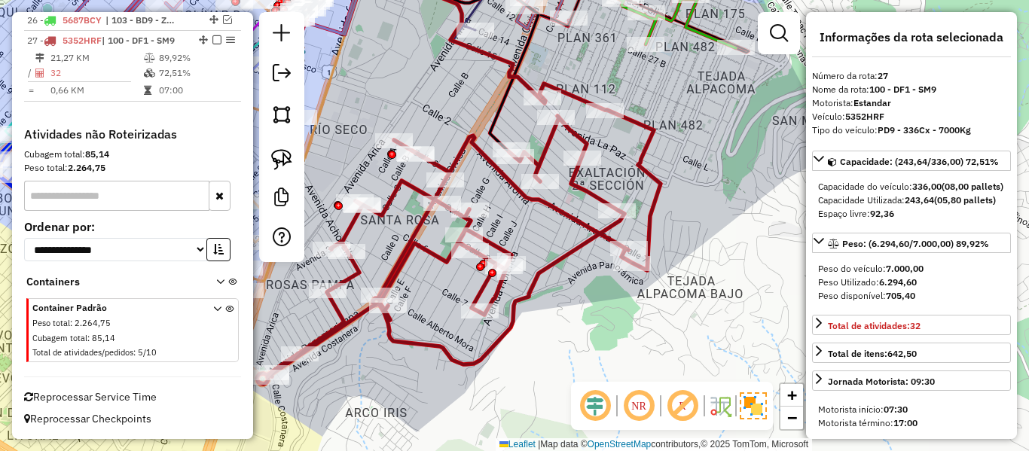
drag, startPoint x: 491, startPoint y: 180, endPoint x: 513, endPoint y: 298, distance: 119.5
click at [513, 298] on div "Janela de atendimento Grade de atendimento Capacidade Transportadoras Veículos …" at bounding box center [514, 225] width 1029 height 451
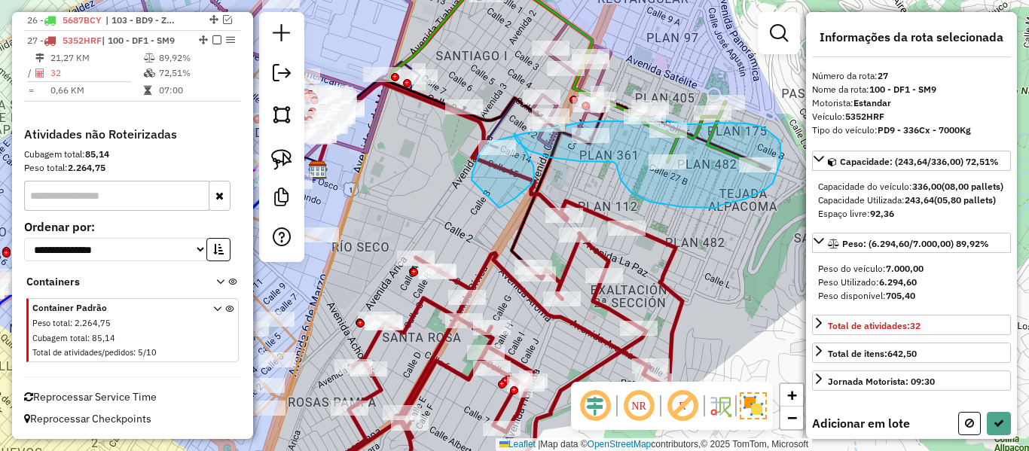
drag, startPoint x: 499, startPoint y: 208, endPoint x: 472, endPoint y: 182, distance: 37.8
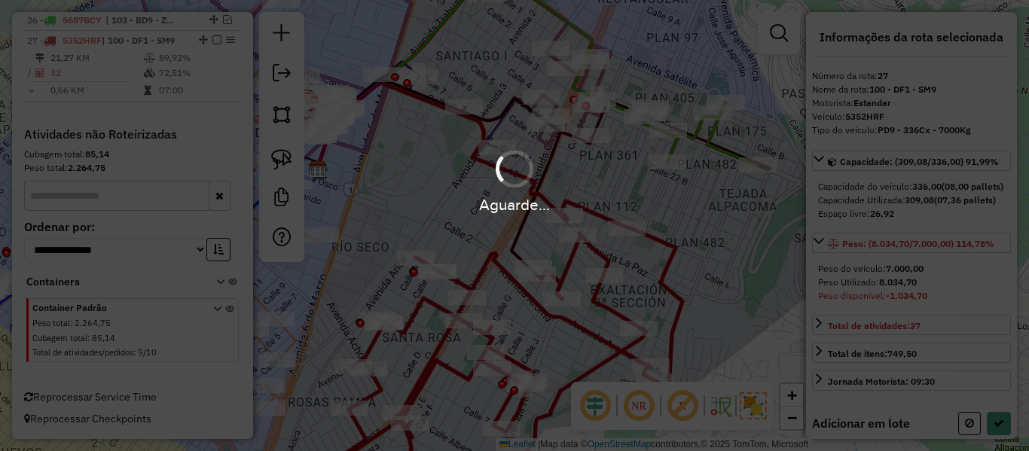
select select "**********"
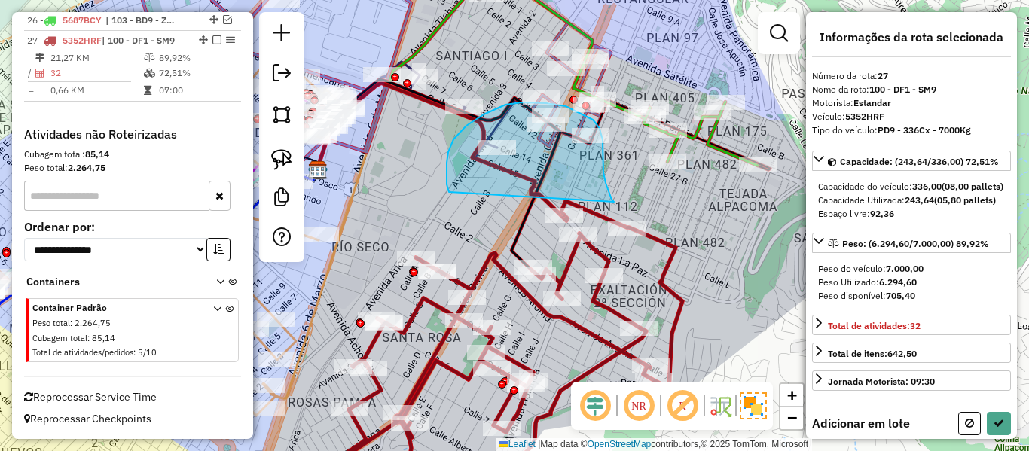
drag, startPoint x: 612, startPoint y: 198, endPoint x: 457, endPoint y: 199, distance: 154.4
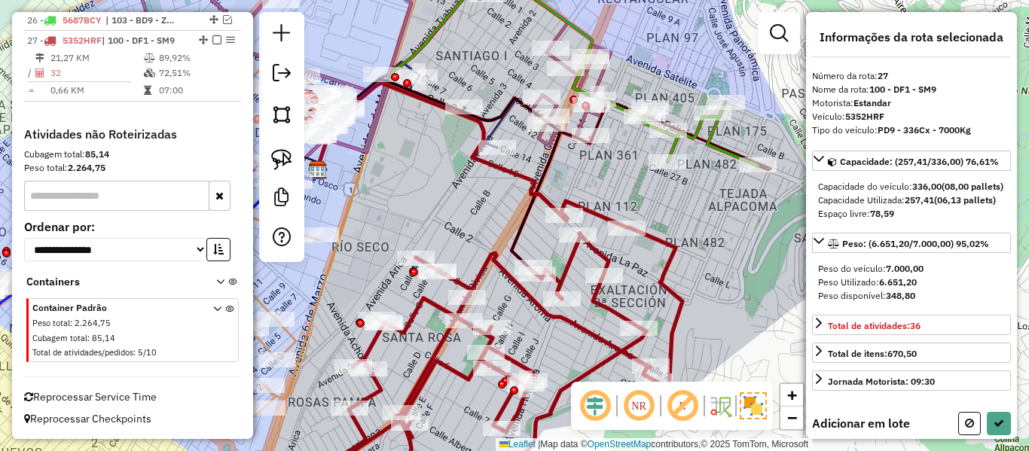
select select "**********"
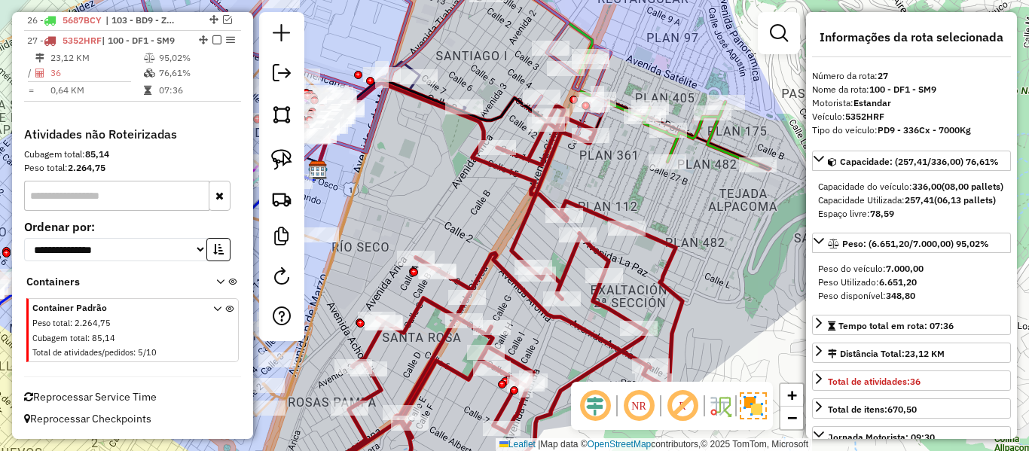
click at [612, 265] on icon at bounding box center [481, 300] width 404 height 391
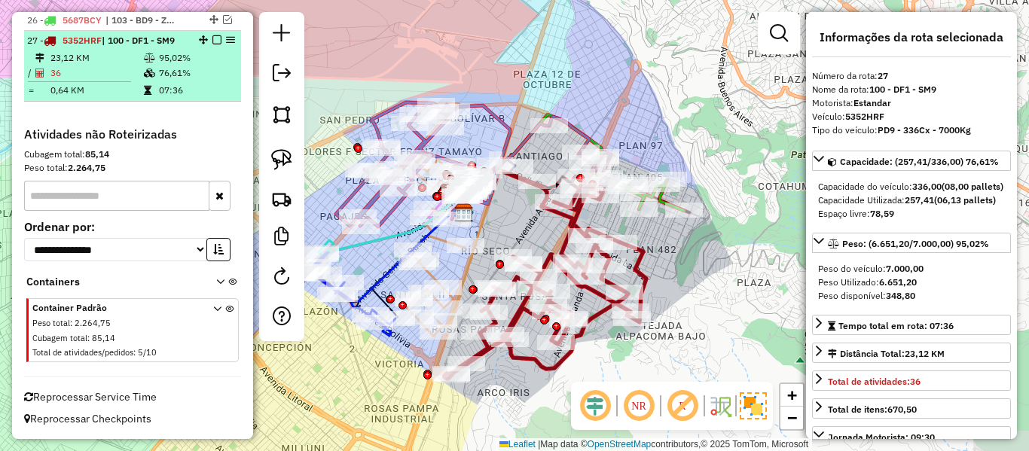
click at [212, 43] on em at bounding box center [216, 39] width 9 height 9
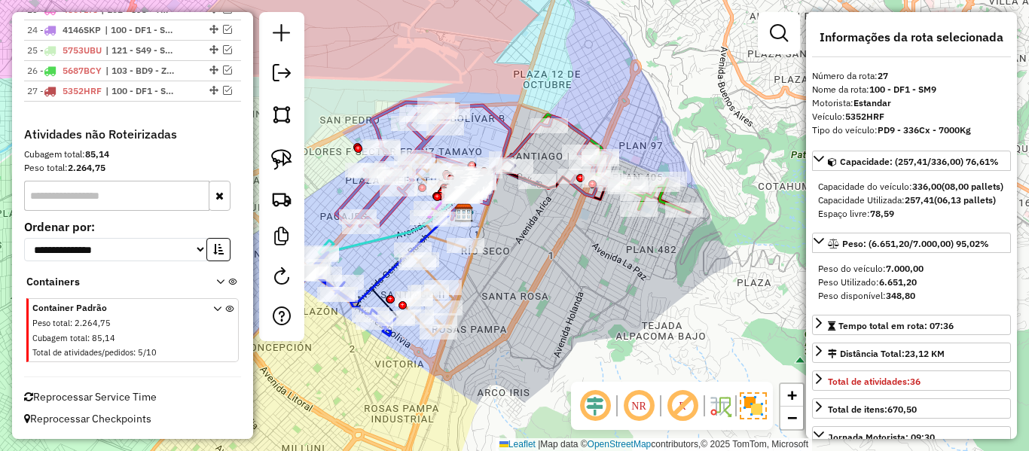
scroll to position [1515, 0]
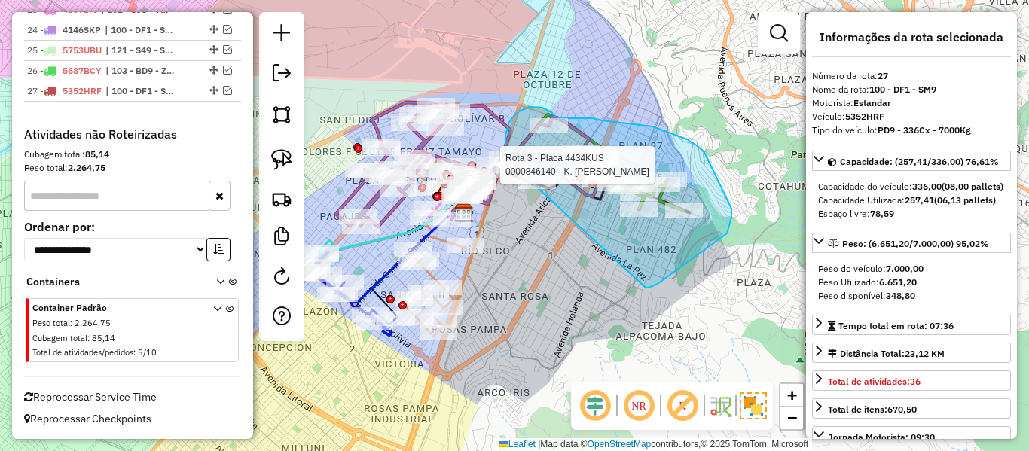
drag, startPoint x: 658, startPoint y: 284, endPoint x: 516, endPoint y: 188, distance: 170.9
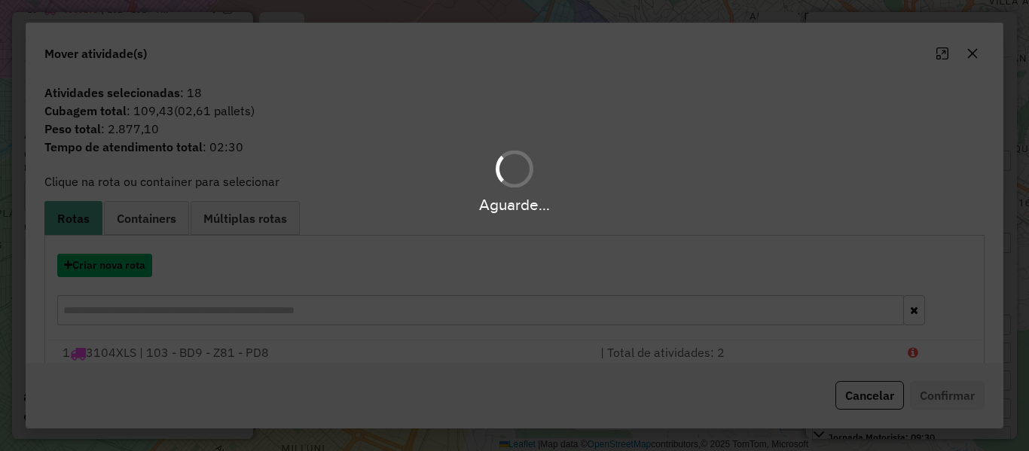
click at [107, 263] on button "Criar nova rota" at bounding box center [104, 265] width 95 height 23
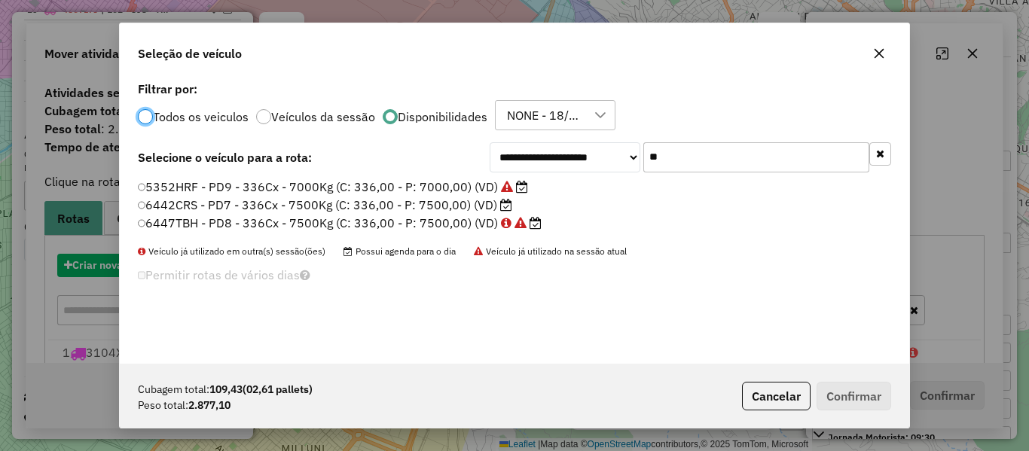
scroll to position [8, 5]
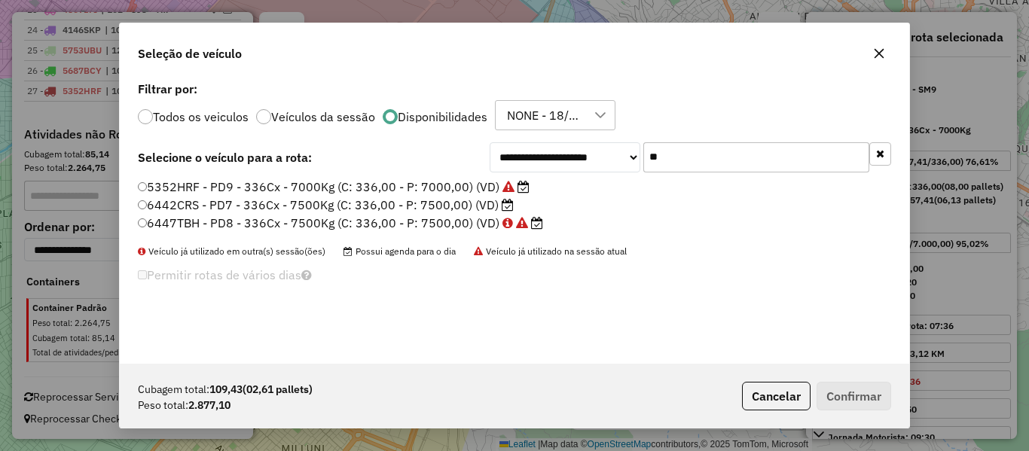
click at [485, 203] on label "6442CRS - PD7 - 336Cx - 7500Kg (C: 336,00 - P: 7500,00) (VD)" at bounding box center [326, 205] width 376 height 18
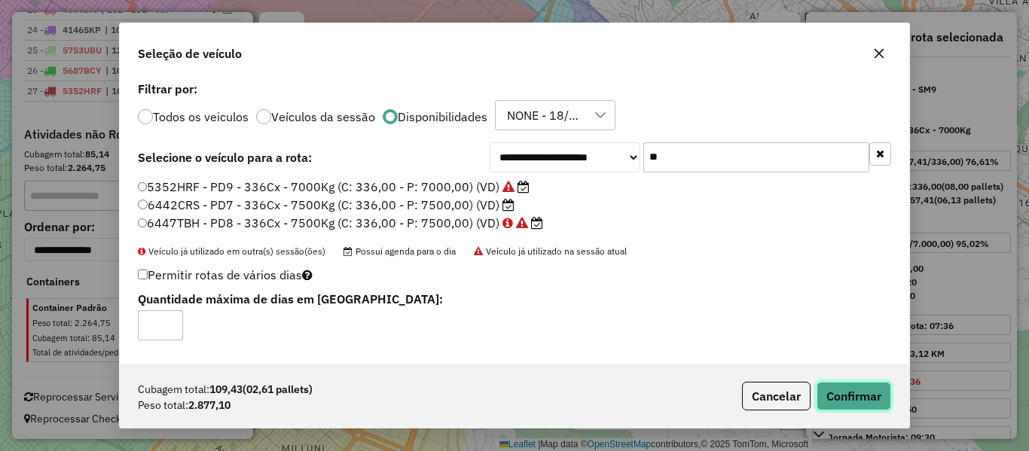
drag, startPoint x: 851, startPoint y: 392, endPoint x: 1015, endPoint y: 382, distance: 164.5
click at [856, 390] on button "Confirmar" at bounding box center [854, 396] width 75 height 29
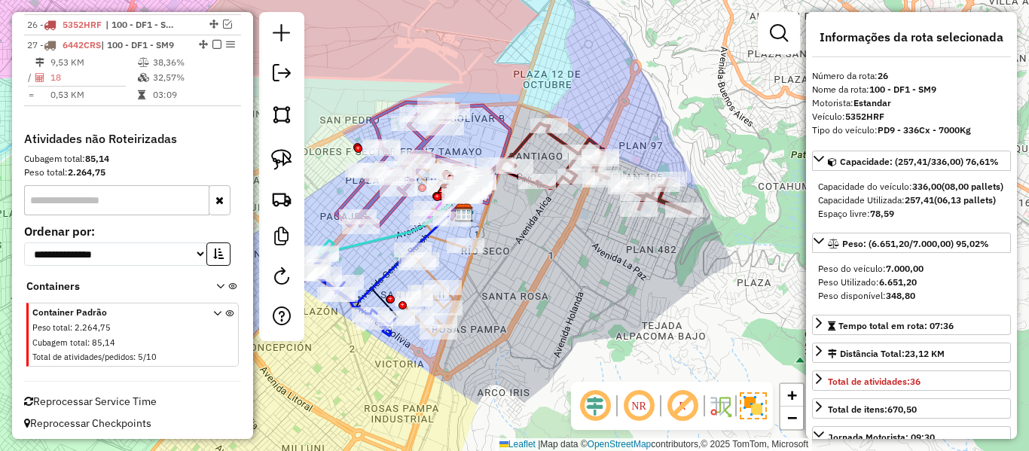
scroll to position [1488, 0]
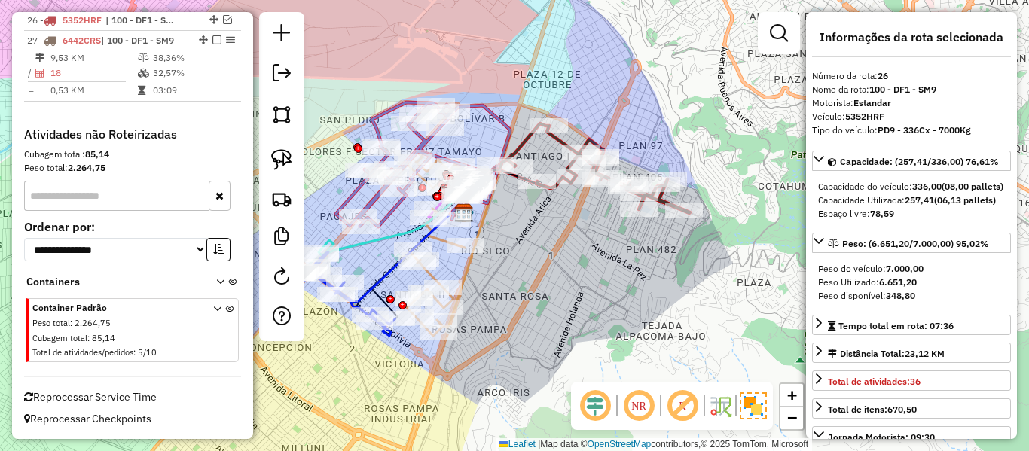
click at [521, 145] on icon at bounding box center [598, 169] width 183 height 90
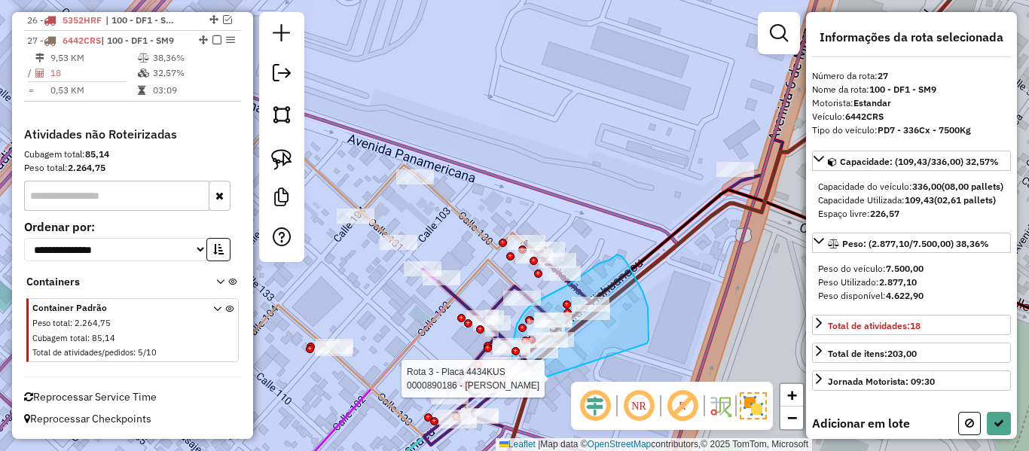
drag, startPoint x: 647, startPoint y: 343, endPoint x: 567, endPoint y: 392, distance: 93.7
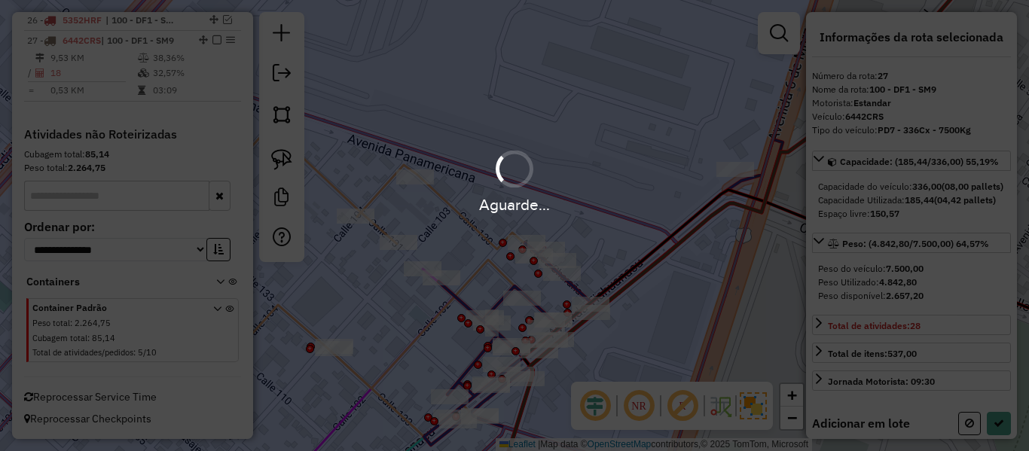
select select "**********"
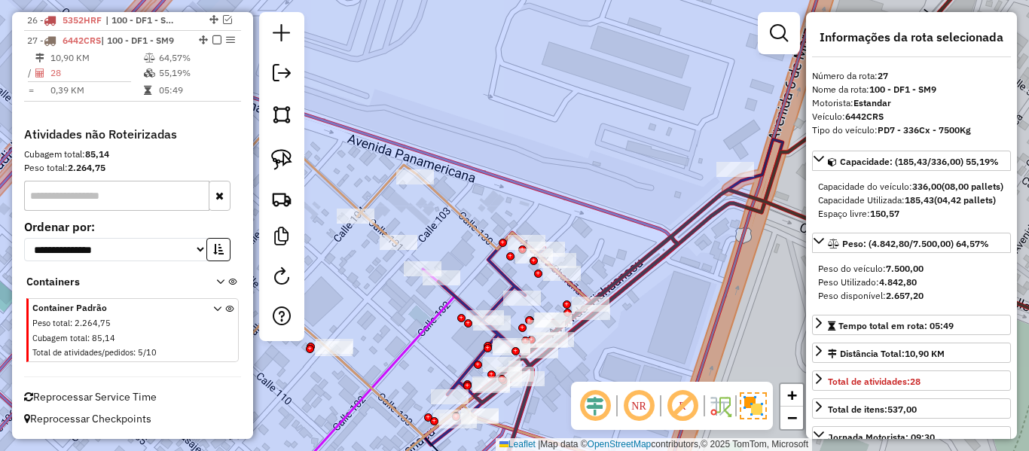
click at [701, 210] on icon at bounding box center [803, 179] width 657 height 448
drag, startPoint x: 713, startPoint y: 293, endPoint x: 701, endPoint y: 203, distance: 91.1
click at [703, 209] on div "Janela de atendimento Grade de atendimento Capacidade Transportadoras Veículos …" at bounding box center [514, 225] width 1029 height 451
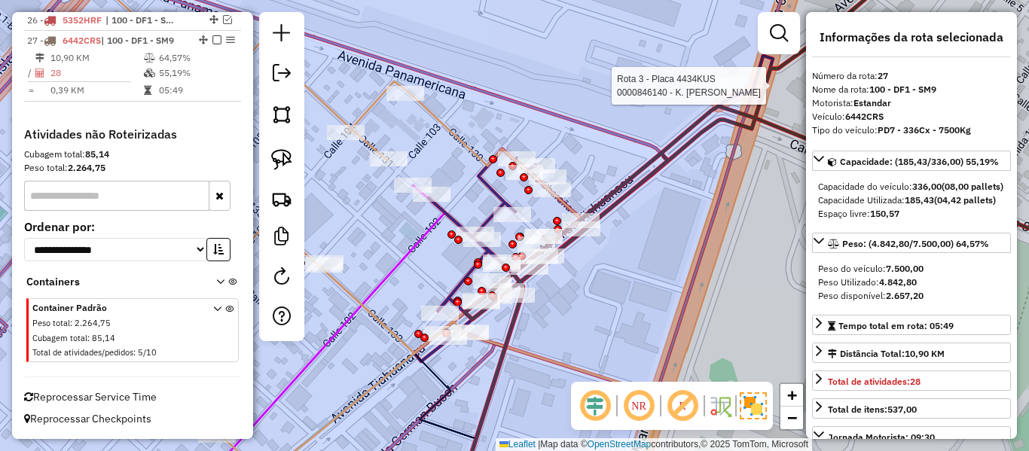
click at [743, 93] on div at bounding box center [726, 85] width 38 height 15
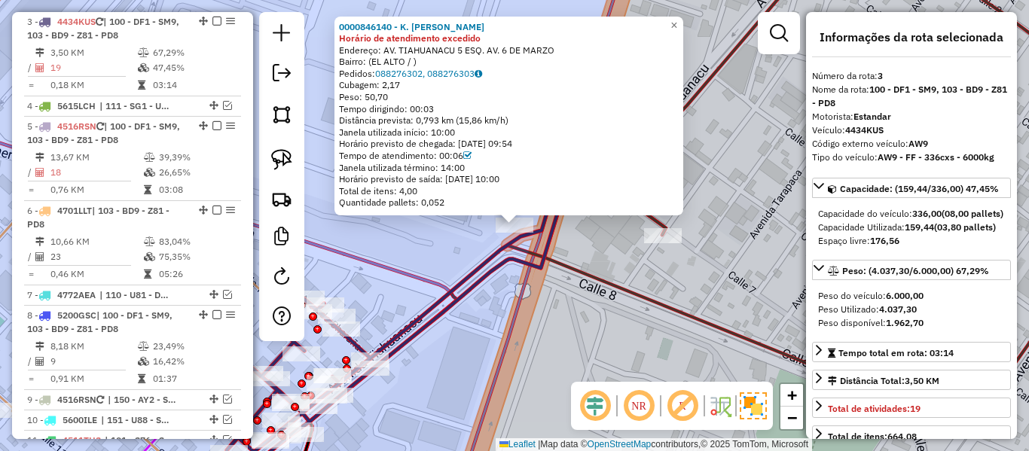
click at [650, 291] on icon at bounding box center [693, 207] width 878 height 504
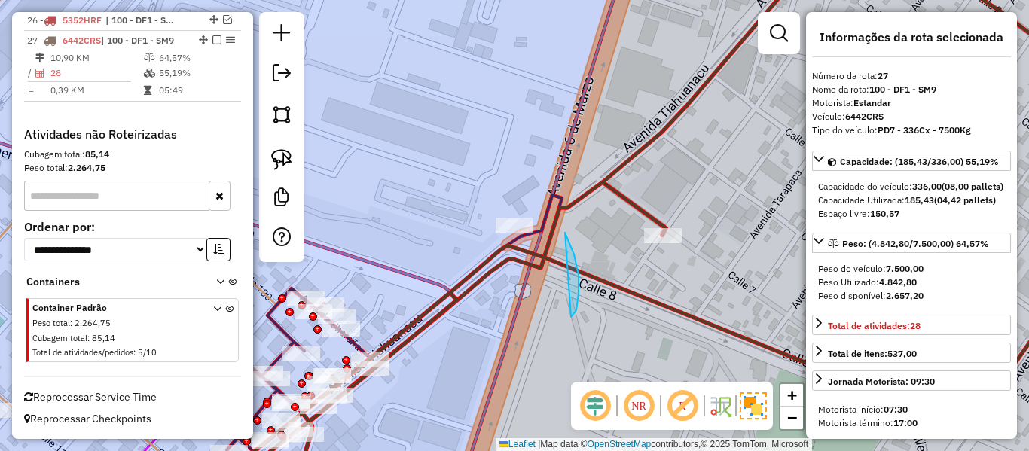
drag, startPoint x: 578, startPoint y: 275, endPoint x: 469, endPoint y: 284, distance: 110.3
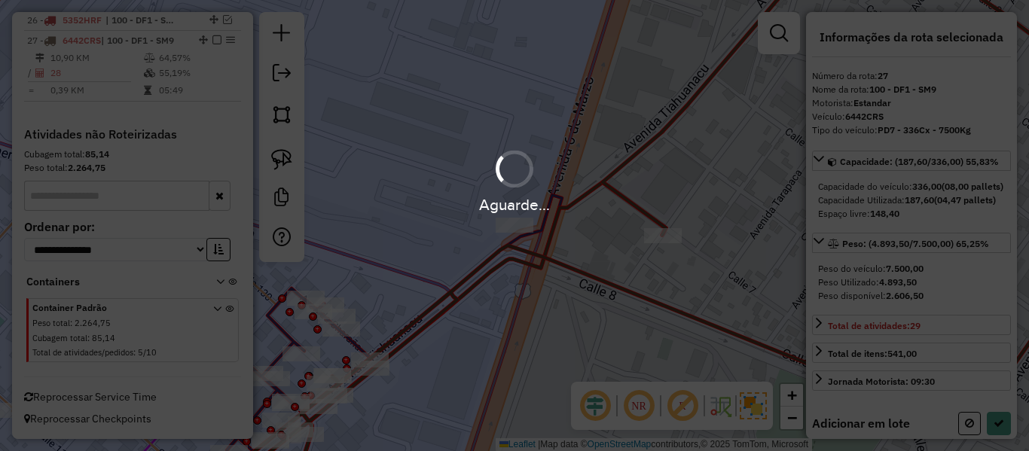
select select "**********"
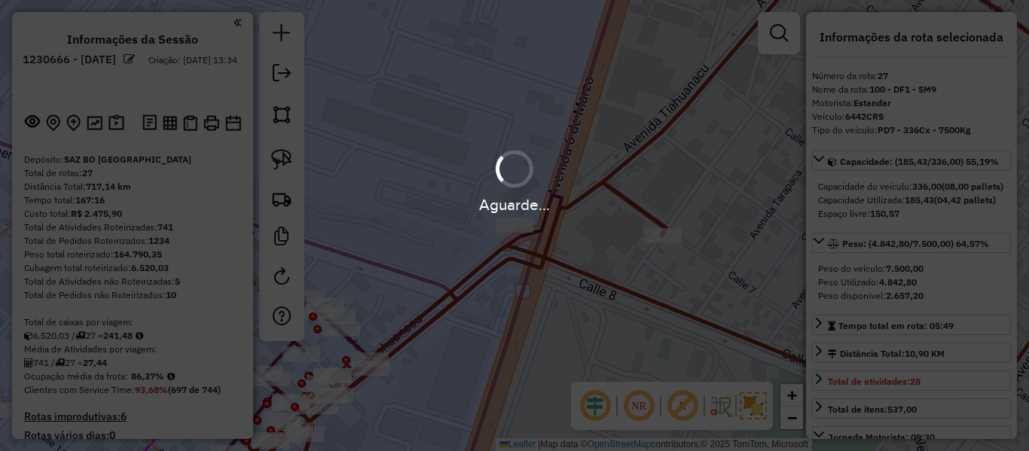
select select "**********"
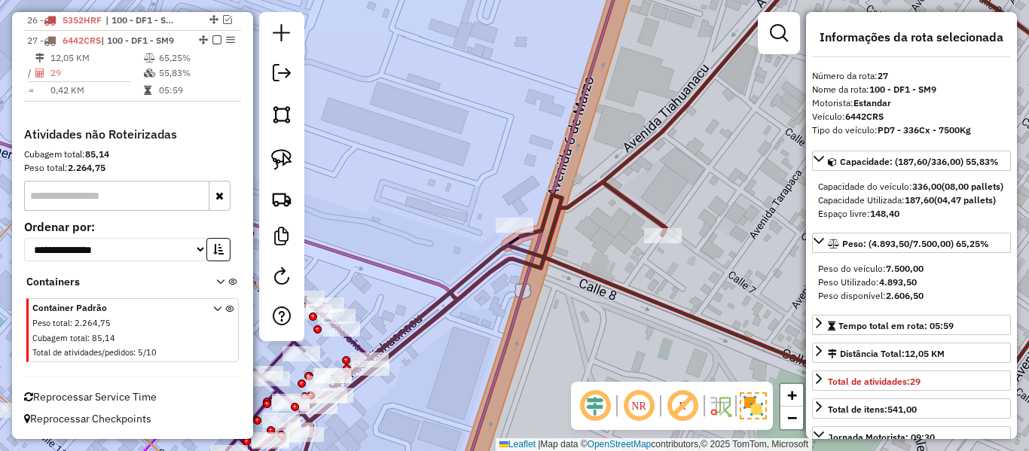
click at [517, 252] on icon at bounding box center [693, 207] width 878 height 504
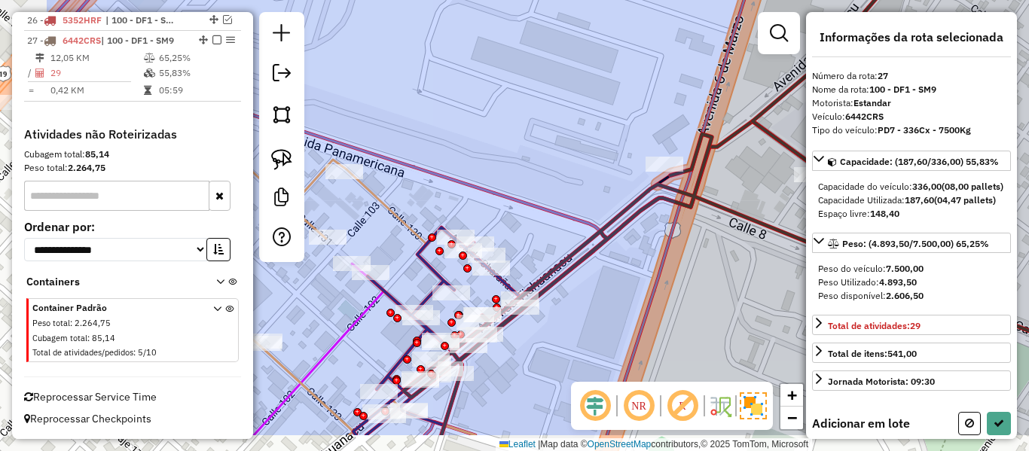
drag, startPoint x: 540, startPoint y: 311, endPoint x: 703, endPoint y: 258, distance: 171.0
click at [752, 229] on div "Janela de atendimento Grade de atendimento Capacidade Transportadoras Veículos …" at bounding box center [514, 225] width 1029 height 451
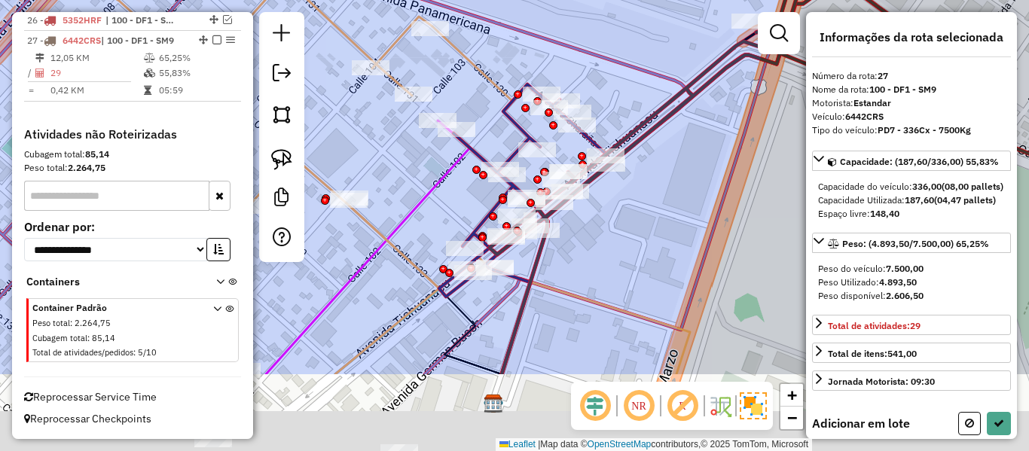
drag, startPoint x: 585, startPoint y: 346, endPoint x: 602, endPoint y: 274, distance: 74.2
click at [600, 244] on div "Janela de atendimento Grade de atendimento Capacidade Transportadoras Veículos …" at bounding box center [514, 225] width 1029 height 451
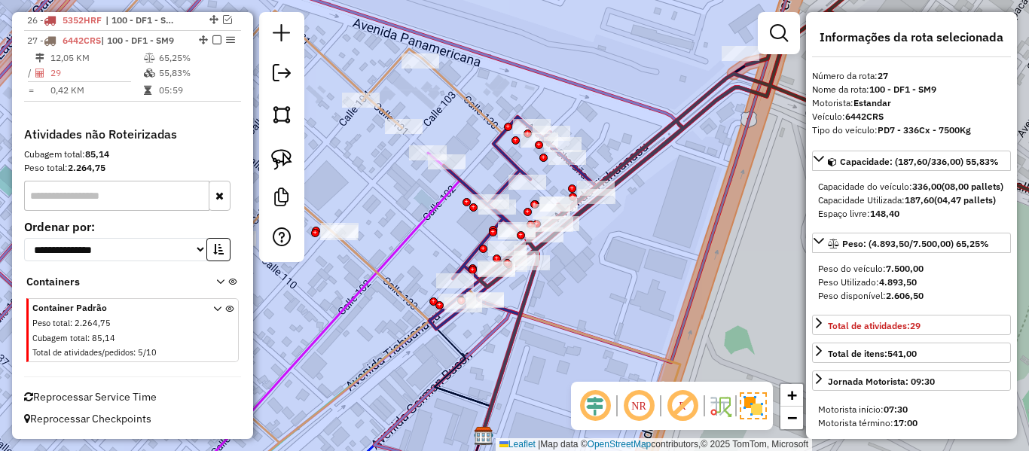
select select "**********"
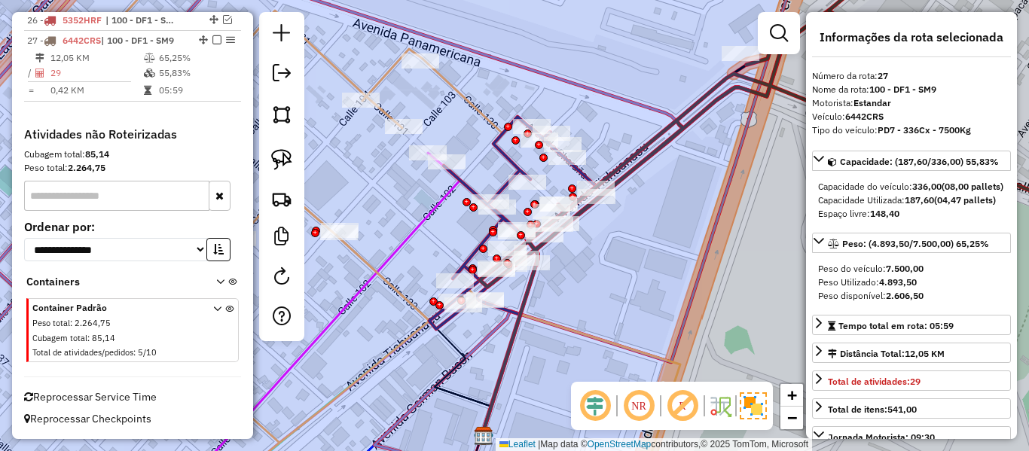
click at [685, 163] on div "Janela de atendimento Grade de atendimento Capacidade Transportadoras Veículos …" at bounding box center [514, 225] width 1029 height 451
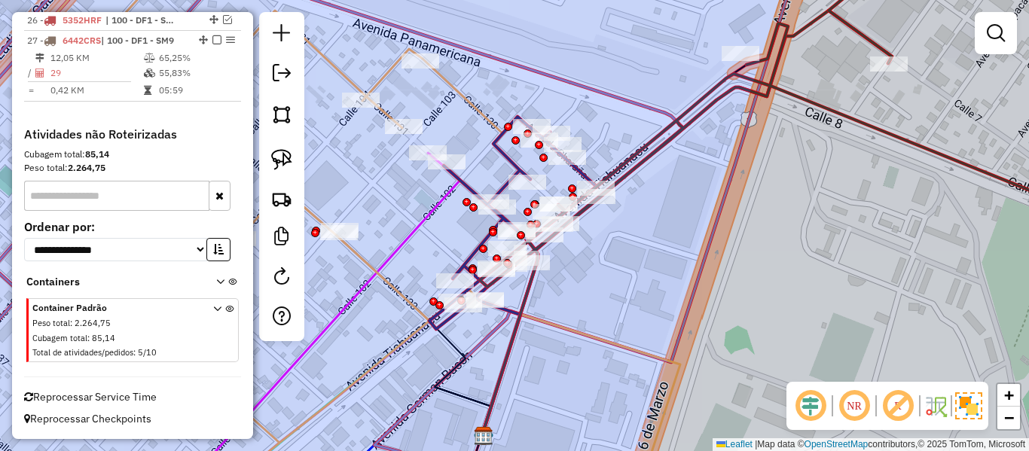
click at [667, 142] on icon at bounding box center [806, 121] width 652 height 332
select select "**********"
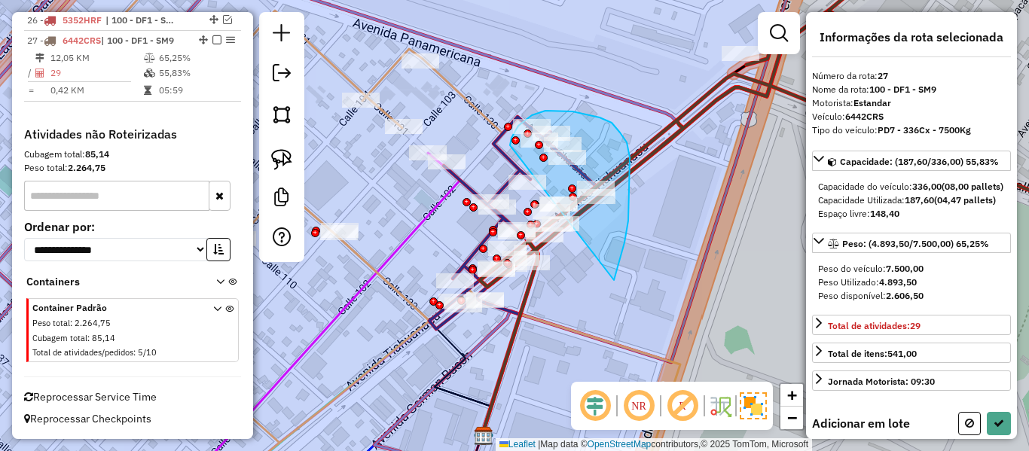
drag, startPoint x: 629, startPoint y: 198, endPoint x: 535, endPoint y: 221, distance: 96.8
click at [533, 220] on div "Rota 3 - Placa 4434KUS 0000903586 - [PERSON_NAME] USN Rota 3 - Placa 4434KUS 00…" at bounding box center [514, 225] width 1029 height 451
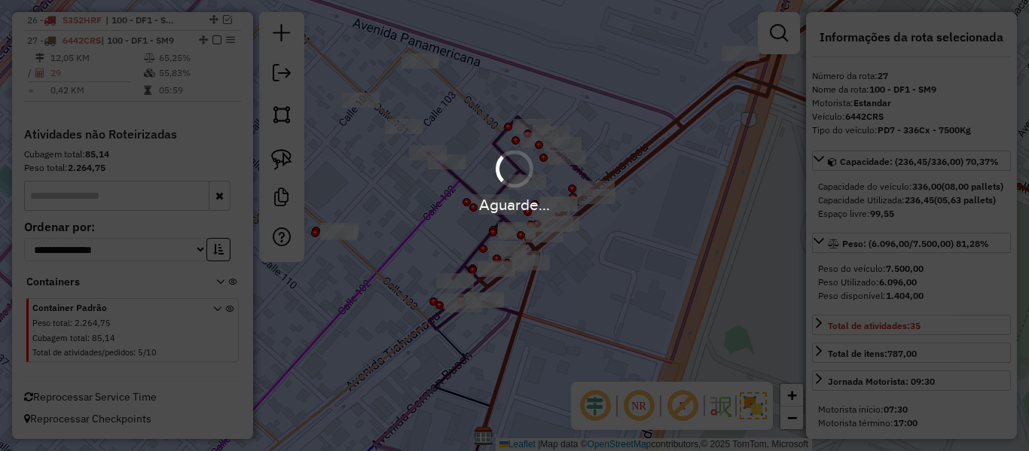
select select "**********"
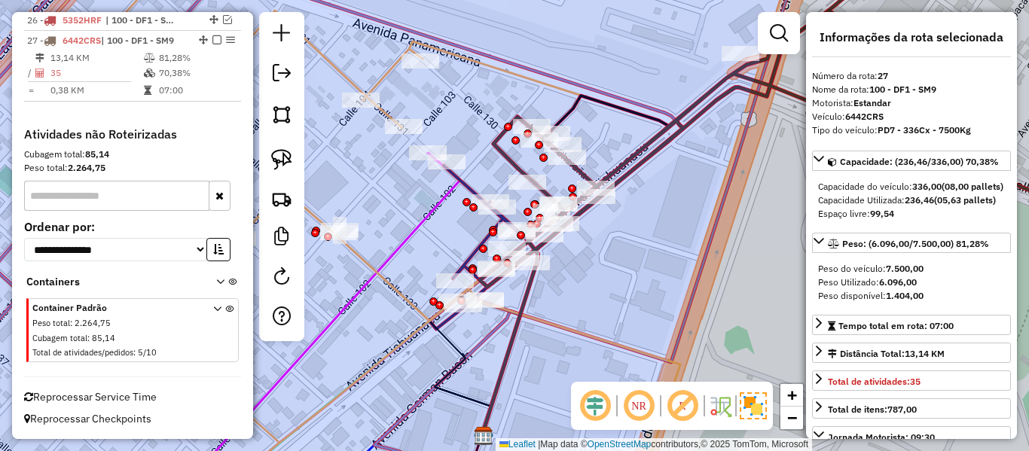
click at [735, 90] on icon at bounding box center [806, 121] width 652 height 332
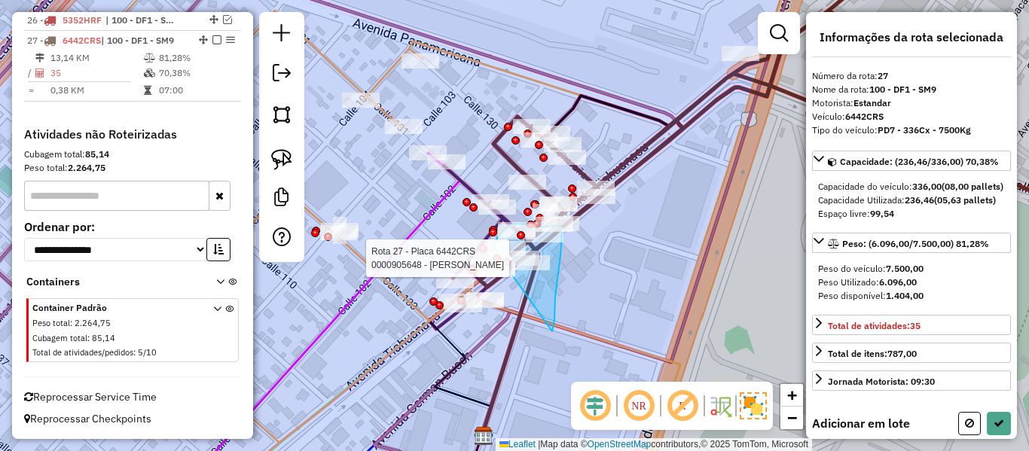
drag, startPoint x: 554, startPoint y: 320, endPoint x: 495, endPoint y: 251, distance: 91.3
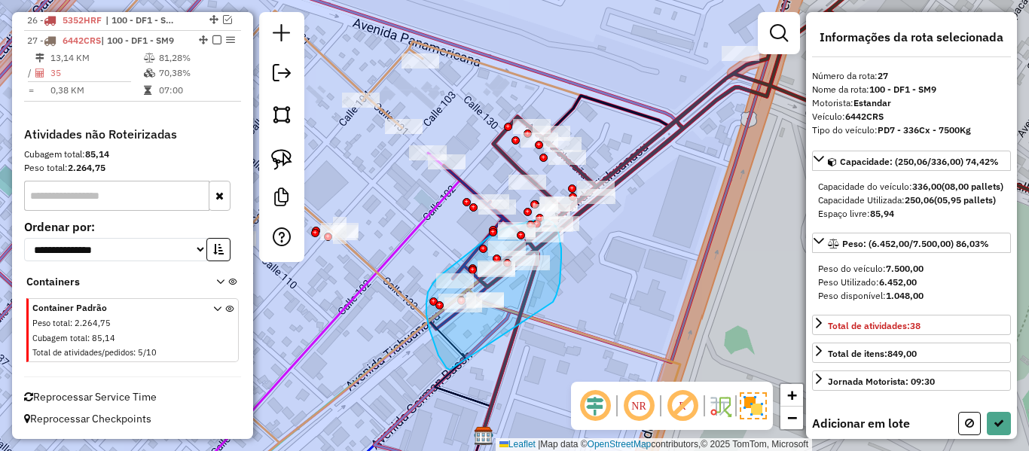
drag, startPoint x: 561, startPoint y: 249, endPoint x: 460, endPoint y: 367, distance: 155.5
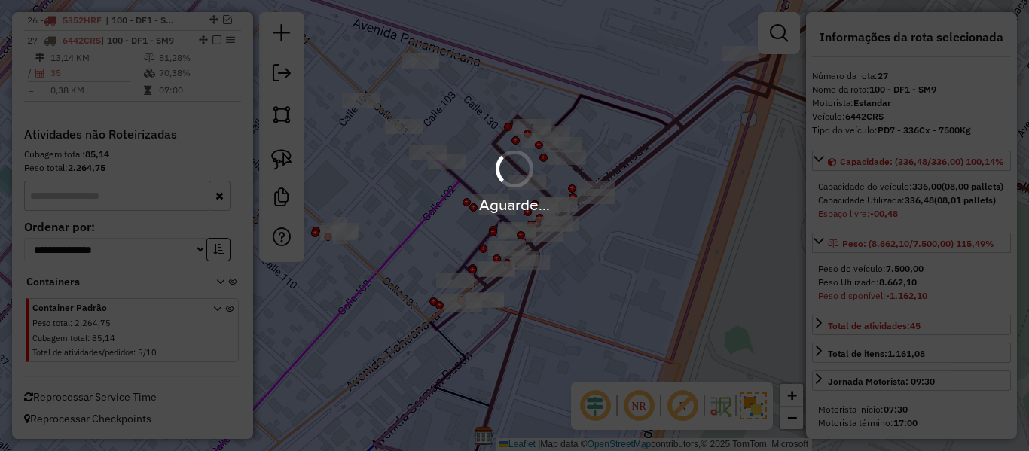
select select "**********"
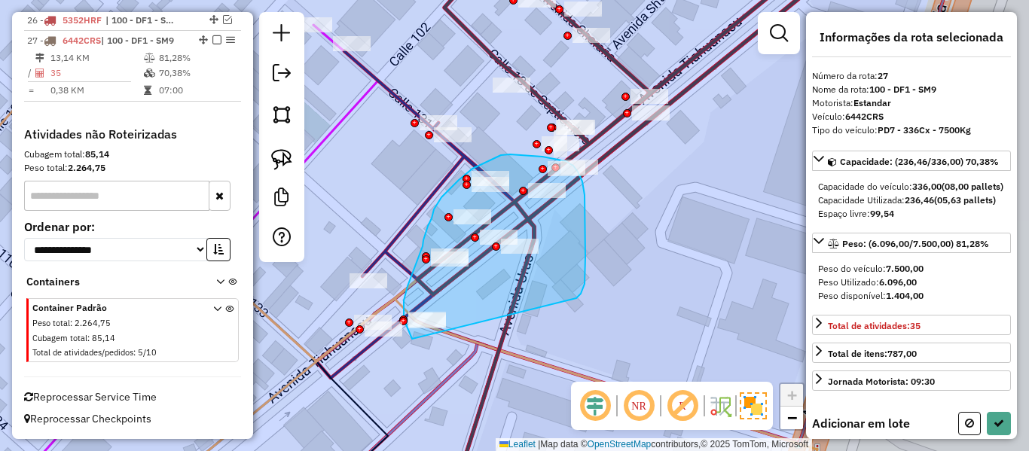
drag, startPoint x: 585, startPoint y: 212, endPoint x: 426, endPoint y: 348, distance: 209.5
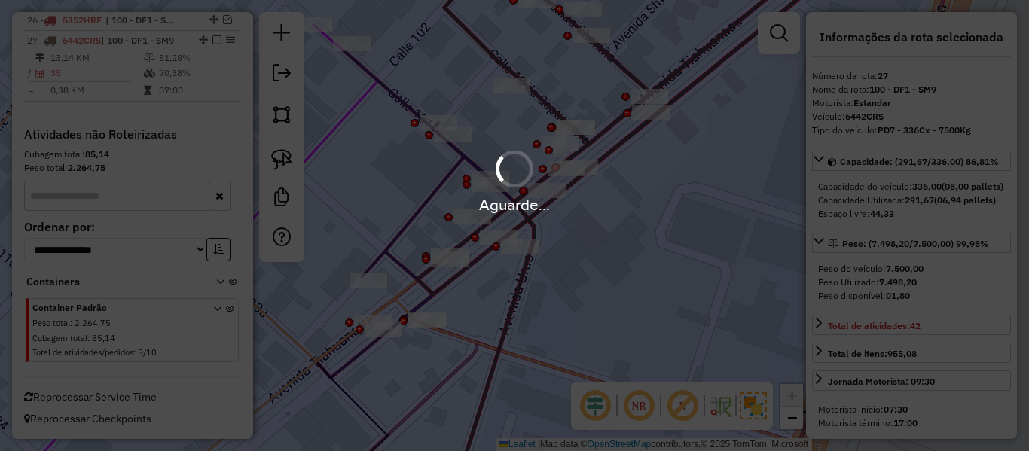
select select "**********"
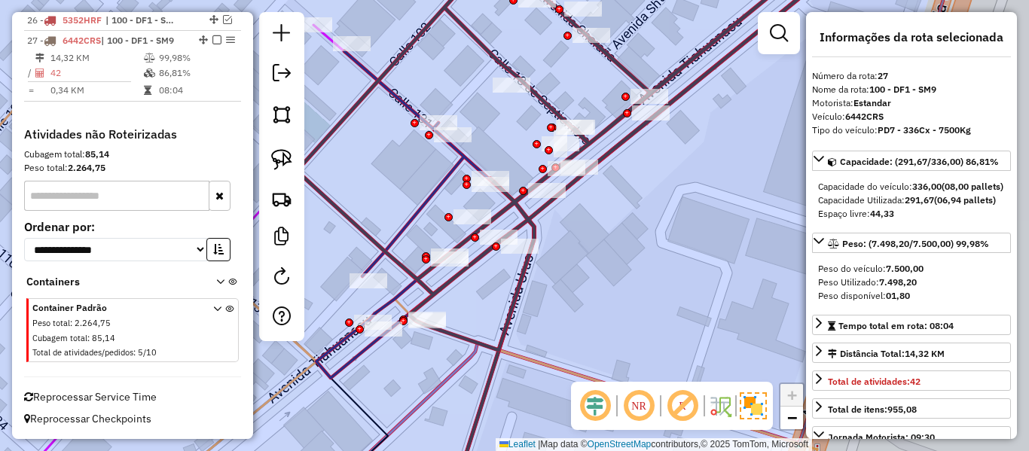
click at [534, 217] on icon at bounding box center [574, 152] width 554 height 395
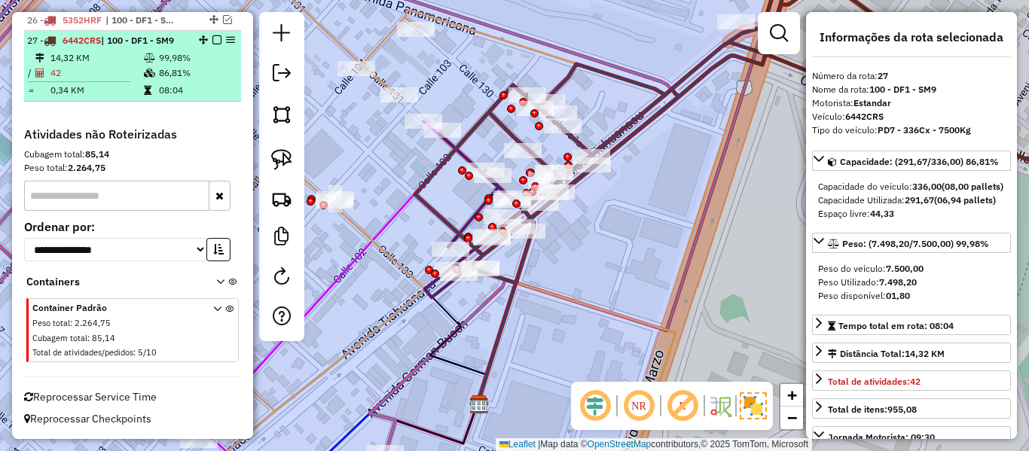
click at [212, 39] on em at bounding box center [216, 39] width 9 height 9
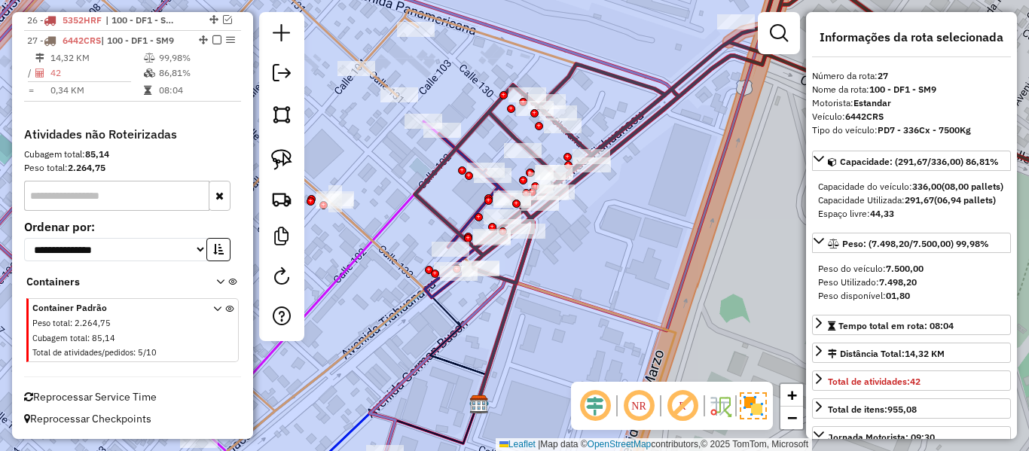
scroll to position [1437, 0]
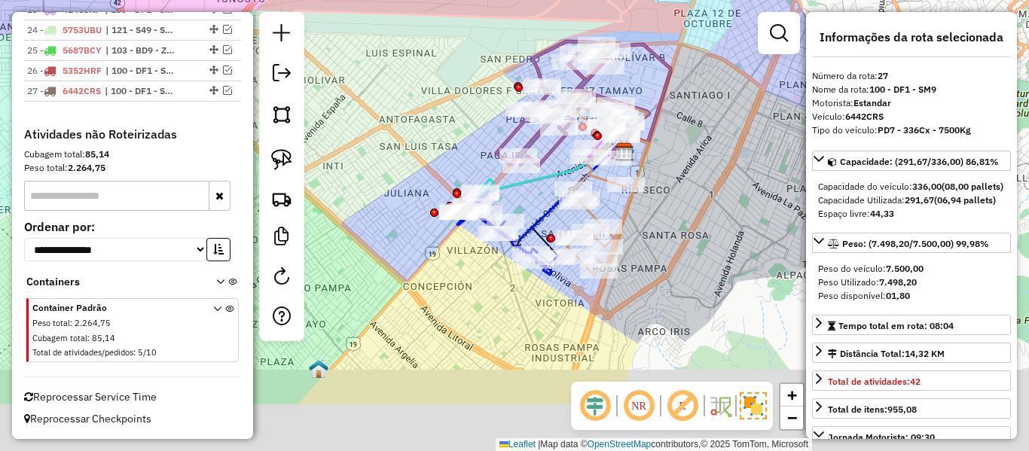
drag, startPoint x: 627, startPoint y: 285, endPoint x: 714, endPoint y: 191, distance: 127.4
click at [714, 192] on div "Janela de atendimento Grade de atendimento Capacidade Transportadoras Veículos …" at bounding box center [514, 225] width 1029 height 451
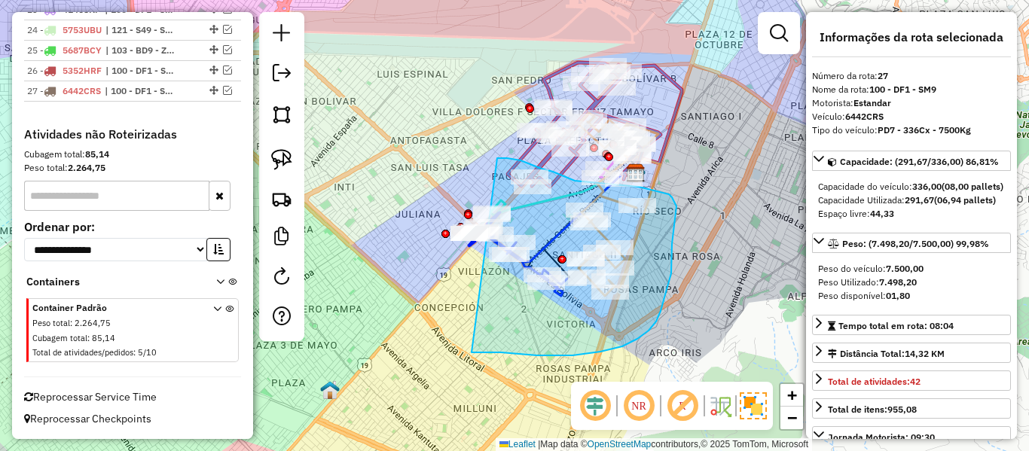
drag, startPoint x: 622, startPoint y: 346, endPoint x: 406, endPoint y: 240, distance: 240.9
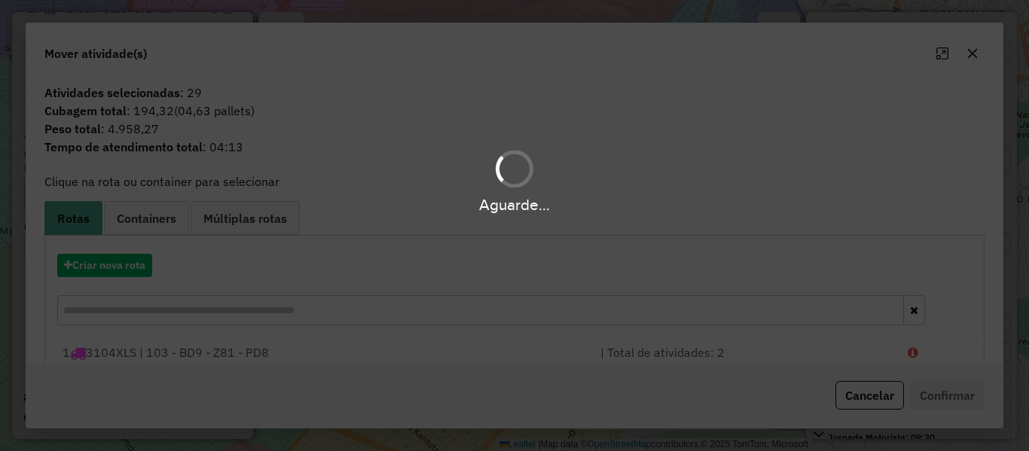
click at [127, 270] on div "Aguarde..." at bounding box center [514, 225] width 1029 height 451
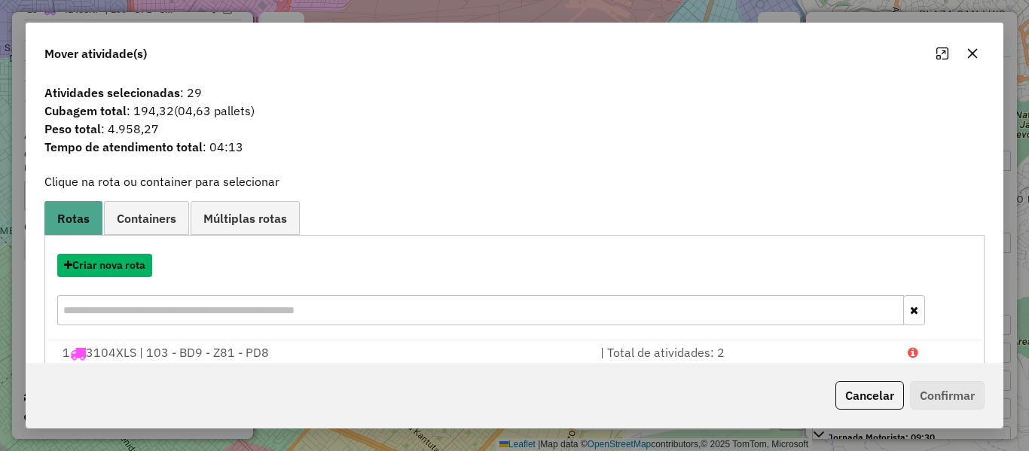
click at [130, 264] on button "Criar nova rota" at bounding box center [104, 265] width 95 height 23
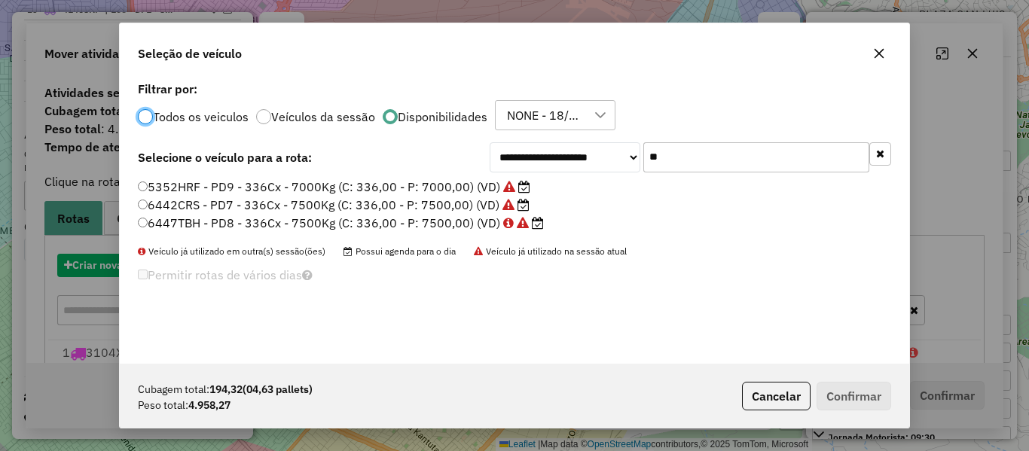
scroll to position [8, 5]
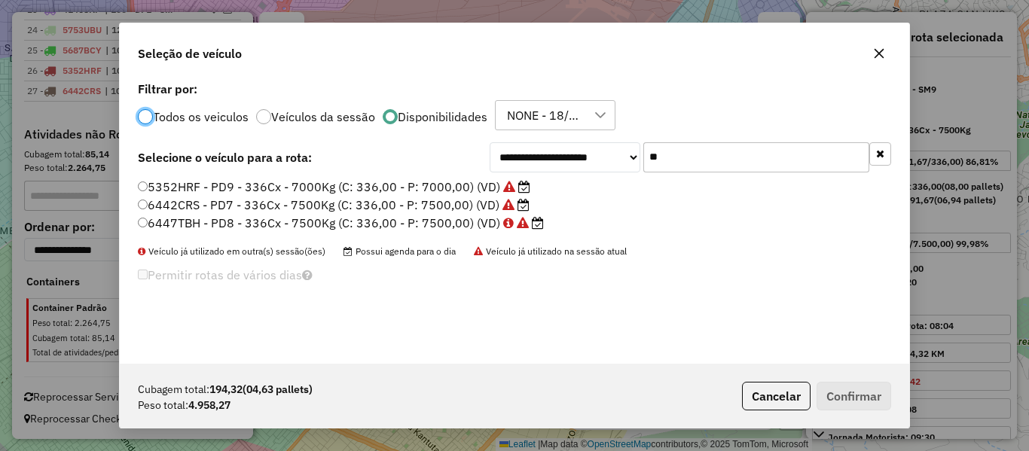
click at [884, 148] on icon "button" at bounding box center [880, 153] width 8 height 11
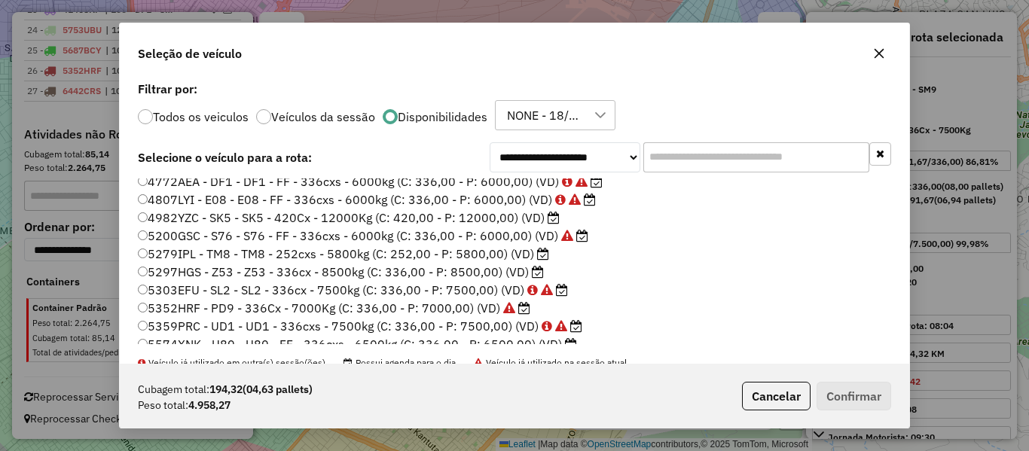
scroll to position [151, 0]
click at [534, 252] on label "5279IPL - TM8 - TM8 - 252cxs - 5800kg (C: 252,00 - P: 5800,00) (VD)" at bounding box center [343, 253] width 411 height 18
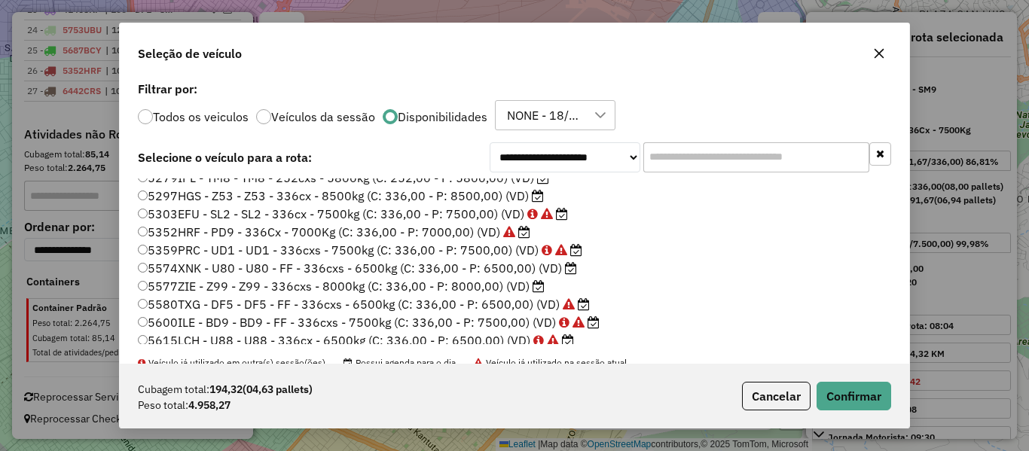
click at [553, 266] on label "5574XNK - U80 - U80 - FF - 336cxs - 6500kg (C: 336,00 - P: 6500,00) (VD)" at bounding box center [357, 268] width 439 height 18
click at [855, 391] on button "Confirmar" at bounding box center [854, 396] width 75 height 29
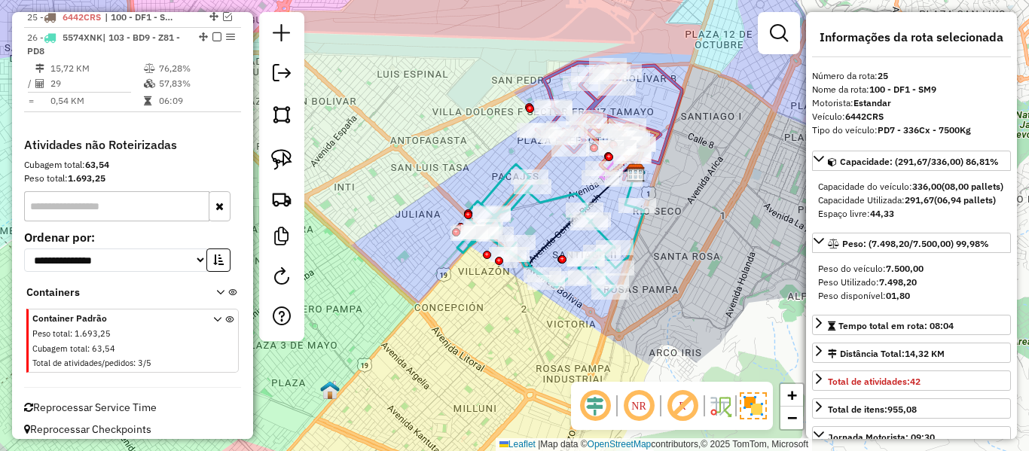
scroll to position [1353, 0]
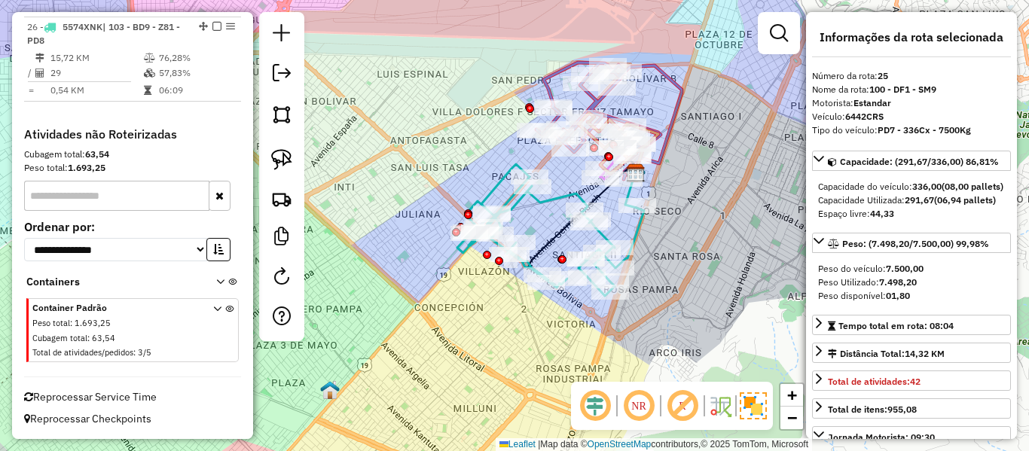
click at [556, 209] on div "Janela de atendimento Grade de atendimento Capacidade Transportadoras Veículos …" at bounding box center [514, 225] width 1029 height 451
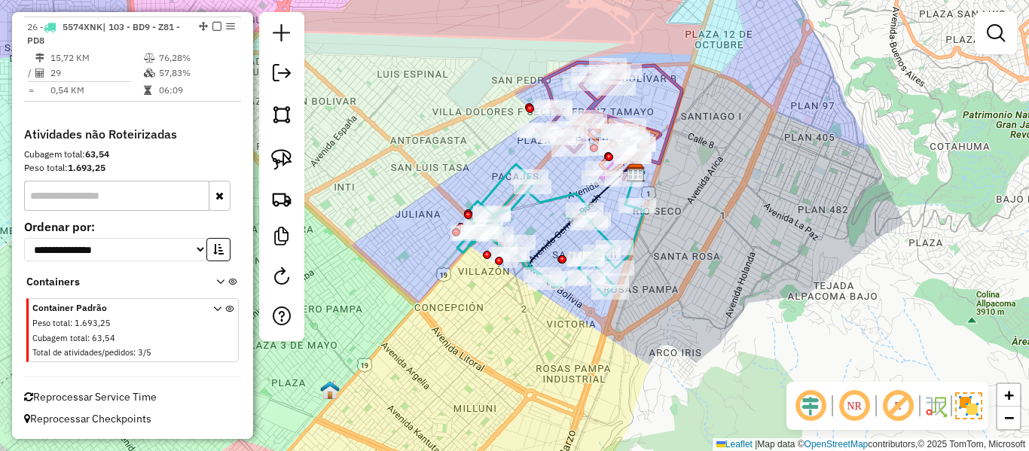
click at [563, 196] on icon at bounding box center [550, 230] width 187 height 132
select select "**********"
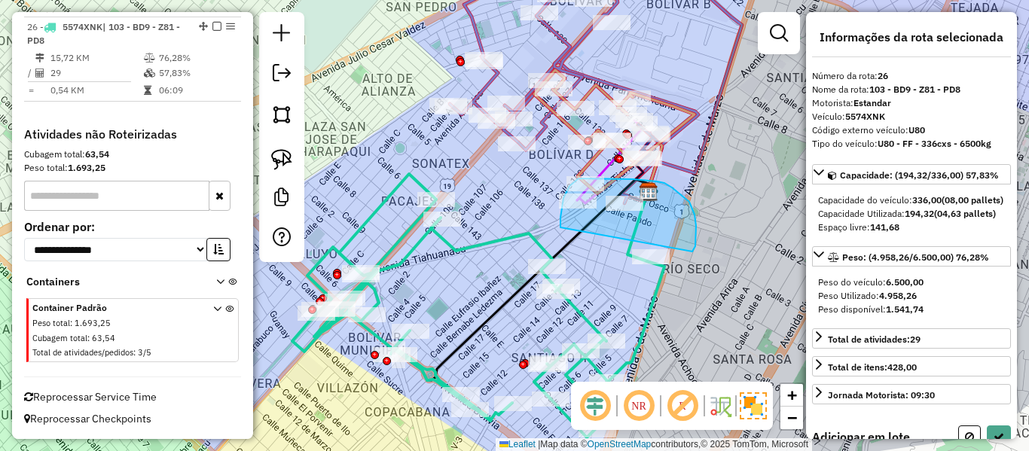
drag, startPoint x: 693, startPoint y: 251, endPoint x: 560, endPoint y: 227, distance: 134.6
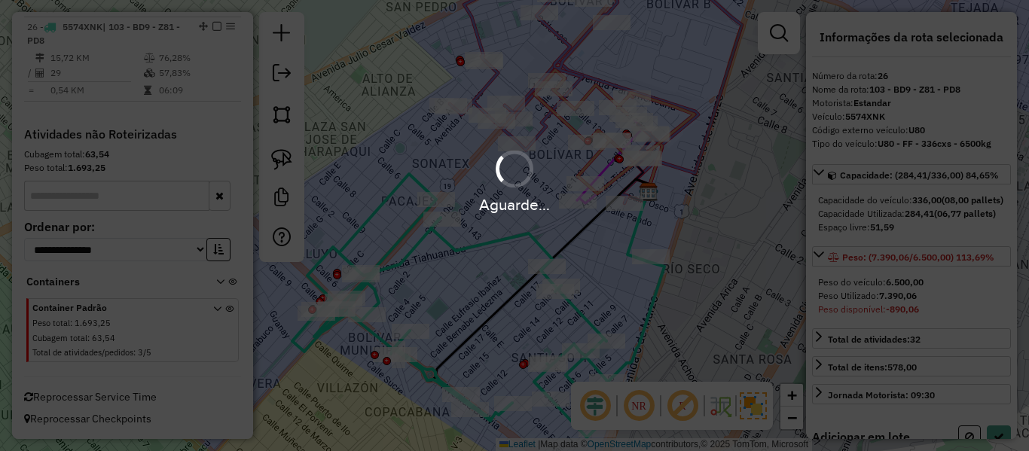
select select "**********"
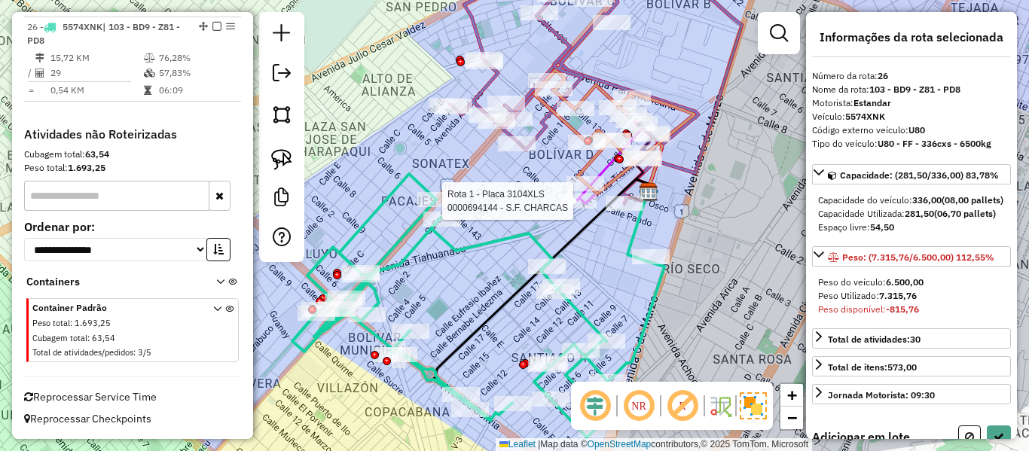
select select "**********"
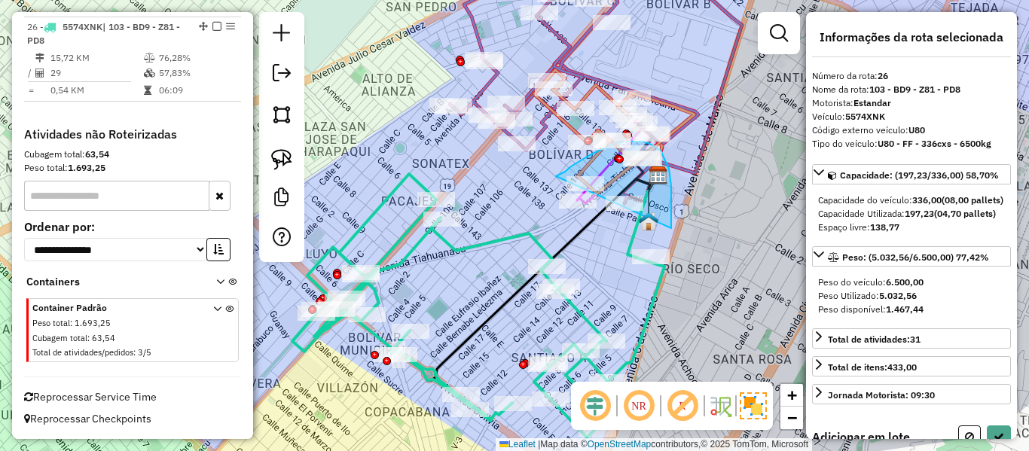
drag, startPoint x: 671, startPoint y: 215, endPoint x: 556, endPoint y: 177, distance: 121.5
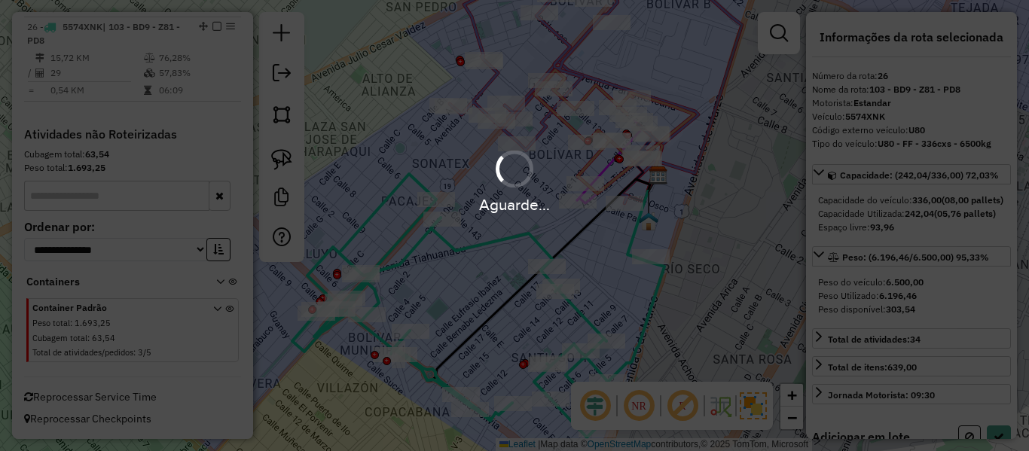
select select "**********"
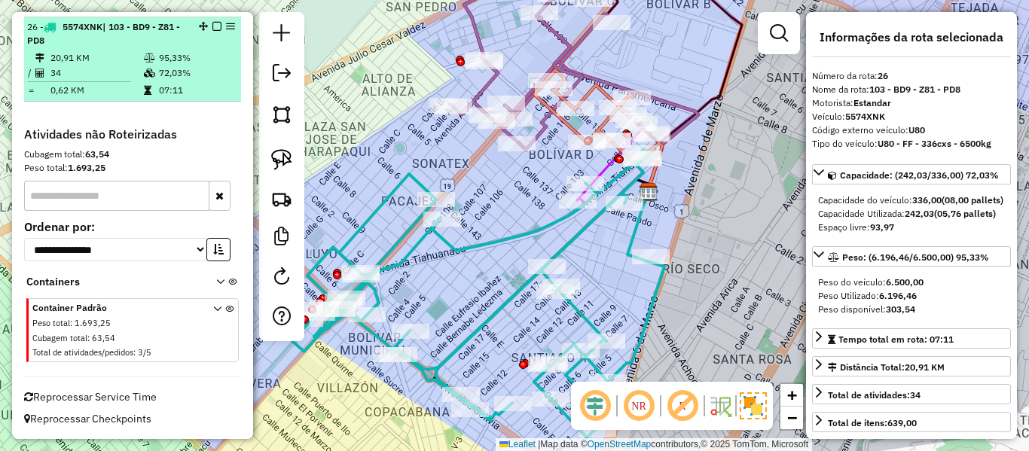
click at [212, 23] on em at bounding box center [216, 26] width 9 height 9
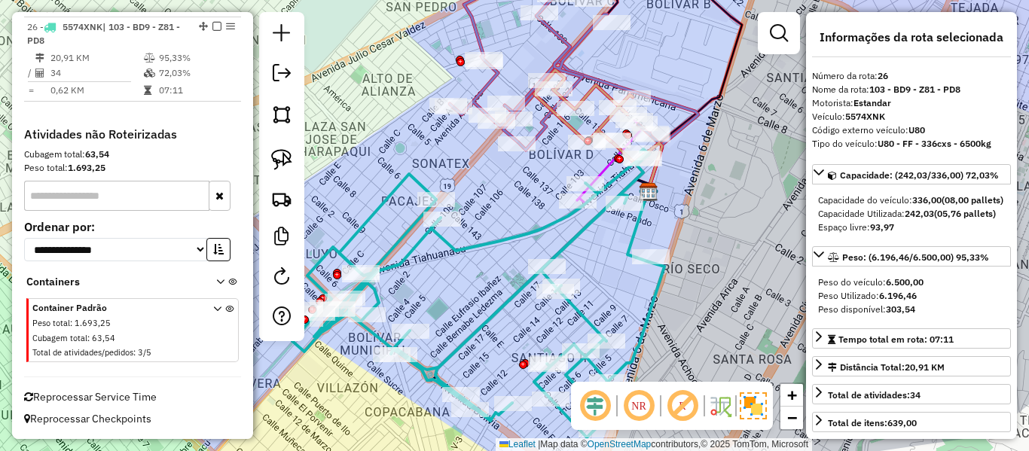
scroll to position [1289, 0]
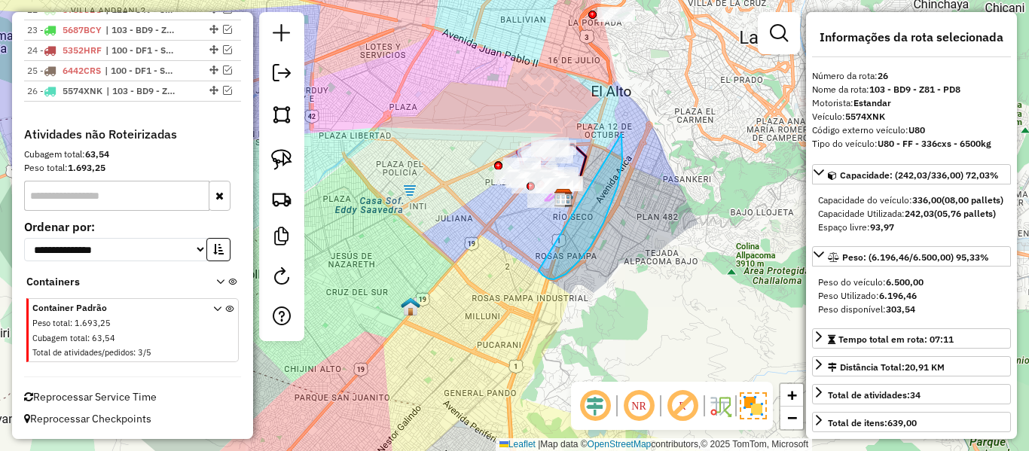
drag, startPoint x: 618, startPoint y: 186, endPoint x: 471, endPoint y: 179, distance: 147.1
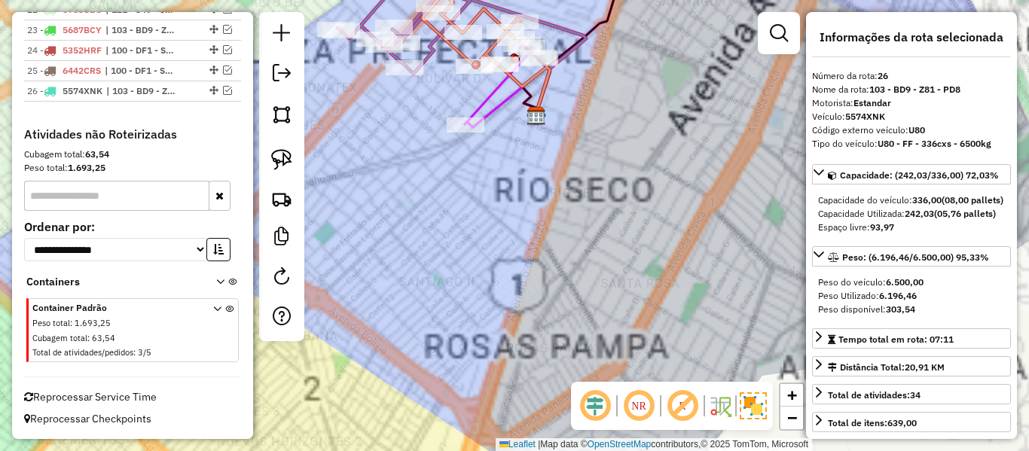
click at [600, 203] on div "Janela de atendimento Grade de atendimento Capacidade Transportadoras Veículos …" at bounding box center [514, 225] width 1029 height 451
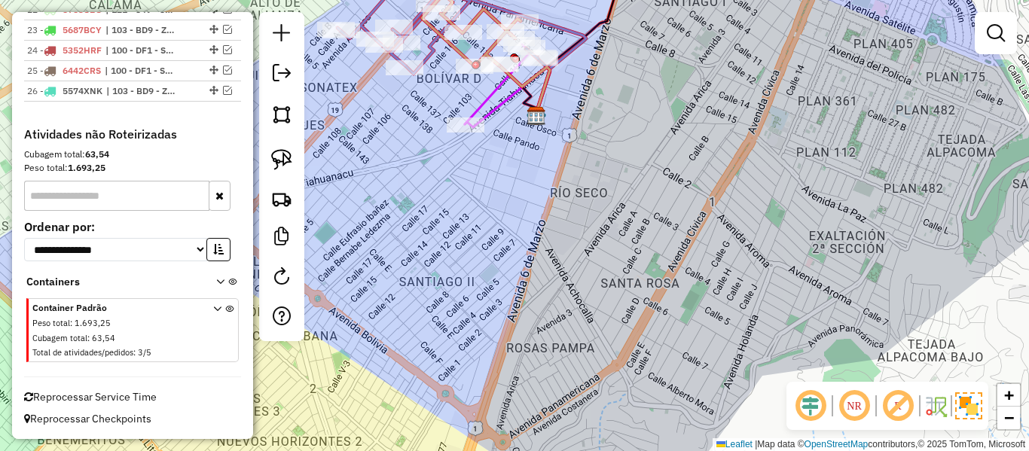
drag, startPoint x: 595, startPoint y: 189, endPoint x: 662, endPoint y: 315, distance: 142.5
click at [662, 315] on div "Janela de atendimento Grade de atendimento Capacidade Transportadoras Veículos …" at bounding box center [514, 225] width 1029 height 451
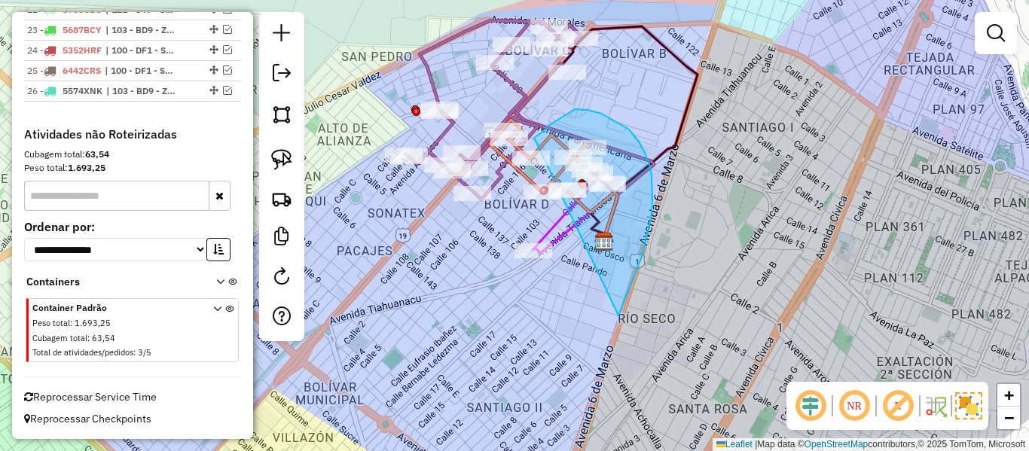
drag, startPoint x: 618, startPoint y: 316, endPoint x: 519, endPoint y: 326, distance: 100.0
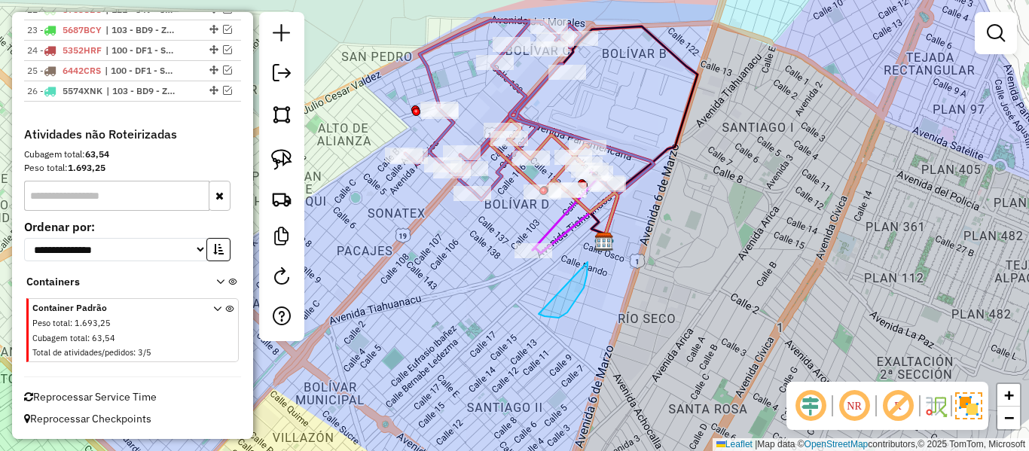
drag, startPoint x: 559, startPoint y: 318, endPoint x: 504, endPoint y: 262, distance: 78.3
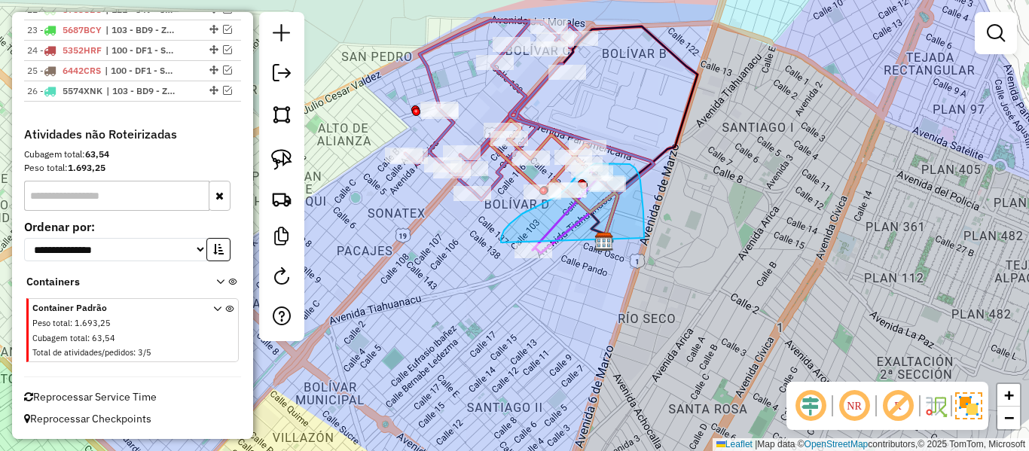
drag, startPoint x: 644, startPoint y: 238, endPoint x: 523, endPoint y: 298, distance: 135.4
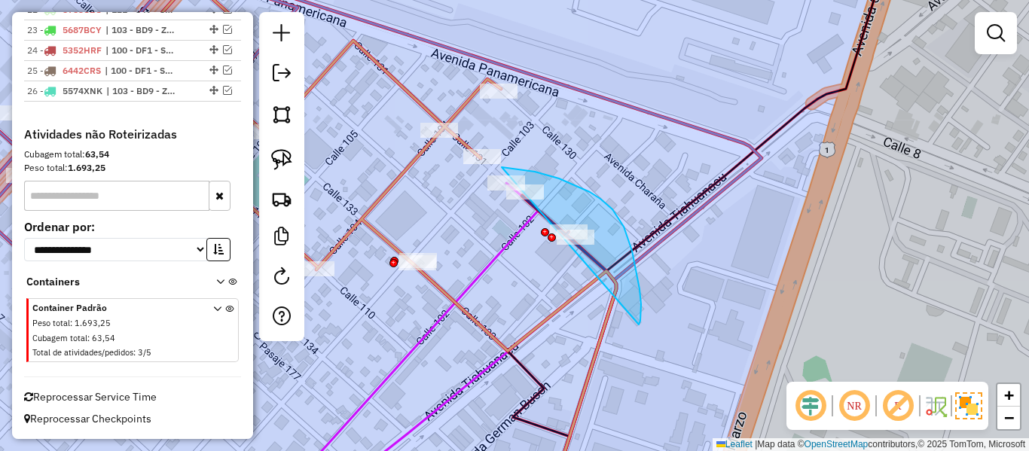
drag, startPoint x: 640, startPoint y: 321, endPoint x: 495, endPoint y: 237, distance: 167.7
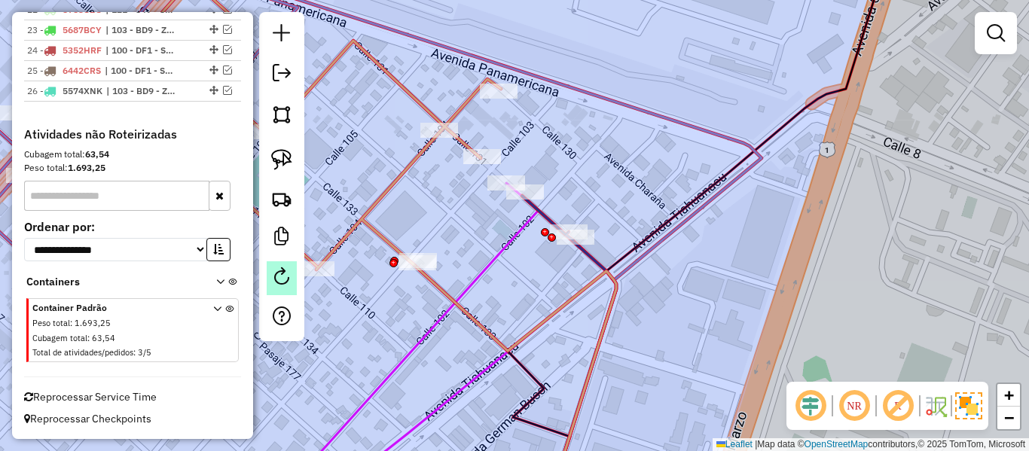
click at [283, 278] on em at bounding box center [282, 276] width 18 height 18
select select "*"
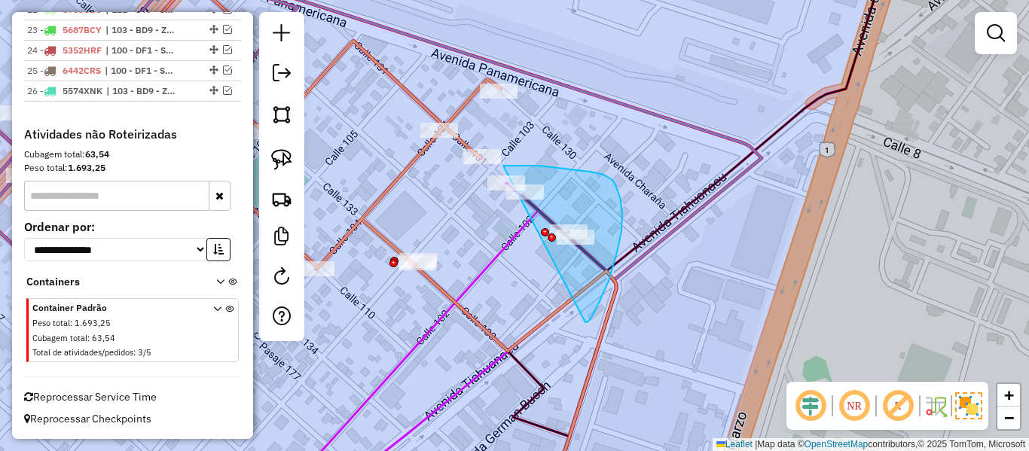
drag, startPoint x: 588, startPoint y: 322, endPoint x: 473, endPoint y: 237, distance: 143.3
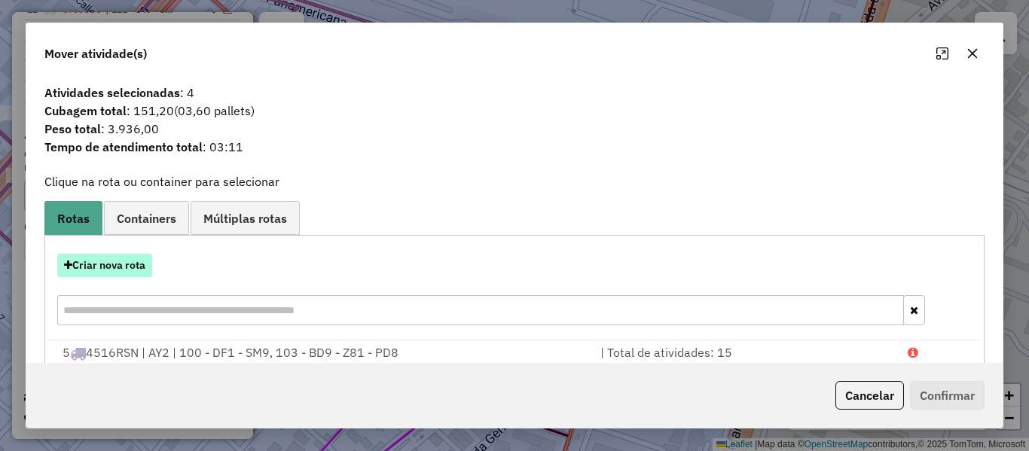
click at [144, 257] on button "Criar nova rota" at bounding box center [104, 265] width 95 height 23
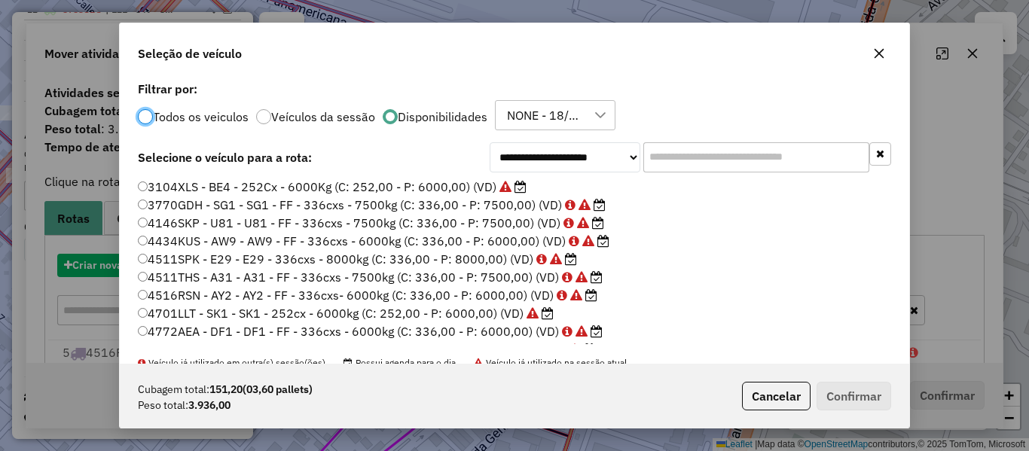
scroll to position [8, 5]
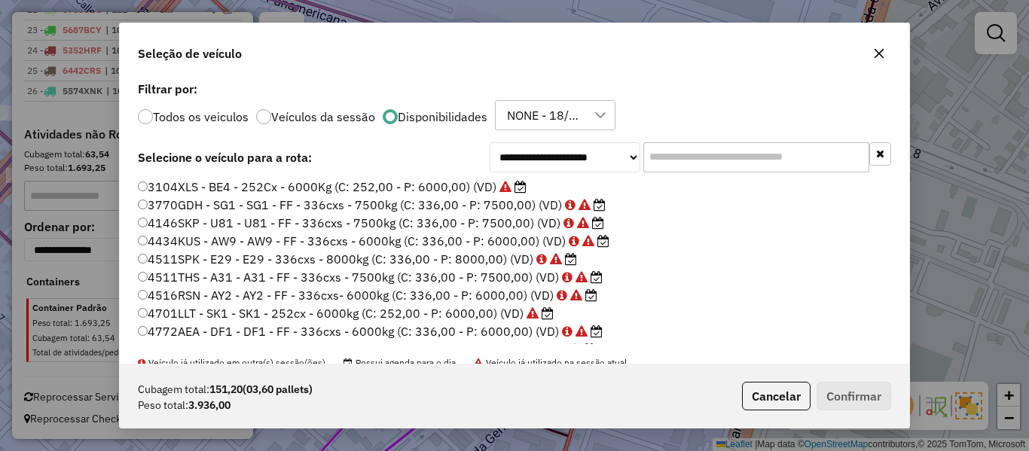
click at [667, 151] on input "text" at bounding box center [756, 157] width 226 height 30
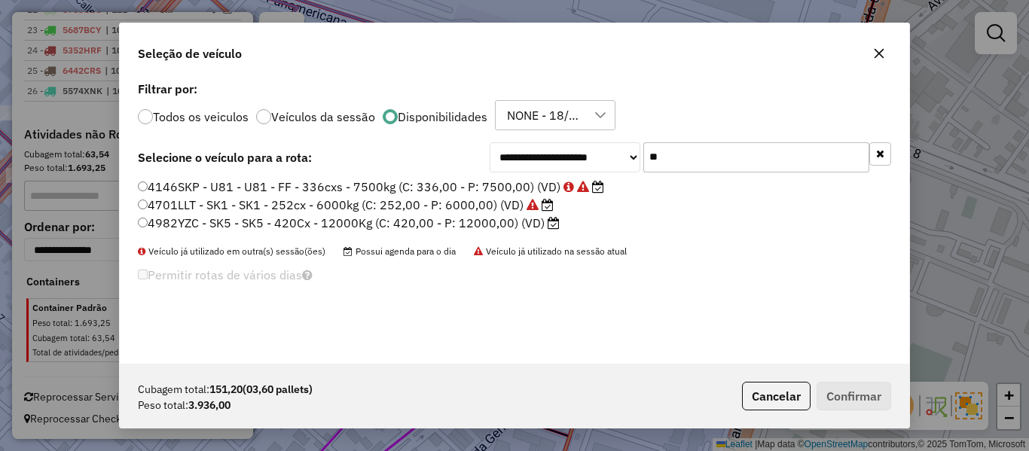
type input "**"
drag, startPoint x: 476, startPoint y: 223, endPoint x: 479, endPoint y: 215, distance: 8.1
click at [476, 223] on label "4982YZC - SK5 - SK5 - 420Cx - 12000Kg (C: 420,00 - P: 12000,00) (VD)" at bounding box center [349, 223] width 422 height 18
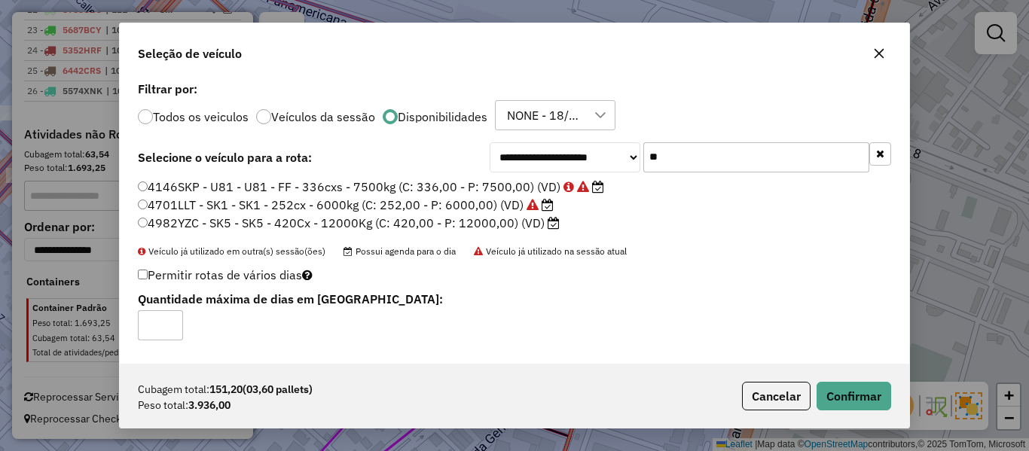
click at [488, 206] on label "4701LLT - SK1 - SK1 - 252cx - 6000kg (C: 252,00 - P: 6000,00) (VD)" at bounding box center [346, 205] width 416 height 18
click at [865, 379] on div "Cubagem total: 151,20 (03,60 pallets) Peso total: 3.936,00 Cancelar Confirmar" at bounding box center [514, 396] width 789 height 65
click at [863, 394] on button "Confirmar" at bounding box center [854, 396] width 75 height 29
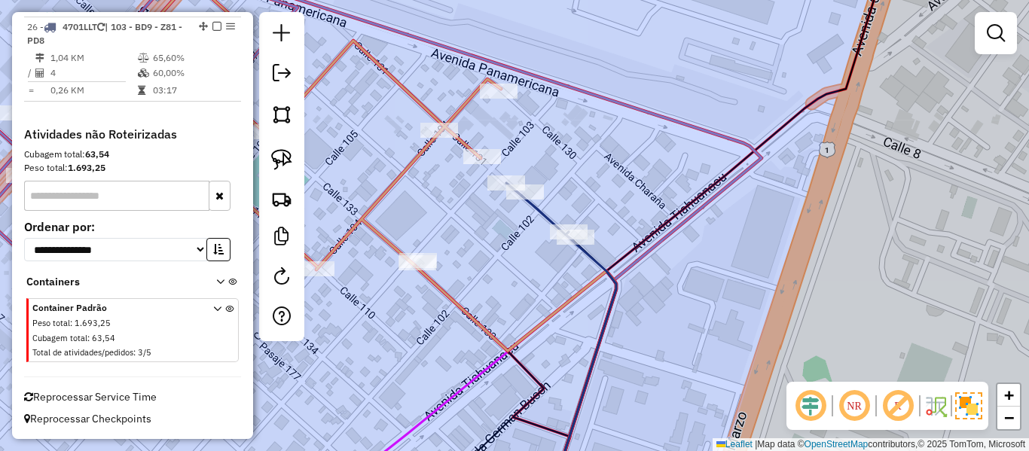
scroll to position [1268, 0]
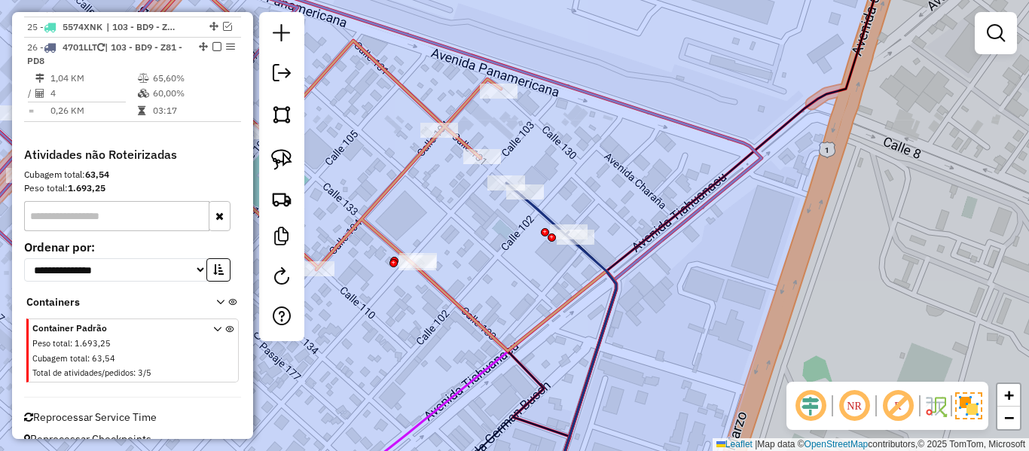
click at [588, 260] on icon at bounding box center [588, 349] width 56 height 234
select select "**********"
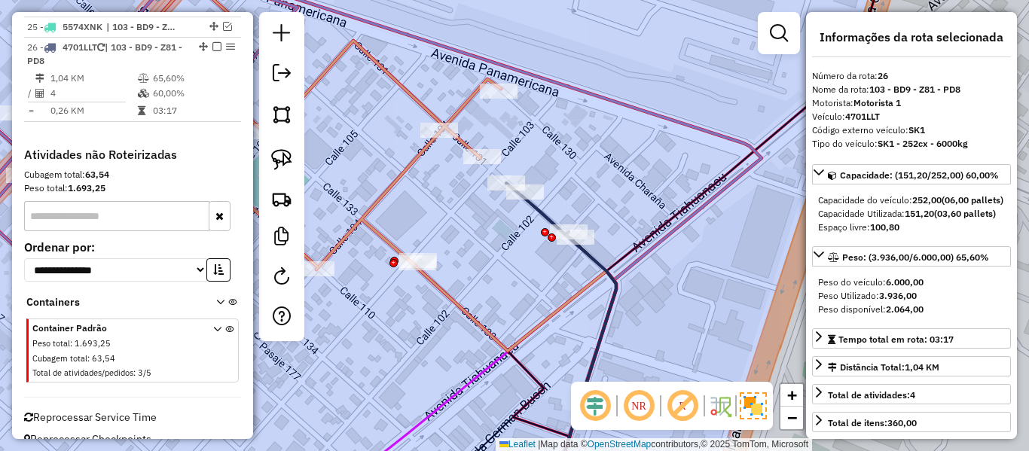
scroll to position [1289, 0]
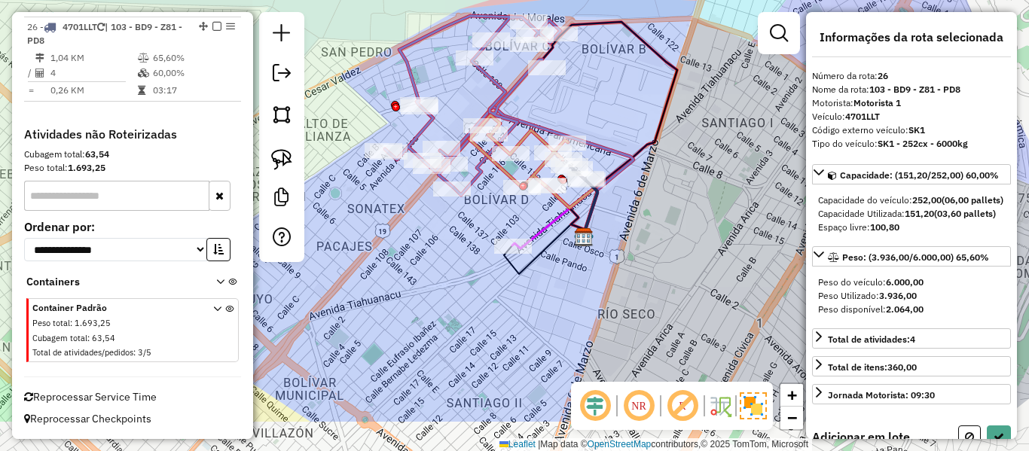
drag, startPoint x: 620, startPoint y: 270, endPoint x: 618, endPoint y: 217, distance: 53.5
click at [618, 217] on div "Janela de atendimento Grade de atendimento Capacidade Transportadoras Veículos …" at bounding box center [514, 225] width 1029 height 451
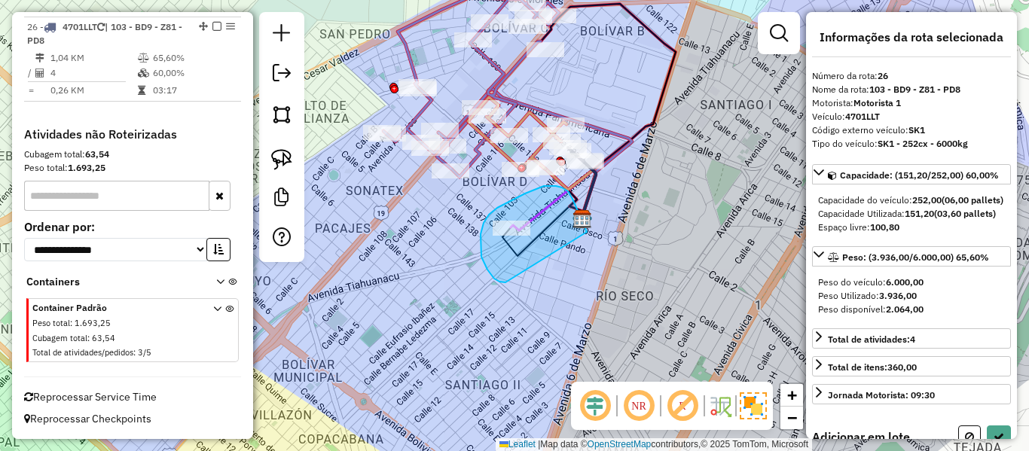
drag, startPoint x: 568, startPoint y: 191, endPoint x: 539, endPoint y: 286, distance: 99.1
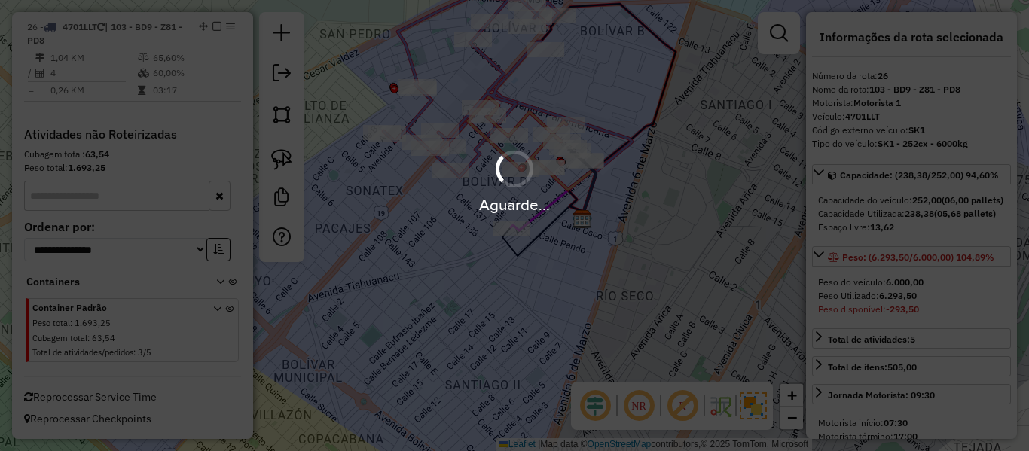
select select "**********"
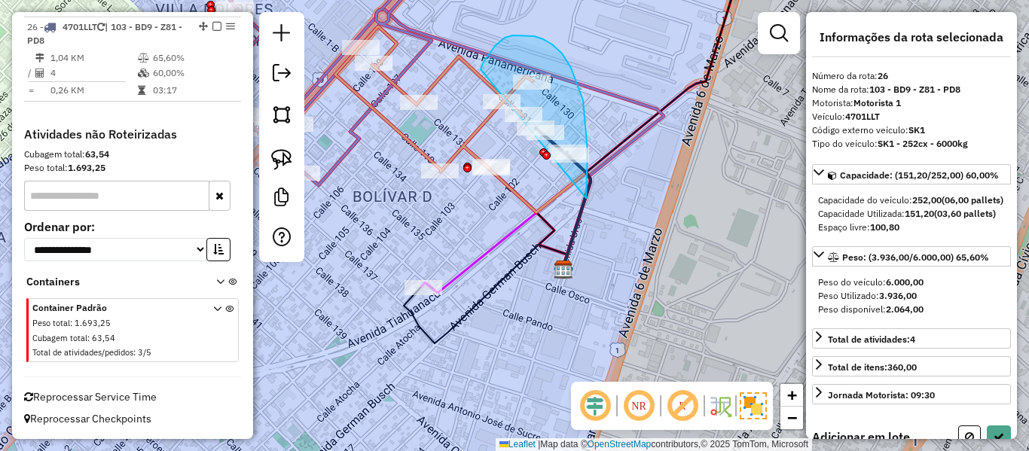
drag, startPoint x: 577, startPoint y: 84, endPoint x: 487, endPoint y: 115, distance: 94.8
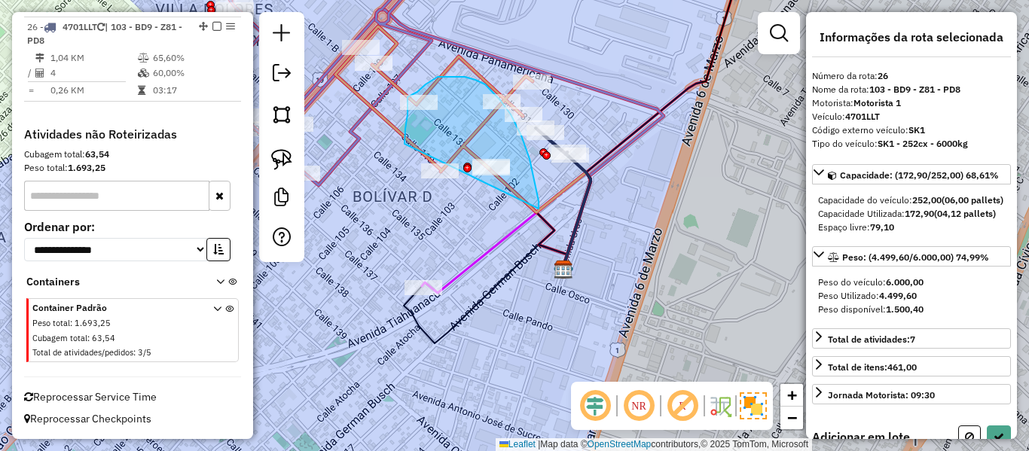
drag, startPoint x: 539, startPoint y: 201, endPoint x: 459, endPoint y: 214, distance: 80.1
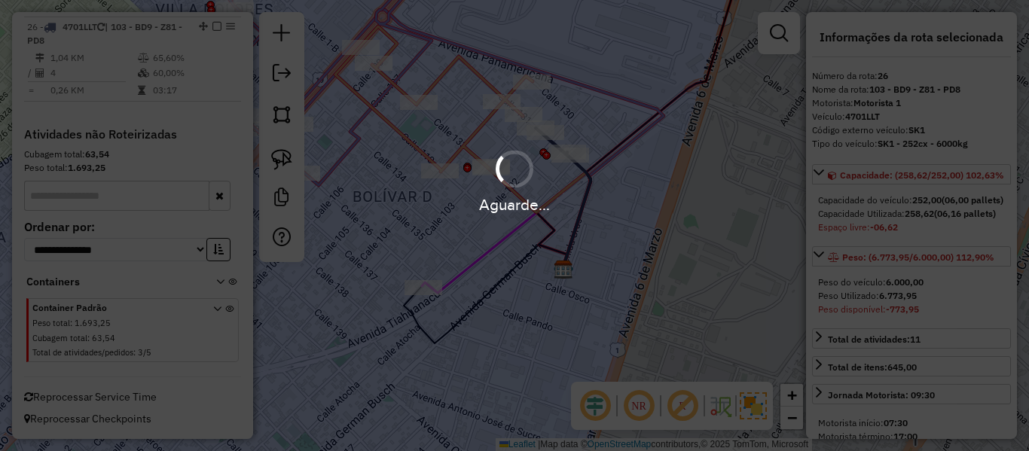
select select "**********"
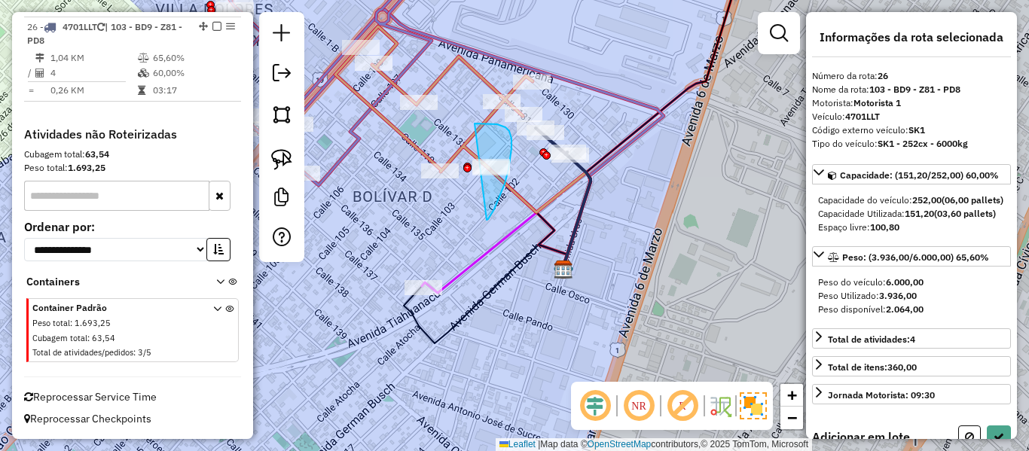
drag, startPoint x: 509, startPoint y: 131, endPoint x: 451, endPoint y: 136, distance: 58.2
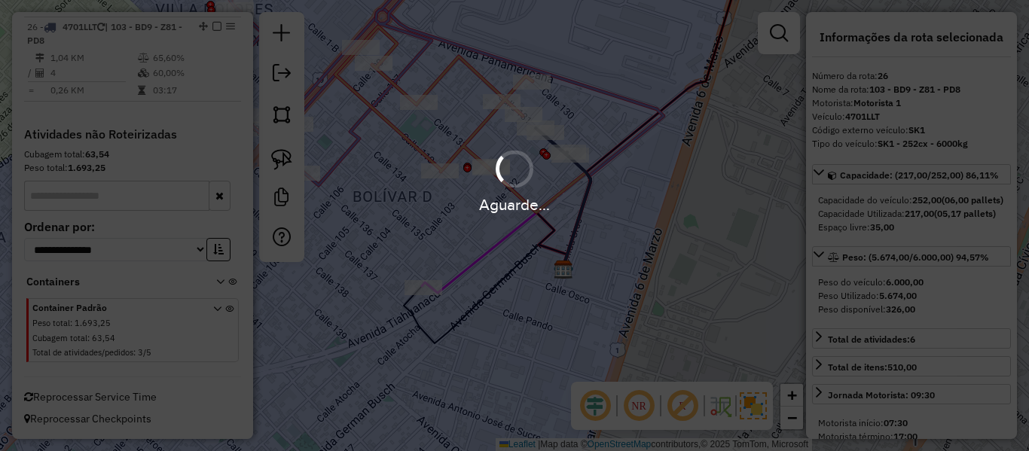
select select "**********"
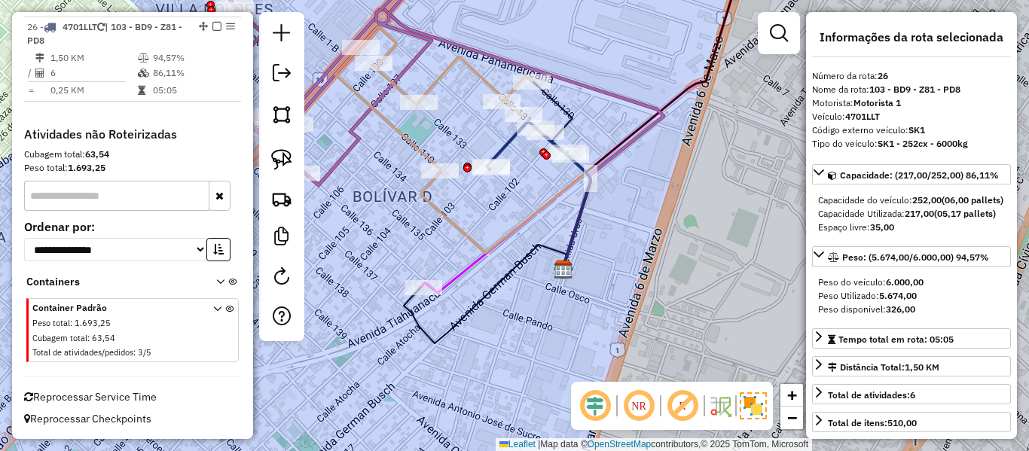
click at [587, 198] on icon at bounding box center [577, 210] width 28 height 117
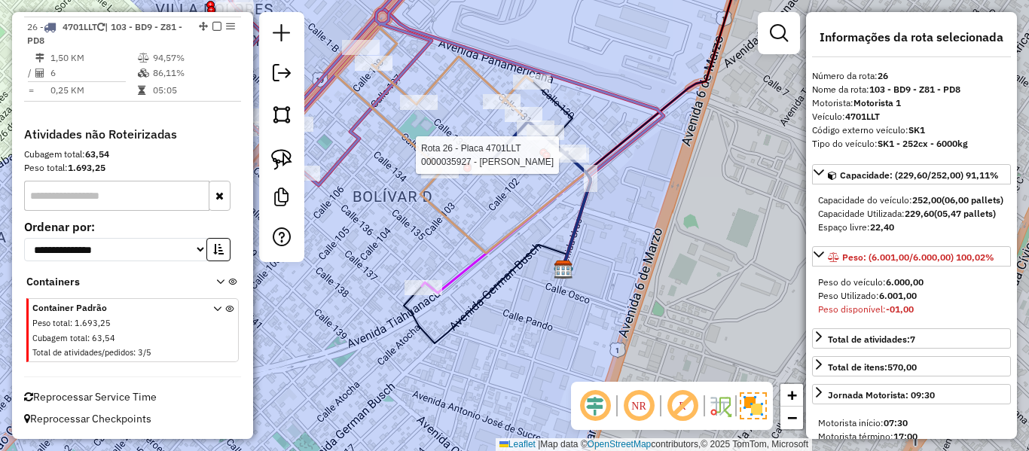
select select "**********"
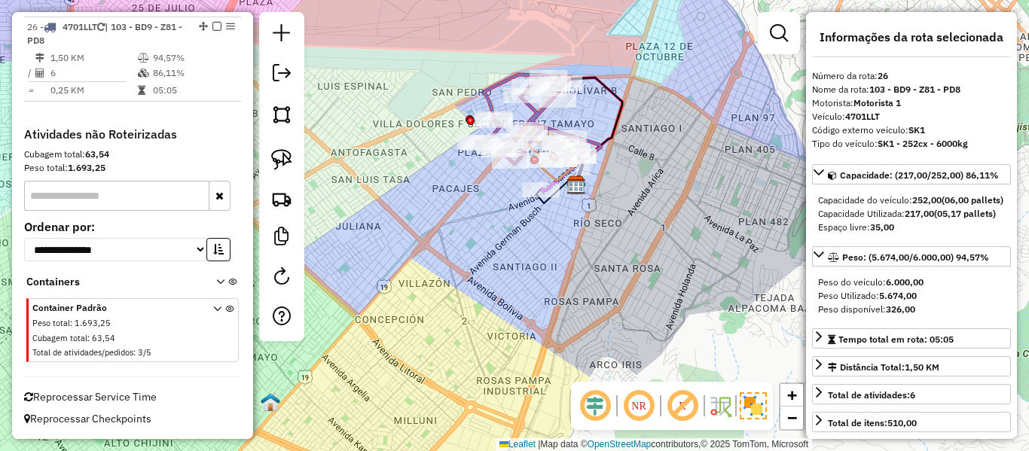
drag, startPoint x: 213, startPoint y: 26, endPoint x: 224, endPoint y: 28, distance: 10.8
click at [212, 26] on em at bounding box center [216, 26] width 9 height 9
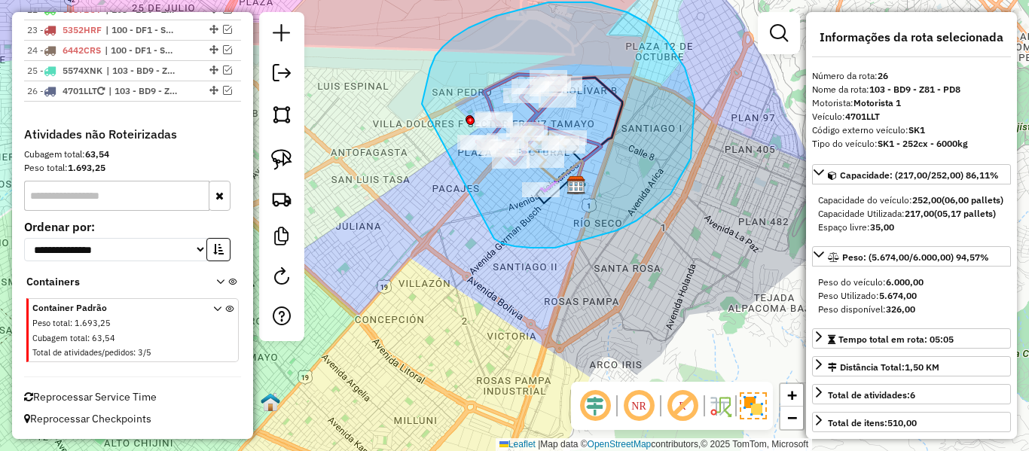
drag, startPoint x: 636, startPoint y: 221, endPoint x: 426, endPoint y: 135, distance: 227.7
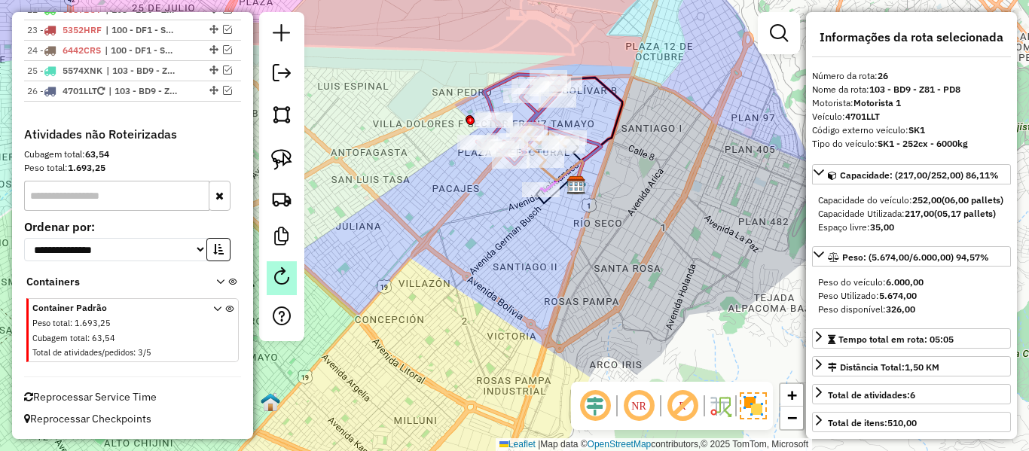
click at [279, 273] on em at bounding box center [282, 276] width 18 height 18
select select "*"
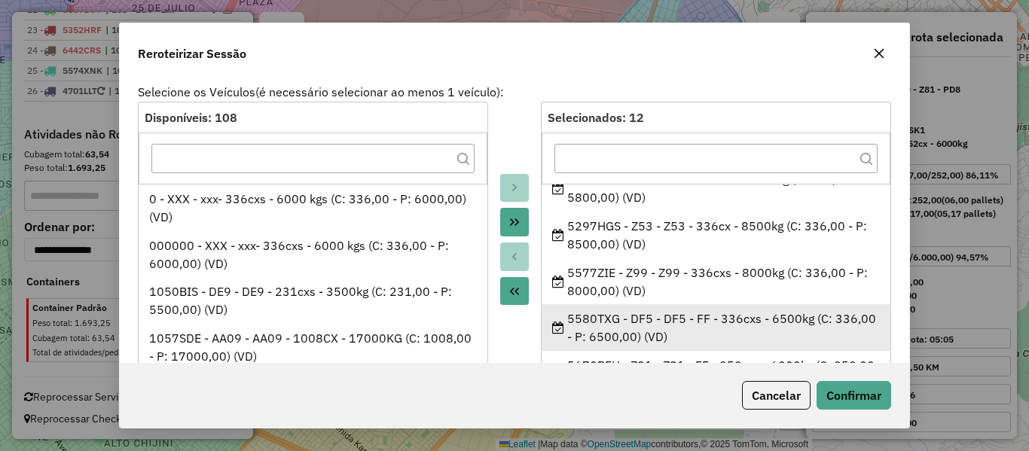
scroll to position [227, 0]
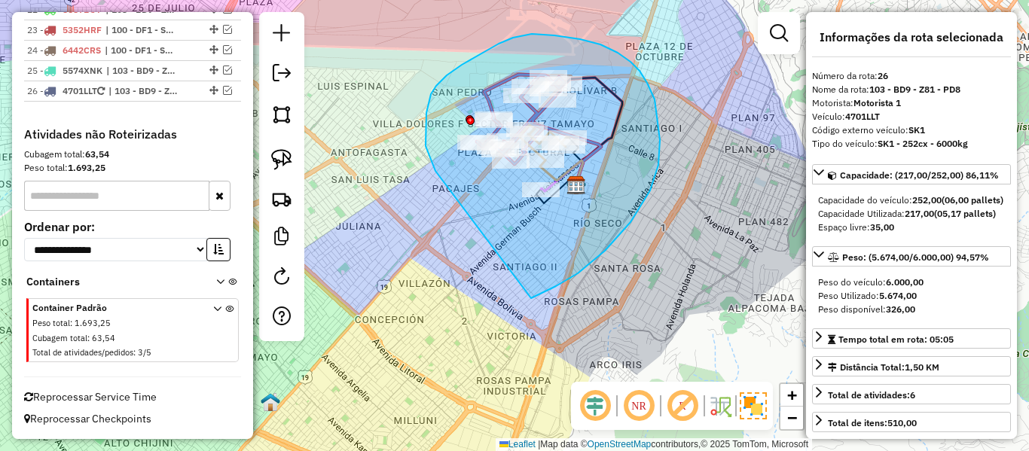
drag, startPoint x: 539, startPoint y: 295, endPoint x: 435, endPoint y: 171, distance: 161.0
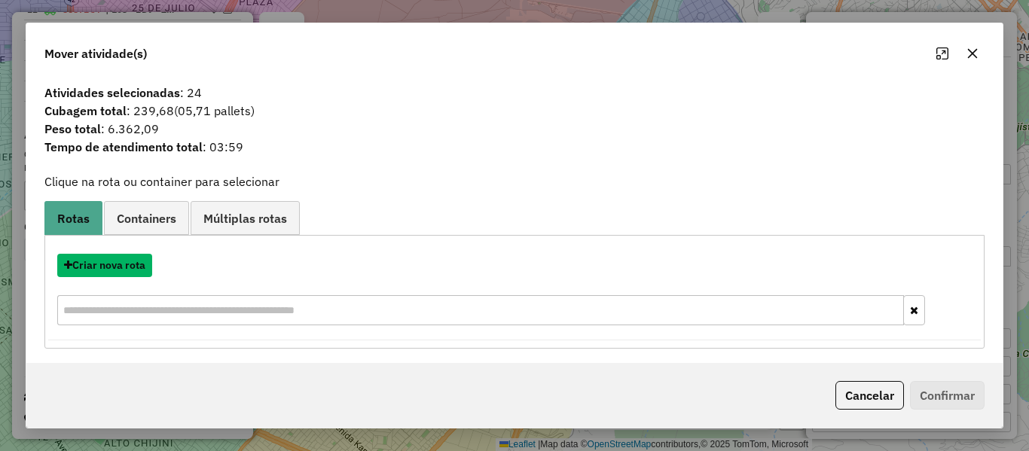
click at [128, 265] on button "Criar nova rota" at bounding box center [104, 265] width 95 height 23
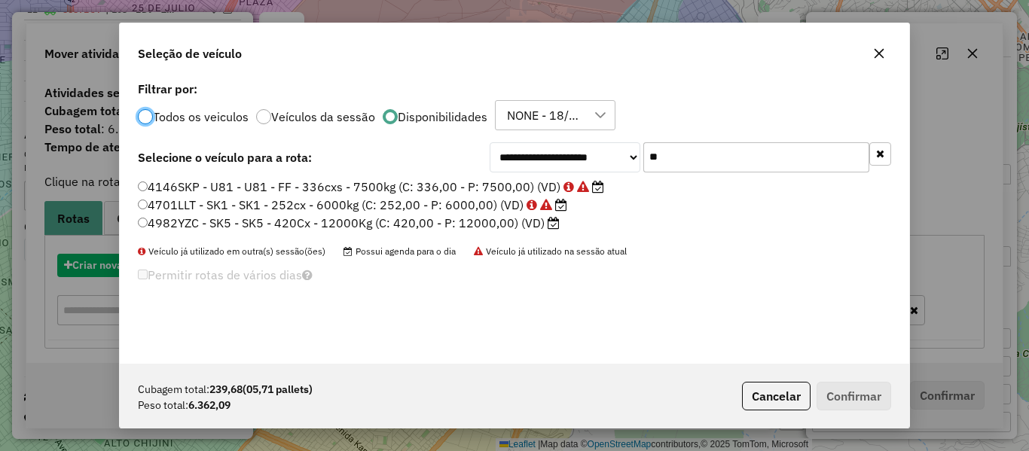
scroll to position [8, 5]
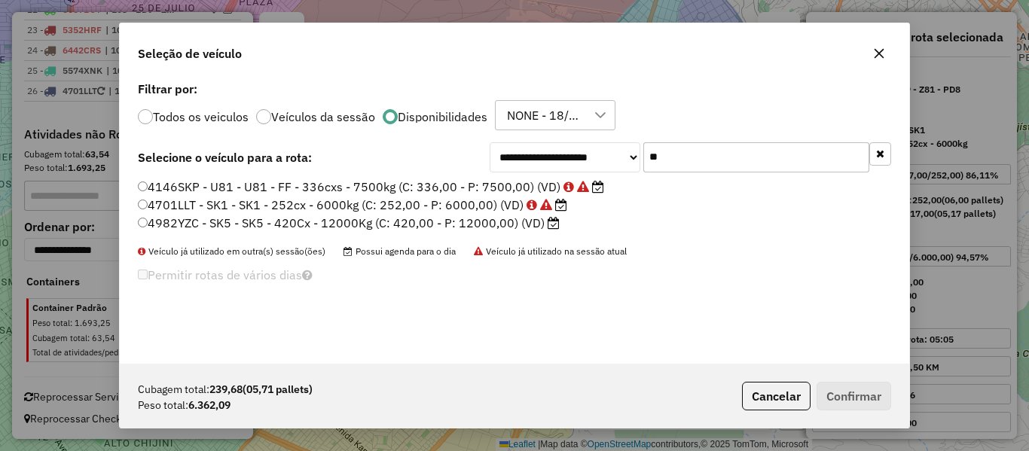
click at [671, 147] on input "**" at bounding box center [756, 157] width 226 height 30
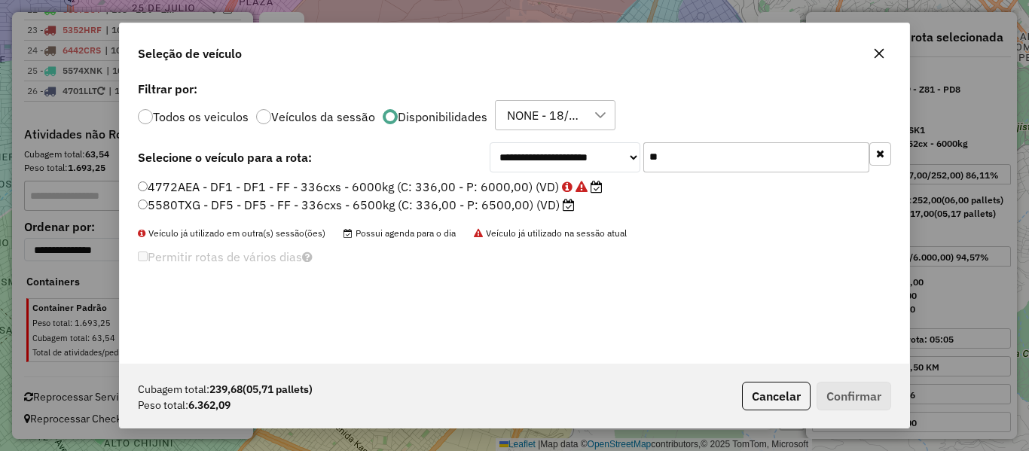
type input "**"
drag, startPoint x: 514, startPoint y: 204, endPoint x: 655, endPoint y: 246, distance: 146.1
click at [514, 204] on label "5580TXG - DF5 - DF5 - FF - 336cxs - 6500kg (C: 336,00 - P: 6500,00) (VD)" at bounding box center [356, 205] width 437 height 18
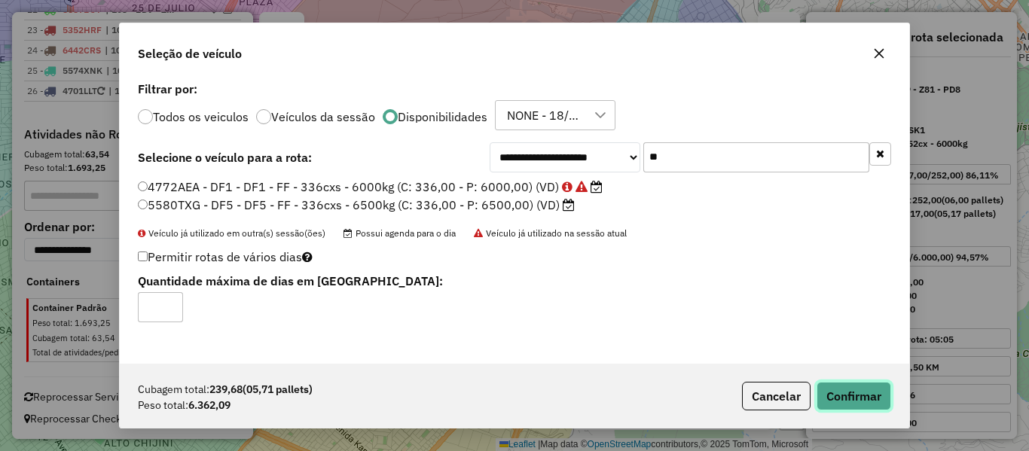
click at [868, 391] on button "Confirmar" at bounding box center [854, 396] width 75 height 29
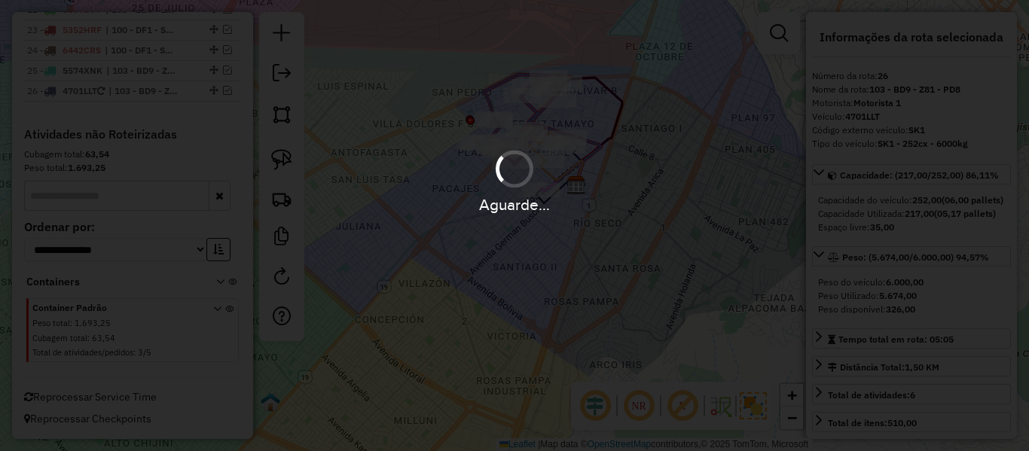
scroll to position [1037, 0]
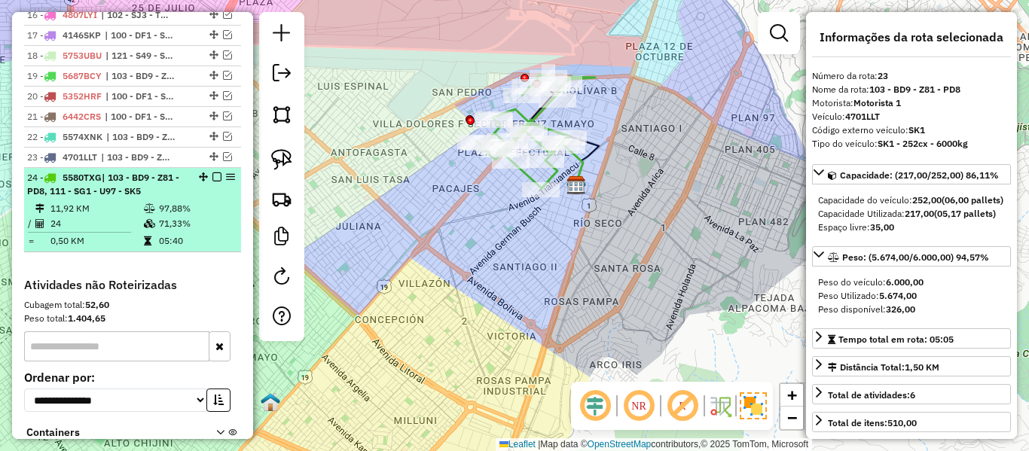
click at [212, 179] on em at bounding box center [216, 176] width 9 height 9
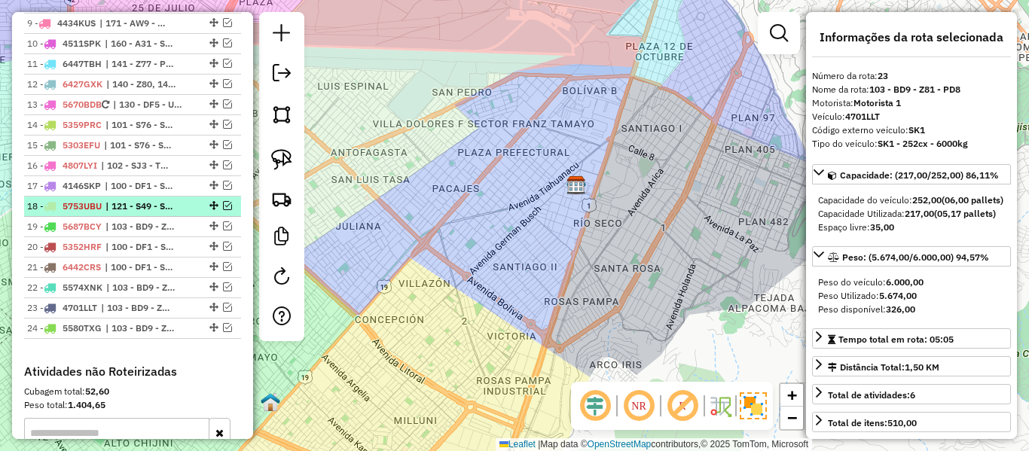
scroll to position [661, 0]
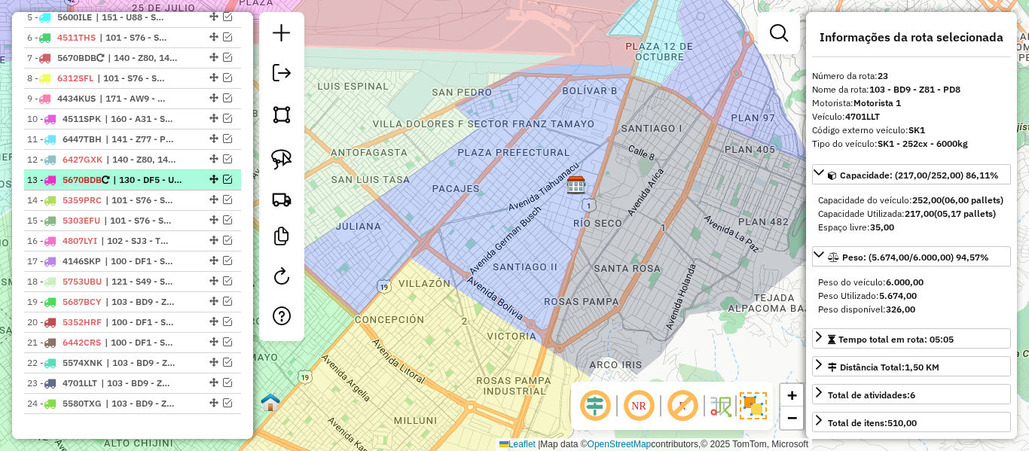
click at [223, 180] on em at bounding box center [227, 179] width 9 height 9
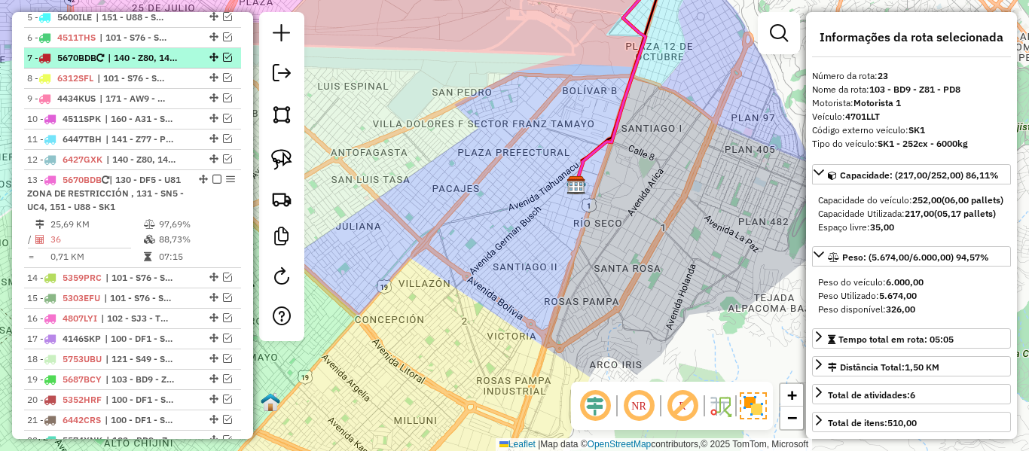
click at [223, 60] on em at bounding box center [227, 57] width 9 height 9
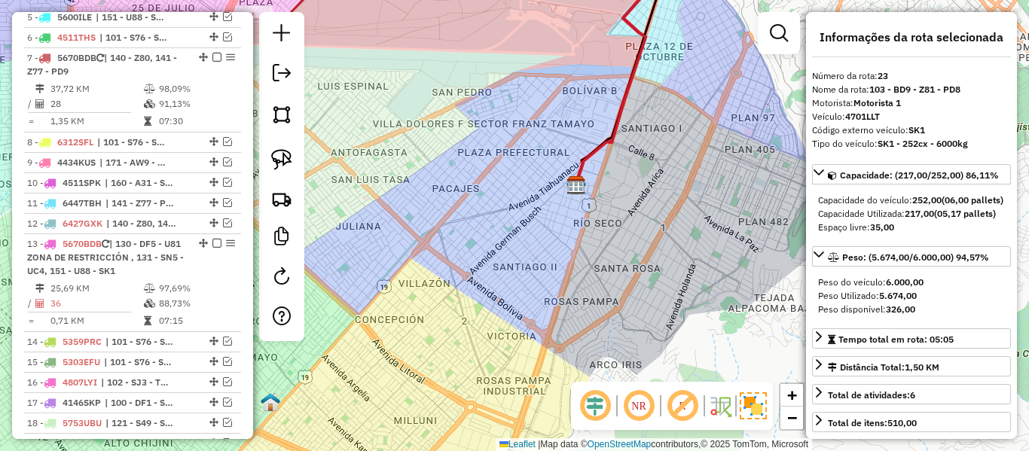
drag, startPoint x: 550, startPoint y: 331, endPoint x: 539, endPoint y: 377, distance: 46.6
click at [540, 374] on div "Janela de atendimento Grade de atendimento Capacidade Transportadoras Veículos …" at bounding box center [514, 225] width 1029 height 451
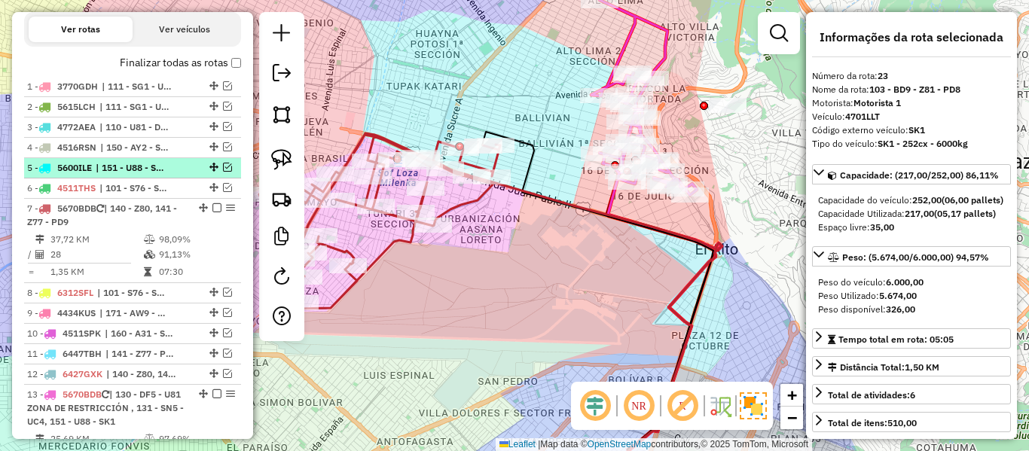
scroll to position [435, 0]
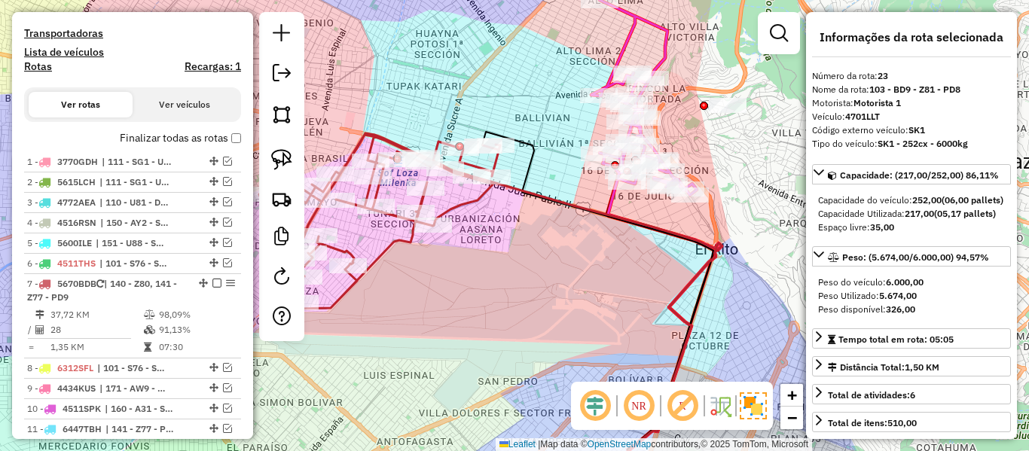
click at [473, 201] on icon at bounding box center [578, 328] width 288 height 293
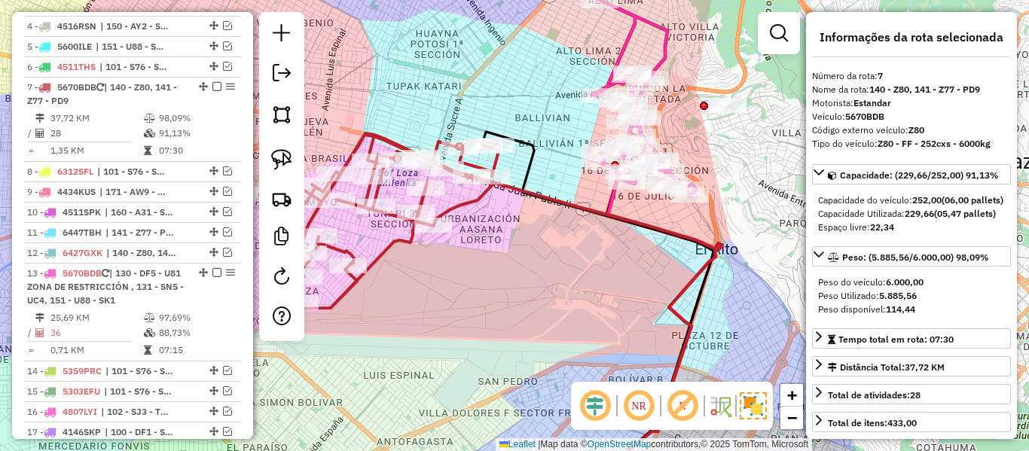
scroll to position [697, 0]
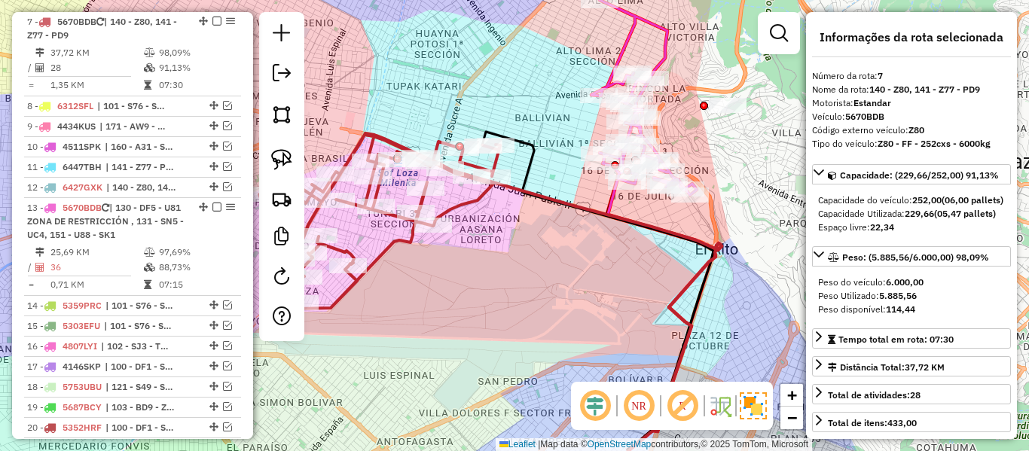
click at [614, 202] on icon at bounding box center [665, 276] width 114 height 396
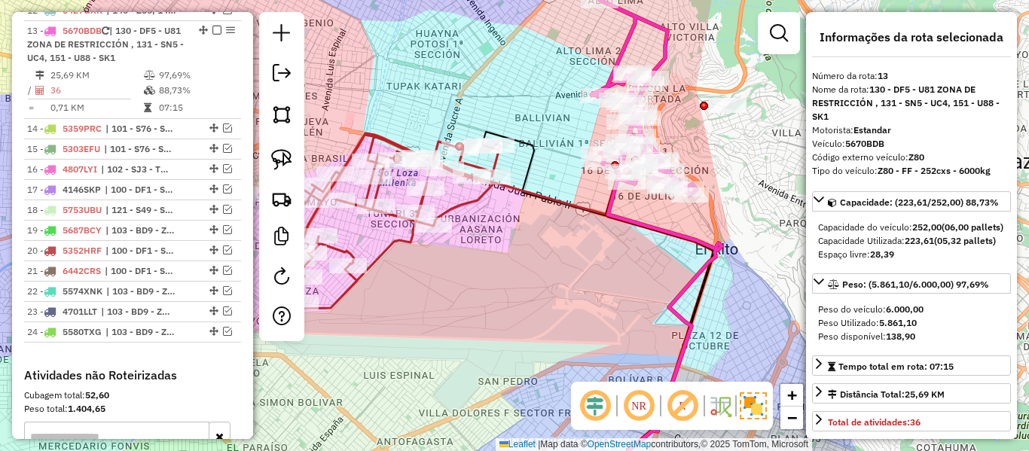
scroll to position [883, 0]
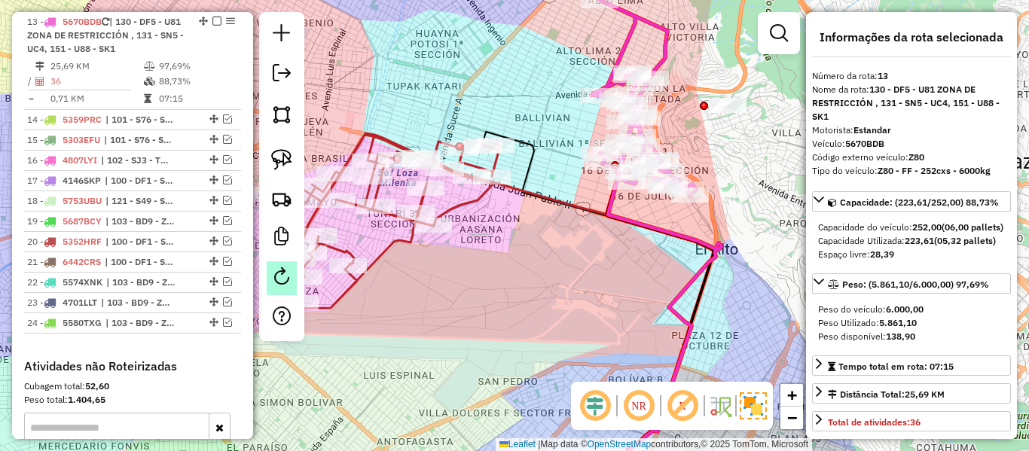
click at [283, 272] on em at bounding box center [282, 276] width 18 height 18
select select "*"
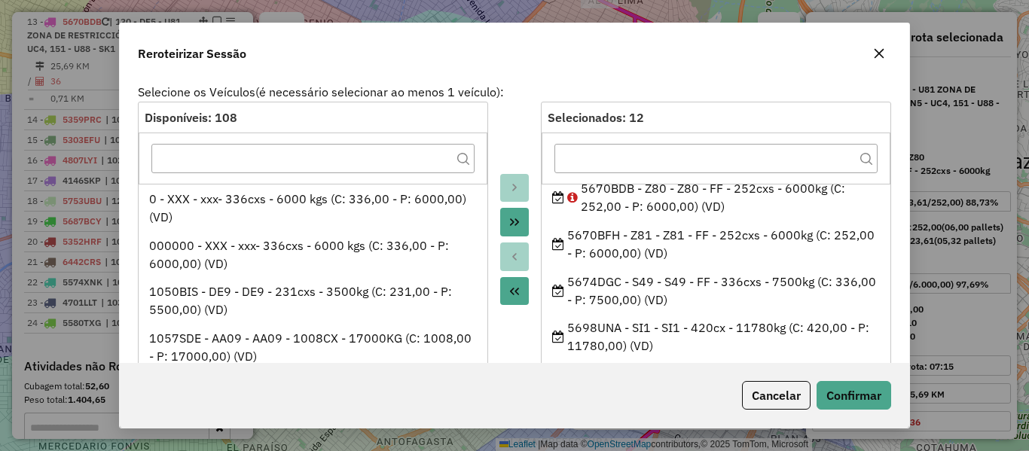
scroll to position [301, 0]
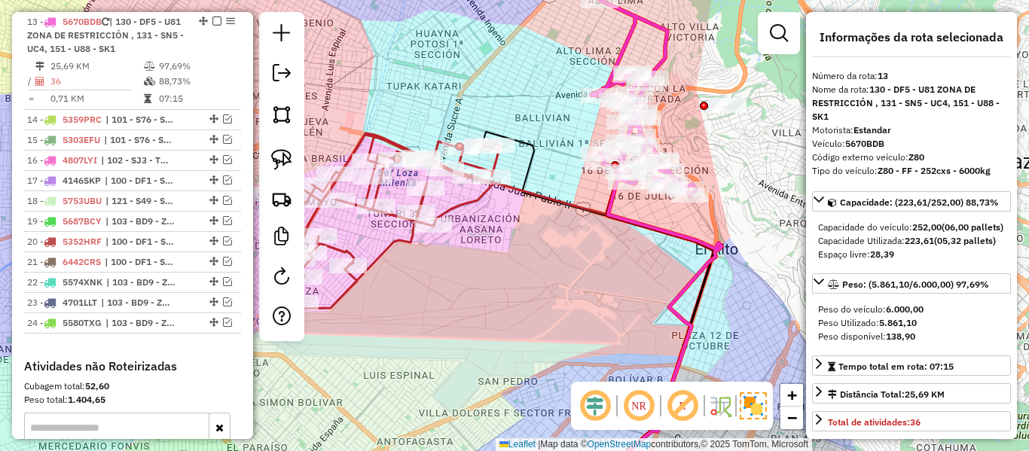
click at [467, 199] on icon at bounding box center [578, 328] width 288 height 293
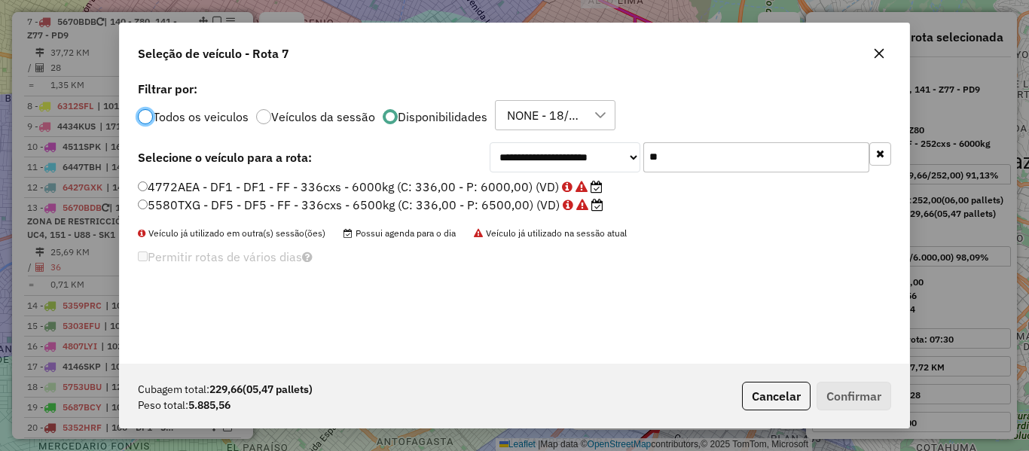
scroll to position [8, 5]
click at [735, 159] on input "**" at bounding box center [756, 157] width 226 height 30
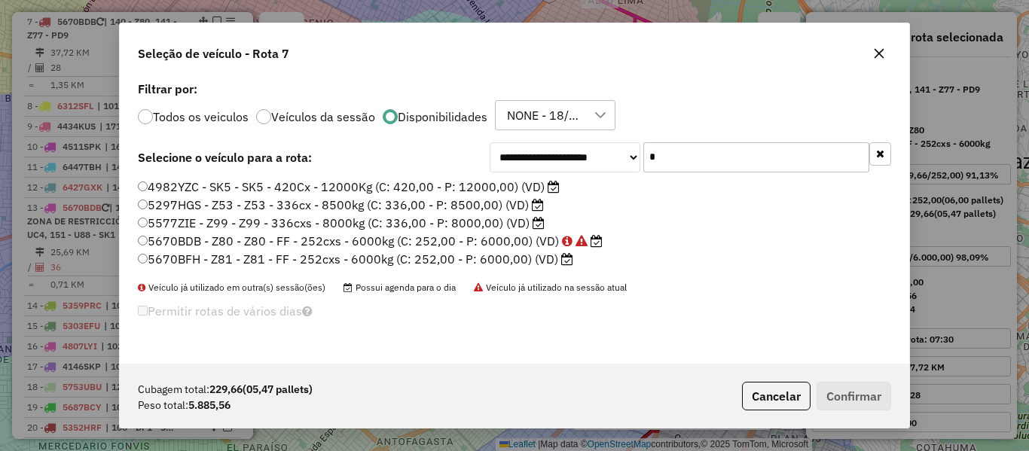
type input "*"
click at [521, 261] on label "5670BFH - Z81 - Z81 - FF - 252cxs - 6000kg (C: 252,00 - P: 6000,00) (VD)" at bounding box center [355, 259] width 435 height 18
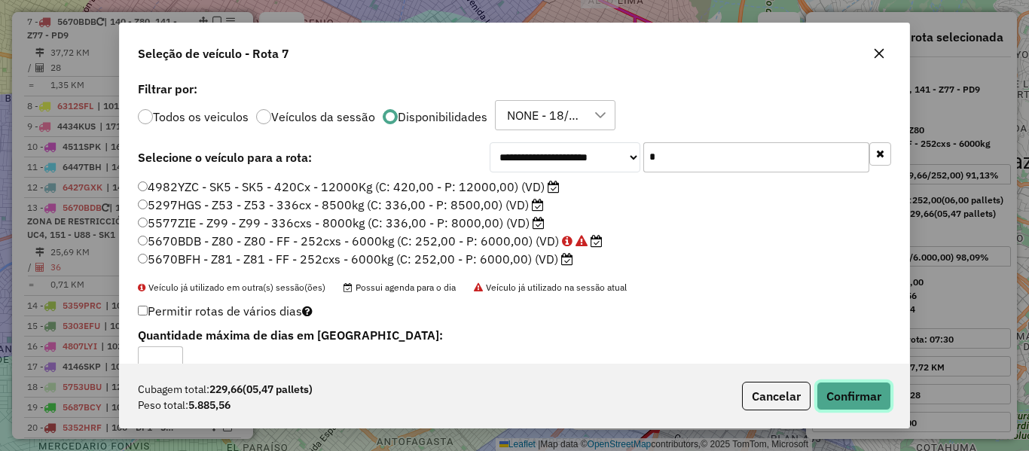
drag, startPoint x: 857, startPoint y: 406, endPoint x: 865, endPoint y: 396, distance: 12.8
click at [859, 402] on button "Confirmar" at bounding box center [854, 396] width 75 height 29
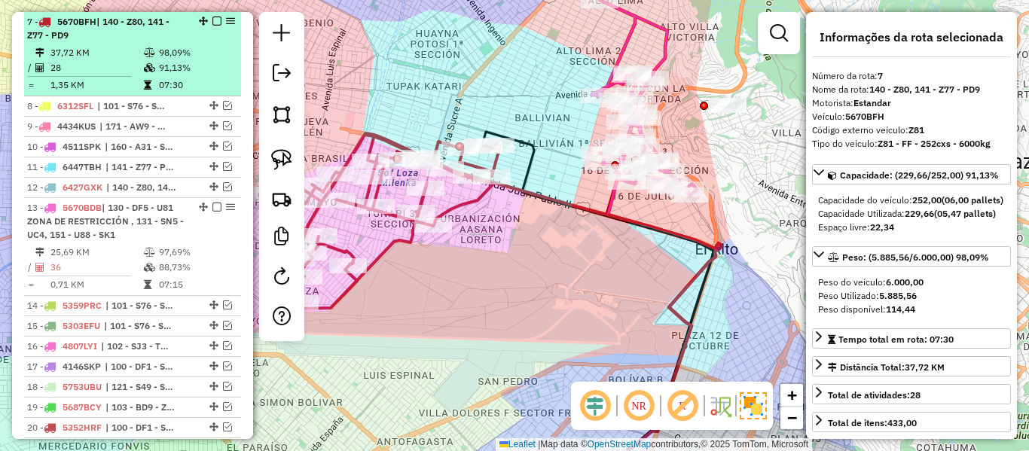
click at [212, 19] on em at bounding box center [216, 21] width 9 height 9
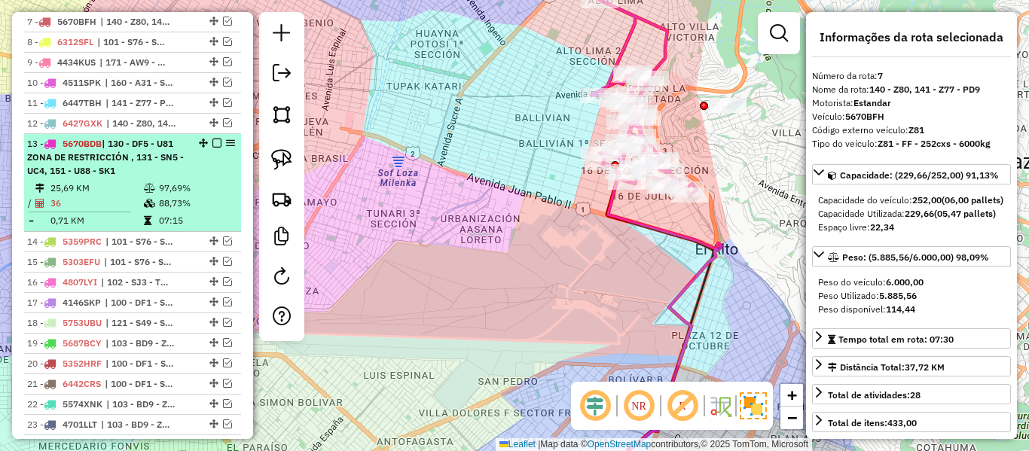
click at [214, 145] on em at bounding box center [216, 143] width 9 height 9
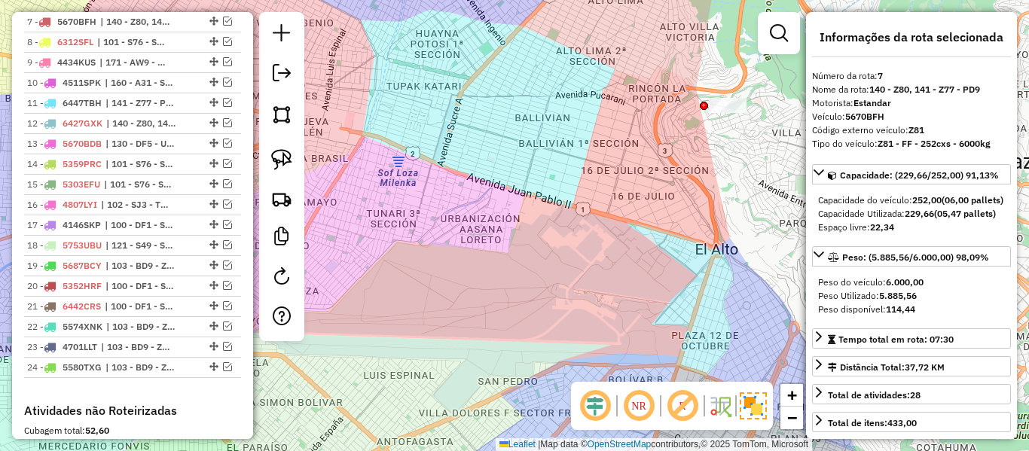
drag, startPoint x: 682, startPoint y: 224, endPoint x: 579, endPoint y: 270, distance: 112.3
click at [580, 270] on div "Janela de atendimento Grade de atendimento Capacidade Transportadoras Veículos …" at bounding box center [514, 225] width 1029 height 451
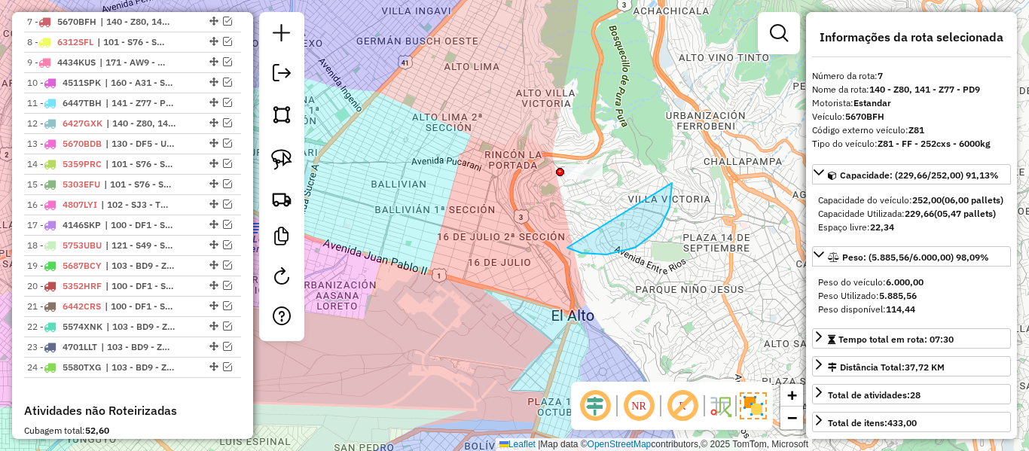
drag, startPoint x: 606, startPoint y: 255, endPoint x: 477, endPoint y: 205, distance: 138.8
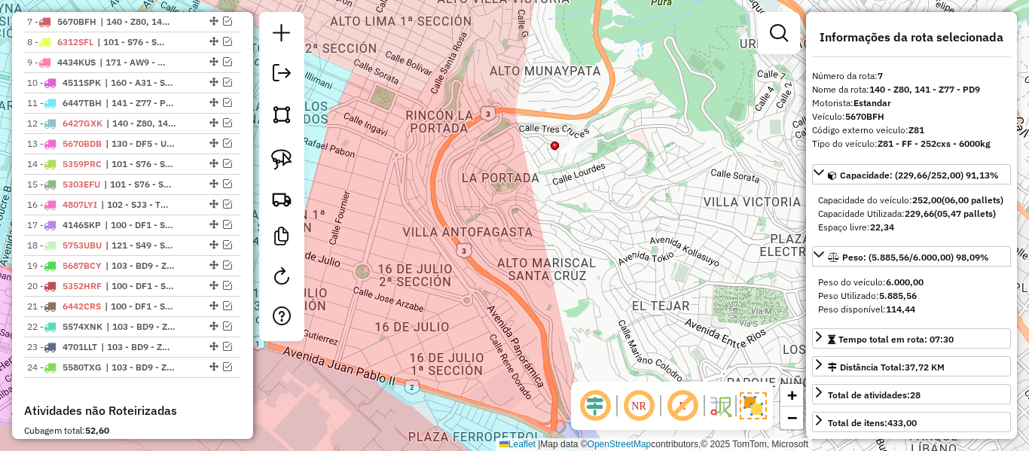
click at [548, 142] on div "Janela de atendimento Grade de atendimento Capacidade Transportadoras Veículos …" at bounding box center [514, 225] width 1029 height 451
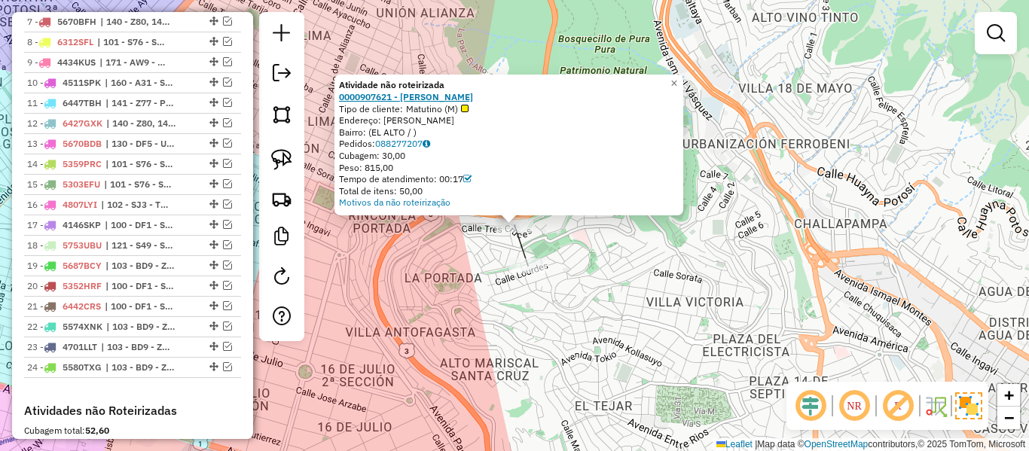
click at [454, 99] on strong "0000907621 - [PERSON_NAME]" at bounding box center [406, 96] width 134 height 11
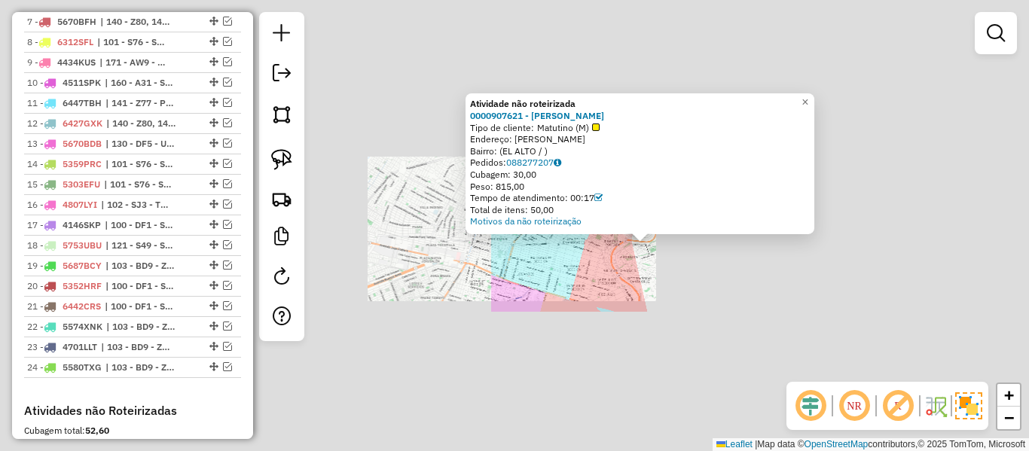
drag, startPoint x: 697, startPoint y: 258, endPoint x: 689, endPoint y: 256, distance: 7.9
click at [695, 258] on div "Atividade não roteirizada 0000907621 - [PERSON_NAME] CH Tipo de cliente: Matuti…" at bounding box center [514, 225] width 1029 height 451
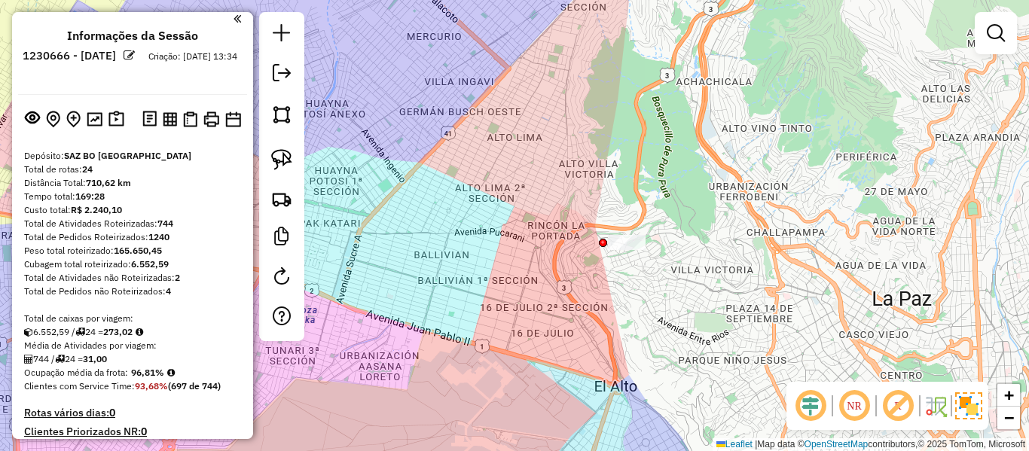
scroll to position [0, 0]
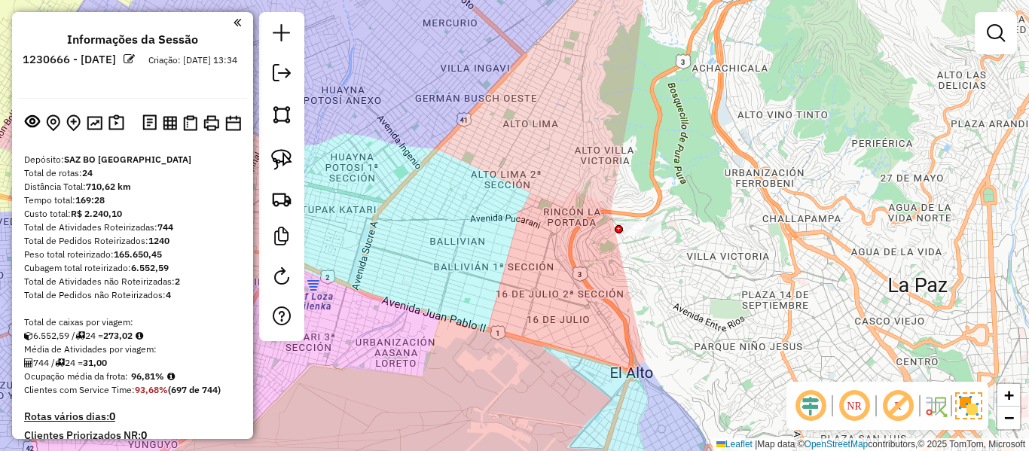
drag, startPoint x: 535, startPoint y: 257, endPoint x: 625, endPoint y: 200, distance: 107.0
click at [625, 200] on div "Janela de atendimento Grade de atendimento Capacidade Transportadoras Veículos …" at bounding box center [514, 225] width 1029 height 451
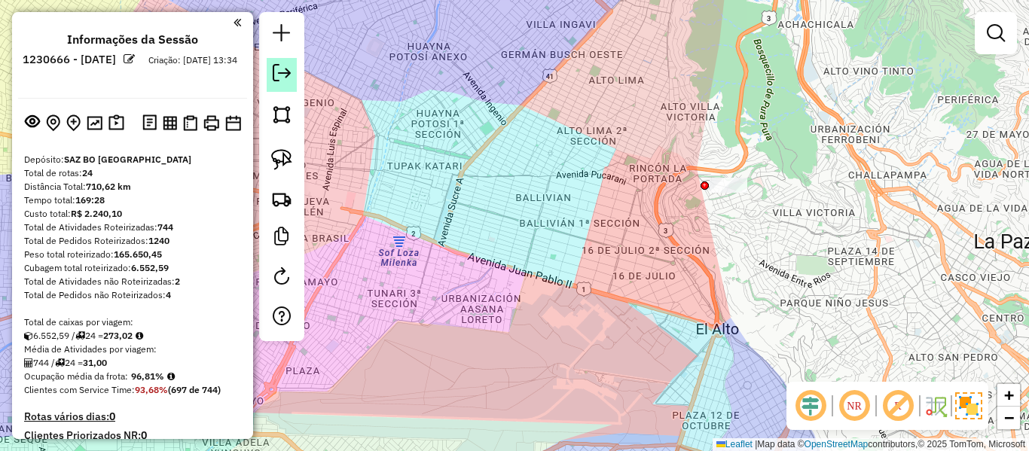
click at [284, 68] on em at bounding box center [282, 73] width 18 height 18
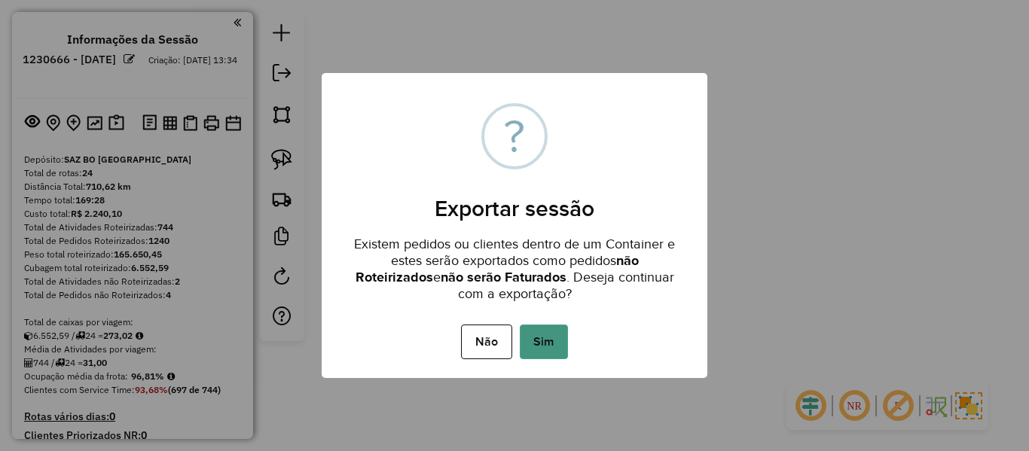
click at [548, 341] on button "Sim" at bounding box center [544, 342] width 48 height 35
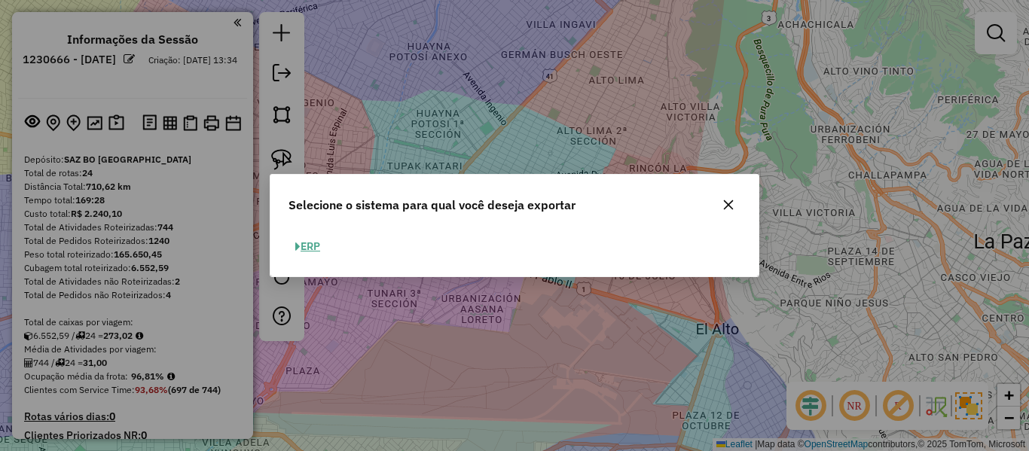
click at [319, 243] on button "ERP" at bounding box center [307, 246] width 38 height 23
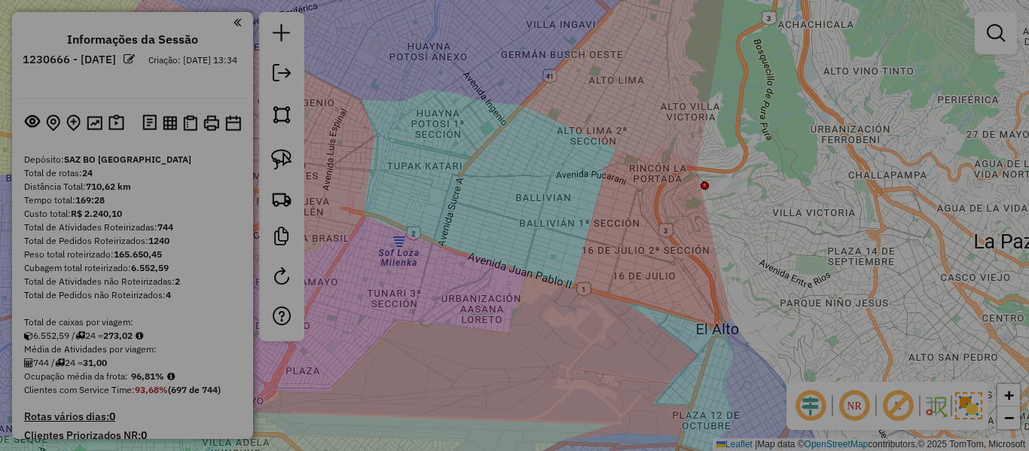
select select "**"
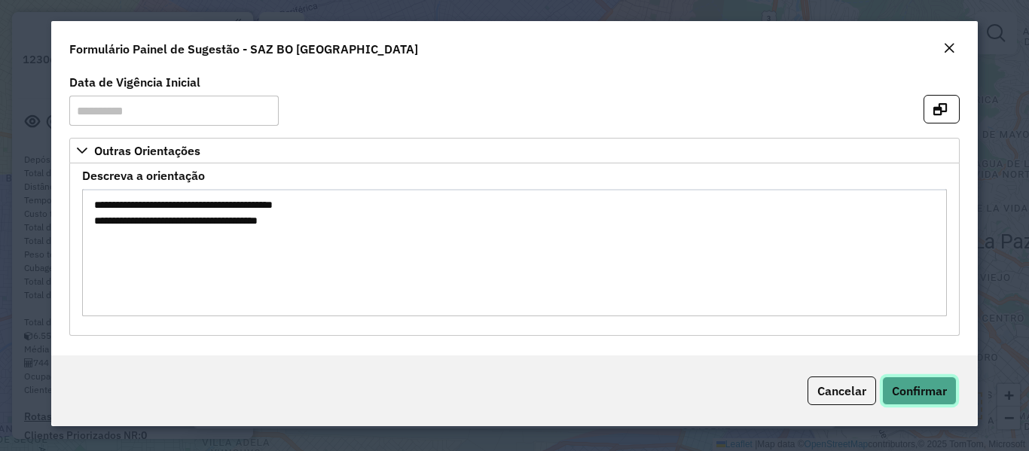
click at [918, 384] on span "Confirmar" at bounding box center [919, 390] width 55 height 15
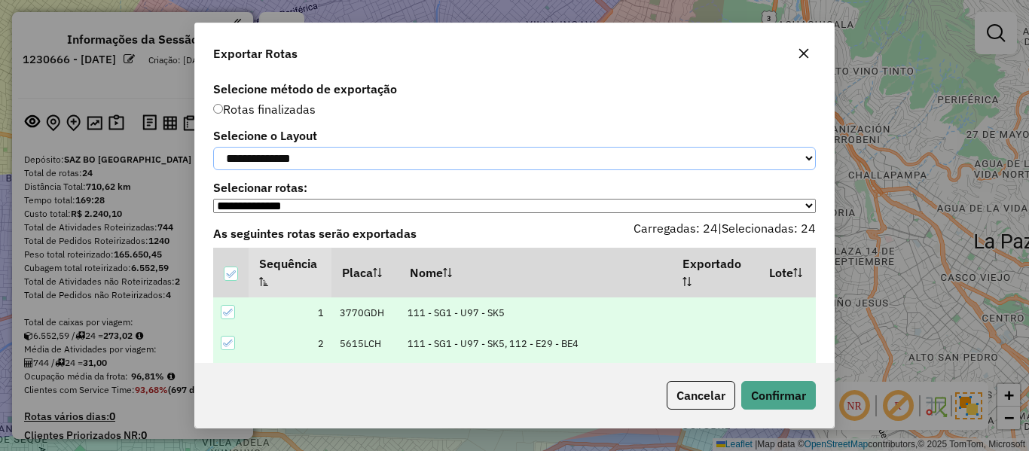
click at [392, 162] on select "**********" at bounding box center [514, 158] width 603 height 23
select select "*********"
click at [213, 147] on select "**********" at bounding box center [514, 158] width 603 height 23
click at [776, 389] on button "Confirmar" at bounding box center [778, 395] width 75 height 29
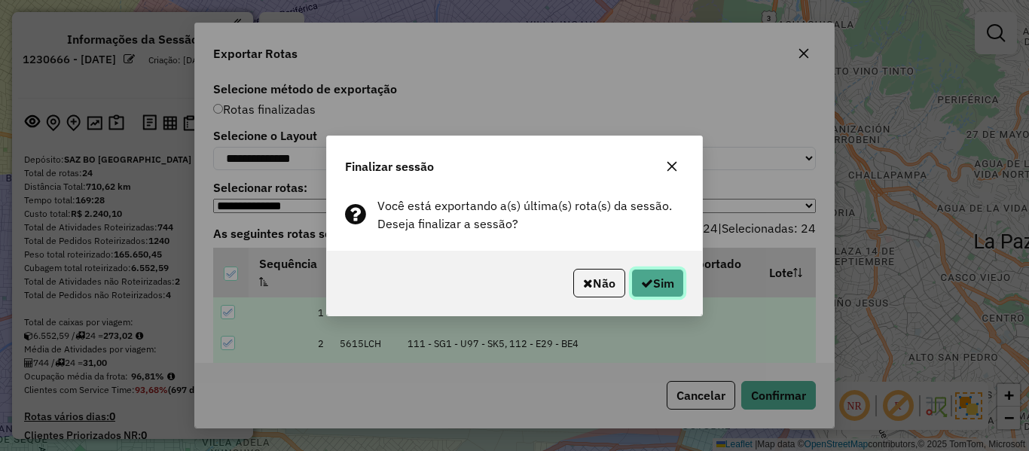
click at [667, 273] on button "Sim" at bounding box center [657, 283] width 53 height 29
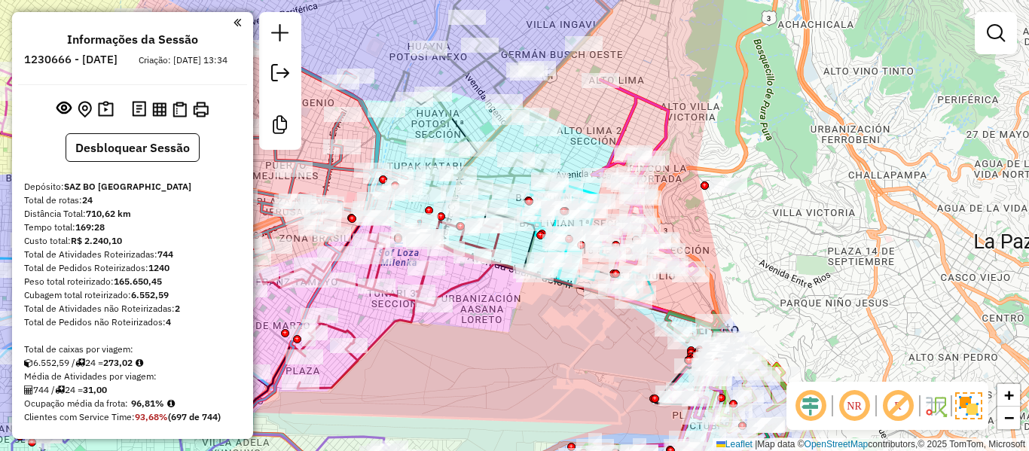
click at [278, 75] on em at bounding box center [280, 73] width 18 height 18
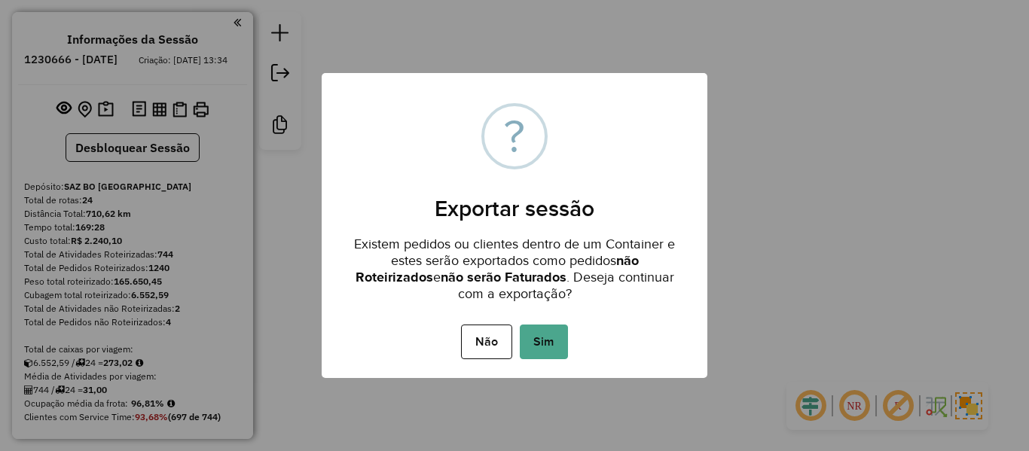
click at [567, 343] on button "Sim" at bounding box center [544, 342] width 48 height 35
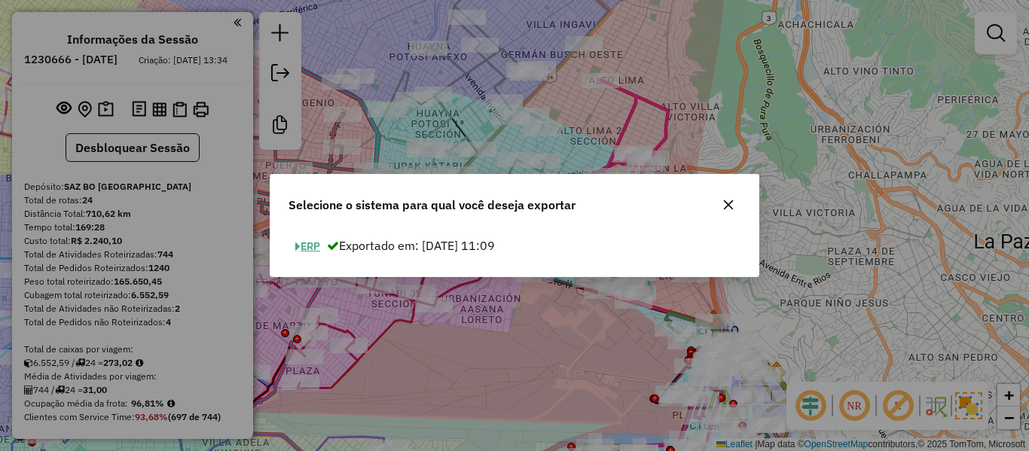
click at [322, 246] on button "ERP" at bounding box center [307, 246] width 38 height 23
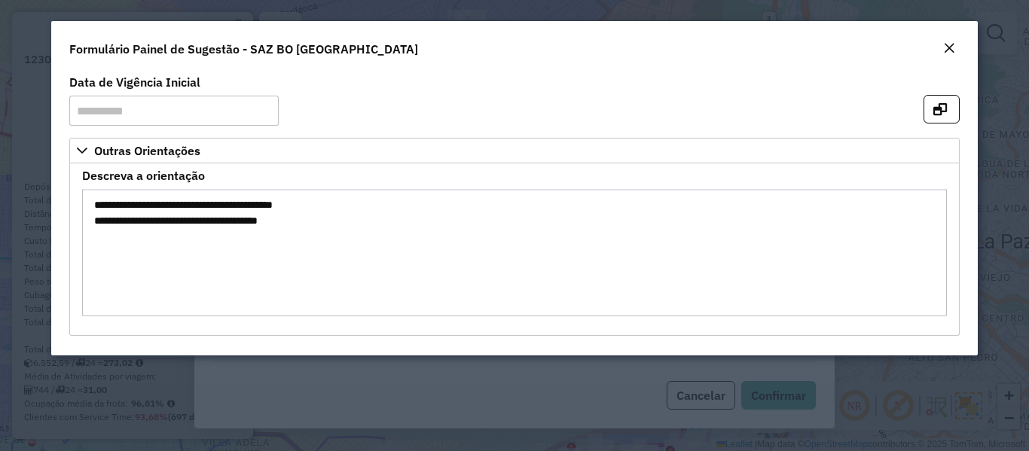
click at [957, 48] on button "Close" at bounding box center [949, 49] width 21 height 20
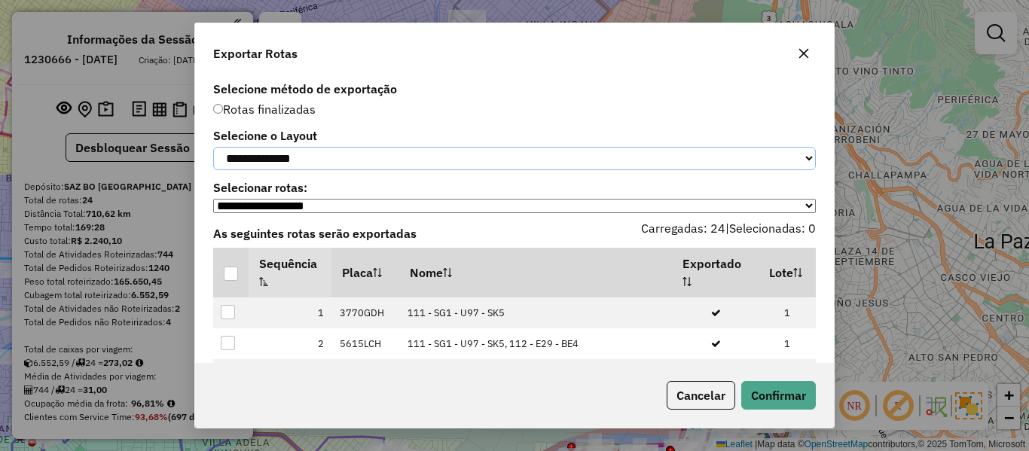
drag, startPoint x: 262, startPoint y: 161, endPoint x: 262, endPoint y: 171, distance: 9.8
click at [262, 161] on select "**********" at bounding box center [514, 158] width 603 height 23
select select "*********"
click at [213, 147] on select "**********" at bounding box center [514, 158] width 603 height 23
click at [234, 278] on div at bounding box center [231, 274] width 14 height 14
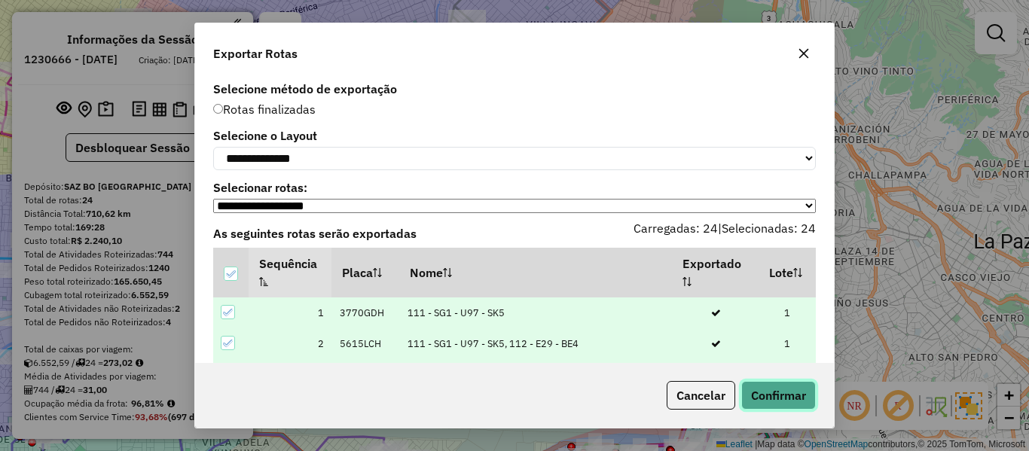
click at [747, 404] on button "Confirmar" at bounding box center [778, 395] width 75 height 29
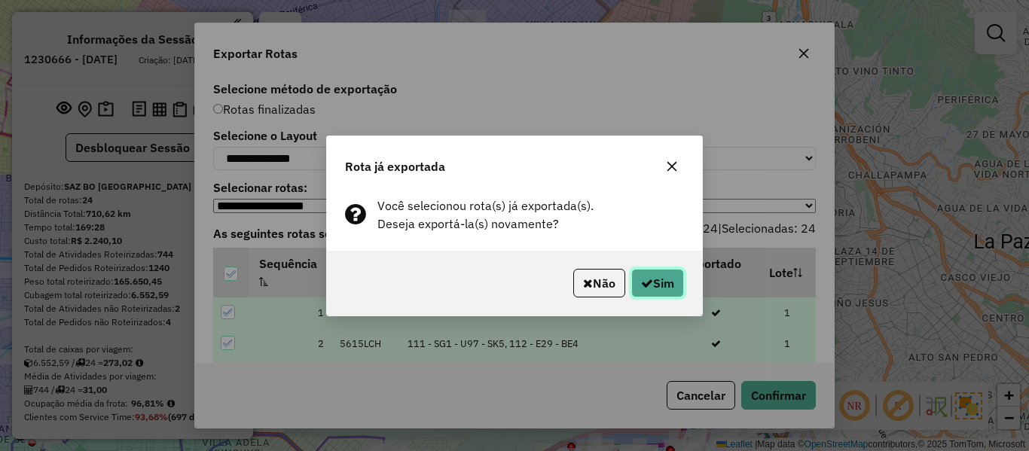
click at [651, 285] on button "Sim" at bounding box center [657, 283] width 53 height 29
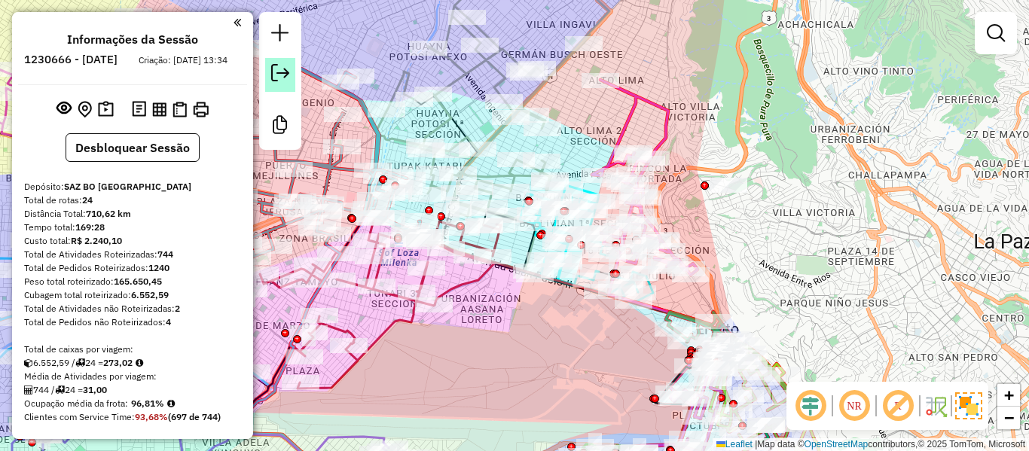
click at [284, 67] on em at bounding box center [280, 73] width 18 height 18
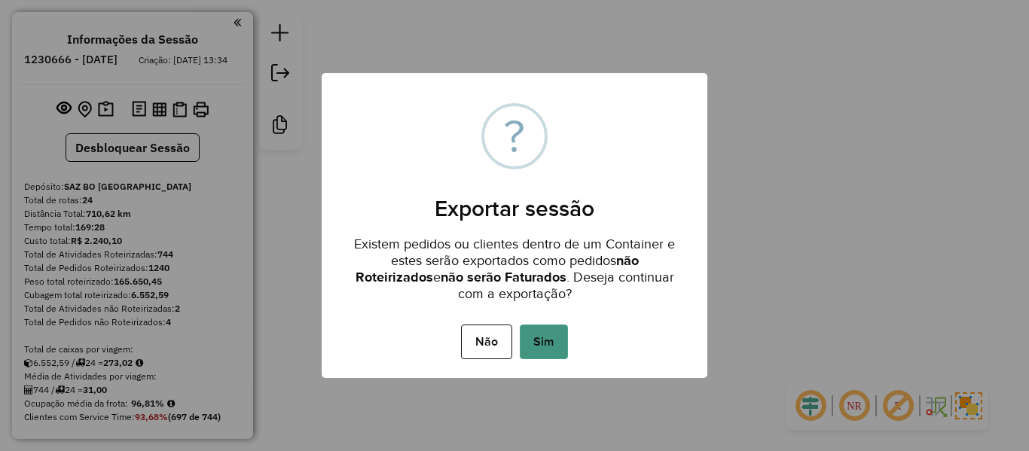
click at [529, 332] on button "Sim" at bounding box center [544, 342] width 48 height 35
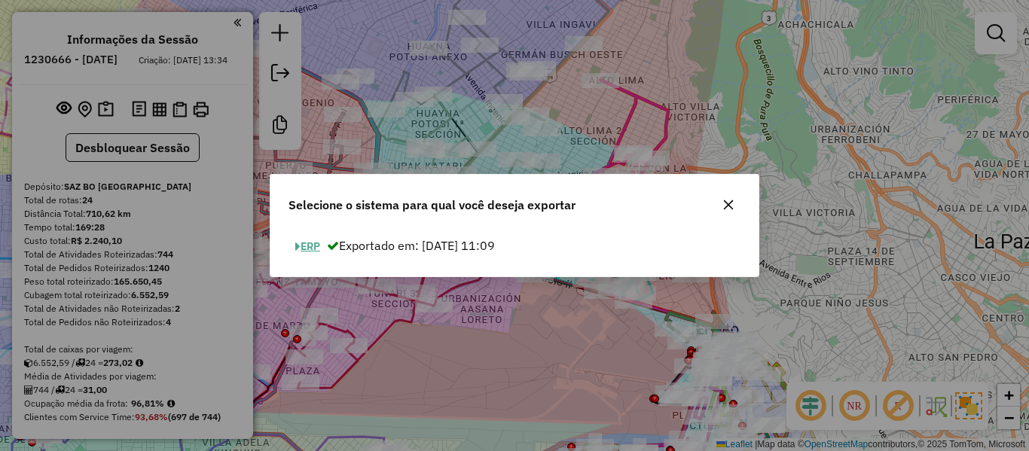
click at [307, 241] on button "ERP" at bounding box center [307, 246] width 38 height 23
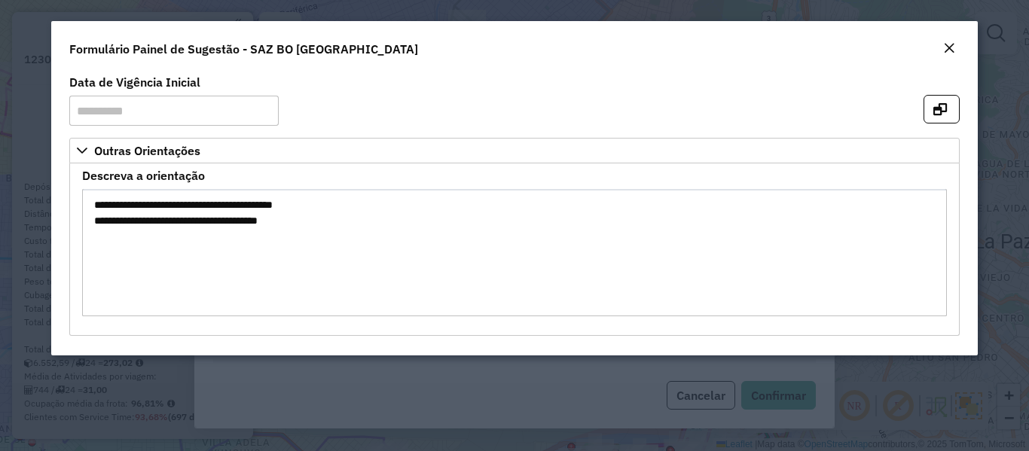
click at [952, 41] on div "Close" at bounding box center [949, 49] width 12 height 18
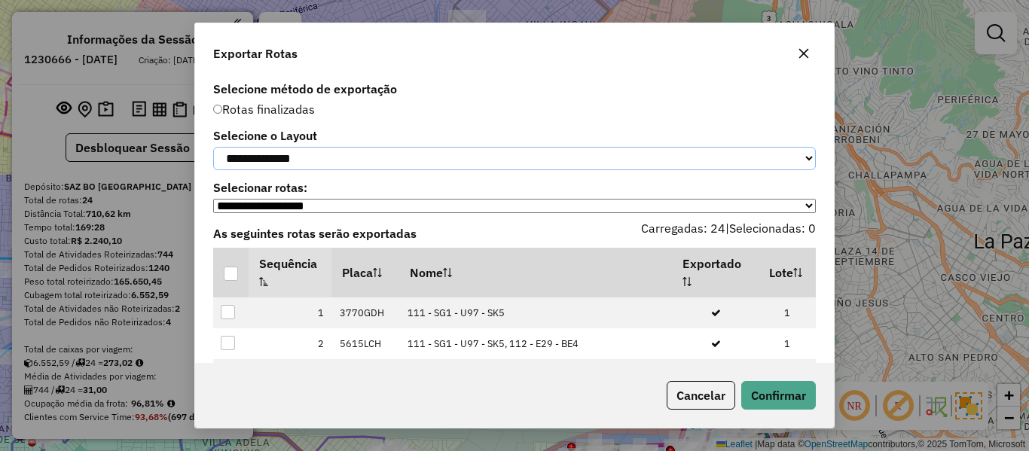
click at [319, 158] on select "**********" at bounding box center [514, 158] width 603 height 23
select select "*********"
click at [213, 147] on select "**********" at bounding box center [514, 158] width 603 height 23
click at [230, 281] on div at bounding box center [231, 274] width 14 height 14
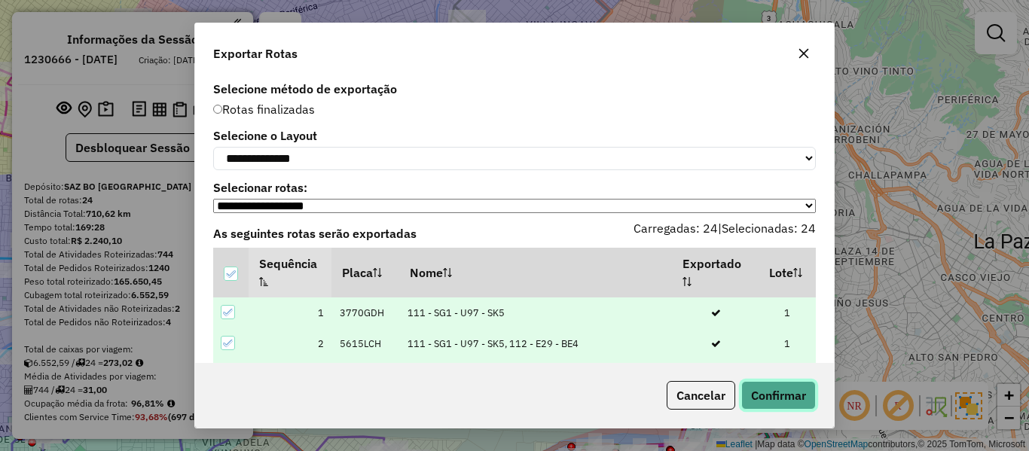
click at [777, 393] on button "Confirmar" at bounding box center [778, 395] width 75 height 29
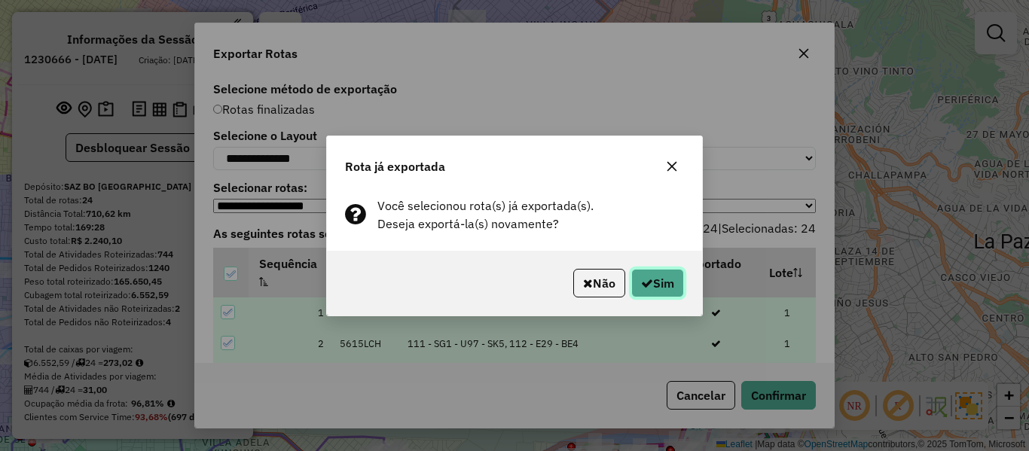
click at [659, 285] on button "Sim" at bounding box center [657, 283] width 53 height 29
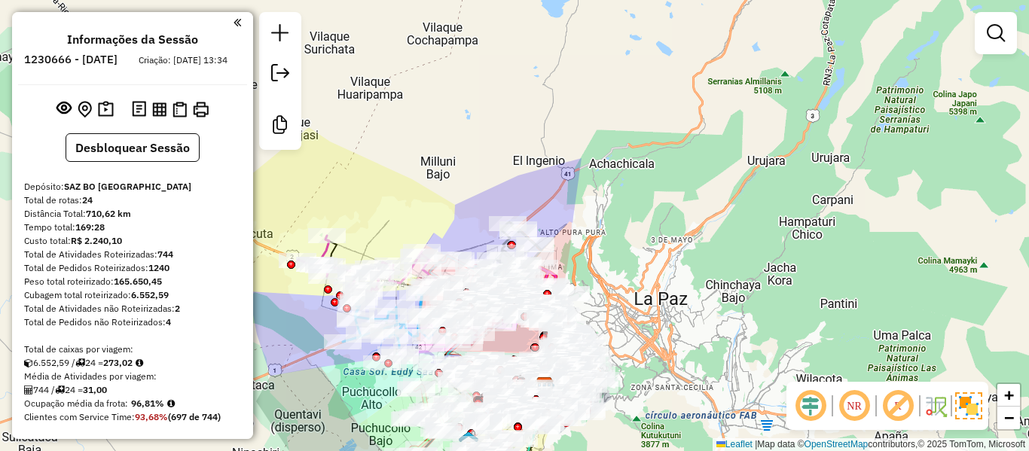
click at [118, 60] on h6 "1230666 - 18/08/2025" at bounding box center [70, 60] width 93 height 14
copy h6 "18"
click at [178, 248] on div "Custo total: R$ 2.240,10" at bounding box center [132, 241] width 217 height 14
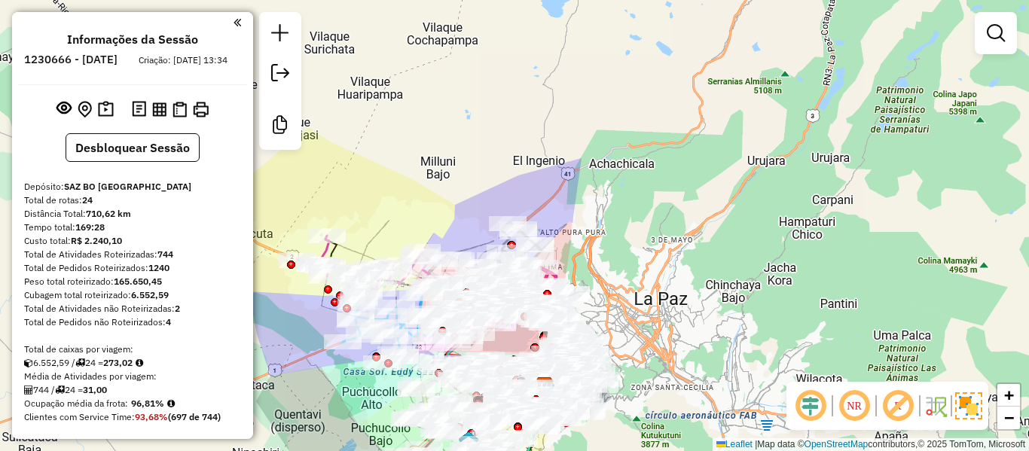
click at [166, 261] on div "Total de Atividades Roteirizadas: 744" at bounding box center [132, 255] width 217 height 14
click at [171, 260] on strong "744" at bounding box center [165, 254] width 16 height 11
copy strong "744"
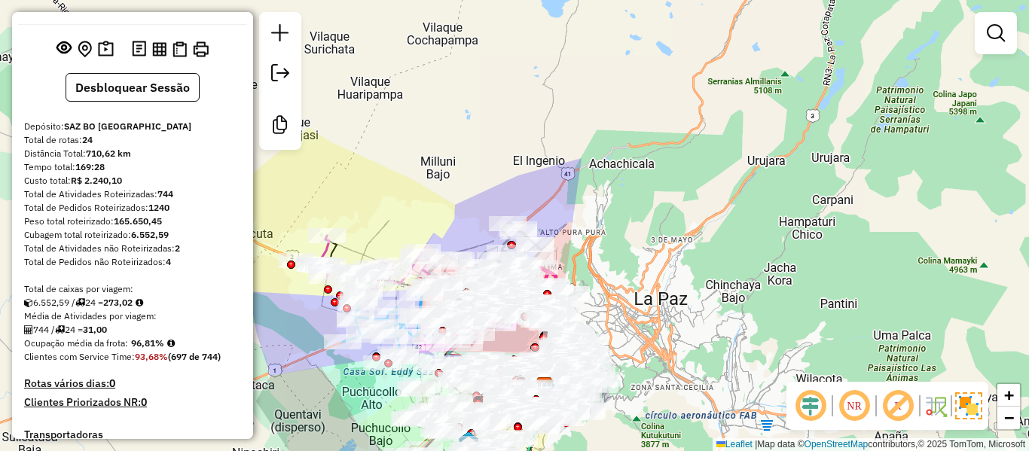
scroll to position [151, 0]
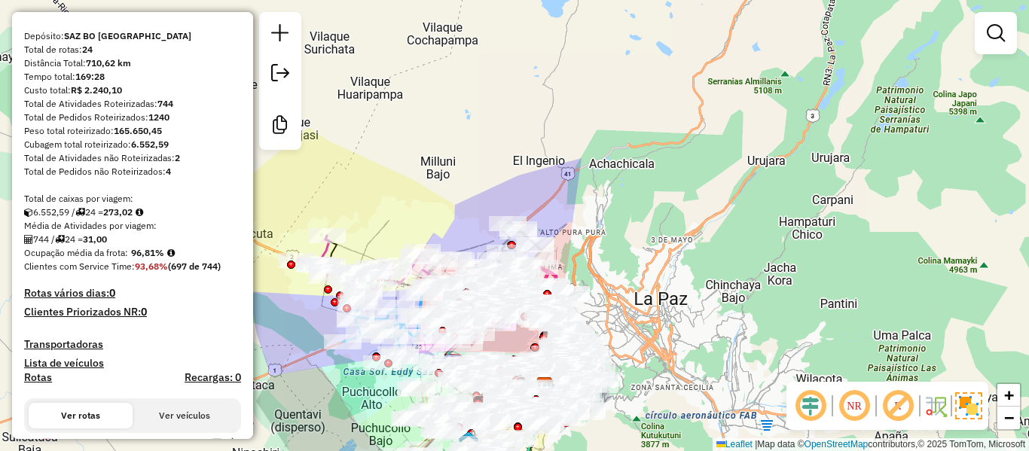
click at [150, 258] on strong "96,81%" at bounding box center [147, 252] width 33 height 11
click at [151, 258] on strong "96,81%" at bounding box center [147, 252] width 33 height 11
copy strong "96,81"
click at [89, 55] on strong "24" at bounding box center [87, 49] width 11 height 11
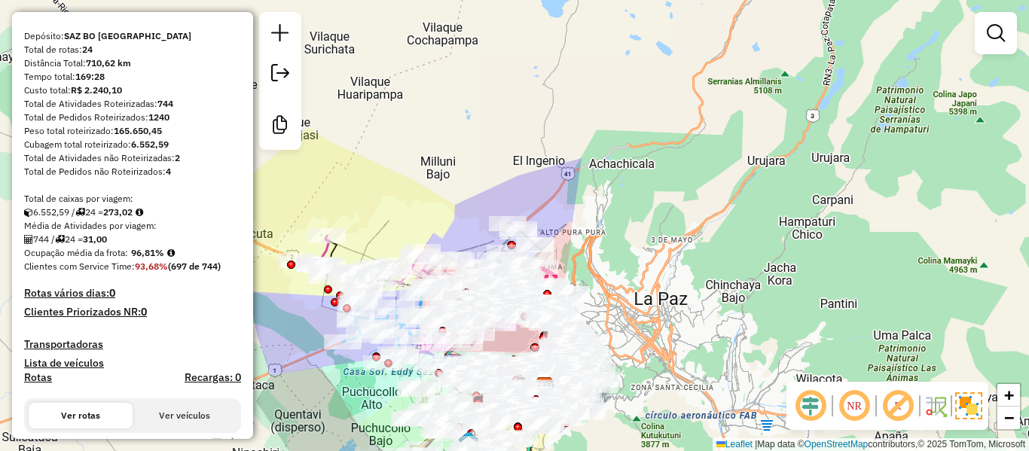
copy strong "24"
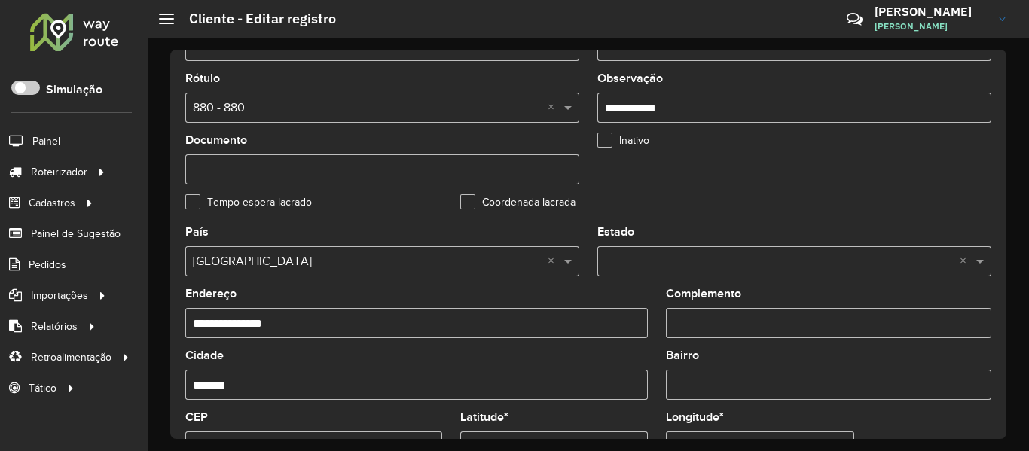
scroll to position [377, 0]
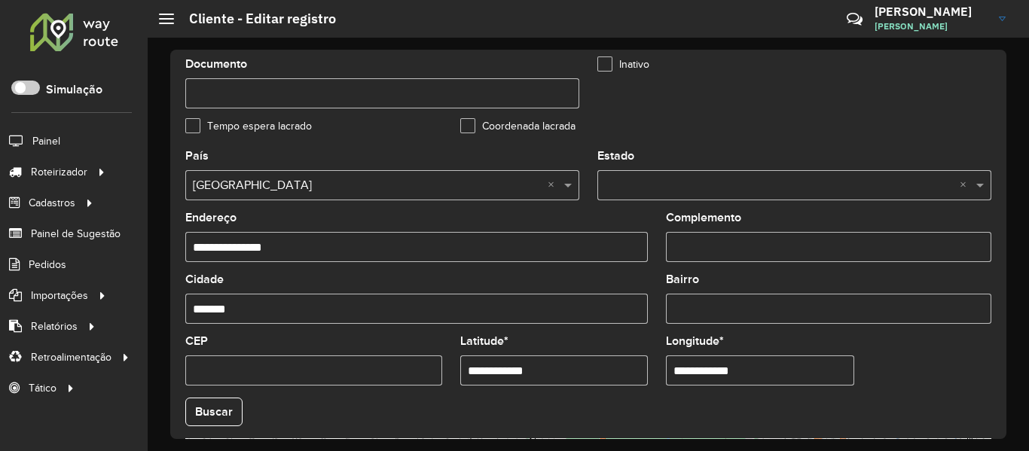
click at [549, 367] on input "**********" at bounding box center [554, 371] width 188 height 30
paste input "text"
type input "**********"
click at [757, 361] on input "**********" at bounding box center [760, 371] width 188 height 30
paste input "text"
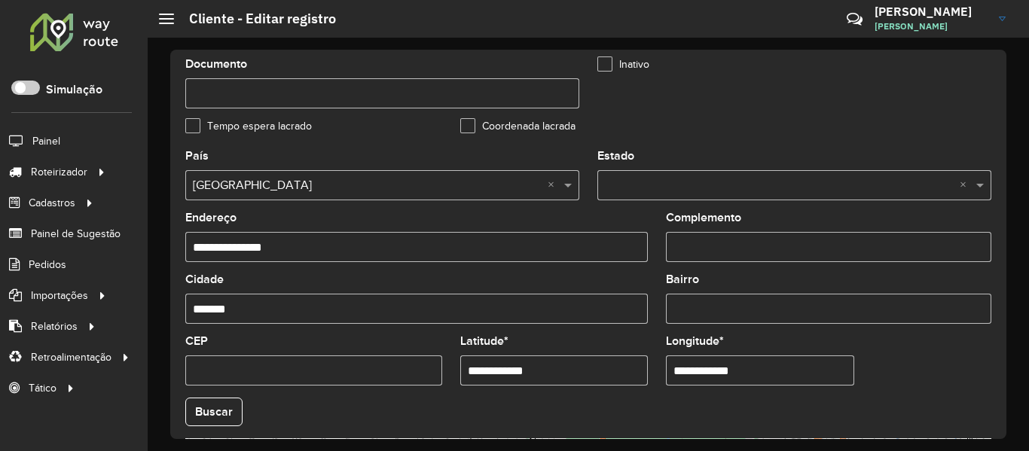
type input "**********"
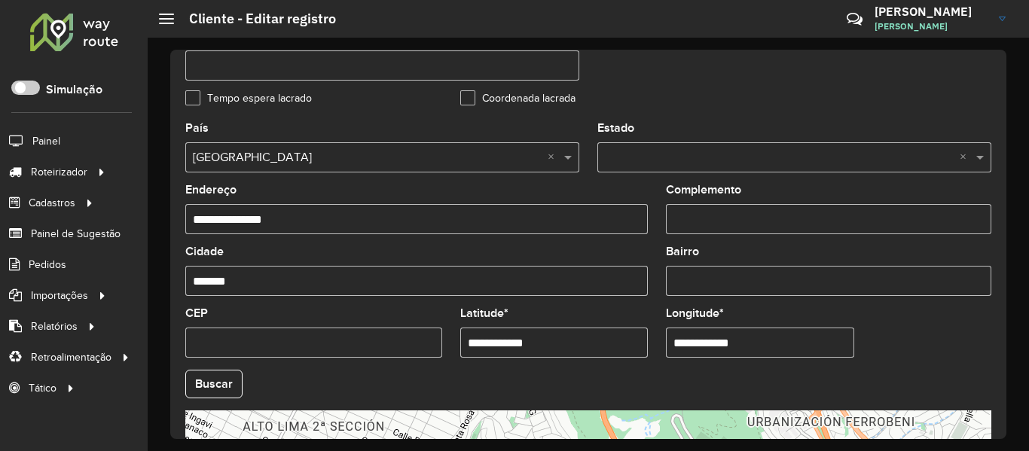
scroll to position [452, 0]
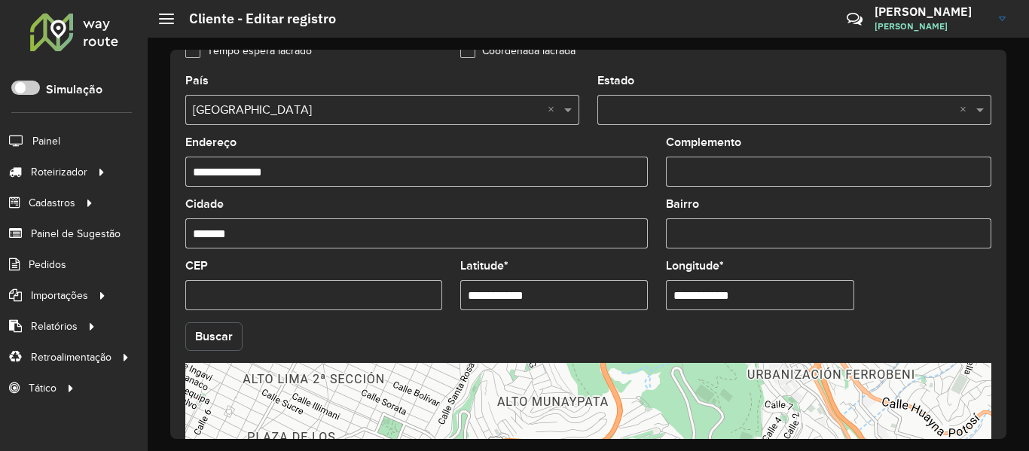
click at [199, 339] on button "Buscar" at bounding box center [213, 336] width 57 height 29
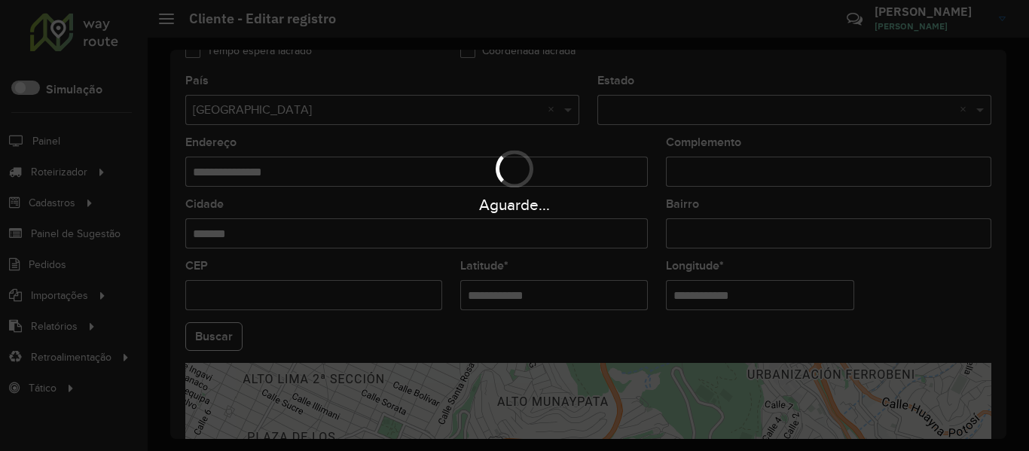
type input "**********"
type input "******"
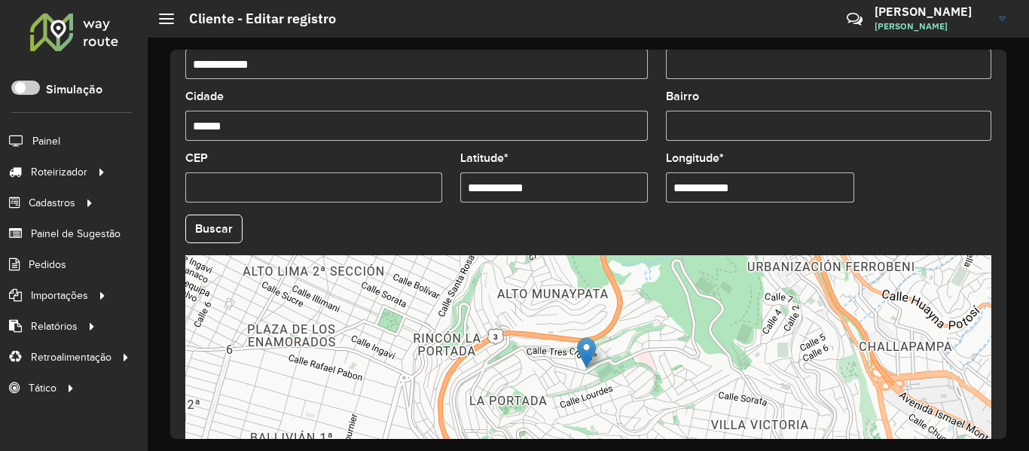
scroll to position [670, 0]
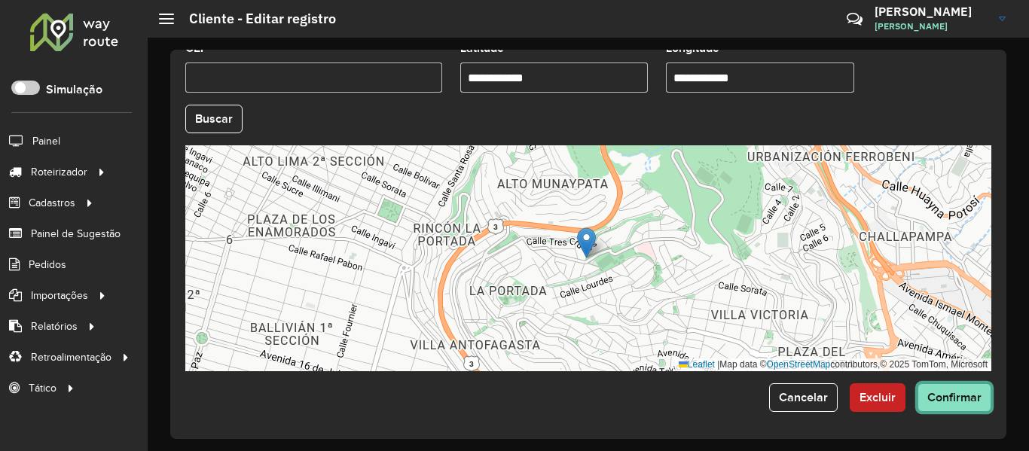
click at [969, 398] on span "Confirmar" at bounding box center [954, 397] width 54 height 13
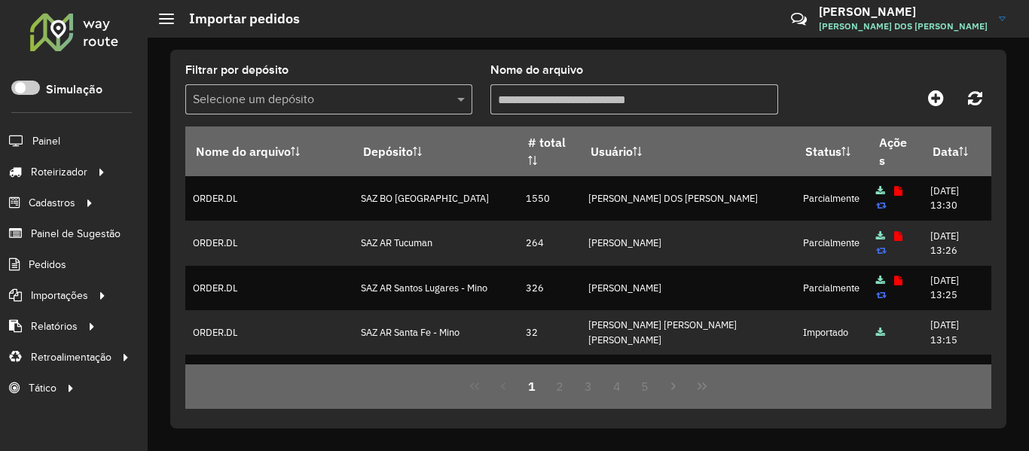
click at [64, 28] on div at bounding box center [74, 31] width 91 height 39
